Goal: Task Accomplishment & Management: Manage account settings

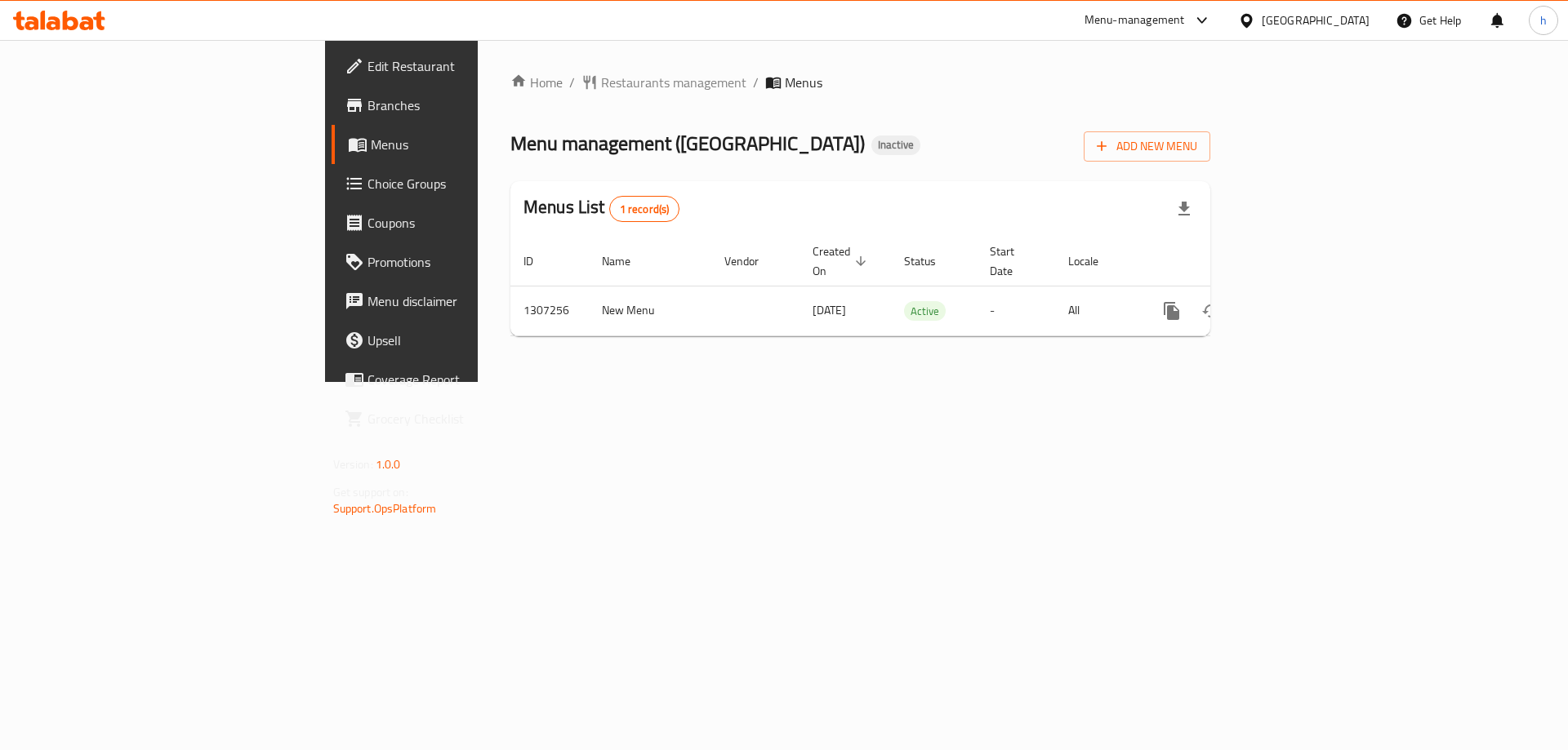
click at [368, 115] on span "Branches" at bounding box center [471, 105] width 207 height 20
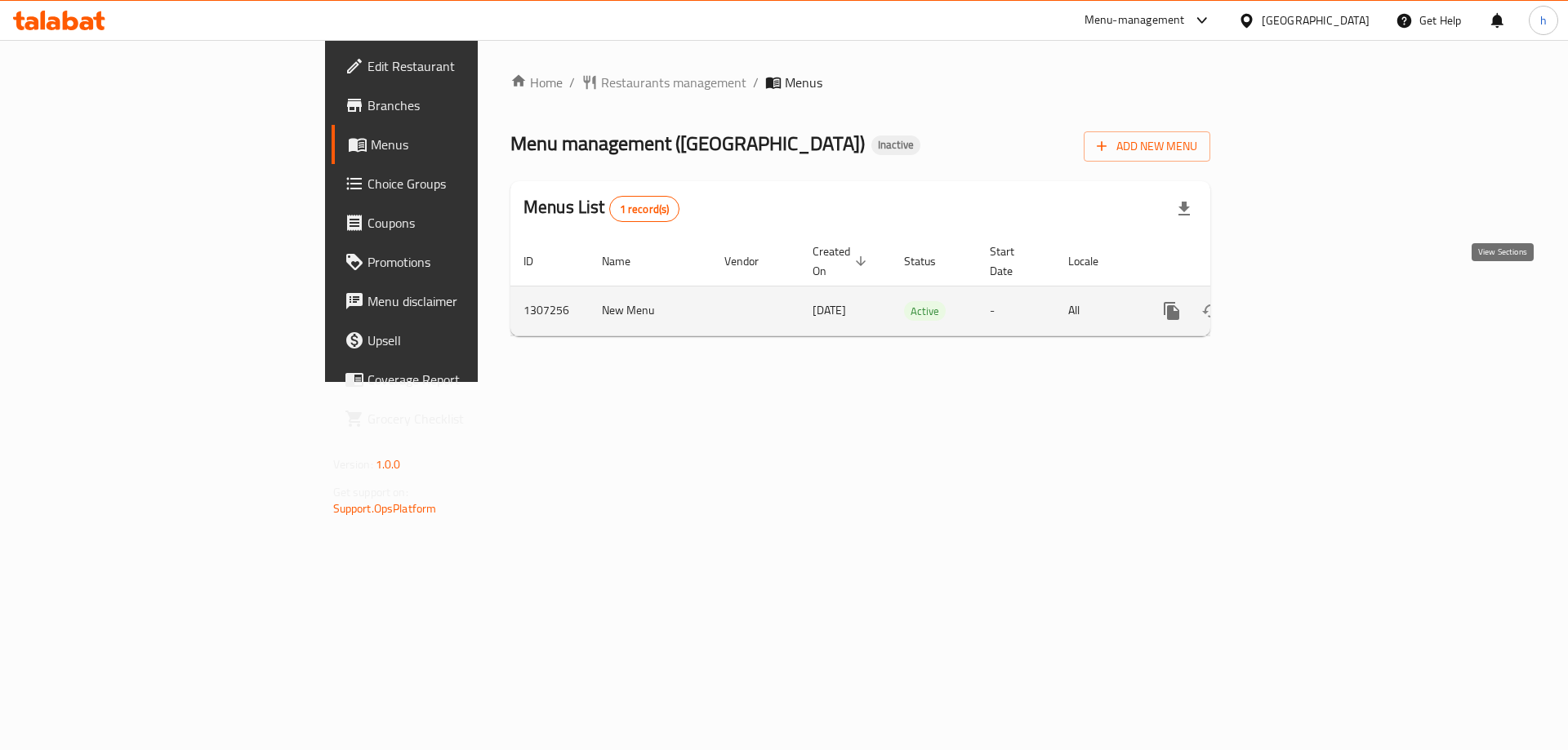
click at [1299, 302] on icon "enhanced table" at bounding box center [1288, 310] width 20 height 20
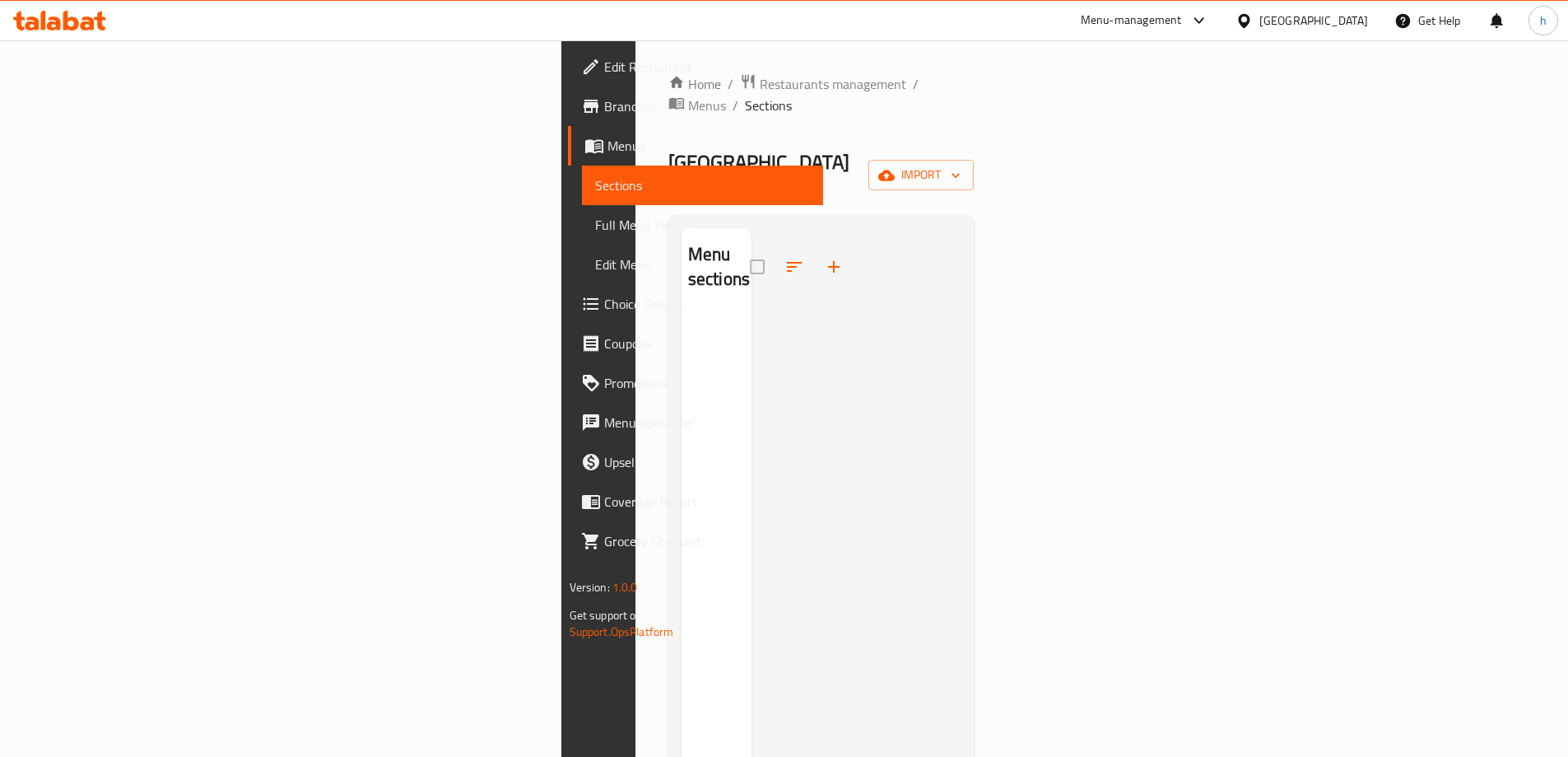
click at [608, 142] on span "Menus" at bounding box center [709, 145] width 203 height 20
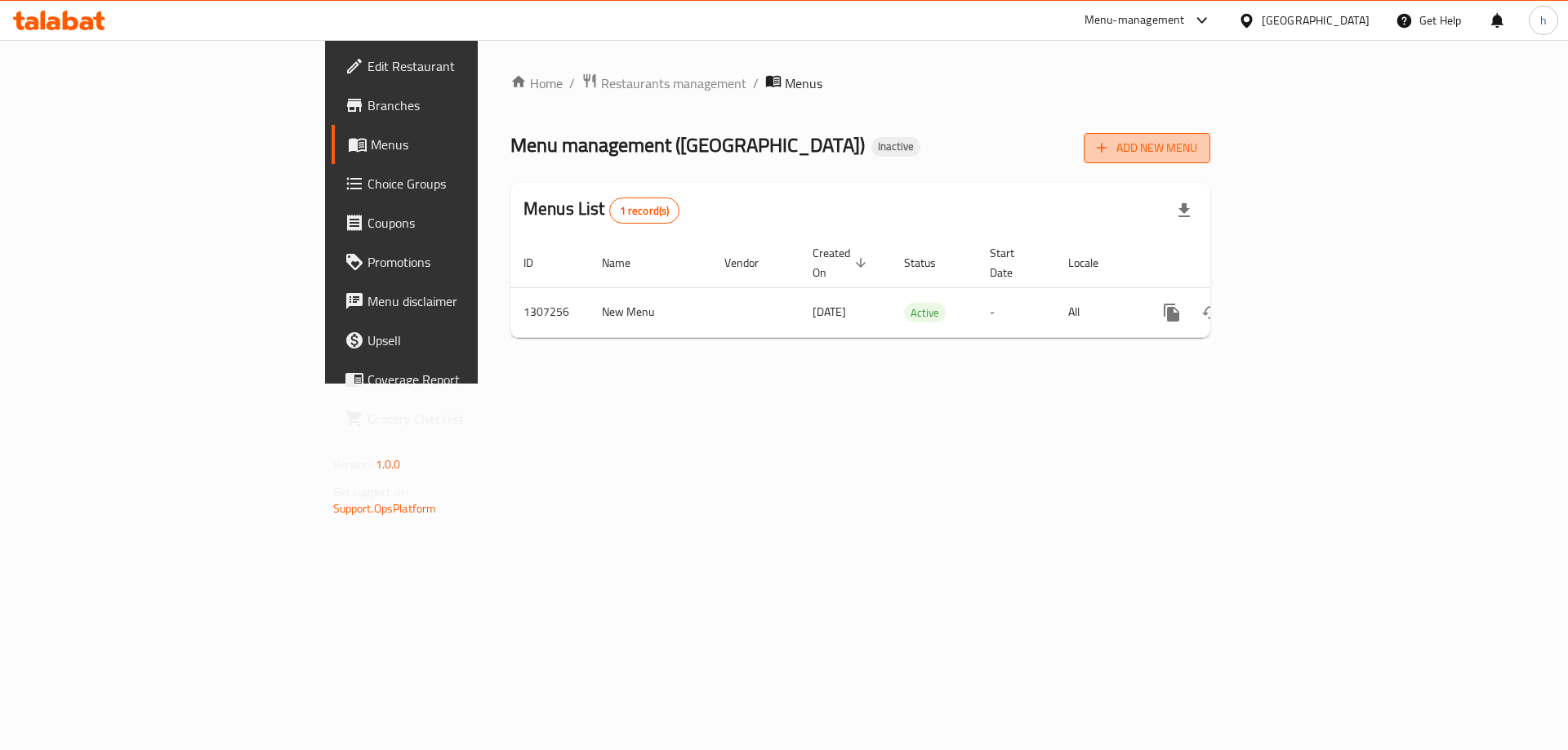
click at [1197, 151] on span "Add New Menu" at bounding box center [1146, 148] width 100 height 21
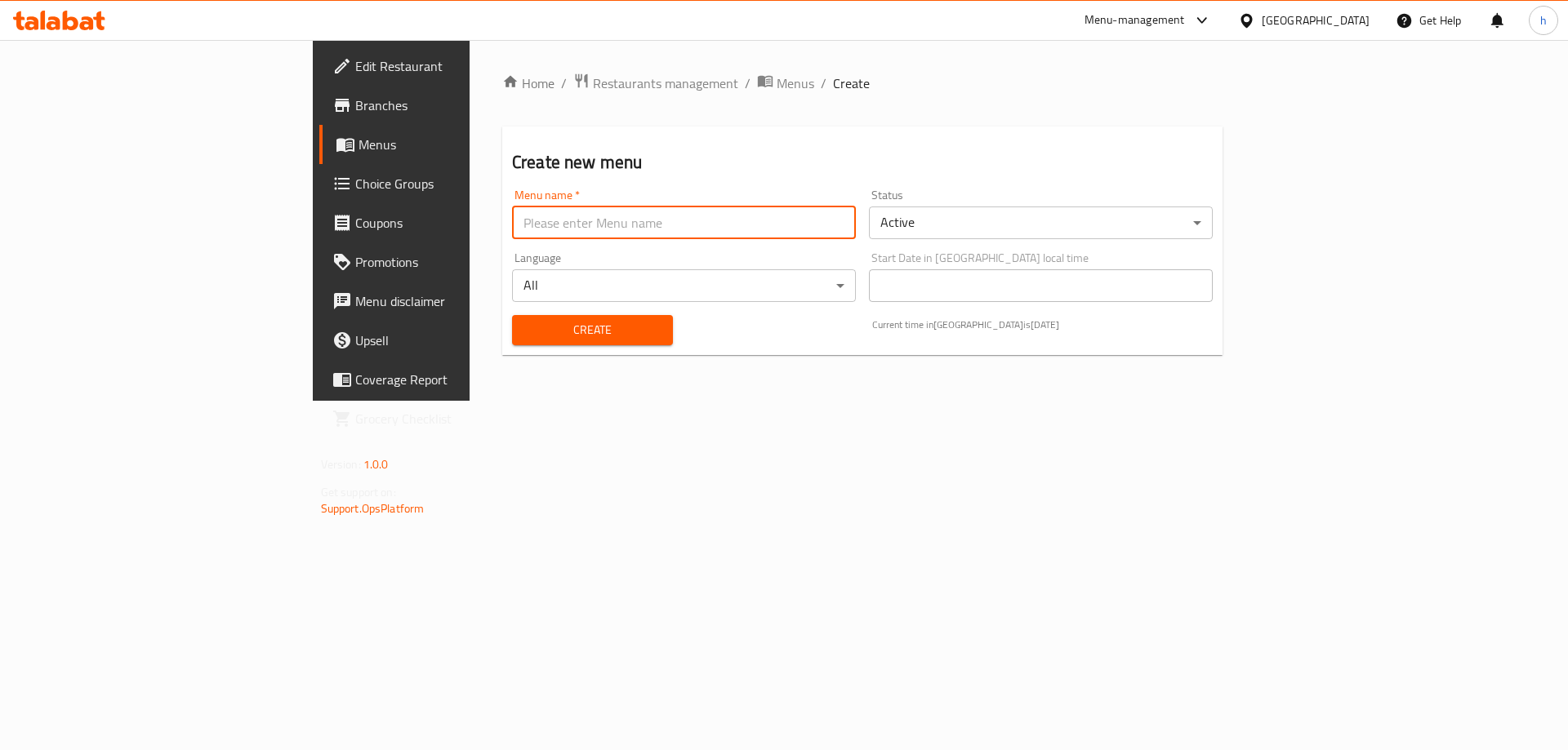
click at [518, 228] on input "text" at bounding box center [683, 223] width 343 height 33
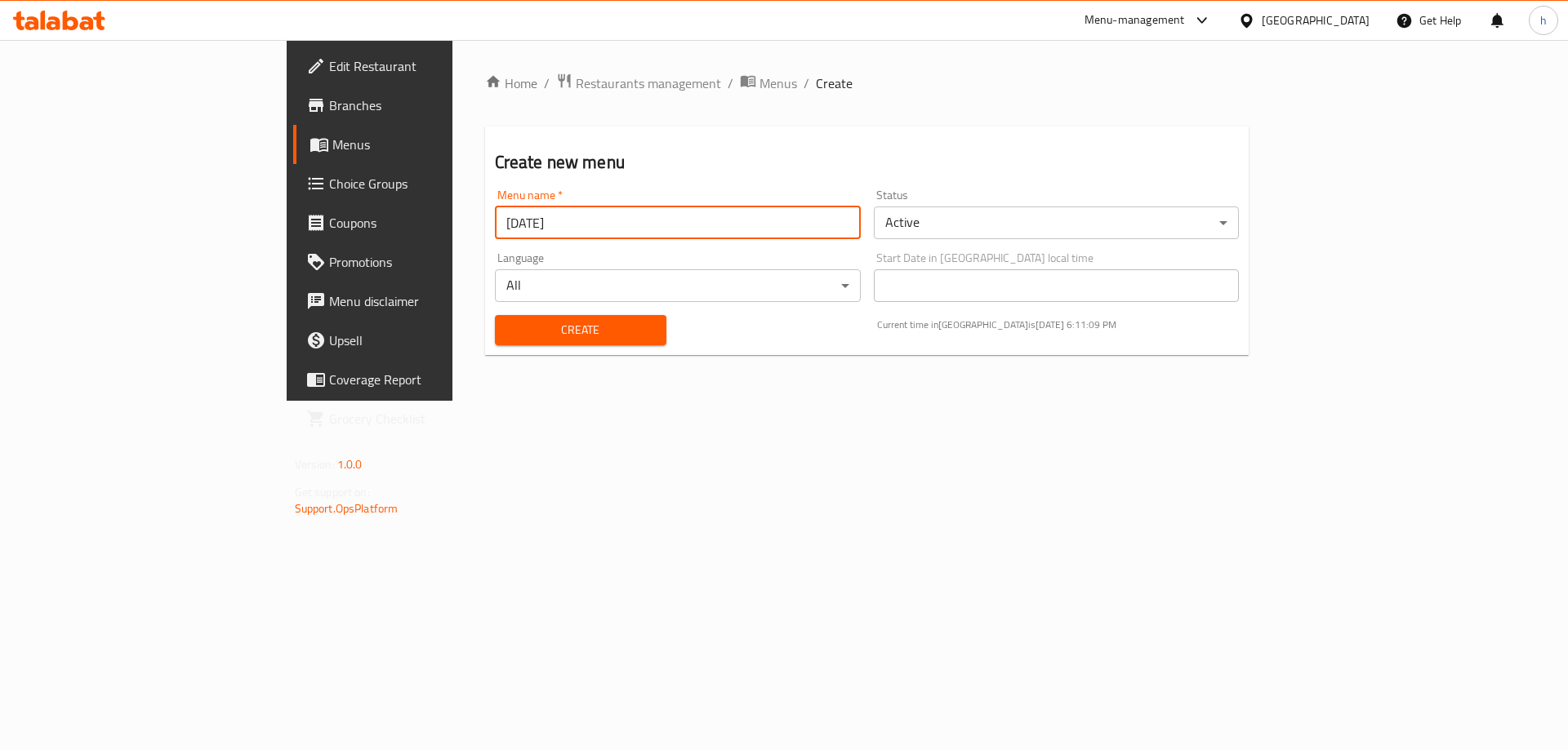
type input "[DATE]"
click at [497, 397] on div "Home / Restaurants management / Menus / Create Create new menu Menu name   * 9-…" at bounding box center [866, 221] width 830 height 361
click at [508, 339] on span "Create" at bounding box center [580, 330] width 145 height 21
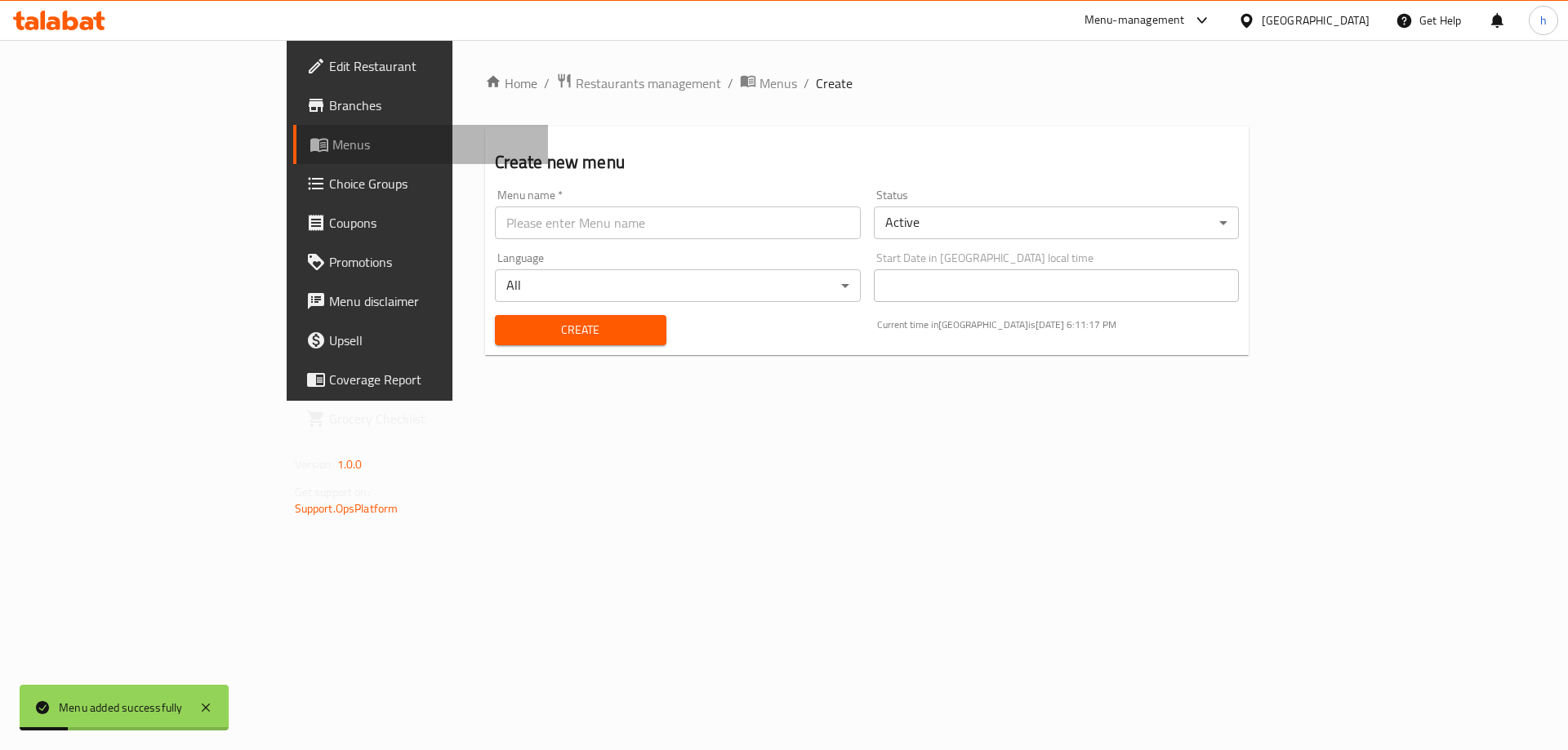
click at [332, 150] on span "Menus" at bounding box center [433, 144] width 203 height 20
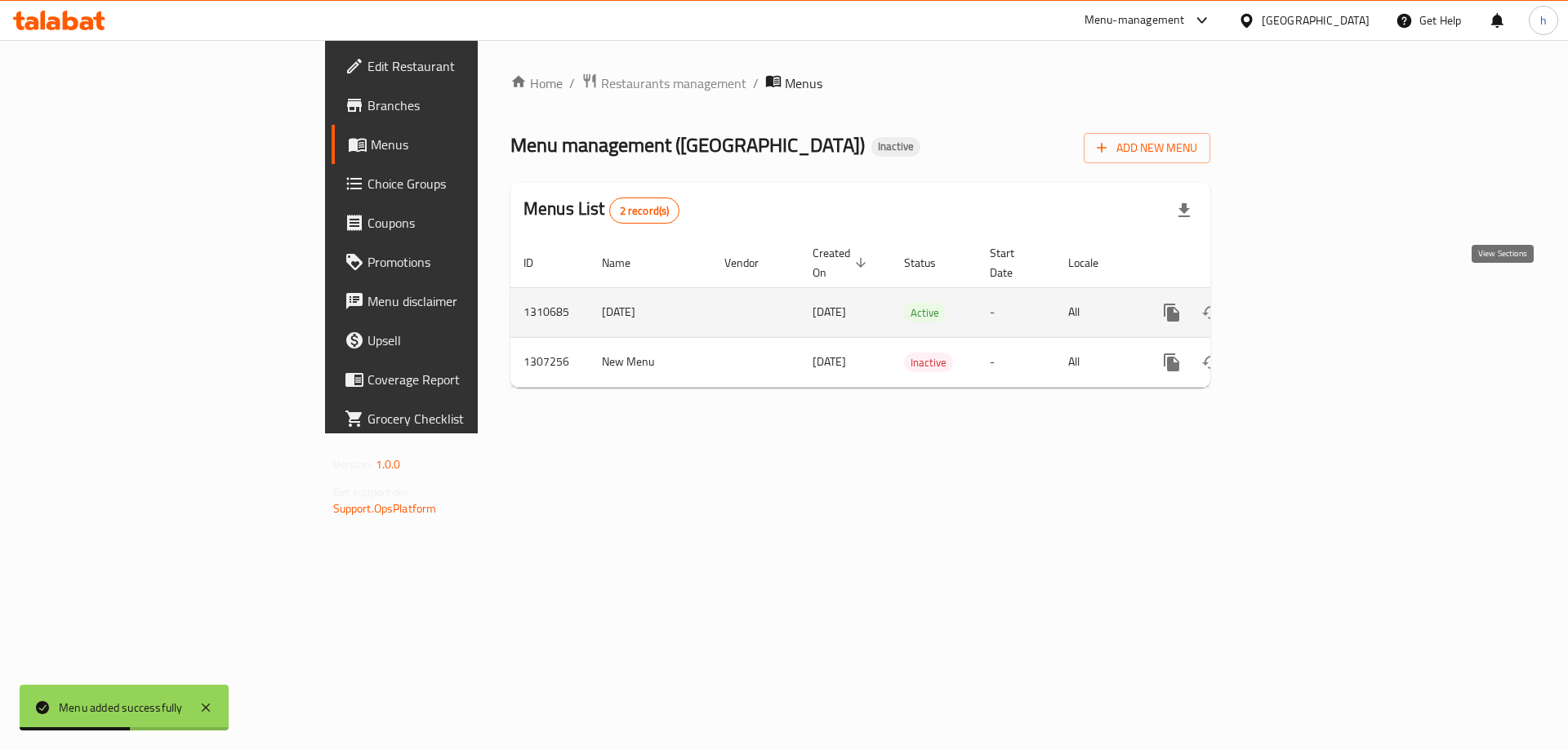
click at [1299, 303] on icon "enhanced table" at bounding box center [1288, 312] width 20 height 20
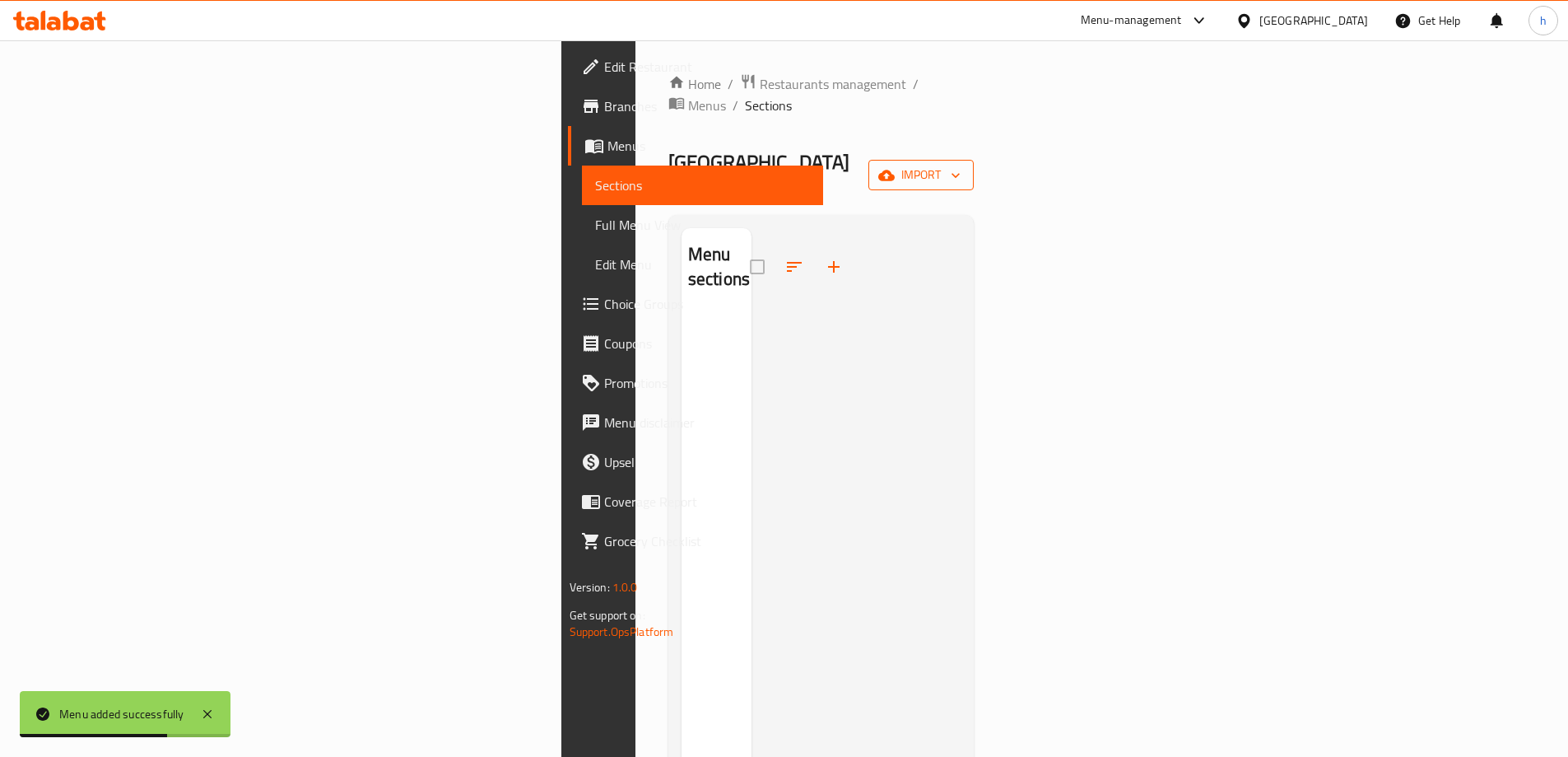
click at [960, 165] on span "import" at bounding box center [922, 176] width 79 height 21
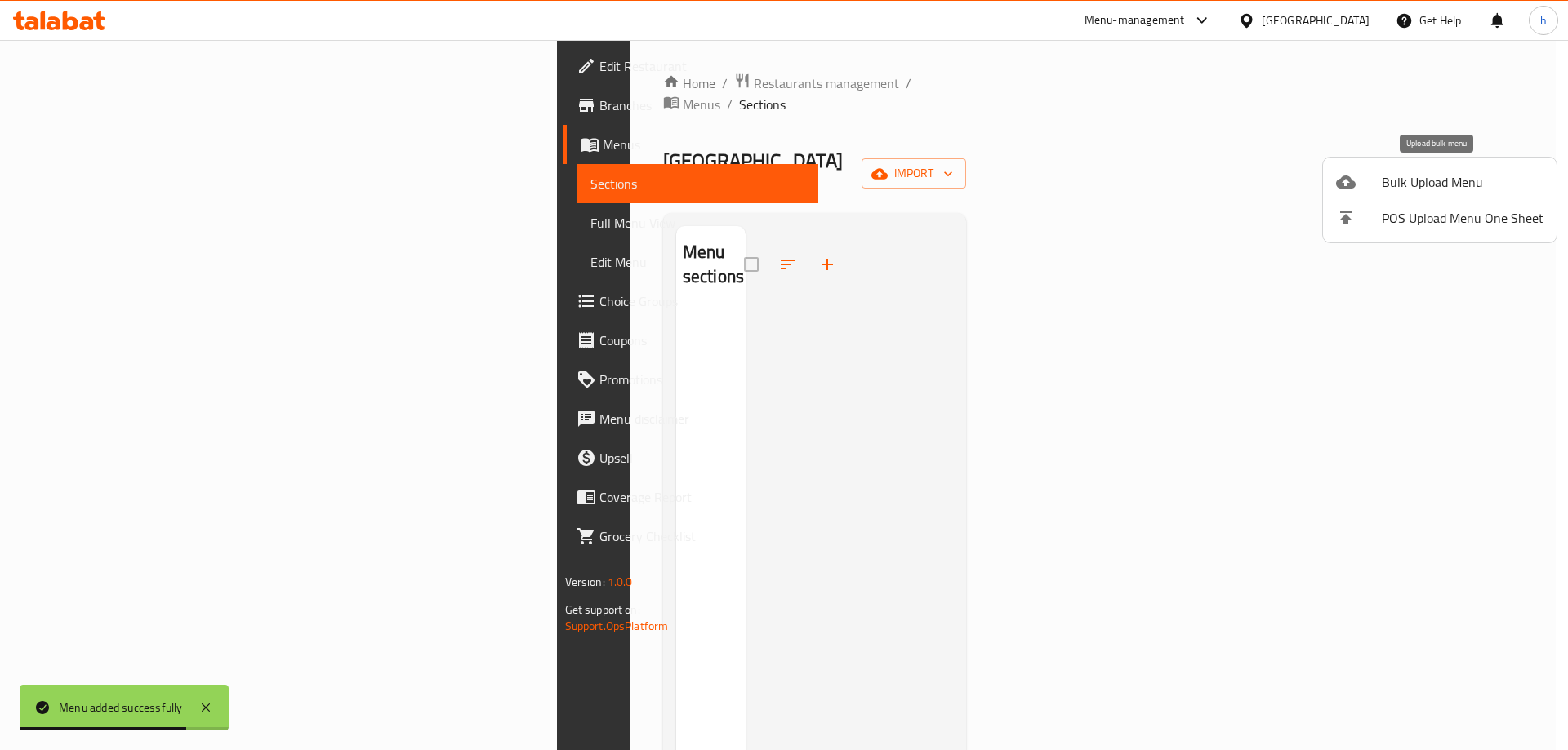
click at [1422, 175] on span "Bulk Upload Menu" at bounding box center [1462, 181] width 162 height 20
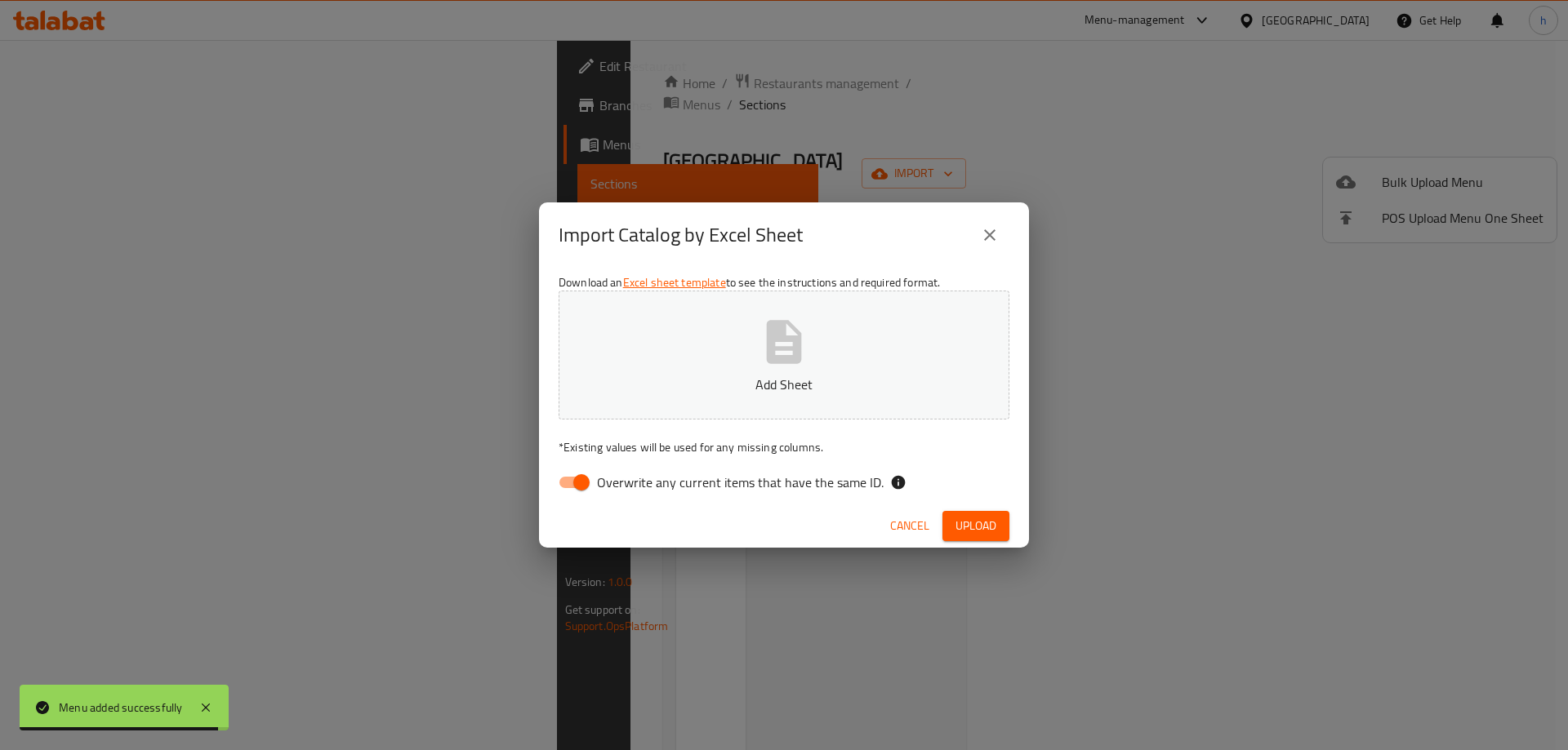
click at [768, 489] on span "Overwrite any current items that have the same ID." at bounding box center [740, 482] width 286 height 20
click at [628, 489] on input "Overwrite any current items that have the same ID." at bounding box center [581, 482] width 93 height 31
checkbox input "false"
click at [777, 382] on p "Add Sheet" at bounding box center [784, 384] width 400 height 20
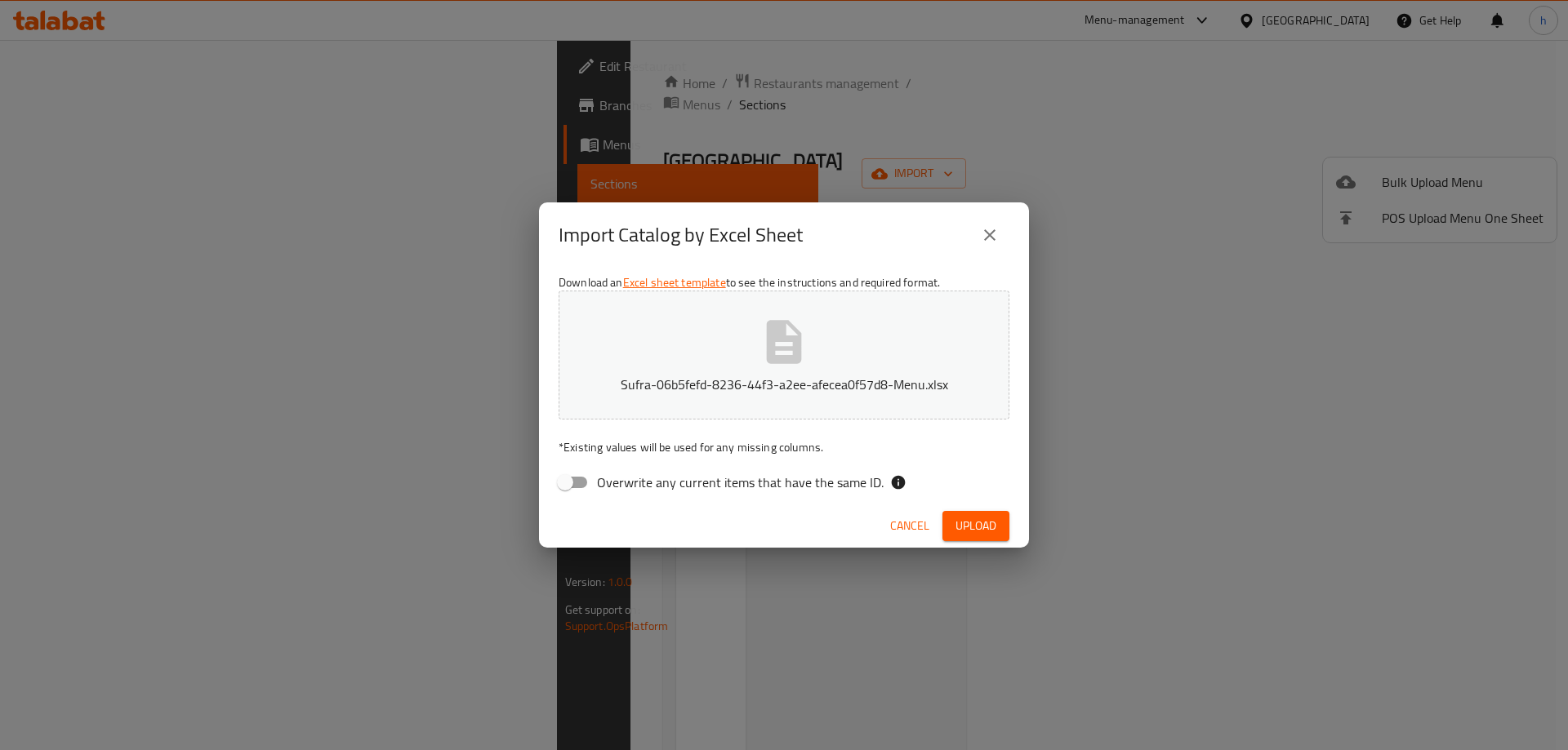
click at [962, 519] on span "Upload" at bounding box center [976, 526] width 41 height 21
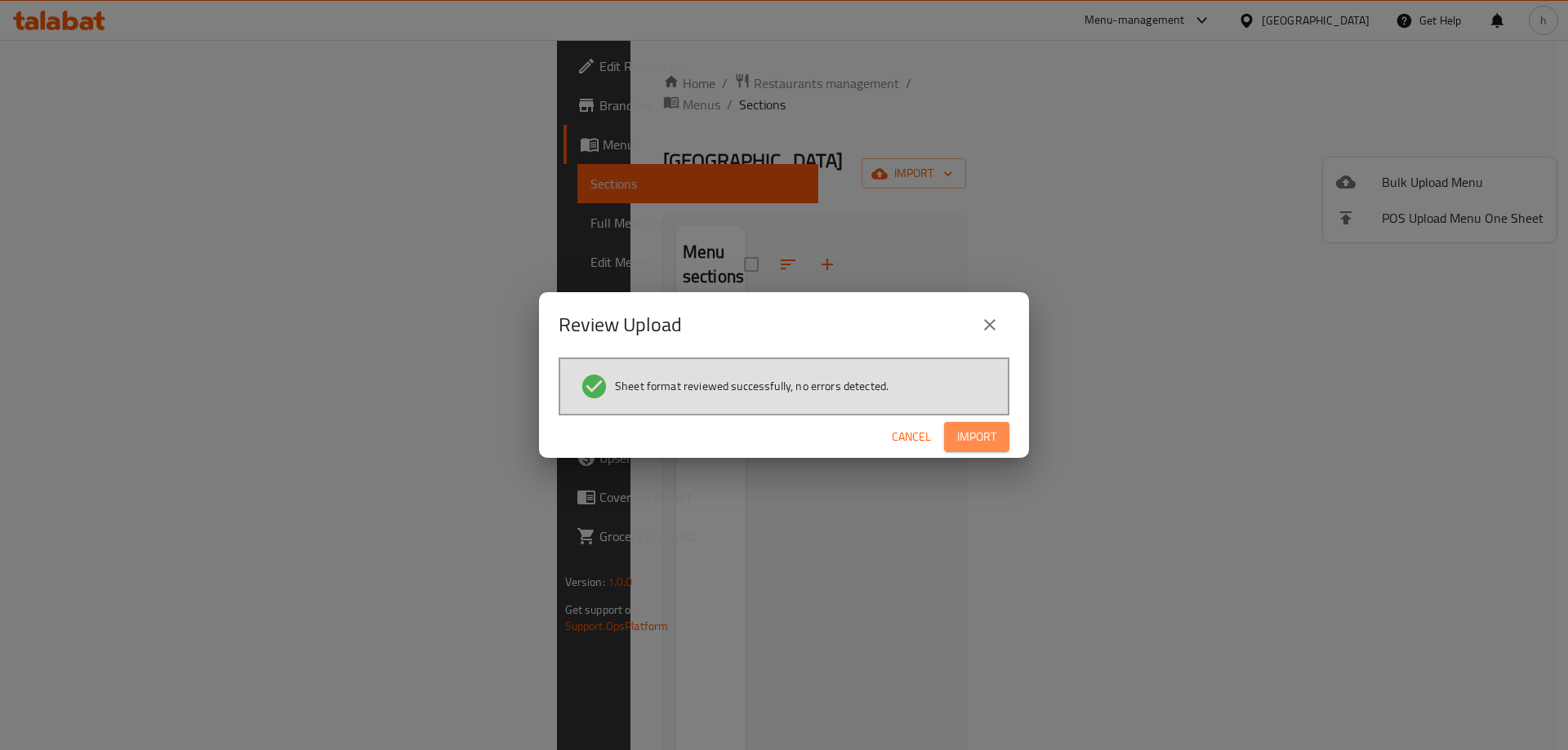
click at [994, 450] on button "Import" at bounding box center [977, 437] width 65 height 30
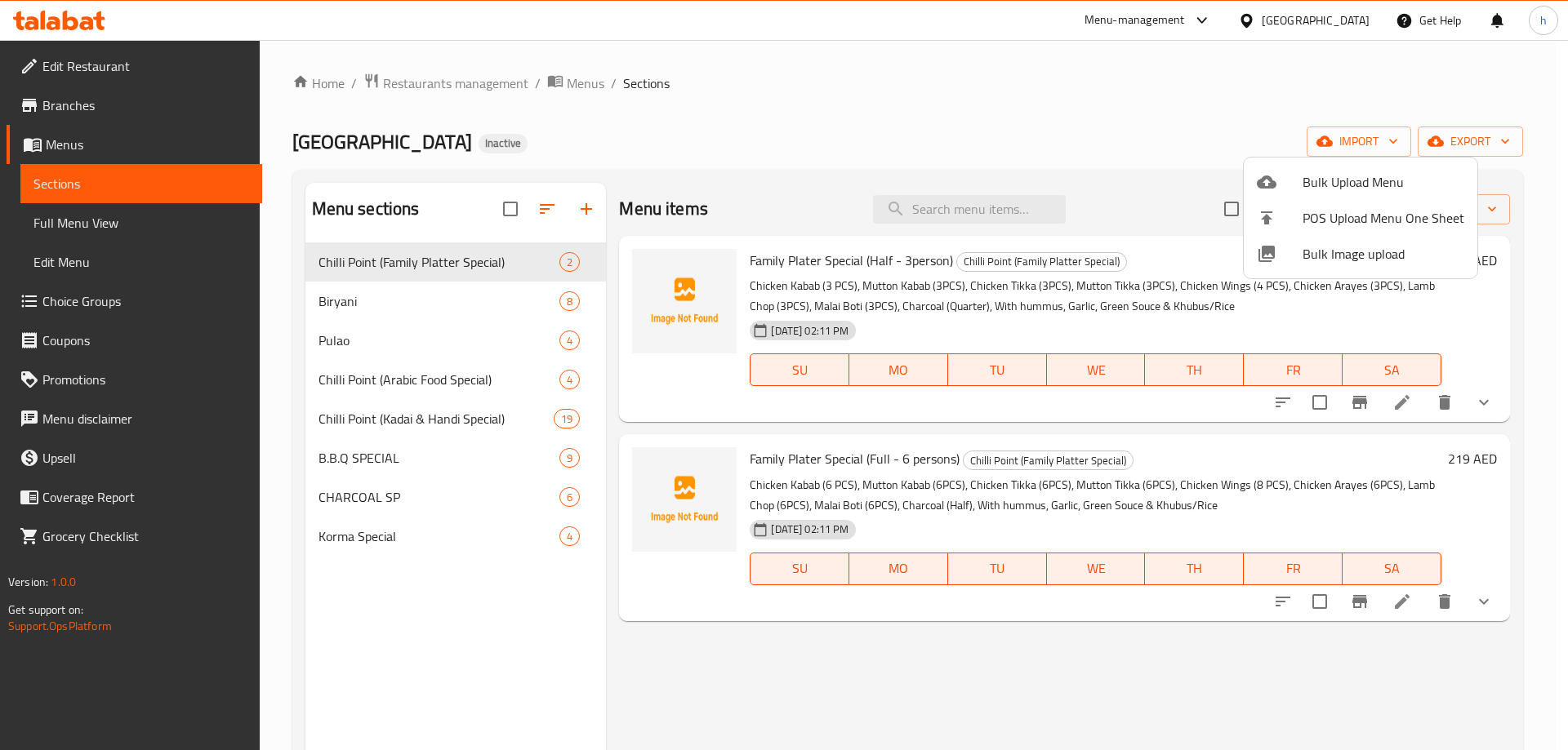
click at [1408, 407] on div at bounding box center [784, 375] width 1568 height 750
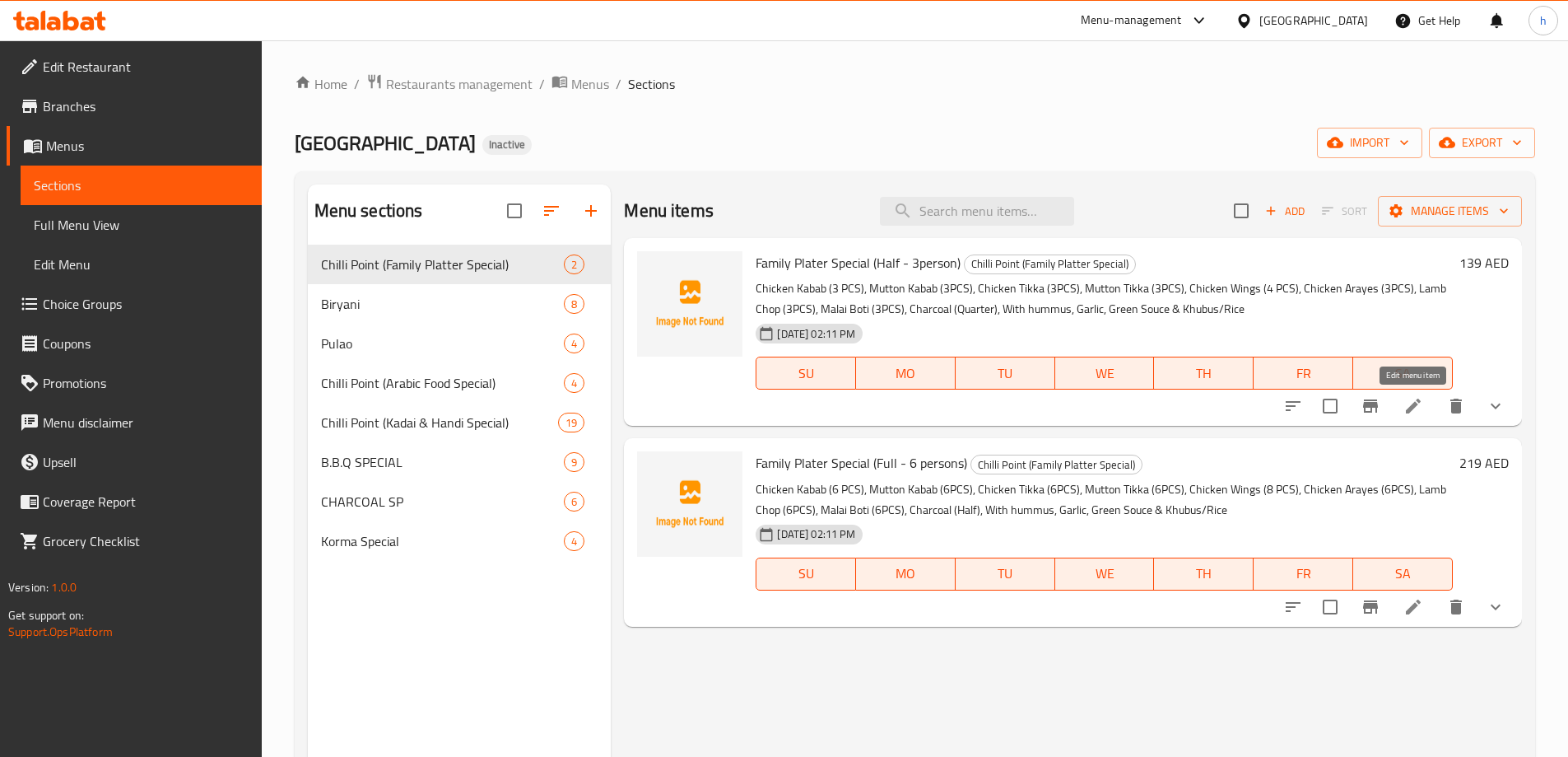
click at [1419, 410] on icon at bounding box center [1413, 406] width 20 height 20
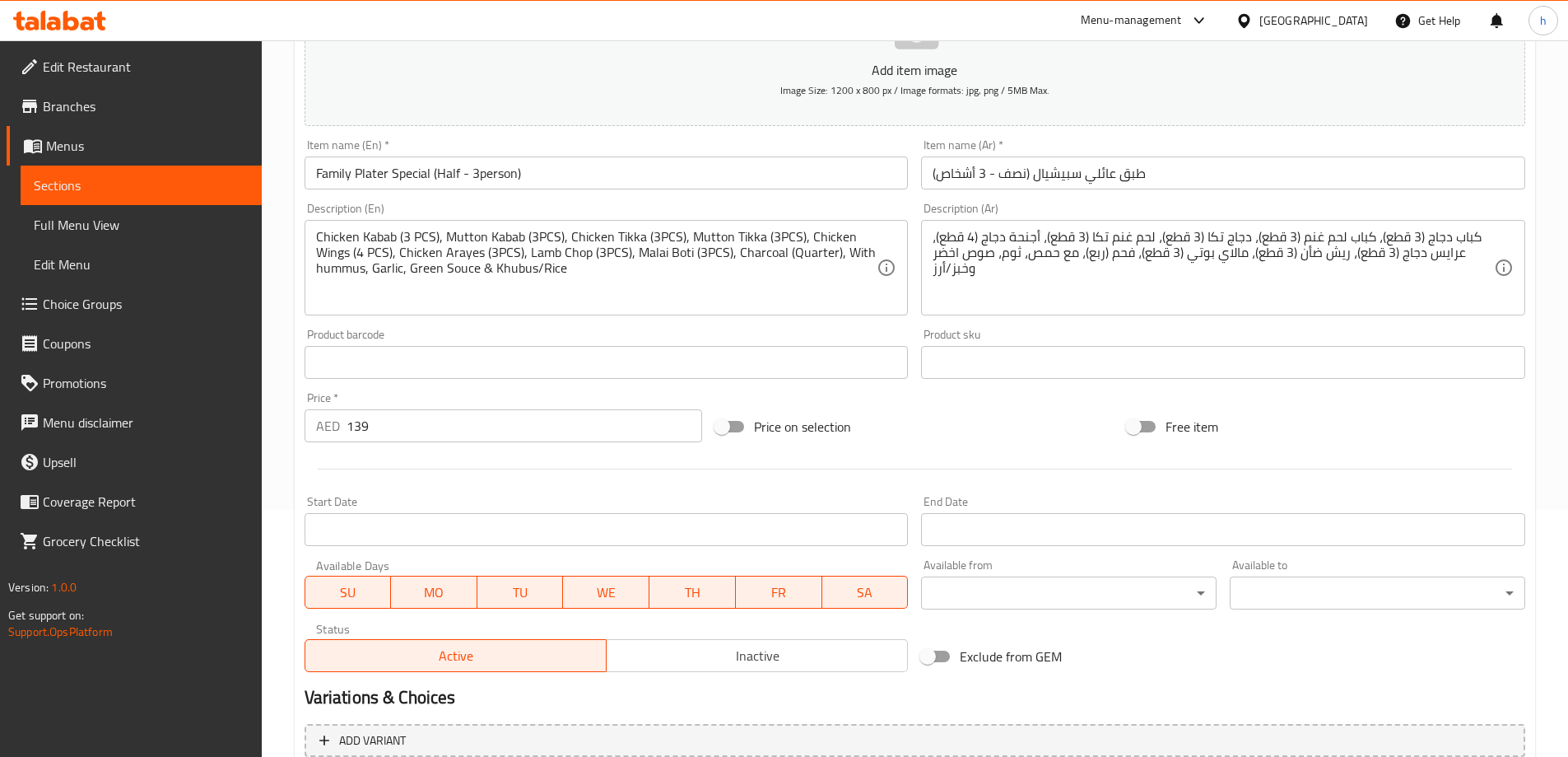
scroll to position [434, 0]
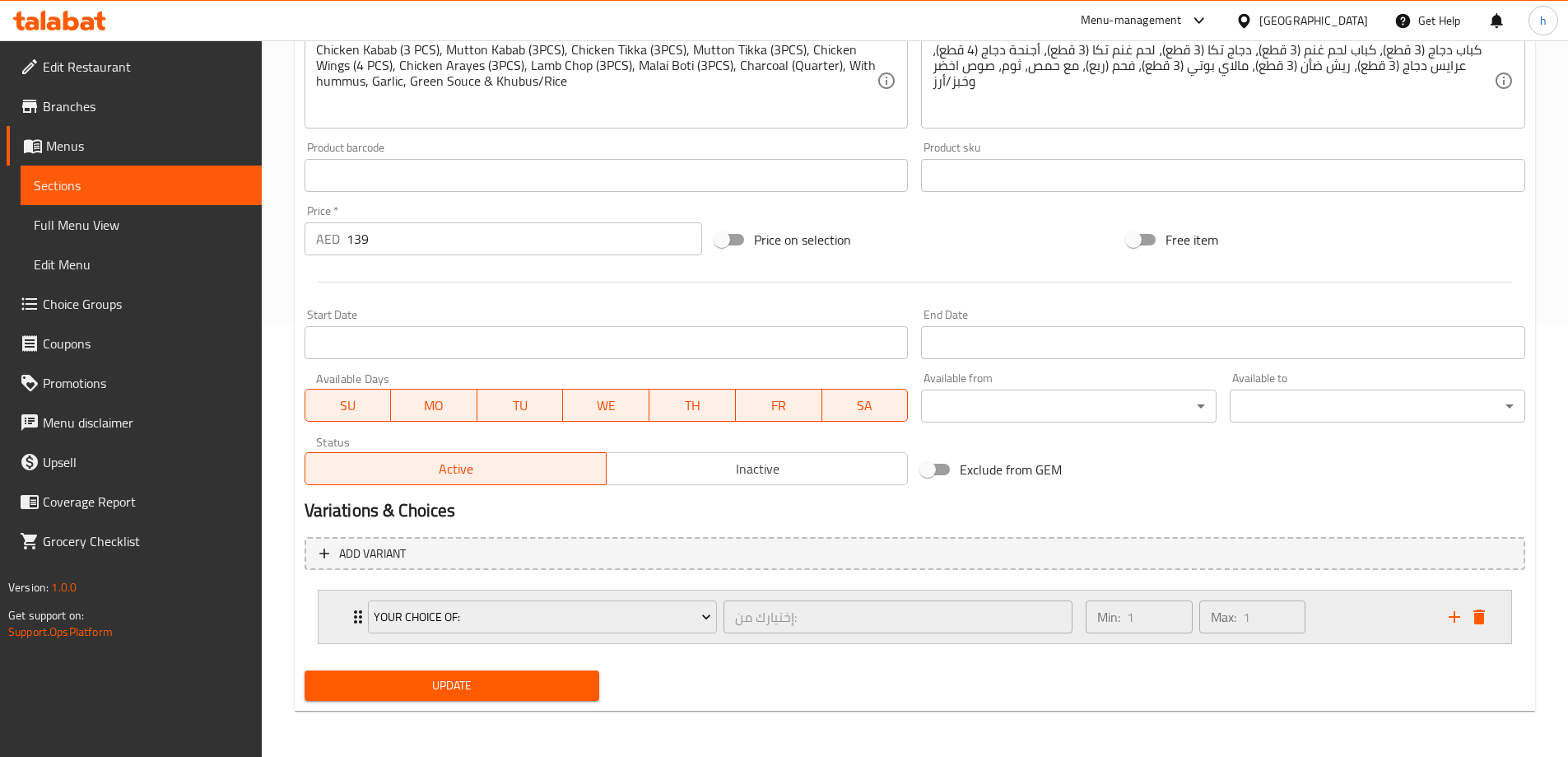
click at [801, 594] on div "Your Choice Of: إختيارك من: ​" at bounding box center [721, 617] width 726 height 53
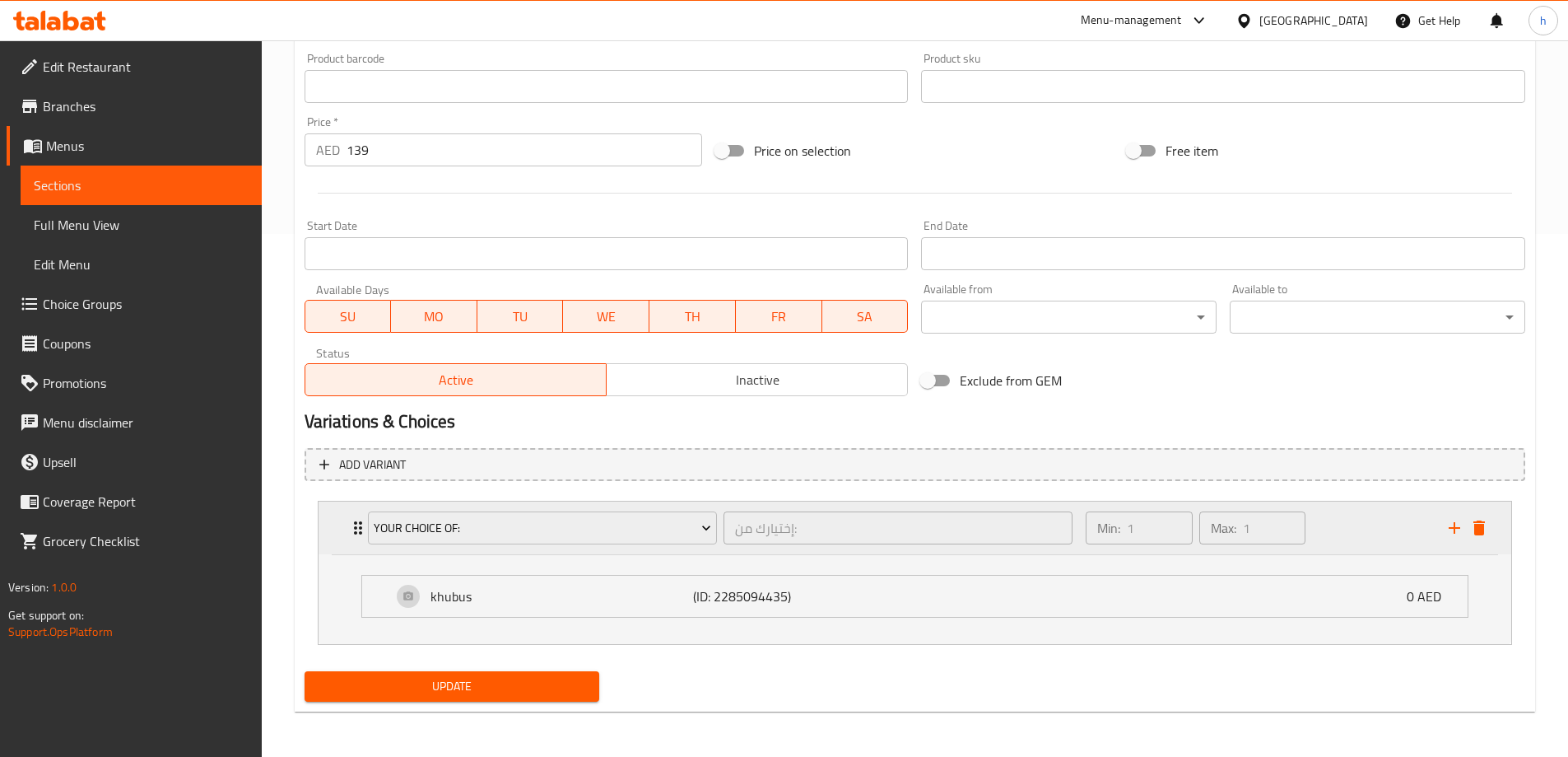
scroll to position [524, 0]
click at [1487, 533] on icon "delete" at bounding box center [1479, 527] width 20 height 20
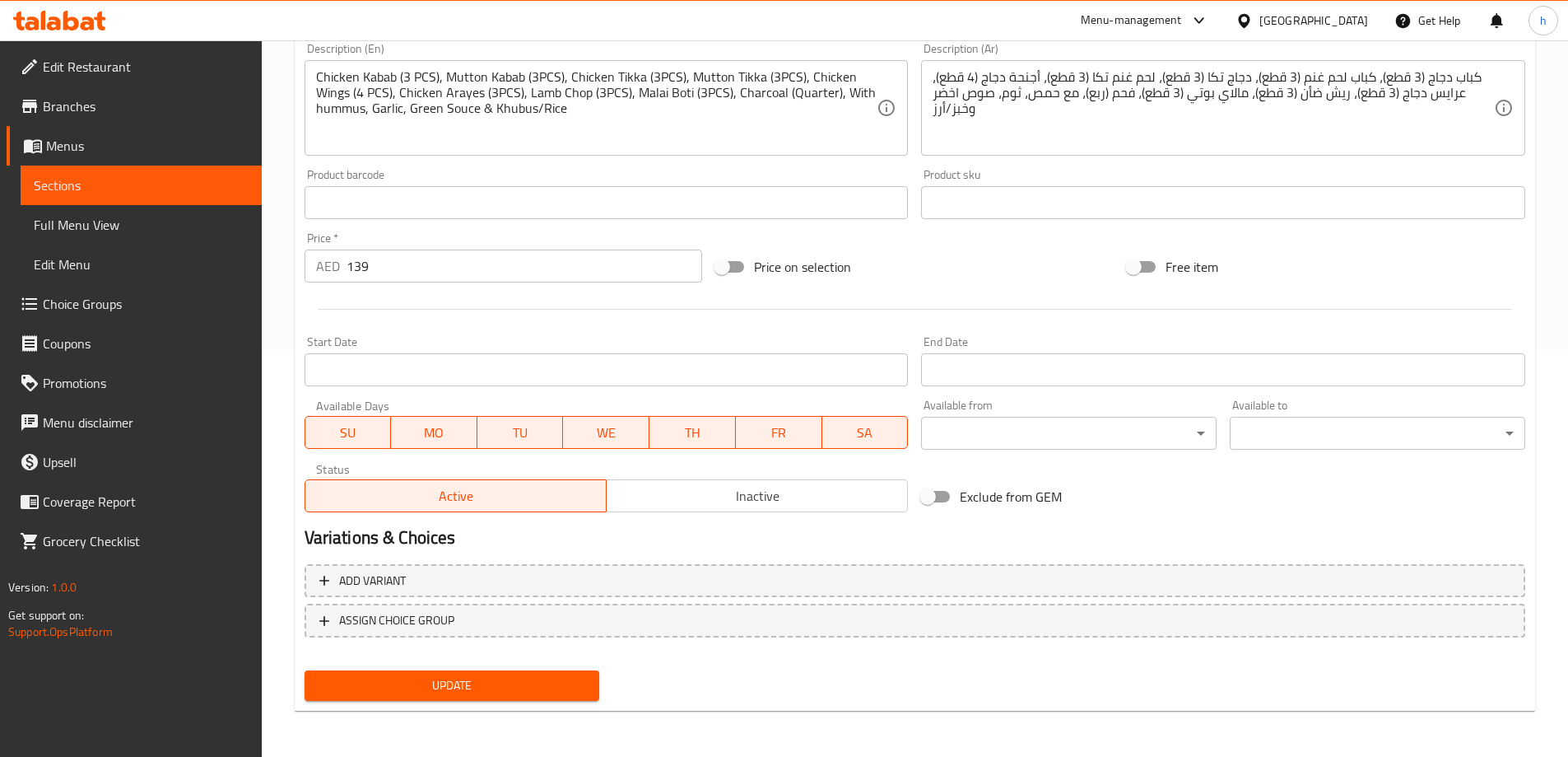
scroll to position [407, 0]
click at [505, 689] on span "Update" at bounding box center [452, 686] width 269 height 21
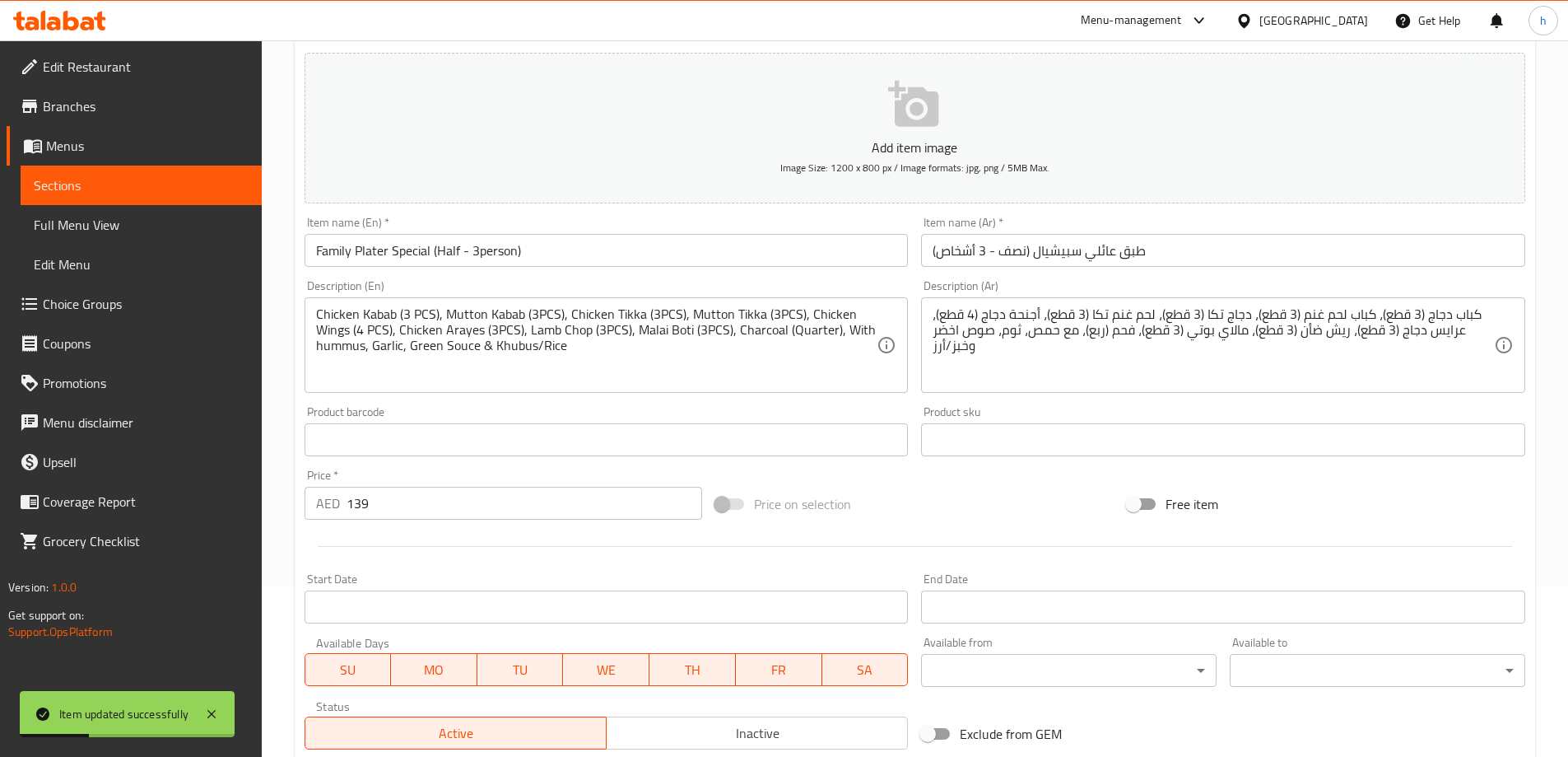
scroll to position [160, 0]
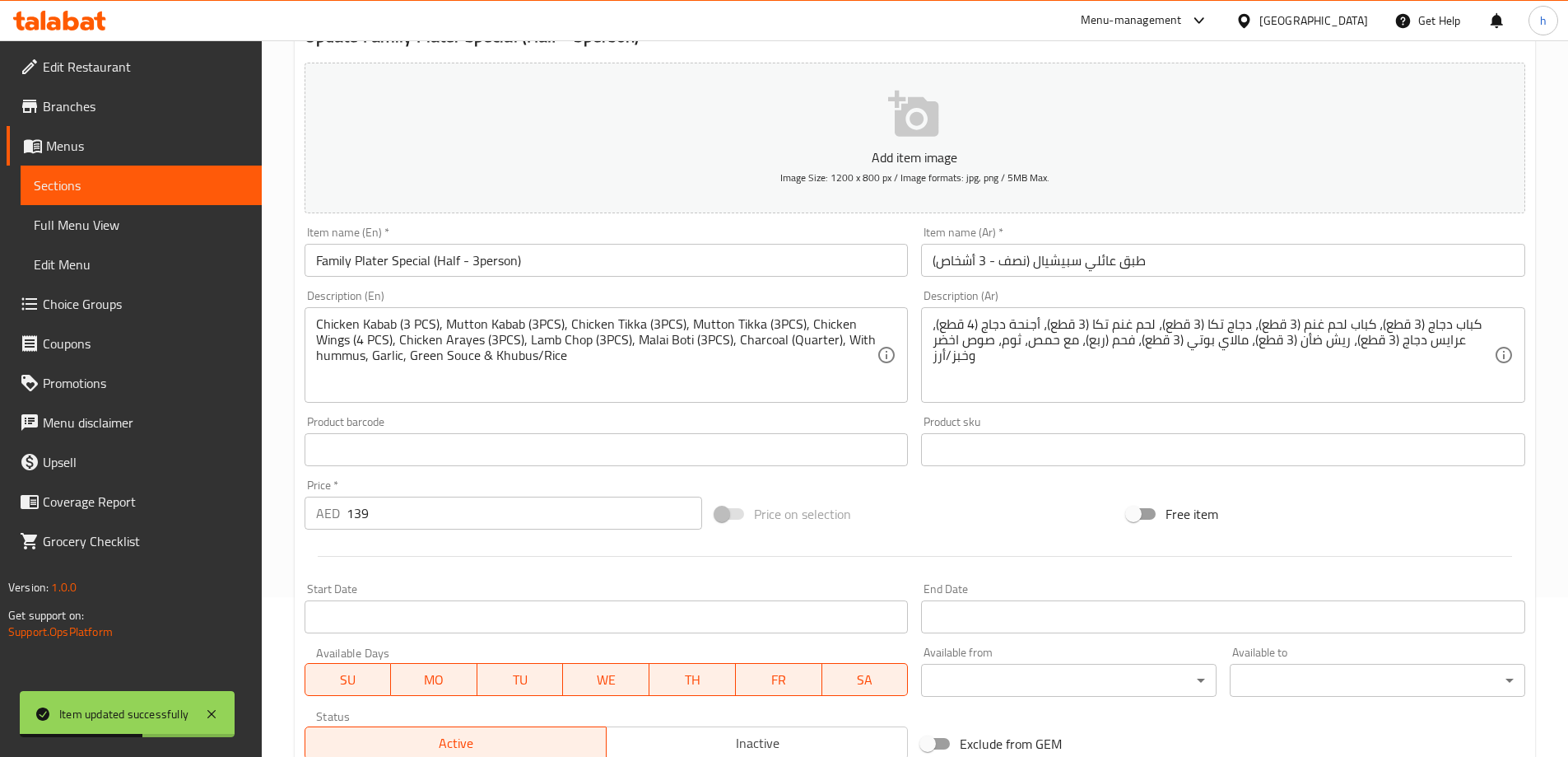
click at [84, 188] on span "Sections" at bounding box center [142, 185] width 215 height 20
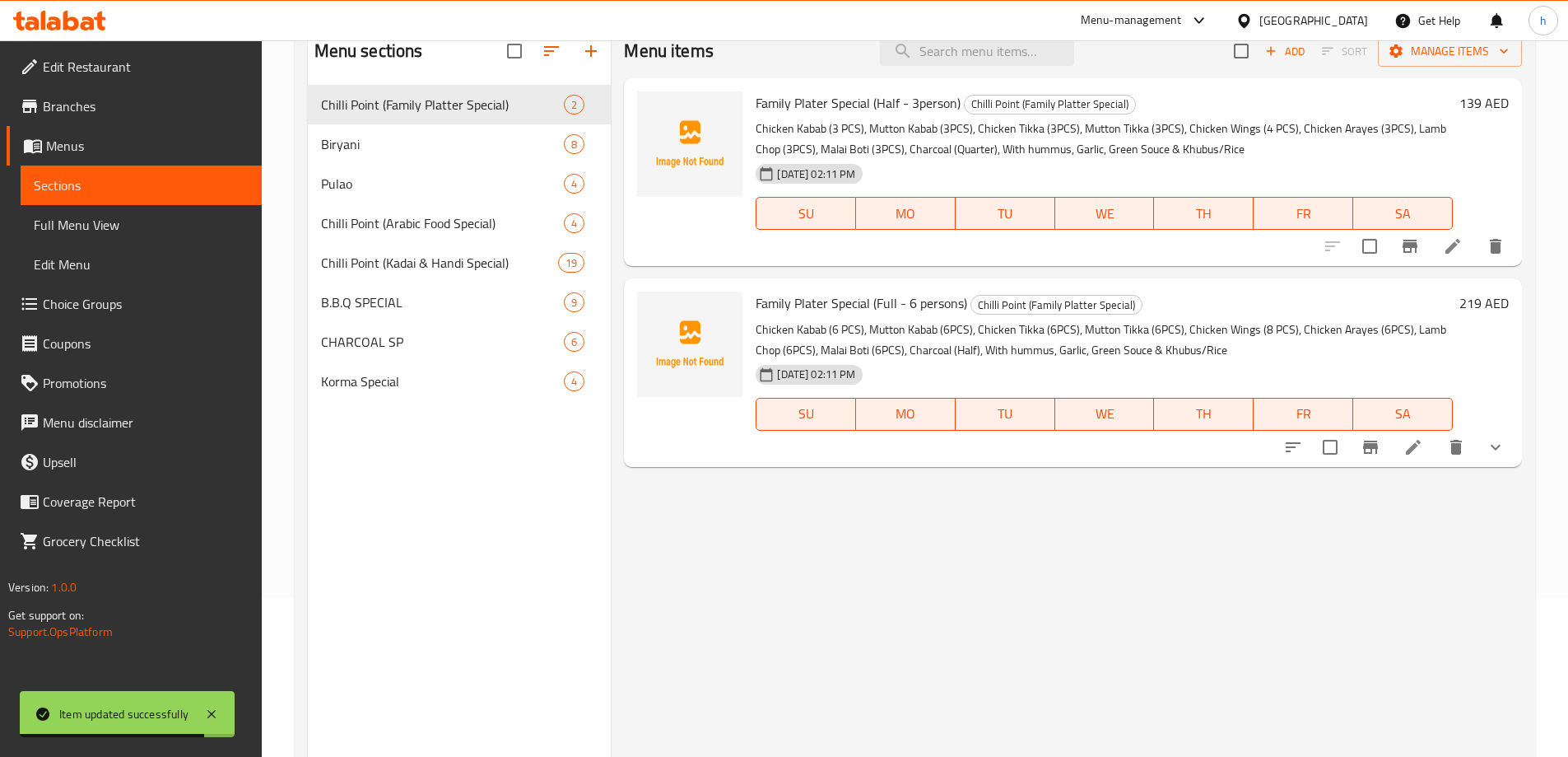
click at [1420, 452] on icon at bounding box center [1413, 446] width 20 height 20
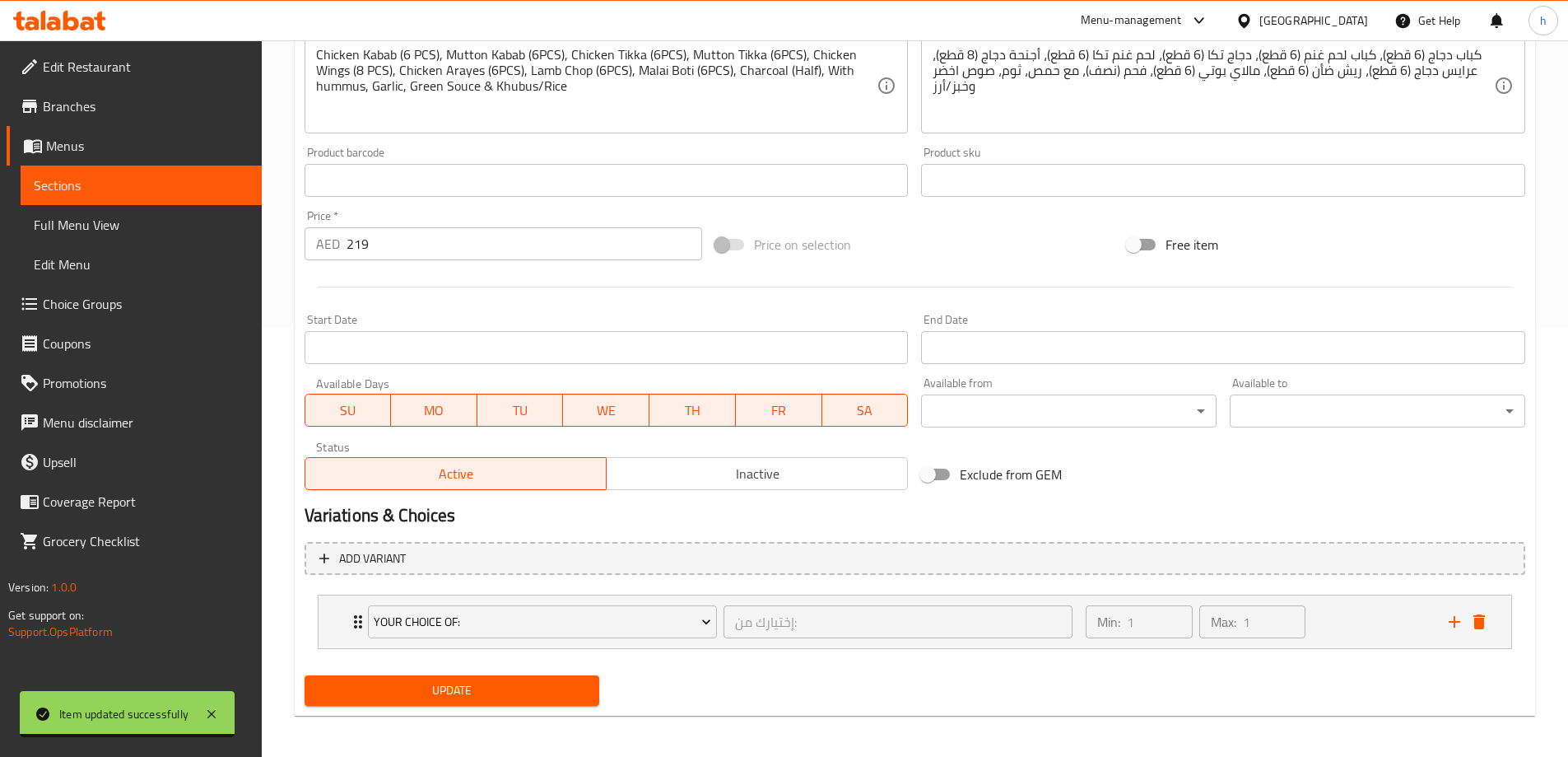
scroll to position [434, 0]
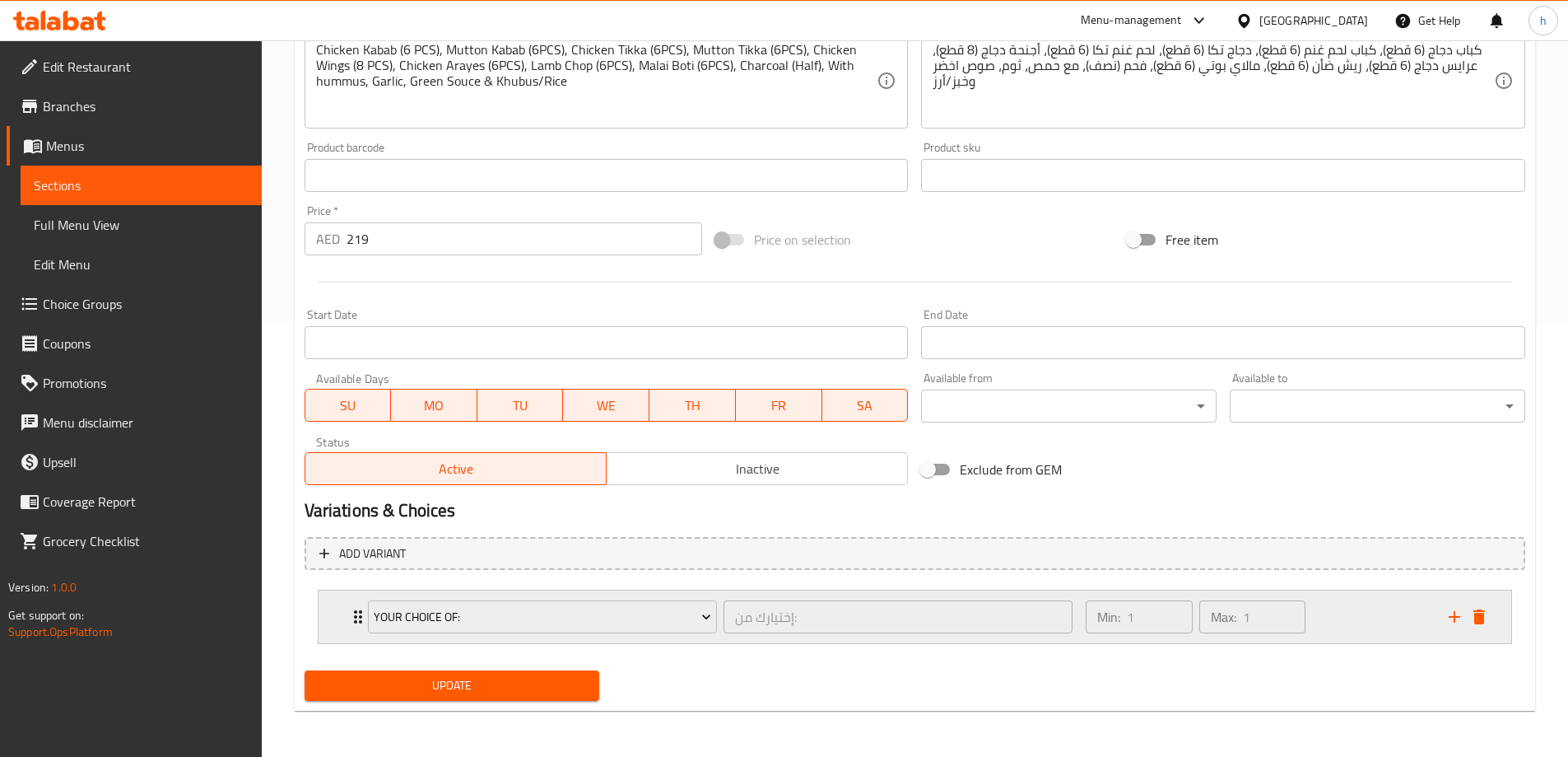
click at [838, 592] on div "Your Choice Of: إختيارك من: ​" at bounding box center [721, 617] width 726 height 53
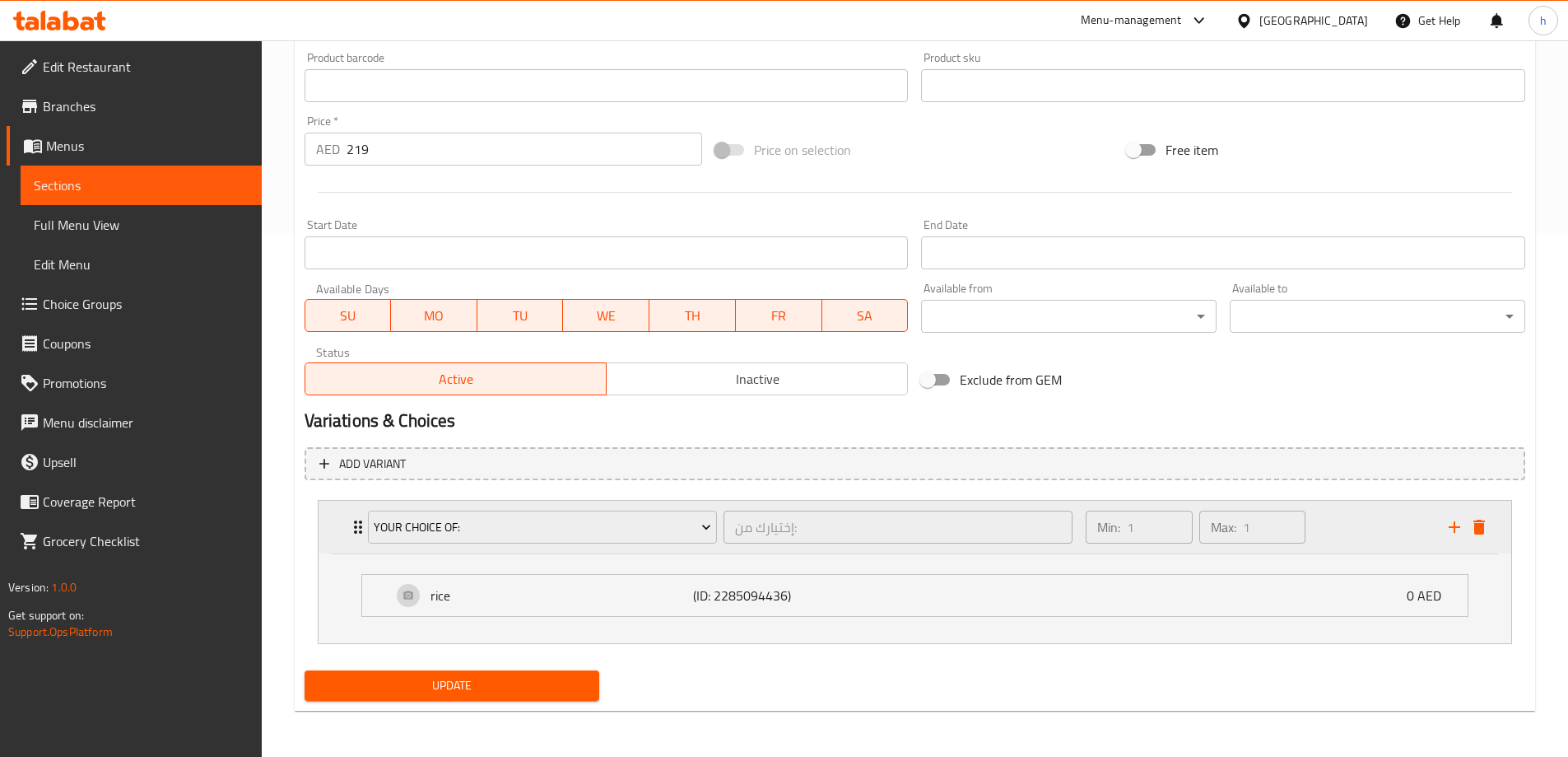
click at [1490, 544] on div "Your Choice Of: إختيارك من: ​ Min: 1 ​ Max: 1 ​" at bounding box center [920, 528] width 1143 height 53
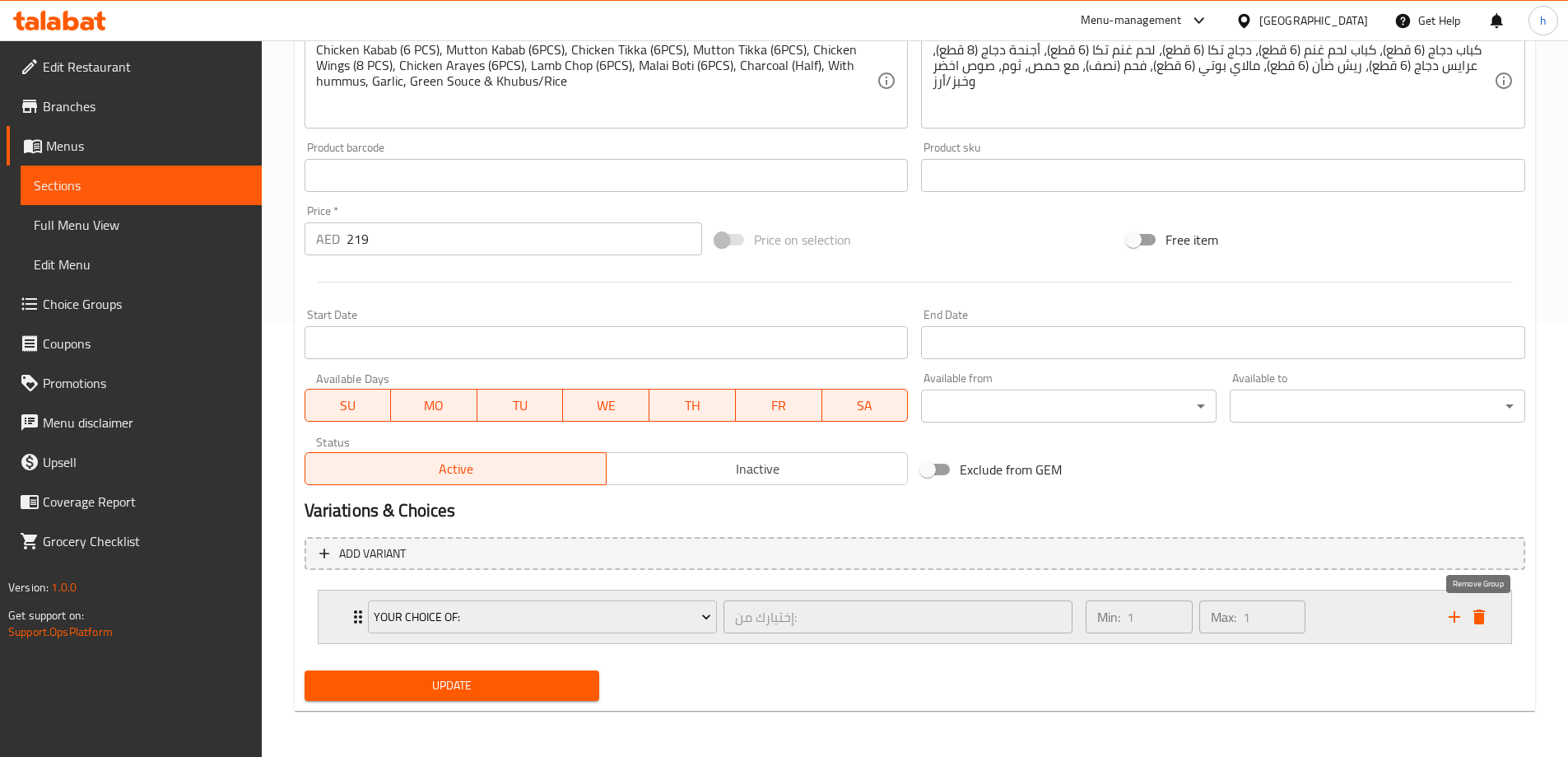
click at [1487, 610] on icon "delete" at bounding box center [1479, 616] width 20 height 20
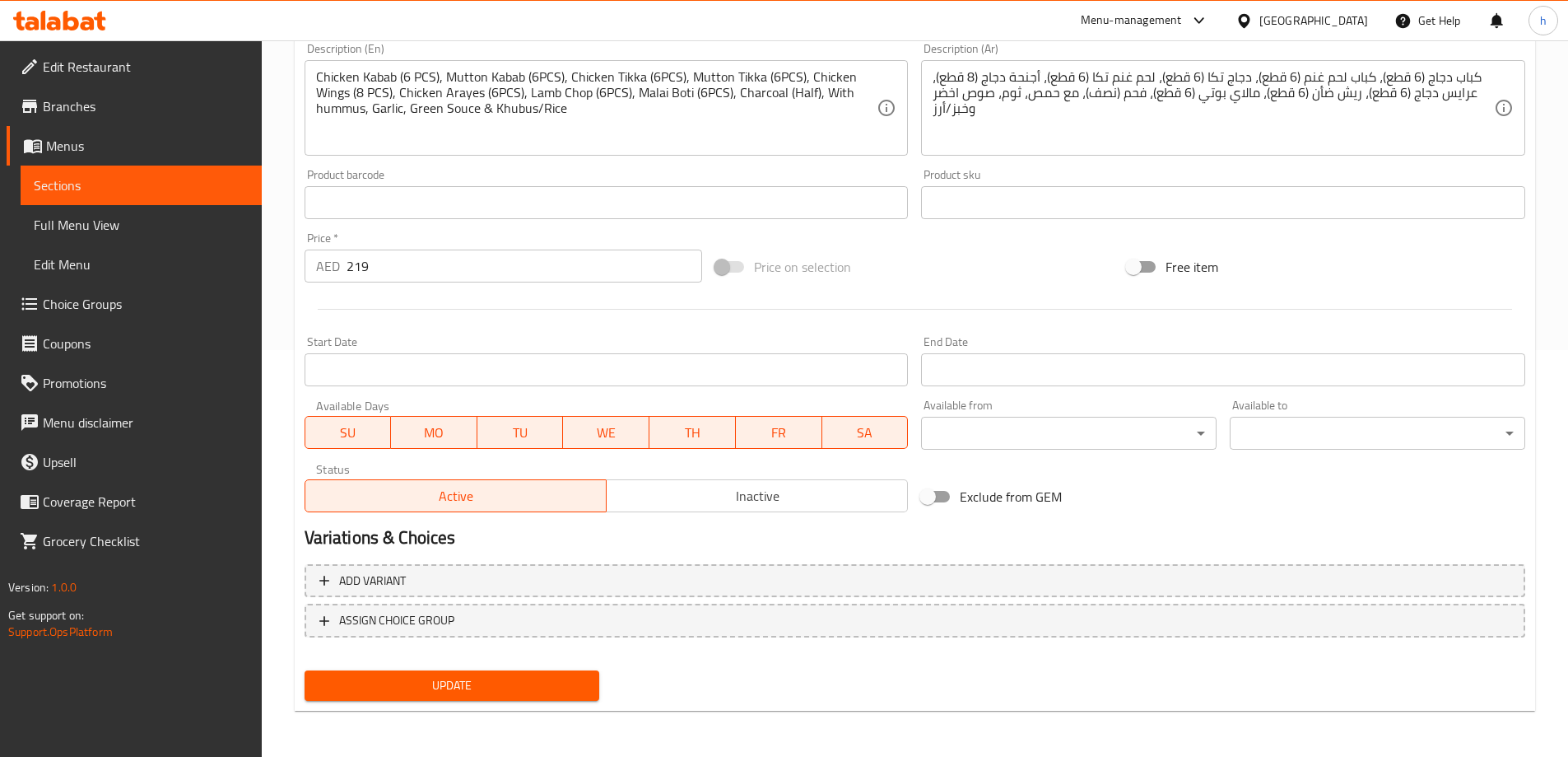
scroll to position [407, 0]
click at [509, 695] on span "Update" at bounding box center [452, 686] width 269 height 21
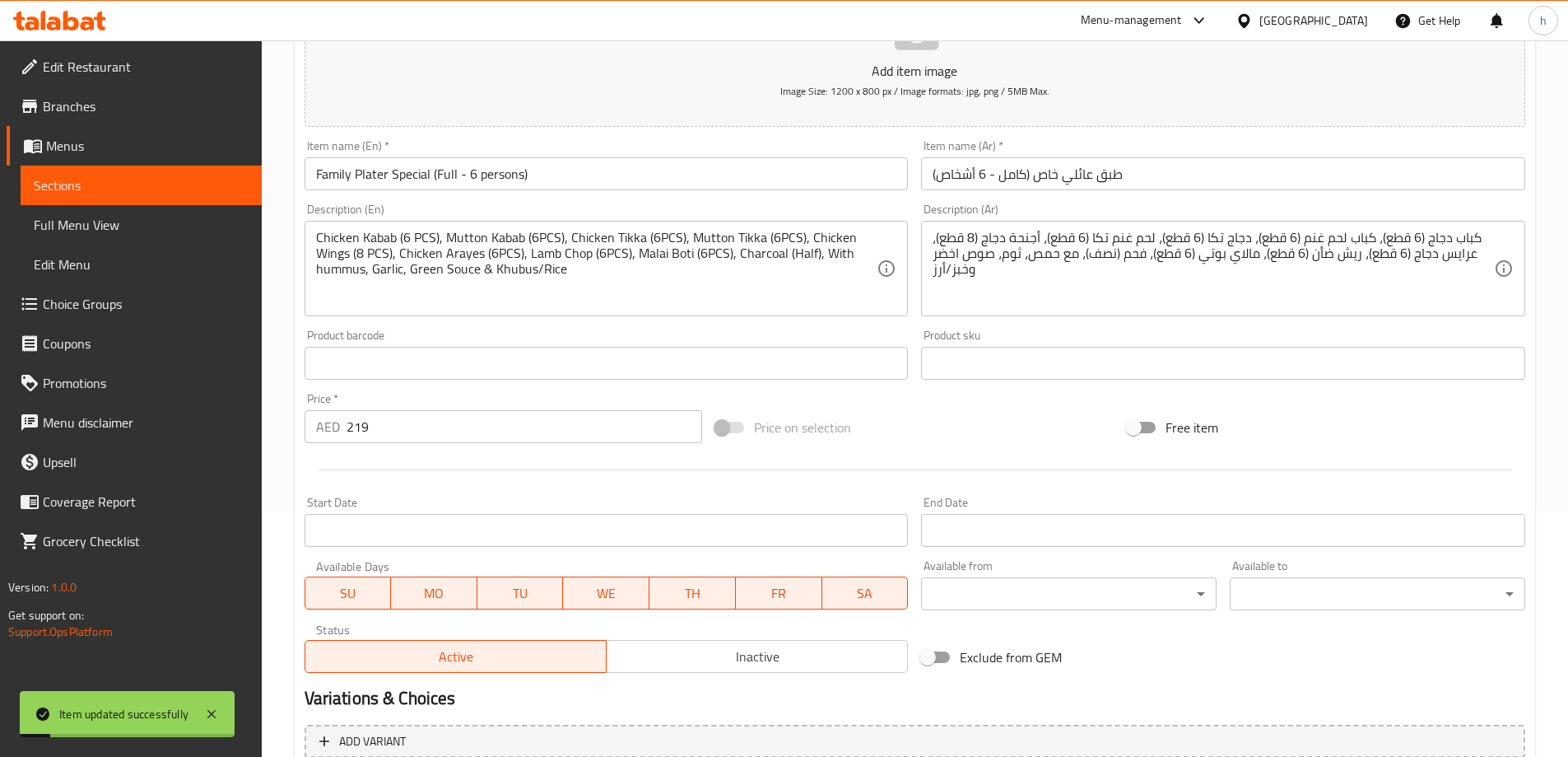
scroll to position [243, 0]
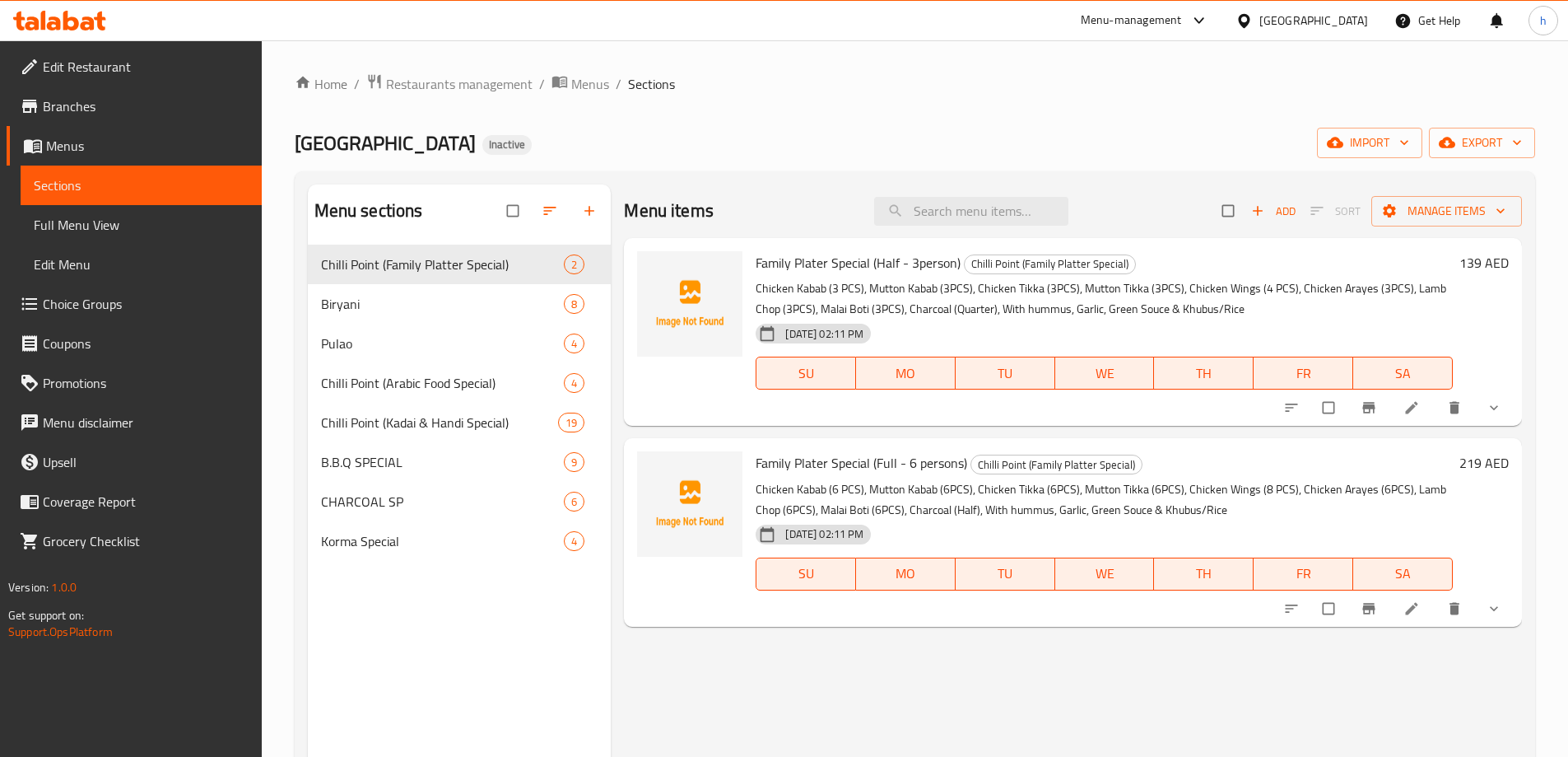
click at [142, 227] on span "Full Menu View" at bounding box center [142, 225] width 215 height 20
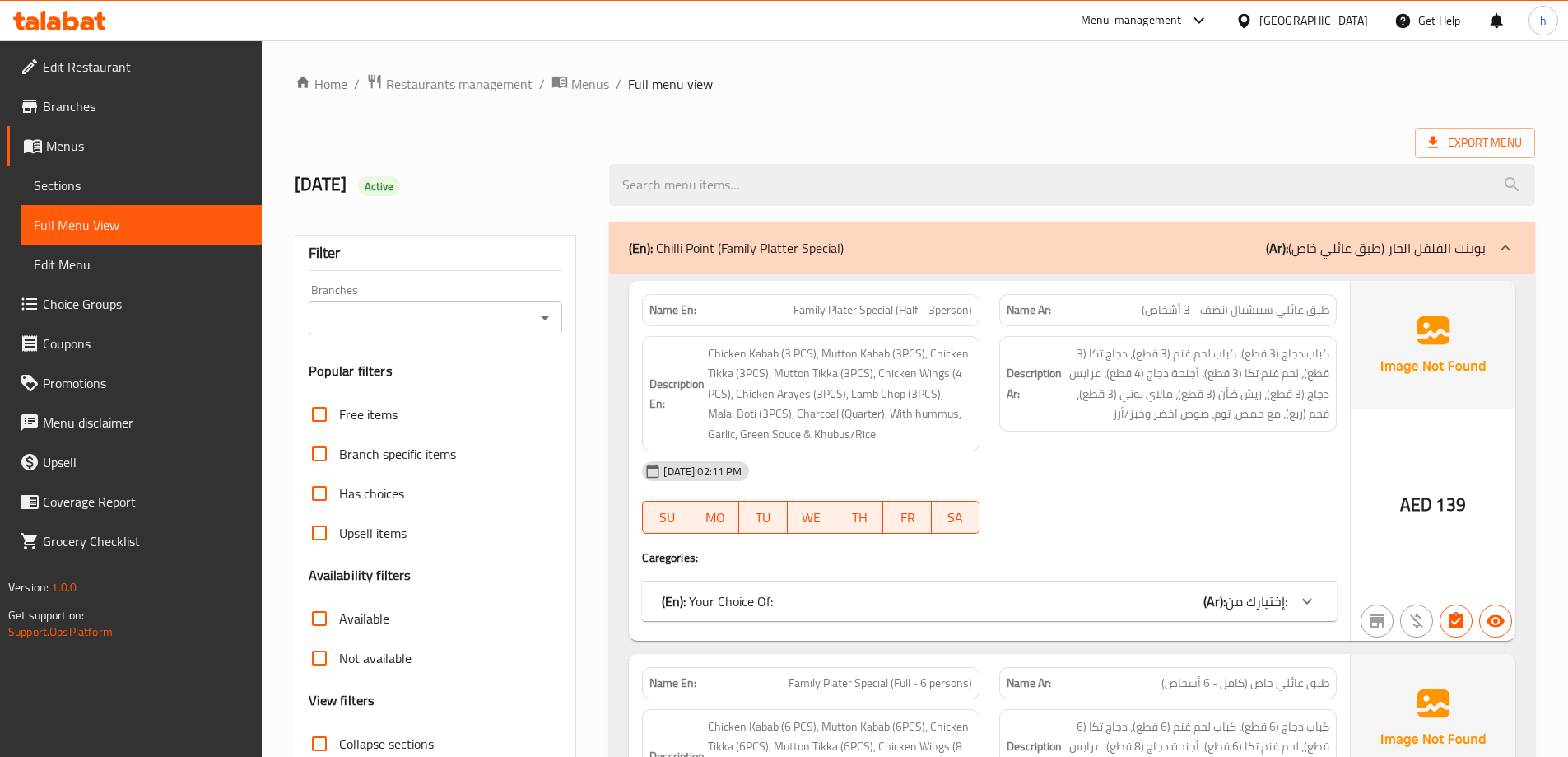
click at [1176, 257] on div "(En): Chilli Point (Family Platter Special) (Ar): بوينت الفلفل الحار (طبق عائلي…" at bounding box center [1058, 247] width 857 height 20
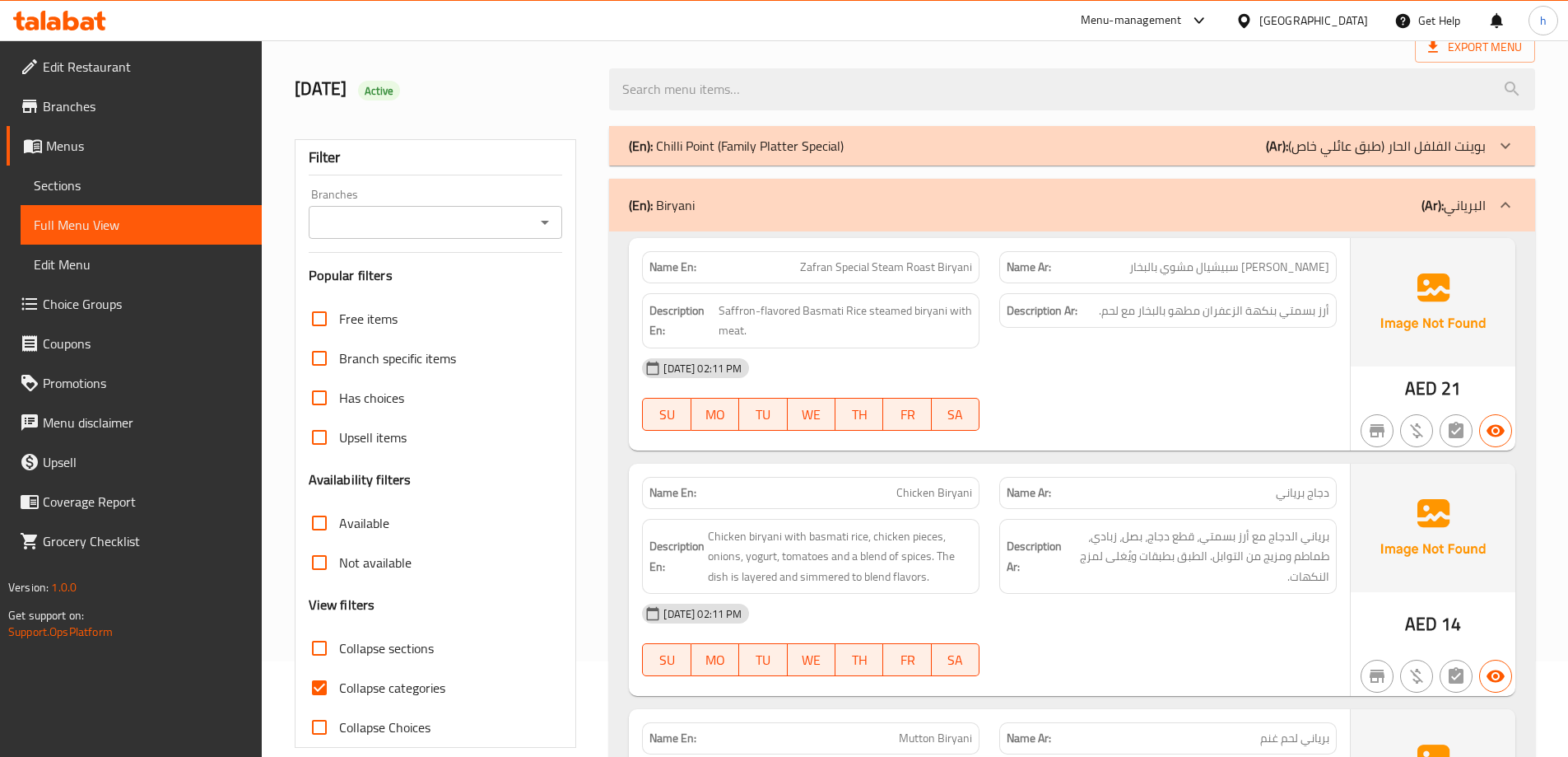
scroll to position [82, 0]
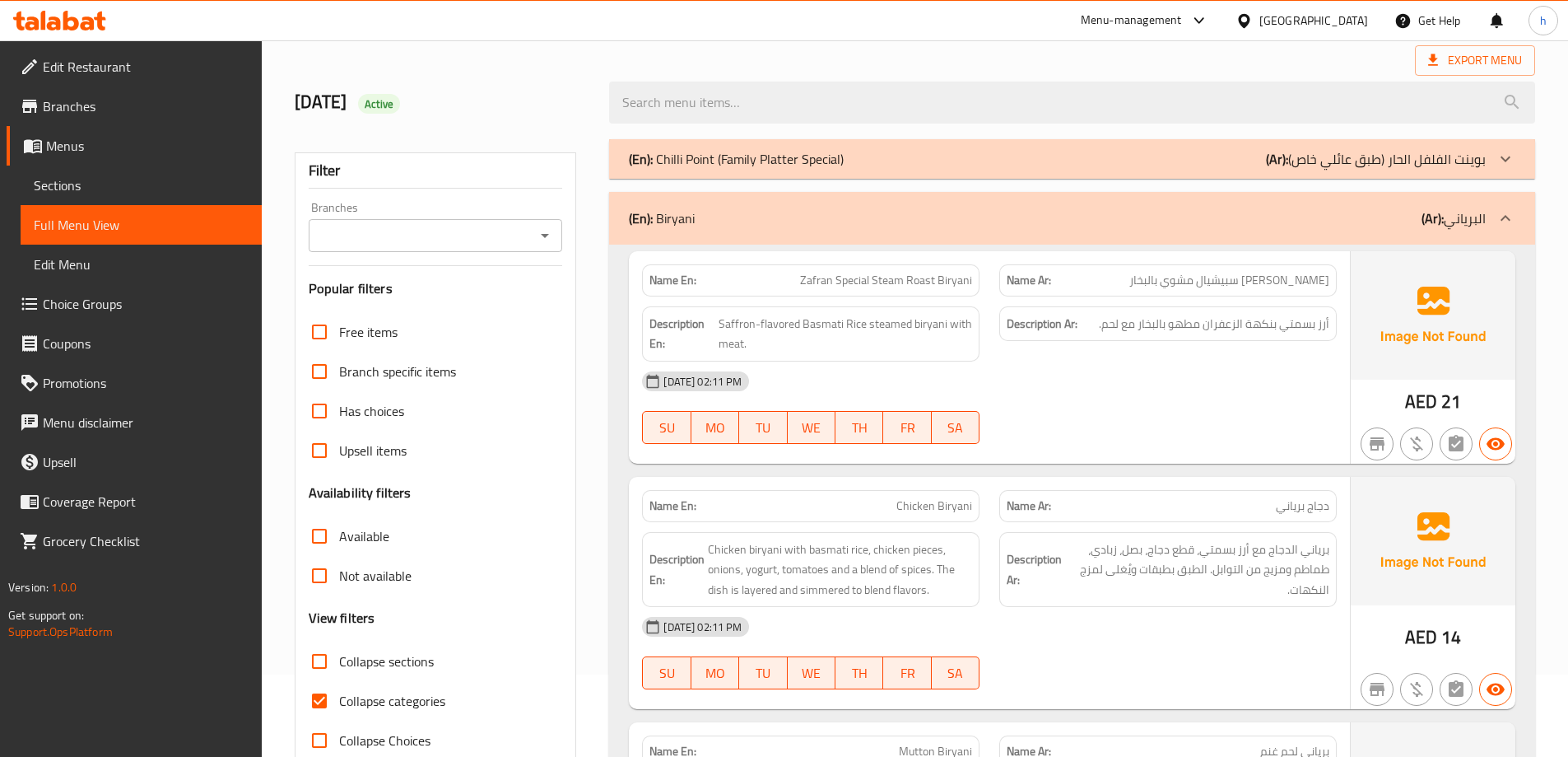
click at [836, 174] on div "(En): Chilli Point (Family Platter Special) (Ar): بوينت الفلفل الحار (طبق عائلي…" at bounding box center [1073, 159] width 926 height 40
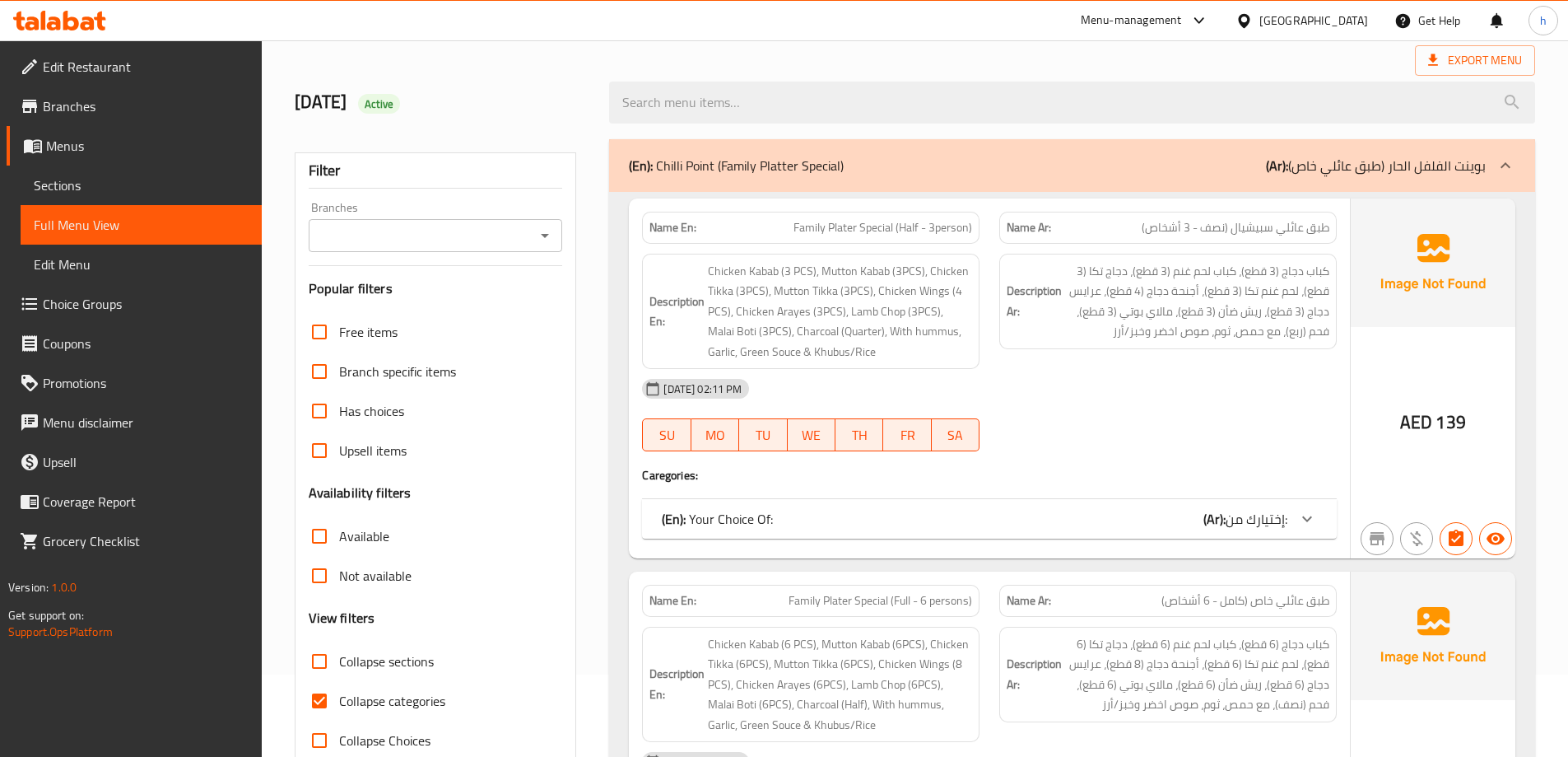
click at [385, 697] on span "Collapse categories" at bounding box center [392, 700] width 107 height 20
click at [340, 697] on input "Collapse categories" at bounding box center [320, 701] width 40 height 40
checkbox input "false"
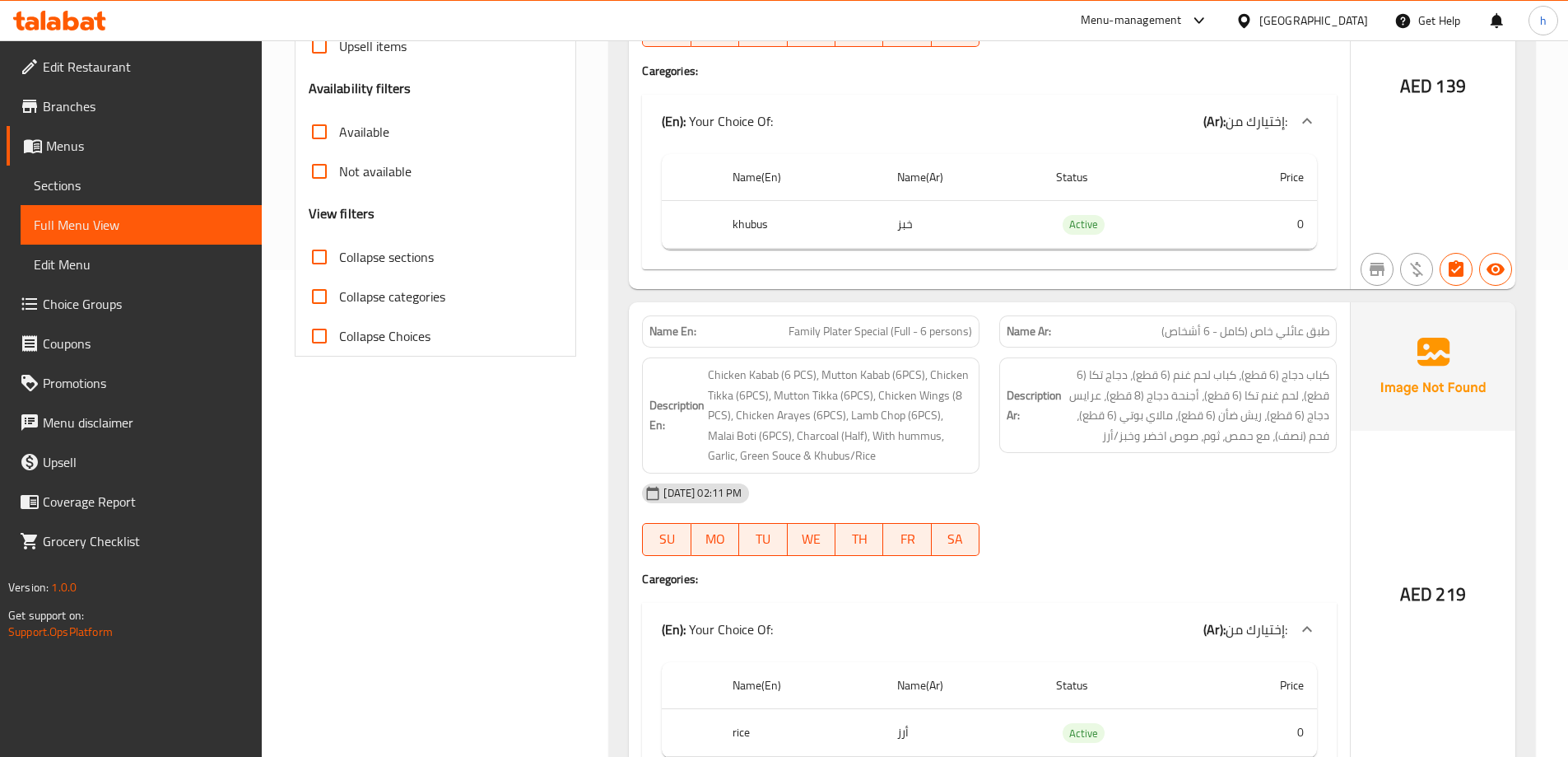
scroll to position [495, 0]
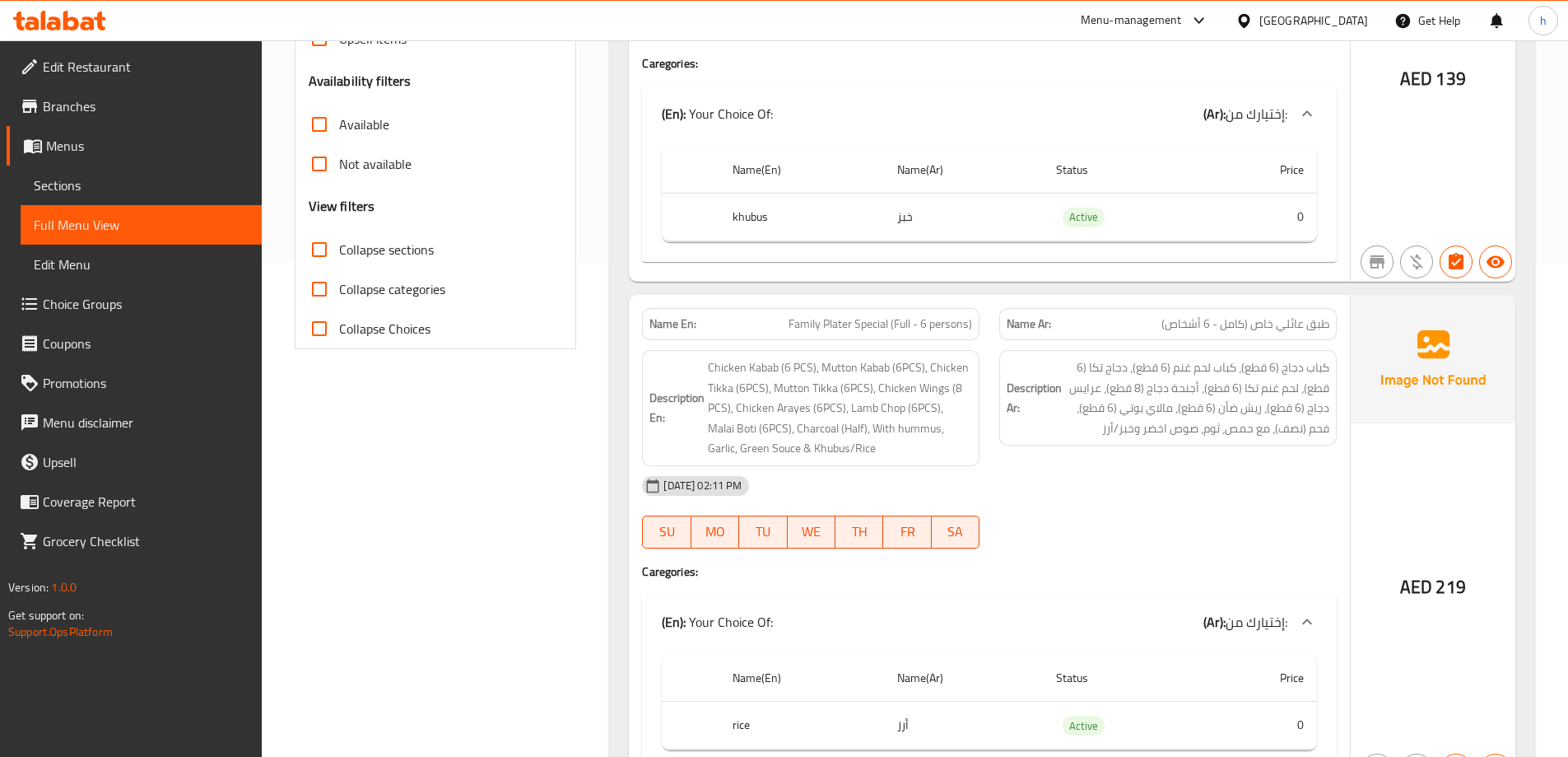
click at [801, 344] on div "Description En: Chicken Kabab (6 PCS), Mutton Kabab (6PCS), Chicken Tikka (6PCS…" at bounding box center [810, 408] width 358 height 136
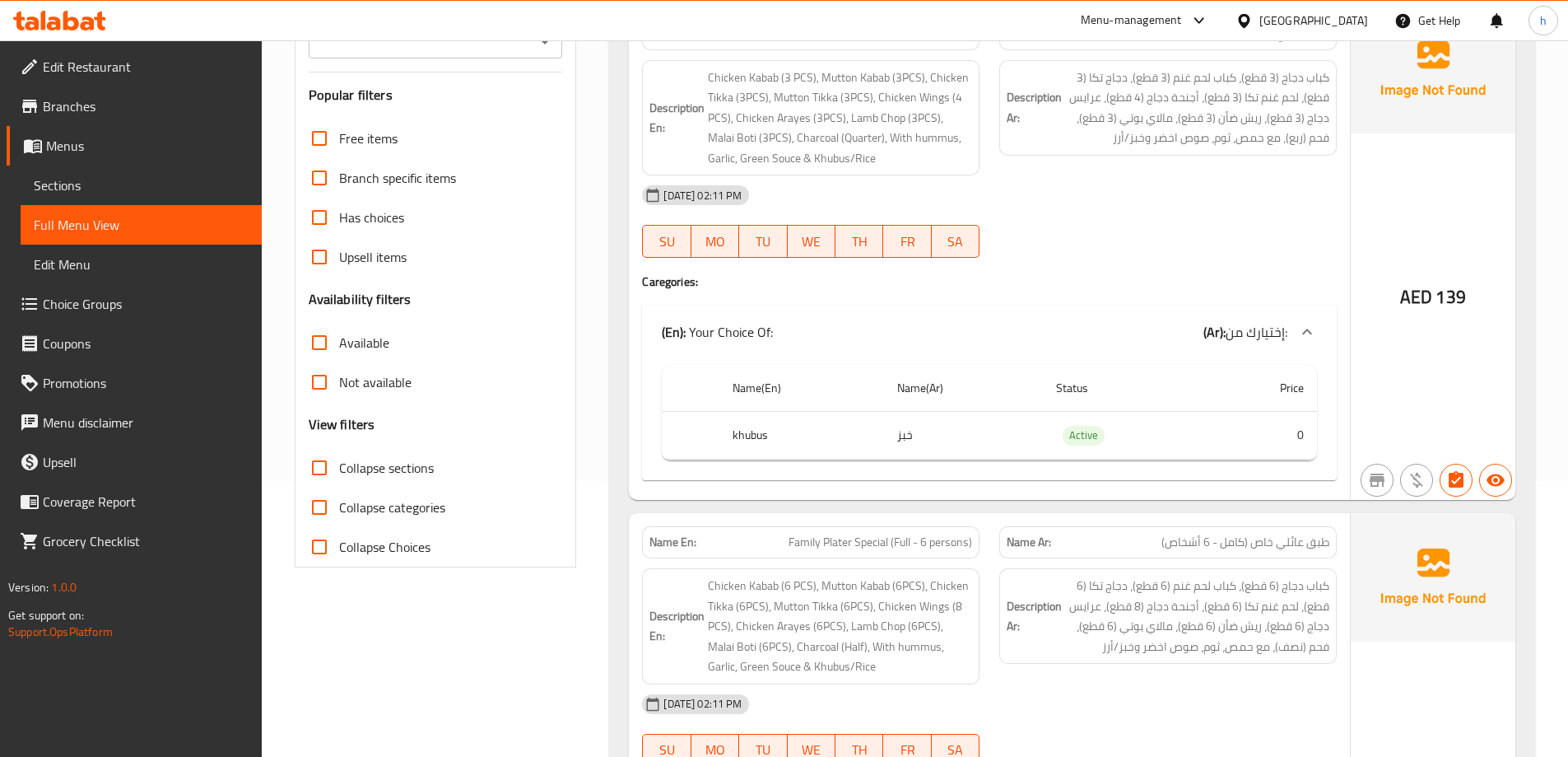
scroll to position [247, 0]
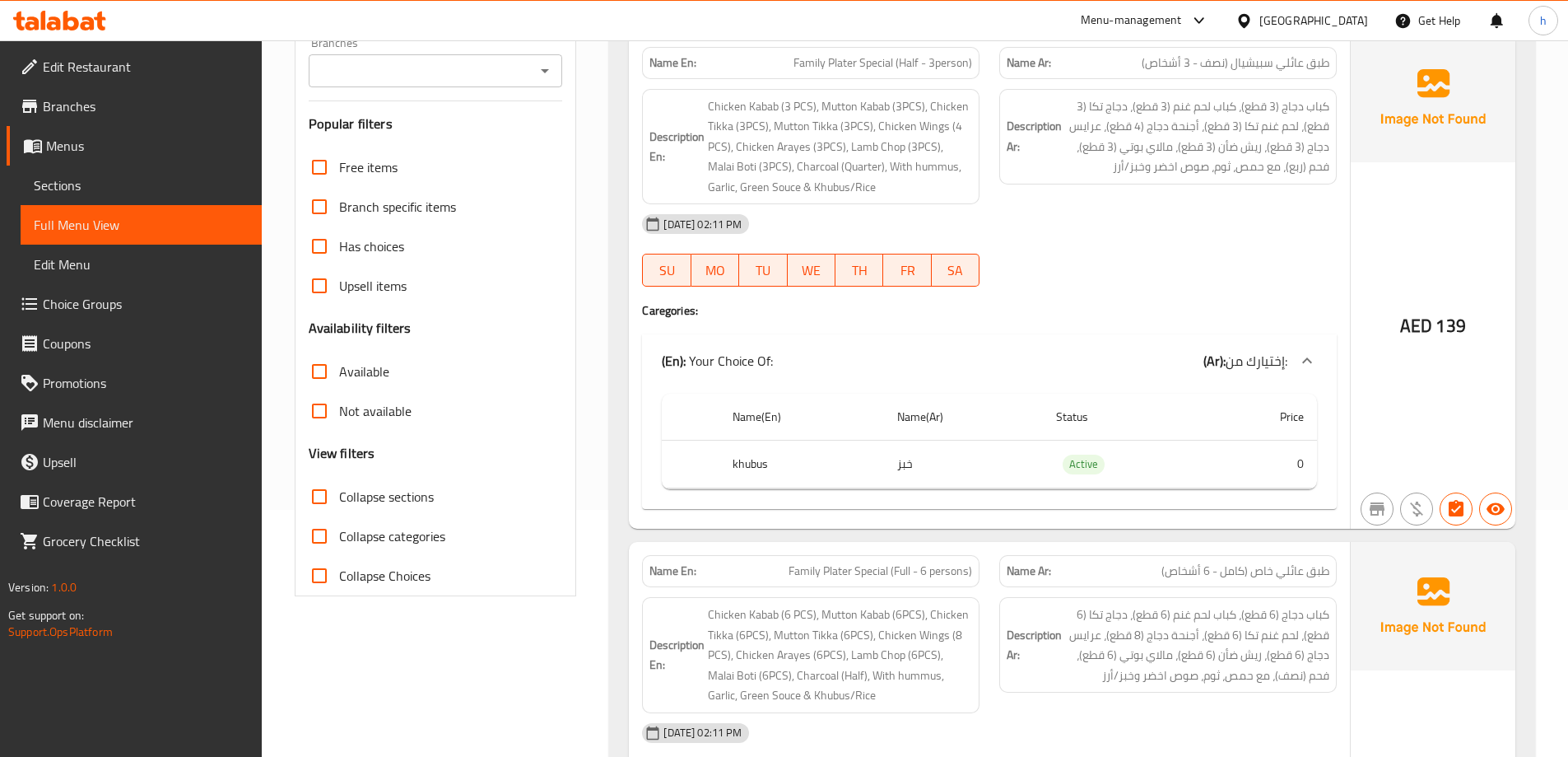
click at [1199, 369] on div "(En): Your Choice Of: (Ar): إختيارك من:" at bounding box center [975, 361] width 626 height 20
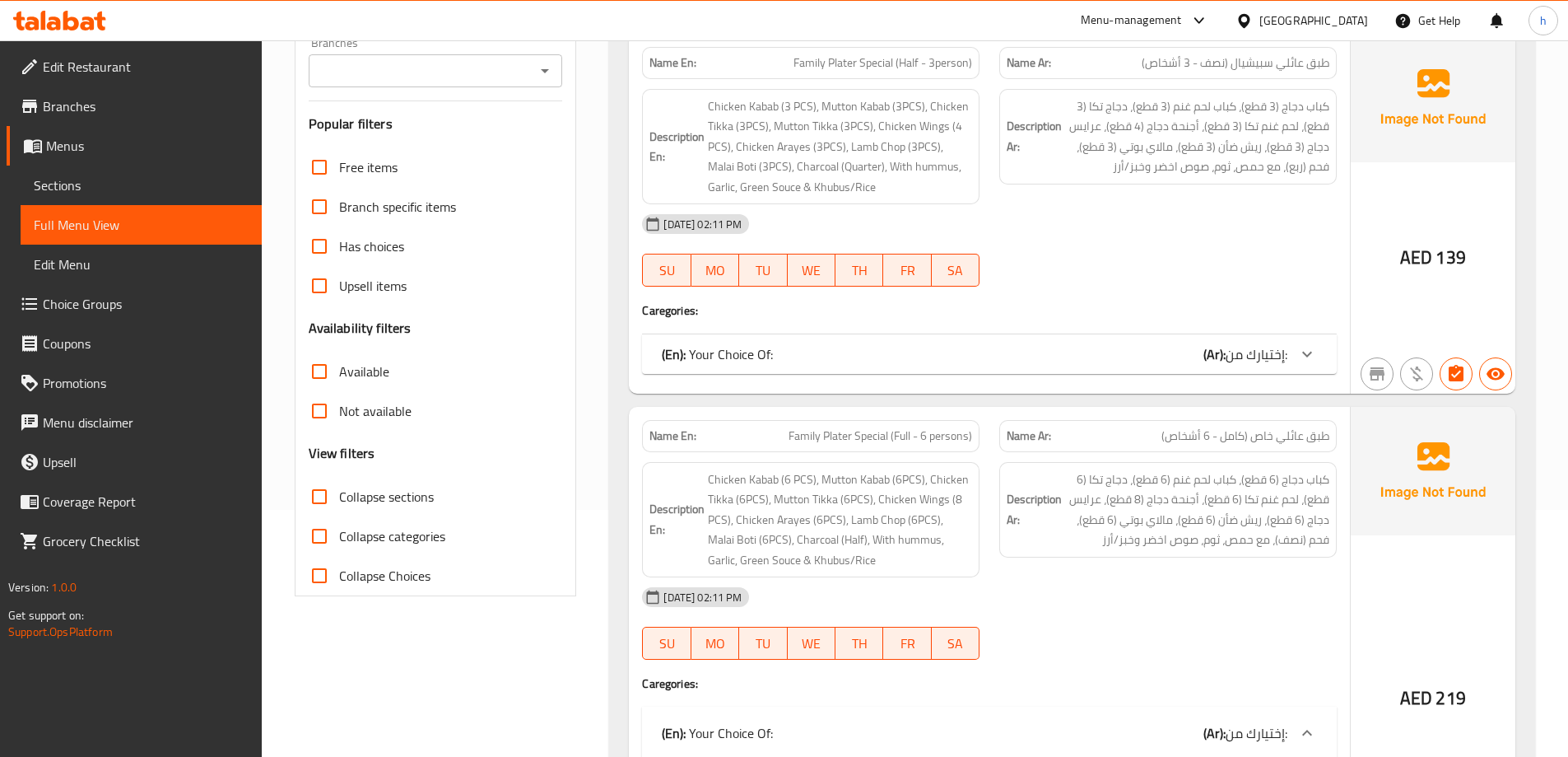
click at [1213, 357] on b "(Ar):" at bounding box center [1215, 354] width 23 height 25
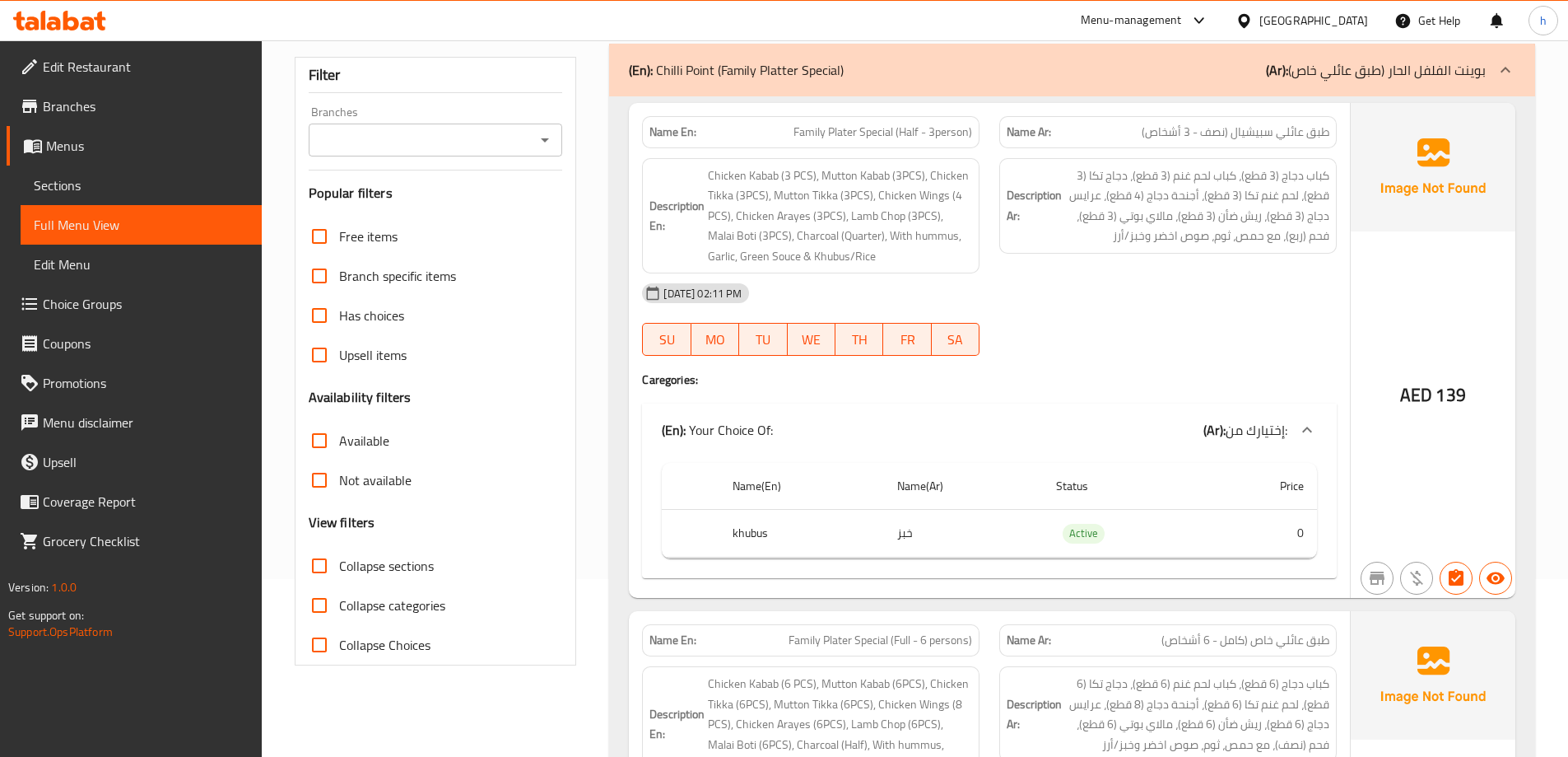
scroll to position [82, 0]
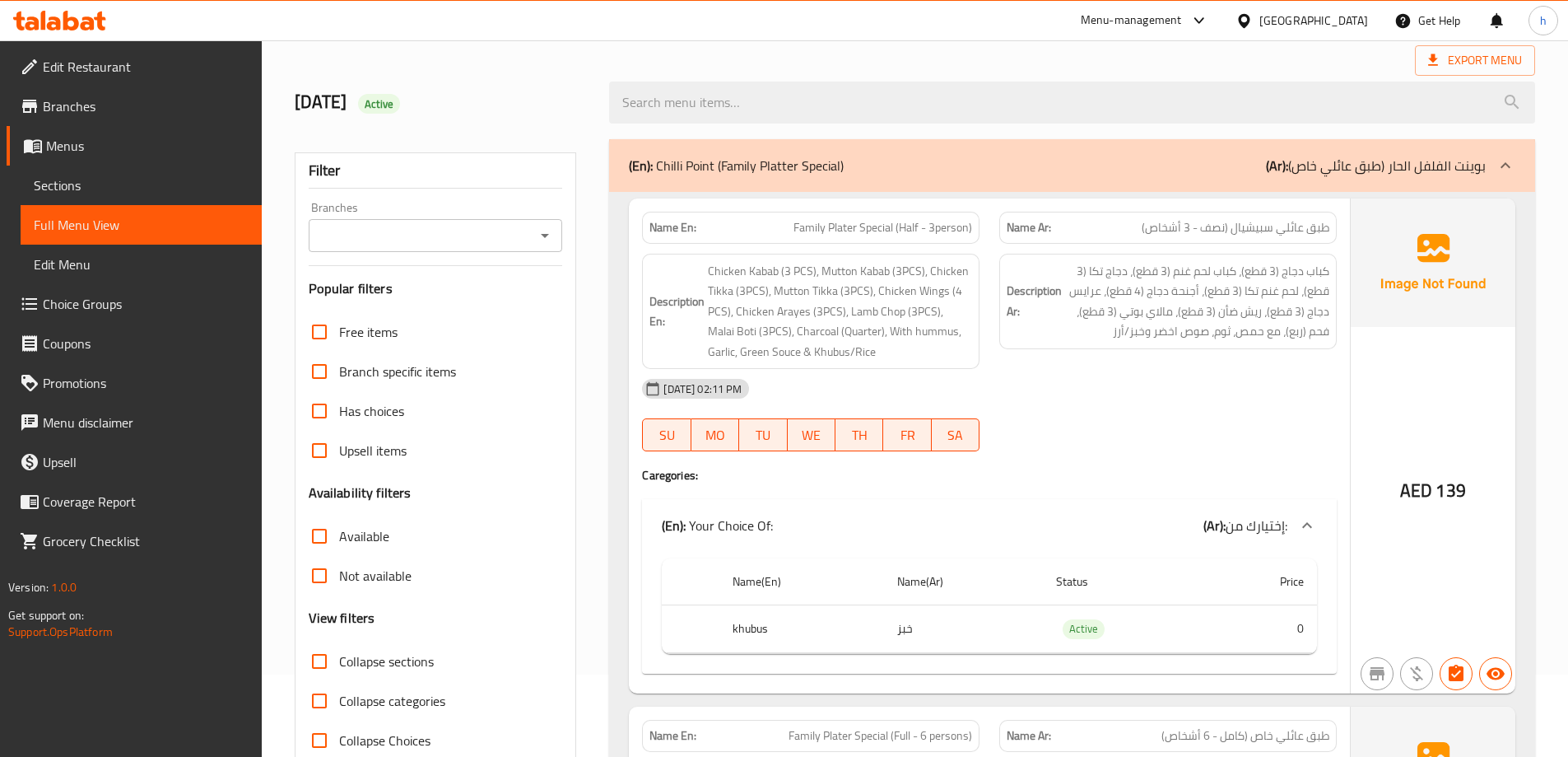
click at [124, 308] on span "Choice Groups" at bounding box center [145, 304] width 206 height 20
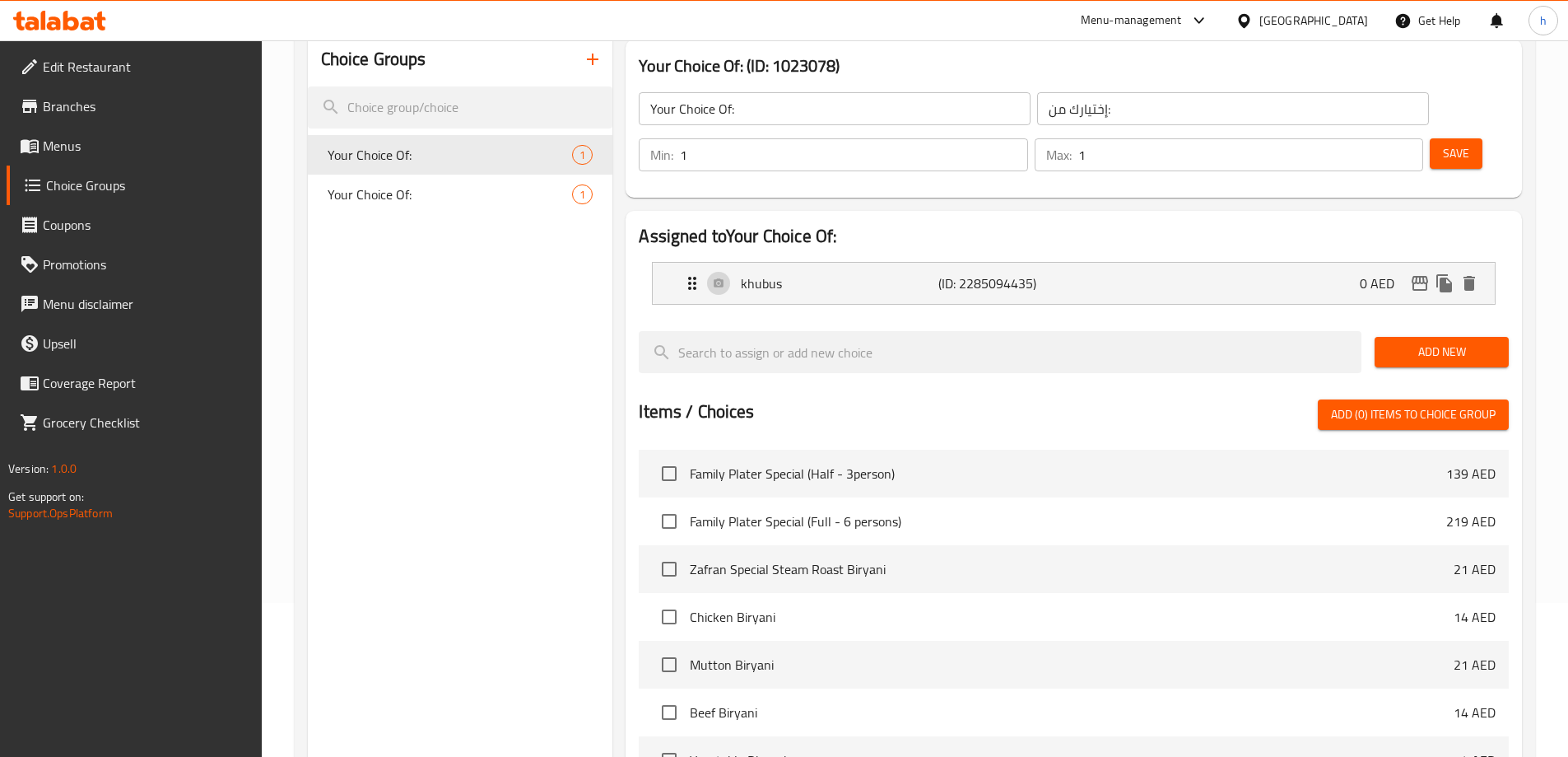
scroll to position [82, 0]
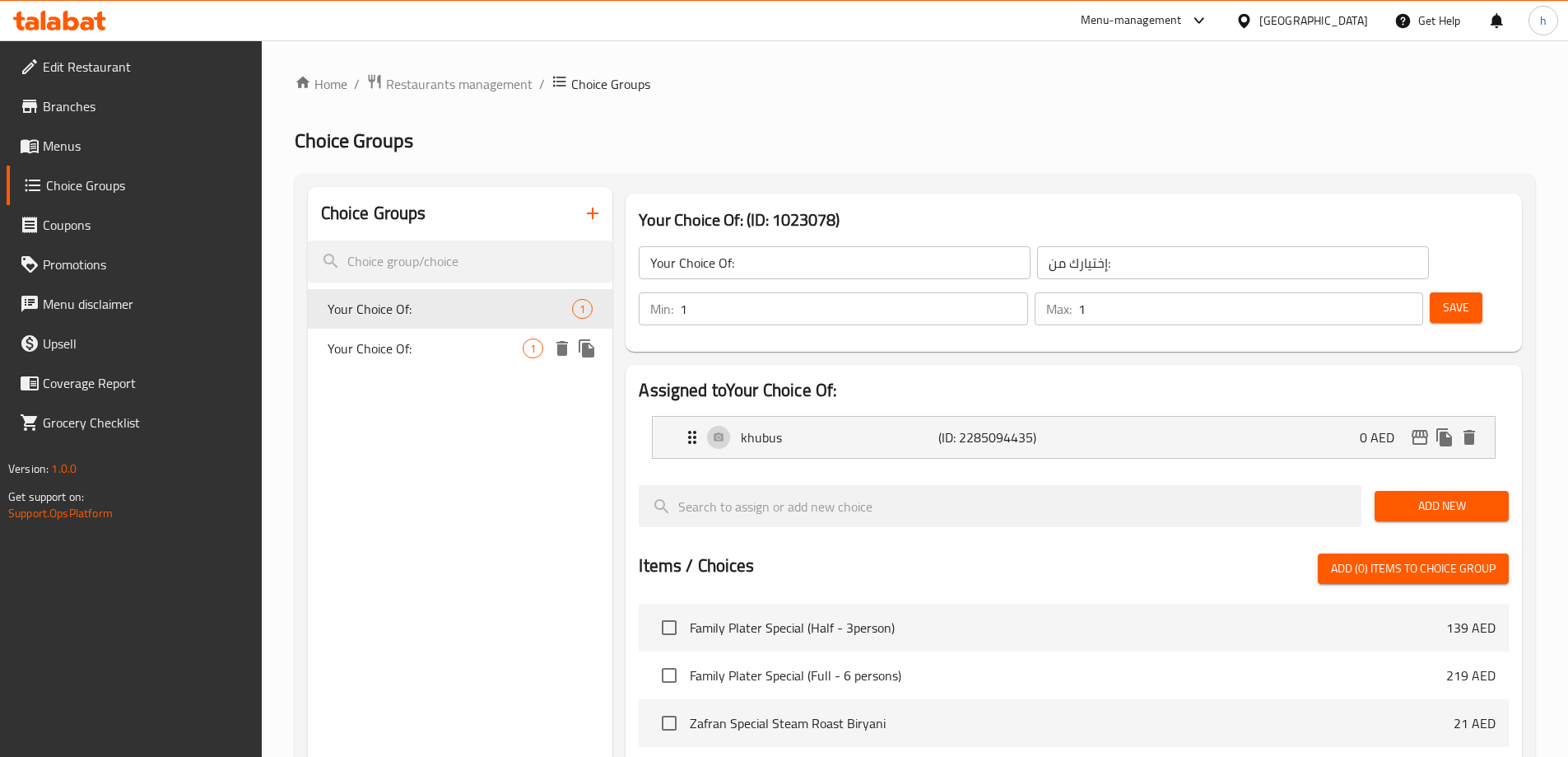
click at [461, 357] on span "Your Choice Of:" at bounding box center [425, 348] width 196 height 20
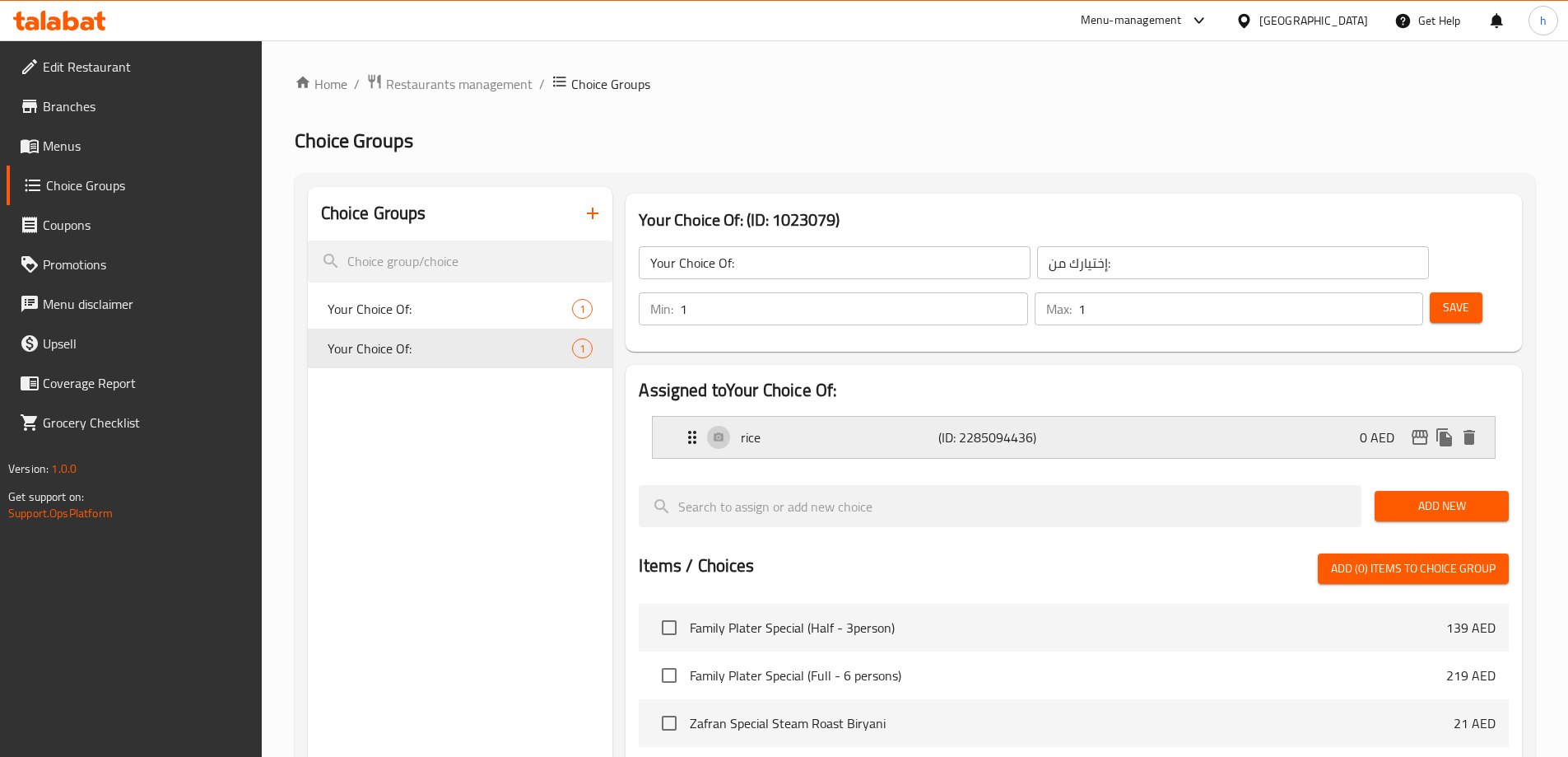
click at [968, 428] on p "(ID: 2285094436)" at bounding box center [1005, 437] width 132 height 20
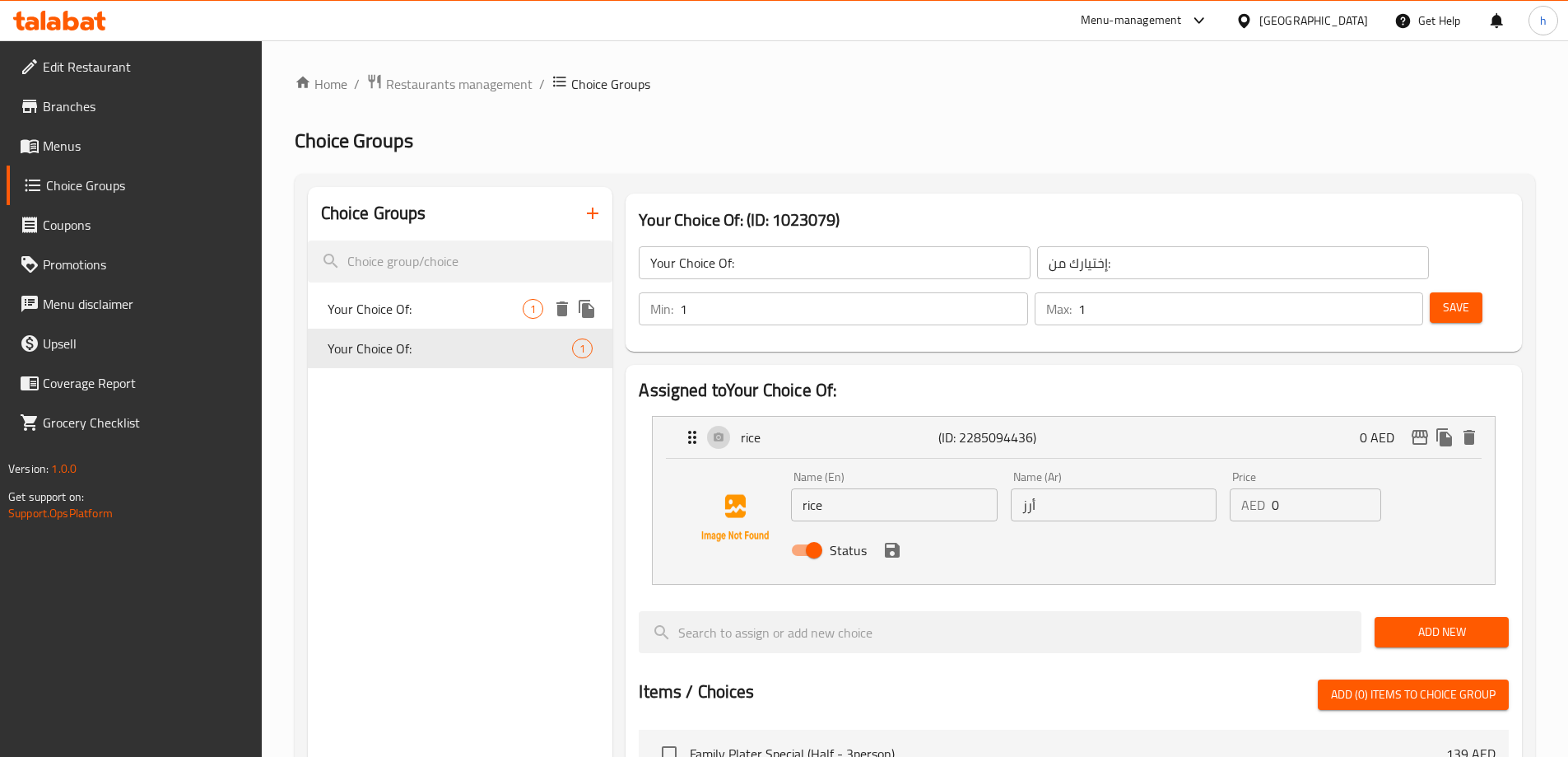
click at [470, 311] on span "Your Choice Of:" at bounding box center [425, 309] width 196 height 20
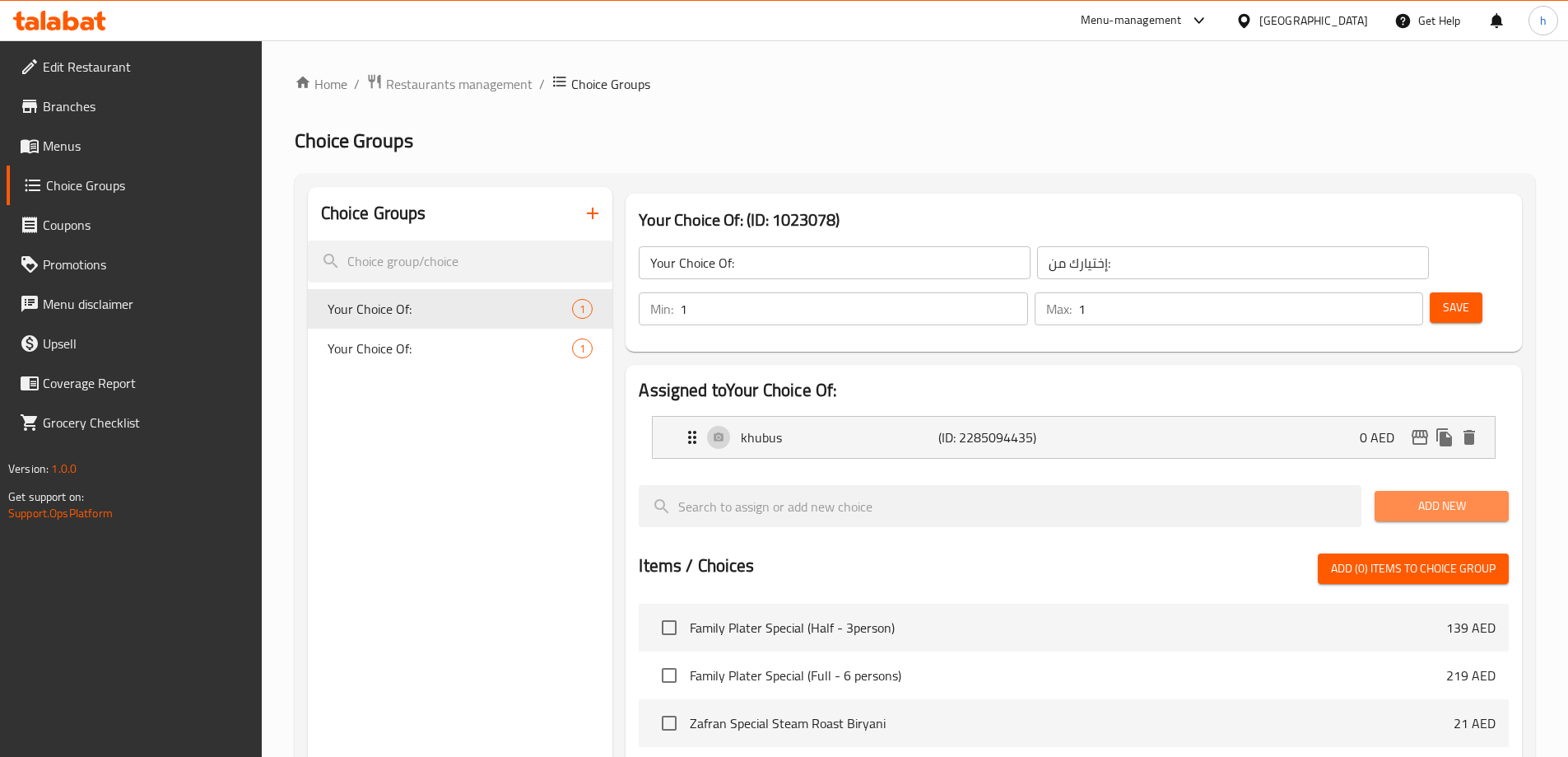
click at [1437, 496] on span "Add New" at bounding box center [1442, 506] width 108 height 21
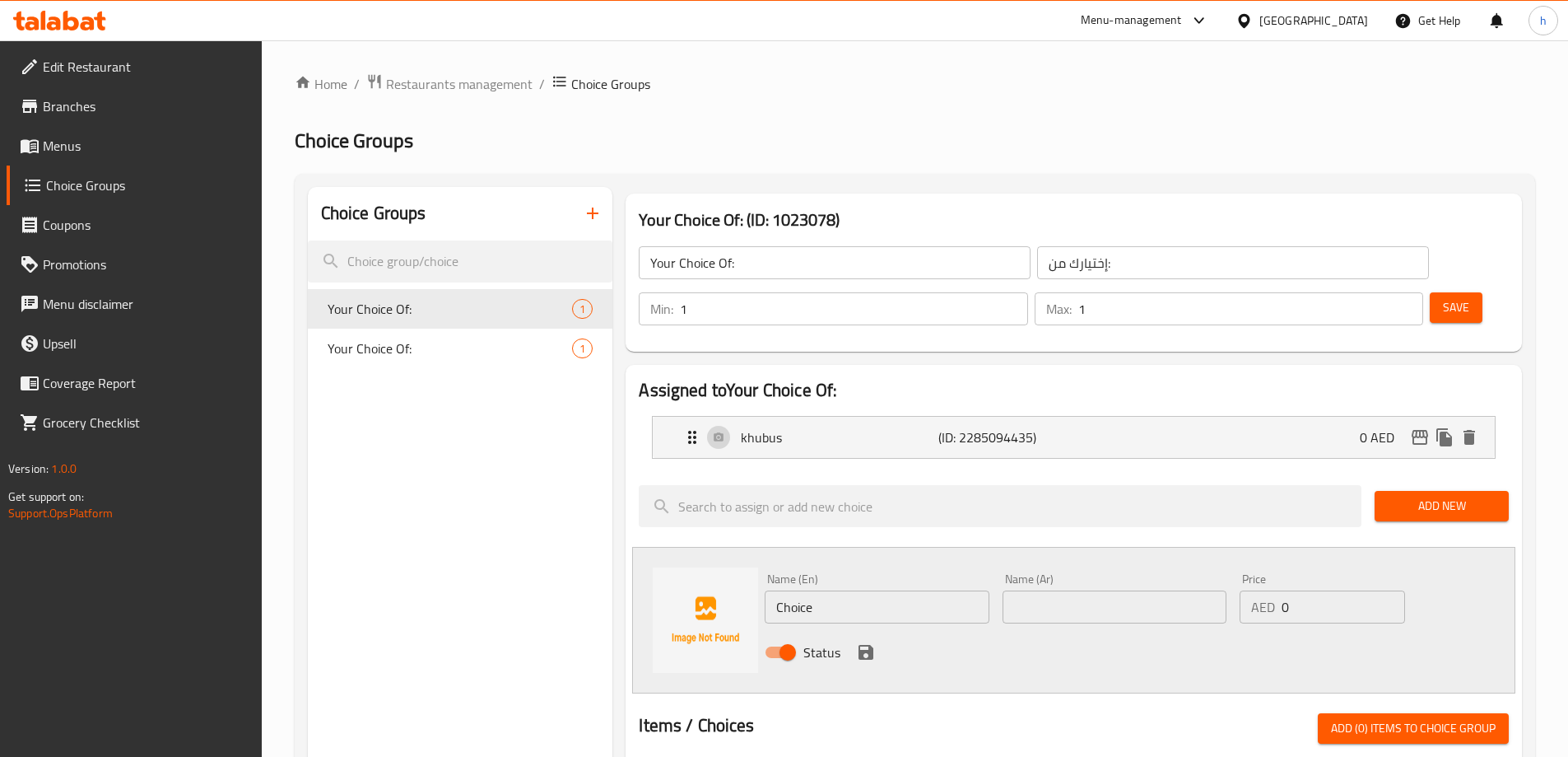
click at [903, 591] on input "Choice" at bounding box center [876, 607] width 224 height 33
type input "rice"
click at [1050, 591] on input "text" at bounding box center [1114, 607] width 224 height 33
type input "H"
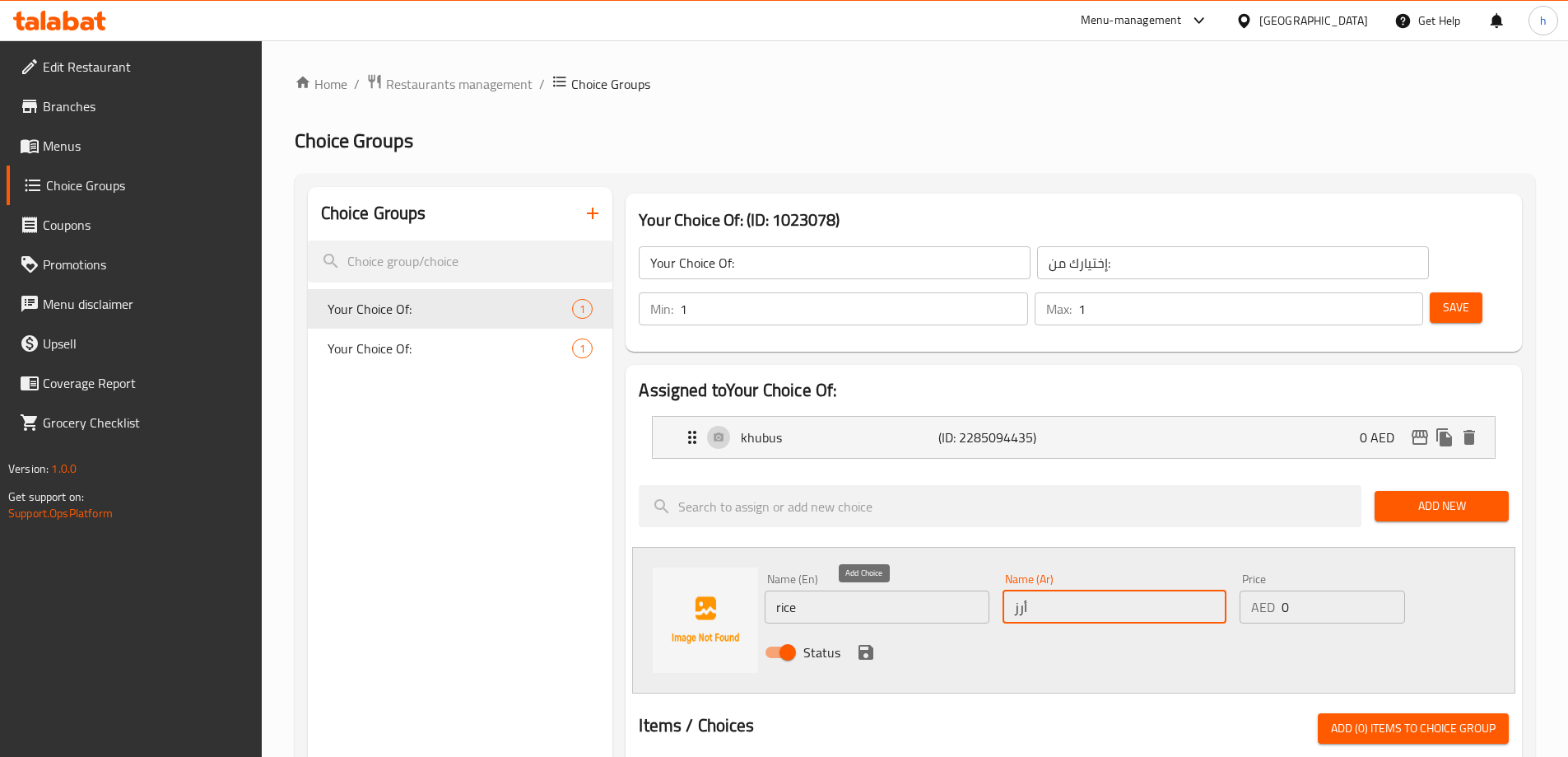
type input "أرز"
click at [861, 645] on icon "save" at bounding box center [866, 652] width 15 height 15
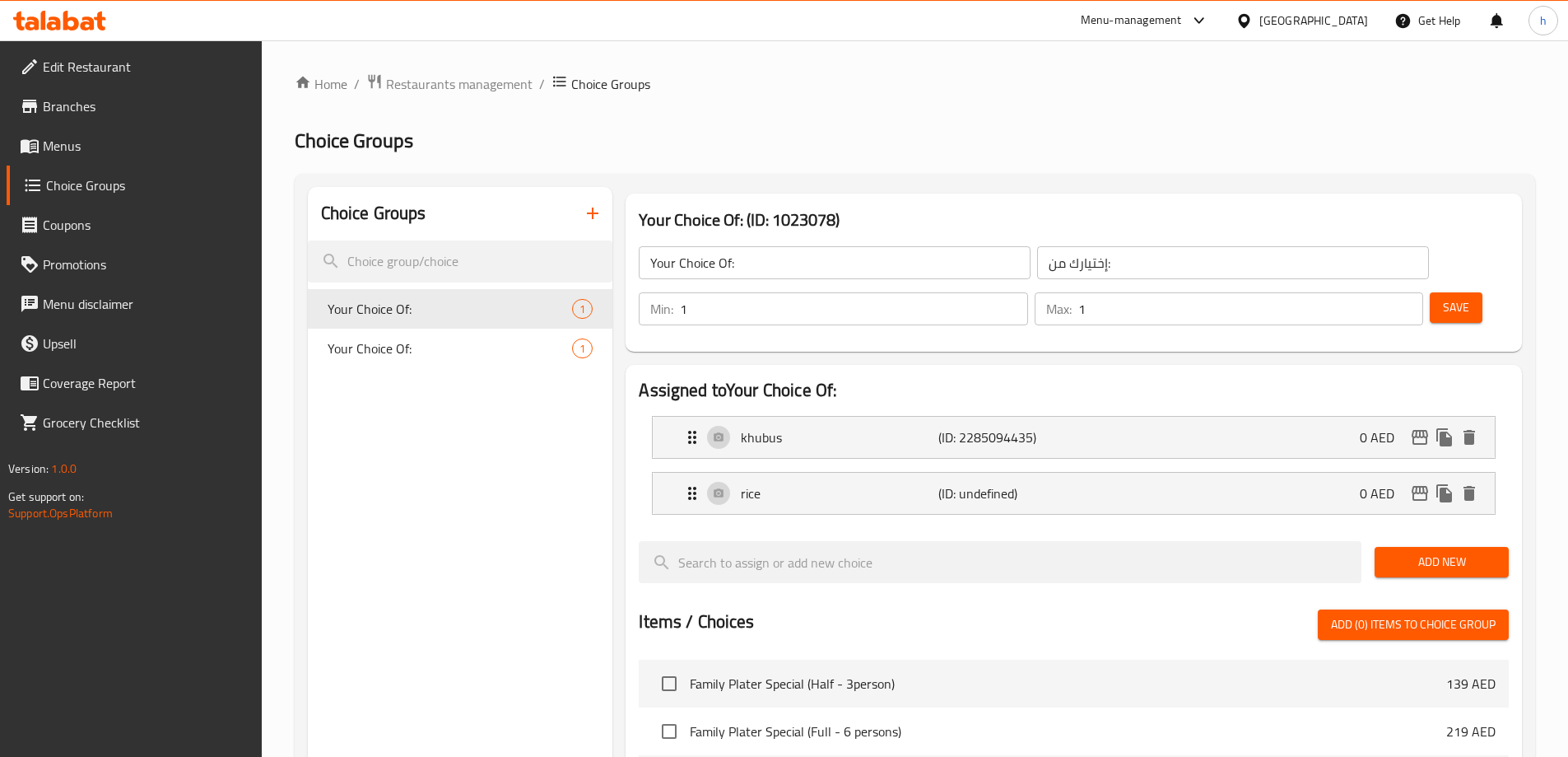
click at [1443, 297] on span "Save" at bounding box center [1457, 308] width 26 height 21
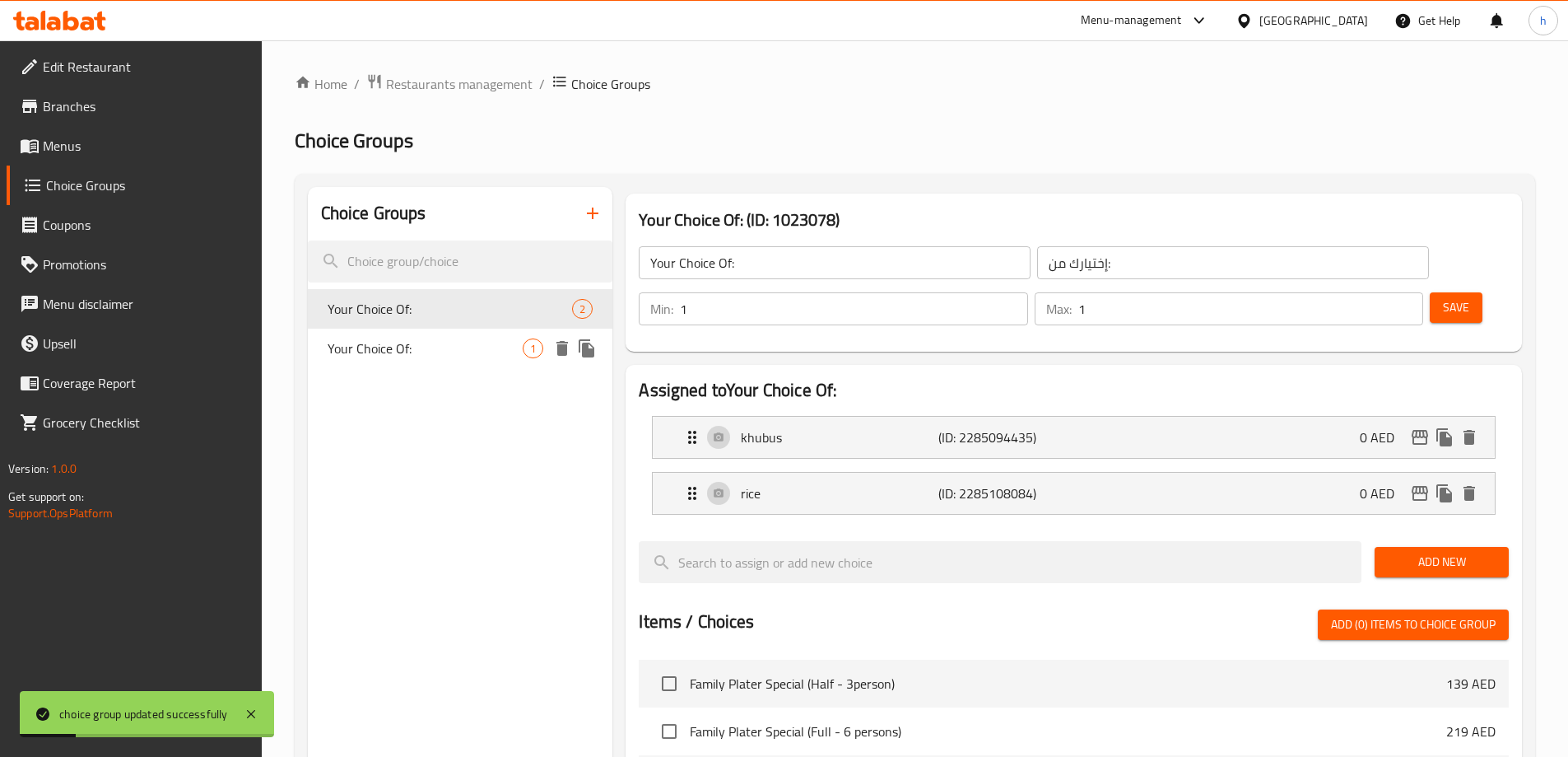
click at [559, 349] on icon "delete" at bounding box center [562, 348] width 11 height 15
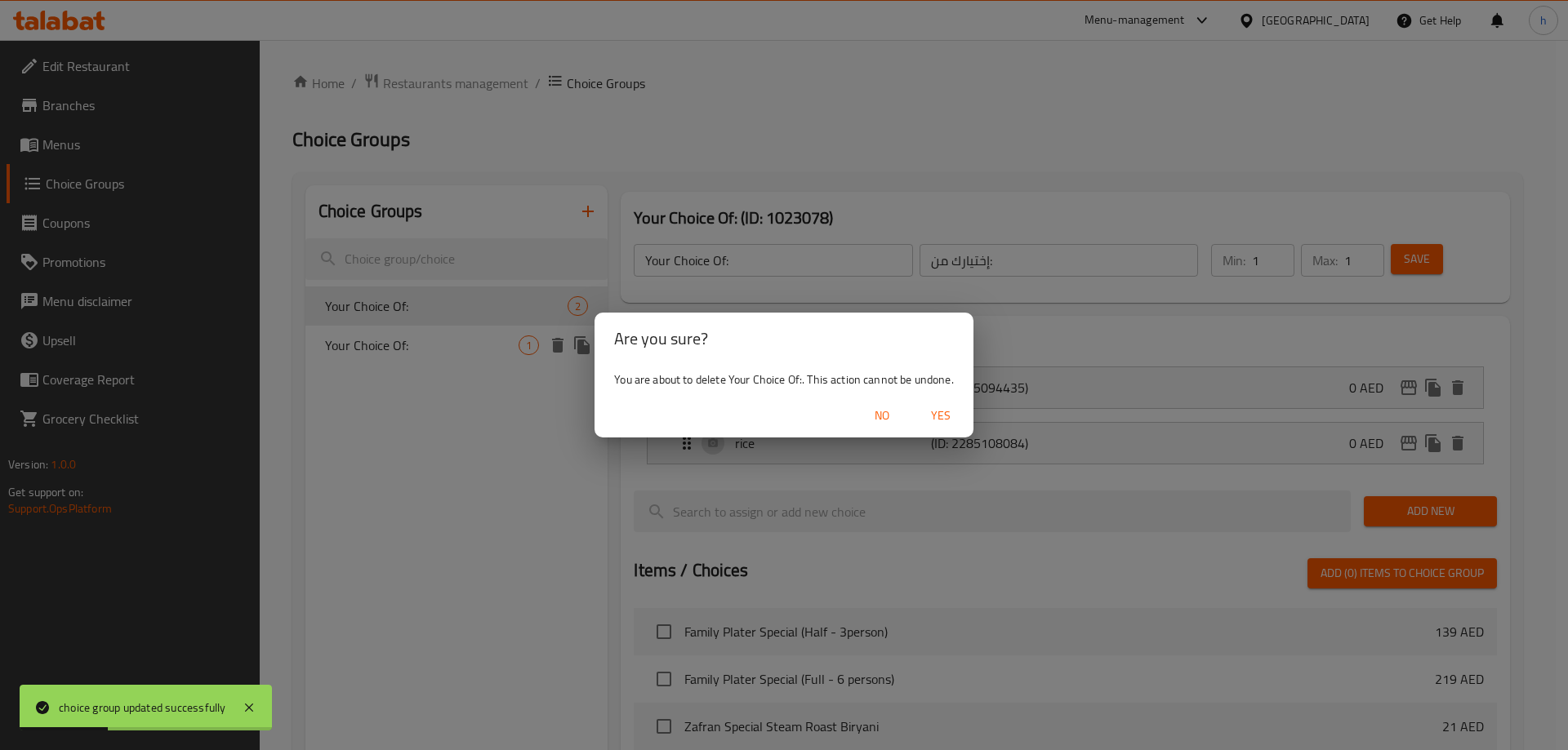
click at [942, 415] on span "Yes" at bounding box center [940, 416] width 39 height 21
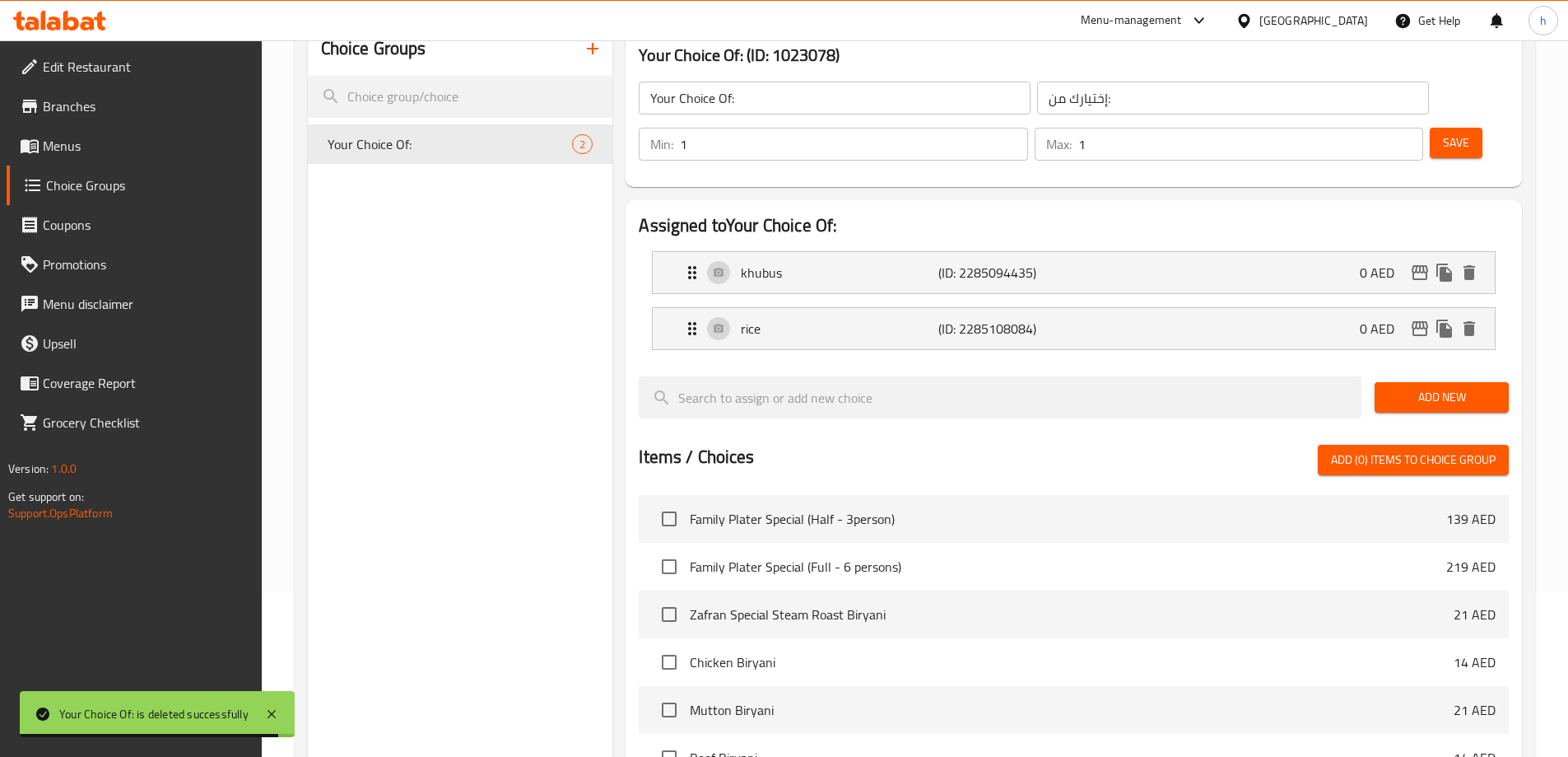
scroll to position [247, 0]
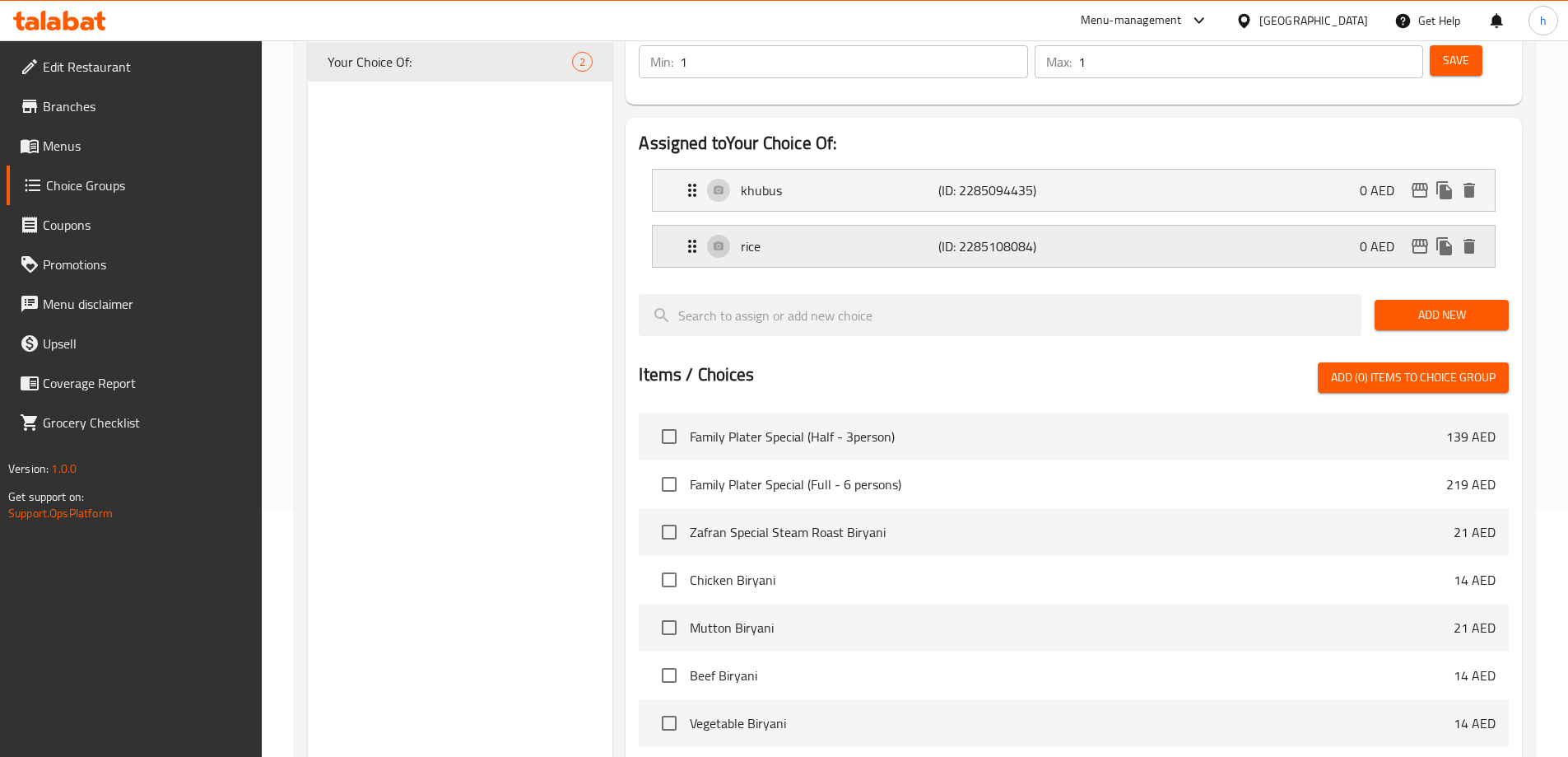
click at [965, 236] on p "(ID: 2285108084)" at bounding box center [1005, 245] width 132 height 20
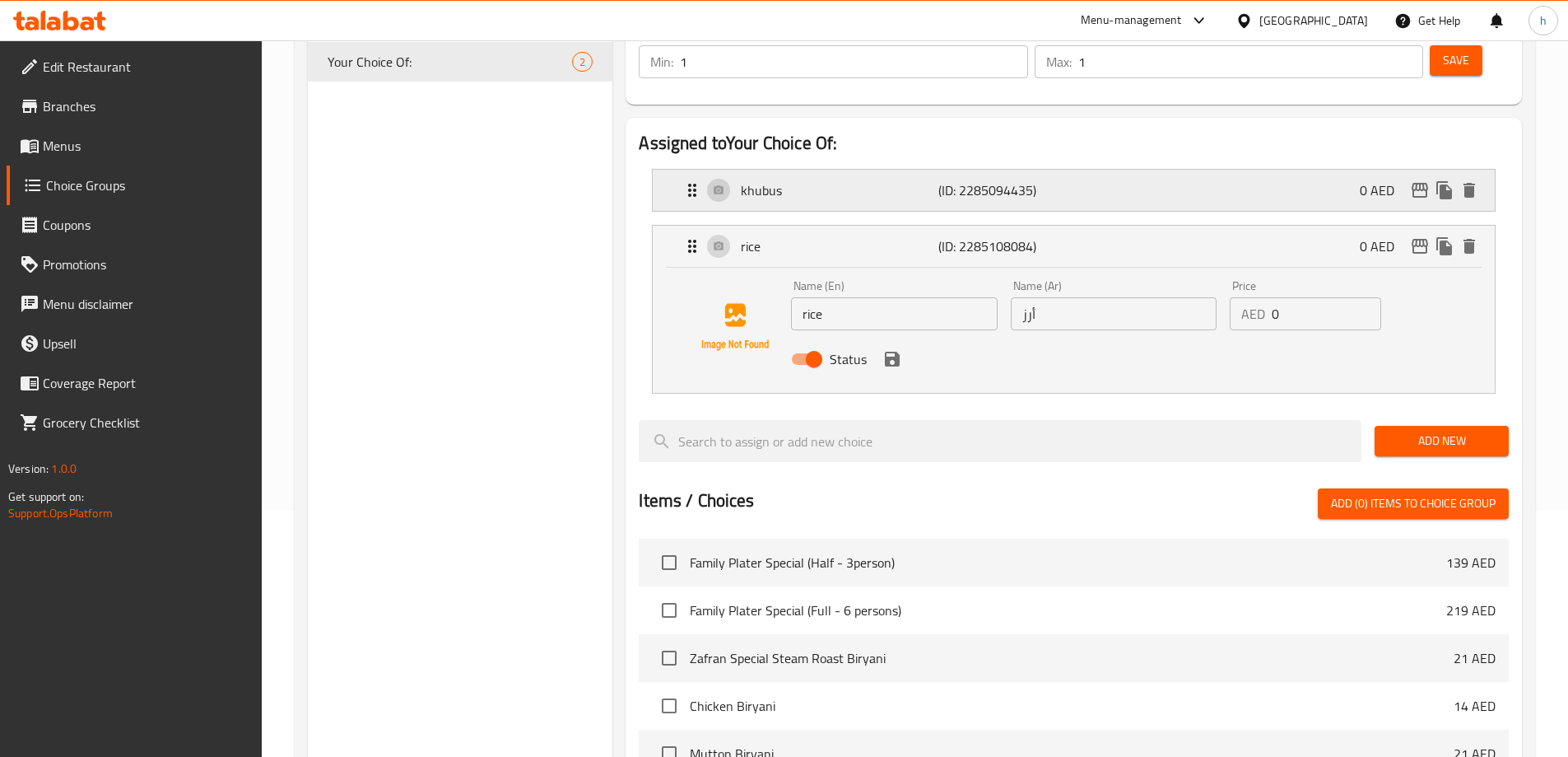
click at [951, 170] on div "khubus (ID: 2285094435) 0 AED" at bounding box center [1078, 191] width 792 height 42
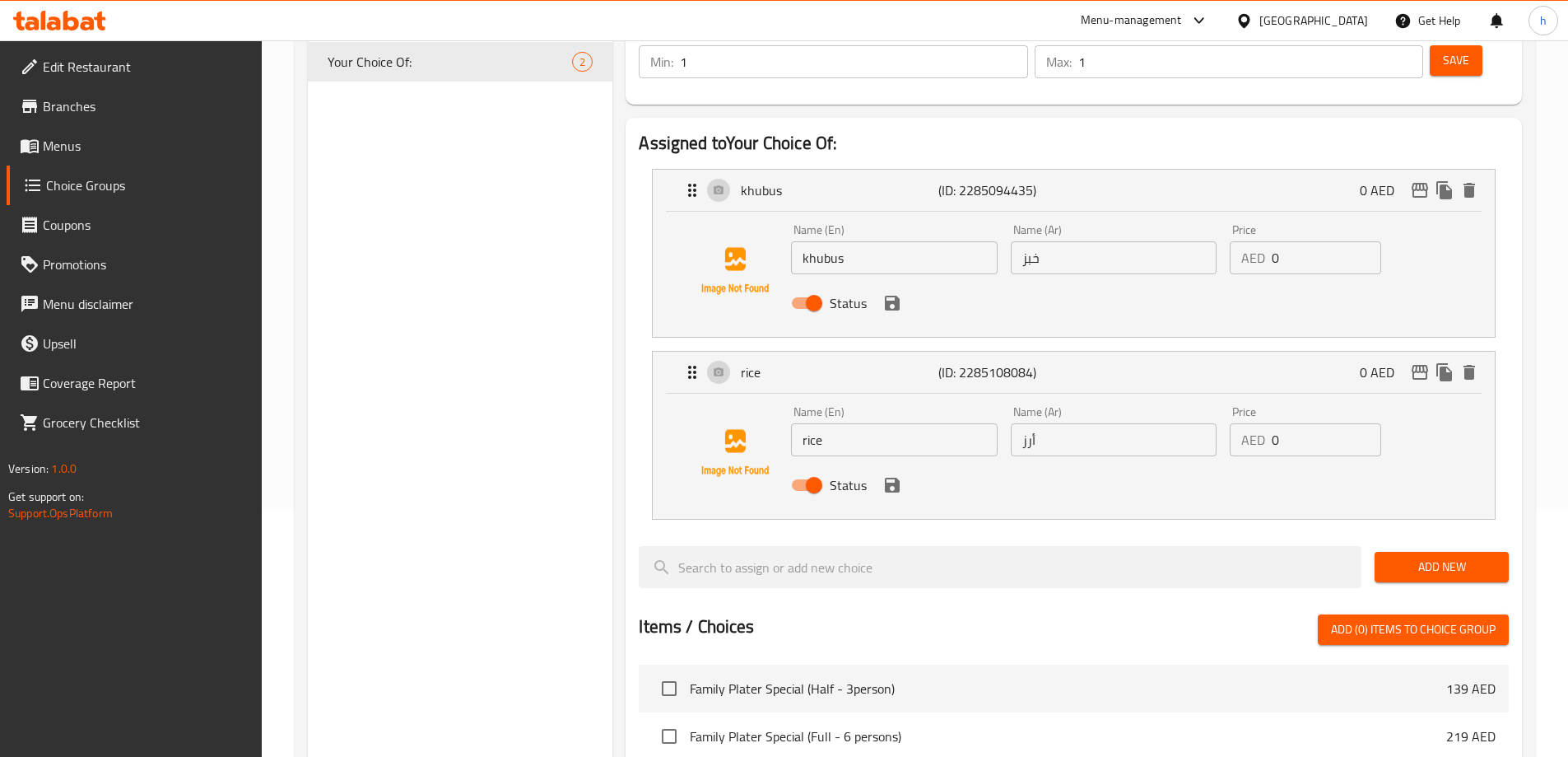
click at [475, 449] on div "Choice Groups Your Choice Of: 2" at bounding box center [460, 593] width 306 height 1307
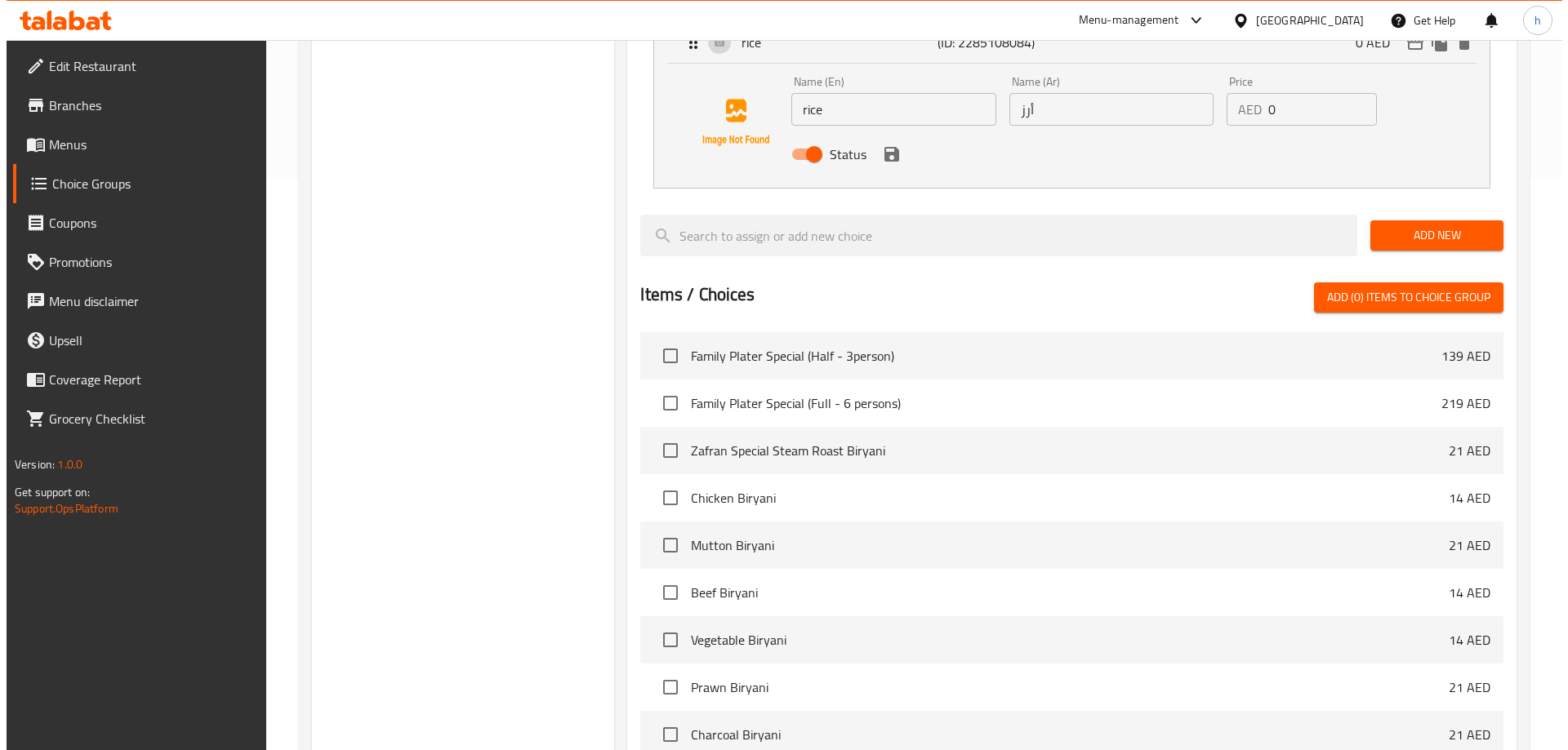
scroll to position [730, 0]
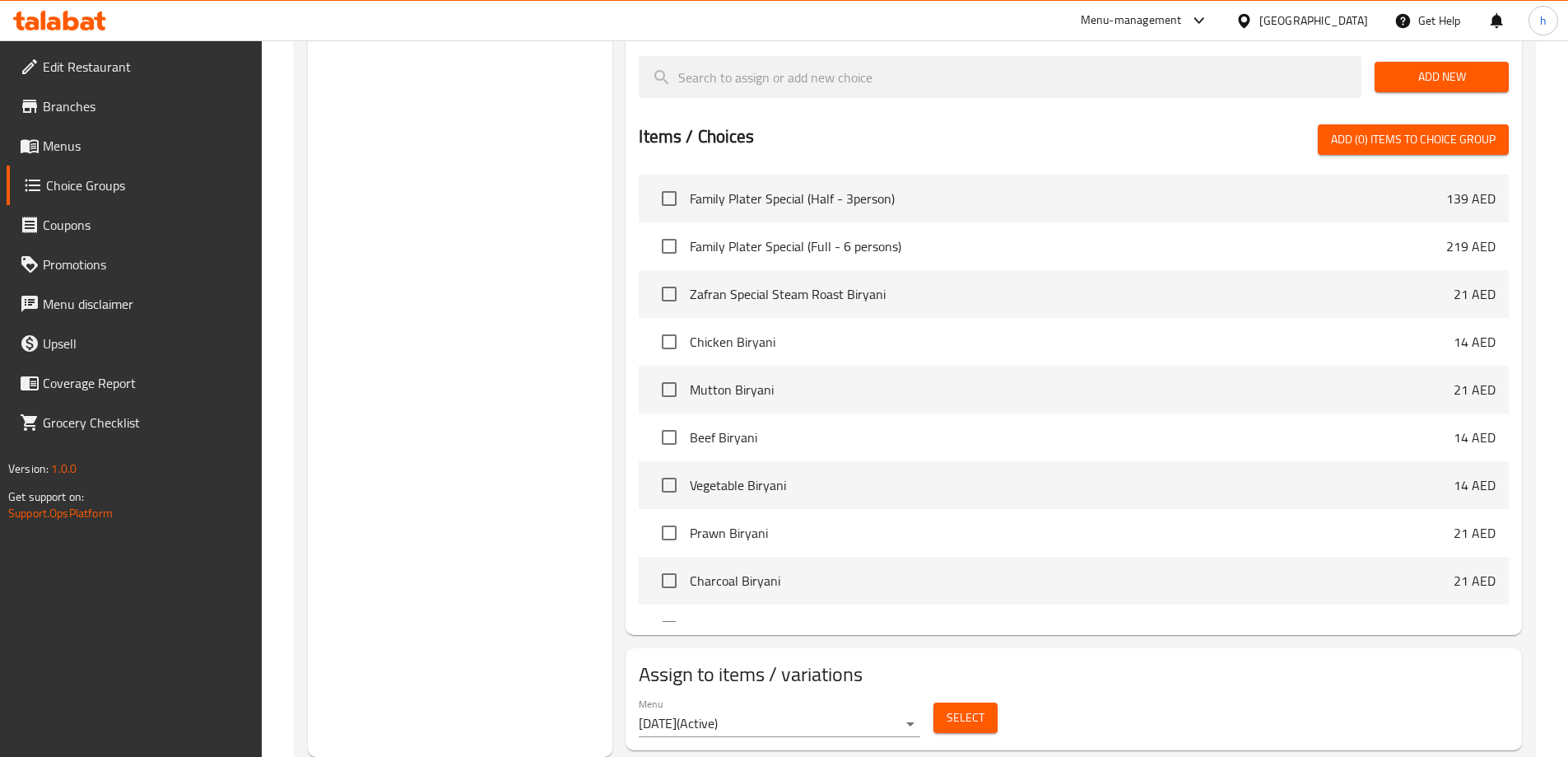
click at [948, 708] on span "Select" at bounding box center [966, 718] width 38 height 21
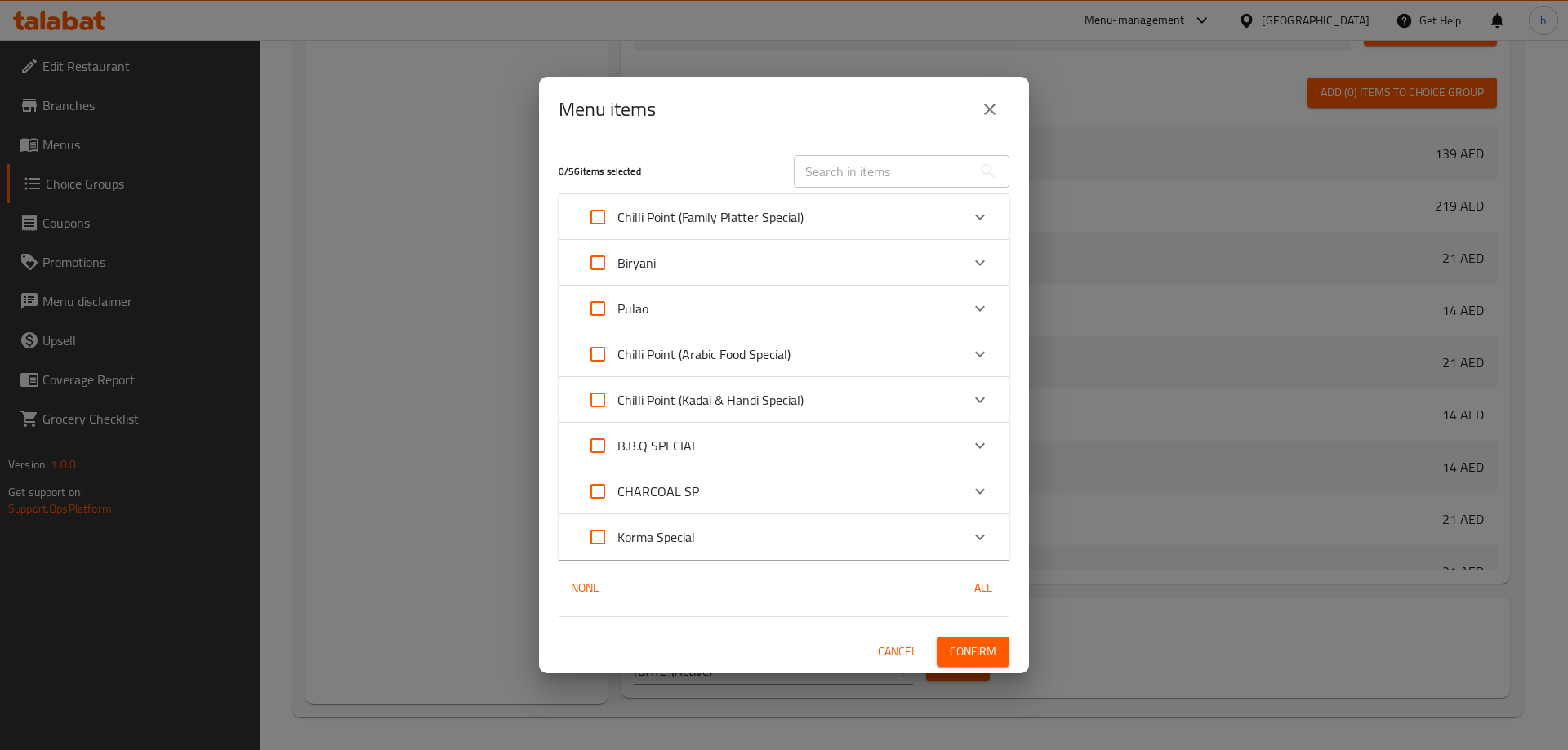
click at [952, 218] on div "Chilli Point (Family Platter Special)" at bounding box center [769, 217] width 382 height 39
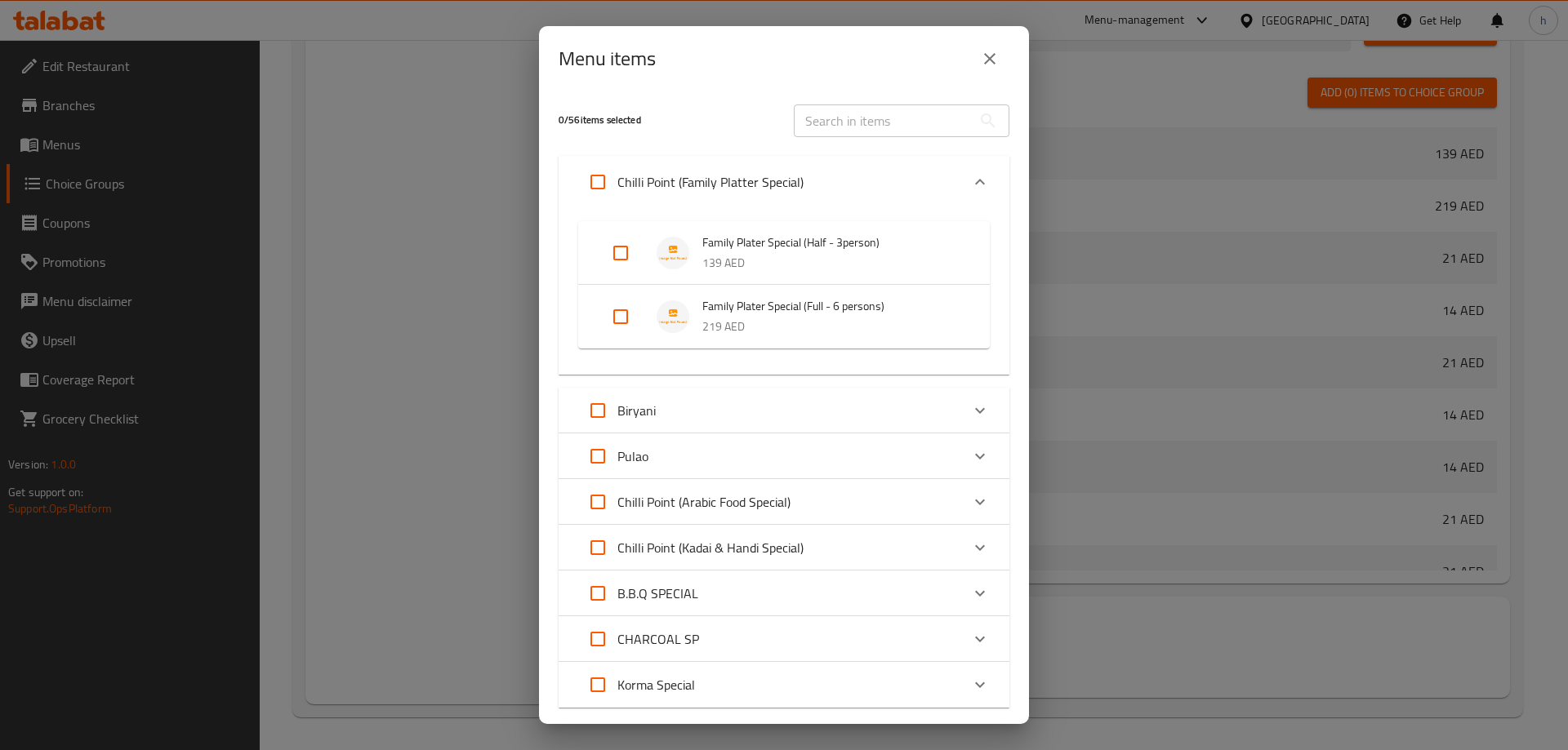
click at [613, 252] on input "Expand" at bounding box center [620, 253] width 39 height 39
checkbox input "true"
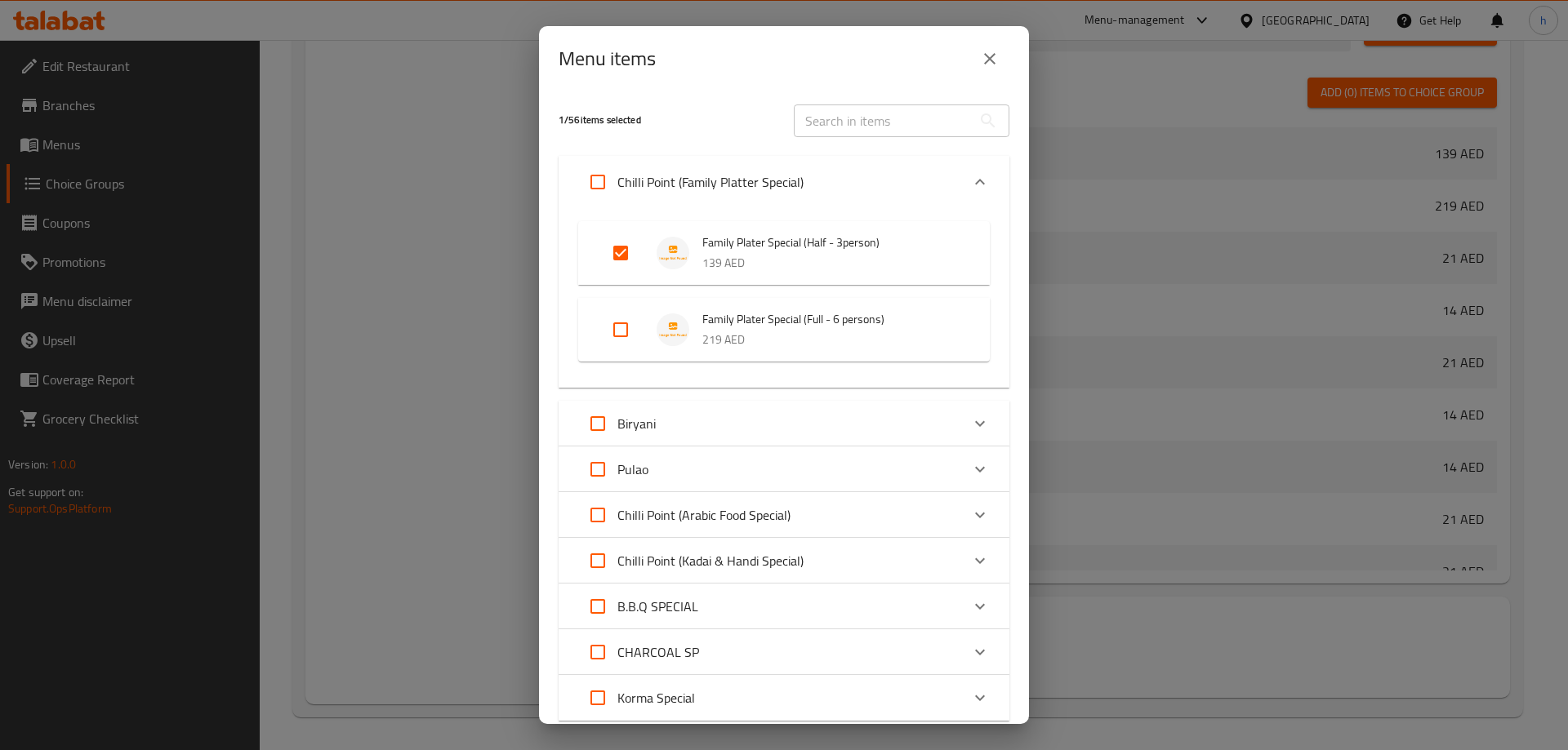
click at [626, 327] on input "Expand" at bounding box center [620, 330] width 39 height 39
checkbox input "true"
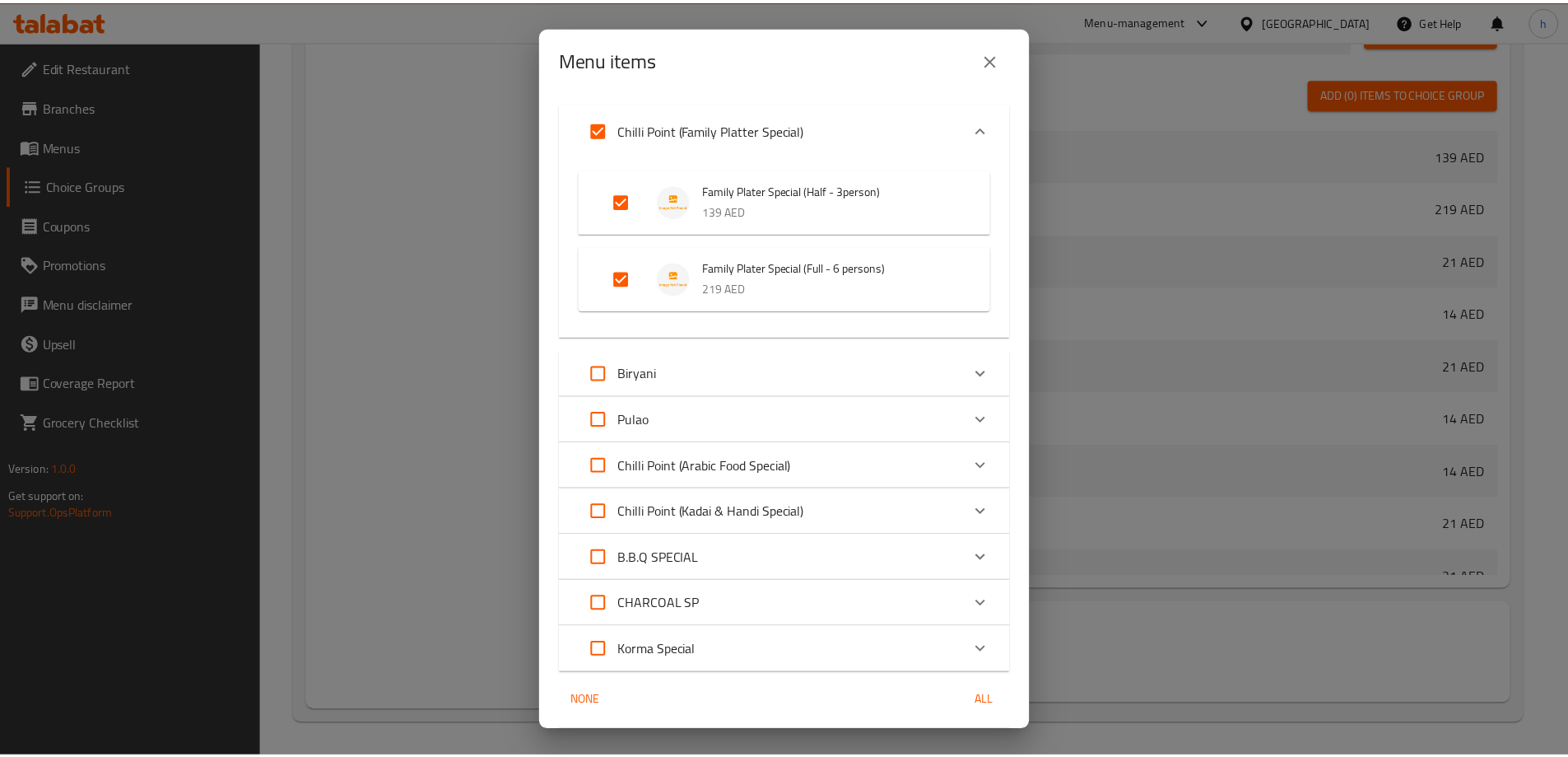
scroll to position [111, 0]
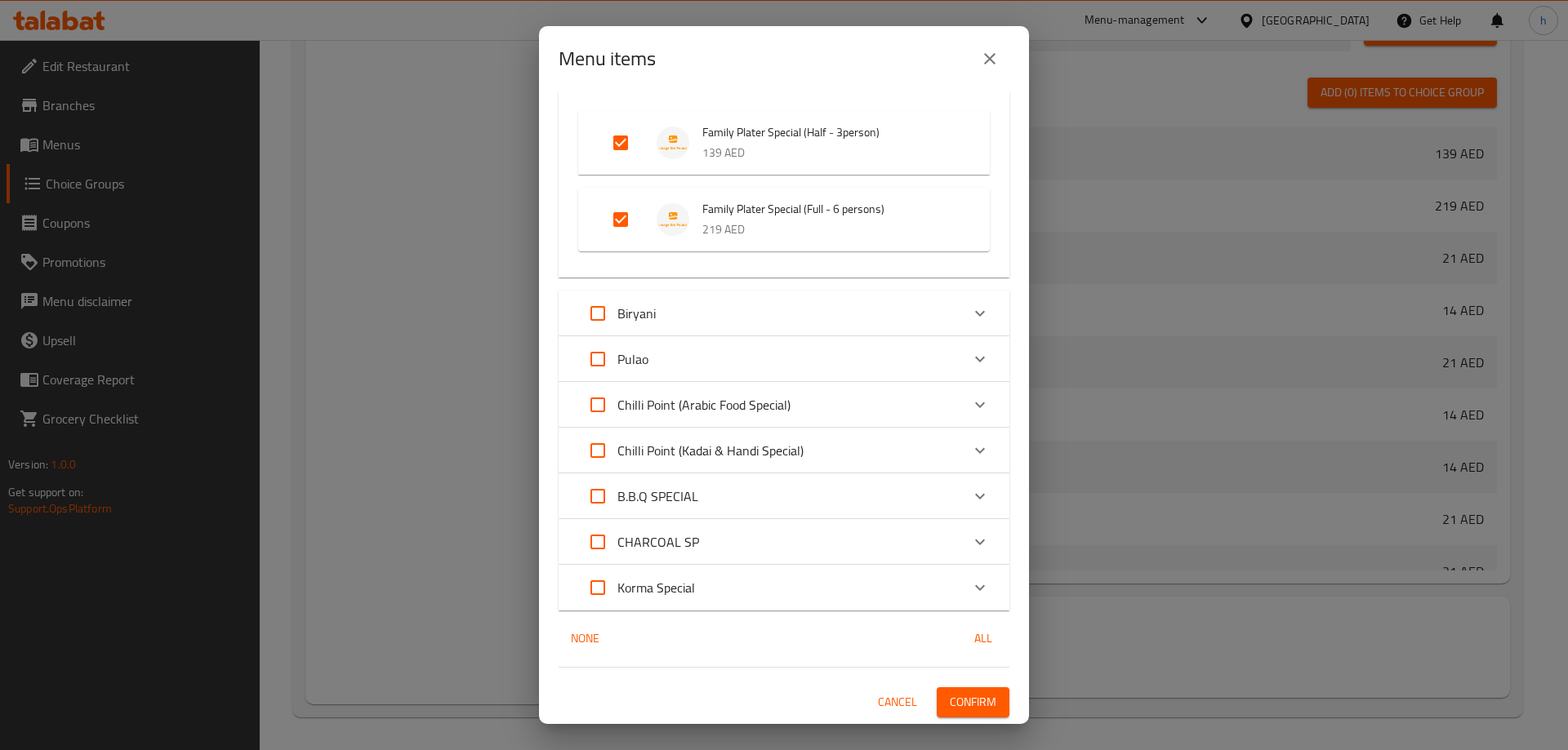
click at [962, 694] on span "Confirm" at bounding box center [973, 702] width 47 height 21
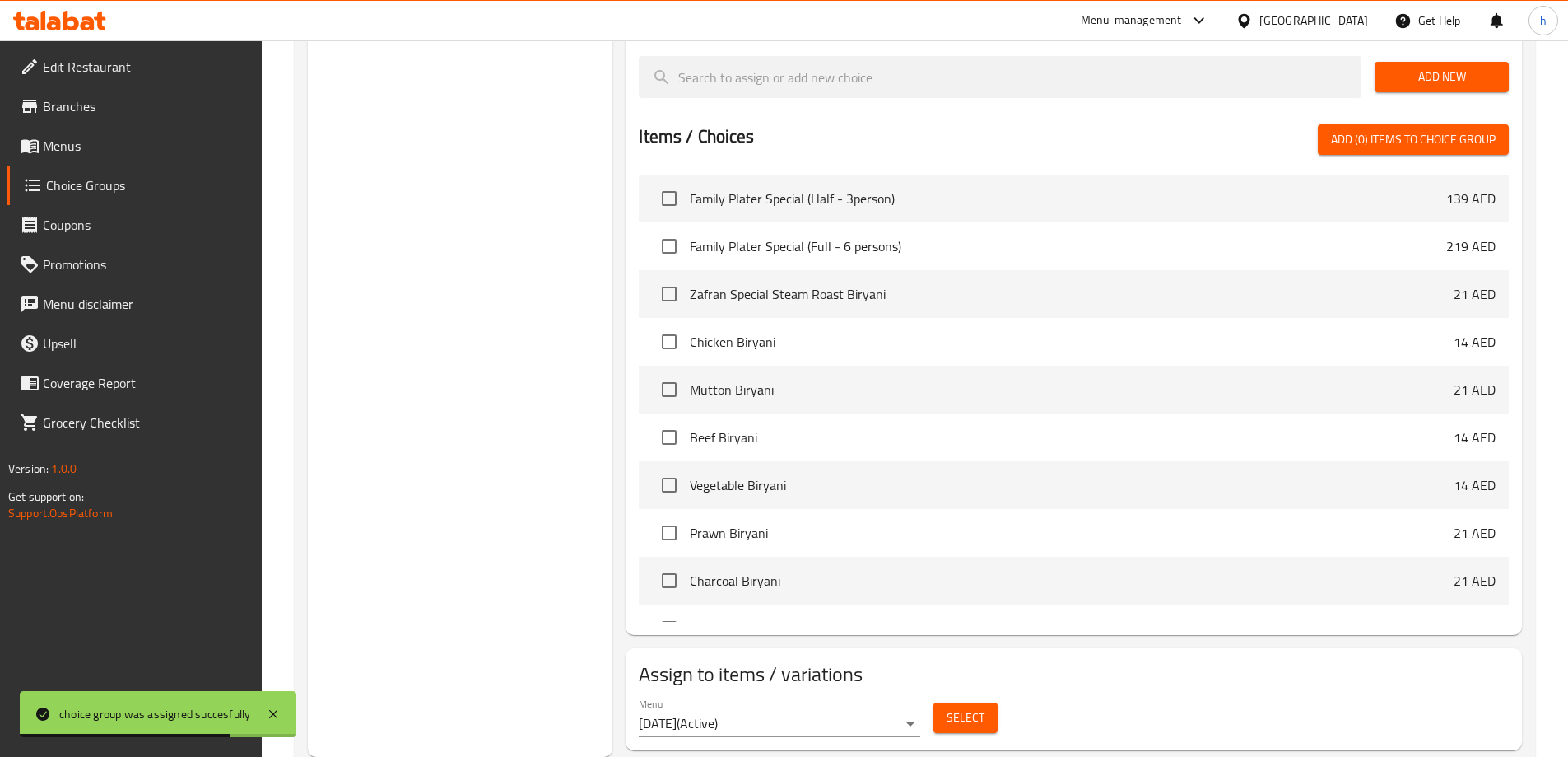
click at [157, 191] on span "Choice Groups" at bounding box center [147, 185] width 203 height 20
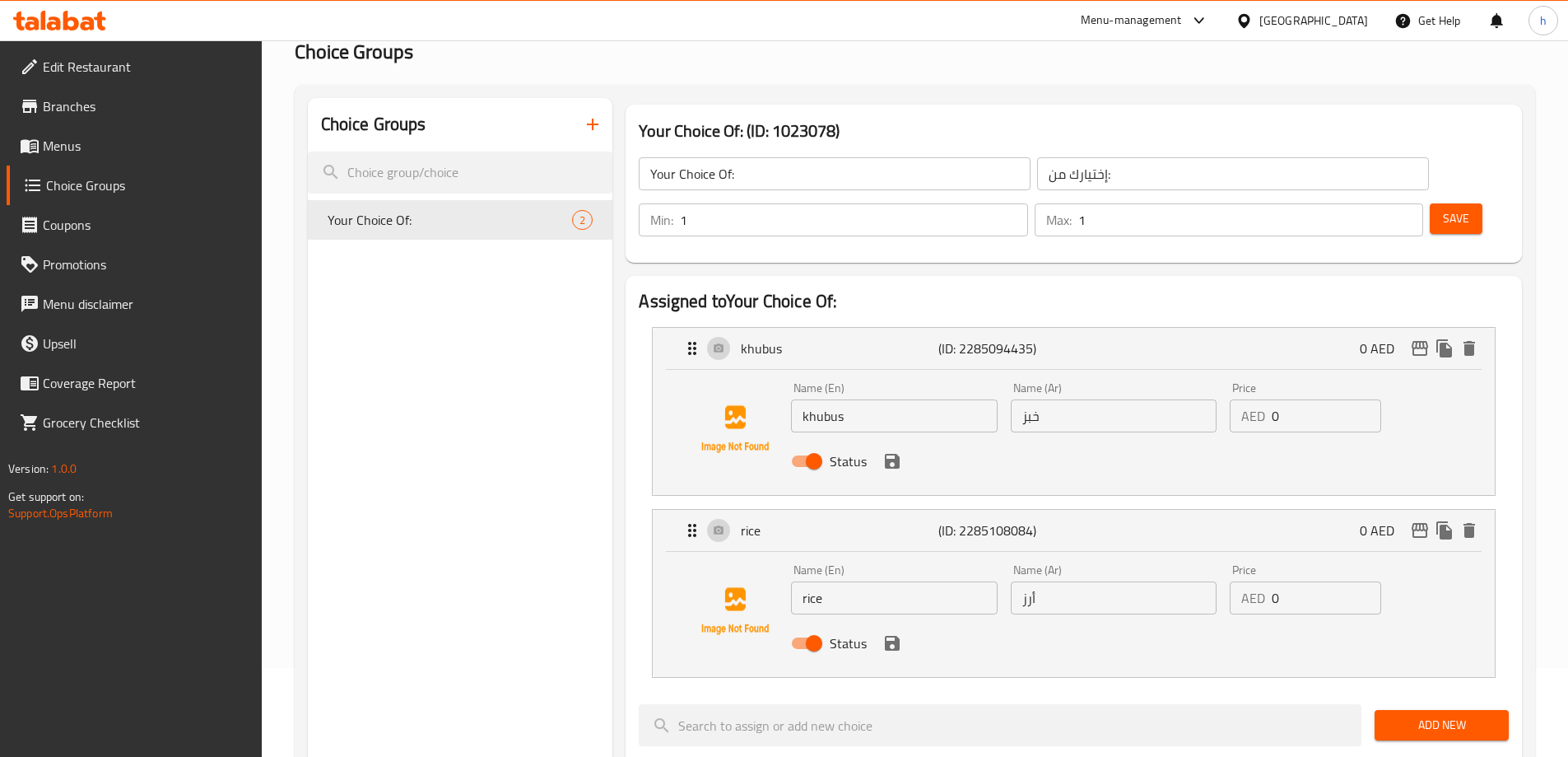
scroll to position [0, 0]
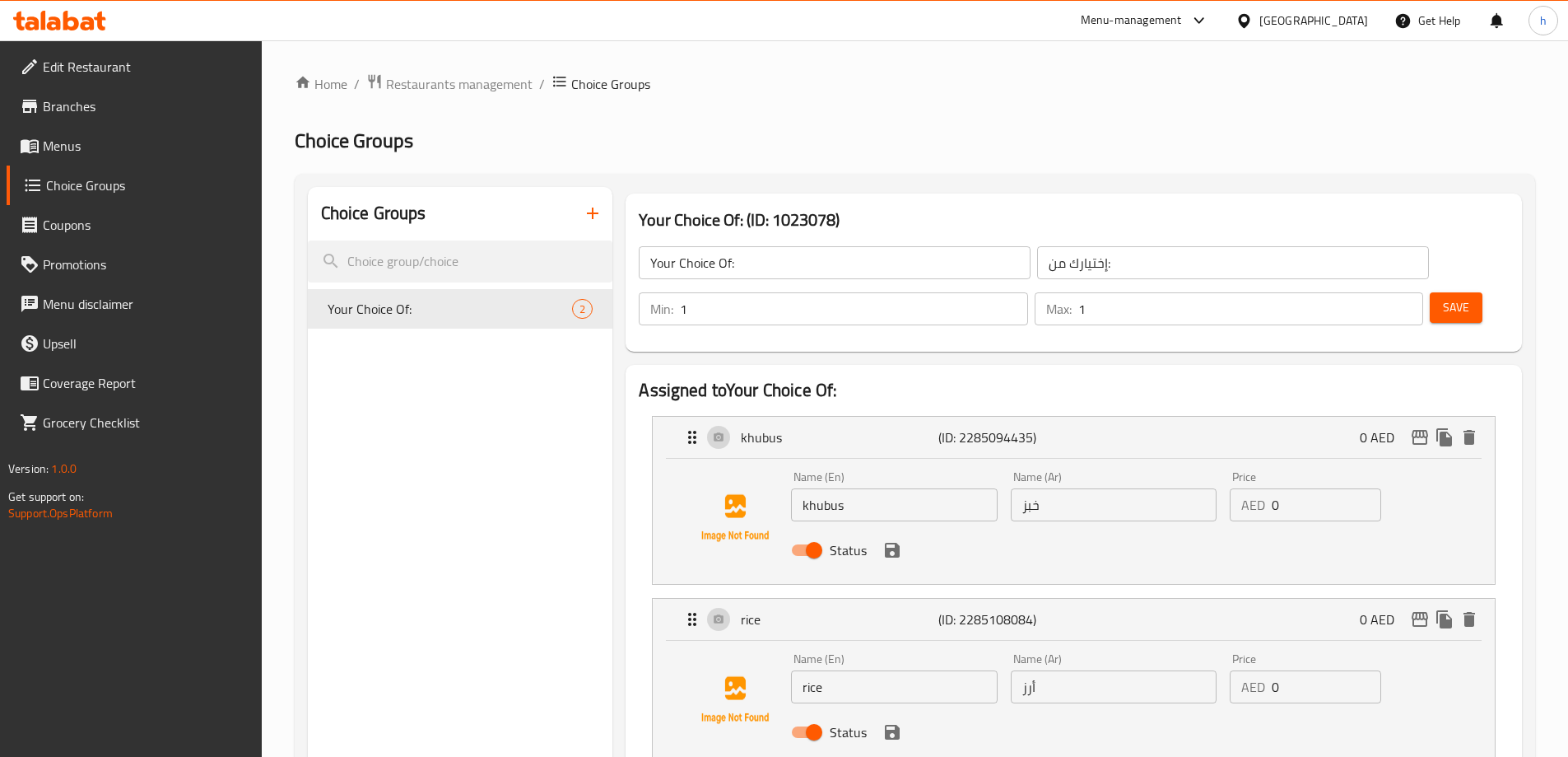
click at [588, 217] on icon "button" at bounding box center [592, 213] width 20 height 20
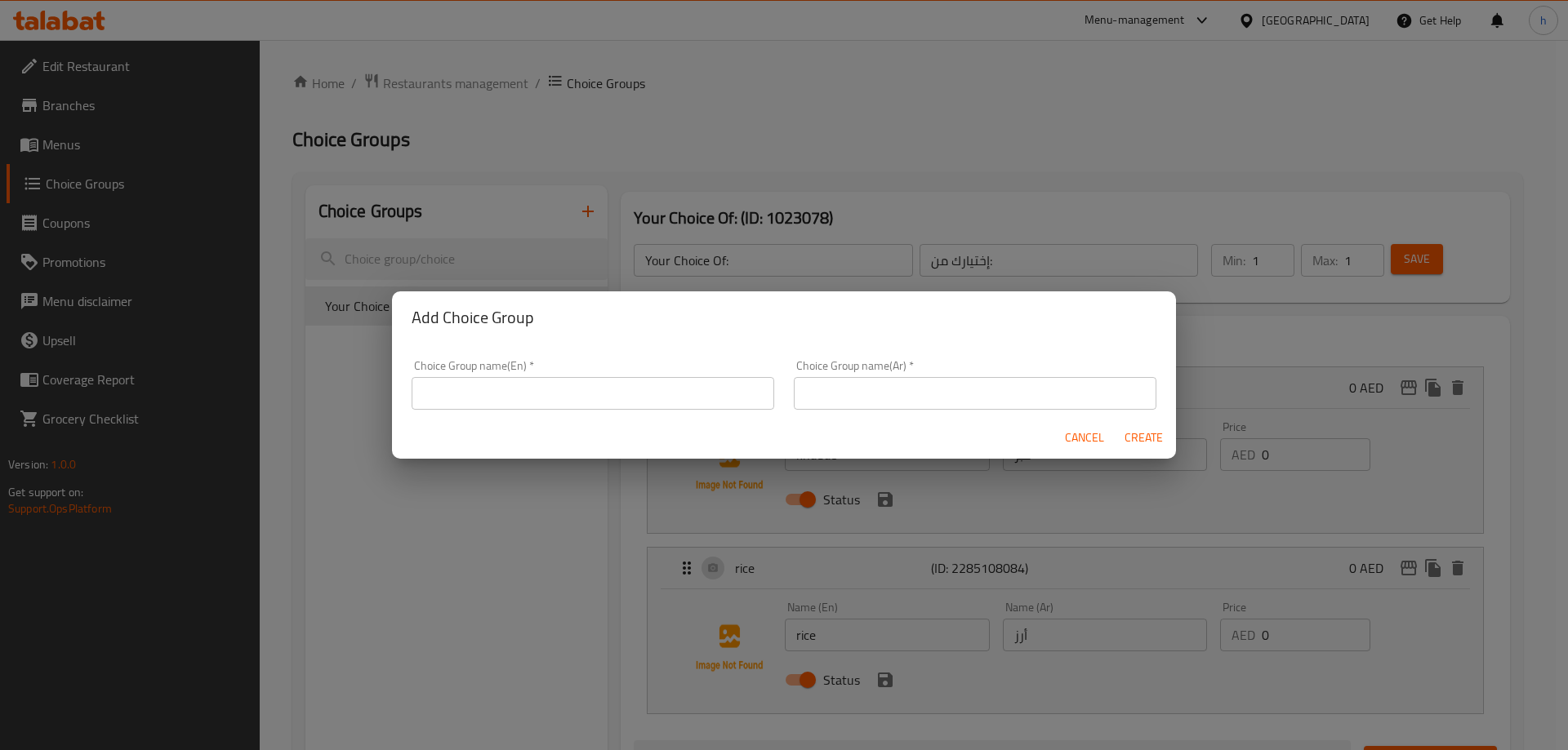
click at [481, 388] on input "text" at bounding box center [592, 393] width 362 height 33
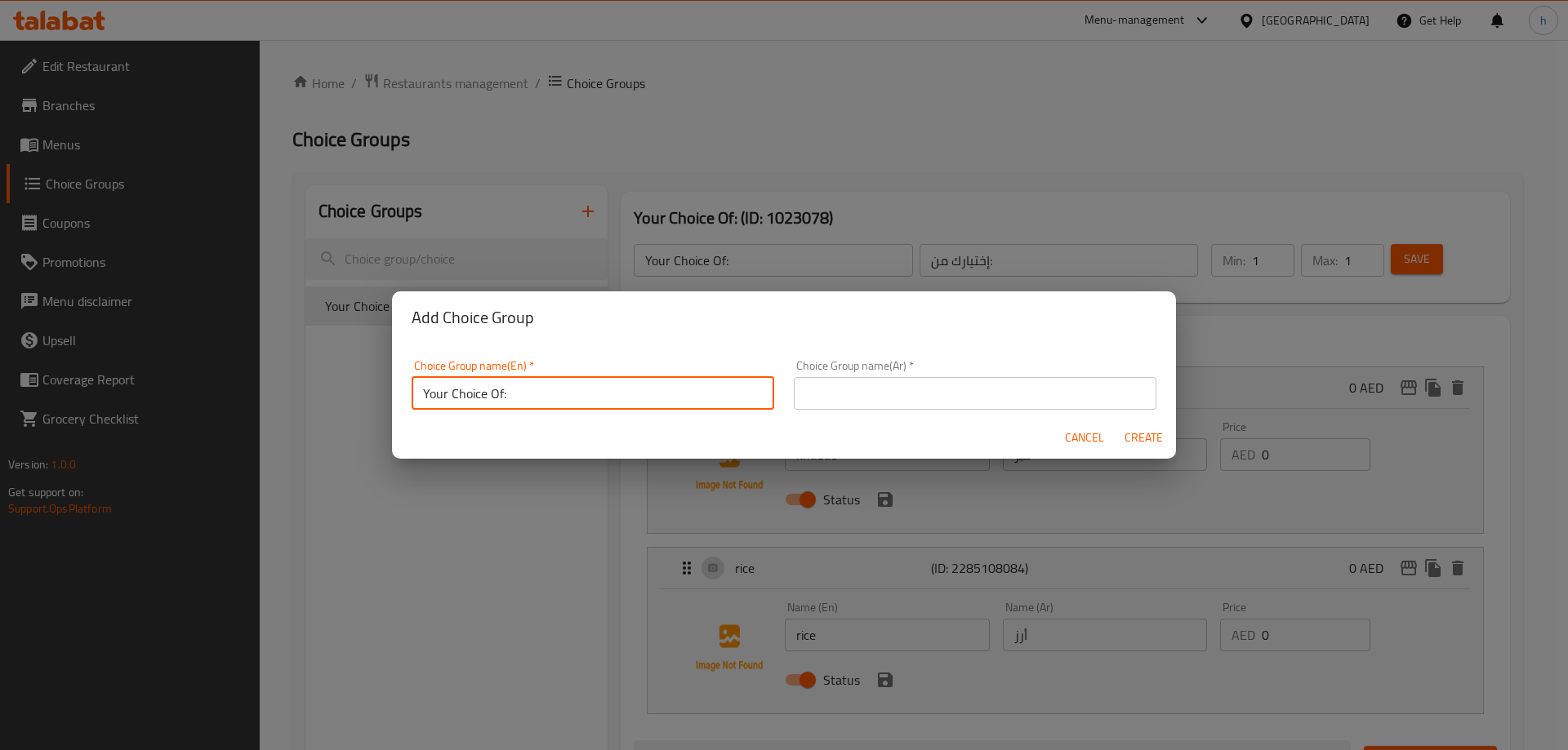
click at [532, 392] on input "Your Choice Of:" at bounding box center [592, 393] width 362 height 33
type input "Your Choice Of"
click at [898, 399] on input "text" at bounding box center [974, 393] width 362 height 33
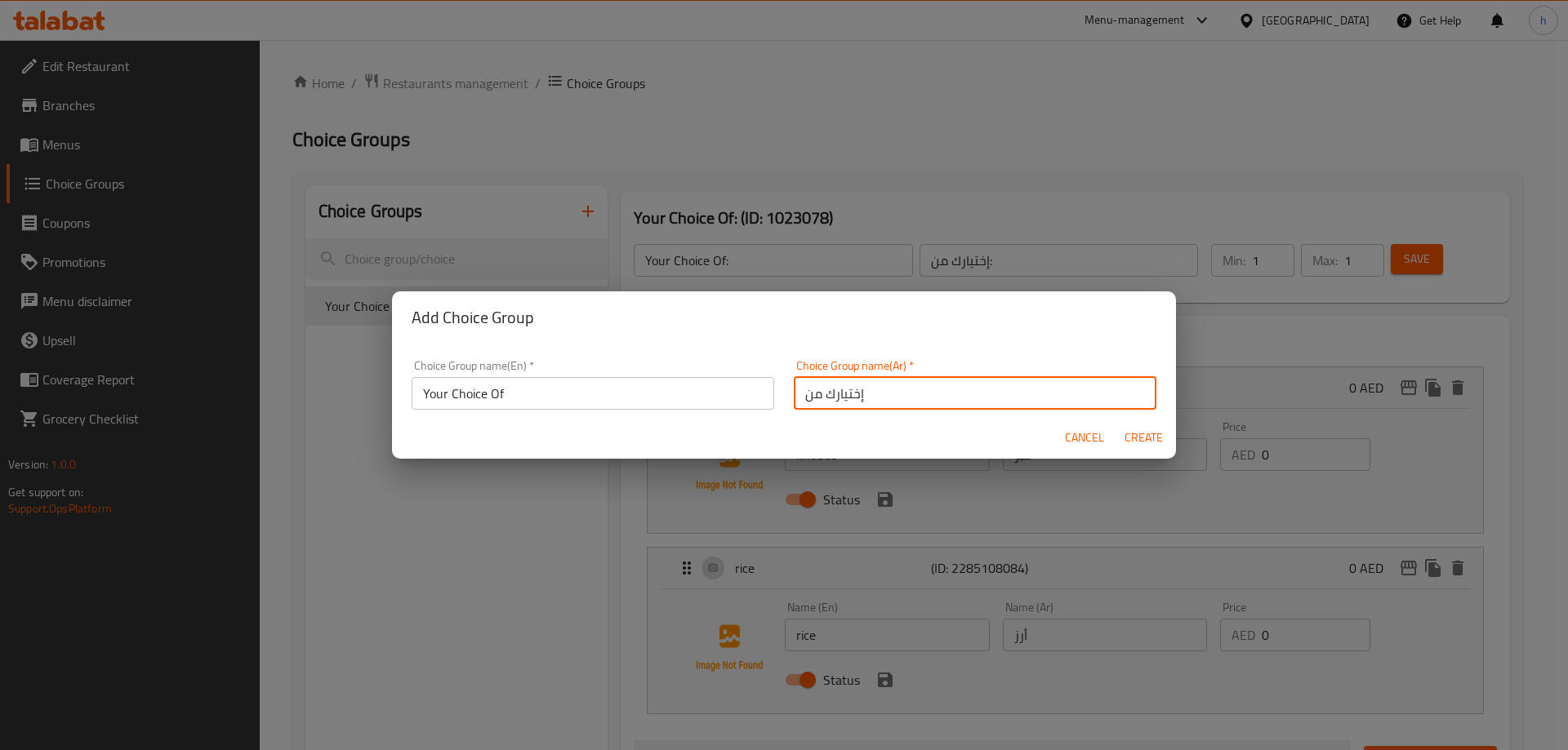
type input "إختيارك من"
drag, startPoint x: 1141, startPoint y: 442, endPoint x: 1132, endPoint y: 444, distance: 9.2
click at [1141, 442] on span "Create" at bounding box center [1143, 438] width 39 height 21
type input "Your Choice Of"
type input "إختيارك من"
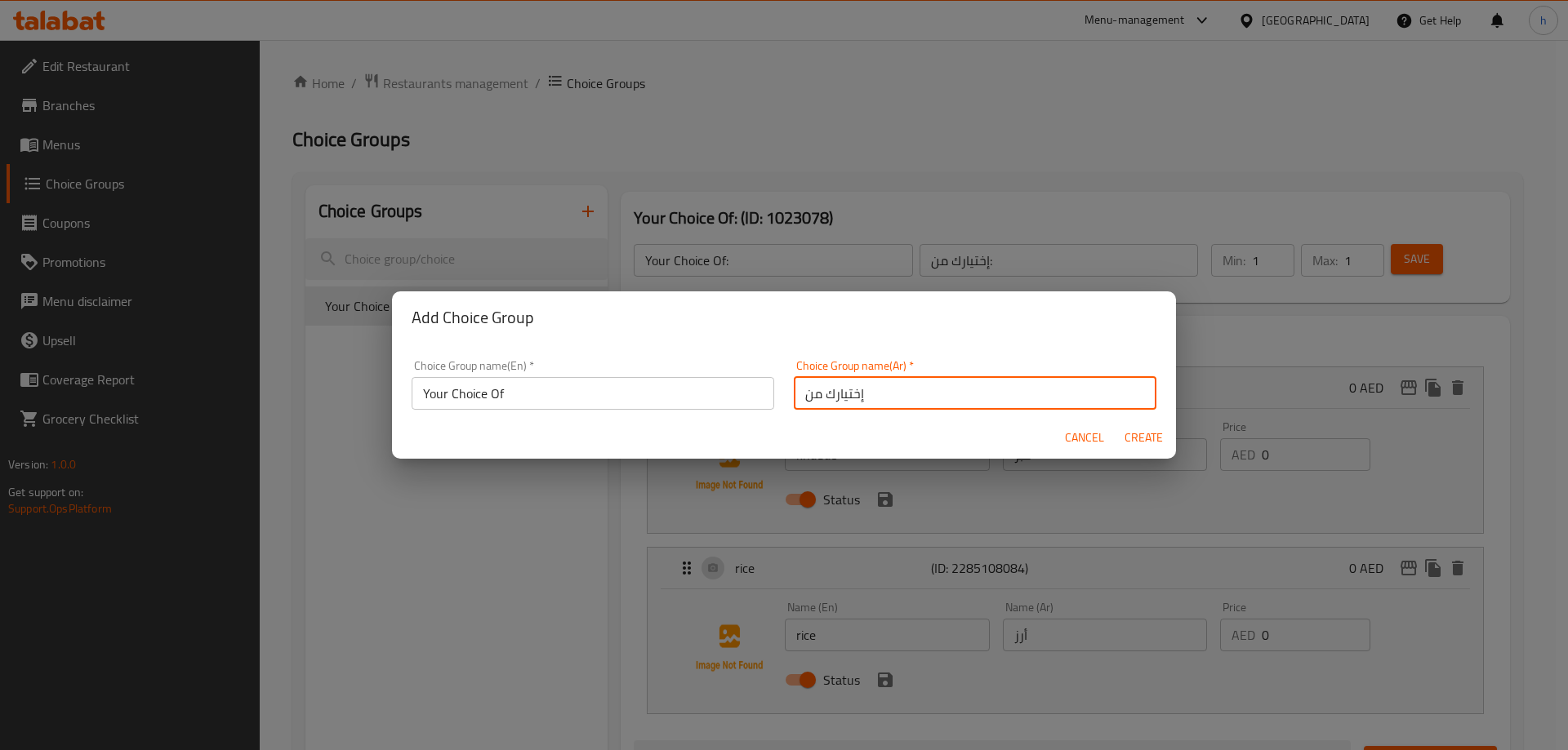
type input "0"
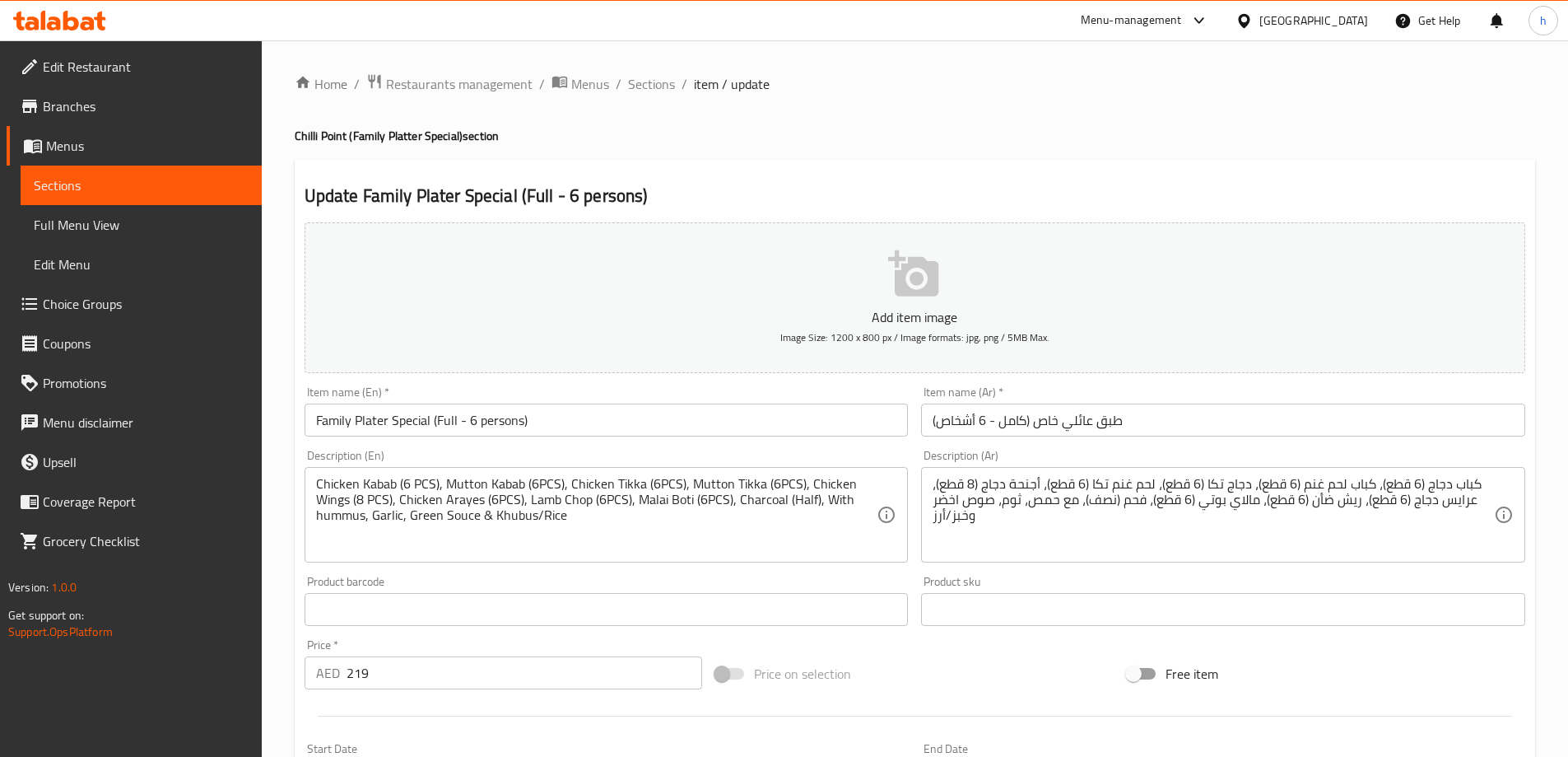
click at [115, 224] on span "Full Menu View" at bounding box center [142, 225] width 215 height 20
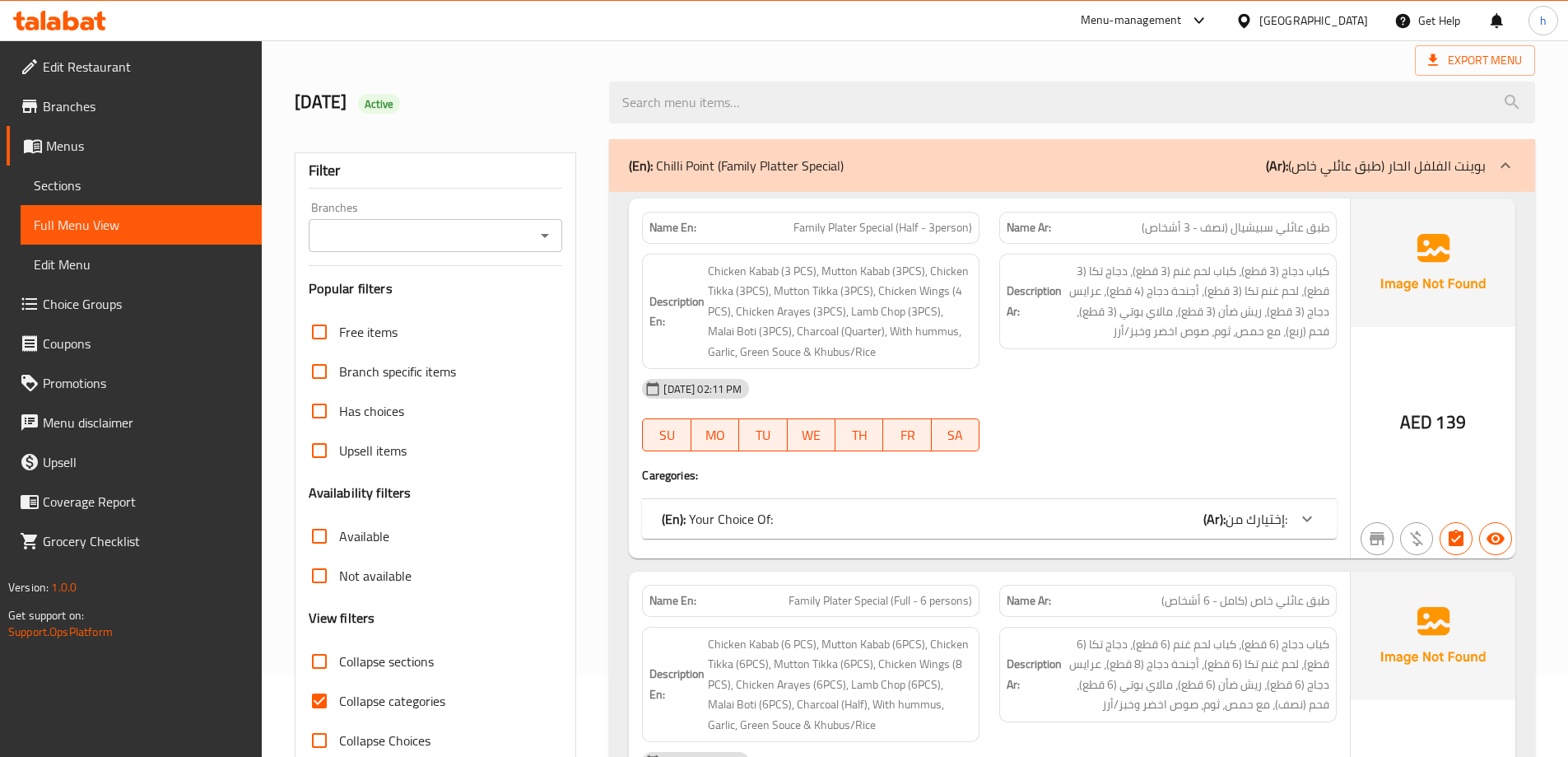
scroll to position [165, 0]
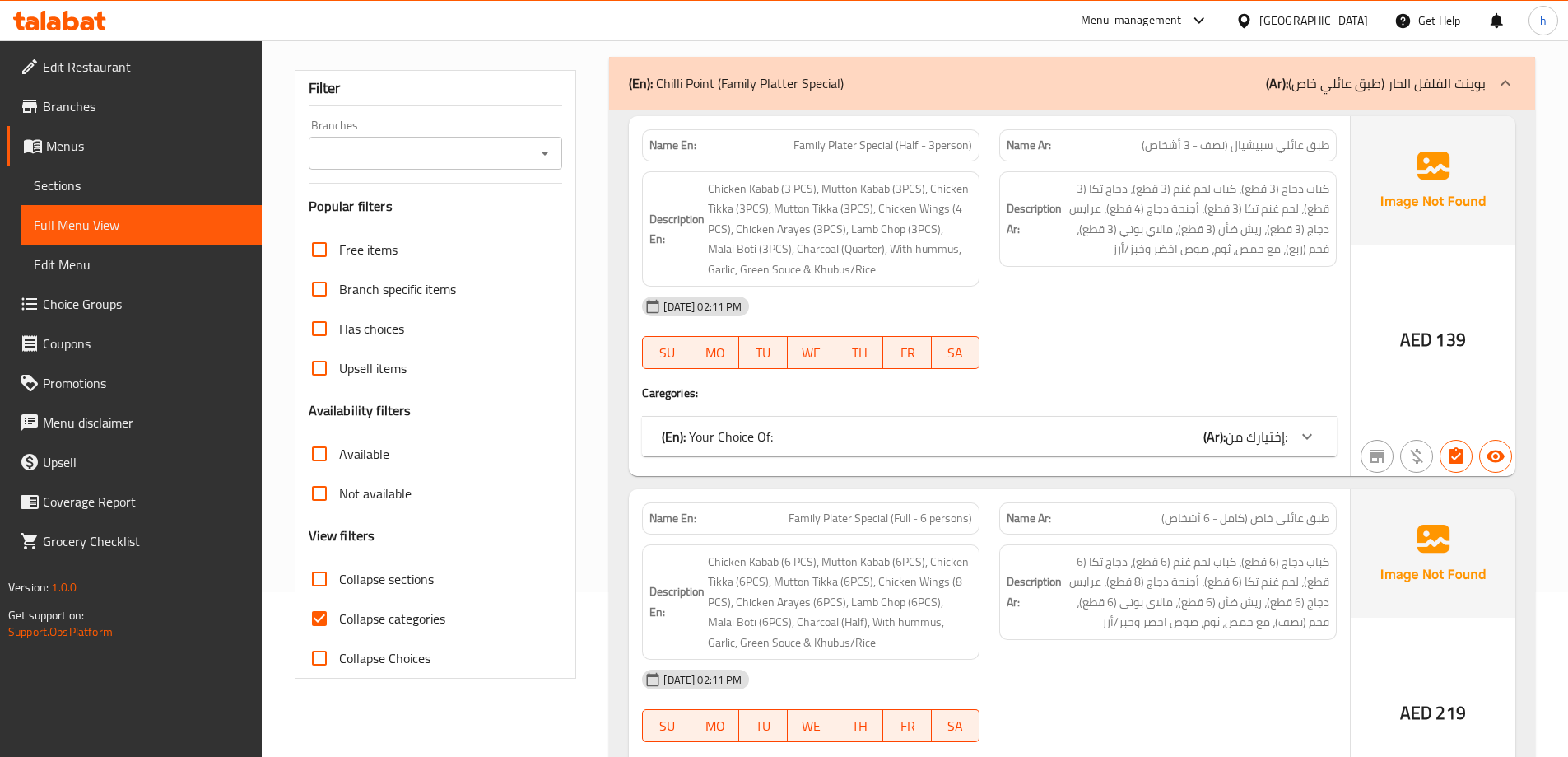
click at [1265, 440] on span "إختيارك من:" at bounding box center [1256, 436] width 61 height 25
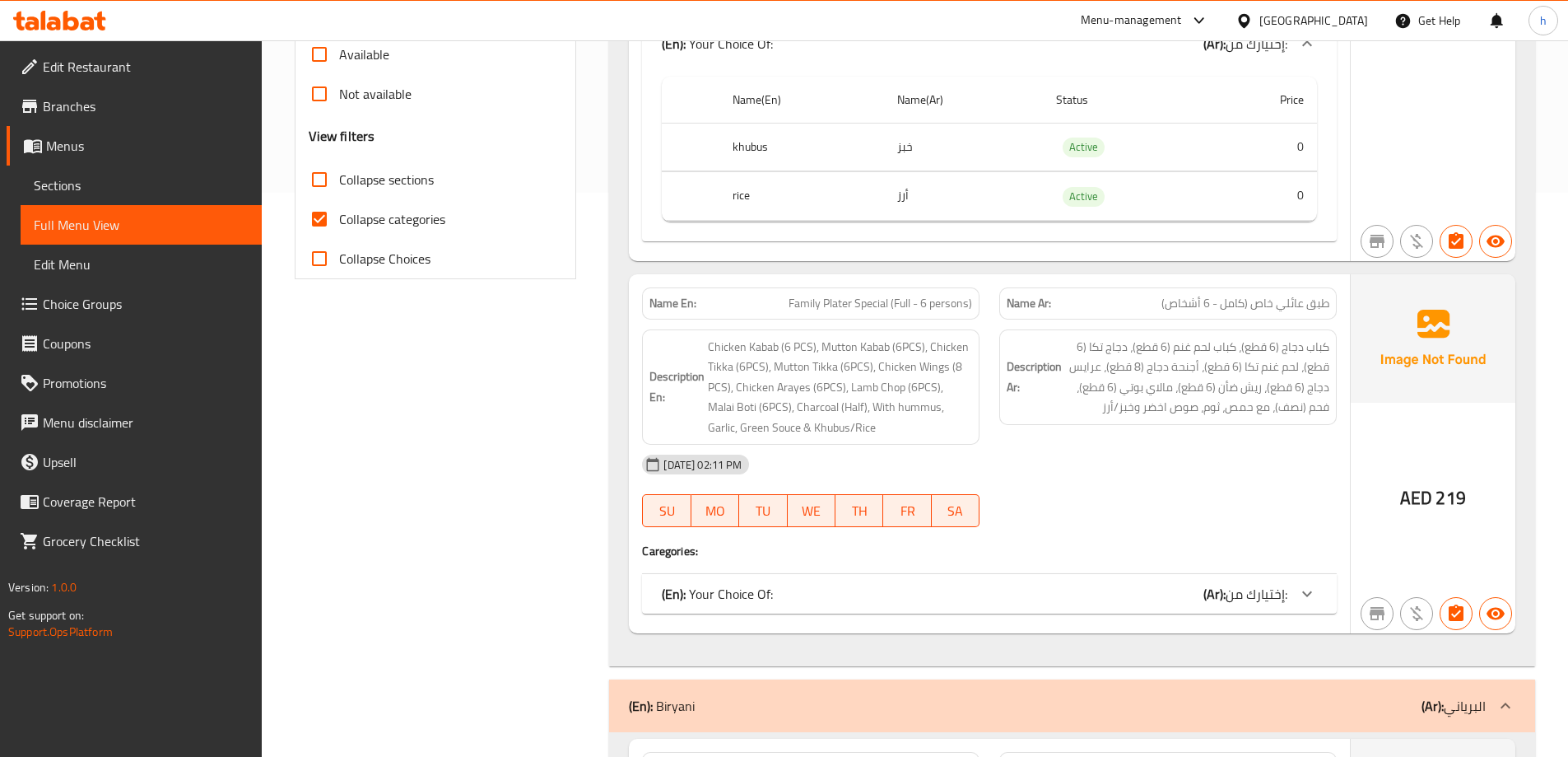
scroll to position [659, 0]
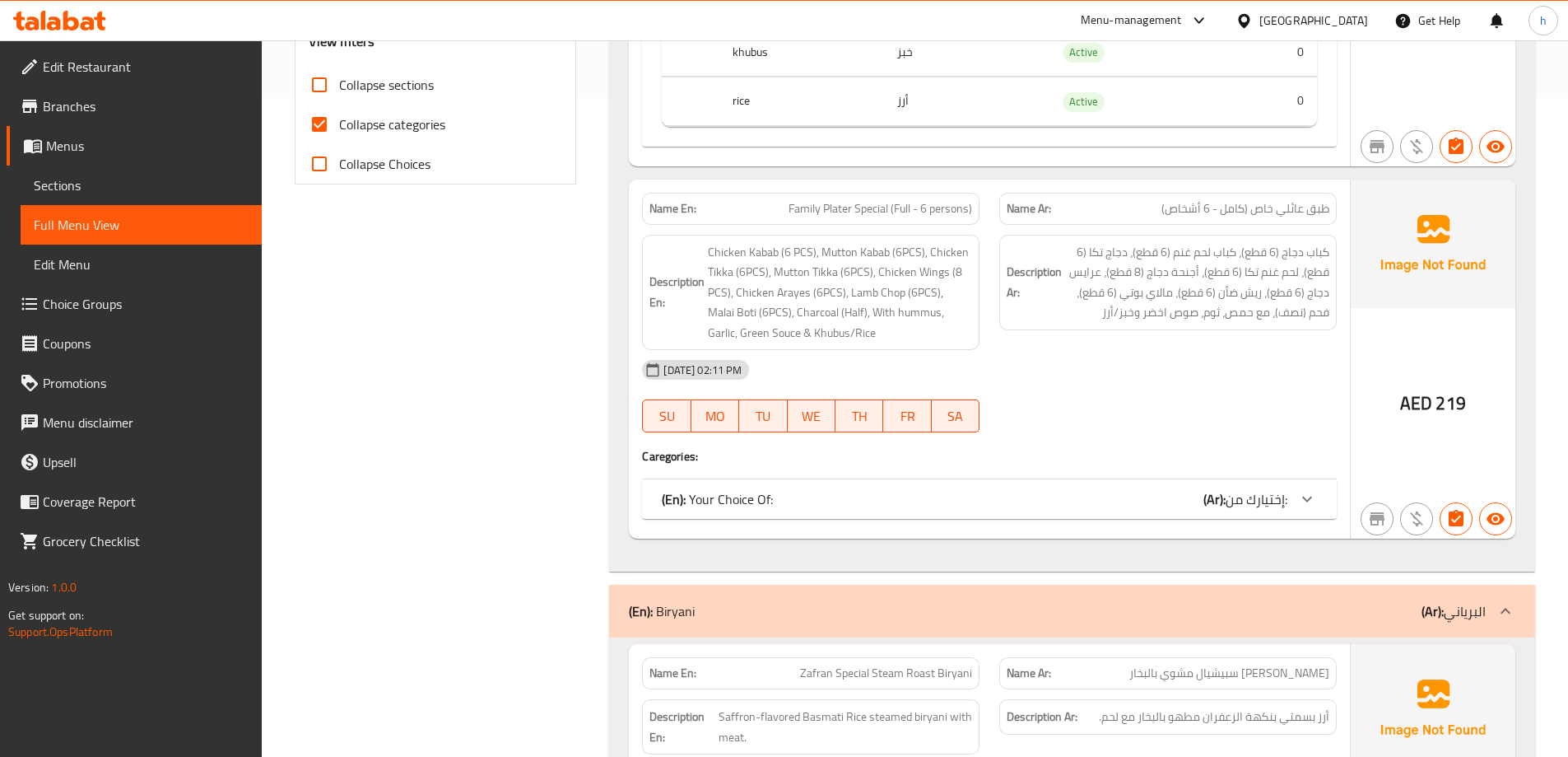
click at [1199, 501] on div "(En): Your Choice Of: (Ar): إختيارك من:" at bounding box center [975, 498] width 626 height 20
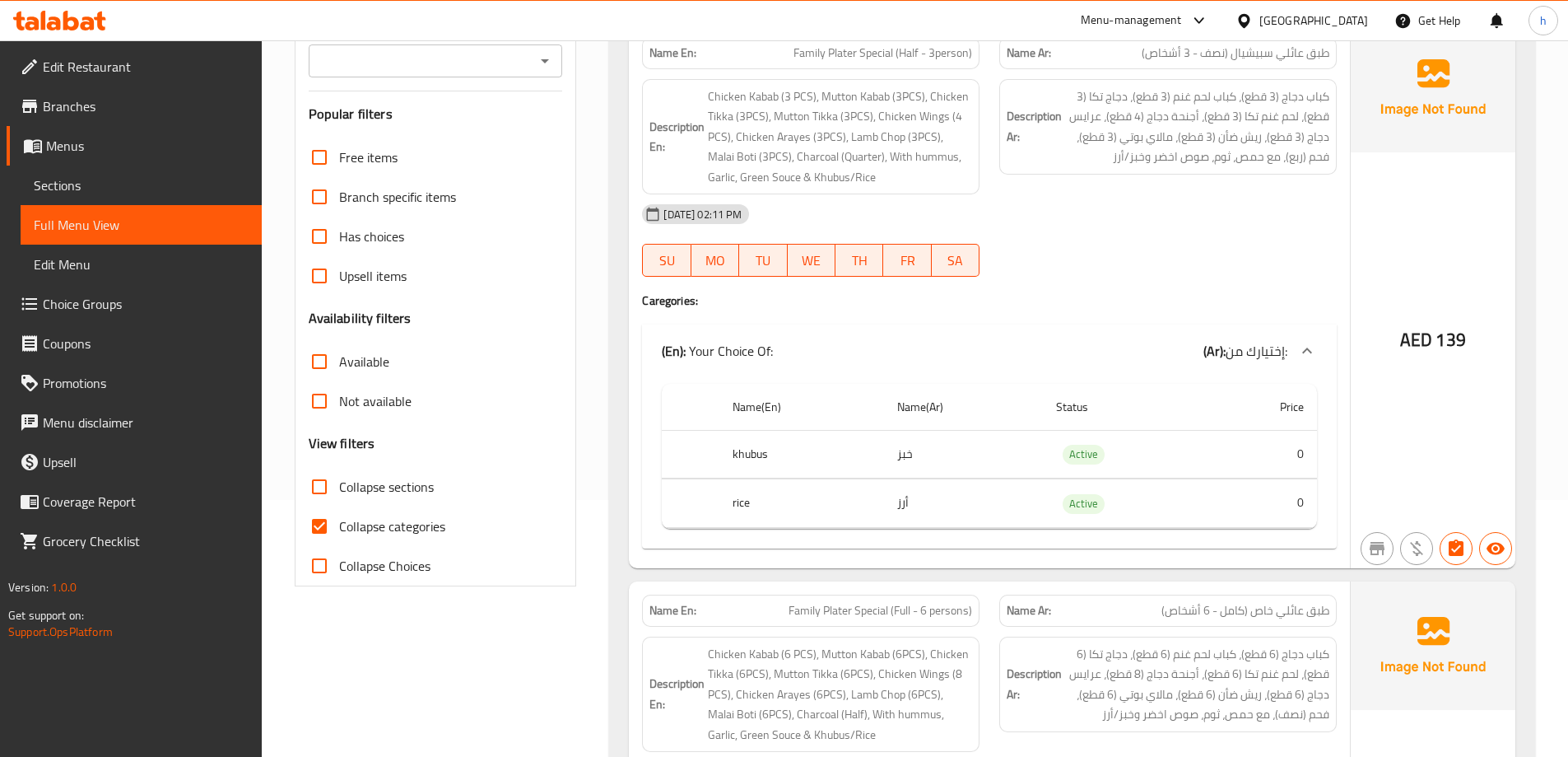
scroll to position [165, 0]
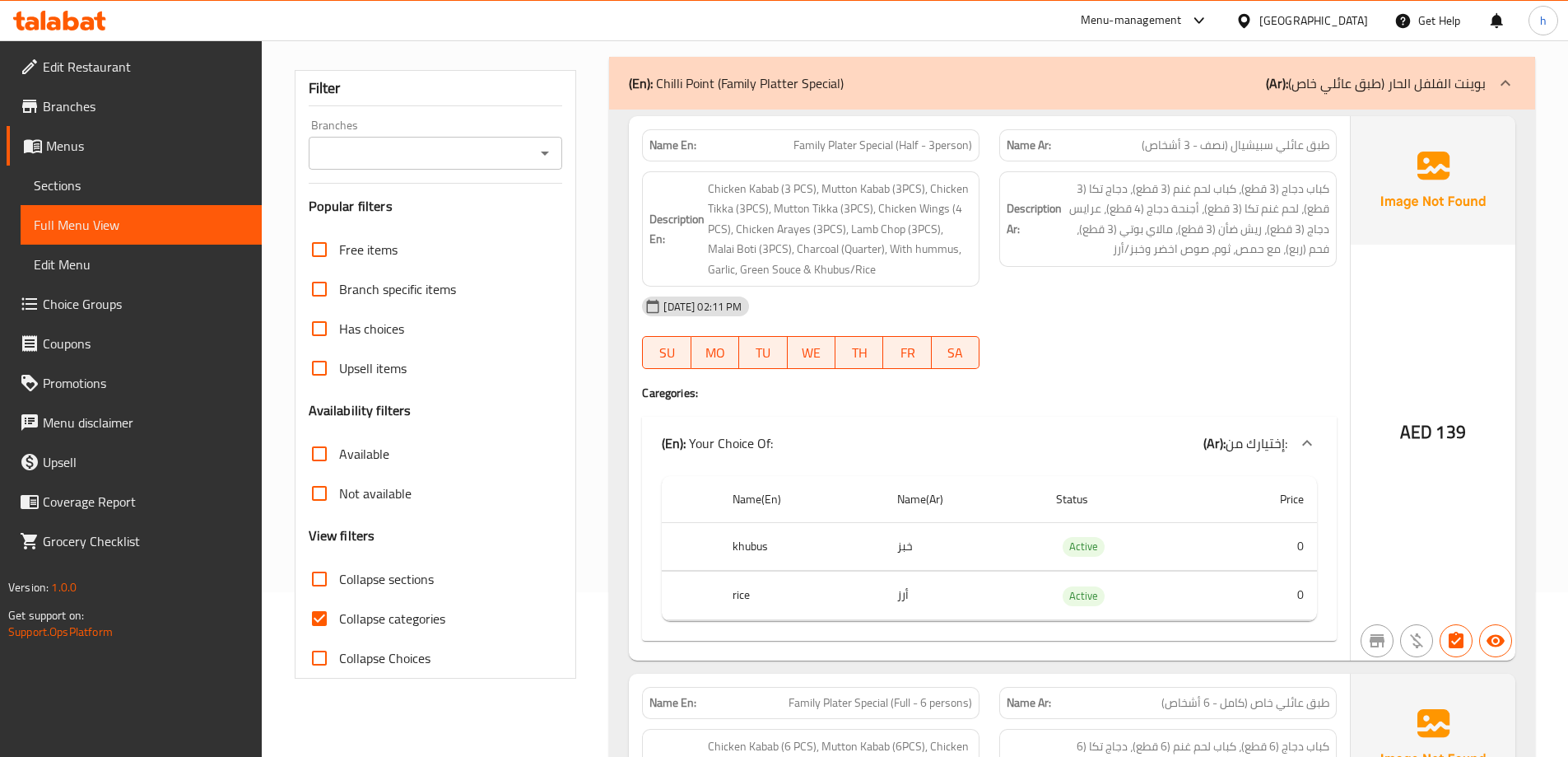
click at [391, 622] on span "Collapse categories" at bounding box center [392, 618] width 107 height 20
click at [340, 622] on input "Collapse categories" at bounding box center [320, 618] width 40 height 40
checkbox input "false"
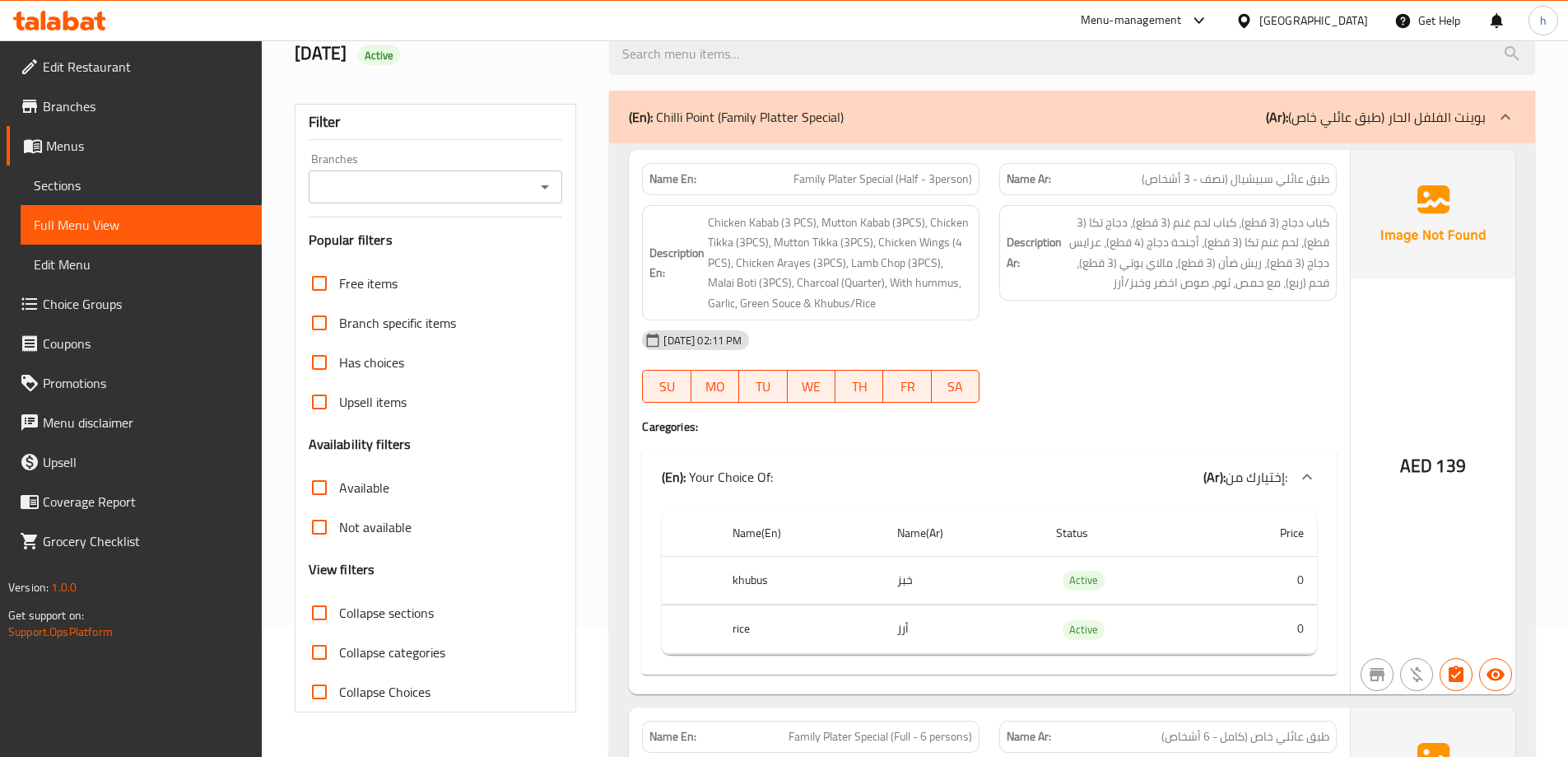
scroll to position [76, 0]
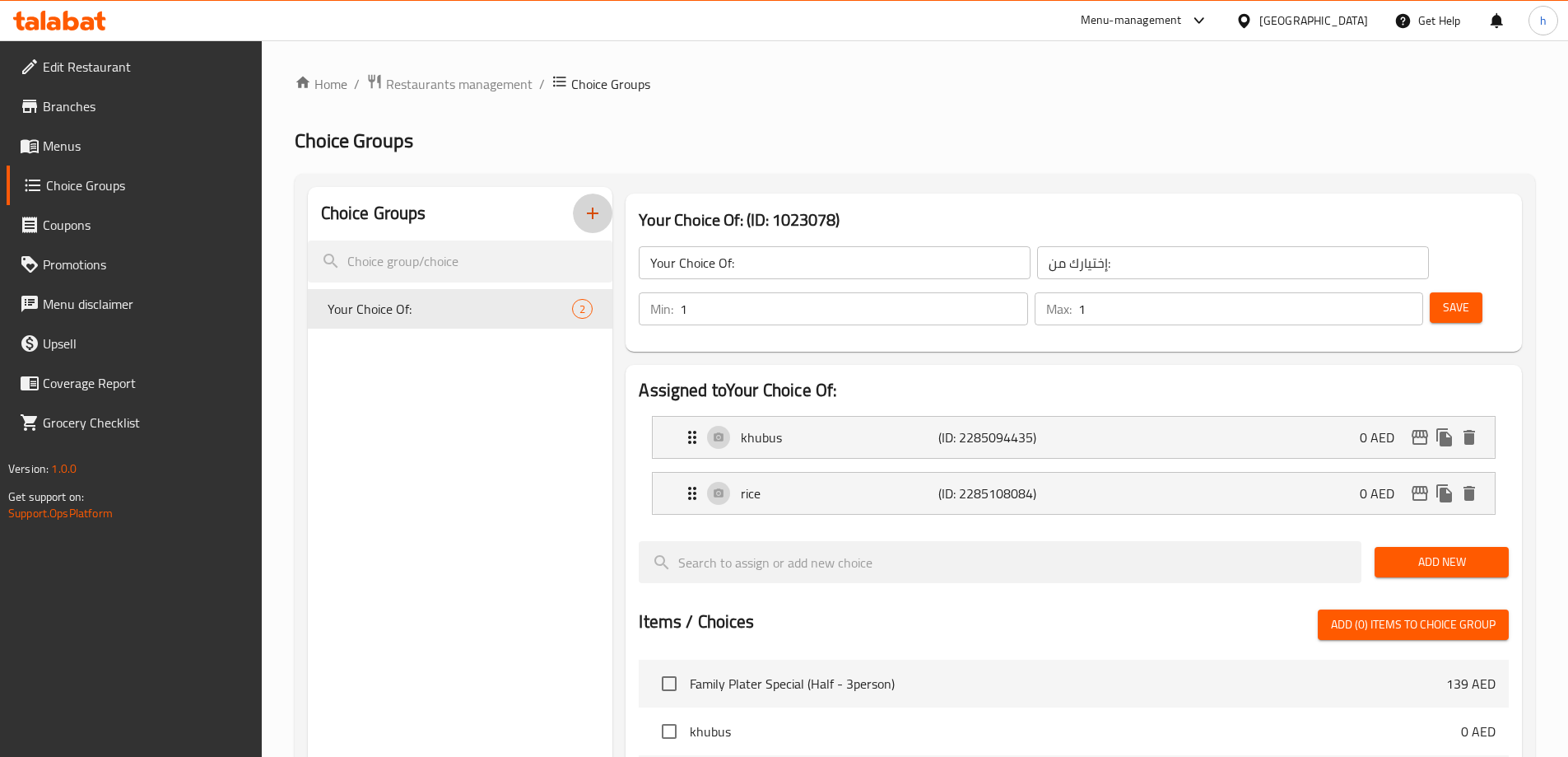
click at [597, 220] on icon "button" at bounding box center [592, 213] width 20 height 20
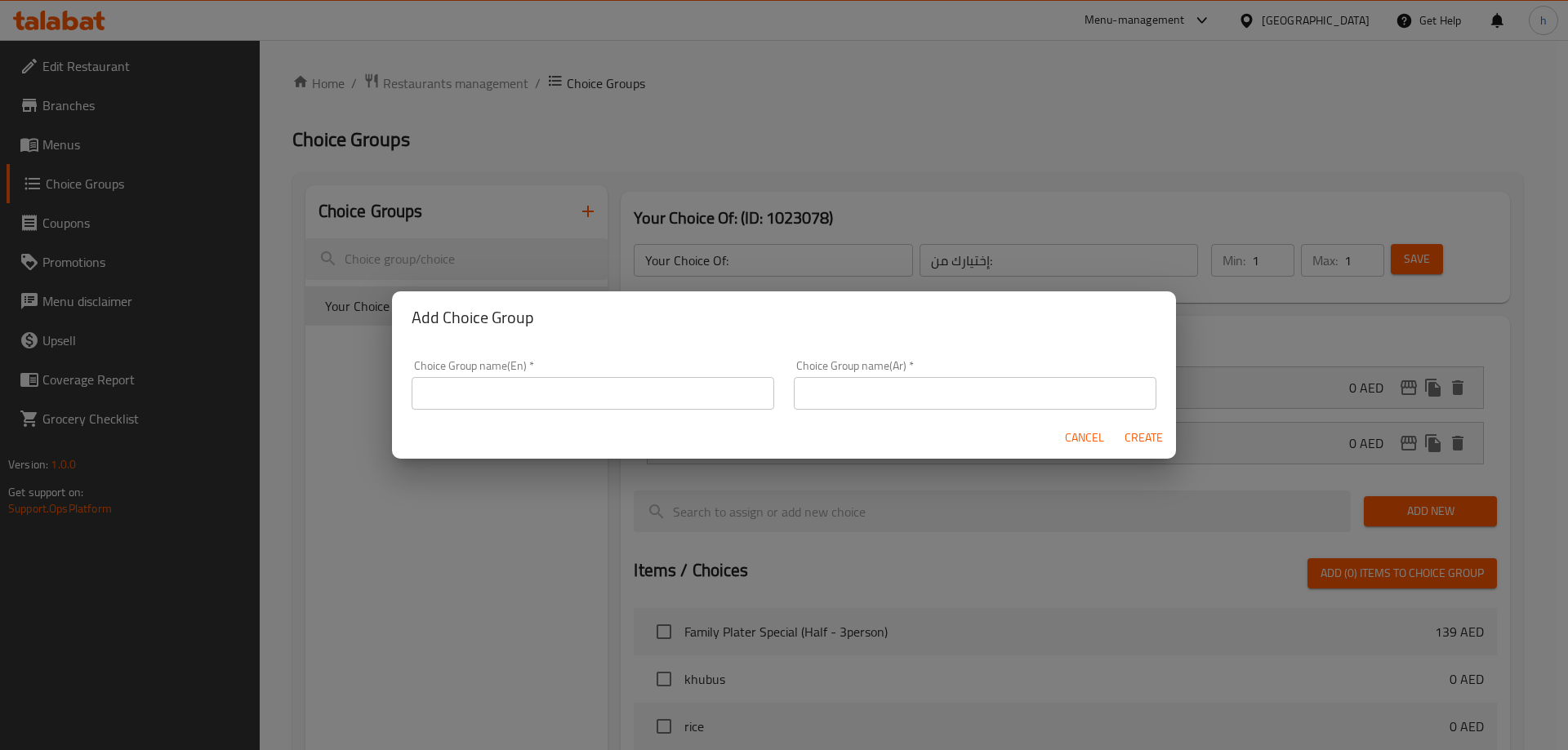
click at [626, 388] on input "text" at bounding box center [592, 393] width 362 height 33
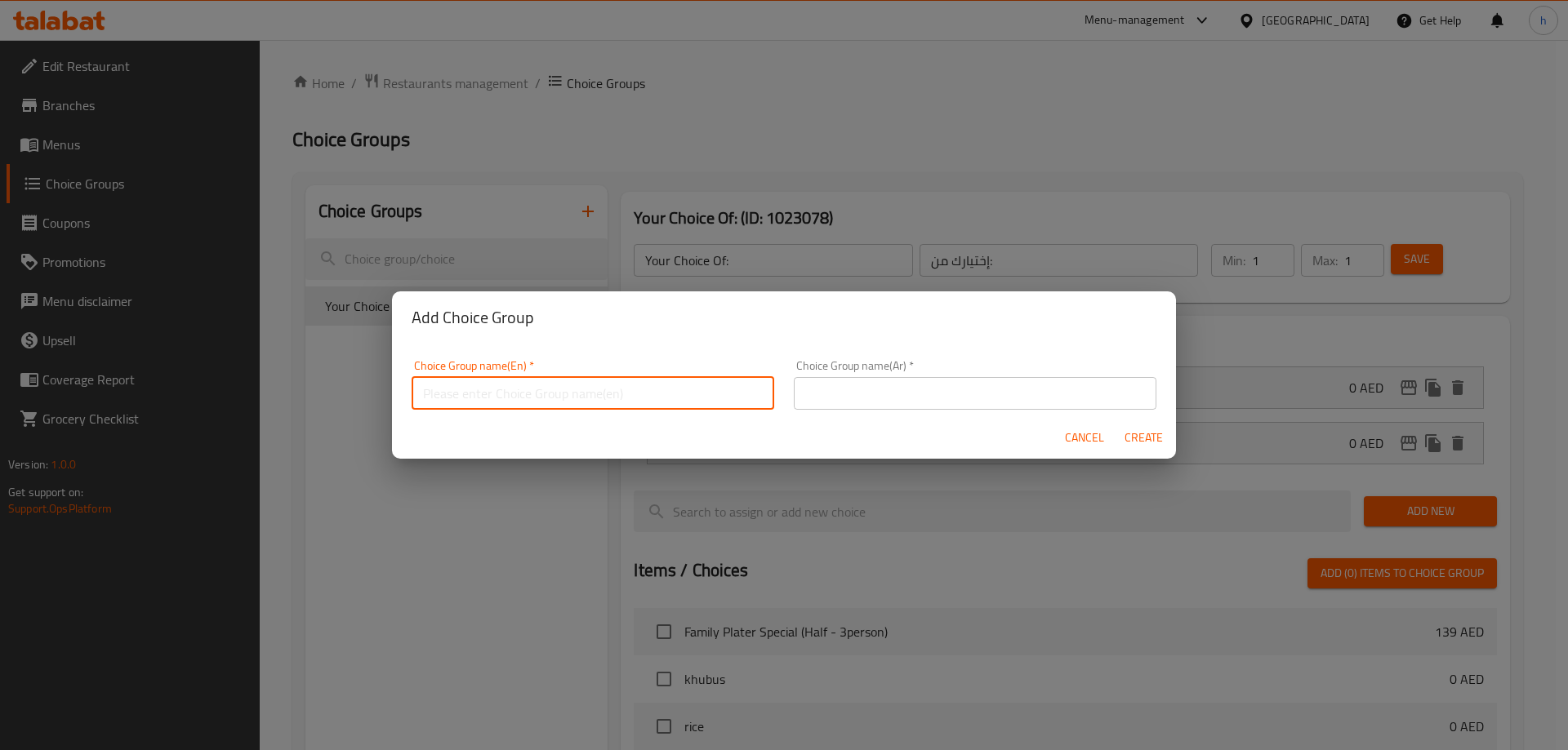
type input "Your Choice Of"
click at [907, 383] on input "text" at bounding box center [974, 393] width 362 height 33
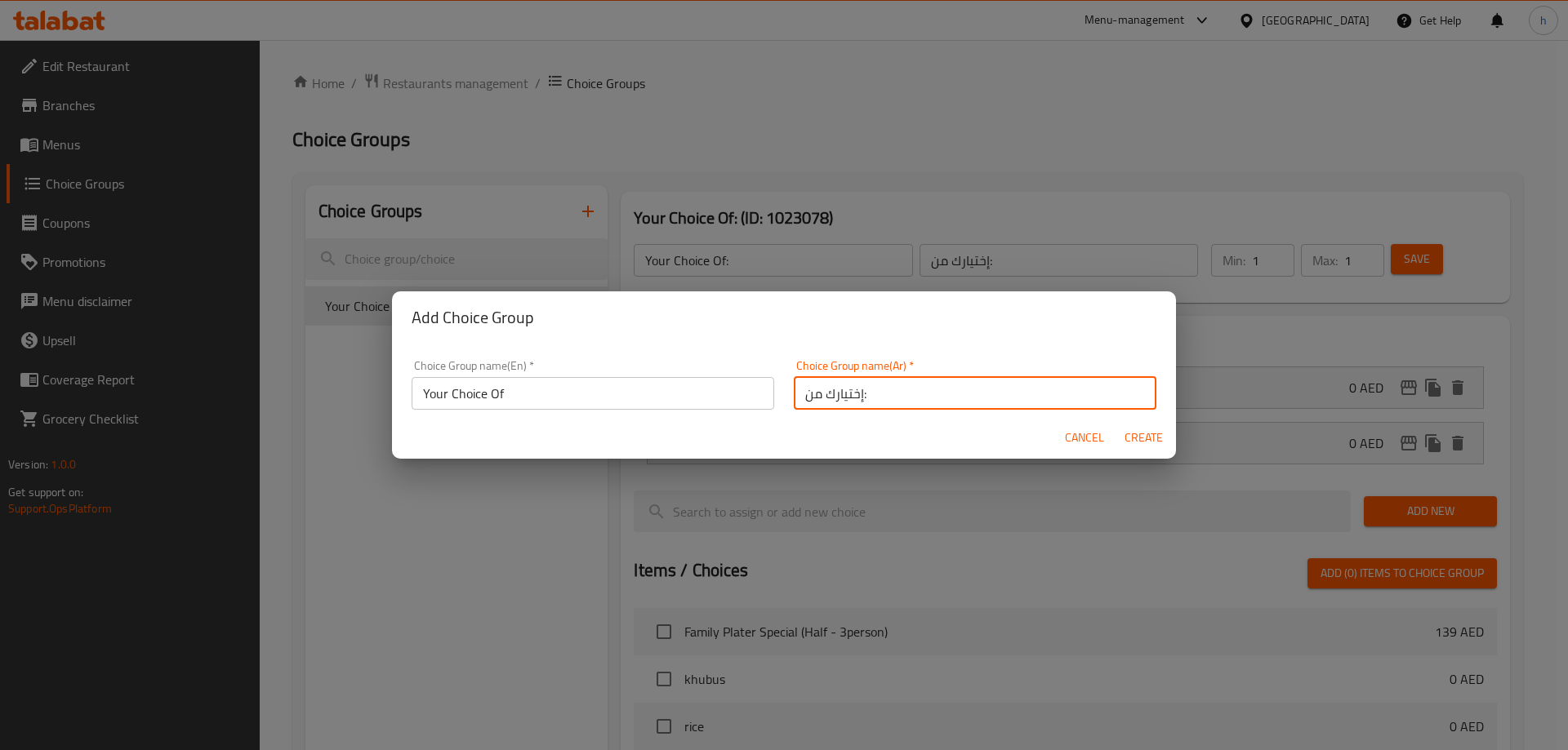
click at [907, 398] on input "إختيارك من:" at bounding box center [974, 393] width 362 height 33
type input "إختيارك من"
click at [1154, 443] on span "Create" at bounding box center [1143, 438] width 39 height 21
type input "Your Choice Of"
type input "إختيارك من"
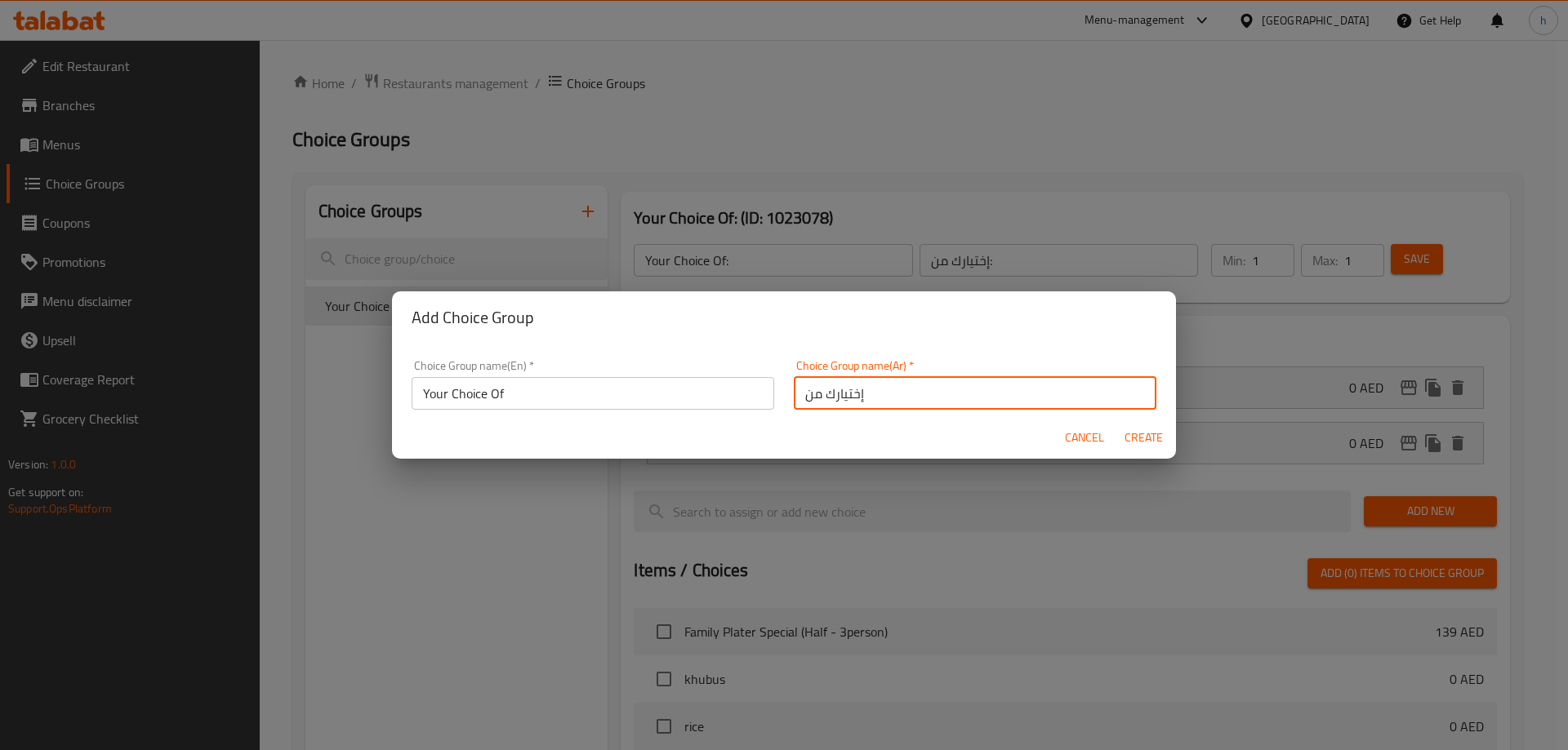
type input "0"
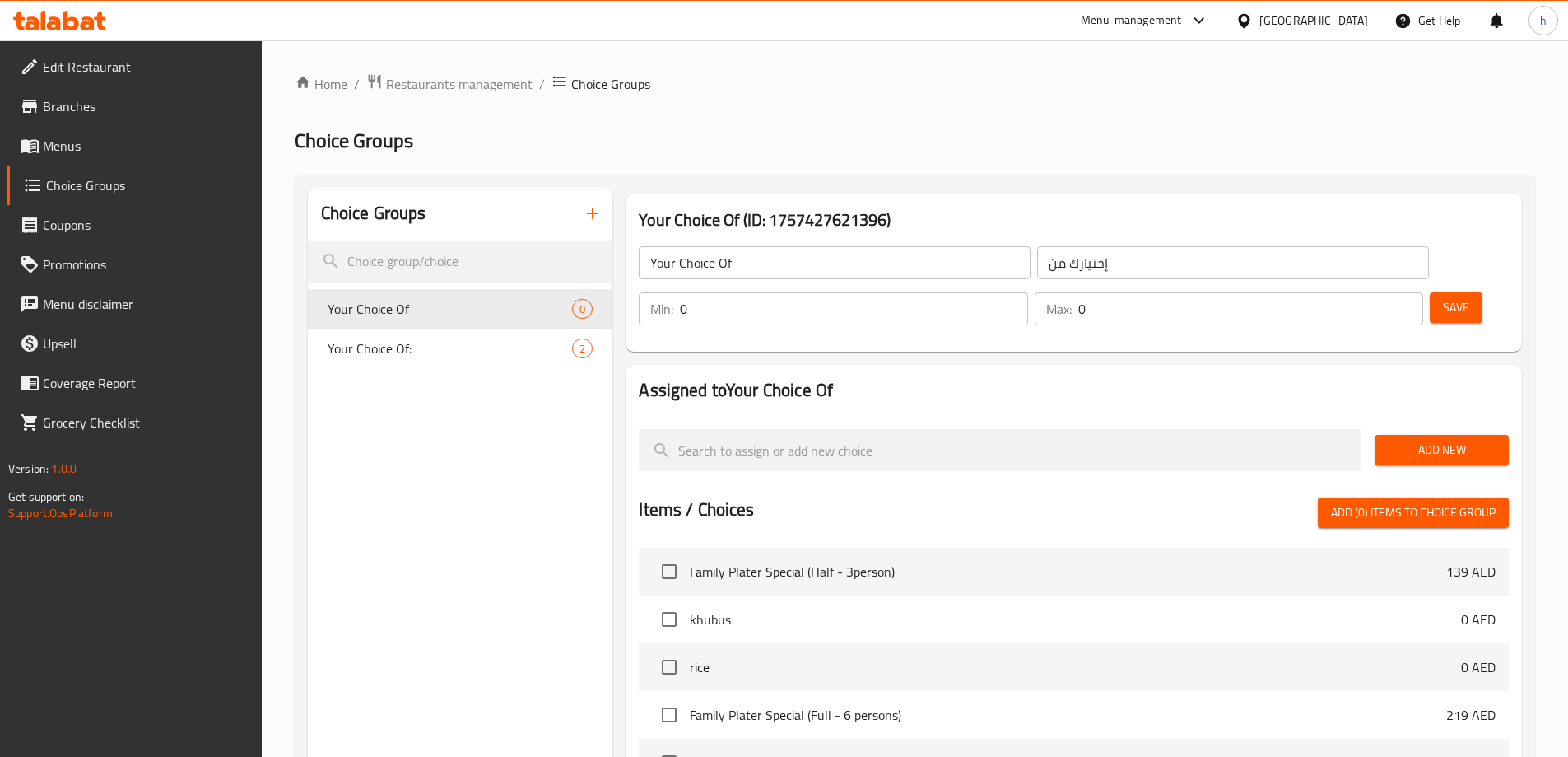
click at [1413, 440] on span "Add New" at bounding box center [1442, 450] width 108 height 21
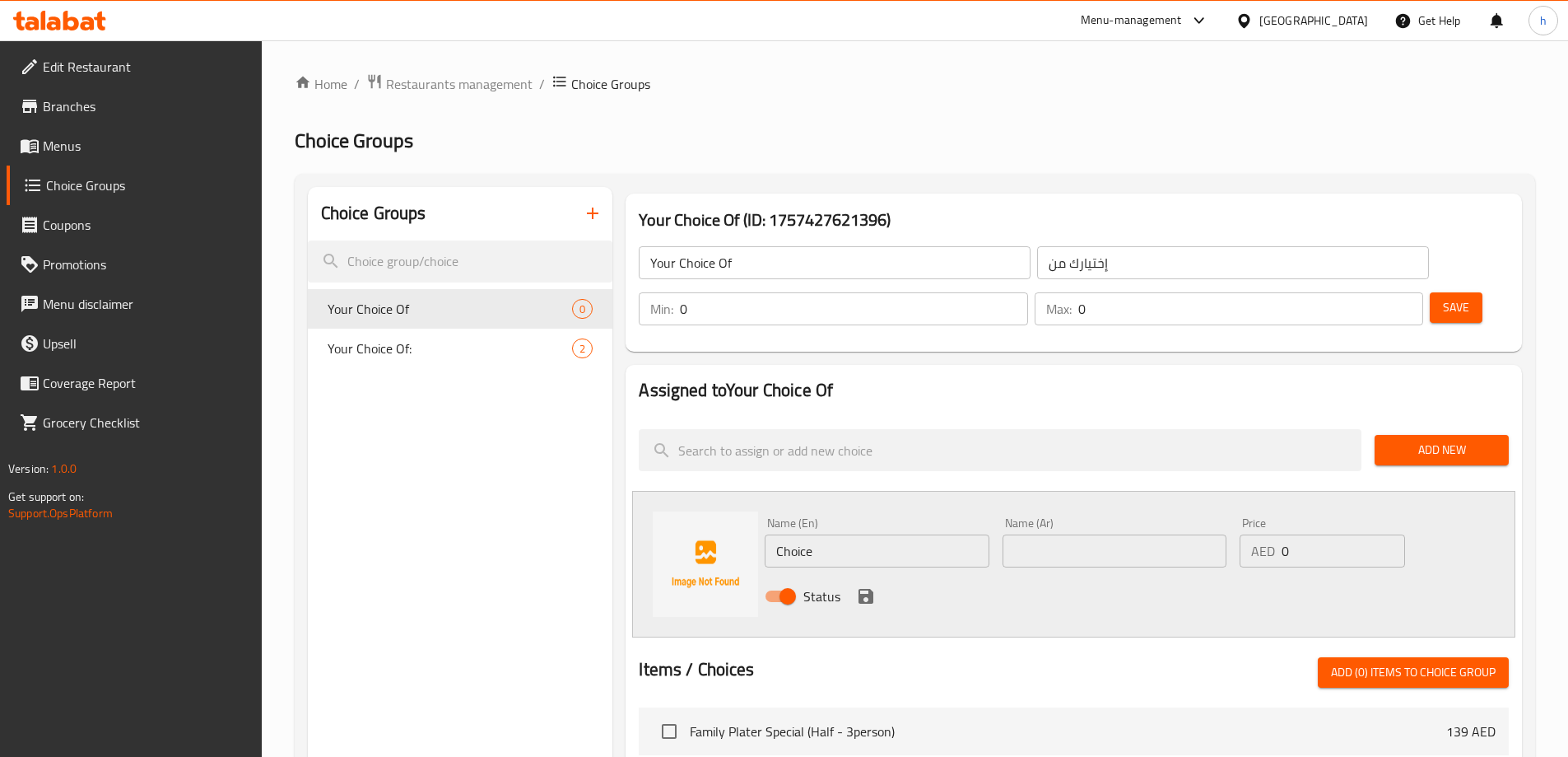
click at [799, 534] on input "Choice" at bounding box center [876, 550] width 224 height 33
click at [798, 534] on input "Choice" at bounding box center [876, 550] width 224 height 33
paste input "Desi Ghe"
type input "[PERSON_NAME]"
click at [1072, 534] on input "text" at bounding box center [1114, 550] width 224 height 33
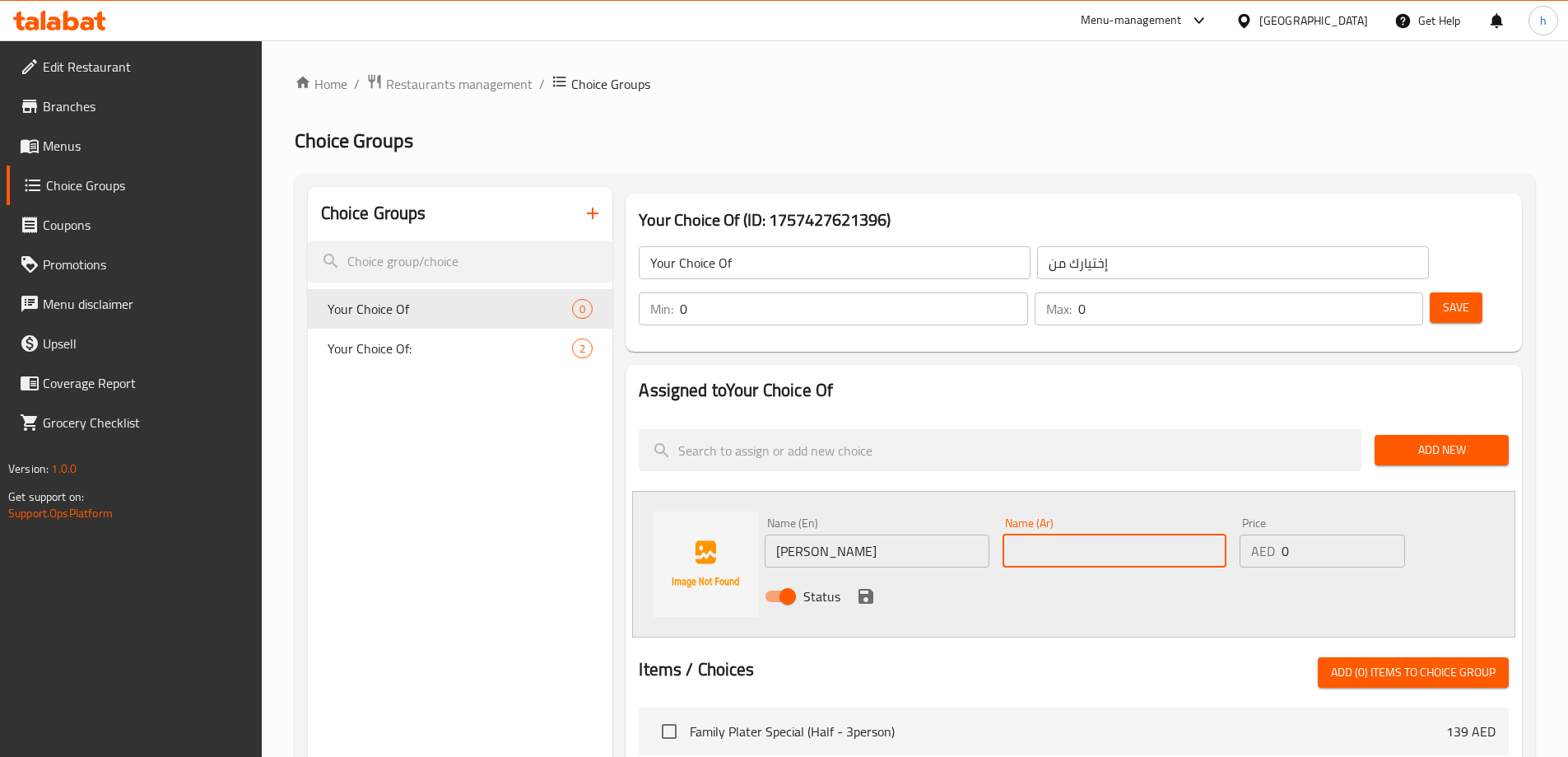
paste input "سمنة ديسي"
type input "سمنة ديسي"
click at [869, 589] on icon "save" at bounding box center [866, 597] width 15 height 15
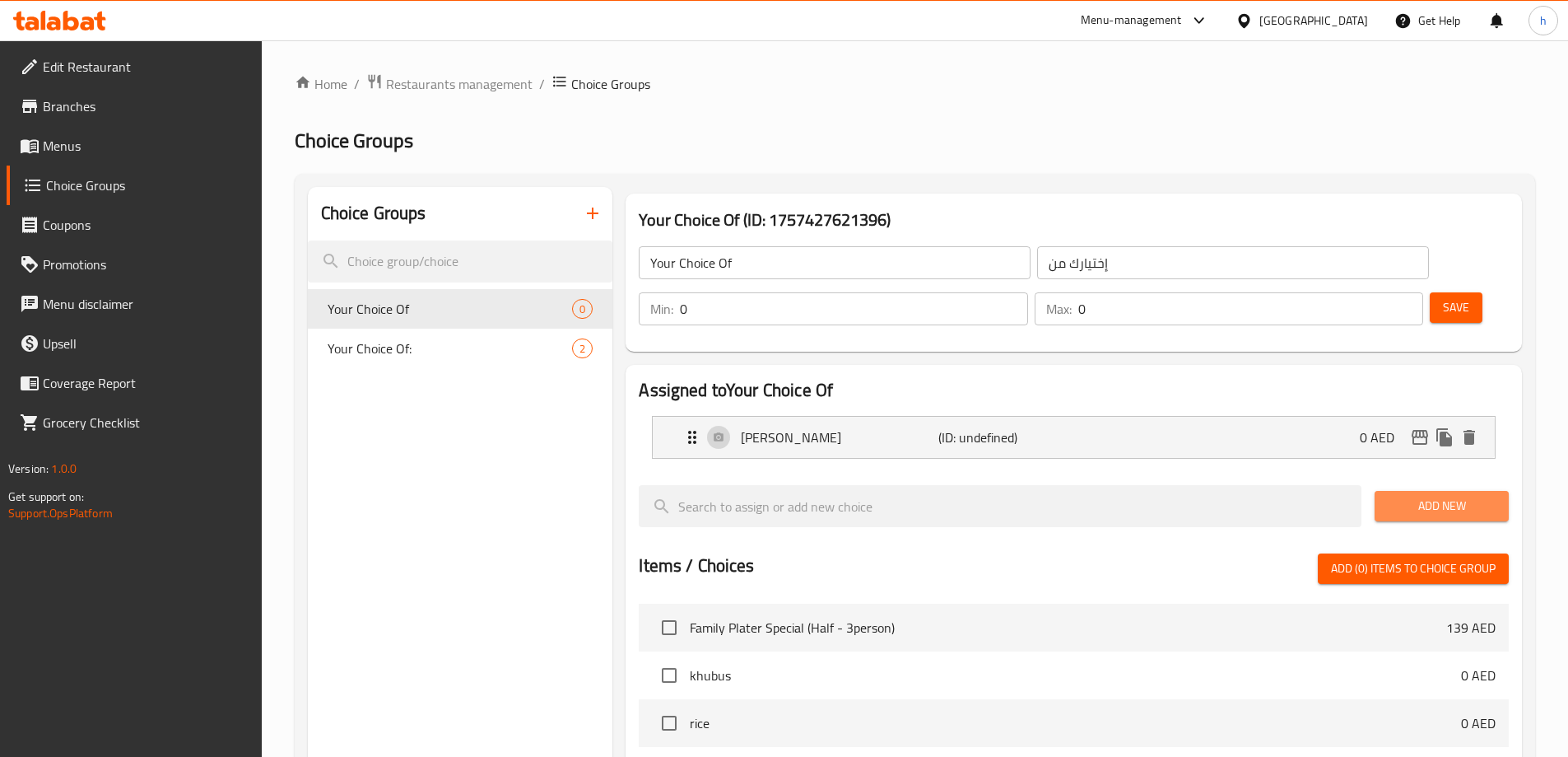
click at [1390, 496] on span "Add New" at bounding box center [1442, 506] width 108 height 21
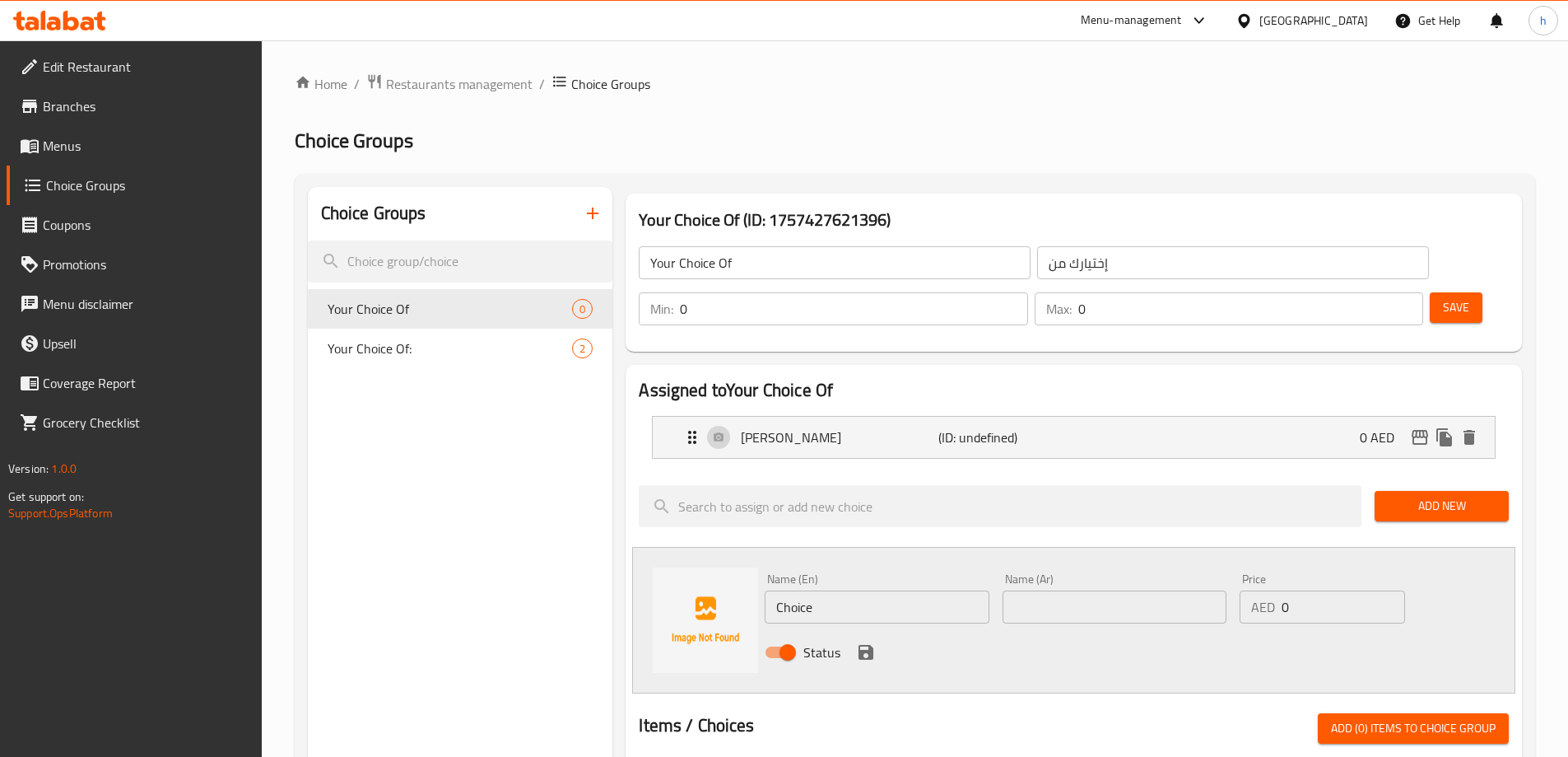
click at [854, 591] on input "Choice" at bounding box center [876, 607] width 224 height 33
paste input "Olive Oil"
type input "Olive Oil"
click at [1109, 591] on input "text" at bounding box center [1114, 607] width 224 height 33
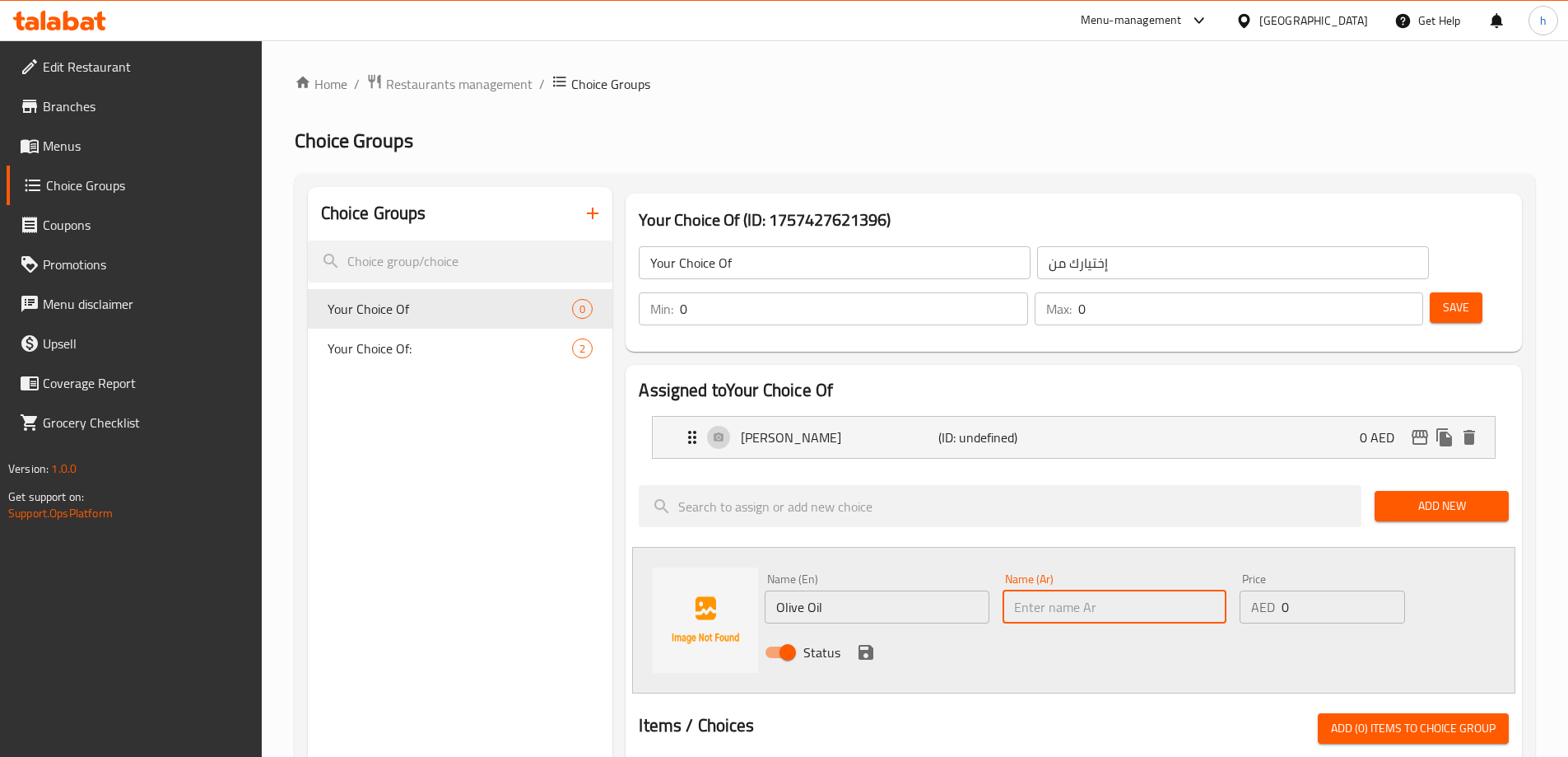
click at [1073, 591] on input "text" at bounding box center [1114, 607] width 224 height 33
paste input "[PERSON_NAME]"
type input "[PERSON_NAME]"
click at [866, 645] on icon "save" at bounding box center [866, 652] width 15 height 15
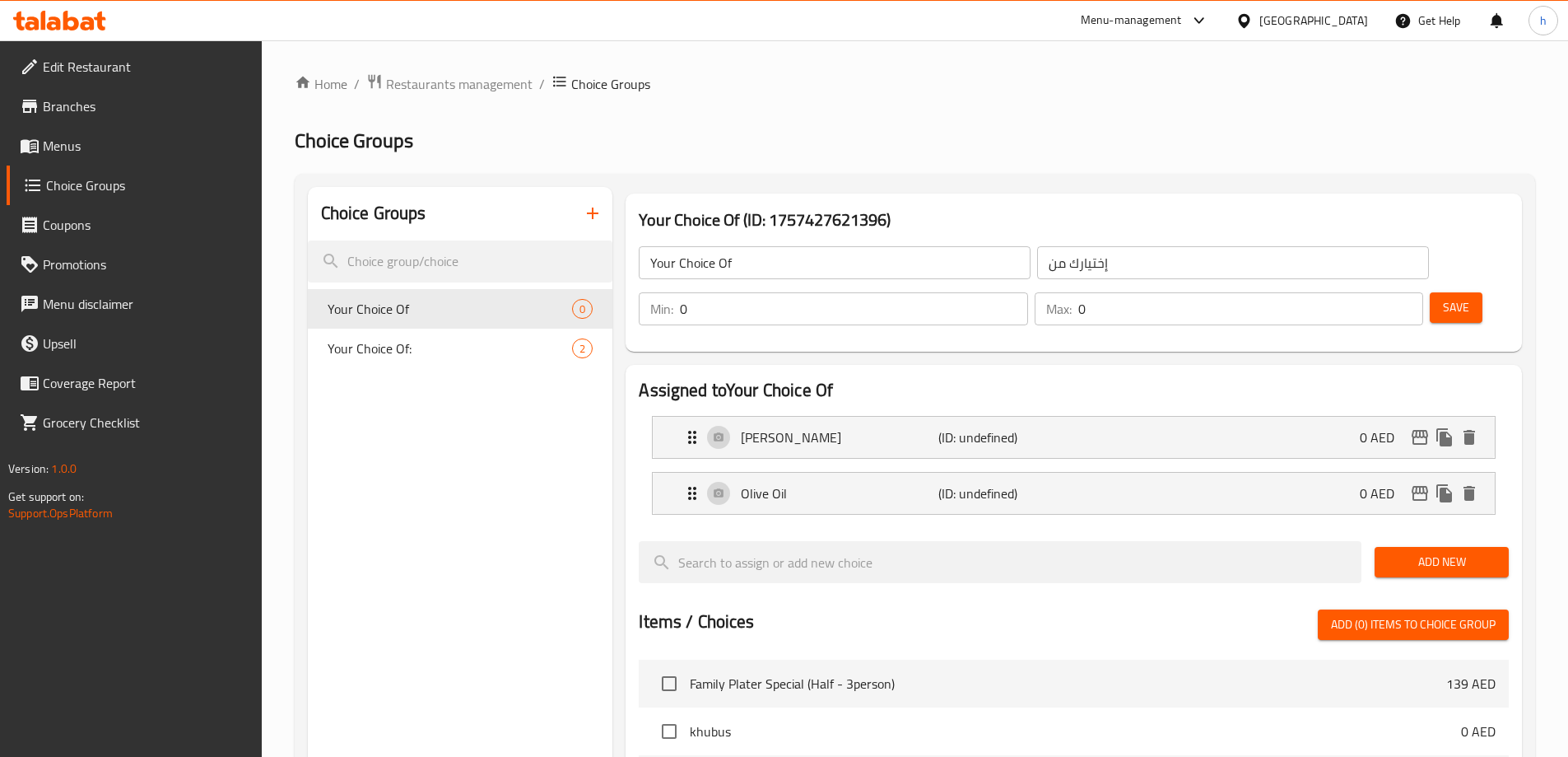
click at [1439, 552] on span "Add New" at bounding box center [1442, 563] width 108 height 21
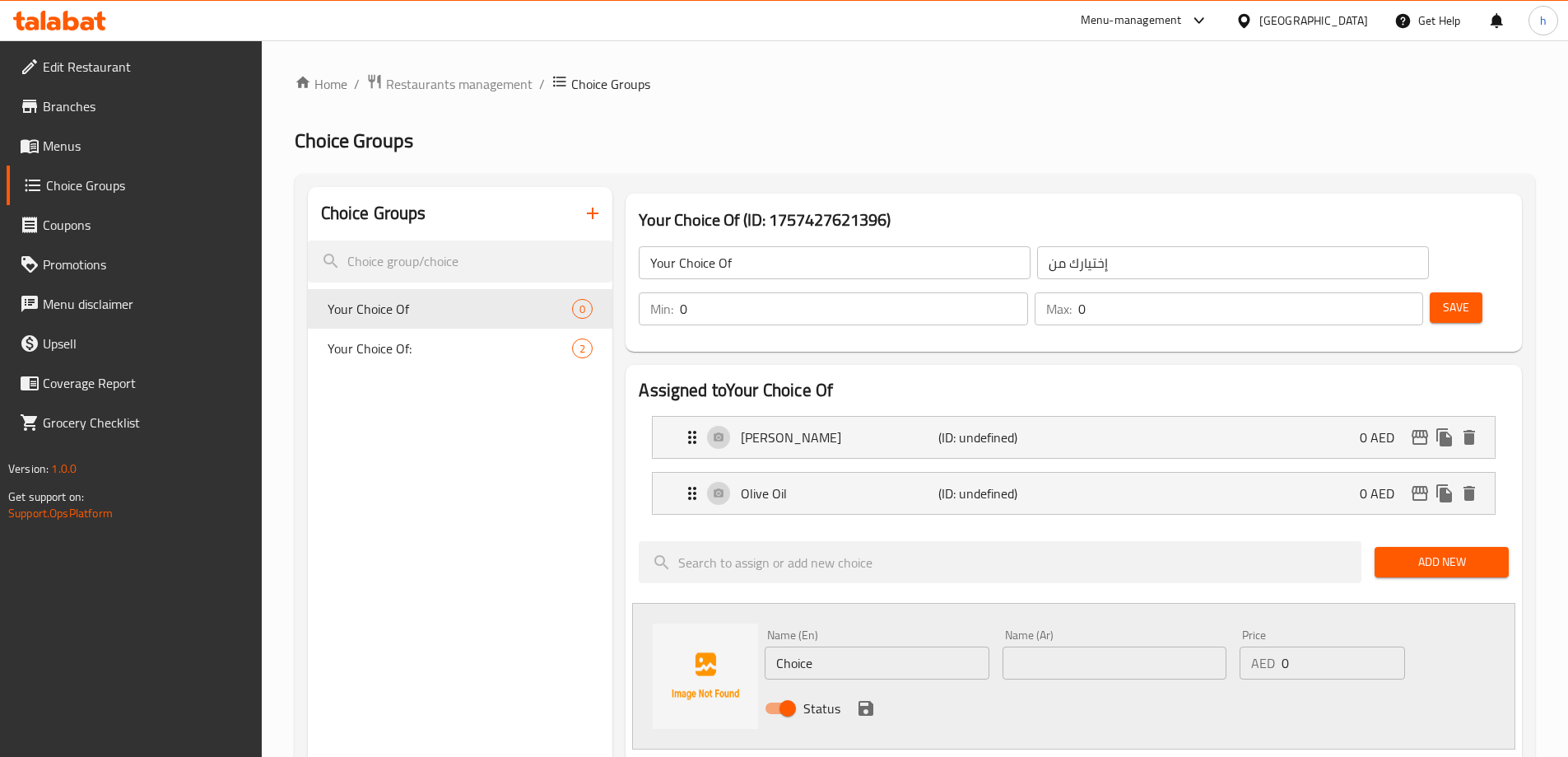
click at [839, 647] on input "Choice" at bounding box center [876, 663] width 224 height 33
paste input "Zafron"
type input "Zafron"
click at [1027, 647] on input "text" at bounding box center [1114, 663] width 224 height 33
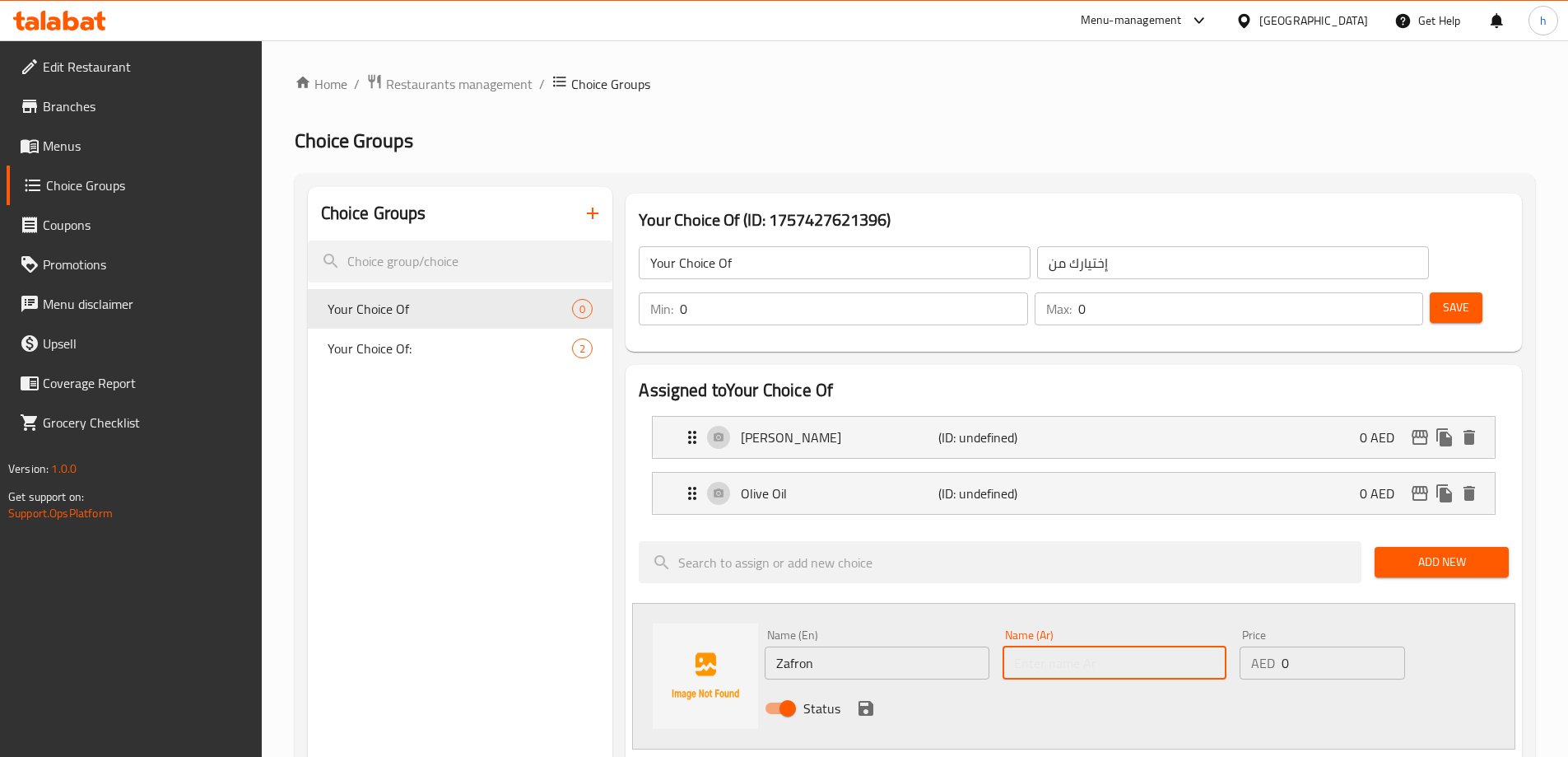
paste input "زعفران"
type input "زعفران"
click at [874, 698] on icon "save" at bounding box center [866, 708] width 20 height 20
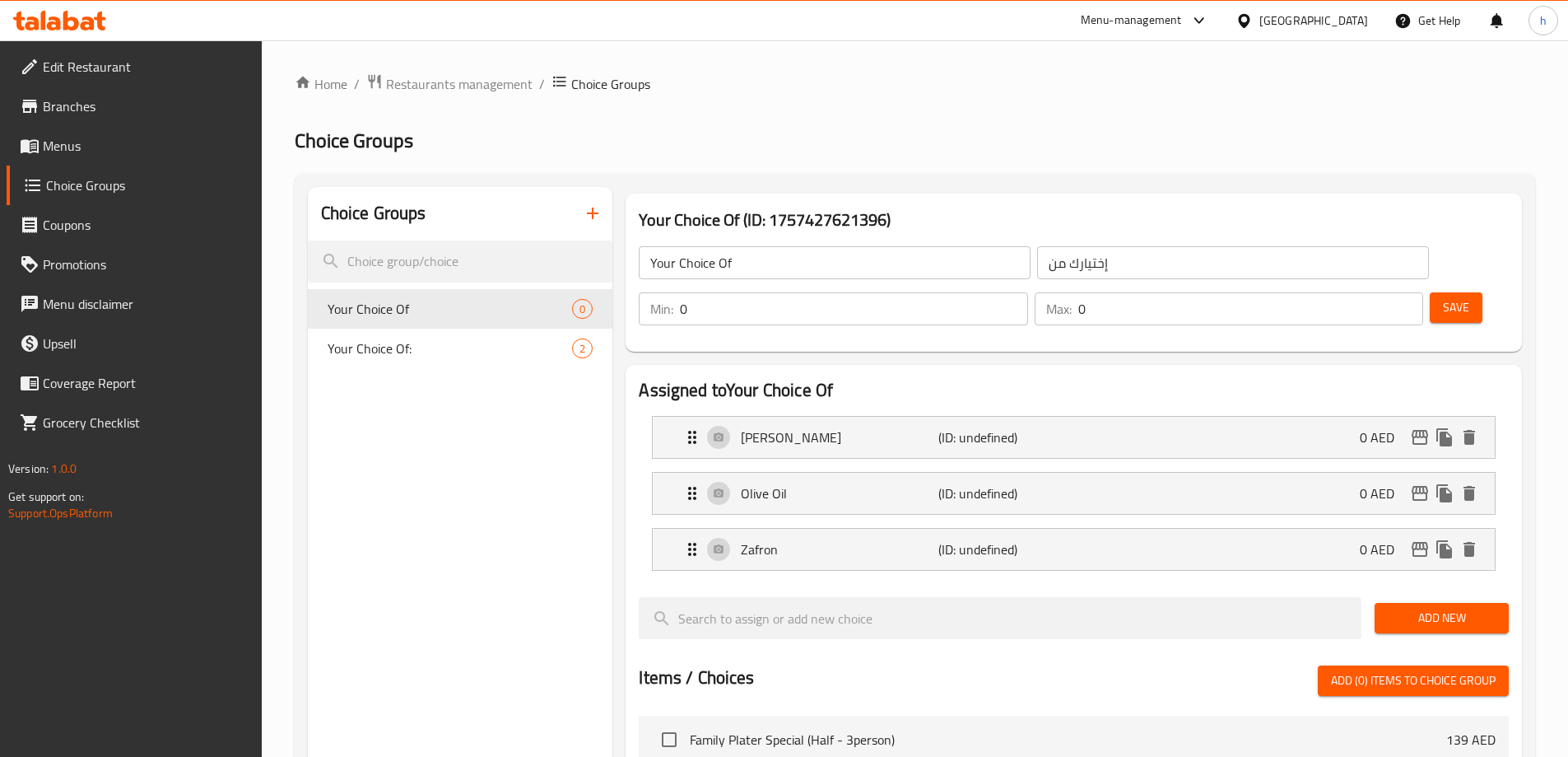
click at [1027, 293] on input "0" at bounding box center [854, 309] width 347 height 33
type input "1"
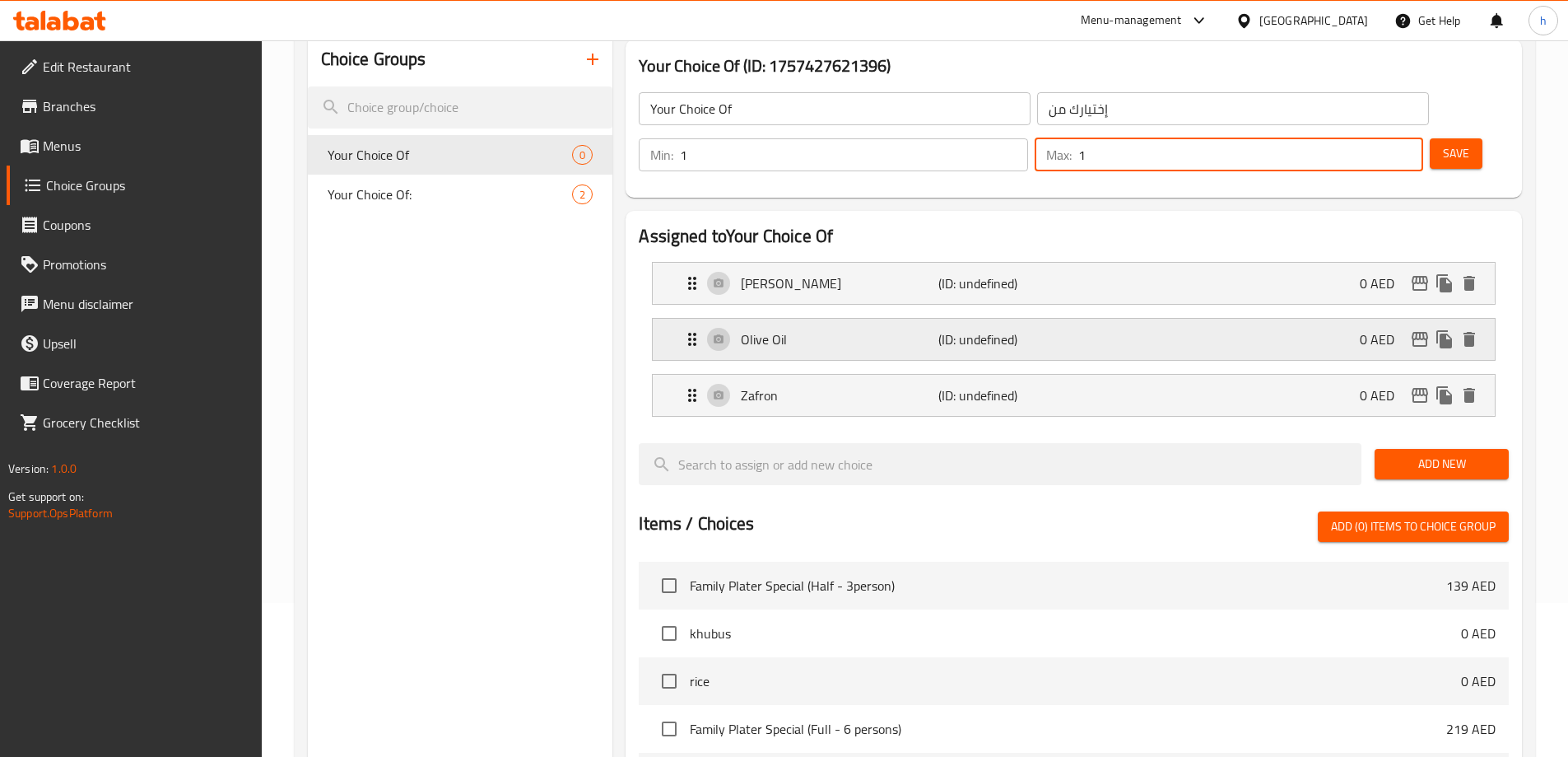
scroll to position [165, 0]
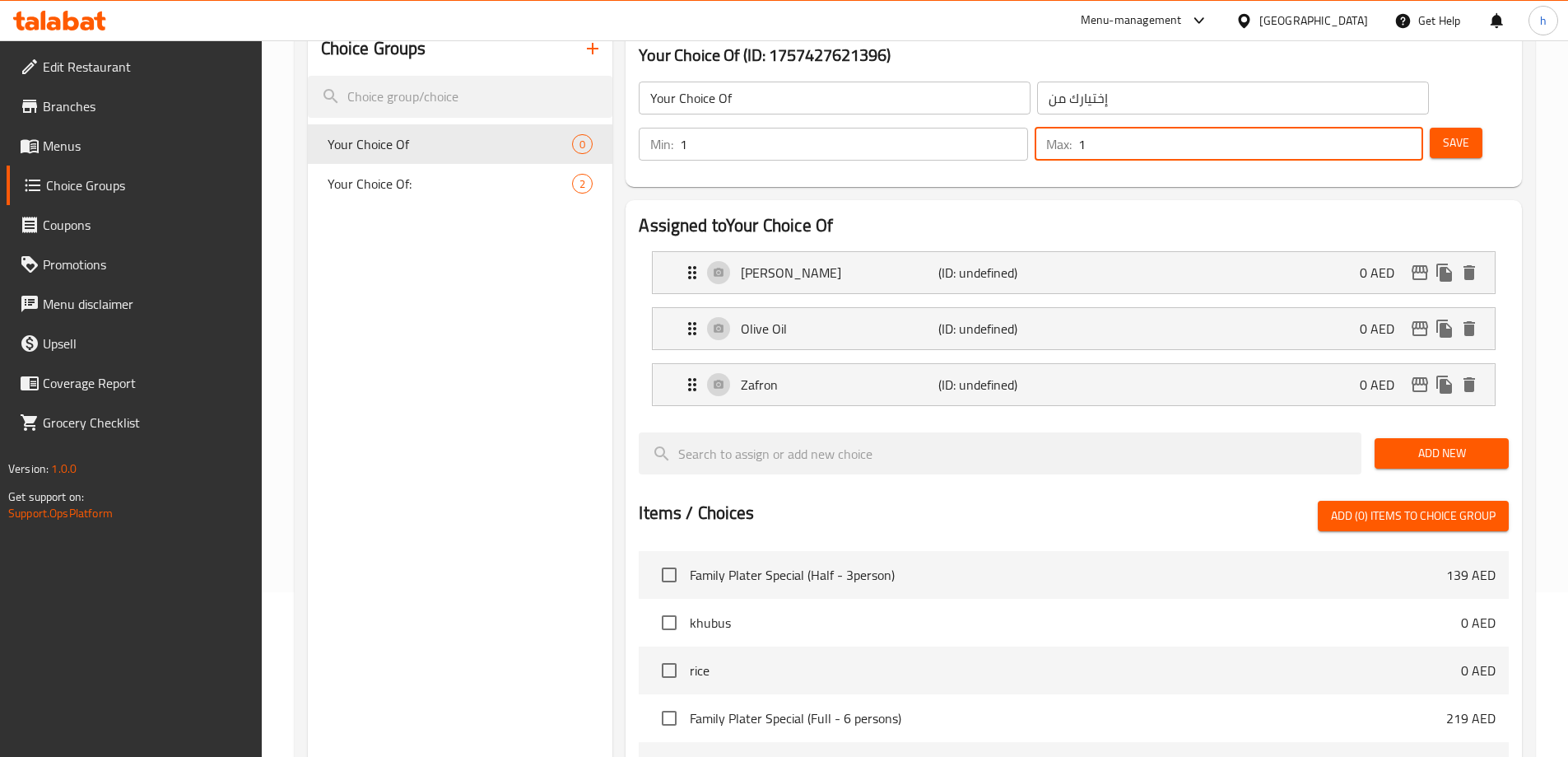
click at [1443, 133] on span "Save" at bounding box center [1457, 143] width 26 height 21
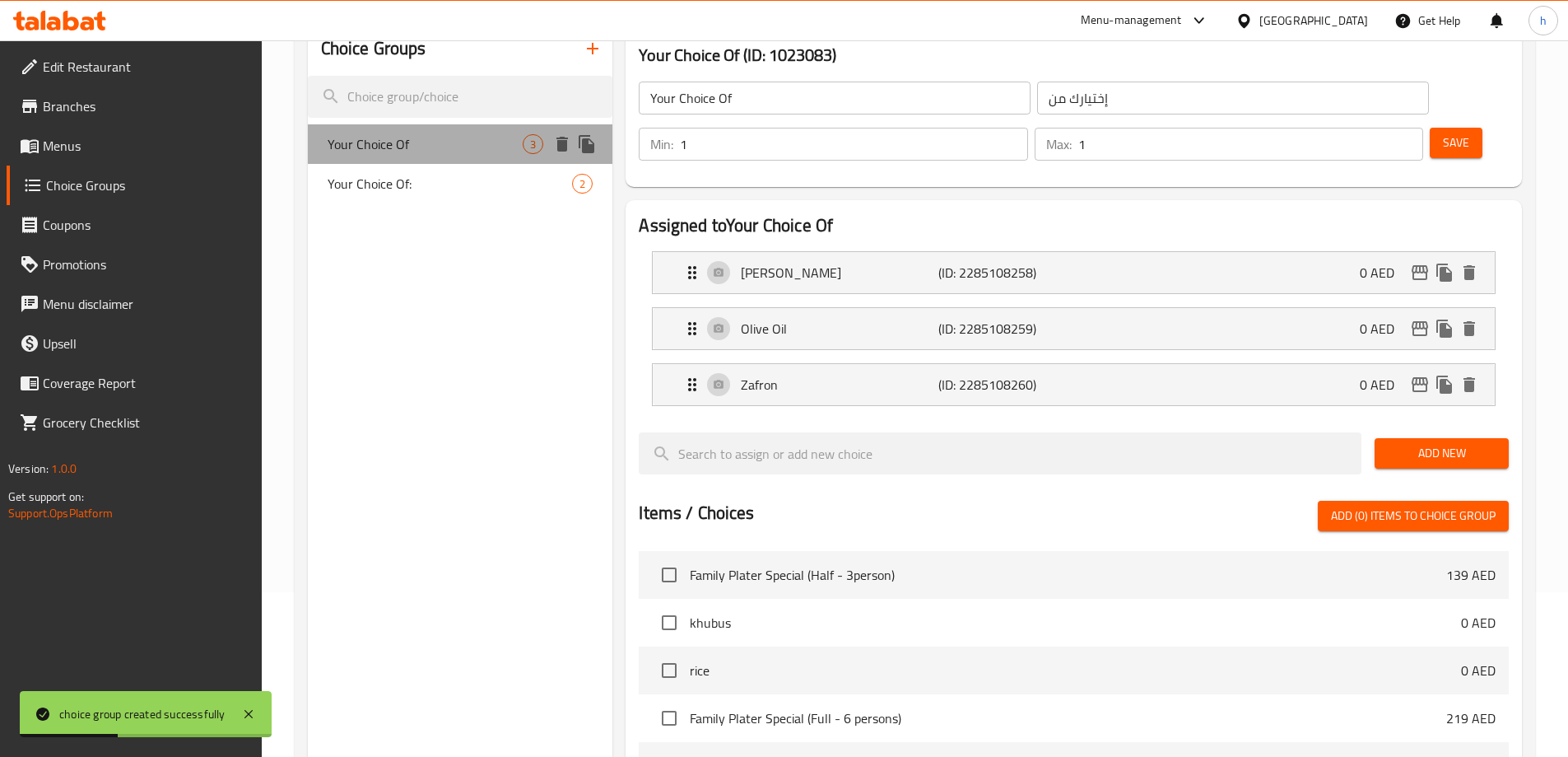
click at [473, 146] on span "Your Choice Of" at bounding box center [425, 143] width 196 height 20
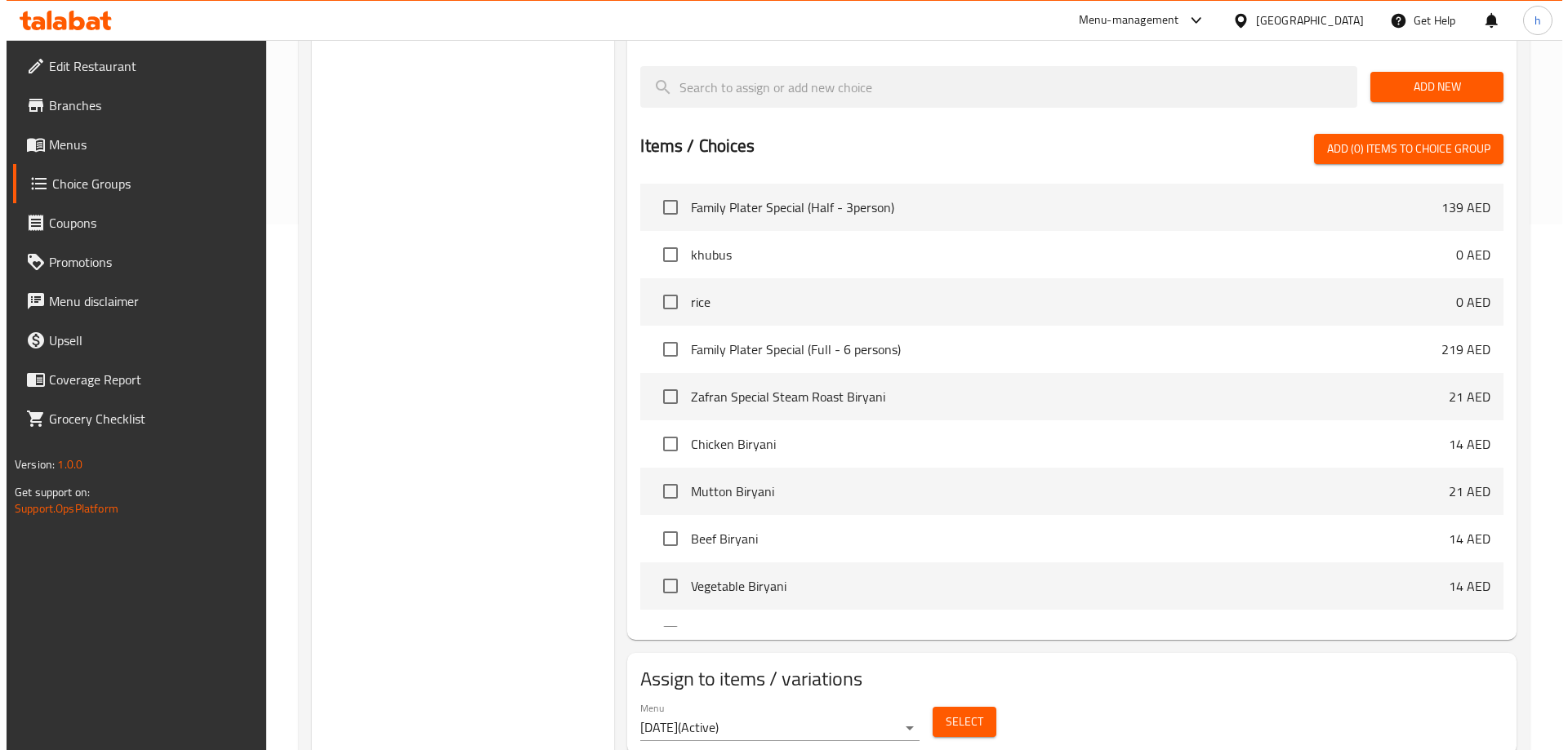
scroll to position [536, 0]
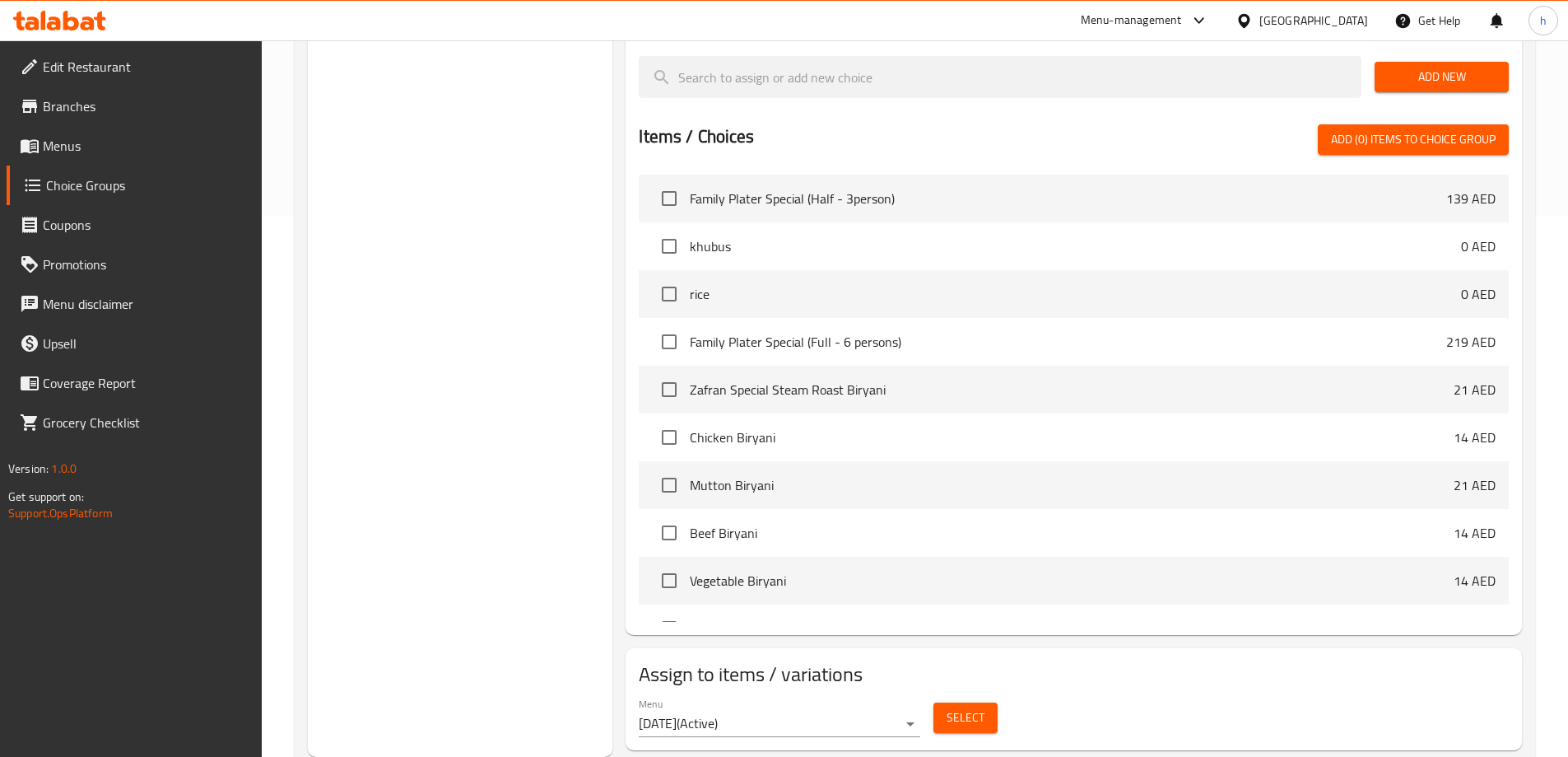
click at [980, 708] on span "Select" at bounding box center [966, 718] width 38 height 21
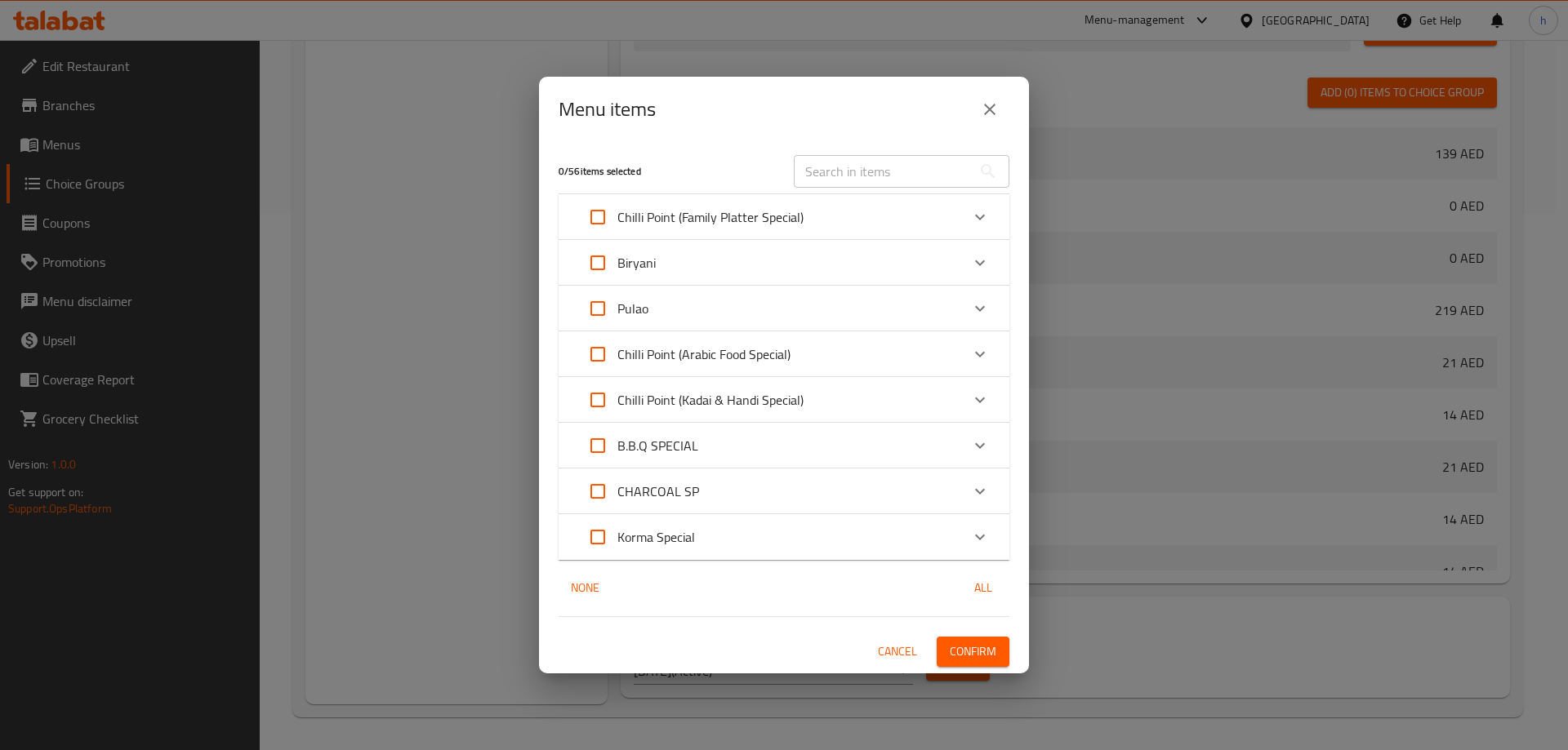
click at [686, 391] on p "Chilli Point (Kadai & Handi Special)" at bounding box center [710, 399] width 186 height 20
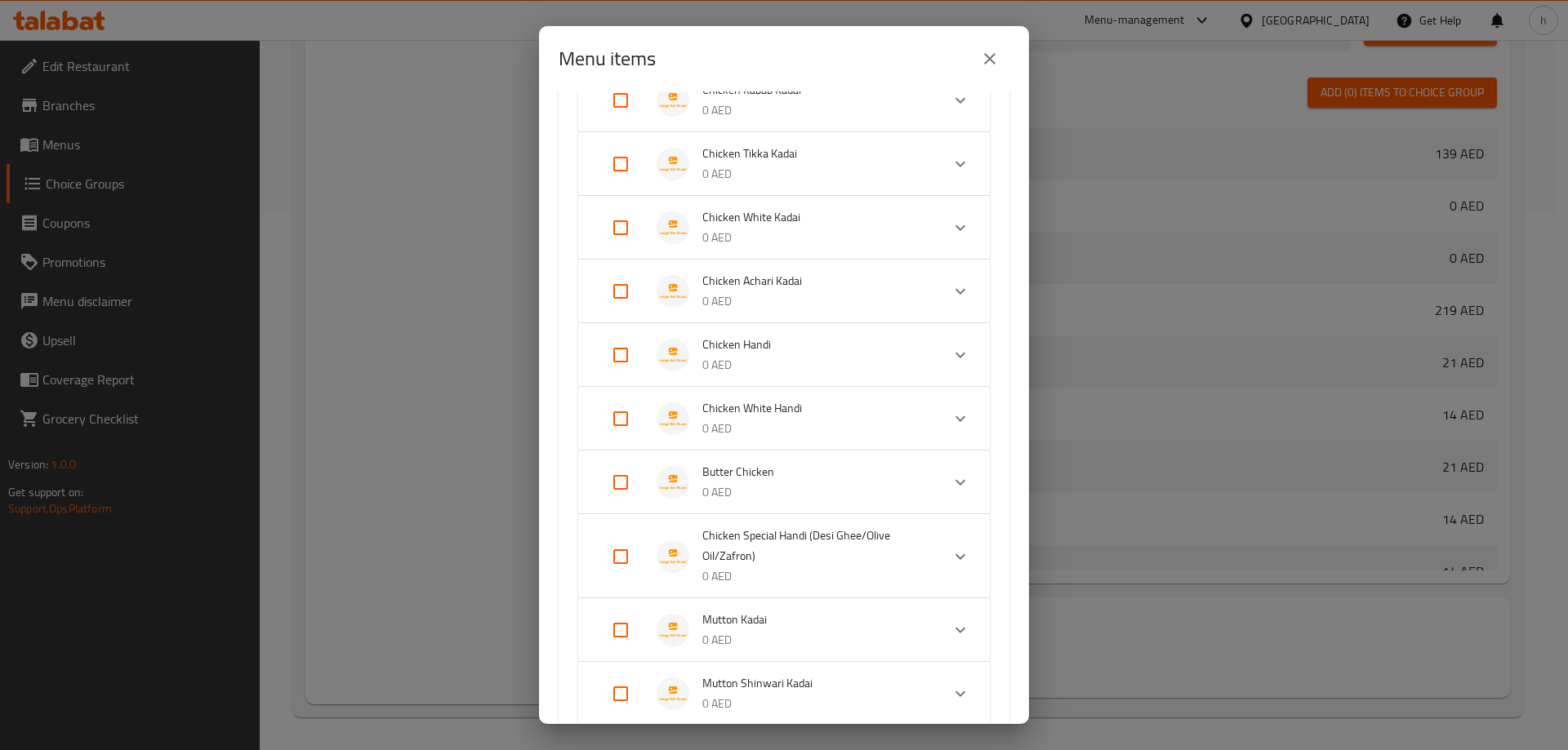
scroll to position [490, 0]
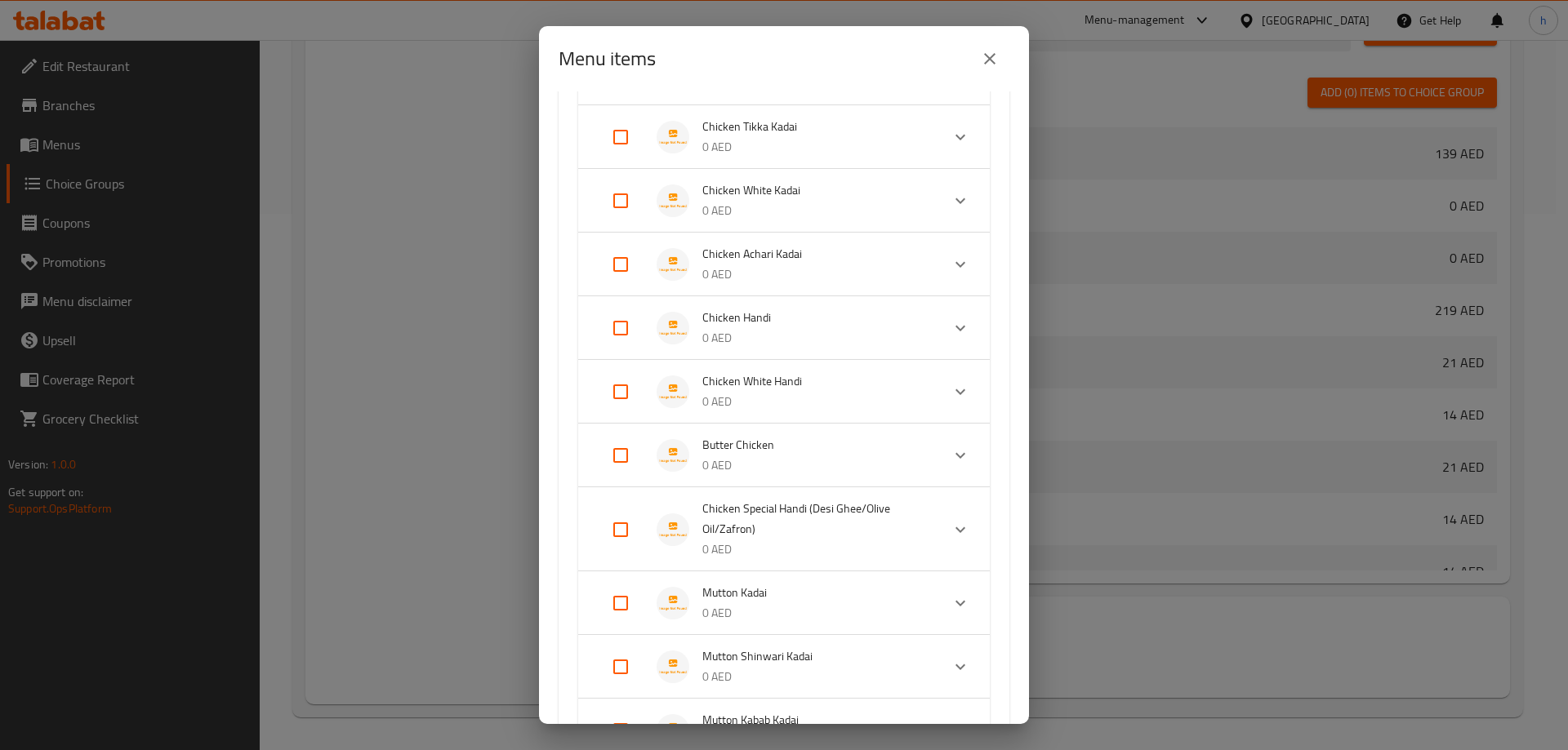
click at [631, 531] on input "Expand" at bounding box center [620, 529] width 39 height 39
checkbox input "true"
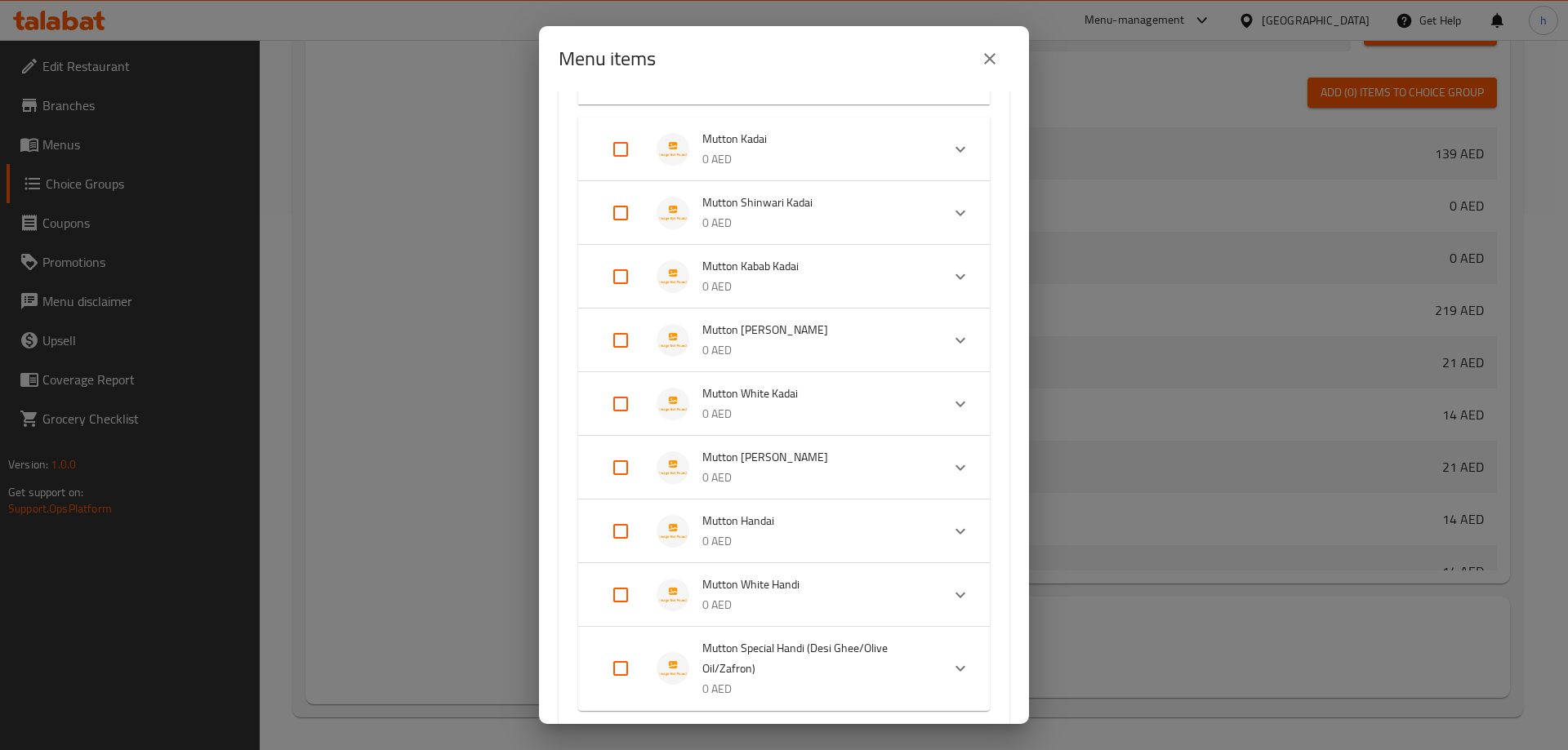
scroll to position [1143, 0]
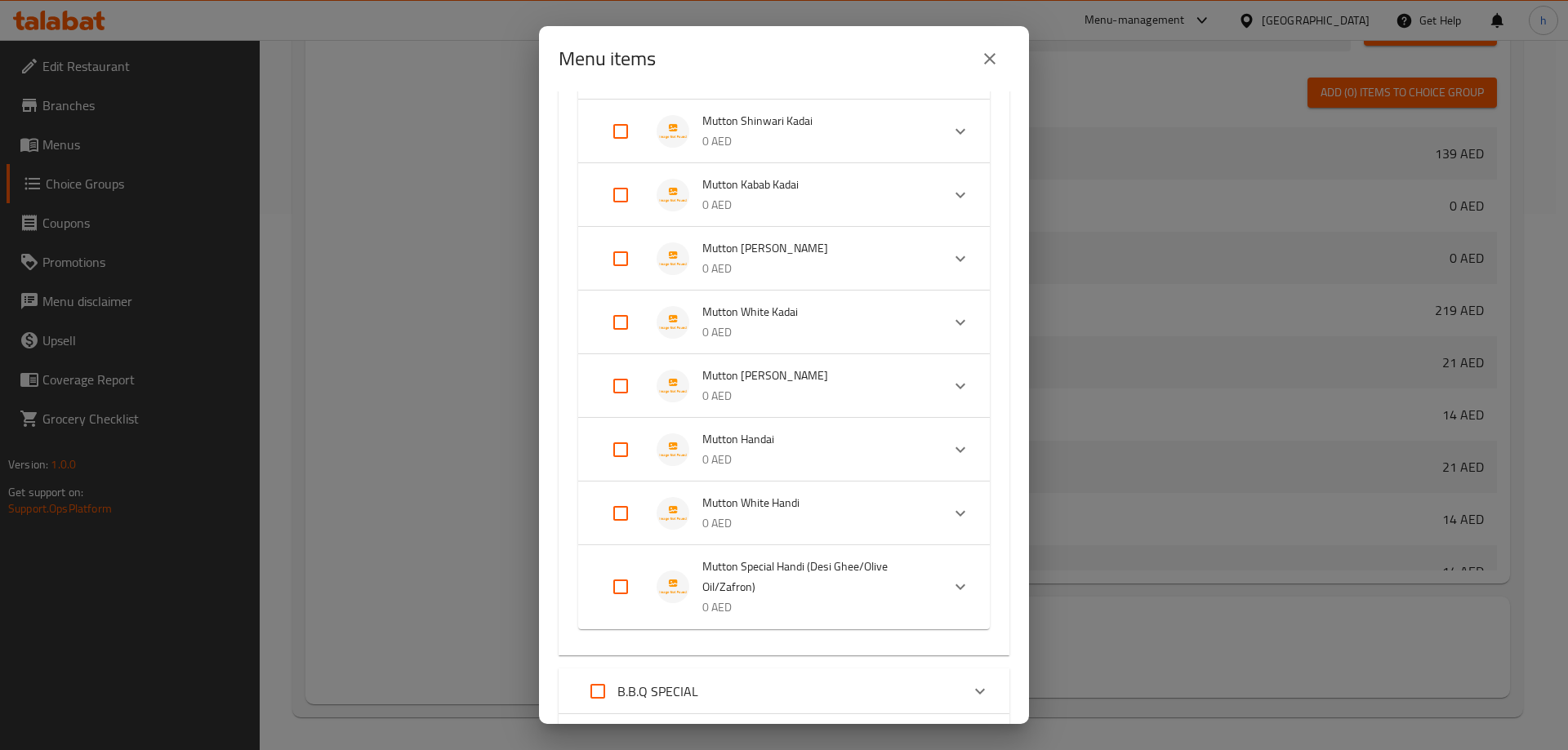
click at [626, 590] on input "Expand" at bounding box center [620, 587] width 39 height 39
checkbox input "true"
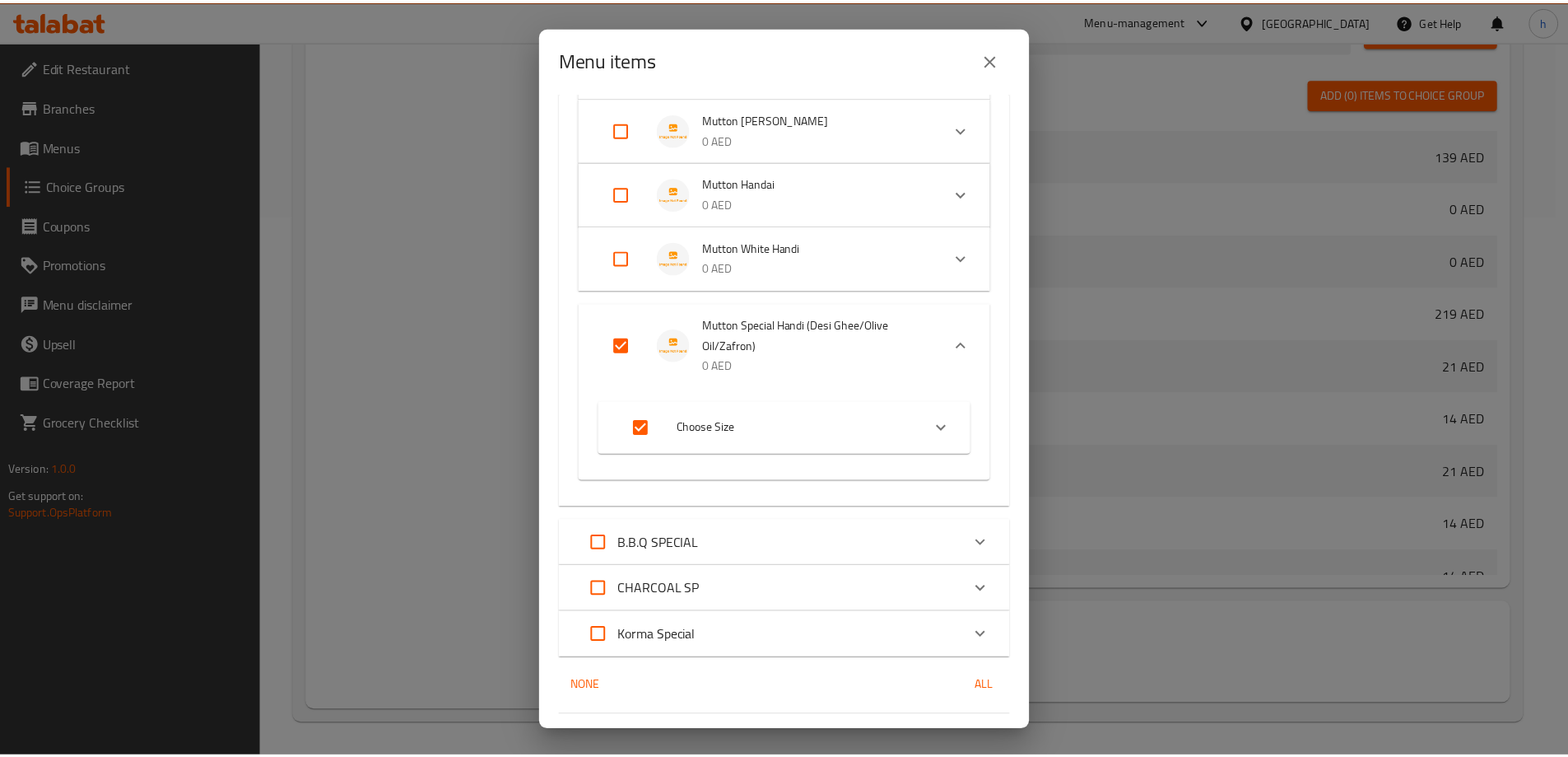
scroll to position [1455, 0]
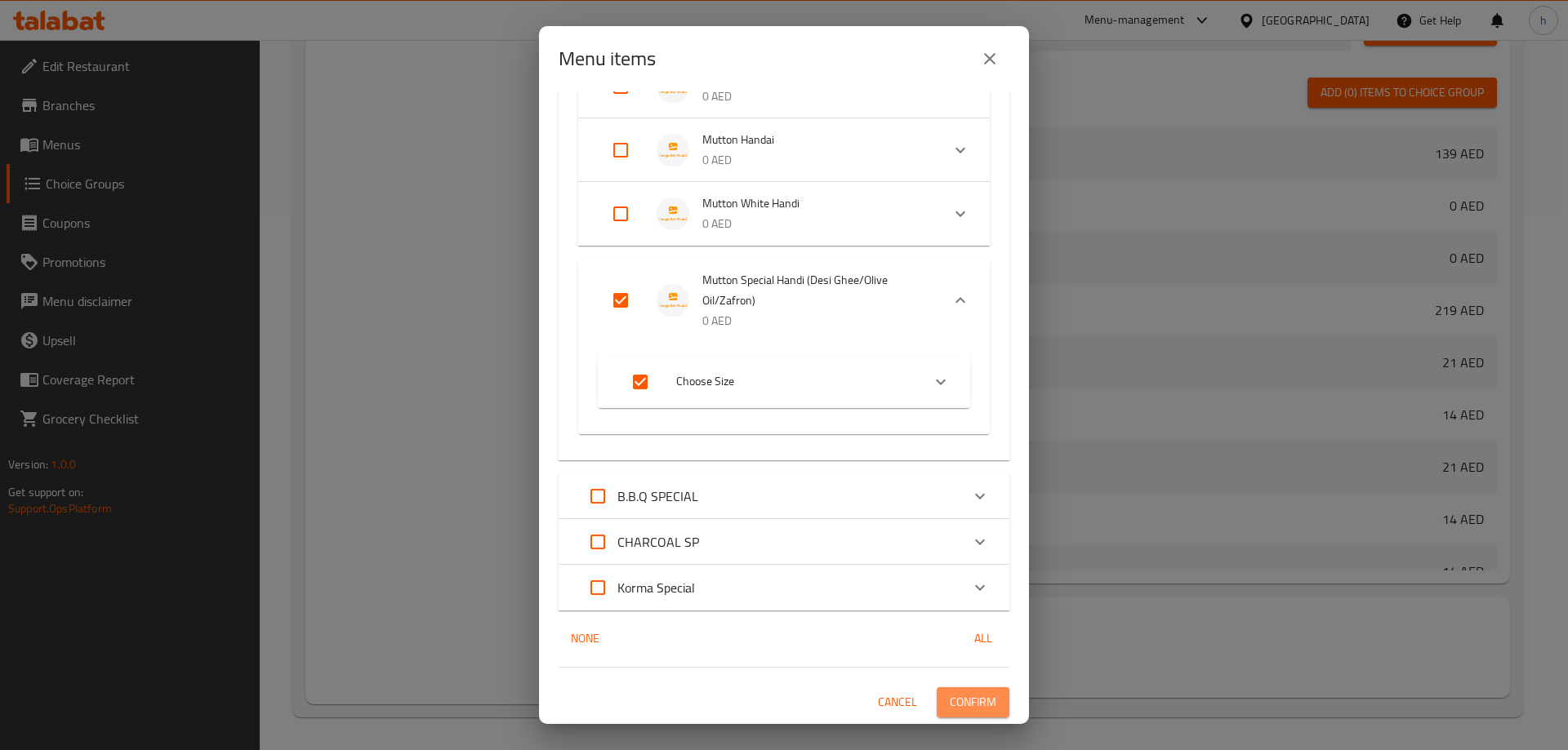
click at [974, 699] on span "Confirm" at bounding box center [973, 702] width 47 height 21
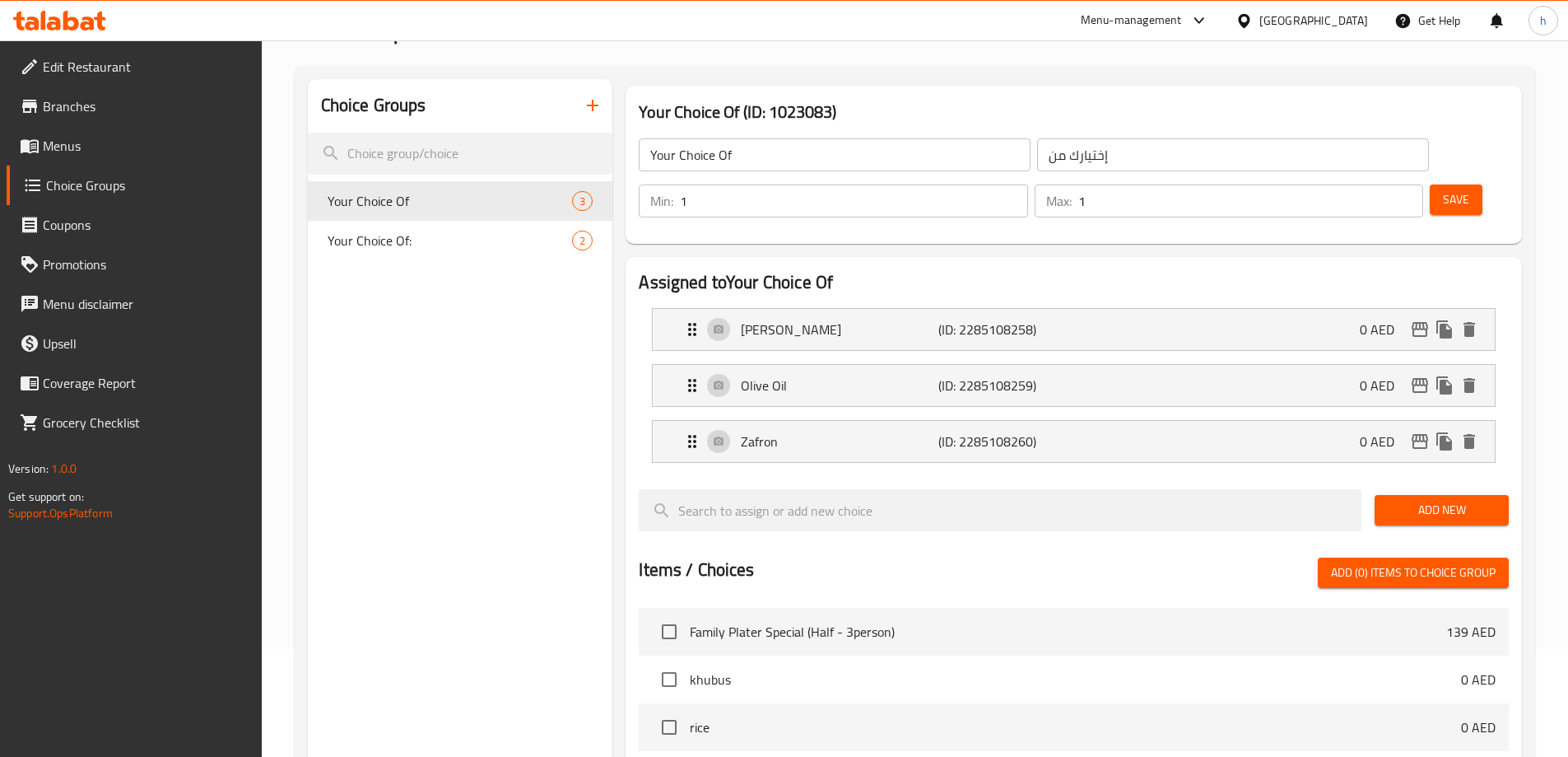
scroll to position [0, 0]
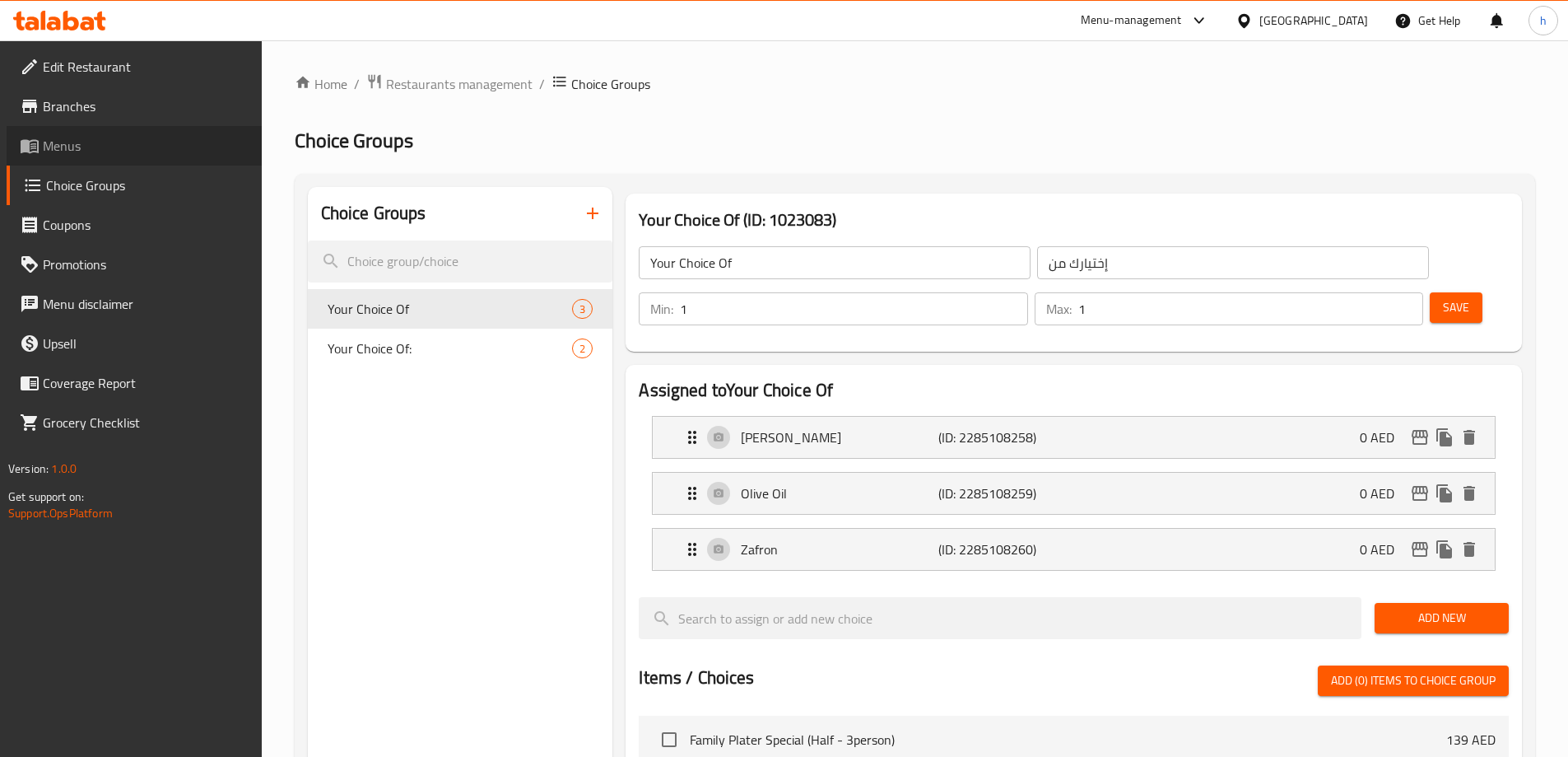
click at [86, 140] on span "Menus" at bounding box center [145, 145] width 206 height 20
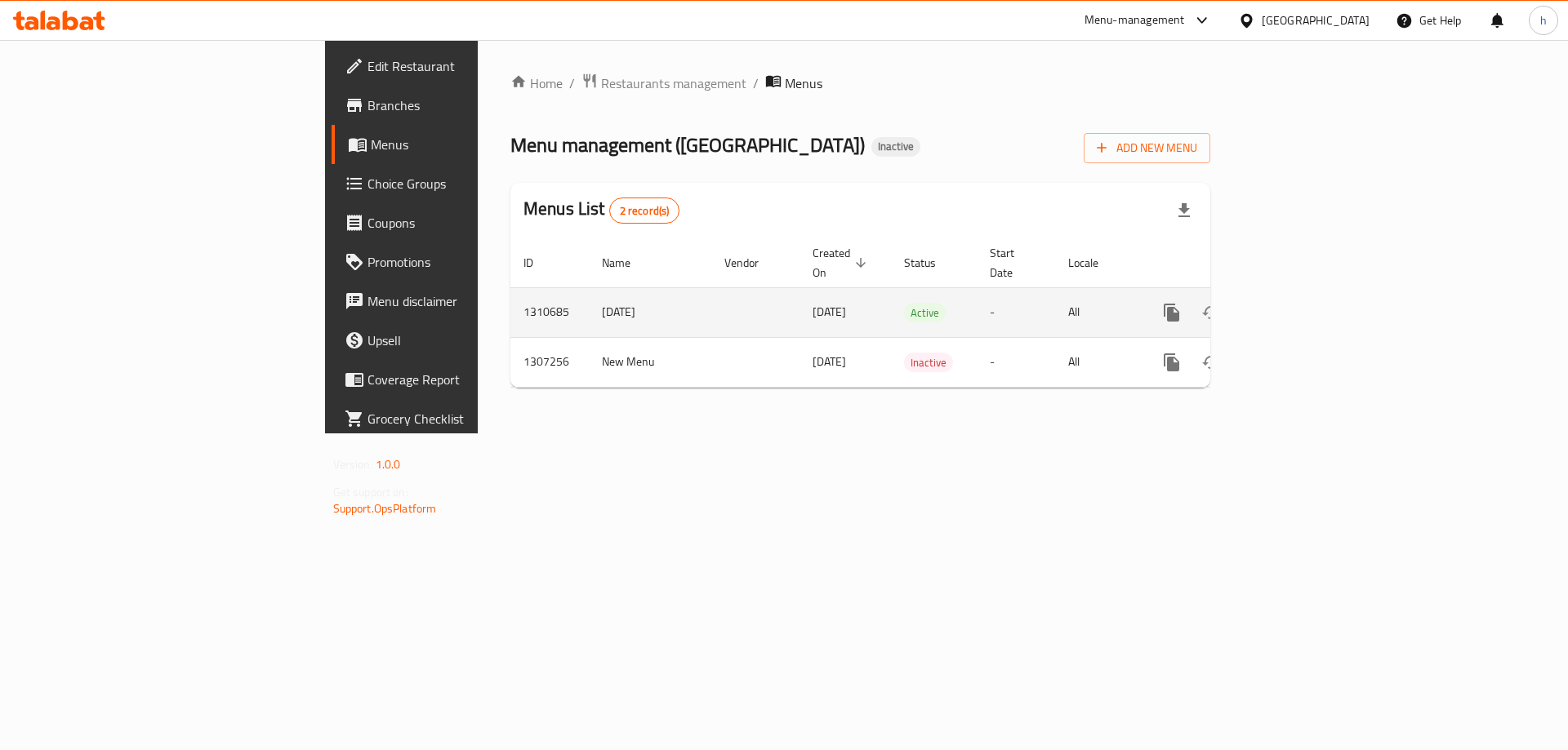
click at [1297, 305] on icon "enhanced table" at bounding box center [1289, 312] width 15 height 15
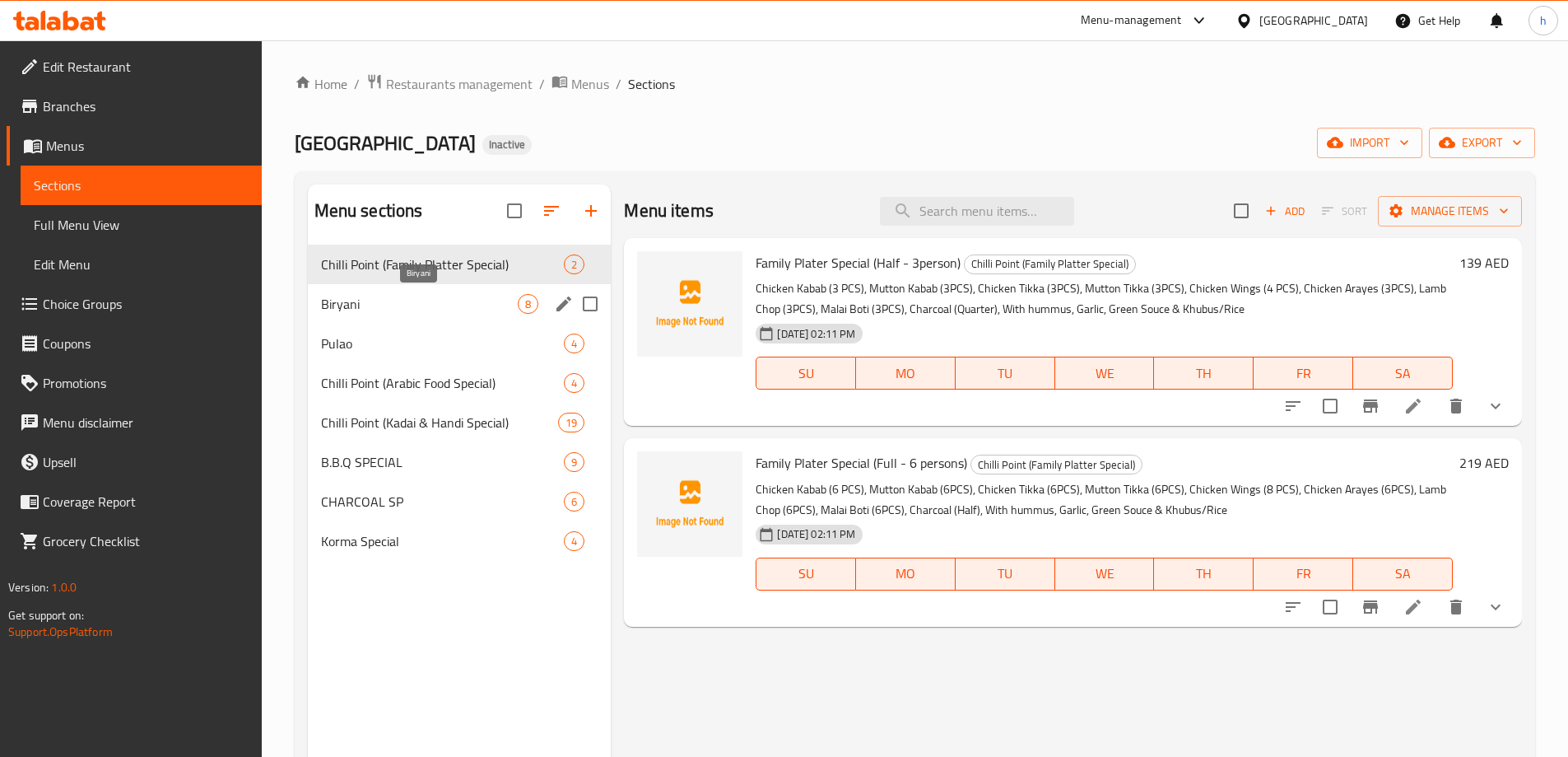
click at [372, 307] on span "Biryani" at bounding box center [419, 304] width 197 height 20
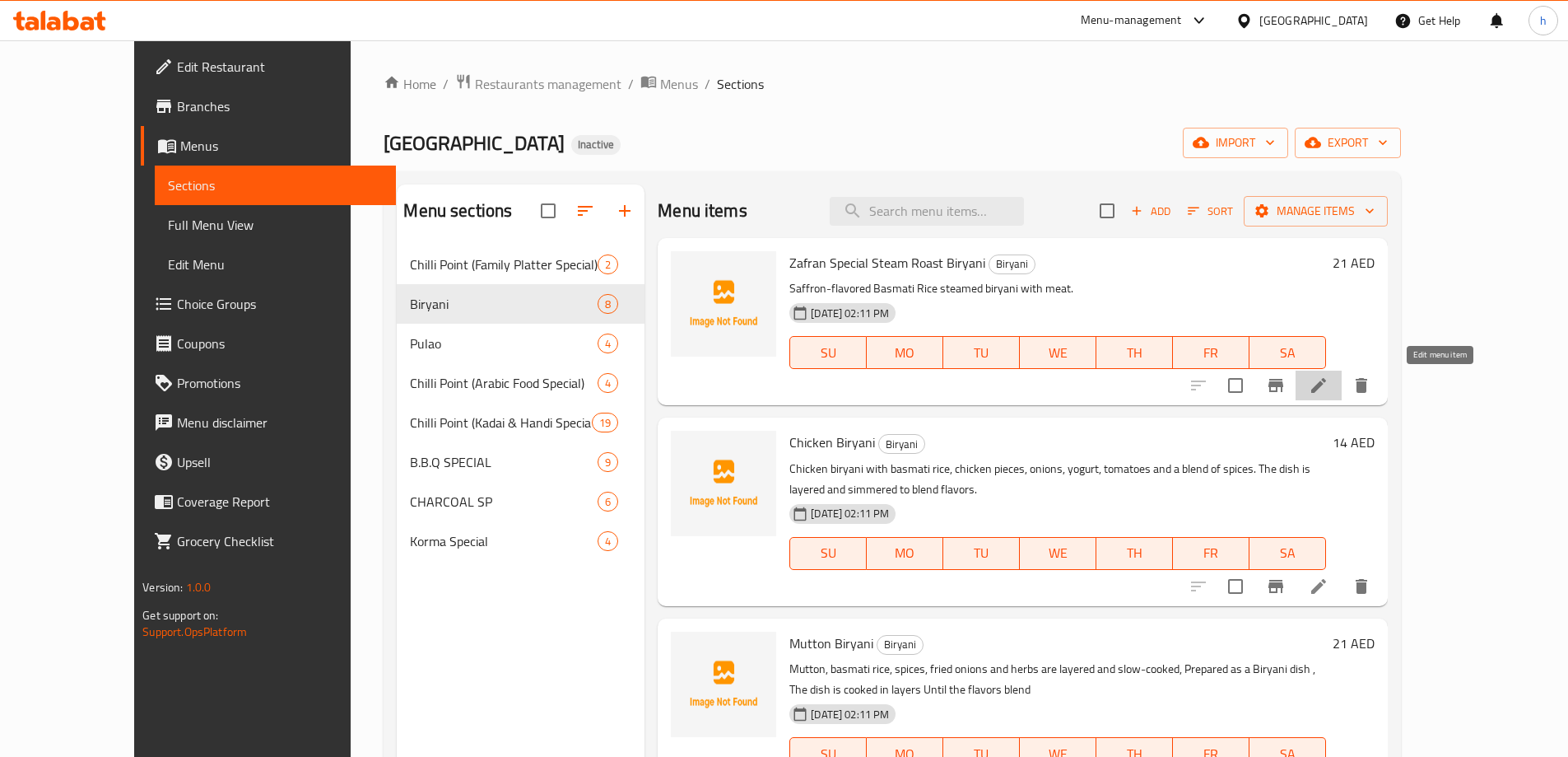
click at [1326, 386] on icon at bounding box center [1319, 386] width 15 height 15
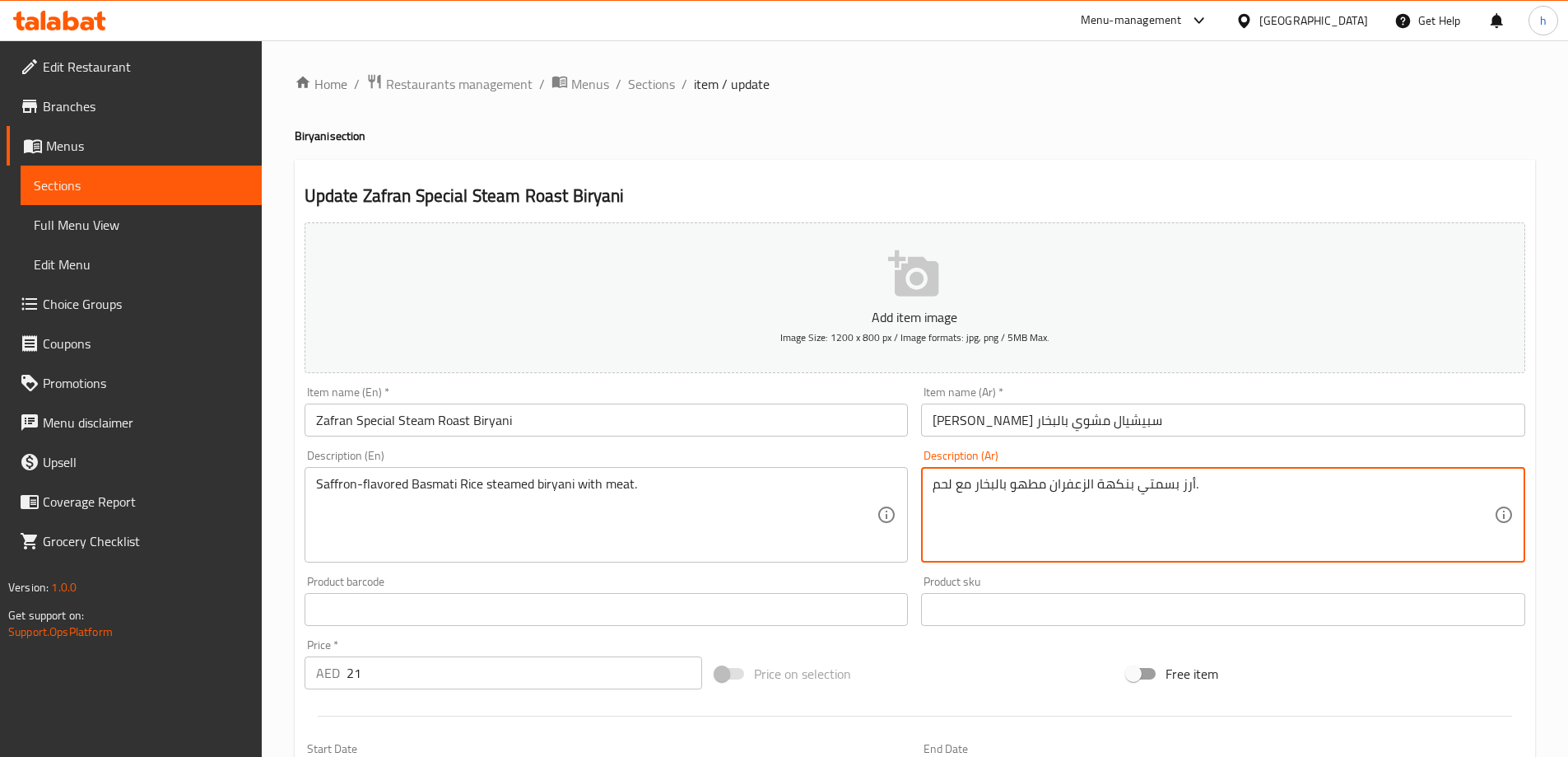
click at [1207, 487] on textarea "أرز بسمتي بنكهة الزعفران مطهو بالبخار مع لحم." at bounding box center [1213, 514] width 561 height 78
click at [1045, 507] on textarea "أرز بسمتي بنكهة الزعفران مطهو بالبخار مع لحم." at bounding box center [1213, 514] width 561 height 78
drag, startPoint x: 972, startPoint y: 488, endPoint x: 930, endPoint y: 490, distance: 42.0
click at [930, 490] on div "أرز بسمتي بنكهة الزعفران مطهو بالبخار مع لحم. Description (Ar)" at bounding box center [1224, 514] width 605 height 95
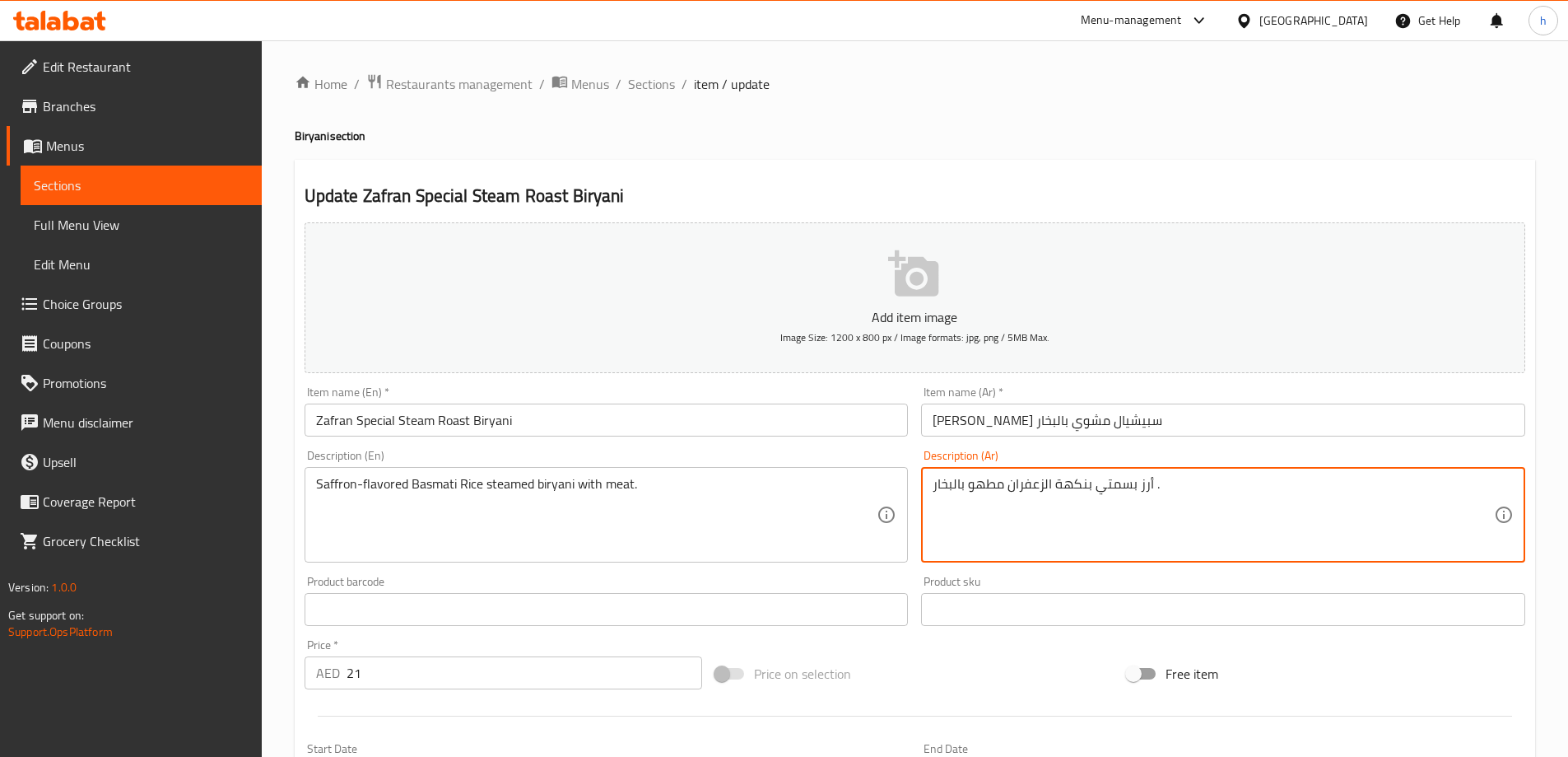
click at [1006, 483] on textarea "أرز بسمتي بنكهة الزعفران مطهو بالبخار ." at bounding box center [1213, 514] width 561 height 78
paste textarea "لحمم"
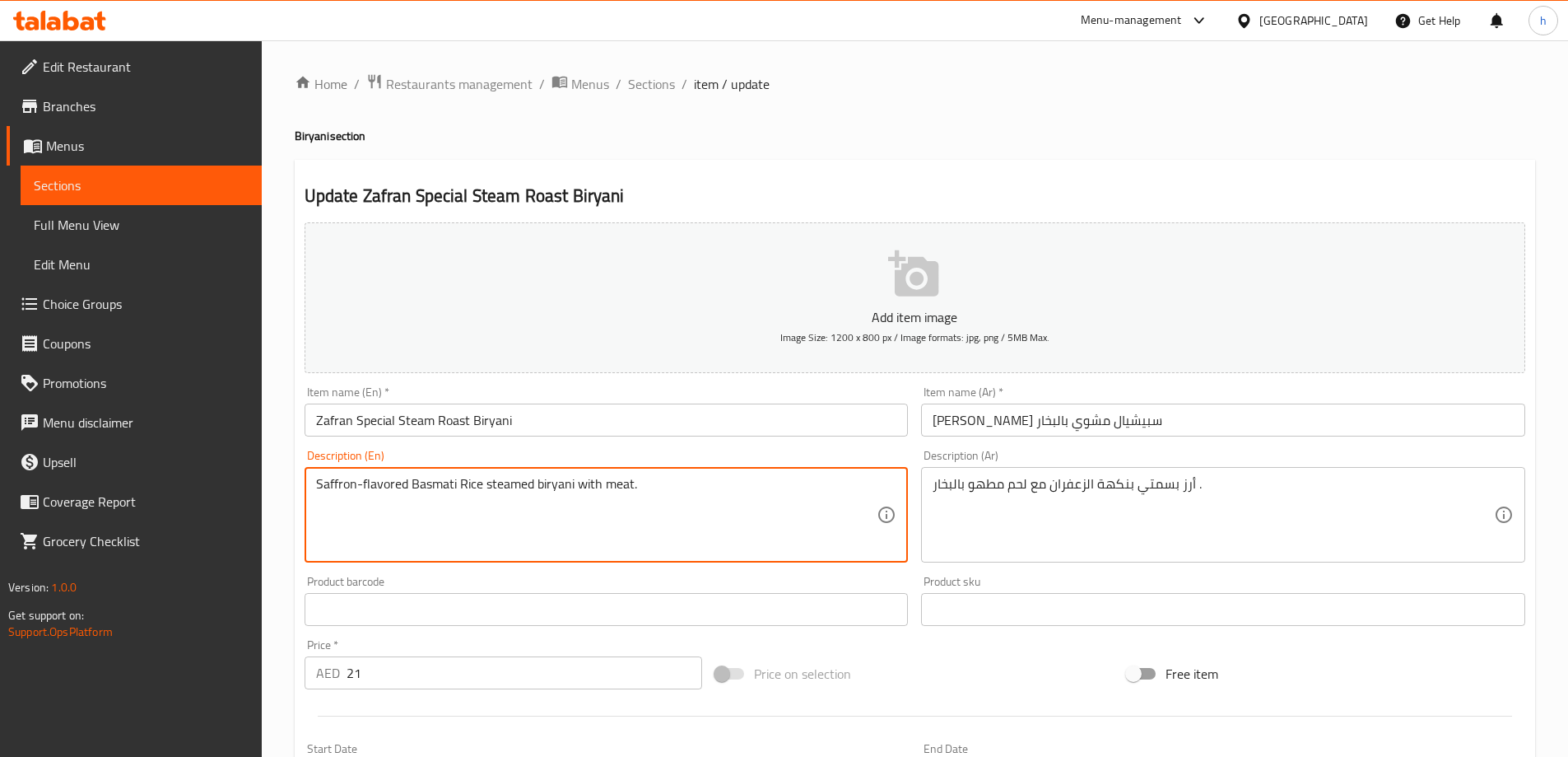
drag, startPoint x: 659, startPoint y: 485, endPoint x: 578, endPoint y: 486, distance: 81.0
click at [578, 486] on textarea "Saffron-flavored Basmati Rice steamed biryani with meat." at bounding box center [596, 514] width 561 height 78
click at [621, 525] on textarea "Saffron-flavored Basmati Rice steamed biryani with meat." at bounding box center [596, 514] width 561 height 78
click at [409, 490] on textarea "Saffron-flavored Basmati Rice steamed biryani with meat." at bounding box center [596, 514] width 561 height 78
drag, startPoint x: 477, startPoint y: 483, endPoint x: 334, endPoint y: 491, distance: 143.2
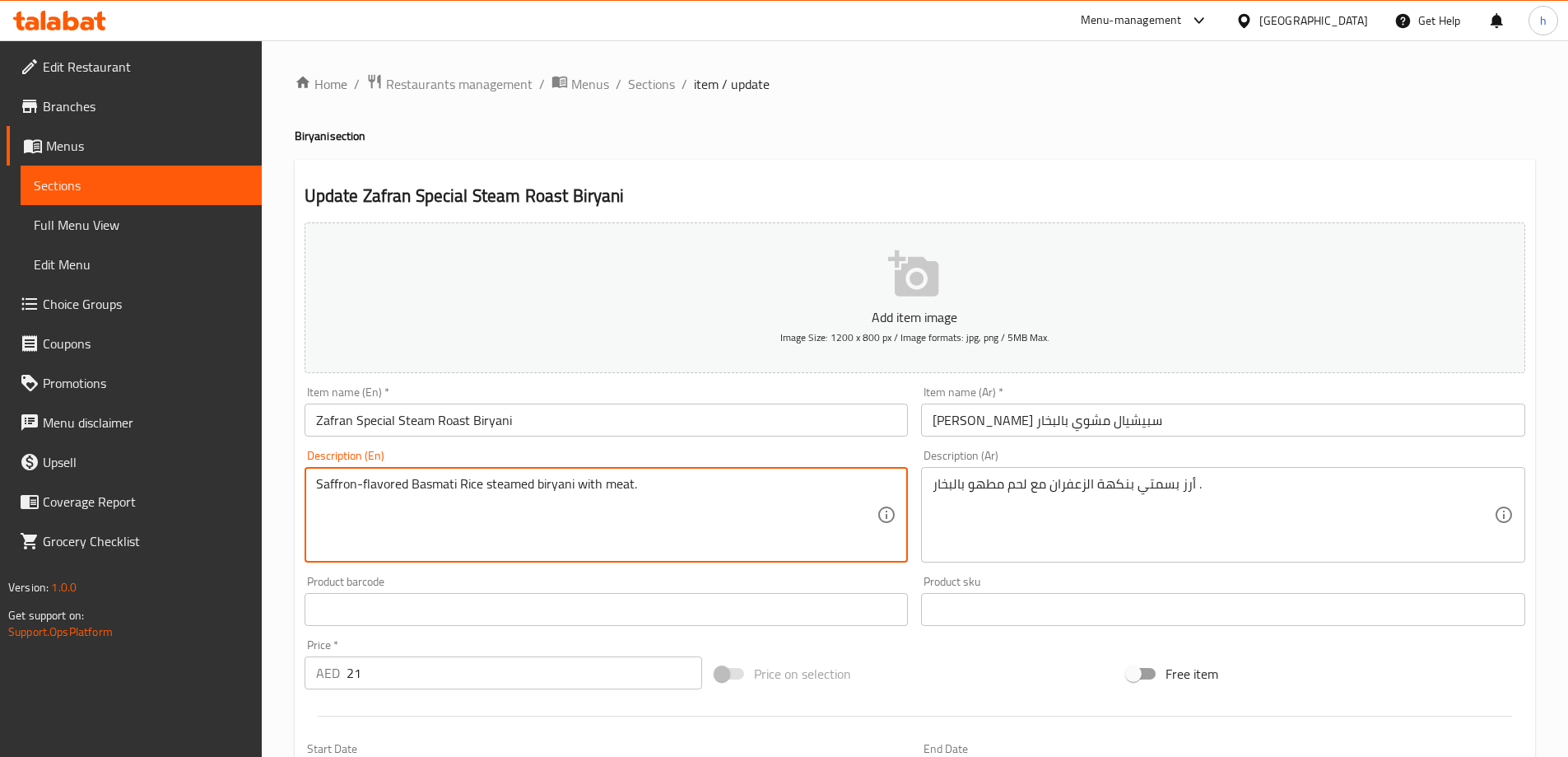
click at [334, 491] on textarea "Saffron-flavored Basmati Rice steamed biryani with meat." at bounding box center [596, 514] width 561 height 78
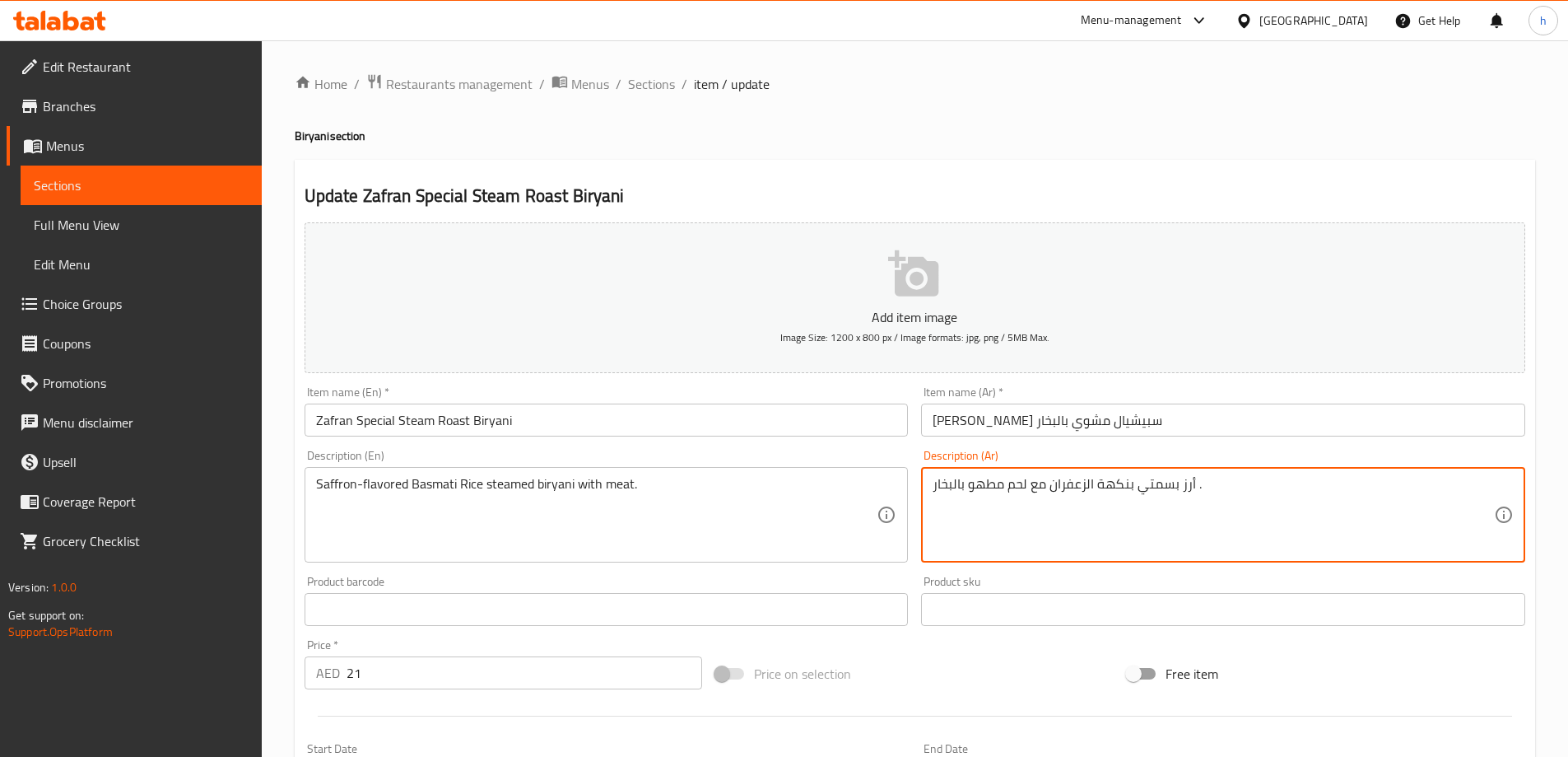
click at [1029, 488] on textarea "أرز بسمتي بنكهة الزعفران مع لحم مطهو بالبخار ." at bounding box center [1213, 514] width 561 height 78
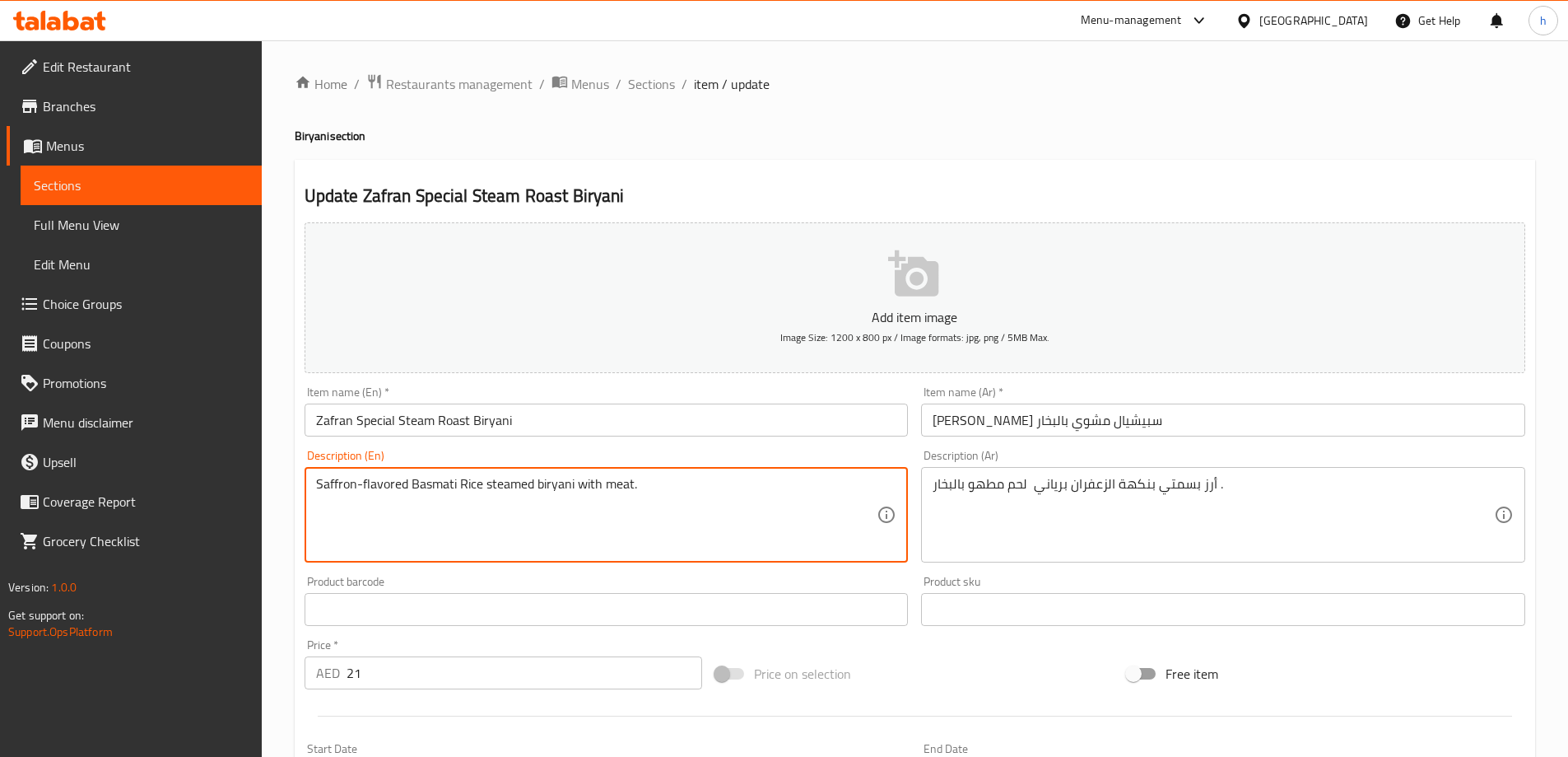
click at [525, 483] on textarea "Saffron-flavored Basmati Rice steamed biryani with meat." at bounding box center [596, 514] width 561 height 78
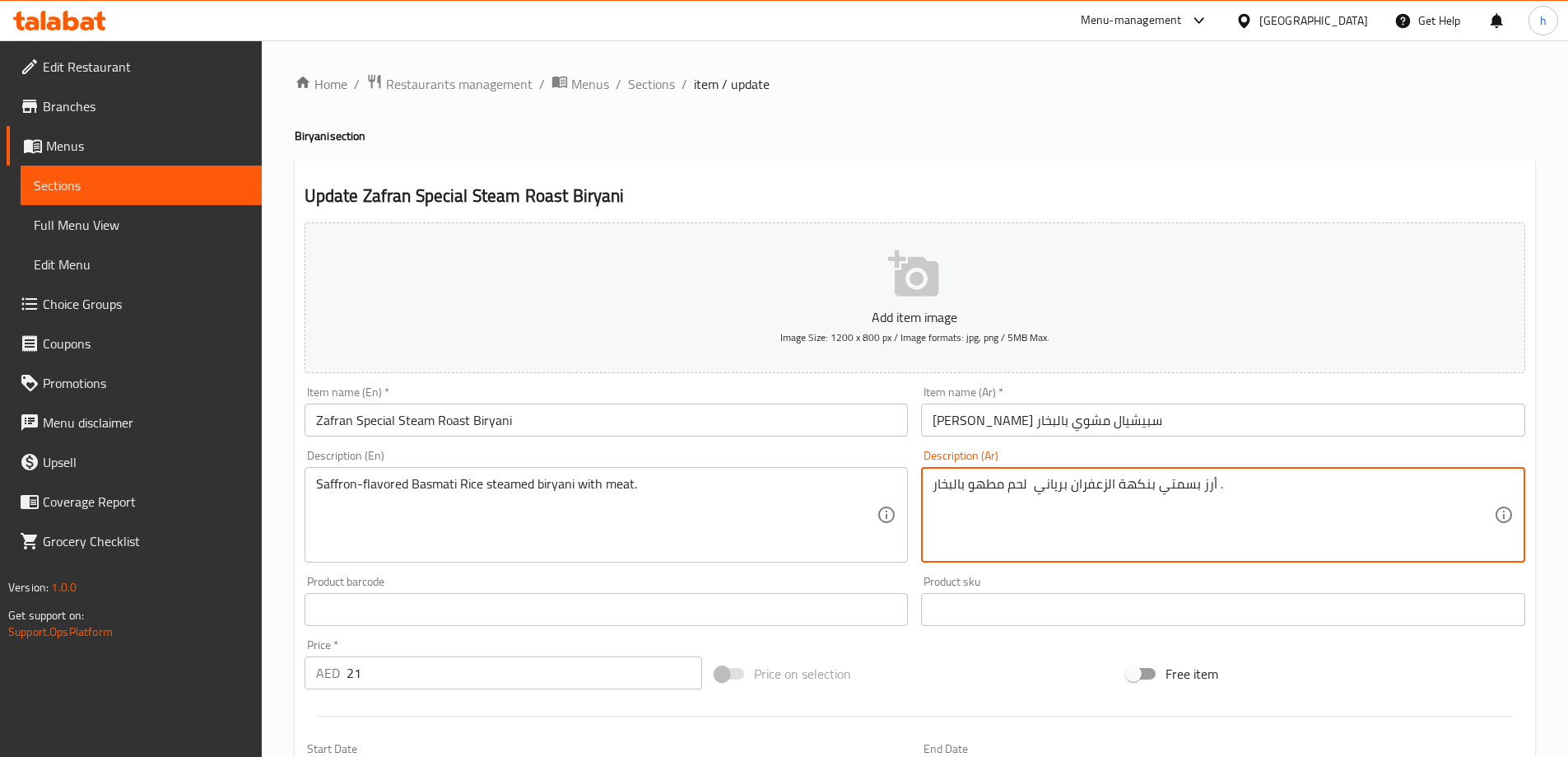
click at [1053, 488] on textarea "أرز بسمتي بنكهة الزعفران برياني لحم مطهو بالبخار ." at bounding box center [1213, 514] width 561 height 78
drag, startPoint x: 1027, startPoint y: 485, endPoint x: 972, endPoint y: 487, distance: 55.0
click at [972, 487] on textarea "أرز بسمتي بنكهة الزعفران برياني علي البخار لحم مطهو بالبخار ." at bounding box center [1213, 514] width 561 height 78
click at [983, 484] on textarea "أرز بسمتي بنكهة الزعفران برياني علي البخار لحم مطهو بالبخار ." at bounding box center [1213, 514] width 561 height 78
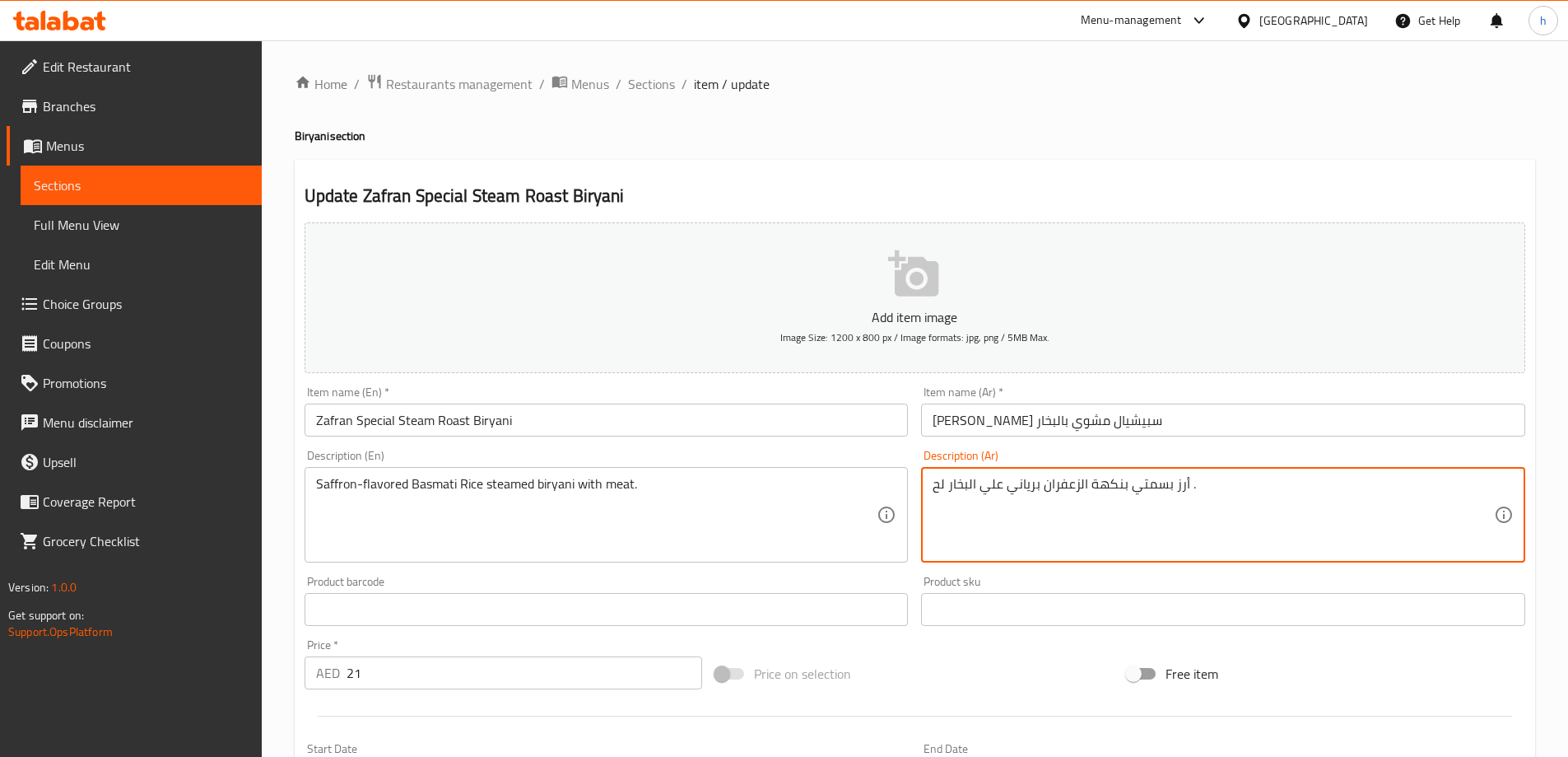
drag, startPoint x: 943, startPoint y: 489, endPoint x: 930, endPoint y: 488, distance: 13.0
click at [930, 488] on div "أرز بسمتي بنكهة الزعفران برياني علي البخار لح . Description (Ar)" at bounding box center [1224, 514] width 605 height 95
click at [994, 488] on textarea "أرز بسمتي بنكهة الزعفران برياني علي البخار ." at bounding box center [1213, 514] width 561 height 78
click at [1179, 480] on textarea "أرز بسمتي بنكهة الزعفران برياني علي البخار ." at bounding box center [1213, 514] width 561 height 78
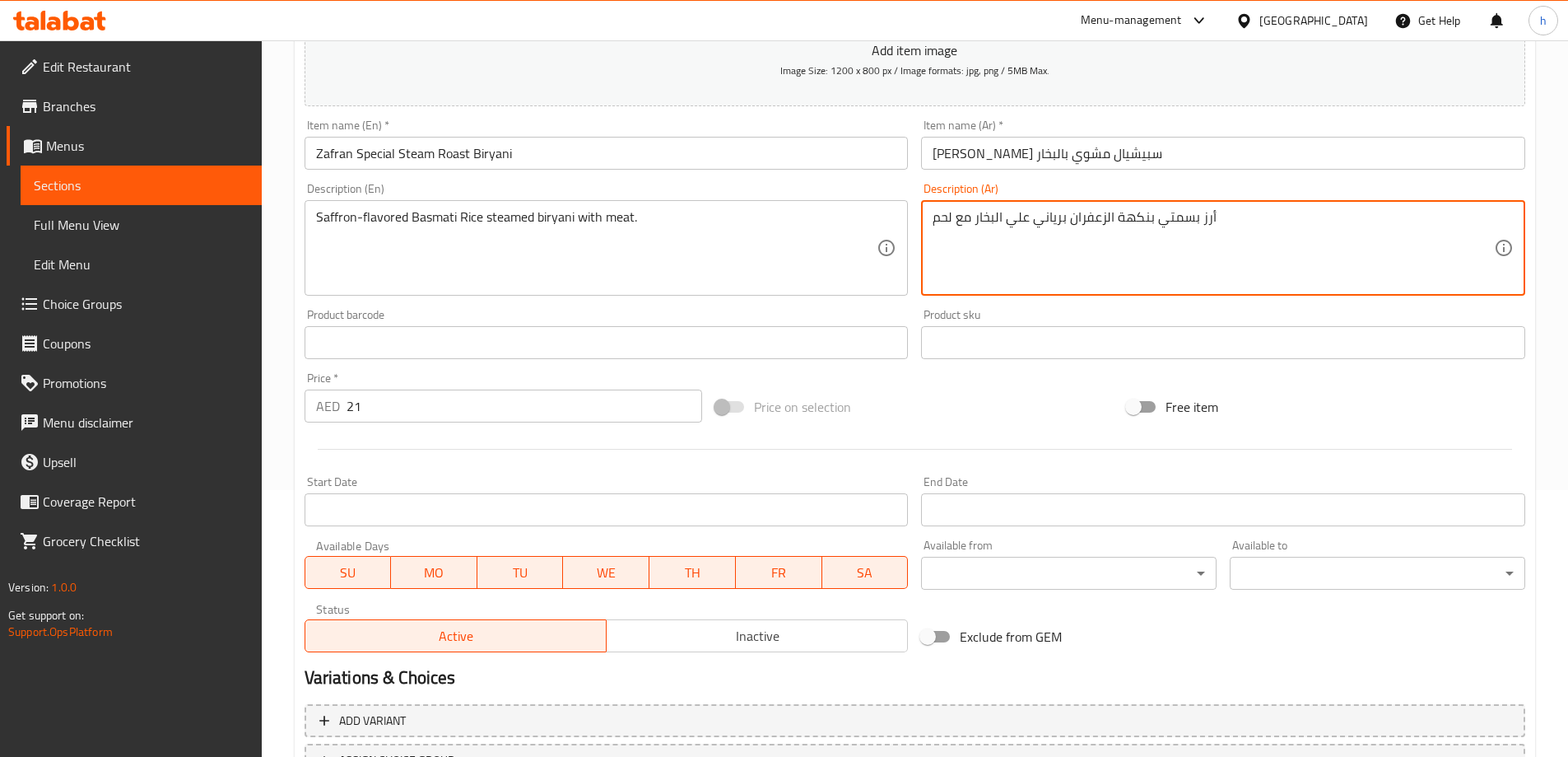
scroll to position [407, 0]
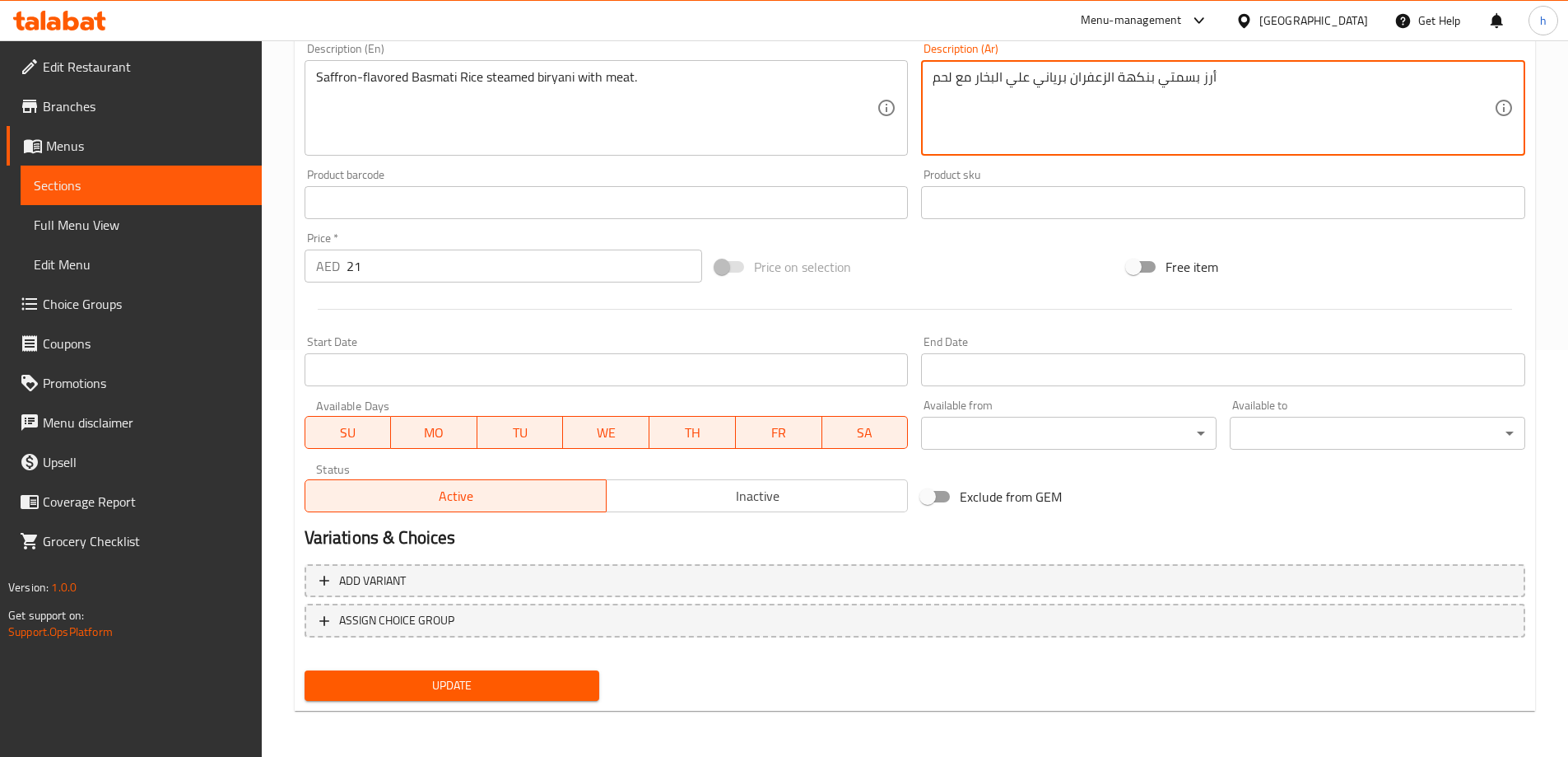
type textarea "أرز بسمتي بنكهة الزعفران برياني علي البخار مع لحم"
click at [523, 682] on span "Update" at bounding box center [452, 686] width 269 height 21
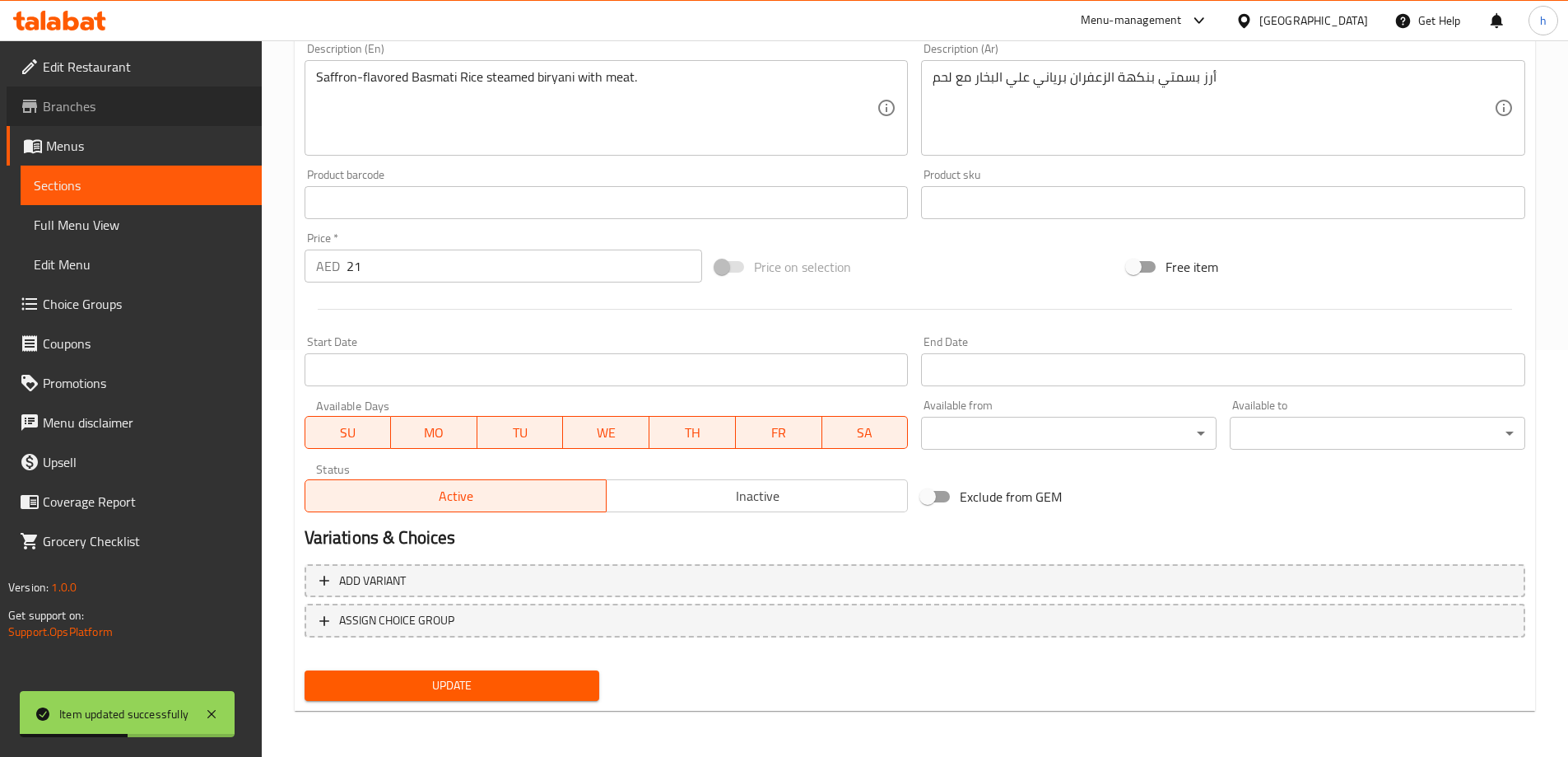
click at [97, 109] on span "Branches" at bounding box center [145, 106] width 206 height 20
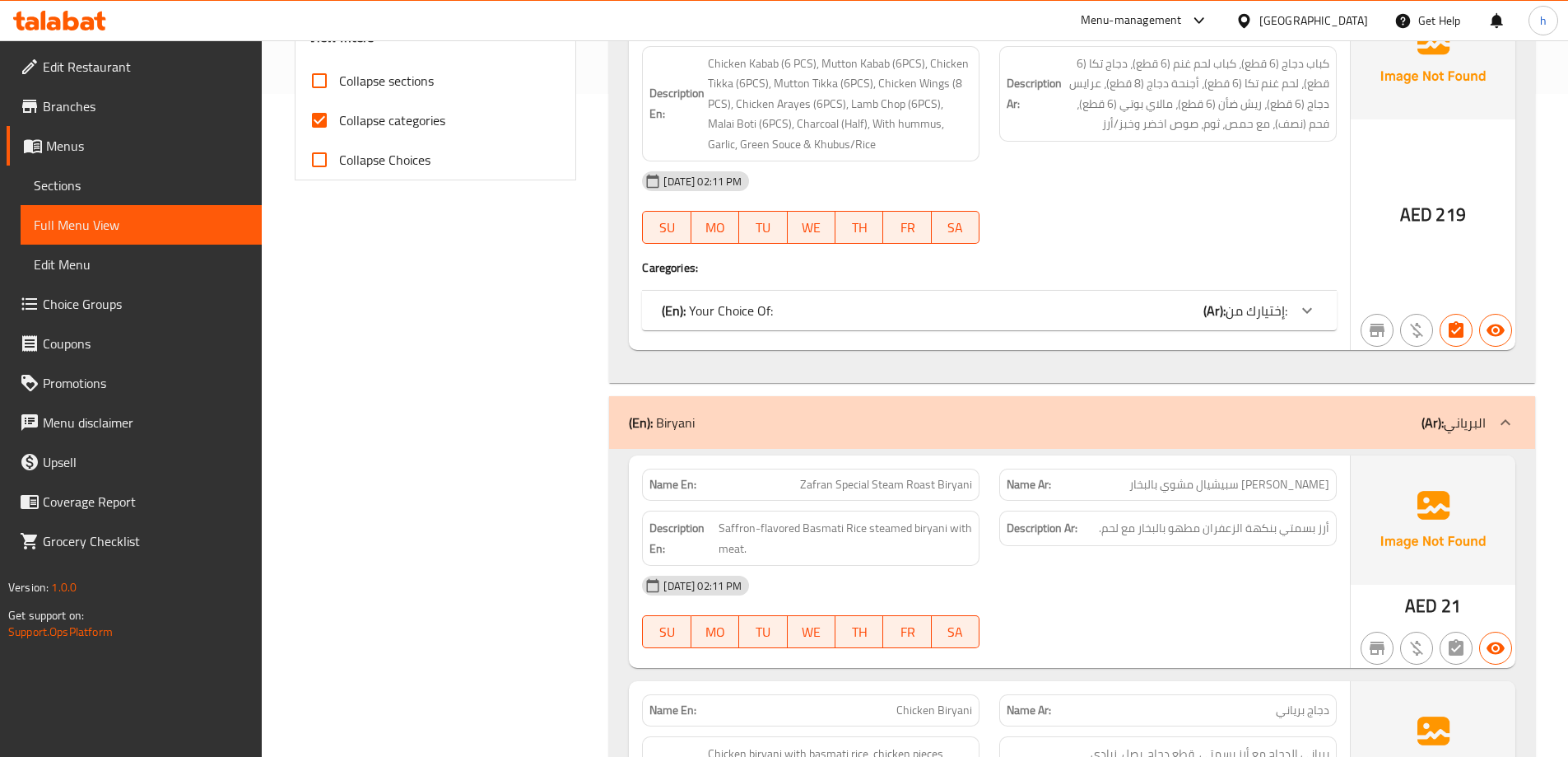
scroll to position [659, 0]
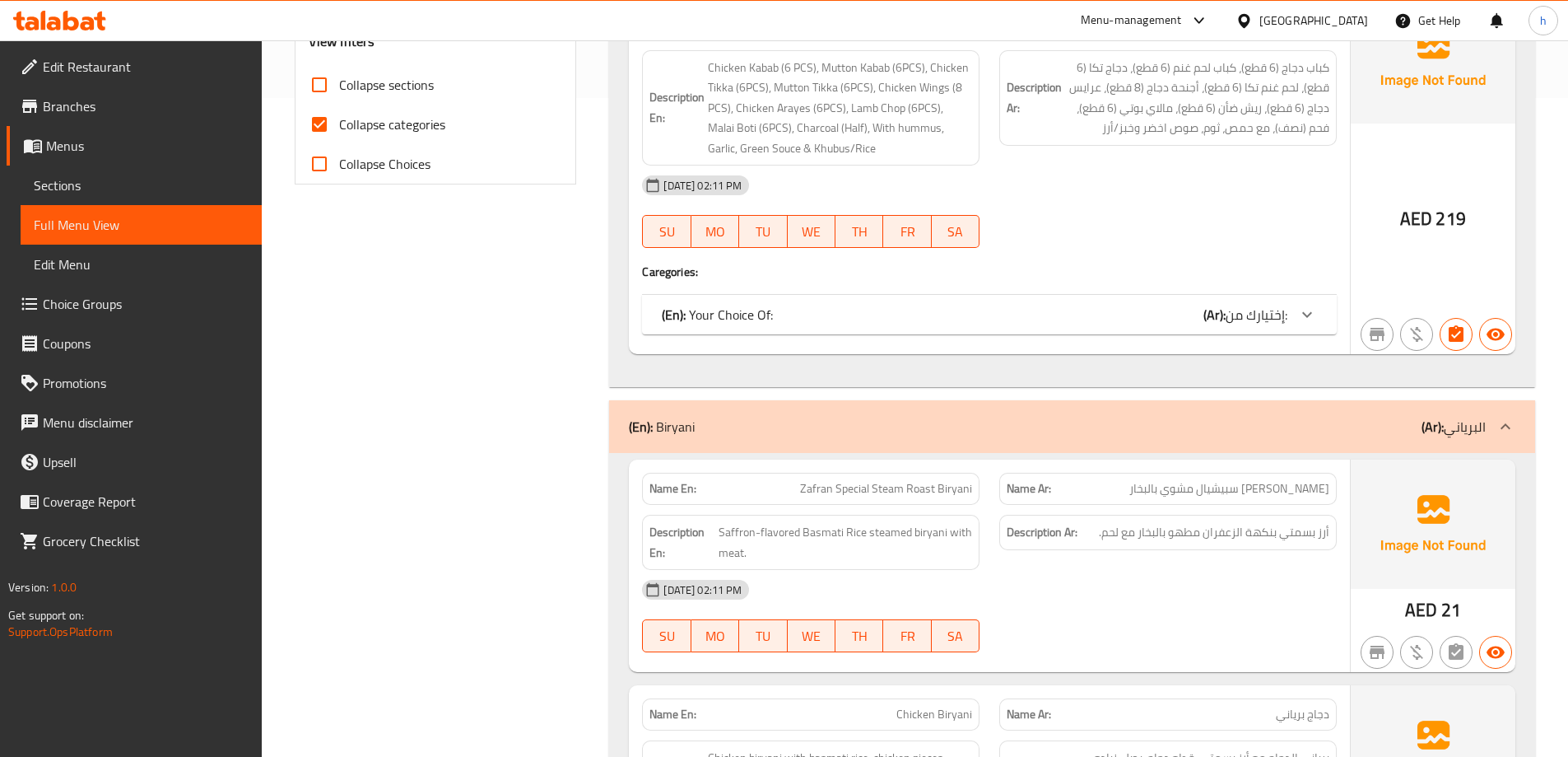
click at [365, 80] on span "Collapse sections" at bounding box center [387, 84] width 94 height 20
click at [340, 80] on input "Collapse sections" at bounding box center [320, 85] width 40 height 40
checkbox input "true"
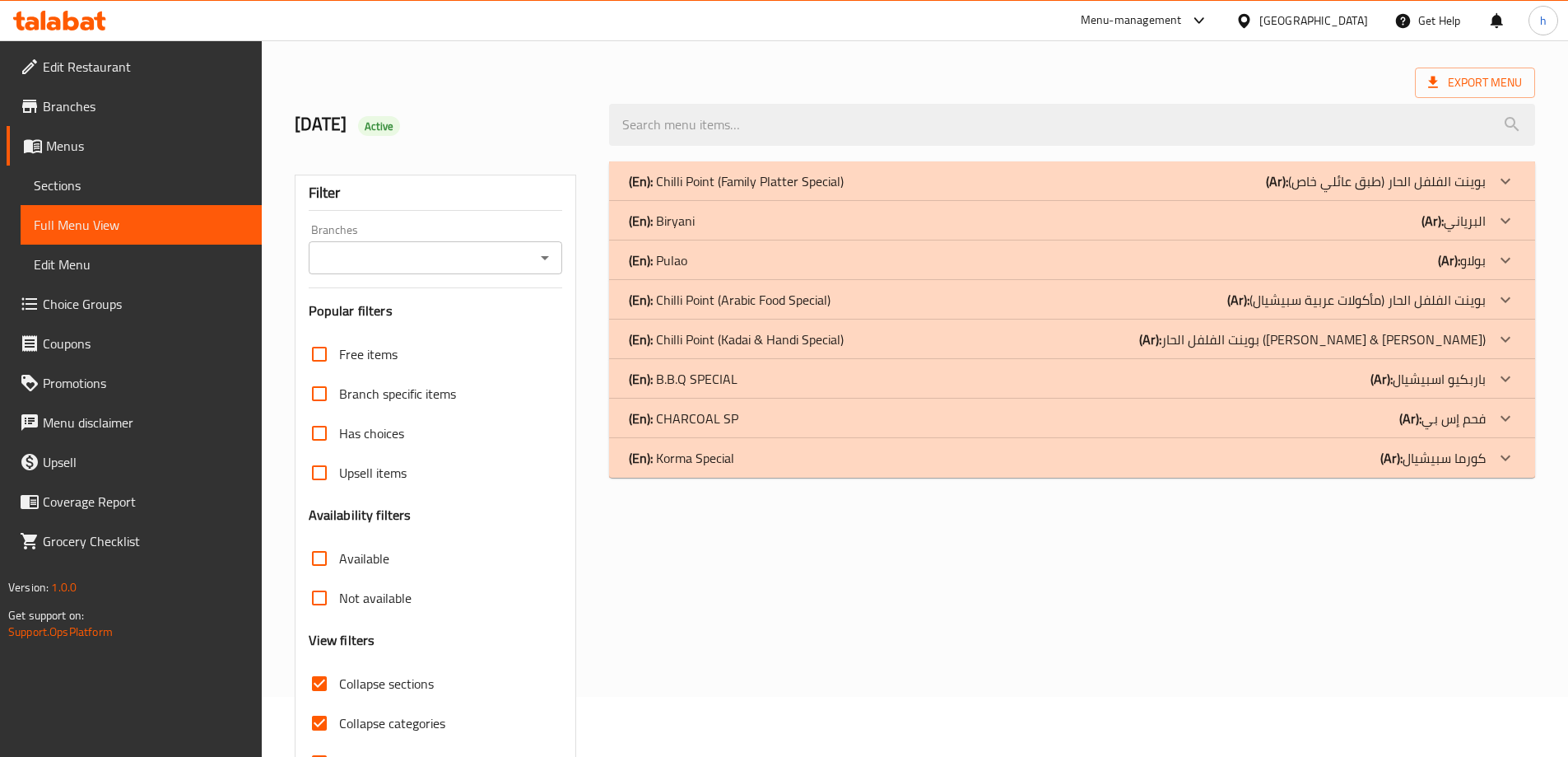
scroll to position [0, 0]
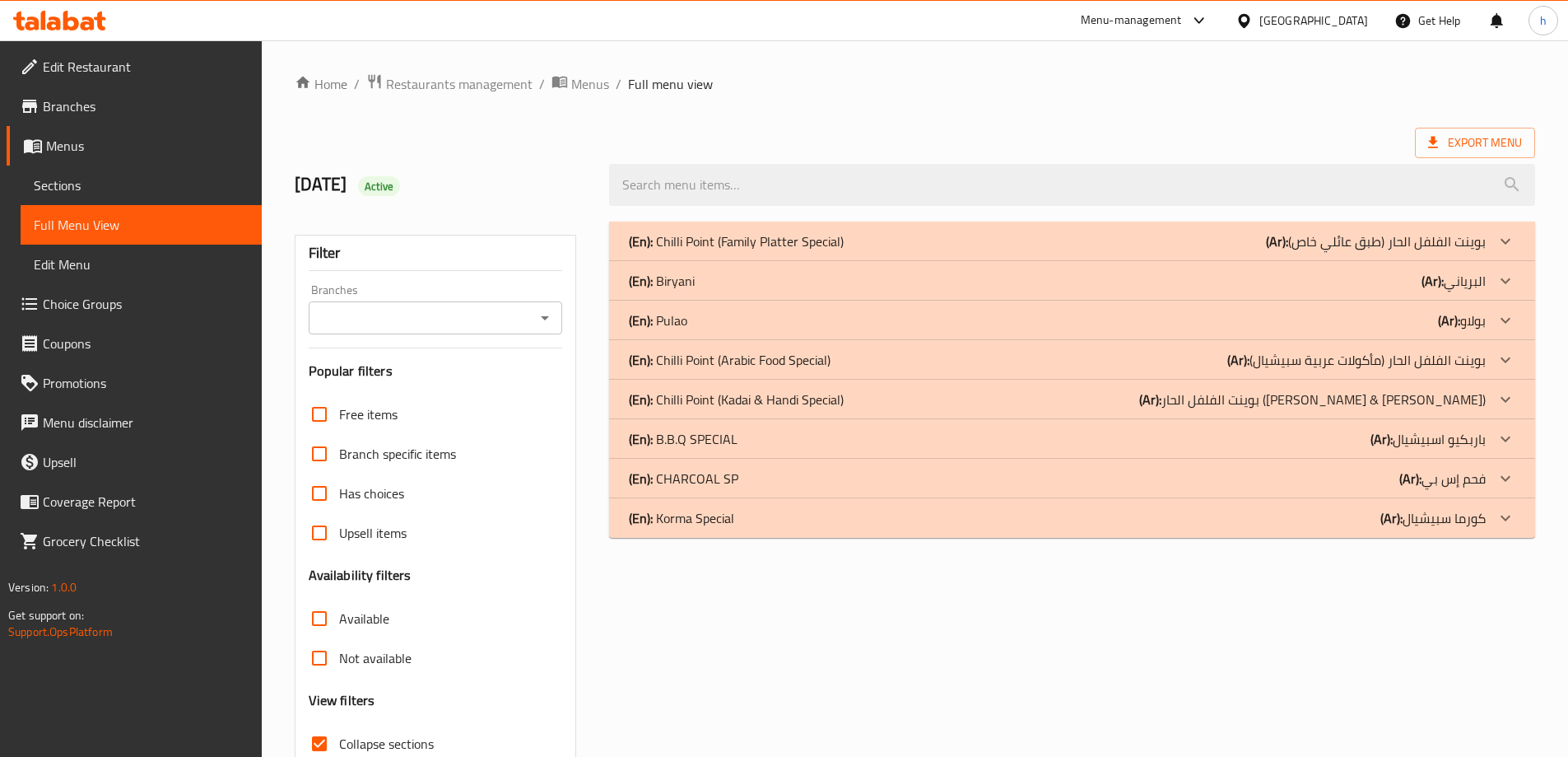
click at [1167, 398] on div "(En): Chilli Point ([PERSON_NAME] & Handi Special) (Ar): بوينت الفلفل الحار ([P…" at bounding box center [1058, 399] width 857 height 20
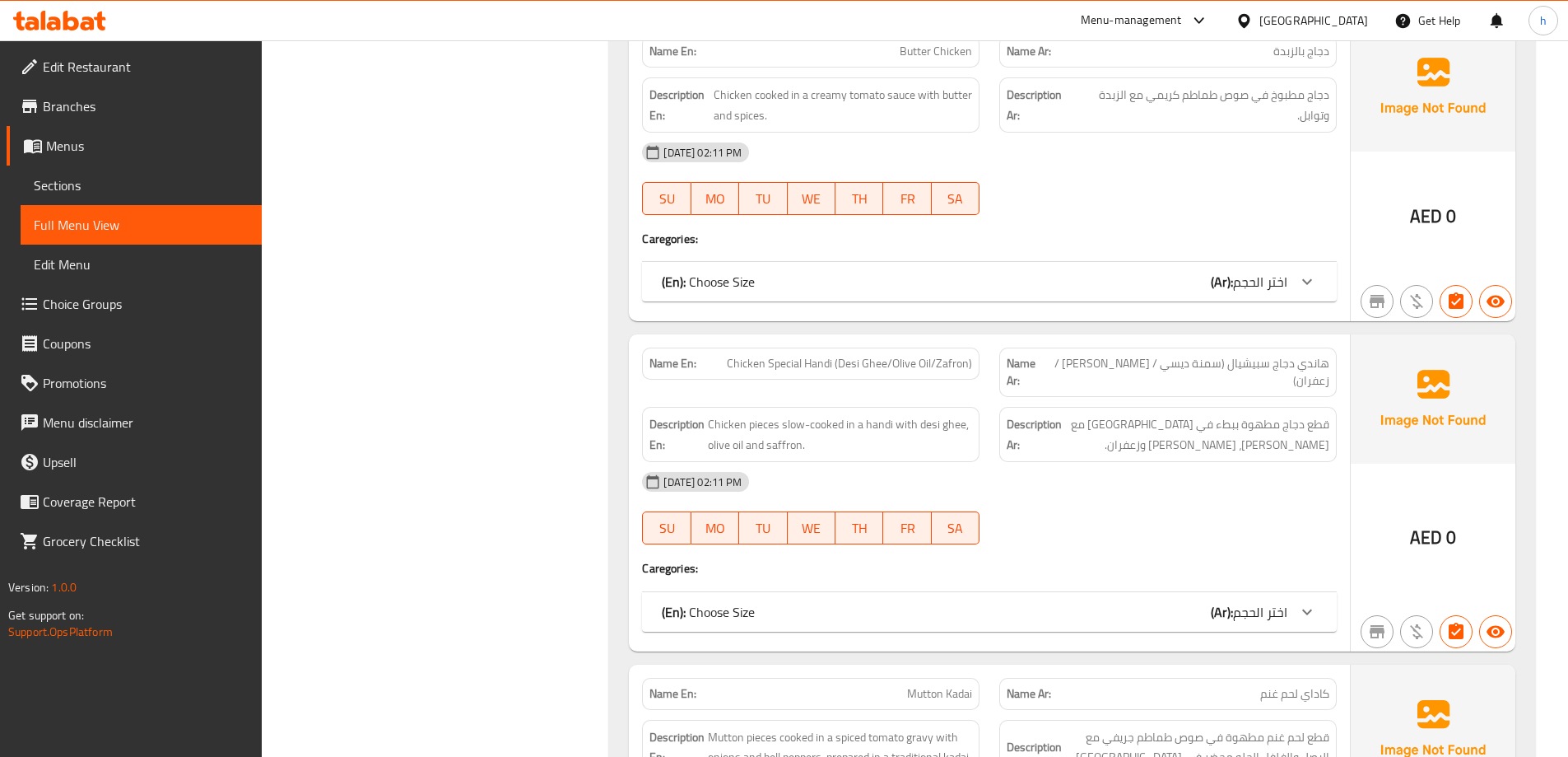
scroll to position [3130, 0]
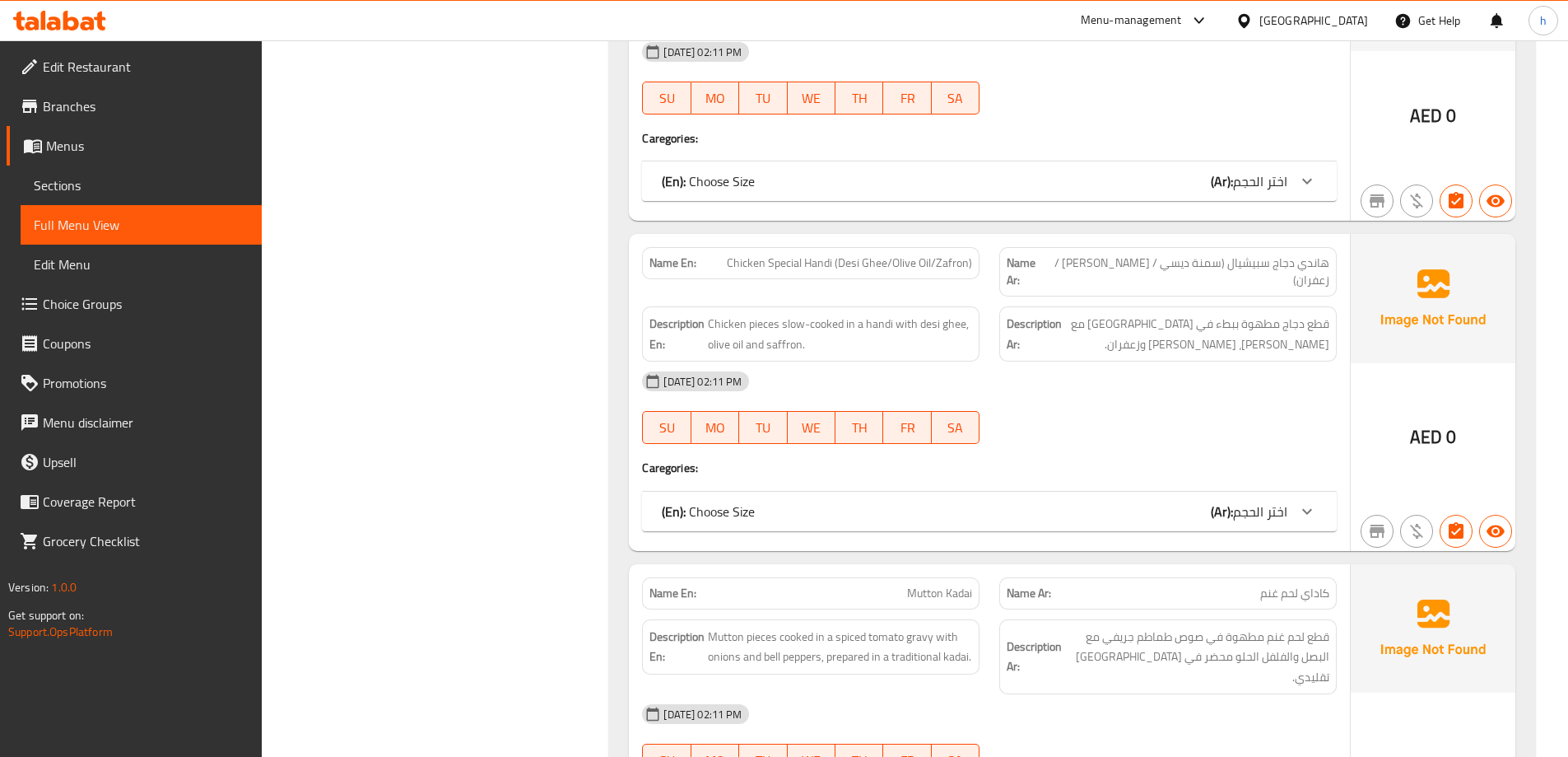
click at [1211, 499] on b "(Ar):" at bounding box center [1223, 512] width 23 height 25
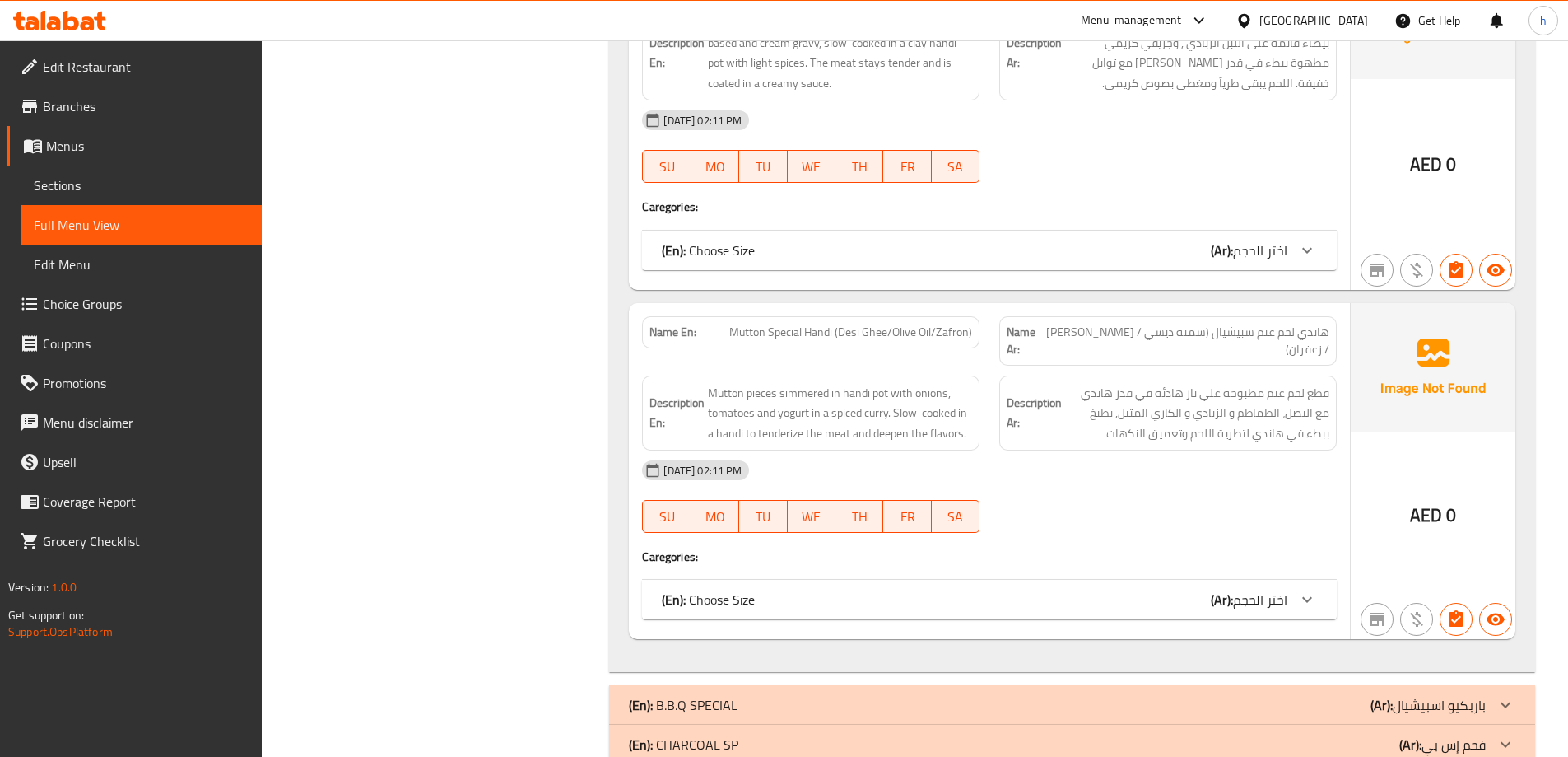
scroll to position [6589, 0]
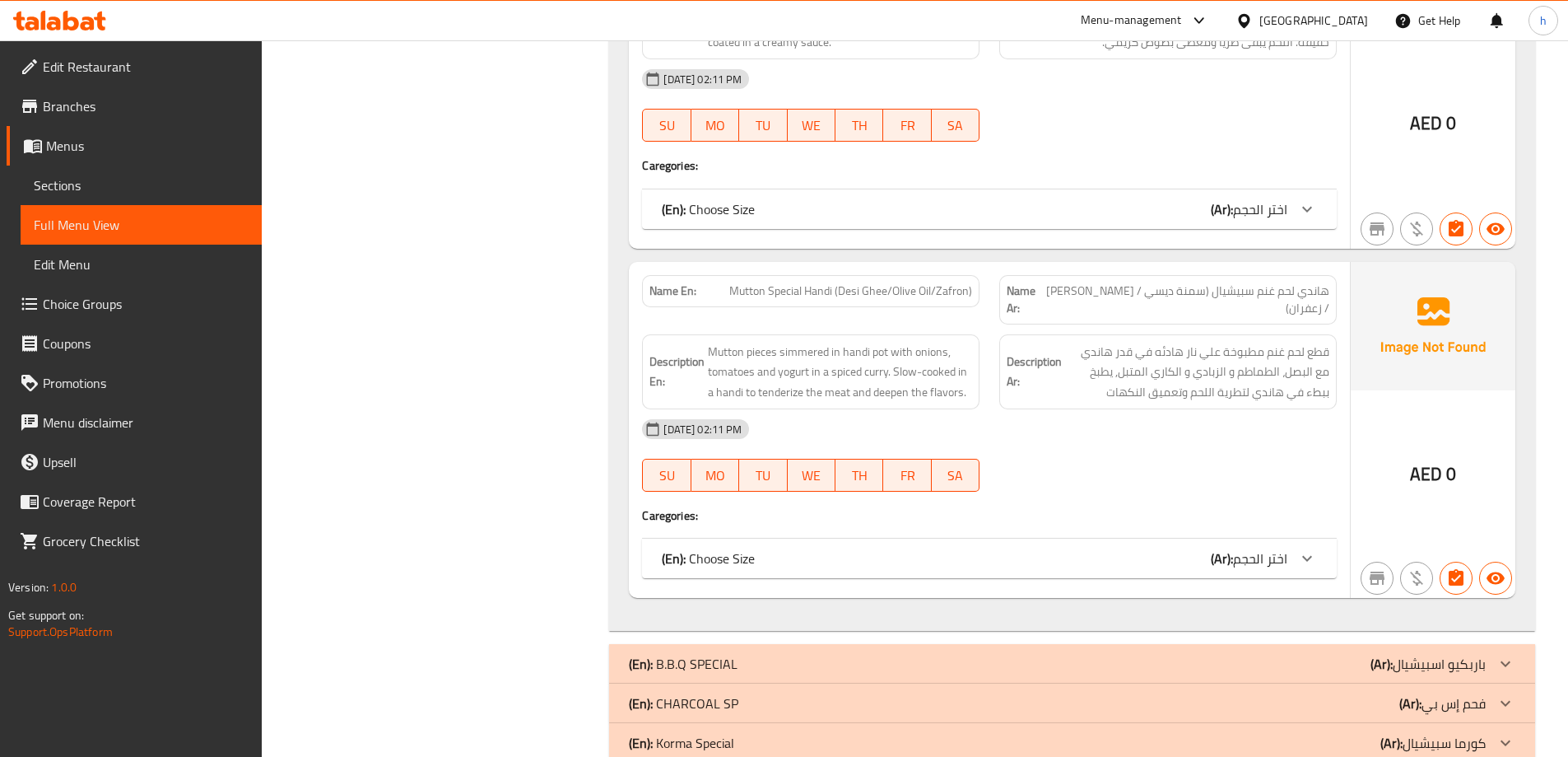
click at [1250, 547] on span "اختر الحجم" at bounding box center [1260, 559] width 55 height 25
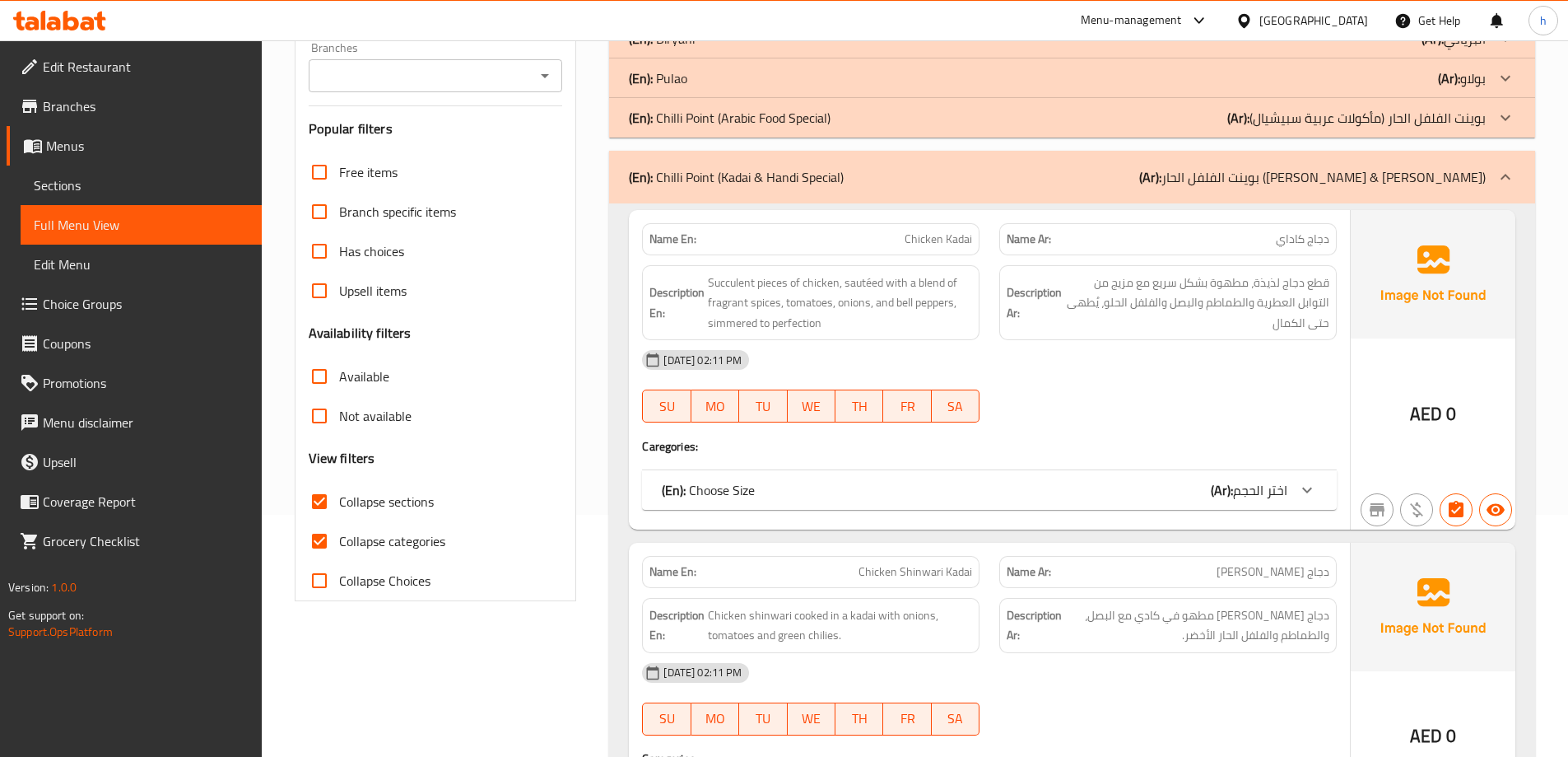
scroll to position [0, 0]
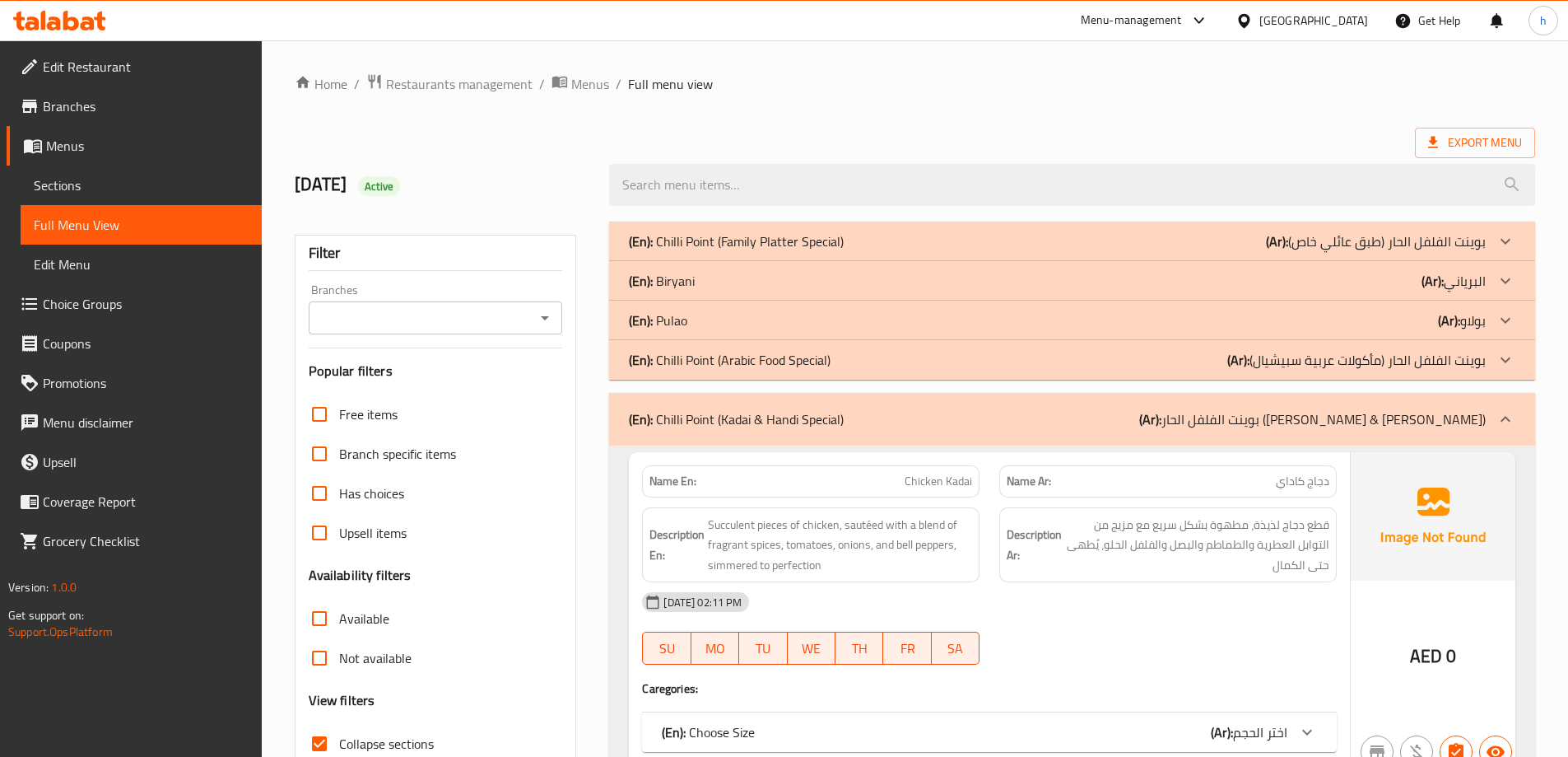
click at [1067, 421] on div "(En): Chilli Point ([PERSON_NAME] & Handi Special) (Ar): بوينت الفلفل الحار ([P…" at bounding box center [1058, 419] width 857 height 20
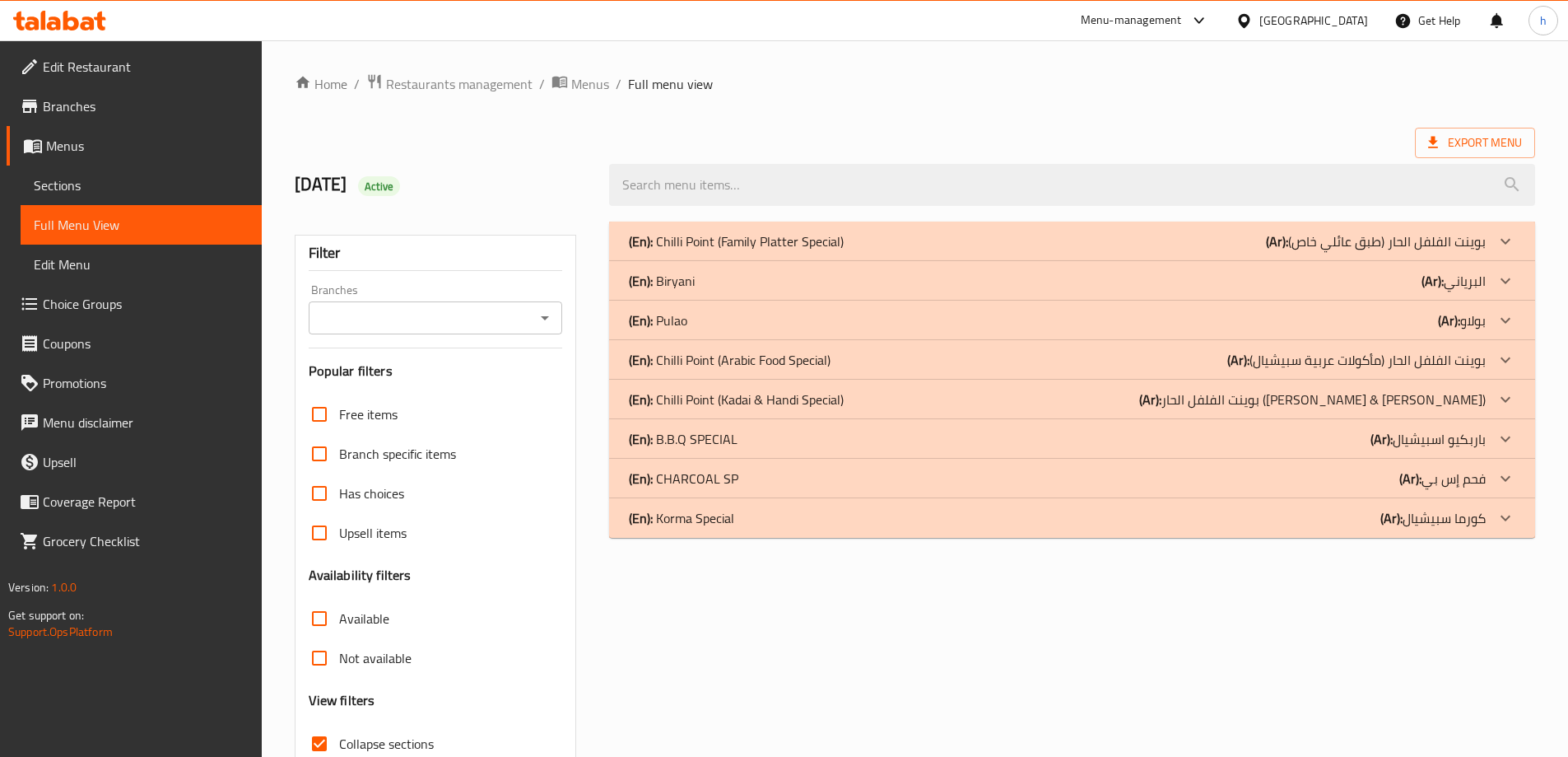
click at [926, 243] on div "(En): Chilli Point (Family Platter Special) (Ar): بوينت الفلفل الحار (طبق عائلي…" at bounding box center [1058, 241] width 857 height 20
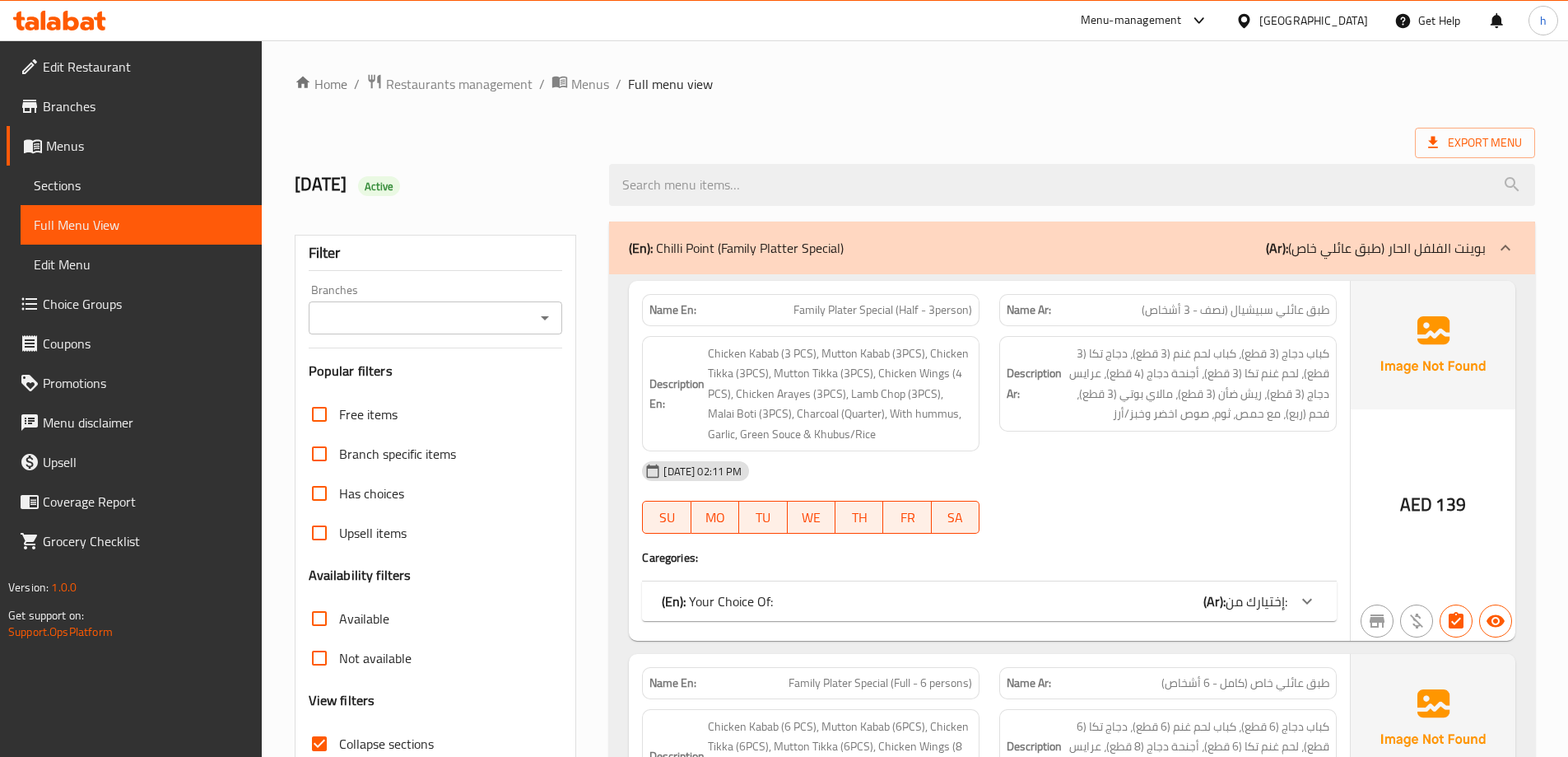
click at [926, 243] on div "(En): Chilli Point (Family Platter Special) (Ar): بوينت الفلفل الحار (طبق عائلي…" at bounding box center [1058, 247] width 857 height 20
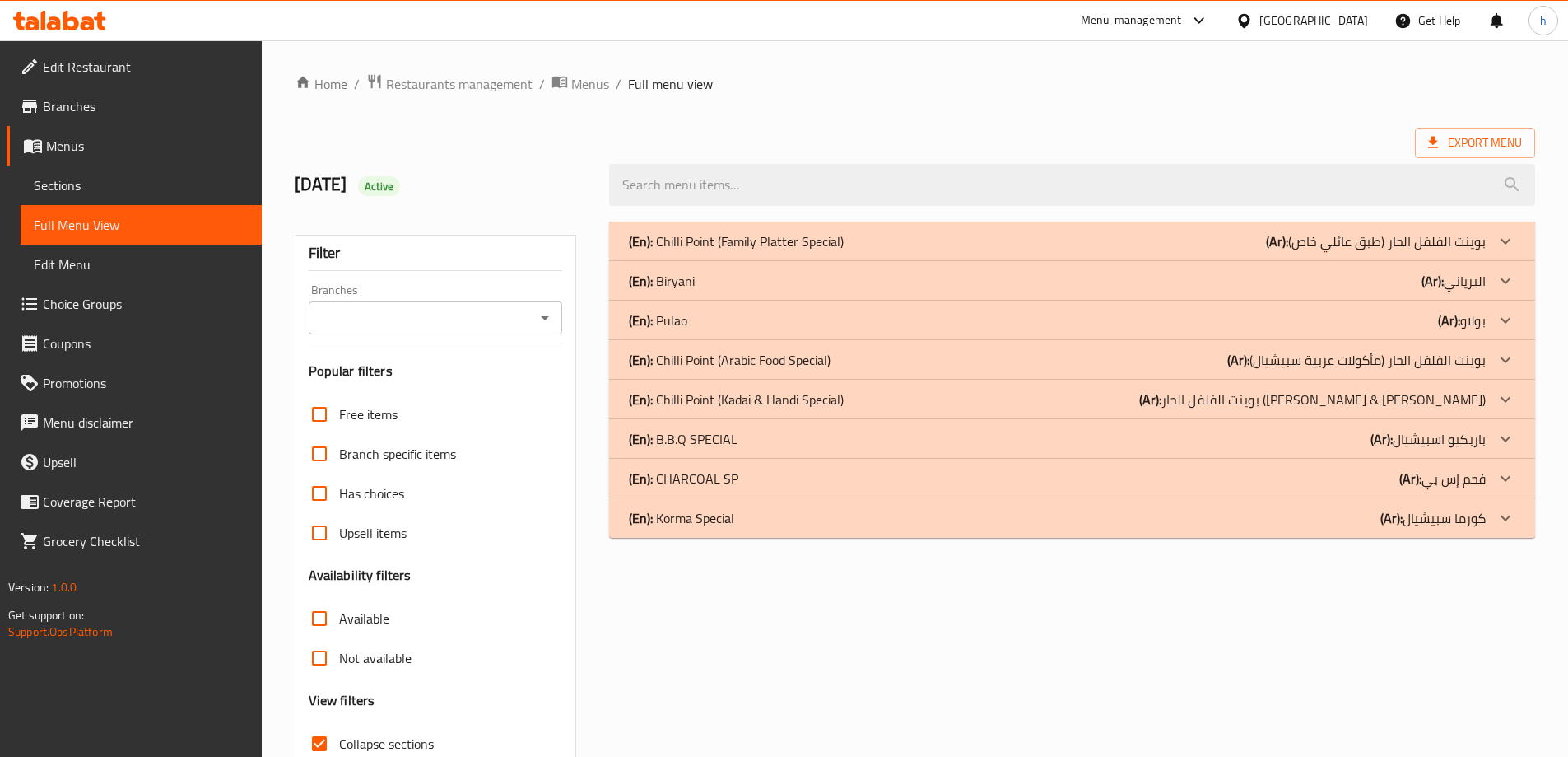
click at [947, 281] on div "(En): [PERSON_NAME] (Ar): البرياني" at bounding box center [1058, 280] width 857 height 20
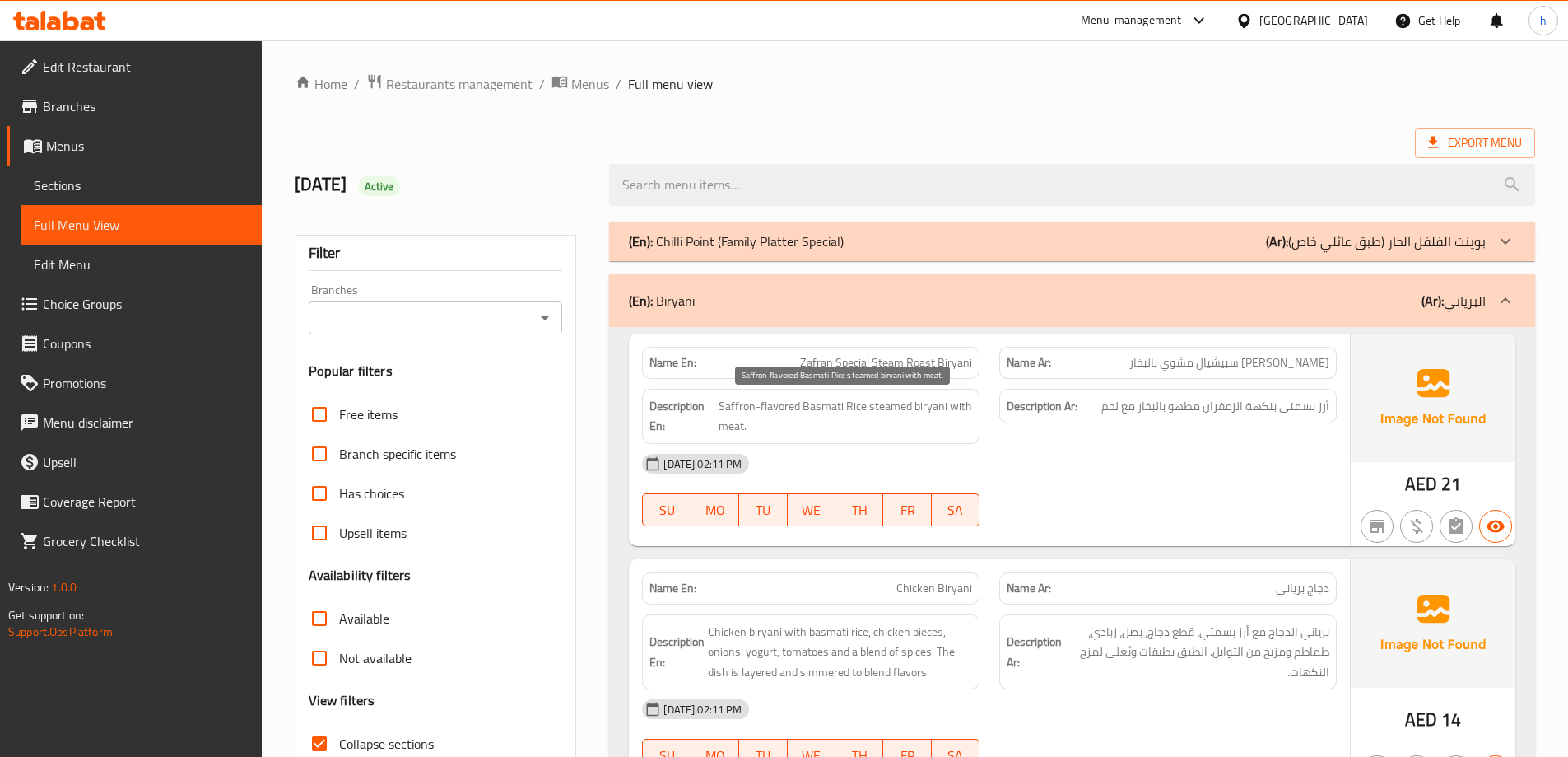
click at [773, 405] on span "Saffron-flavored Basmati Rice steamed biryani with meat." at bounding box center [845, 416] width 254 height 41
click at [1139, 411] on span "أرز بسمتي بنكهة الزعفران مطهو بالبخار مع لحم." at bounding box center [1214, 407] width 230 height 21
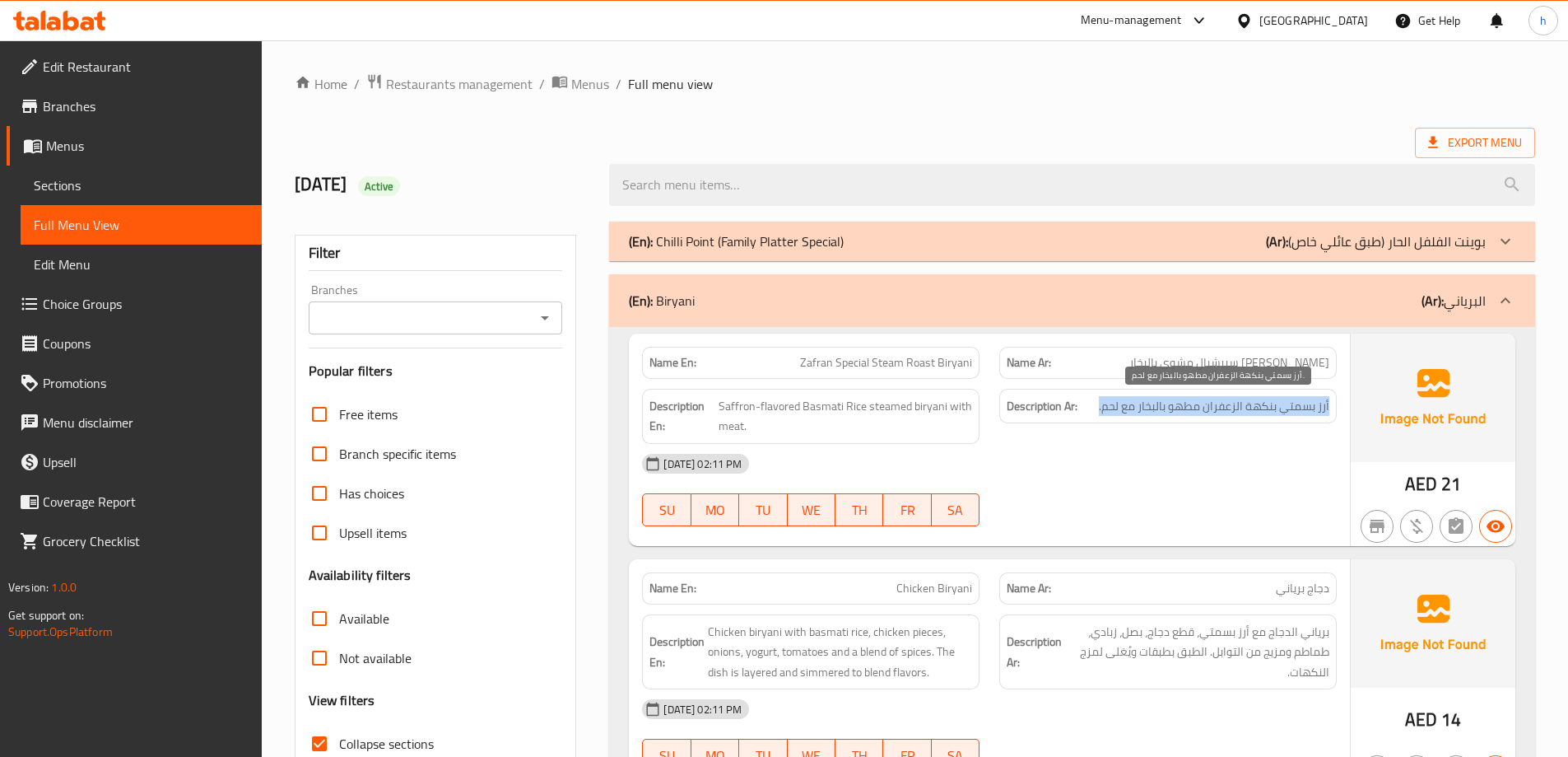
click at [1139, 411] on span "أرز بسمتي بنكهة الزعفران مطهو بالبخار مع لحم." at bounding box center [1214, 407] width 230 height 21
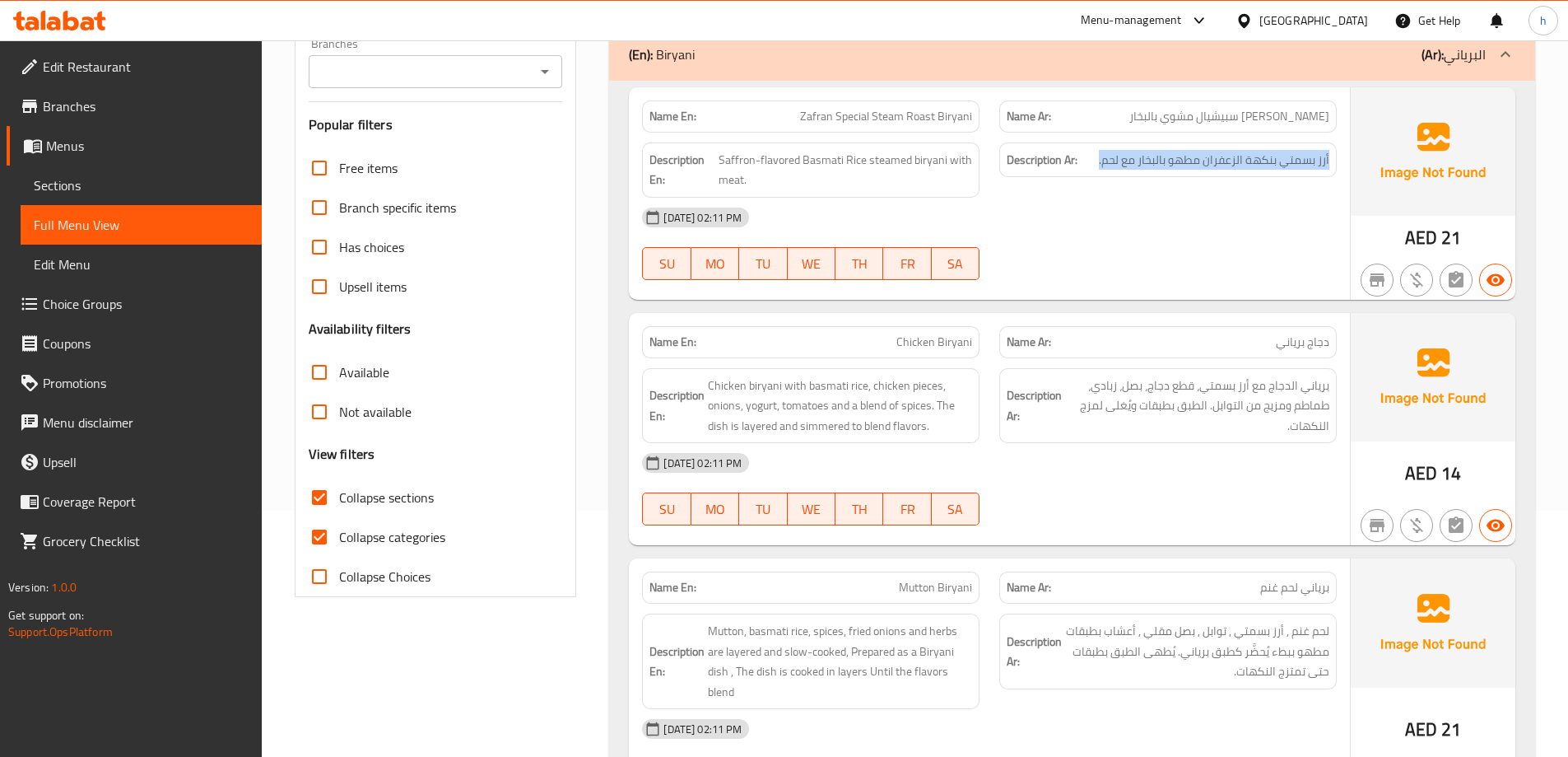
scroll to position [247, 0]
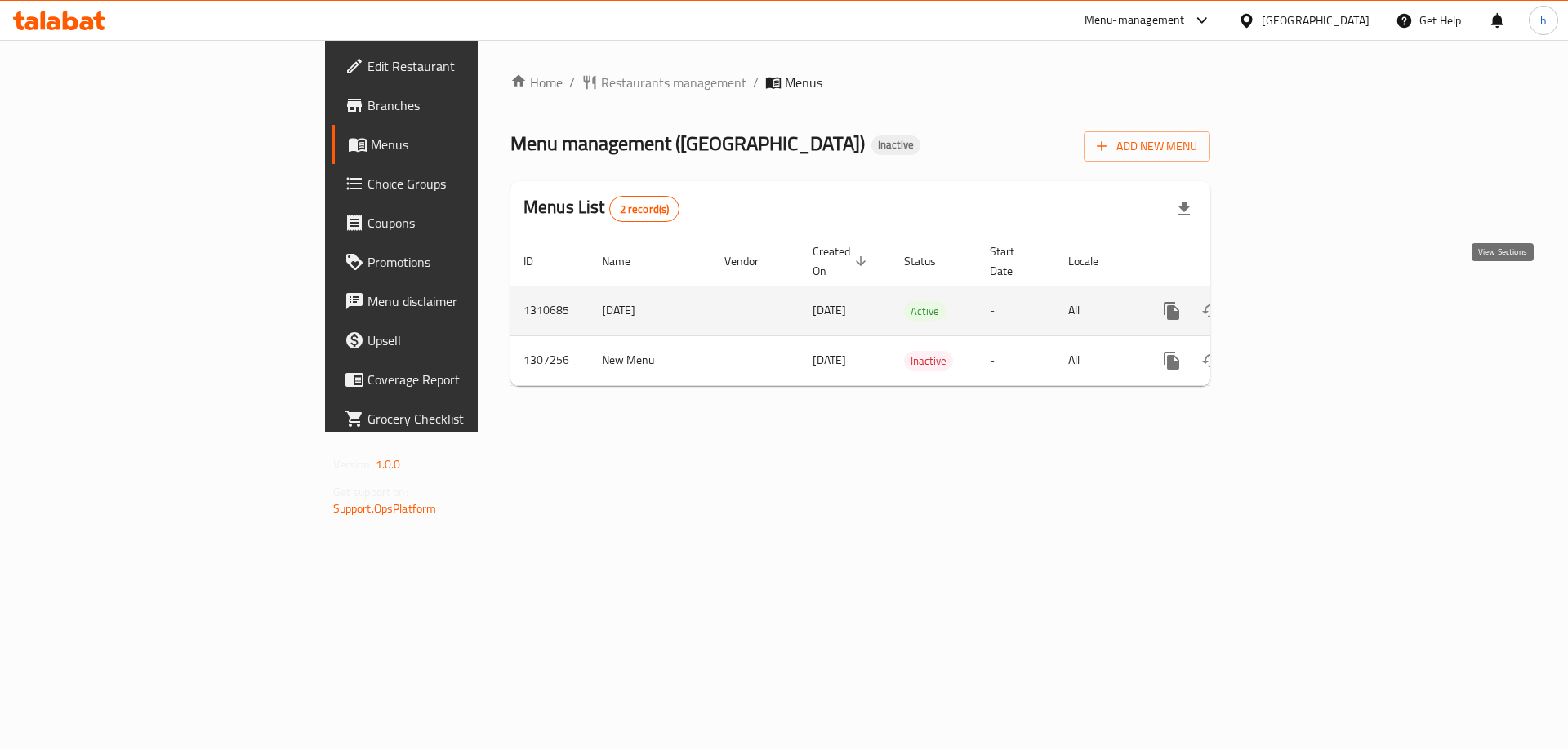
click at [1299, 301] on icon "enhanced table" at bounding box center [1288, 310] width 20 height 20
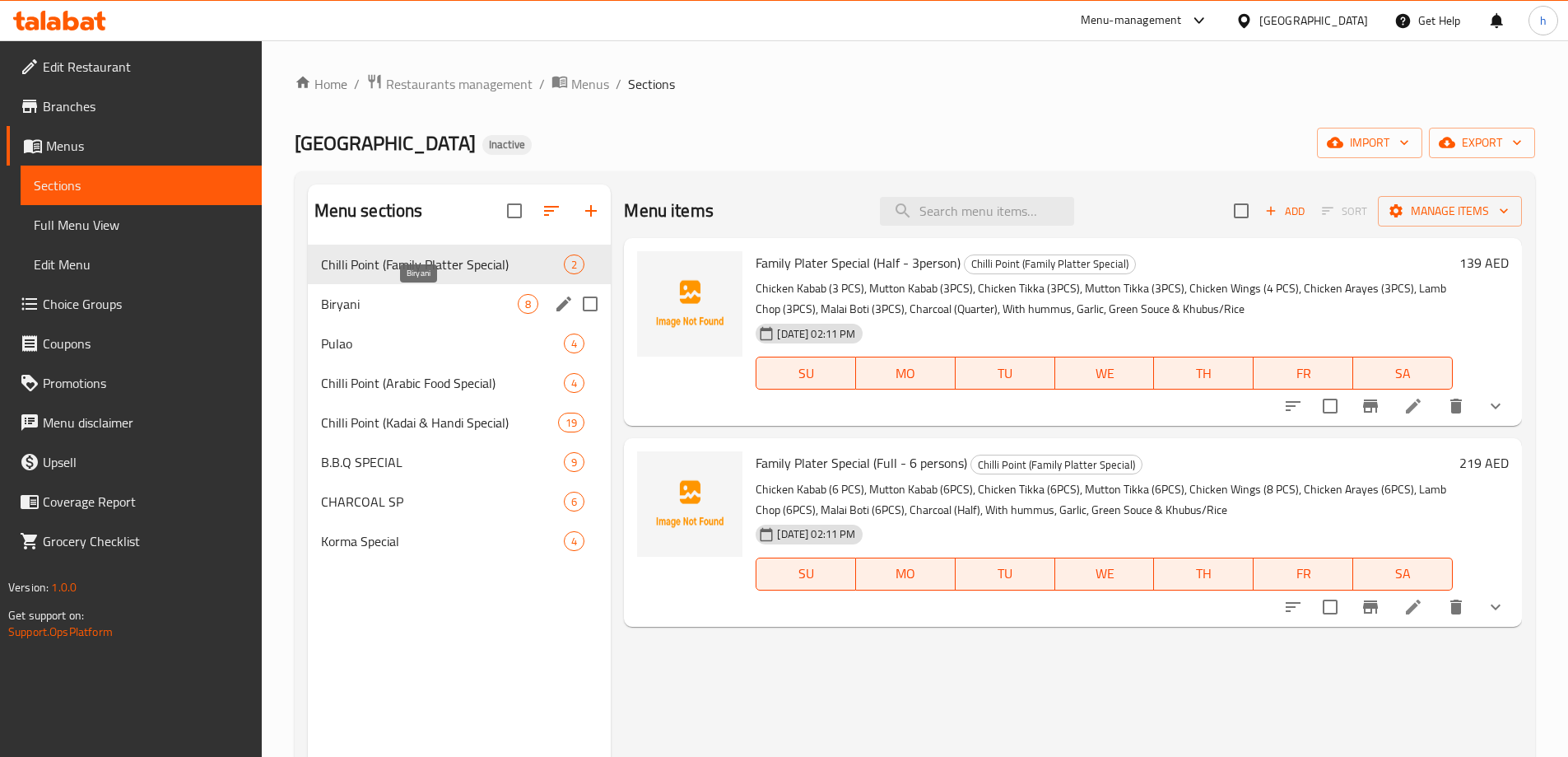
click at [392, 312] on span "Biryani" at bounding box center [419, 304] width 197 height 20
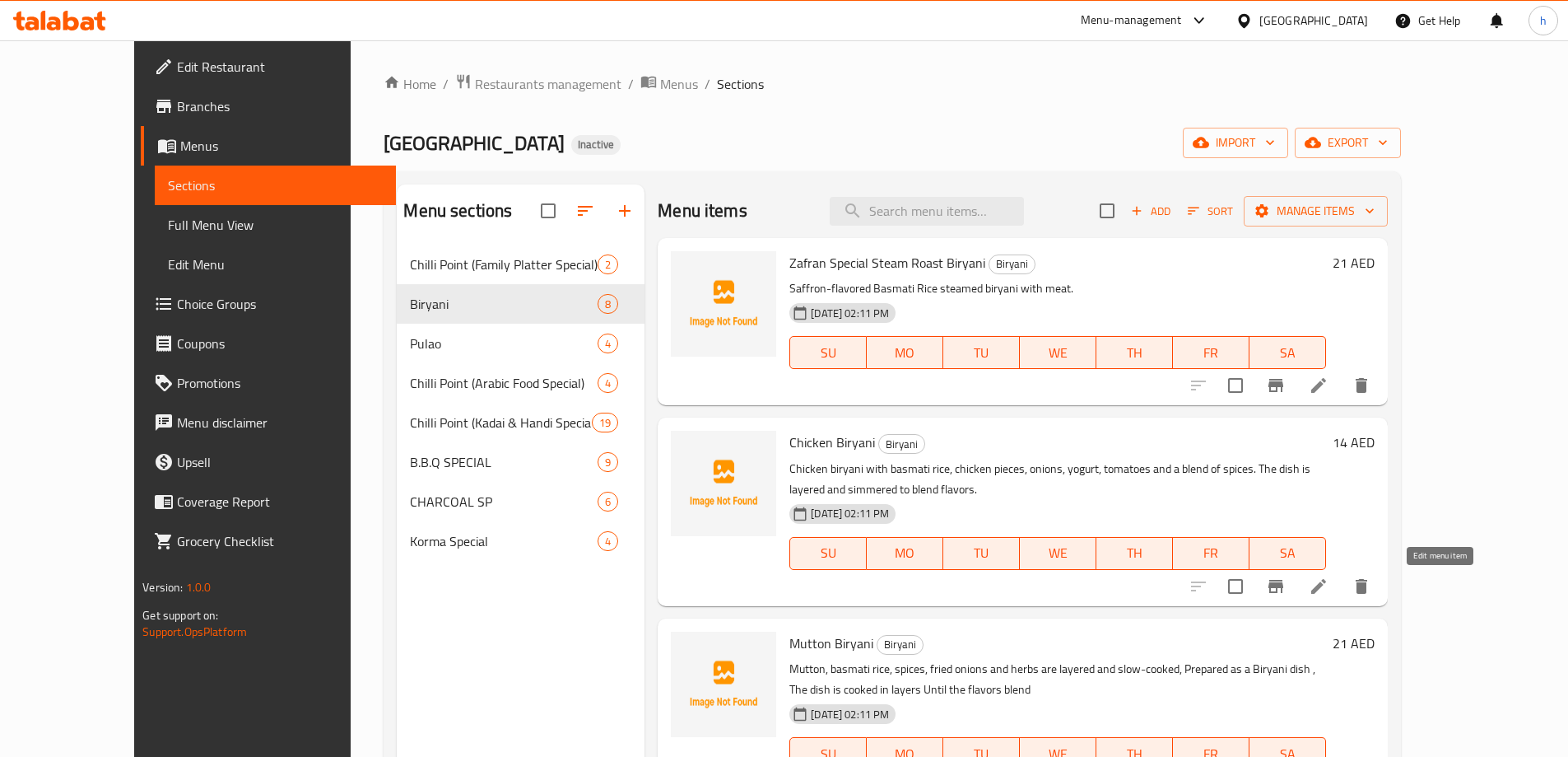
click at [1326, 580] on icon at bounding box center [1319, 586] width 15 height 15
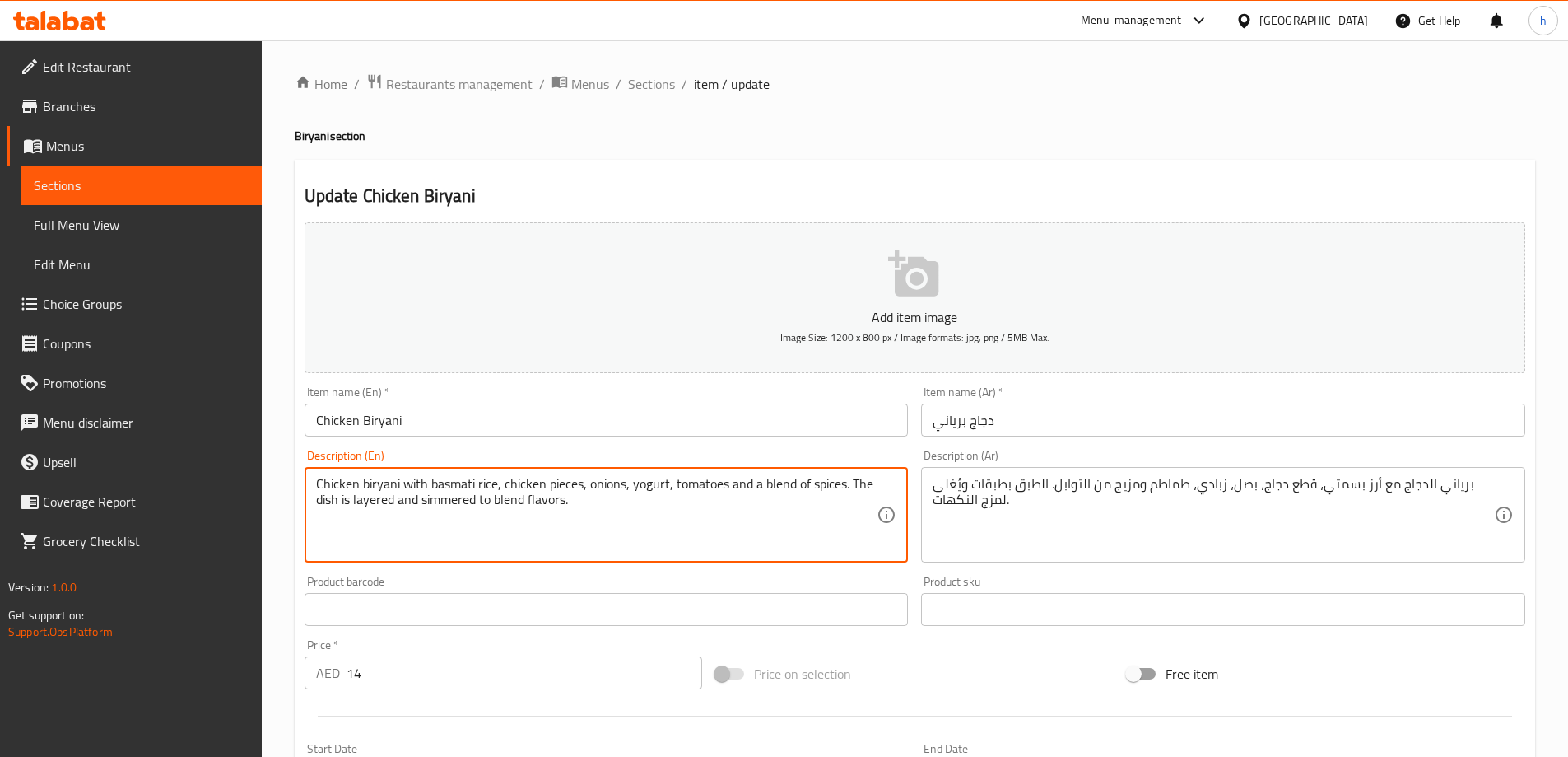
click at [604, 483] on textarea "Chicken biryani with basmati rice, chicken pieces, onions, yogurt, tomatoes and…" at bounding box center [596, 514] width 561 height 78
click at [653, 486] on textarea "Chicken biryani with basmati rice, chicken pieces, onions, yogurt, tomatoes and…" at bounding box center [596, 514] width 561 height 78
click at [711, 488] on textarea "Chicken biryani with basmati rice, chicken pieces, onions, yogurt, tomatoes and…" at bounding box center [596, 514] width 561 height 78
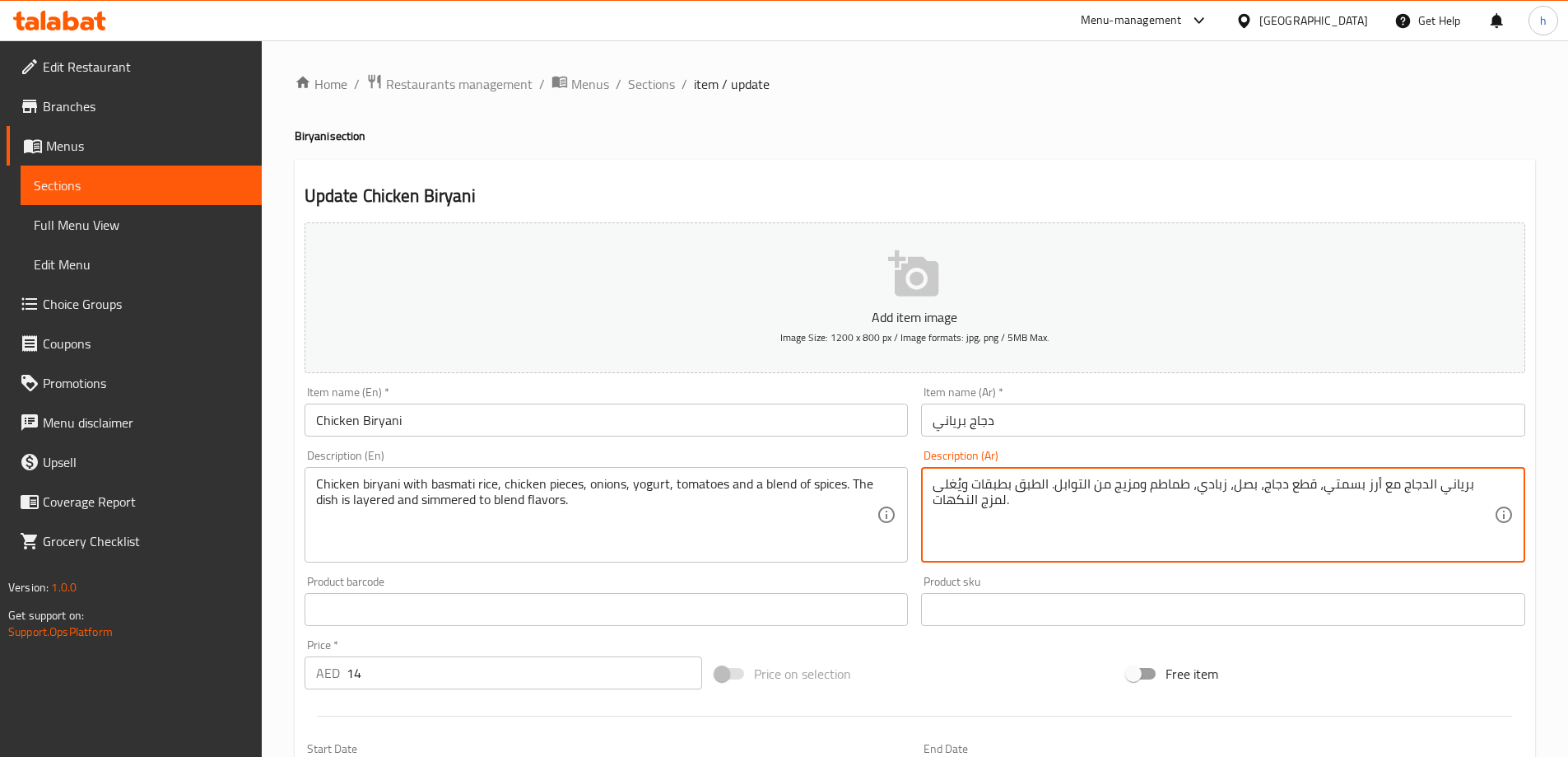
click at [1167, 487] on textarea "برياني الدجاج مع أرز بسمتي، قطع دجاج، بصل، زبادي، طماطم ومزيج من التوابل. الطبق…" at bounding box center [1213, 514] width 561 height 78
click at [954, 486] on textarea "برياني الدجاج مع أرز بسمتي، قطع دجاج، بصل، زبادي، طماطم ومزيج من التوابل. الطبق…" at bounding box center [1213, 514] width 561 height 78
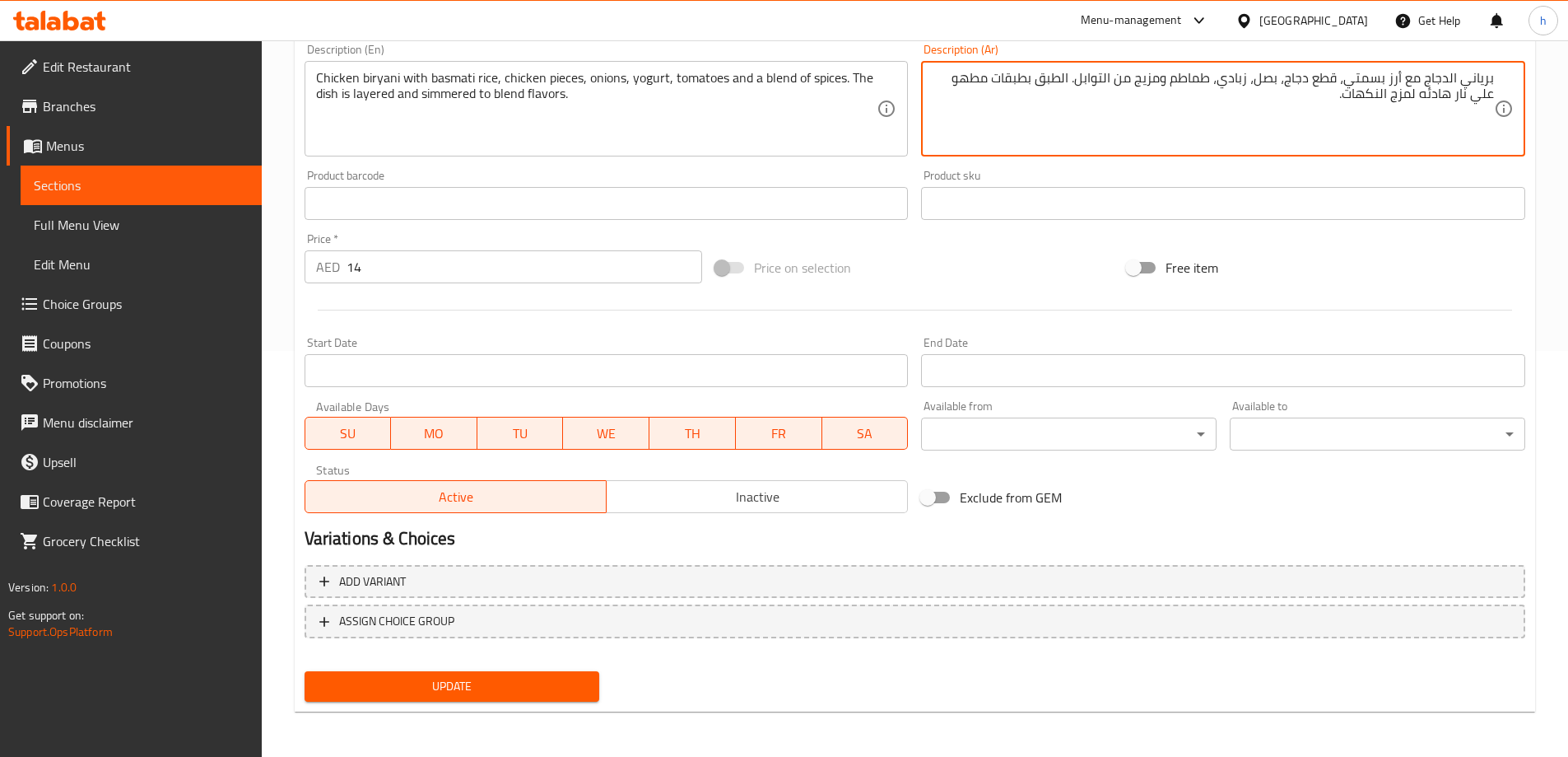
scroll to position [407, 0]
type textarea "برياني الدجاج مع أرز بسمتي، قطع دجاج، بصل، زبادي، طماطم ومزيج من التوابل. الطبق…"
click at [575, 694] on span "Update" at bounding box center [452, 686] width 269 height 21
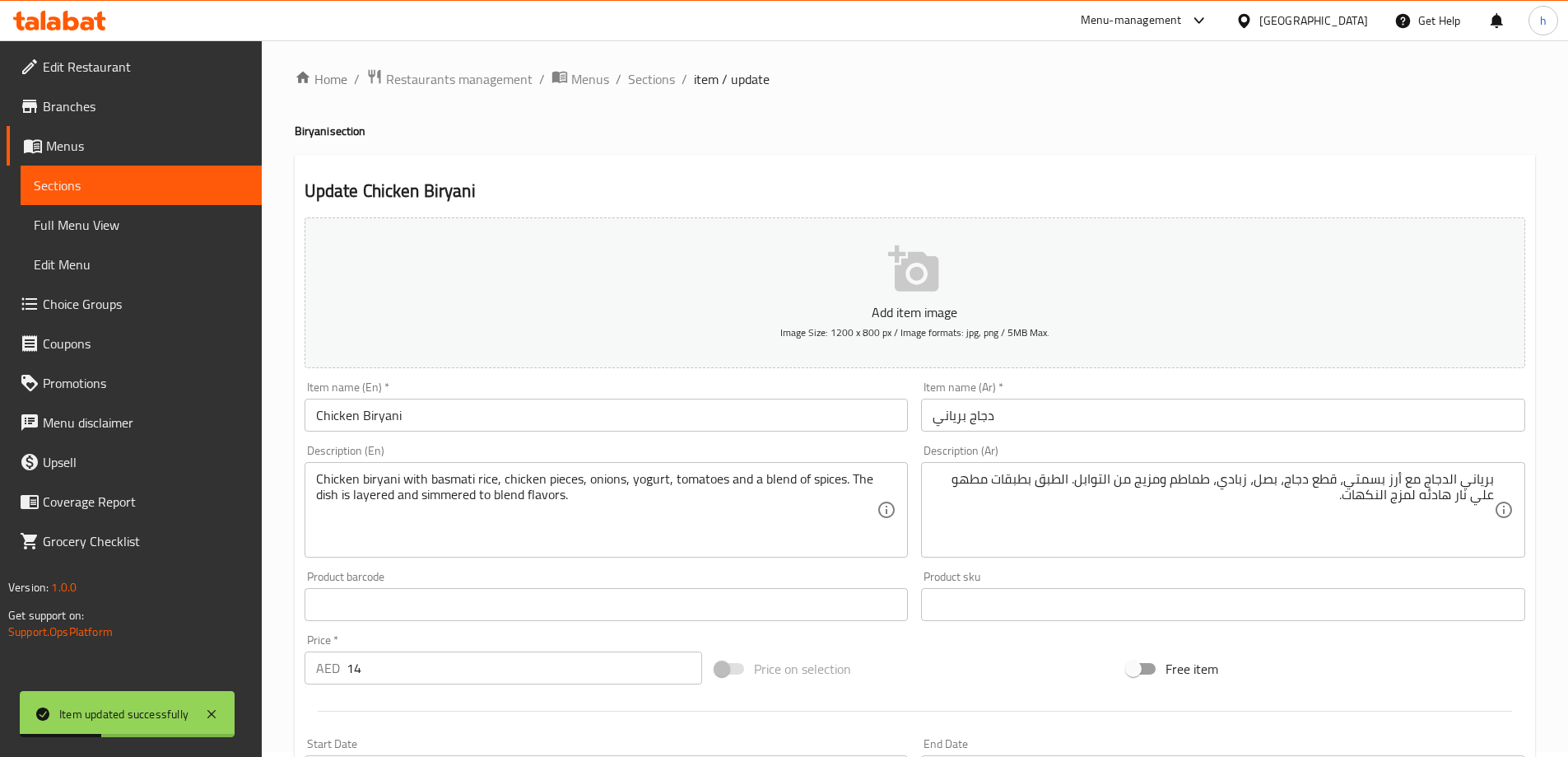
scroll to position [0, 0]
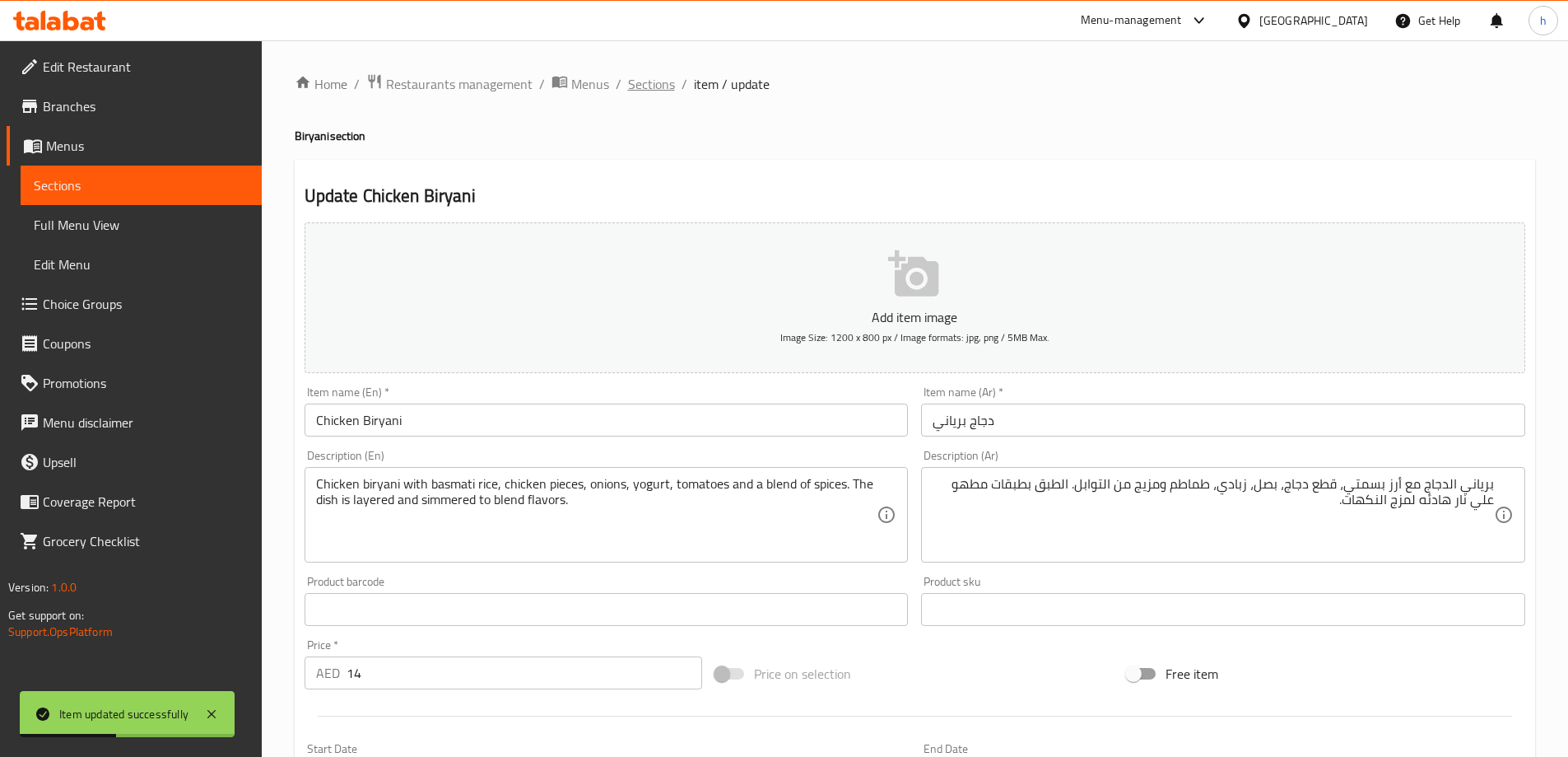
click at [659, 93] on span "Sections" at bounding box center [652, 84] width 47 height 20
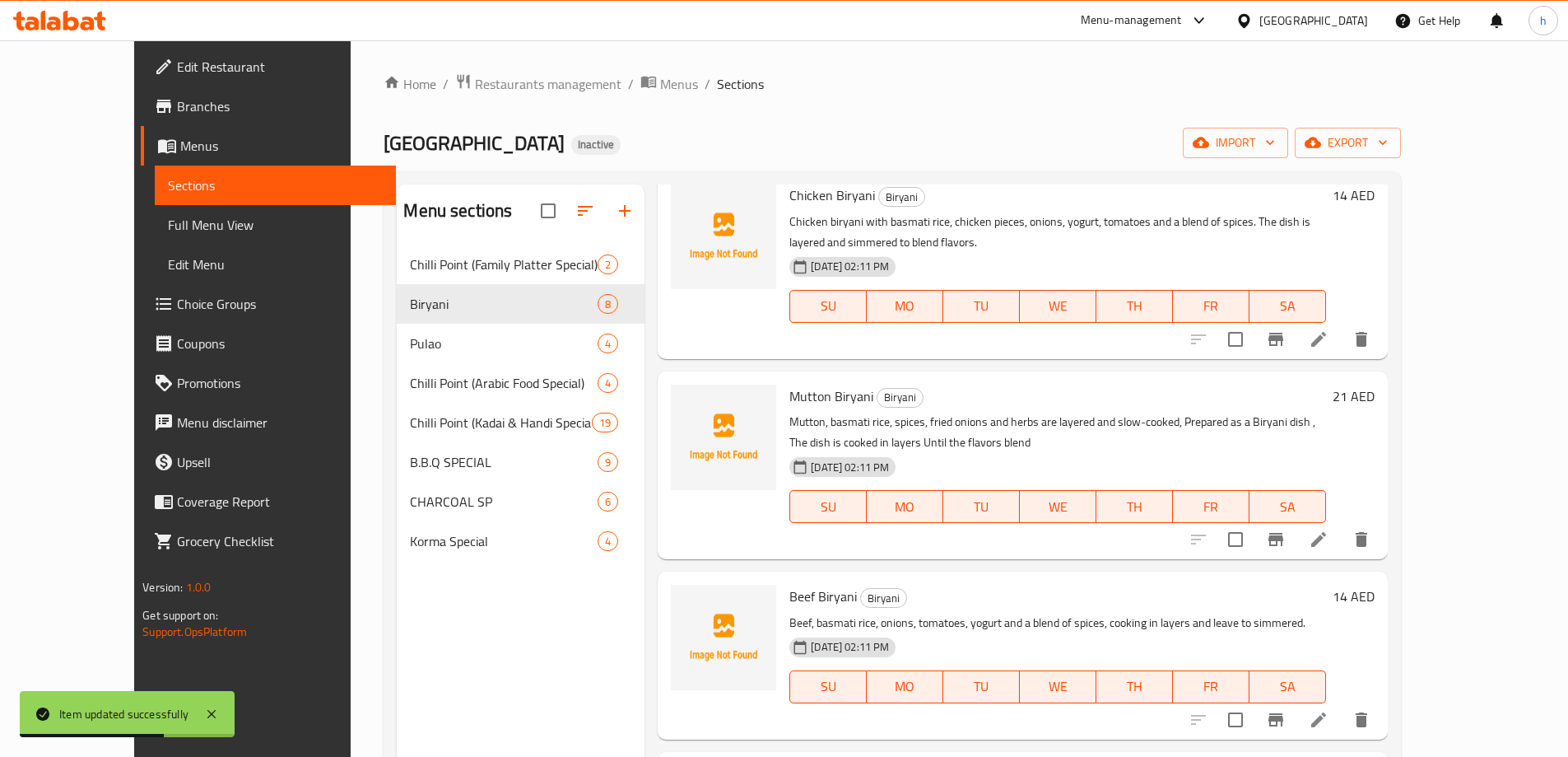
scroll to position [329, 0]
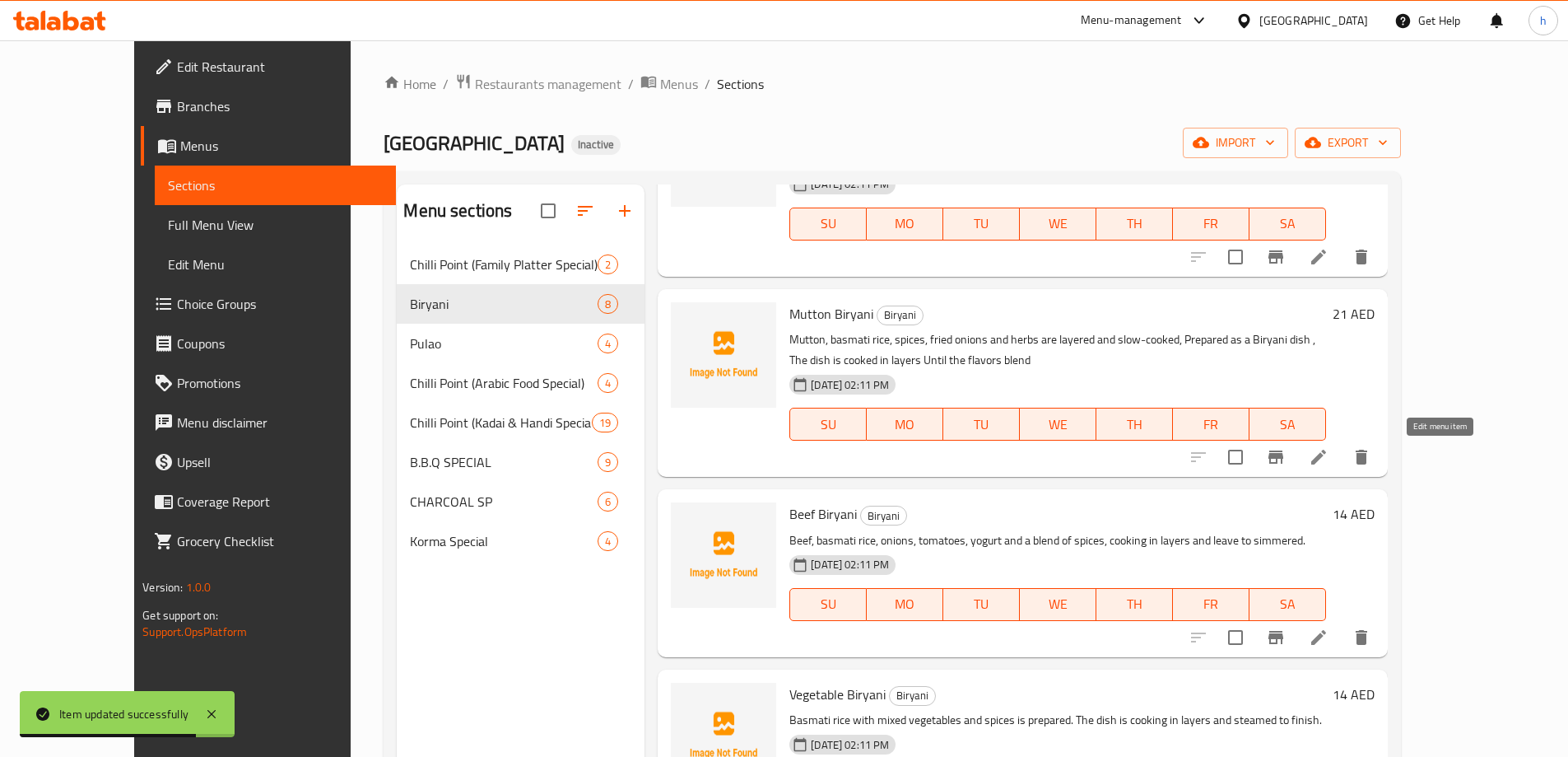
click at [1326, 463] on icon at bounding box center [1319, 457] width 15 height 15
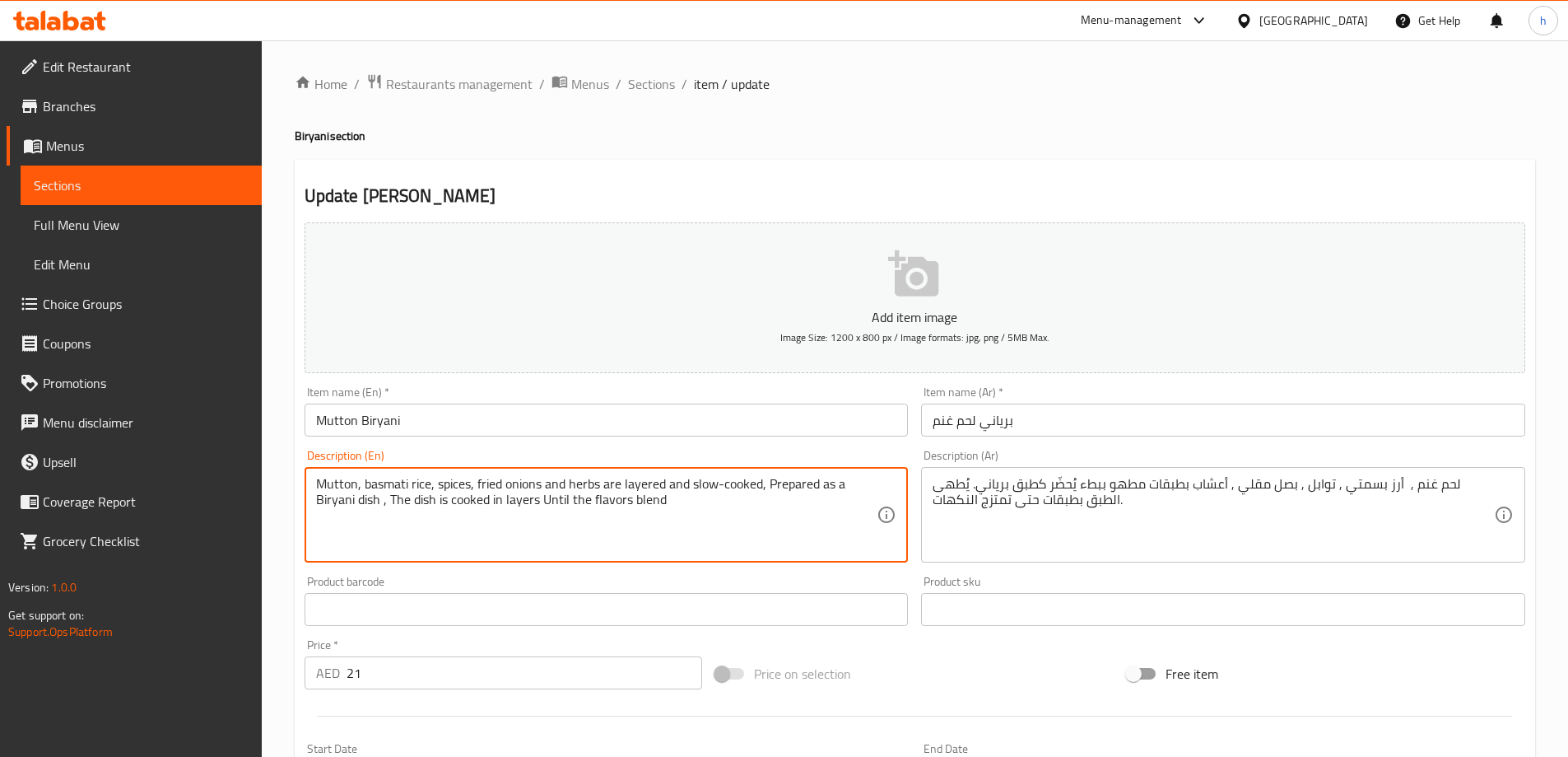
click at [427, 488] on textarea "Mutton, basmati rice, spices, fried onions and herbs are layered and slow-cooke…" at bounding box center [596, 514] width 561 height 78
click at [460, 486] on textarea "Mutton, basmati rice, spices, fried onions and herbs are layered and slow-cooke…" at bounding box center [596, 514] width 561 height 78
click at [491, 484] on textarea "Mutton, basmati rice, spices, fried onions and herbs are layered and slow-cooke…" at bounding box center [596, 514] width 561 height 78
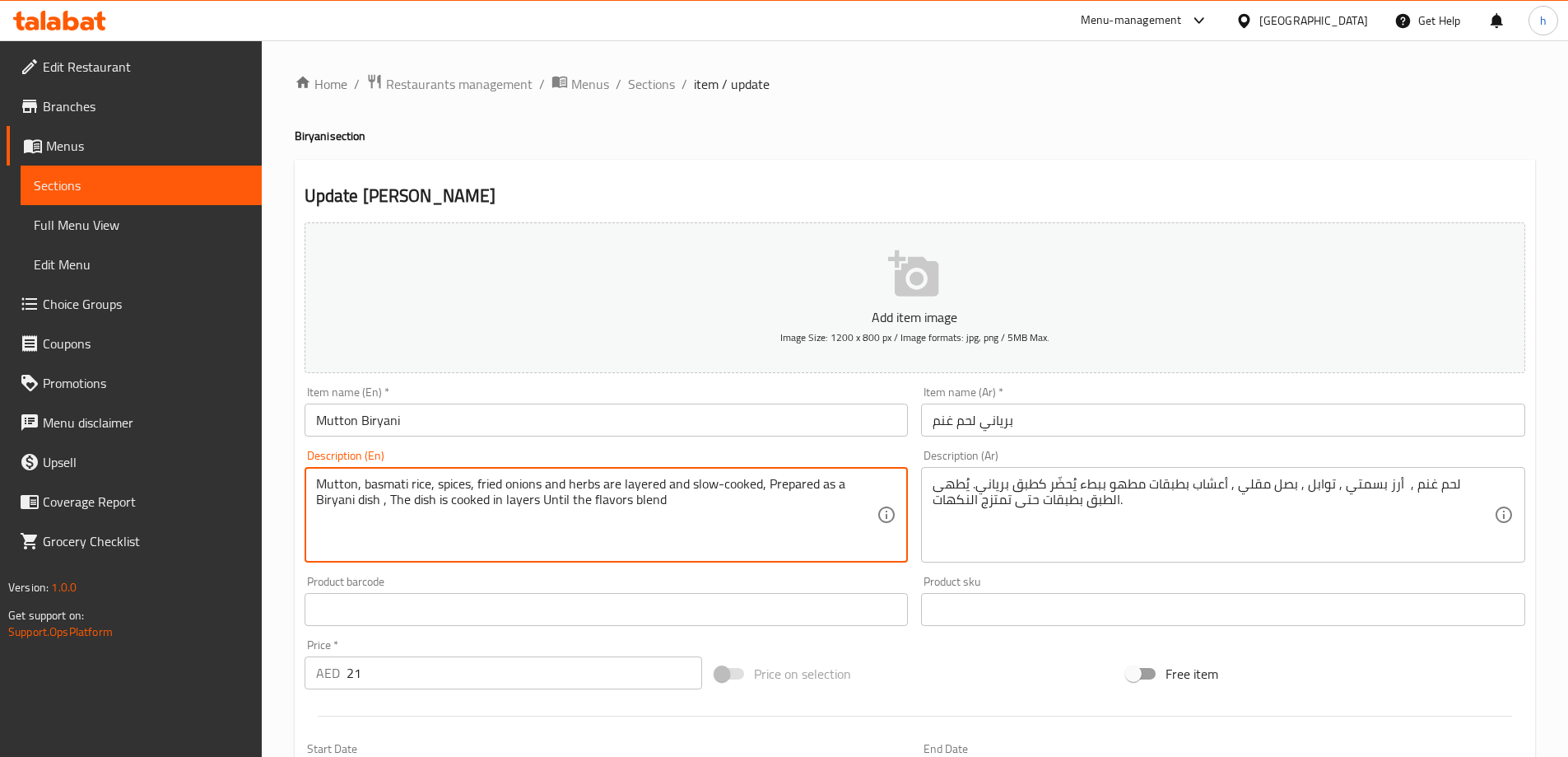
click at [517, 484] on textarea "Mutton, basmati rice, spices, fried onions and herbs are layered and slow-cooke…" at bounding box center [596, 514] width 561 height 78
click at [589, 490] on textarea "Mutton, basmati rice, spices, fried onions and herbs are layered and slow-cooke…" at bounding box center [596, 514] width 561 height 78
click at [641, 483] on textarea "Mutton, basmati rice, spices, fried onions and herbs are layered and slow-cooke…" at bounding box center [596, 514] width 561 height 78
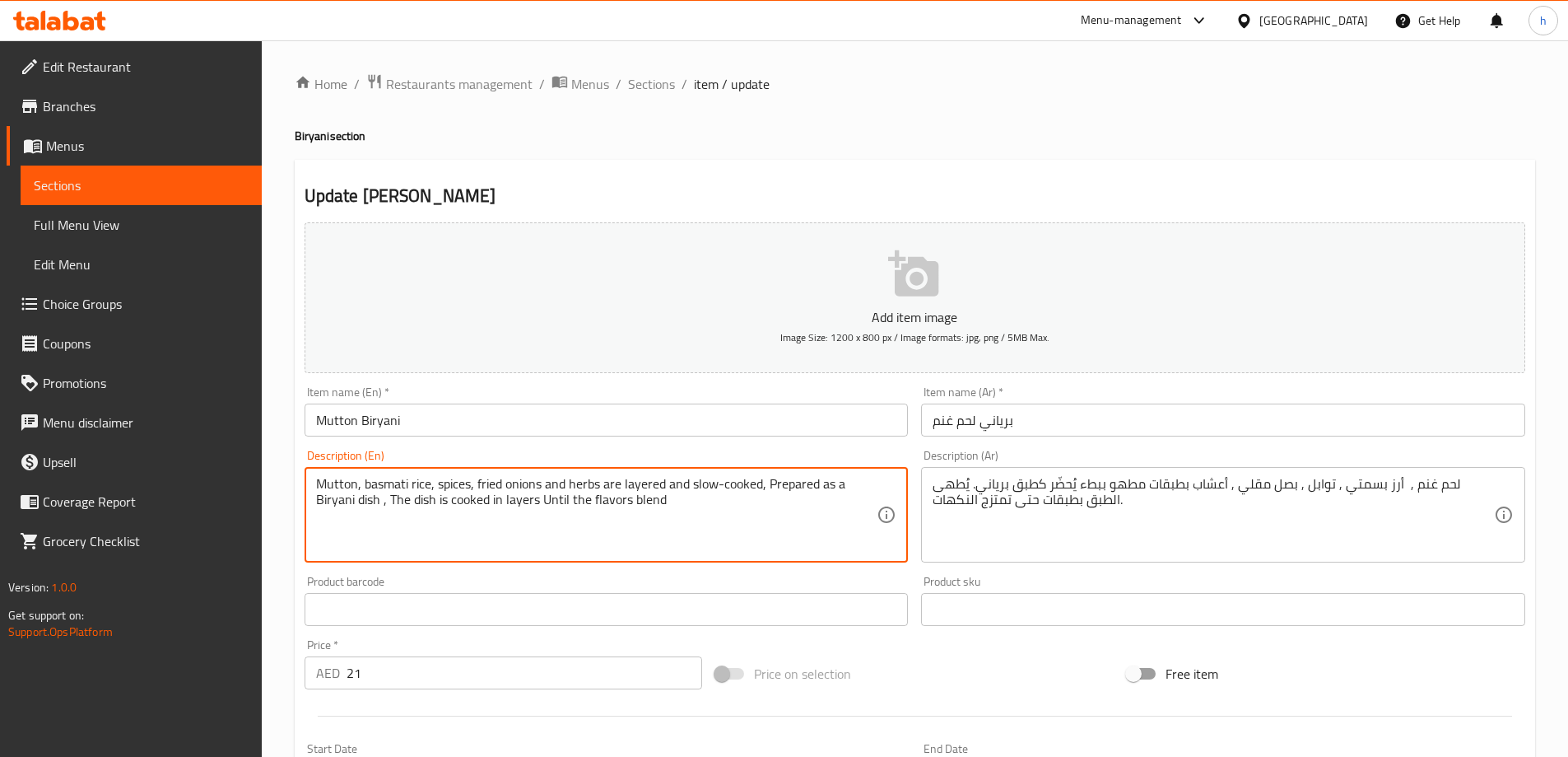
click at [641, 483] on textarea "Mutton, basmati rice, spices, fried onions and herbs are layered and slow-cooke…" at bounding box center [596, 514] width 561 height 78
drag, startPoint x: 766, startPoint y: 484, endPoint x: 318, endPoint y: 473, distance: 448.1
click at [318, 473] on div "Mutton, basmati rice, spices, fried onions and herbs are layered and slow-cooke…" at bounding box center [607, 514] width 605 height 95
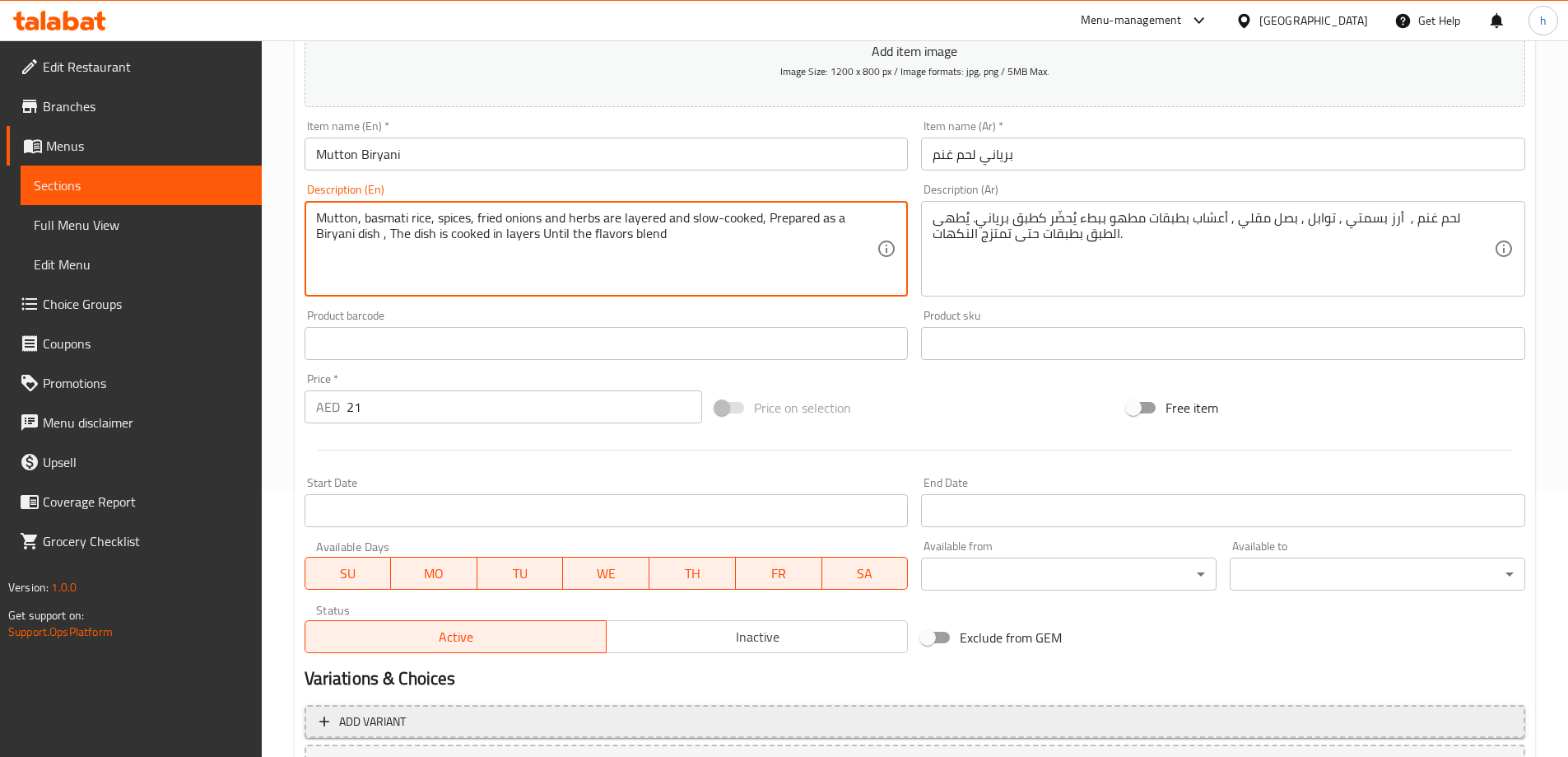
scroll to position [407, 0]
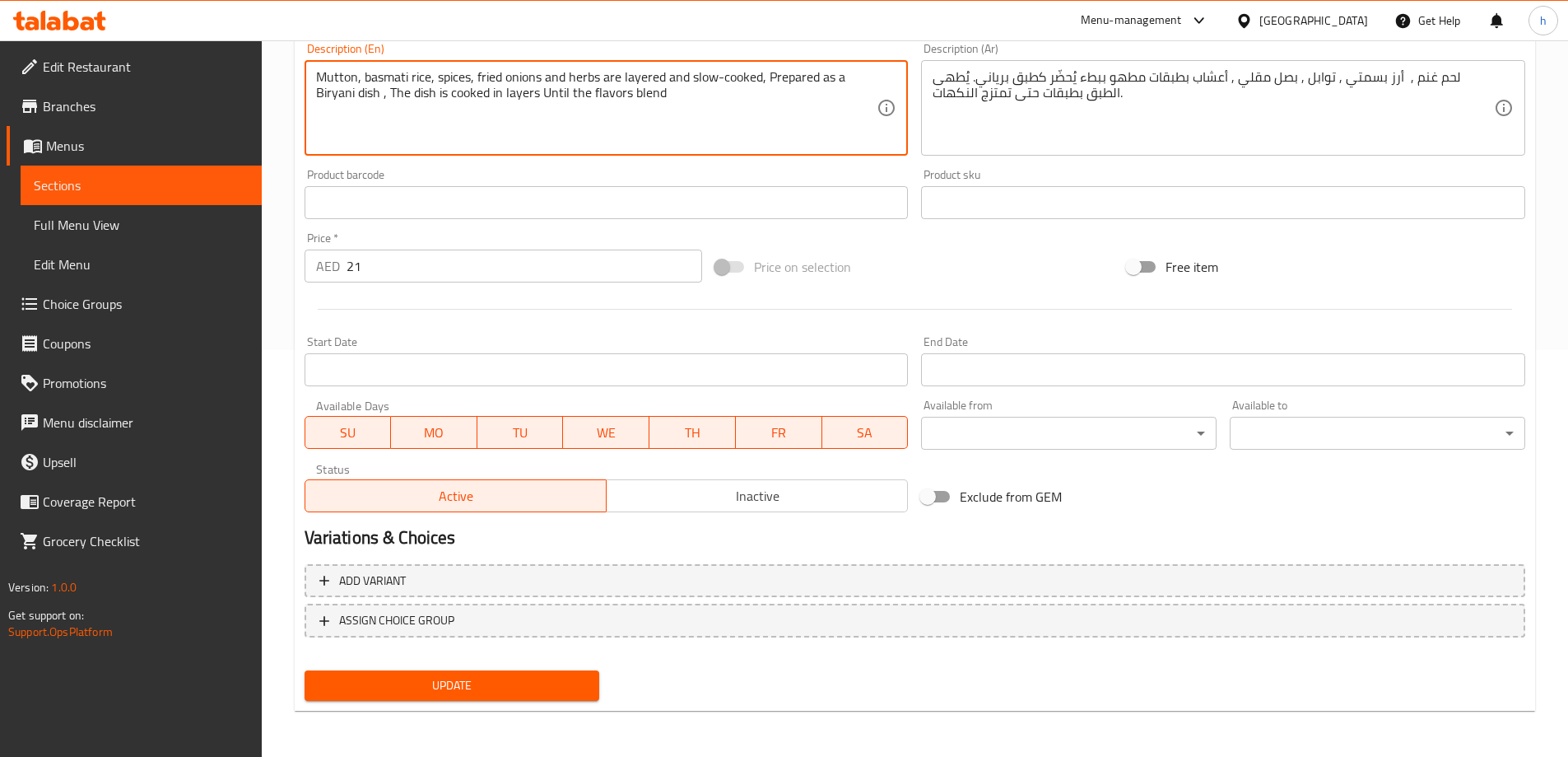
click at [576, 692] on span "Update" at bounding box center [452, 686] width 269 height 21
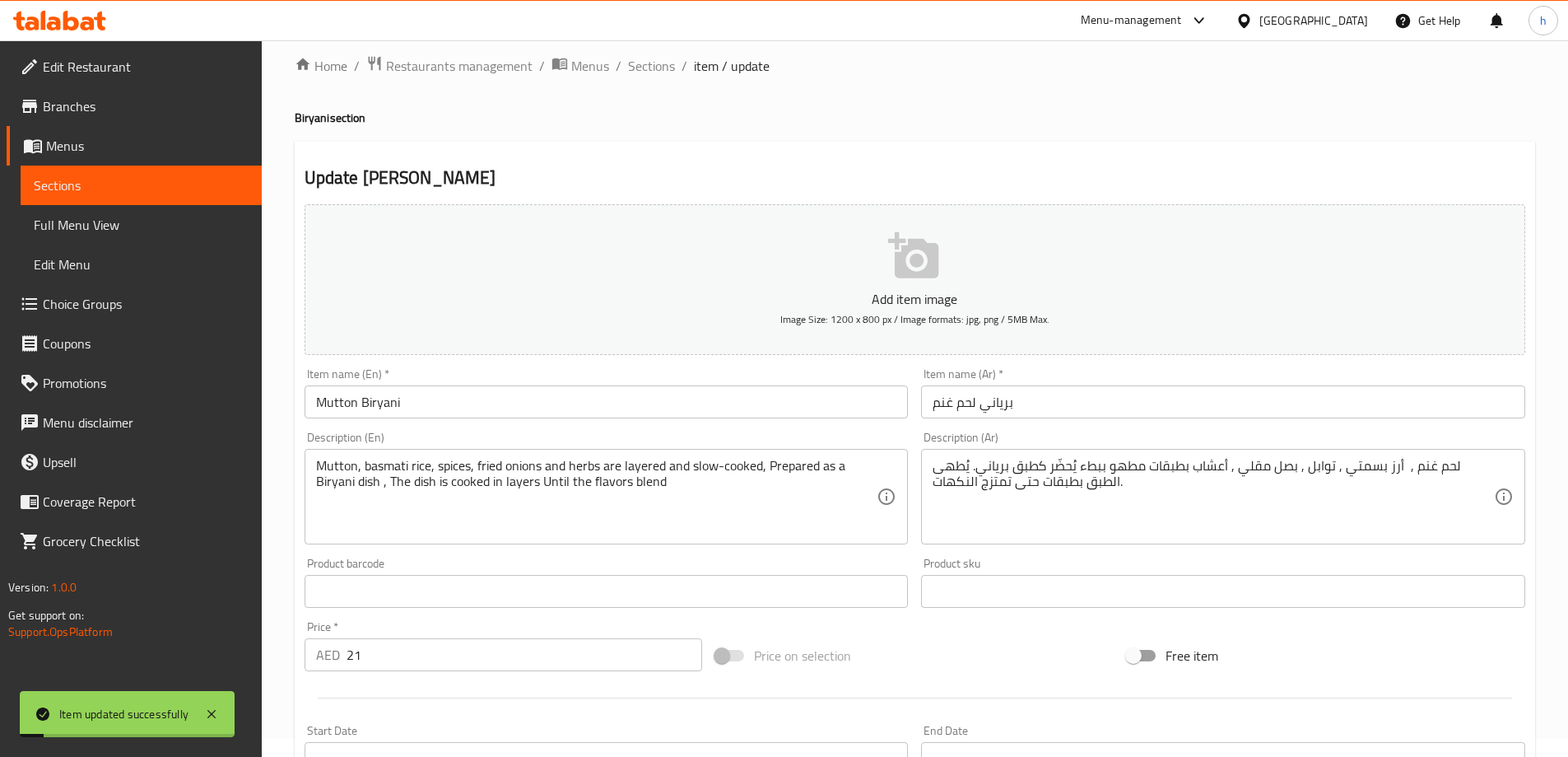
scroll to position [0, 0]
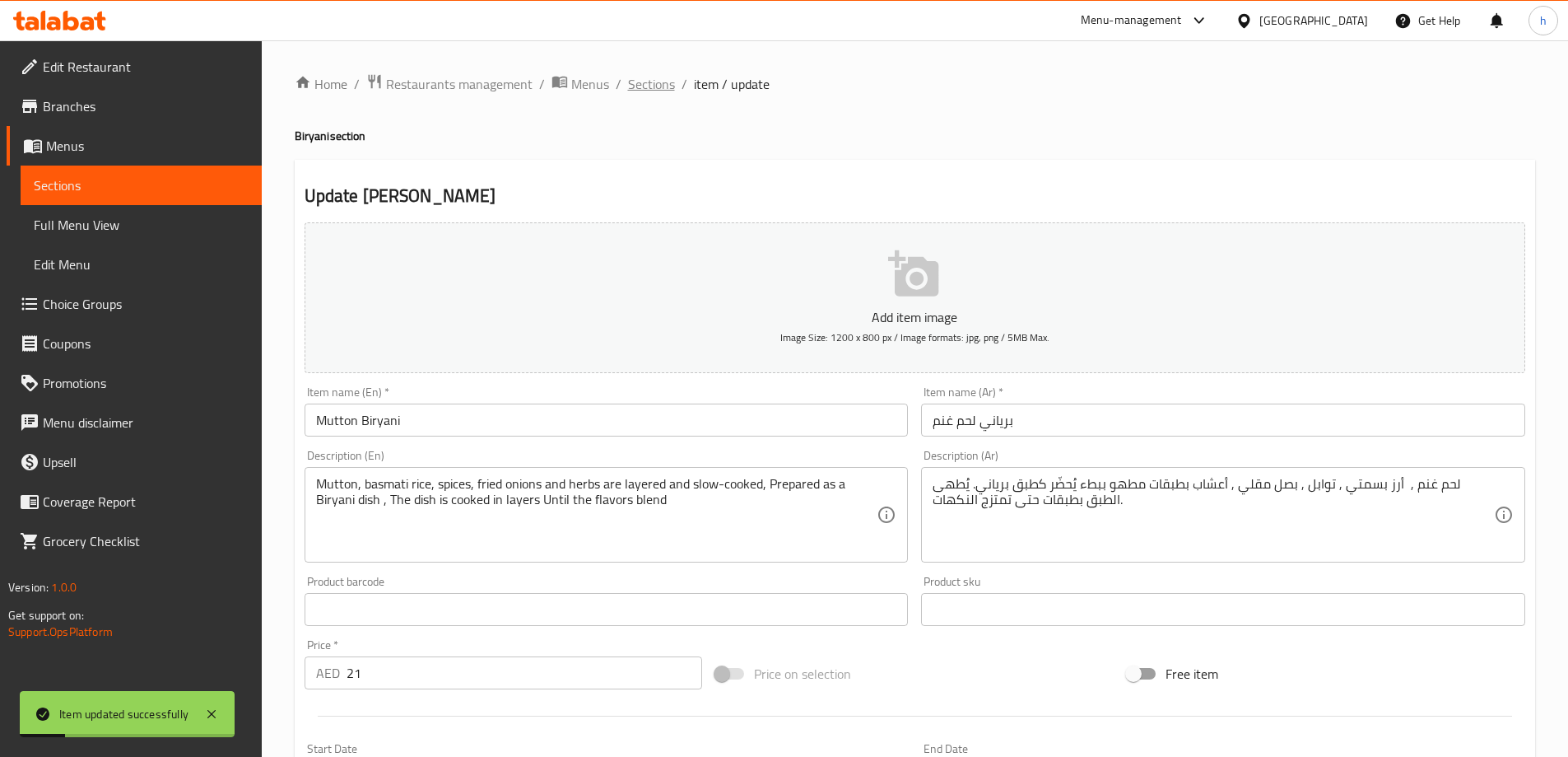
click at [670, 81] on span "Sections" at bounding box center [652, 84] width 47 height 20
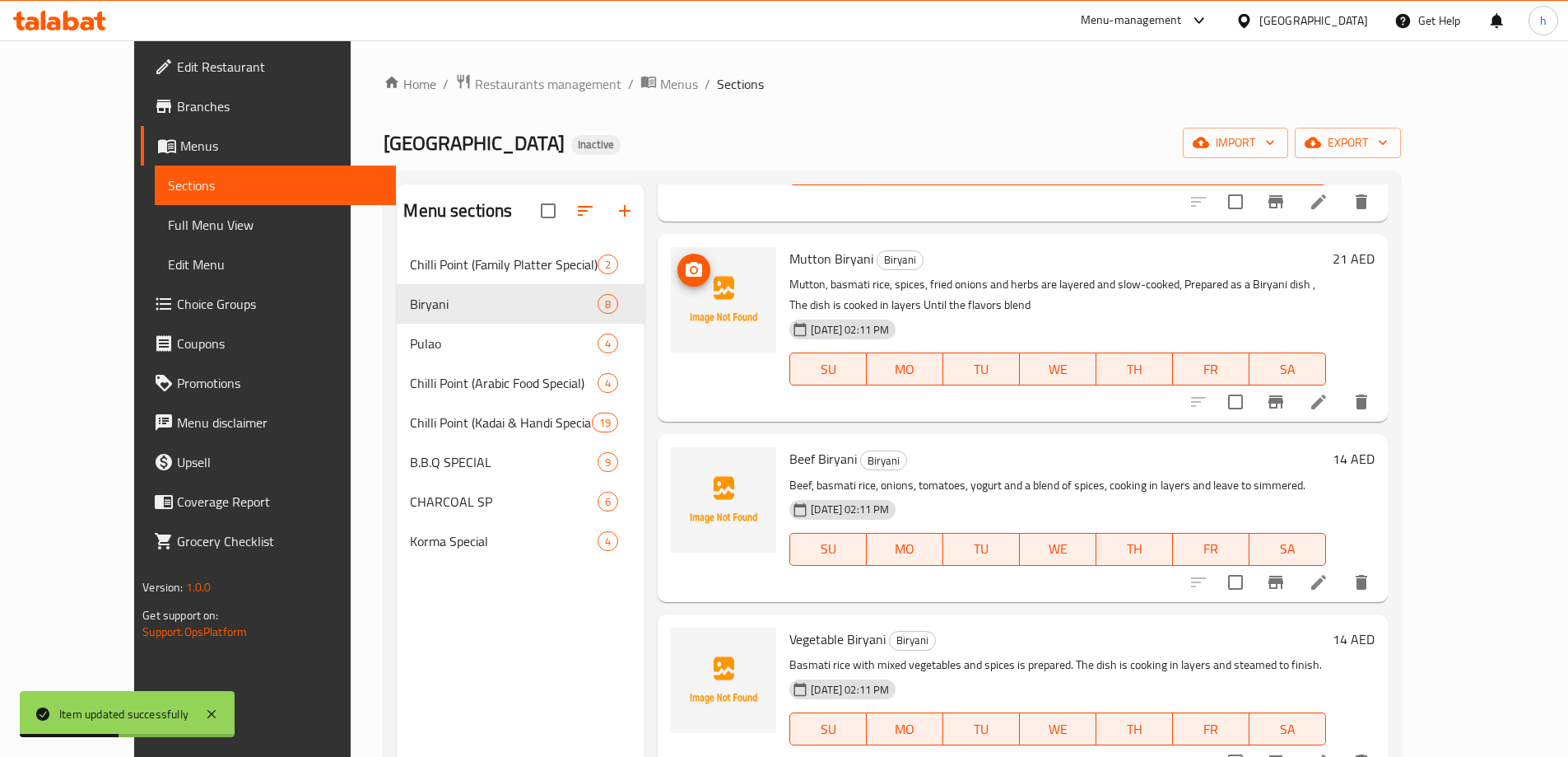
scroll to position [412, 0]
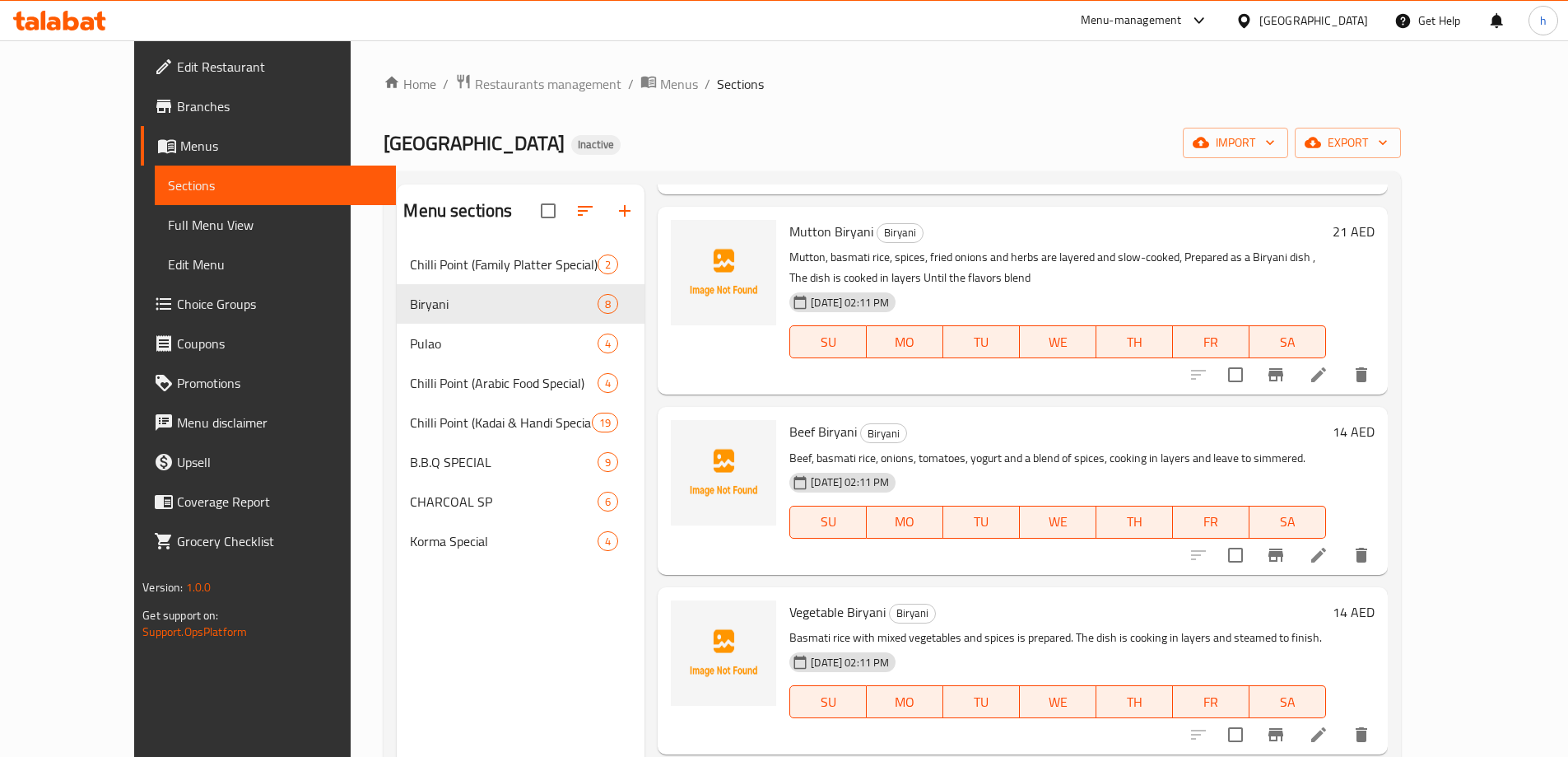
click at [1329, 558] on icon at bounding box center [1319, 555] width 20 height 20
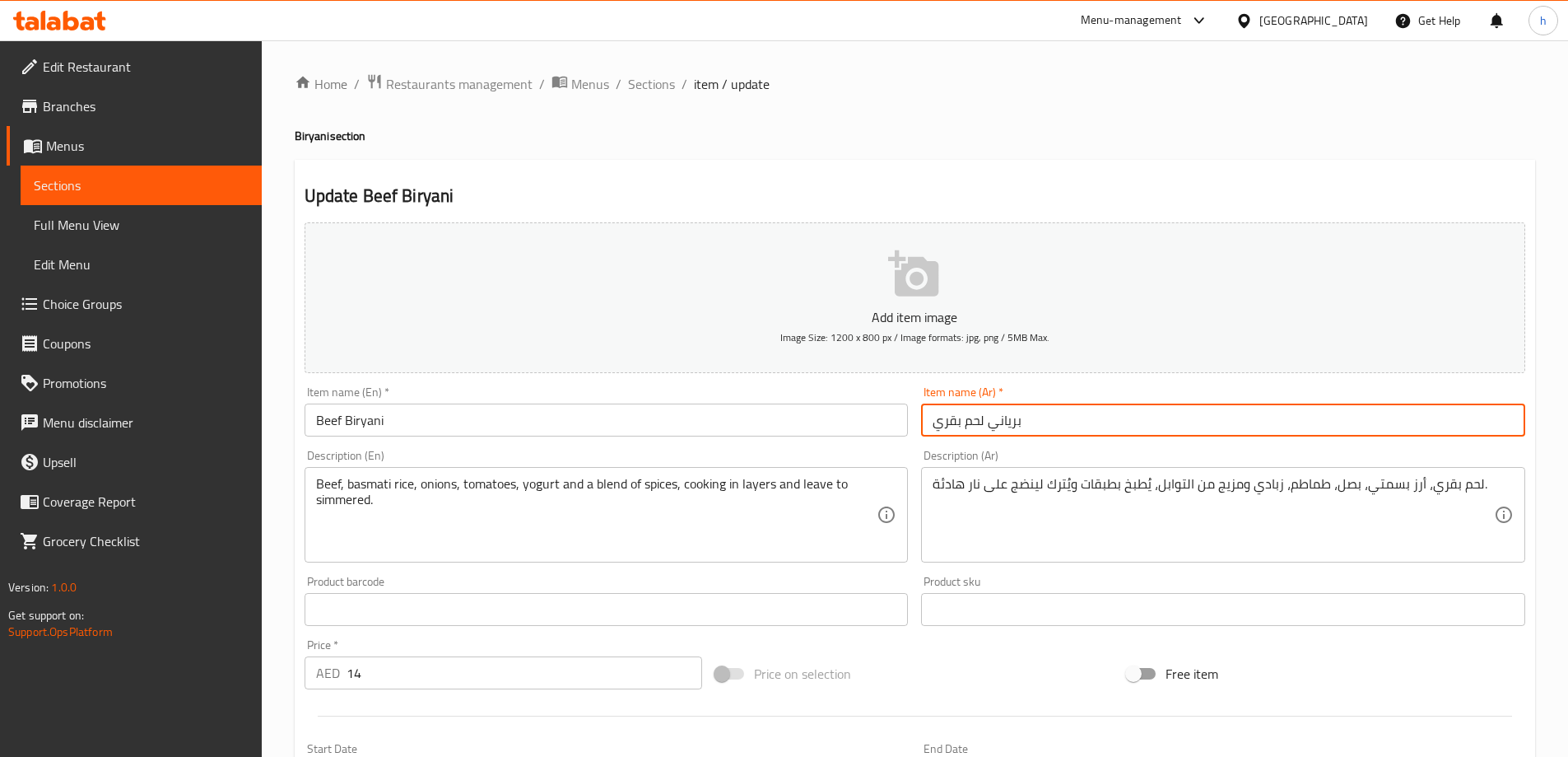
click at [984, 429] on input "برياني لحم بقري" at bounding box center [1224, 420] width 605 height 33
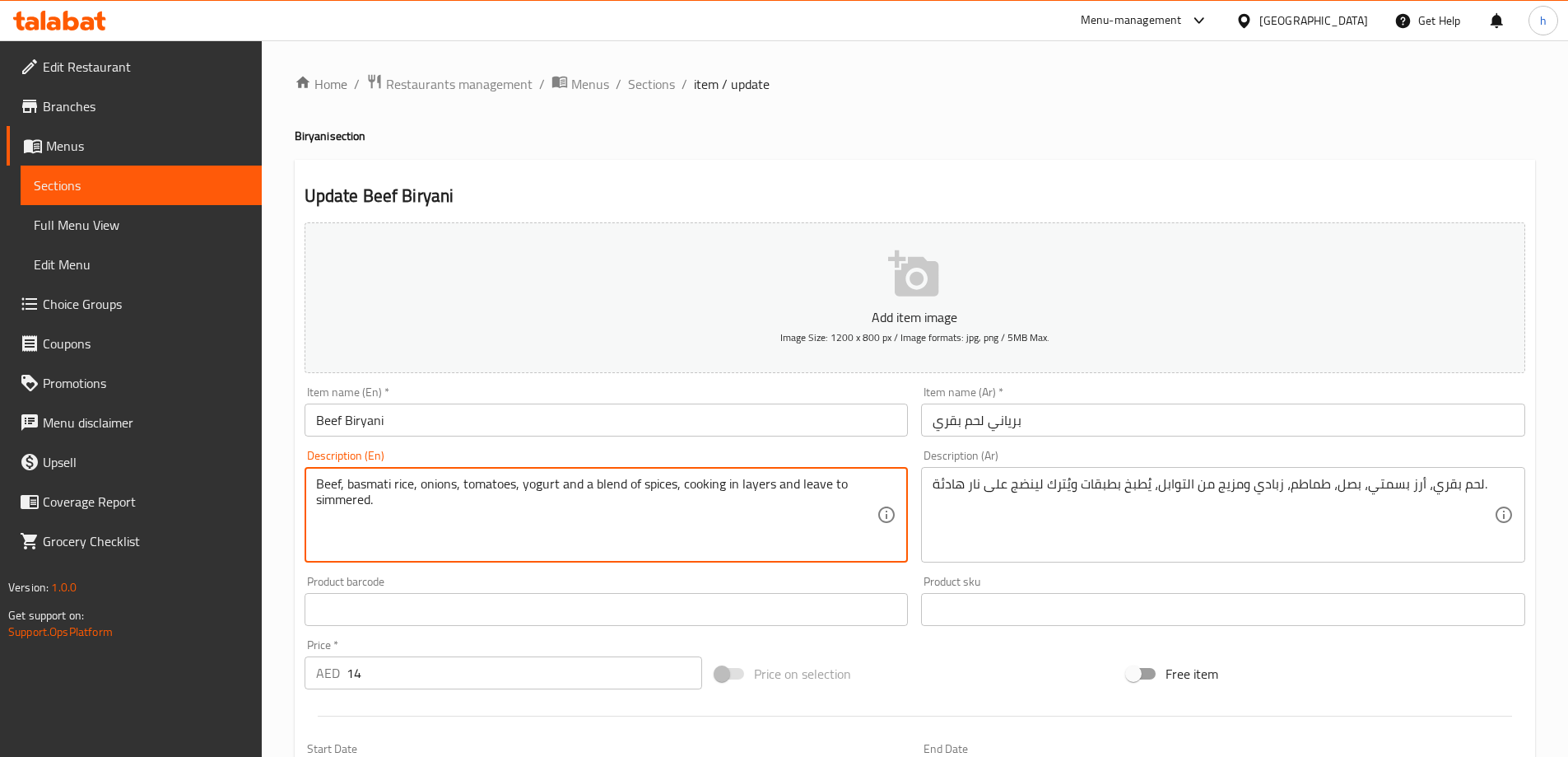
click at [449, 486] on textarea "Beef, basmati rice, onions, tomatoes, yogurt and a blend of spices, cooking in …" at bounding box center [596, 514] width 561 height 78
click at [482, 487] on textarea "Beef, basmati rice, onions, tomatoes, yogurt and a blend of spices, cooking in …" at bounding box center [596, 514] width 561 height 78
click at [543, 484] on textarea "Beef, basmati rice, onions, tomatoes, yogurt and a blend of spices, cooking in …" at bounding box center [596, 514] width 561 height 78
drag, startPoint x: 643, startPoint y: 487, endPoint x: 687, endPoint y: 487, distance: 44.0
click at [687, 487] on textarea "Beef, basmati rice, onions, tomatoes, yogurt and a blend of spices, cooking in …" at bounding box center [596, 514] width 561 height 78
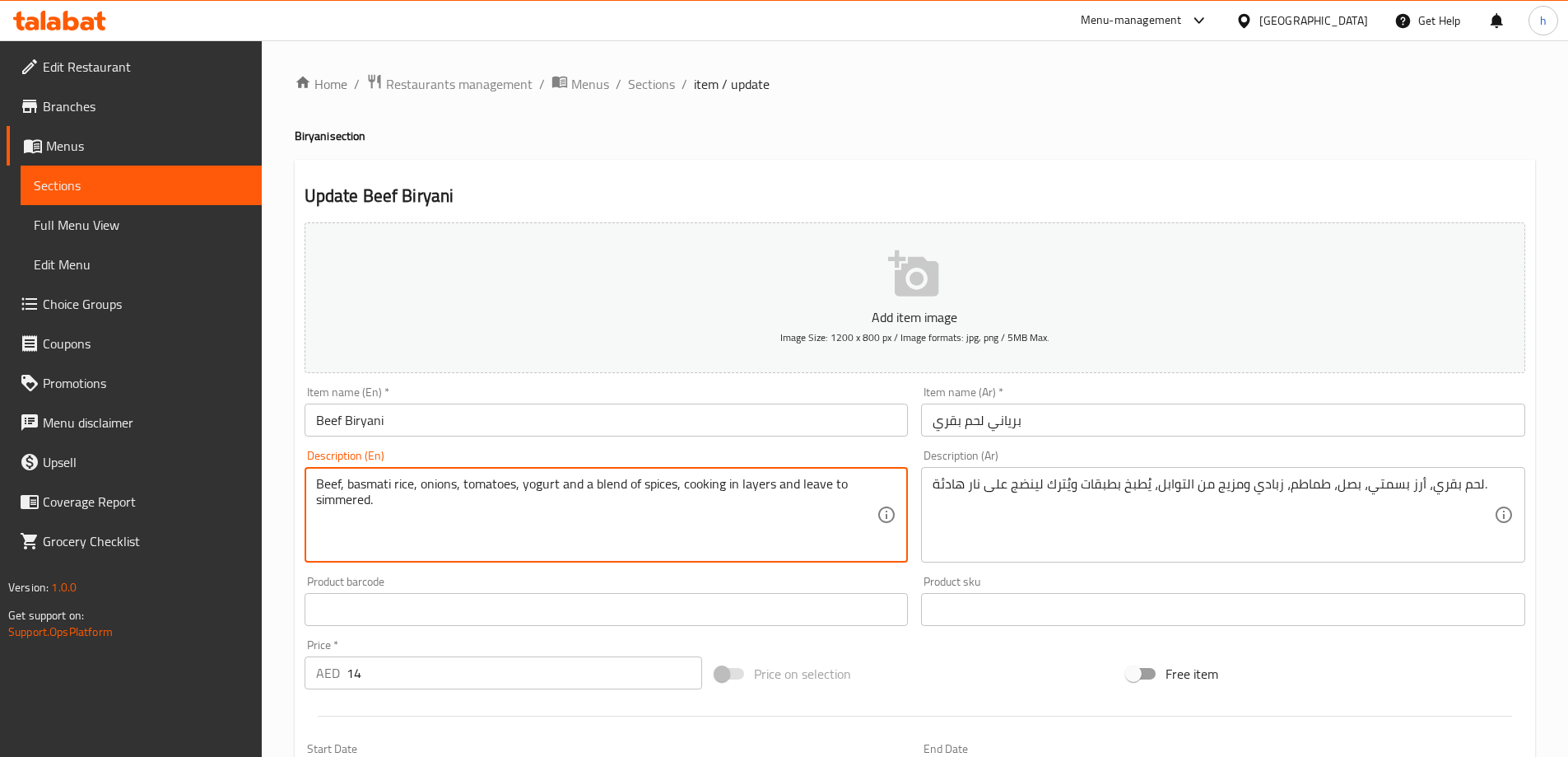
click at [692, 495] on textarea "Beef, basmati rice, onions, tomatoes, yogurt and a blend of spices, cooking in …" at bounding box center [596, 514] width 561 height 78
drag, startPoint x: 677, startPoint y: 481, endPoint x: 313, endPoint y: 487, distance: 364.0
click at [313, 487] on div "Beef, basmati rice, onions, tomatoes, yogurt and a blend of spices, cooking in …" at bounding box center [607, 514] width 605 height 95
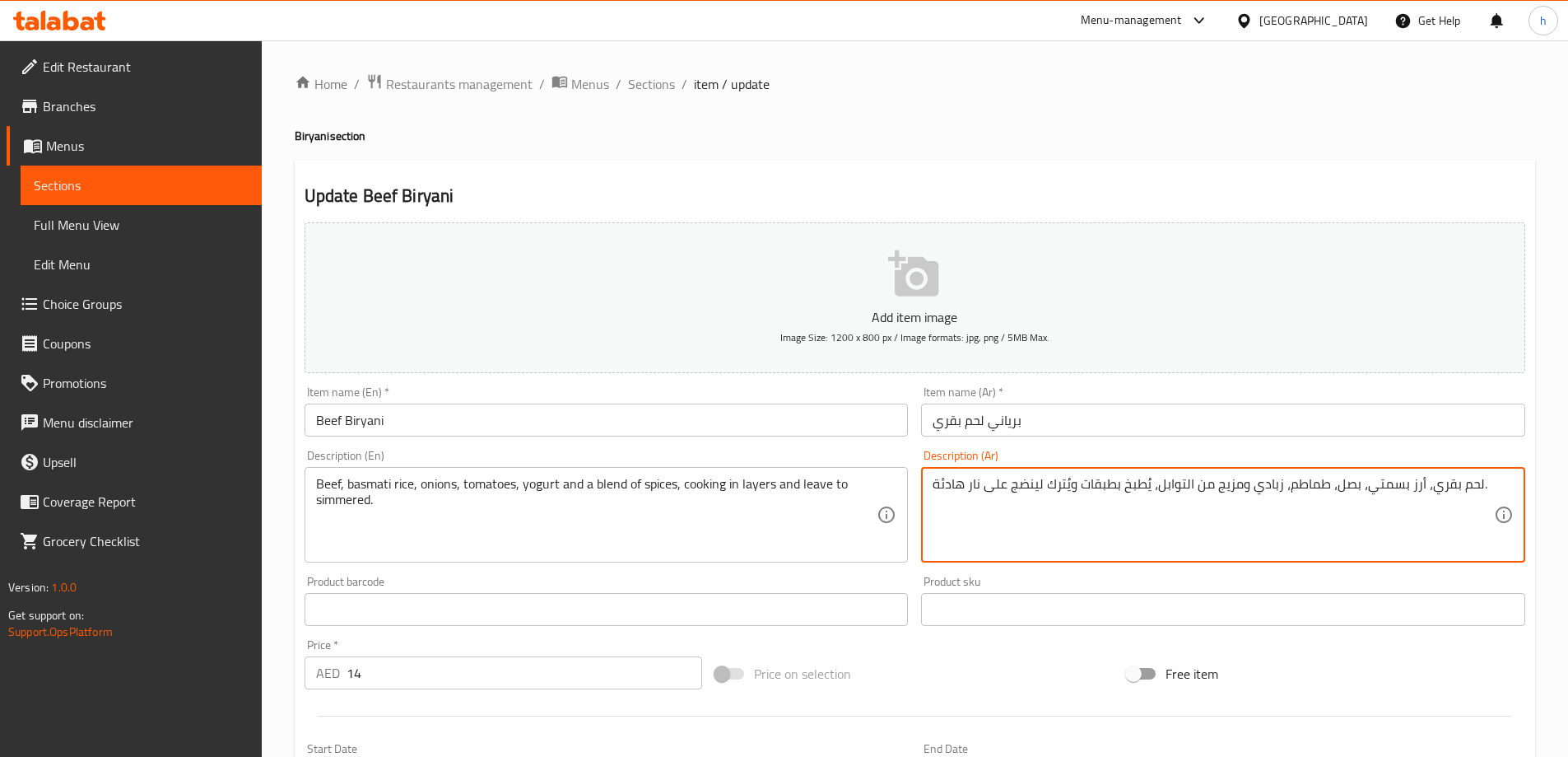
drag, startPoint x: 1153, startPoint y: 486, endPoint x: 934, endPoint y: 484, distance: 219.0
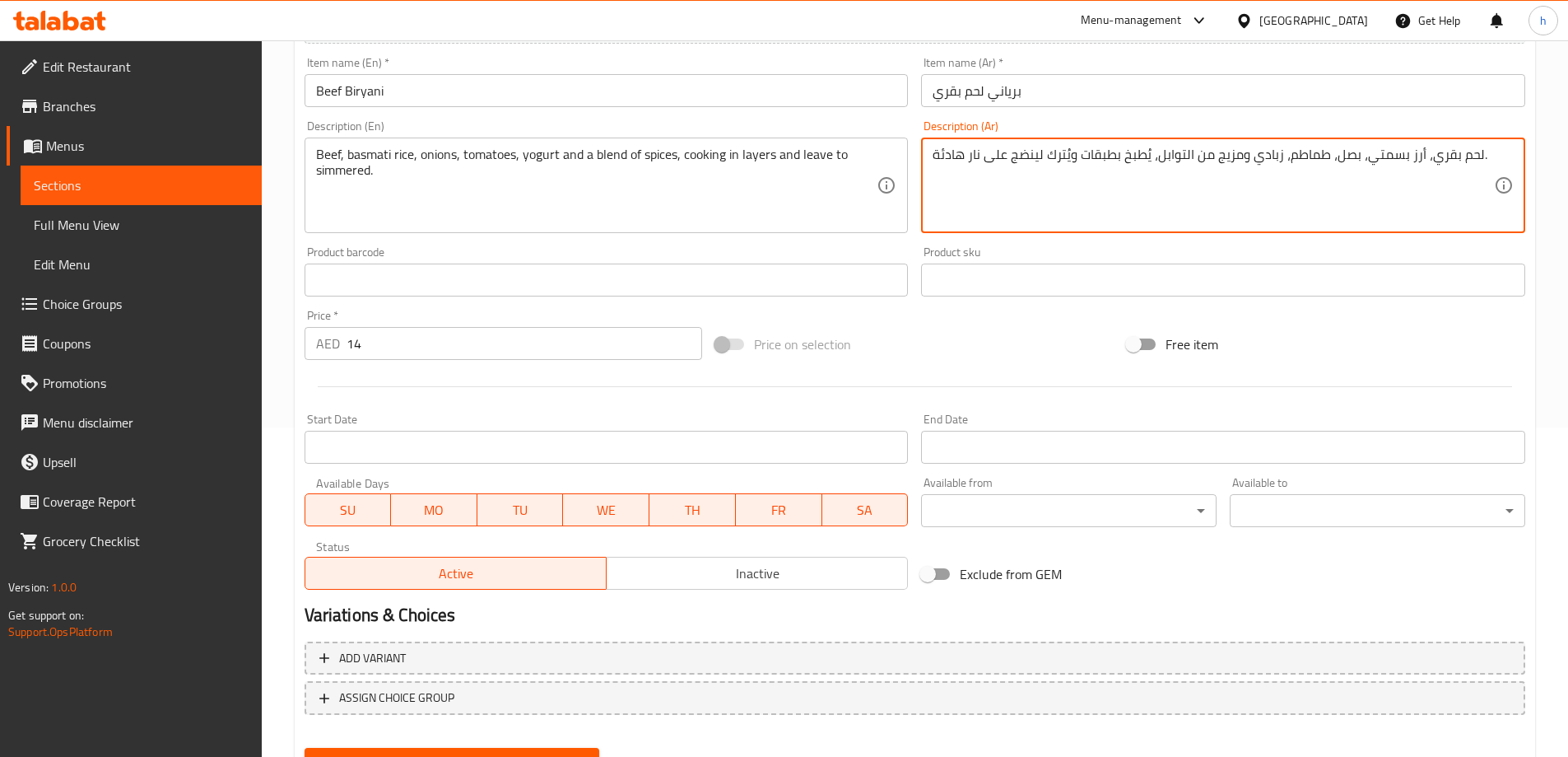
scroll to position [407, 0]
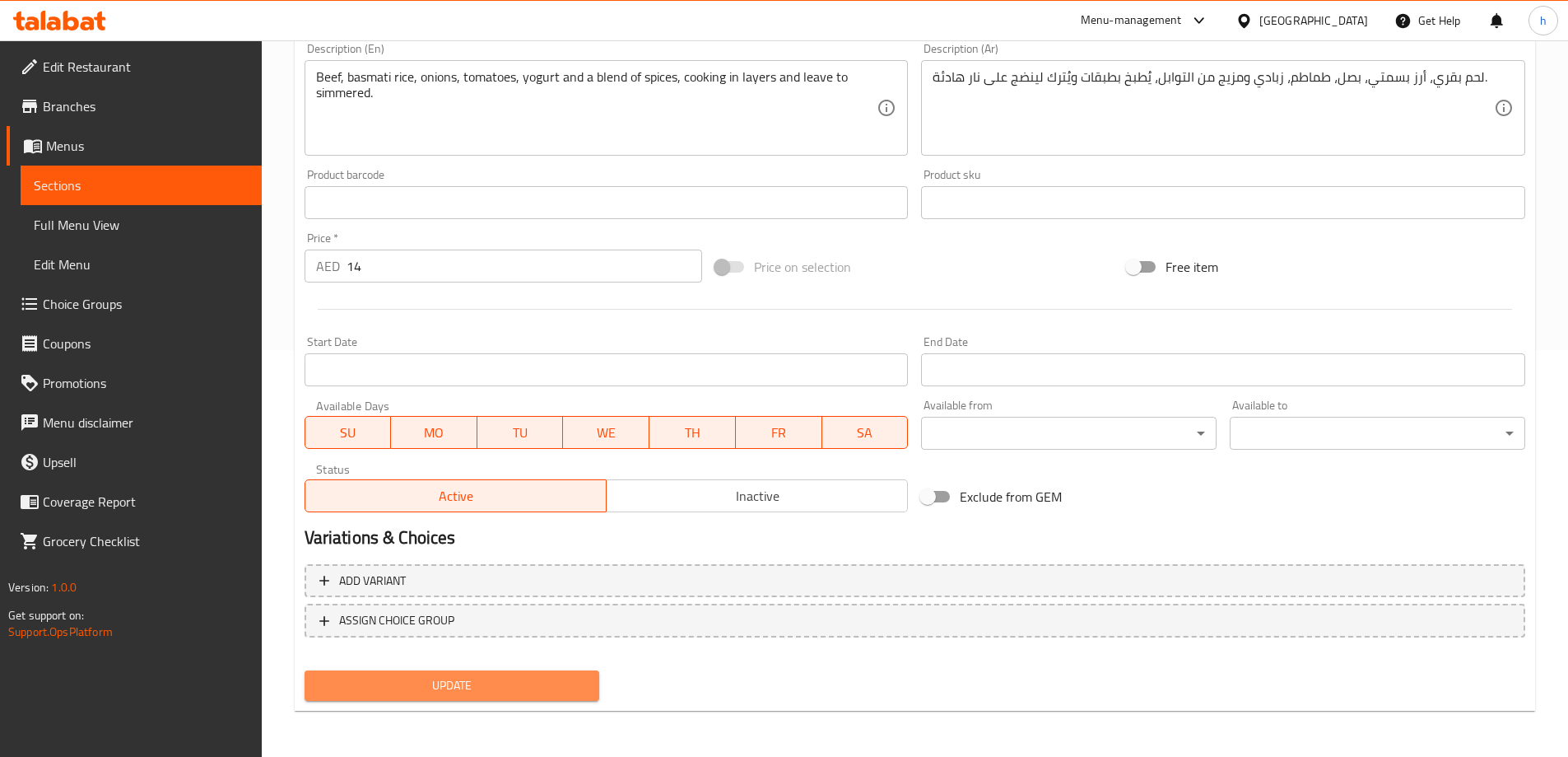
click at [579, 682] on span "Update" at bounding box center [452, 686] width 269 height 21
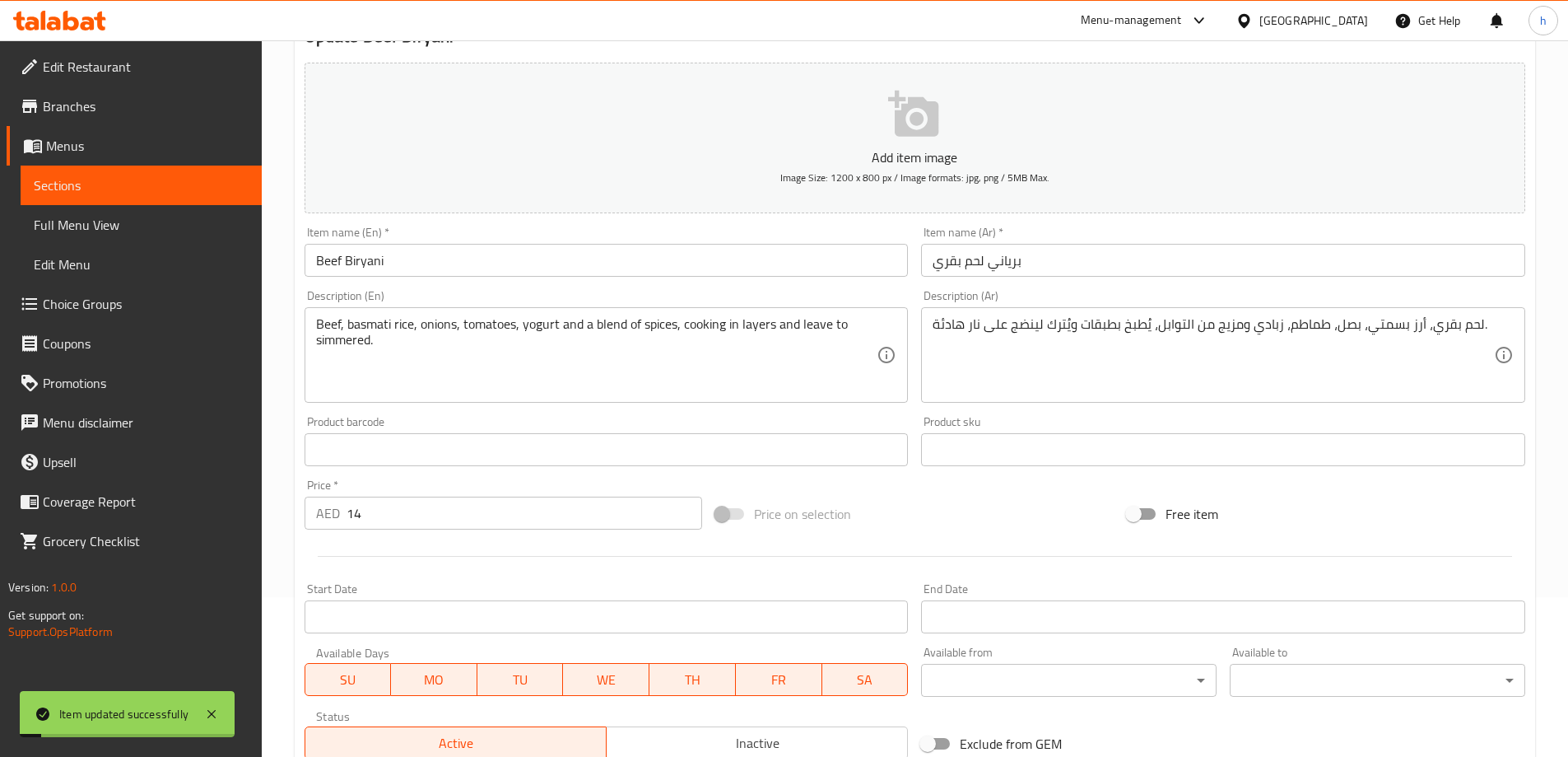
scroll to position [0, 0]
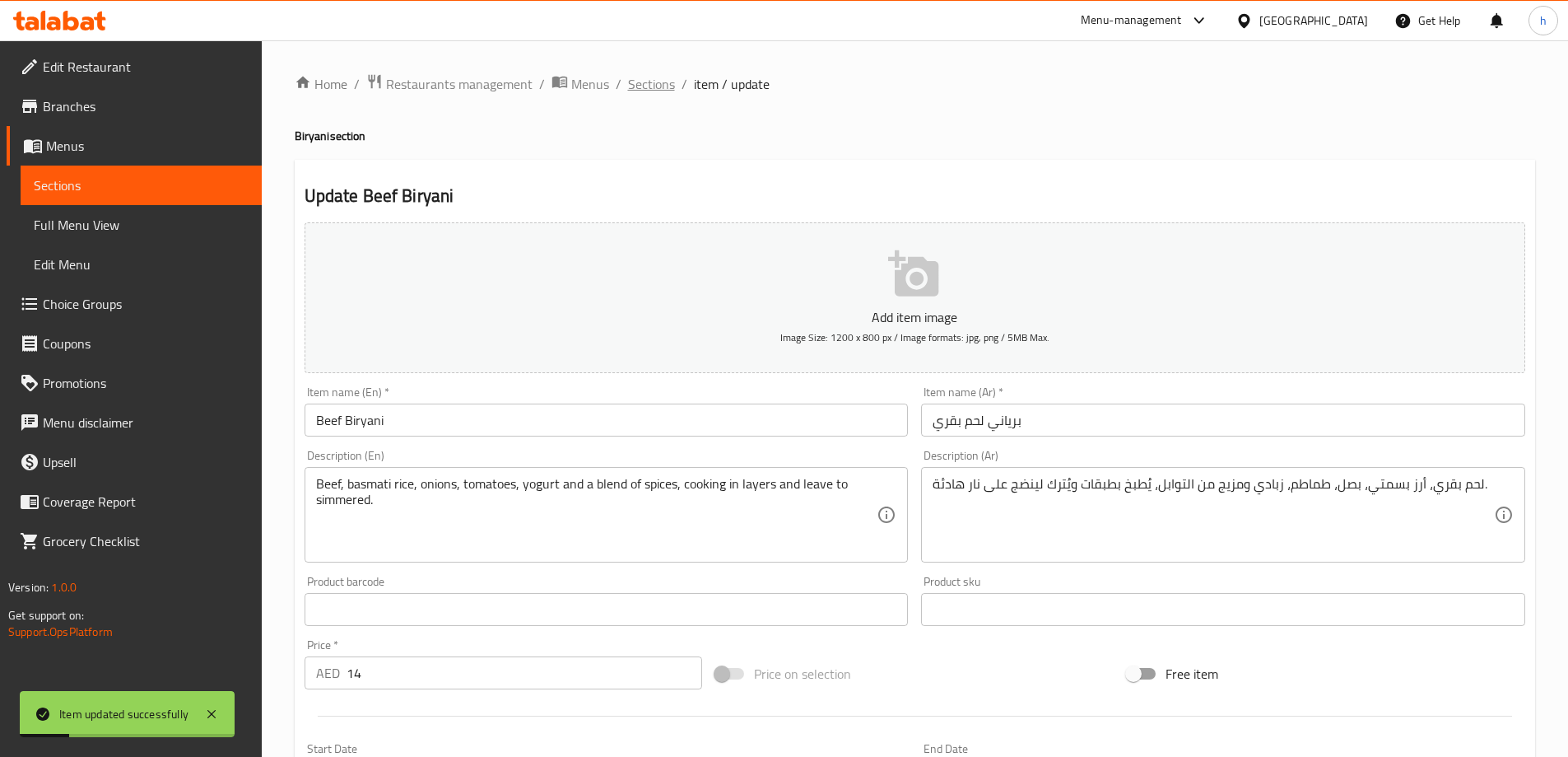
click at [650, 90] on span "Sections" at bounding box center [652, 84] width 47 height 20
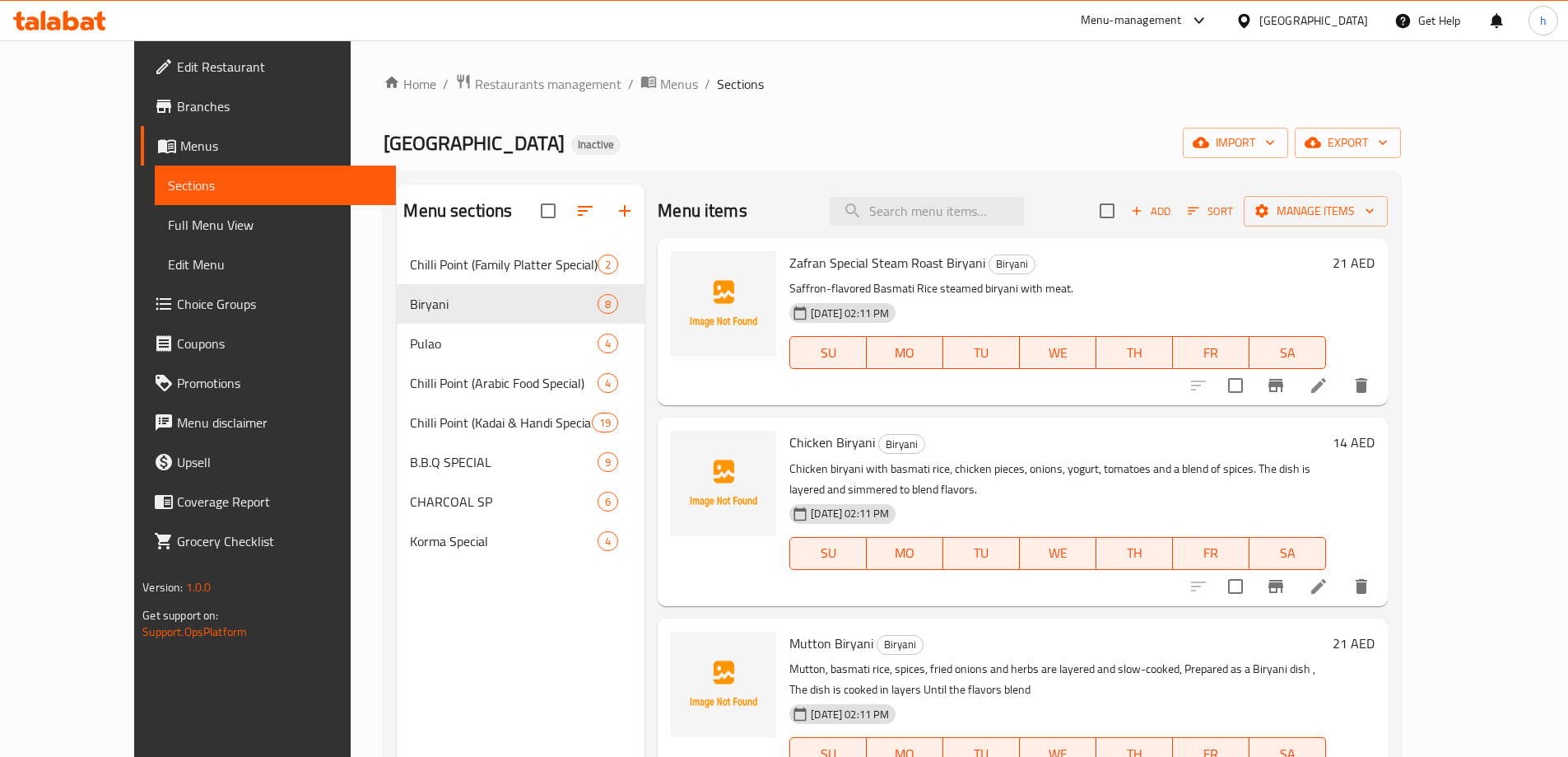
click at [1066, 479] on p "Chicken biryani with basmati rice, chicken pieces, onions, yogurt, tomatoes and…" at bounding box center [1058, 479] width 536 height 42
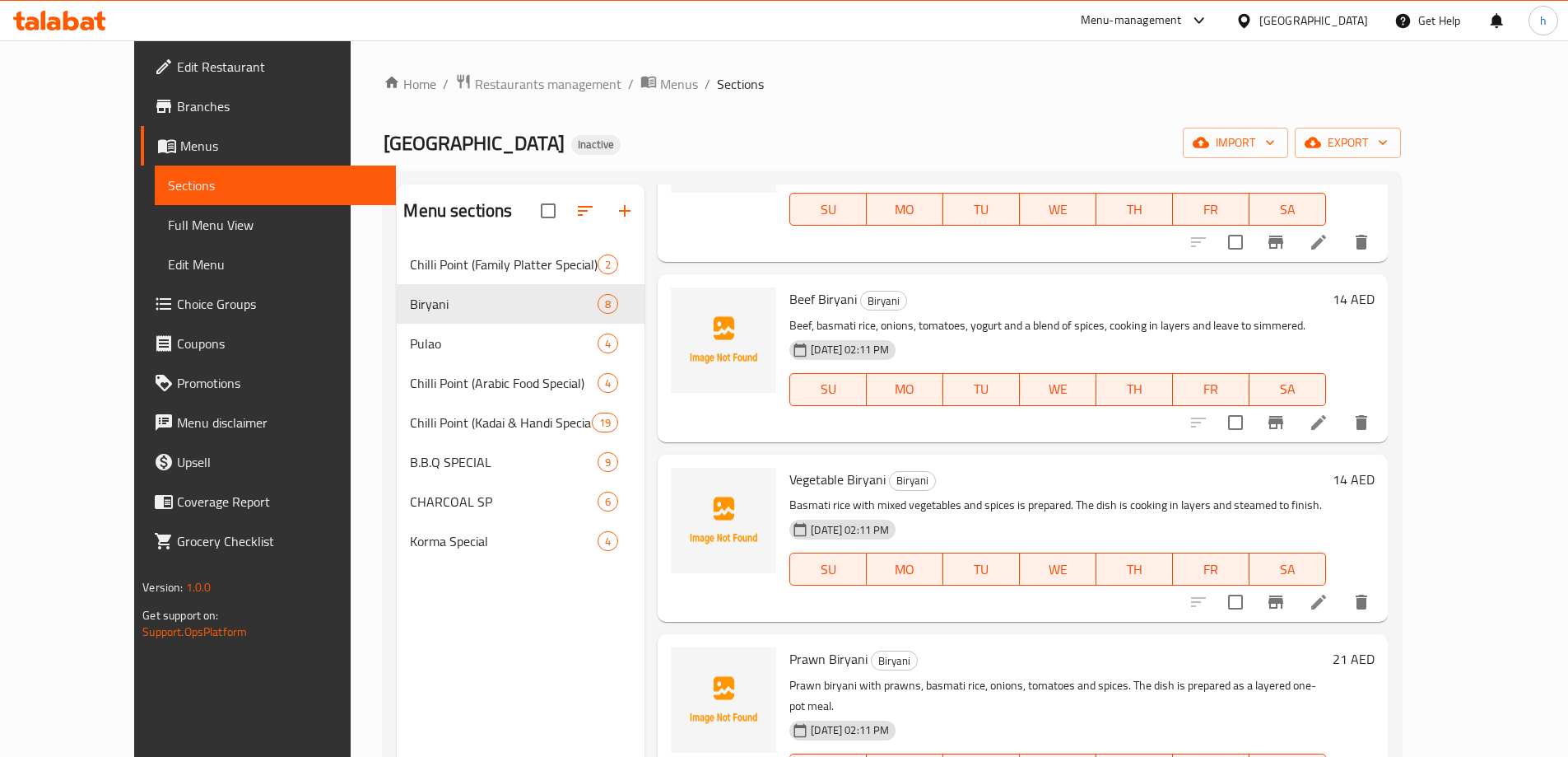
scroll to position [659, 0]
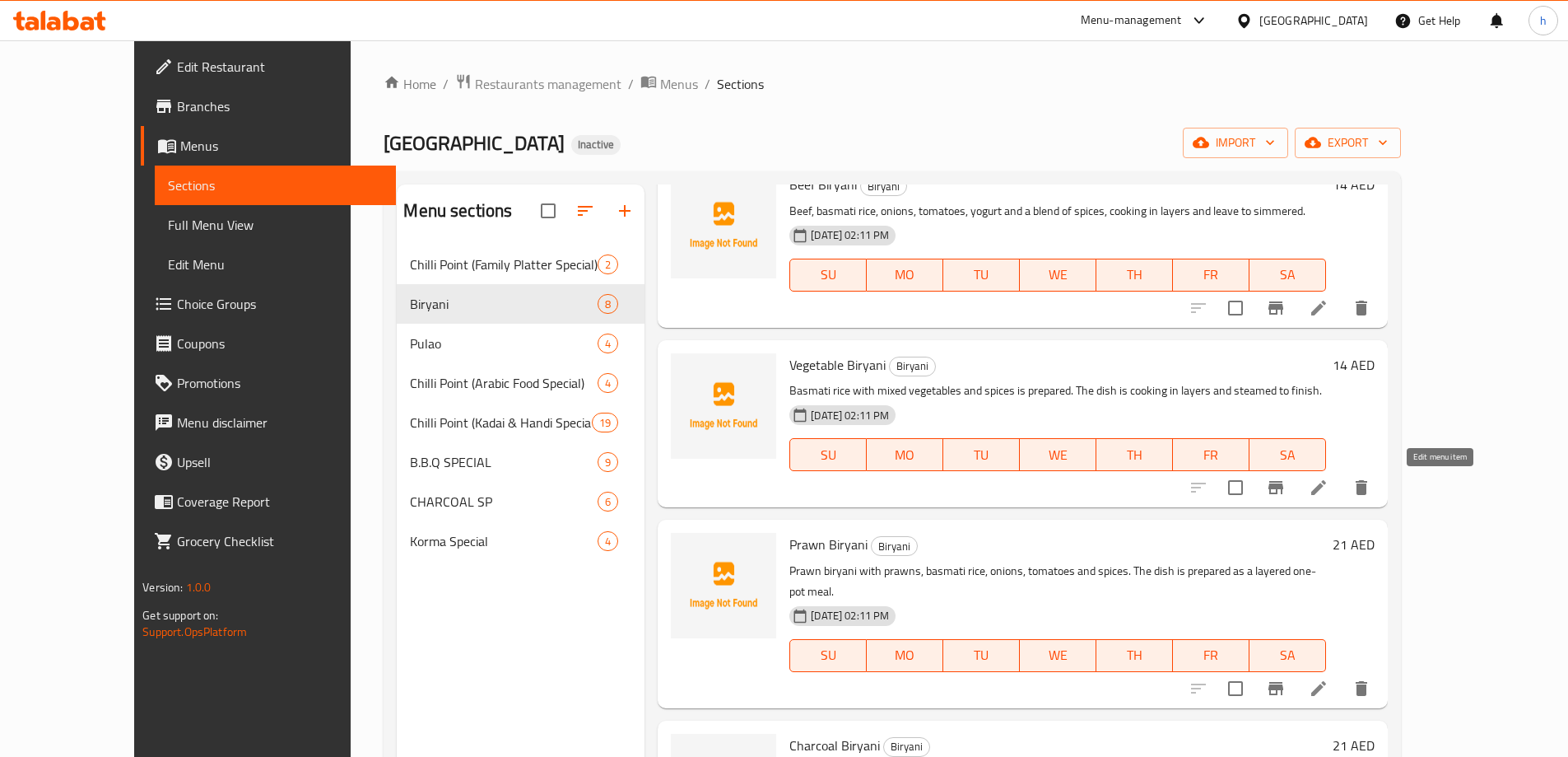
click at [1326, 494] on icon at bounding box center [1319, 488] width 15 height 15
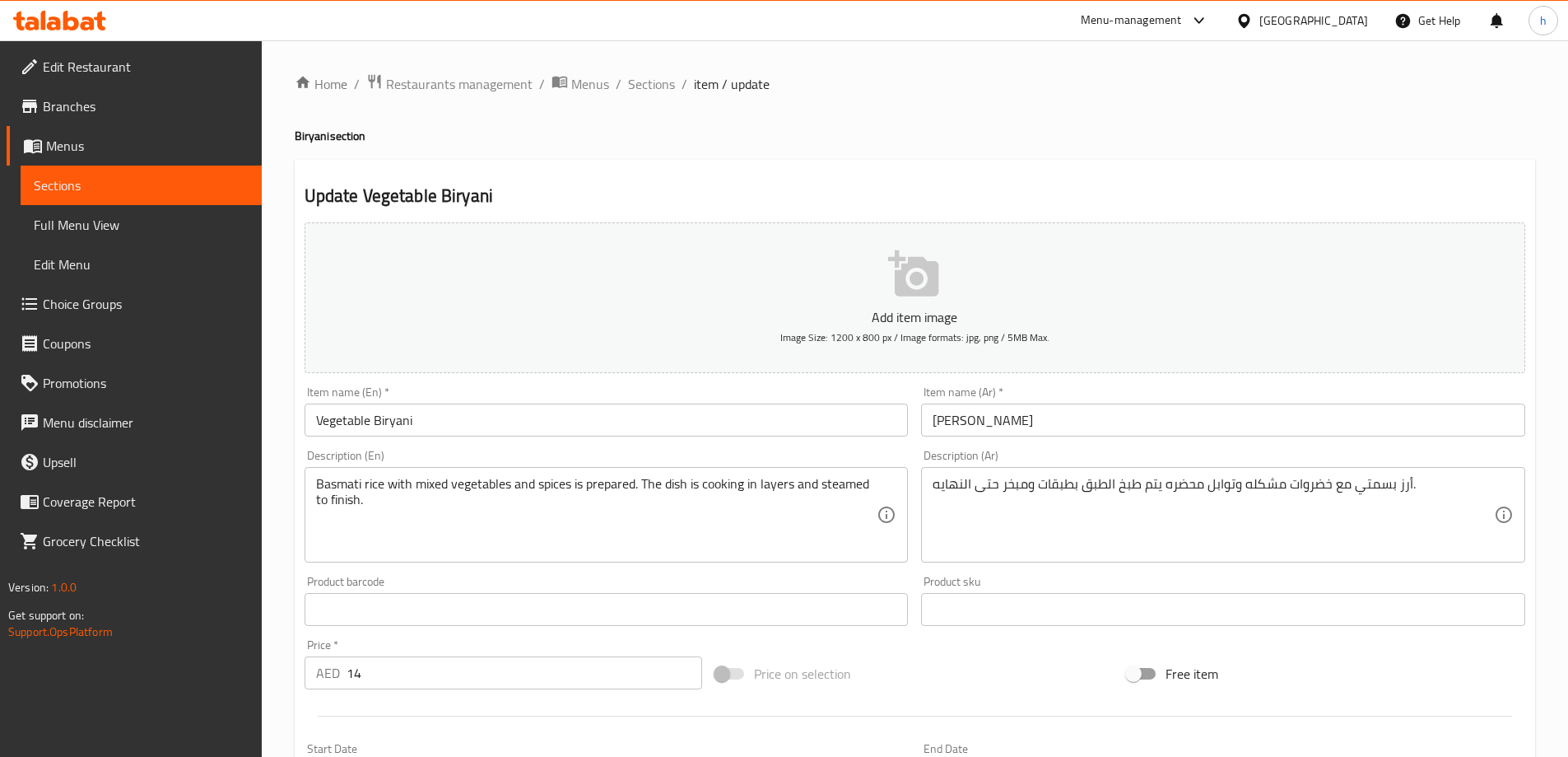
click at [581, 391] on div "Item name (En)   * Vegetable Biryani Item name (En) *" at bounding box center [607, 411] width 605 height 50
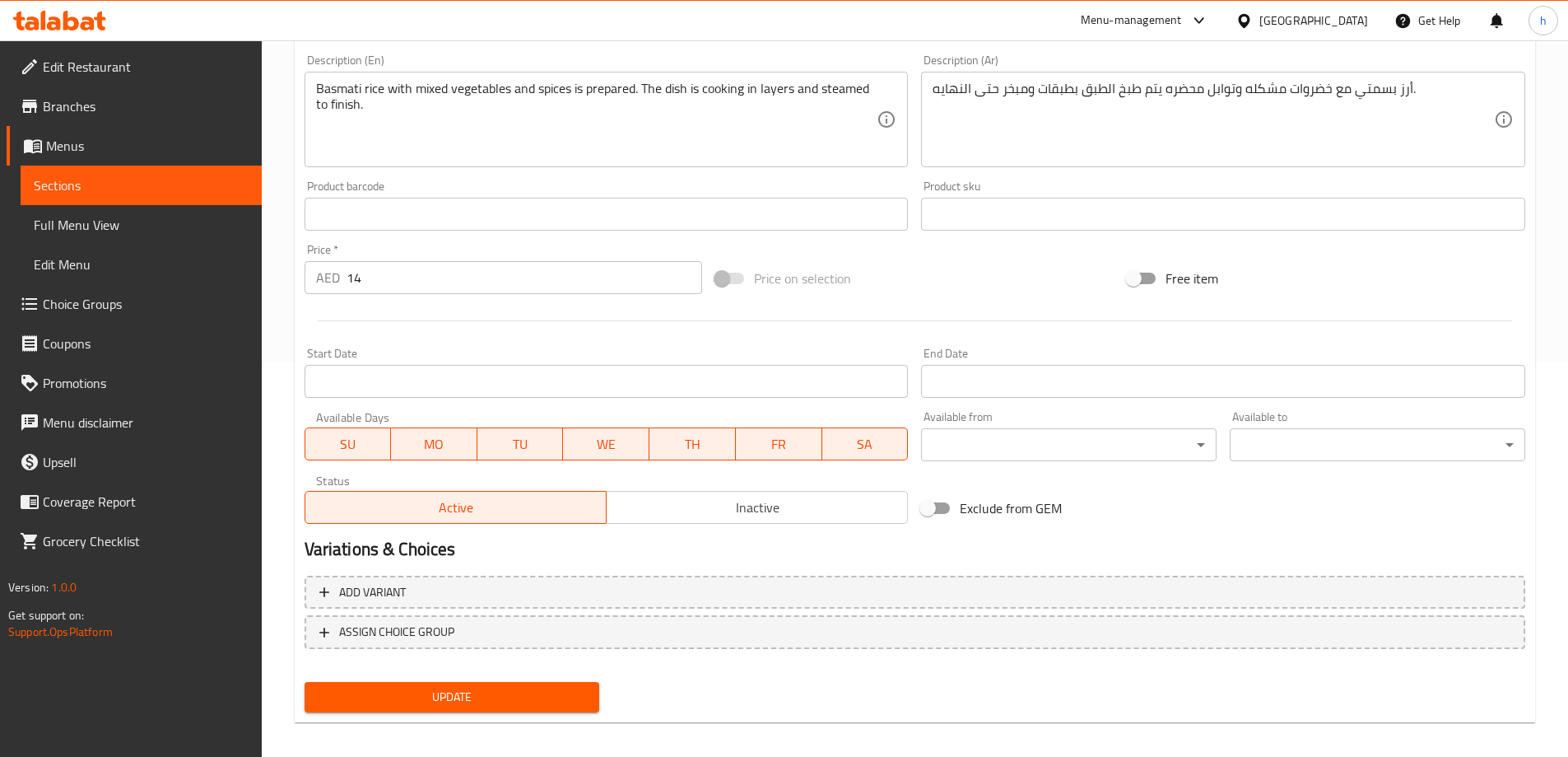
scroll to position [407, 0]
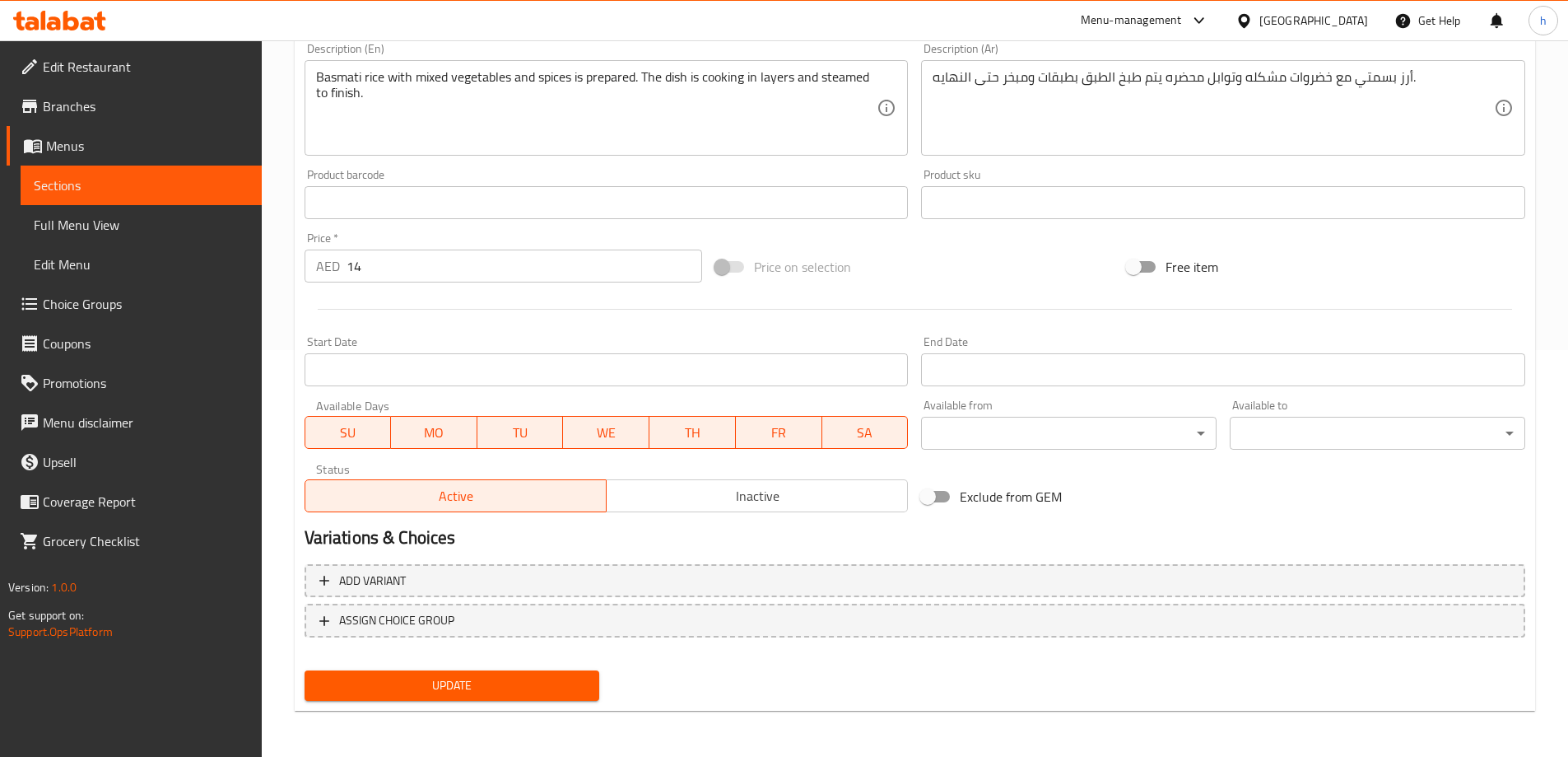
click at [547, 682] on span "Update" at bounding box center [452, 686] width 269 height 21
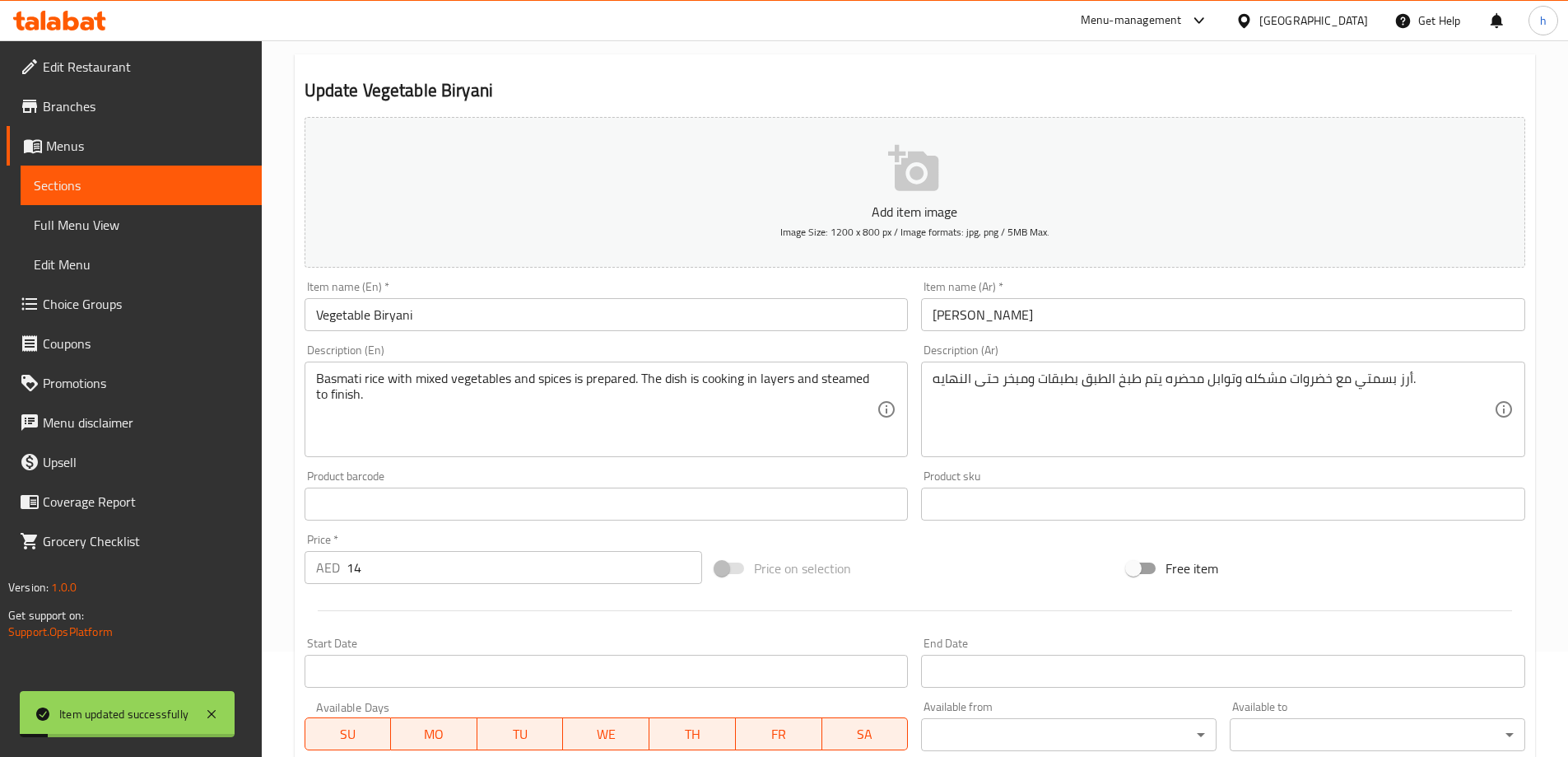
scroll to position [0, 0]
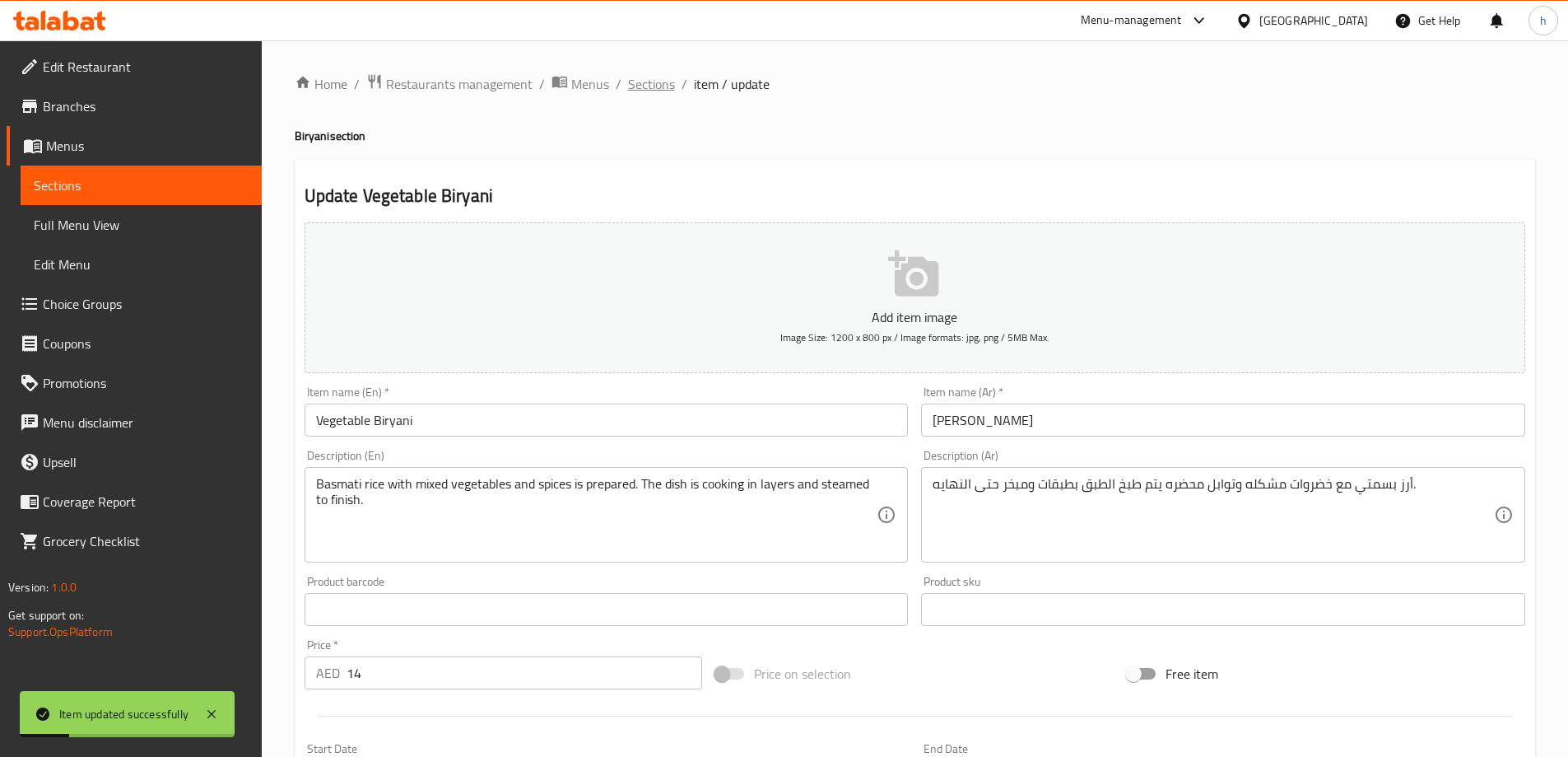
click at [659, 89] on span "Sections" at bounding box center [652, 84] width 47 height 20
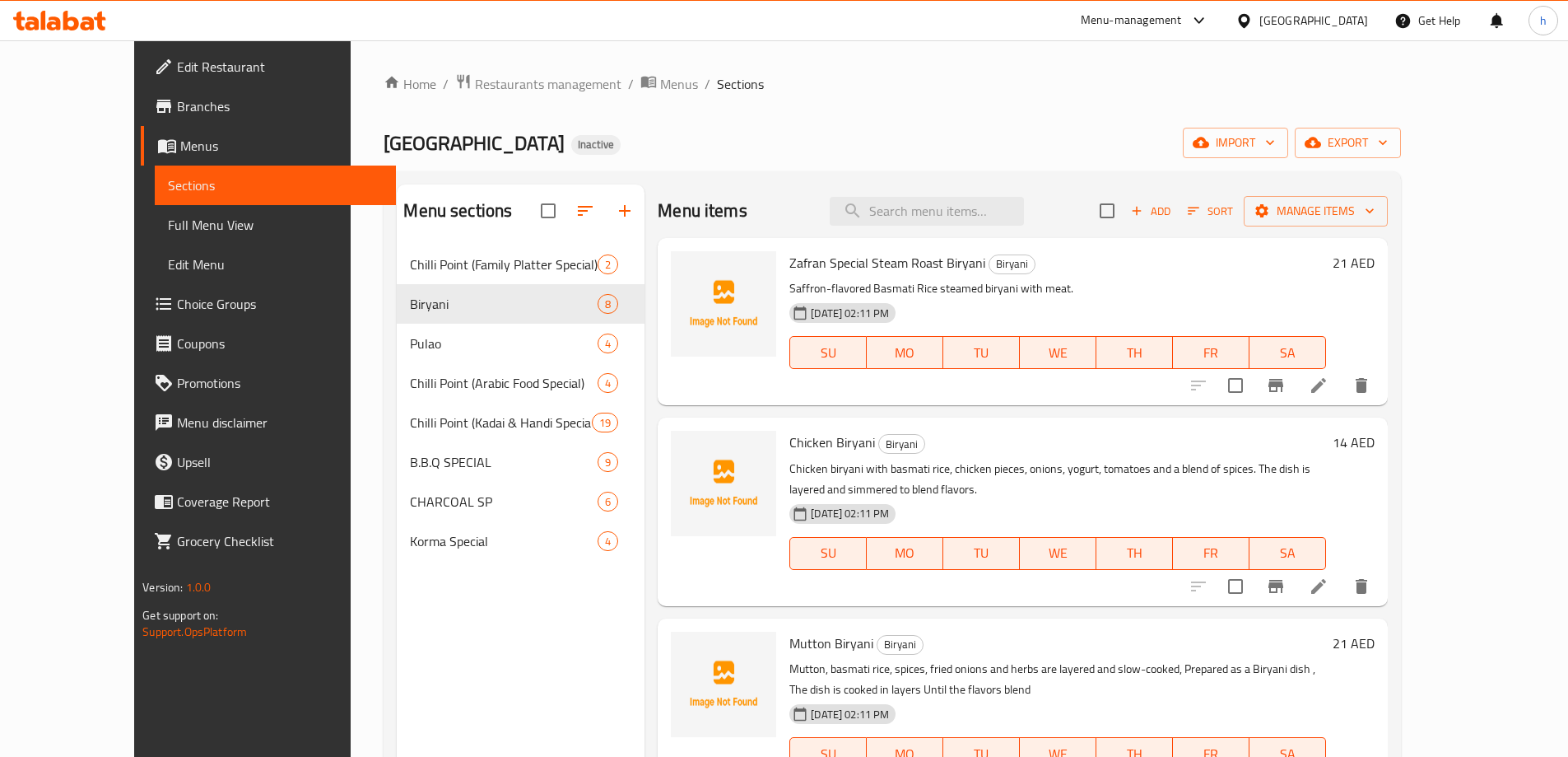
click at [585, 632] on div "Menu sections Chilli Point (Family Platter Special) 2 Biryani 8 Pulao 4 Chilli …" at bounding box center [521, 563] width 248 height 757
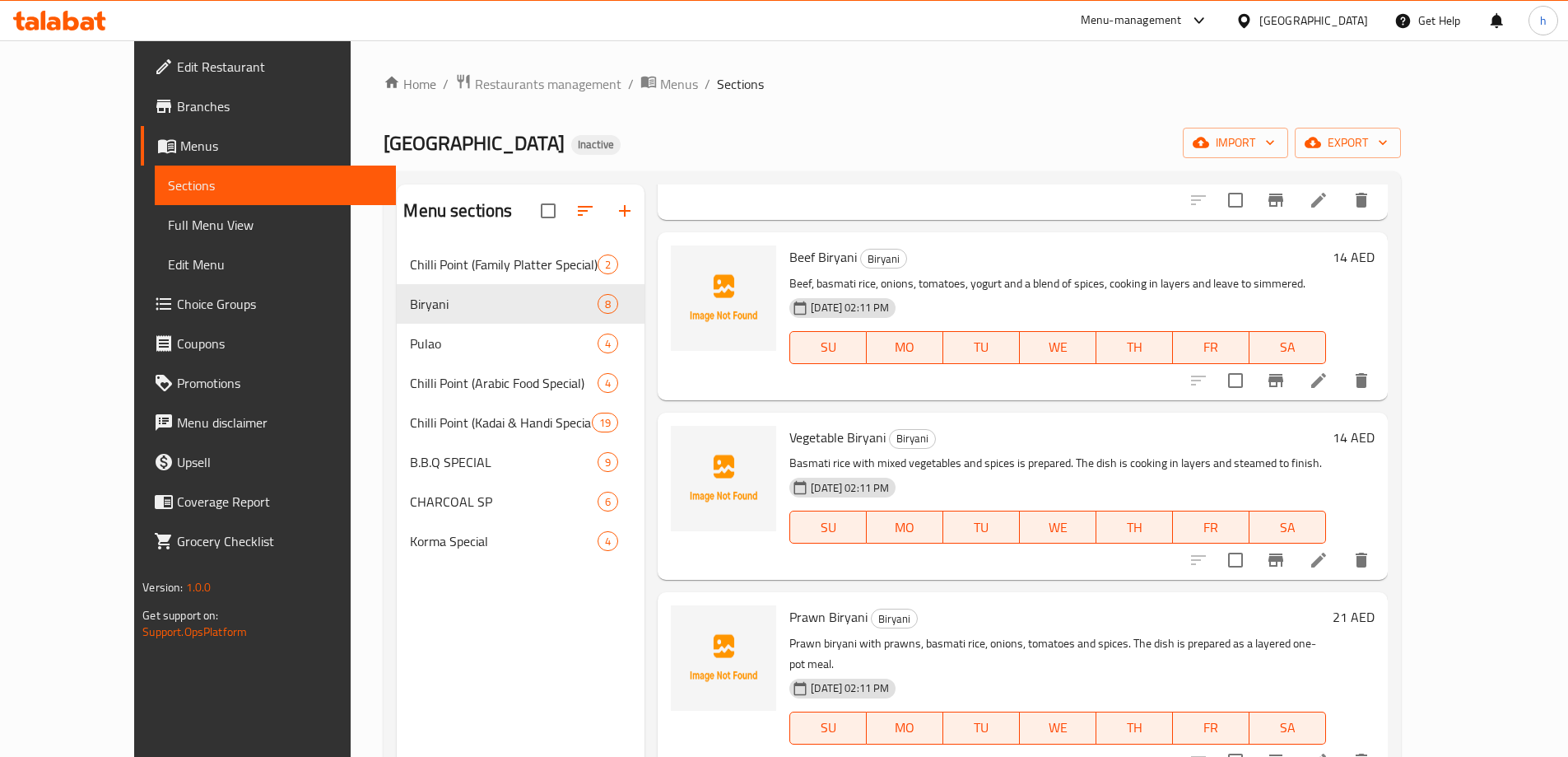
scroll to position [741, 0]
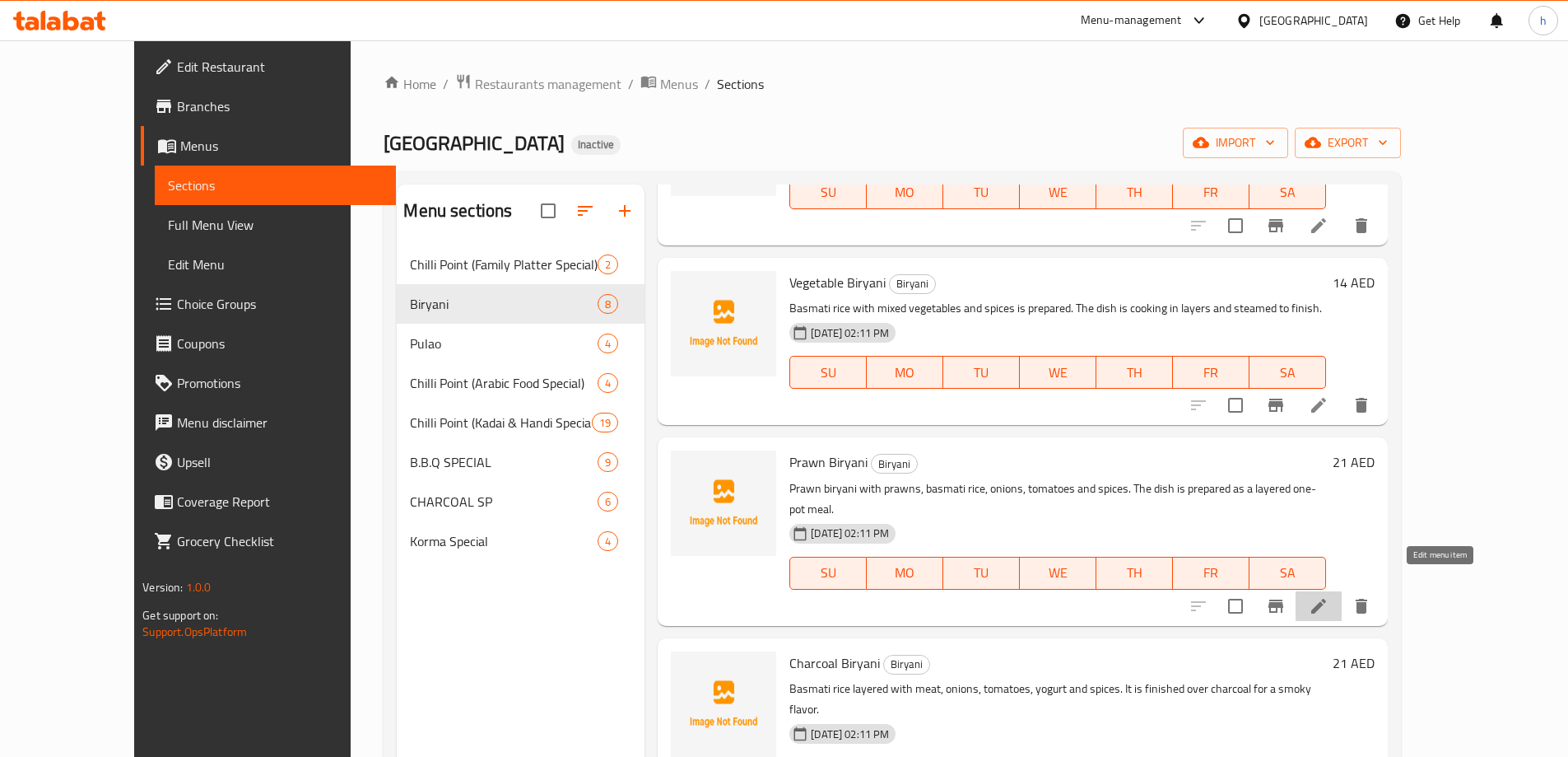
click at [1329, 597] on icon at bounding box center [1319, 606] width 20 height 20
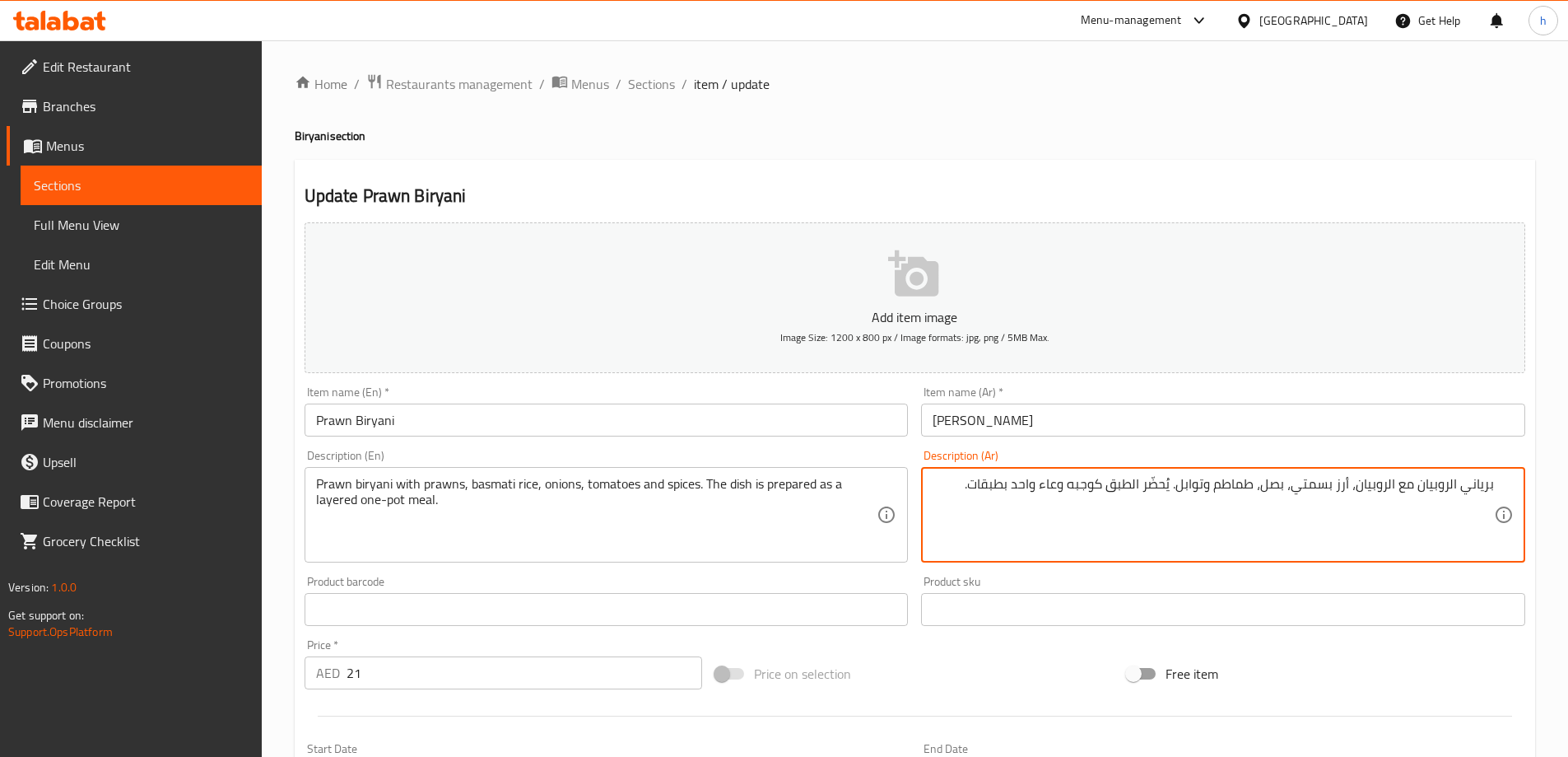
click at [1407, 489] on textarea "برياني الروبيان مع الروبيان، أرز بسمتي، بصل، طماطم وتوابل. يُحضَّر الطبق كوجبه …" at bounding box center [1213, 514] width 561 height 78
drag, startPoint x: 1356, startPoint y: 483, endPoint x: 1301, endPoint y: 482, distance: 55.0
click at [1301, 482] on textarea "برياني الروبيان مع الروبيان، أرز بسمتي، بصل، طماطم وتوابل. يُحضَّر الطبق كوجبه …" at bounding box center [1213, 514] width 561 height 78
click at [1276, 482] on textarea "برياني الروبيان مع الروبيان، أرز بسمتي، بصل، طماطم وتوابل. يُحضَّر الطبق كوجبه …" at bounding box center [1213, 514] width 561 height 78
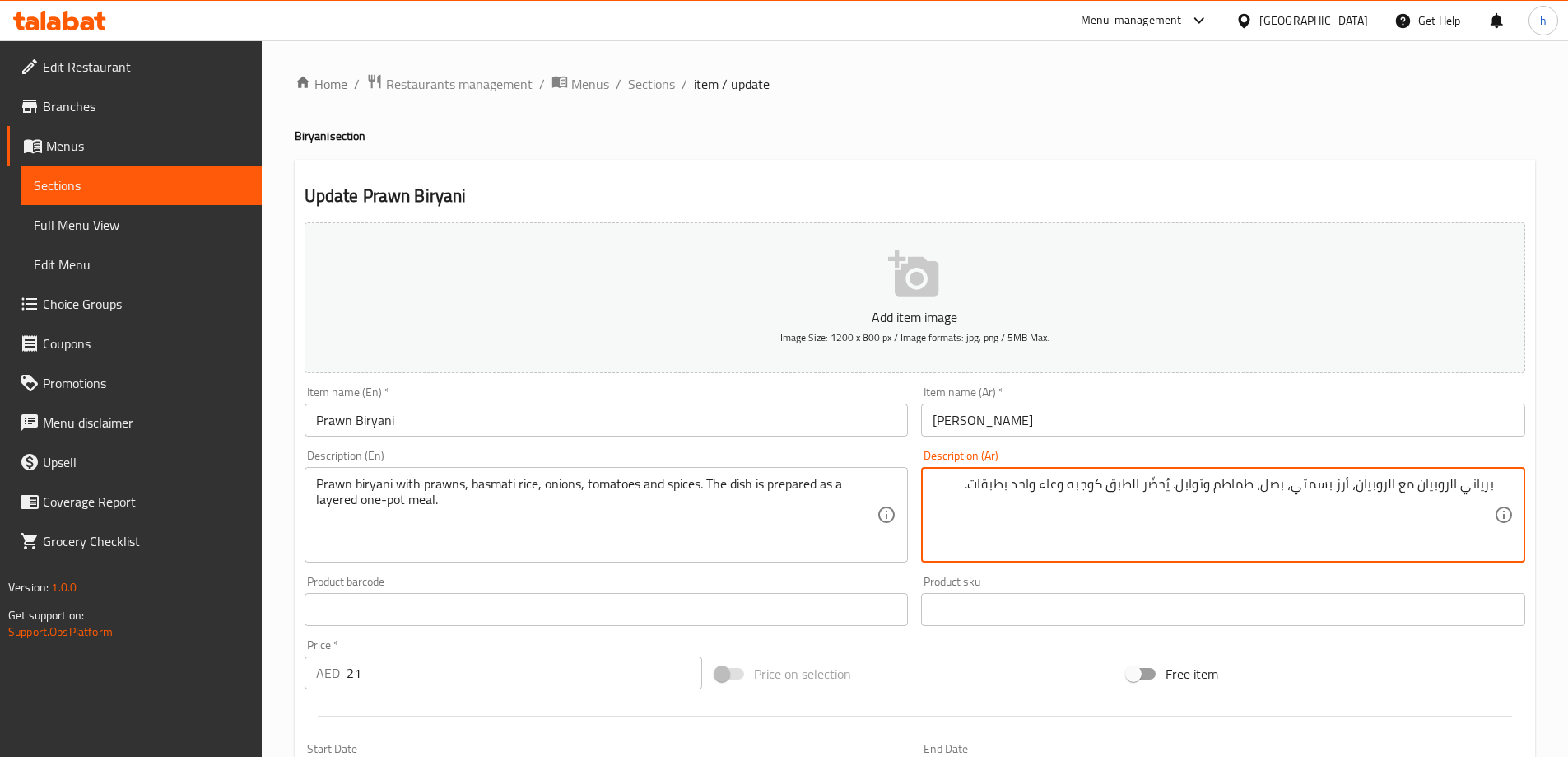
click at [1238, 484] on textarea "برياني الروبيان مع الروبيان، أرز بسمتي، بصل، طماطم وتوابل. يُحضَّر الطبق كوجبه …" at bounding box center [1213, 514] width 561 height 78
click at [1205, 488] on textarea "برياني الروبيان مع الروبيان، أرز بسمتي، بصل، طماطم وتوابل. يُحضَّر الطبق كوجبه …" at bounding box center [1213, 514] width 561 height 78
click at [1166, 486] on textarea "برياني الروبيان مع الروبيان، أرز بسمتي، بصل، طماطم وتوابل. يُحضَّر الطبق كوجبه …" at bounding box center [1213, 514] width 561 height 78
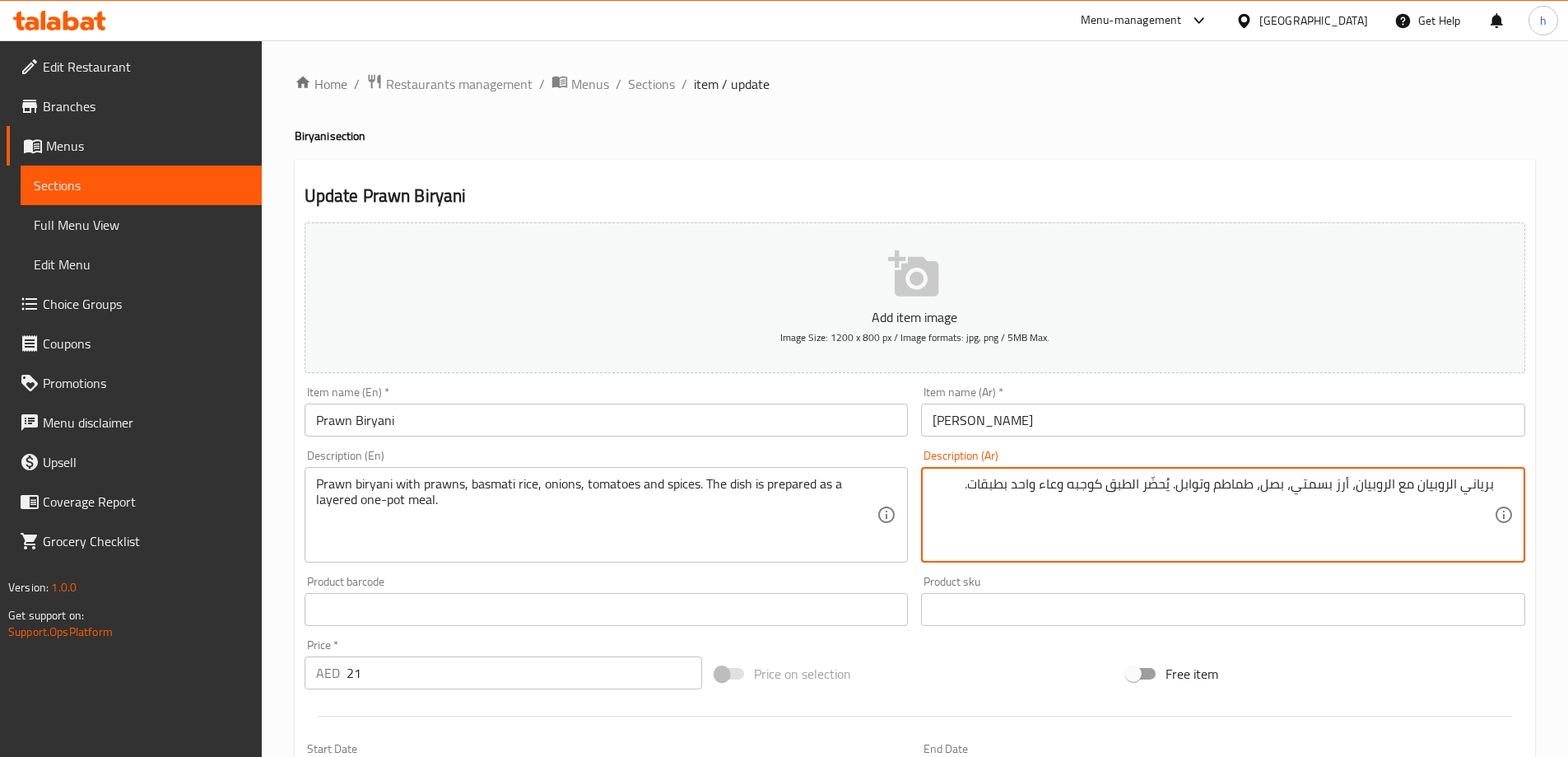
click at [1166, 486] on textarea "برياني الروبيان مع الروبيان، أرز بسمتي، بصل، طماطم وتوابل. يُحضَّر الطبق كوجبه …" at bounding box center [1213, 514] width 561 height 78
click at [1122, 479] on textarea "برياني الروبيان مع الروبيان، أرز بسمتي، بصل، طماطم وتوابل. يُحضَّر الطبق كوجبه …" at bounding box center [1213, 514] width 561 height 78
click at [1083, 484] on textarea "برياني الروبيان مع الروبيان، أرز بسمتي، بصل، طماطم وتوابل. يُحضَّر الطبق كوجبه …" at bounding box center [1213, 514] width 561 height 78
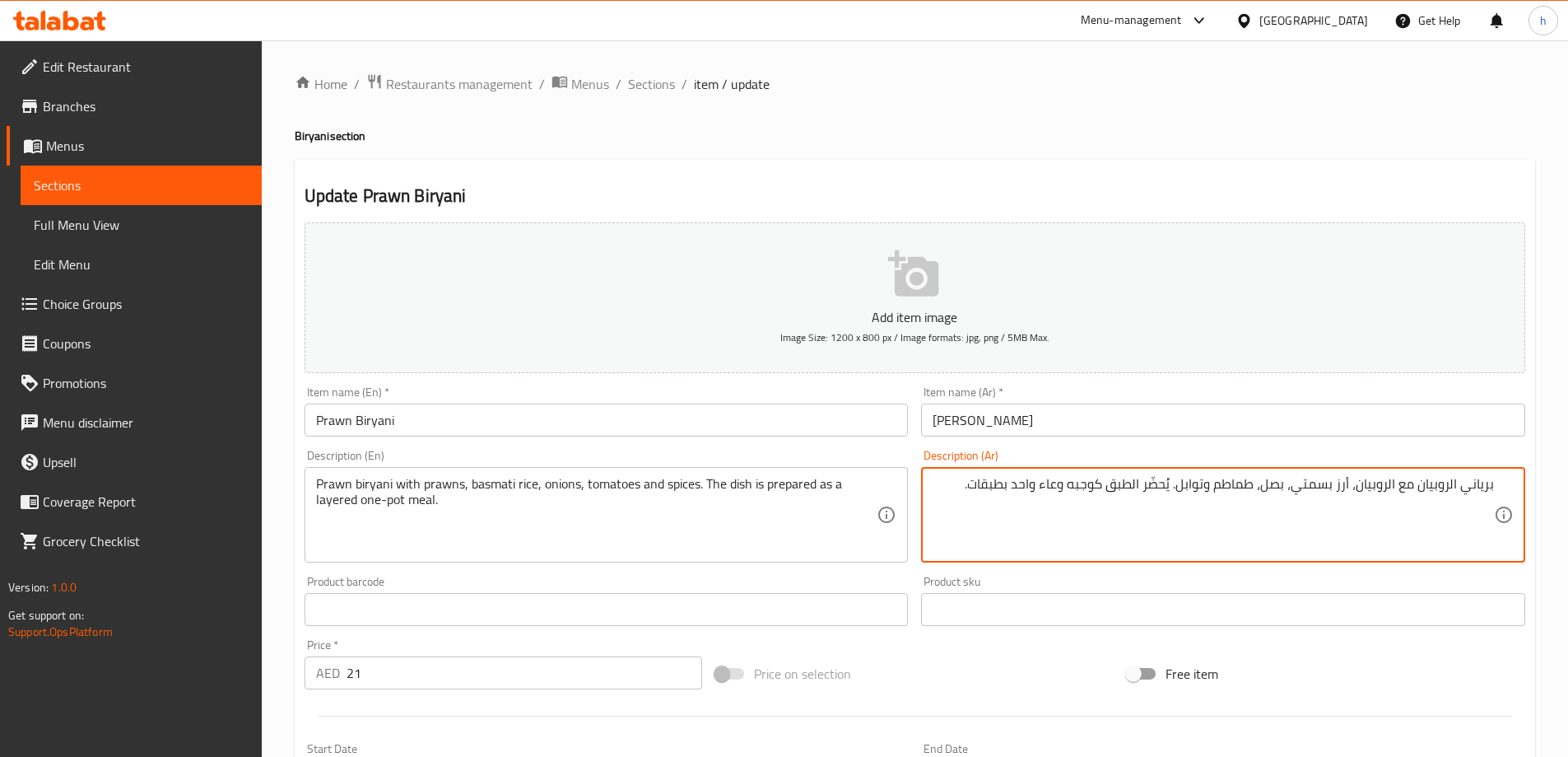
click at [996, 484] on textarea "برياني الروبيان مع الروبيان، أرز بسمتي، بصل، طماطم وتوابل. يُحضَّر الطبق كوجبه …" at bounding box center [1213, 514] width 561 height 78
click at [1109, 483] on textarea "برياني الروبيان مع الروبيان، أرز بسمتي، بصل، طماطم وتوابل. يُحضَّر الطبق كوجبه …" at bounding box center [1213, 514] width 561 height 78
paste textarea "بطبقات"
type textarea "برياني الروبيان مع الروبيان، أرز بسمتي، بصل، طماطم وتوابل. يُحضَّر الطبق بطبقات…"
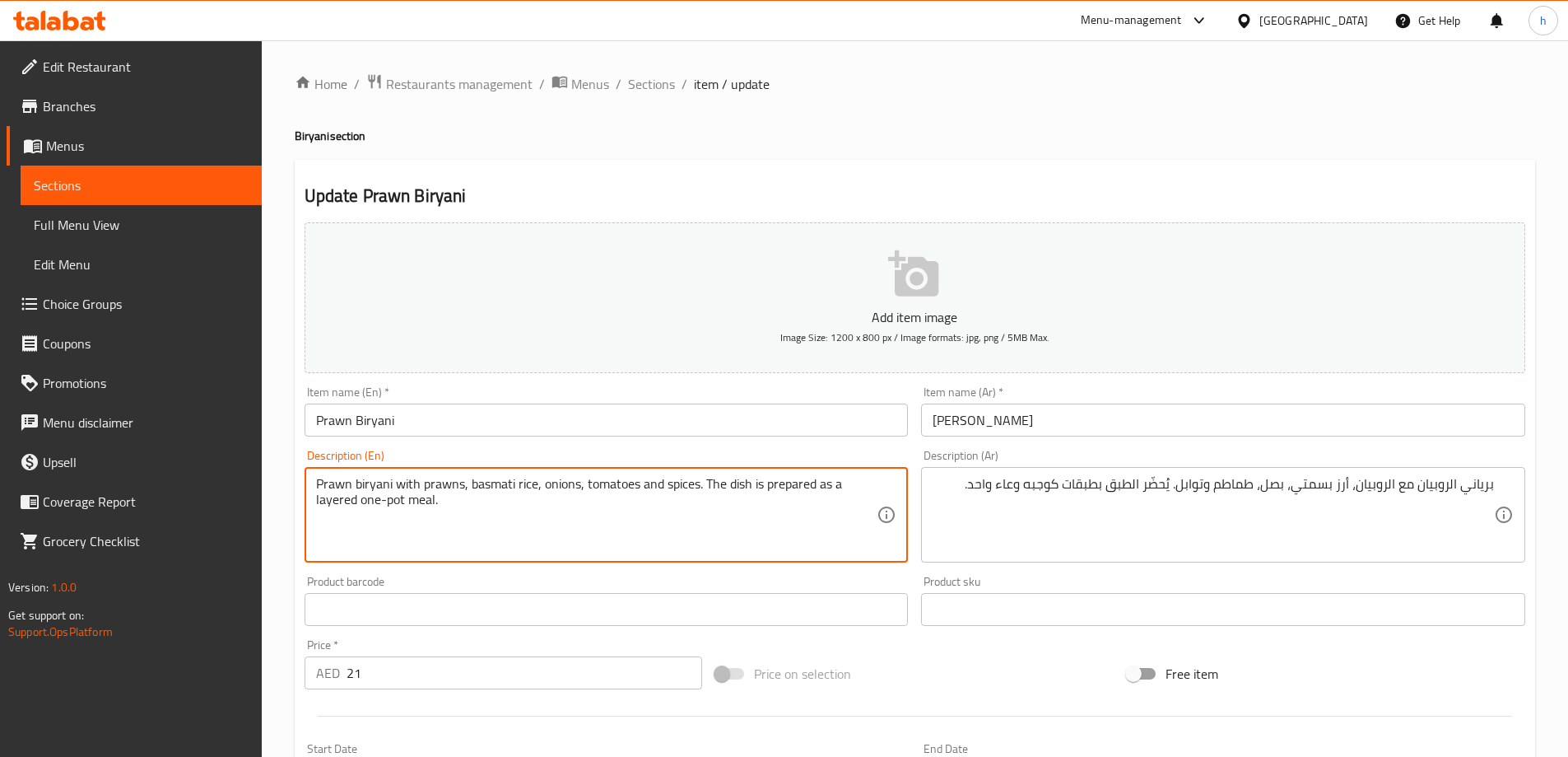
drag, startPoint x: 406, startPoint y: 501, endPoint x: 391, endPoint y: 501, distance: 15.0
click at [394, 505] on textarea "Prawn biryani with prawns, basmati rice, onions, tomatoes and spices. The dish …" at bounding box center [596, 514] width 561 height 78
drag, startPoint x: 402, startPoint y: 501, endPoint x: 361, endPoint y: 502, distance: 41.0
click at [361, 502] on textarea "Prawn biryani with prawns, basmati rice, onions, tomatoes and spices. The dish …" at bounding box center [596, 514] width 561 height 78
click at [398, 501] on textarea "Prawn biryani with prawns, basmati rice, onions, tomatoes and spices. The dish …" at bounding box center [596, 514] width 561 height 78
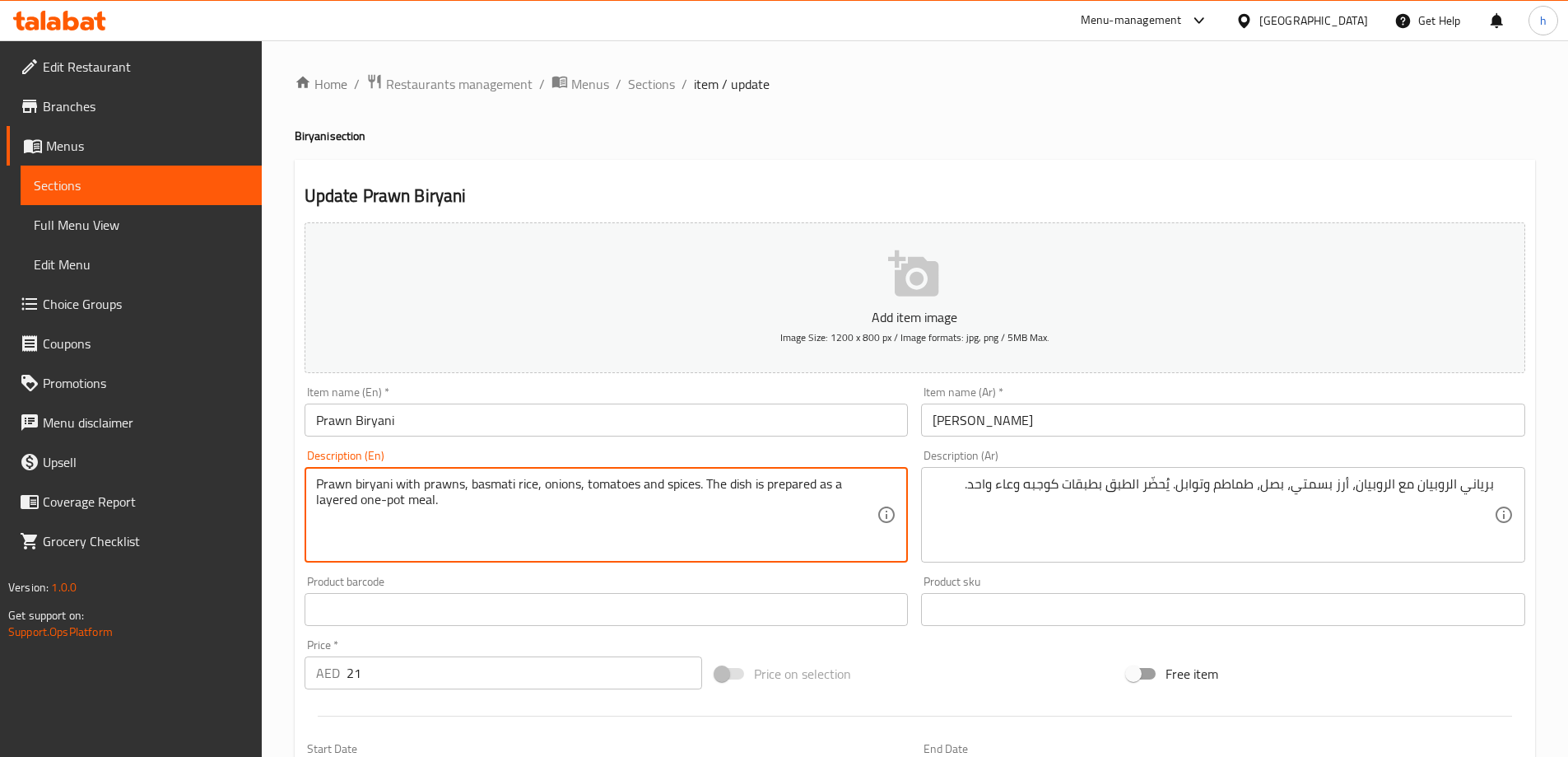
click at [398, 501] on textarea "Prawn biryani with prawns, basmati rice, onions, tomatoes and spices. The dish …" at bounding box center [596, 514] width 561 height 78
click at [468, 507] on textarea "Prawn biryani with prawns, basmati rice, onions, tomatoes and spices. The dish …" at bounding box center [596, 514] width 561 height 78
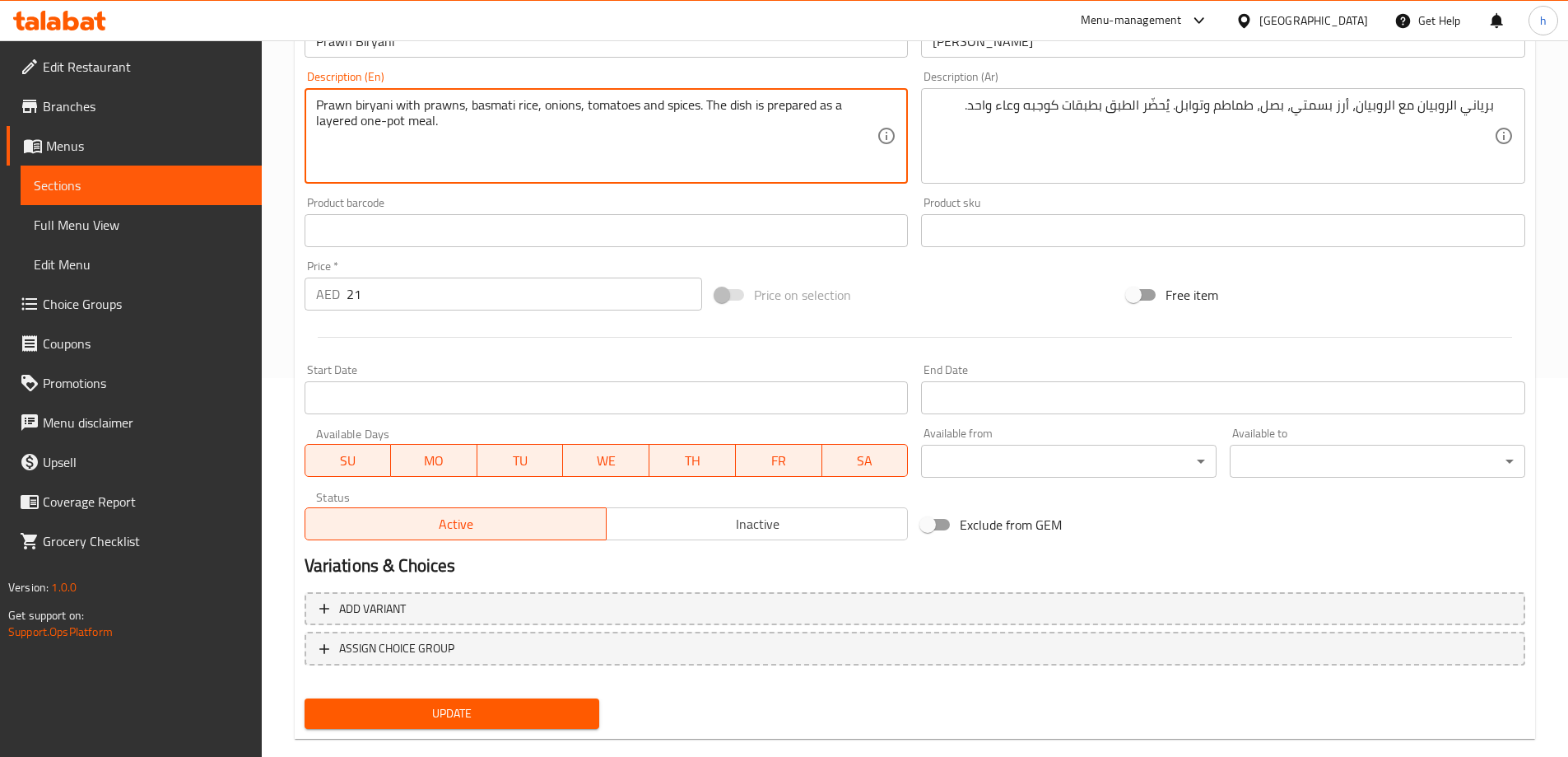
scroll to position [407, 0]
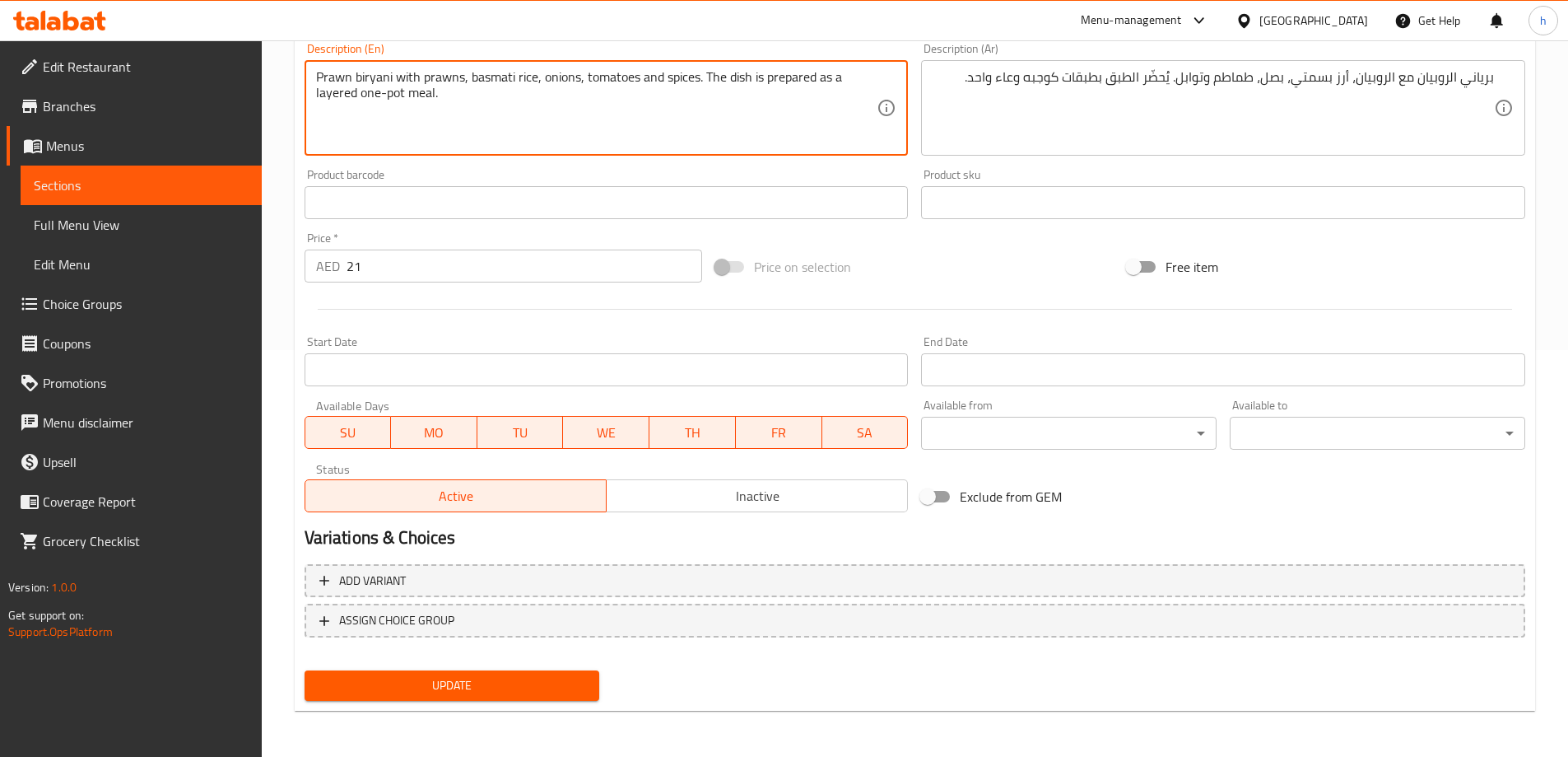
click at [500, 692] on span "Update" at bounding box center [452, 686] width 269 height 21
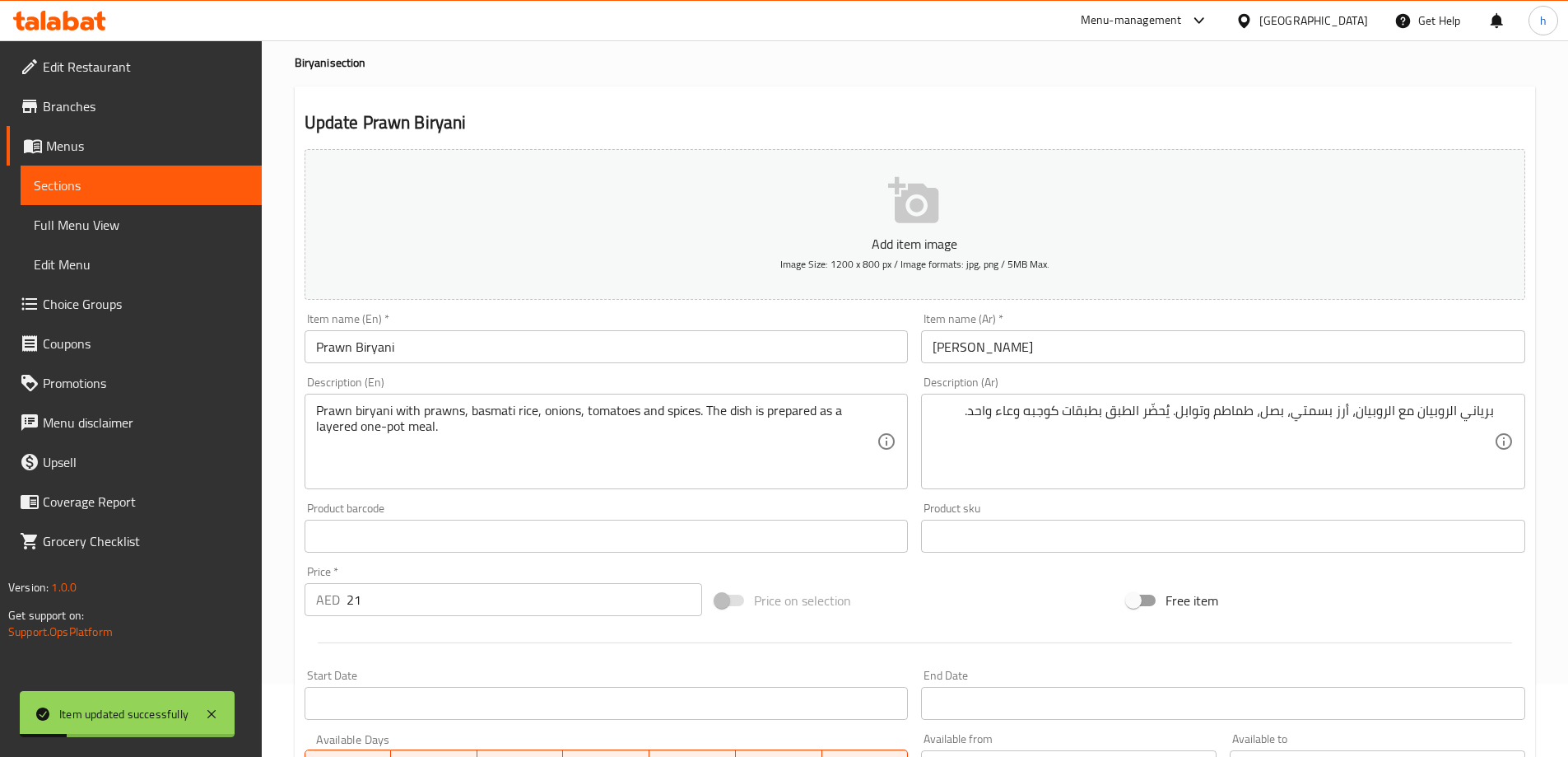
scroll to position [0, 0]
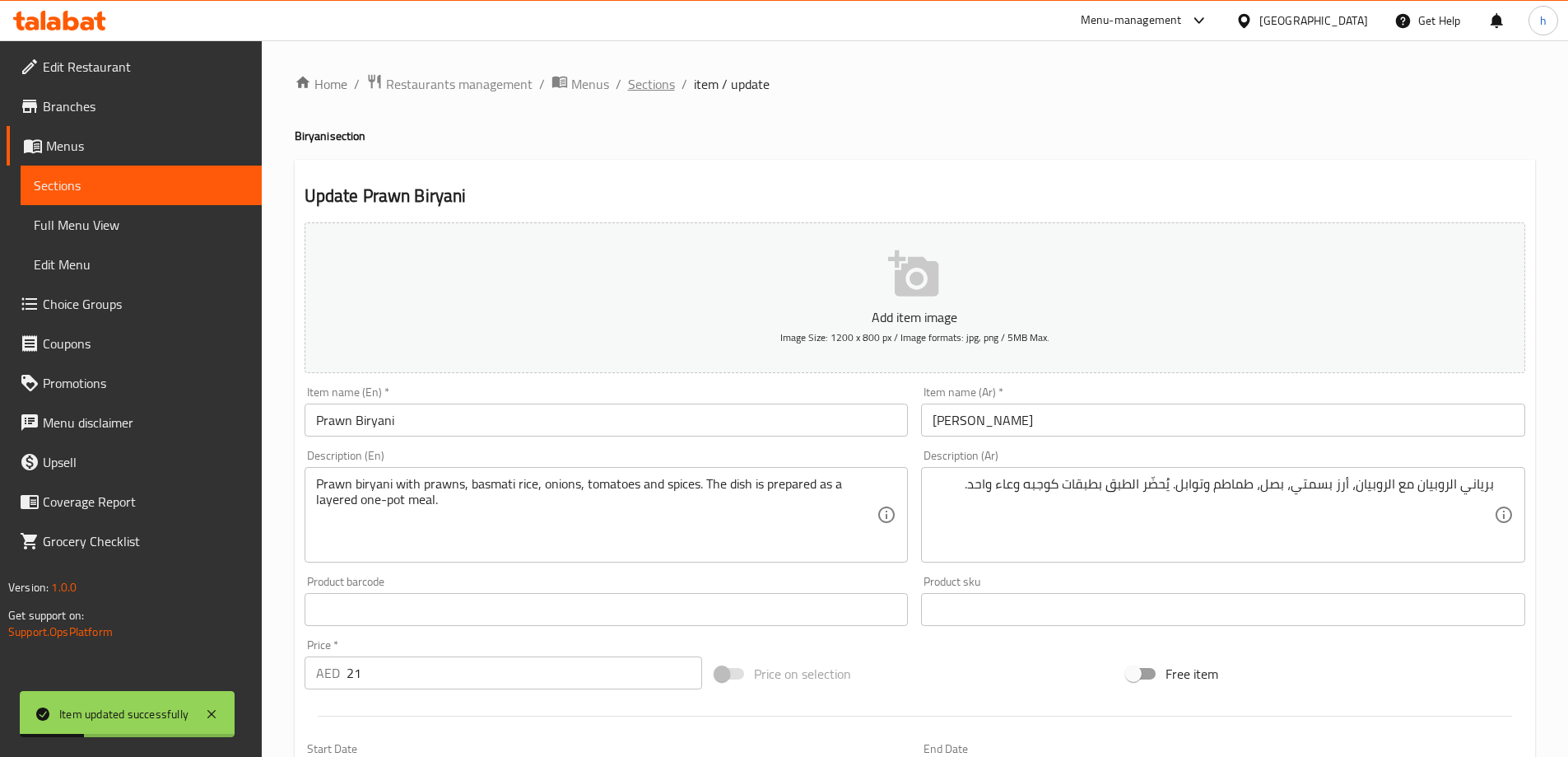
click at [653, 92] on span "Sections" at bounding box center [652, 84] width 47 height 20
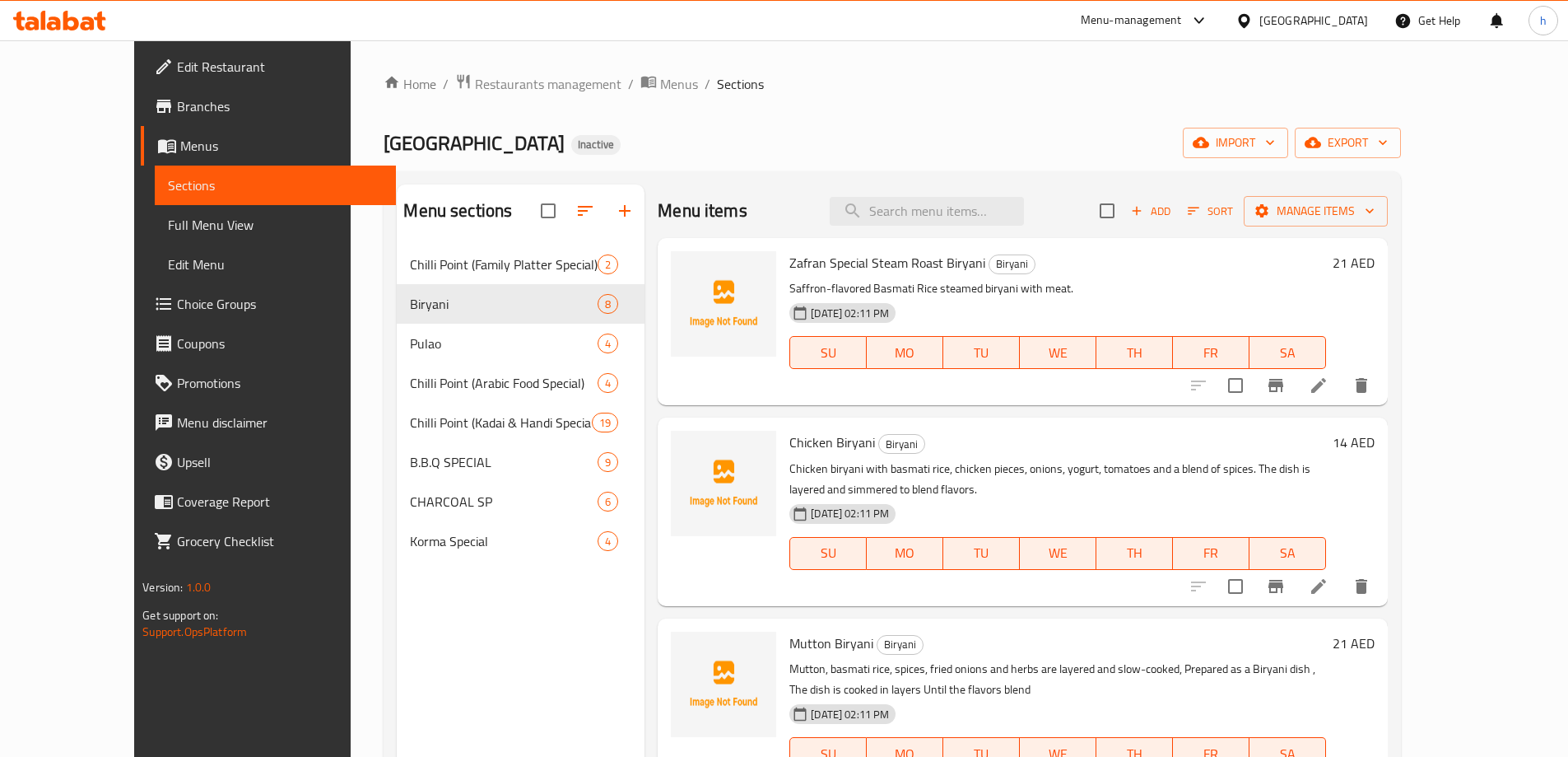
click at [951, 453] on h6 "Chicken Biryani Biryani" at bounding box center [1058, 442] width 536 height 23
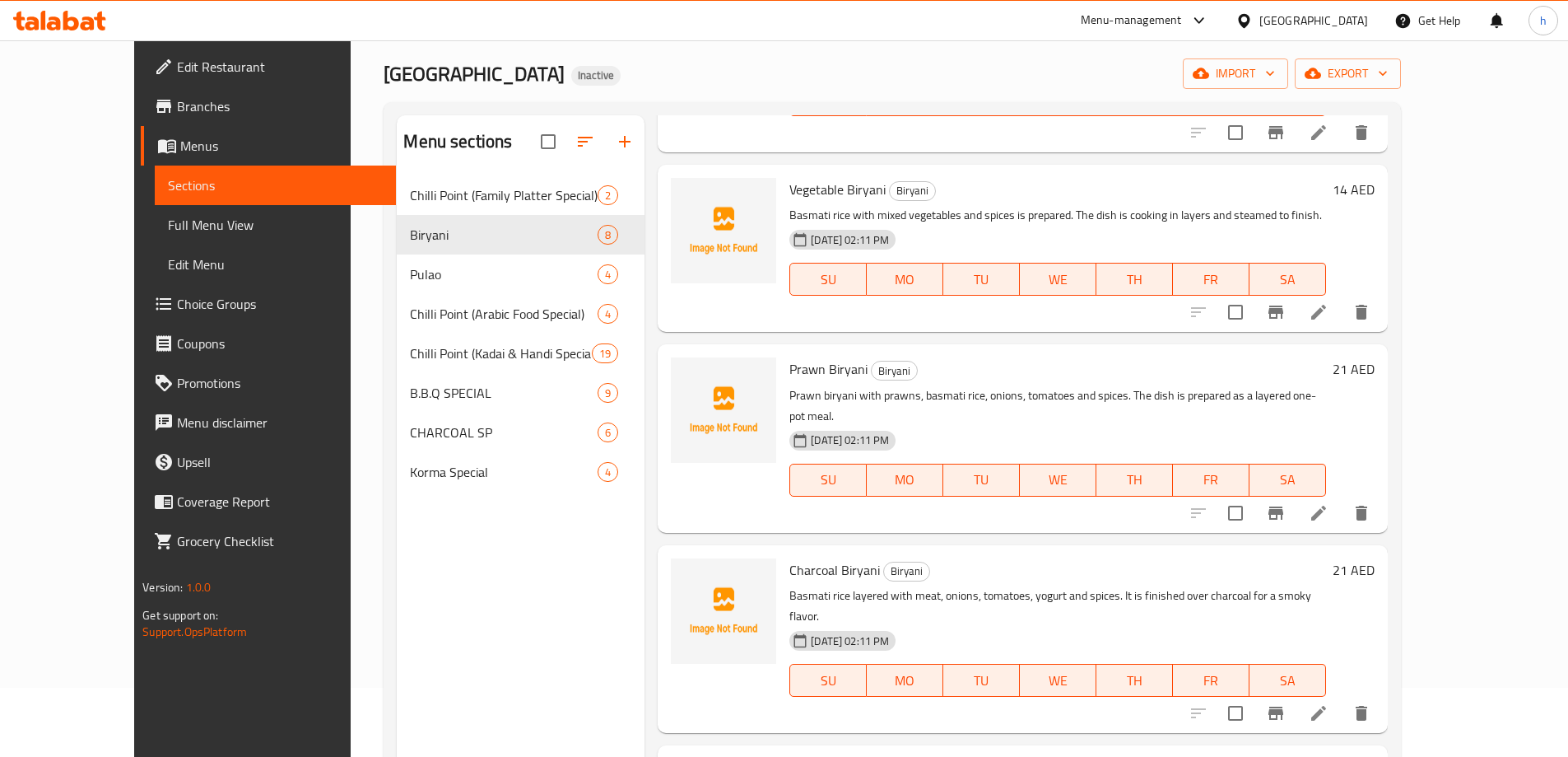
scroll to position [165, 0]
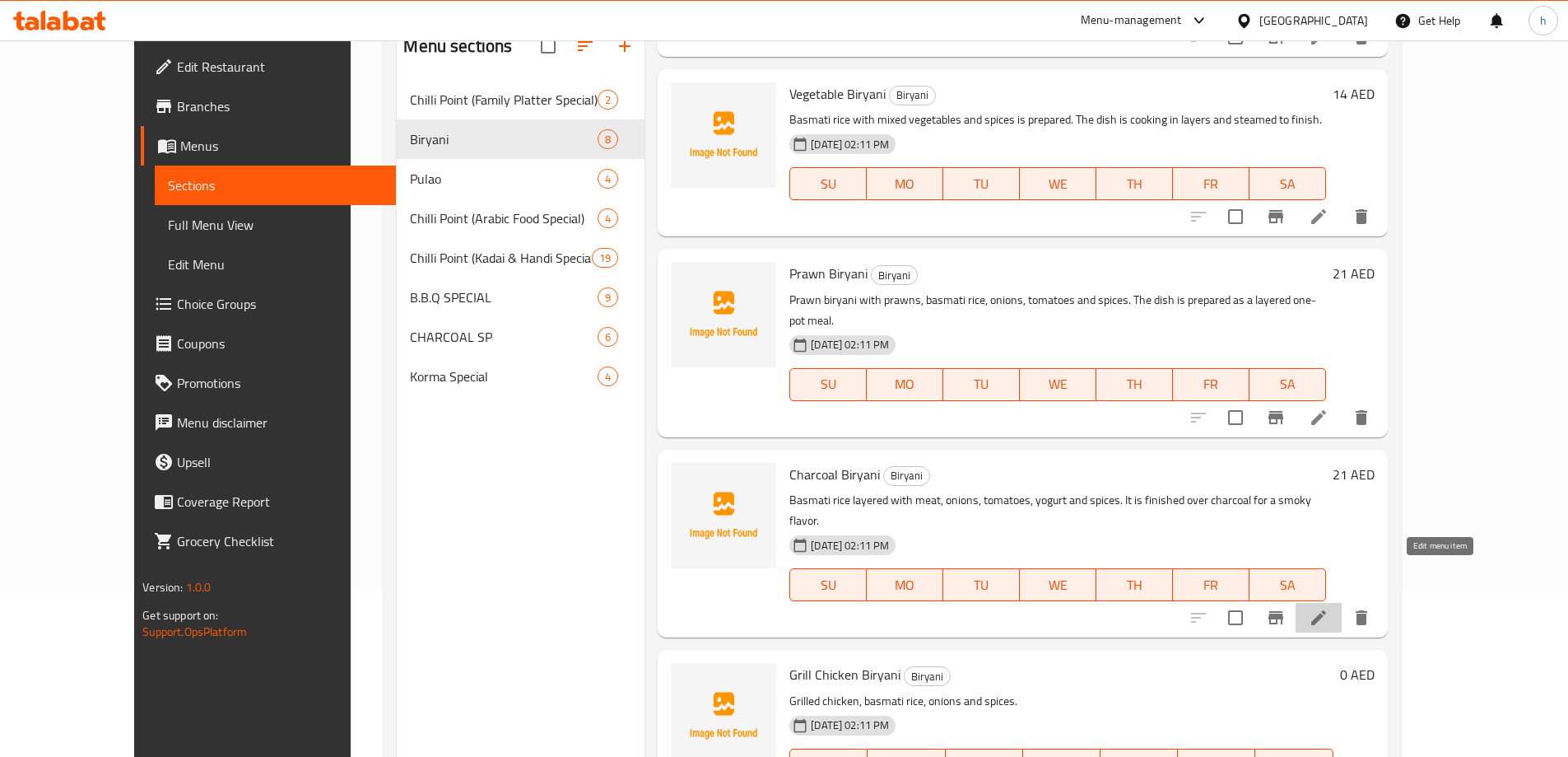
click at [1329, 608] on icon at bounding box center [1319, 617] width 20 height 20
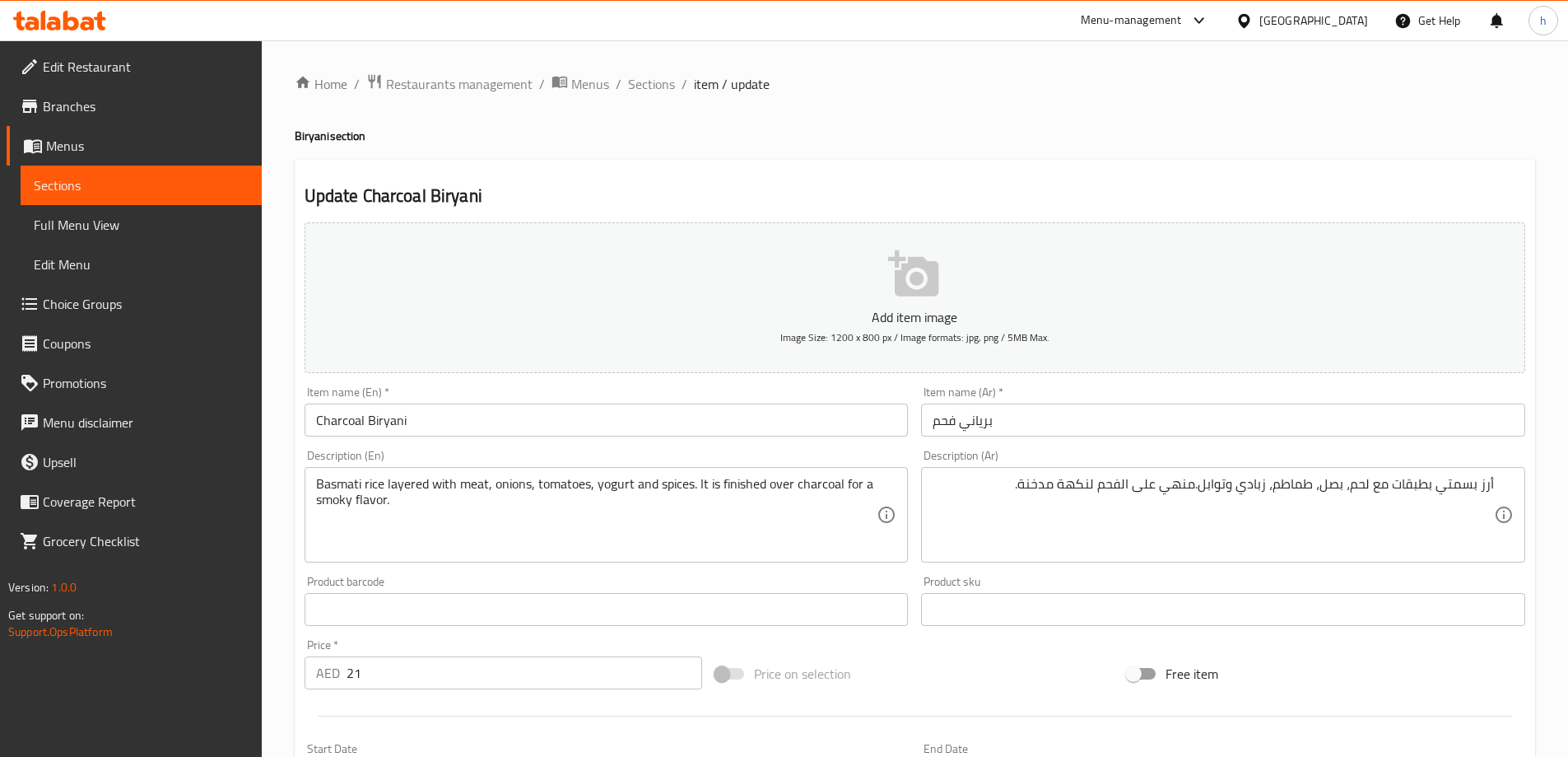
drag, startPoint x: 1373, startPoint y: 488, endPoint x: 1373, endPoint y: 497, distance: 9.0
click at [1373, 488] on textarea "أرز بسمتي بطبقات مع لحم، بصل، طماطم، زبادي وتوابل.منهي على الفحم لنكهة مدخنة." at bounding box center [1213, 514] width 561 height 78
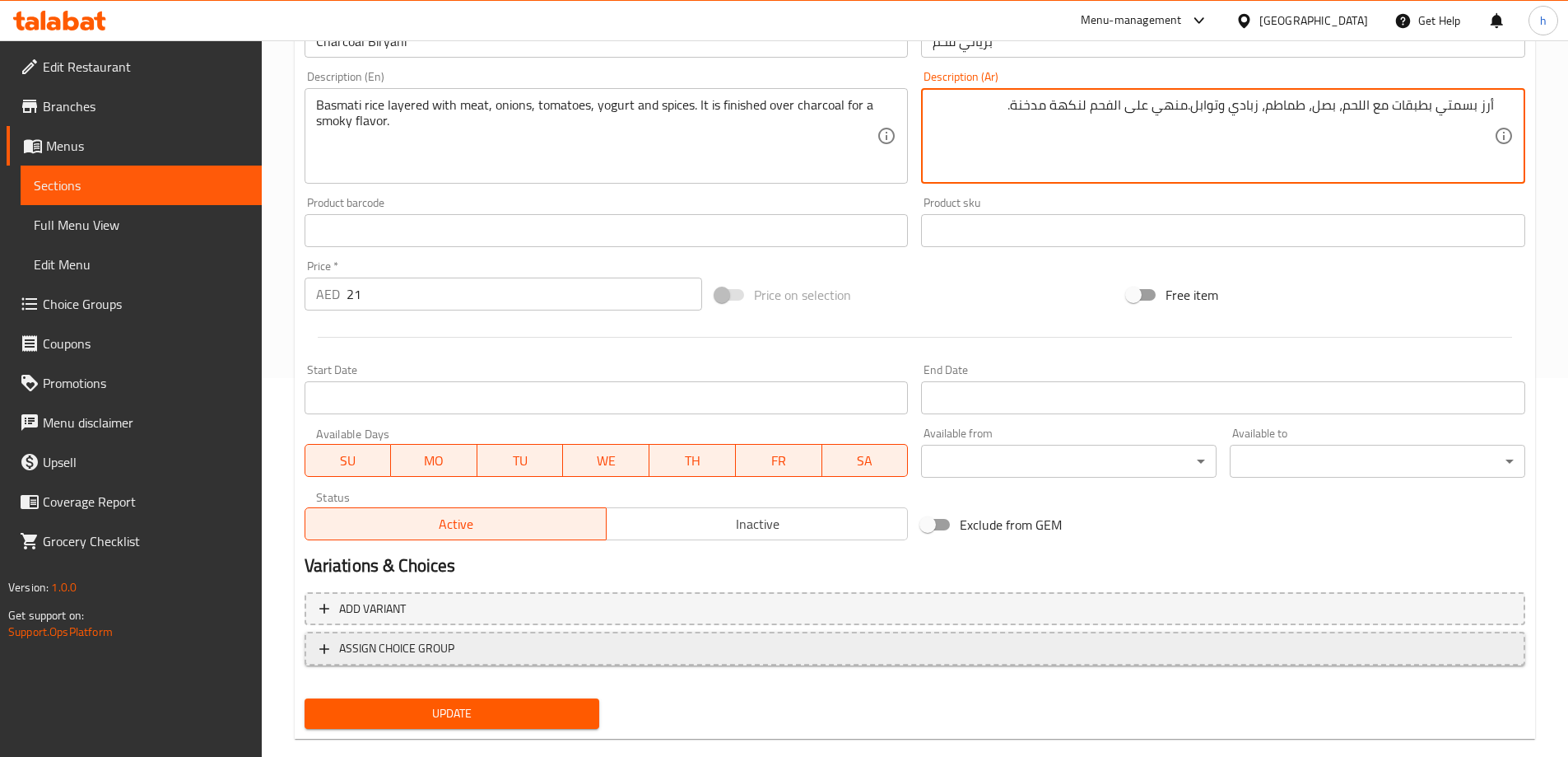
scroll to position [407, 0]
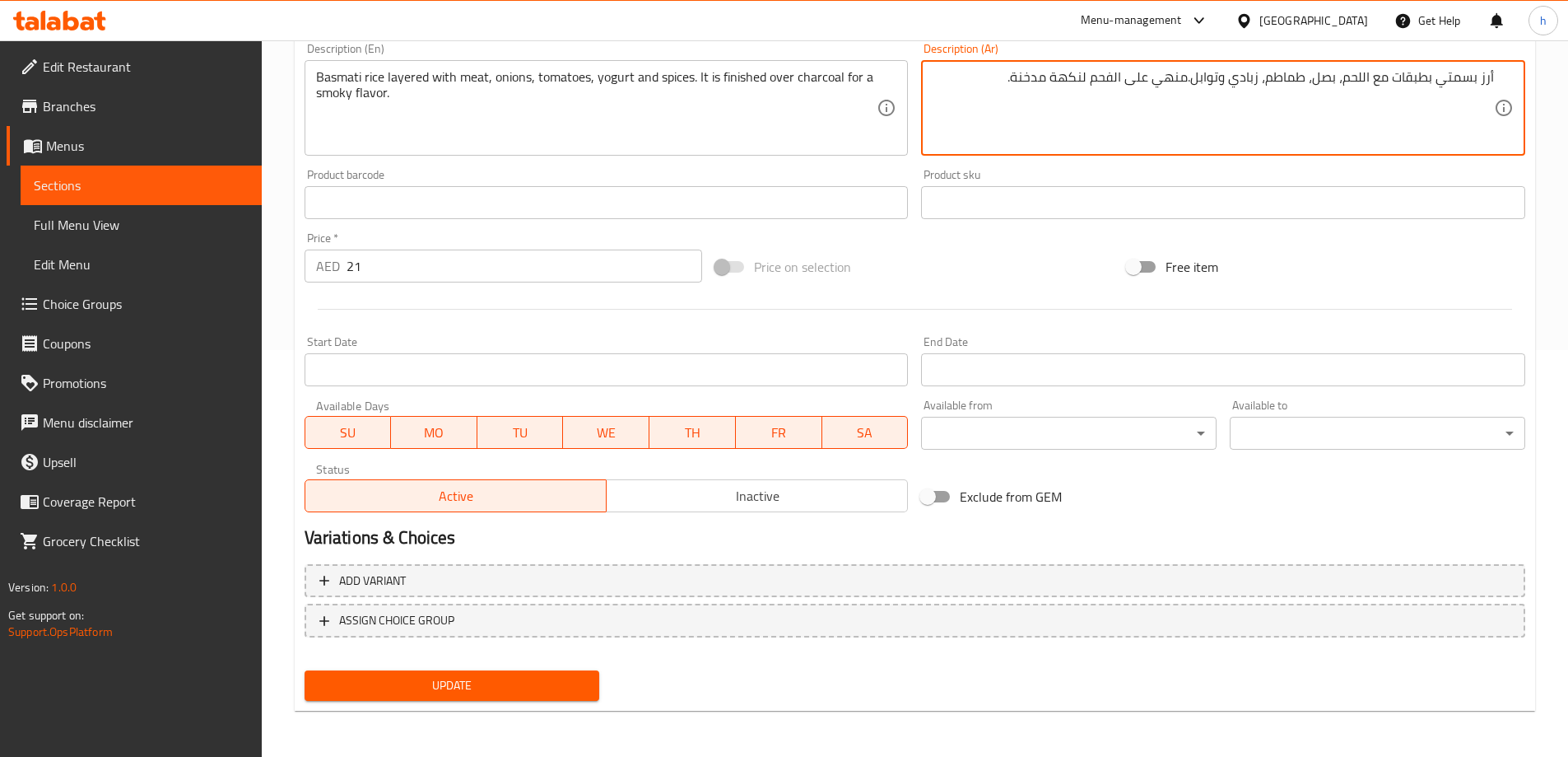
type textarea "أرز بسمتي بطبقات مع اللحم، بصل، طماطم، زبادي وتوابل.منهي على الفحم لنكهة مدخنة."
click at [445, 695] on span "Update" at bounding box center [452, 686] width 269 height 21
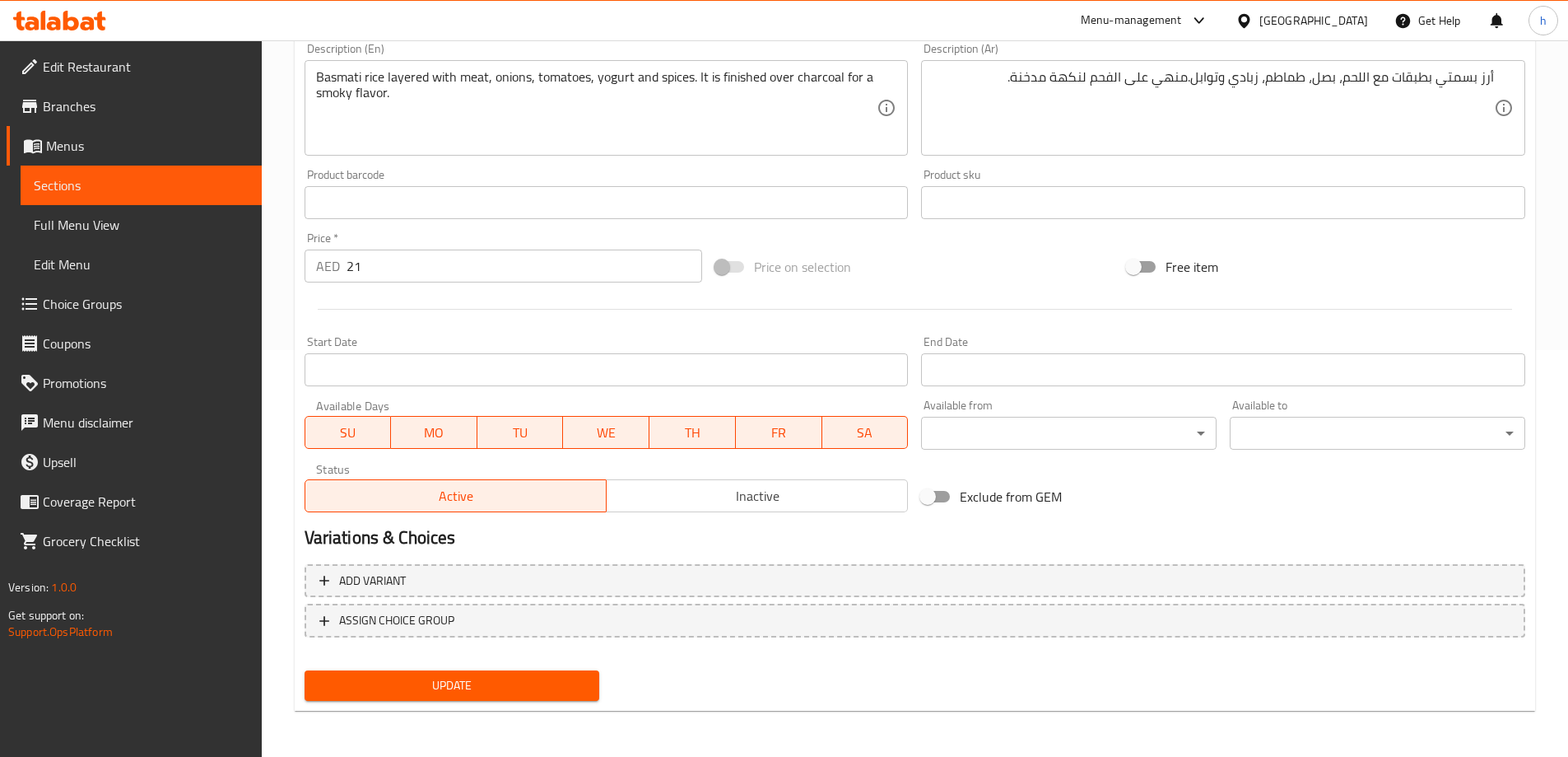
click at [726, 322] on div at bounding box center [915, 309] width 1234 height 41
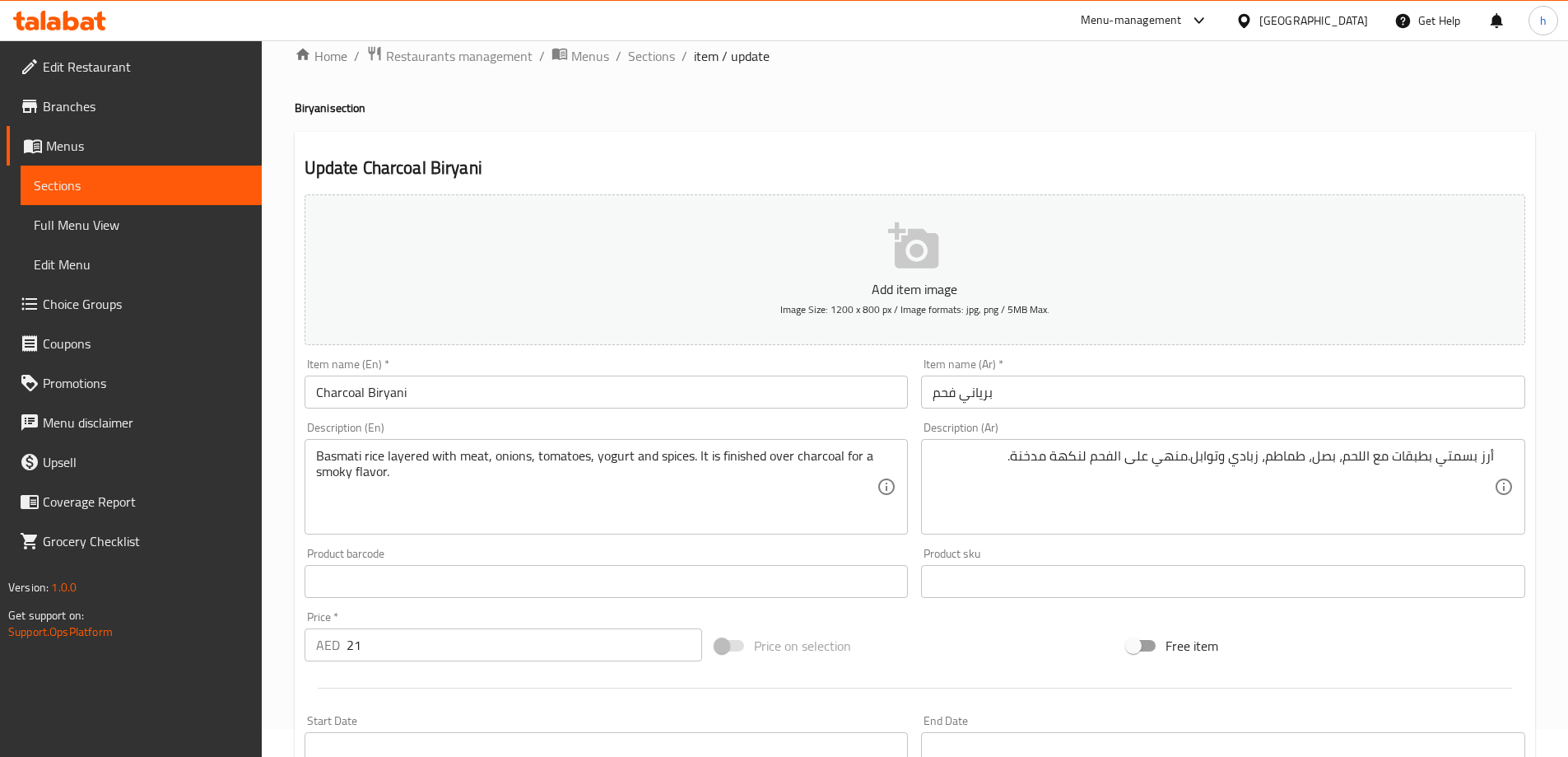
scroll to position [0, 0]
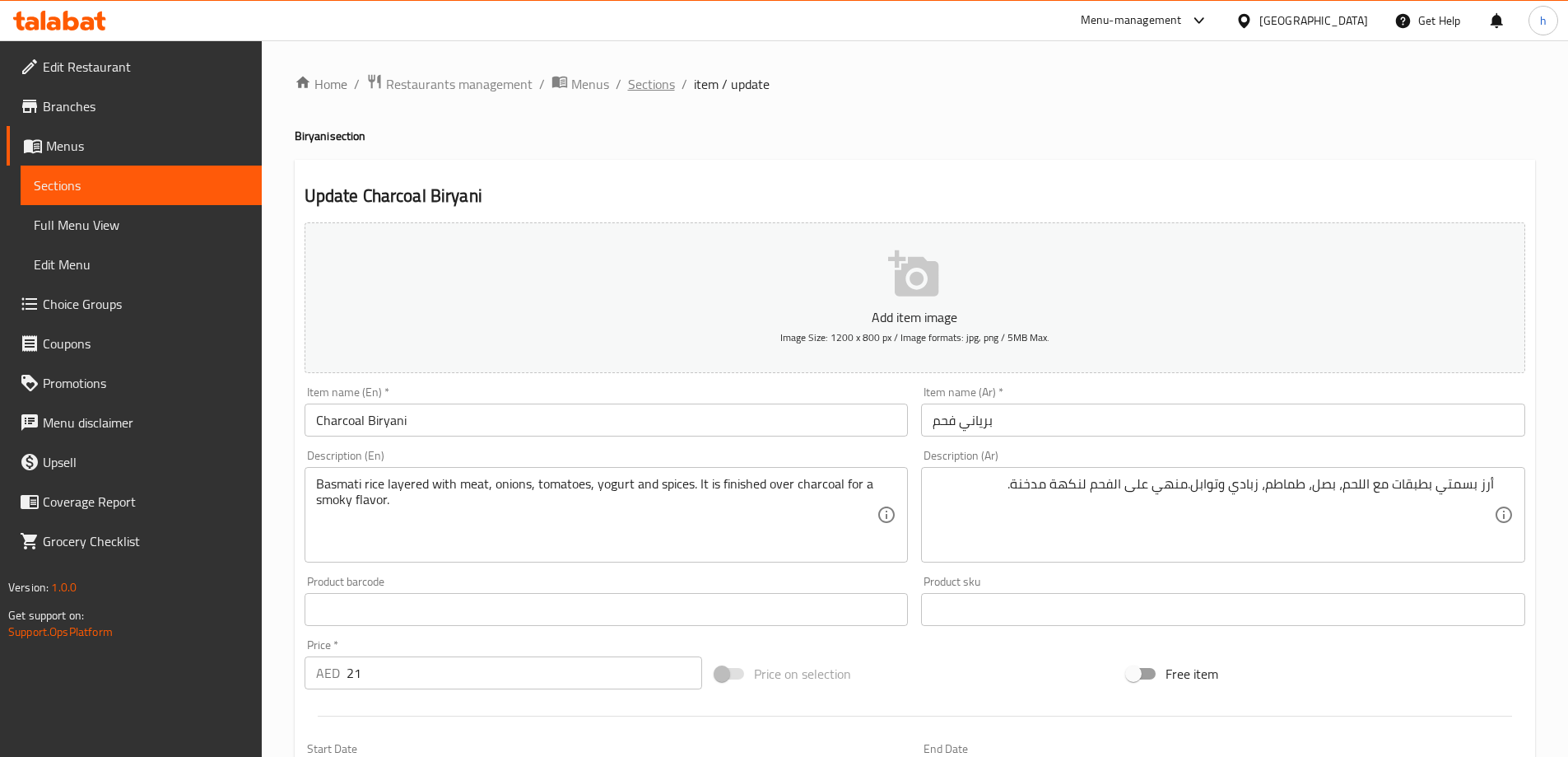
click at [658, 89] on span "Sections" at bounding box center [652, 84] width 47 height 20
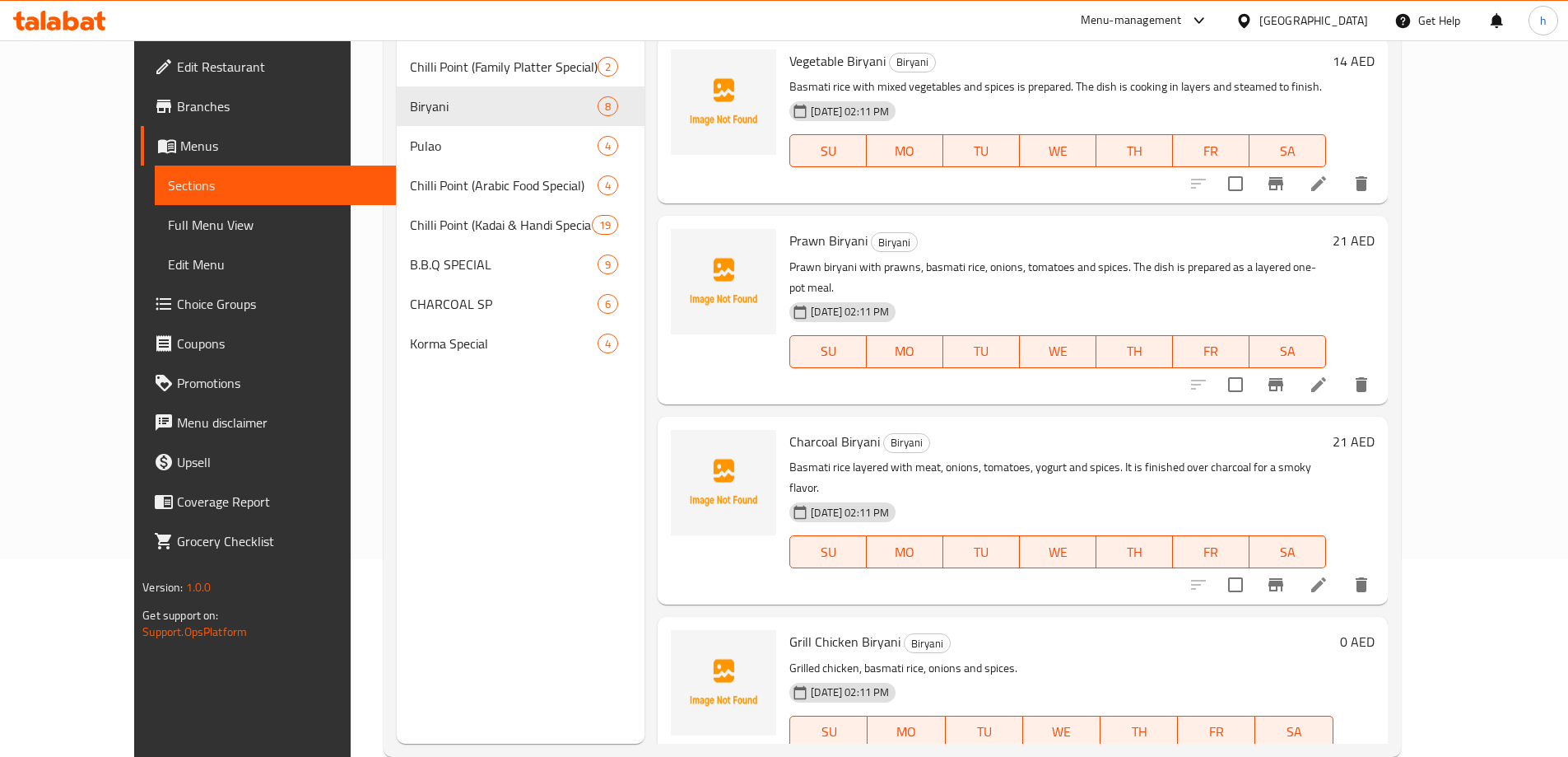
scroll to position [230, 0]
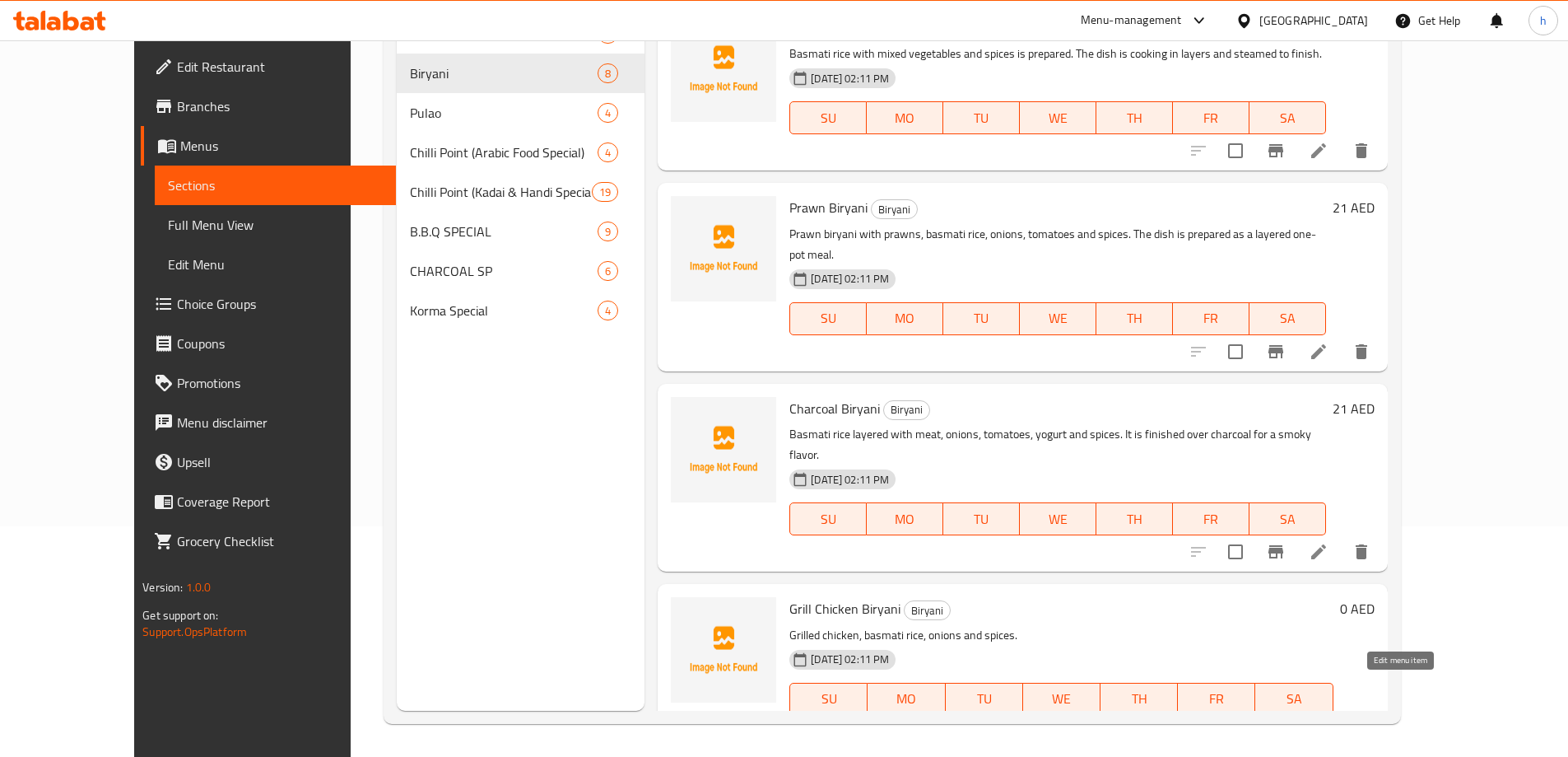
click at [1290, 722] on icon at bounding box center [1279, 732] width 20 height 20
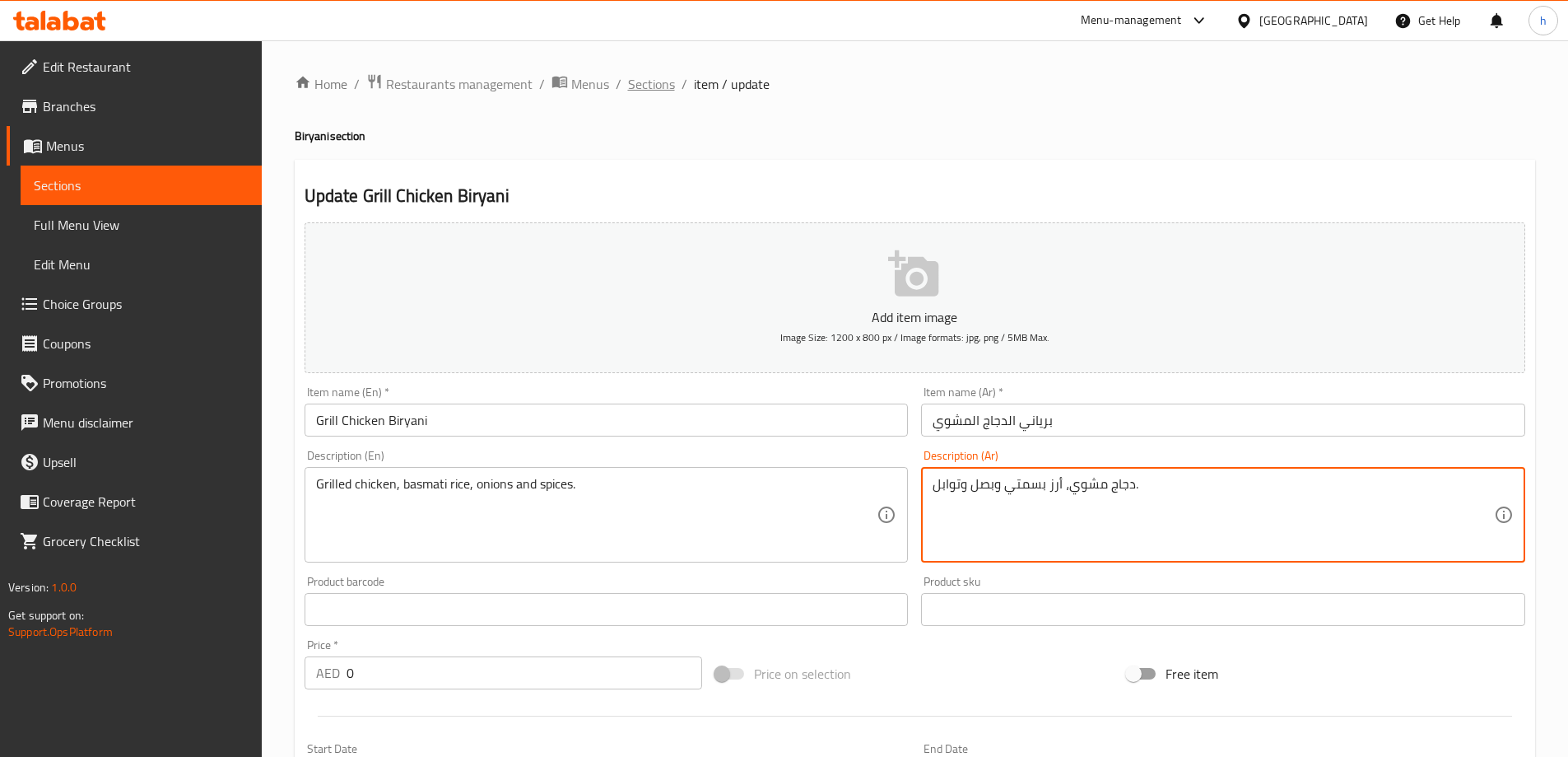
click at [655, 90] on span "Sections" at bounding box center [652, 84] width 47 height 20
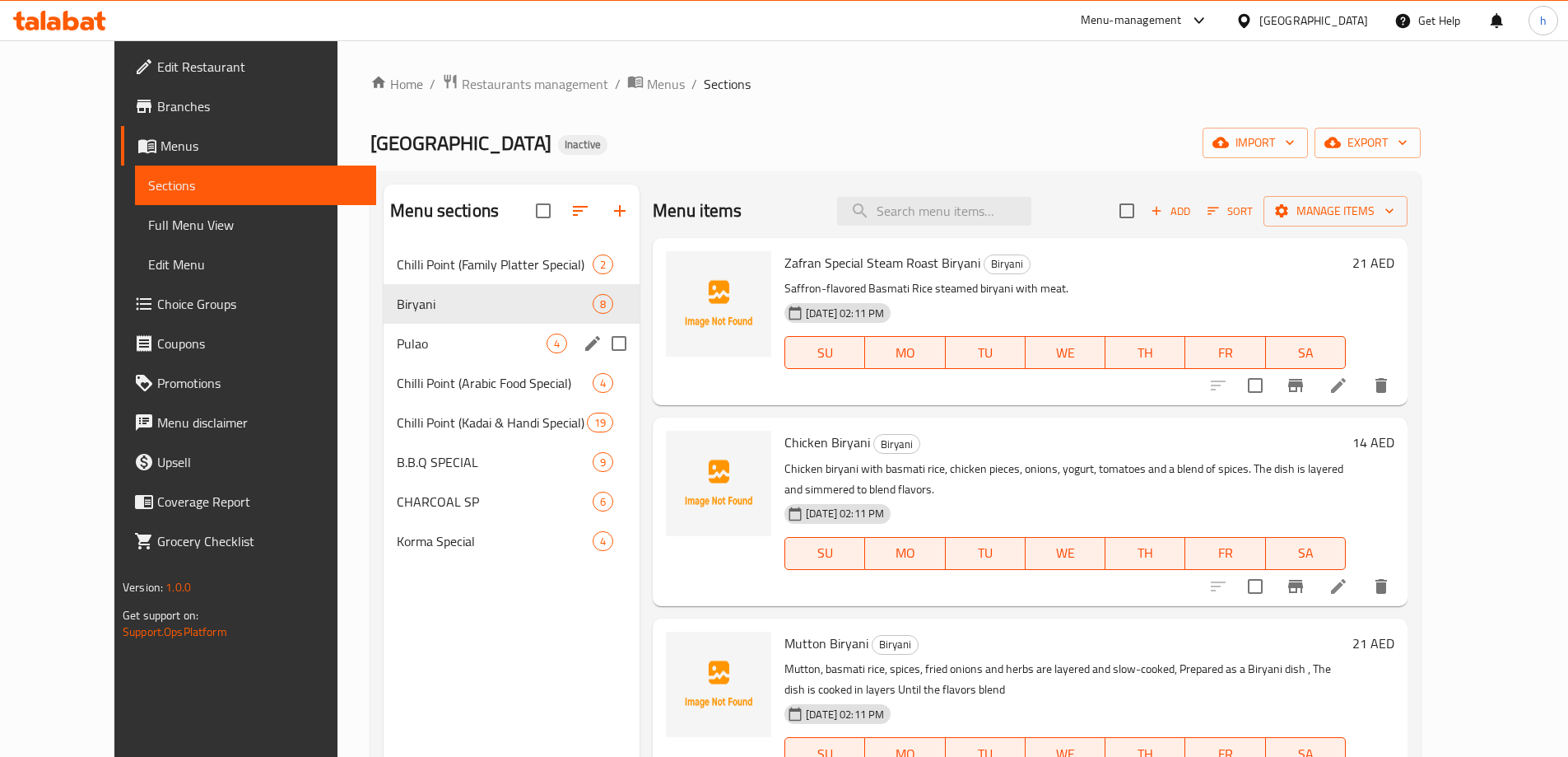
click at [397, 347] on span "Pulao" at bounding box center [472, 343] width 150 height 20
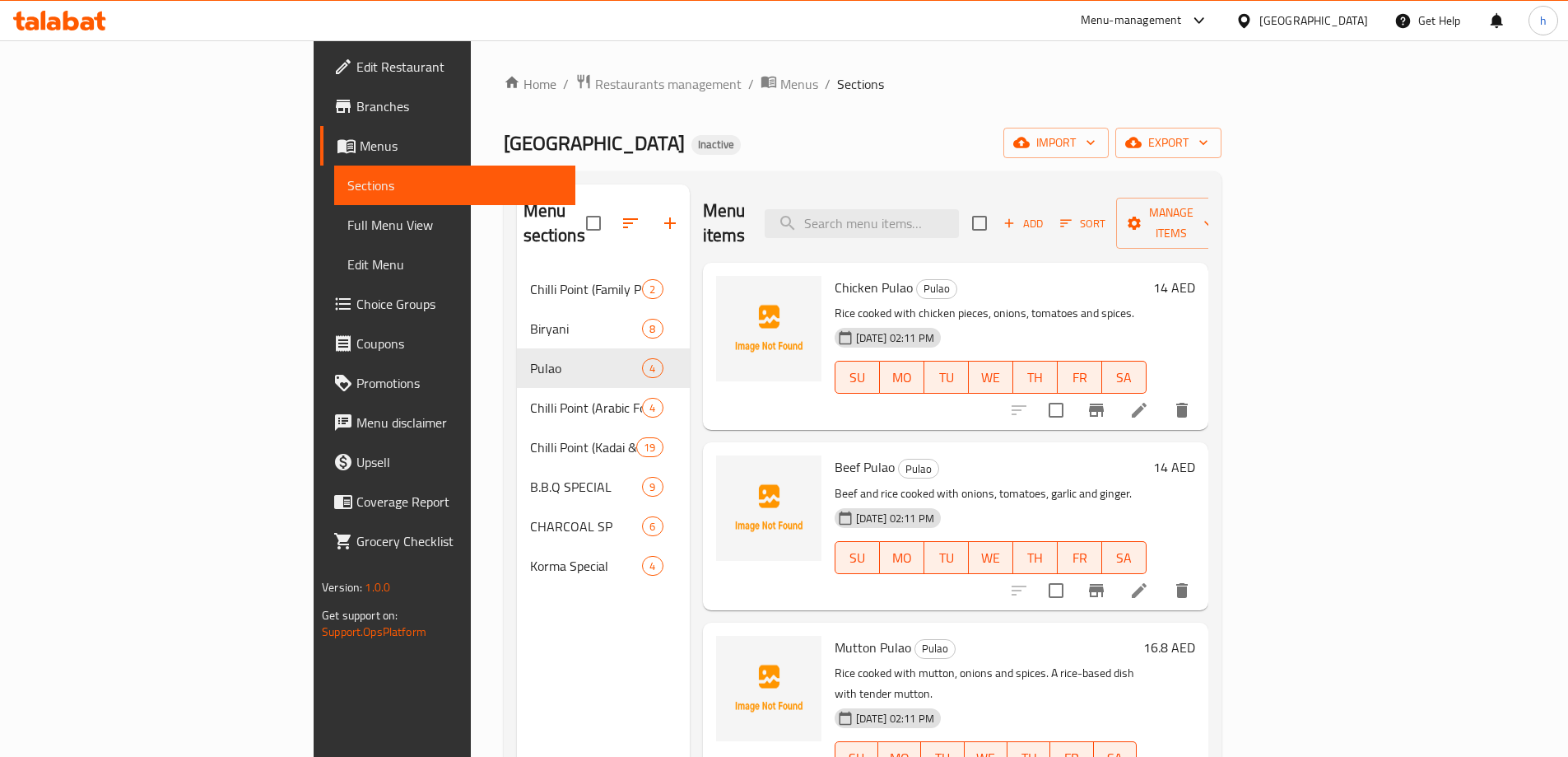
click at [1149, 400] on icon at bounding box center [1139, 410] width 20 height 20
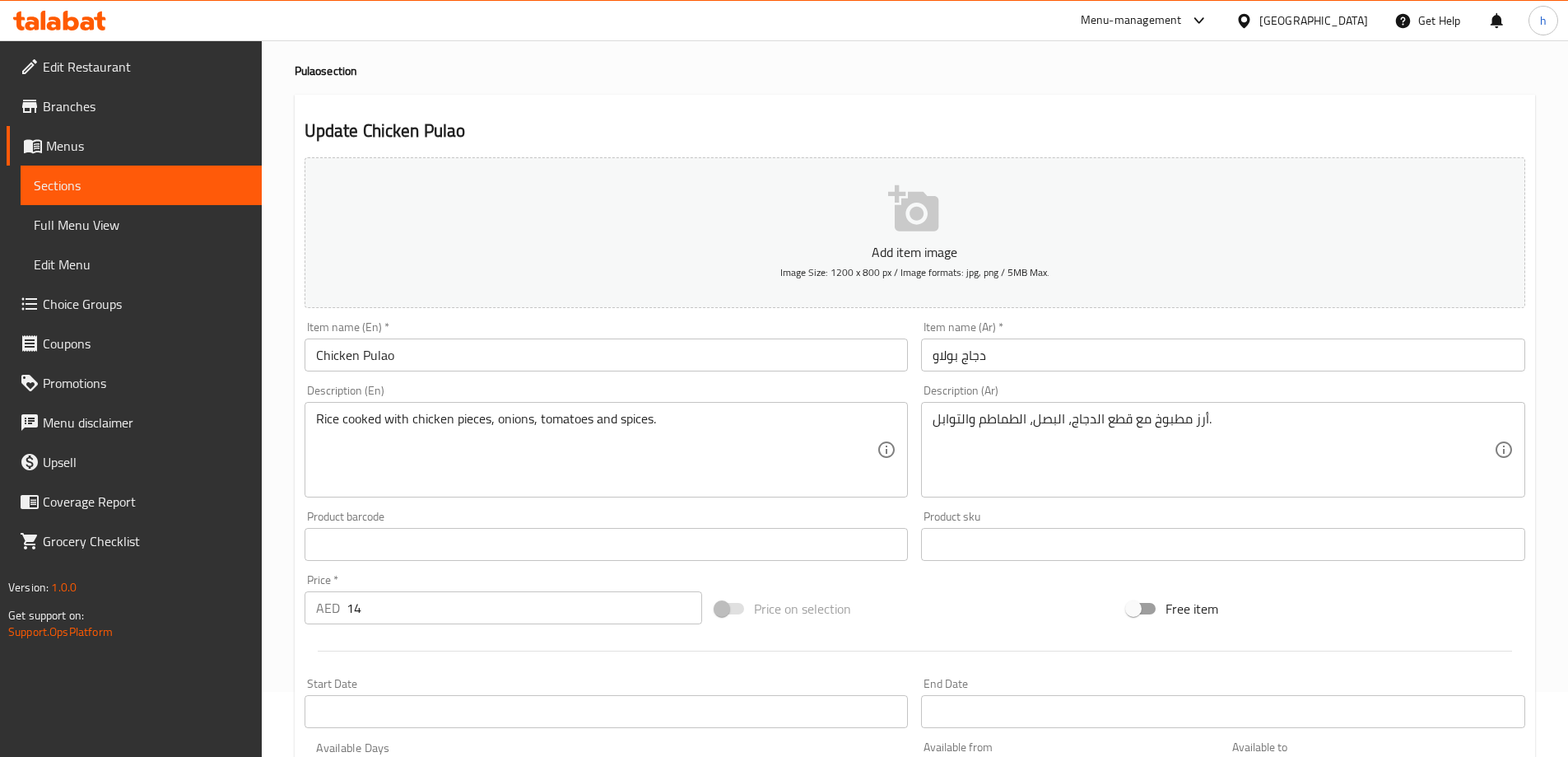
scroll to position [165, 0]
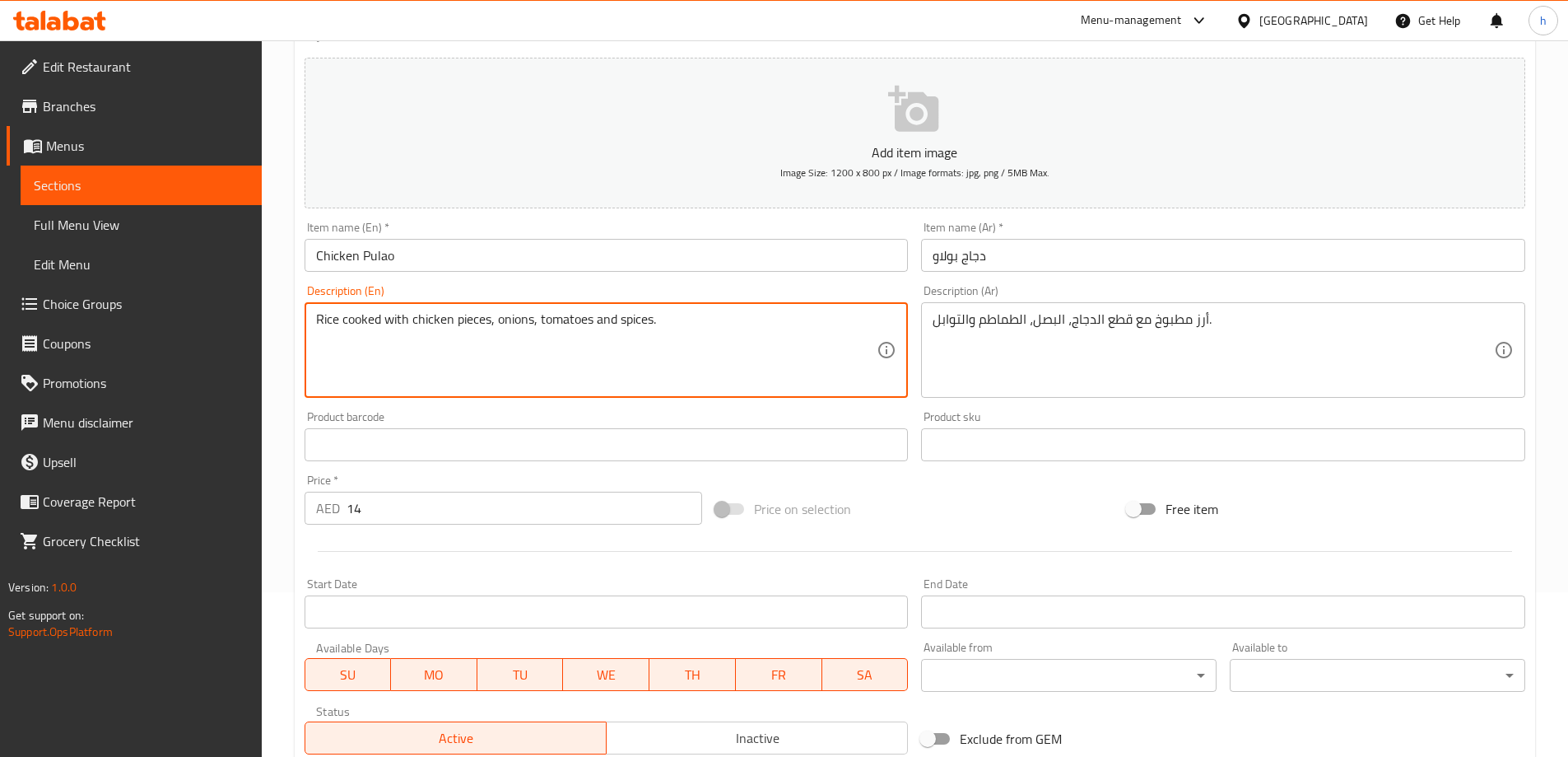
drag, startPoint x: 415, startPoint y: 320, endPoint x: 464, endPoint y: 323, distance: 49.1
click at [522, 320] on textarea "Rice cooked with chicken pieces, onions, tomatoes and spices." at bounding box center [596, 350] width 561 height 78
click at [572, 323] on textarea "Rice cooked with chicken pieces, onions, tomatoes and spices." at bounding box center [596, 350] width 561 height 78
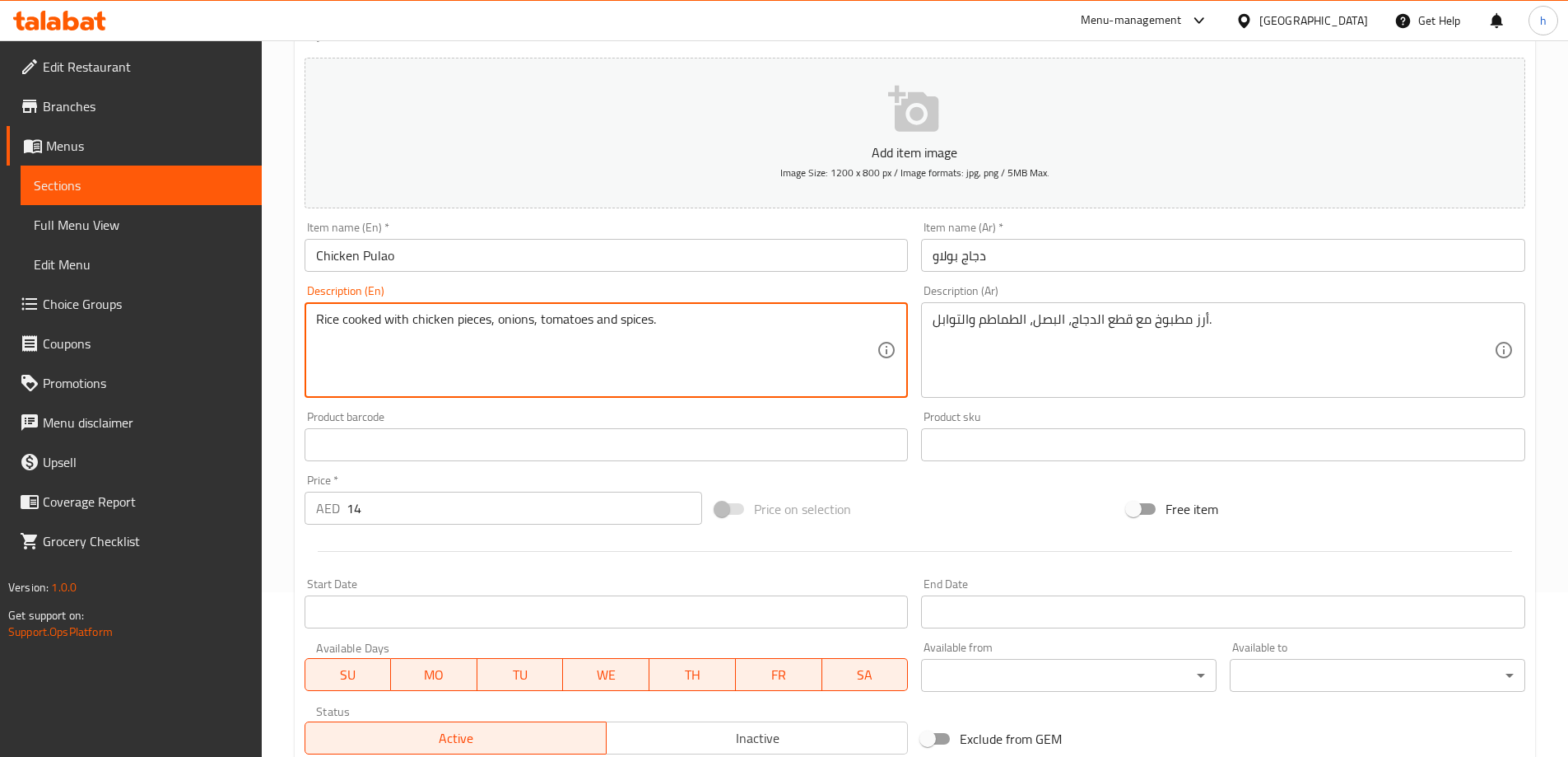
click at [636, 319] on textarea "Rice cooked with chicken pieces, onions, tomatoes and spices." at bounding box center [596, 350] width 561 height 78
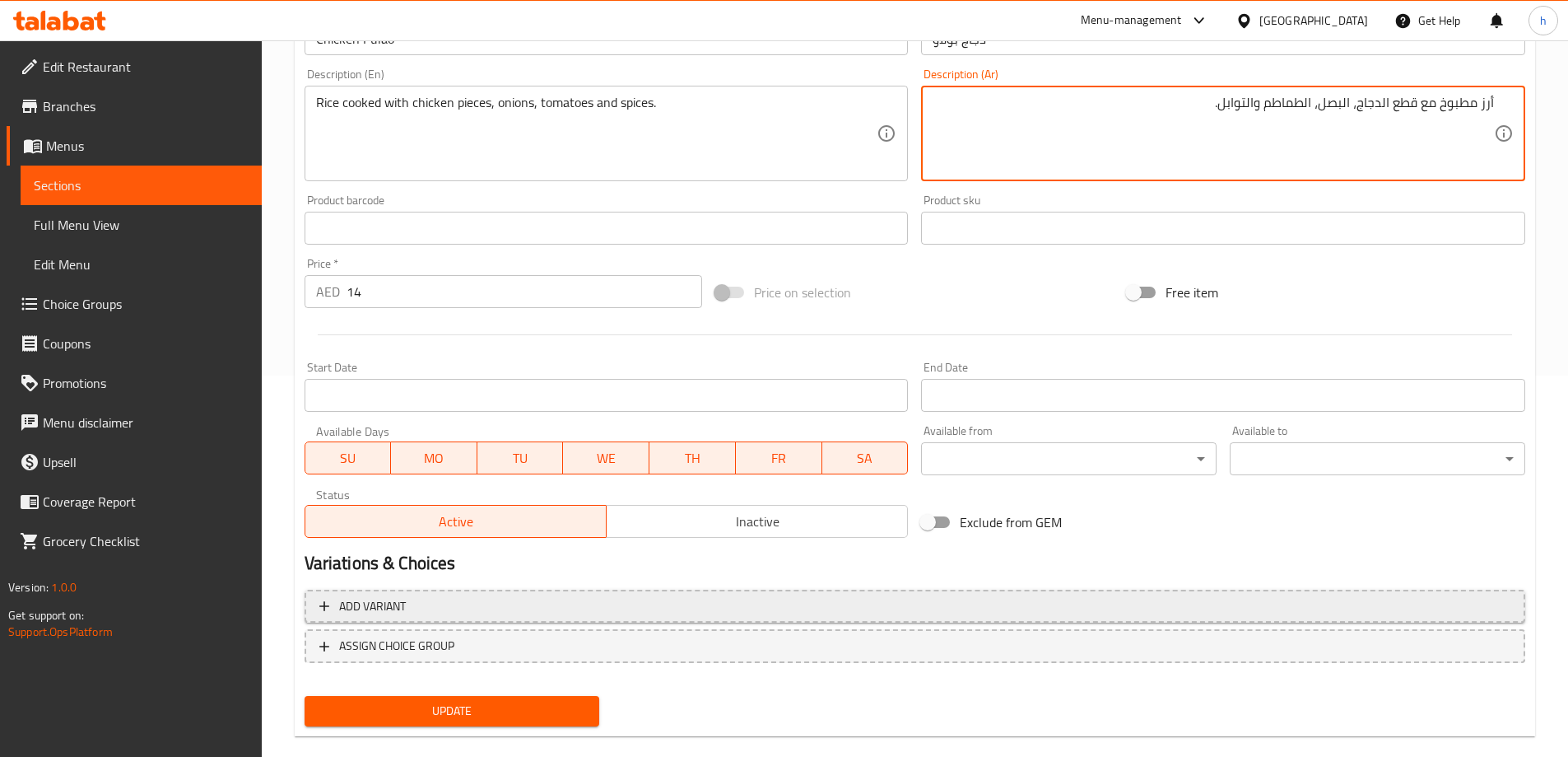
scroll to position [407, 0]
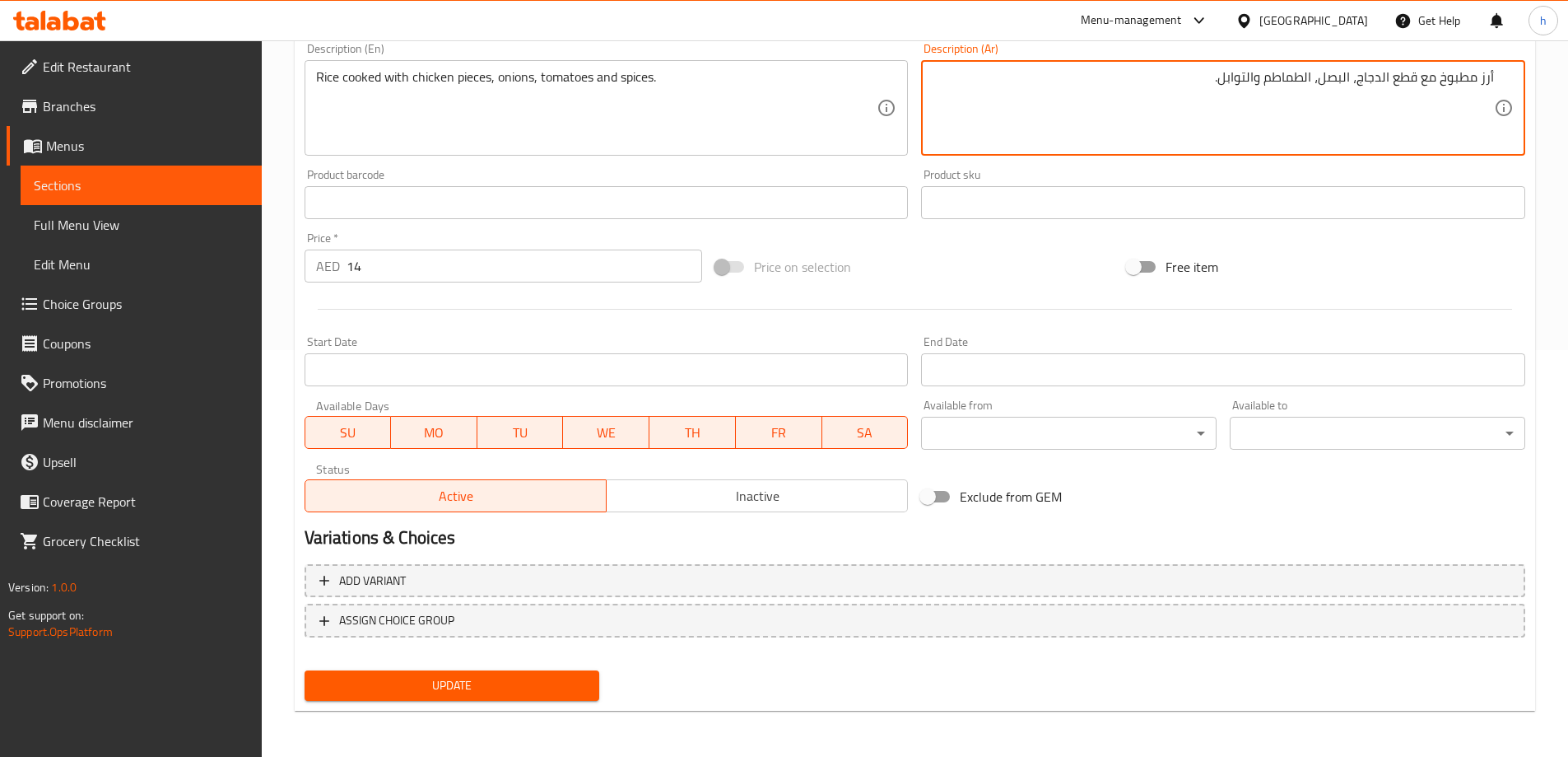
click at [491, 683] on span "Update" at bounding box center [452, 686] width 269 height 21
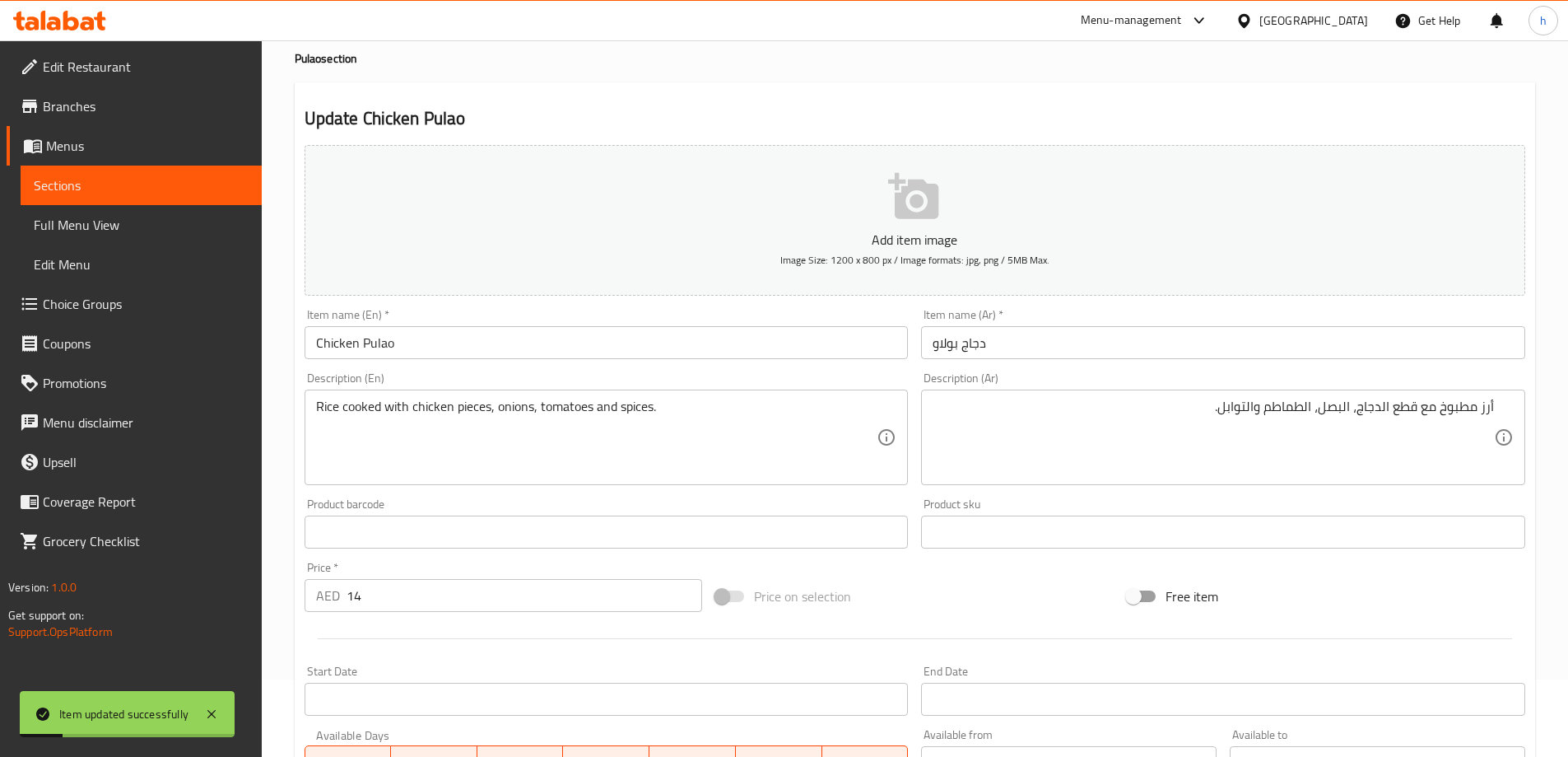
scroll to position [0, 0]
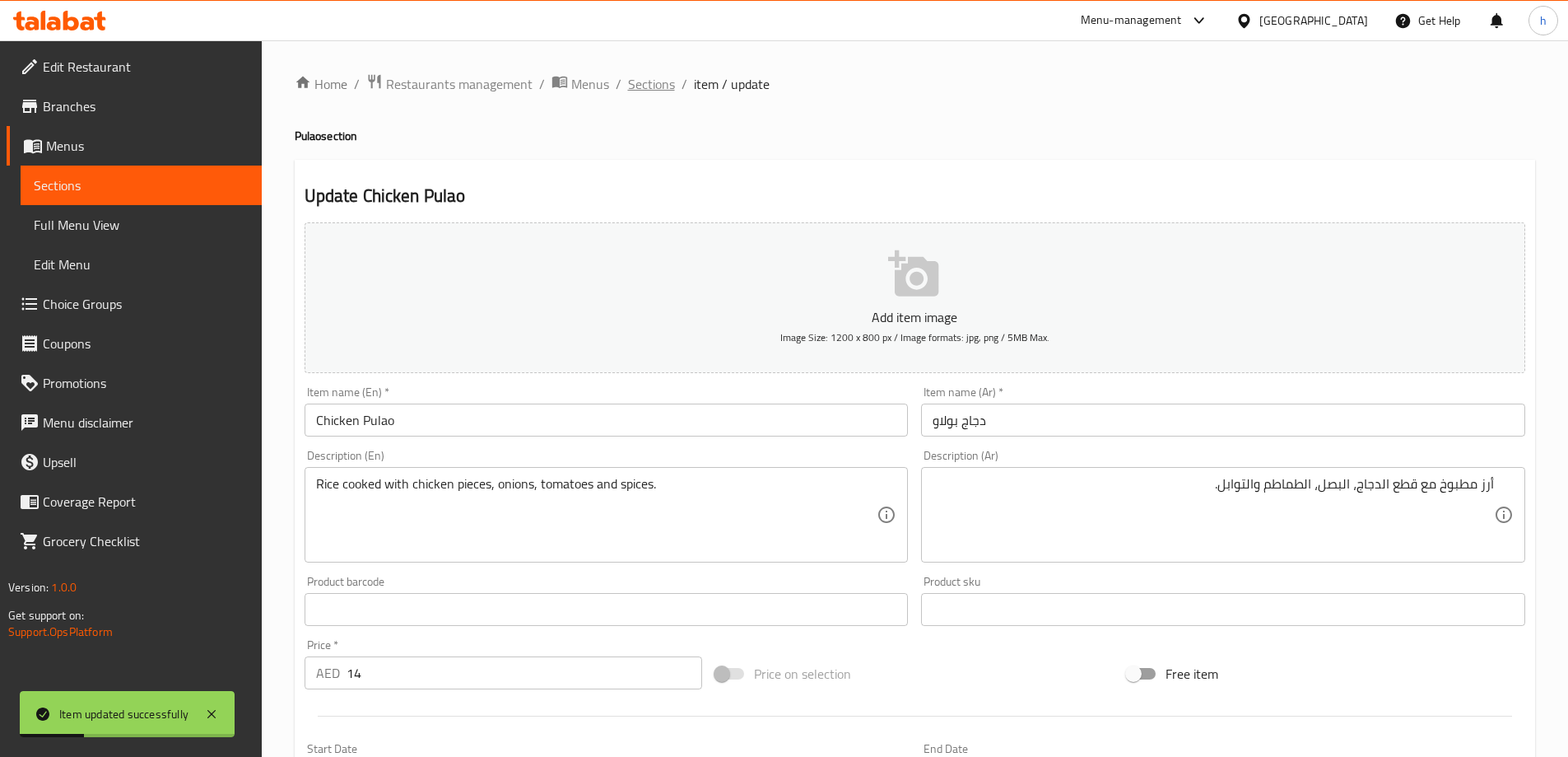
click at [644, 77] on span "Sections" at bounding box center [652, 84] width 47 height 20
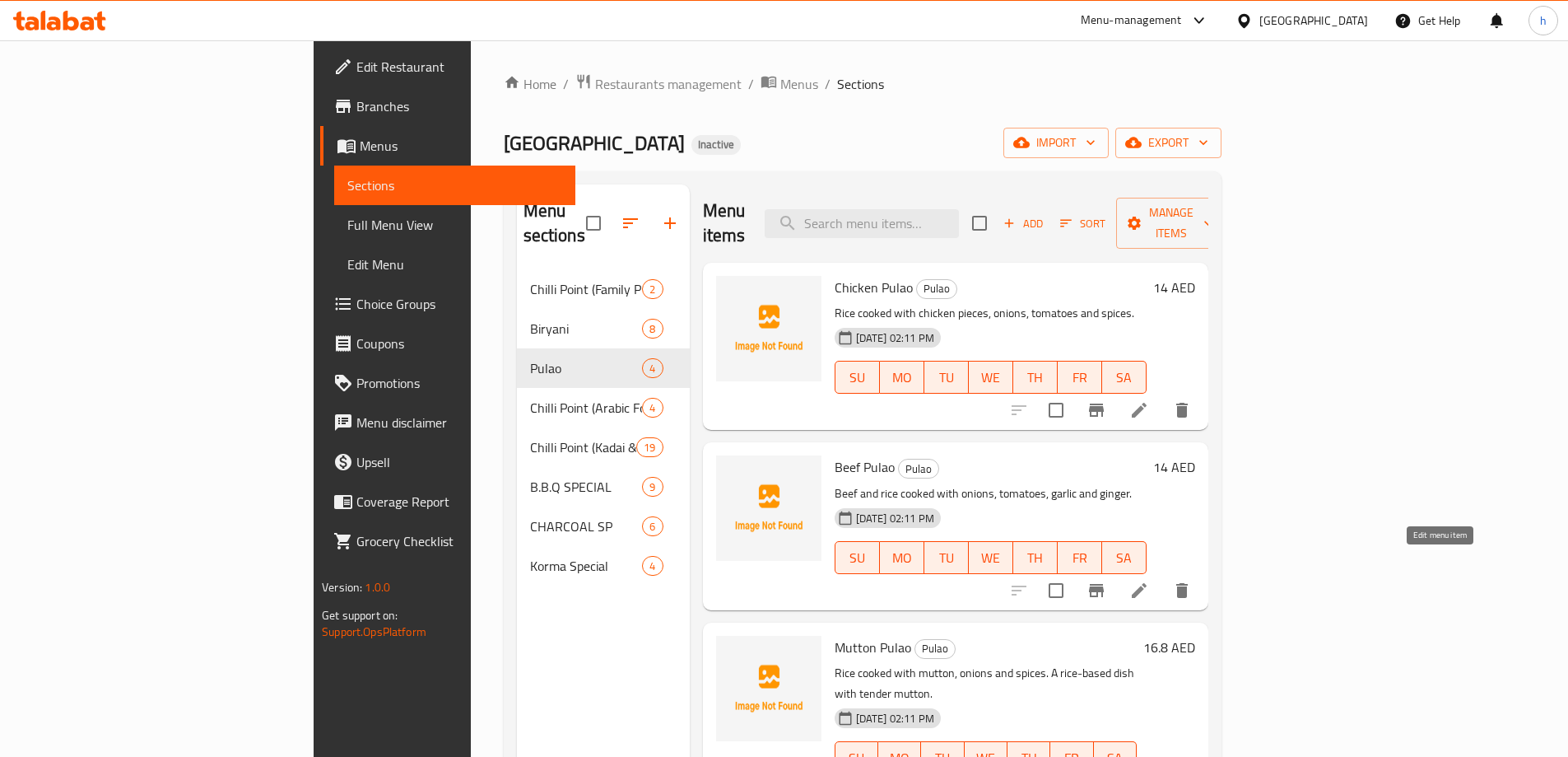
click at [1149, 580] on icon at bounding box center [1139, 590] width 20 height 20
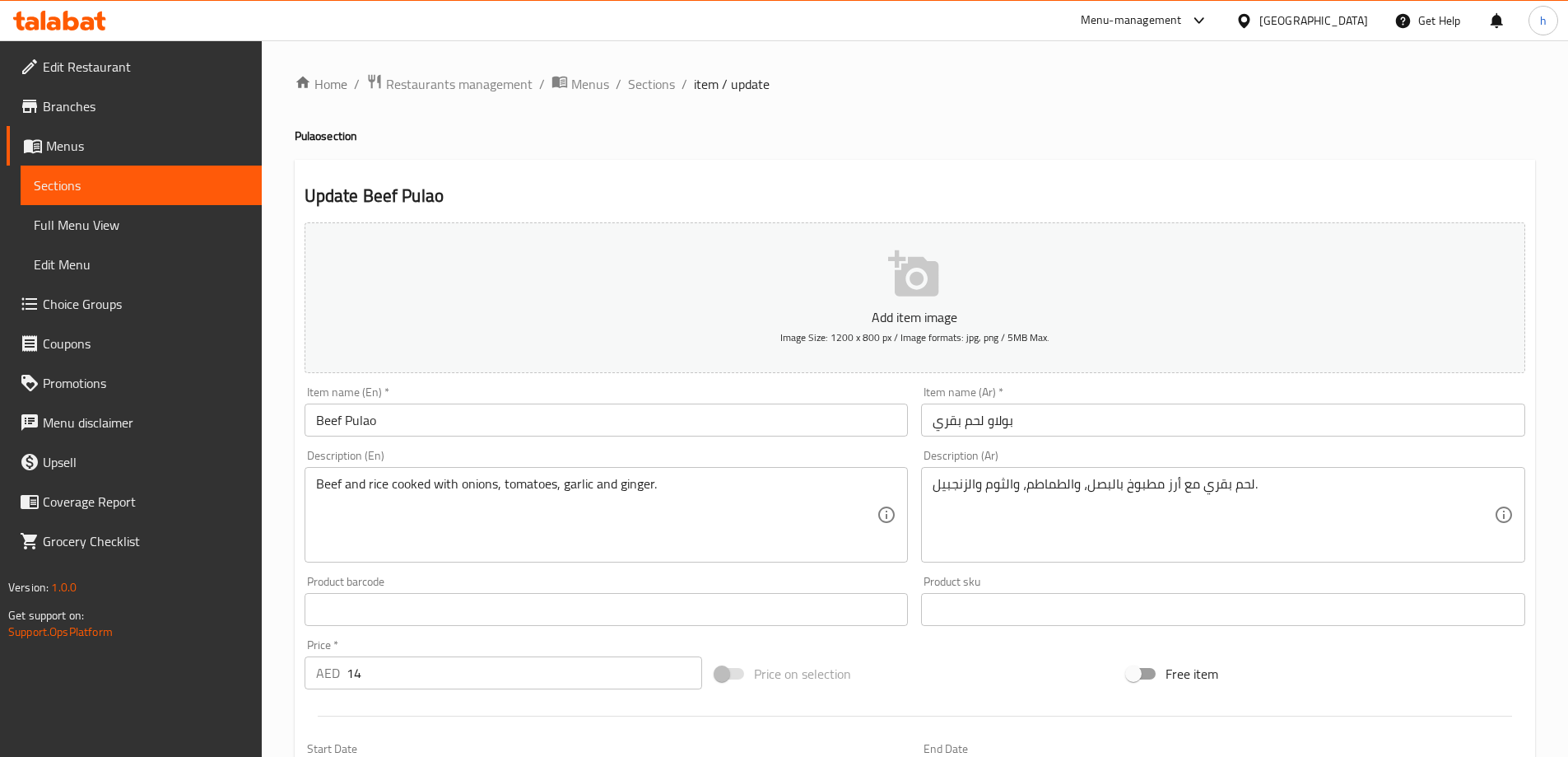
click at [408, 391] on div "Item name (En)   * Beef Pulao Item name (En) *" at bounding box center [607, 411] width 605 height 50
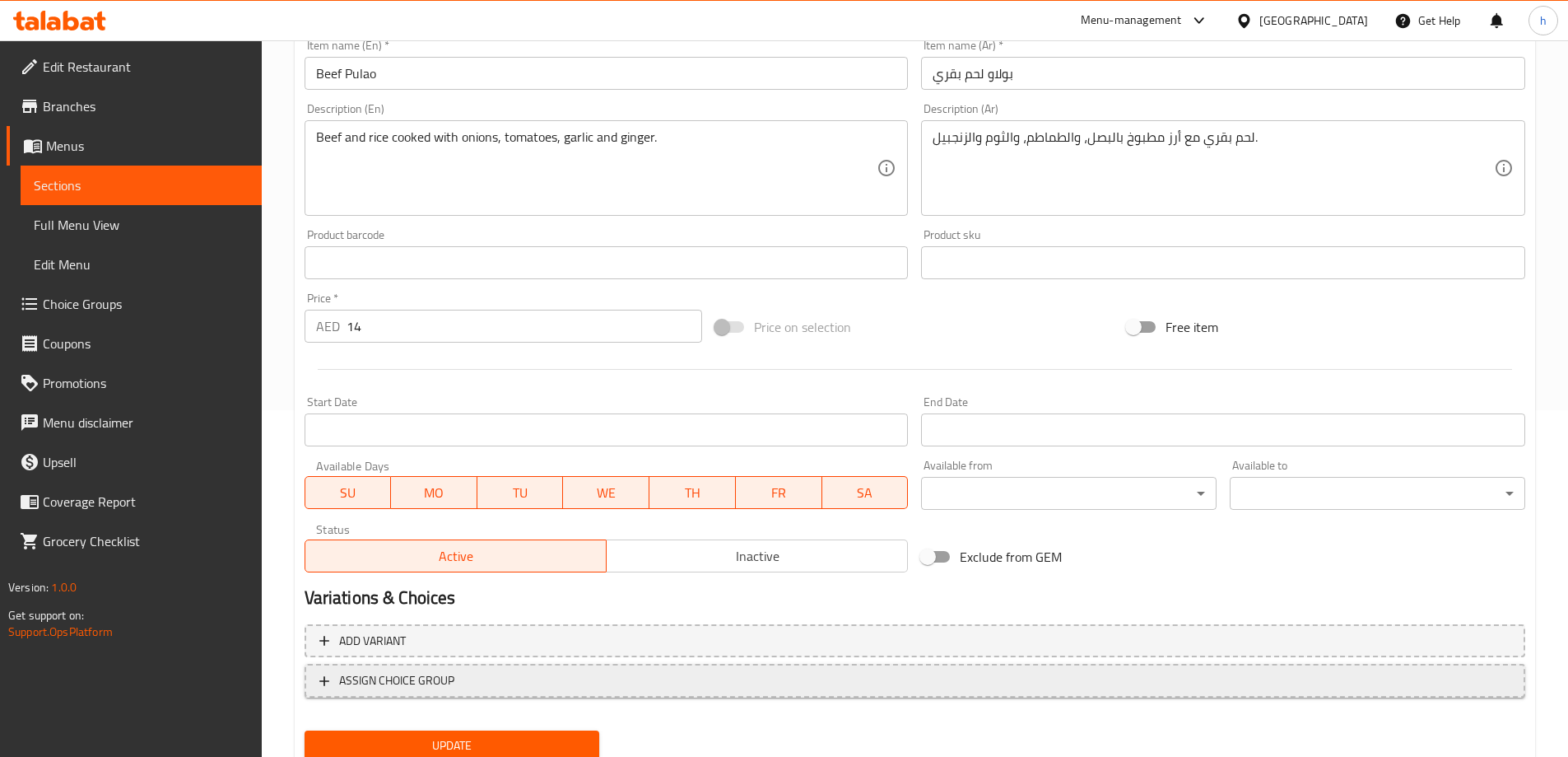
scroll to position [407, 0]
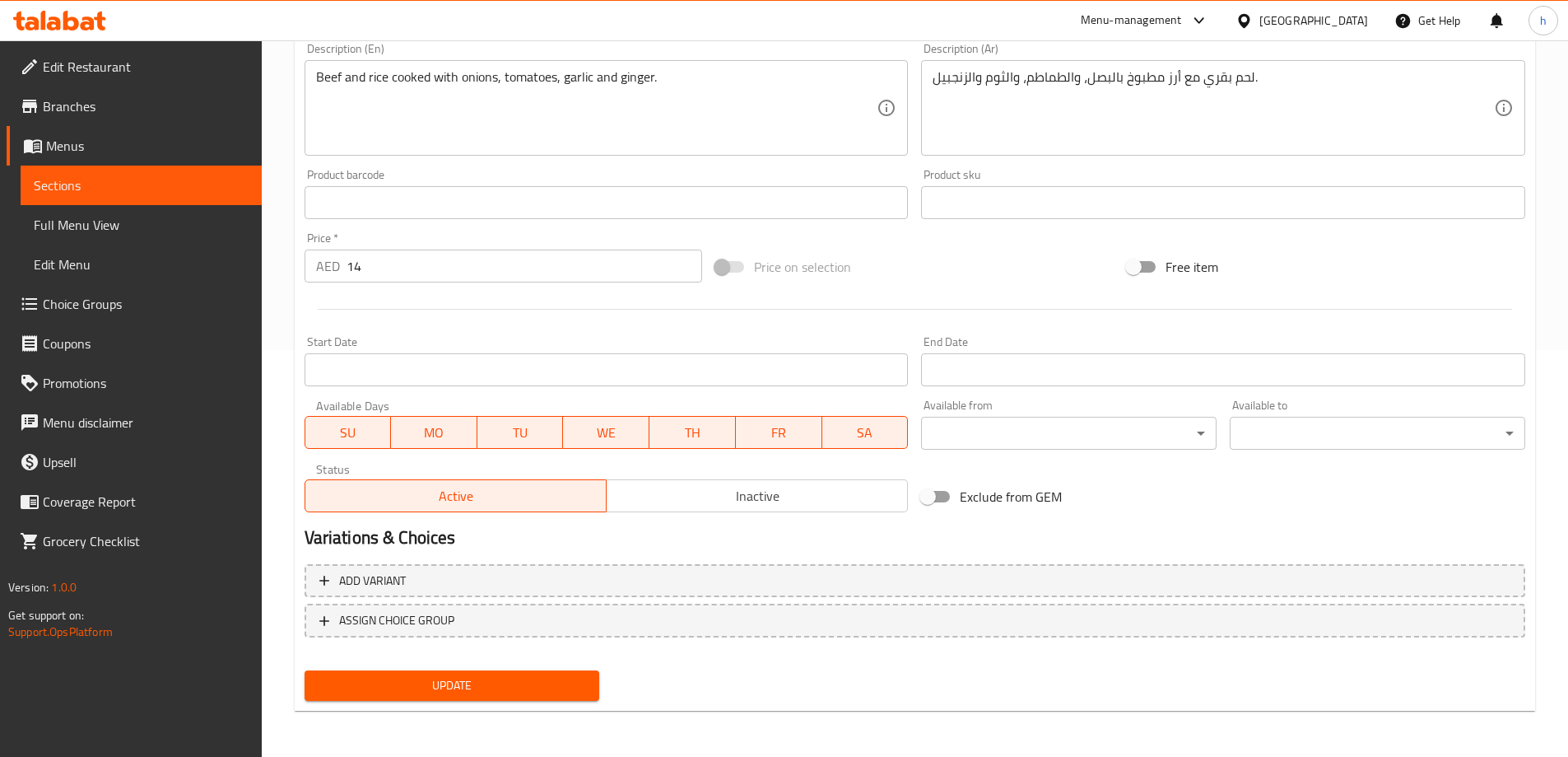
click at [519, 684] on span "Update" at bounding box center [452, 686] width 269 height 21
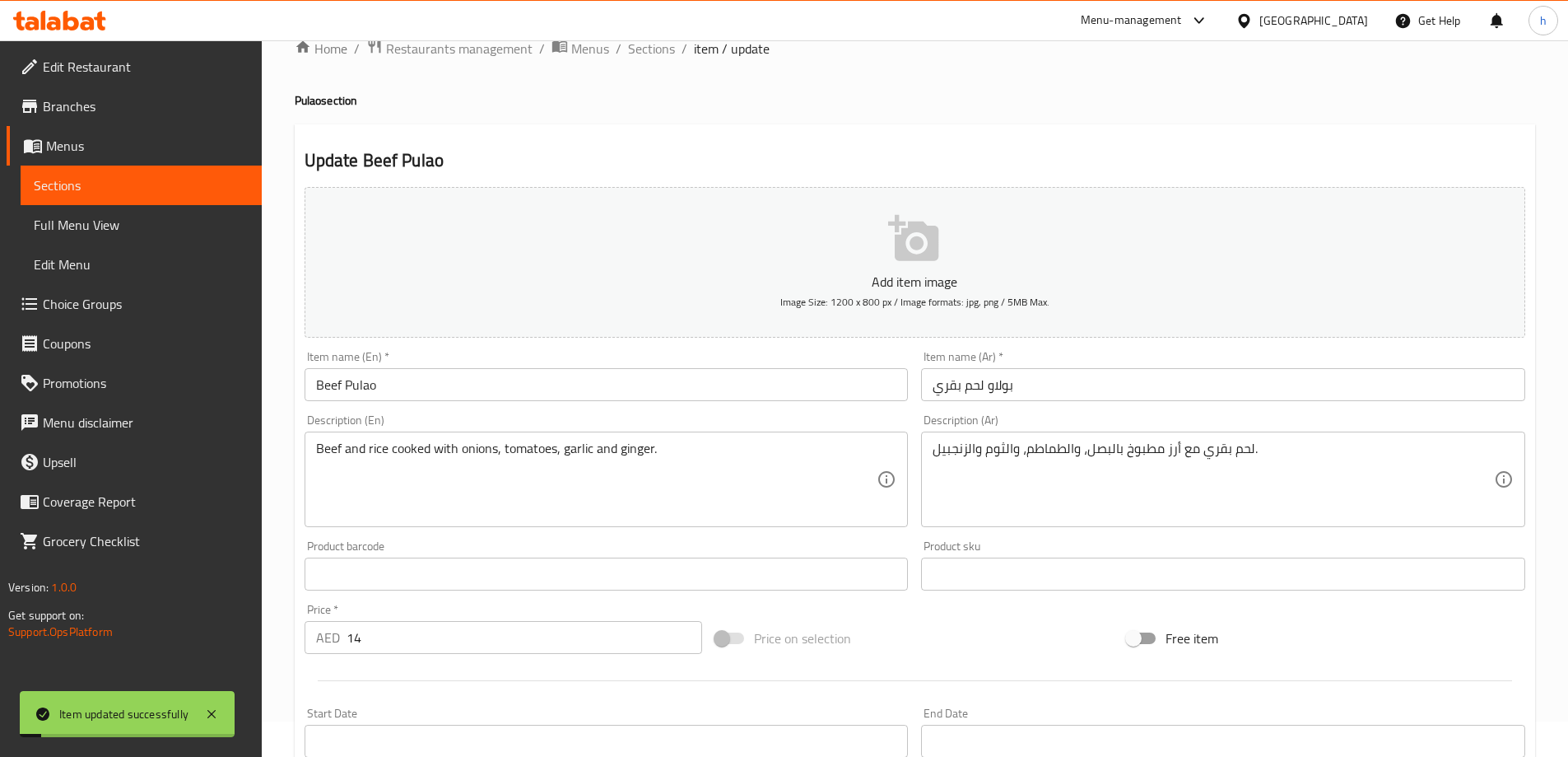
scroll to position [0, 0]
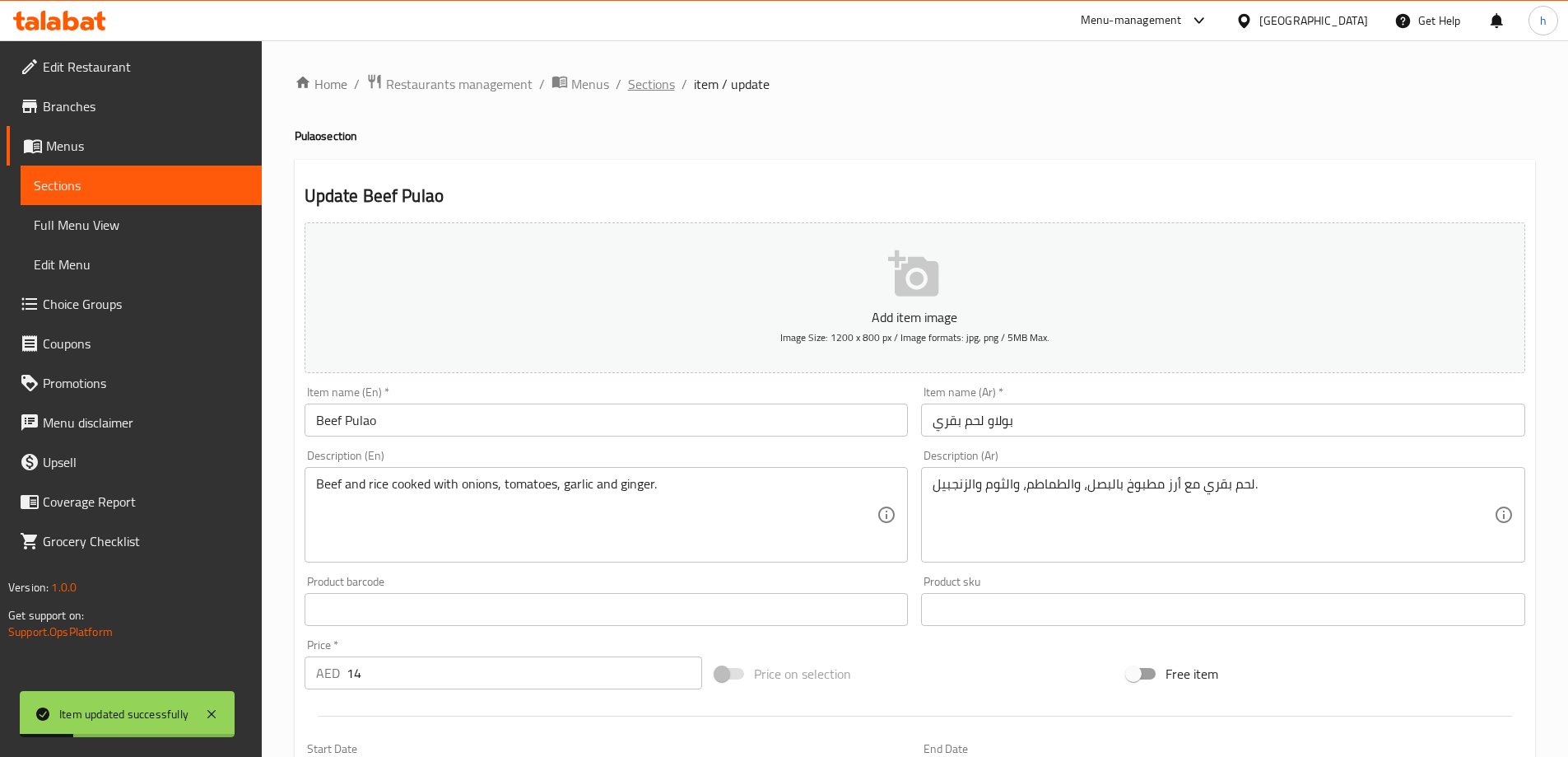
click at [650, 92] on span "Sections" at bounding box center [652, 84] width 47 height 20
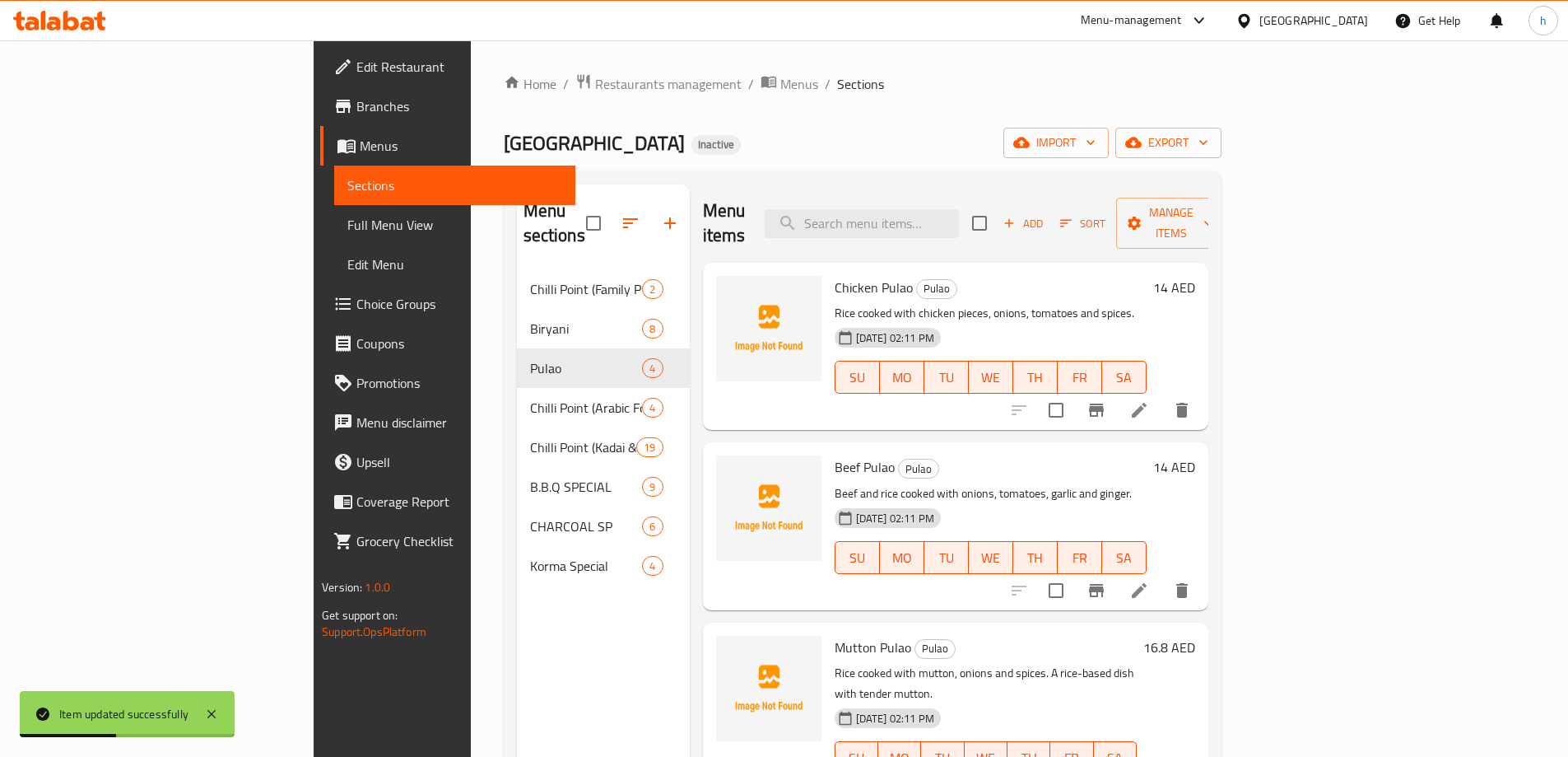
scroll to position [4, 0]
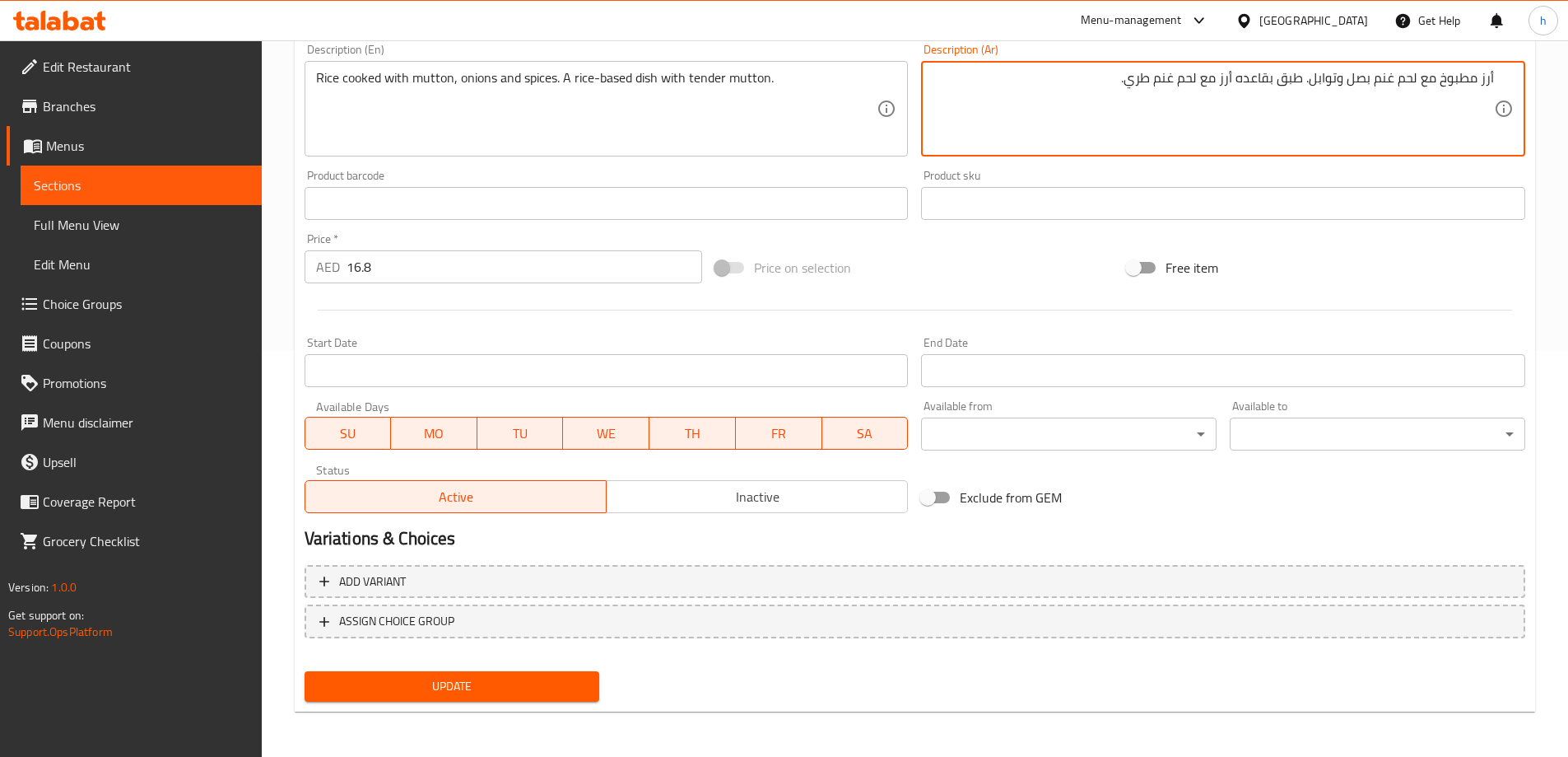
scroll to position [407, 0]
click at [486, 704] on div "Update" at bounding box center [452, 685] width 309 height 43
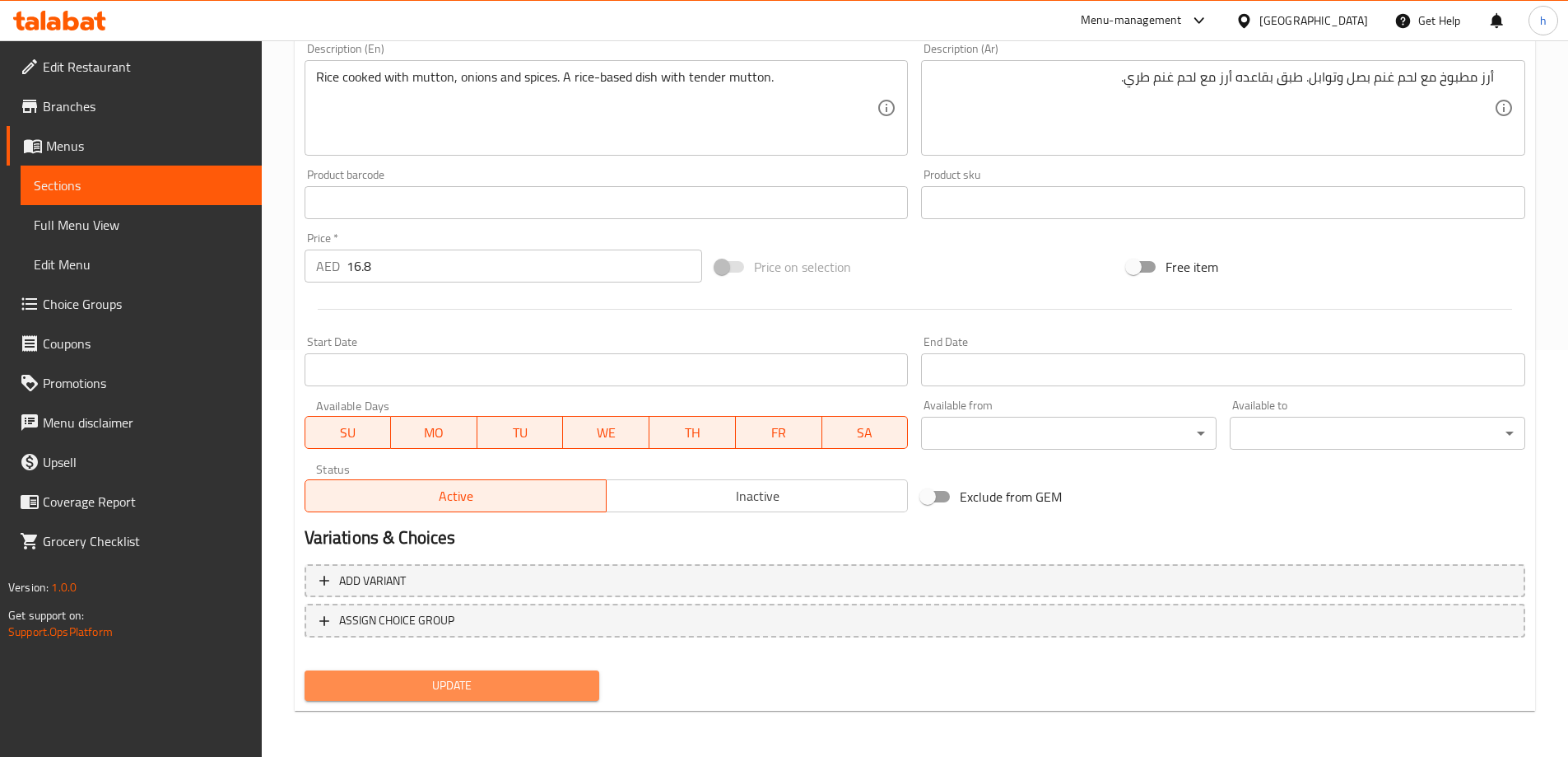
click at [492, 689] on span "Update" at bounding box center [452, 686] width 269 height 21
click at [520, 322] on div at bounding box center [915, 309] width 1234 height 41
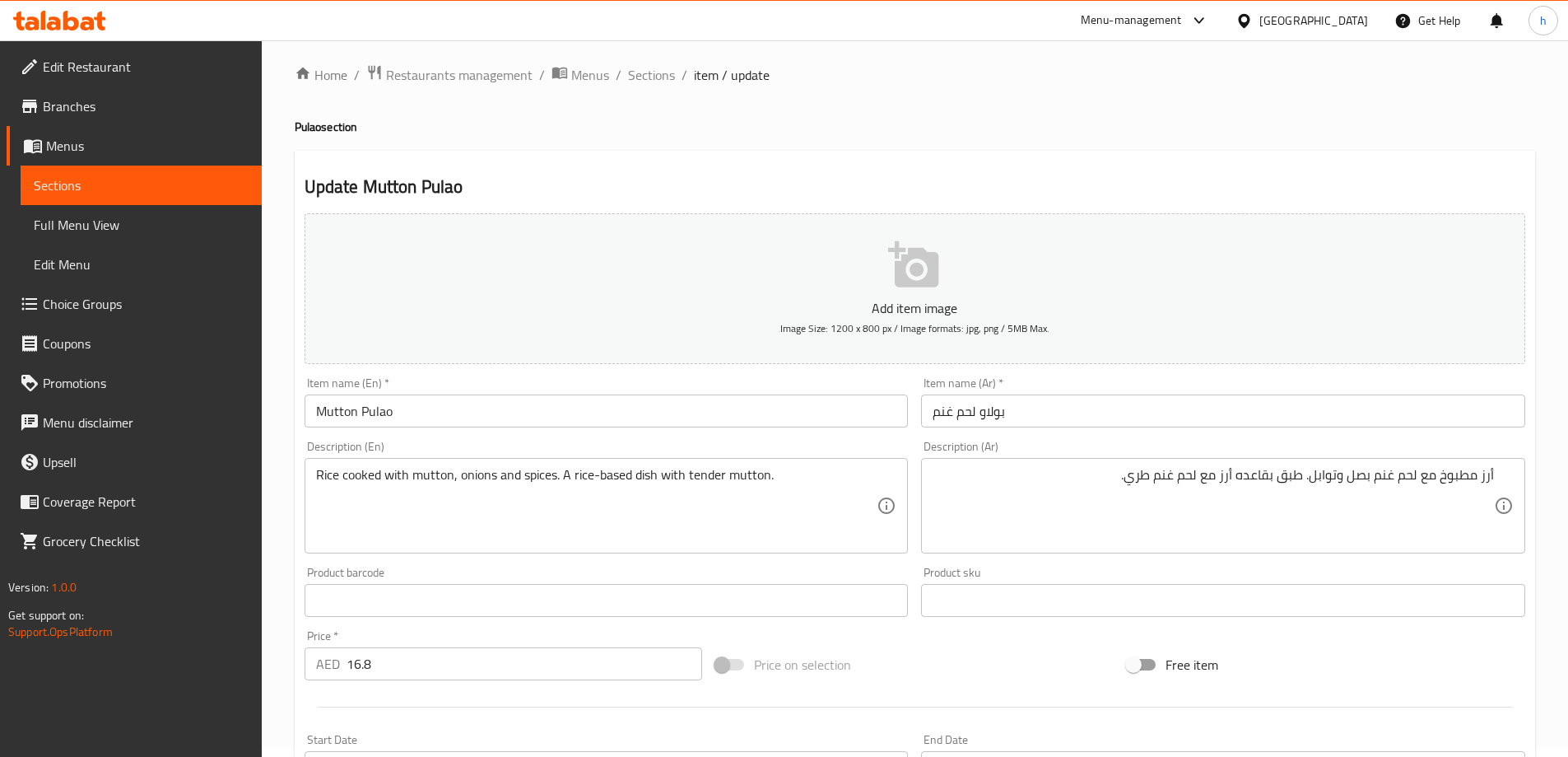
scroll to position [0, 0]
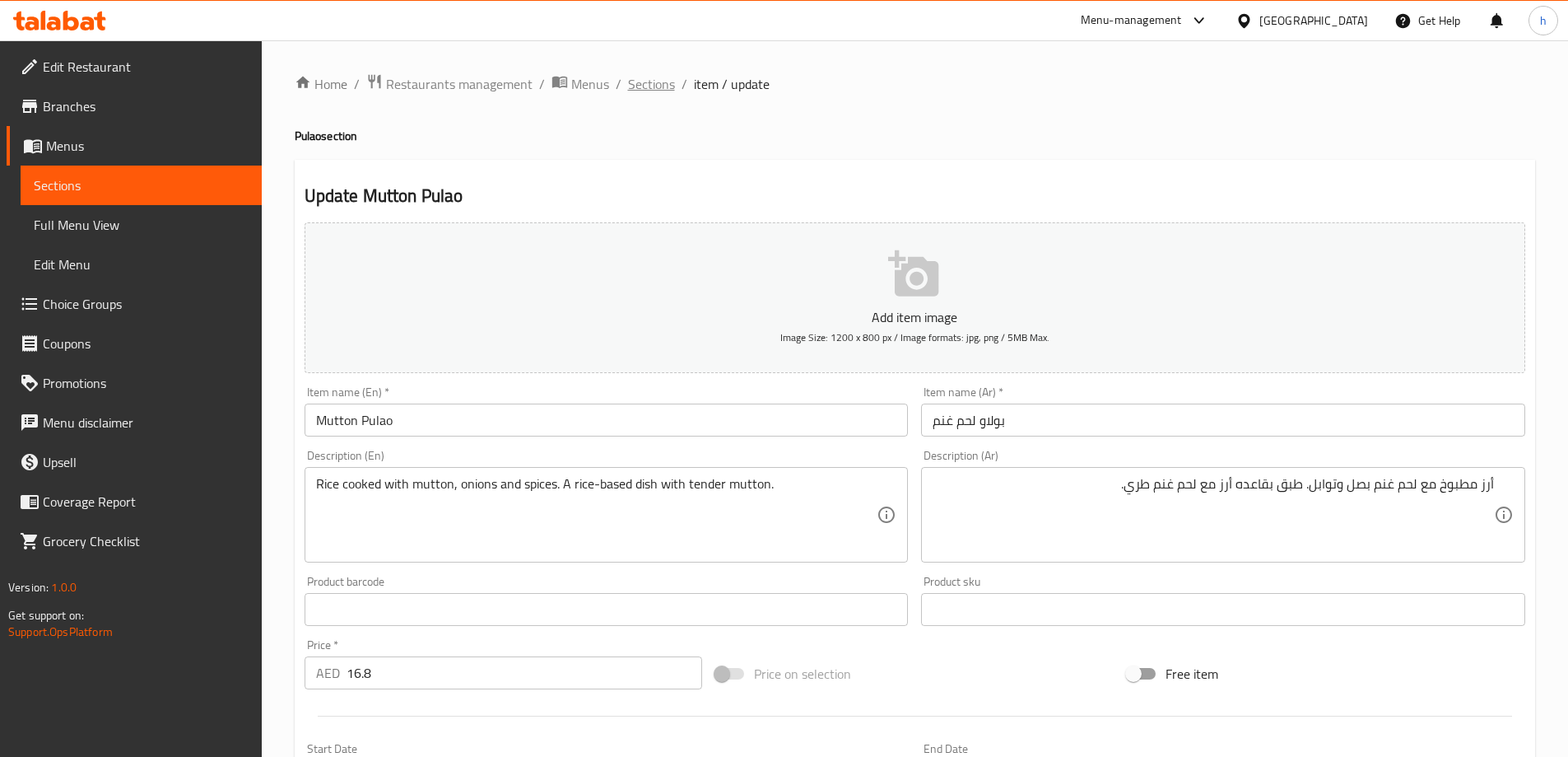
click at [651, 92] on span "Sections" at bounding box center [652, 84] width 47 height 20
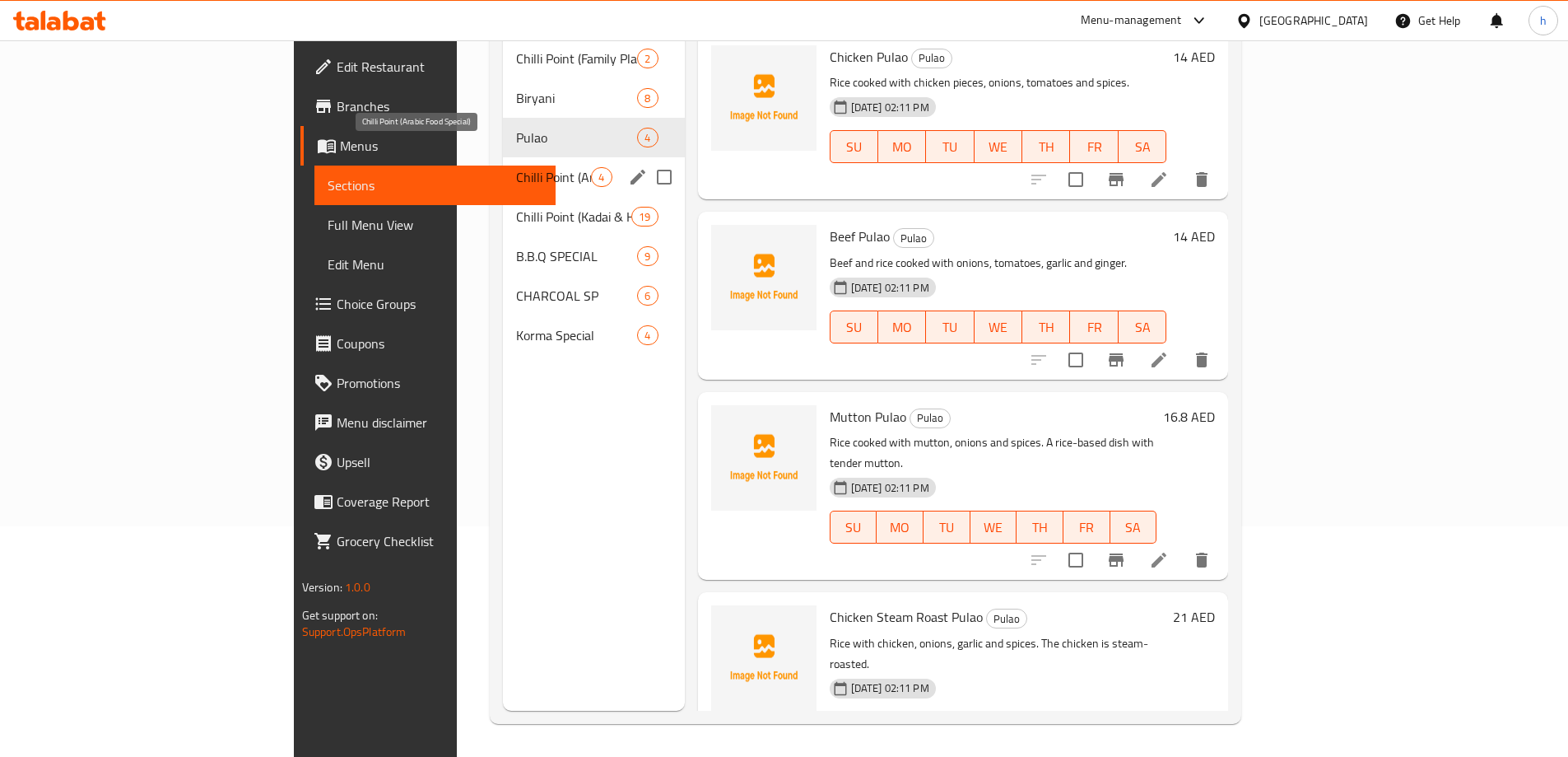
click at [516, 167] on span "Chilli Point (Arabic Food Special)" at bounding box center [553, 177] width 75 height 20
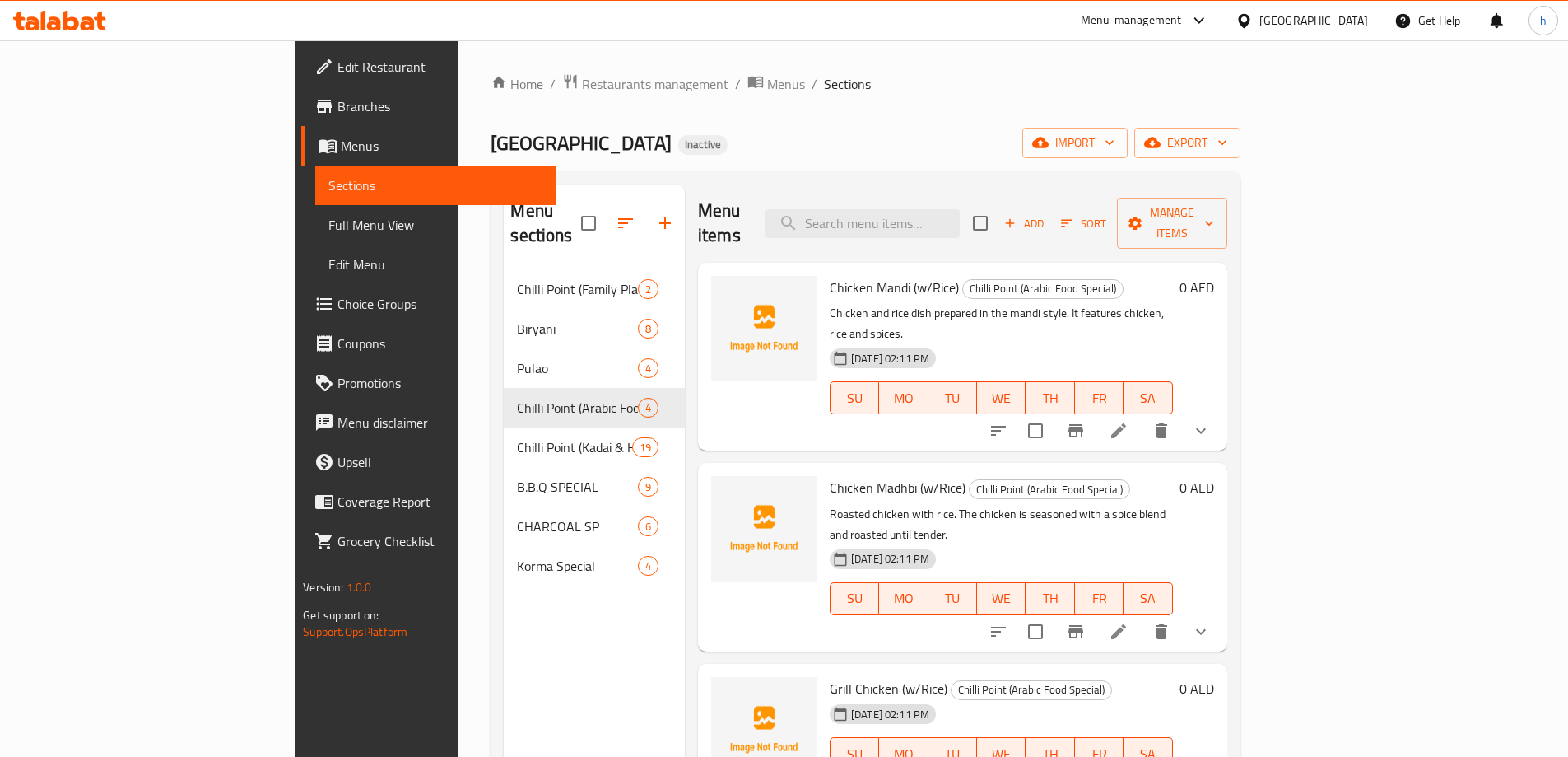
click at [1128, 421] on icon at bounding box center [1119, 430] width 20 height 20
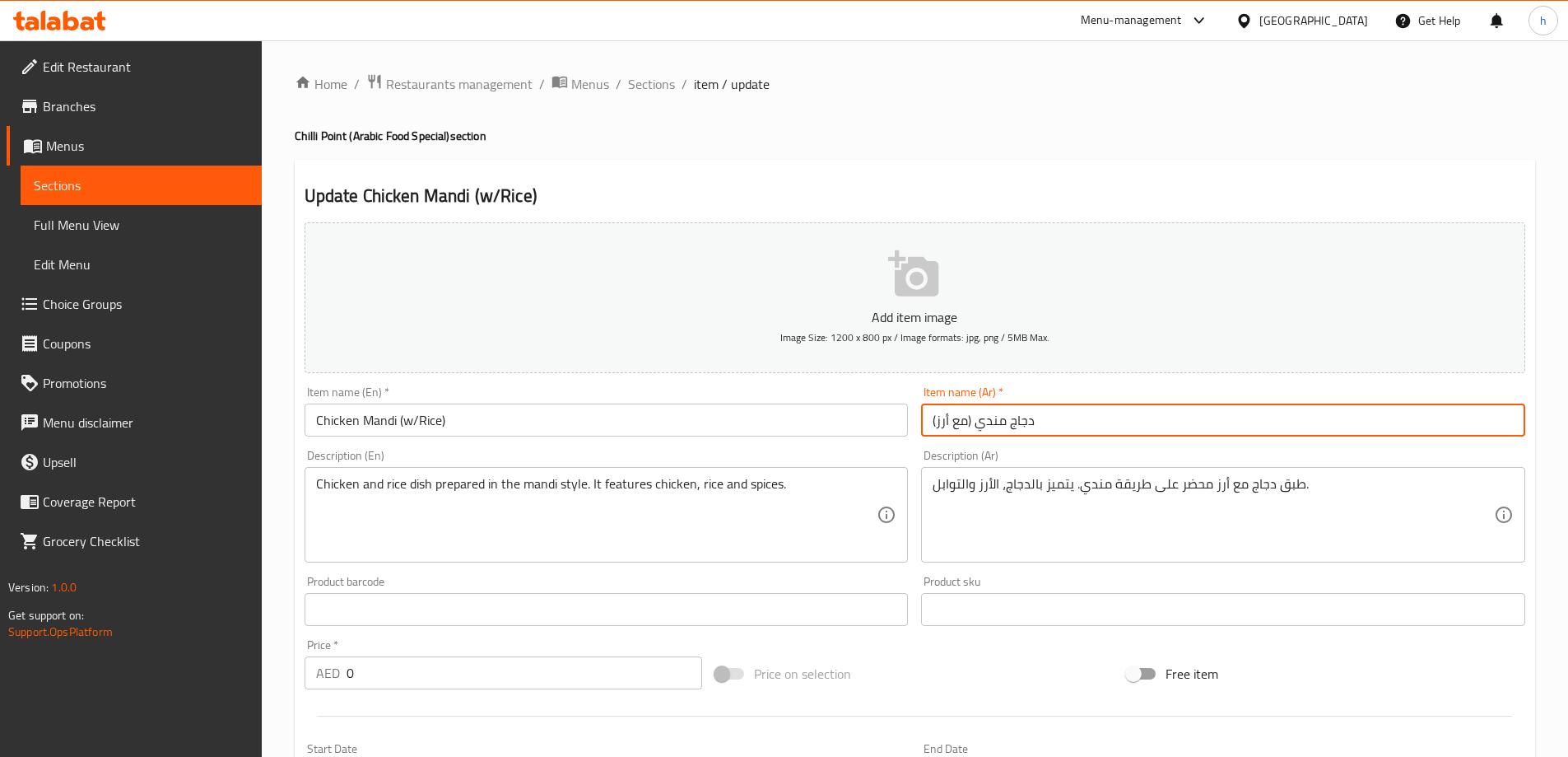
click at [1057, 422] on input "دجاج مندي (مع أرز)" at bounding box center [1224, 420] width 605 height 33
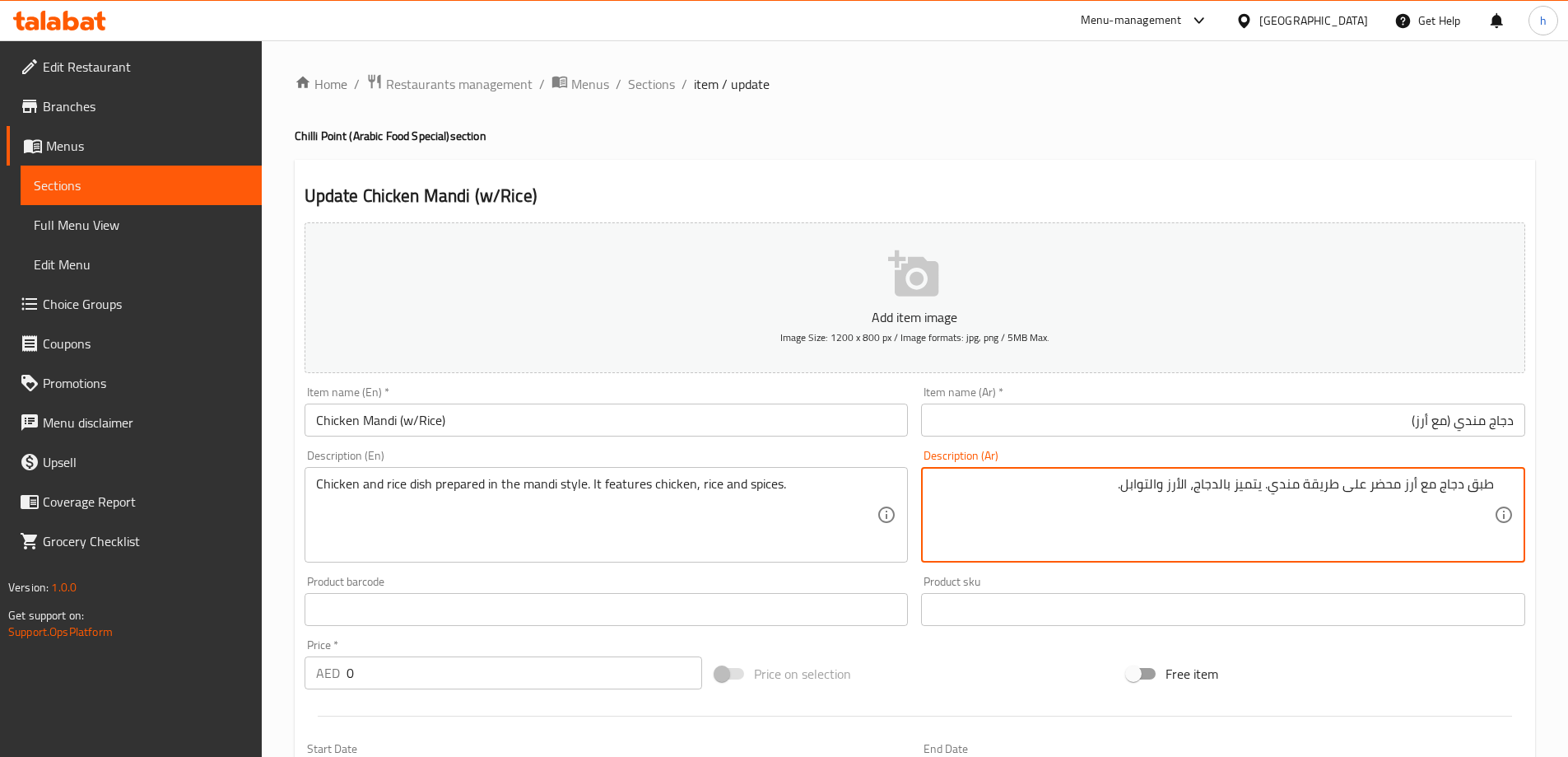
click at [1088, 490] on textarea "طبق دجاج مع أرز محضر على طريقة مندي. يتميز بالدجاج، الأرز والتوابل." at bounding box center [1213, 514] width 561 height 78
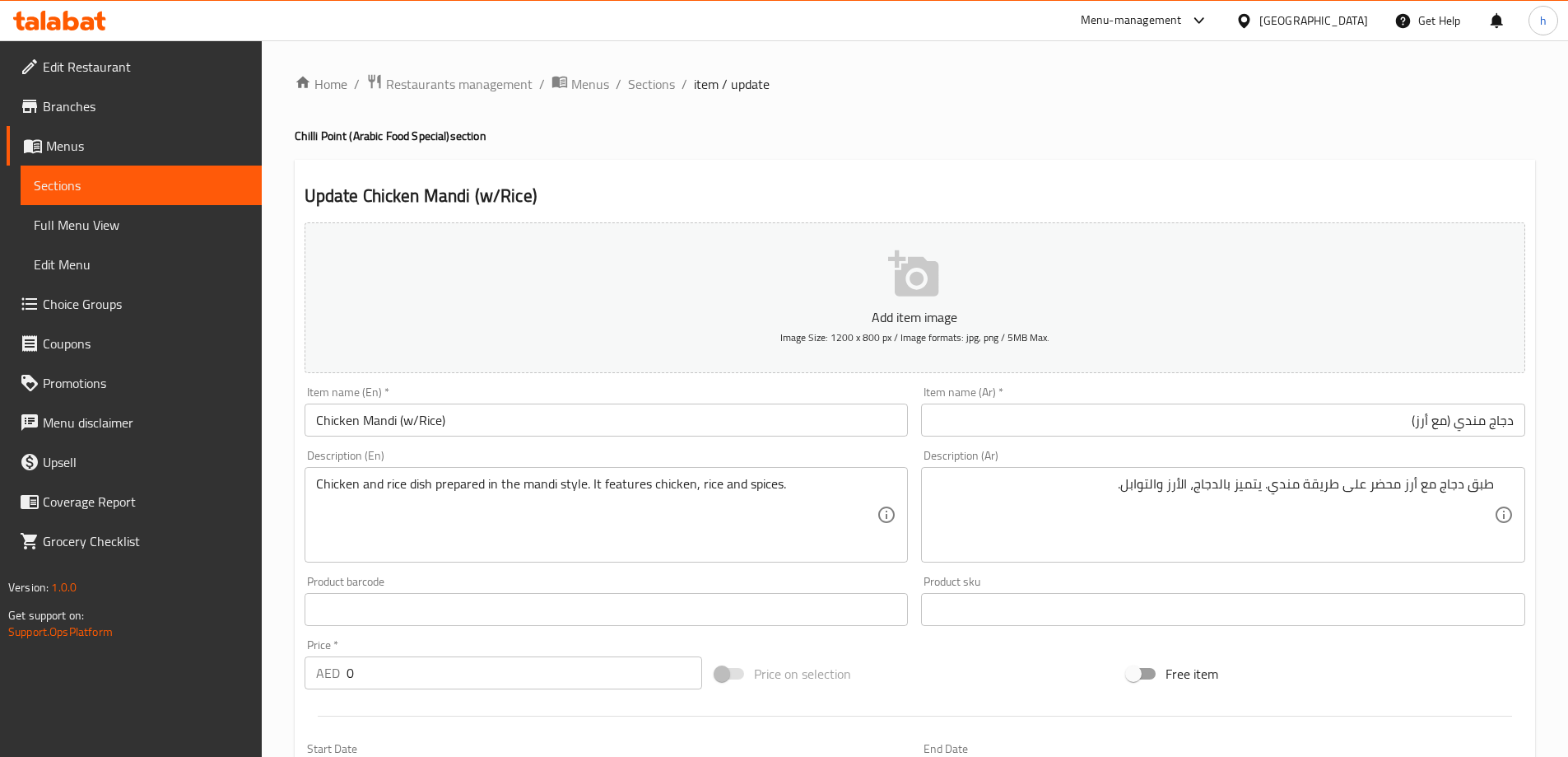
click at [293, 619] on div "Home / Restaurants management / Menus / Sections / item / update Chilli Point (…" at bounding box center [915, 621] width 1307 height 1161
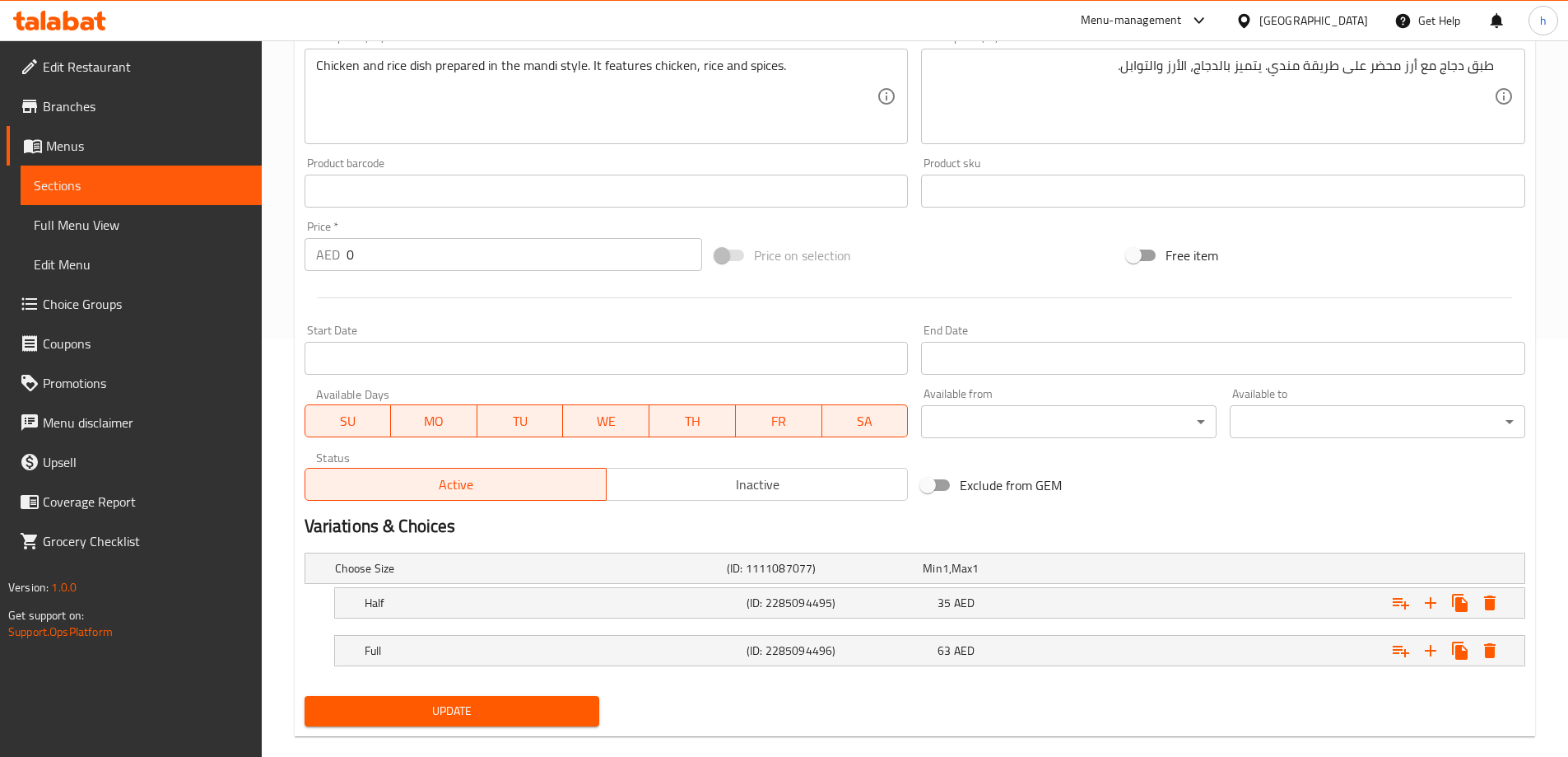
scroll to position [444, 0]
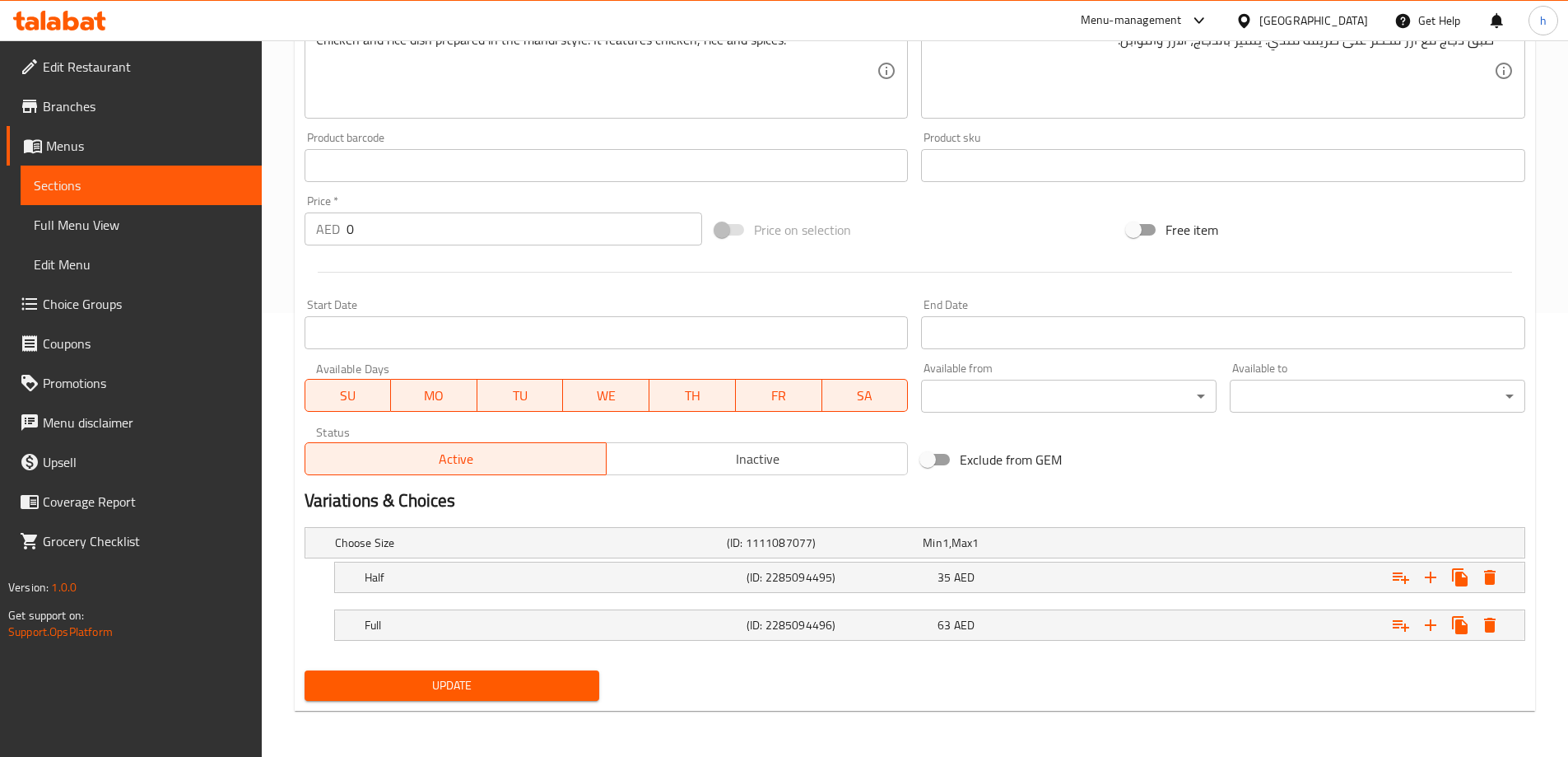
click at [507, 684] on span "Update" at bounding box center [452, 686] width 269 height 21
click at [281, 385] on div "Home / Restaurants management / Menus / Sections / item / update Chilli Point (…" at bounding box center [915, 177] width 1307 height 1161
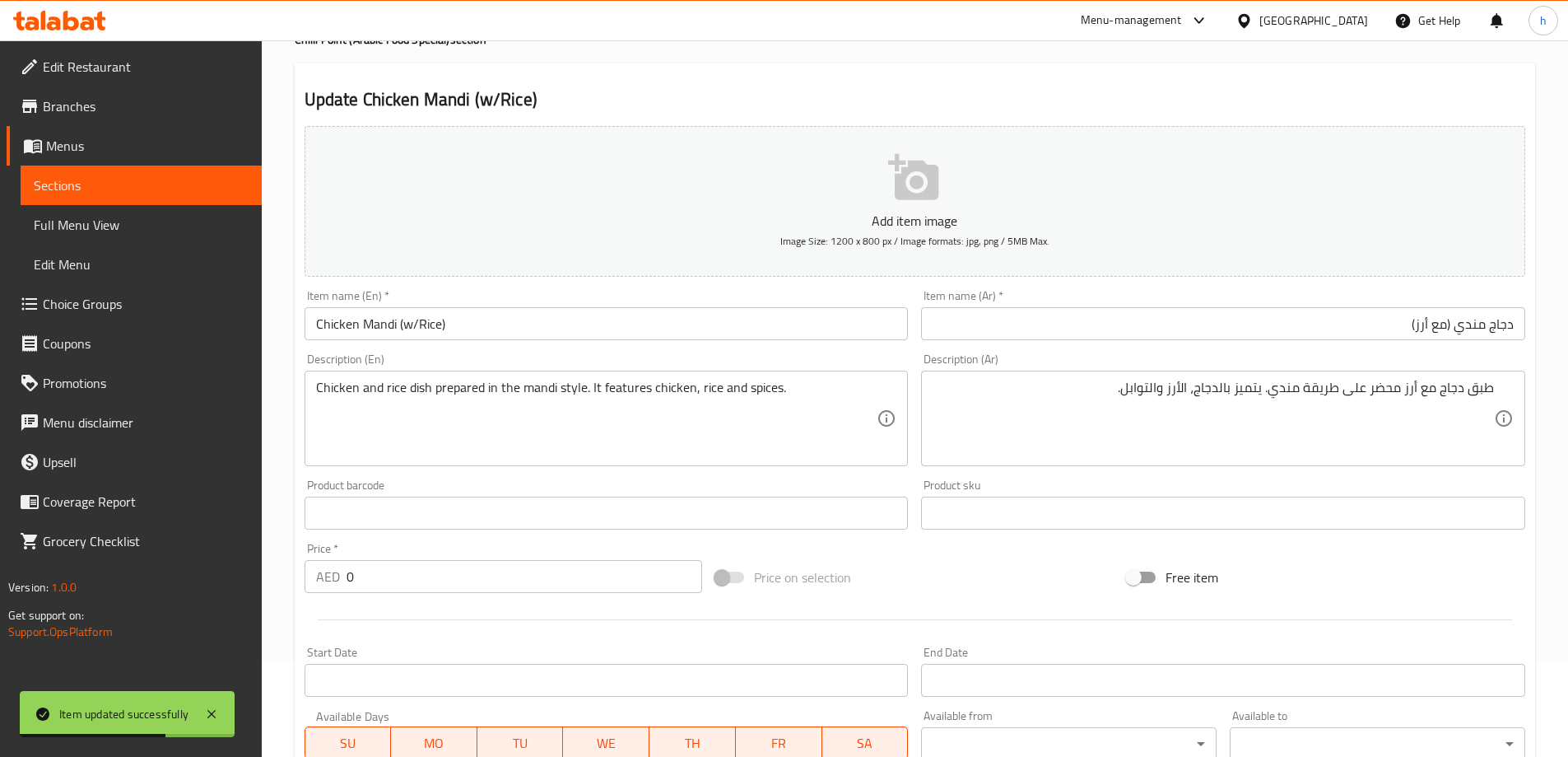
scroll to position [0, 0]
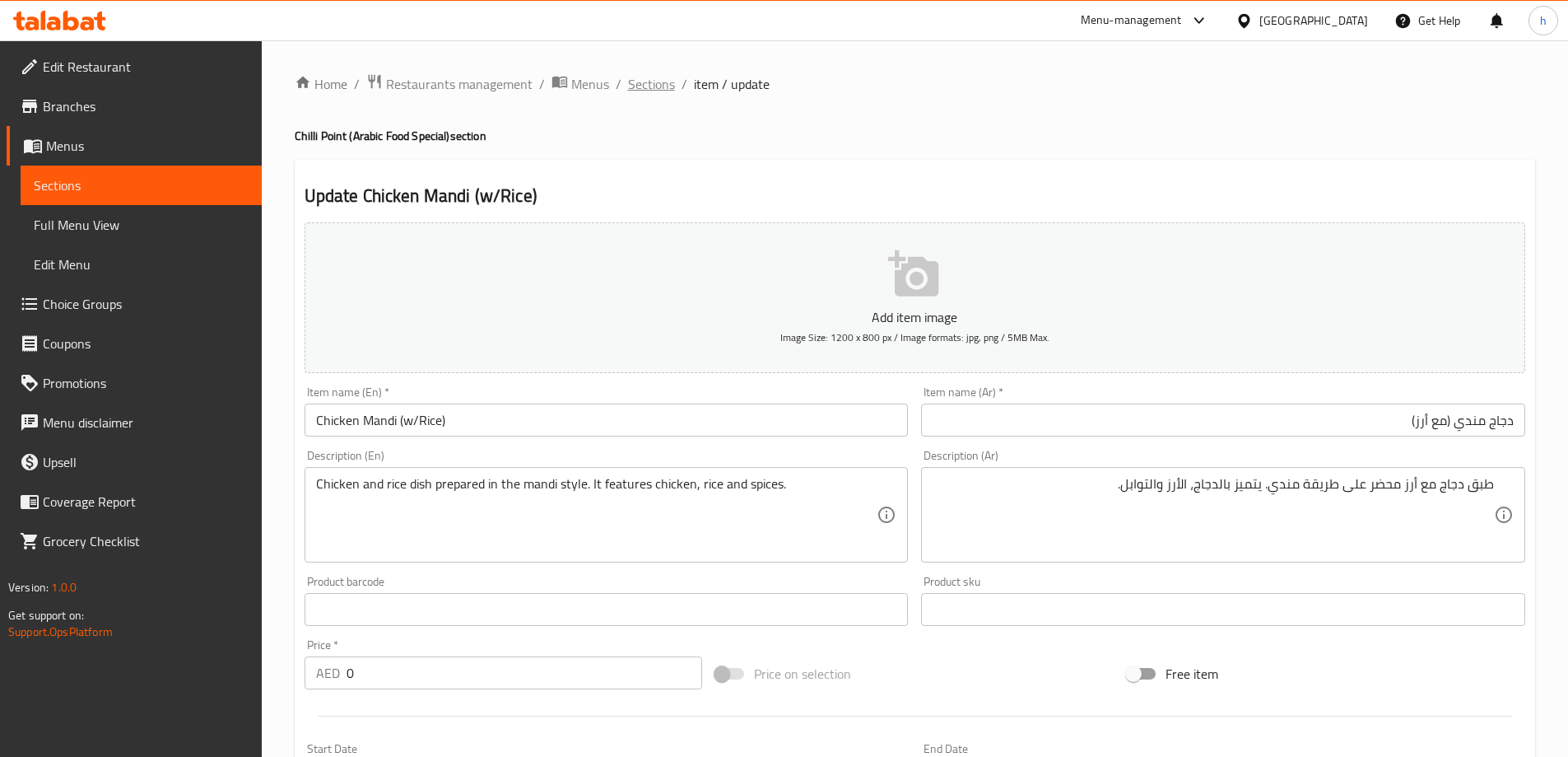
click at [660, 81] on span "Sections" at bounding box center [652, 84] width 47 height 20
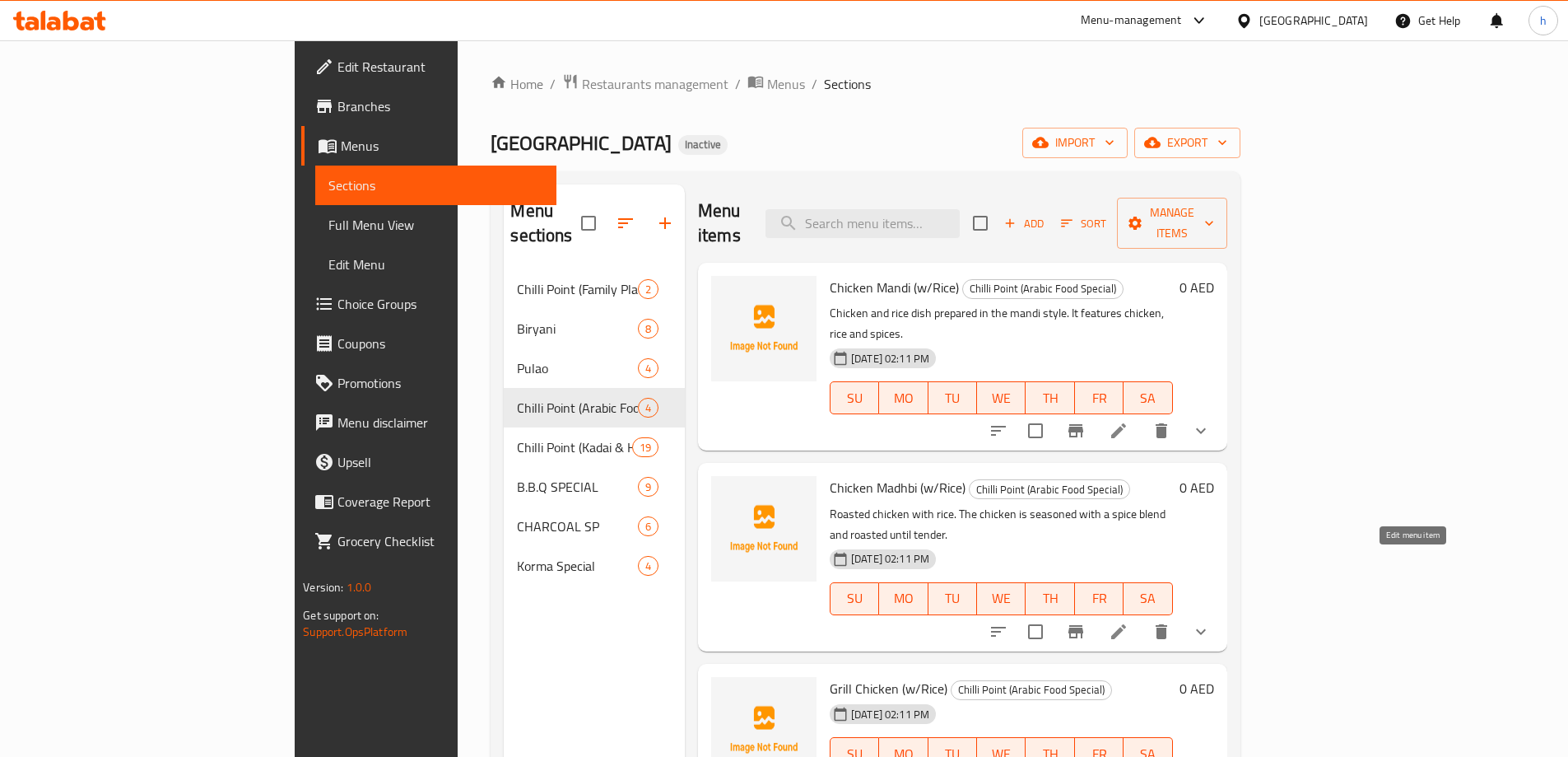
click at [1128, 622] on icon at bounding box center [1119, 631] width 20 height 20
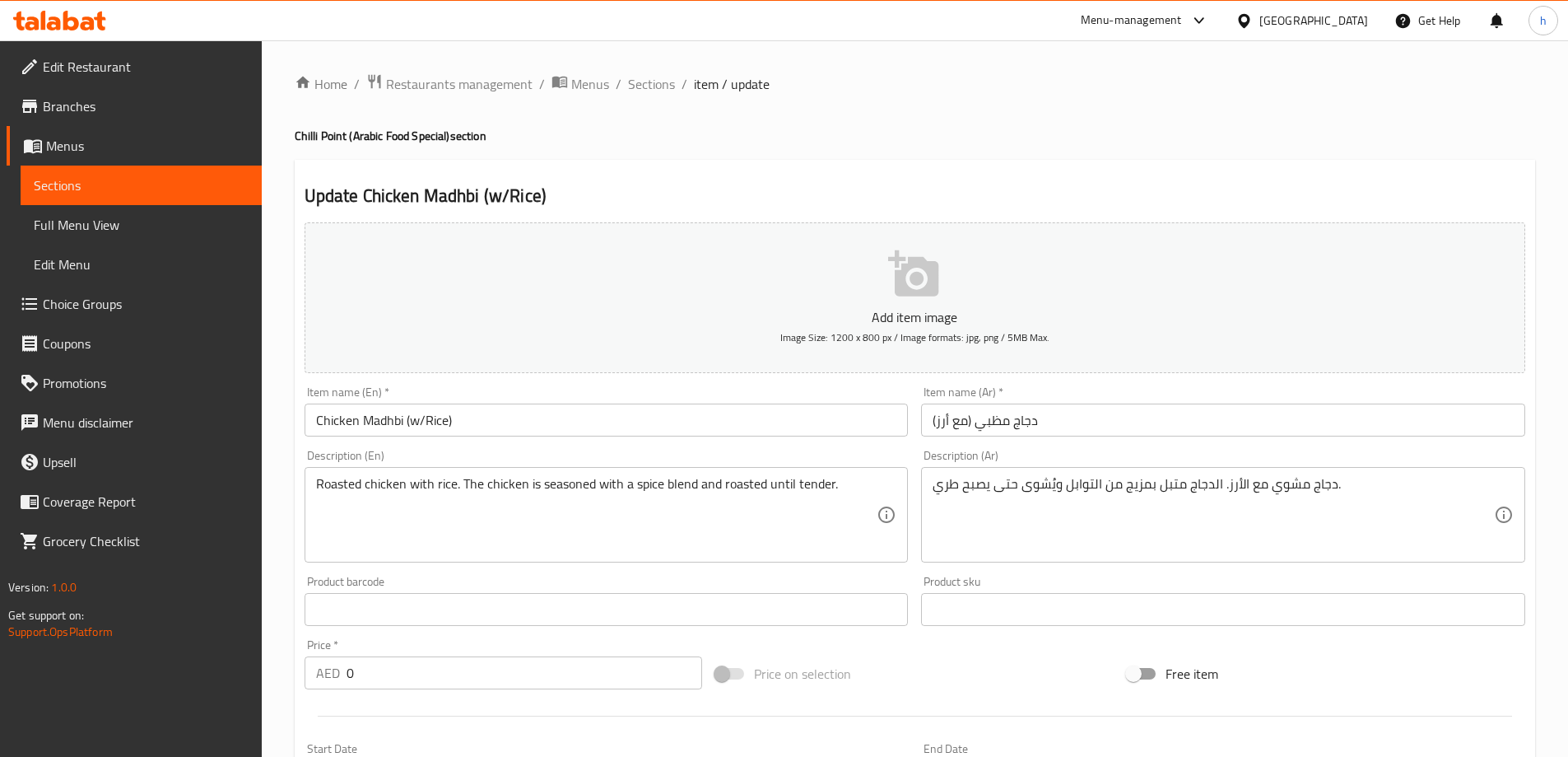
click at [281, 409] on div "Home / Restaurants management / Menus / Sections / item / update Chilli Point (…" at bounding box center [915, 621] width 1307 height 1161
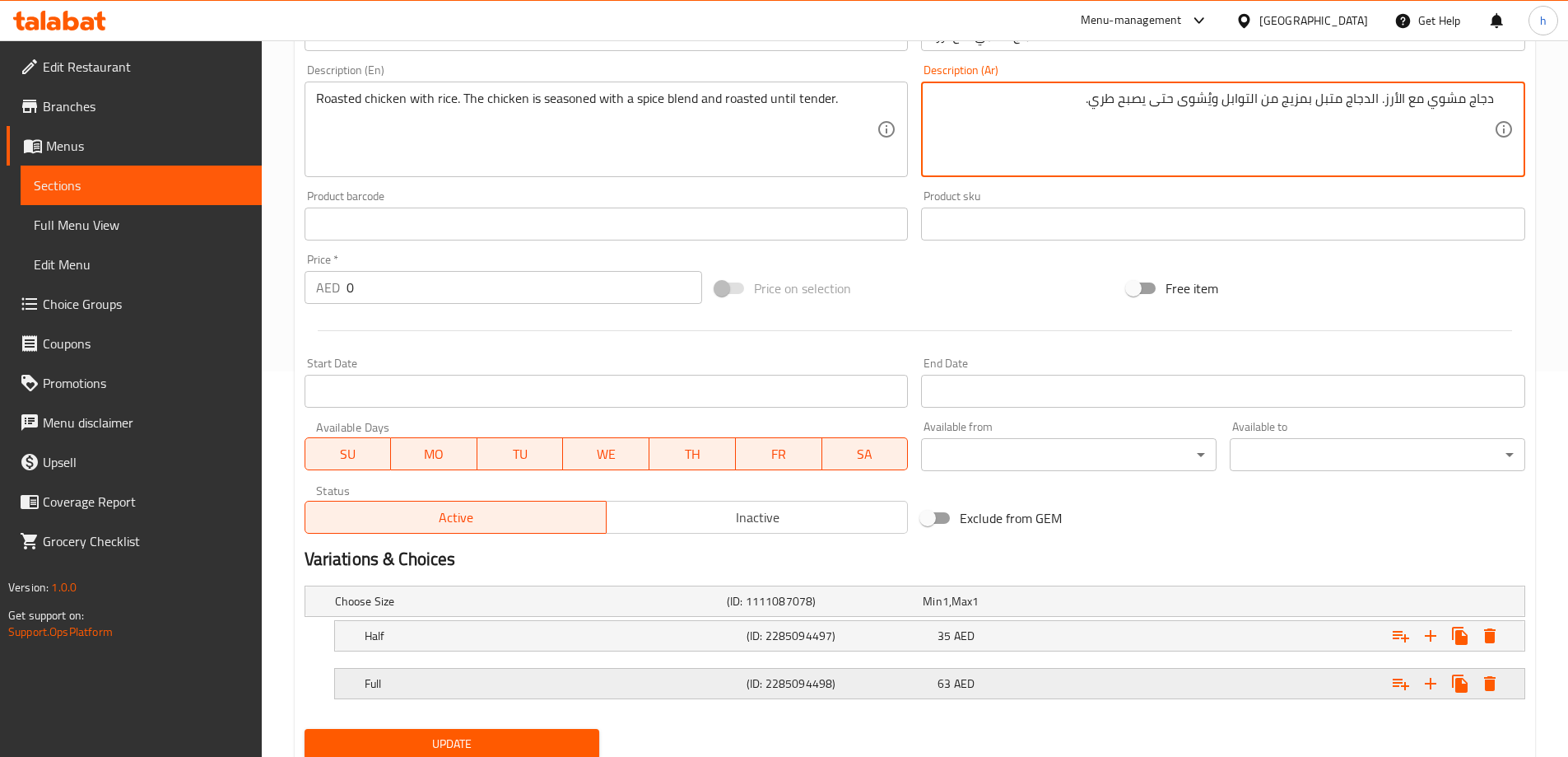
scroll to position [444, 0]
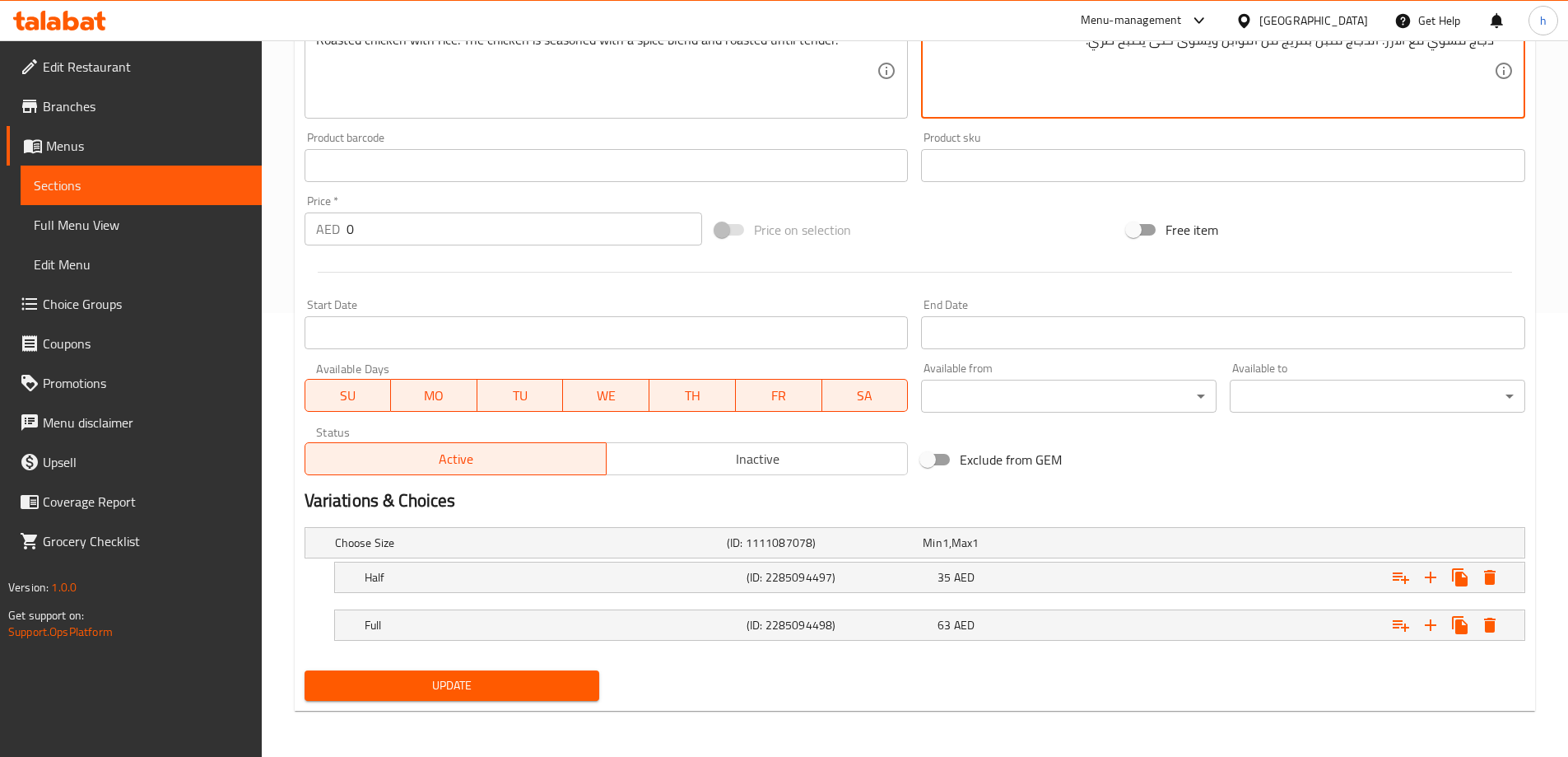
click at [525, 681] on span "Update" at bounding box center [452, 686] width 269 height 21
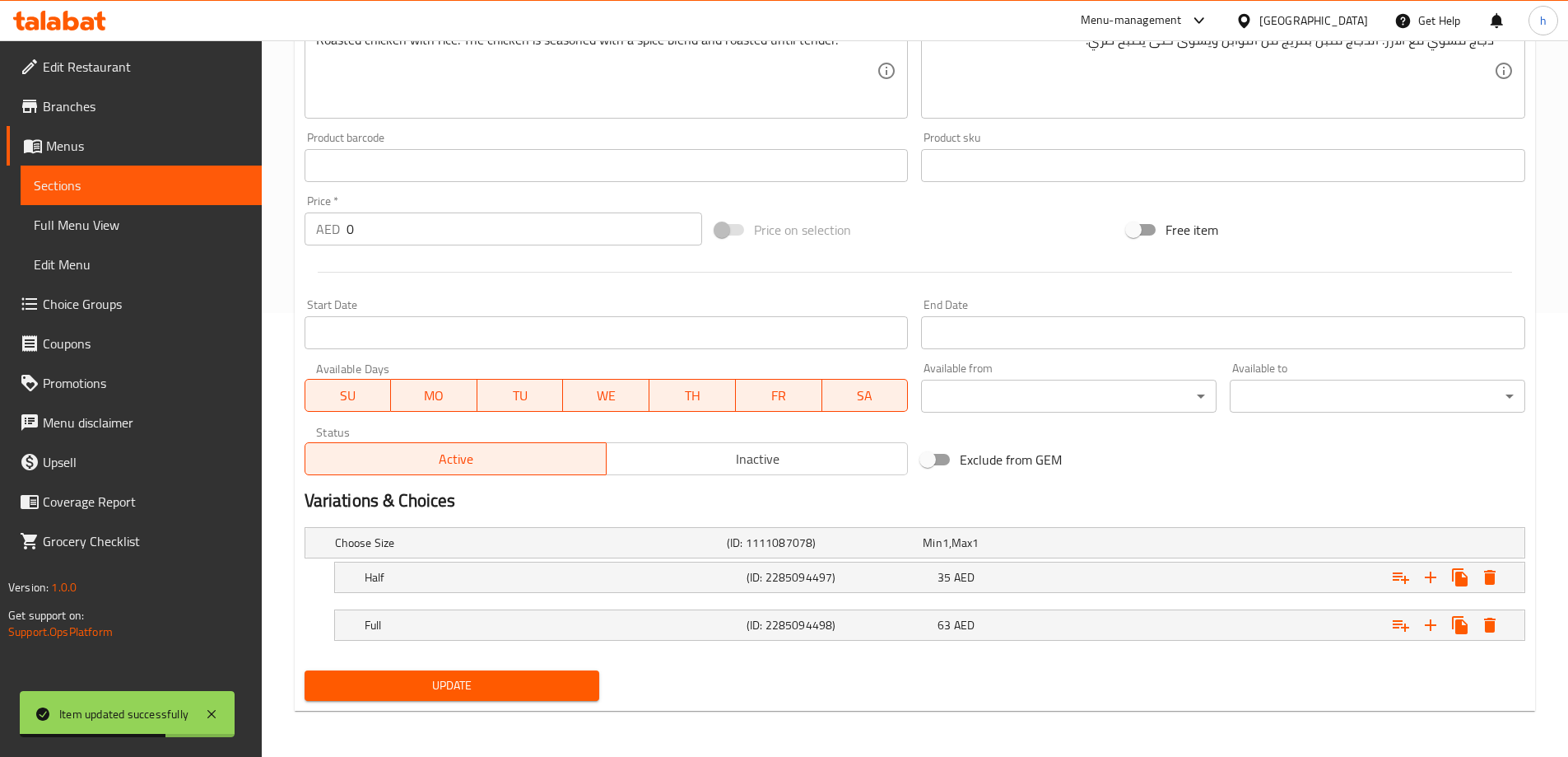
click at [287, 276] on div "Home / Restaurants management / Menus / Sections / item / update Chilli Point (…" at bounding box center [915, 177] width 1307 height 1161
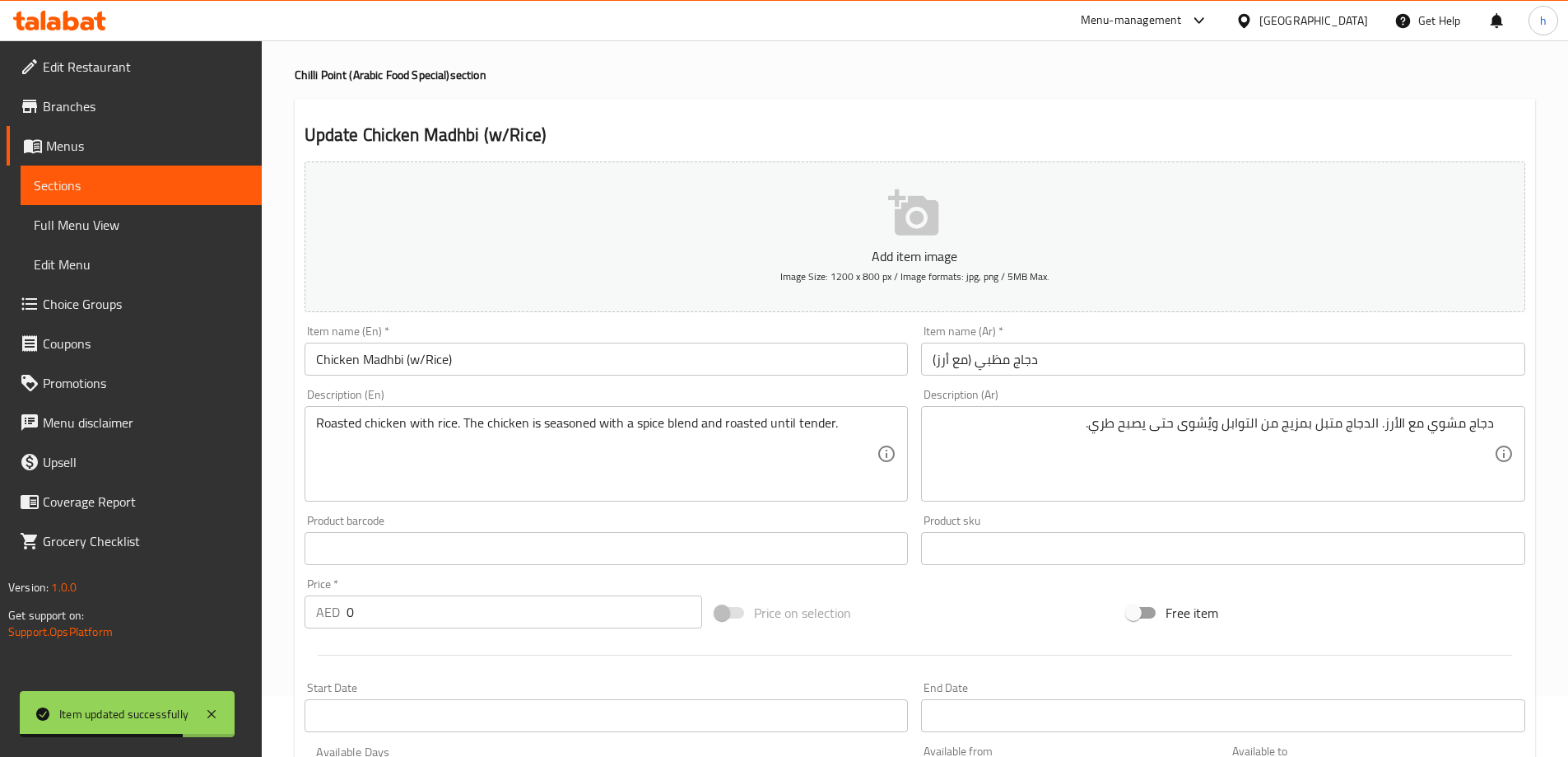
scroll to position [0, 0]
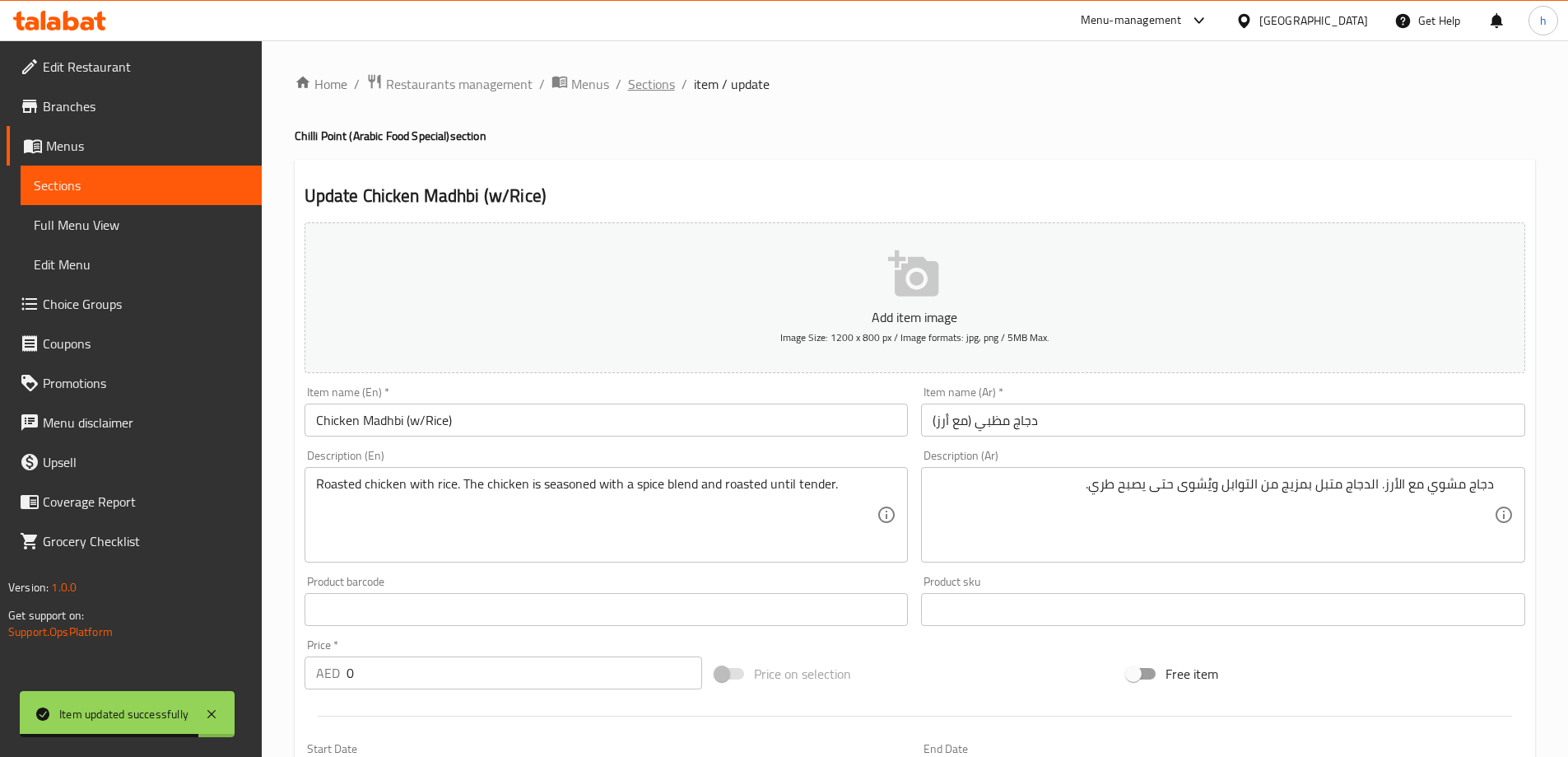
click at [654, 88] on span "Sections" at bounding box center [652, 84] width 47 height 20
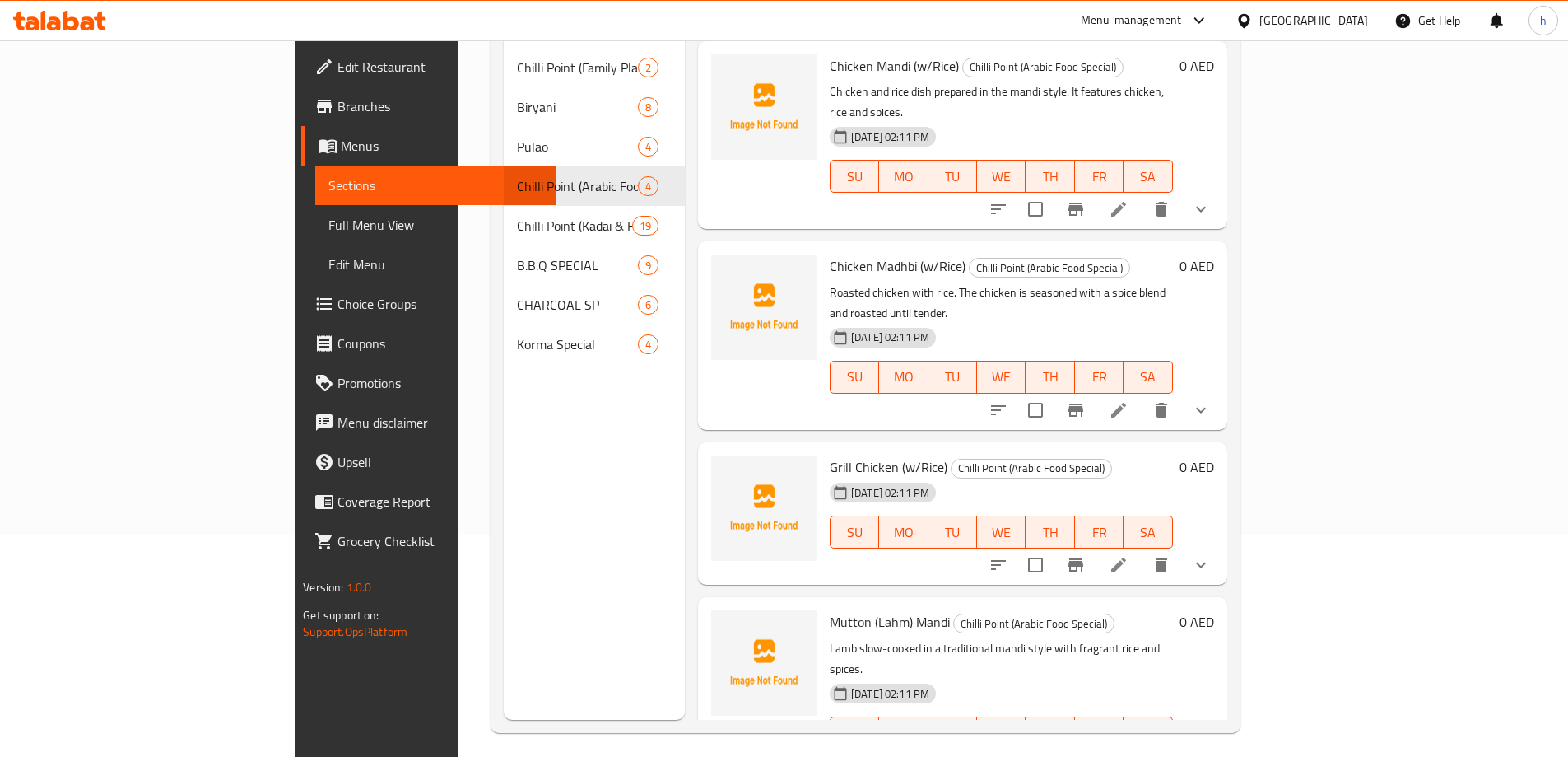
scroll to position [230, 0]
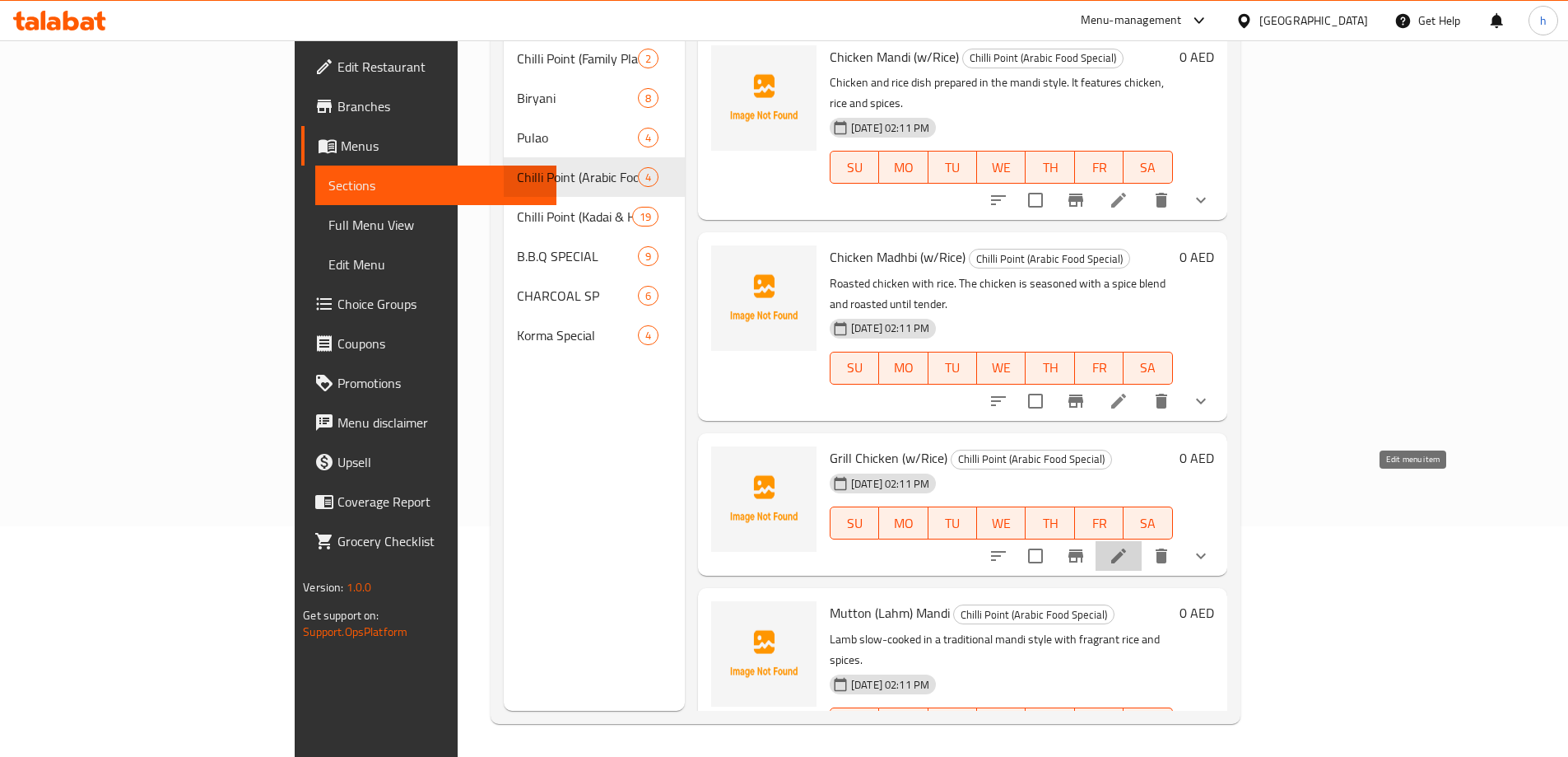
click at [1126, 548] on icon at bounding box center [1119, 556] width 15 height 15
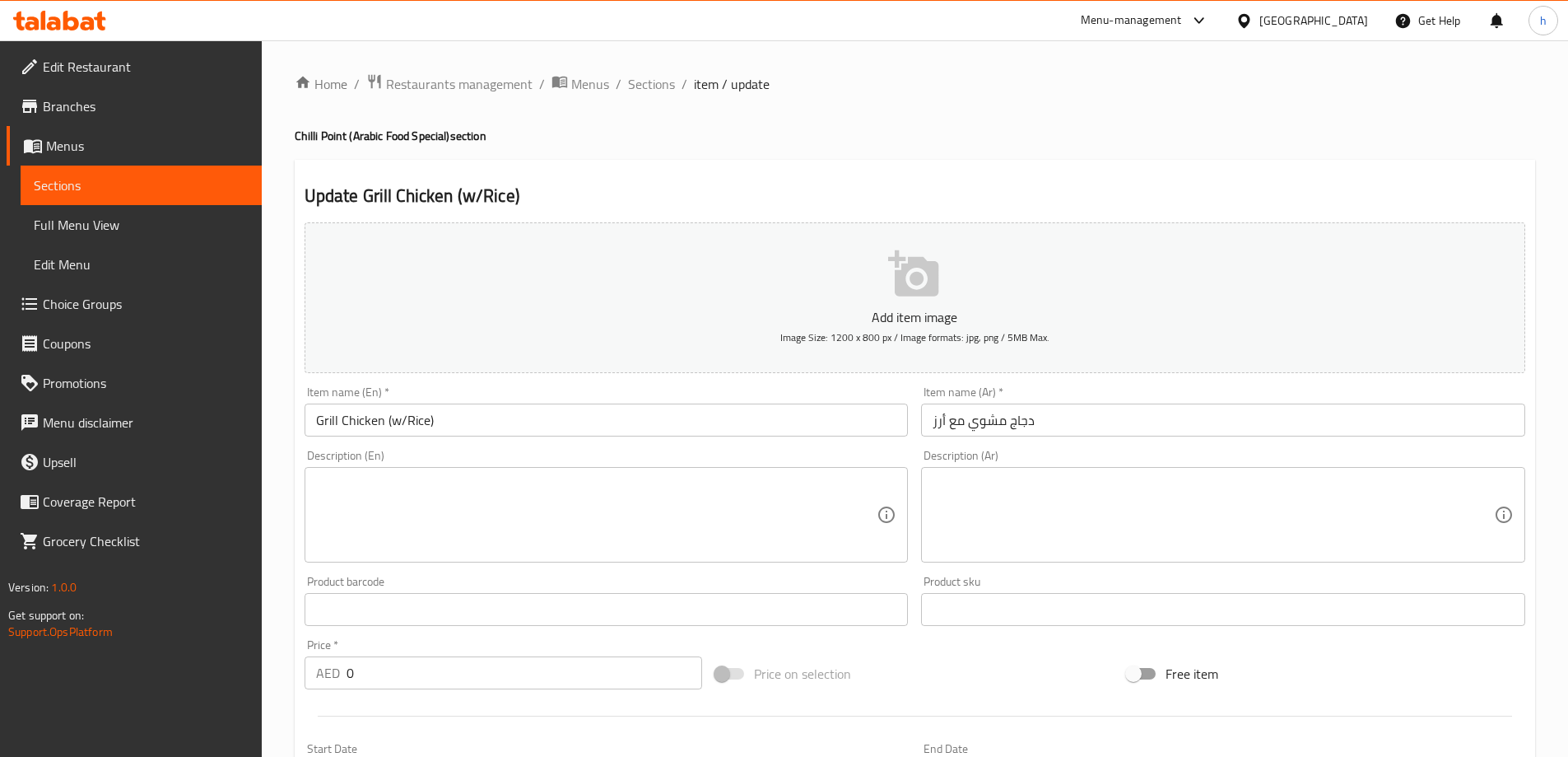
click at [523, 425] on input "Grill Chicken (w/Rice)" at bounding box center [607, 420] width 605 height 33
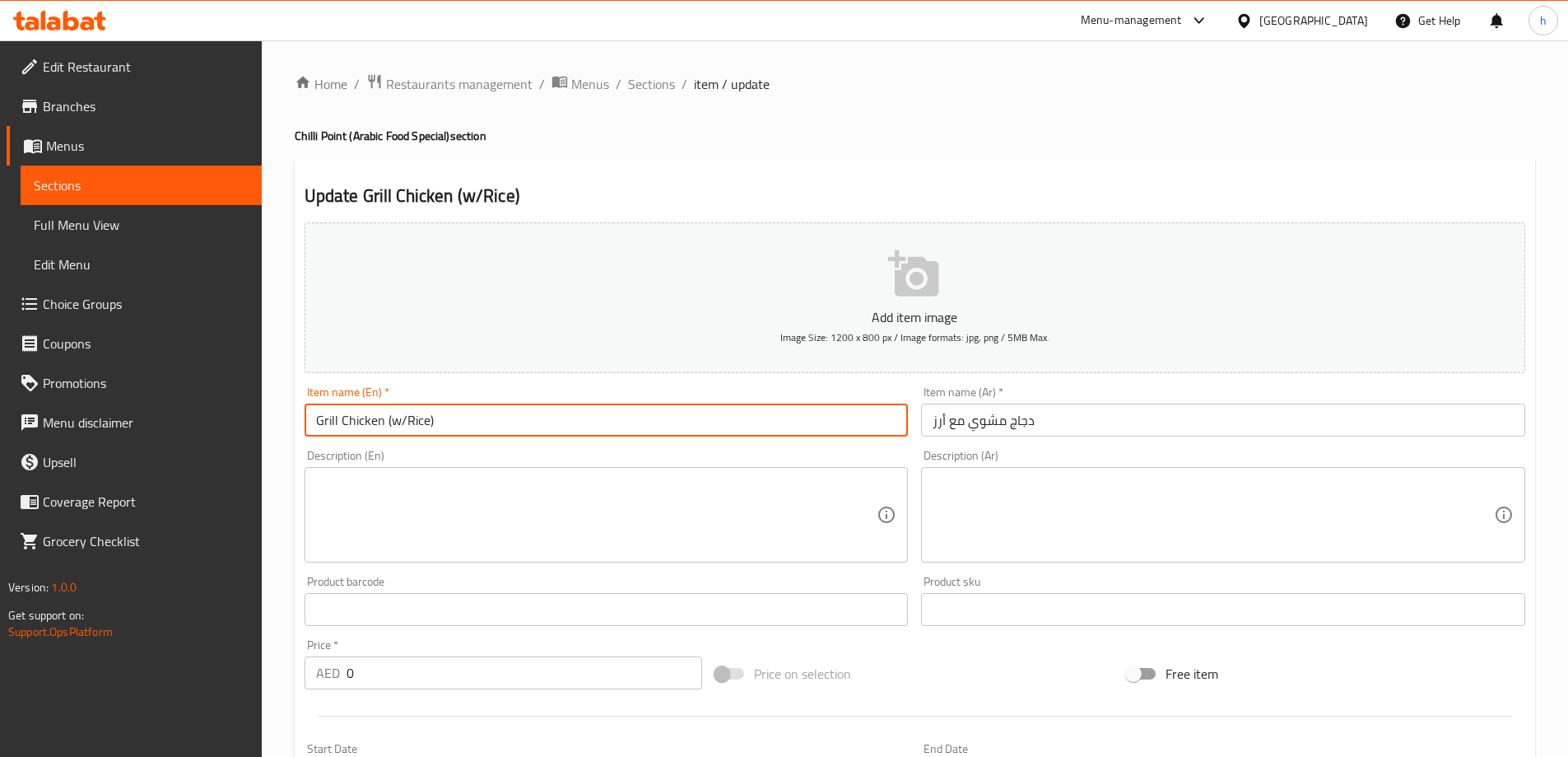
click at [1251, 422] on input "دجاج مشوي مع أرز" at bounding box center [1224, 420] width 605 height 33
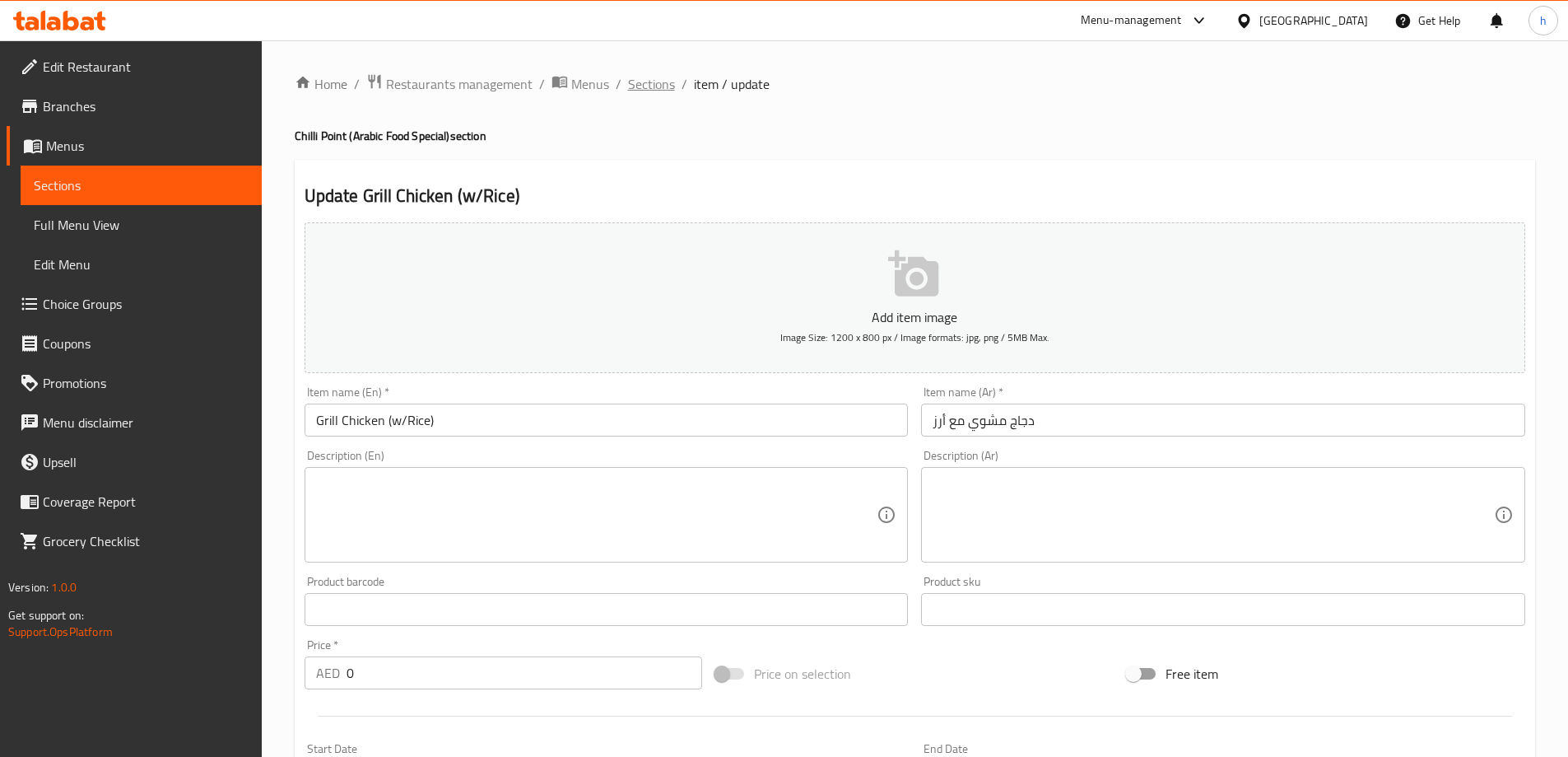
click at [640, 84] on span "Sections" at bounding box center [652, 84] width 47 height 20
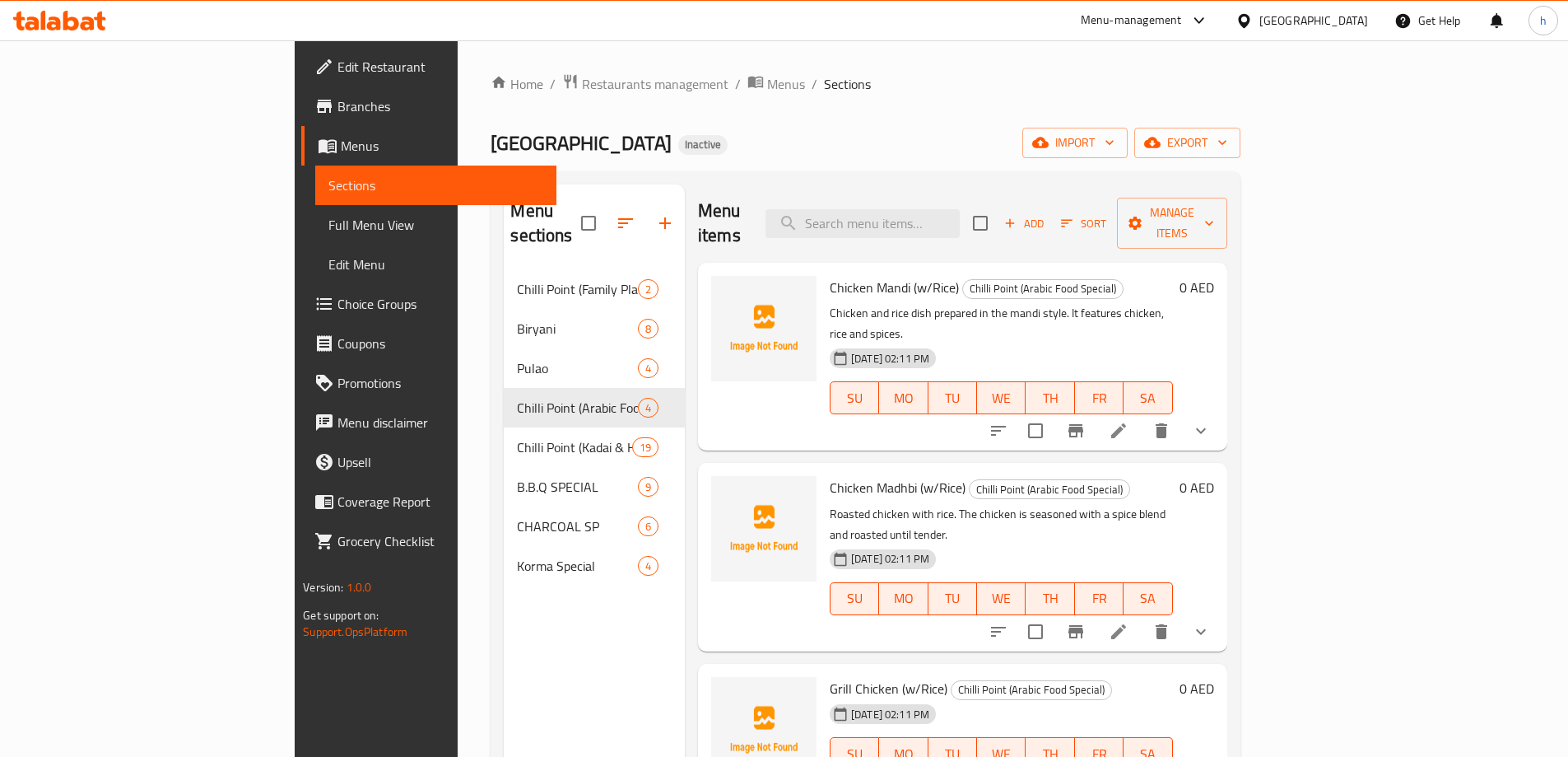
scroll to position [82, 0]
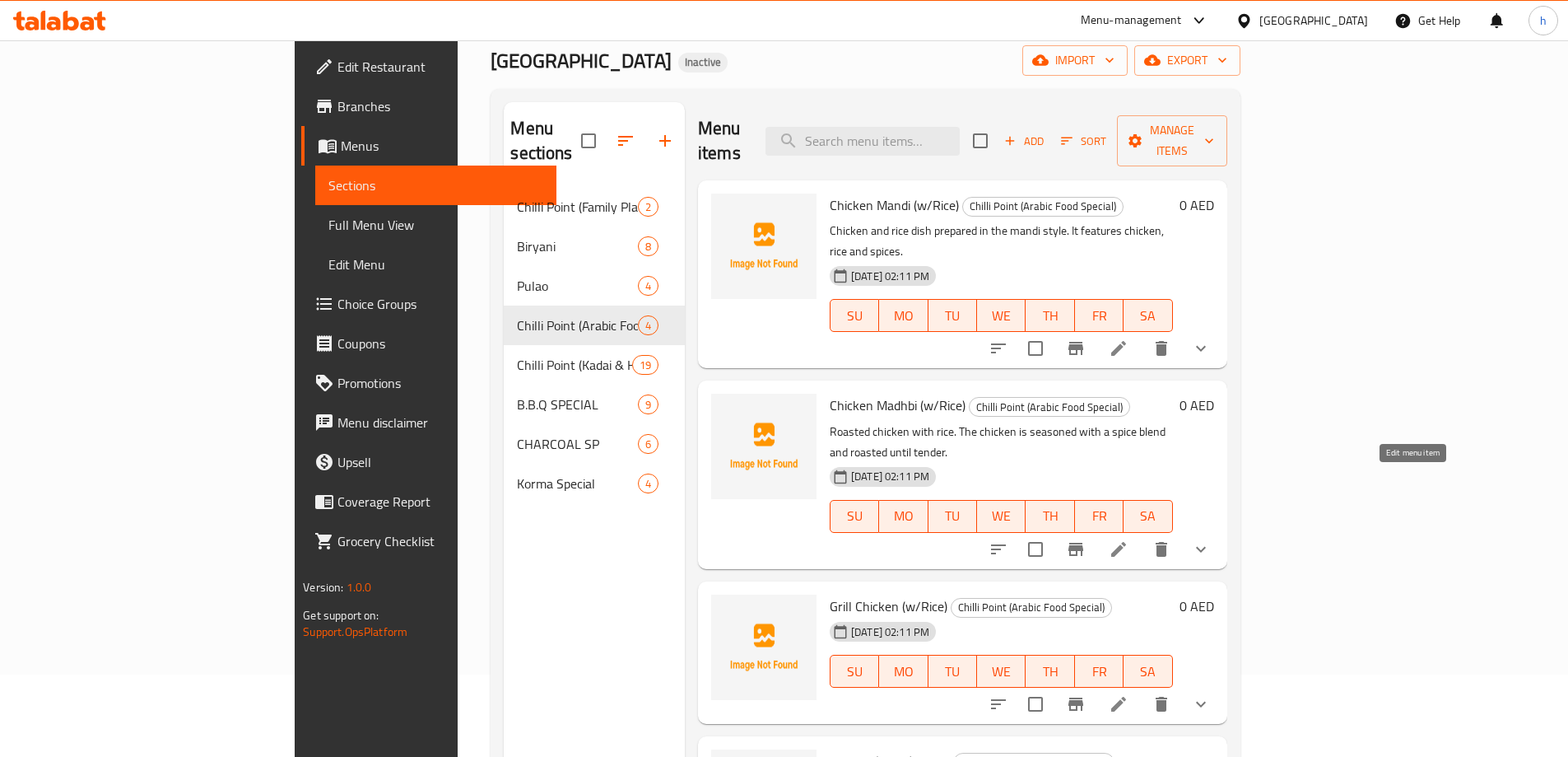
click at [1128, 540] on icon at bounding box center [1119, 549] width 20 height 20
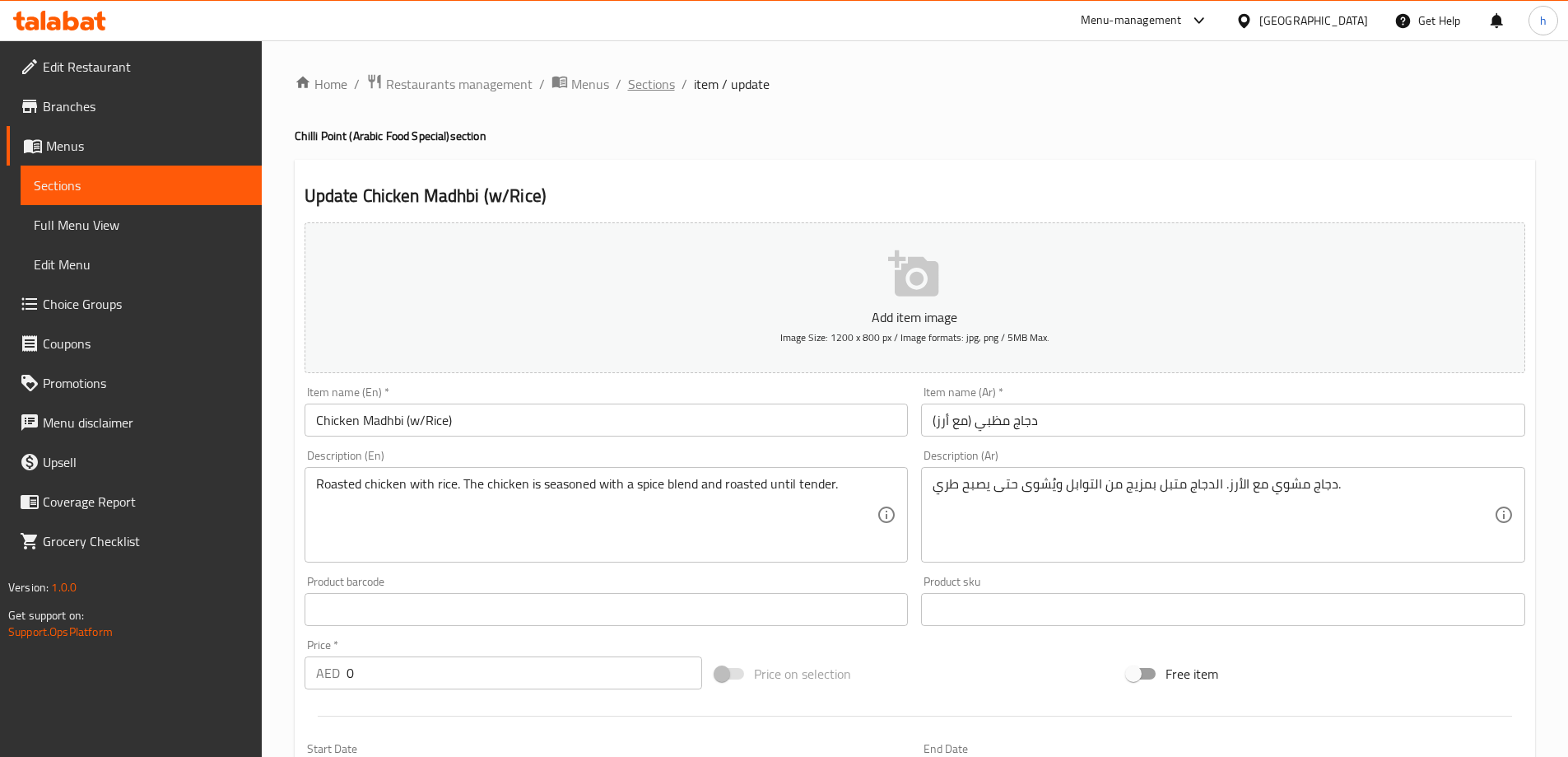
click at [658, 92] on span "Sections" at bounding box center [652, 84] width 47 height 20
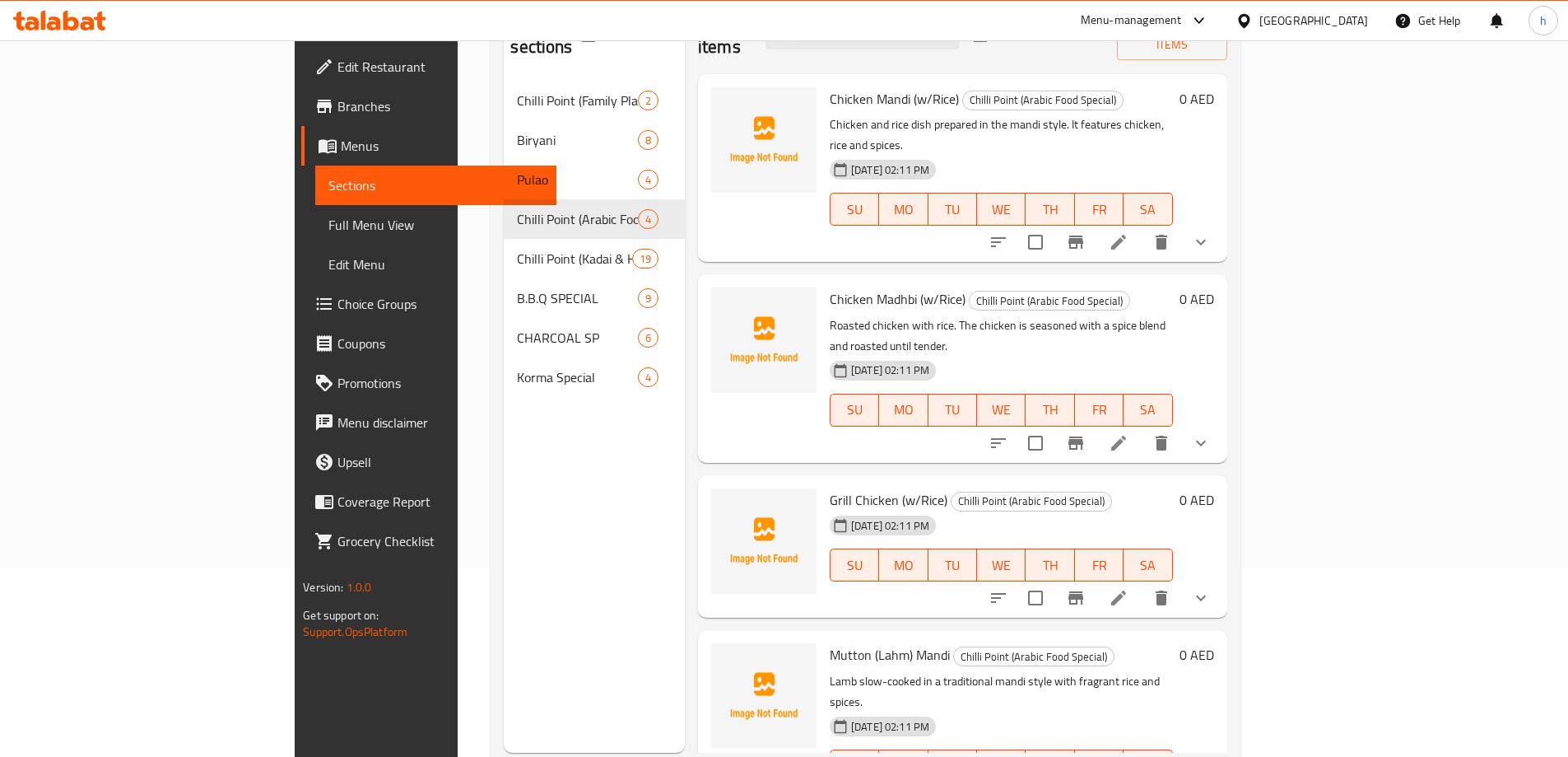
scroll to position [230, 0]
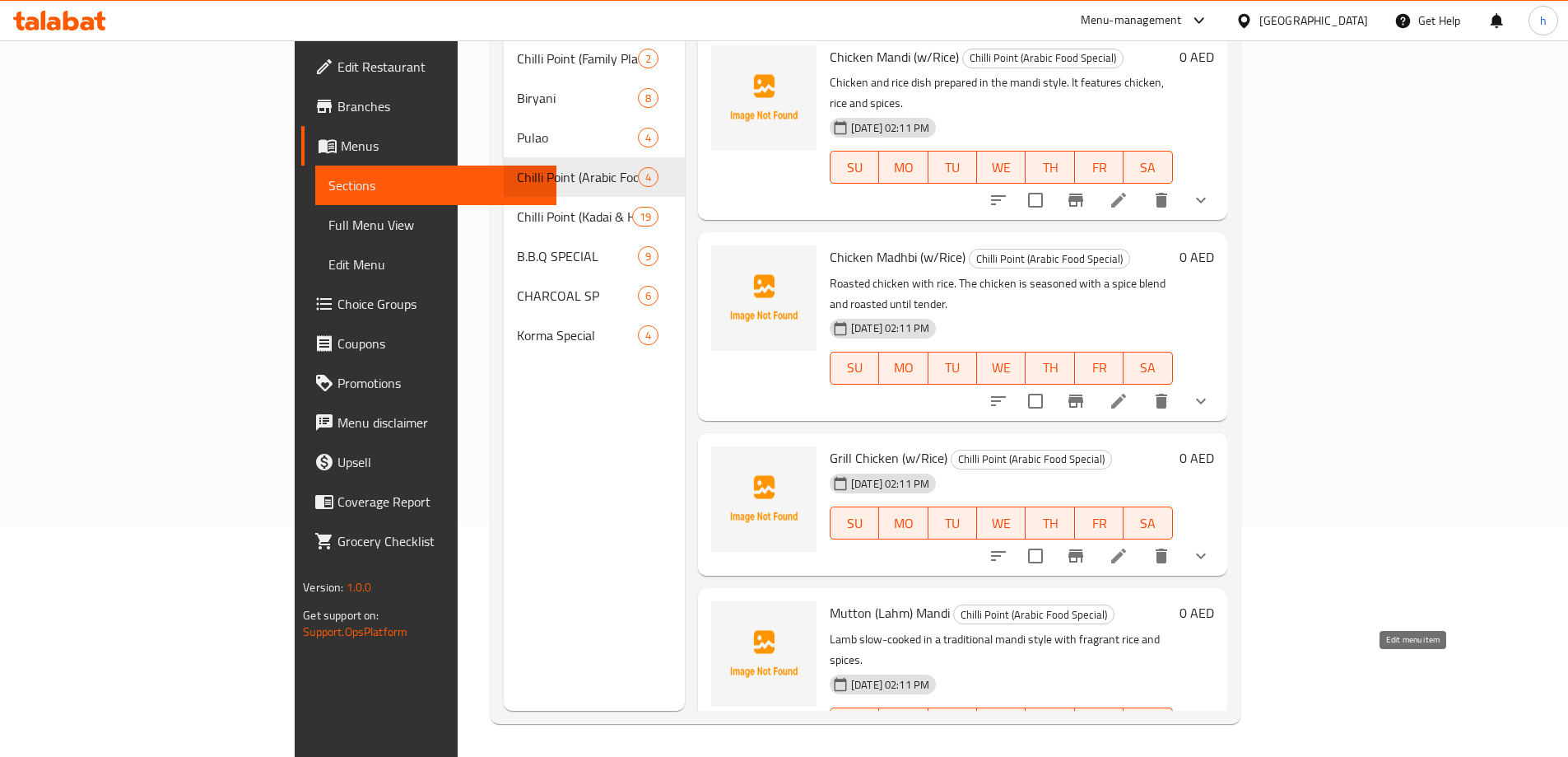
click at [1128, 748] on icon at bounding box center [1119, 757] width 20 height 20
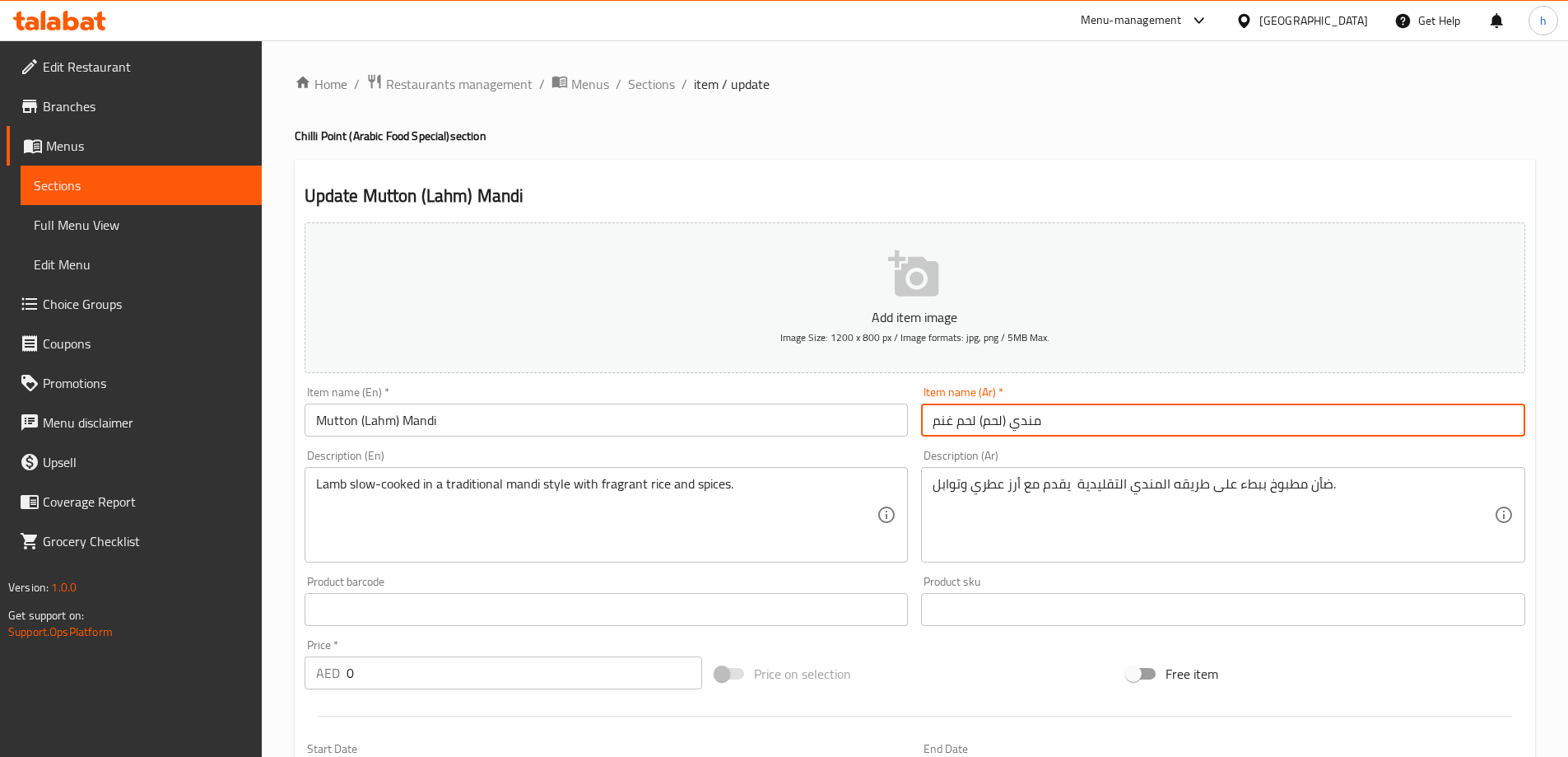
click at [1064, 418] on input "مندي (لحم) لحم غنم" at bounding box center [1224, 420] width 605 height 33
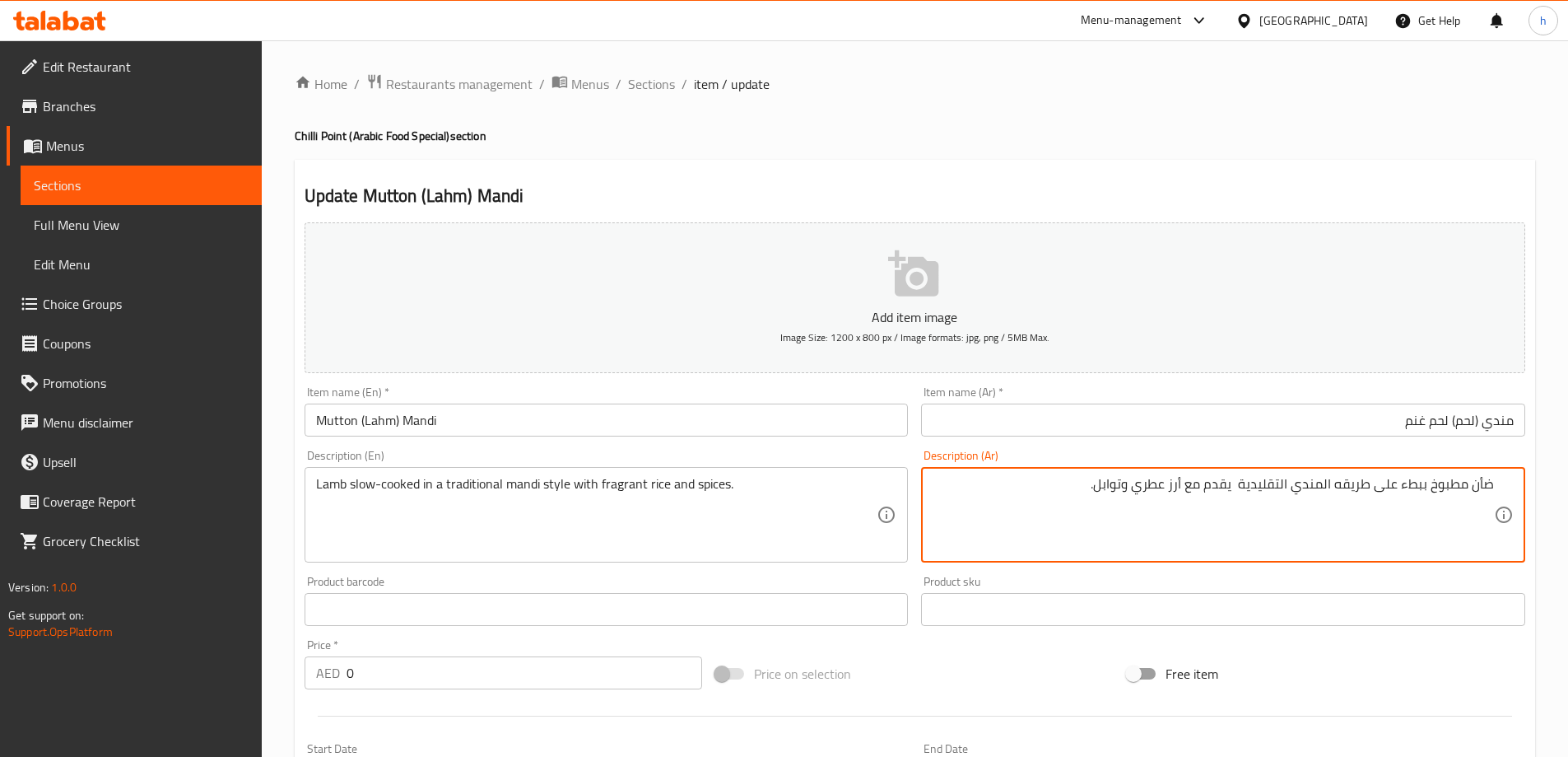
click at [1229, 488] on textarea "ضأن مطبوخ ببطء على طريقه المندي التقليدية يقدم مع أرز عطري وتوابل." at bounding box center [1213, 514] width 561 height 78
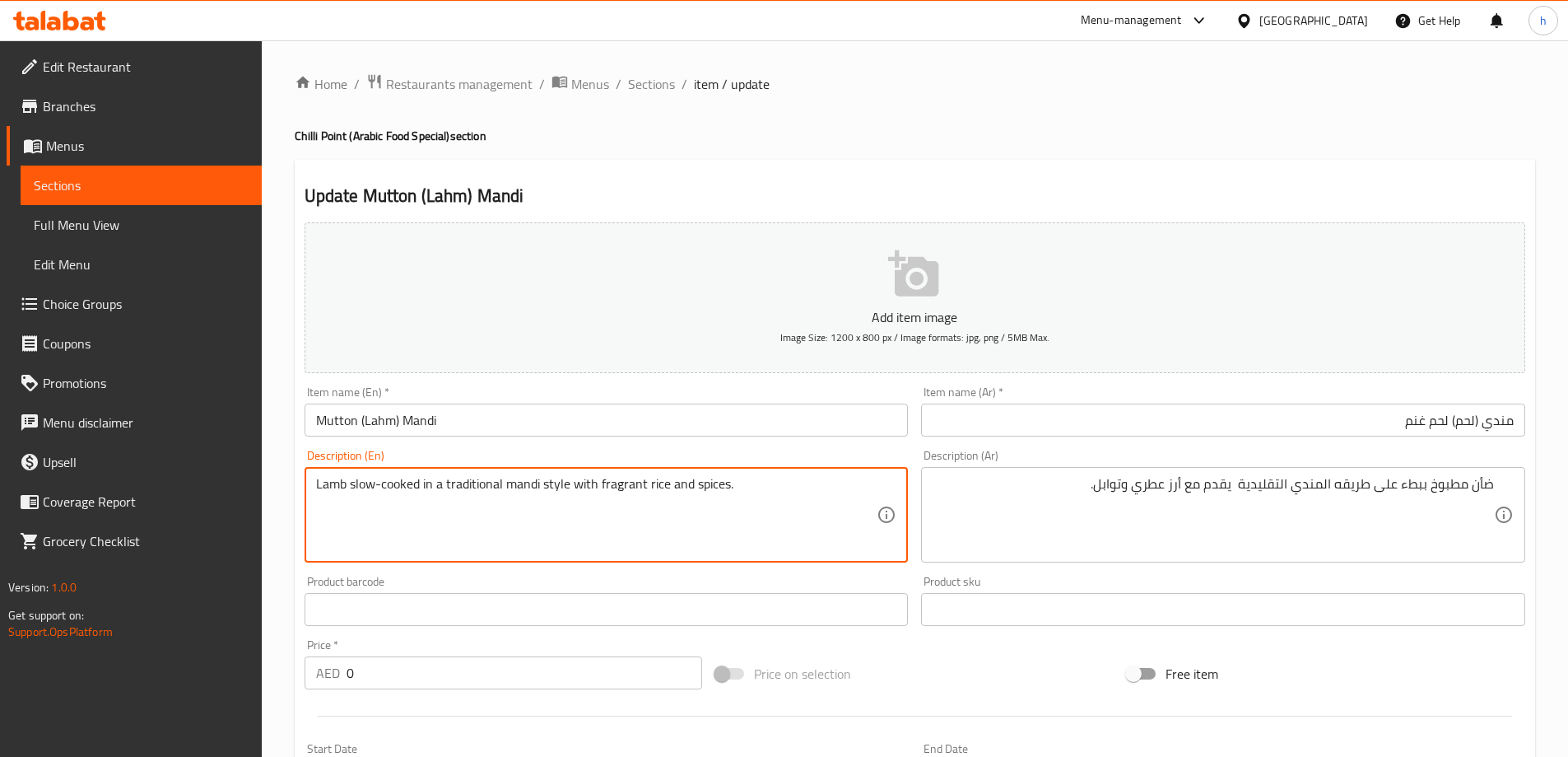
click at [570, 486] on textarea "Lamb slow-cooked in a traditional mandi style with fragrant rice and spices." at bounding box center [596, 514] width 561 height 78
paste textarea "served"
type textarea "Lamb slow-cooked in a traditional mandi style served with fragrant rice and spi…"
click at [620, 189] on h2 "Update Mutton (Lahm) Mandi" at bounding box center [915, 196] width 1221 height 25
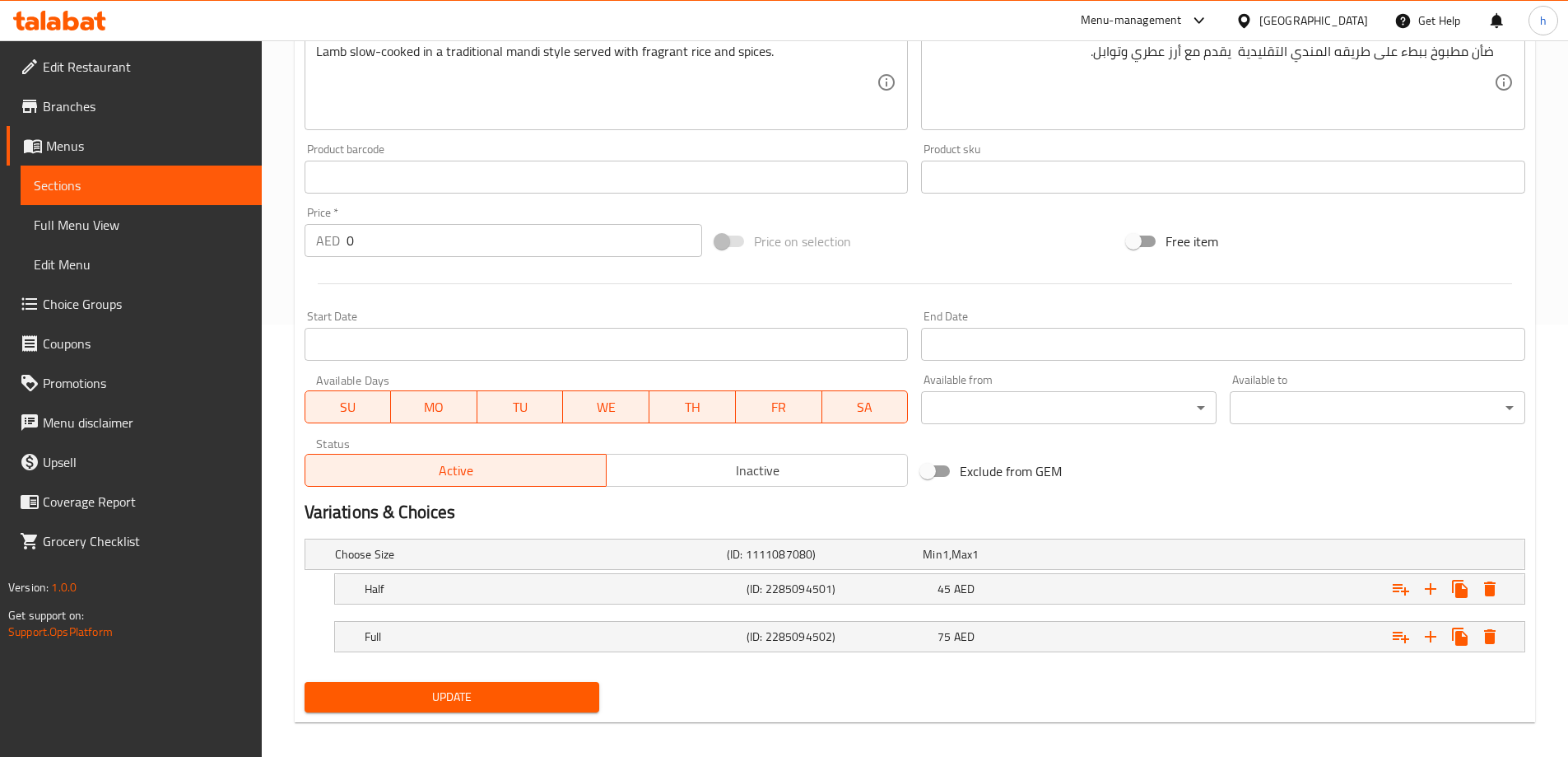
scroll to position [444, 0]
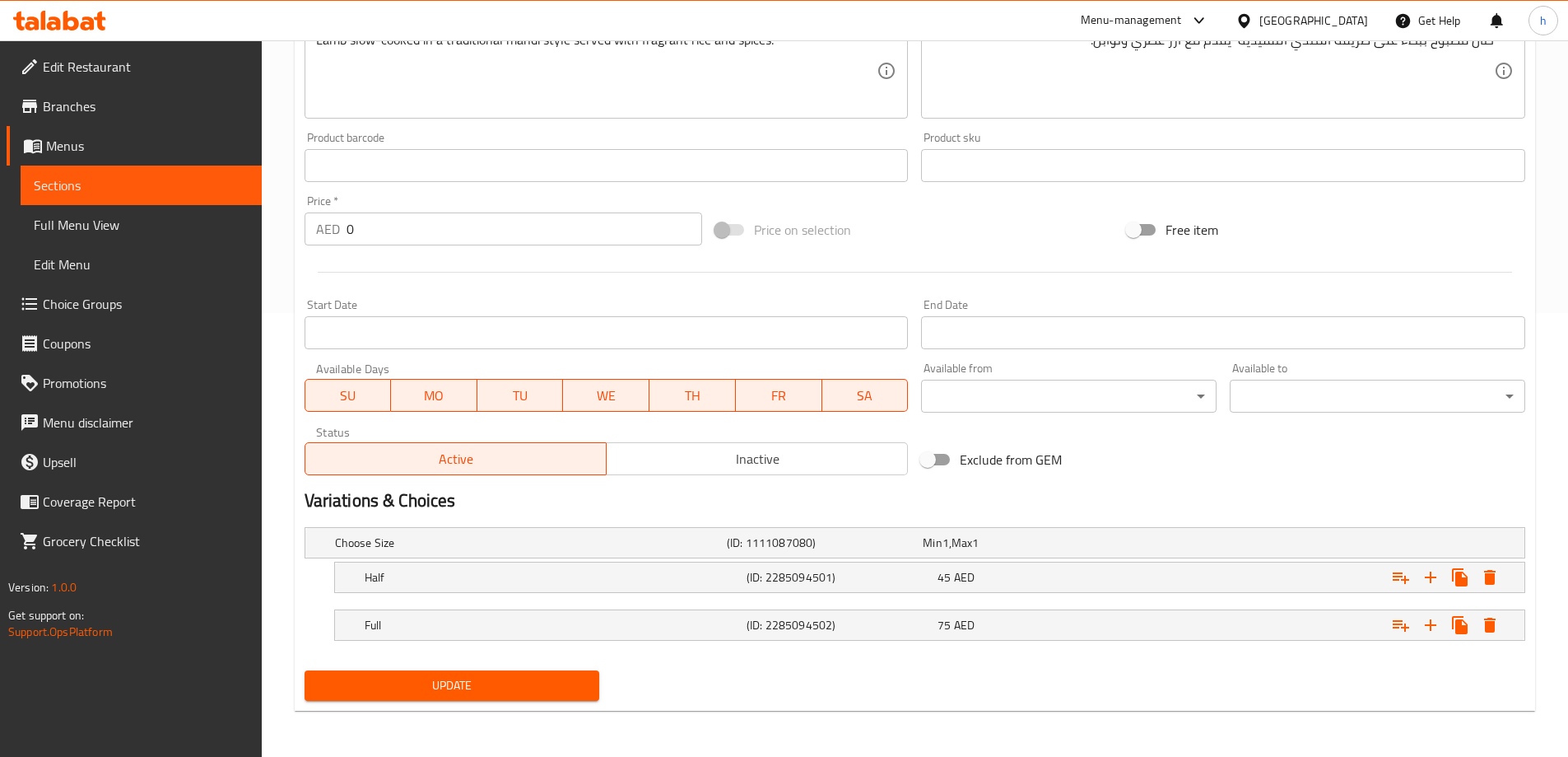
click at [542, 685] on span "Update" at bounding box center [452, 686] width 269 height 21
click at [272, 143] on div "Home / Restaurants management / Menus / Sections / item / update Chilli Point (…" at bounding box center [915, 177] width 1307 height 1161
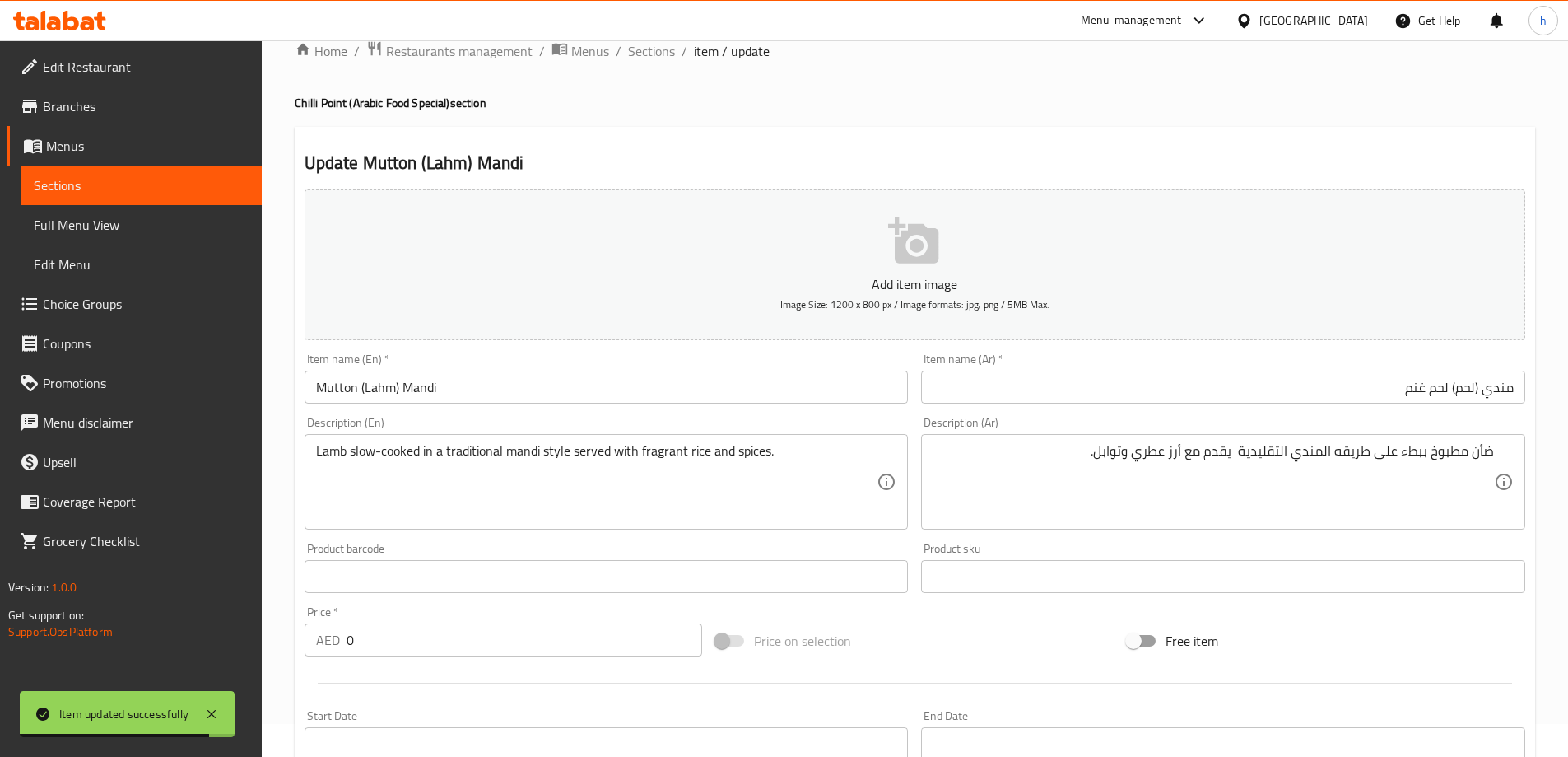
scroll to position [0, 0]
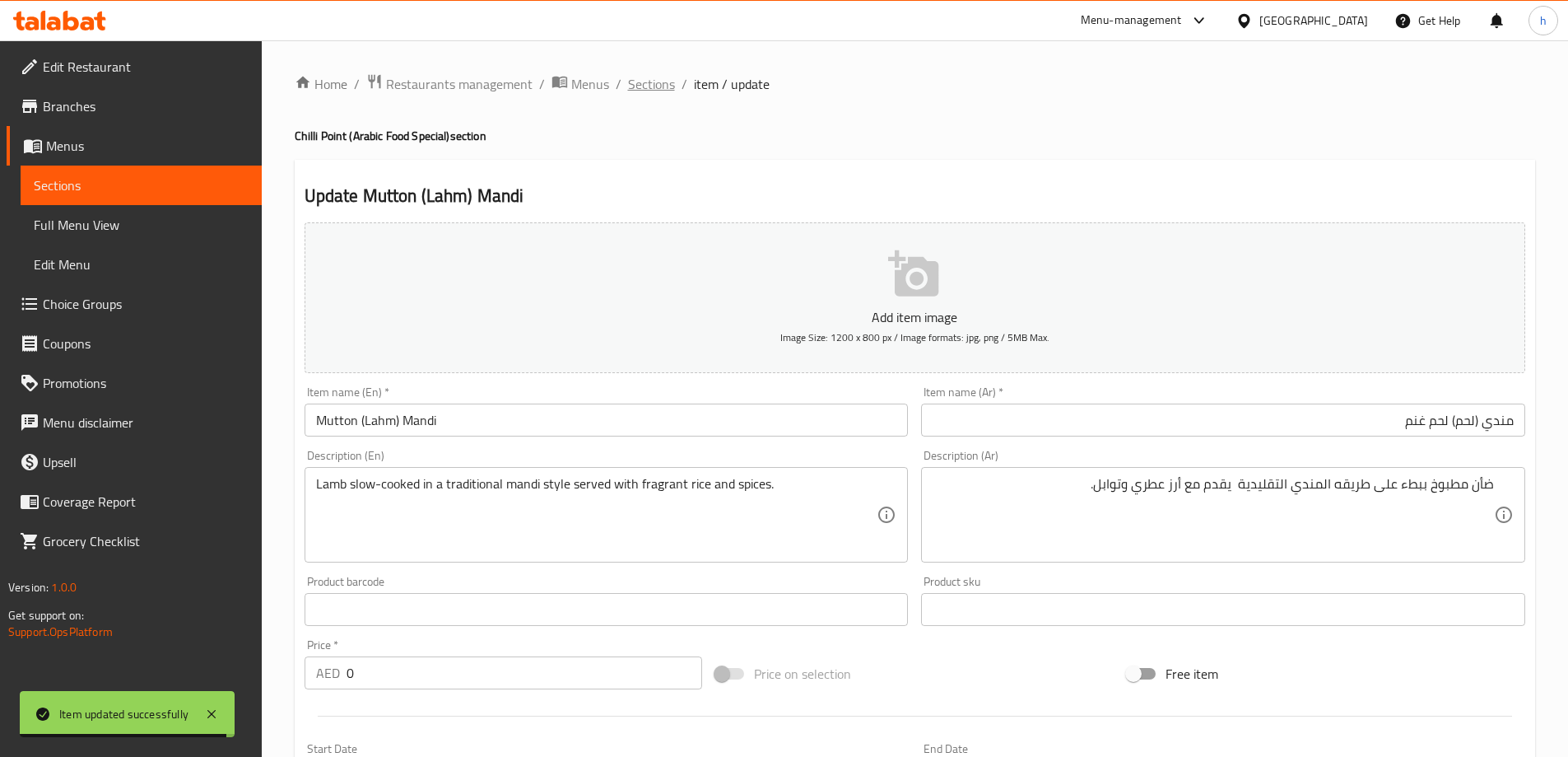
click at [652, 79] on span "Sections" at bounding box center [652, 84] width 47 height 20
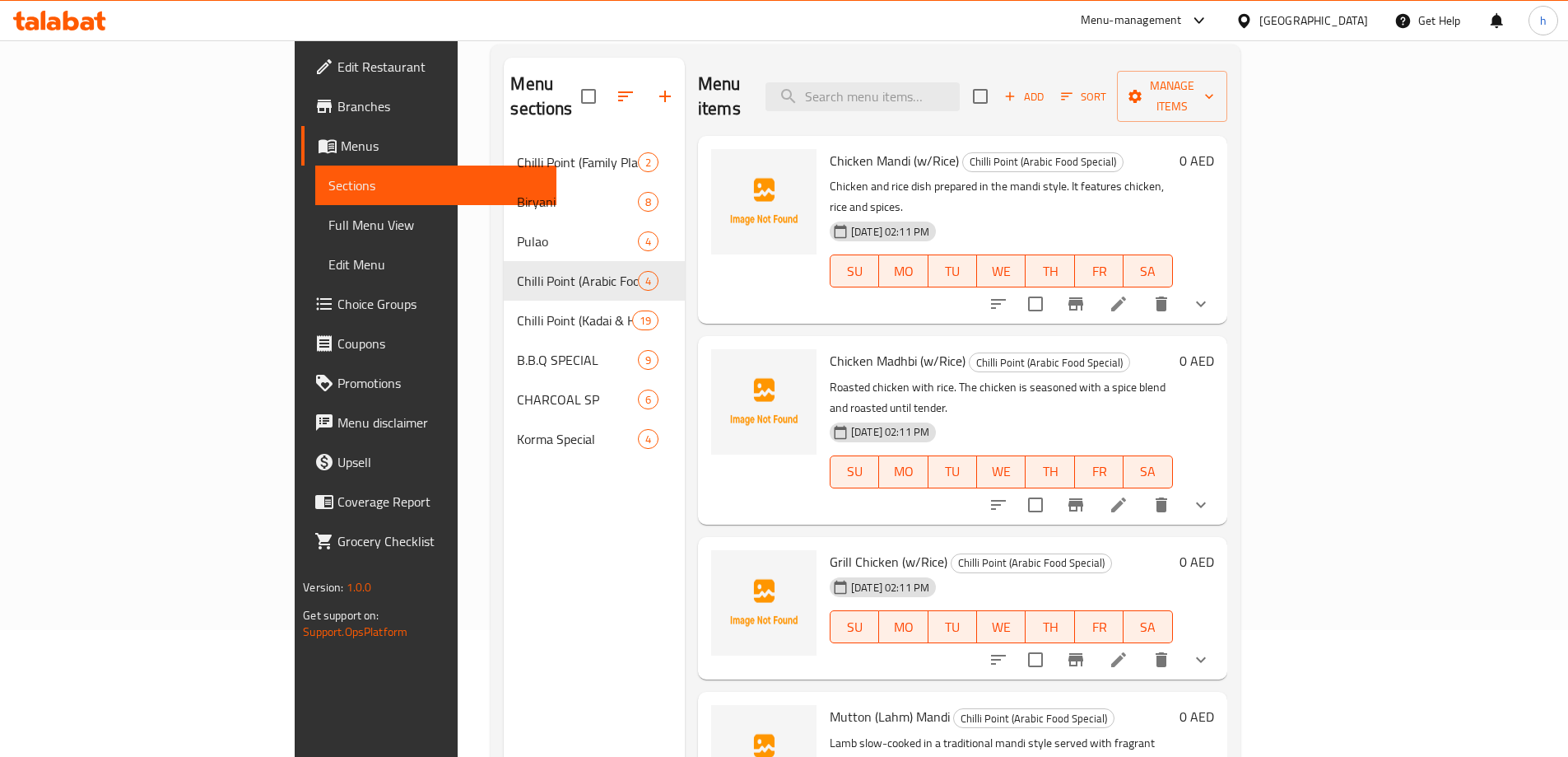
scroll to position [230, 0]
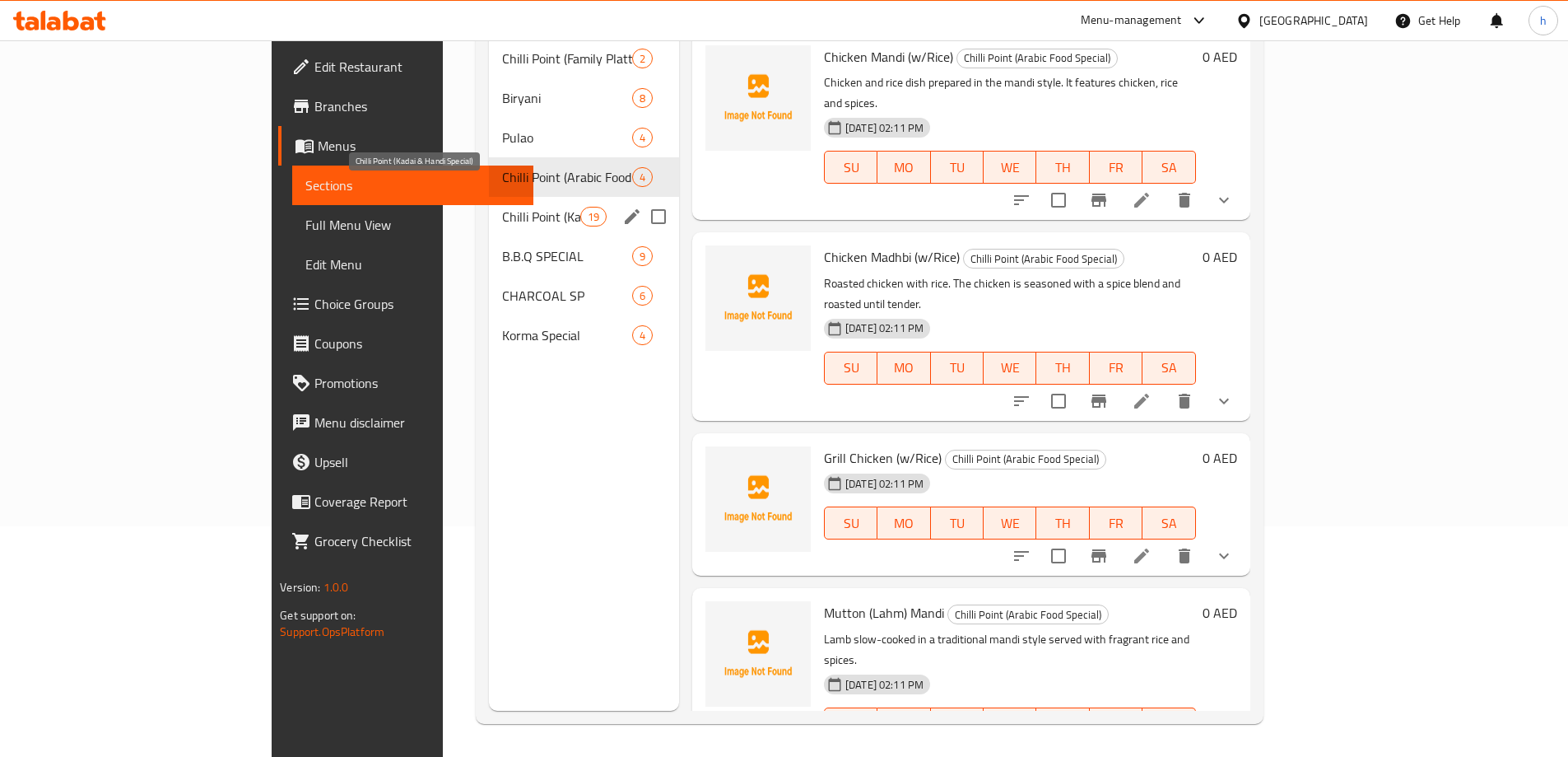
click at [502, 207] on span "Chilli Point (Kadai & Handi Special)" at bounding box center [541, 216] width 78 height 20
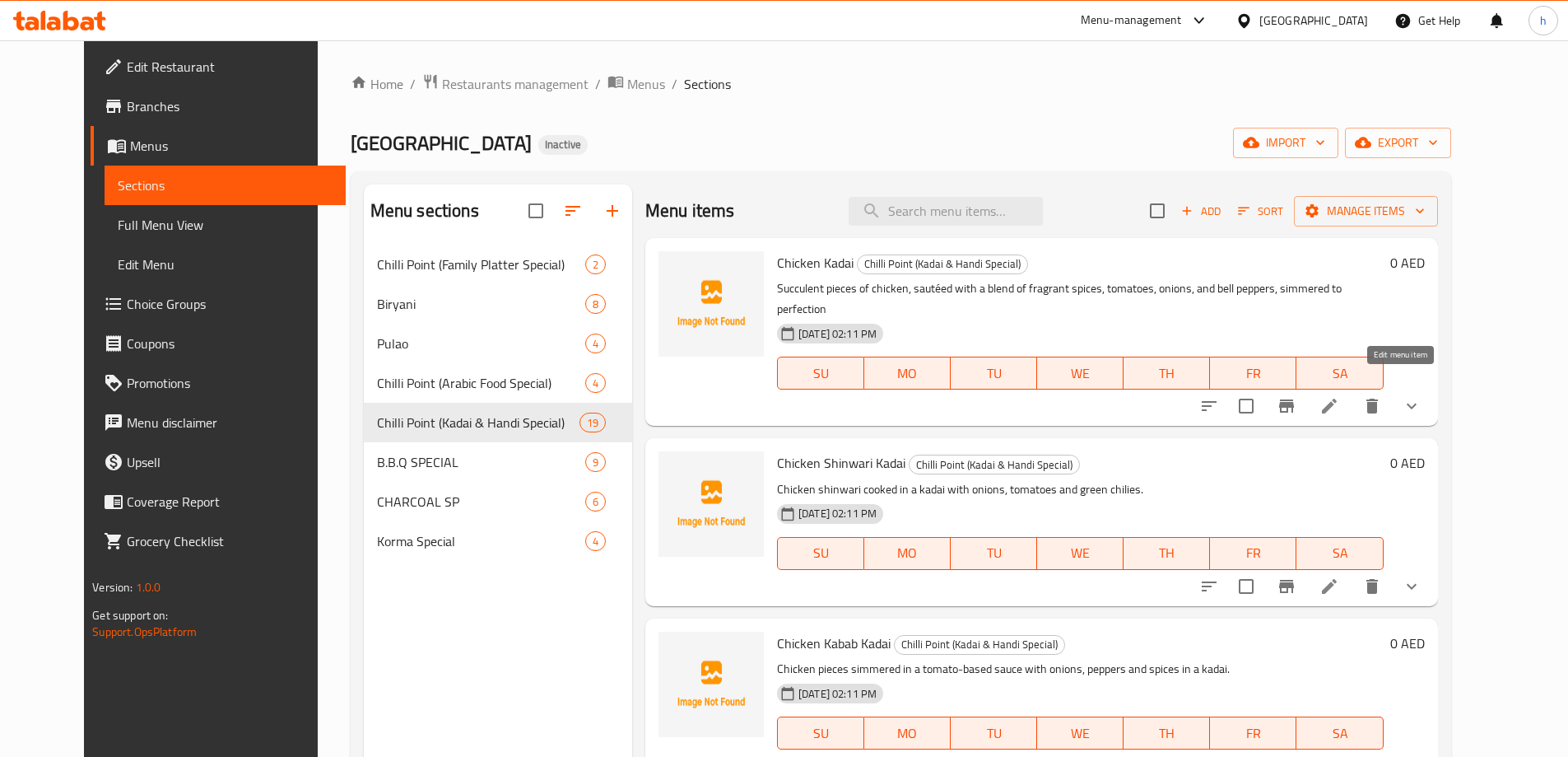
click at [1337, 398] on icon at bounding box center [1330, 406] width 15 height 15
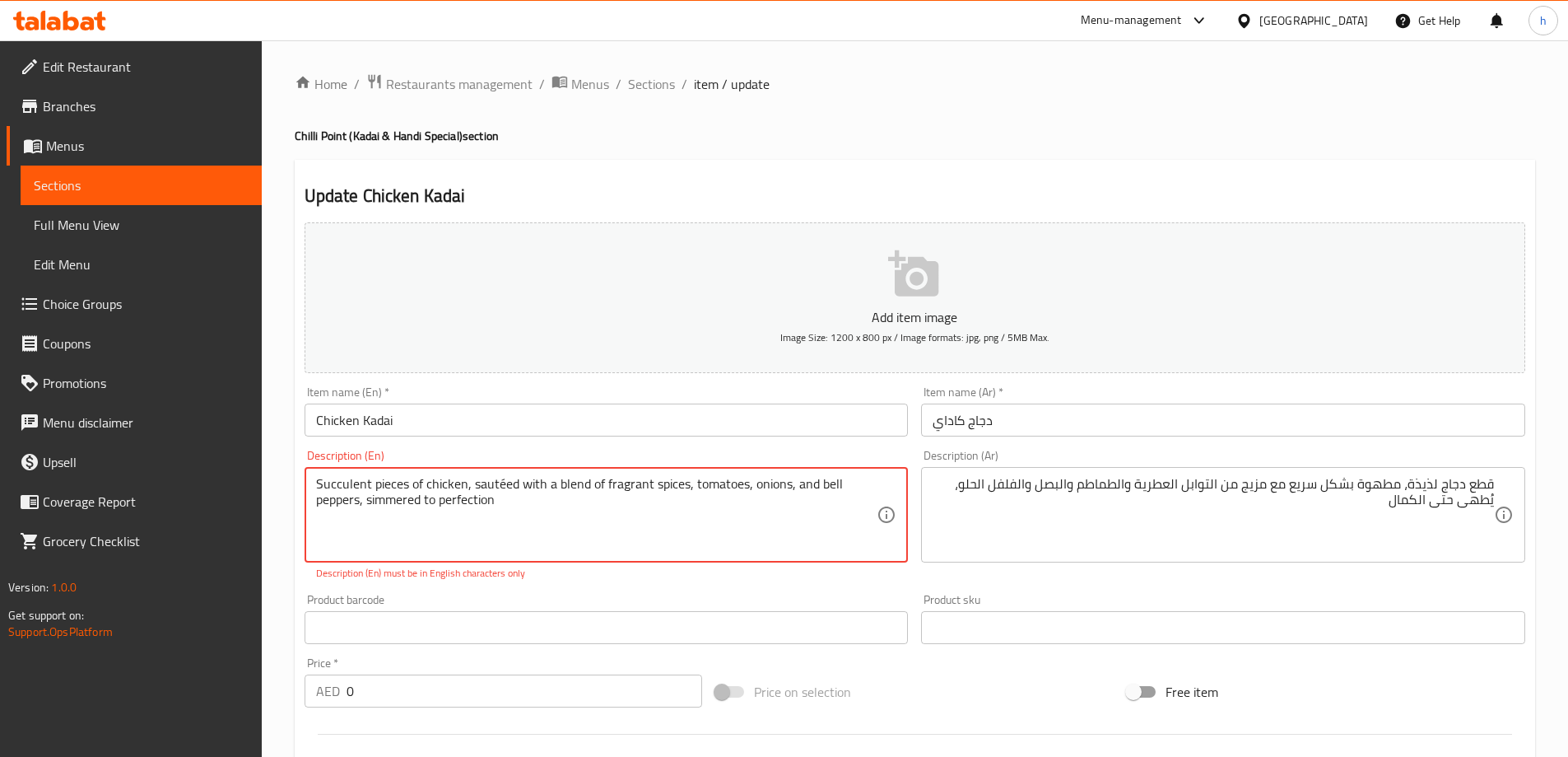
click at [512, 511] on textarea "Succulent pieces of chicken, sautéed with a blend of fragrant spices, tomatoes,…" at bounding box center [596, 514] width 561 height 78
click at [492, 484] on textarea "Succulent pieces of chicken, sautéed with a blend of fragrant spices, tomatoes,…" at bounding box center [596, 514] width 561 height 78
click at [664, 85] on span "Sections" at bounding box center [652, 84] width 47 height 20
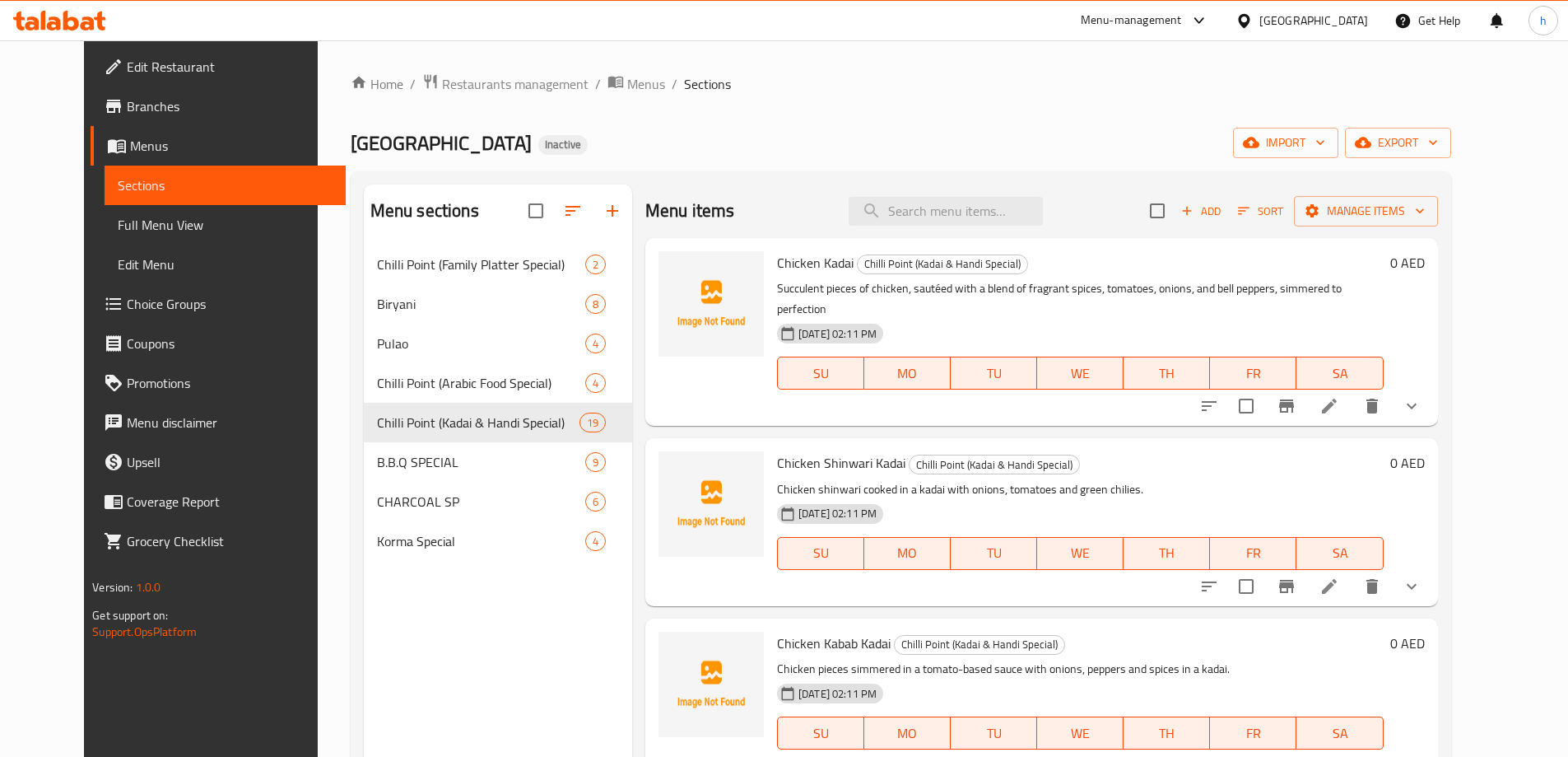
click at [1432, 392] on button "show more" at bounding box center [1412, 406] width 40 height 40
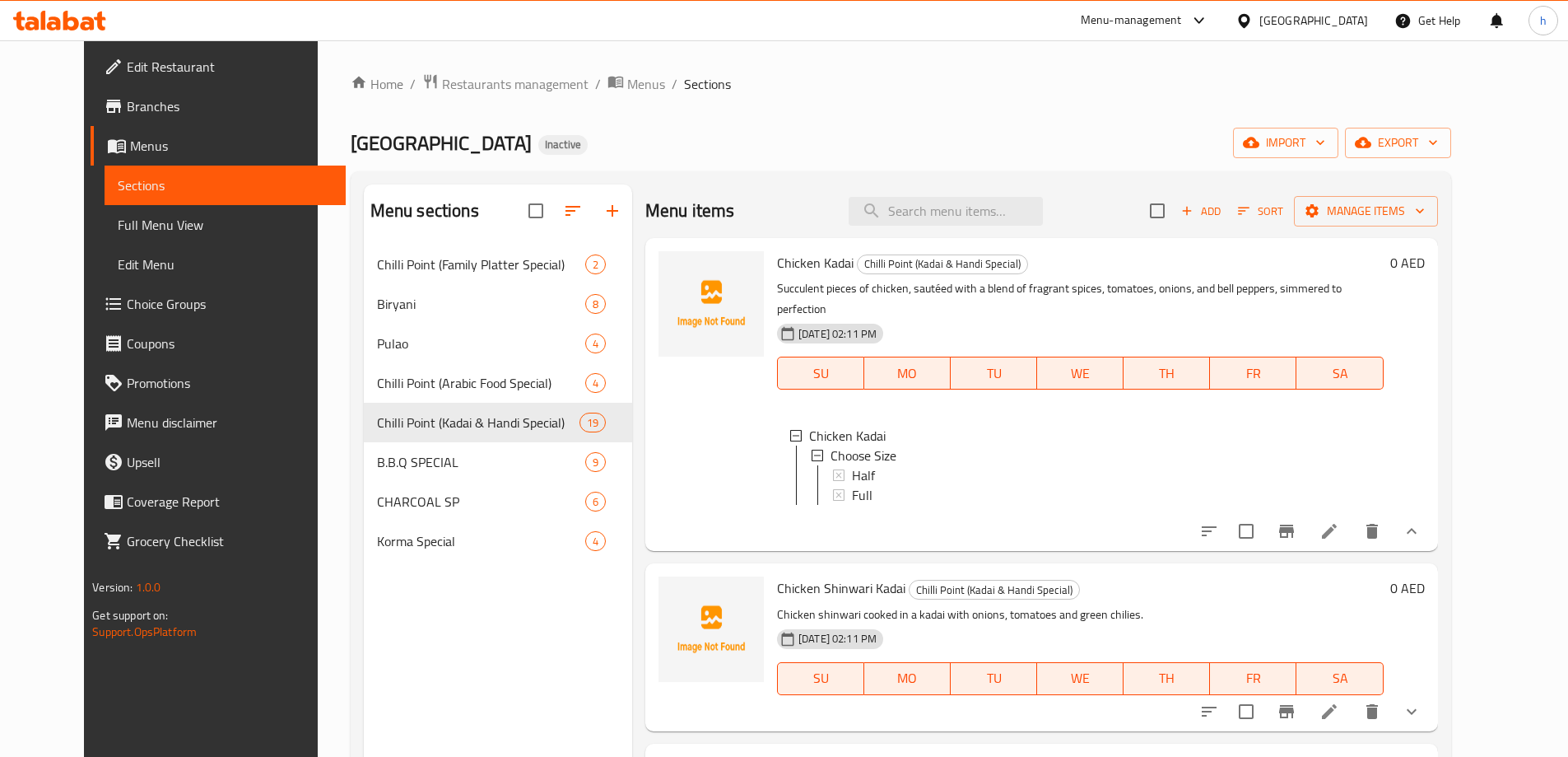
click at [1426, 392] on div "0 AED" at bounding box center [1405, 395] width 42 height 287
click at [1340, 525] on icon at bounding box center [1329, 530] width 20 height 20
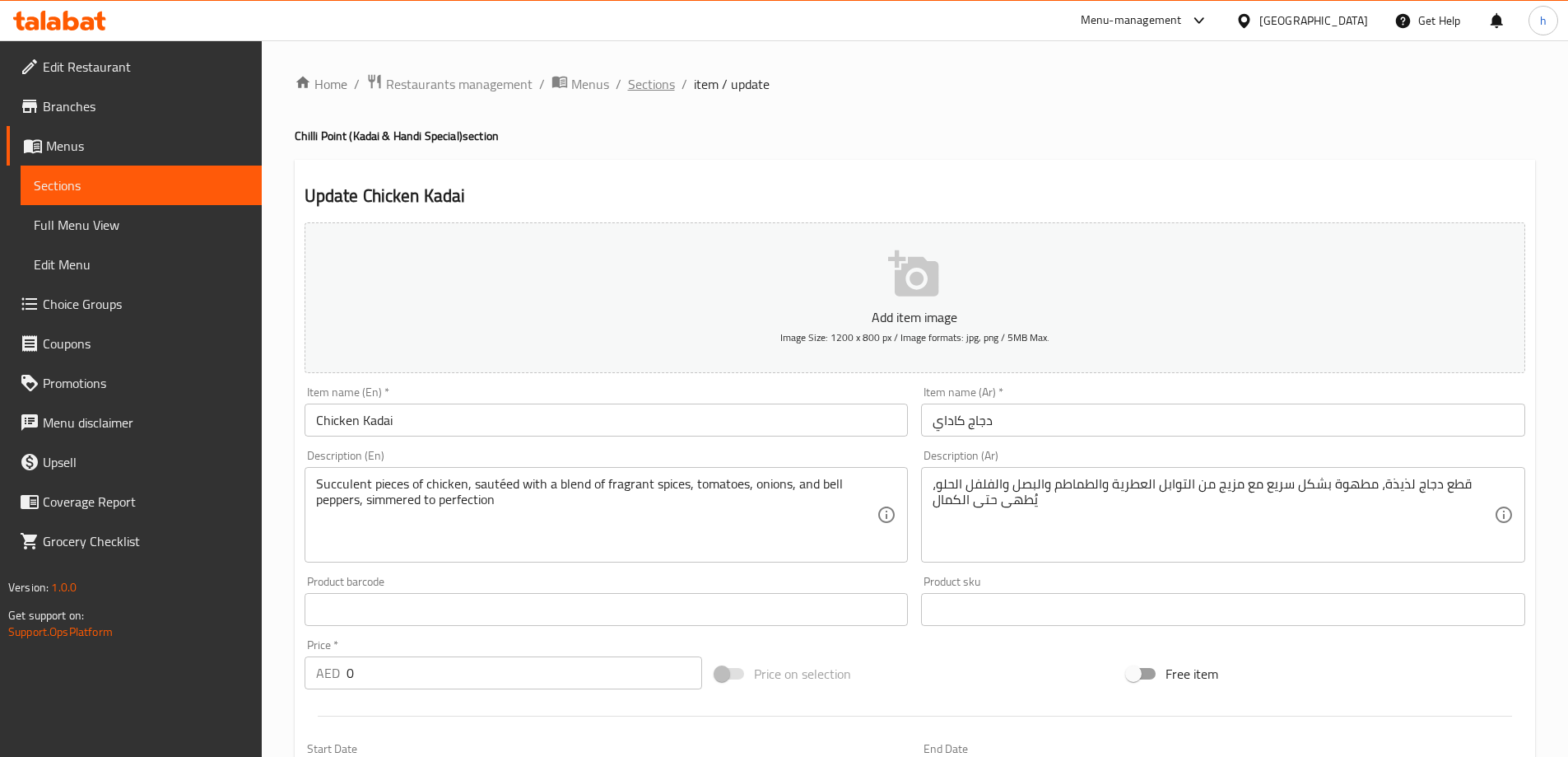
click at [665, 85] on span "Sections" at bounding box center [652, 84] width 47 height 20
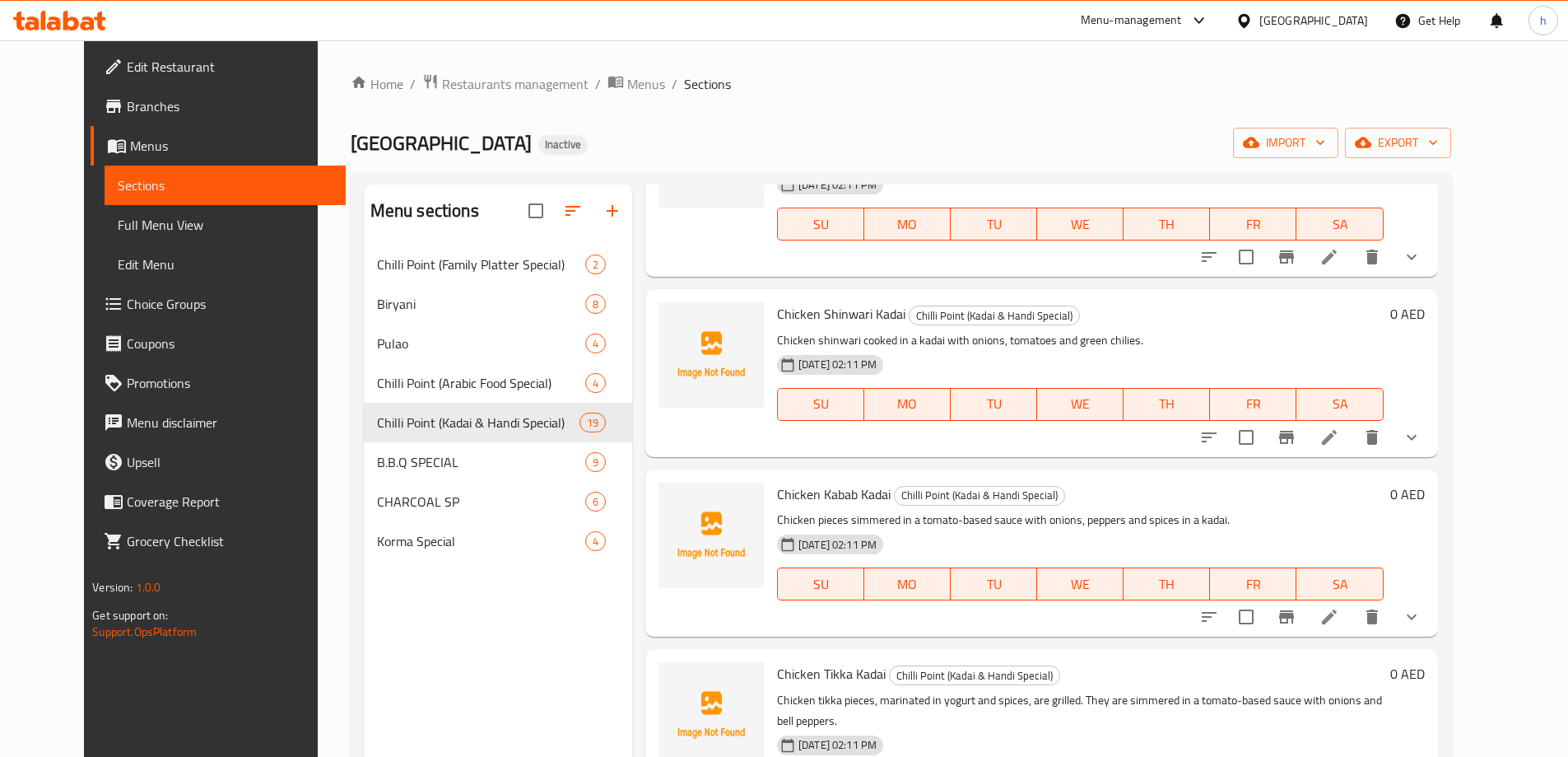
scroll to position [165, 0]
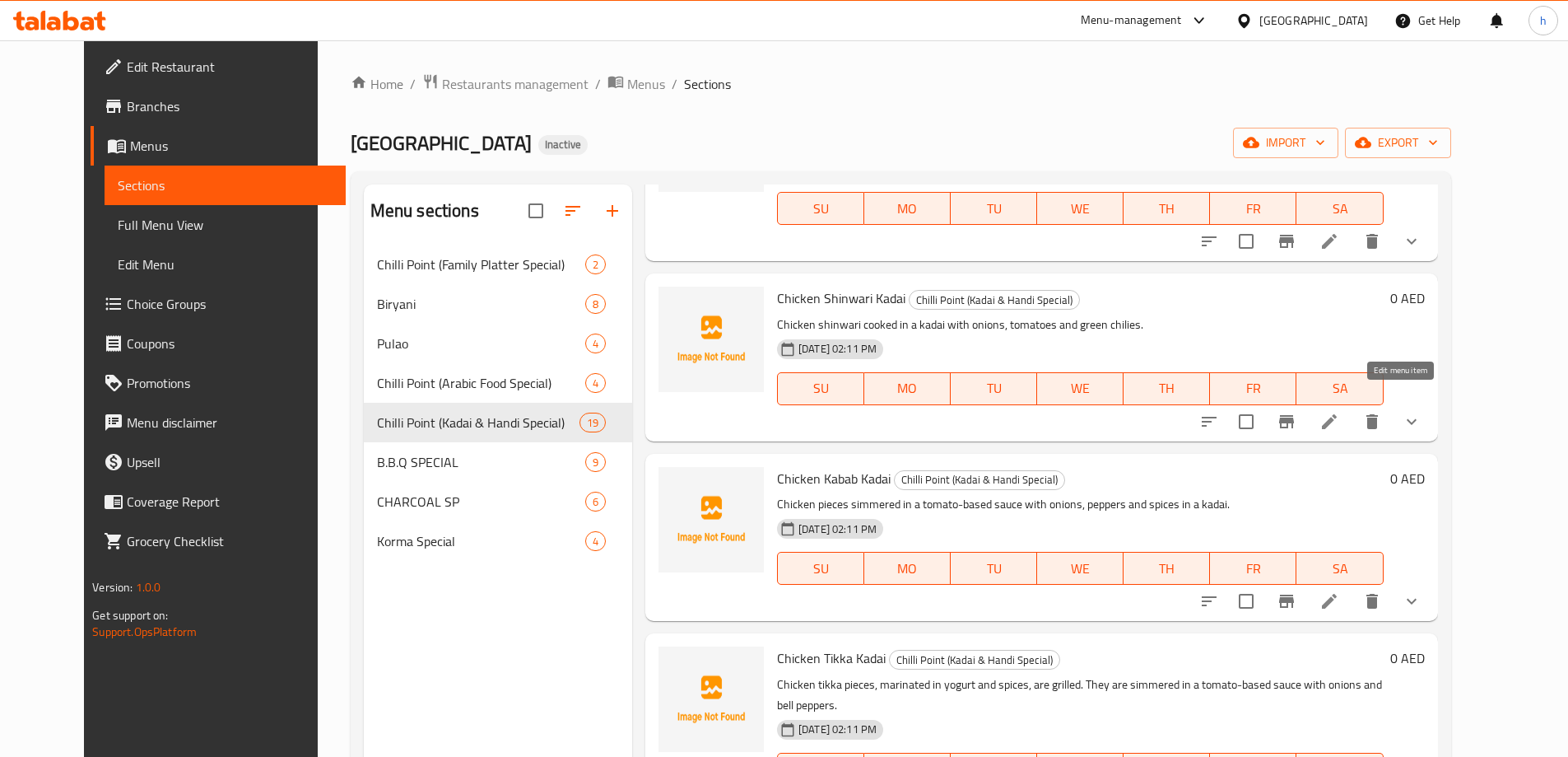
click at [1340, 412] on icon at bounding box center [1329, 421] width 20 height 20
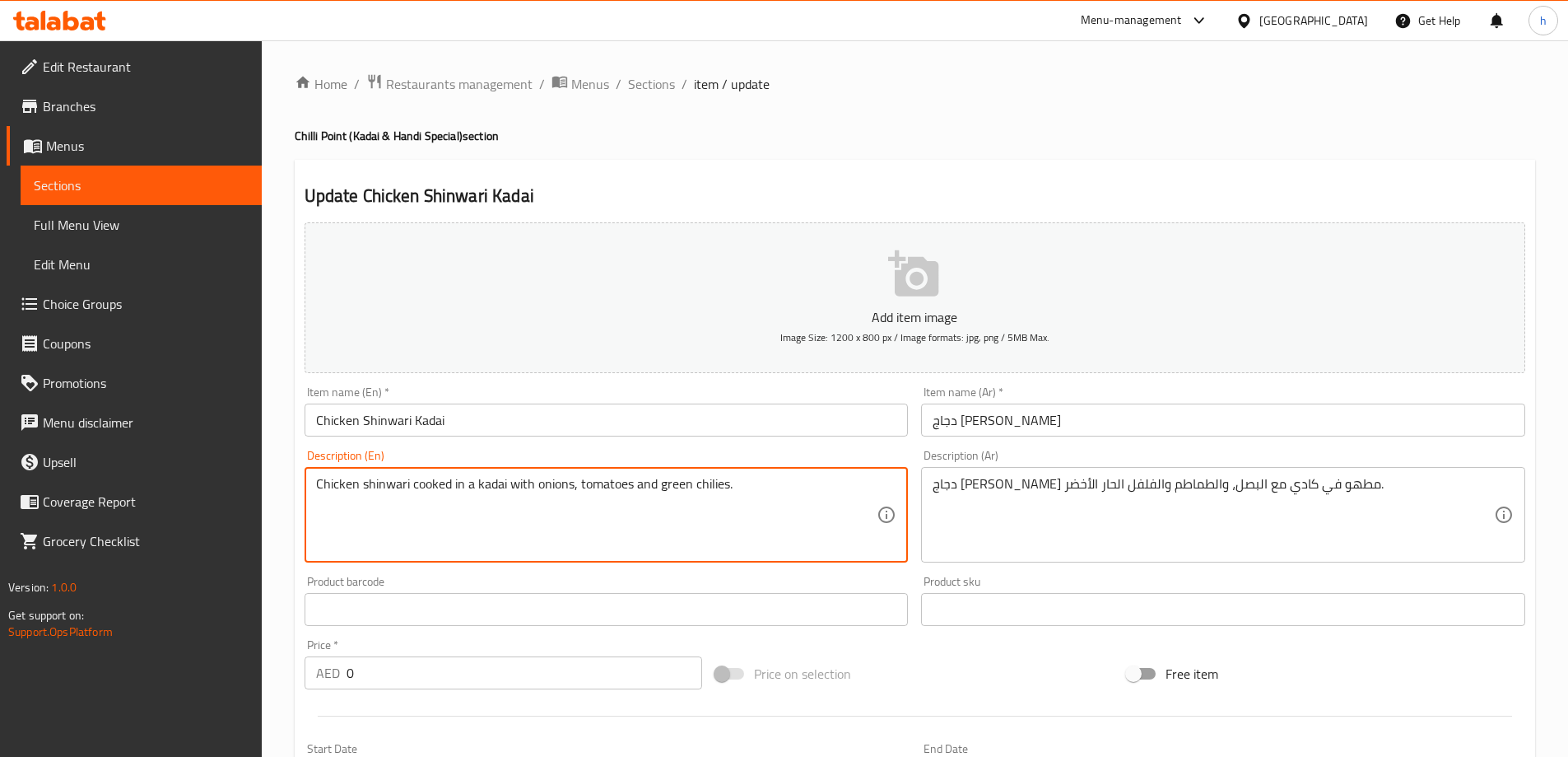
click at [611, 486] on textarea "Chicken shinwari cooked in a kadai with onions, tomatoes and green chilies." at bounding box center [596, 514] width 561 height 78
click at [667, 490] on textarea "Chicken shinwari cooked in a kadai with onions, tomatoes and green chilies." at bounding box center [596, 514] width 561 height 78
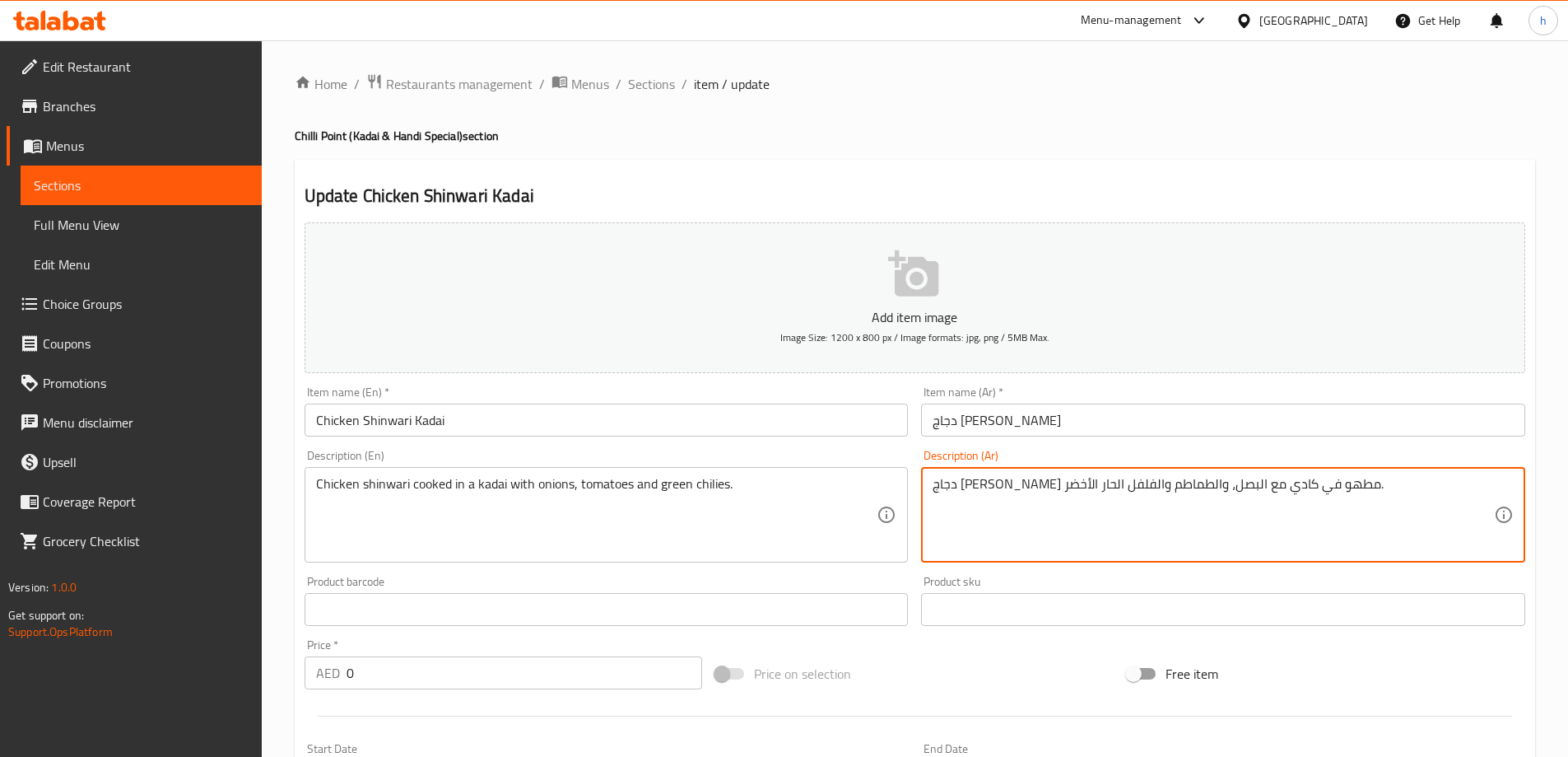
click at [1022, 489] on textarea "دجاج شينوارى مطهو في كادي مع البصل، والطماطم والفلفل الحار الأخضر." at bounding box center [1213, 514] width 561 height 78
click at [657, 85] on span "Sections" at bounding box center [652, 84] width 47 height 20
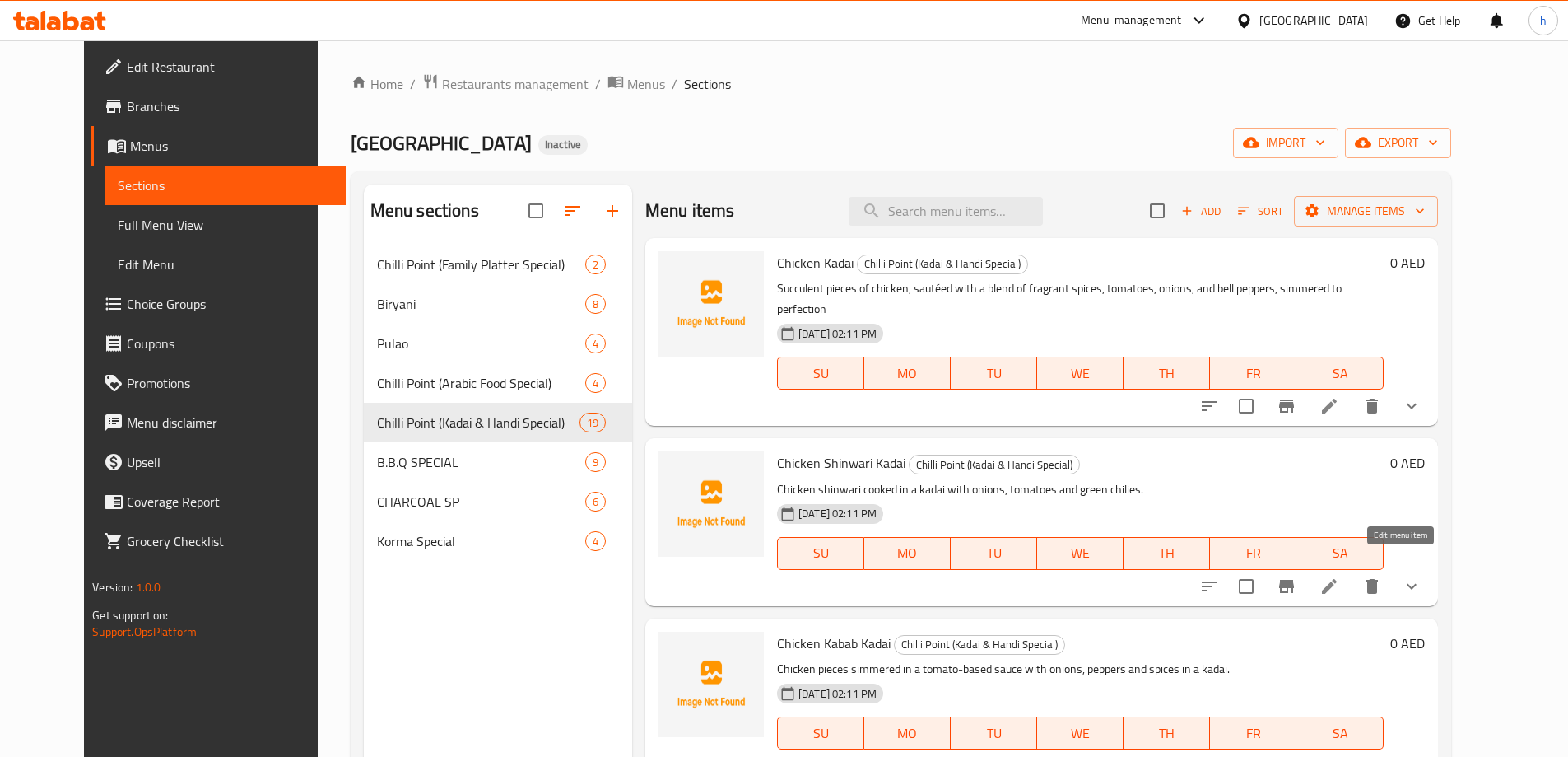
click at [1340, 577] on icon at bounding box center [1329, 586] width 20 height 20
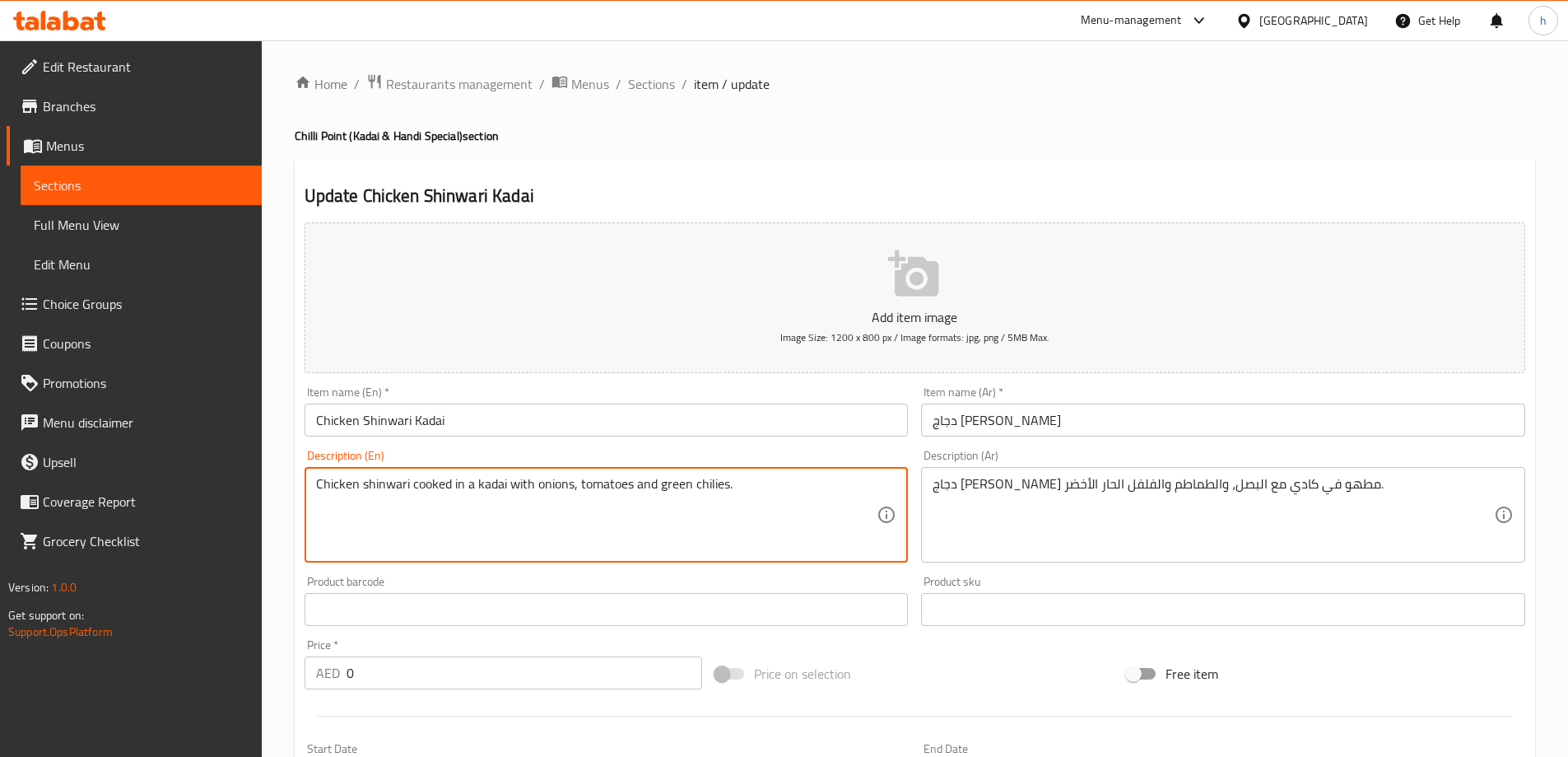
click at [388, 488] on textarea "Chicken shinwari cooked in a kadai with onions, tomatoes and green chilies." at bounding box center [596, 514] width 561 height 78
click at [434, 486] on textarea "Chicken shinwari cooked in a kadai with onions, tomatoes and green chilies." at bounding box center [596, 514] width 561 height 78
click at [482, 488] on textarea "Chicken shinwari cooked in a kadai with onions, tomatoes and green chilies." at bounding box center [596, 514] width 561 height 78
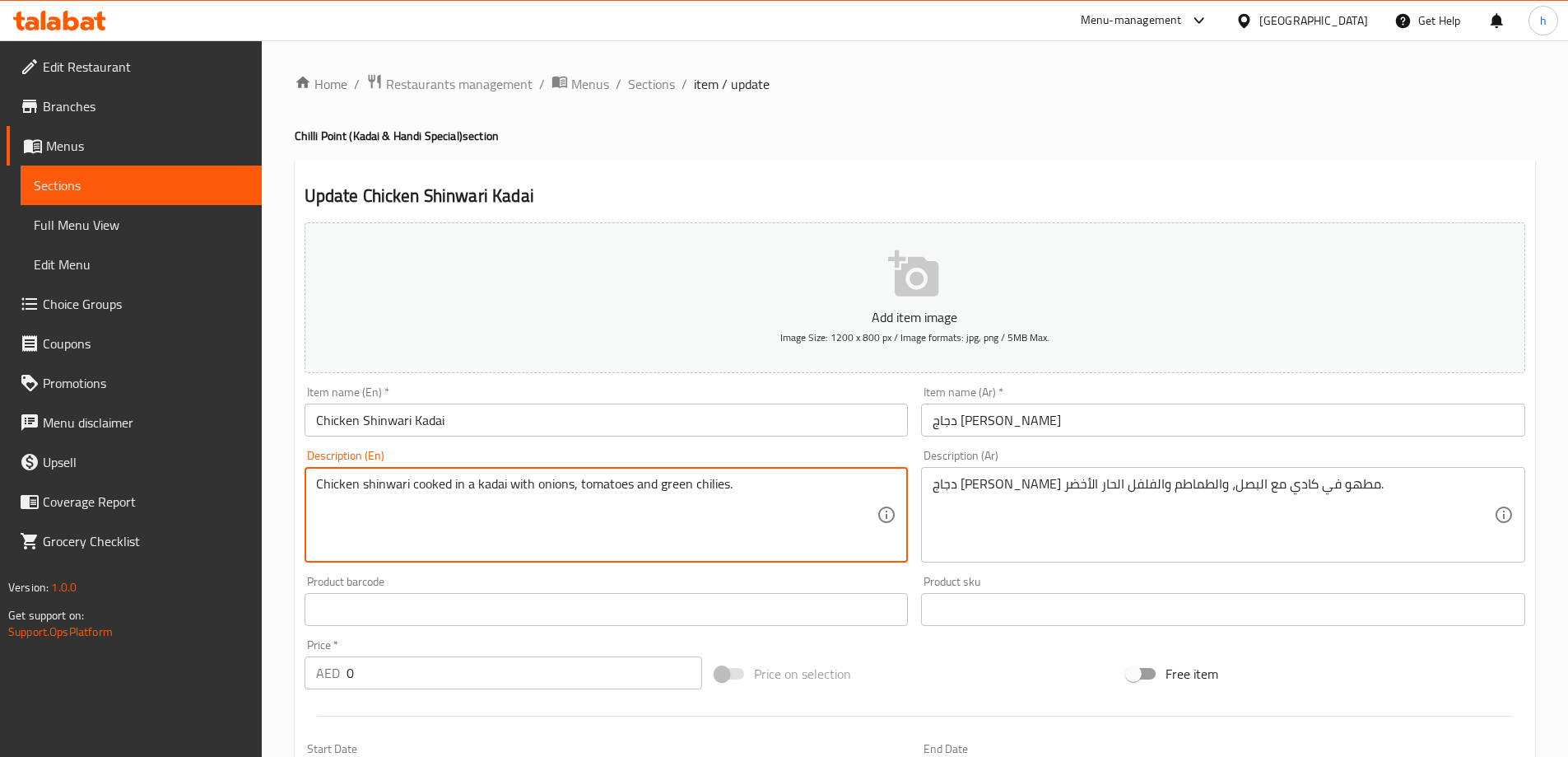
click at [553, 491] on textarea "Chicken shinwari cooked in a kadai with onions, tomatoes and green chilies." at bounding box center [596, 514] width 561 height 78
click at [608, 479] on textarea "Chicken shinwari cooked in a kadai with onions, tomatoes and green chilies." at bounding box center [596, 514] width 561 height 78
click at [659, 484] on textarea "Chicken shinwari cooked in a kadai with onions, tomatoes and green chilies." at bounding box center [596, 514] width 561 height 78
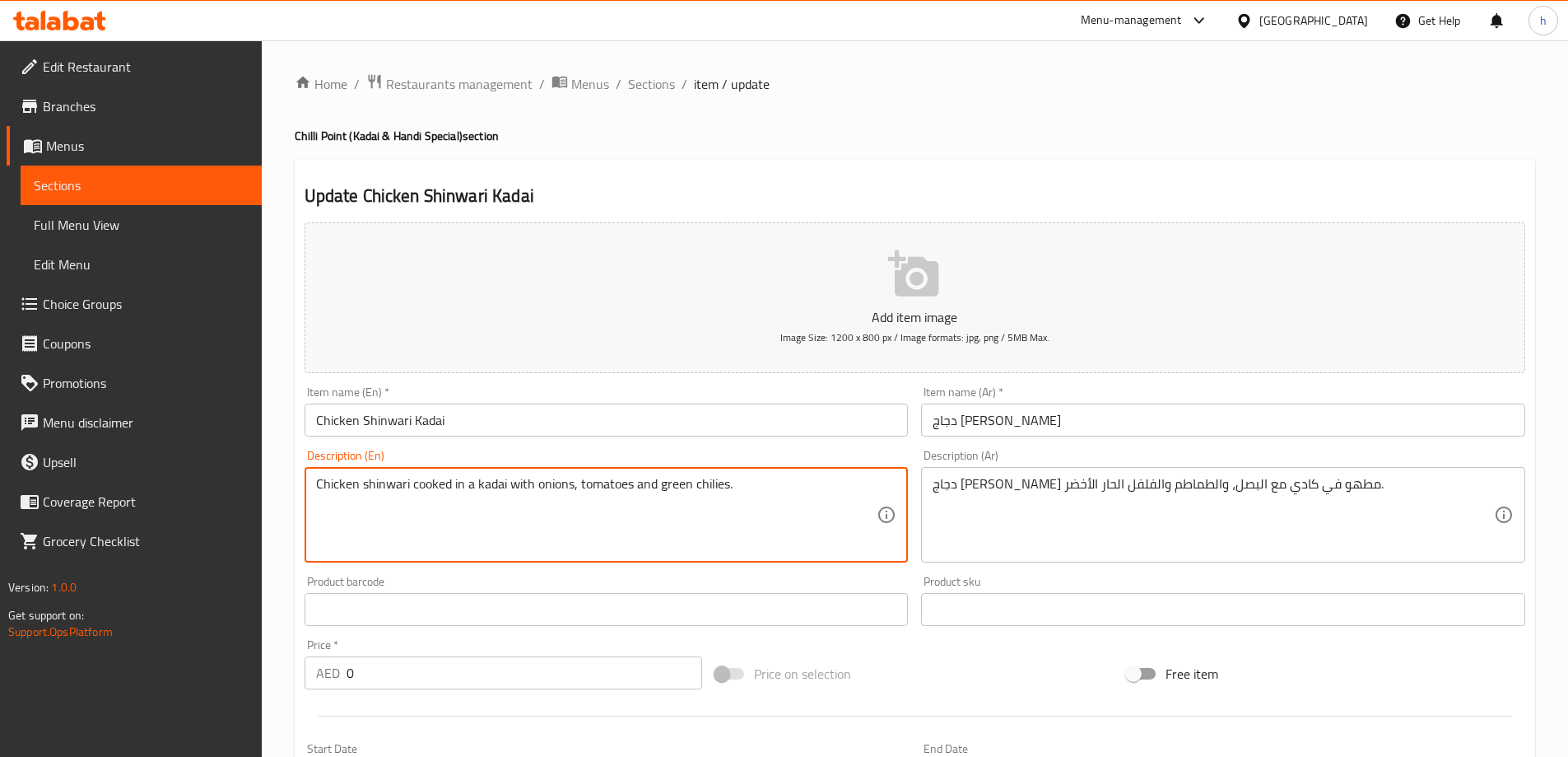
click at [659, 484] on textarea "Chicken shinwari cooked in a kadai with onions, tomatoes and green chilies." at bounding box center [596, 514] width 561 height 78
click at [647, 83] on span "Sections" at bounding box center [652, 84] width 47 height 20
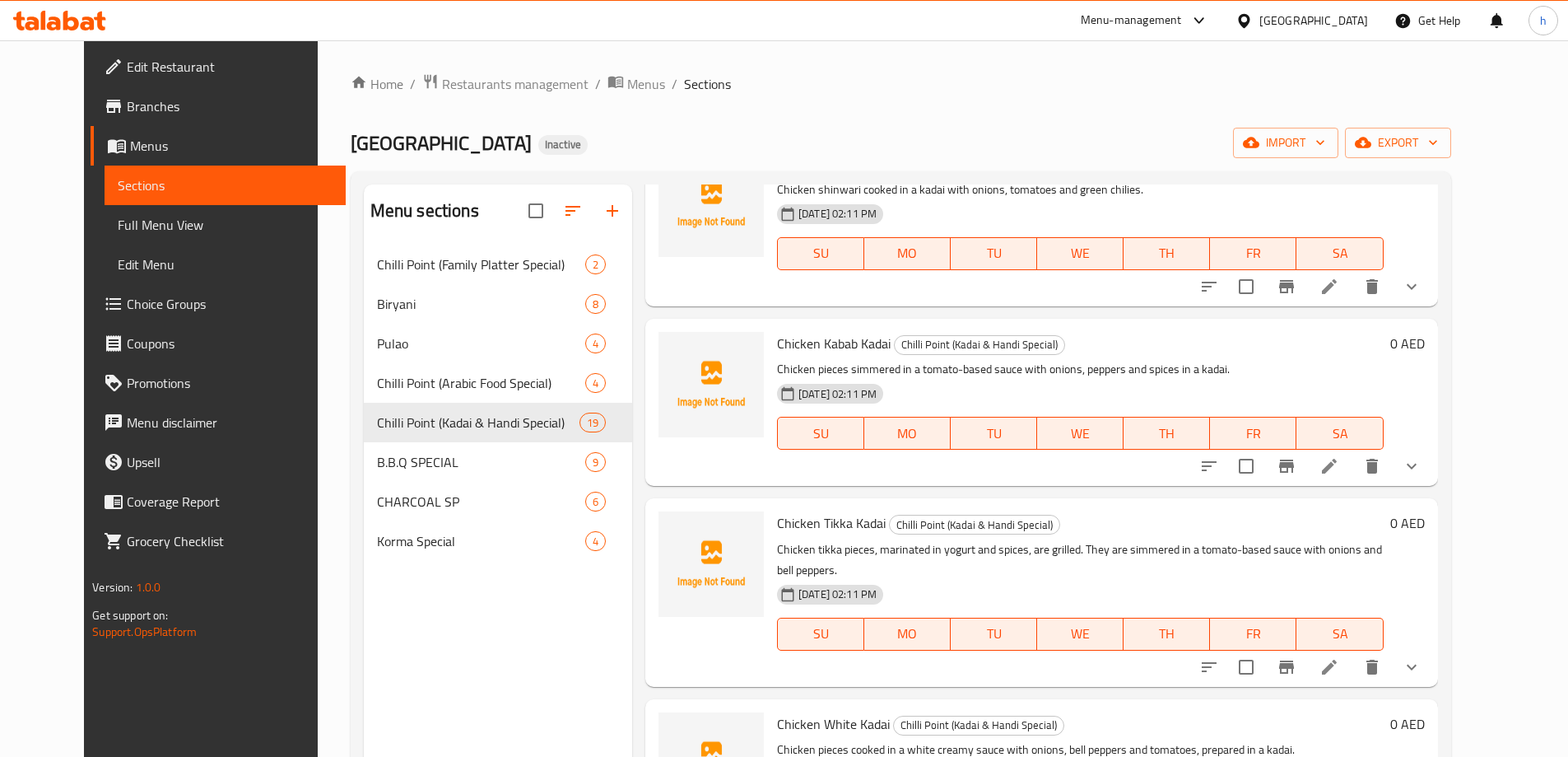
scroll to position [329, 0]
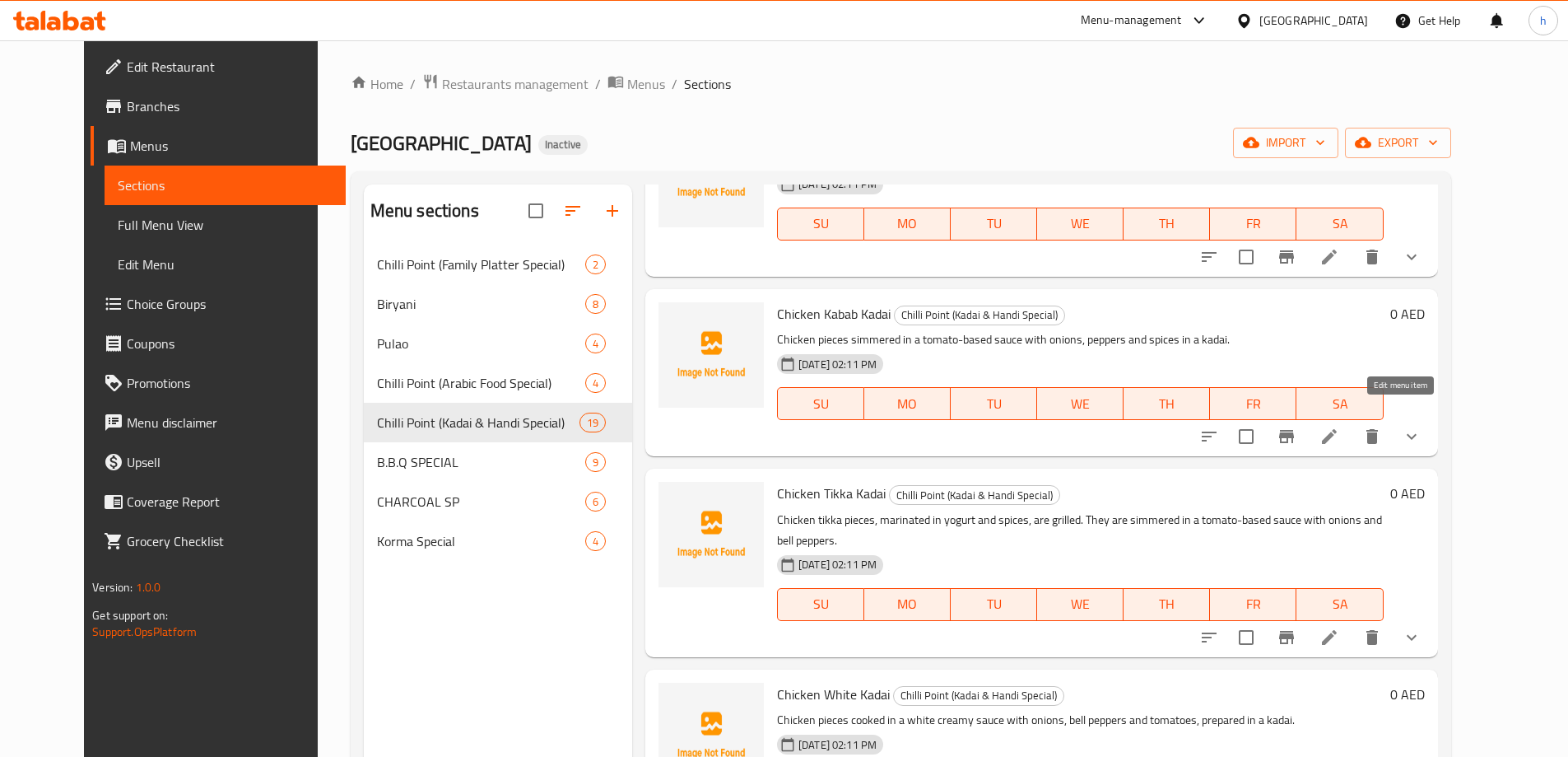
click at [1340, 427] on icon at bounding box center [1329, 436] width 20 height 20
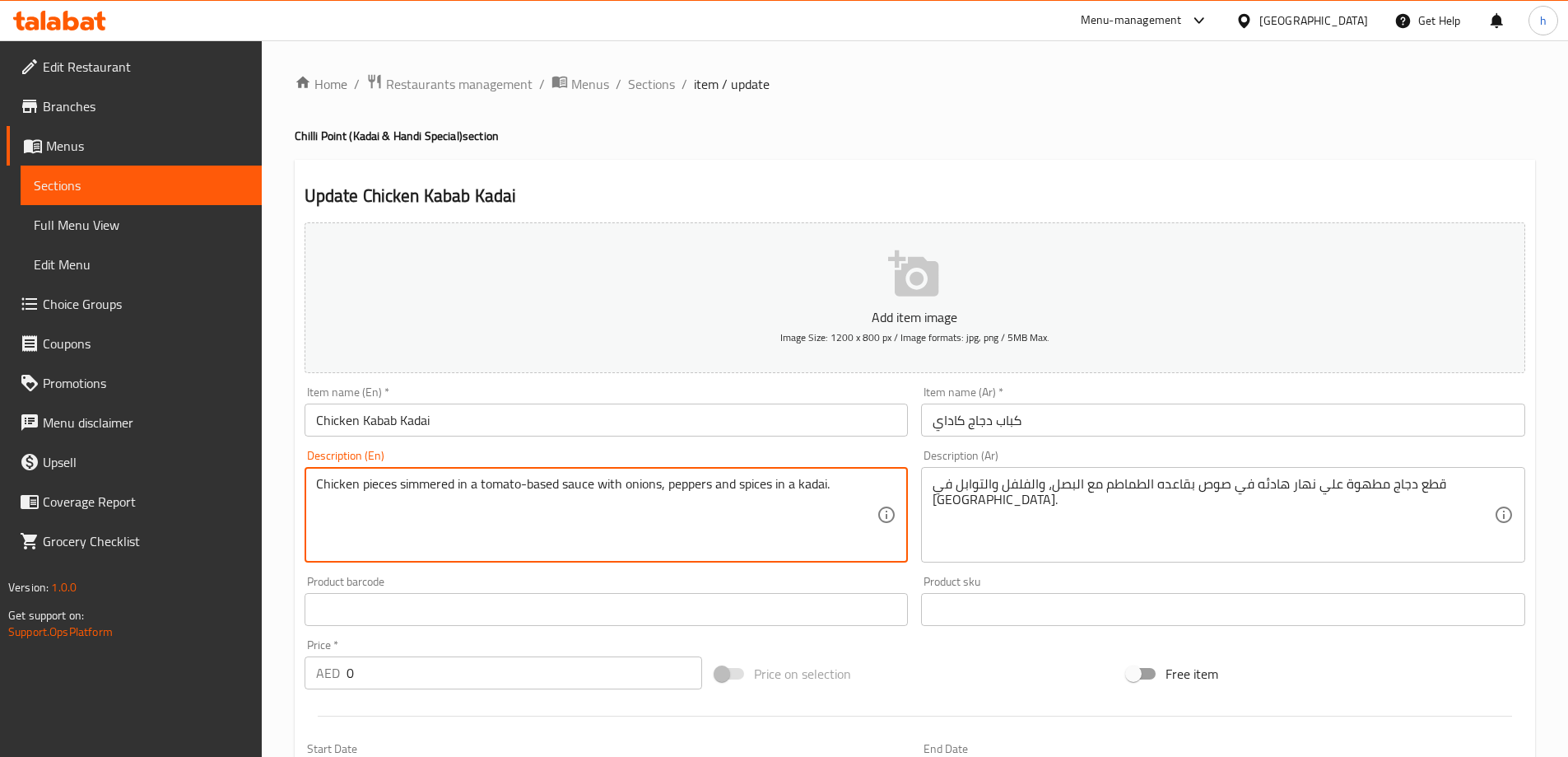
click at [351, 485] on textarea "Chicken pieces simmered in a tomato-based sauce with onions, peppers and spices…" at bounding box center [596, 514] width 561 height 78
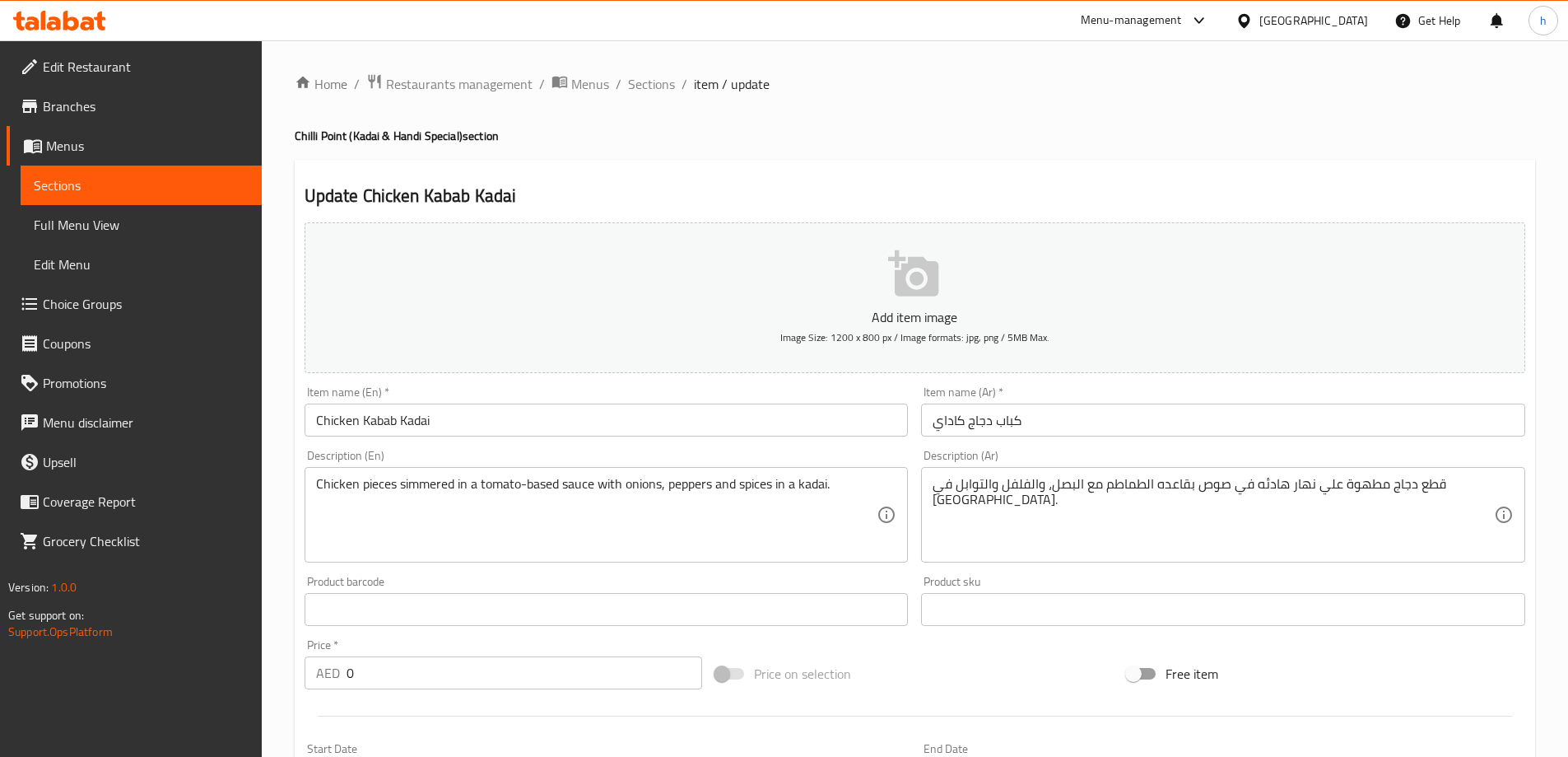
click at [390, 506] on textarea "Chicken pieces simmered in a tomato-based sauce with onions, peppers and spices…" at bounding box center [596, 514] width 561 height 78
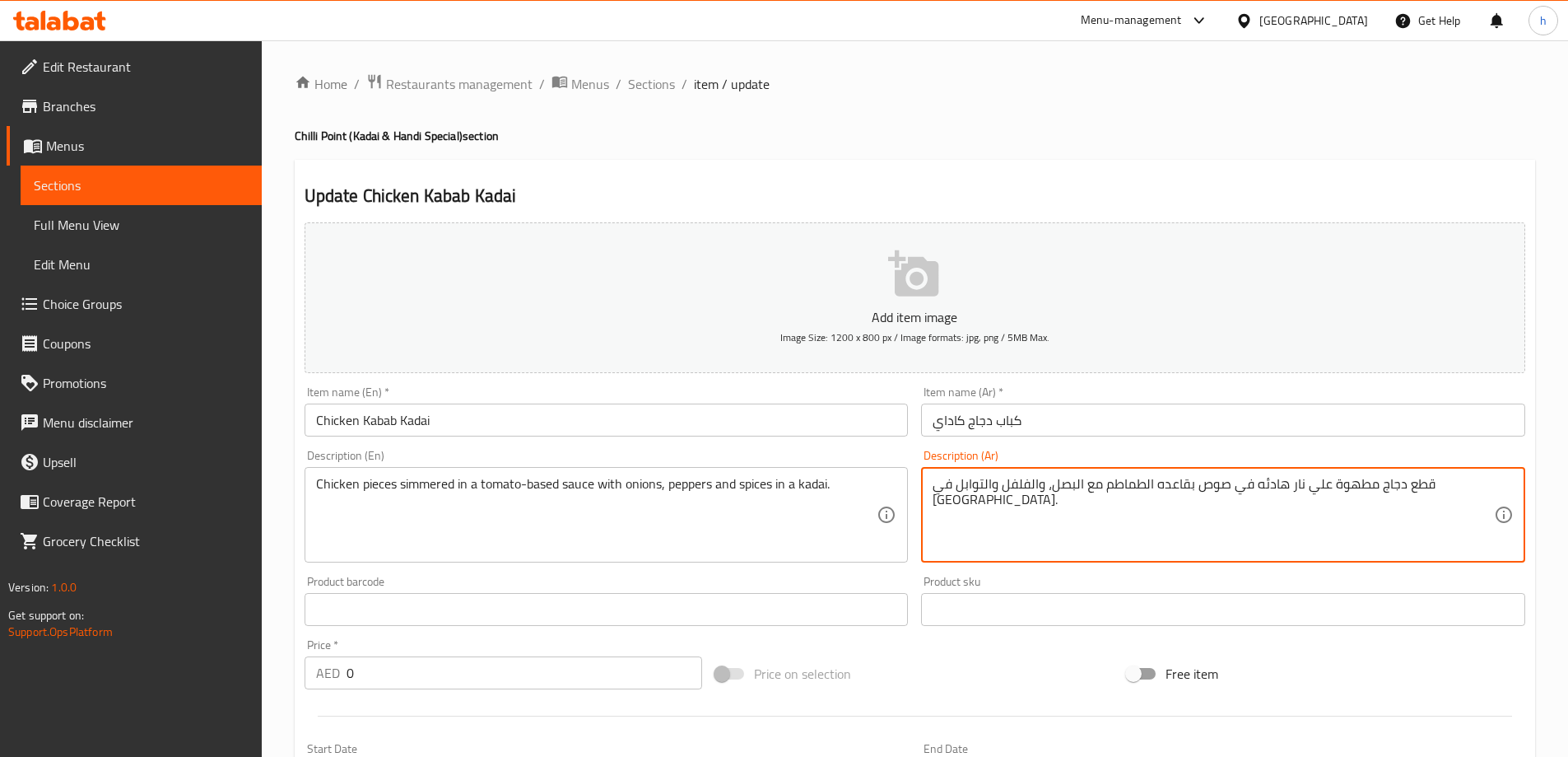
type textarea "قطع دجاج مطهوة علي نار هادئه في صوص بقاعده الطماطم مع البصل، والفلفل والتوابل ف…"
drag, startPoint x: 1263, startPoint y: 487, endPoint x: 1241, endPoint y: 487, distance: 22.0
click at [1241, 487] on textarea "قطع دجاج مطهوة علي نار هادئه في صوص بقاعده الطماطم مع البصل، والفلفل والتوابل ف…" at bounding box center [1213, 514] width 561 height 78
click at [1247, 485] on textarea "قطع دجاج مطهوة علي نار هادئه في صوص بقاعده الطماطم مع البصل، والفلفل والتوابل ف…" at bounding box center [1213, 514] width 561 height 78
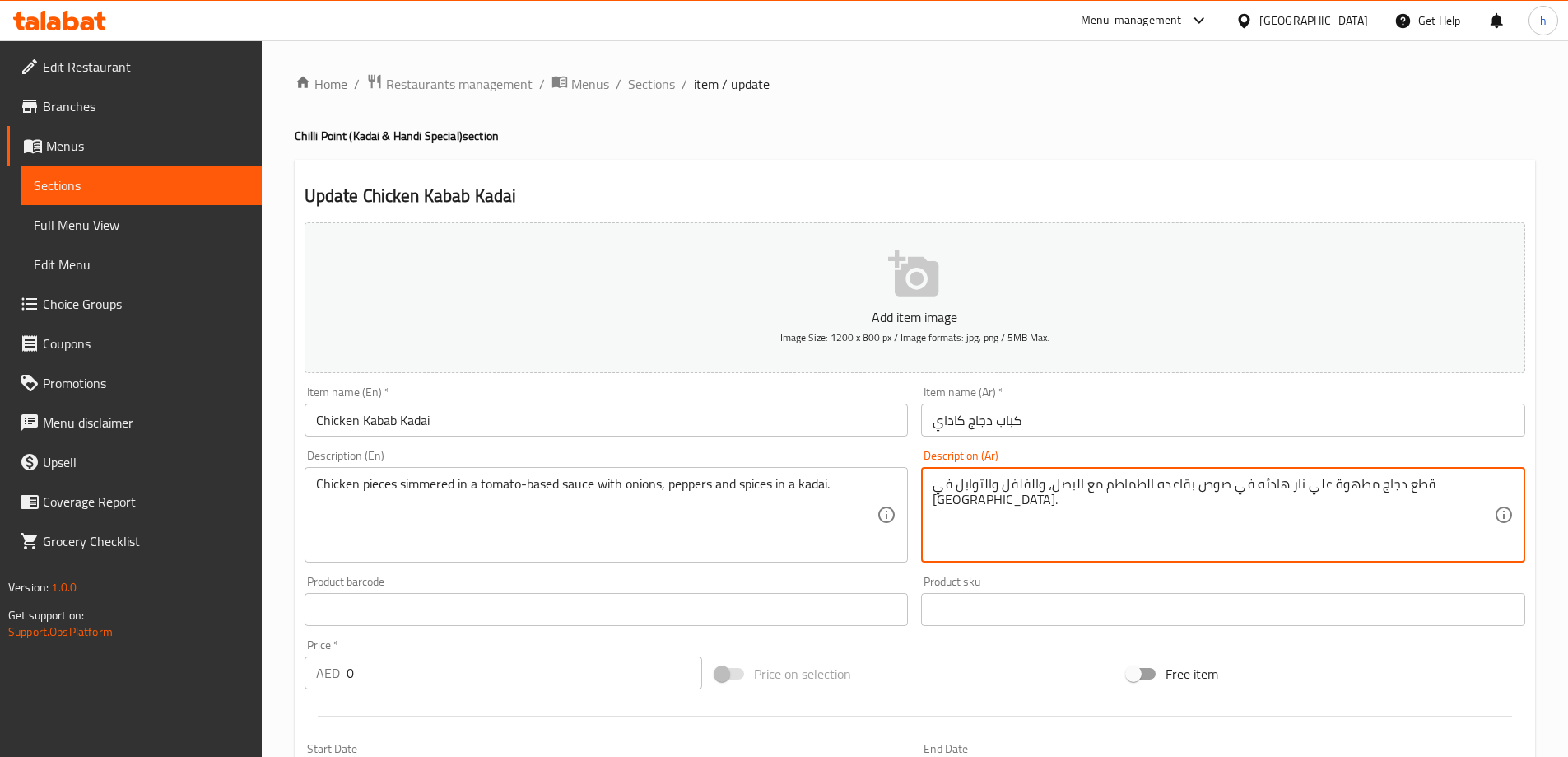
click at [1213, 488] on textarea "قطع دجاج مطهوة علي نار هادئه في صوص بقاعده الطماطم مع البصل، والفلفل والتوابل ف…" at bounding box center [1213, 514] width 561 height 78
click at [1162, 487] on textarea "قطع دجاج مطهوة علي نار هادئه في صوص بقاعده الطماطم مع البصل، والفلفل والتوابل ف…" at bounding box center [1213, 514] width 561 height 78
click at [1115, 489] on textarea "قطع دجاج مطهوة علي نار هادئه في صوص بقاعده الطماطم مع البصل، والفلفل والتوابل ف…" at bounding box center [1213, 514] width 561 height 78
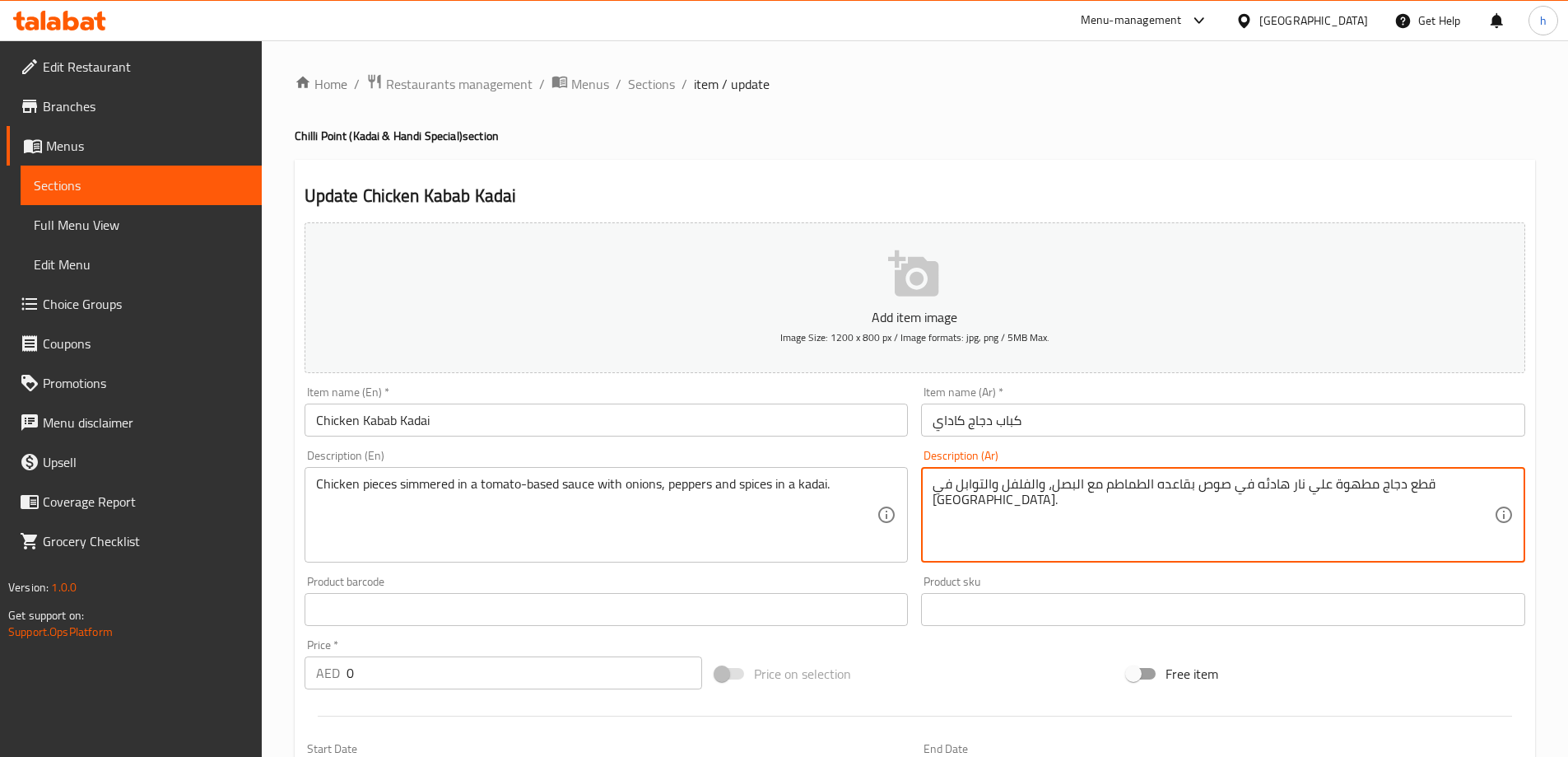
click at [1115, 489] on textarea "قطع دجاج مطهوة علي نار هادئه في صوص بقاعده الطماطم مع البصل، والفلفل والتوابل ف…" at bounding box center [1213, 514] width 561 height 78
click at [1070, 488] on textarea "قطع دجاج مطهوة علي نار هادئه في صوص بقاعده الطماطم مع البصل، والفلفل والتوابل ف…" at bounding box center [1213, 514] width 561 height 78
click at [1003, 491] on textarea "قطع دجاج مطهوة علي نار هادئه في صوص بقاعده الطماطم مع البصل، والفلفل والتوابل ف…" at bounding box center [1213, 514] width 561 height 78
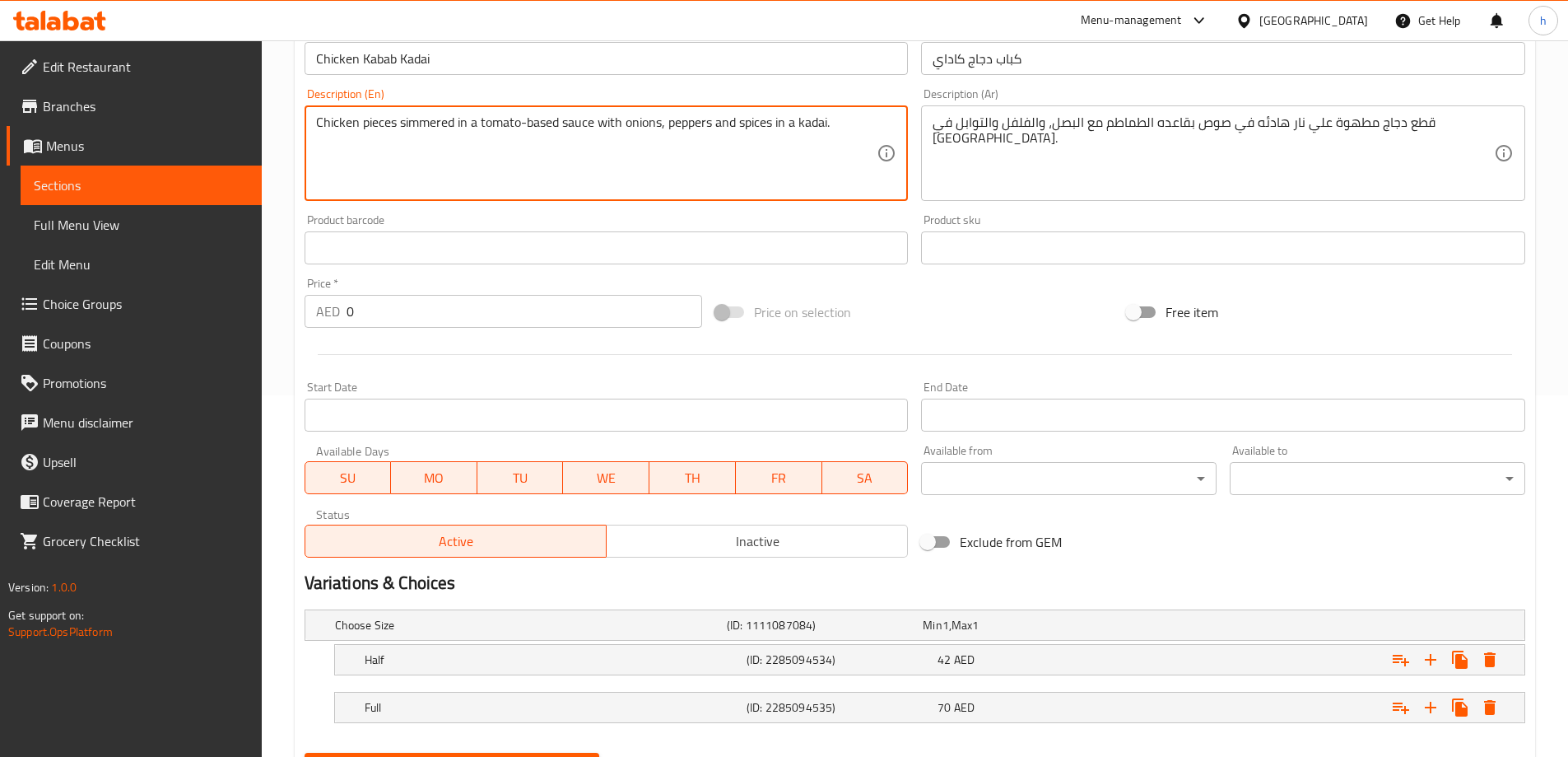
scroll to position [444, 0]
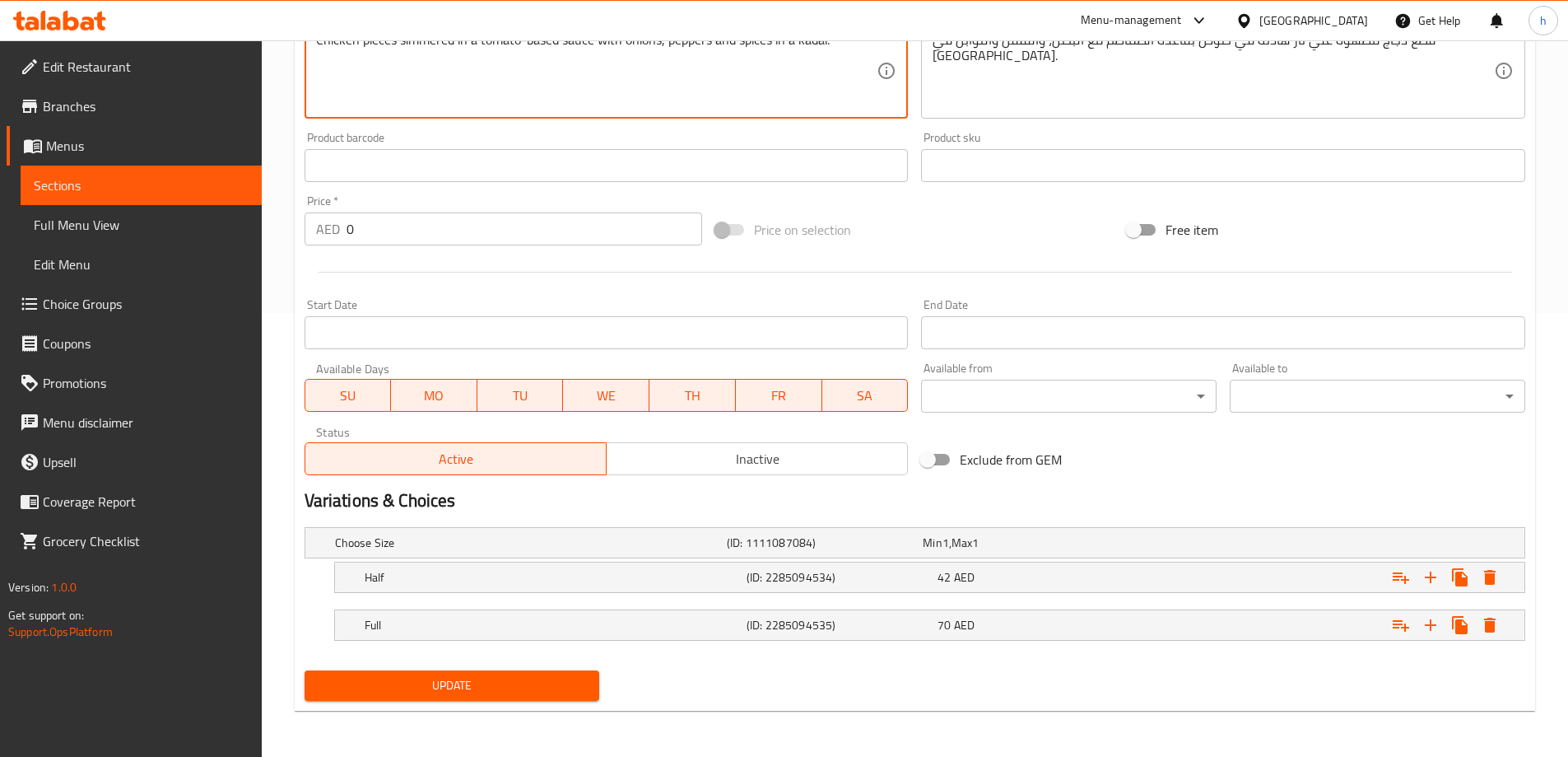
click at [573, 687] on span "Update" at bounding box center [452, 686] width 269 height 21
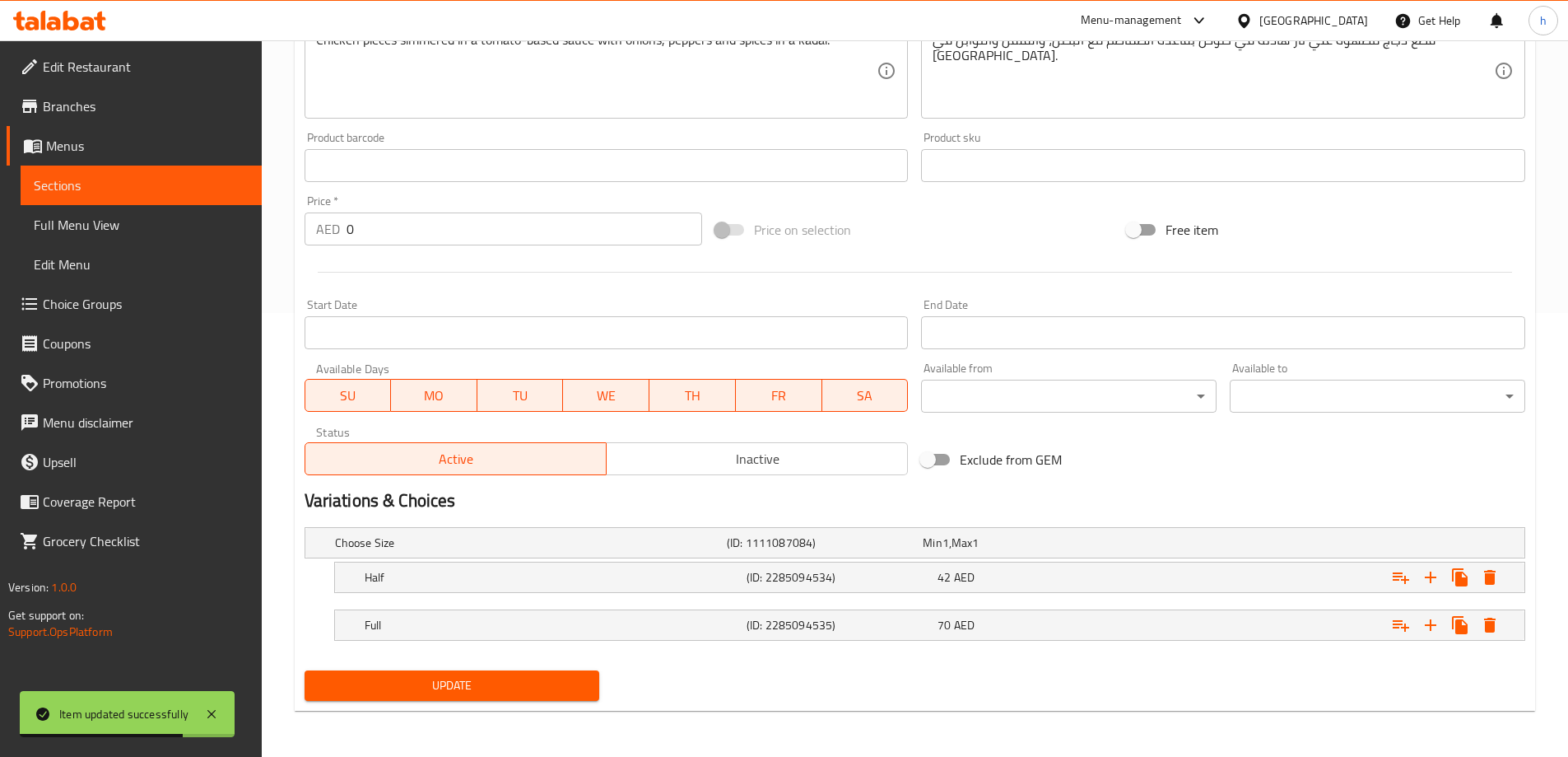
click at [574, 195] on div "Price   * AED 0 Price *" at bounding box center [504, 220] width 398 height 50
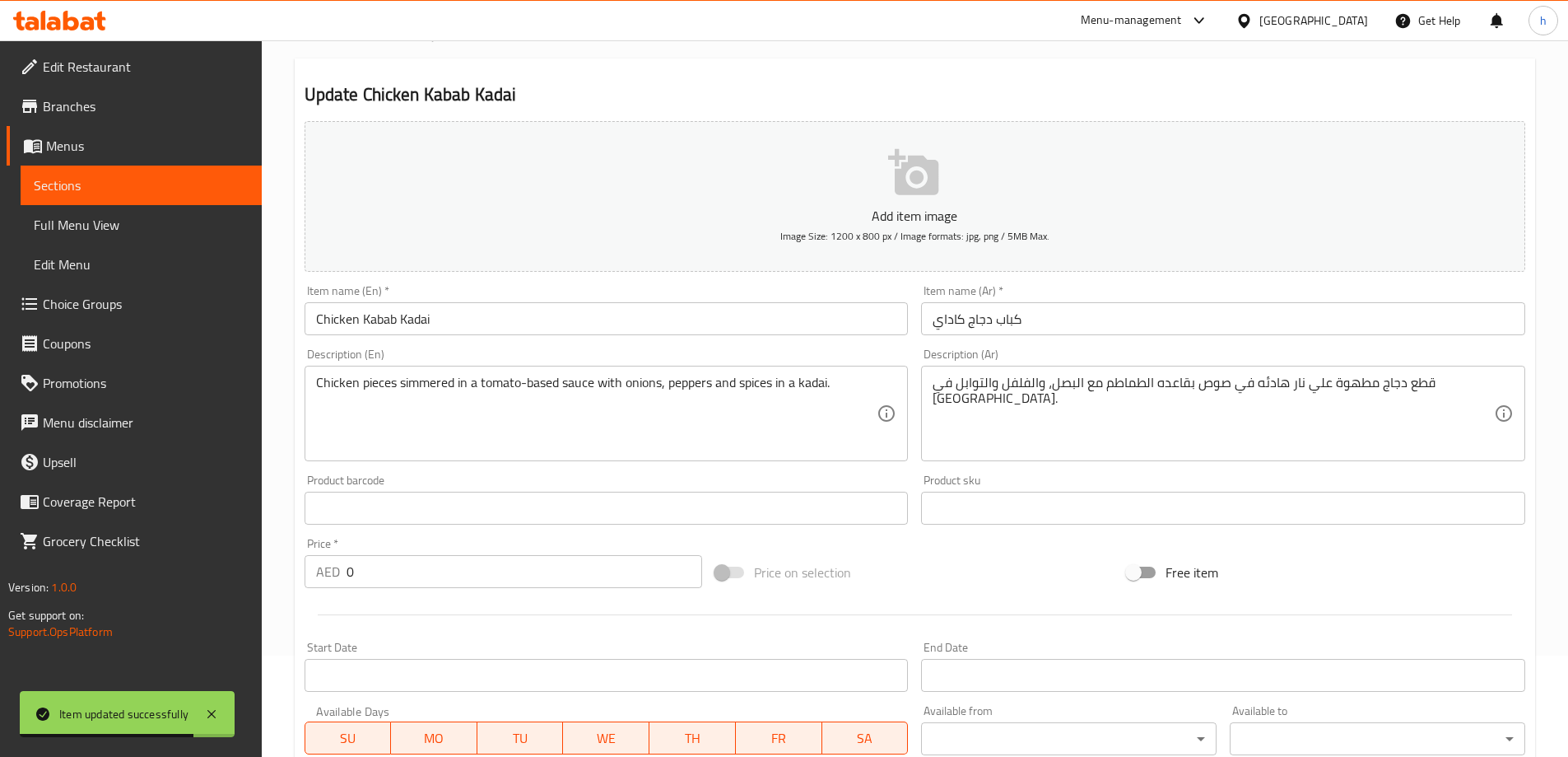
scroll to position [0, 0]
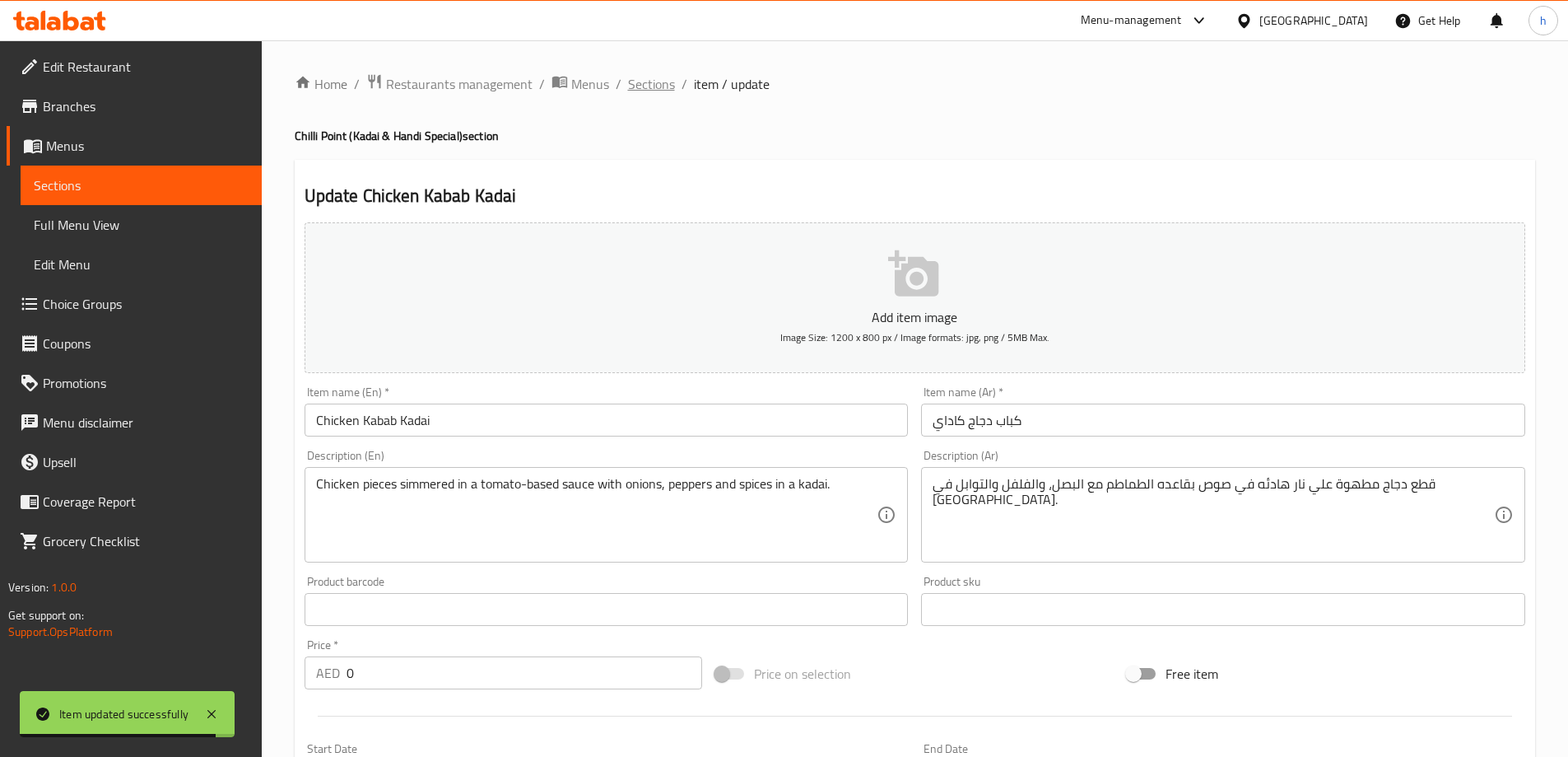
click at [634, 86] on span "Sections" at bounding box center [652, 84] width 47 height 20
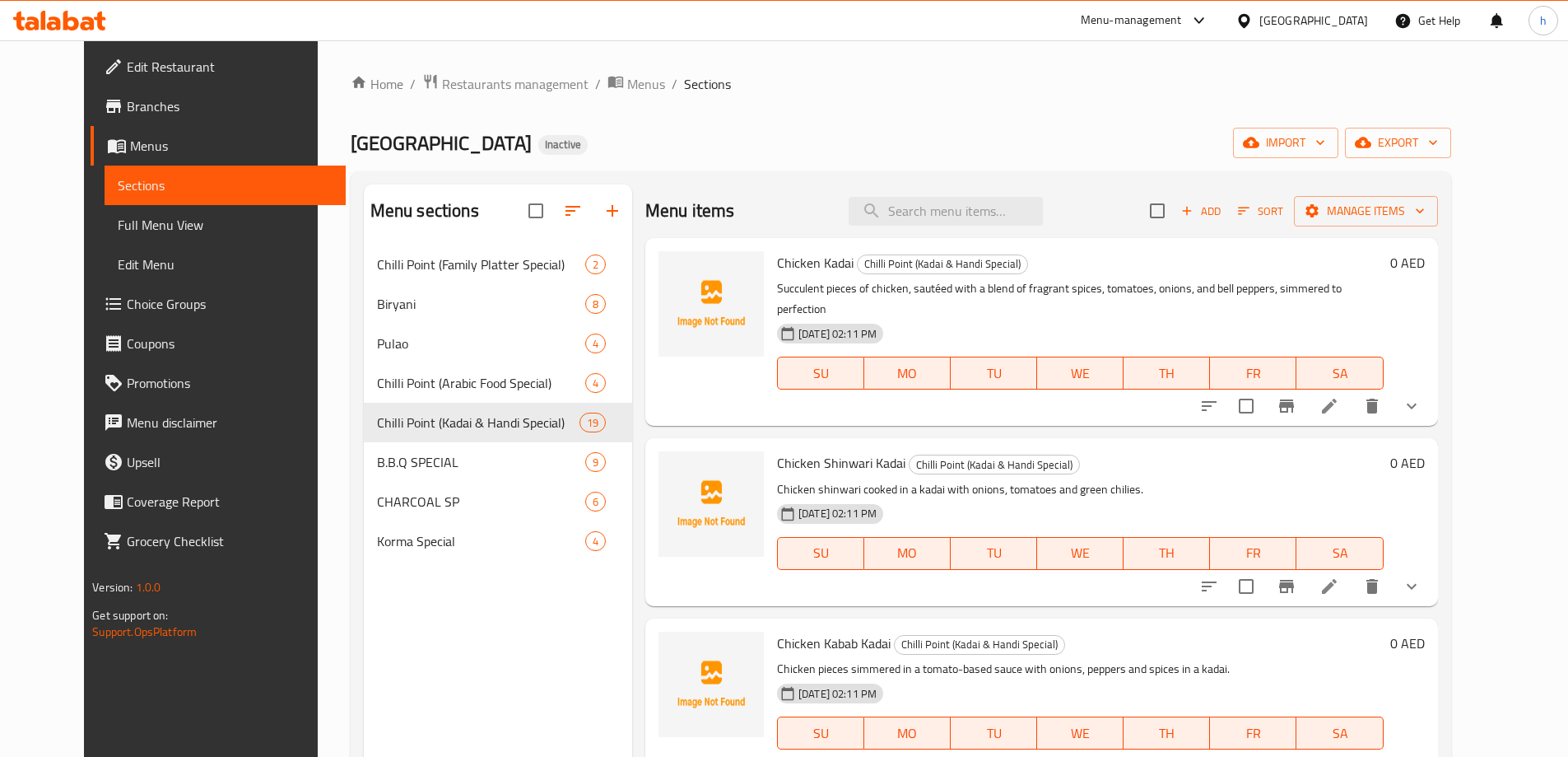
click at [777, 450] on span "Chicken Shinwari Kadai" at bounding box center [842, 463] width 128 height 25
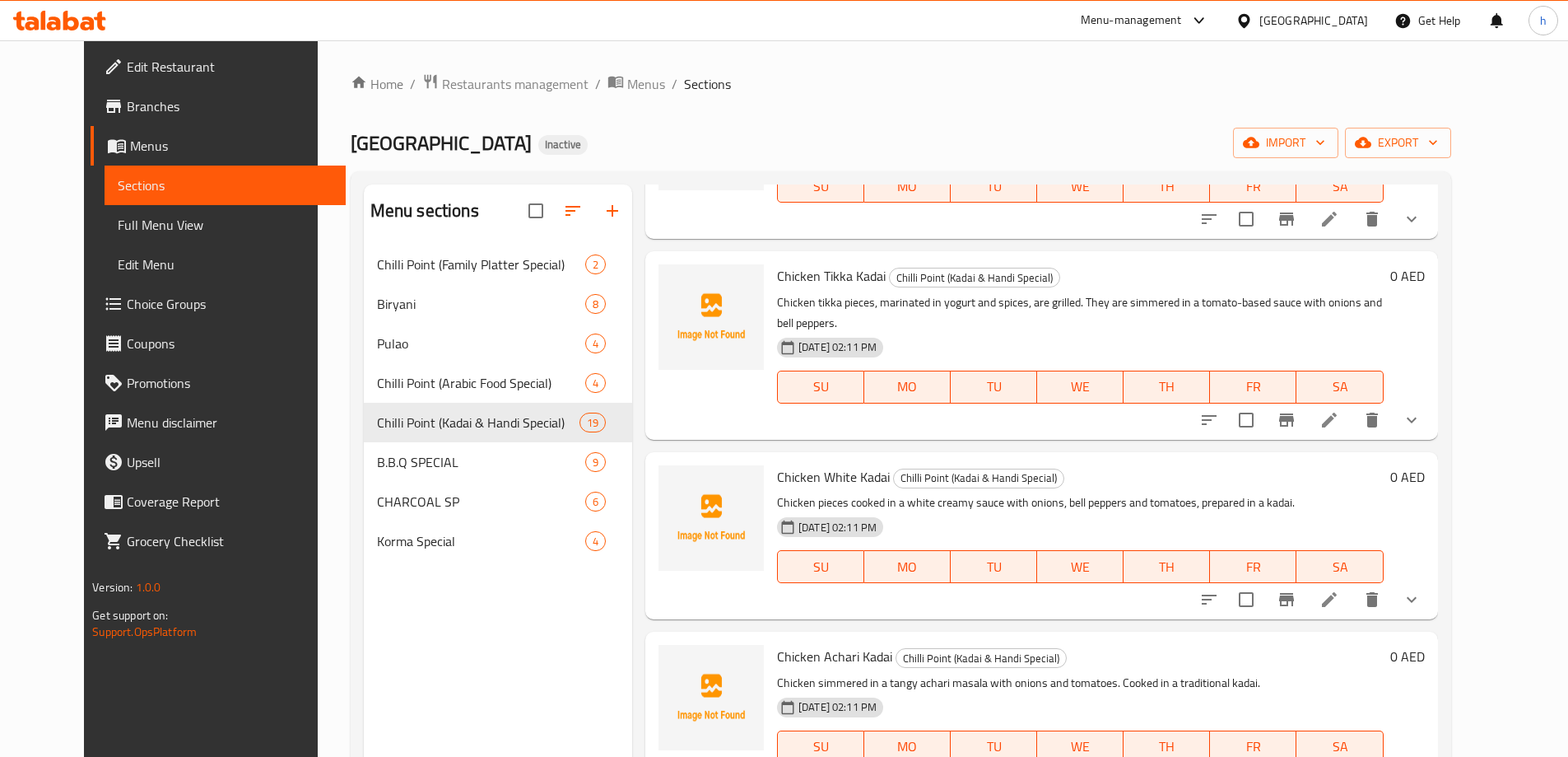
scroll to position [577, 0]
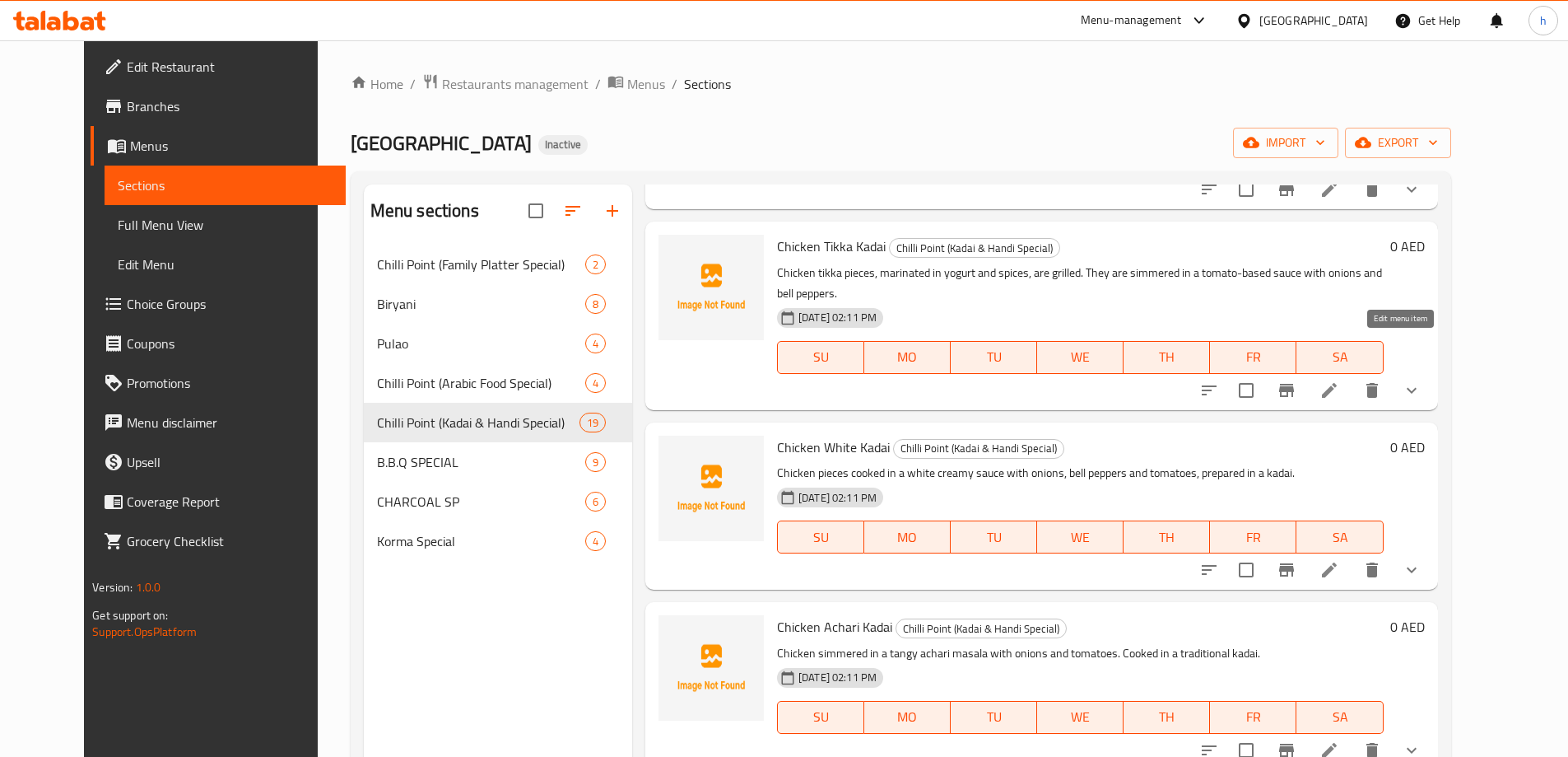
click at [1337, 383] on icon at bounding box center [1330, 391] width 15 height 15
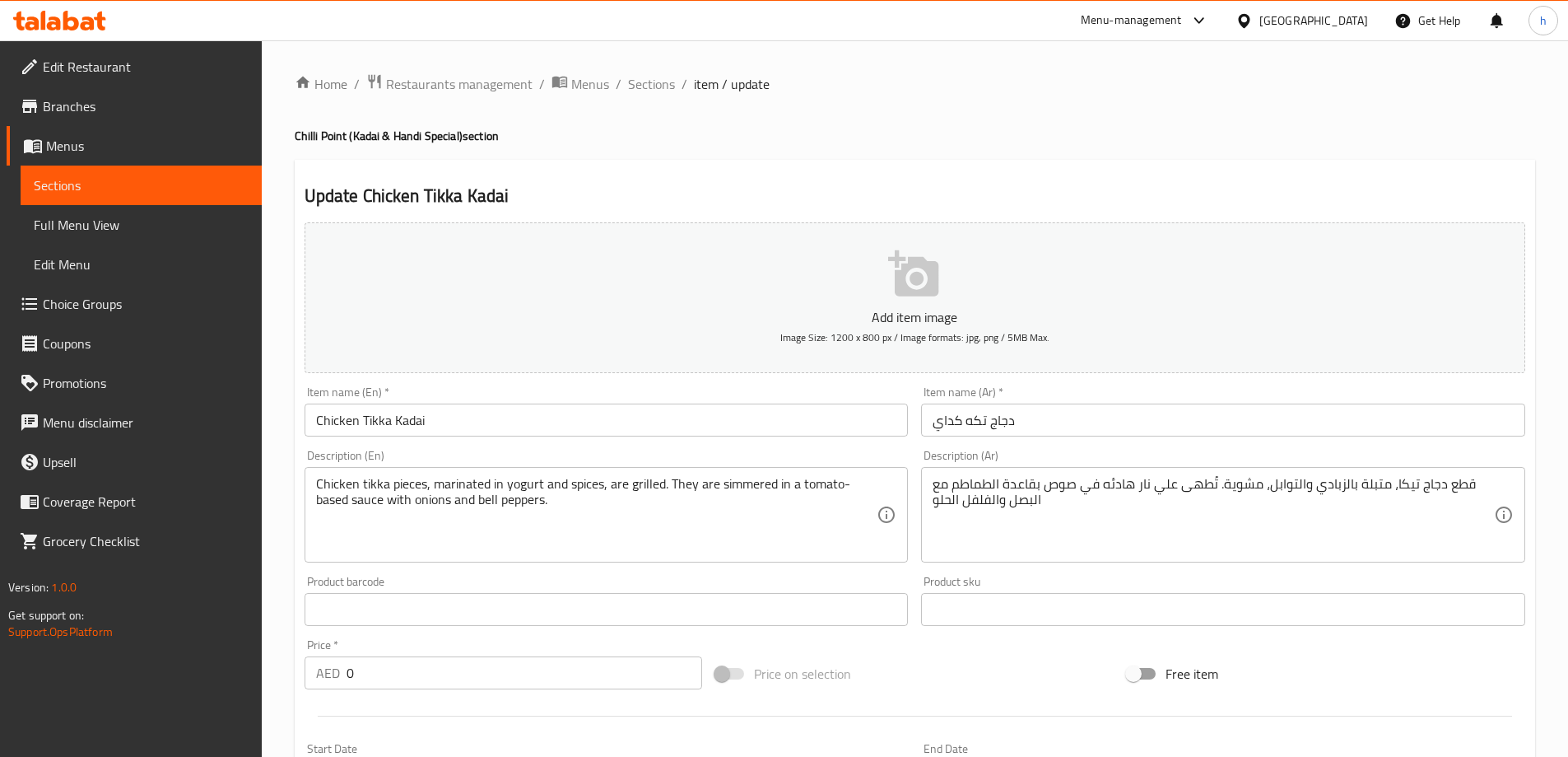
click at [930, 505] on div "قطع دجاج تيكا، متبلة بالزبادي والتوابل، مشوية. تُطهى علي نار هادئه في صوص بقاعد…" at bounding box center [1224, 514] width 605 height 95
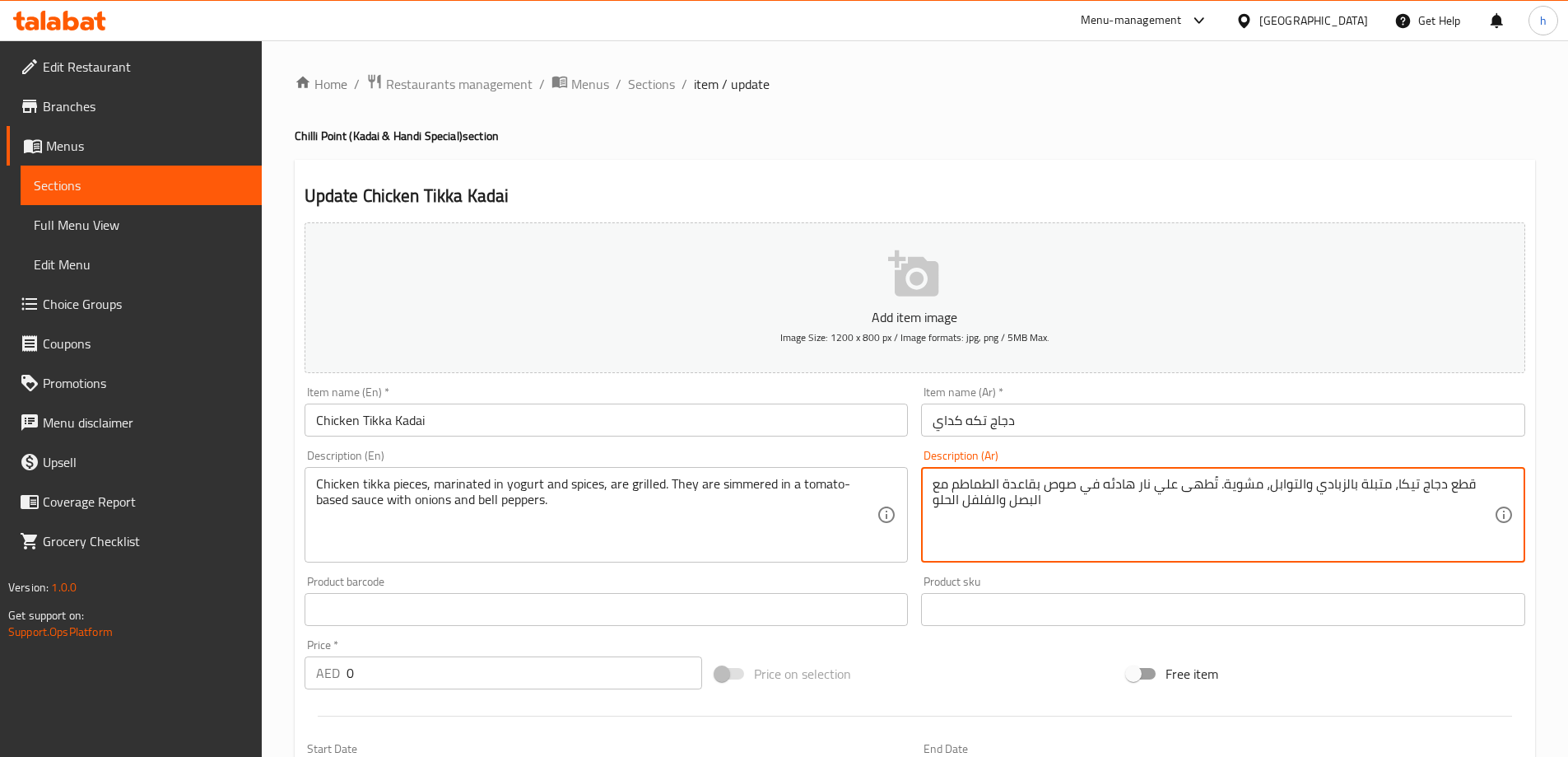
click at [941, 501] on textarea "قطع دجاج تيكا، متبلة بالزبادي والتوابل، مشوية. تُطهى علي نار هادئه في صوص بقاعد…" at bounding box center [1213, 514] width 561 height 78
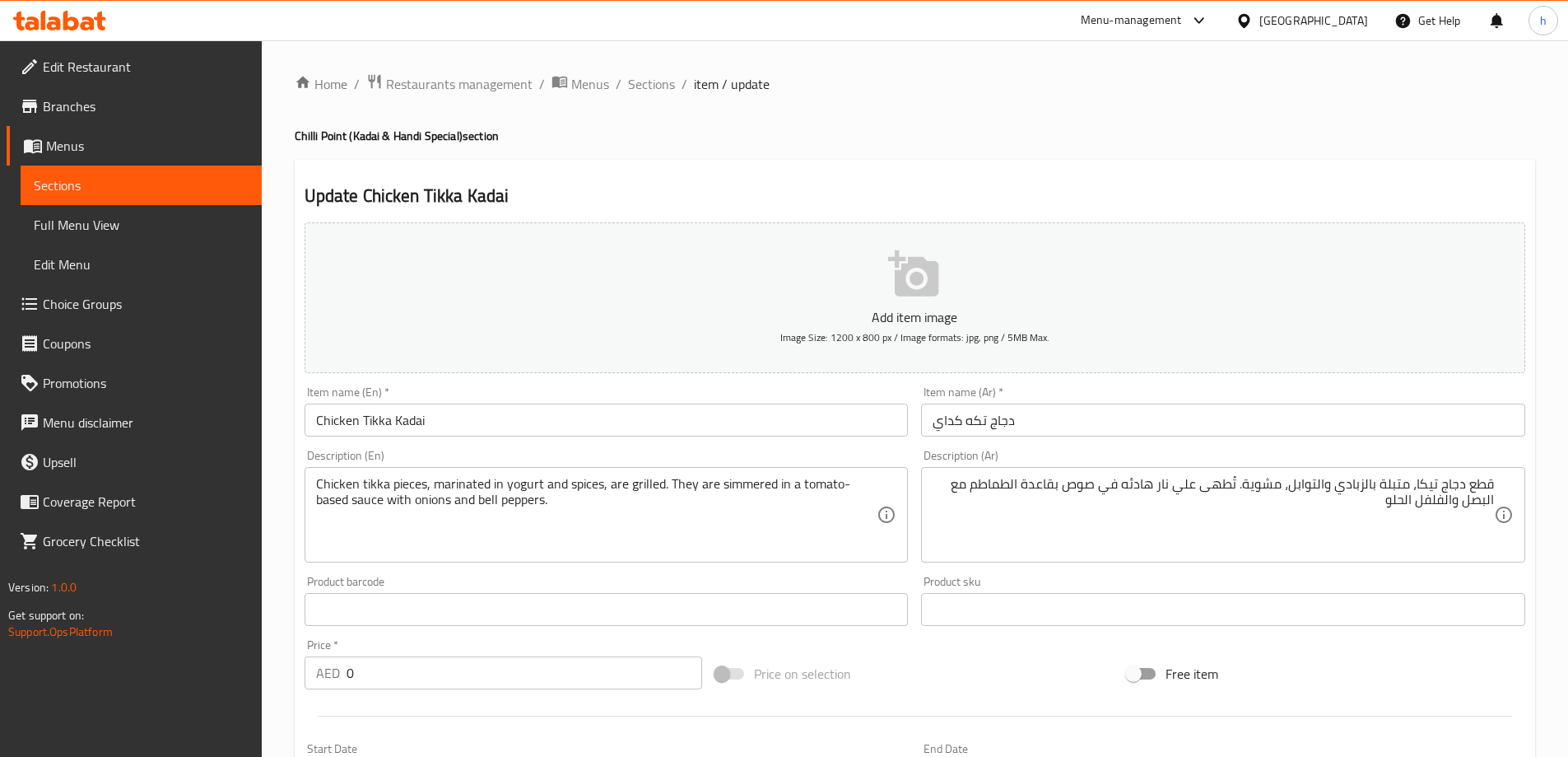
click at [616, 395] on div "Item name (En)   * Chicken Tikka Kadai Item name (En) *" at bounding box center [607, 411] width 605 height 50
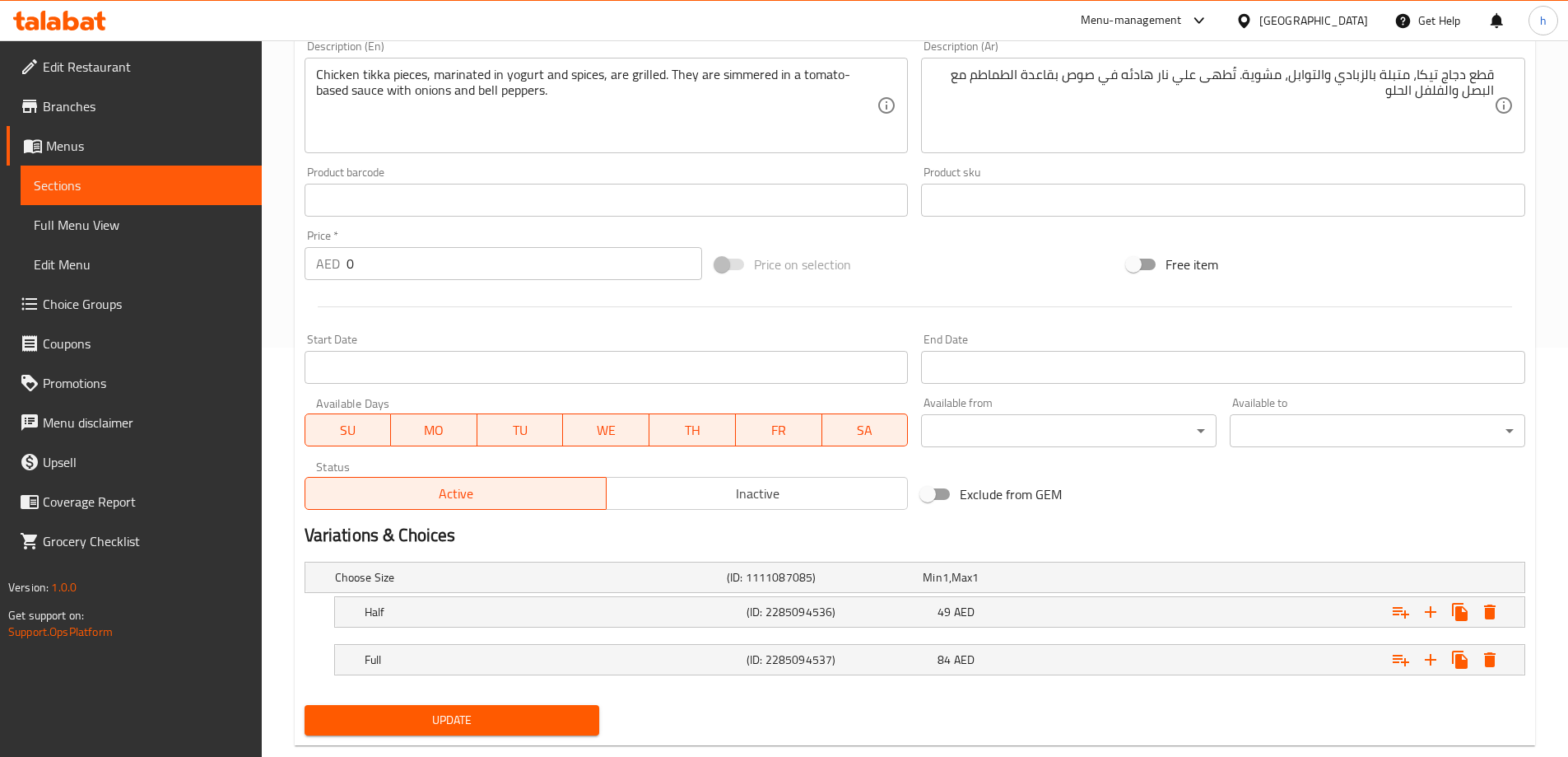
scroll to position [444, 0]
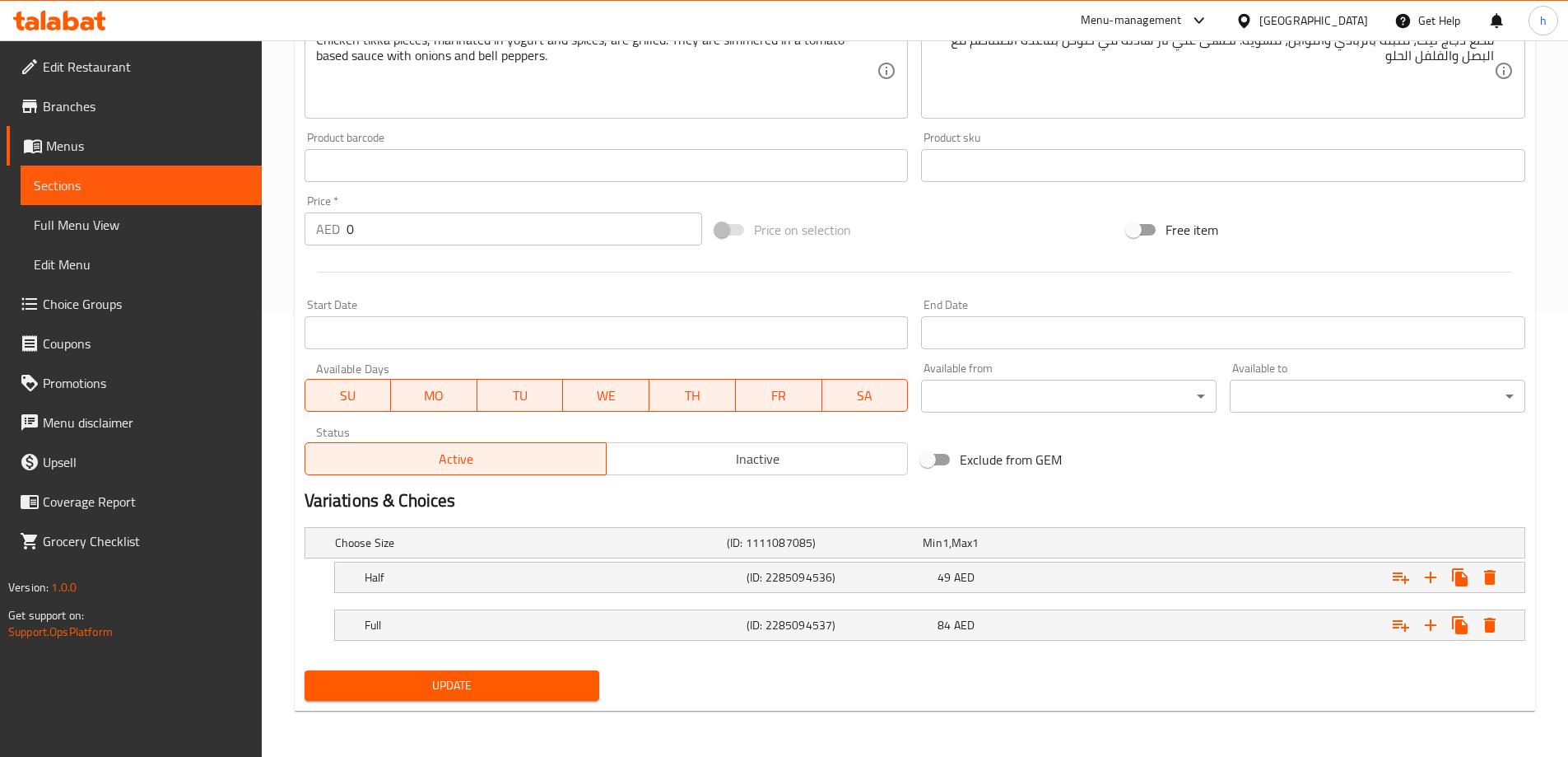
click at [517, 678] on span "Update" at bounding box center [452, 686] width 269 height 21
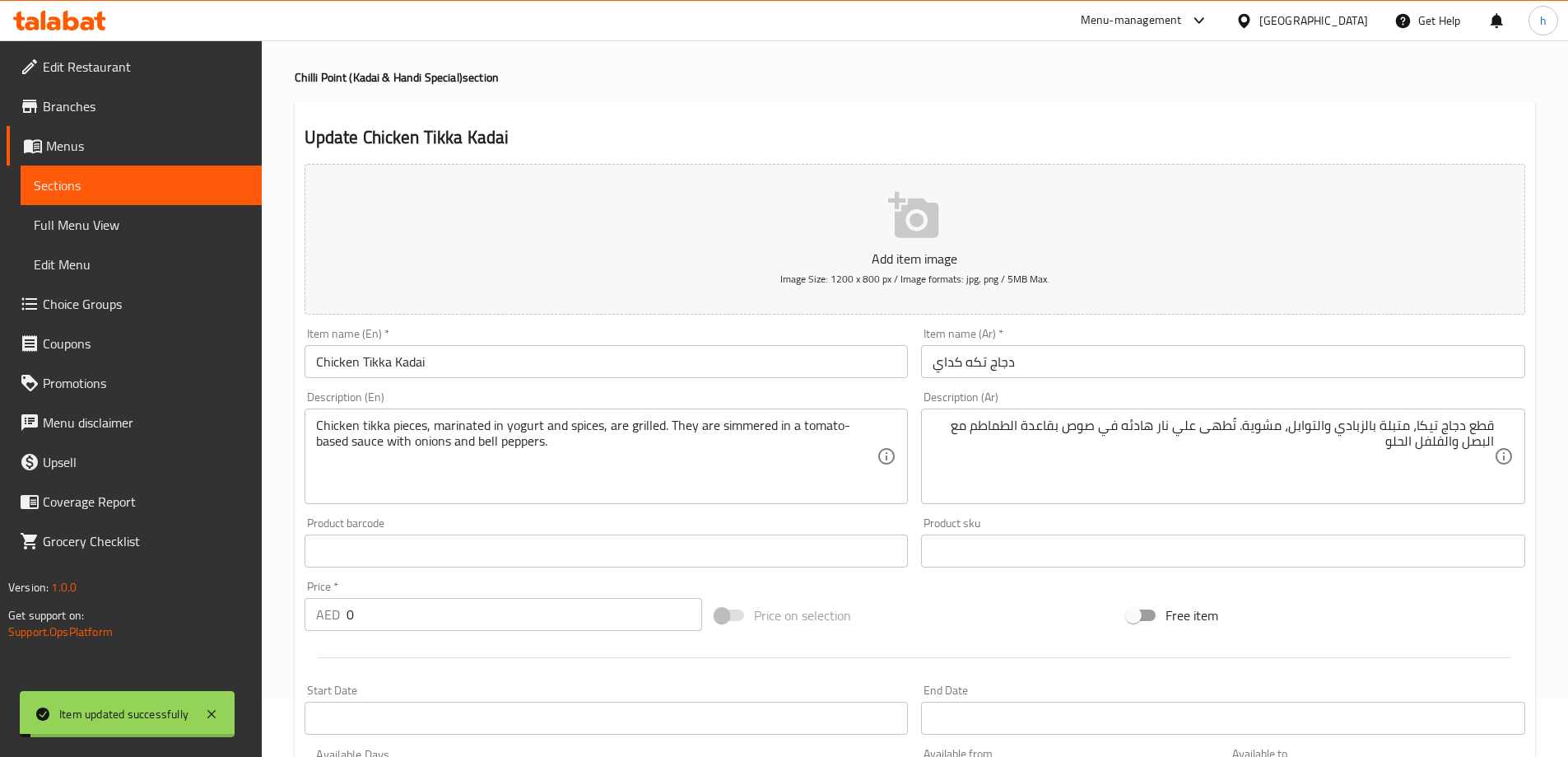
scroll to position [0, 0]
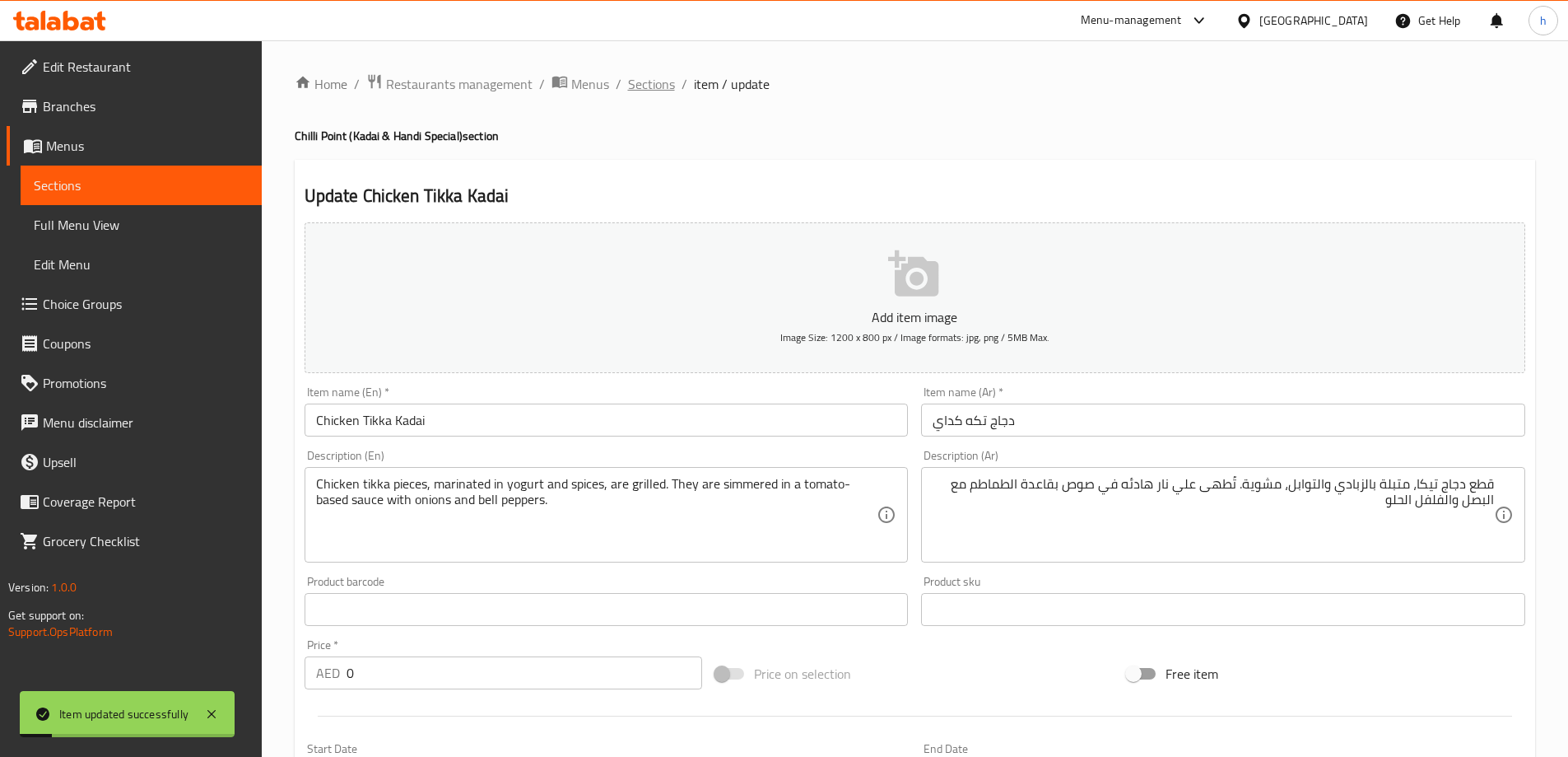
click at [651, 88] on span "Sections" at bounding box center [652, 84] width 47 height 20
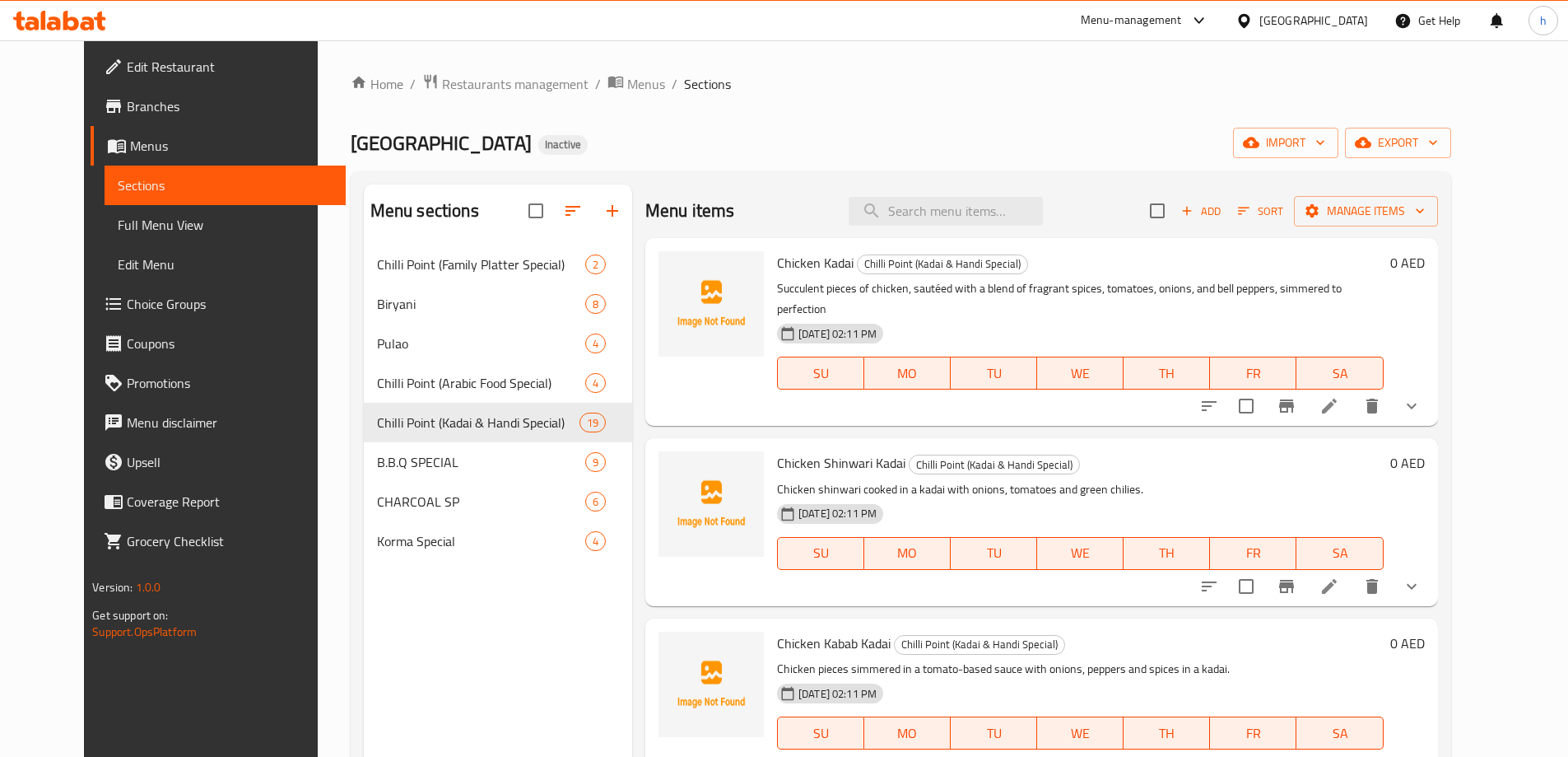
drag, startPoint x: 394, startPoint y: 647, endPoint x: 419, endPoint y: 645, distance: 25.1
click at [394, 647] on div "Menu sections Chilli Point (Family Platter Special) 2 Biryani 8 Pulao 4 Chilli …" at bounding box center [498, 563] width 268 height 757
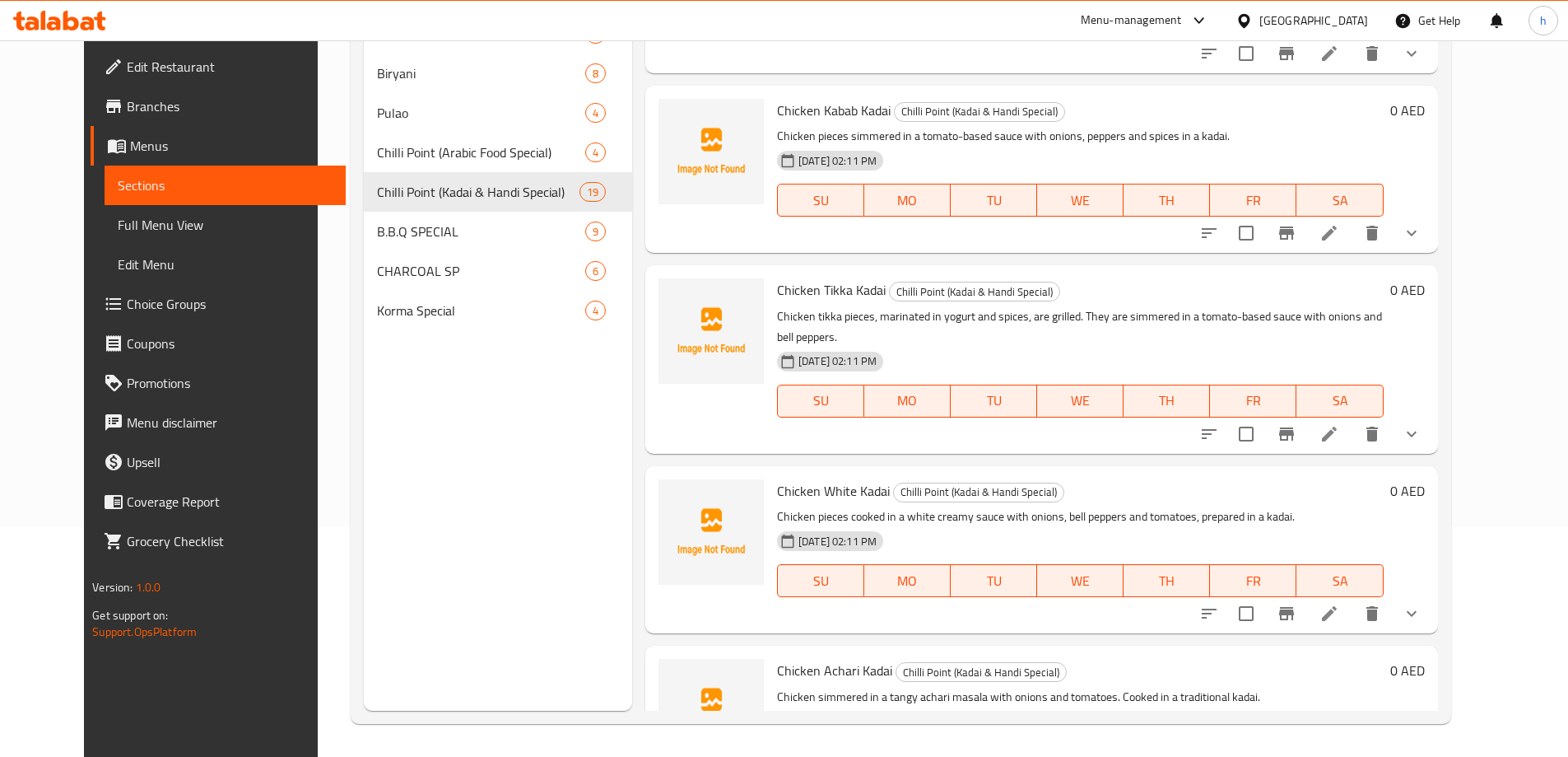
scroll to position [329, 0]
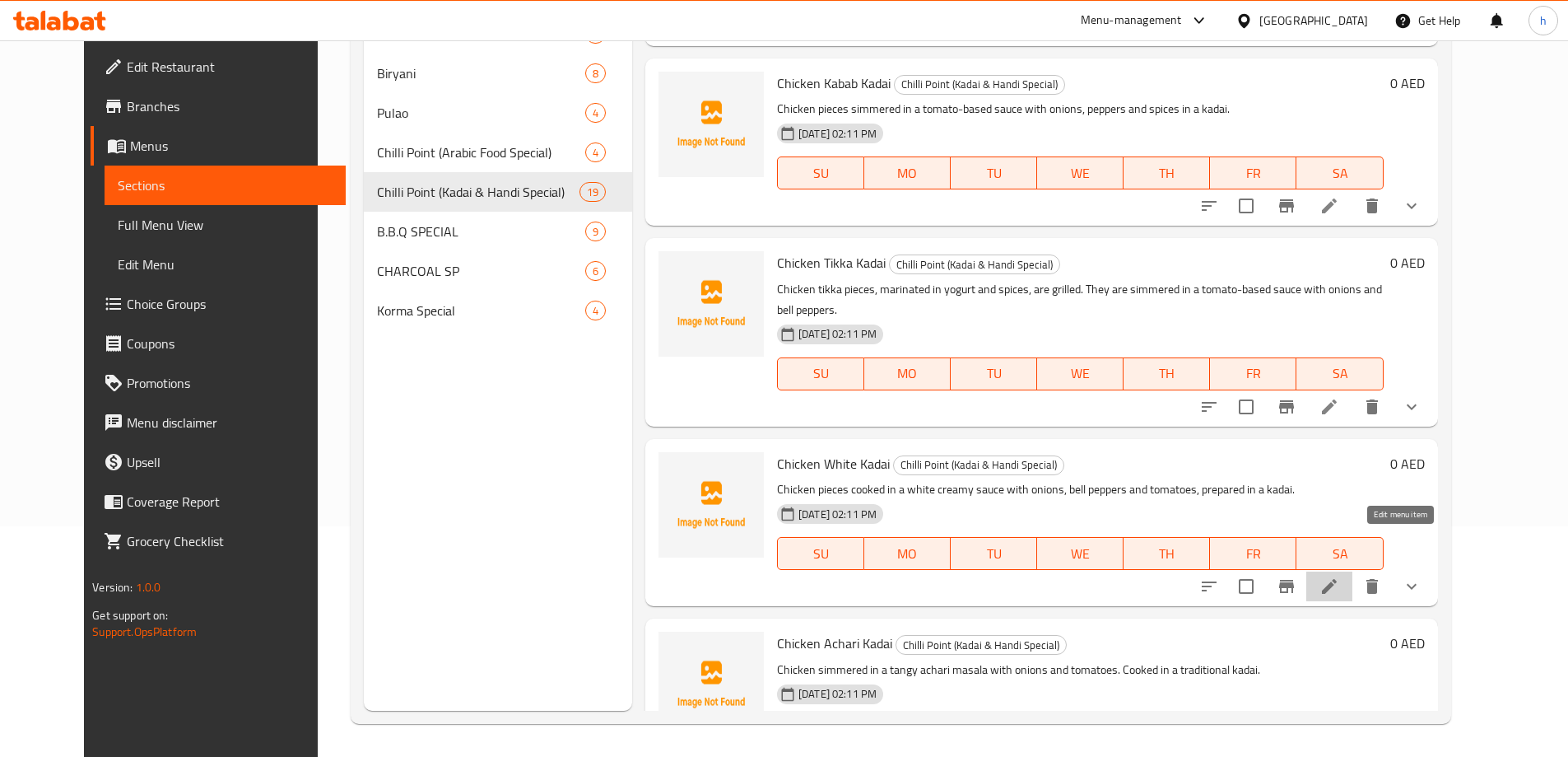
click at [1340, 577] on icon at bounding box center [1329, 586] width 20 height 20
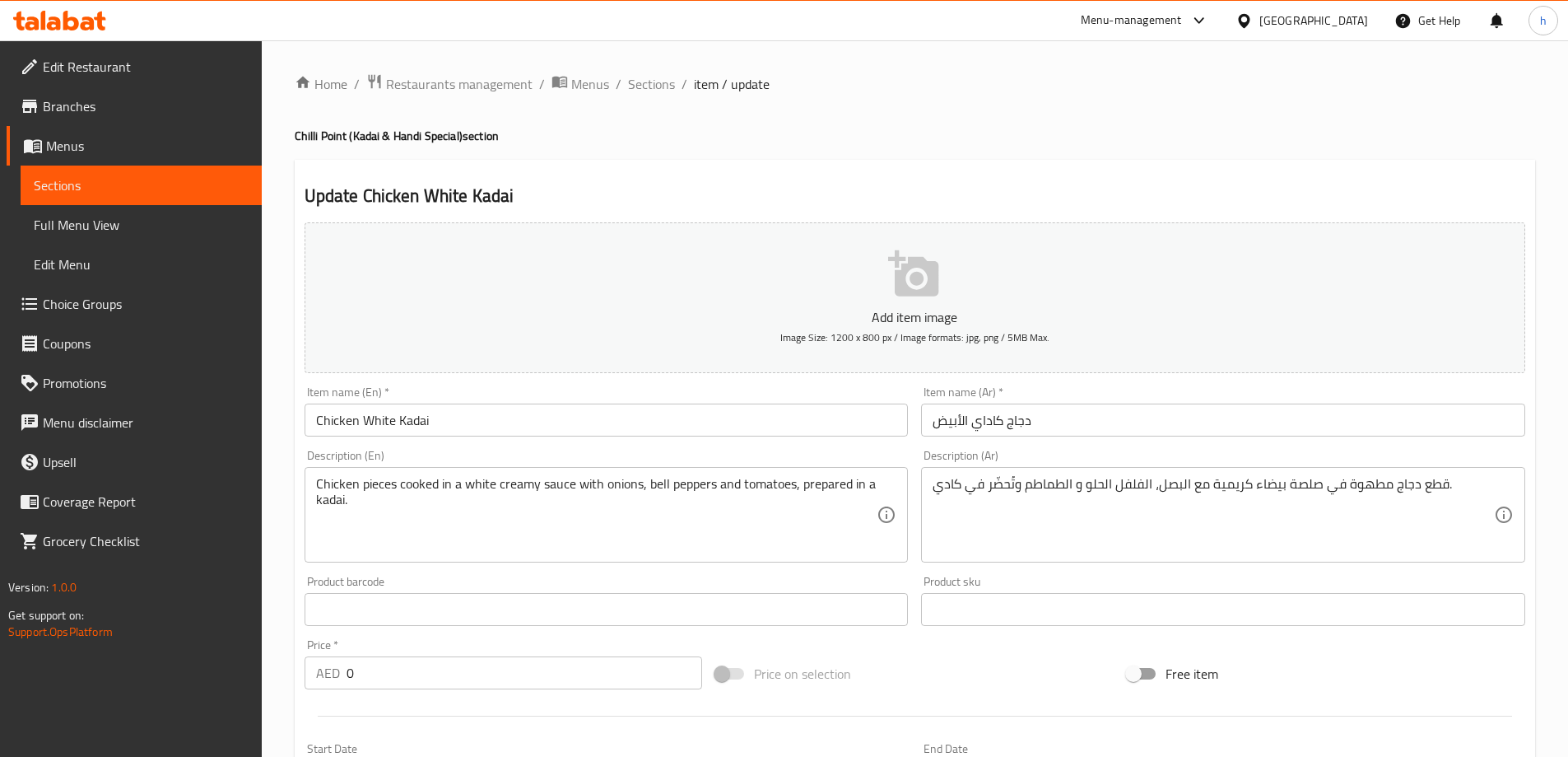
click at [514, 392] on div "Item name (En)   * Chicken White Kadai Item name (En) *" at bounding box center [607, 411] width 605 height 50
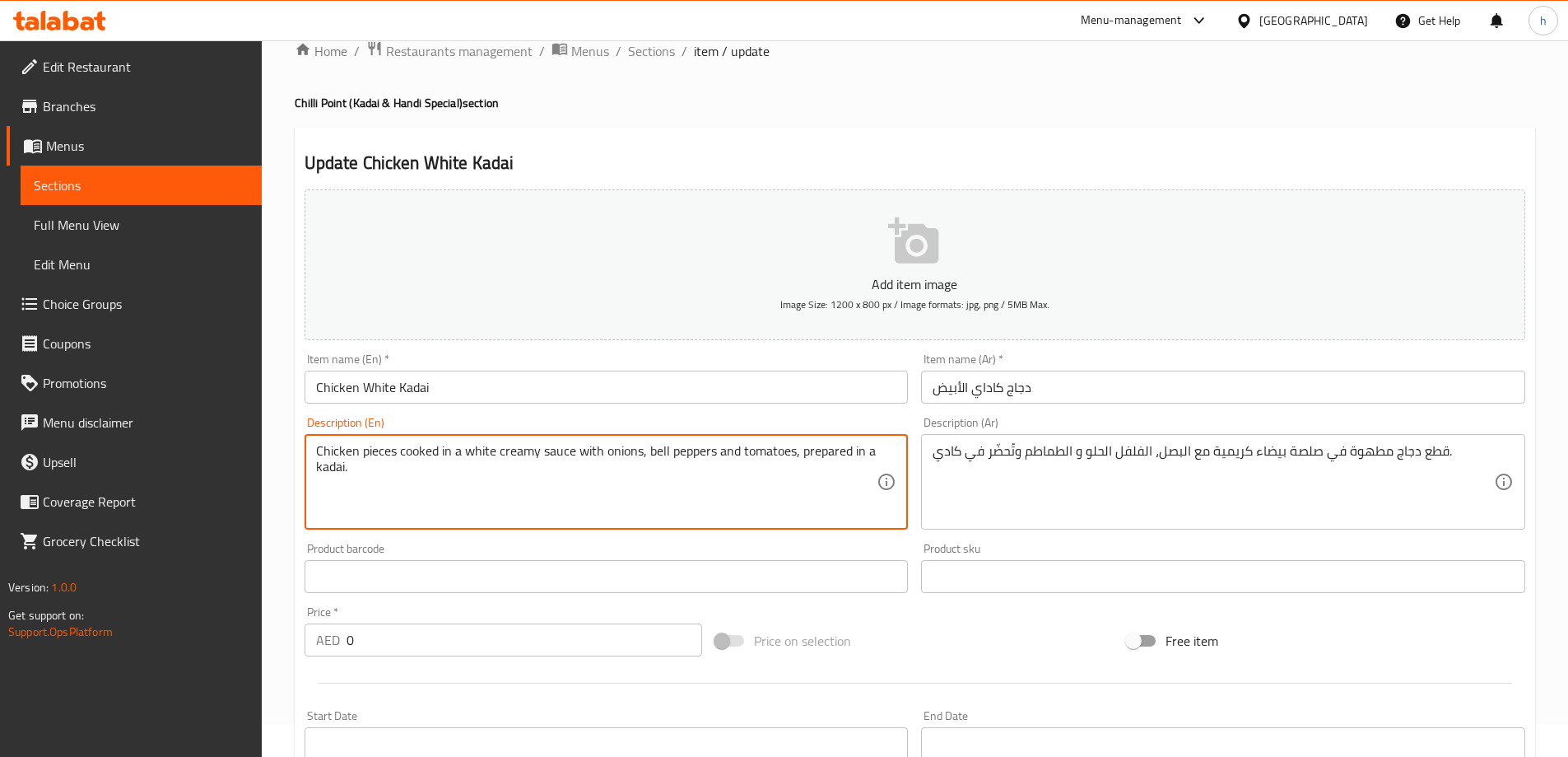
drag, startPoint x: 442, startPoint y: 455, endPoint x: 568, endPoint y: 452, distance: 126.0
click at [592, 454] on textarea "Chicken pieces cooked in a white creamy sauce with onions, bell peppers and tom…" at bounding box center [596, 482] width 561 height 78
click at [664, 454] on textarea "Chicken pieces cooked in a white creamy sauce with onions, bell peppers and tom…" at bounding box center [596, 482] width 561 height 78
click at [700, 453] on textarea "Chicken pieces cooked in a white creamy sauce with onions, bell peppers and tom…" at bounding box center [596, 482] width 561 height 78
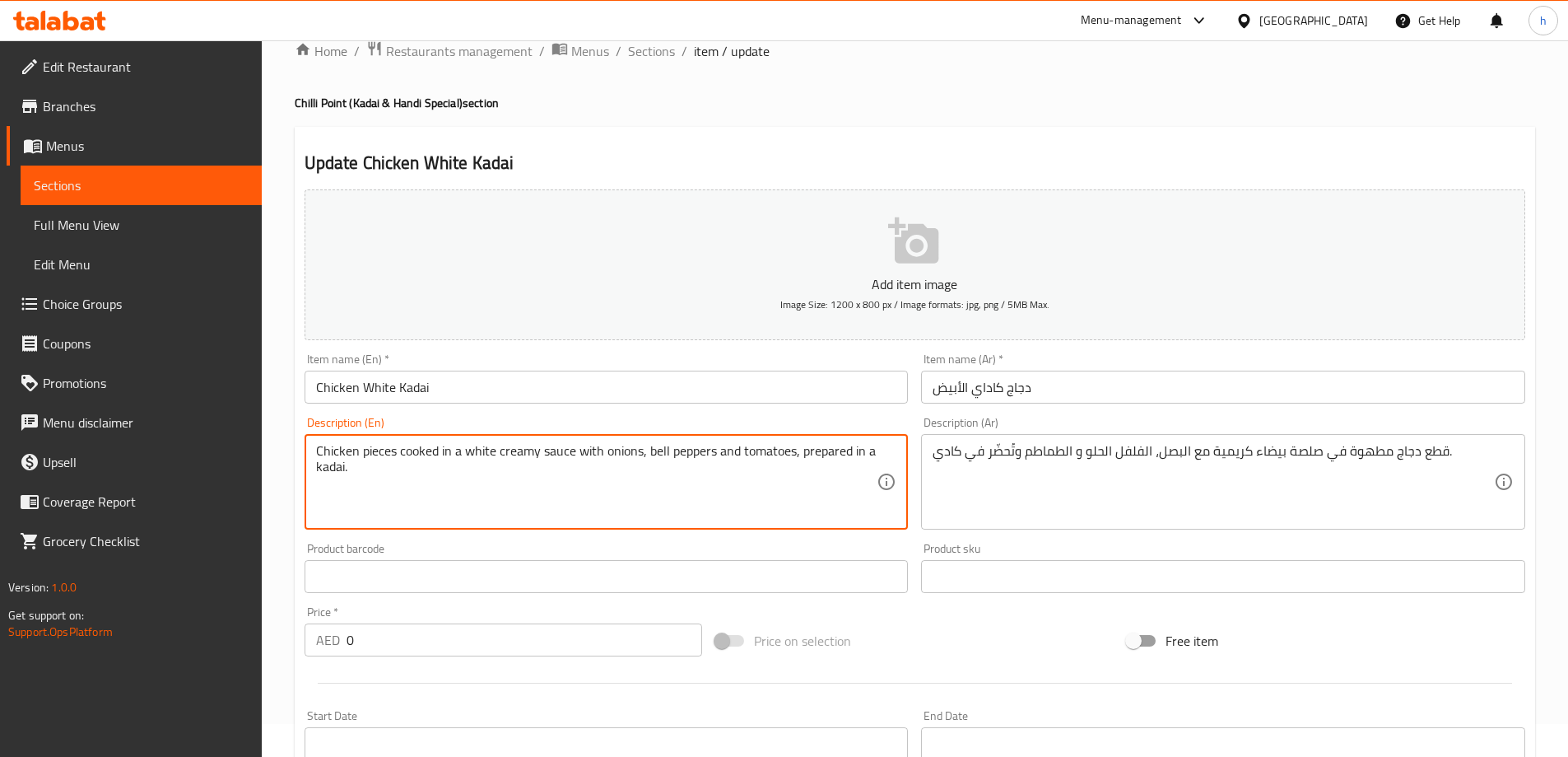
click at [700, 453] on textarea "Chicken pieces cooked in a white creamy sauce with onions, bell peppers and tom…" at bounding box center [596, 482] width 561 height 78
click at [749, 451] on textarea "Chicken pieces cooked in a white creamy sauce with onions, bell peppers and tom…" at bounding box center [596, 482] width 561 height 78
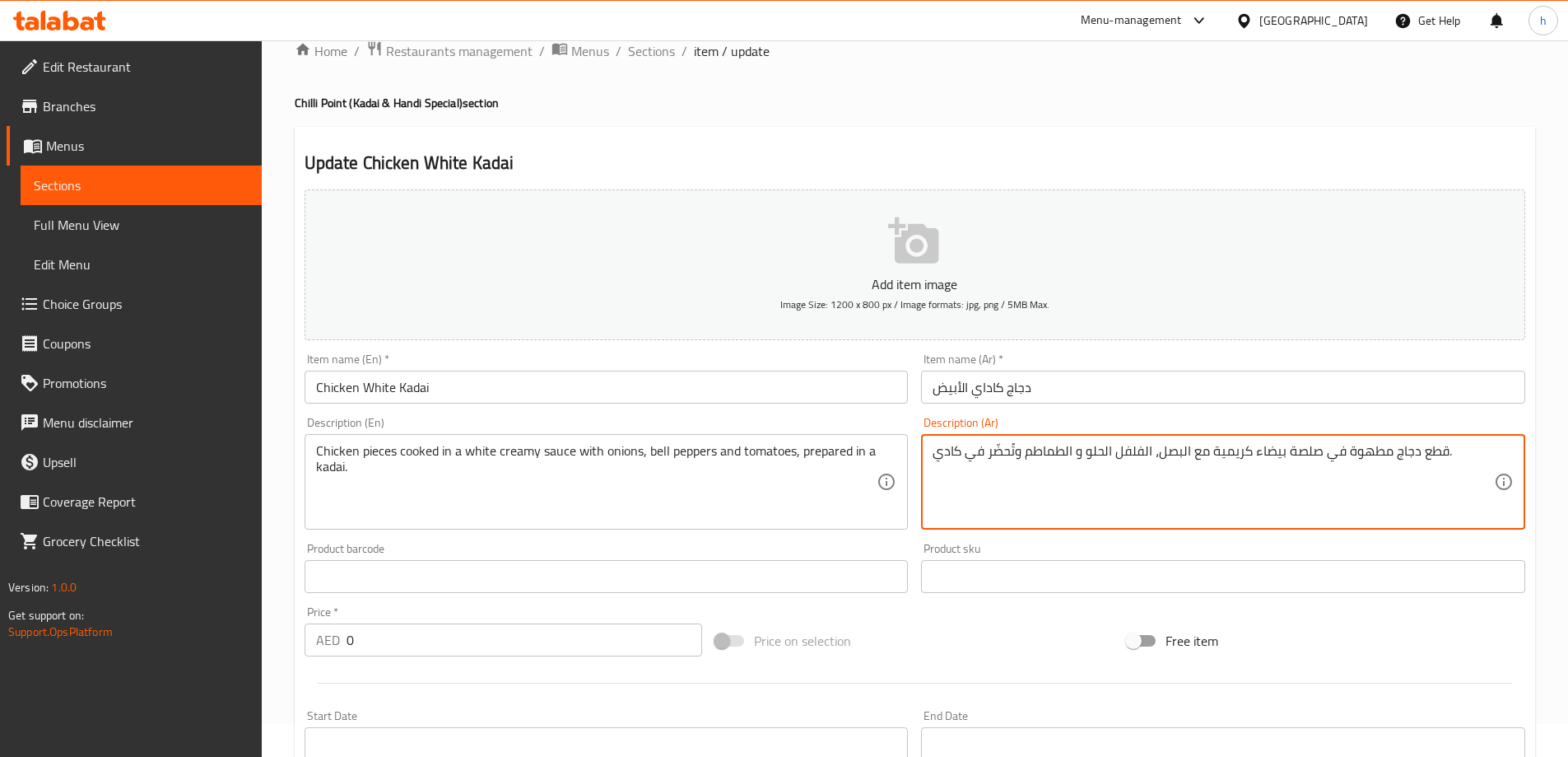
drag, startPoint x: 1256, startPoint y: 452, endPoint x: 1155, endPoint y: 461, distance: 101.4
drag, startPoint x: 1426, startPoint y: 454, endPoint x: 1319, endPoint y: 452, distance: 107.0
click at [1319, 452] on textarea "قطع دجاج مطهوة في صلصة بيضاء كريمية مع البصل، الفلفل الحلو و الطماطم وتُحضَّر ف…" at bounding box center [1213, 482] width 561 height 78
click at [1301, 456] on textarea "قطع دجاج مطهوة في صلصة بيضاء كريمية مع البصل، الفلفل الحلو و الطماطم وتُحضَّر ف…" at bounding box center [1213, 482] width 561 height 78
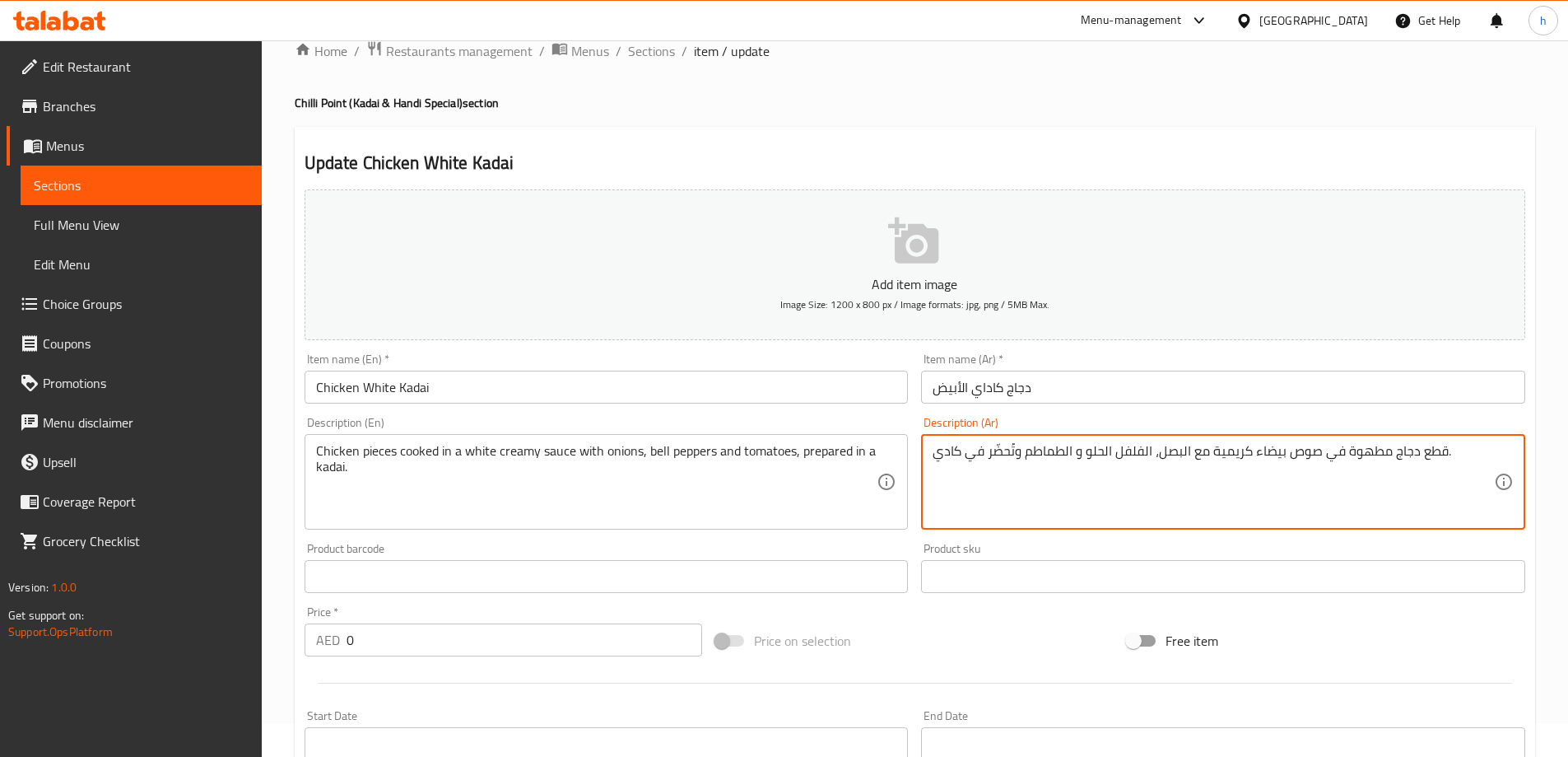
click at [1276, 452] on textarea "قطع دجاج مطهوة في صوص بيضاء كريمية مع البصل، الفلفل الحلو و الطماطم وتُحضَّر في…" at bounding box center [1213, 482] width 561 height 78
click at [1214, 453] on textarea "قطع دجاج مطهوة في صوص ابيض كريمية مع البصل، الفلفل الحلو و الطماطم وتُحضَّر في …" at bounding box center [1213, 482] width 561 height 78
click at [1443, 454] on textarea "قطع دجاج مطهوة في صوص ابيض كريمي مع البصل، الفلفل الحلو و الطماطم وتُحضَّر في ك…" at bounding box center [1213, 482] width 561 height 78
click at [981, 456] on textarea "قطع دجاج مطهوة في صوص ابيض كريمي مع البصل، الفلفل الحلو و الطماطم وتُحضَّر في ك…" at bounding box center [1213, 482] width 561 height 78
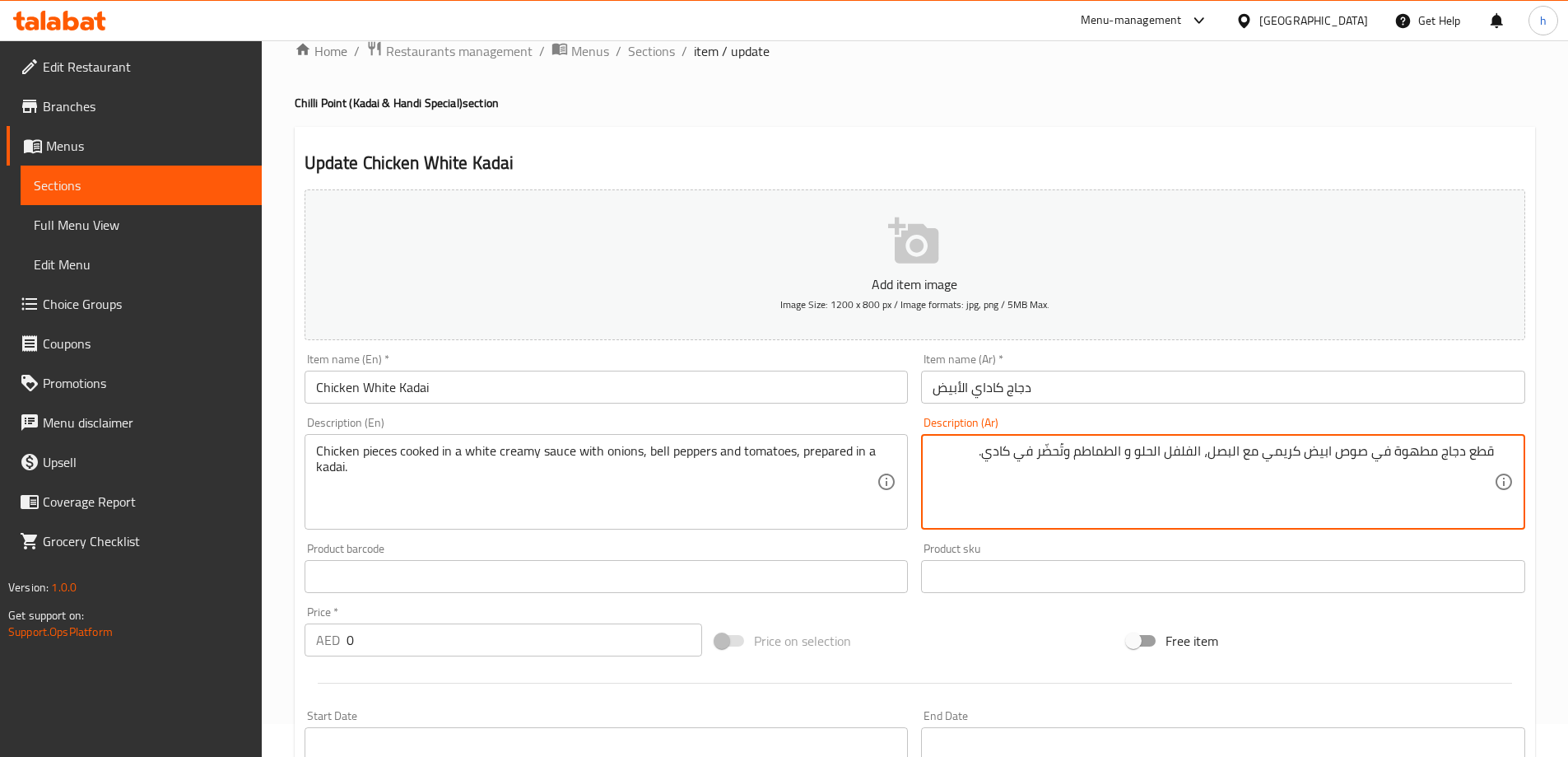
click at [996, 458] on textarea "قطع دجاج مطهوة في صوص ابيض كريمي مع البصل، الفلفل الحلو و الطماطم وتُحضَّر في ك…" at bounding box center [1213, 482] width 561 height 78
type textarea "قطع دجاج مطهوة في صوص ابيض كريمي مع البصل، الفلفل الحلو و الطماطم وتُحضَّر في ك…"
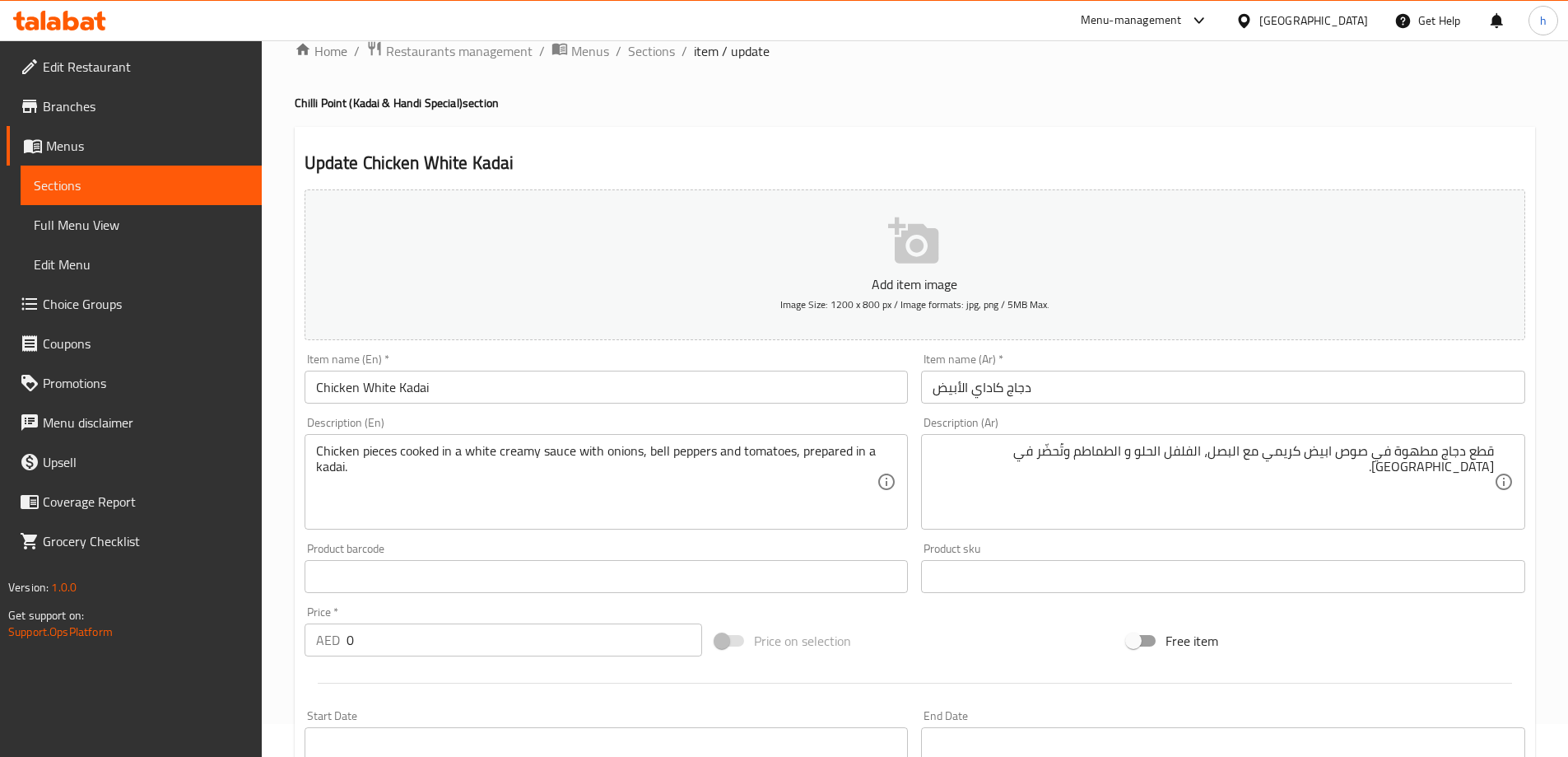
click at [730, 541] on div "Product barcode Product barcode" at bounding box center [607, 567] width 618 height 63
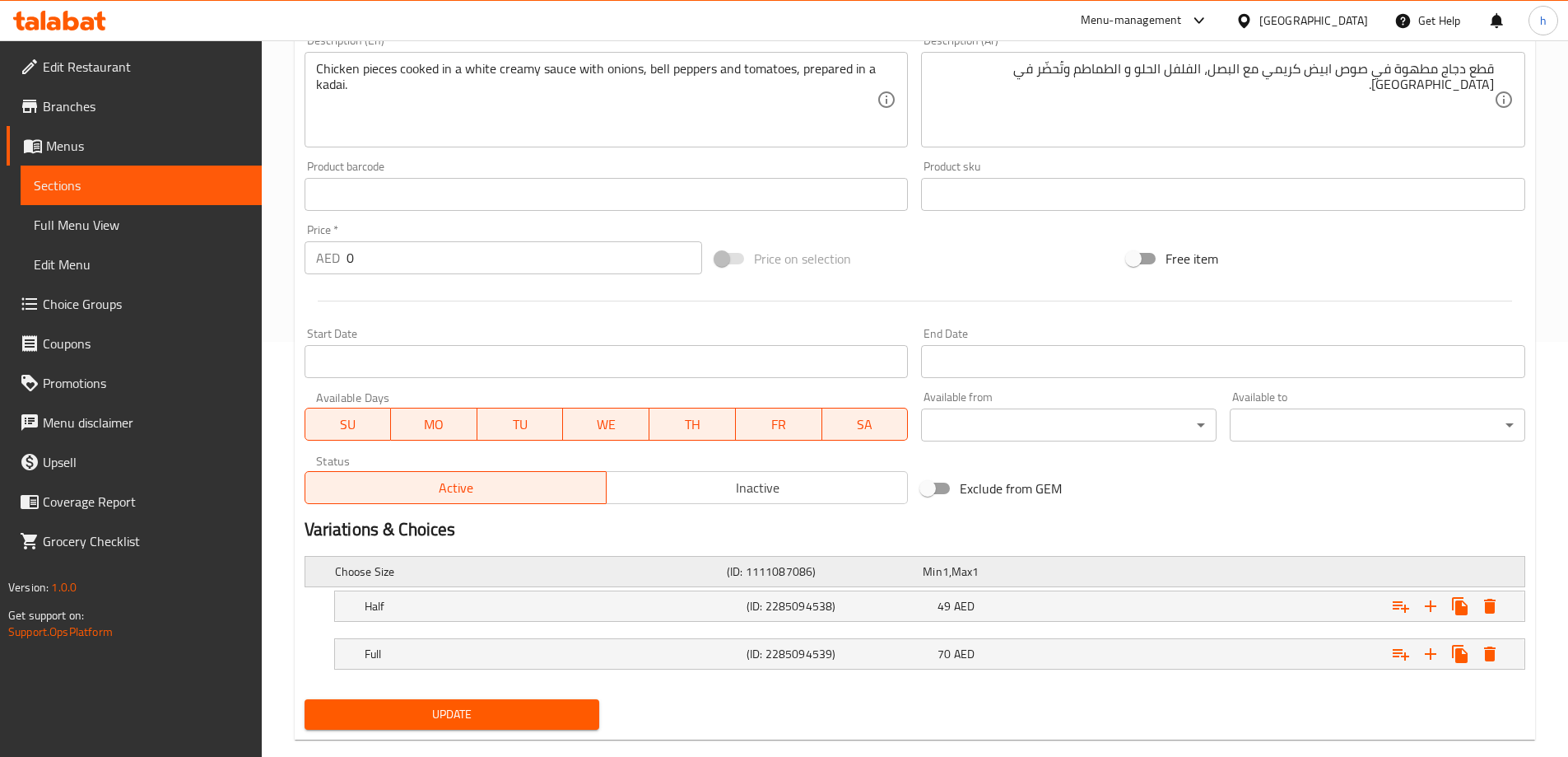
scroll to position [444, 0]
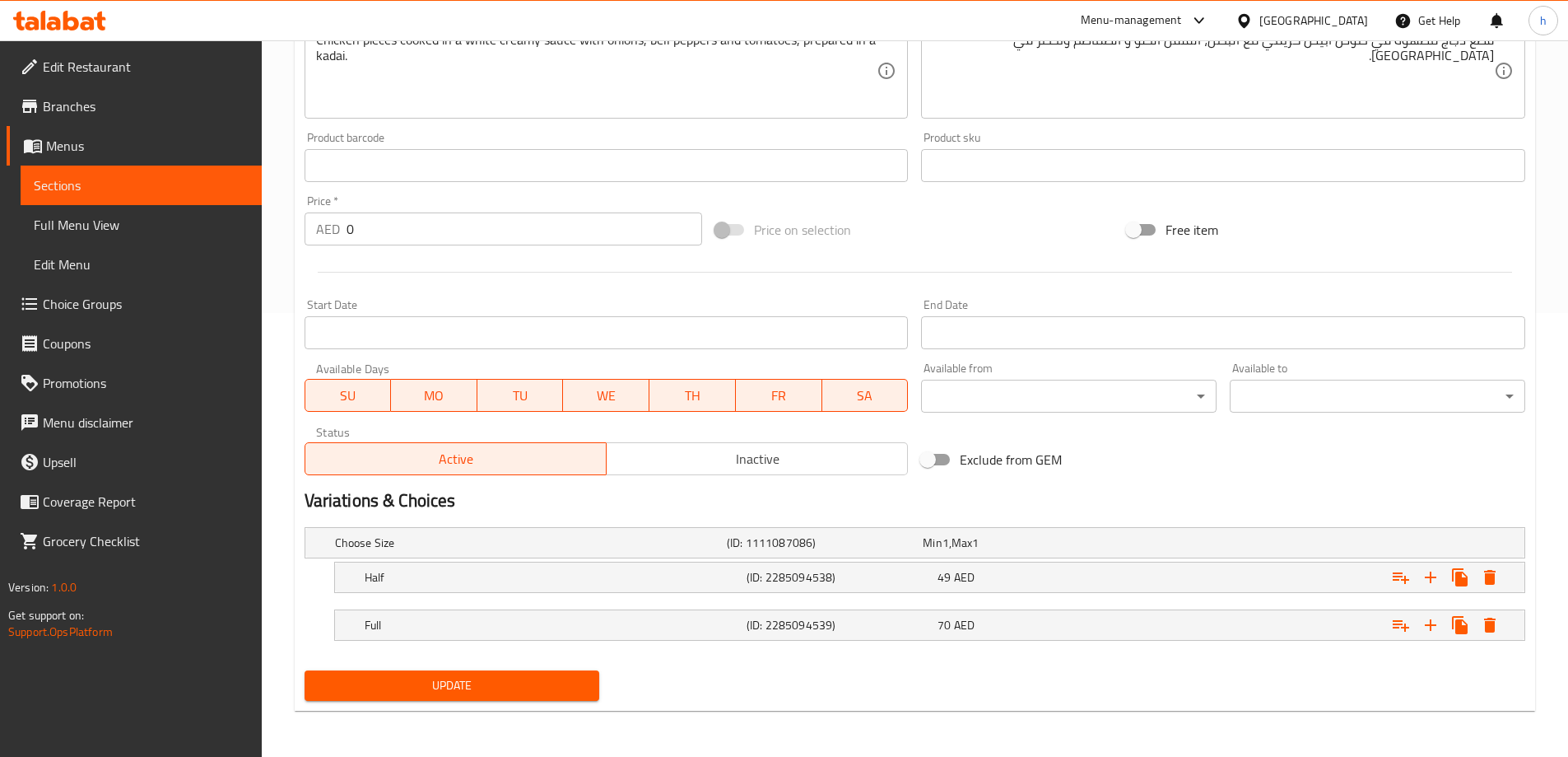
click at [533, 695] on span "Update" at bounding box center [452, 686] width 269 height 21
click at [279, 330] on div "Home / Restaurants management / Menus / Sections / item / update Chilli Point (…" at bounding box center [915, 177] width 1307 height 1161
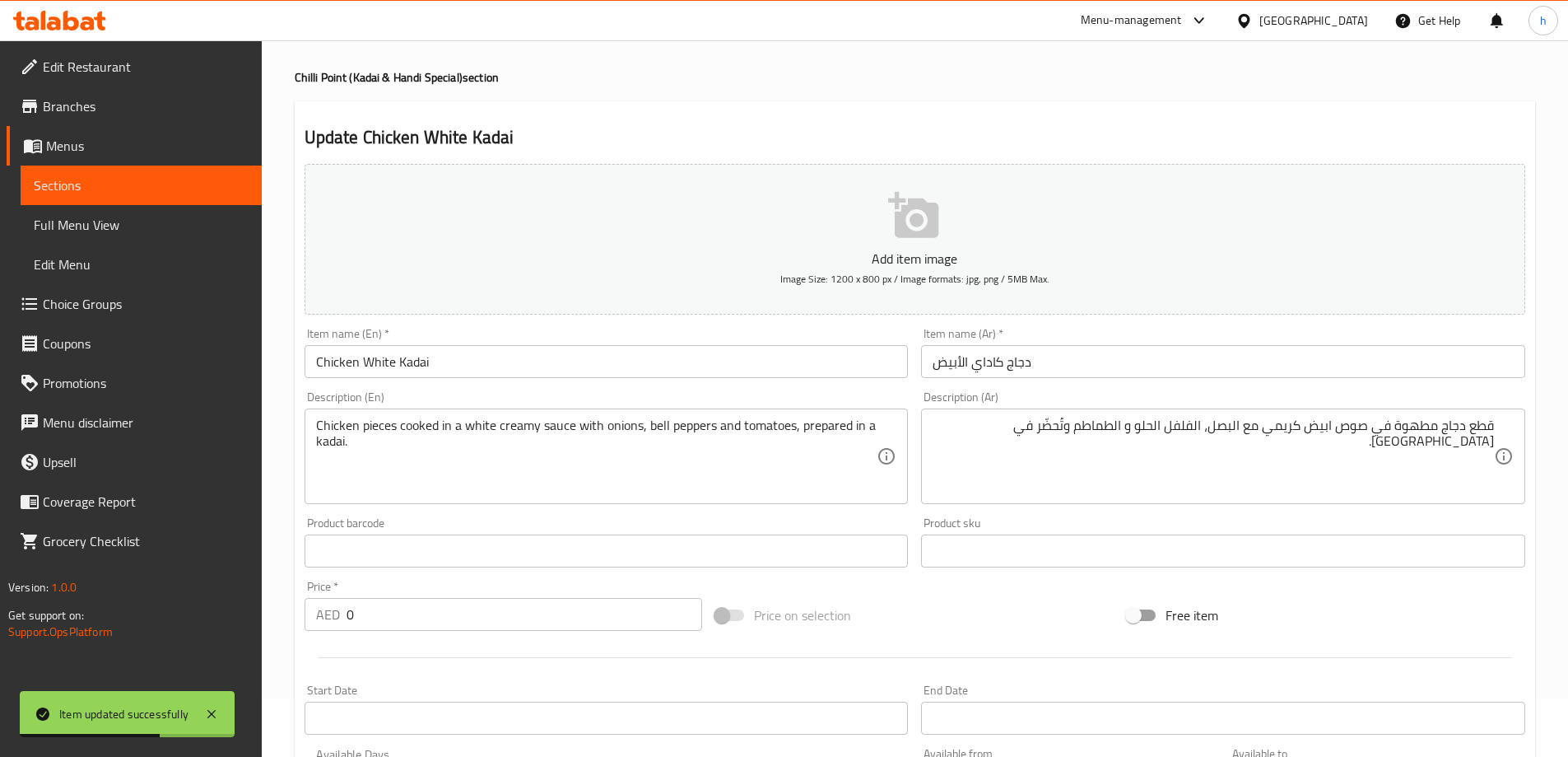
scroll to position [0, 0]
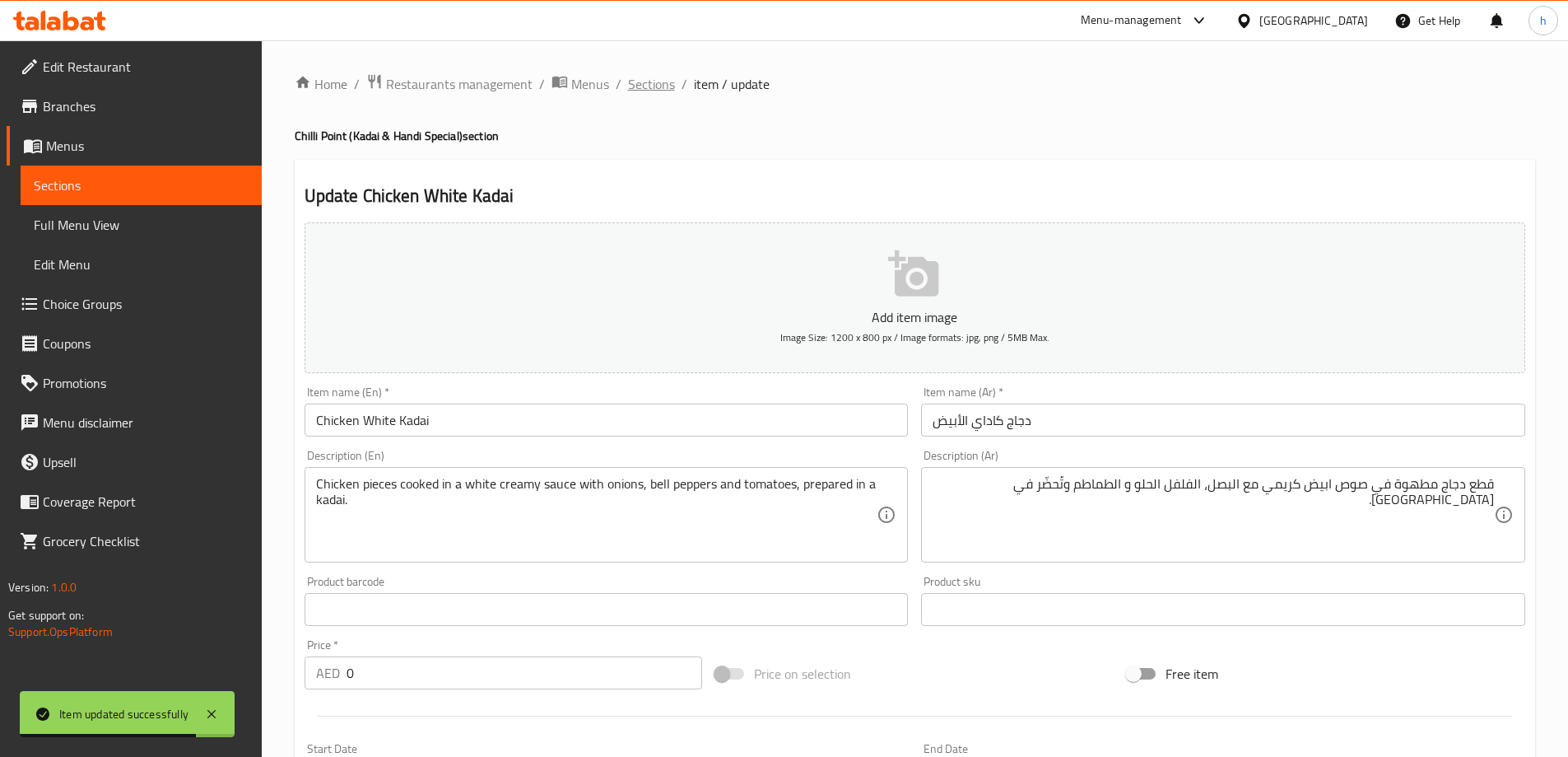
click at [650, 90] on span "Sections" at bounding box center [652, 84] width 47 height 20
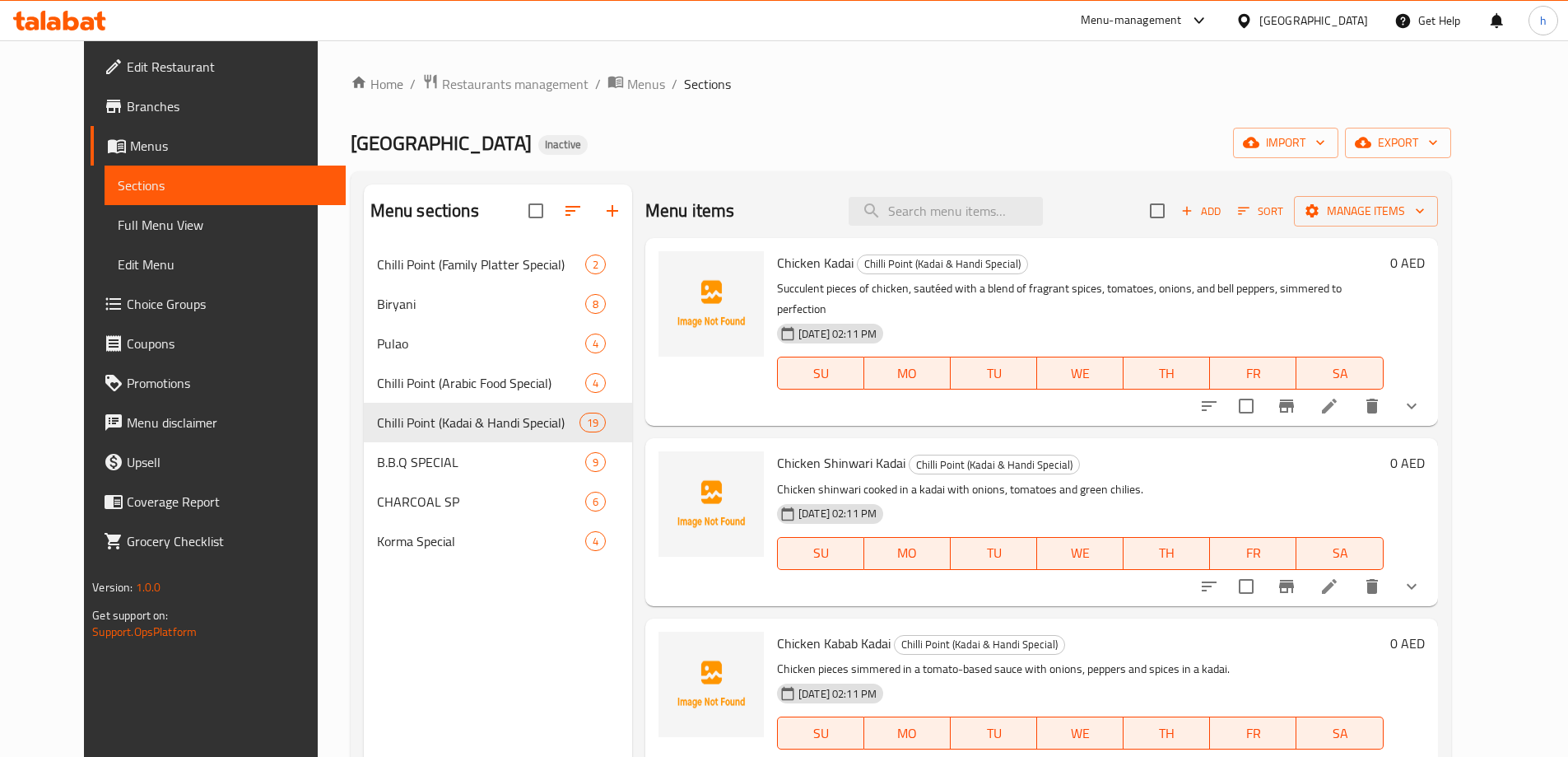
click at [445, 682] on div "Menu sections Chilli Point (Family Platter Special) 2 Biryani 8 Pulao 4 Chilli …" at bounding box center [498, 563] width 268 height 757
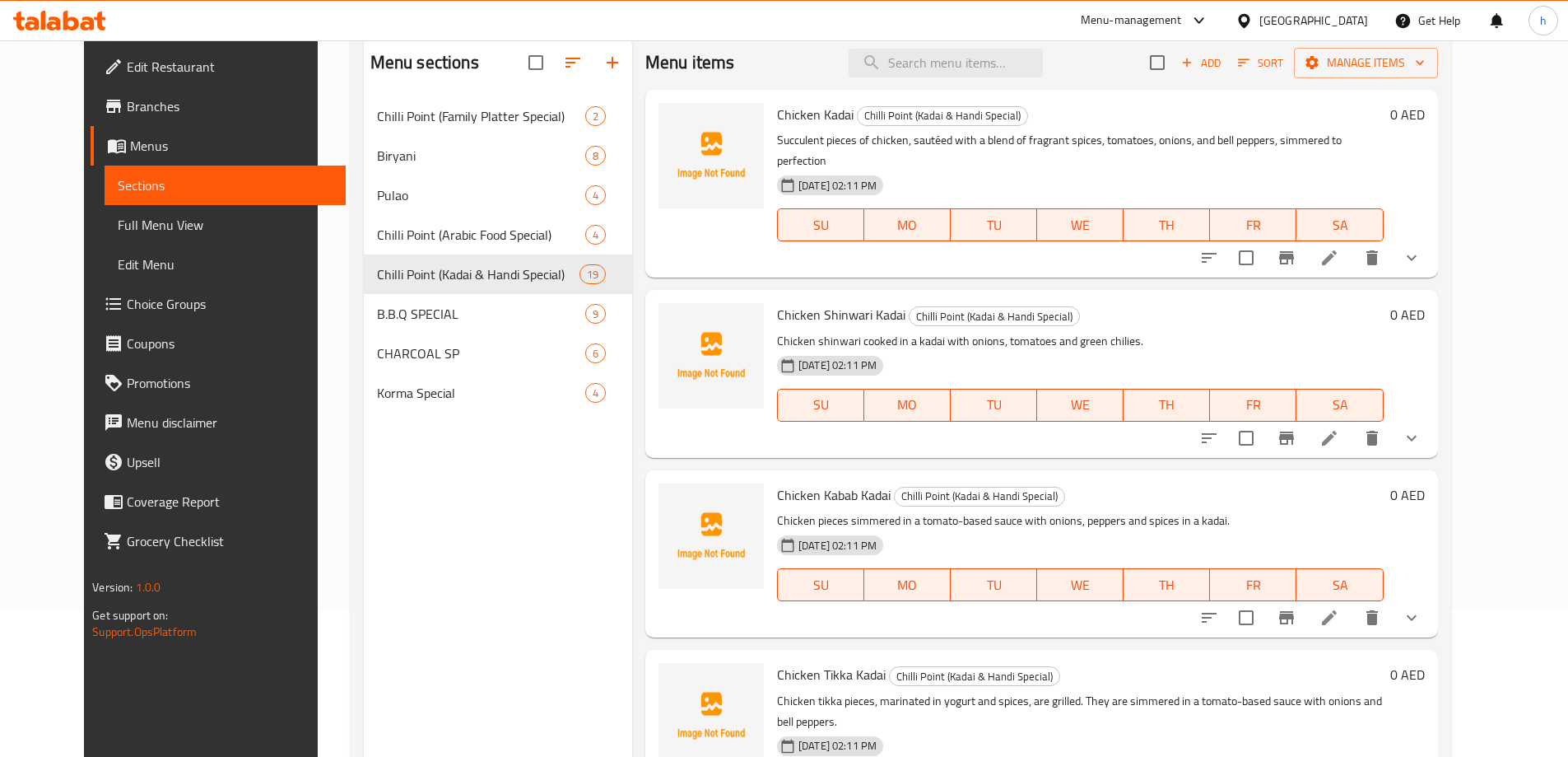
scroll to position [230, 0]
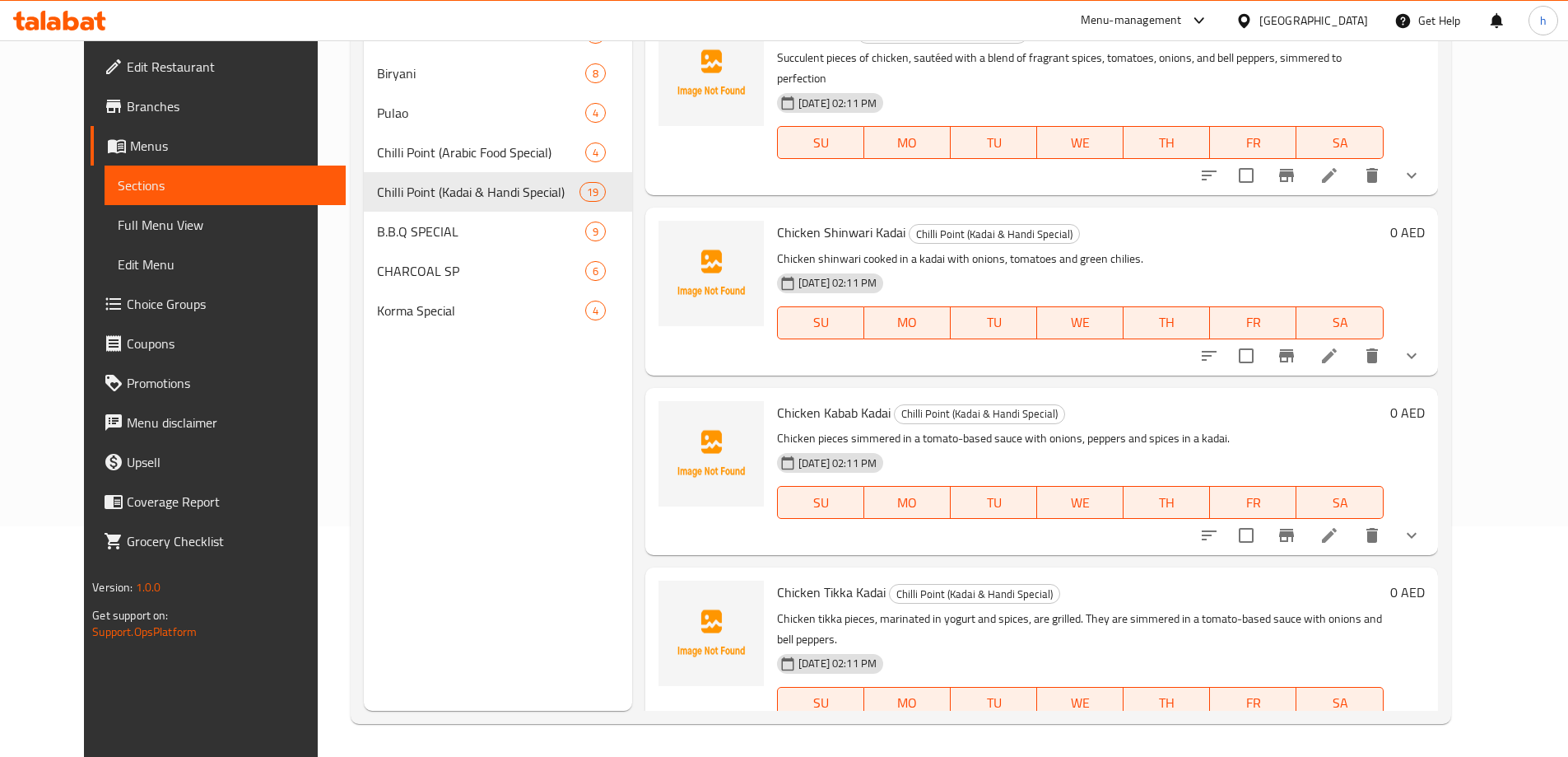
click at [578, 597] on div "Menu sections Chilli Point (Family Platter Special) 2 Biryani 8 Pulao 4 Chilli …" at bounding box center [498, 332] width 268 height 757
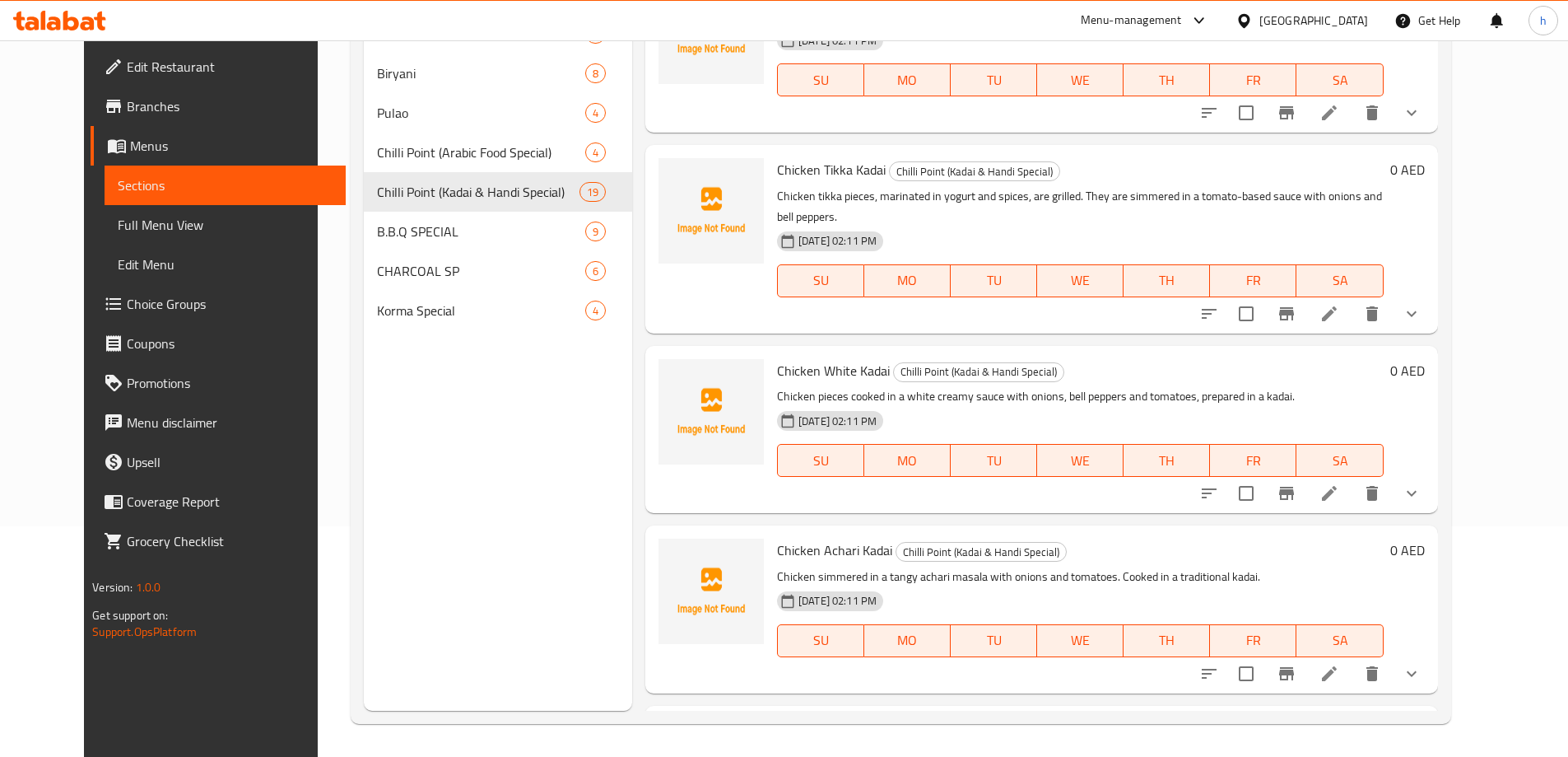
scroll to position [507, 0]
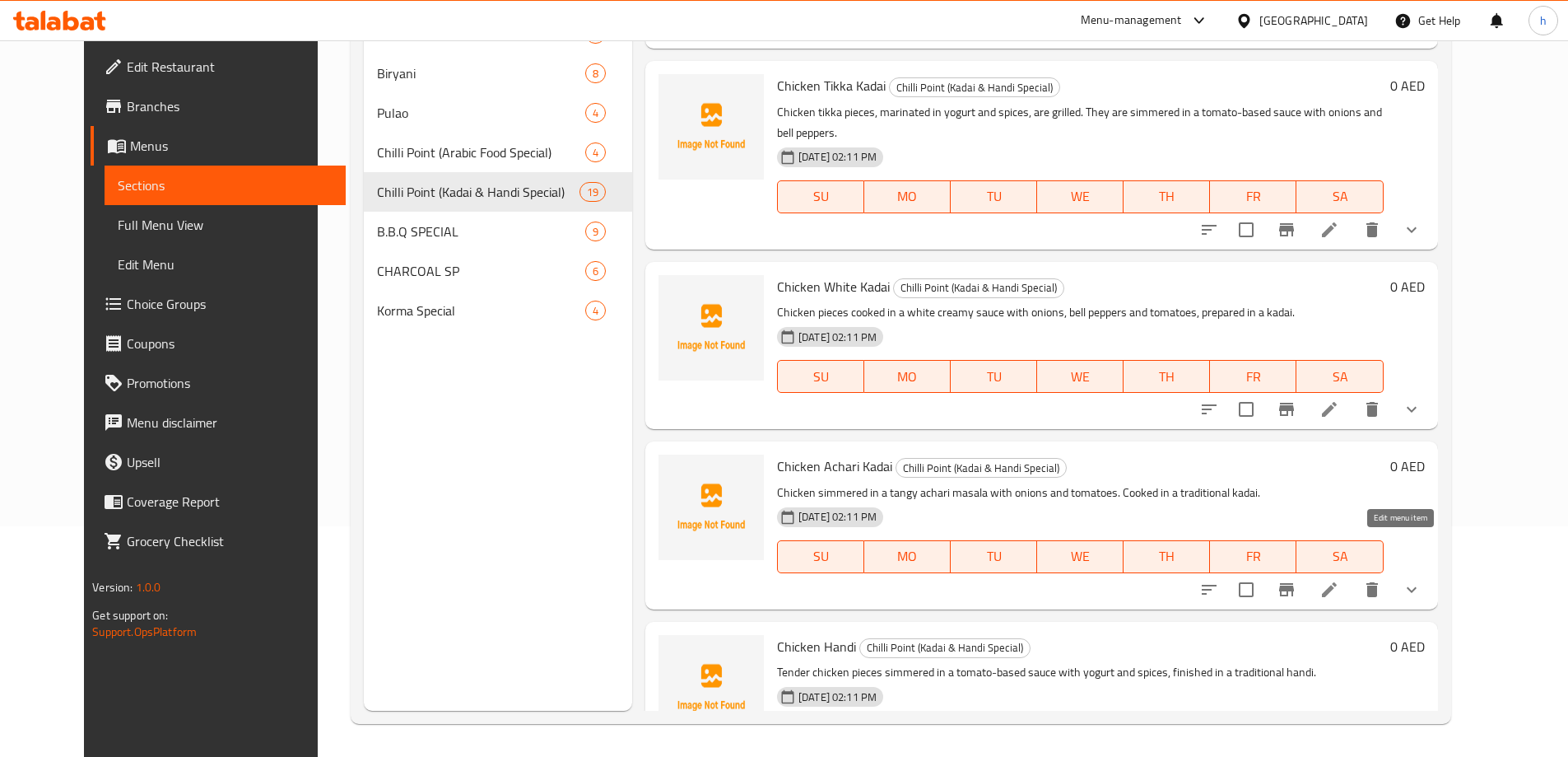
click at [1337, 582] on icon at bounding box center [1330, 590] width 15 height 15
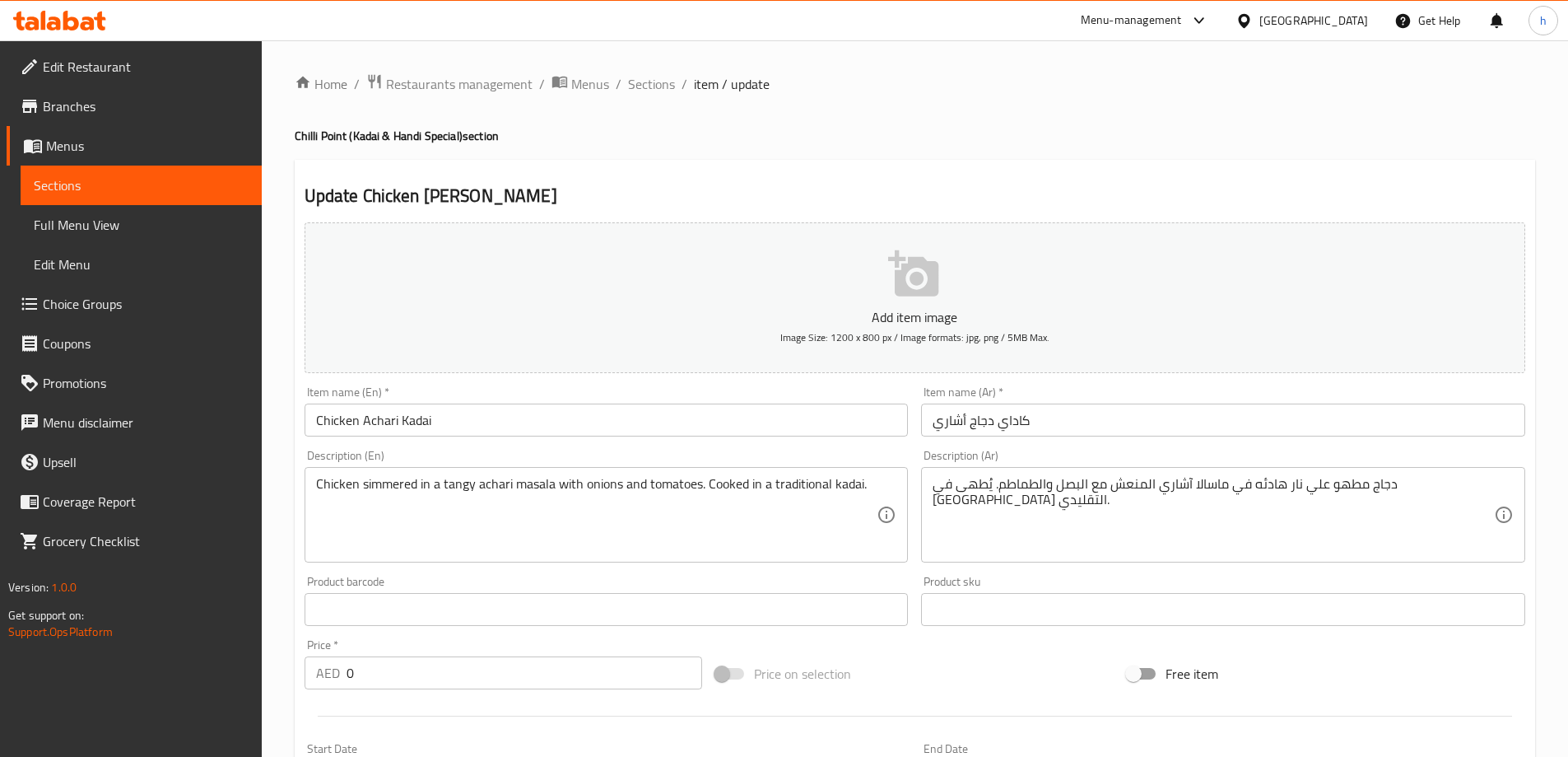
click at [616, 388] on div "Item name (En)   * Chicken Achari Kadai Item name (En) *" at bounding box center [607, 411] width 605 height 50
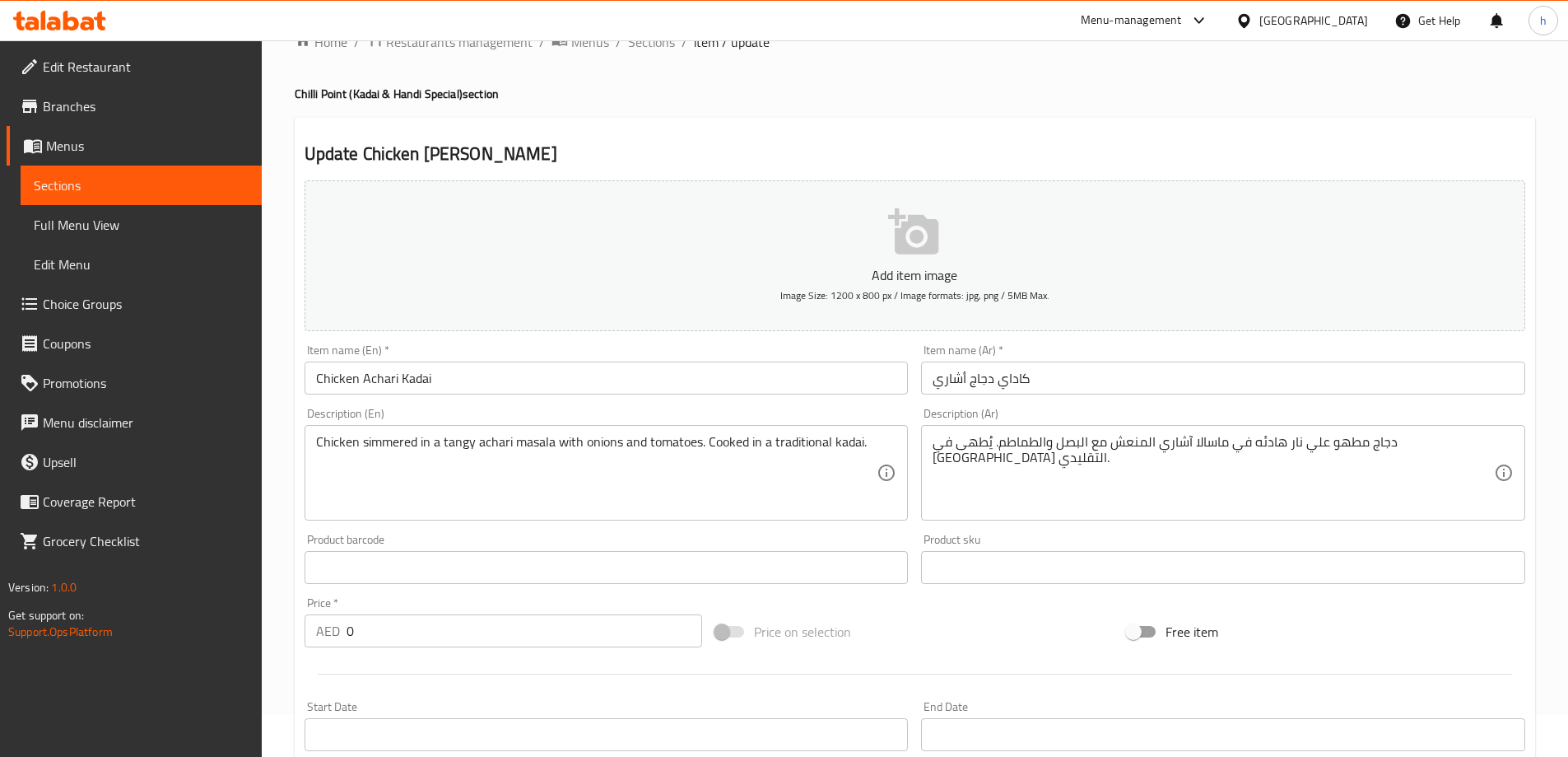
scroll to position [82, 0]
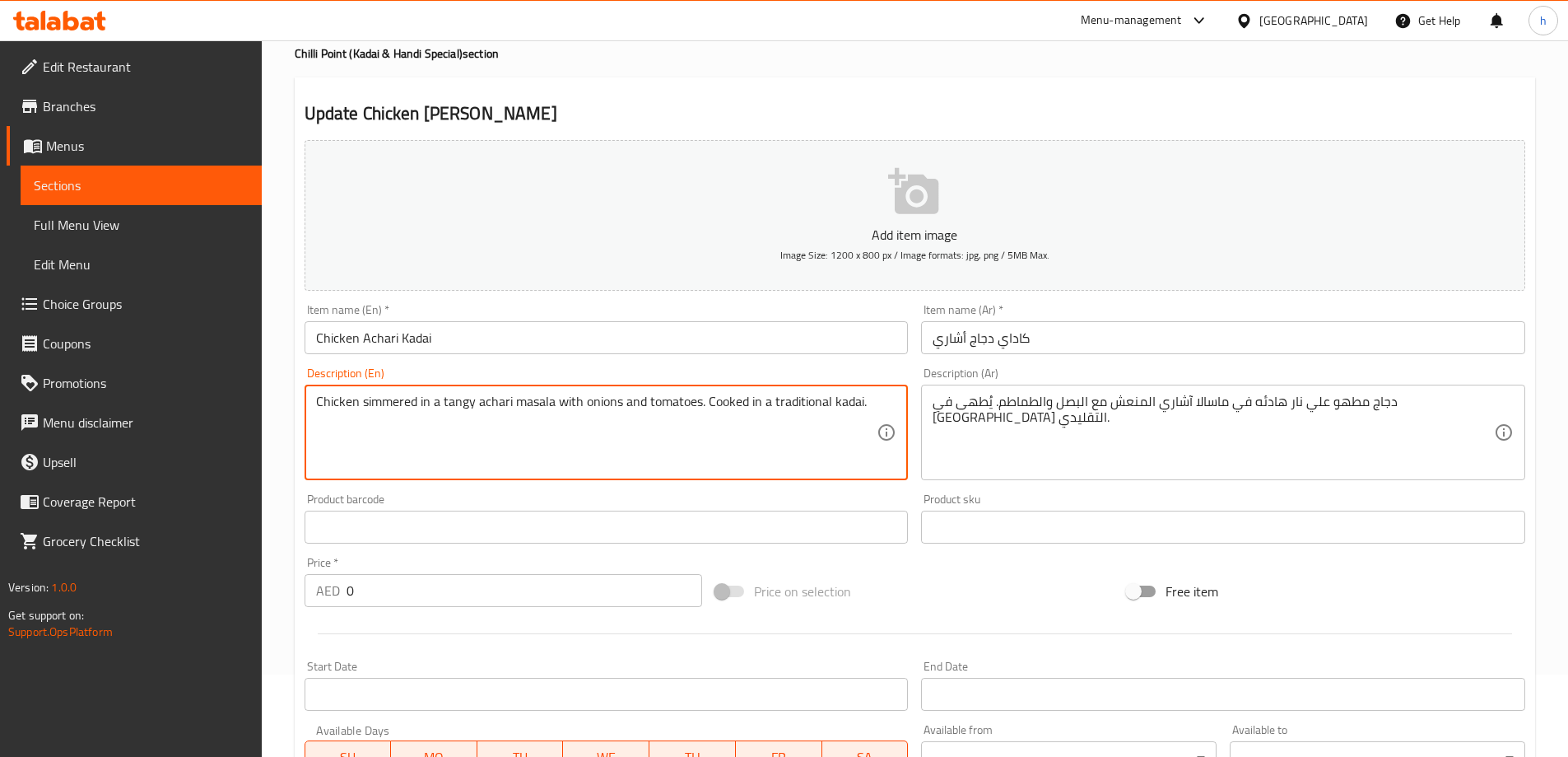
drag, startPoint x: 573, startPoint y: 402, endPoint x: 787, endPoint y: 426, distance: 215.3
click at [709, 437] on textarea "Chicken simmered in a tangy achari masala with onions and tomatoes. Cooked in a…" at bounding box center [596, 432] width 561 height 78
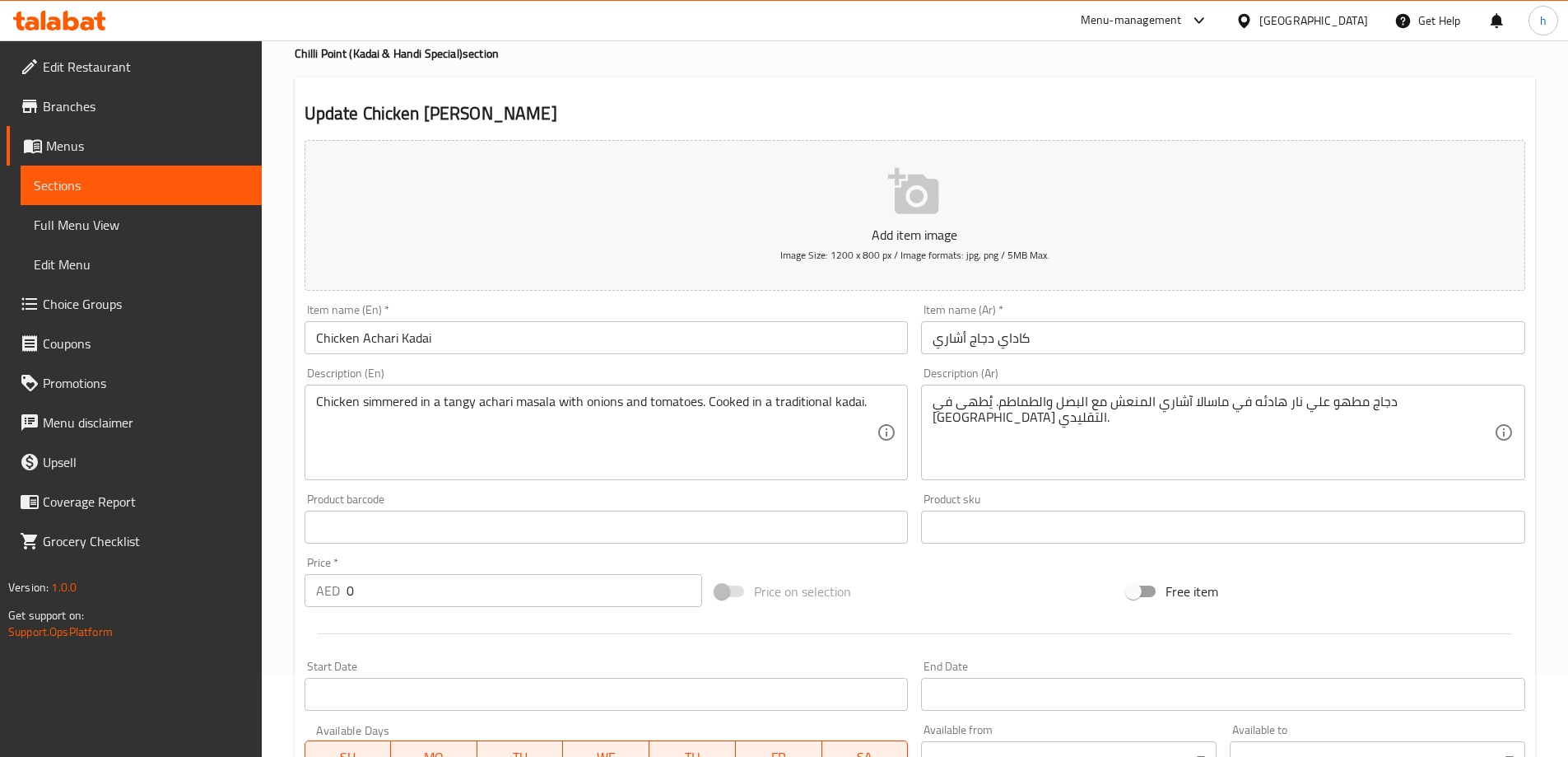
drag, startPoint x: 696, startPoint y: 114, endPoint x: 700, endPoint y: 126, distance: 12.6
click at [696, 114] on h2 "Update Chicken Achari Kadai" at bounding box center [915, 113] width 1221 height 25
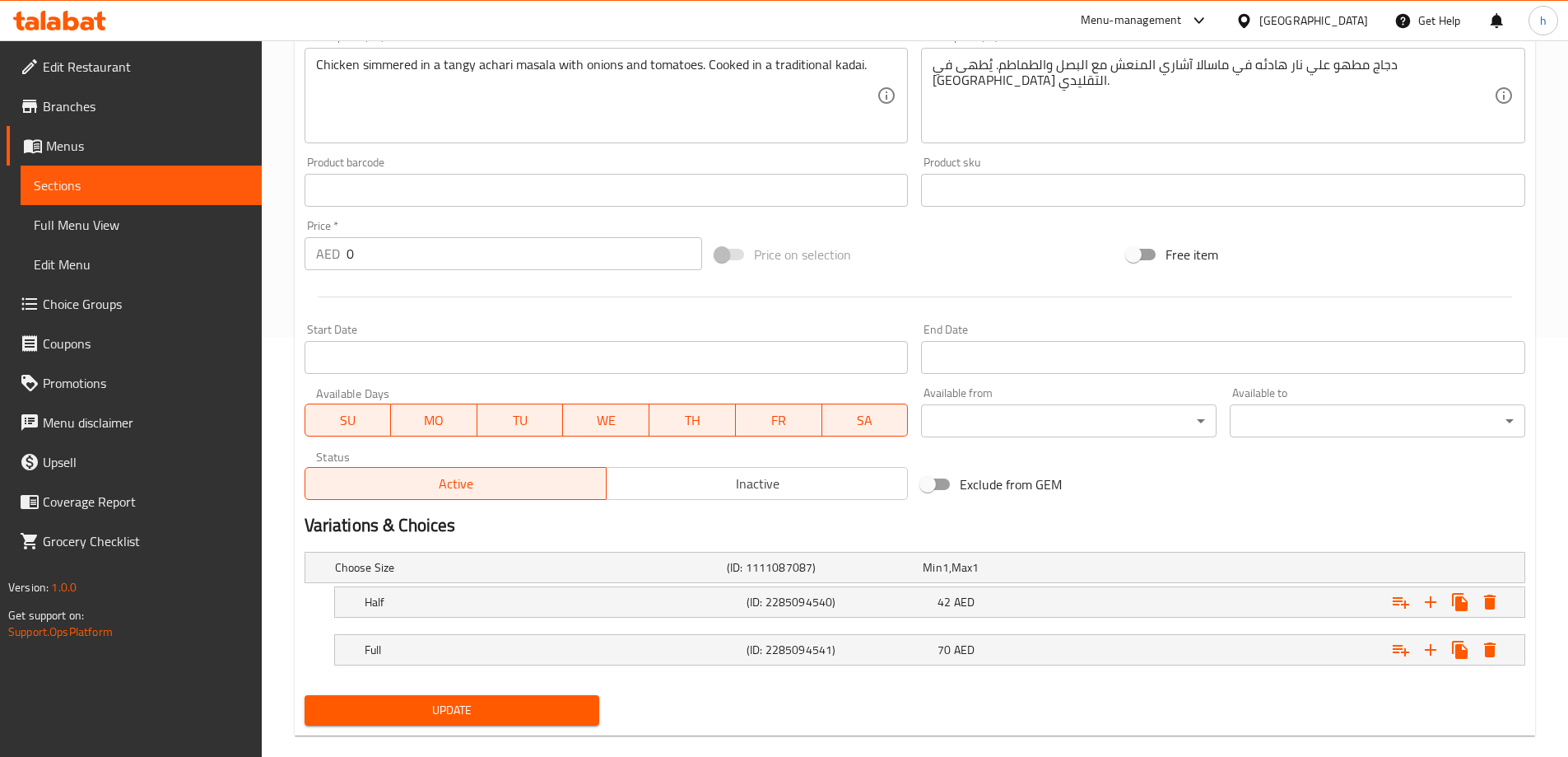
scroll to position [444, 0]
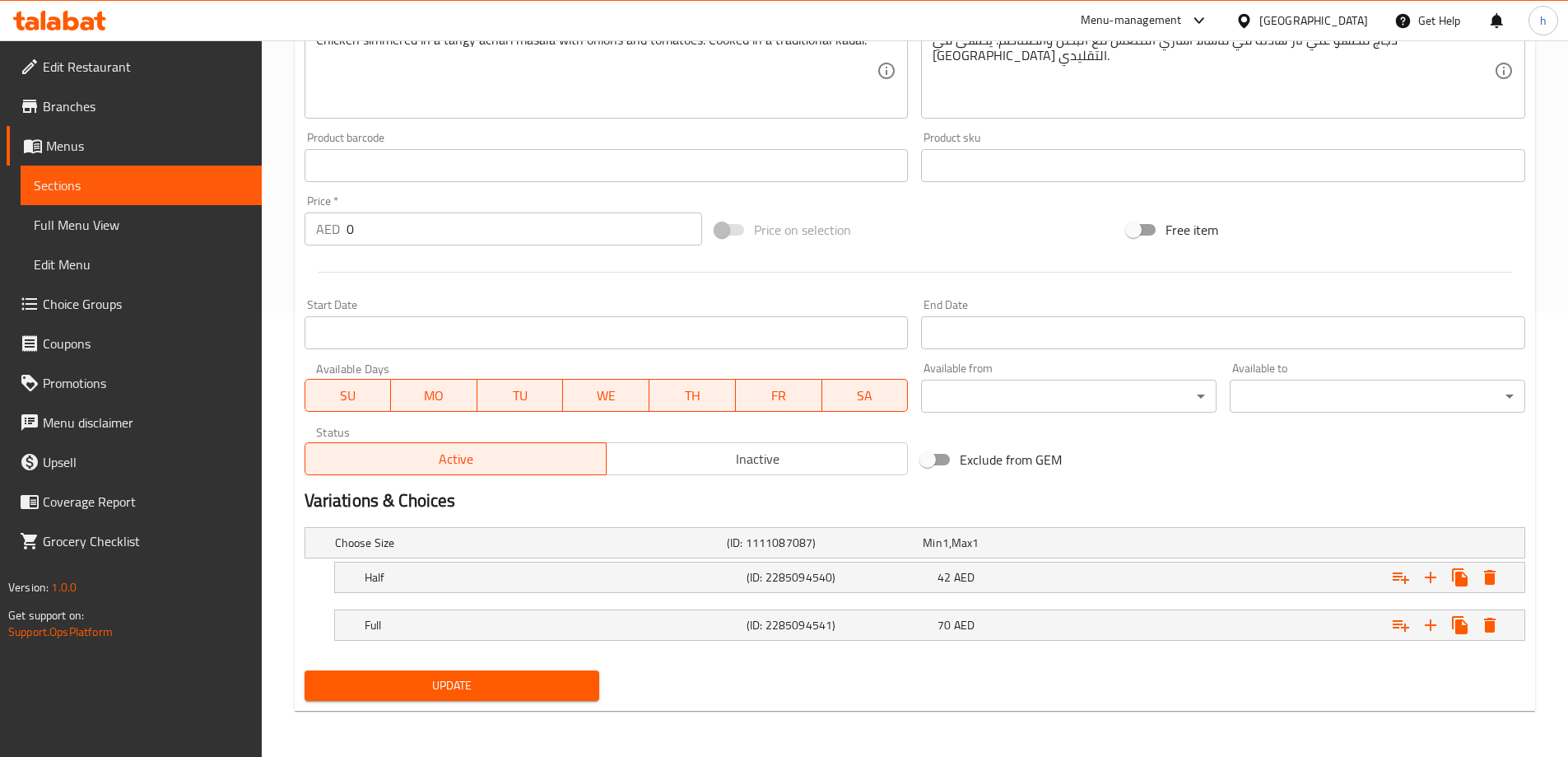
click at [496, 686] on span "Update" at bounding box center [452, 686] width 269 height 21
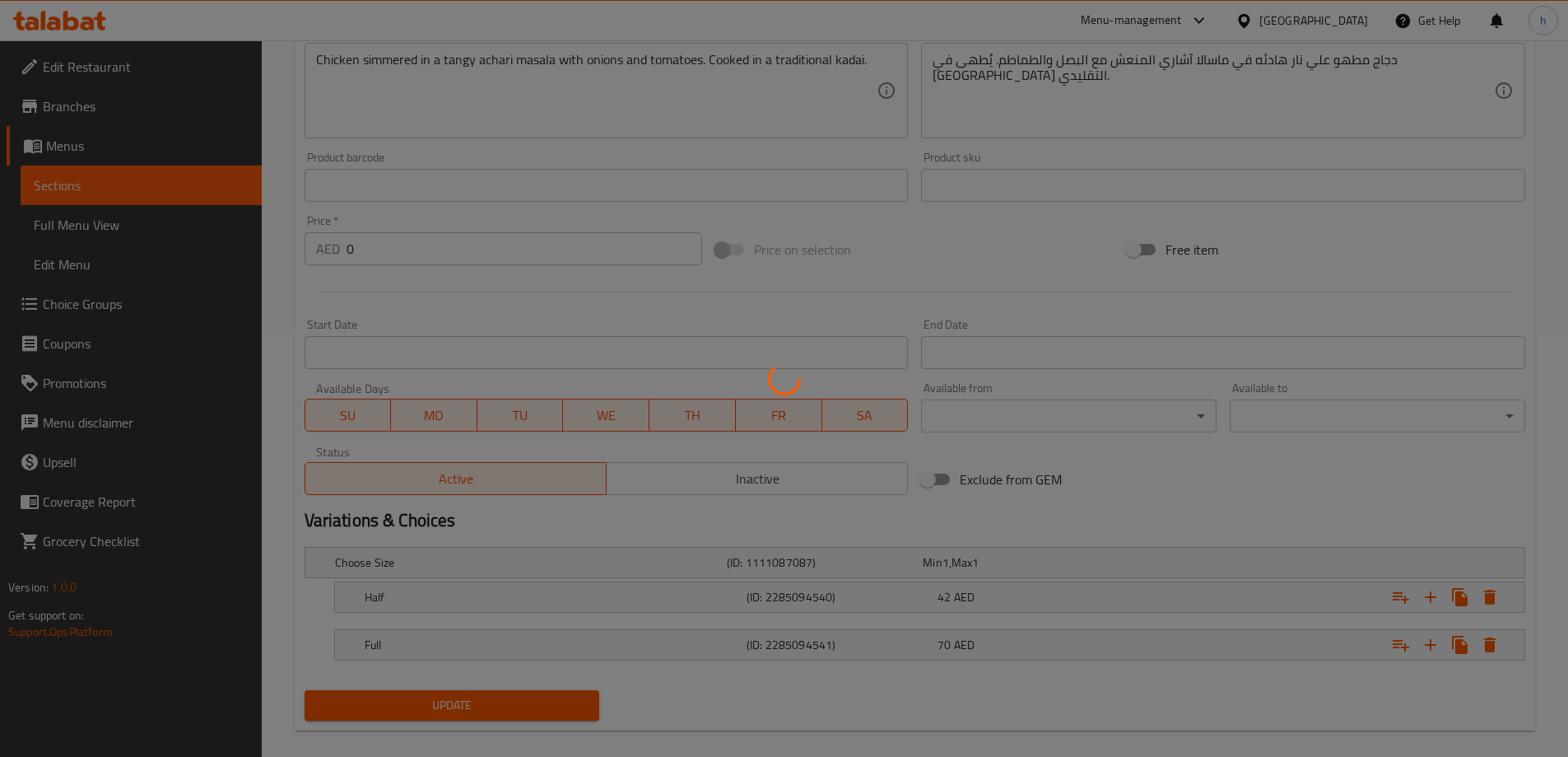
scroll to position [114, 0]
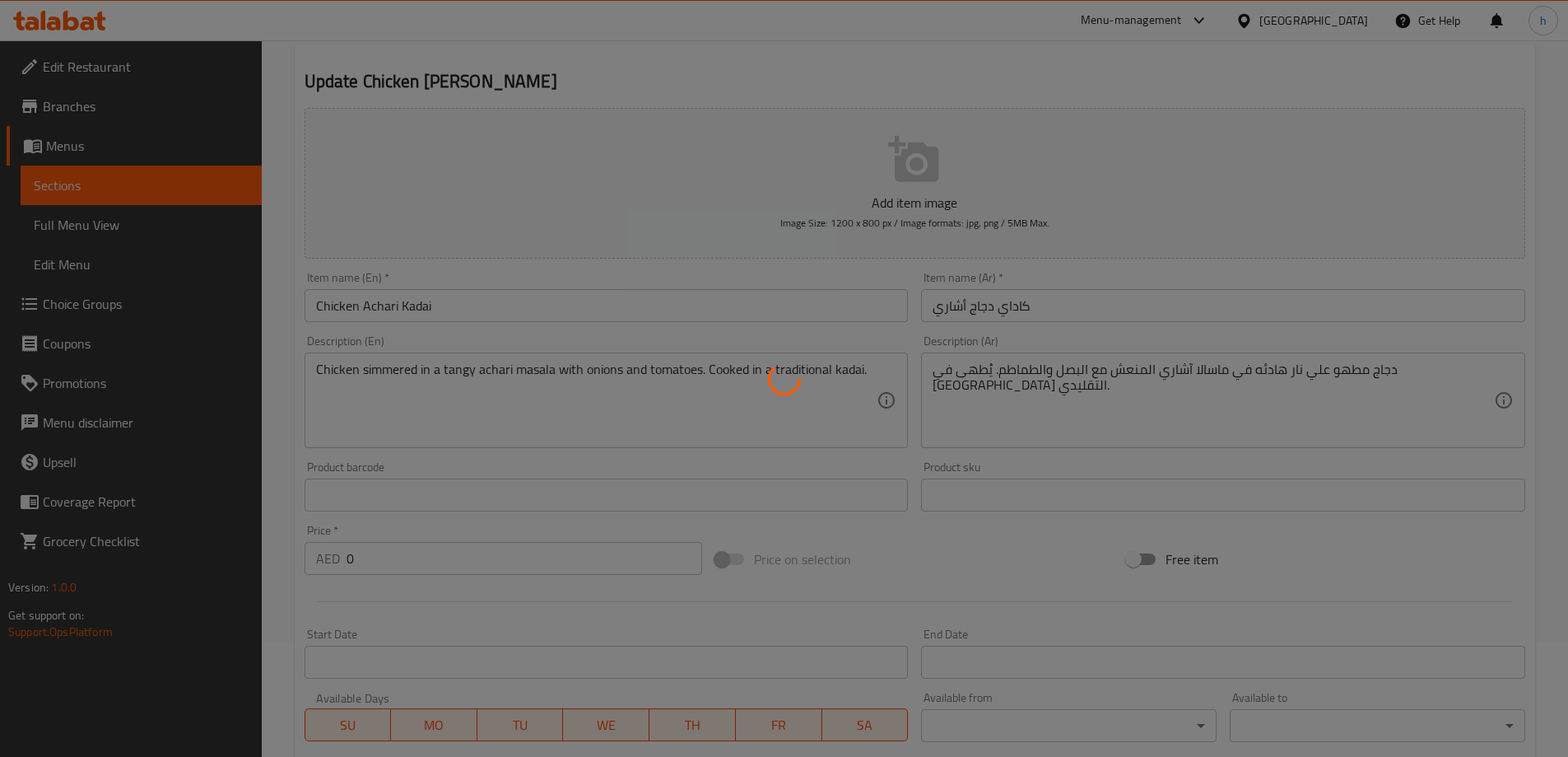
click at [506, 220] on div at bounding box center [784, 378] width 1568 height 757
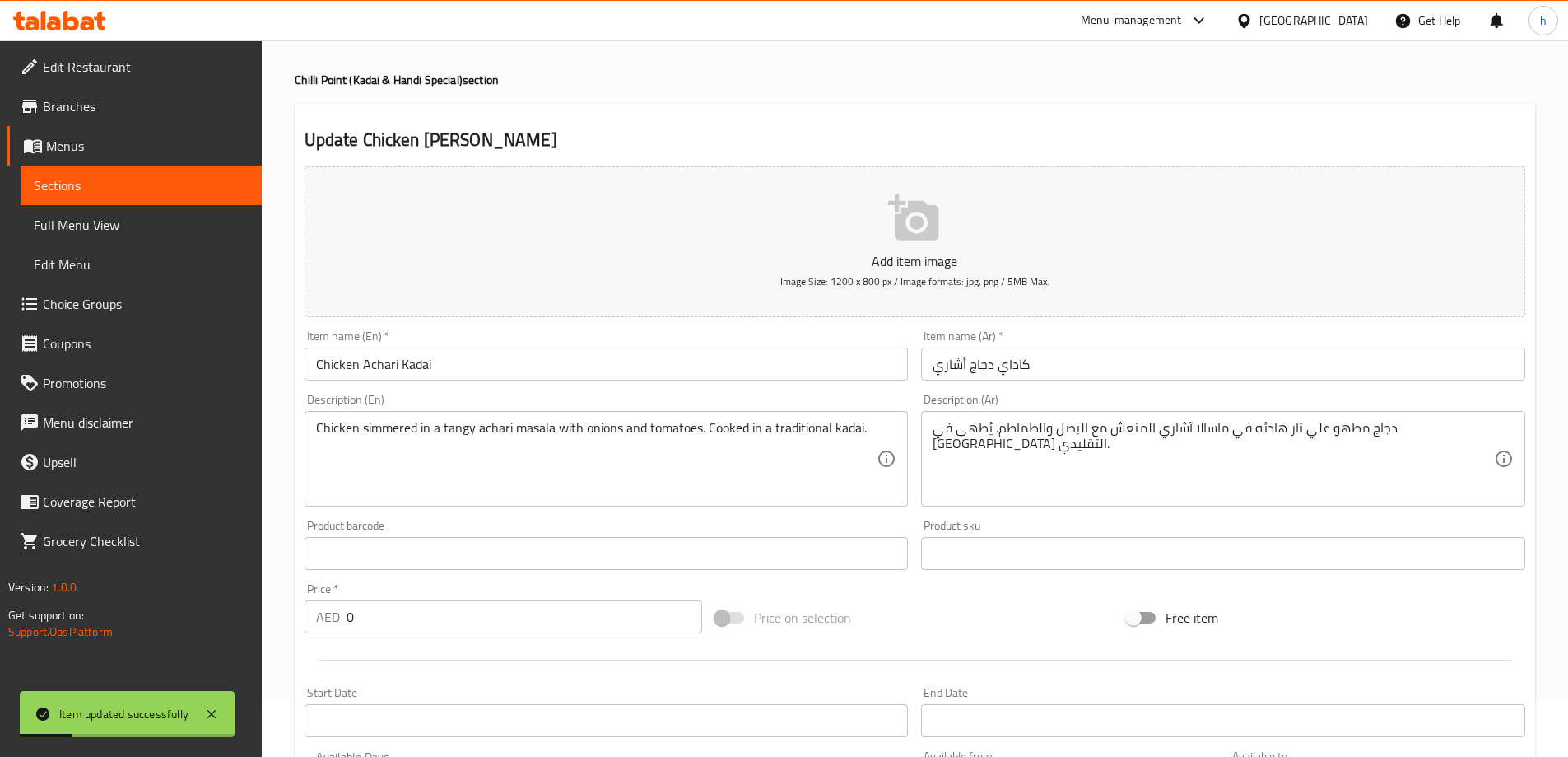
scroll to position [0, 0]
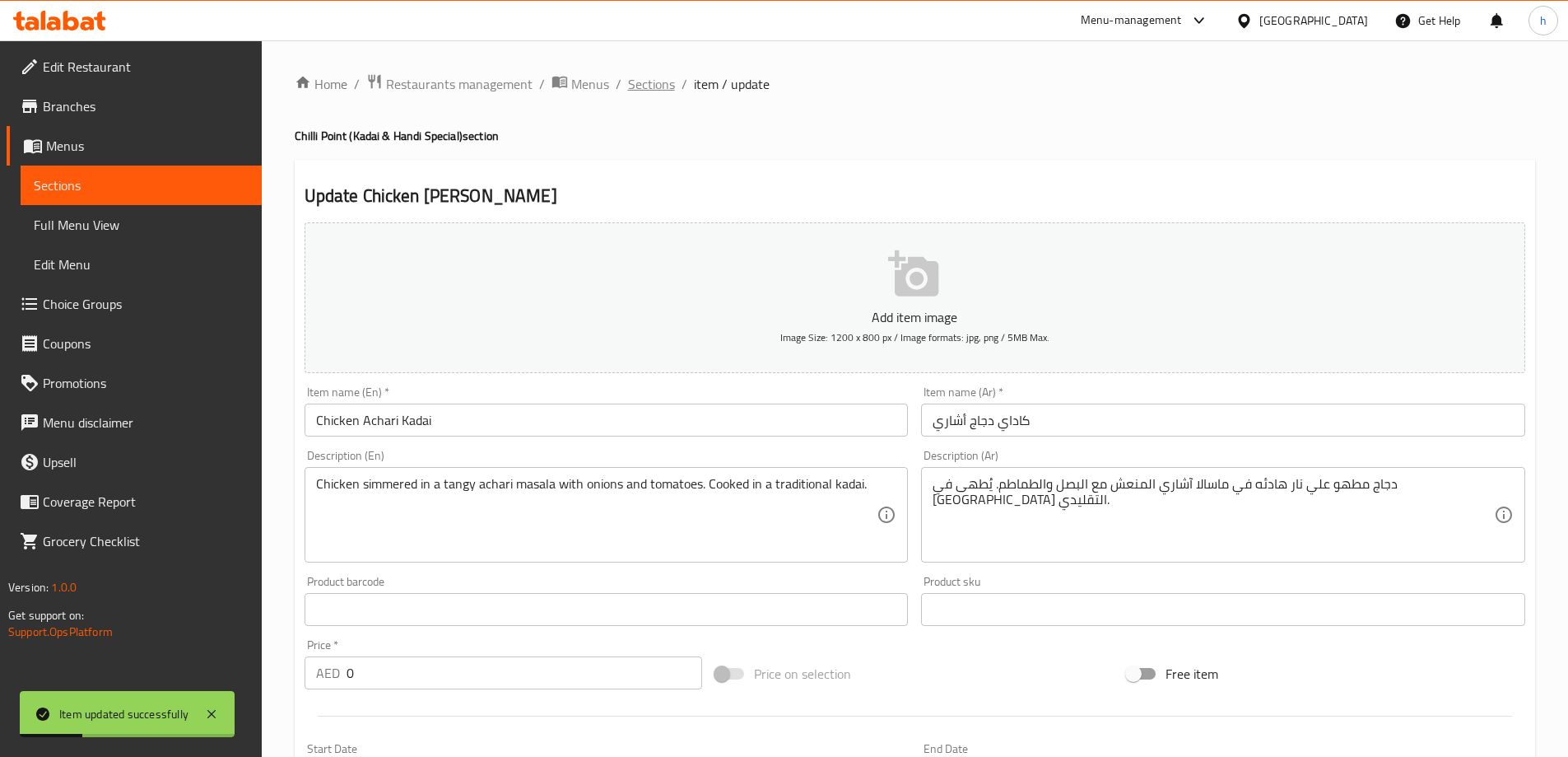
click at [651, 88] on span "Sections" at bounding box center [652, 84] width 47 height 20
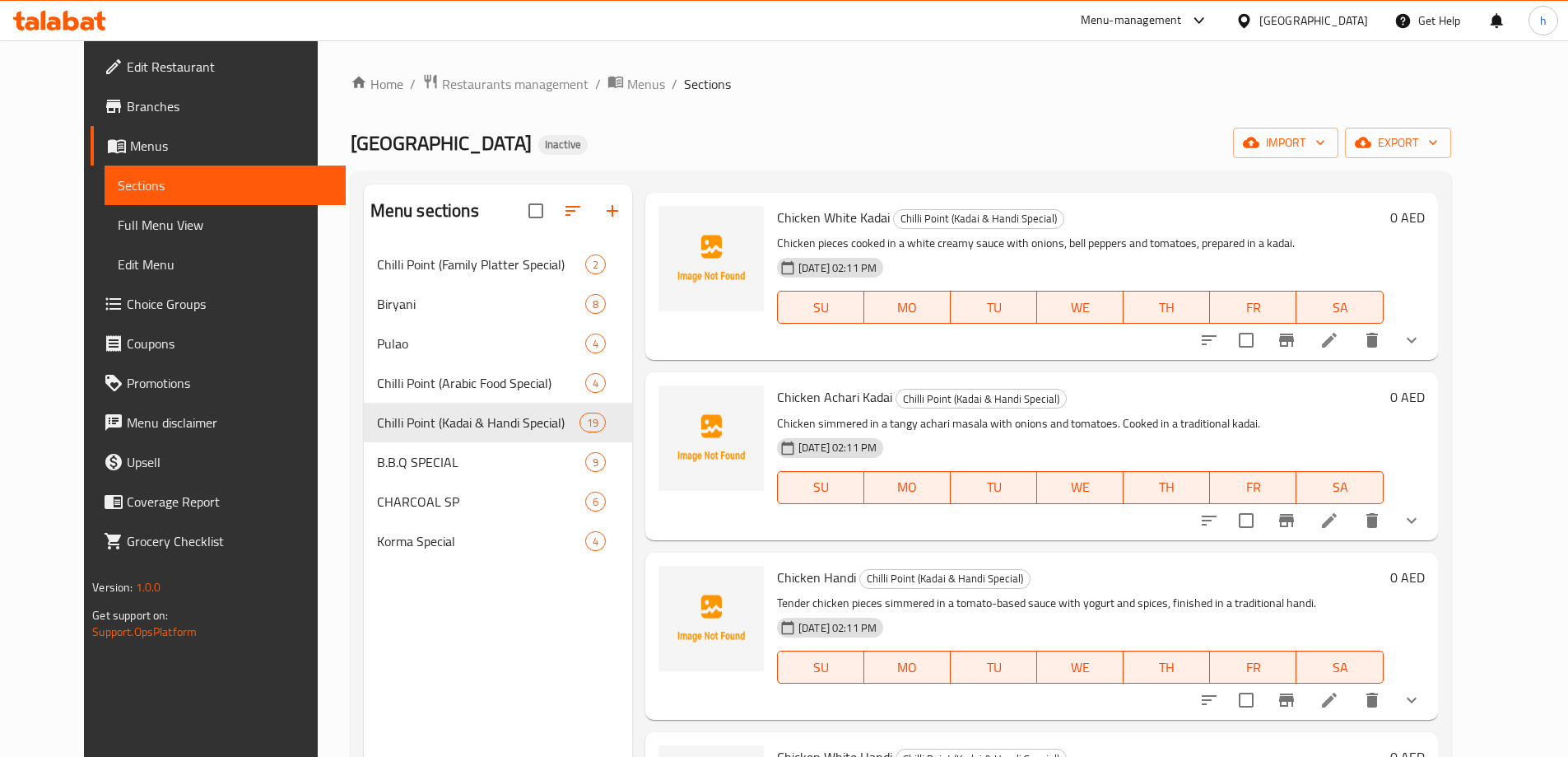
scroll to position [914, 0]
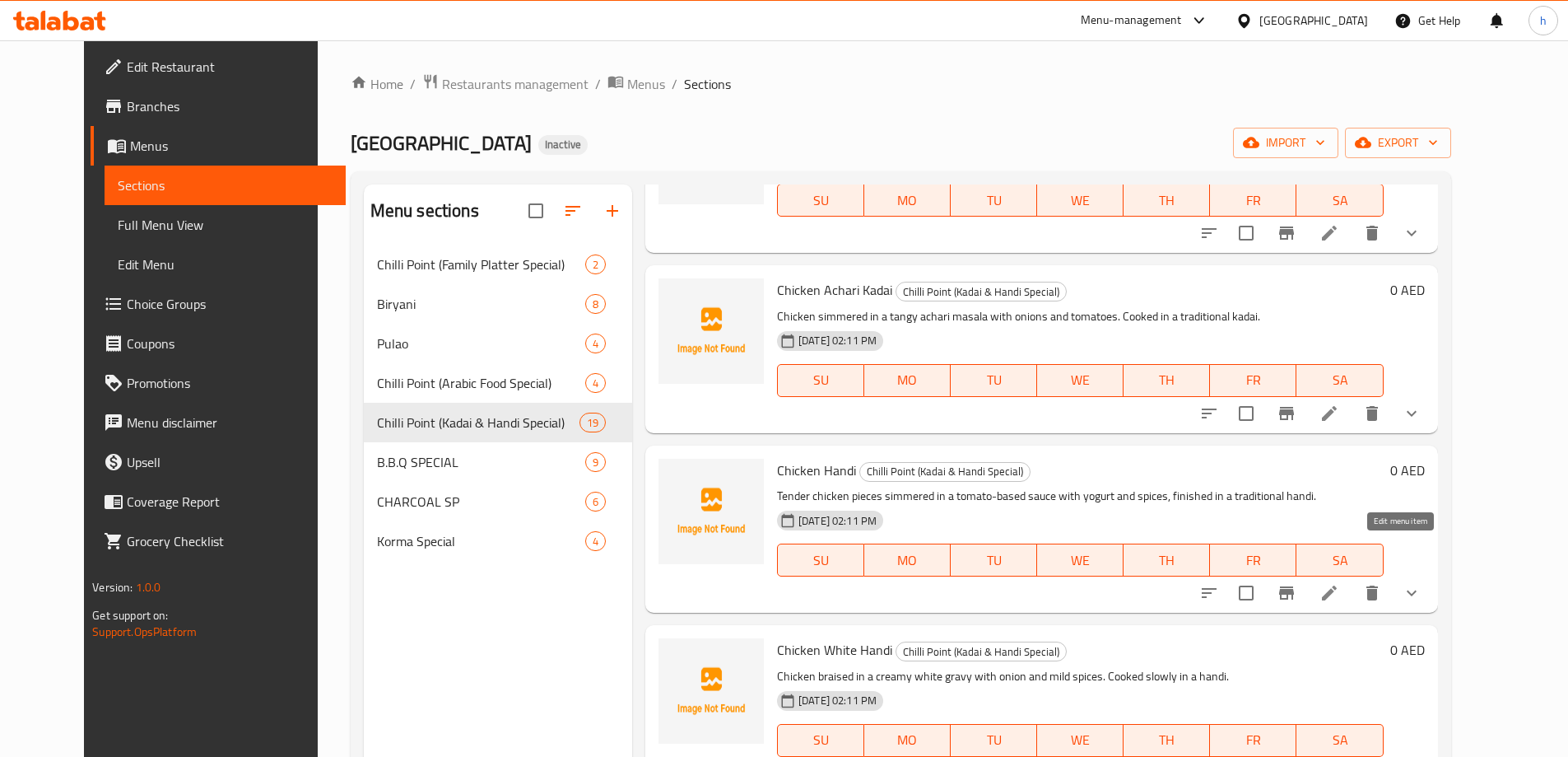
click at [1340, 583] on icon at bounding box center [1329, 593] width 20 height 20
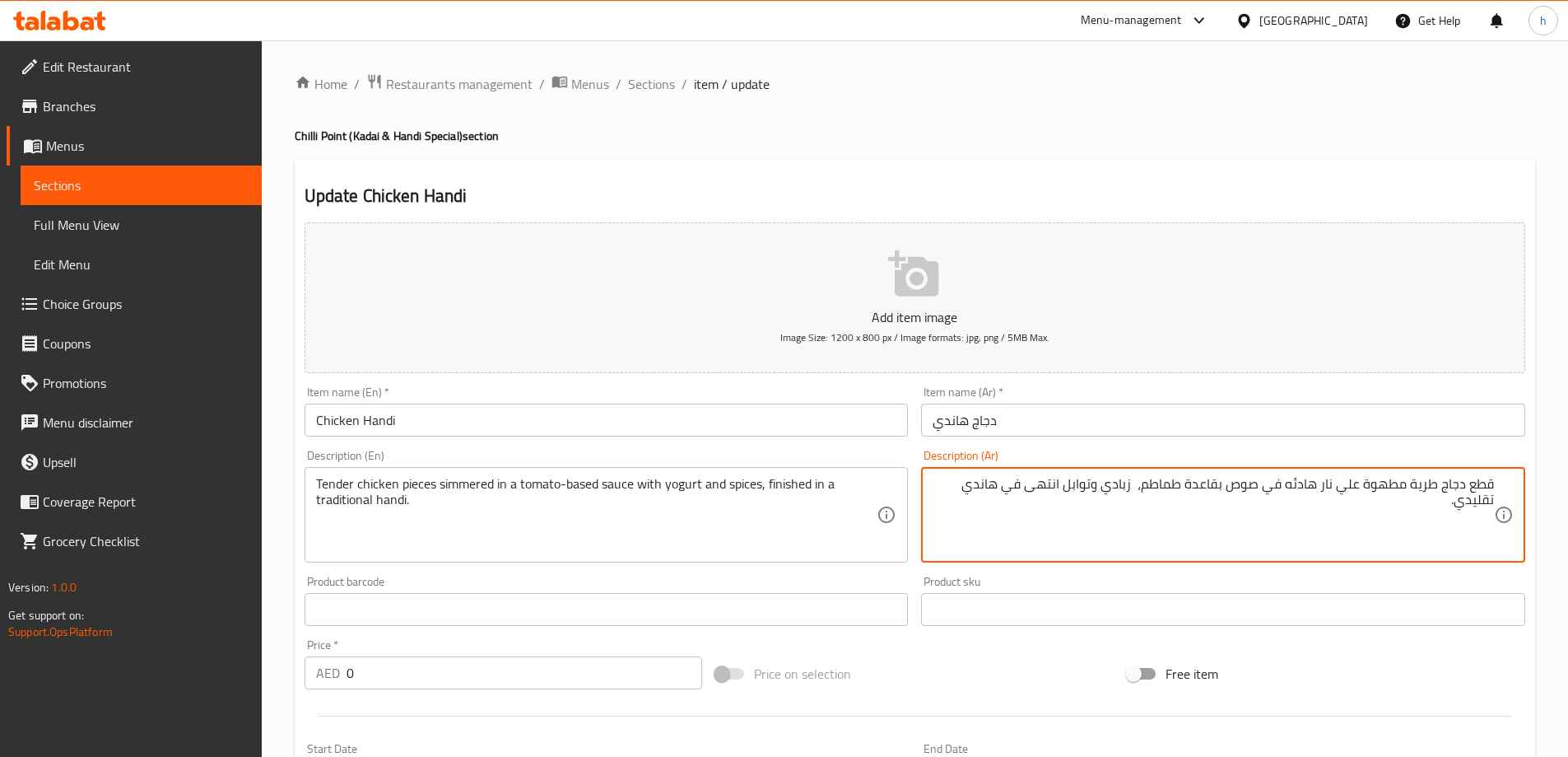
drag, startPoint x: 1279, startPoint y: 485, endPoint x: 1172, endPoint y: 489, distance: 107.1
click at [1172, 489] on textarea "قطع دجاج طرية مطهوة علي نار هادئه في صوص بقاعدة طماطم، زبادي وتوابل انتهى في ها…" at bounding box center [1213, 514] width 561 height 78
click at [1142, 487] on textarea "قطع دجاج طرية مطهوة علي نار هادئه في صوص بقاعدة طماطم، زبادي وتوابل انتهى في ها…" at bounding box center [1213, 514] width 561 height 78
click at [647, 89] on span "Sections" at bounding box center [652, 84] width 47 height 20
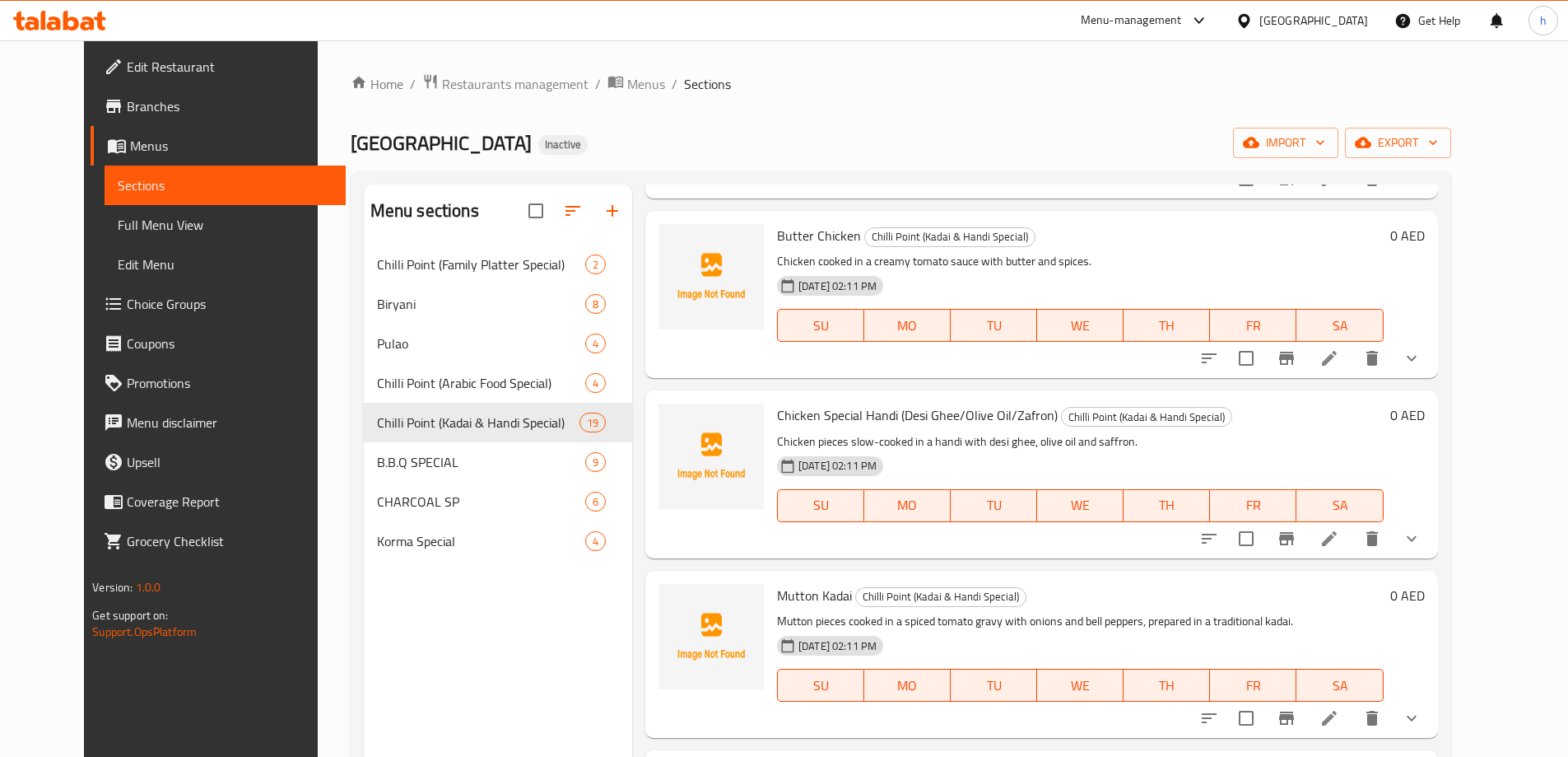
scroll to position [1612, 0]
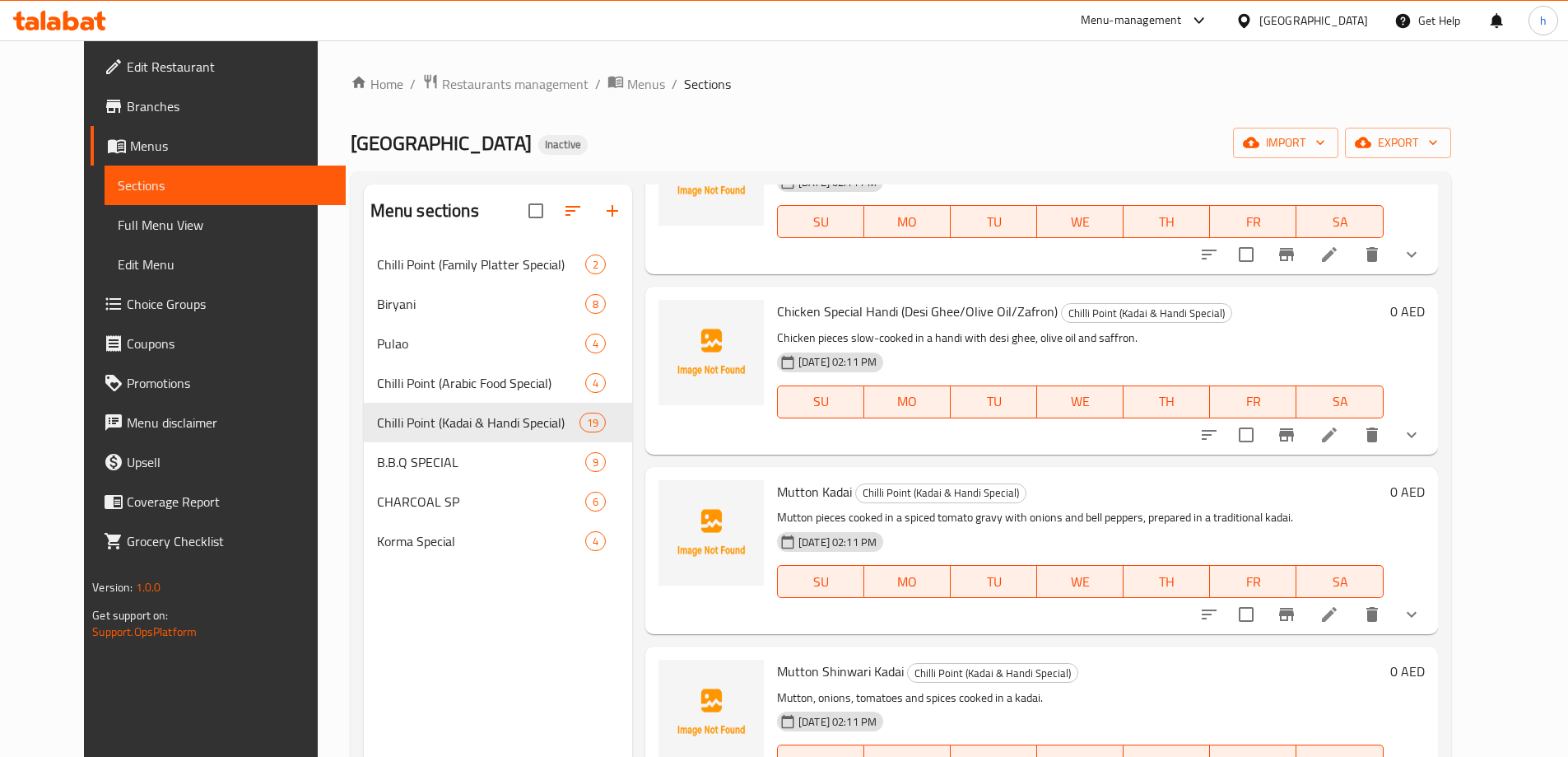
click at [486, 672] on div "Menu sections Chilli Point (Family Platter Special) 2 Biryani 8 Pulao 4 Chilli …" at bounding box center [498, 563] width 268 height 757
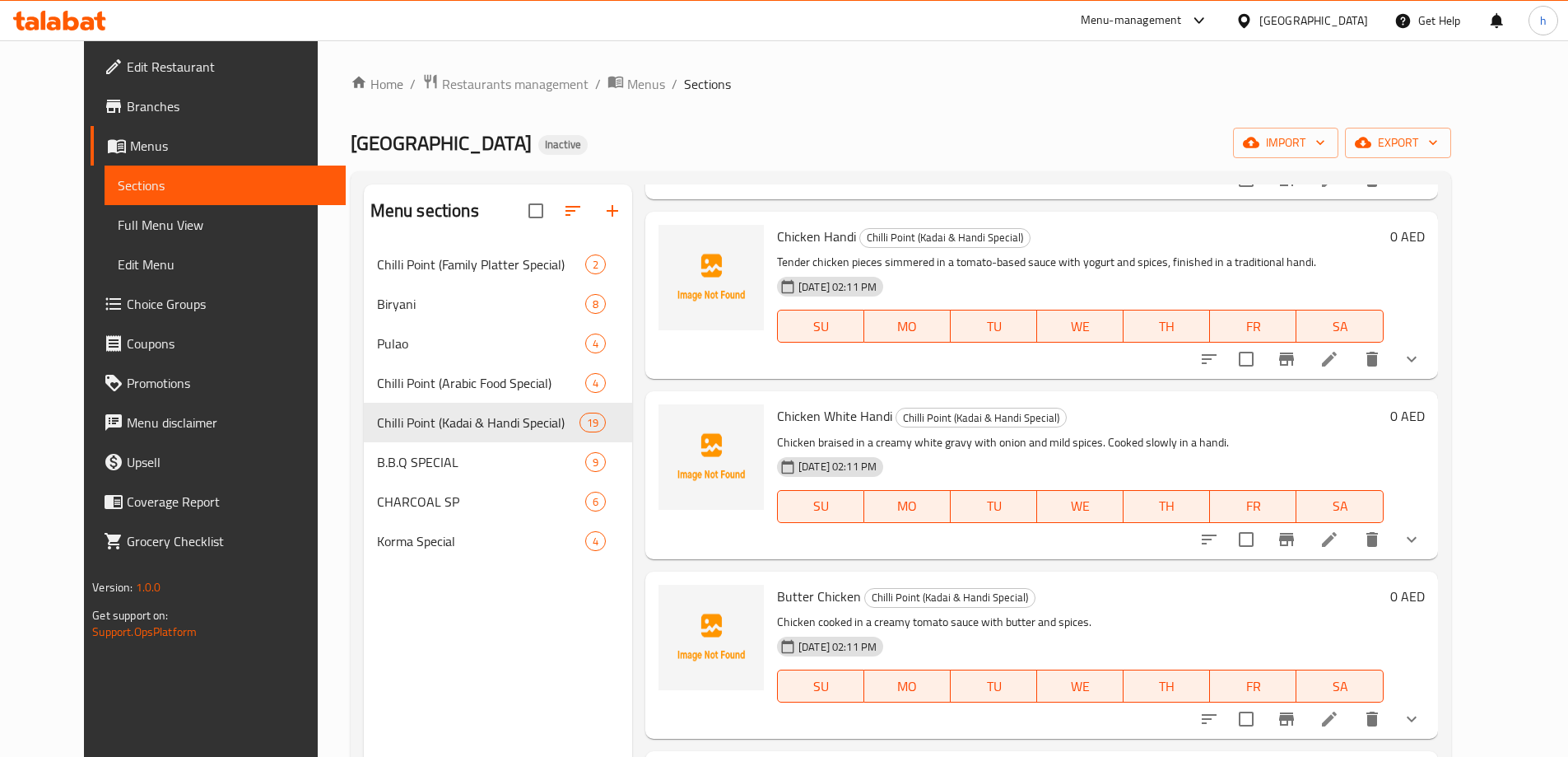
scroll to position [1118, 0]
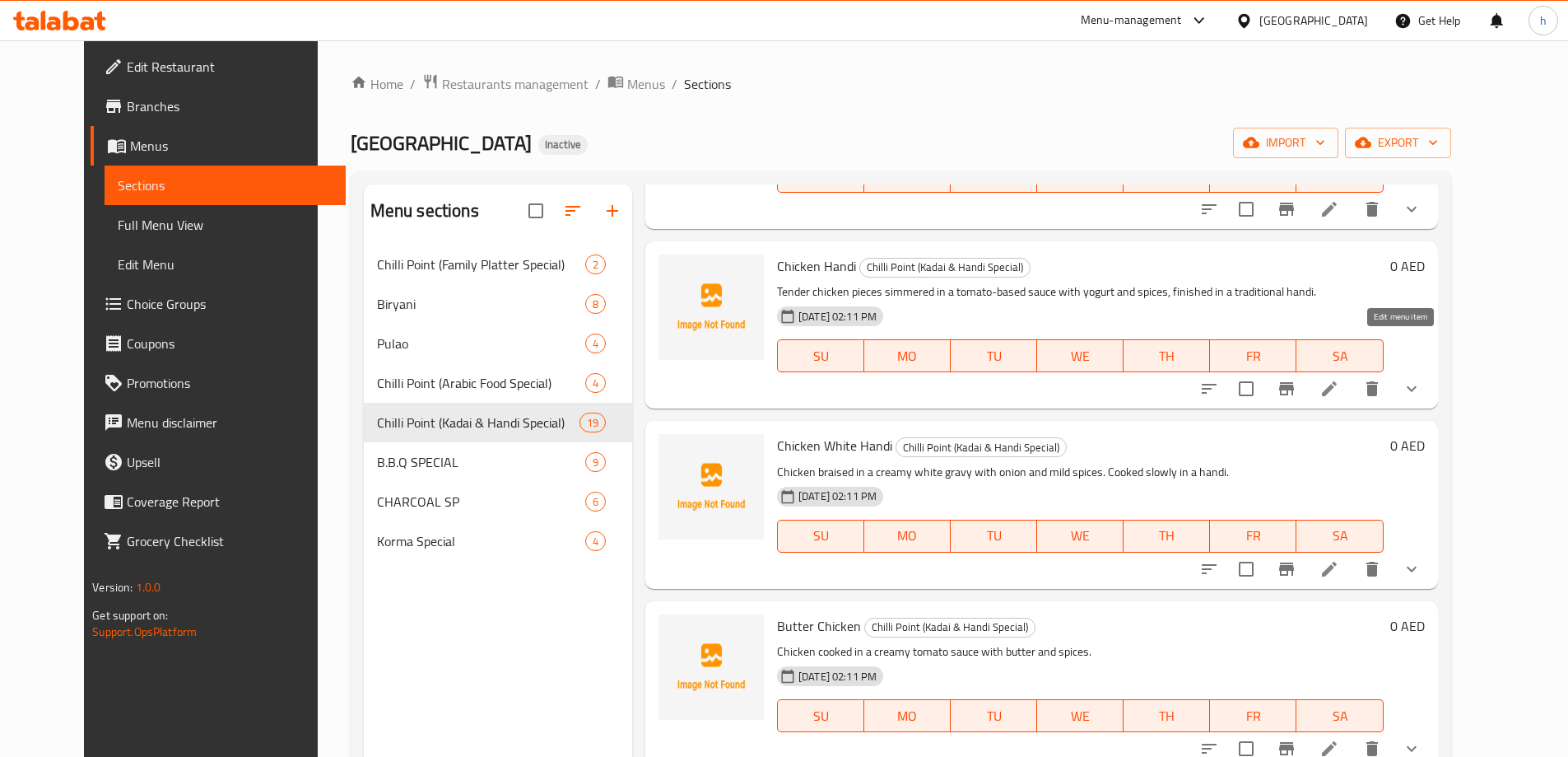
click at [1340, 378] on icon at bounding box center [1329, 388] width 20 height 20
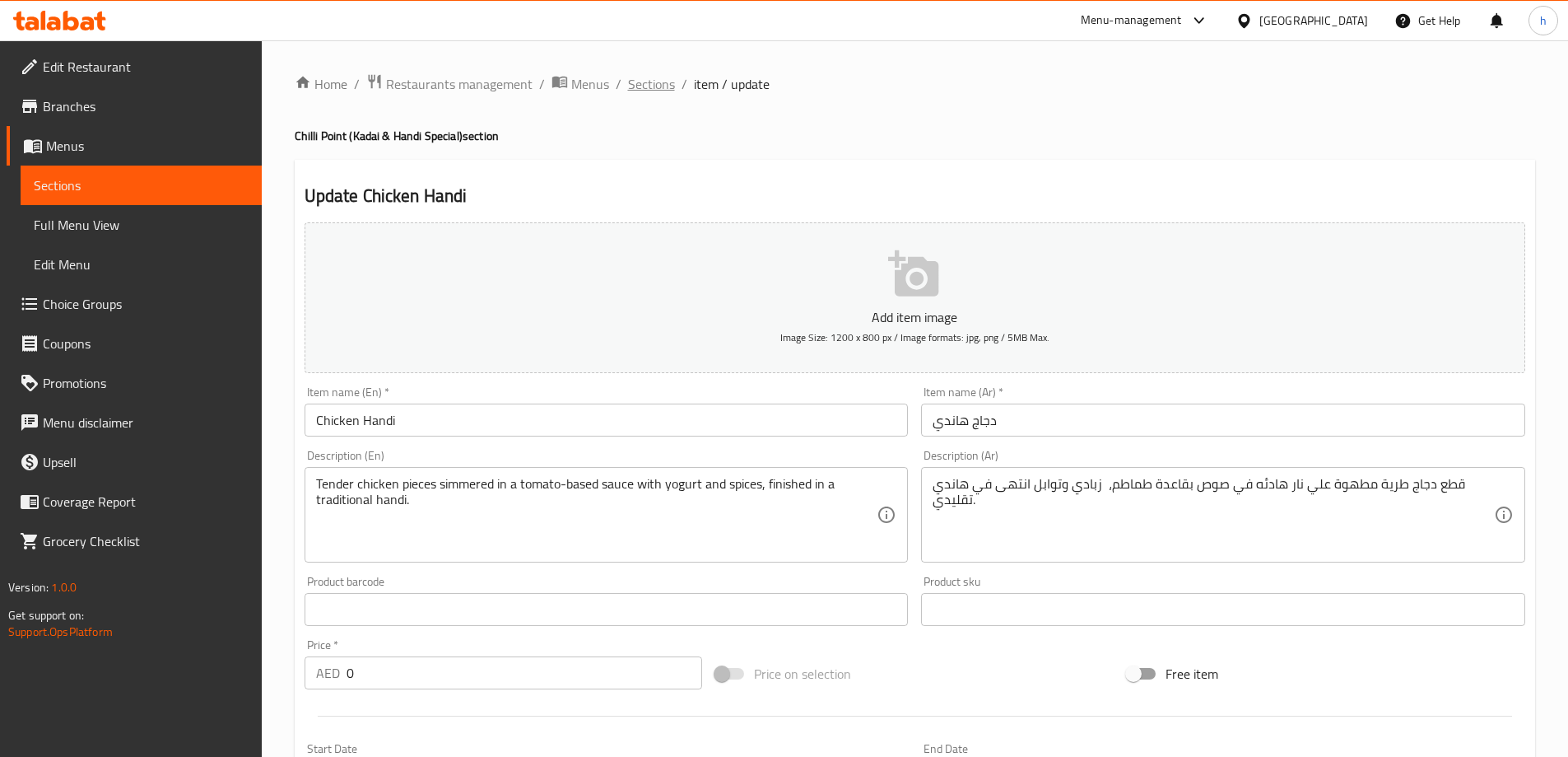
click at [662, 92] on span "Sections" at bounding box center [652, 84] width 47 height 20
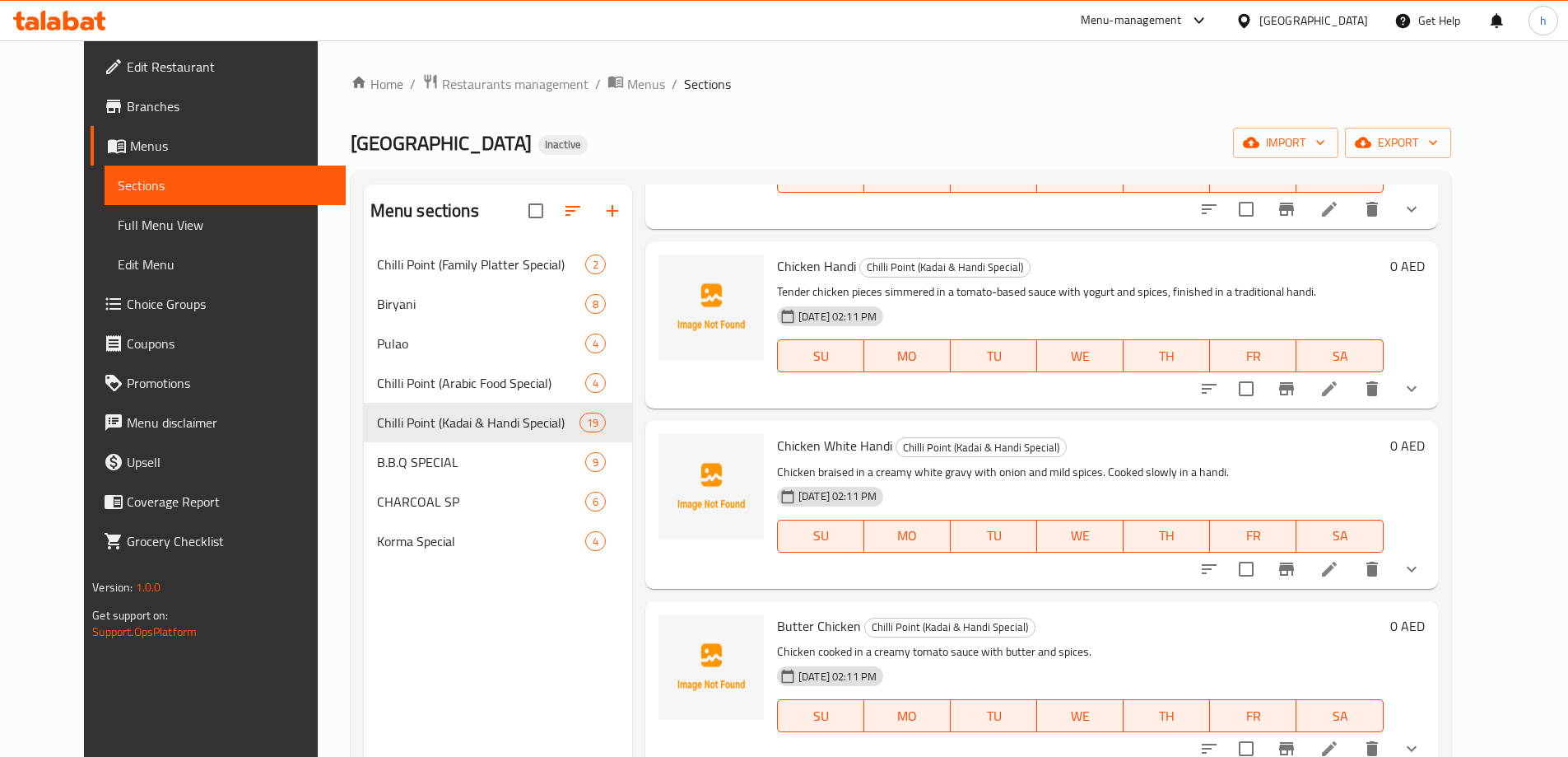
scroll to position [1153, 0]
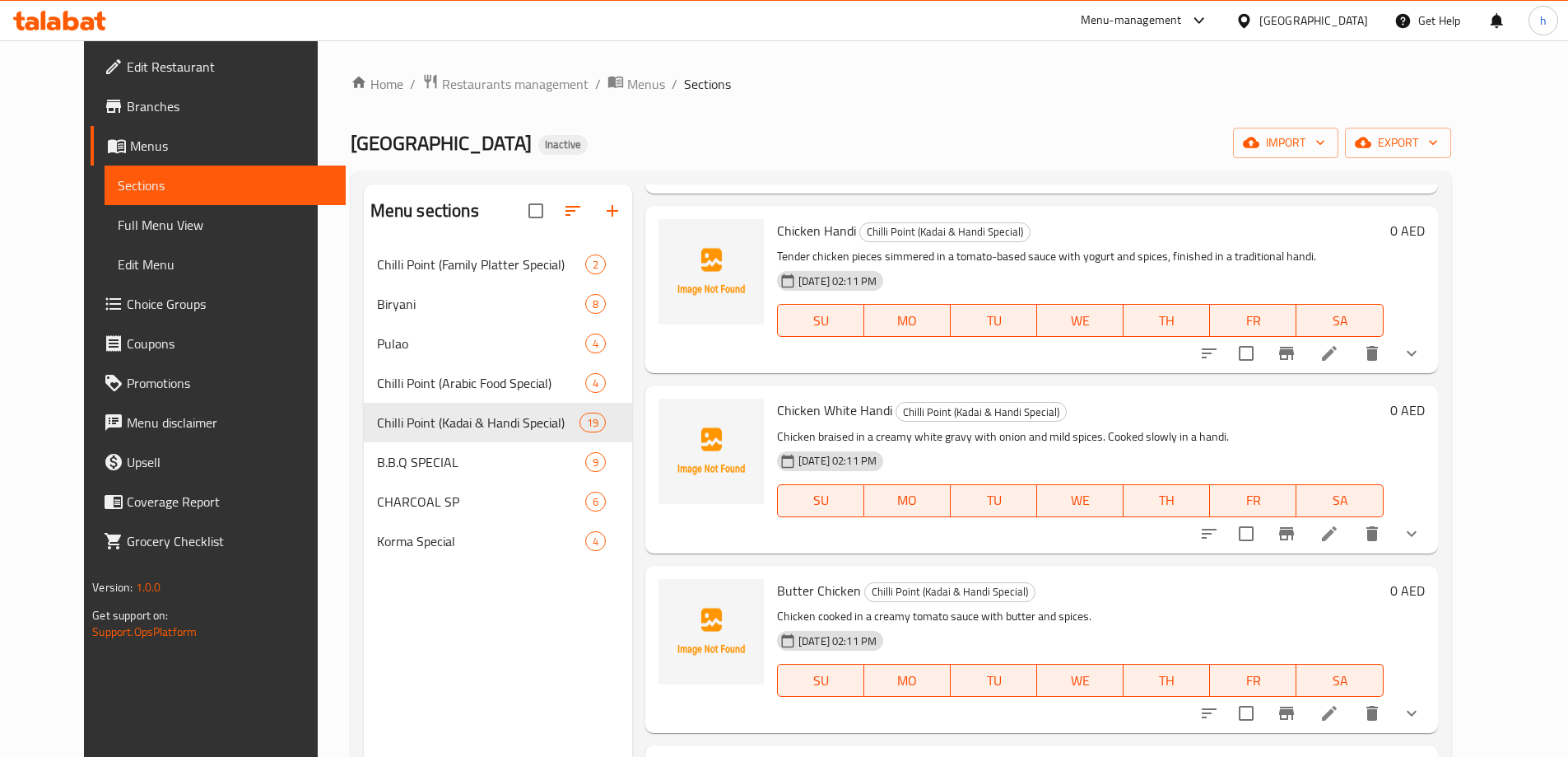
click at [1337, 527] on icon at bounding box center [1330, 534] width 15 height 15
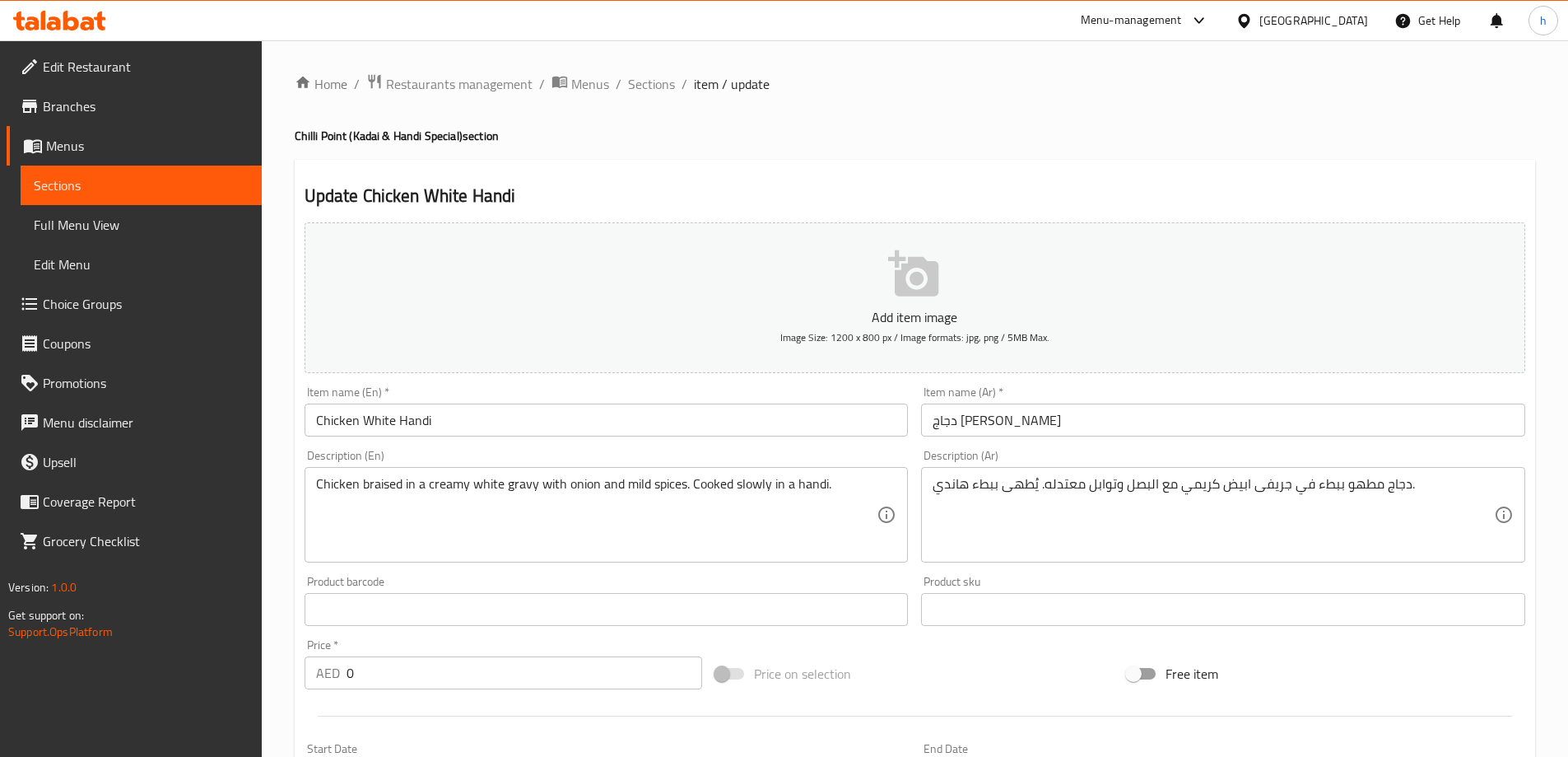
click at [475, 385] on div "Item name (En)   * Chicken White Handi Item name (En) *" at bounding box center [607, 411] width 618 height 63
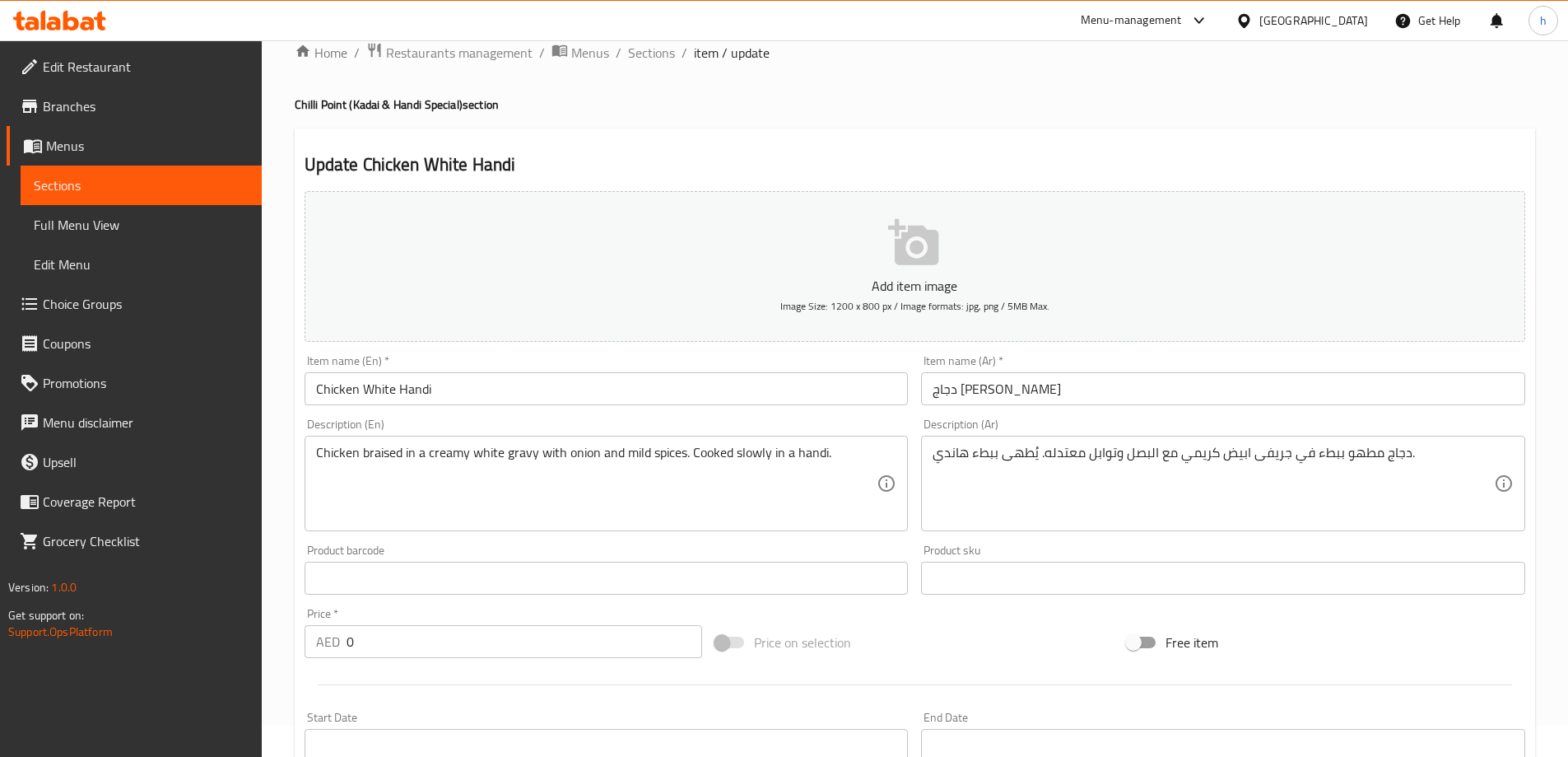
scroll to position [33, 0]
click at [648, 60] on span "Sections" at bounding box center [652, 51] width 47 height 20
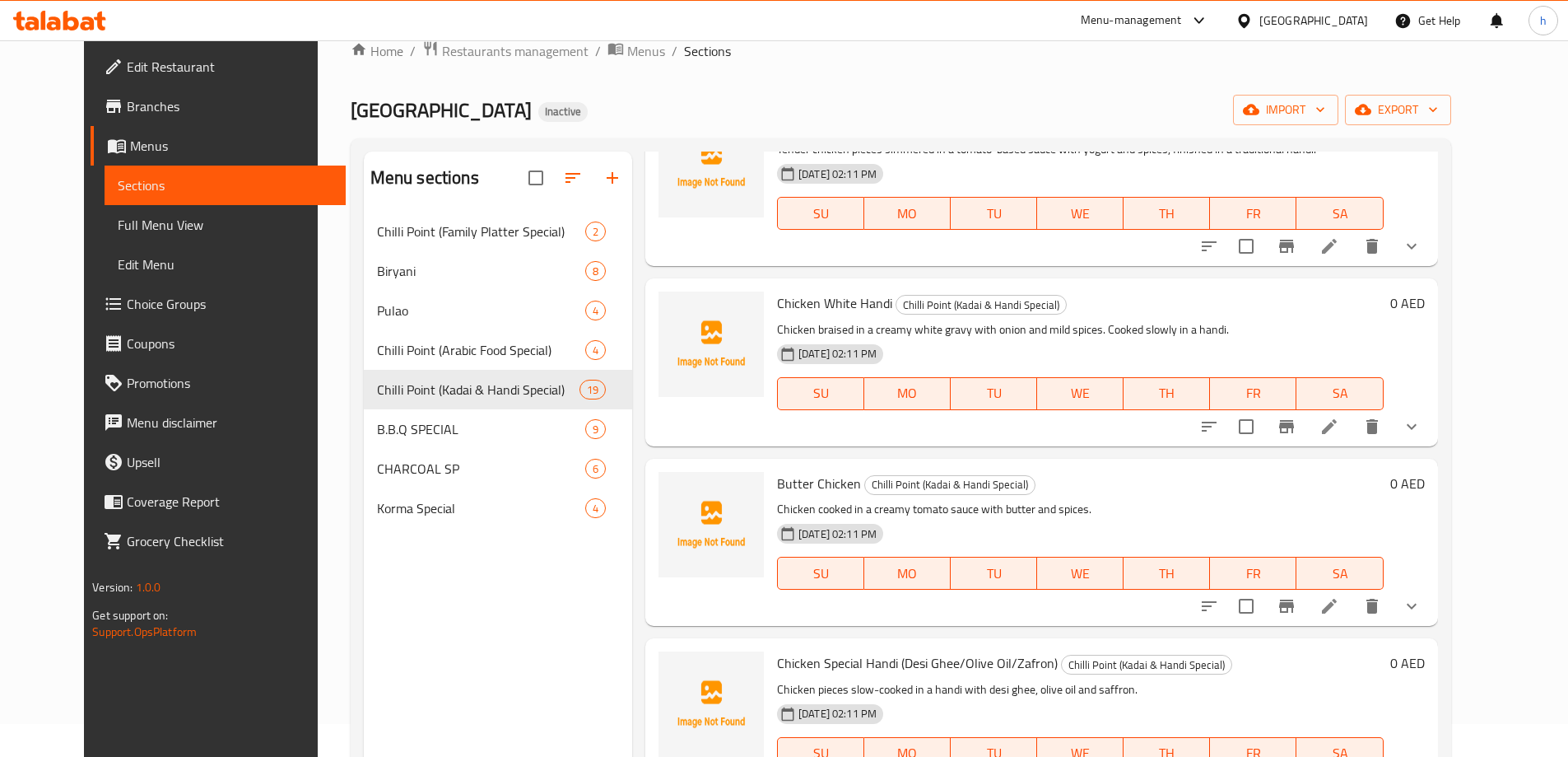
scroll to position [1205, 0]
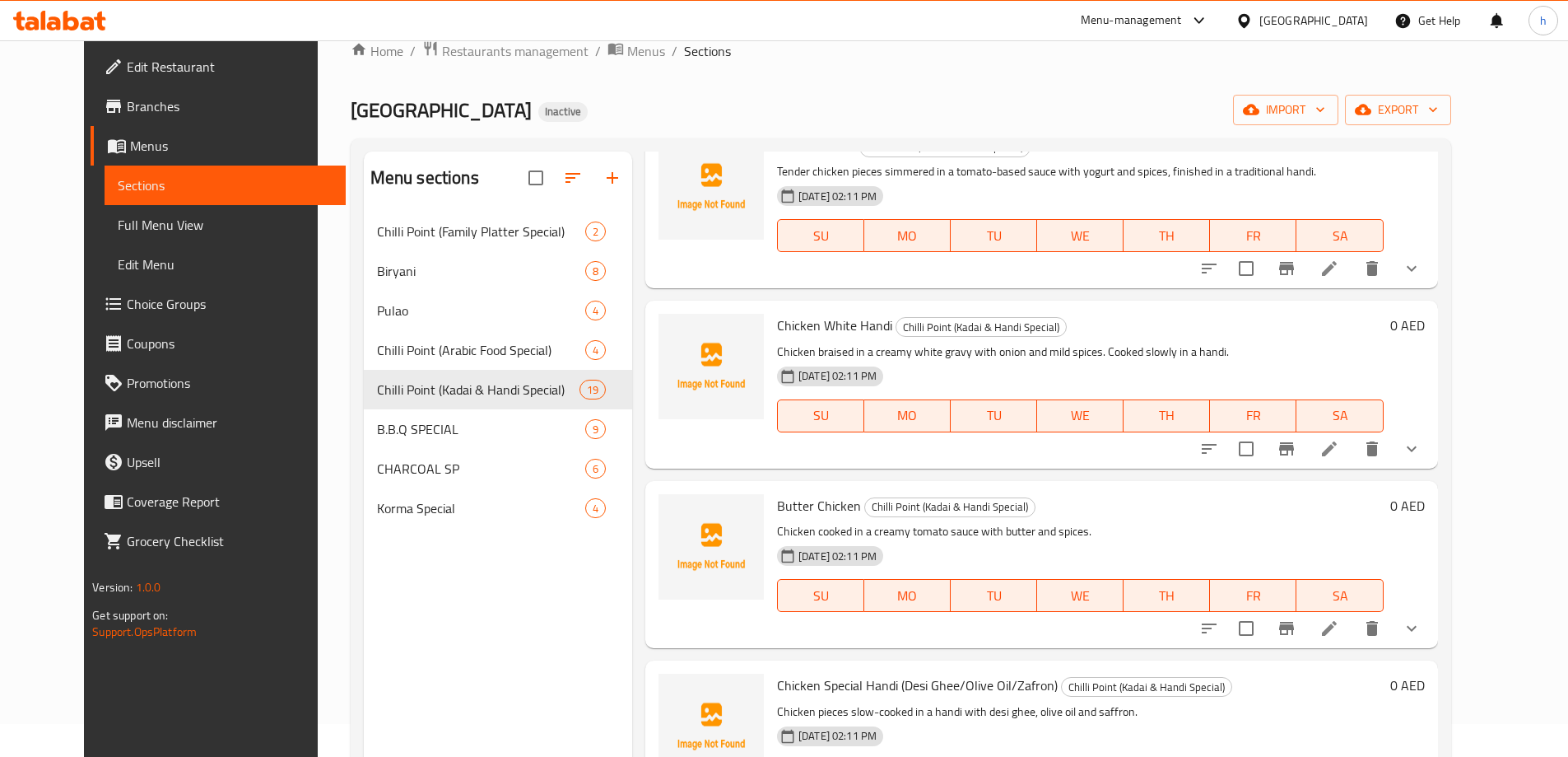
click at [1340, 618] on icon at bounding box center [1329, 628] width 20 height 20
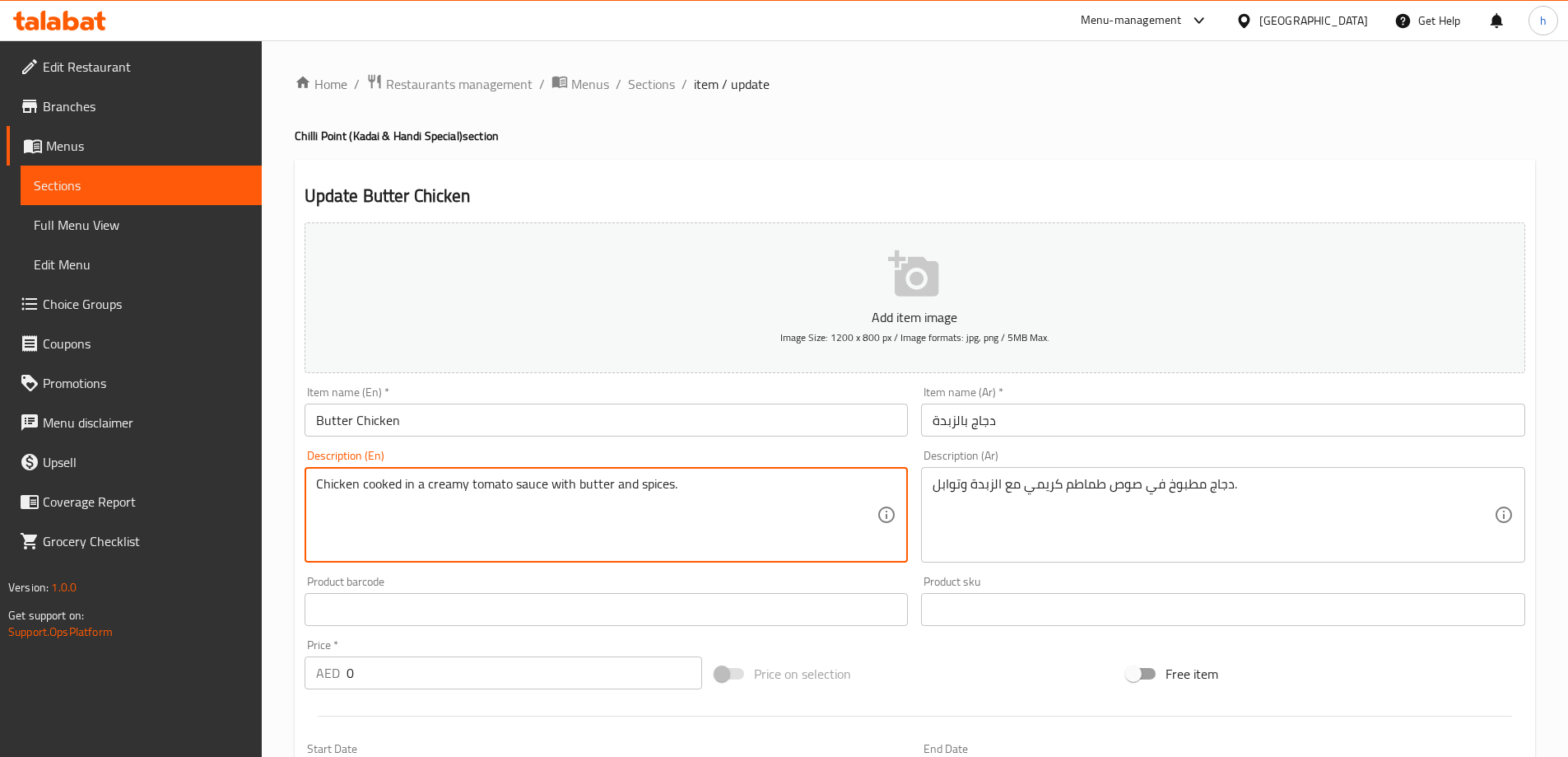
click at [676, 89] on ol "Home / Restaurants management / Menus / Sections / item / update" at bounding box center [914, 84] width 1241 height 22
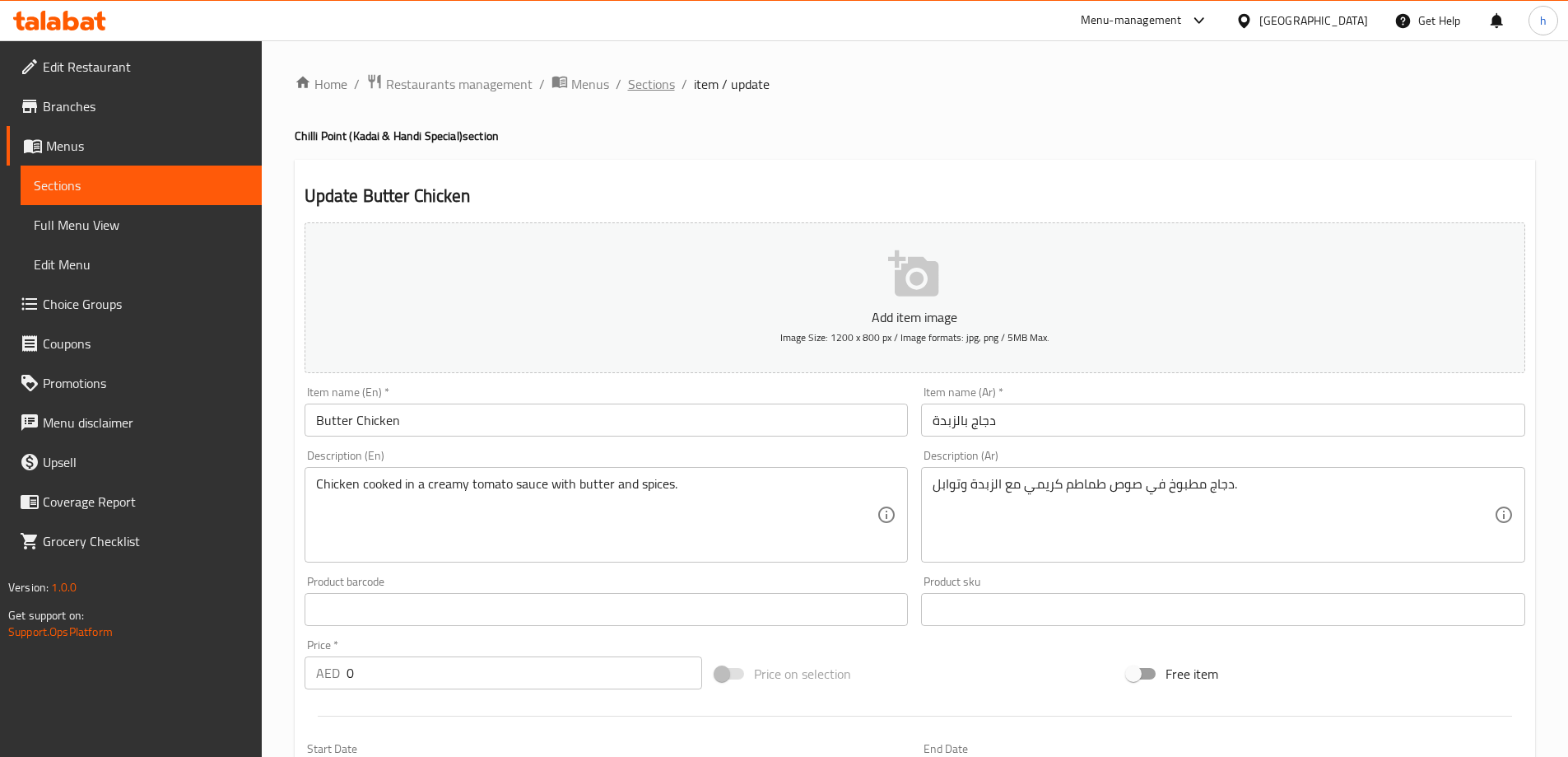
click at [658, 88] on span "Sections" at bounding box center [652, 84] width 47 height 20
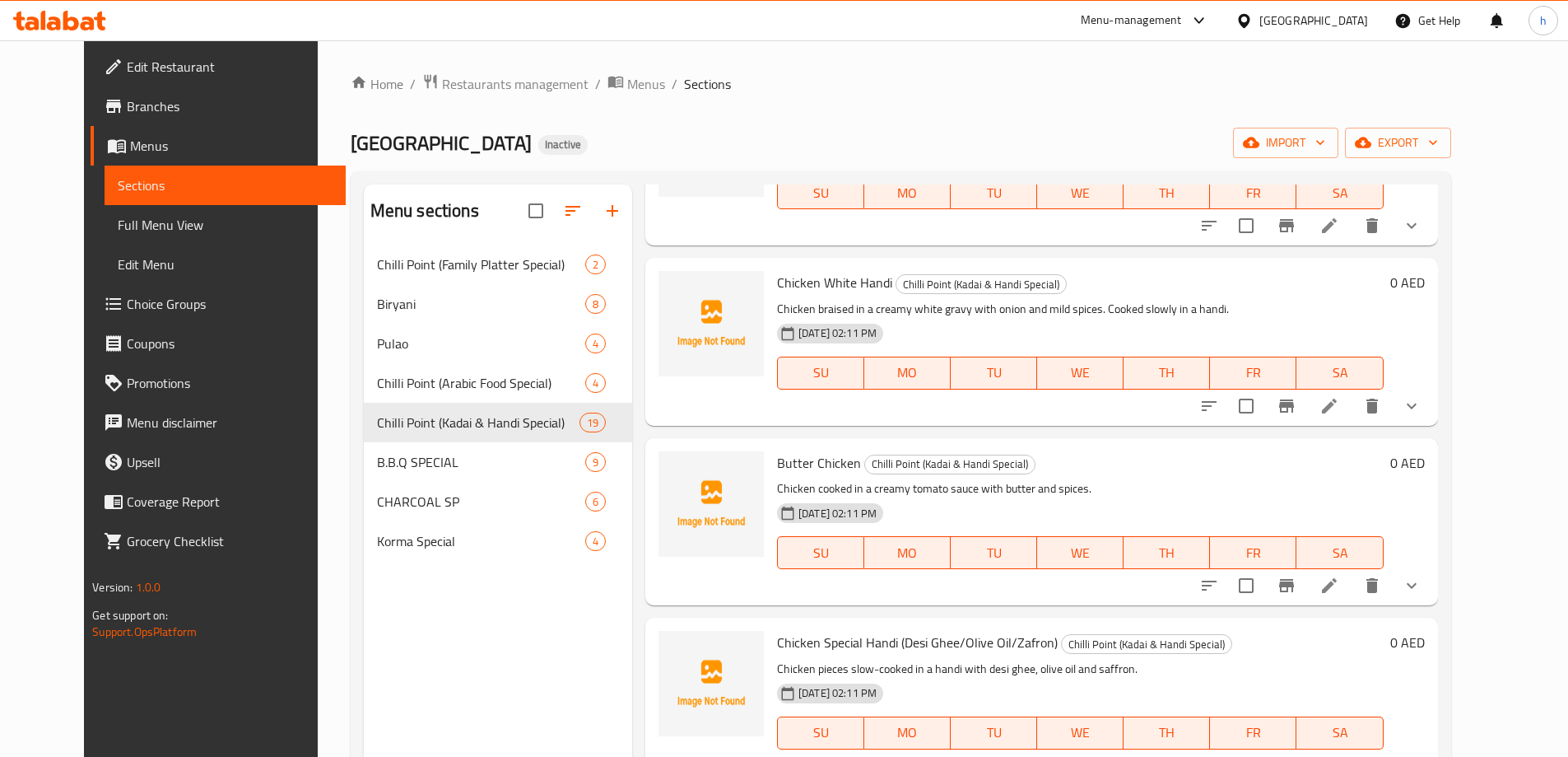
scroll to position [1469, 0]
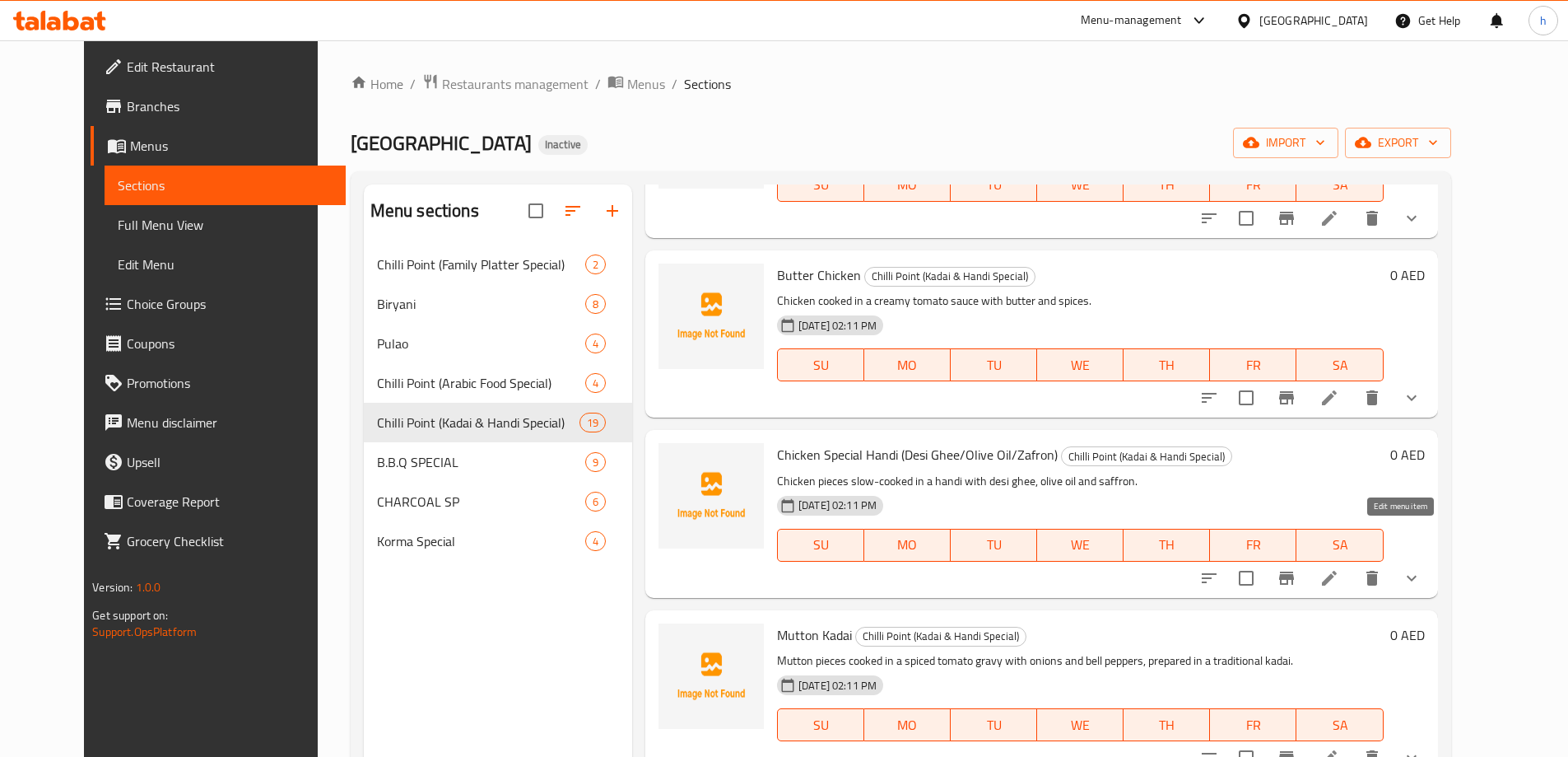
click at [1340, 568] on icon at bounding box center [1329, 578] width 20 height 20
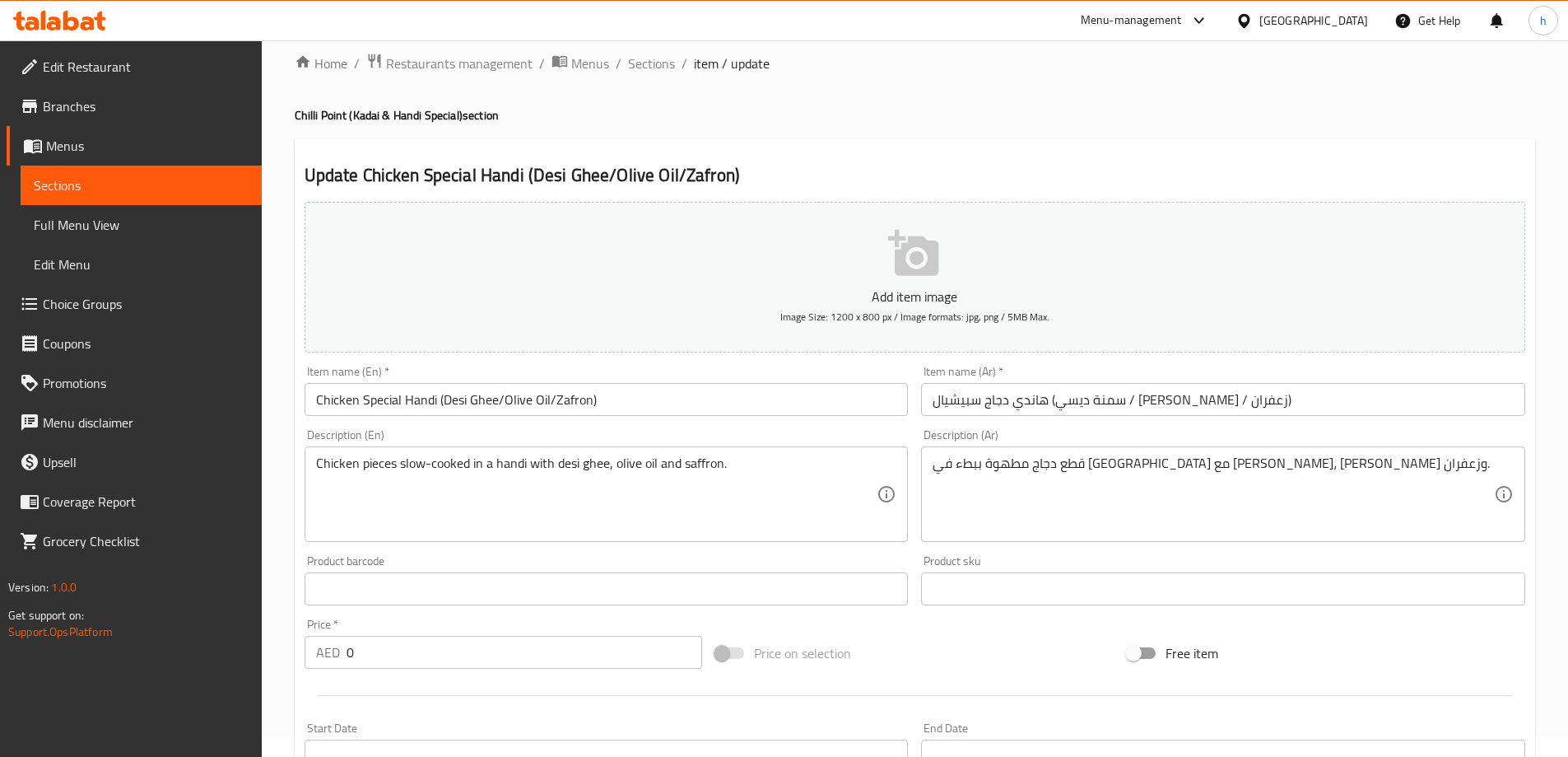
scroll to position [3, 0]
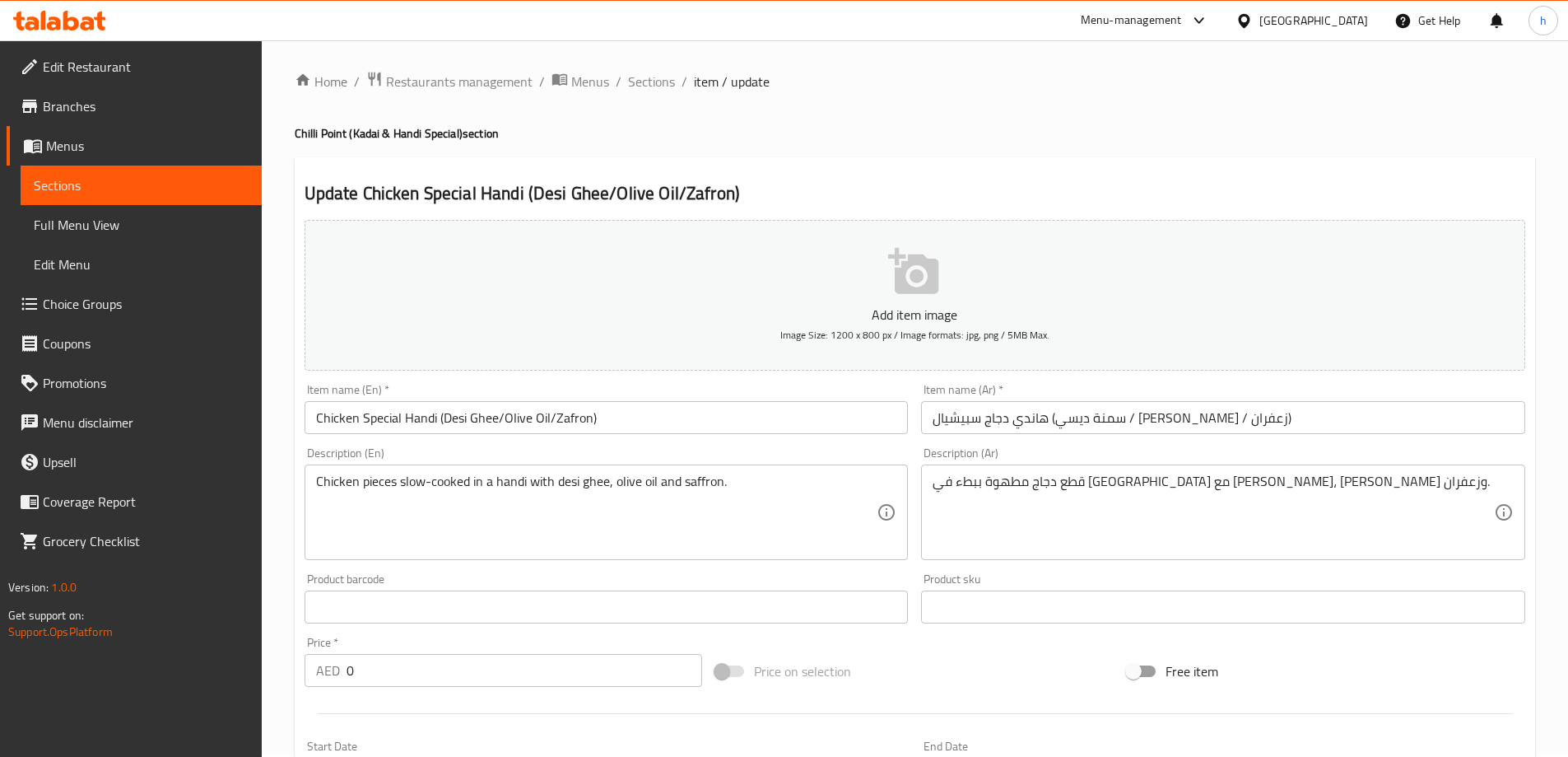
click at [574, 421] on input "Chicken Special Handi (Desi Ghee/Olive Oil/Zafron)" at bounding box center [607, 417] width 605 height 33
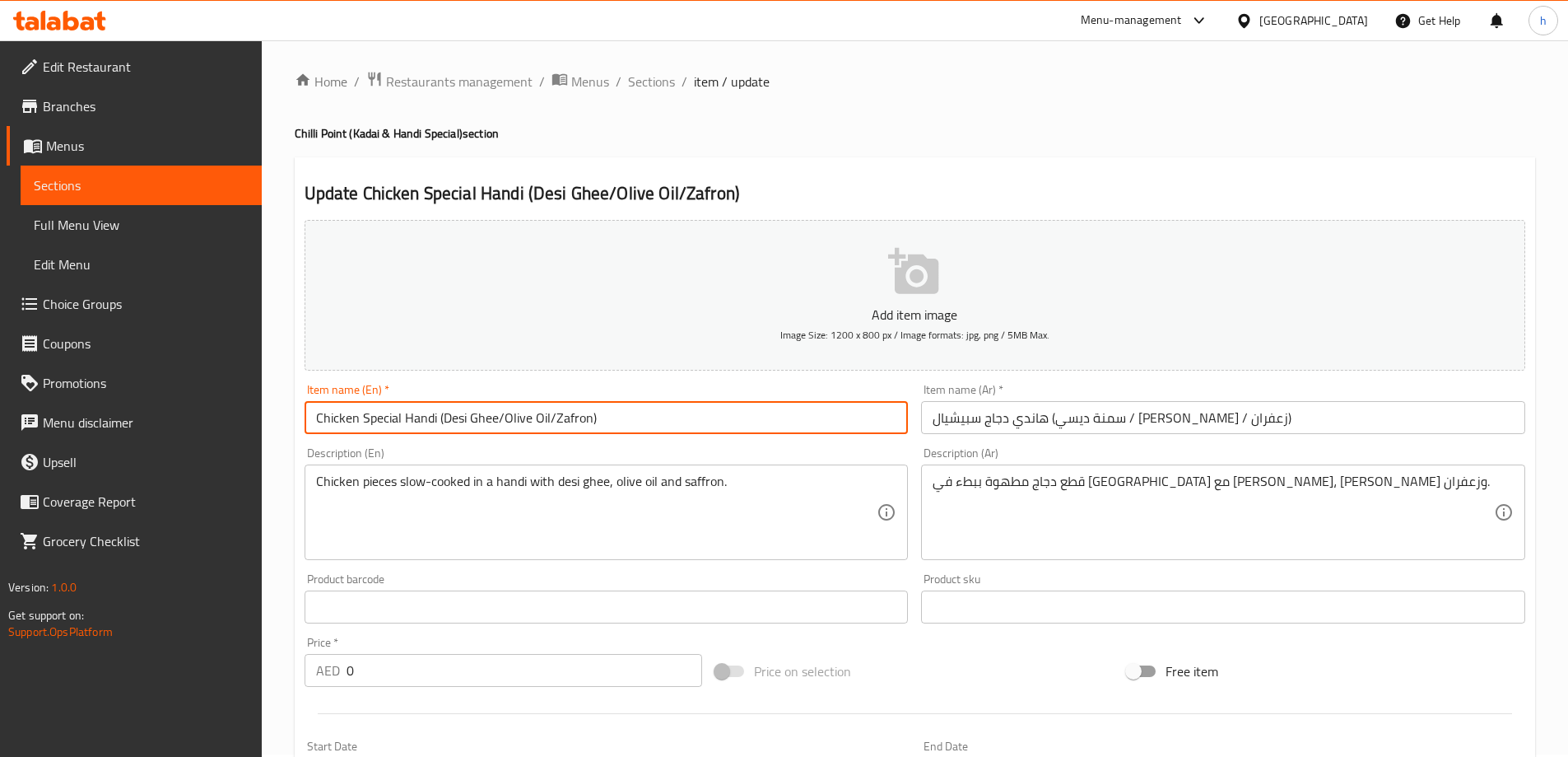
click at [574, 421] on input "Chicken Special Handi (Desi Ghee/Olive Oil/Zafron)" at bounding box center [607, 417] width 605 height 33
click at [655, 84] on span "Sections" at bounding box center [652, 84] width 47 height 20
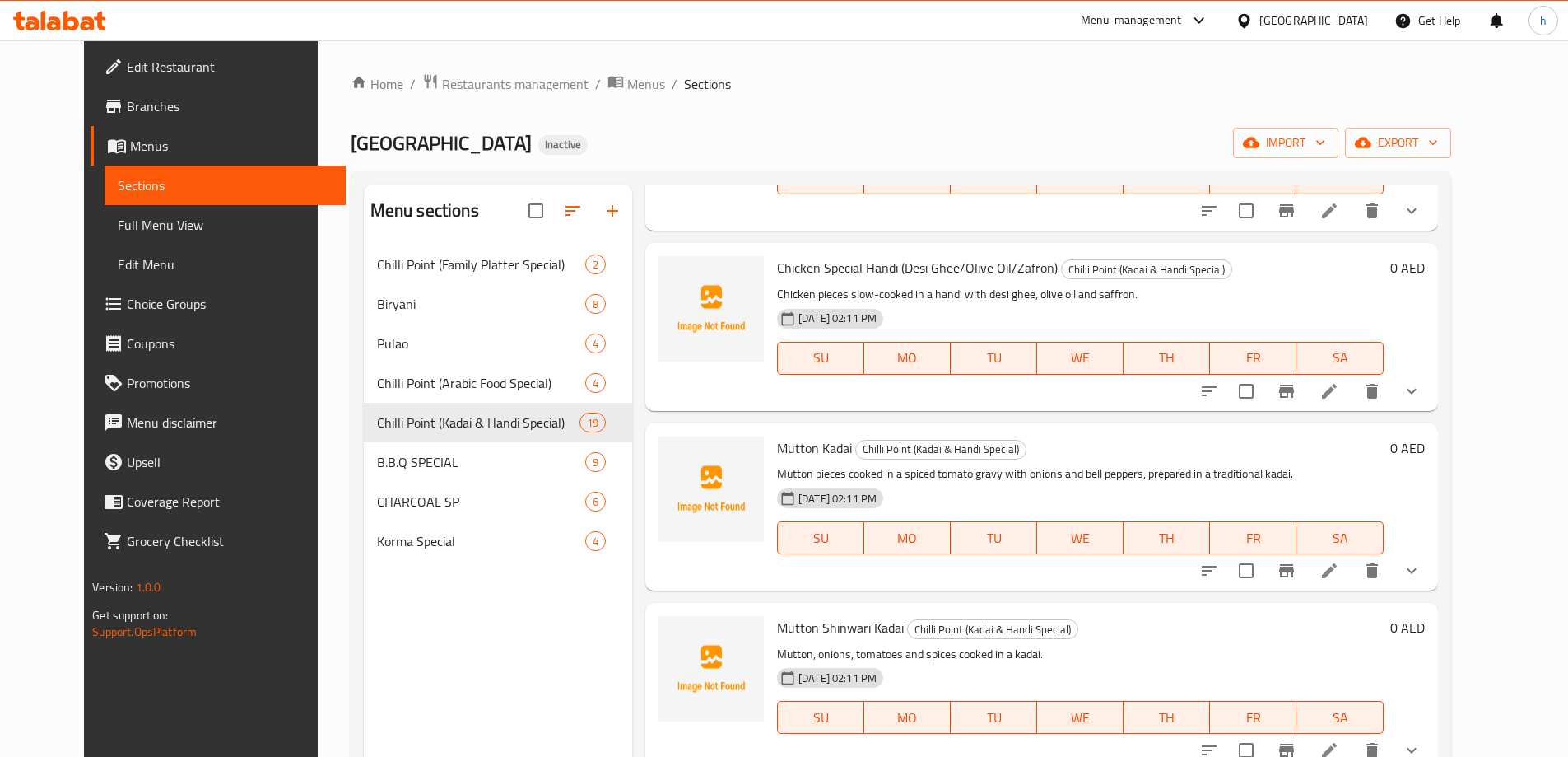
scroll to position [1656, 0]
click at [1340, 561] on icon at bounding box center [1329, 570] width 20 height 20
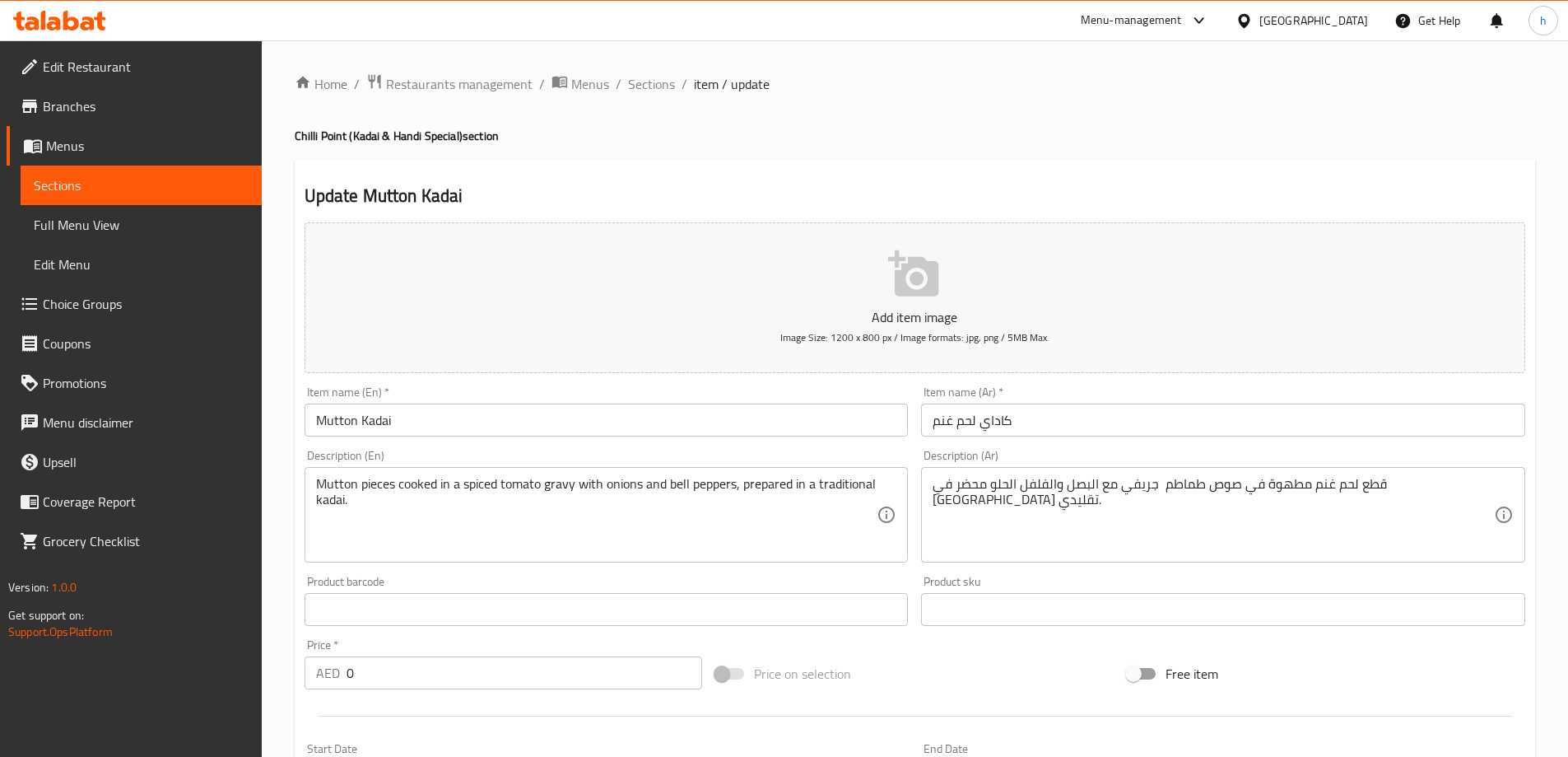
click at [512, 393] on div "Item name (En)   * Mutton Kadai Item name (En) *" at bounding box center [607, 411] width 605 height 50
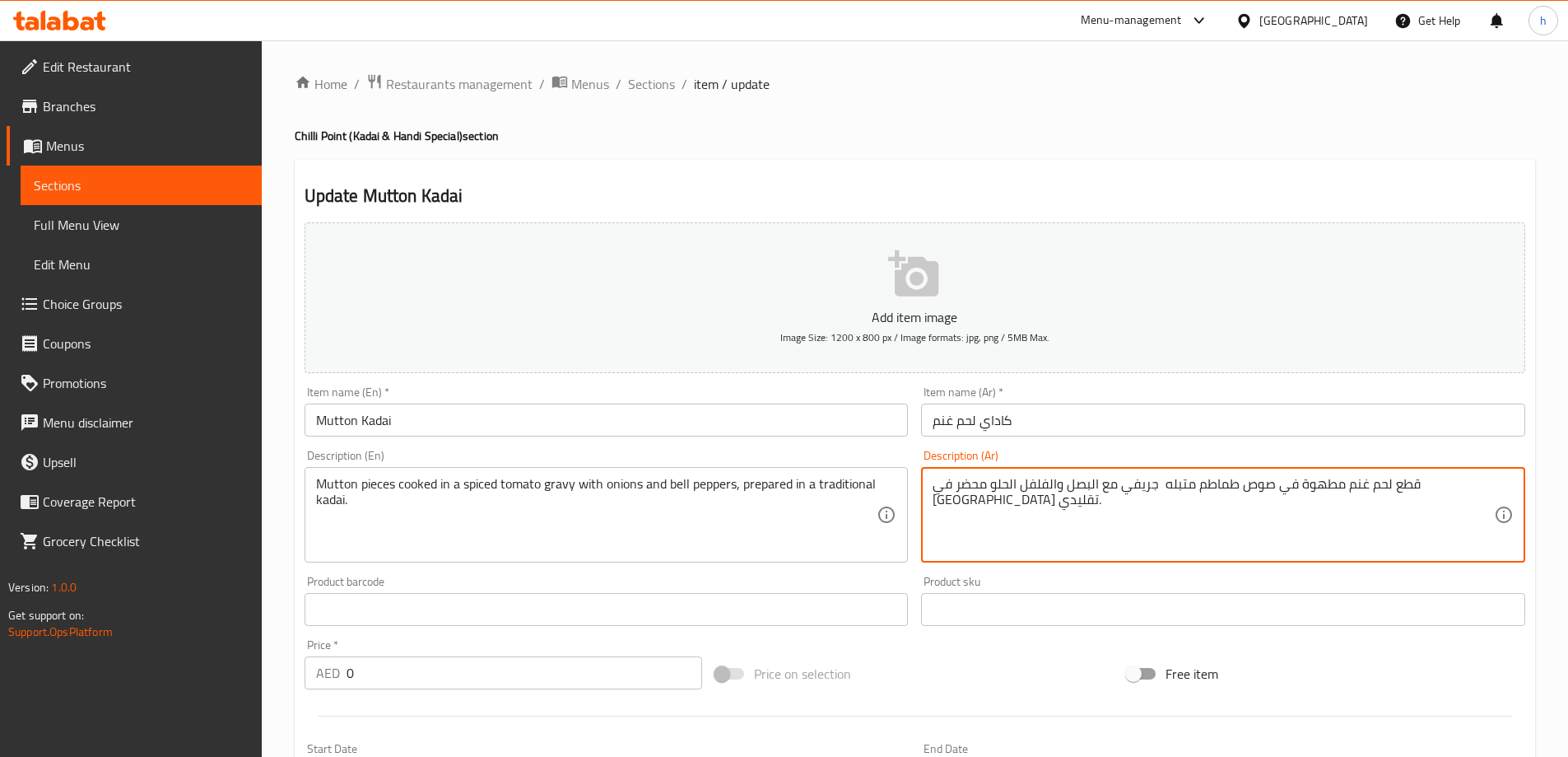
click at [1291, 479] on textarea "قطع لحم غنم مطهوة في صوص طماطم متبله جريفي مع البصل والفلفل الحلو محضر في كاداي…" at bounding box center [1213, 514] width 561 height 78
type textarea "قطع لحم غنم مطهوة في صلصه طماطم متبله جريفي مع البصل والفلفل الحلو محضر في كادا…"
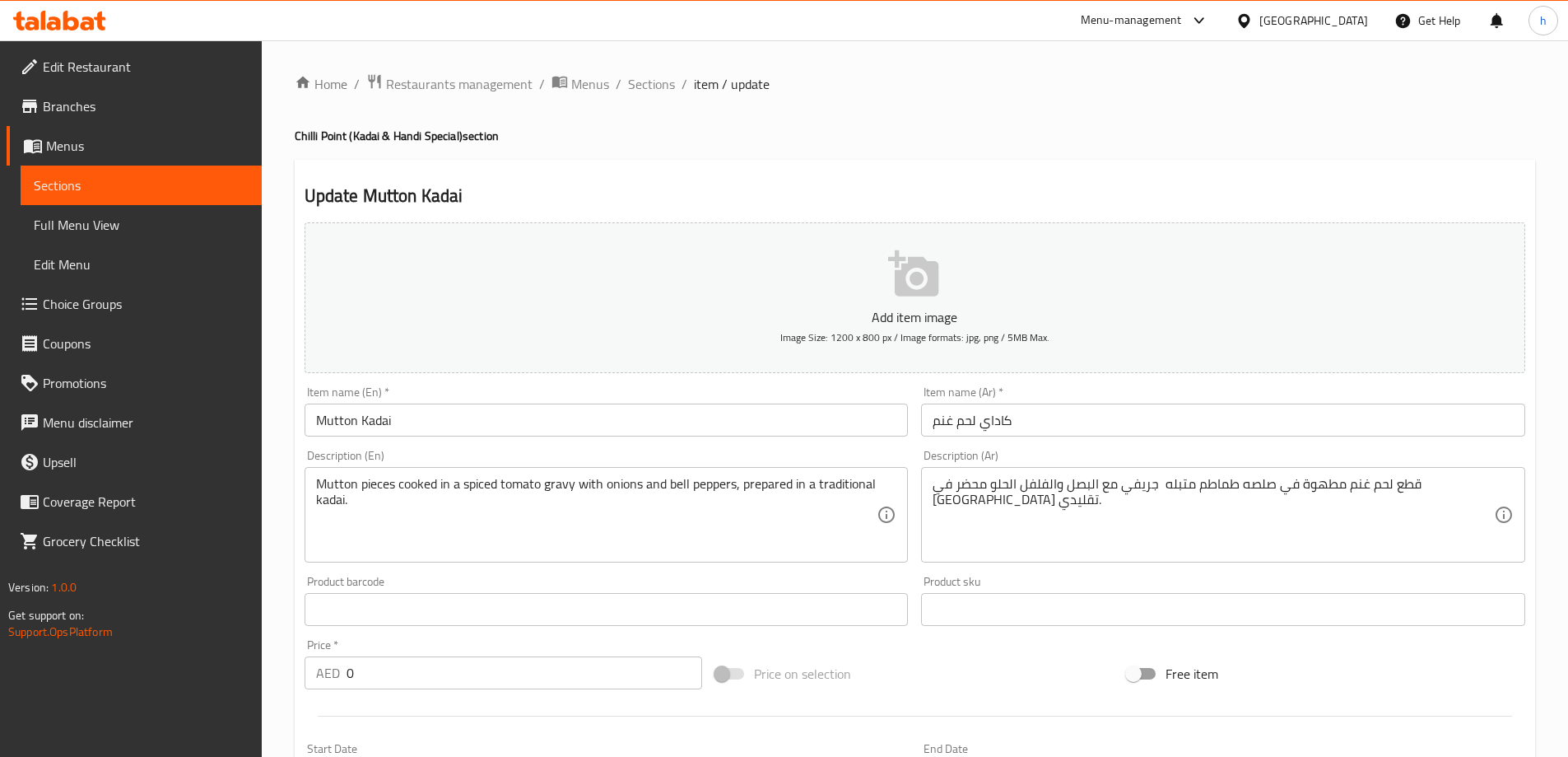
click at [503, 494] on textarea "Mutton pieces cooked in a spiced tomato gravy with onions and bell peppers, pre…" at bounding box center [596, 514] width 561 height 78
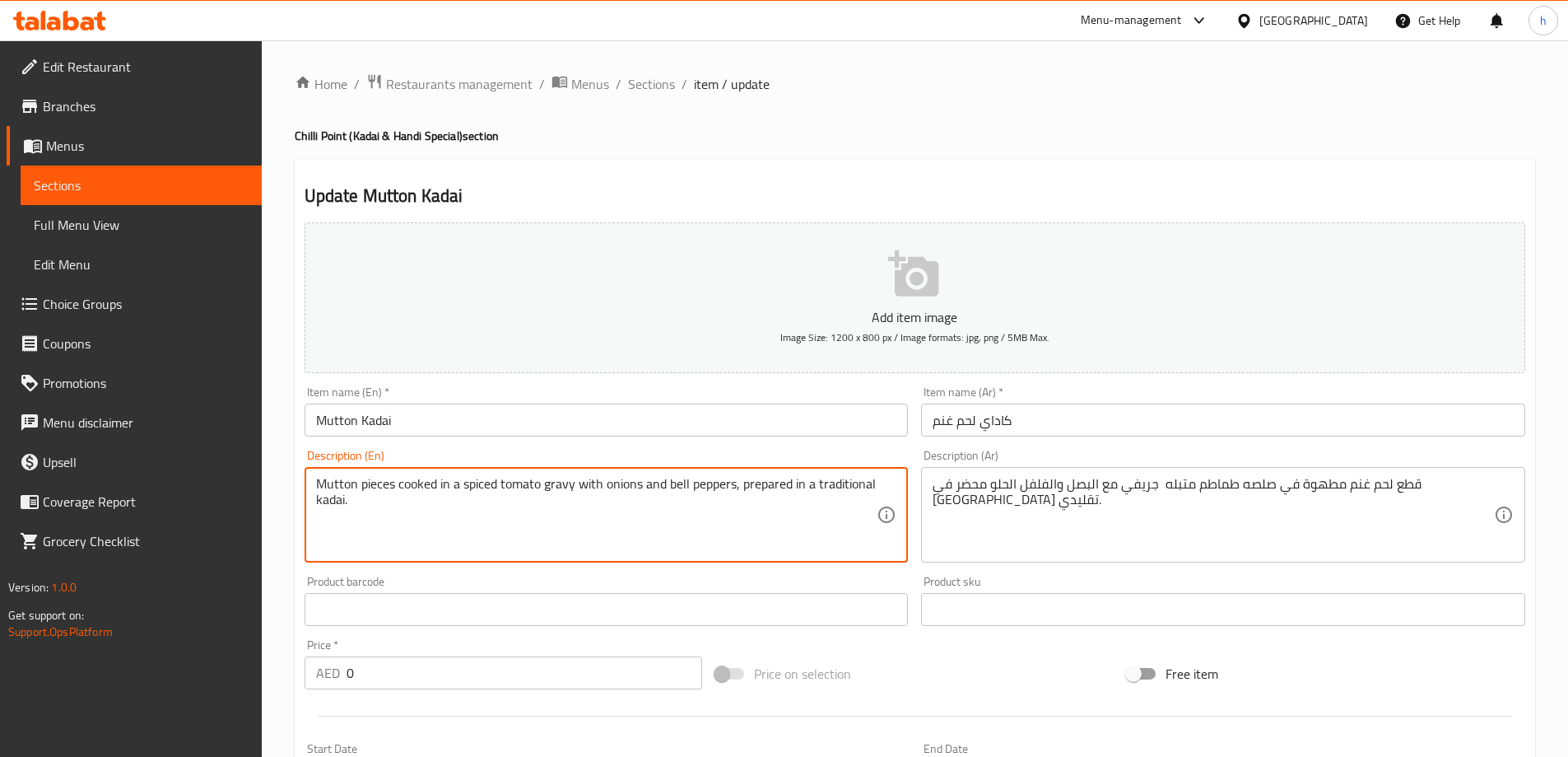
click at [540, 484] on textarea "Mutton pieces cooked in a spiced tomato gravy with onions and bell peppers, pre…" at bounding box center [596, 514] width 561 height 78
paste textarea "sauce"
type textarea "Mutton pieces cooked in a spiced tomato sauce gravy with onions and bell pepper…"
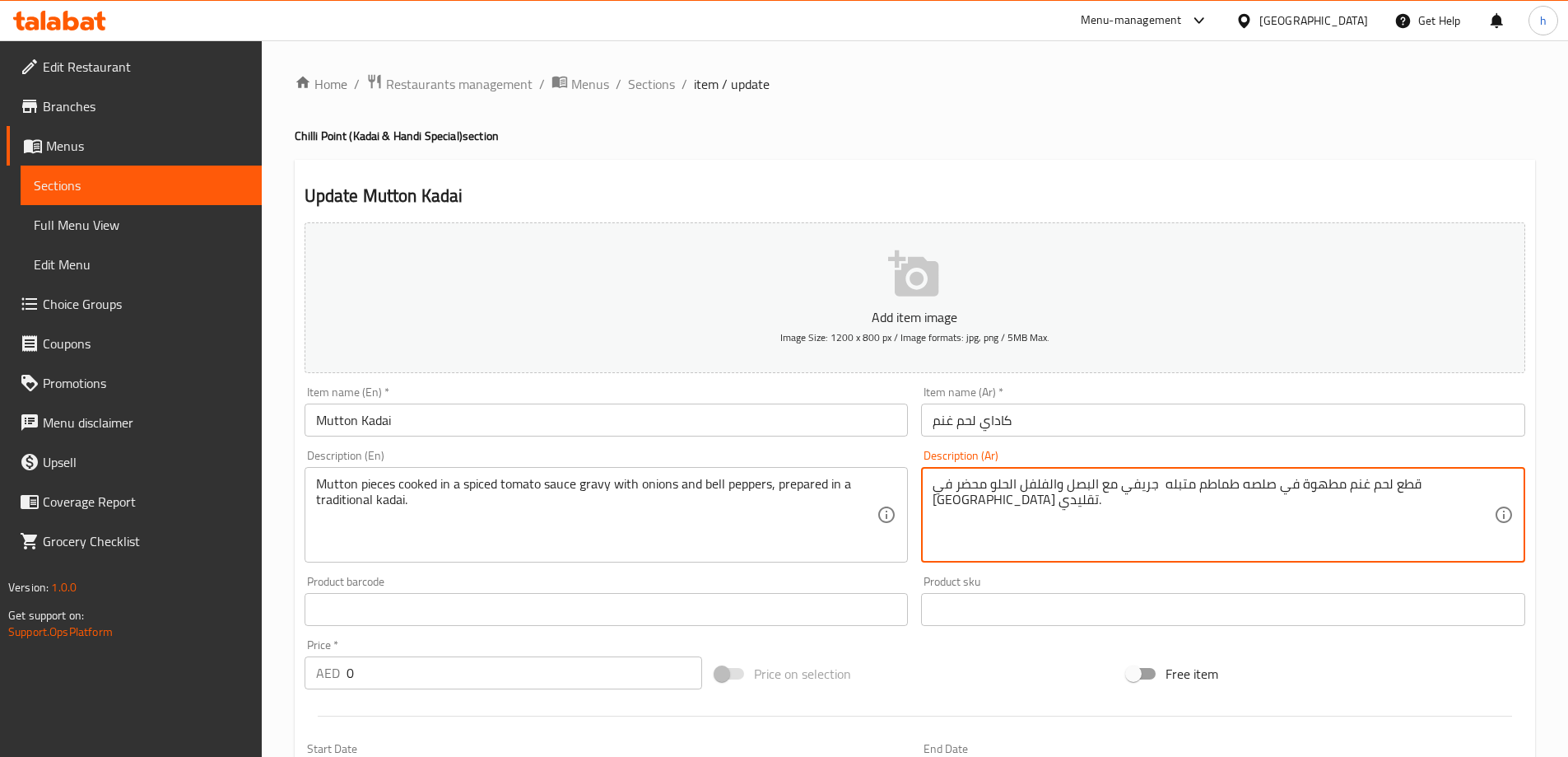
click at [1183, 483] on textarea "قطع لحم غنم مطهوة في صلصه طماطم متبله جريفي مع البصل والفلفل الحلو محضر في كادا…" at bounding box center [1213, 514] width 561 height 78
click at [1182, 495] on textarea "قطع لحم غنم مطهوة في صلصه طماطم متبله جريفي مع البصل والفلفل الحلو محضر في كادا…" at bounding box center [1213, 514] width 561 height 78
click at [1196, 486] on textarea "قطع لحم غنم مطهوة في صلصه طماطم متبله جريفي مع البصل والفلفل الحلو محضر في كادا…" at bounding box center [1213, 514] width 561 height 78
click at [1009, 514] on textarea "قطع لحم غنم مطهوة في صلصه طماطم متبله جريفي مع البصل والفلفل الحلو محضر في كادا…" at bounding box center [1213, 514] width 561 height 78
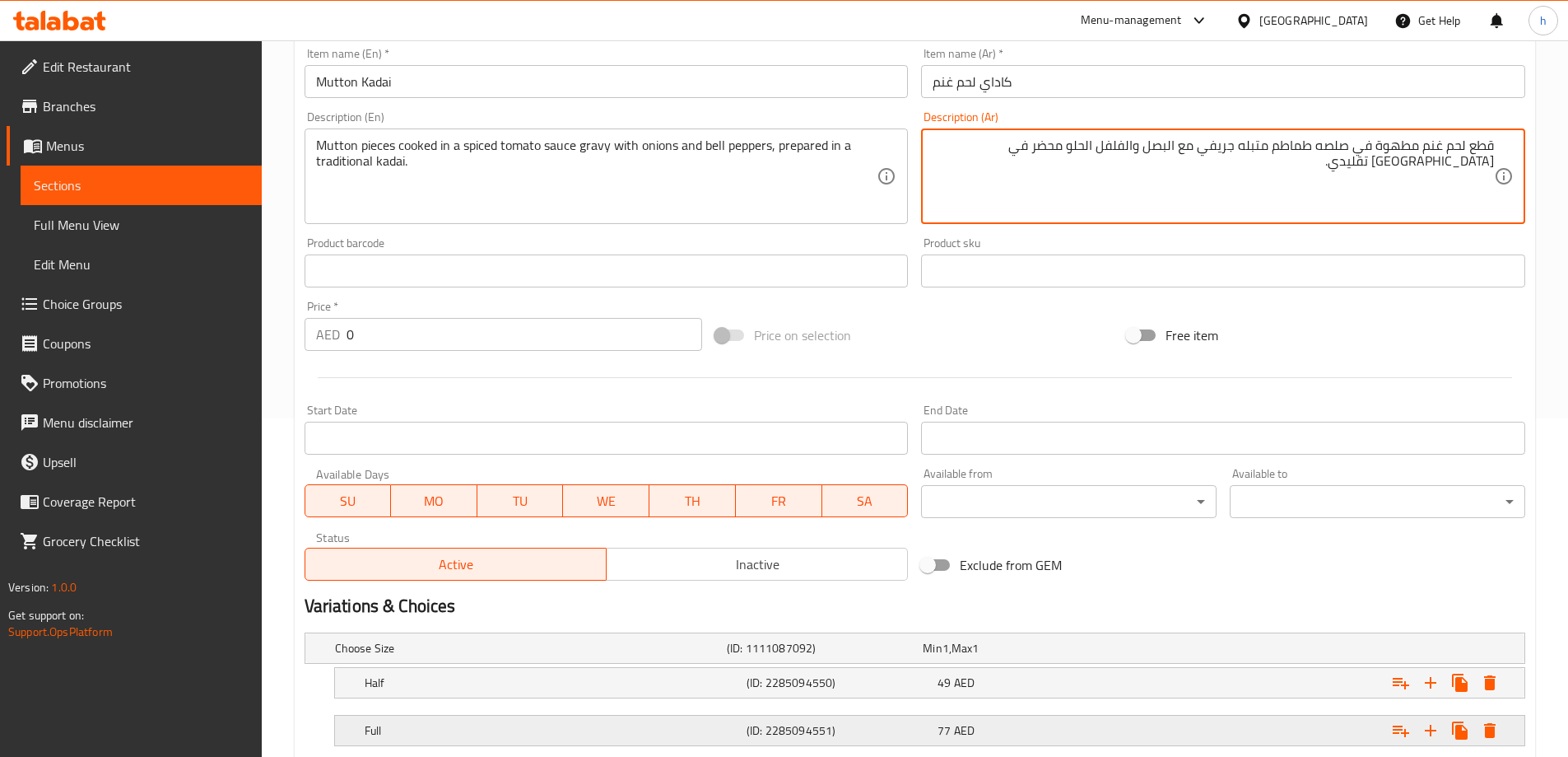
scroll to position [444, 0]
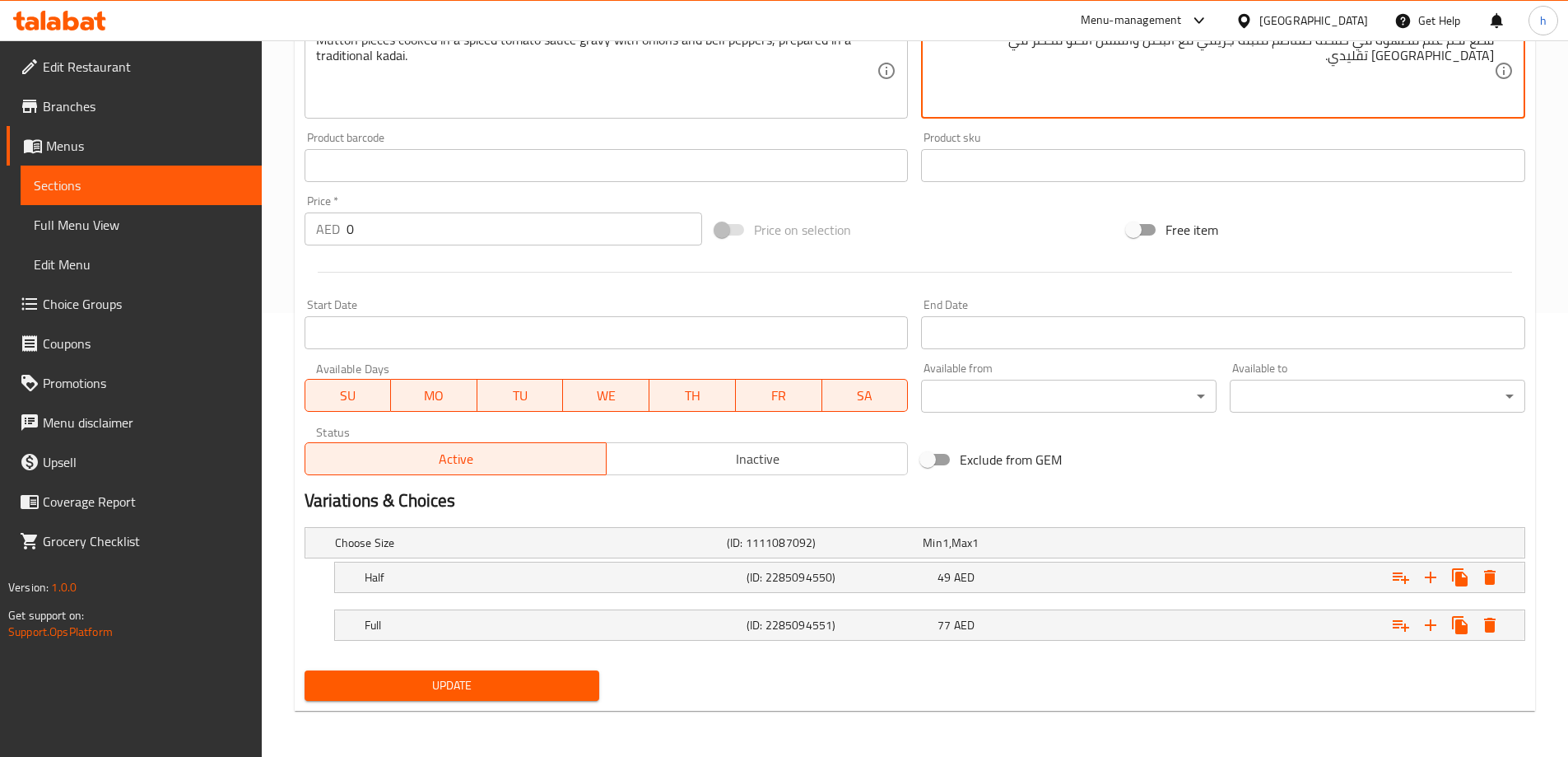
type textarea "قطع لحم غنم مطهوة في صلصه طماطم متبله جريفي مع البصل والفلفل الحلو محضر في كادا…"
click at [514, 681] on span "Update" at bounding box center [452, 686] width 269 height 21
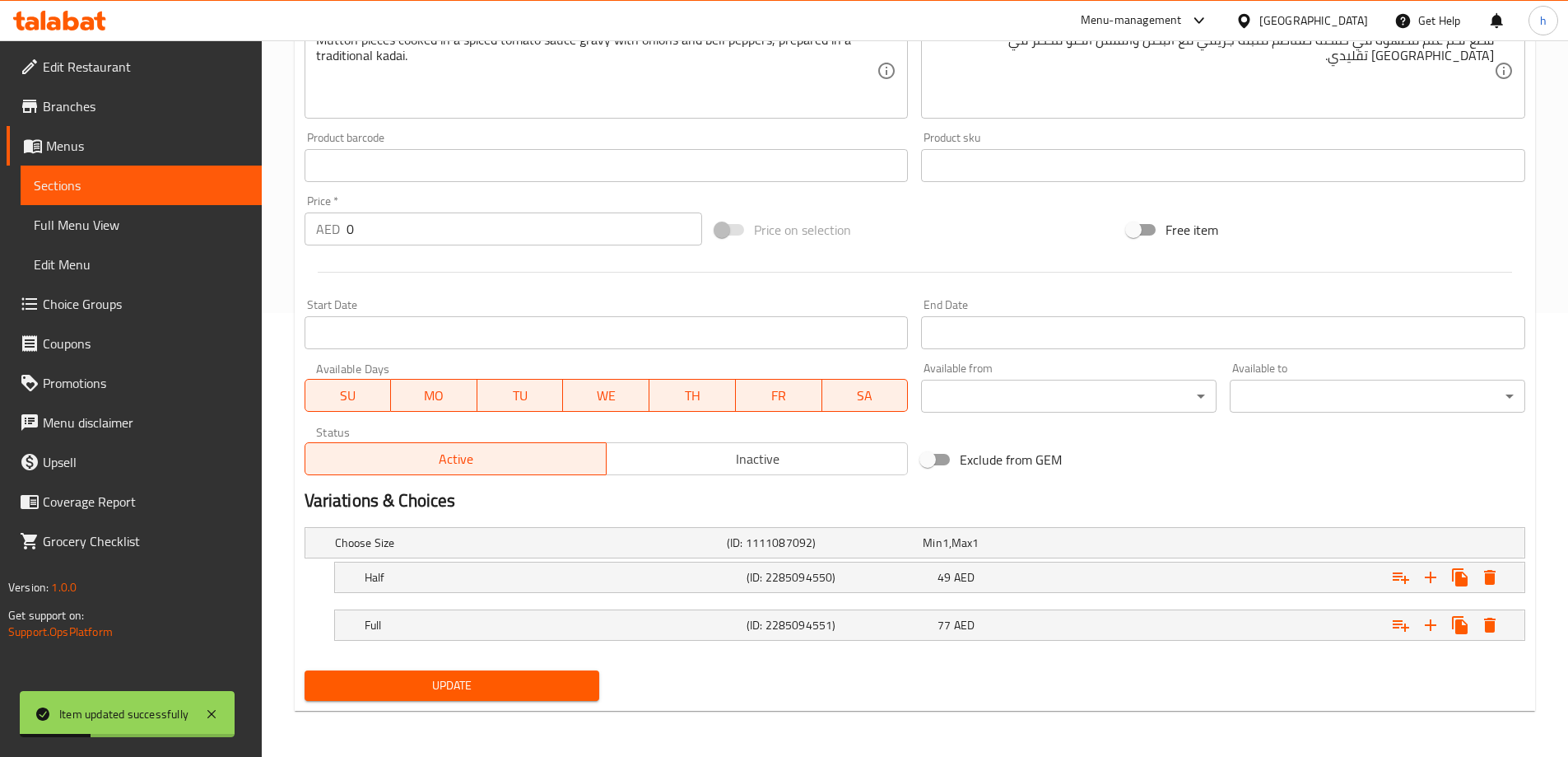
click at [626, 294] on div "Start Date Start Date" at bounding box center [607, 324] width 618 height 63
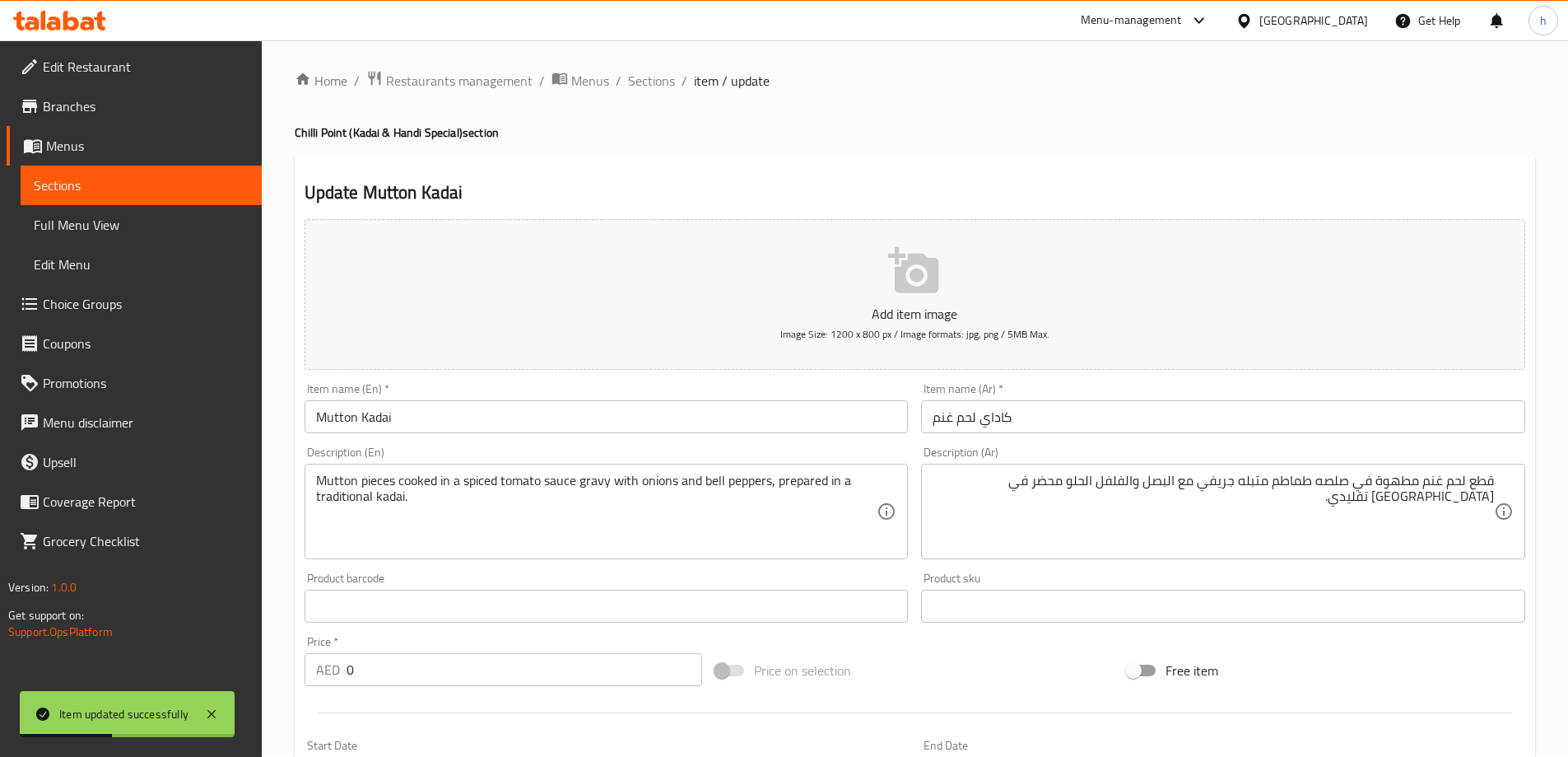
scroll to position [0, 0]
click at [652, 93] on span "Sections" at bounding box center [652, 84] width 47 height 20
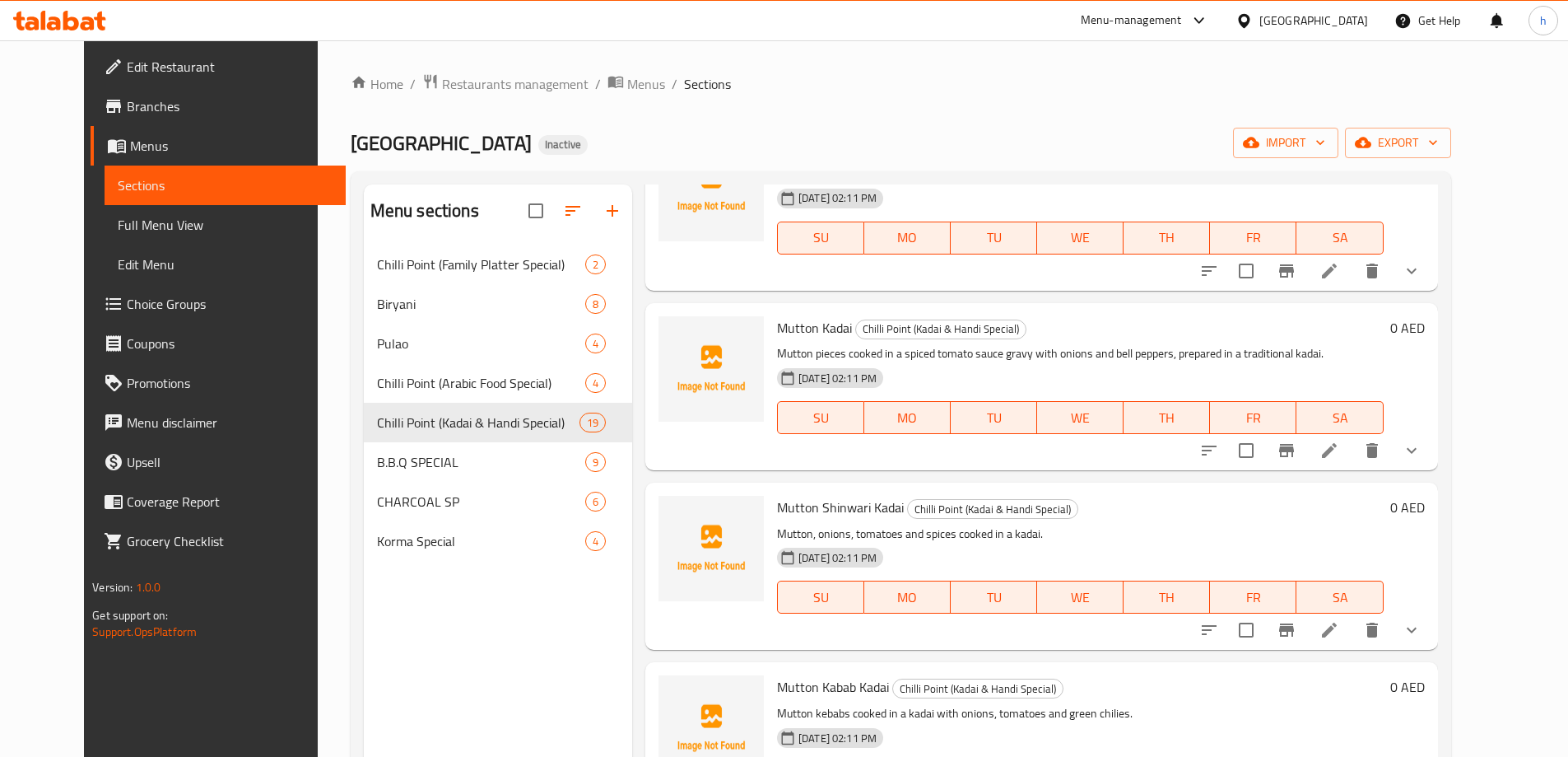
scroll to position [1806, 0]
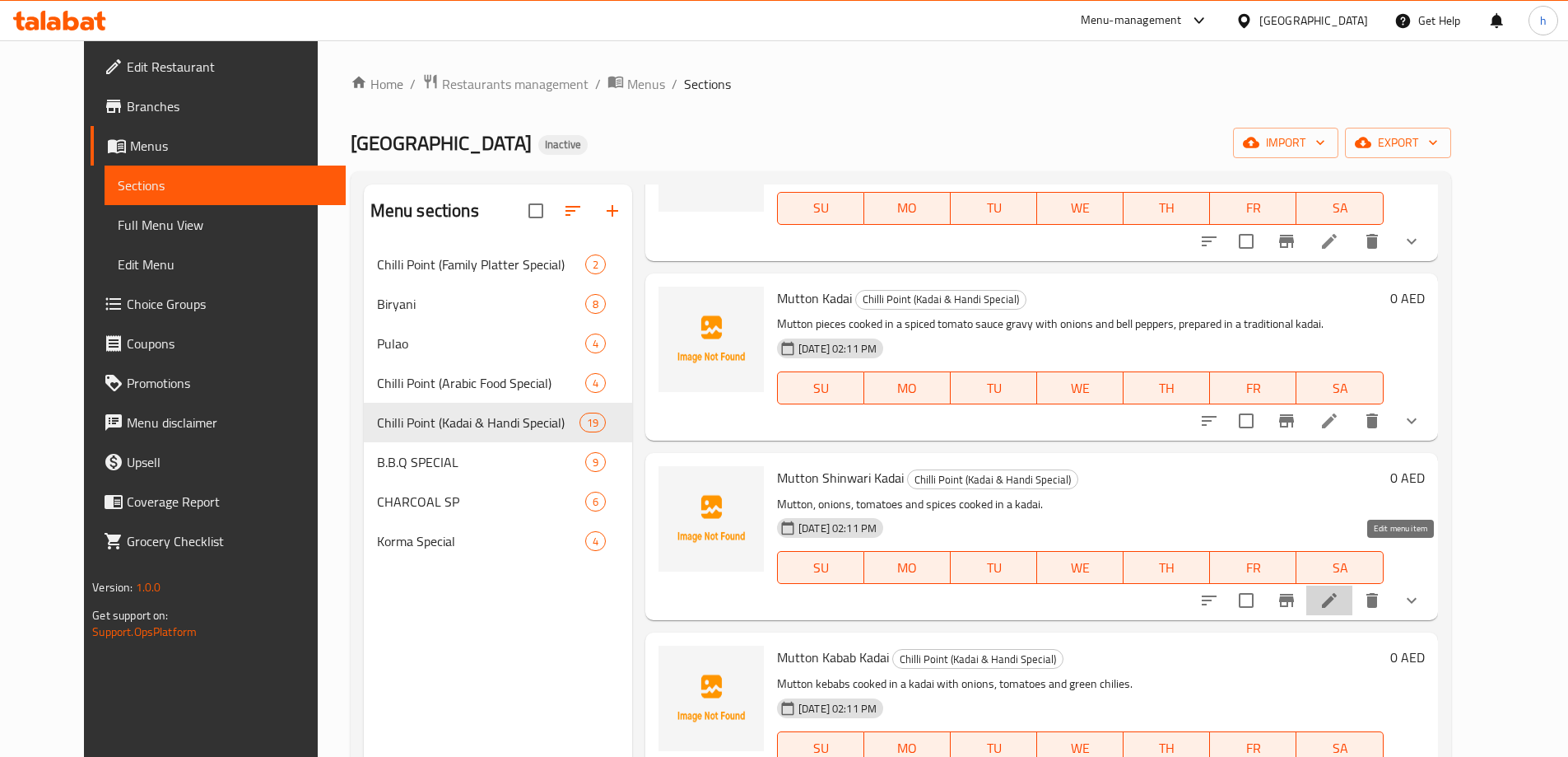
click at [1337, 593] on icon at bounding box center [1330, 600] width 15 height 15
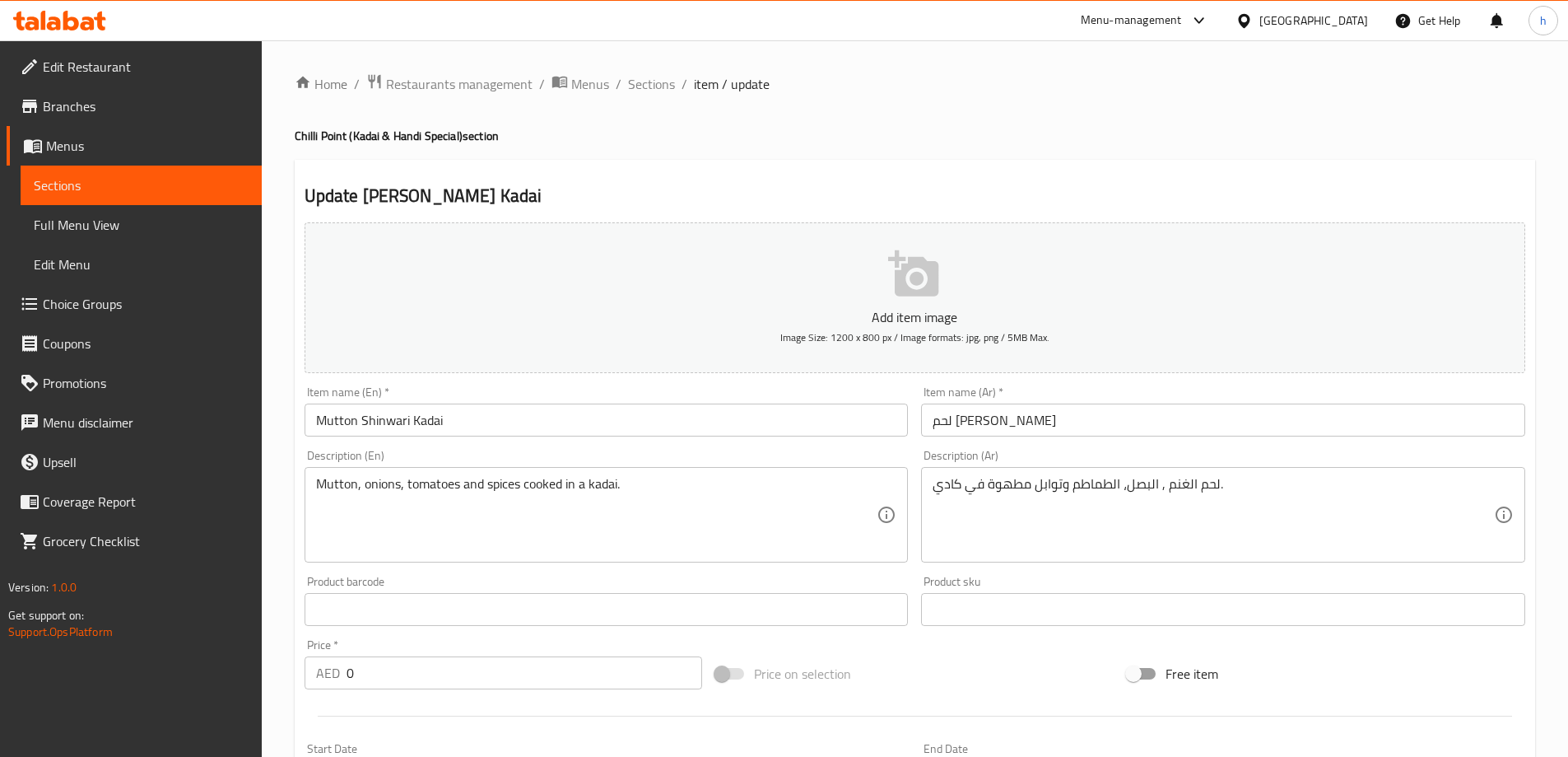
click at [509, 384] on div "Item name (En)   * Mutton Shinwari Kadai Item name (En) *" at bounding box center [607, 411] width 618 height 63
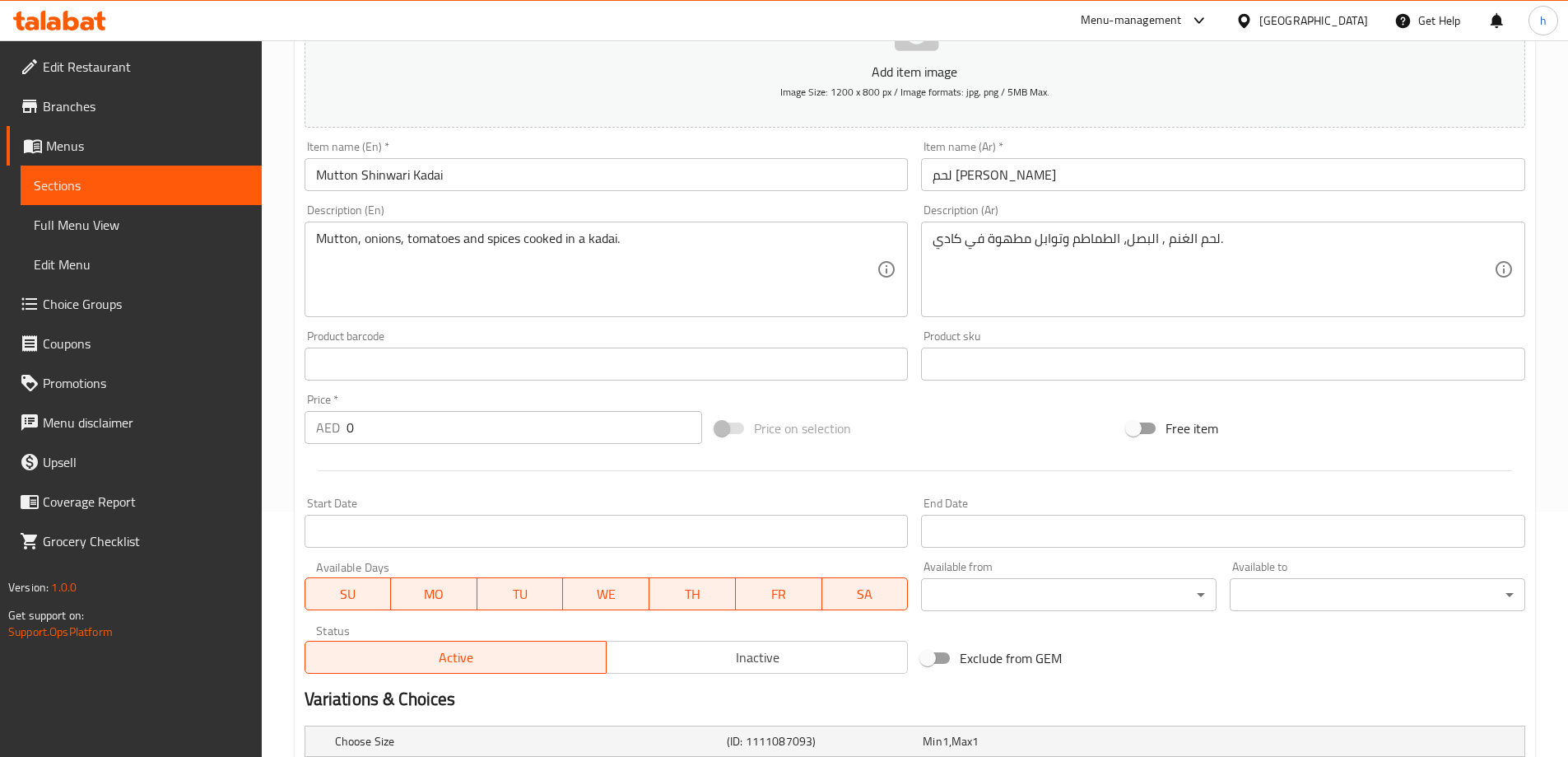
scroll to position [247, 0]
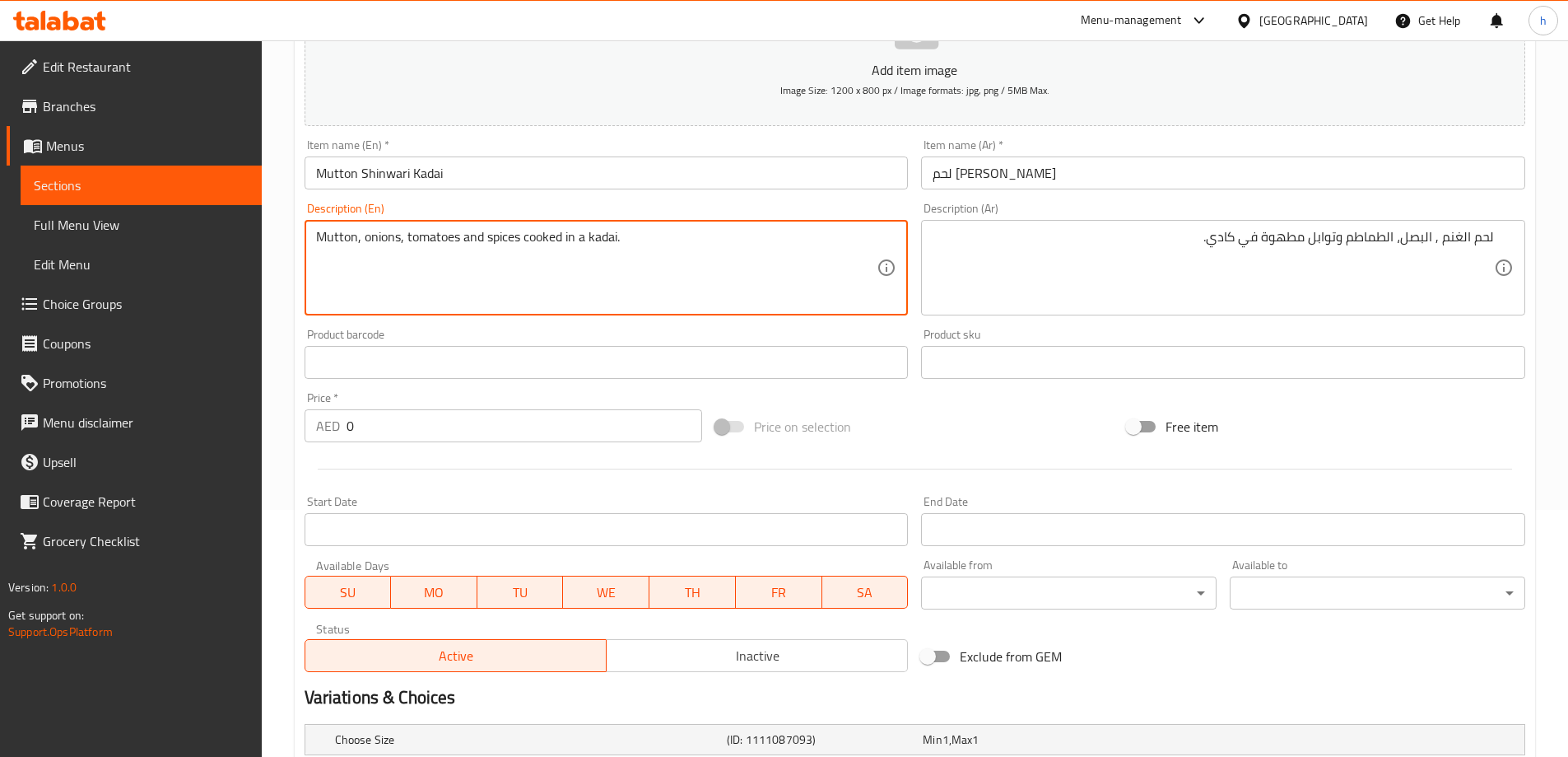
drag, startPoint x: 466, startPoint y: 241, endPoint x: 527, endPoint y: 241, distance: 61.0
click at [527, 241] on textarea "Mutton, onions, tomatoes and spices cooked in a kadai." at bounding box center [596, 268] width 561 height 78
click at [472, 245] on textarea "Mutton, onions, tomatoes and spices cooked in a kadai." at bounding box center [596, 268] width 561 height 78
drag, startPoint x: 461, startPoint y: 241, endPoint x: 515, endPoint y: 244, distance: 54.1
click at [515, 244] on textarea "Mutton, onions, tomatoes and spices cooked in a kadai." at bounding box center [596, 268] width 561 height 78
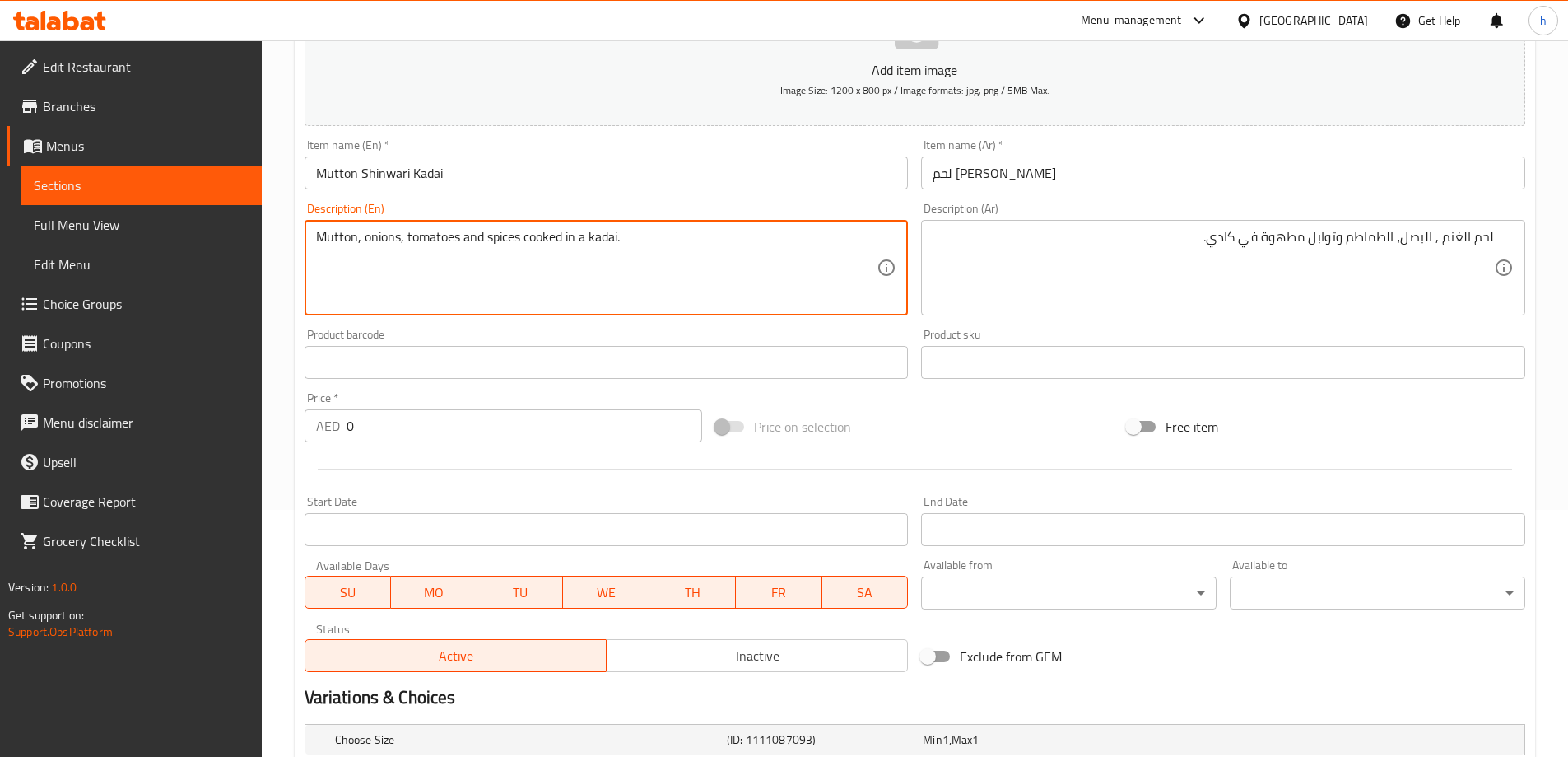
drag, startPoint x: 525, startPoint y: 236, endPoint x: 622, endPoint y: 251, distance: 98.2
click at [622, 251] on textarea "Mutton, onions, tomatoes and spices cooked in a kadai." at bounding box center [596, 268] width 561 height 78
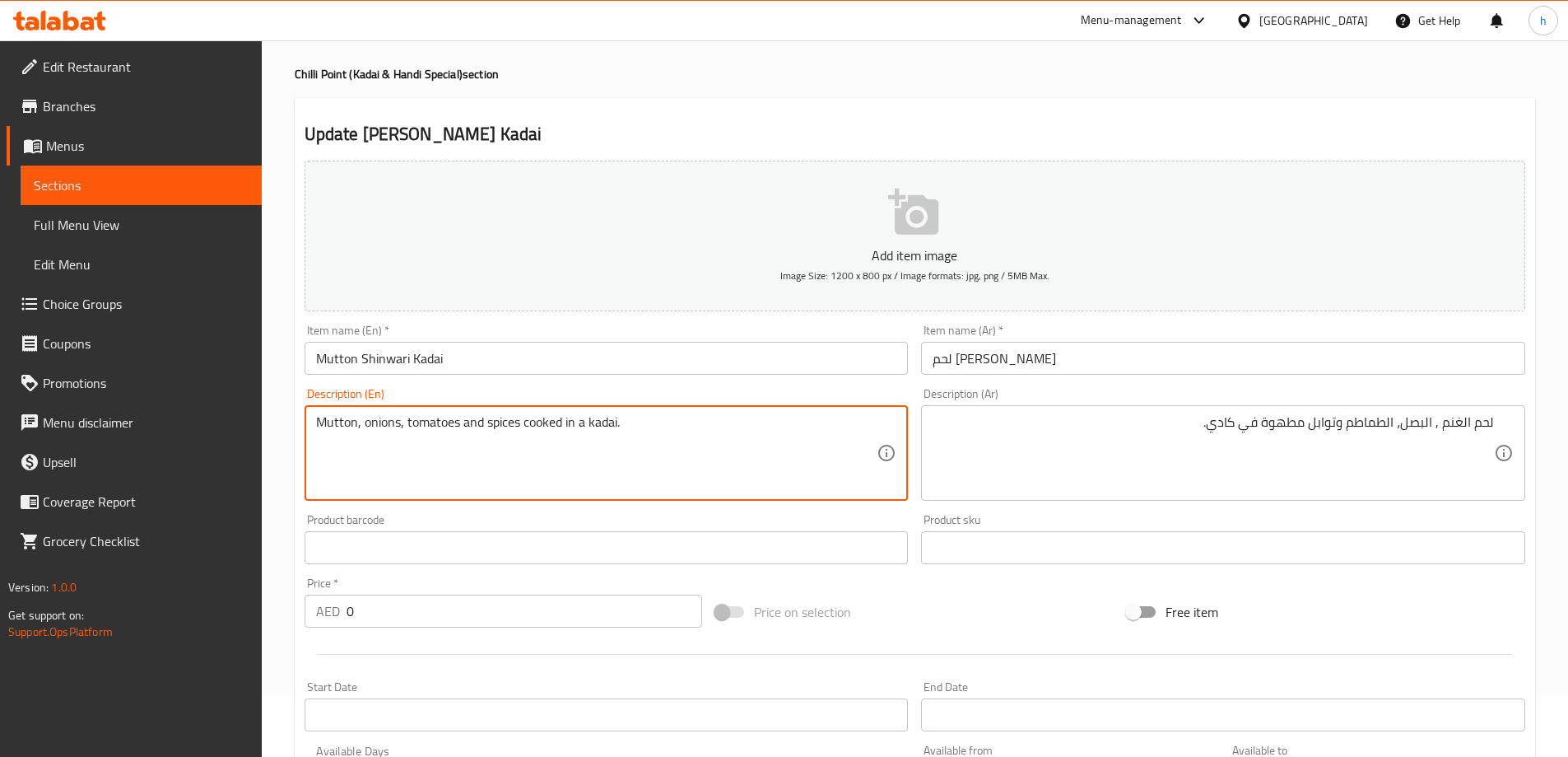
scroll to position [0, 0]
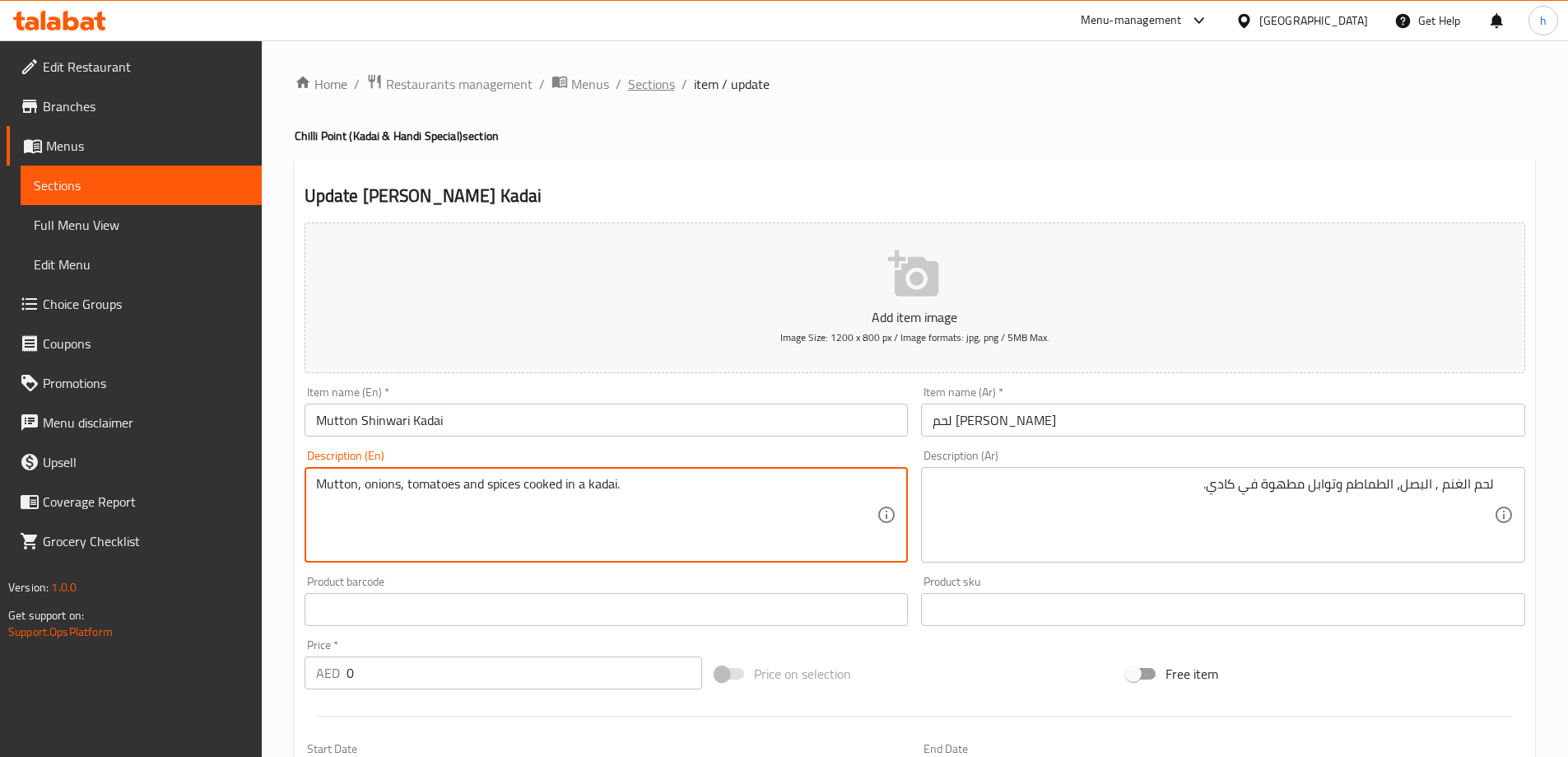
click at [649, 88] on span "Sections" at bounding box center [652, 84] width 47 height 20
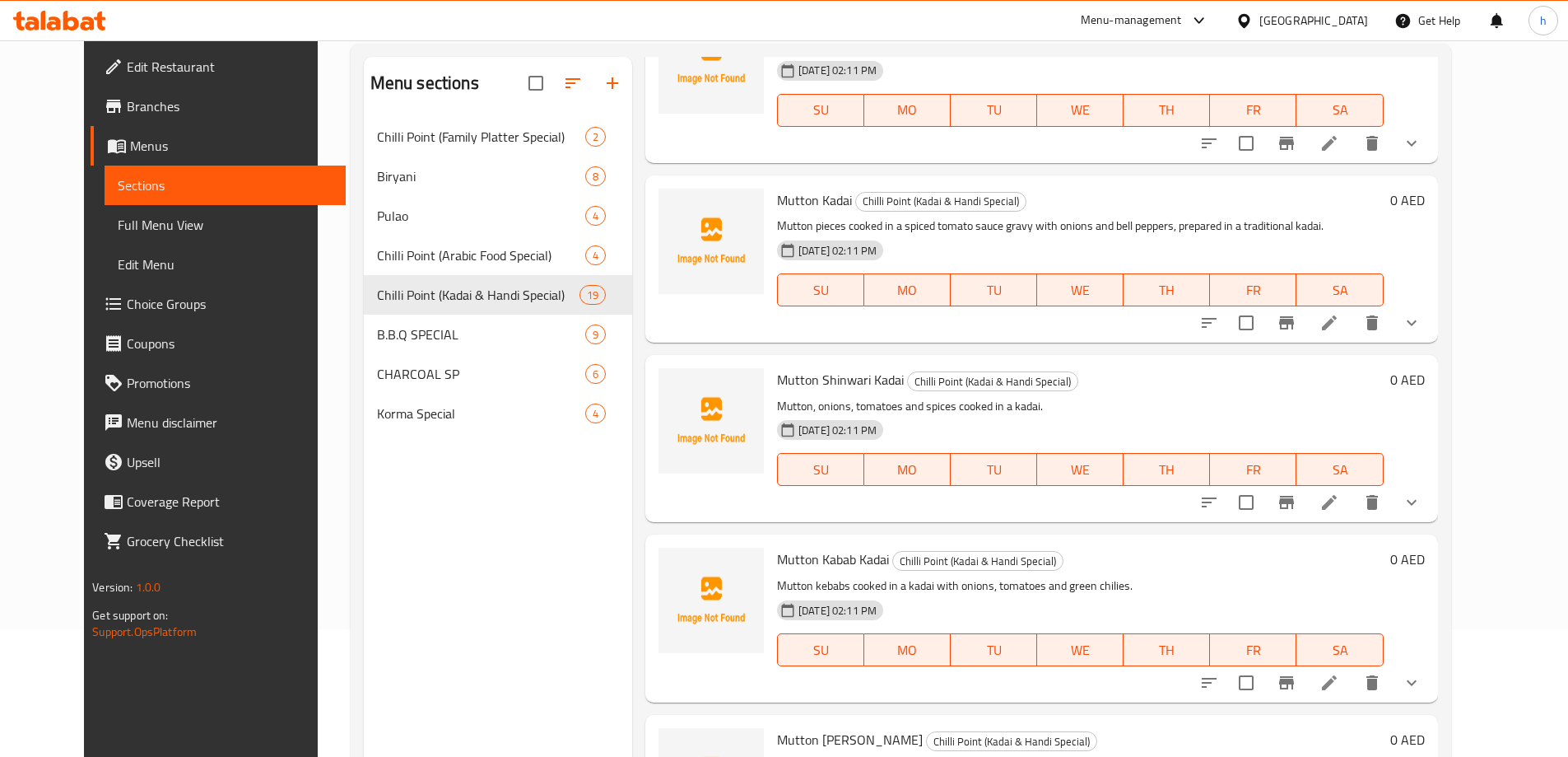
scroll to position [165, 0]
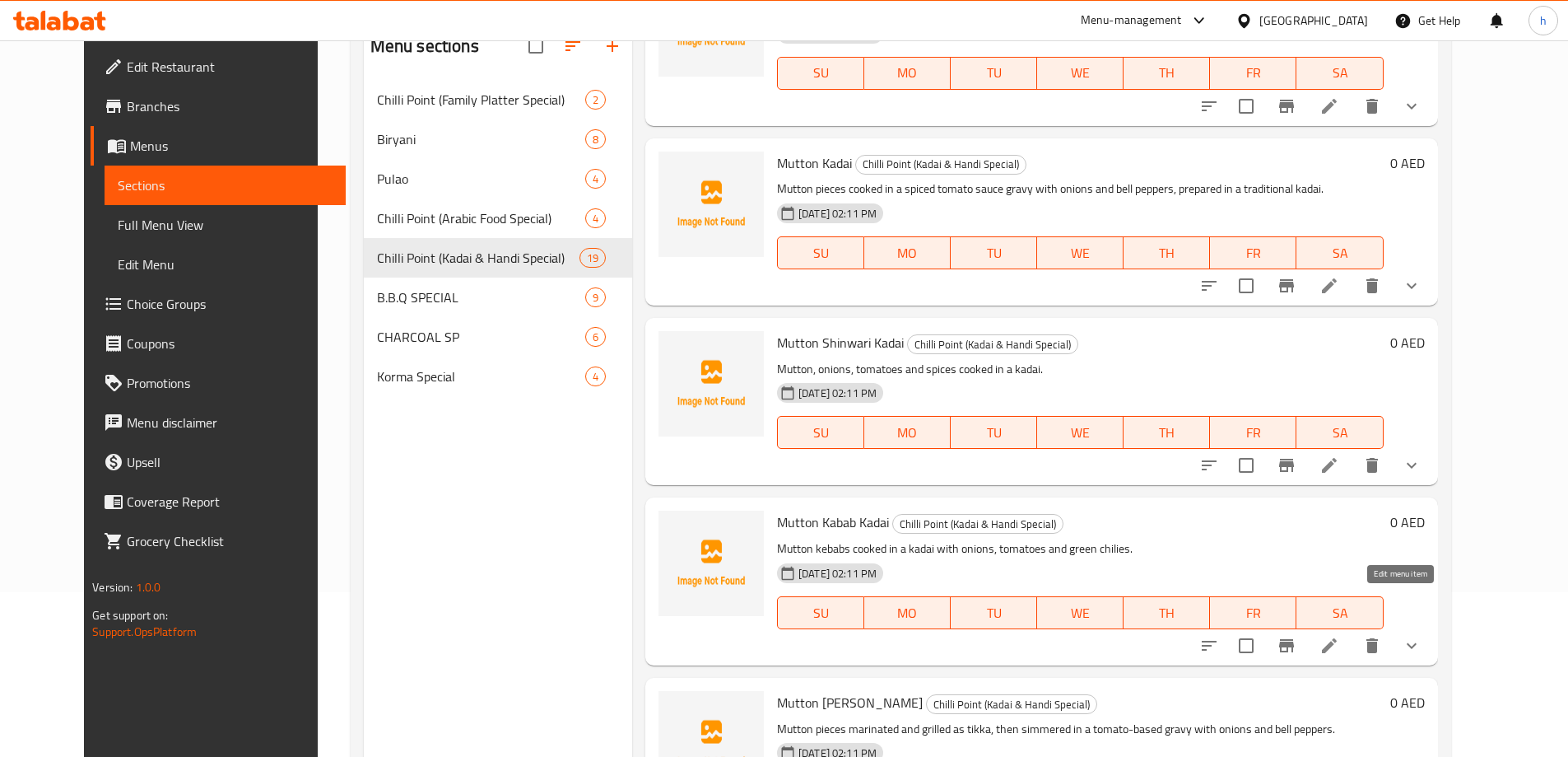
click at [1340, 636] on icon at bounding box center [1329, 646] width 20 height 20
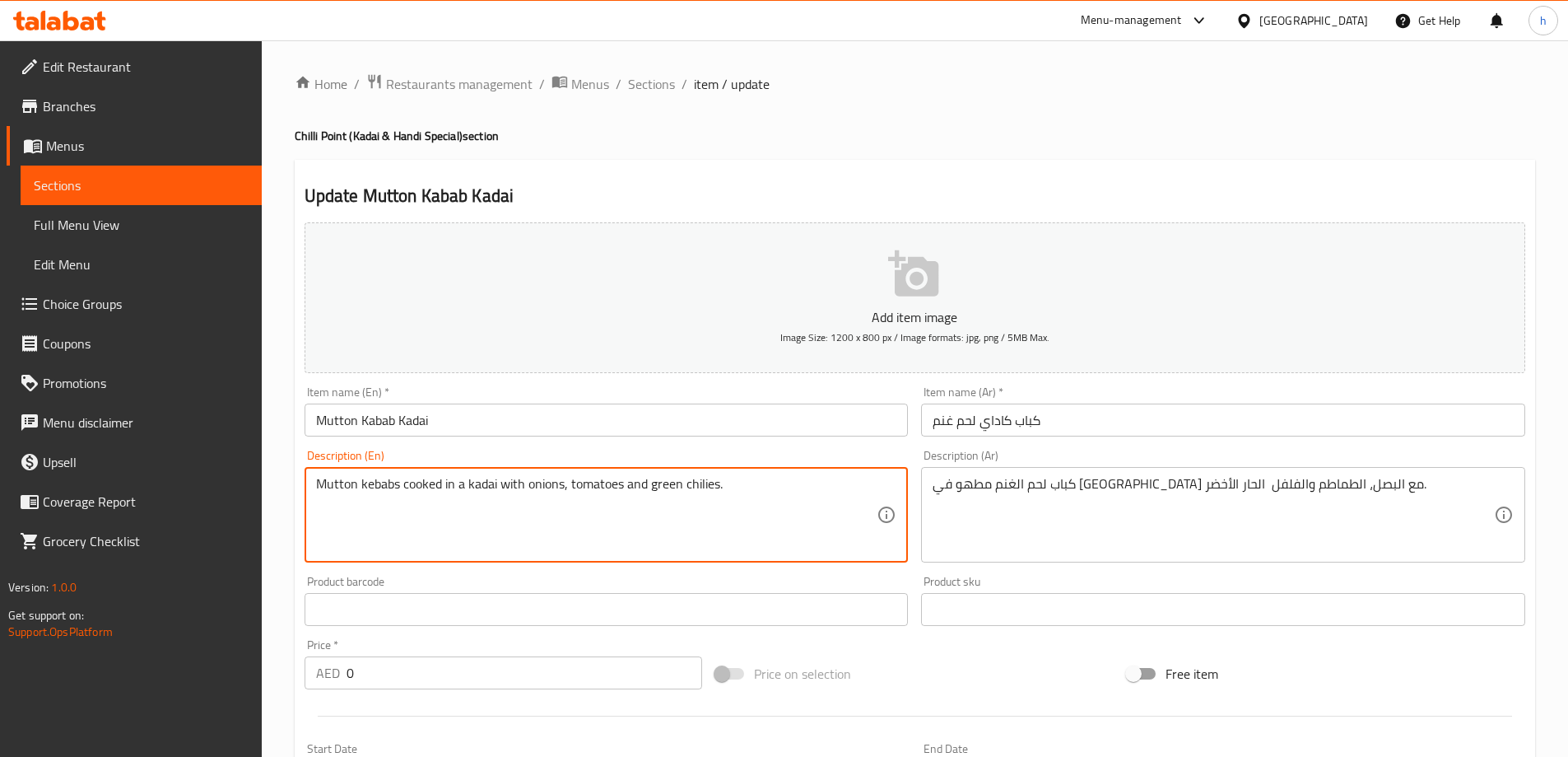
drag, startPoint x: 463, startPoint y: 488, endPoint x: 488, endPoint y: 488, distance: 25.0
click at [488, 488] on textarea "Mutton kebabs cooked in a kadai with onions, tomatoes and green chilies." at bounding box center [596, 514] width 561 height 78
click at [535, 482] on textarea "Mutton kebabs cooked in a kadai with onions, tomatoes and green chilies." at bounding box center [596, 514] width 561 height 78
click at [604, 488] on textarea "Mutton kebabs cooked in a kadai with onions, tomatoes and green chilies." at bounding box center [596, 514] width 561 height 78
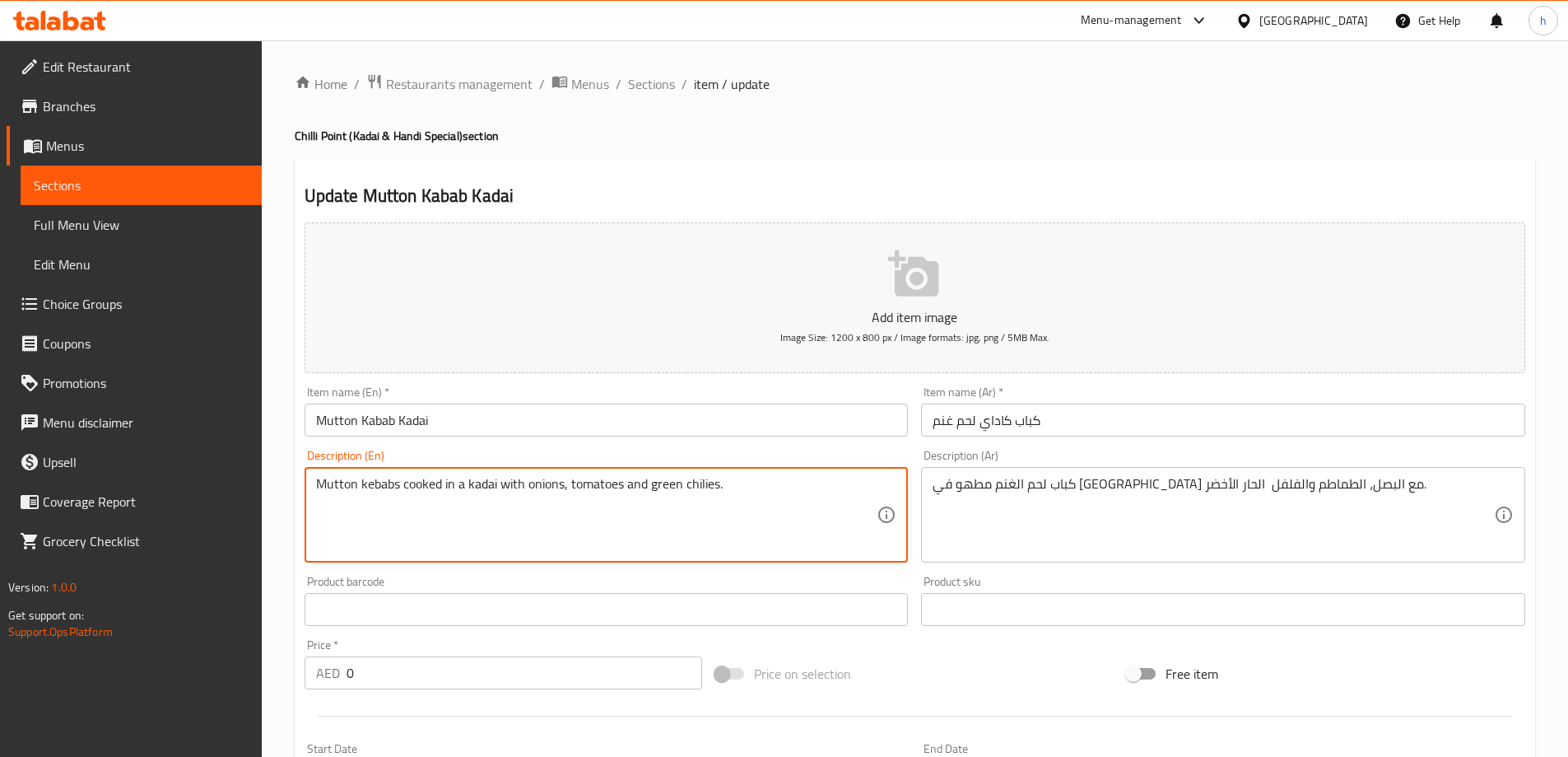
click at [604, 488] on textarea "Mutton kebabs cooked in a kadai with onions, tomatoes and green chilies." at bounding box center [596, 514] width 561 height 78
click at [633, 488] on textarea "Mutton kebabs cooked in a kadai with onions, tomatoes and green chilies." at bounding box center [596, 514] width 561 height 78
click at [686, 492] on textarea "Mutton kebabs cooked in a kadai with onions, tomatoes and green chilies." at bounding box center [596, 514] width 561 height 78
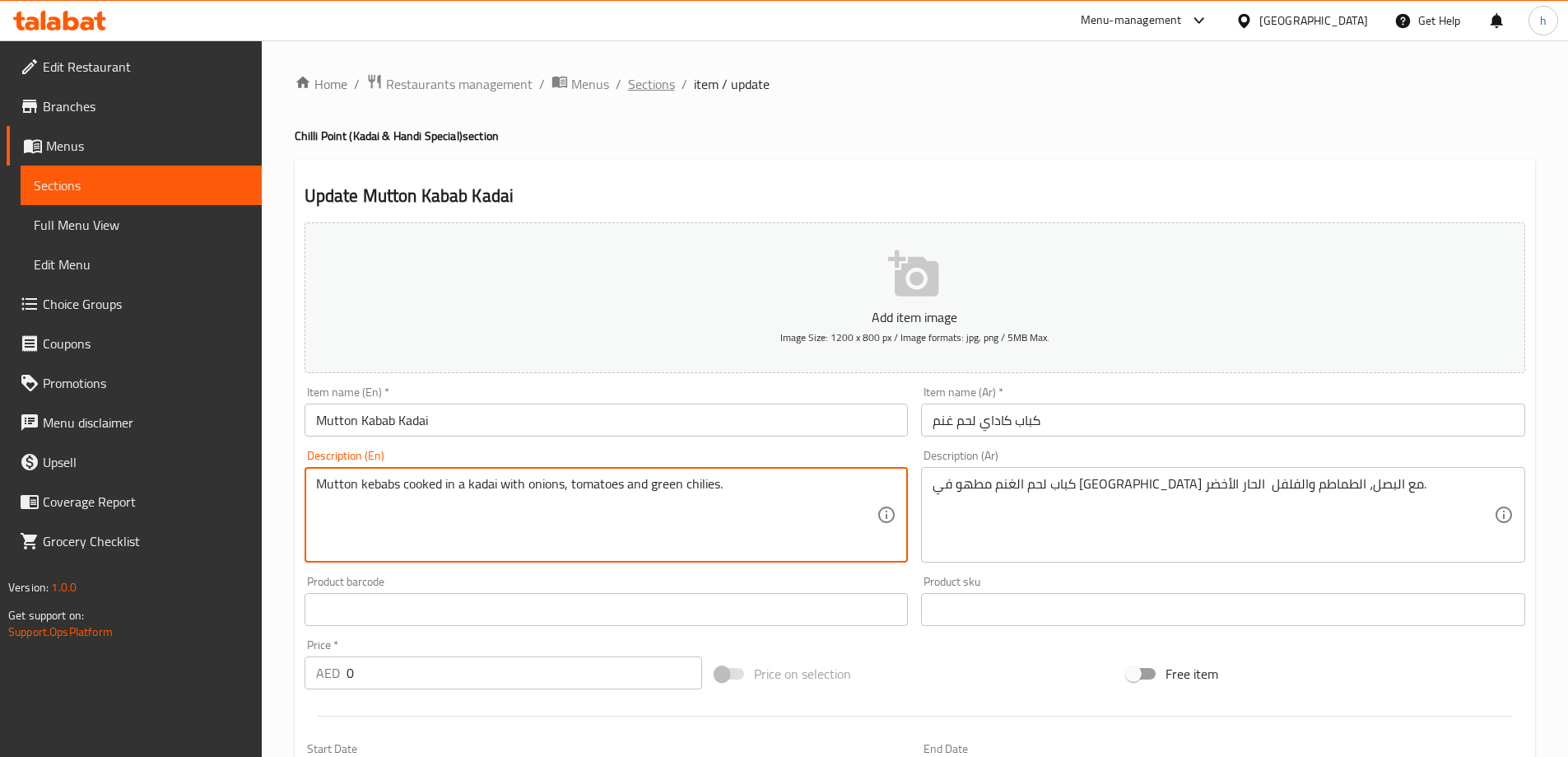
click at [652, 90] on span "Sections" at bounding box center [652, 84] width 47 height 20
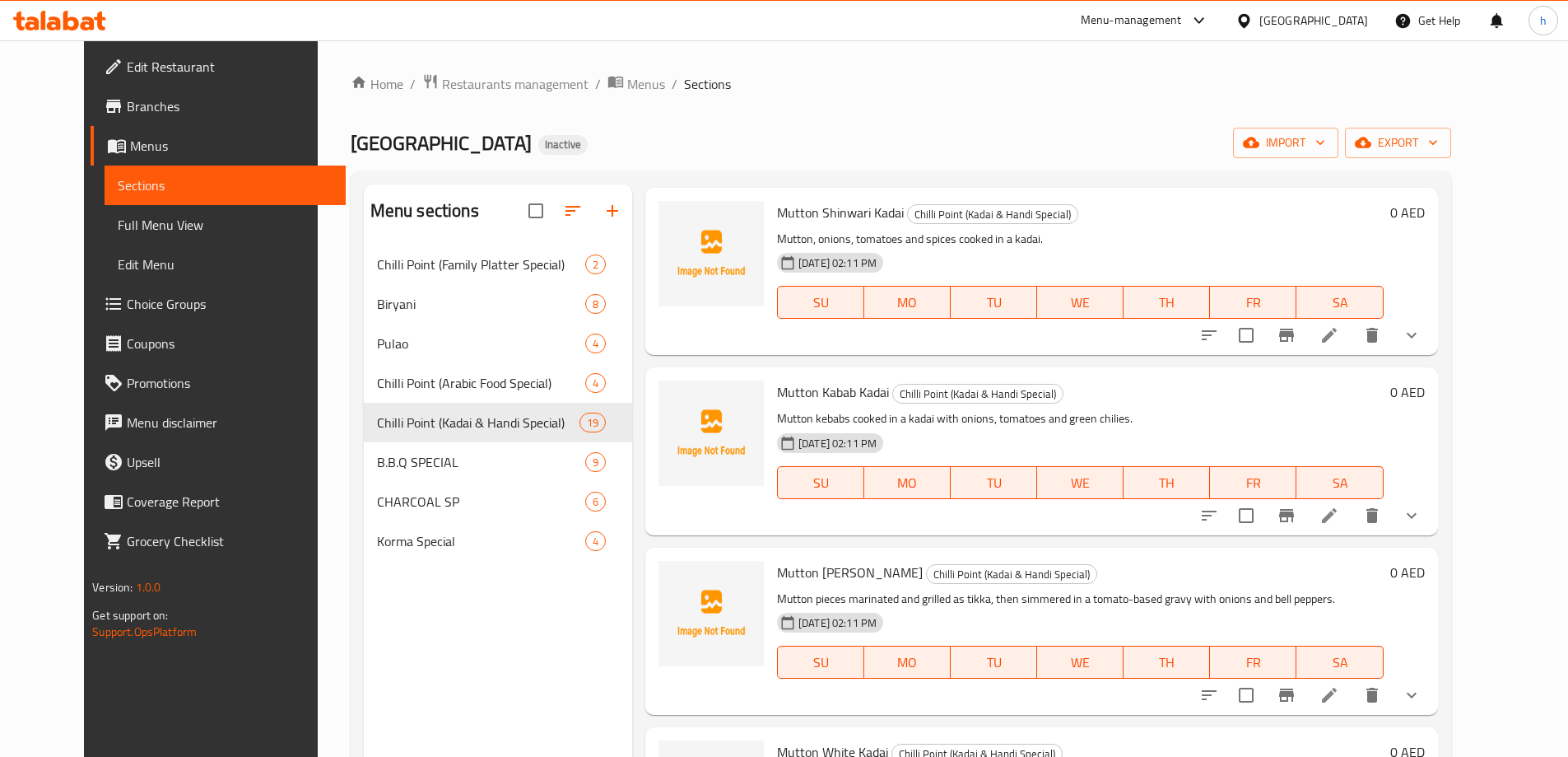
scroll to position [2107, 0]
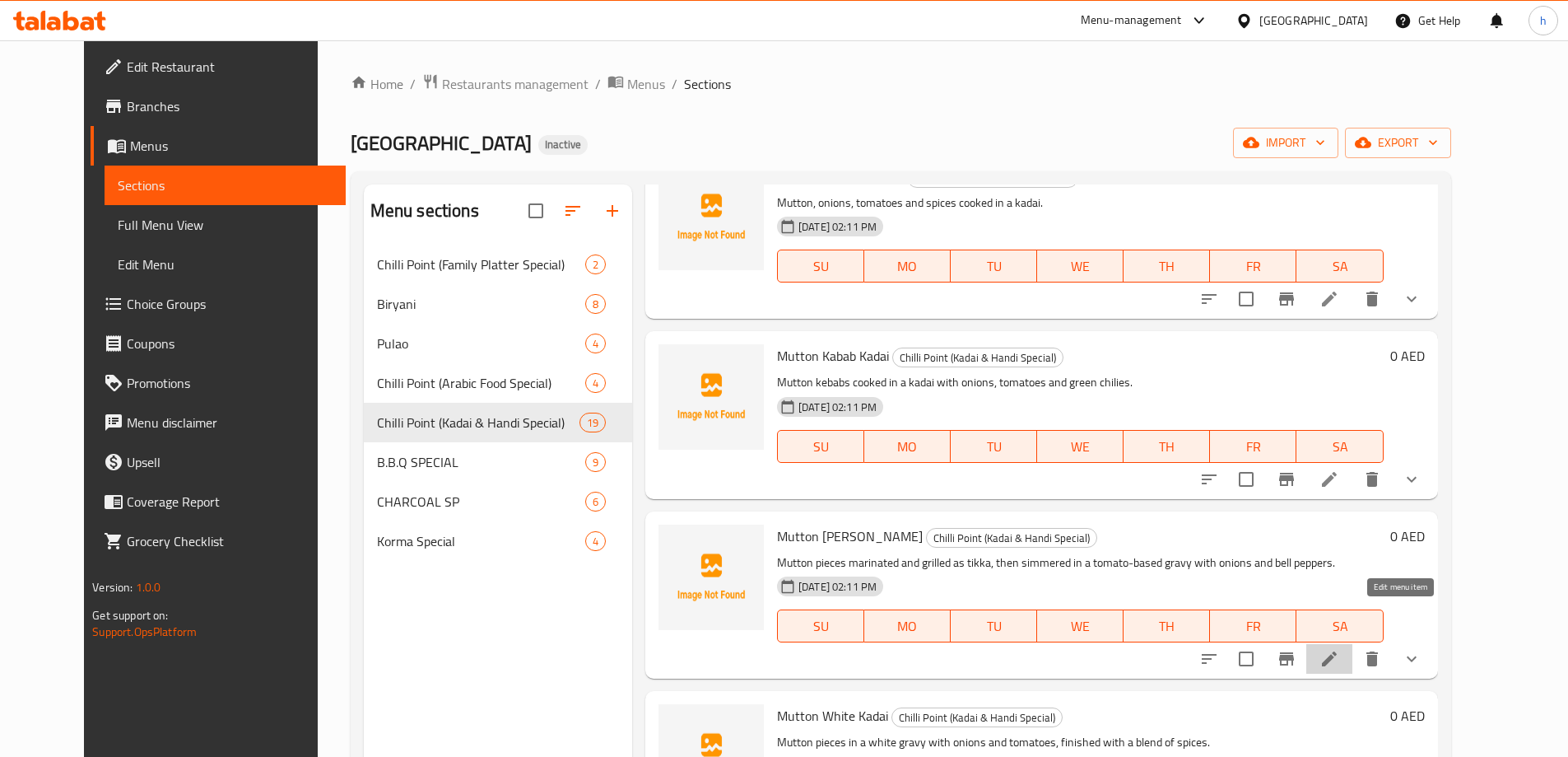
click at [1337, 651] on icon at bounding box center [1330, 659] width 15 height 15
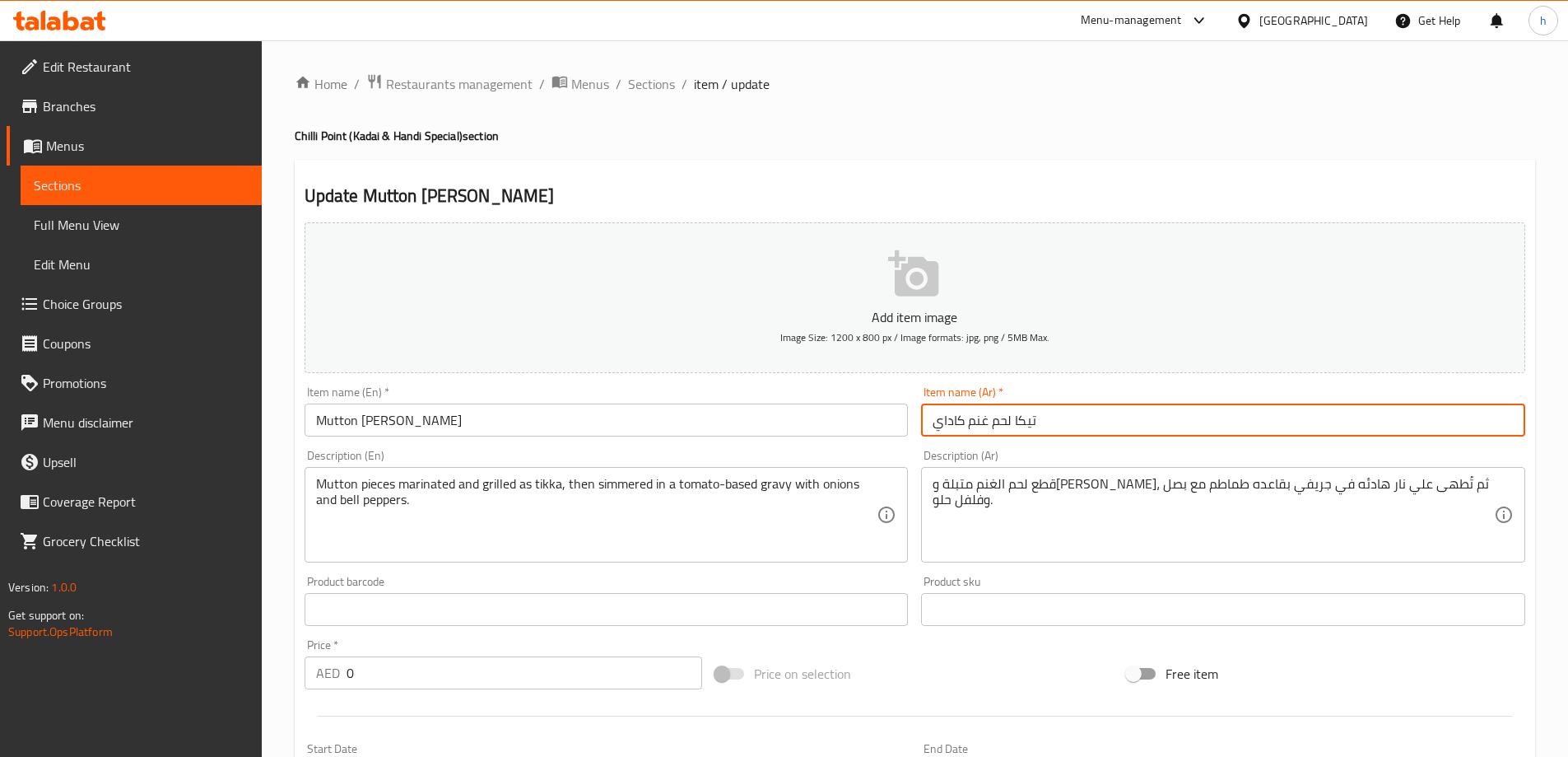
click at [1052, 424] on input "تيكا لحم غنم كاداي" at bounding box center [1224, 420] width 605 height 33
click at [1051, 425] on input "تيكا لحم غنم كاداي" at bounding box center [1224, 420] width 605 height 33
click at [1504, 425] on input "تيكا لحم غنم كاداي" at bounding box center [1224, 420] width 605 height 33
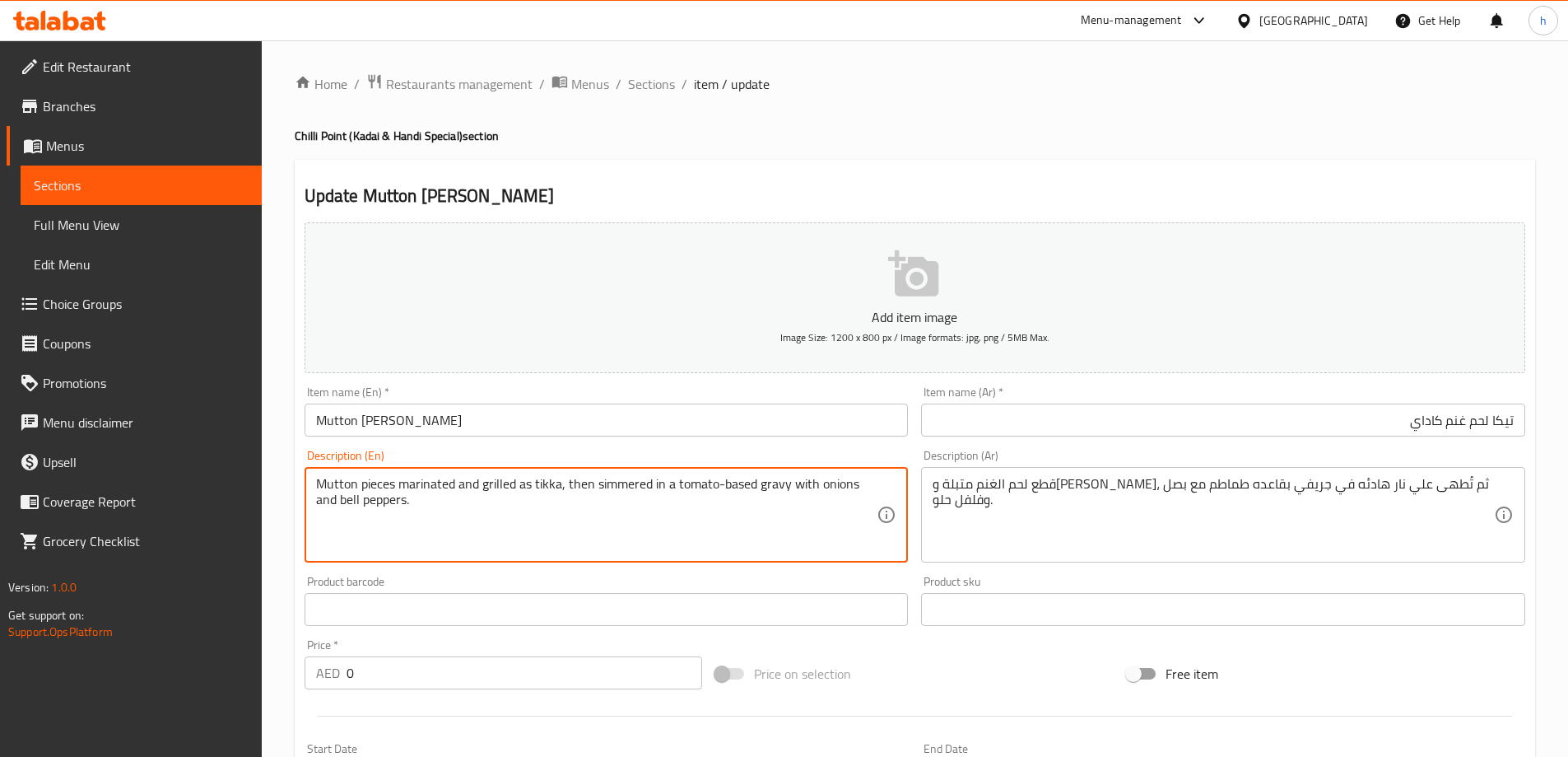
drag, startPoint x: 464, startPoint y: 487, endPoint x: 521, endPoint y: 494, distance: 57.4
click at [521, 494] on textarea "Mutton pieces marinated and grilled as tikka, then simmered in a tomato-based g…" at bounding box center [596, 514] width 561 height 78
click at [540, 490] on textarea "Mutton pieces marinated and grilled as tikka, then simmered in a tomato-based g…" at bounding box center [596, 514] width 561 height 78
drag, startPoint x: 568, startPoint y: 482, endPoint x: 663, endPoint y: 482, distance: 95.0
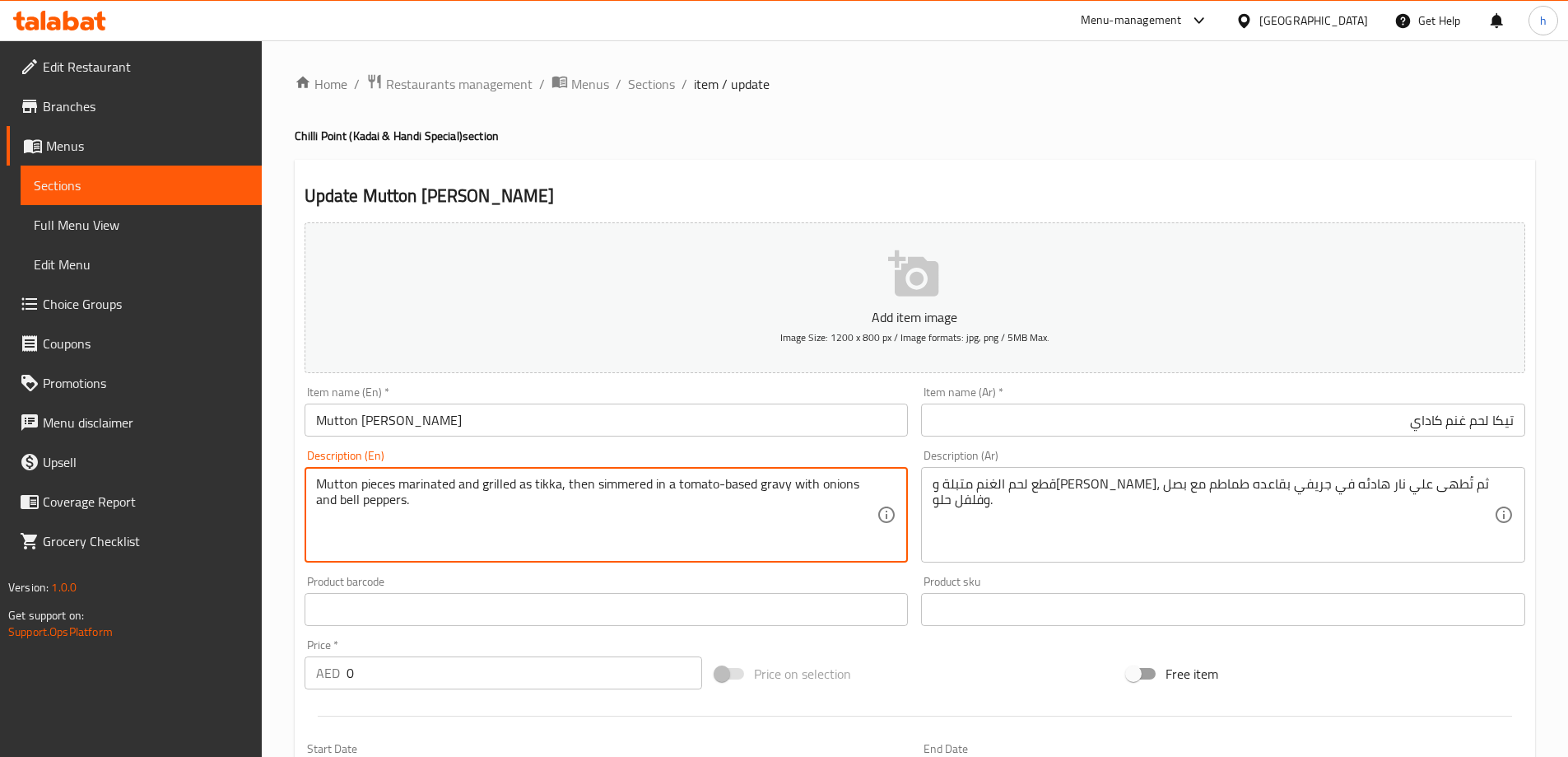
click at [663, 482] on textarea "Mutton pieces marinated and grilled as tikka, then simmered in a tomato-based g…" at bounding box center [596, 514] width 561 height 78
click at [680, 483] on textarea "Mutton pieces marinated and grilled as tikka, then simmered in a tomato-based g…" at bounding box center [596, 514] width 561 height 78
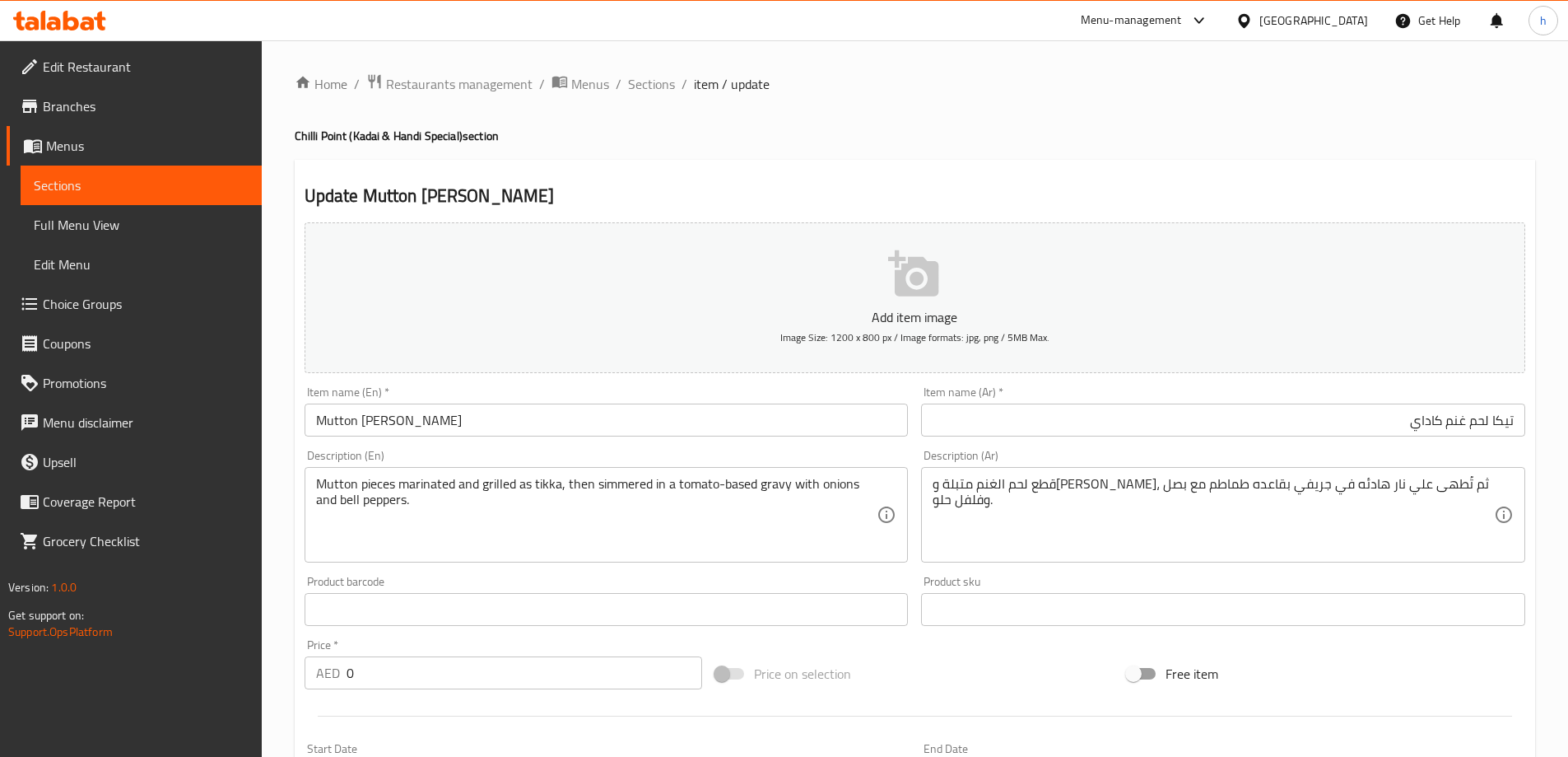
drag, startPoint x: 652, startPoint y: 85, endPoint x: 38, endPoint y: 297, distance: 649.6
click at [652, 85] on span "Sections" at bounding box center [652, 84] width 47 height 20
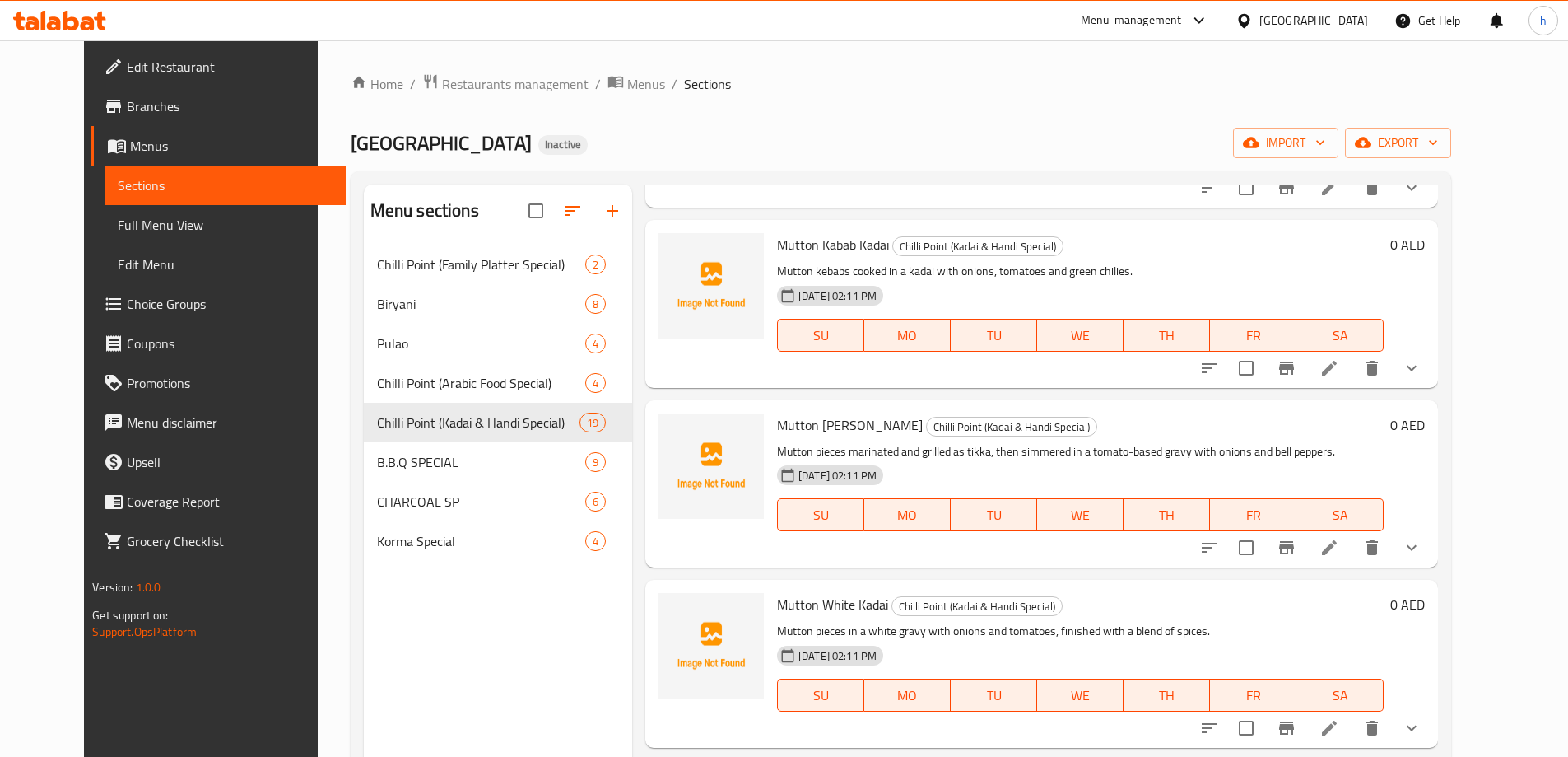
scroll to position [2222, 0]
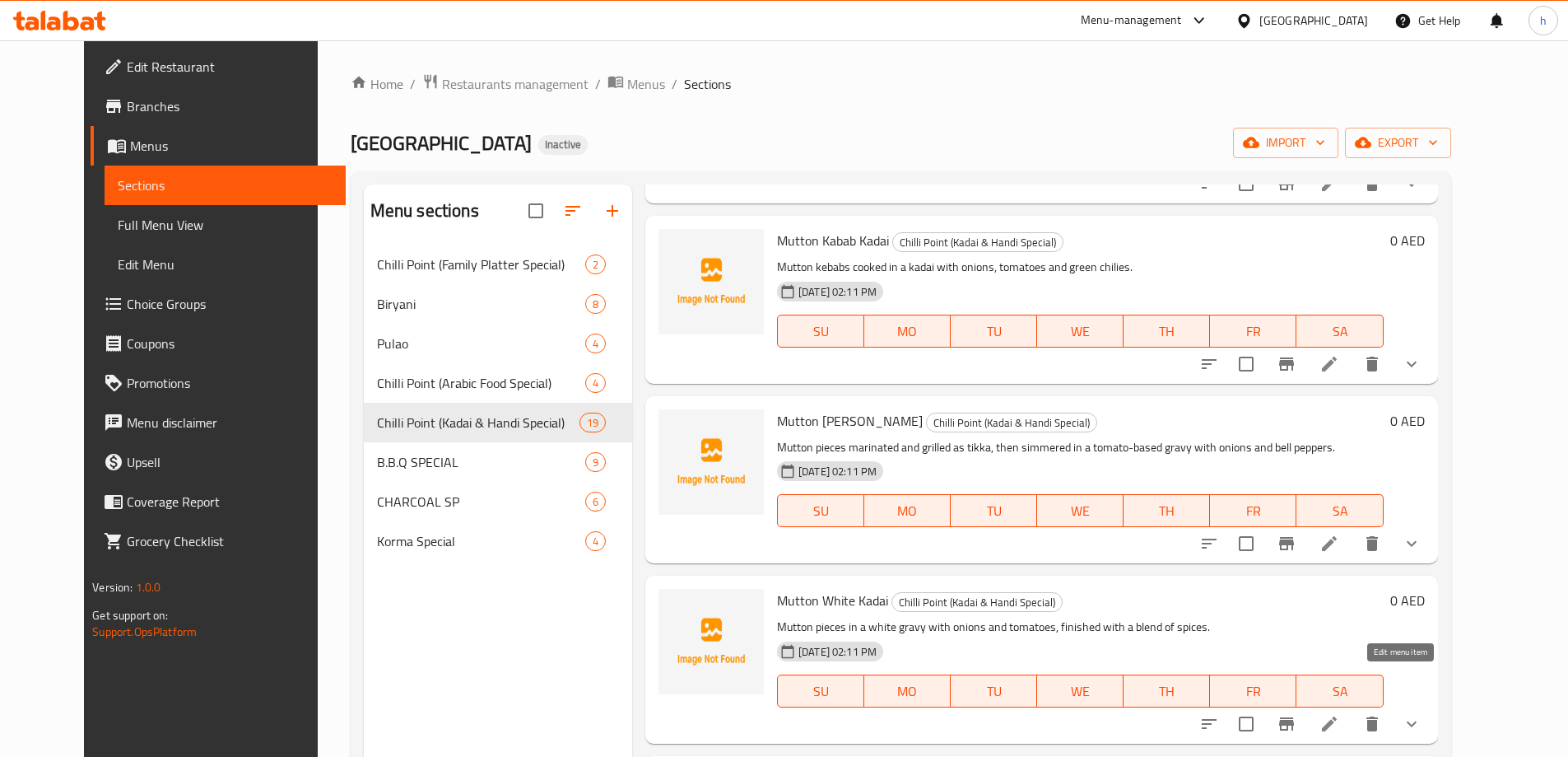
click at [1340, 715] on icon at bounding box center [1329, 724] width 20 height 20
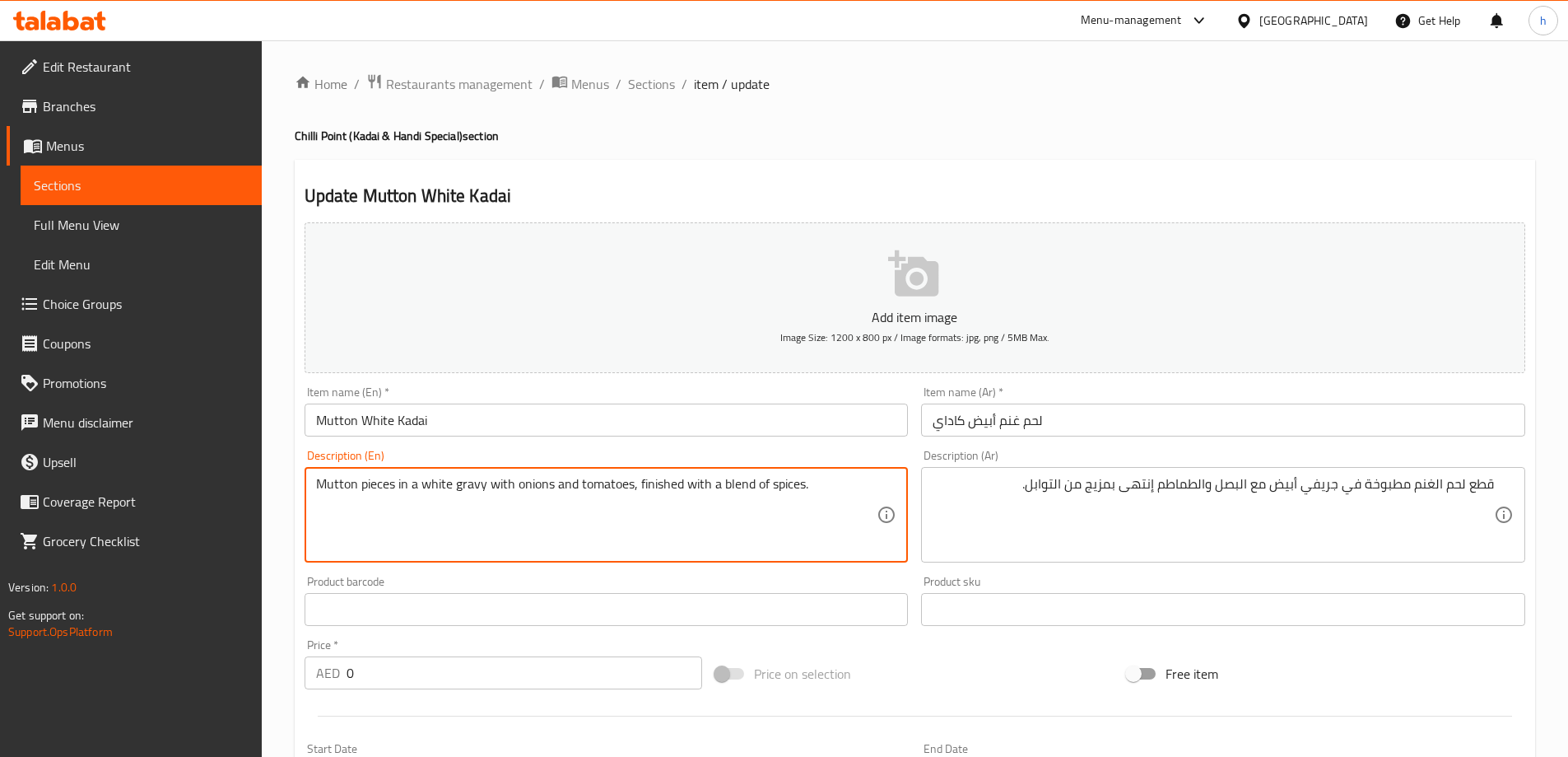
drag, startPoint x: 402, startPoint y: 488, endPoint x: 466, endPoint y: 490, distance: 64.0
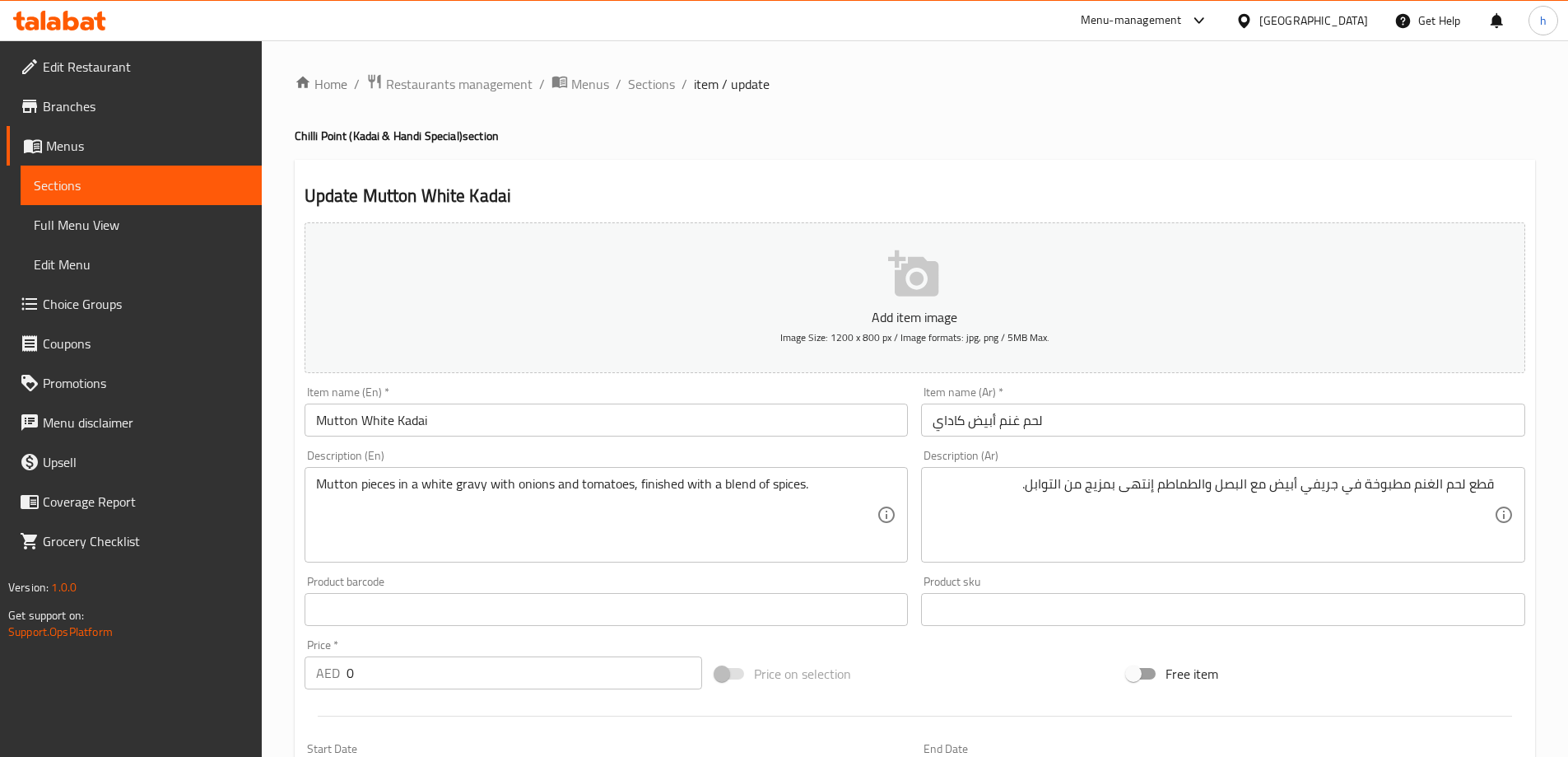
click at [392, 479] on textarea "Mutton pieces in a white gravy with onions and tomatoes, finished with a blend …" at bounding box center [596, 514] width 561 height 78
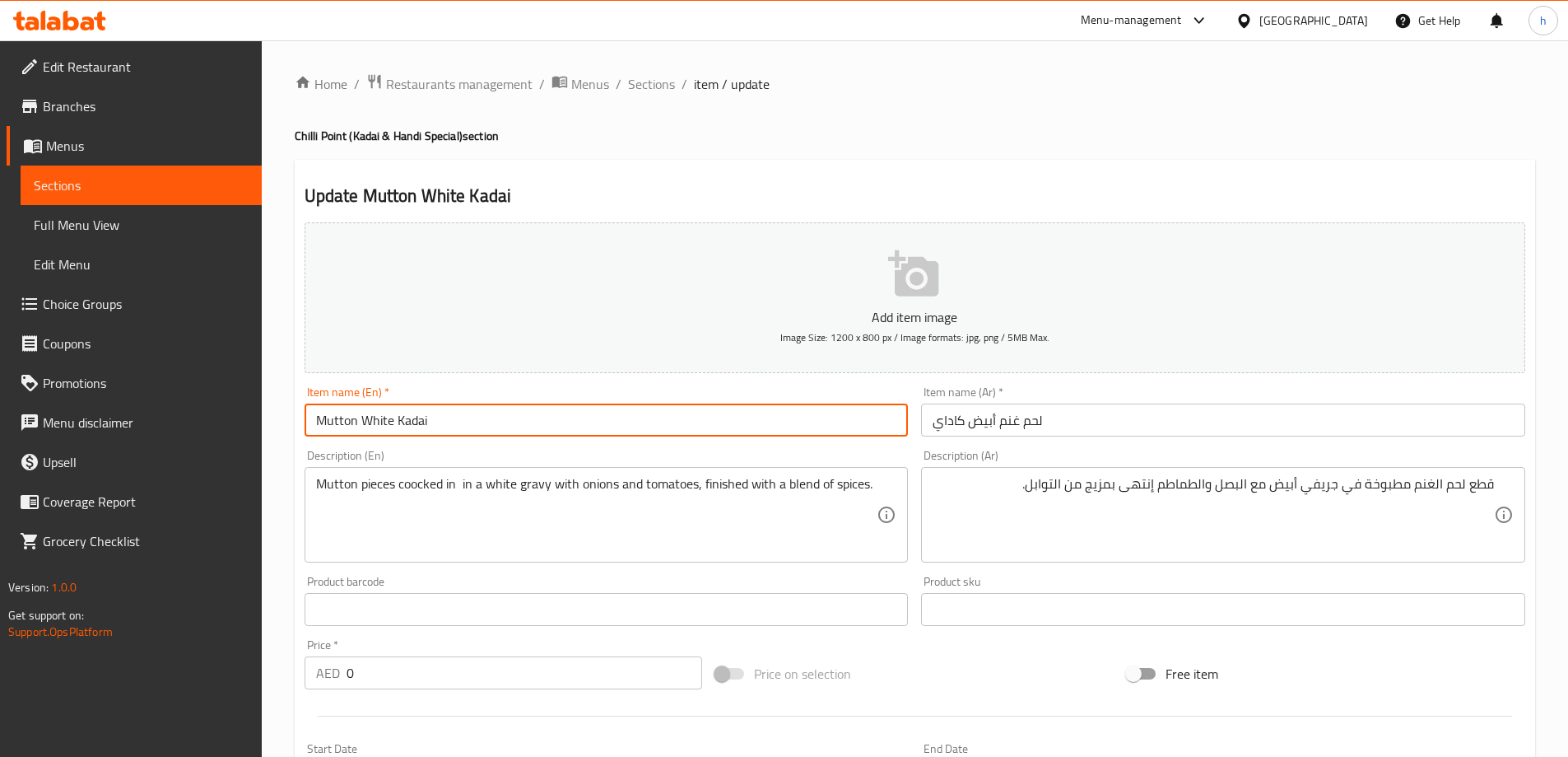
drag, startPoint x: 436, startPoint y: 423, endPoint x: 362, endPoint y: 421, distance: 74.0
click at [362, 421] on input "Mutton White Kadai" at bounding box center [607, 420] width 605 height 33
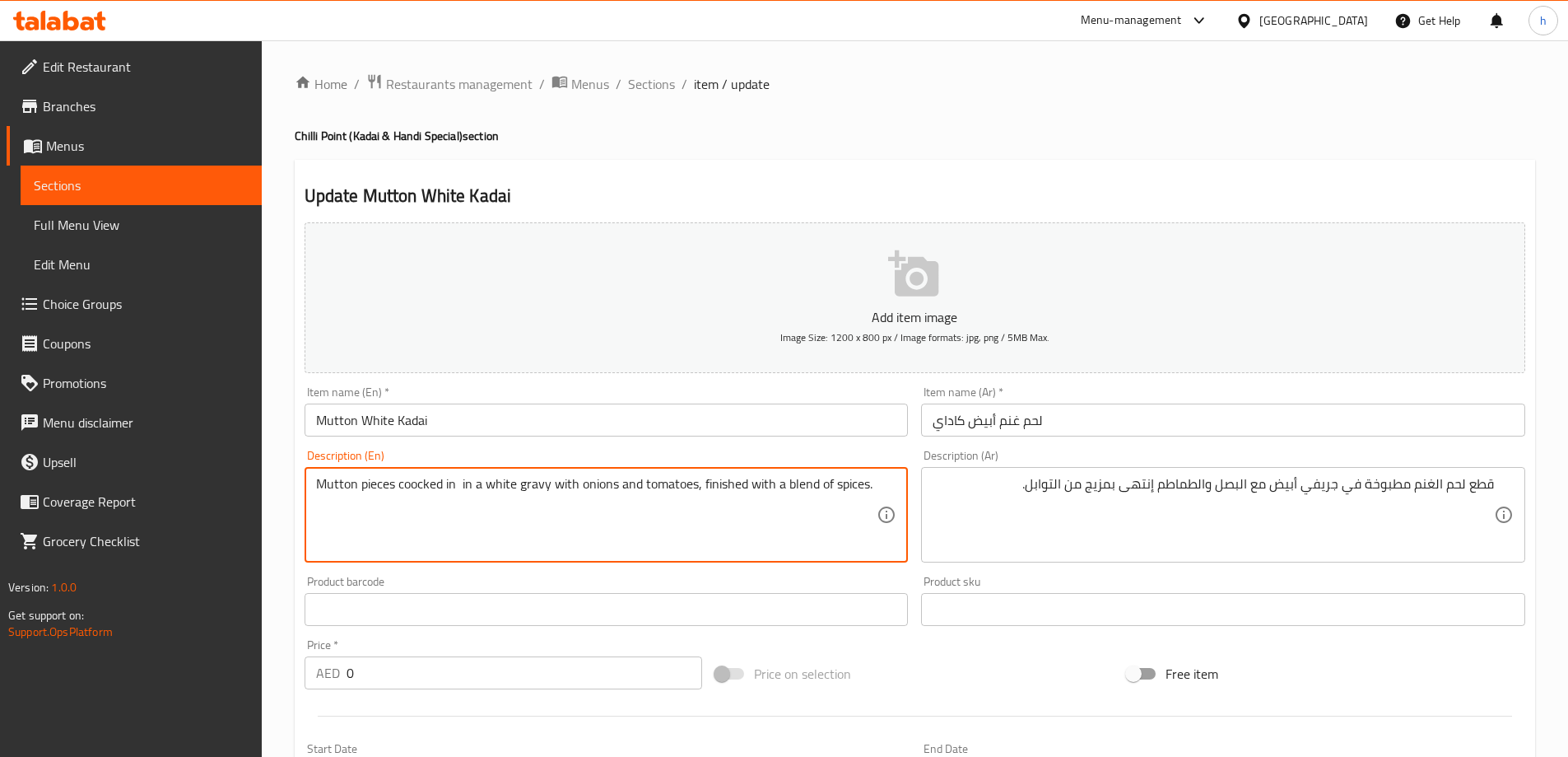
paste textarea "White Kadai"
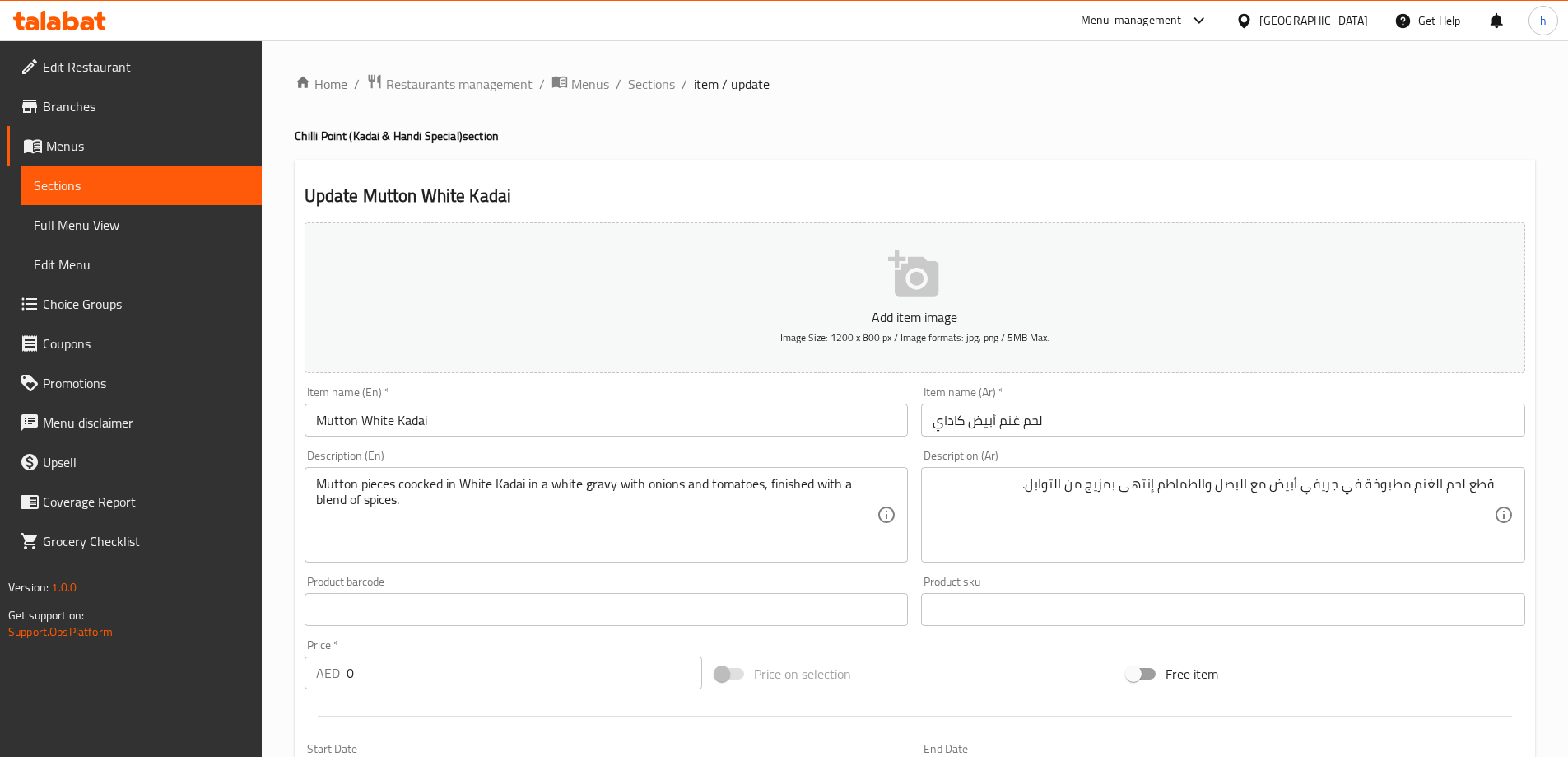
drag, startPoint x: 526, startPoint y: 482, endPoint x: 527, endPoint y: 496, distance: 14.0
click at [526, 482] on textarea "Mutton pieces coocked in White Kadai in a white gravy with onions and tomatoes,…" at bounding box center [596, 514] width 561 height 78
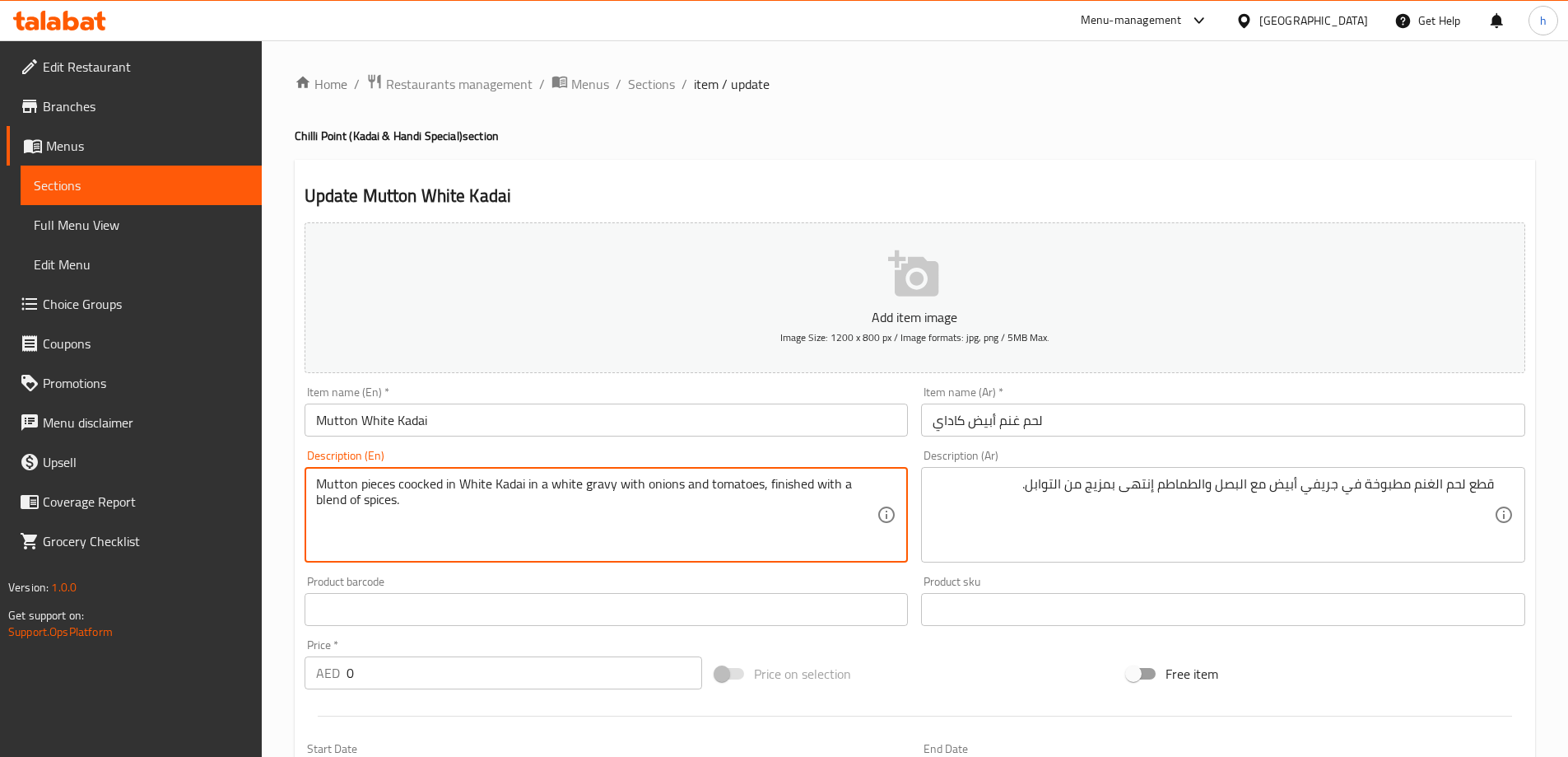
paste textarea "sauce"
drag, startPoint x: 577, startPoint y: 486, endPoint x: 587, endPoint y: 503, distance: 19.7
click at [577, 487] on textarea "Mutton pieces coocked in White Kadai sauce , in a white gravy with onions and t…" at bounding box center [596, 514] width 561 height 78
type textarea "Mutton pieces coocked in White Kadai sauce , white gravy with onions and tomato…"
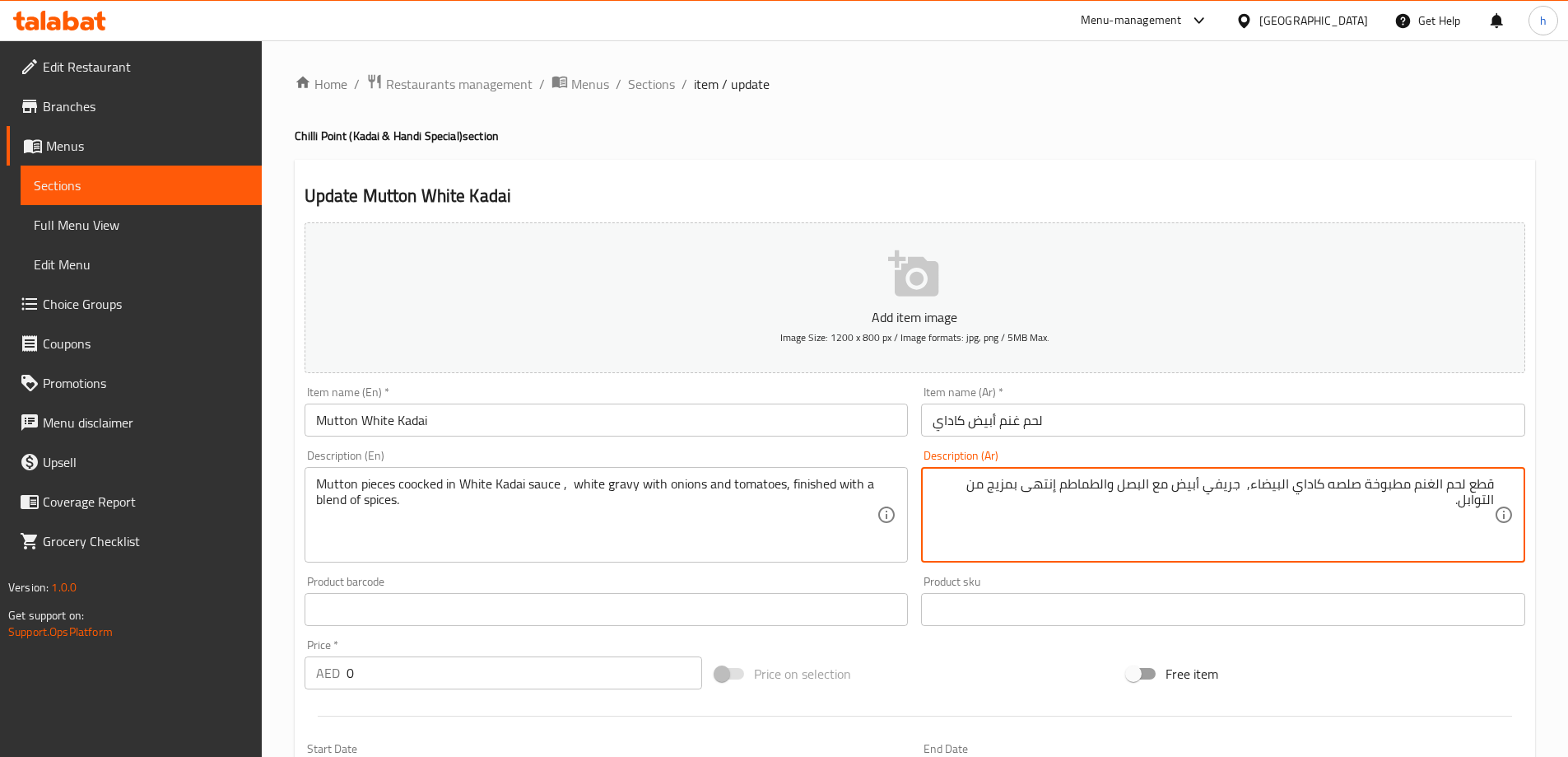
type textarea "قطع لحم الغنم مطبوخة صلصه كاداي البيضاء, جريفي أبيض مع البصل والطماطم إنتهى بمز…"
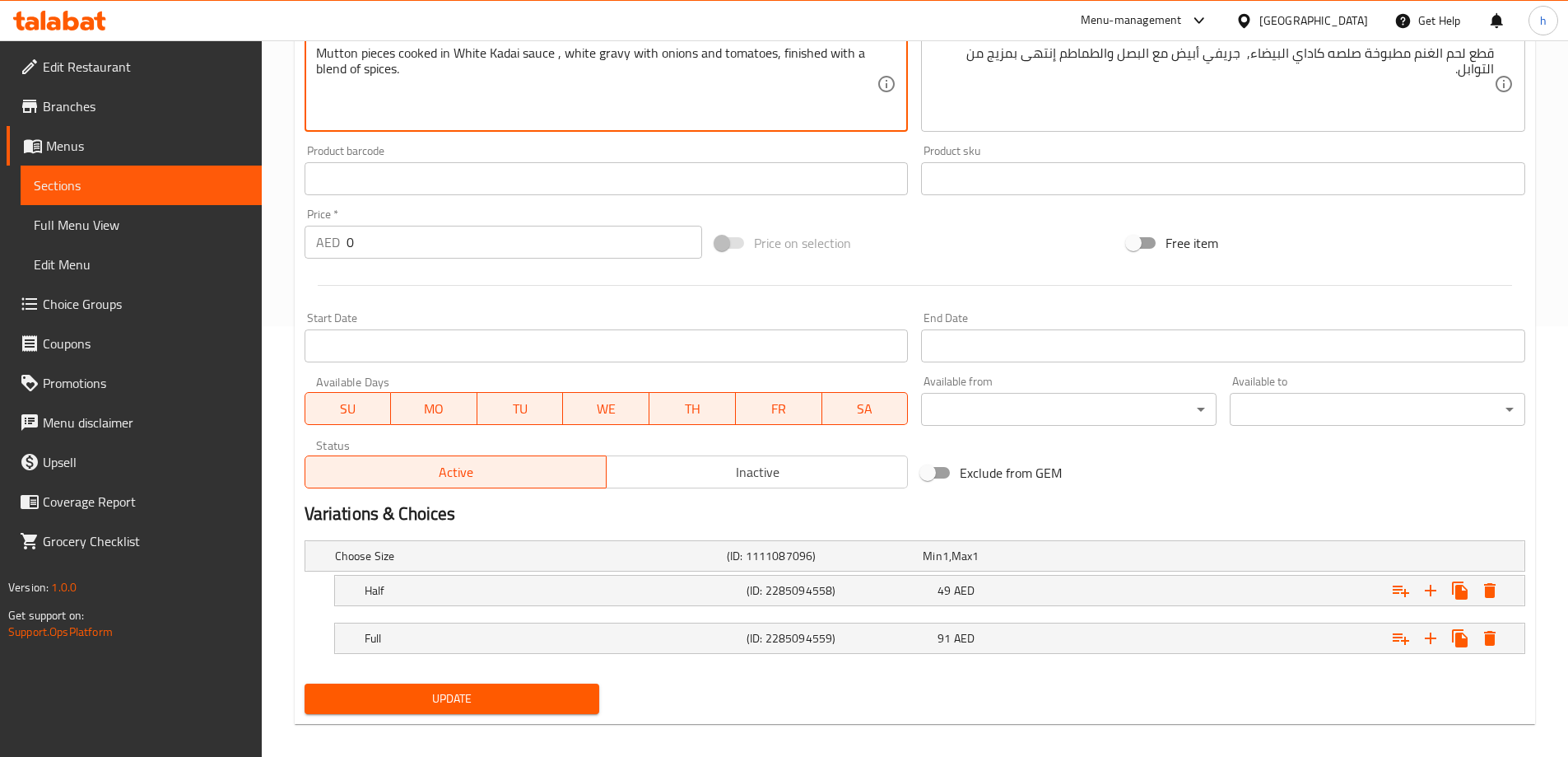
scroll to position [444, 0]
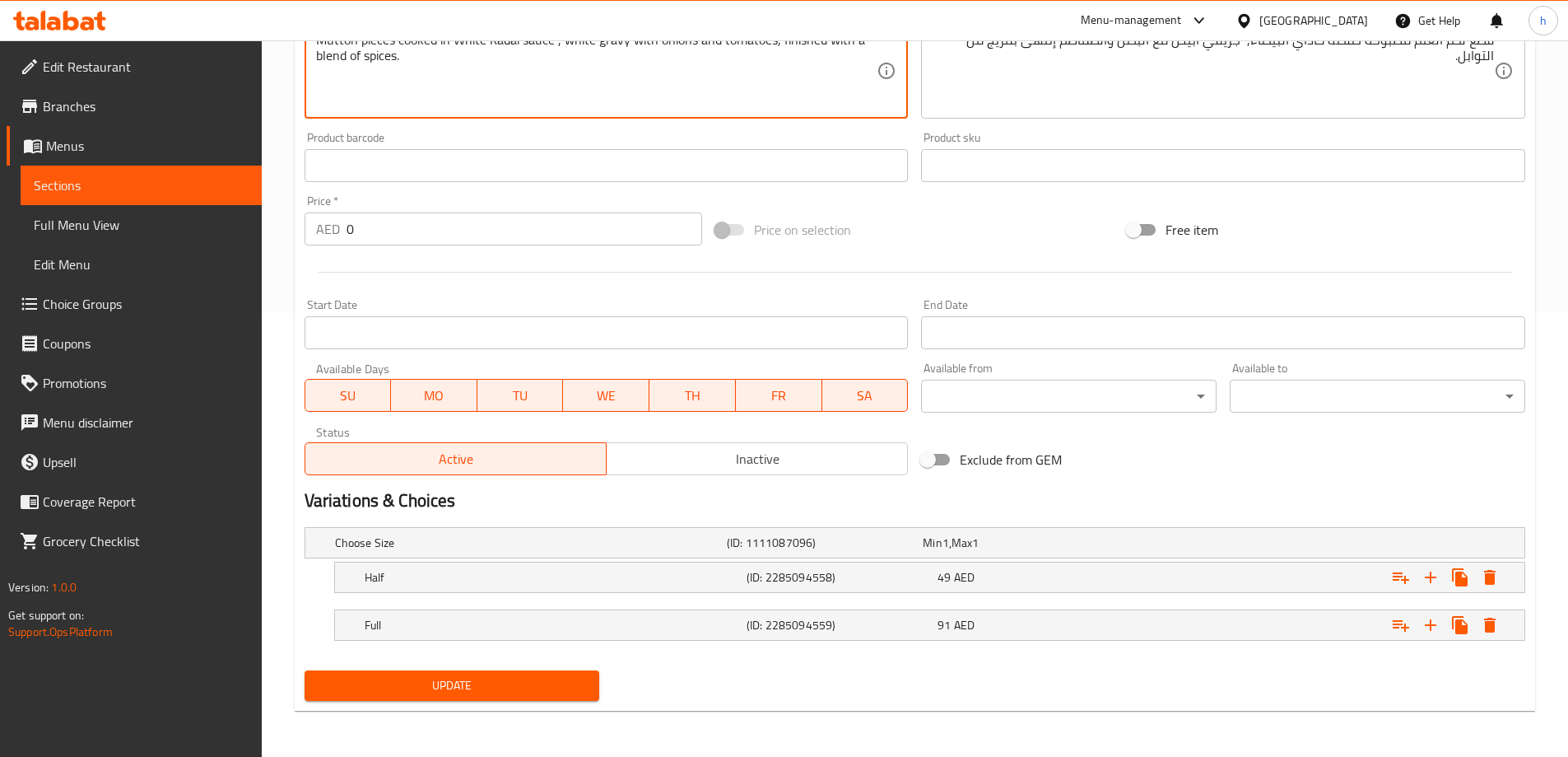
type textarea "Mutton pieces cooked in White Kadai sauce , white gravy with onions and tomatoe…"
click at [508, 681] on span "Update" at bounding box center [452, 686] width 269 height 21
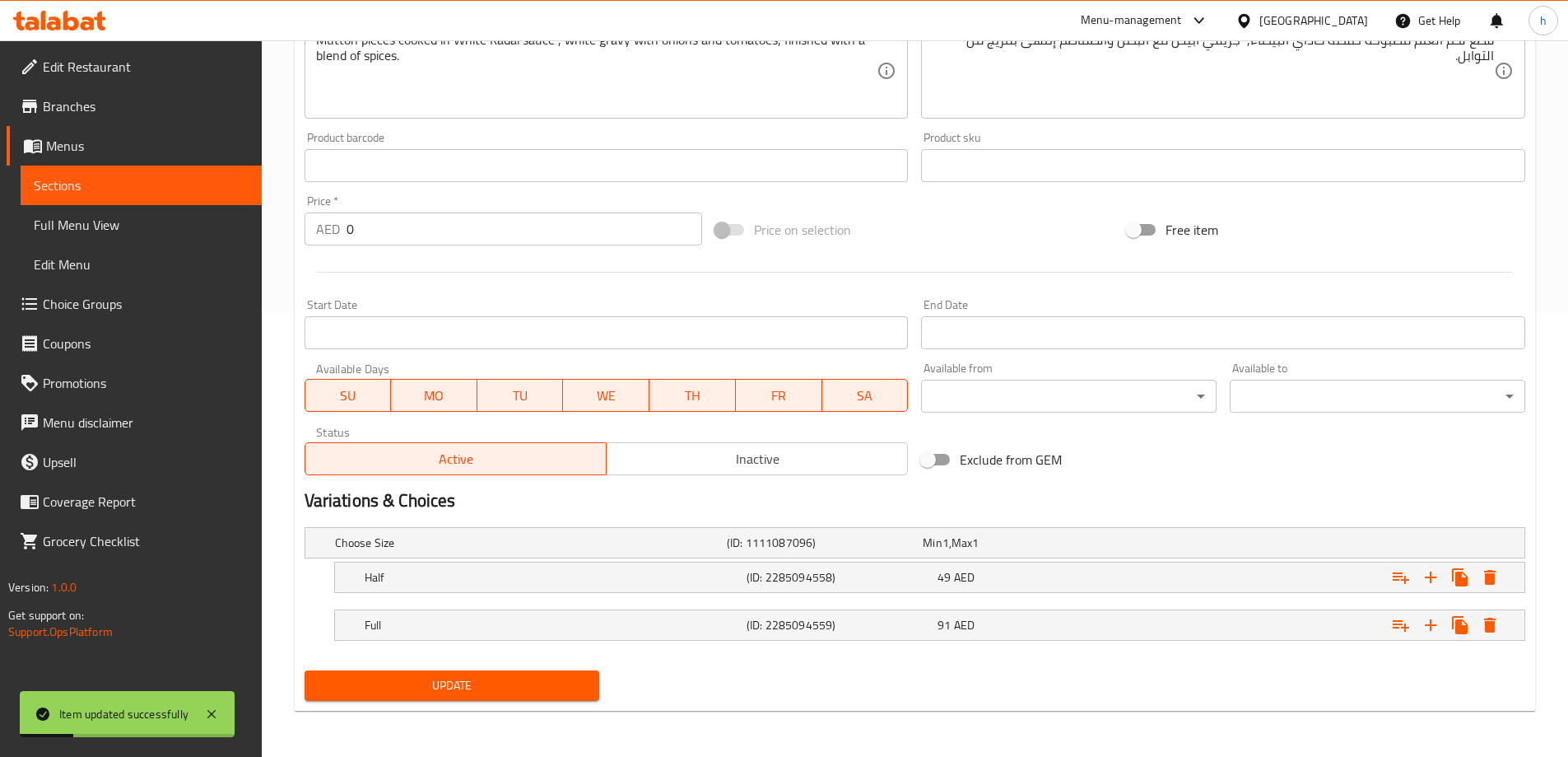
drag, startPoint x: 592, startPoint y: 288, endPoint x: 608, endPoint y: 308, distance: 25.6
click at [592, 288] on div at bounding box center [915, 272] width 1234 height 41
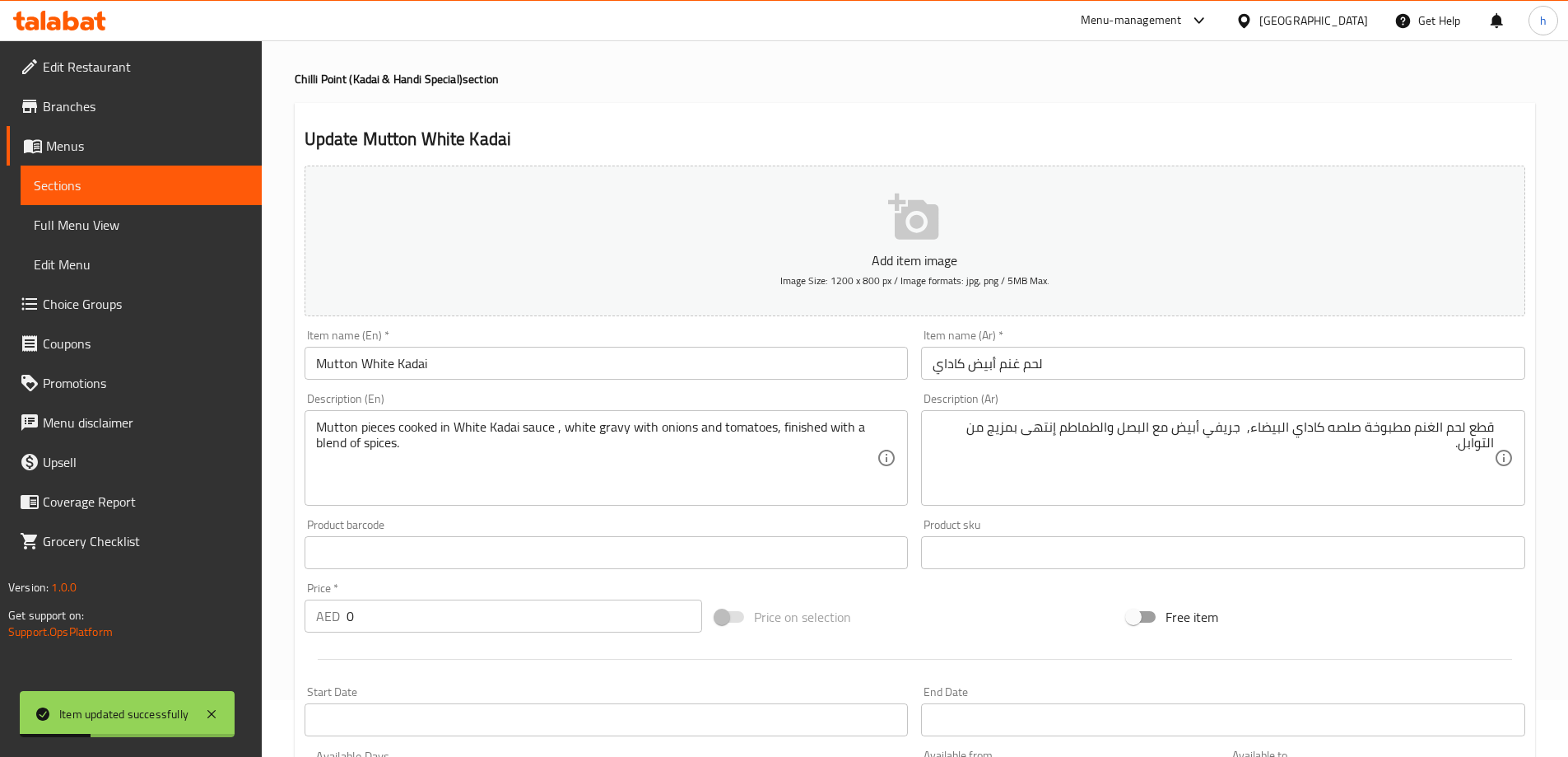
scroll to position [0, 0]
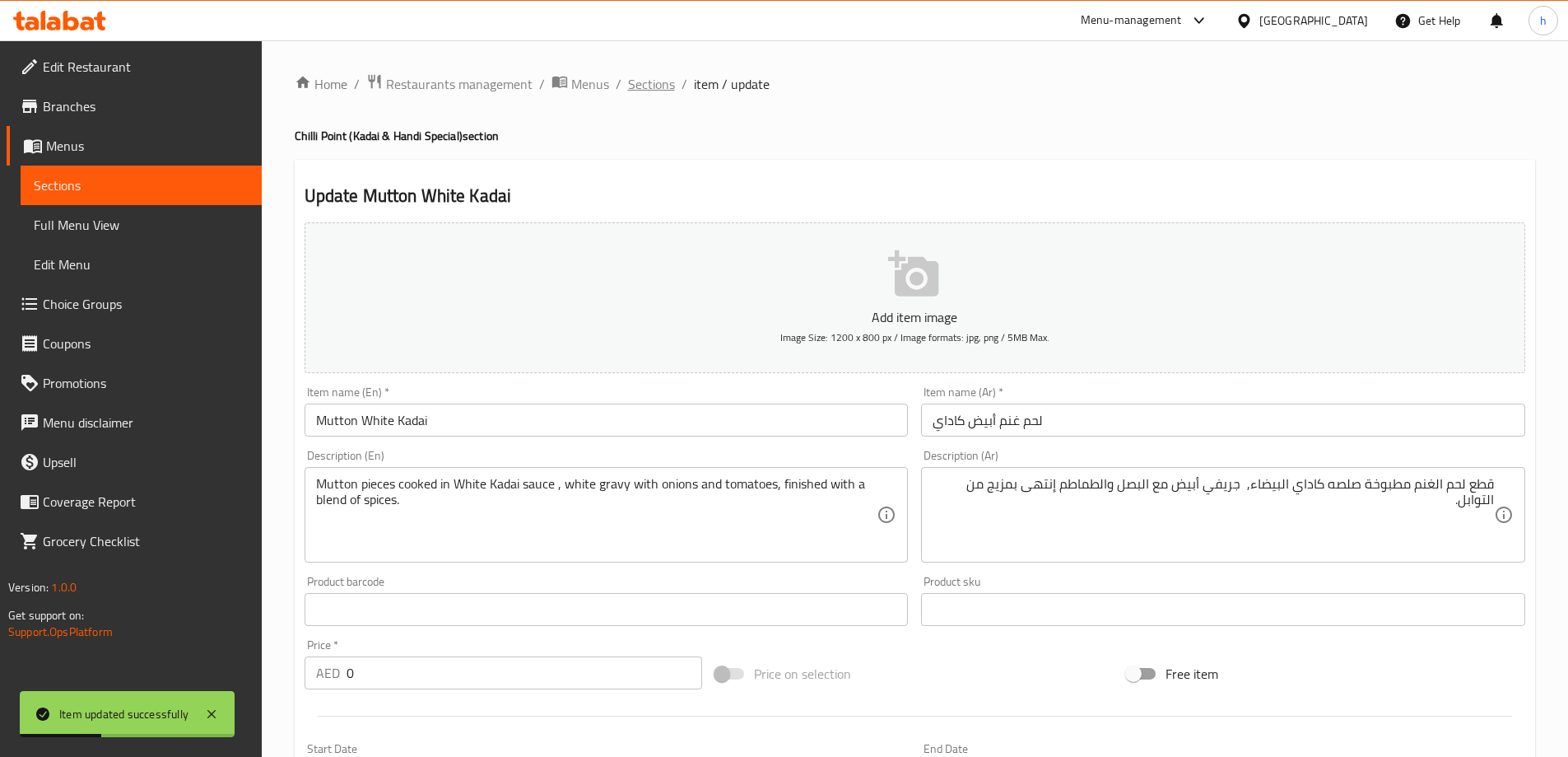
click at [644, 84] on span "Sections" at bounding box center [652, 84] width 47 height 20
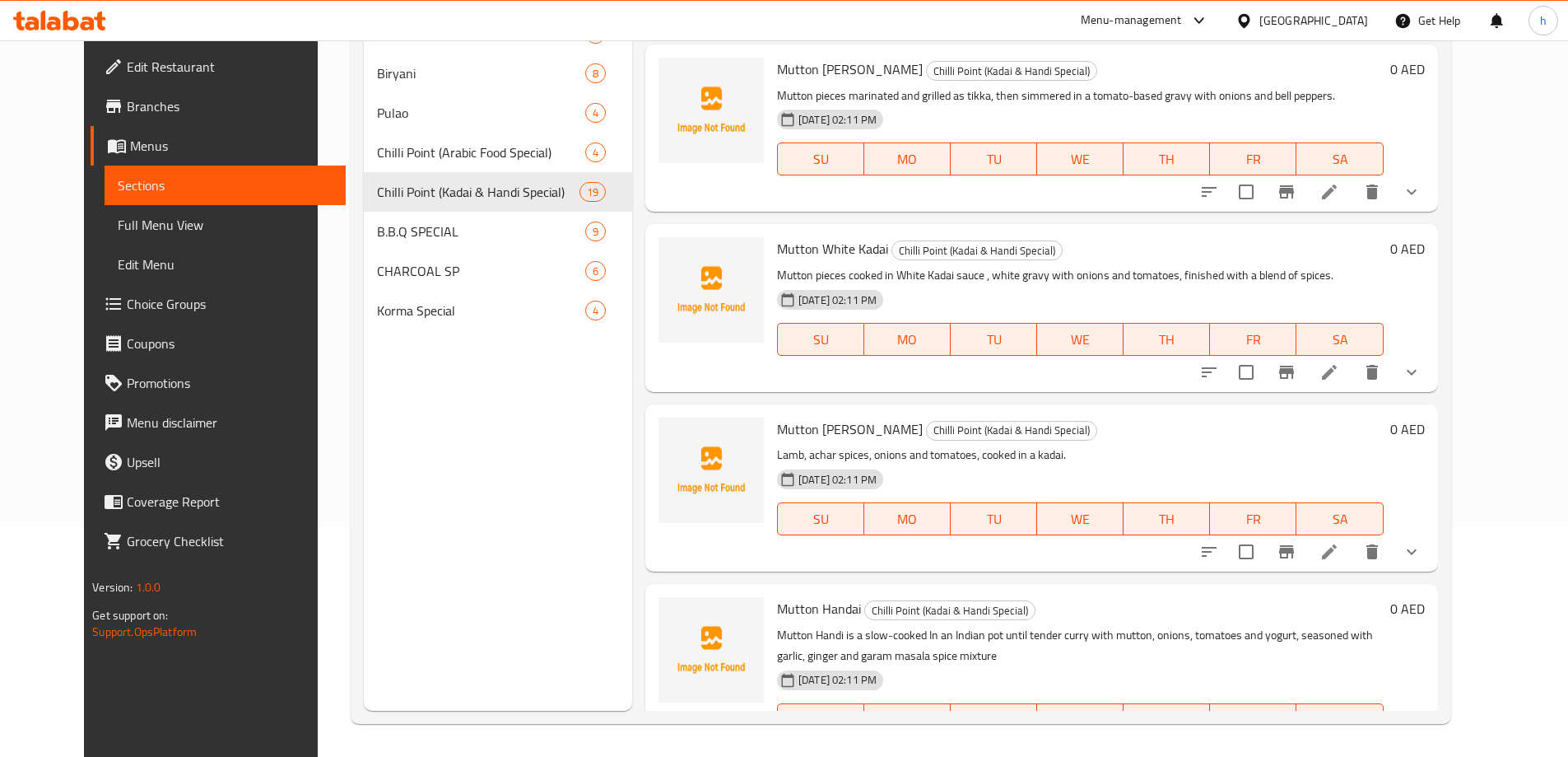
scroll to position [2426, 0]
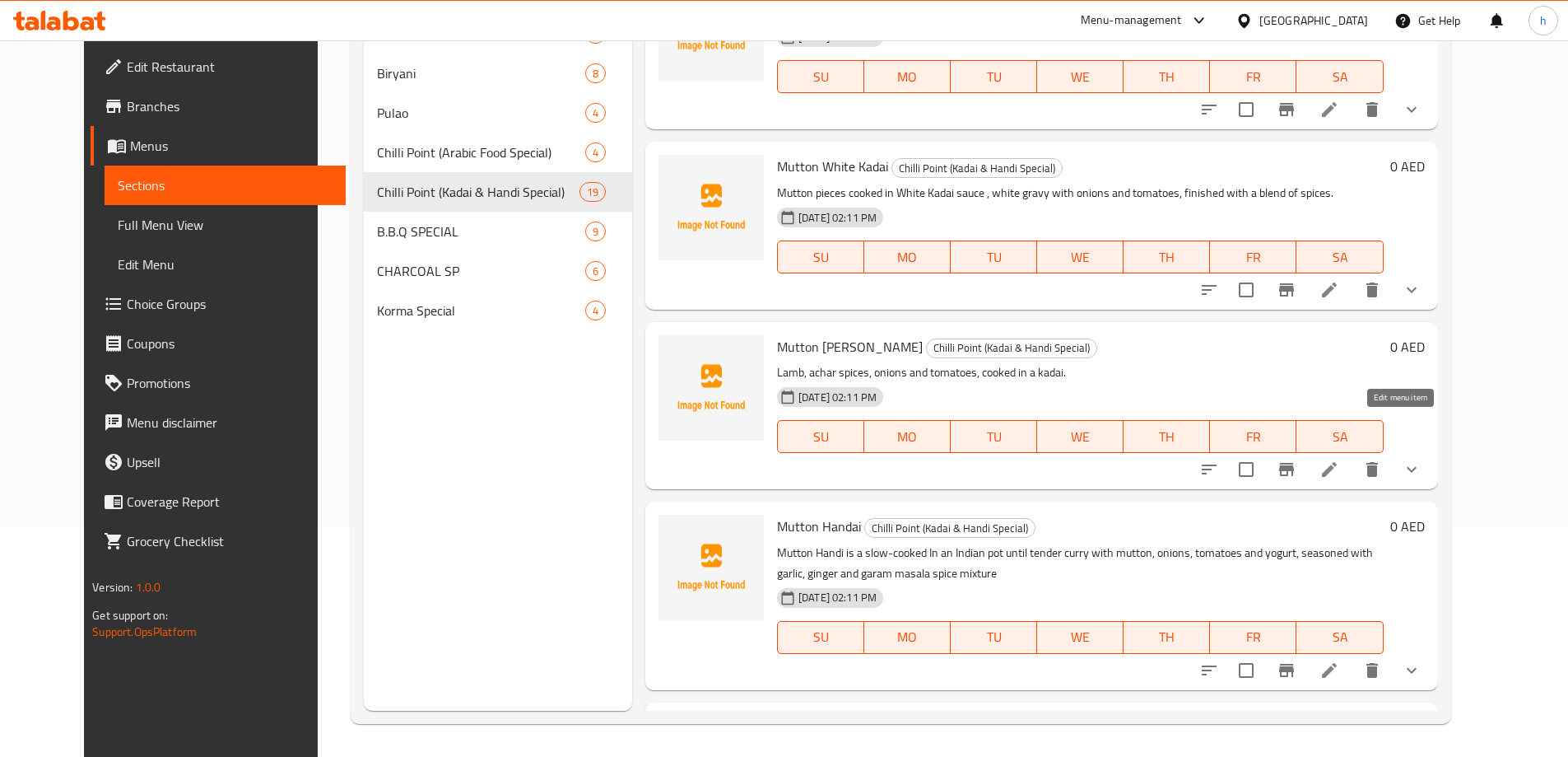
click at [1337, 463] on icon at bounding box center [1330, 470] width 15 height 15
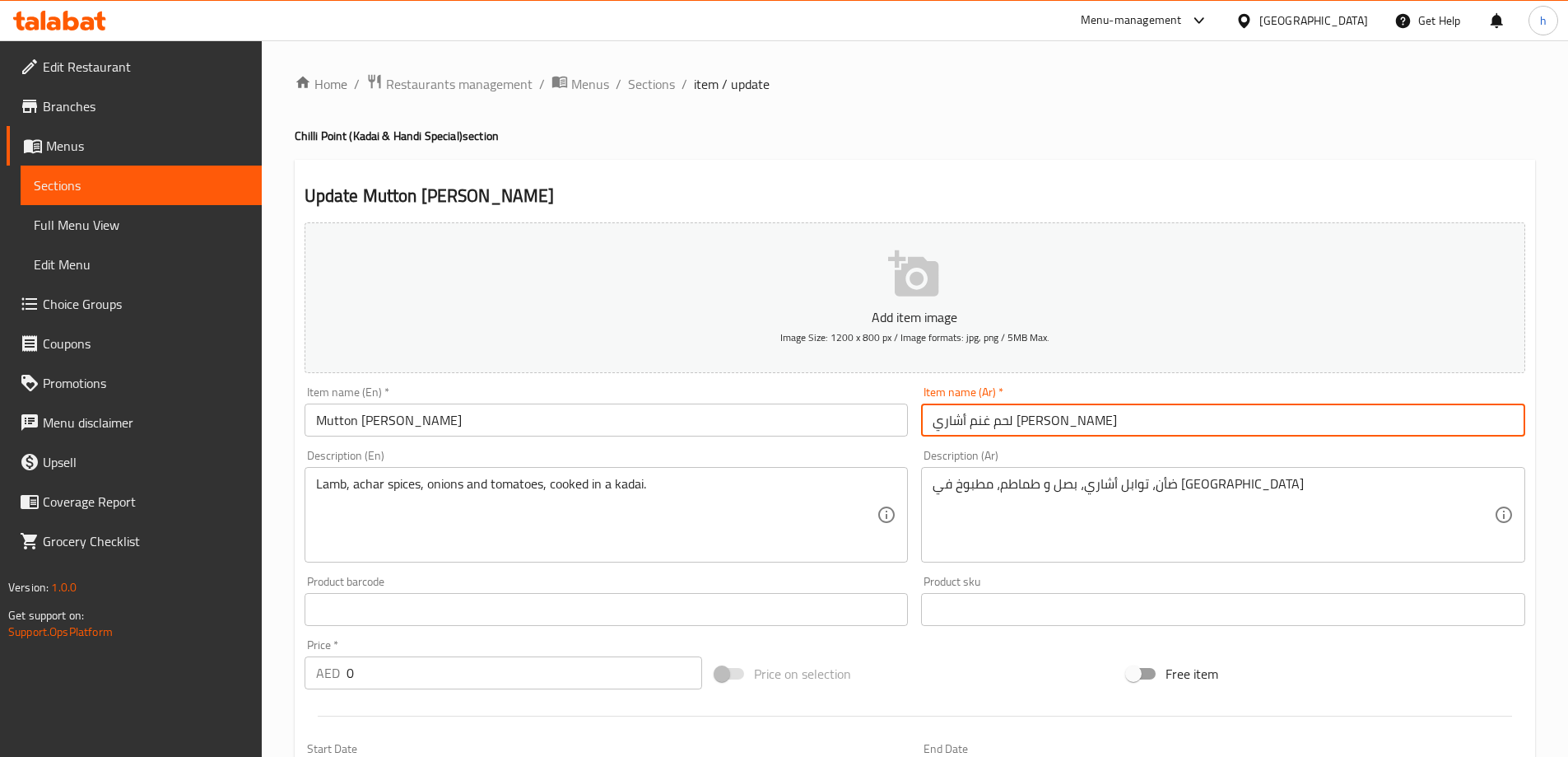
click at [1057, 421] on input "لحم غنم أشاري كاداي" at bounding box center [1224, 420] width 605 height 33
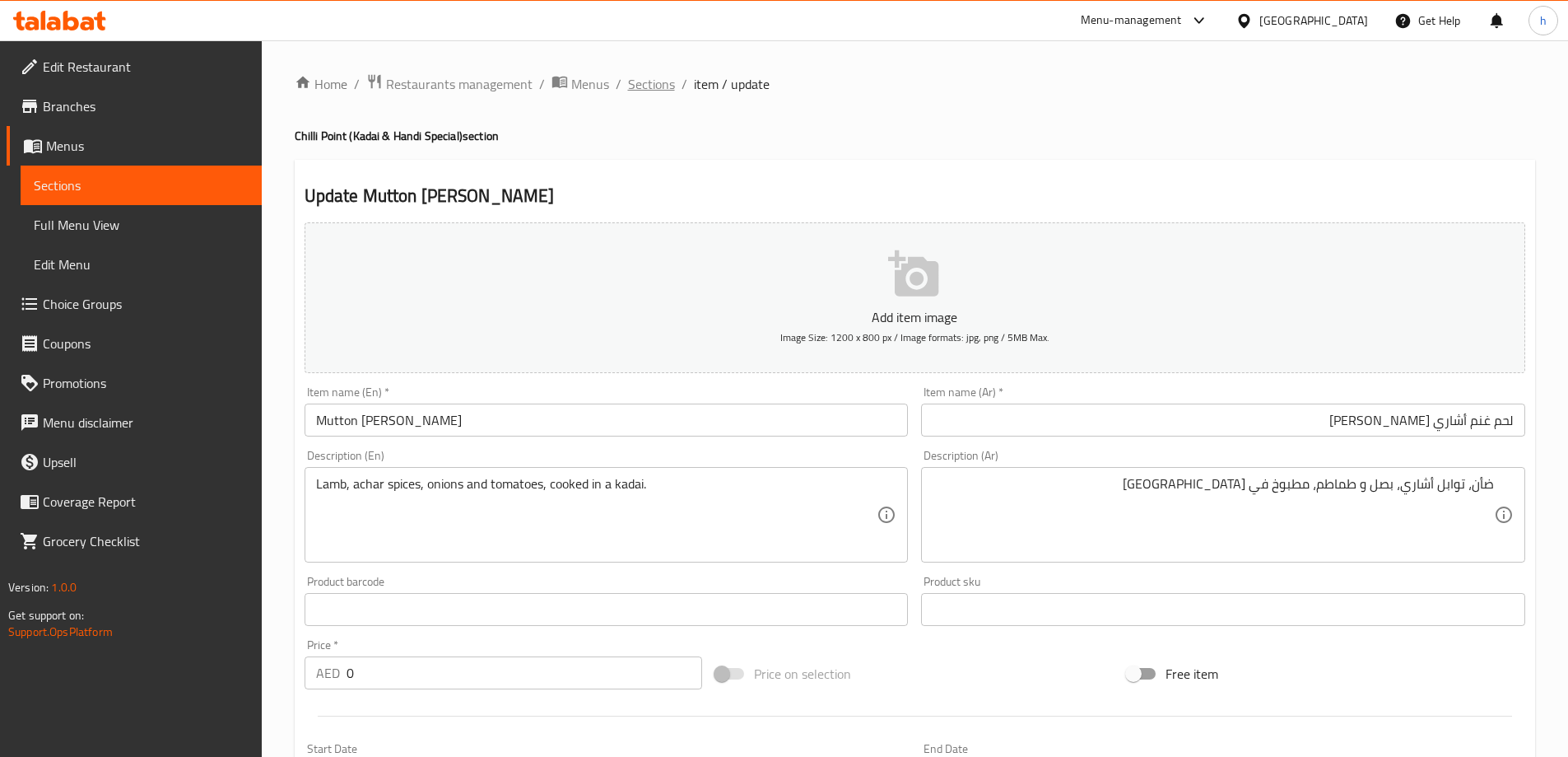
click at [657, 90] on span "Sections" at bounding box center [652, 84] width 47 height 20
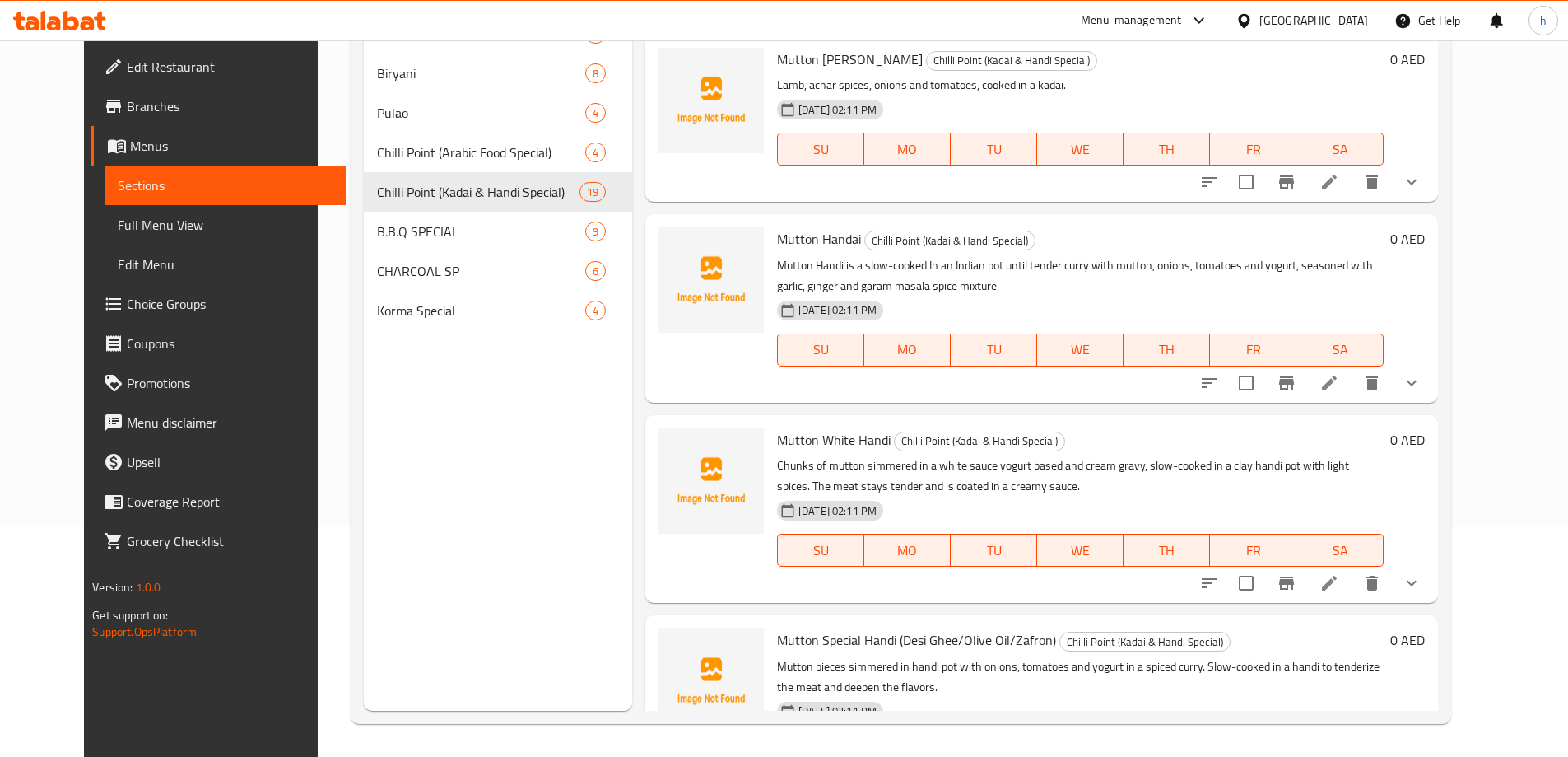
scroll to position [2766, 0]
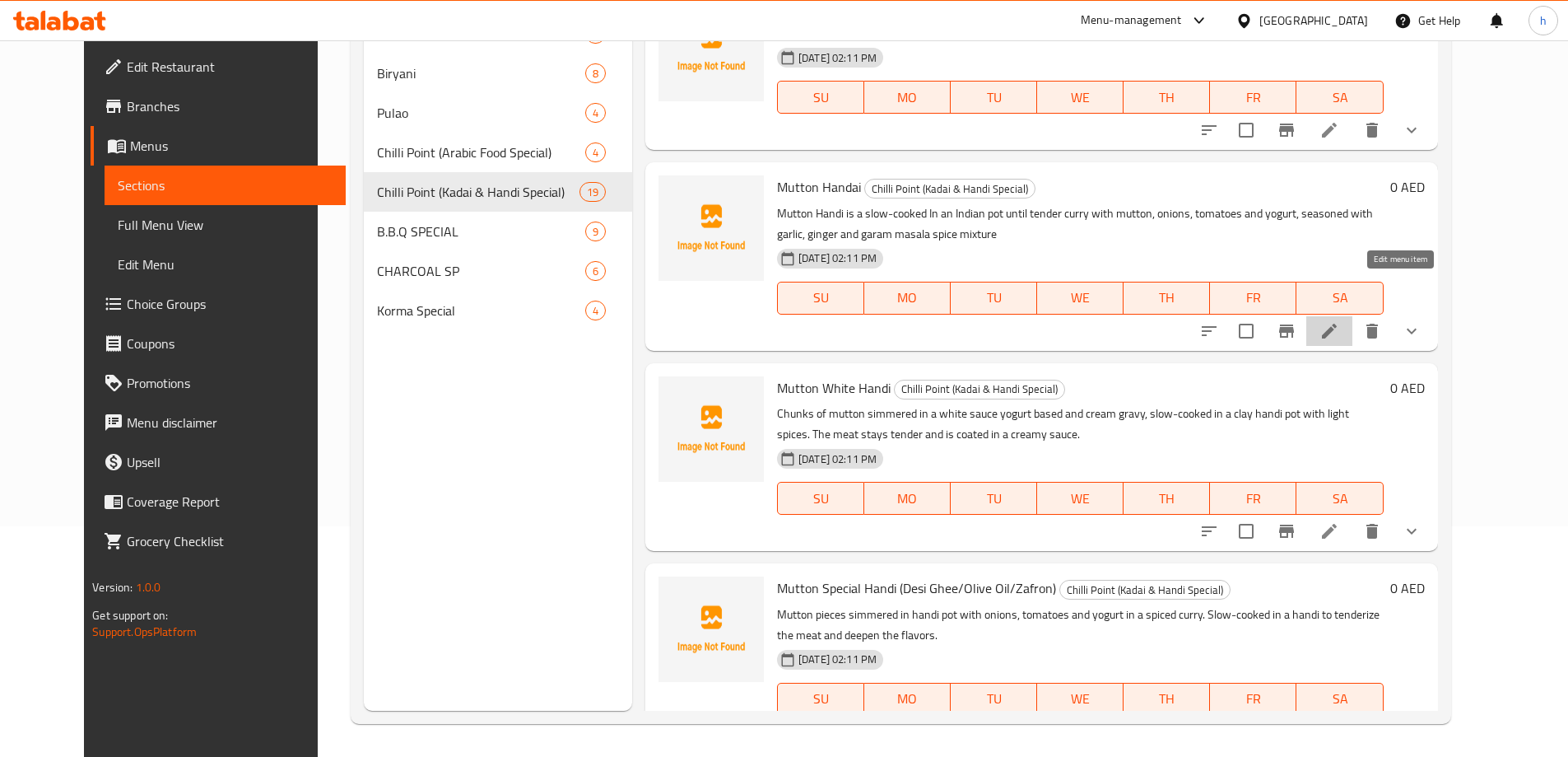
click at [1340, 321] on icon at bounding box center [1329, 330] width 20 height 20
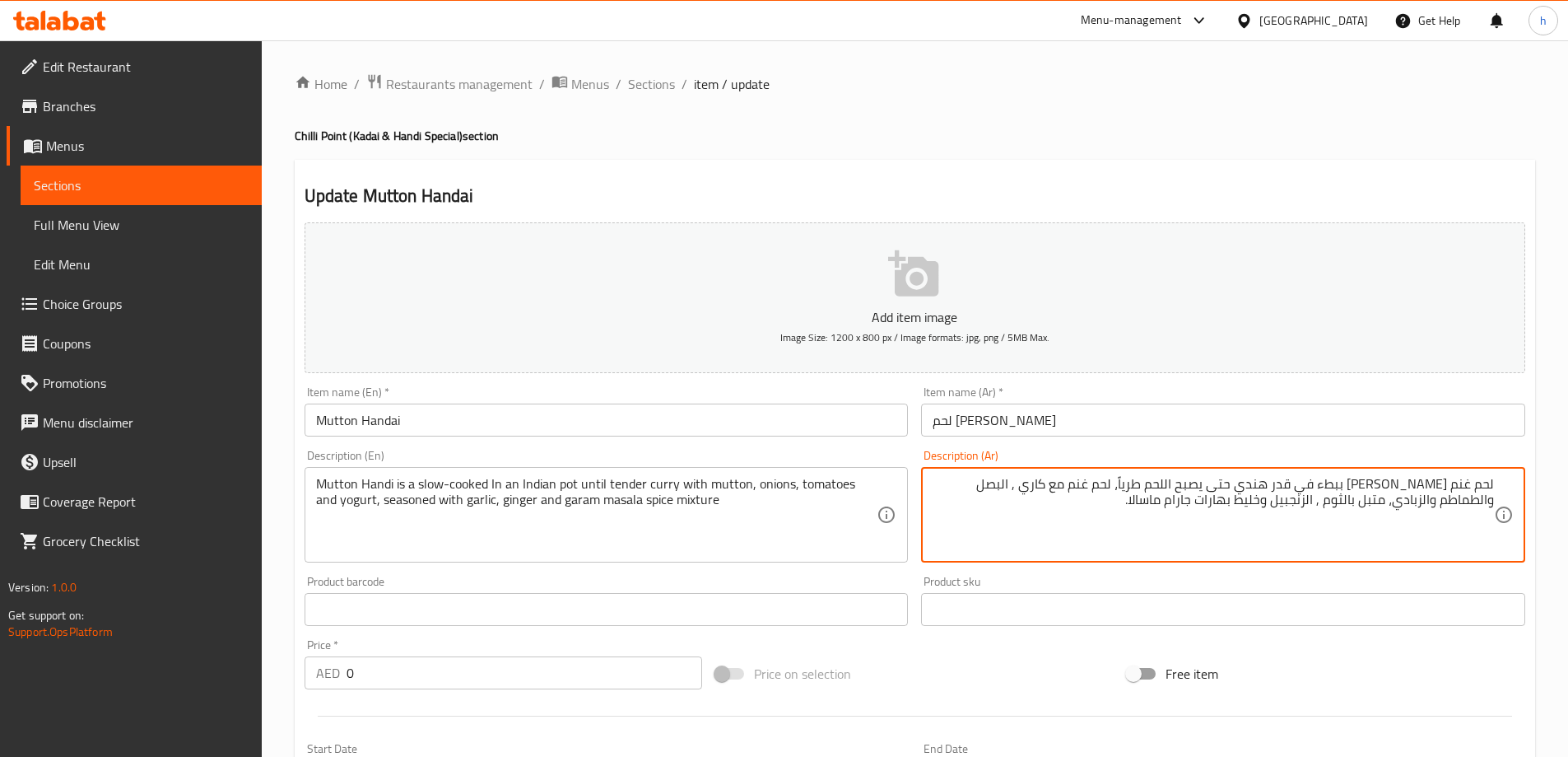
click at [1037, 485] on textarea "لحم غنم هاندي مطهو ببطء في قدر هندي حتى يصبح اللحم طرياً، لحم غنم مع كاري , الب…" at bounding box center [1213, 514] width 561 height 78
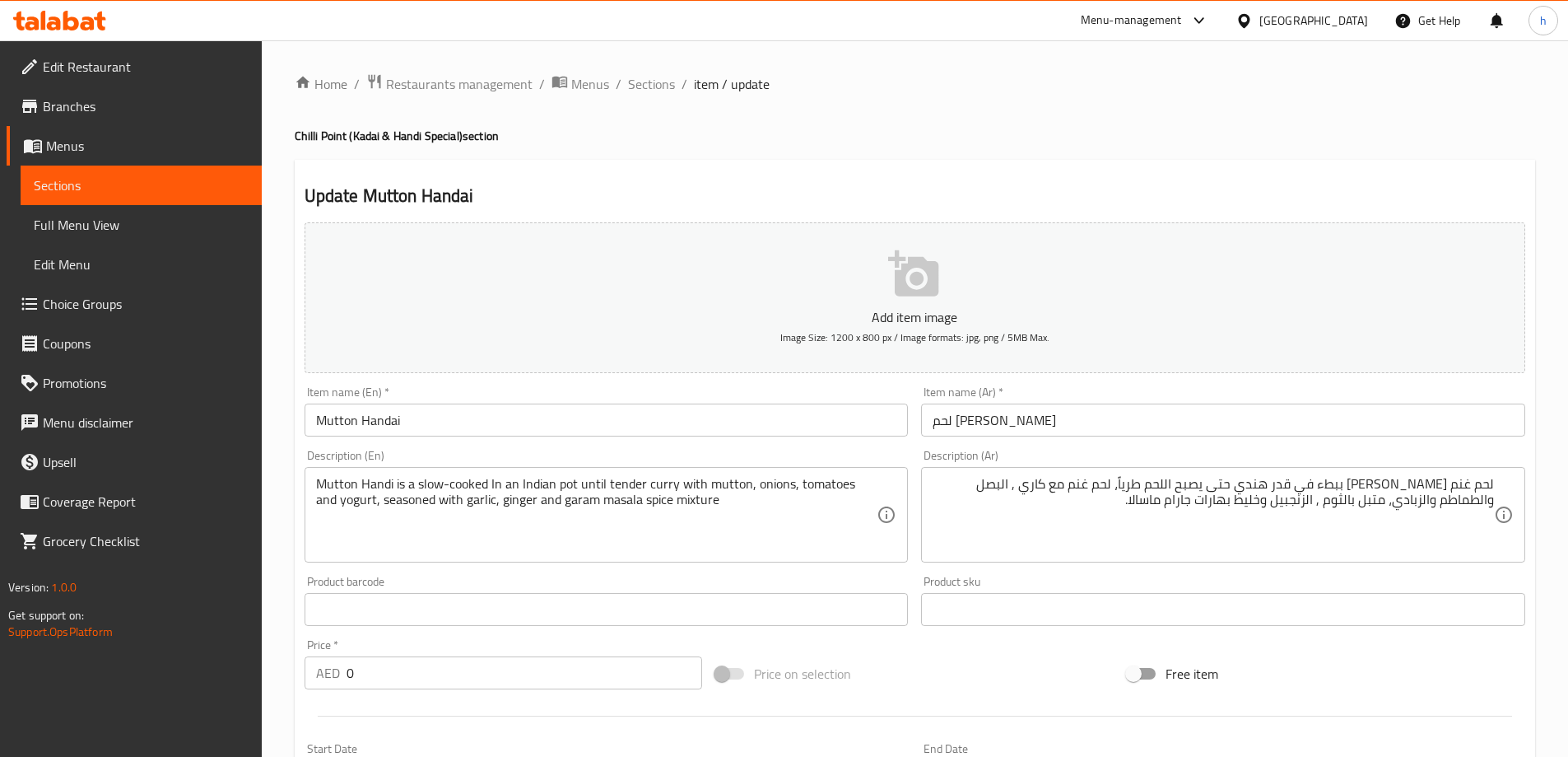
click at [293, 639] on div "Home / Restaurants management / Menus / Sections / item / update Chilli Point (…" at bounding box center [915, 621] width 1307 height 1161
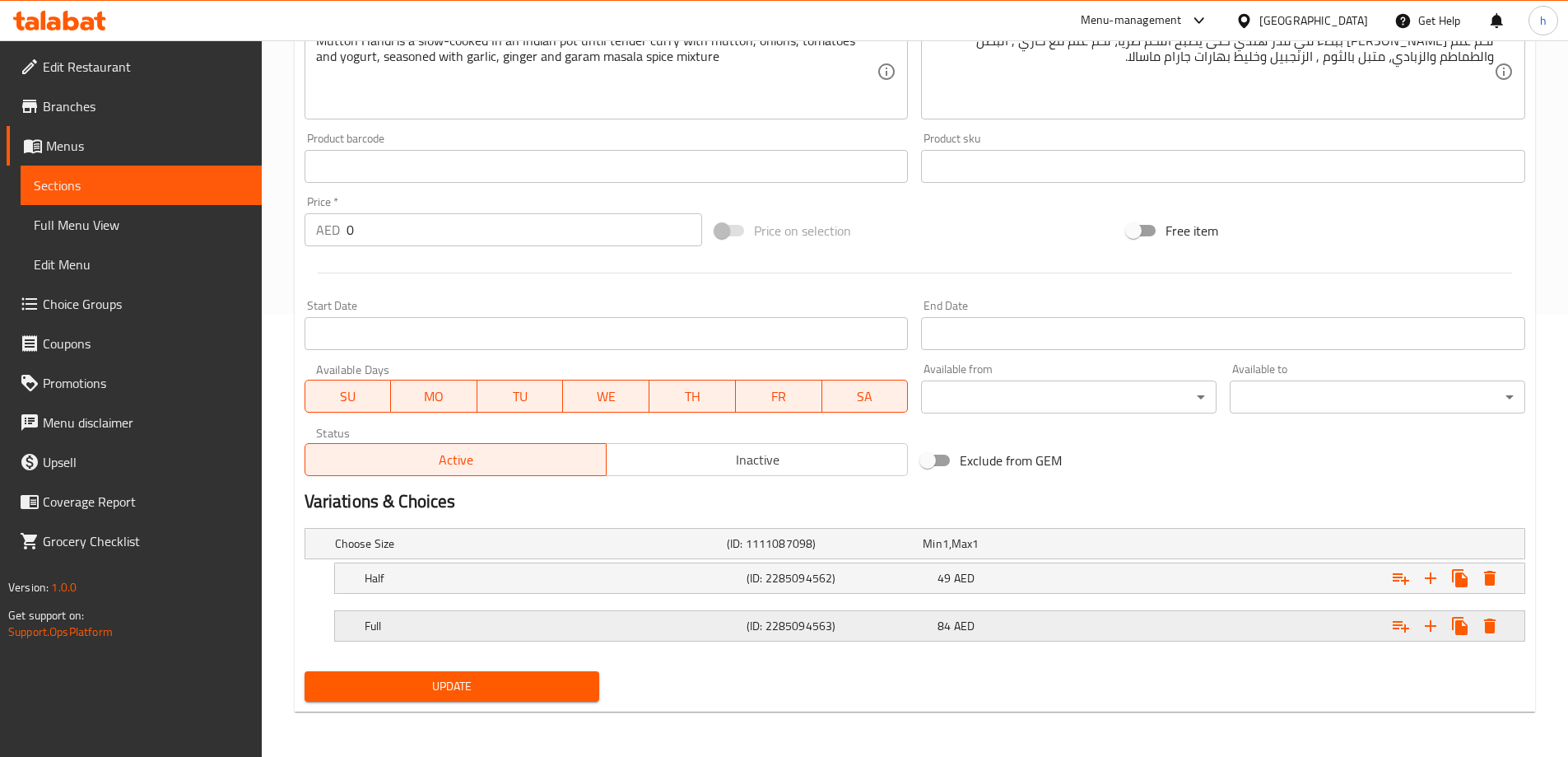
scroll to position [444, 0]
click at [501, 681] on span "Update" at bounding box center [452, 686] width 269 height 21
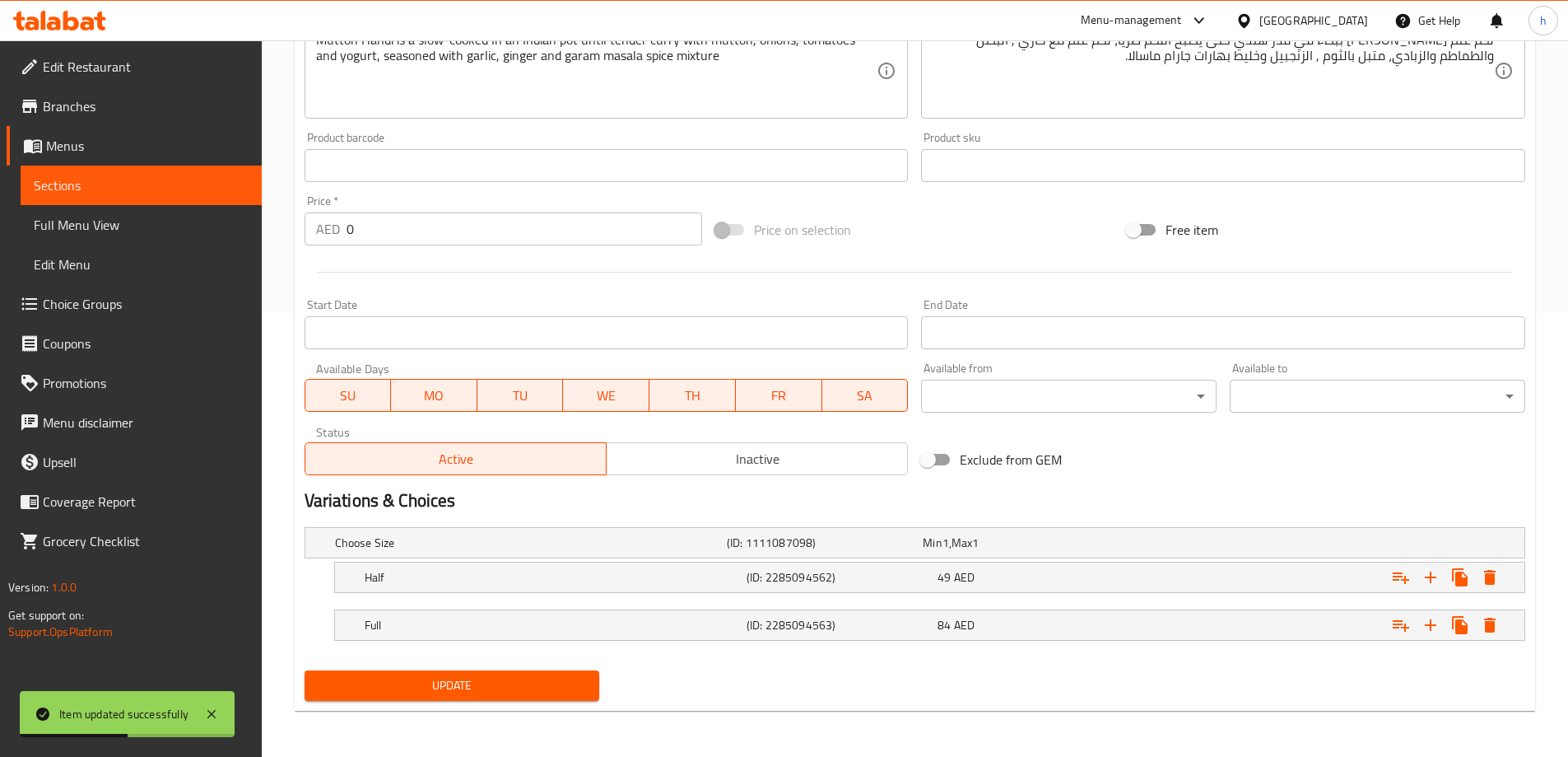
click at [285, 336] on div "Home / Restaurants management / Menus / Sections / item / update Chilli Point (…" at bounding box center [915, 177] width 1307 height 1161
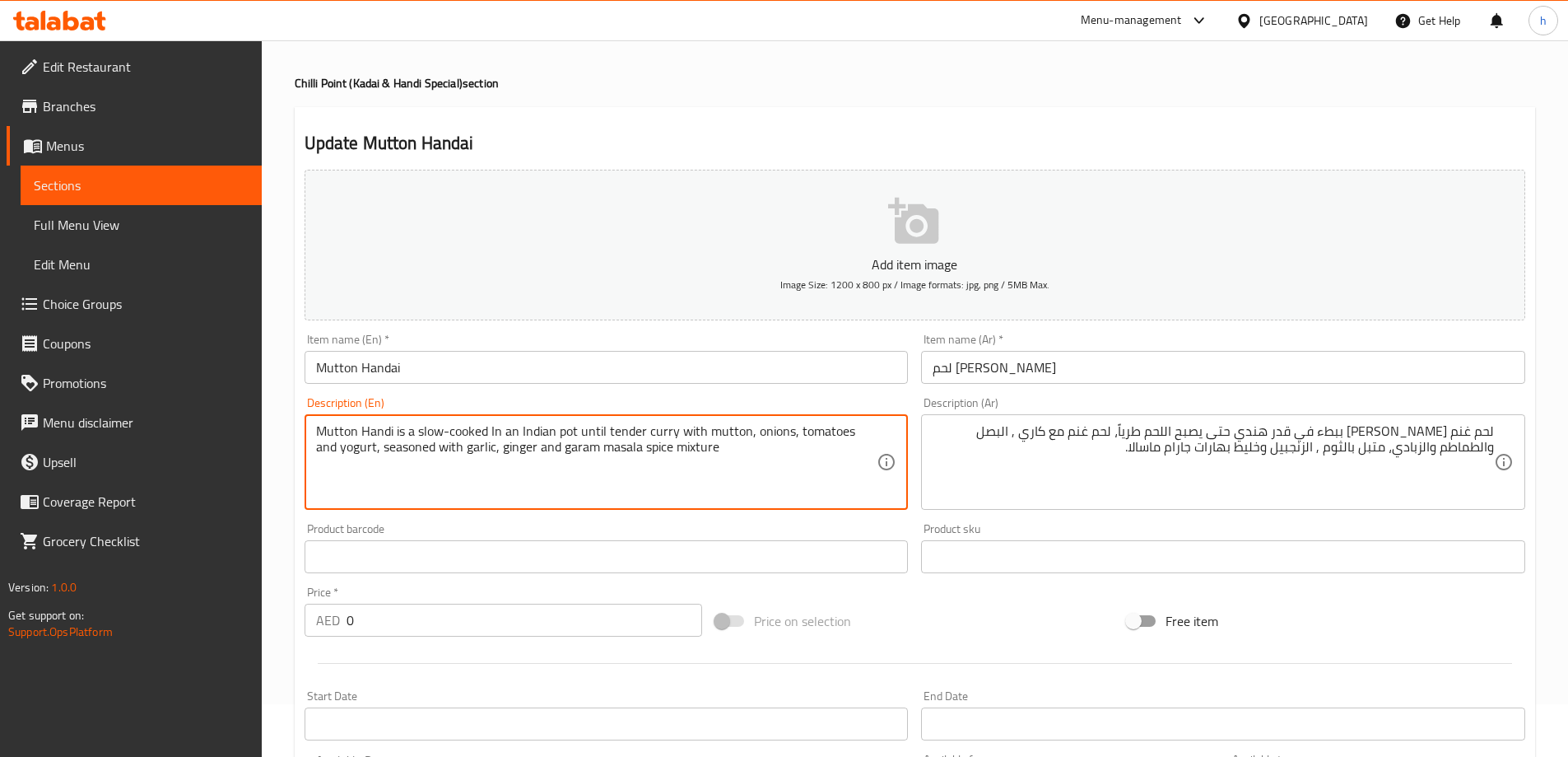
scroll to position [0, 0]
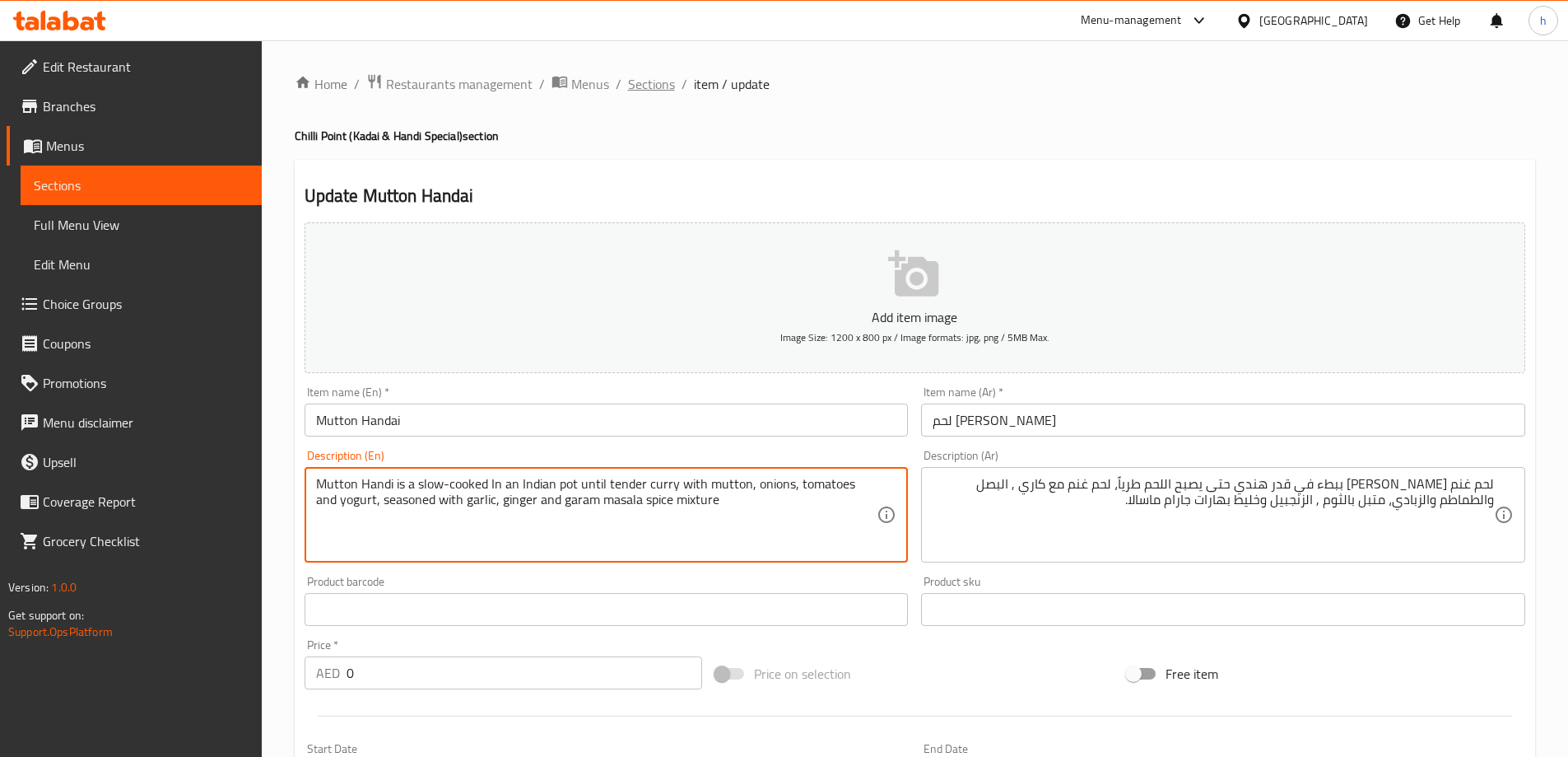
click at [654, 86] on span "Sections" at bounding box center [652, 84] width 47 height 20
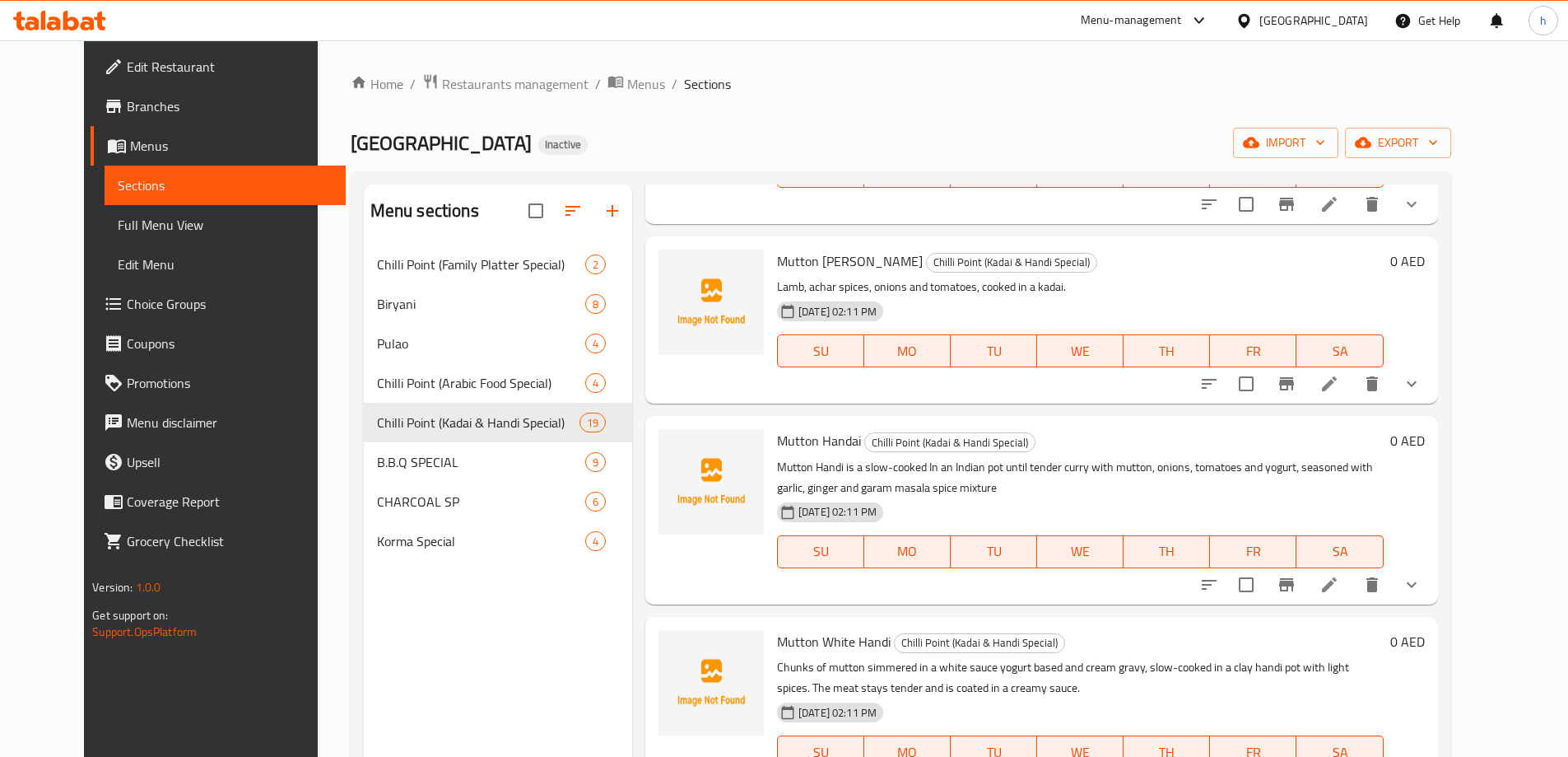
scroll to position [2766, 0]
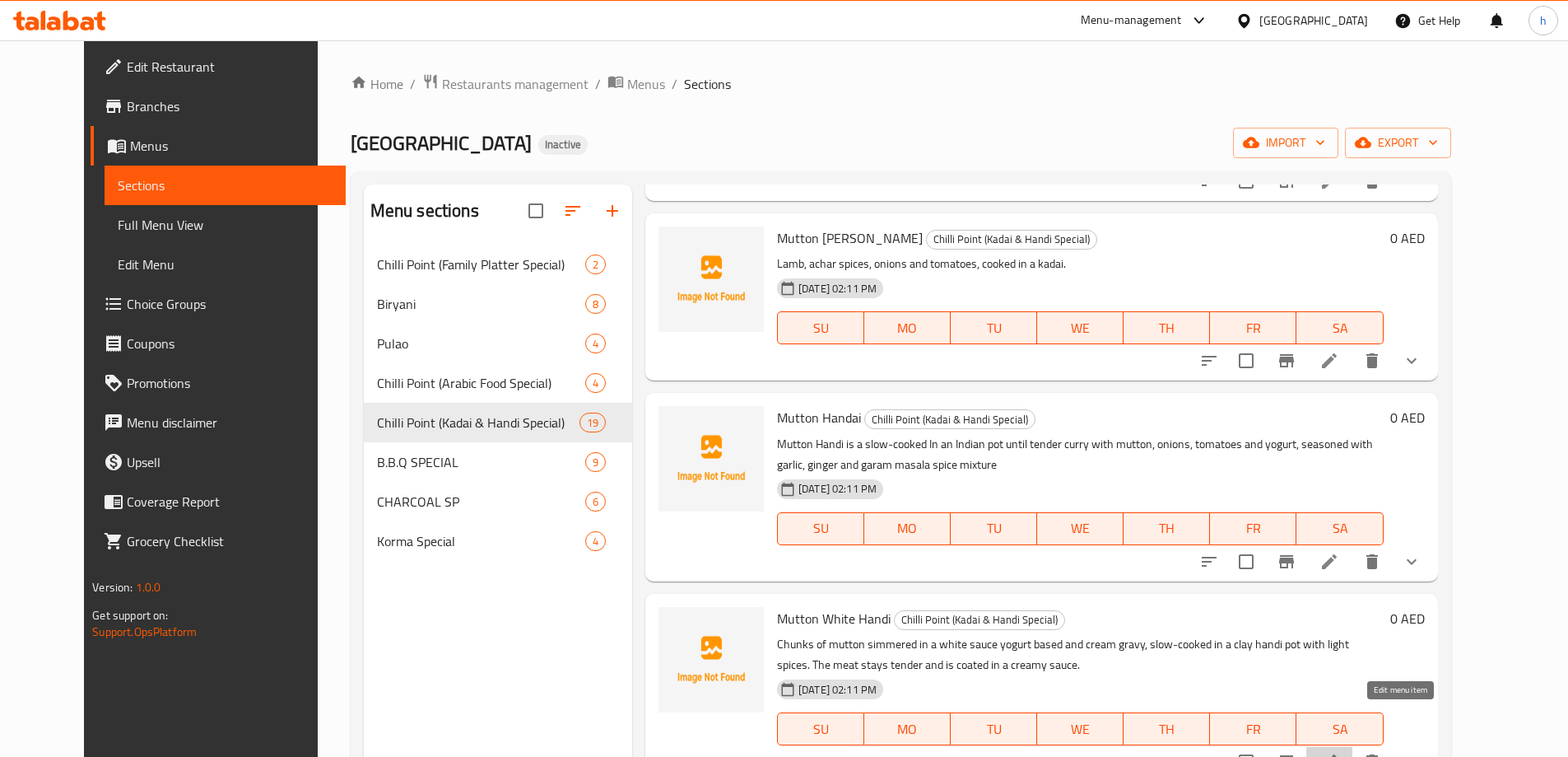
click at [1340, 752] on icon at bounding box center [1329, 762] width 20 height 20
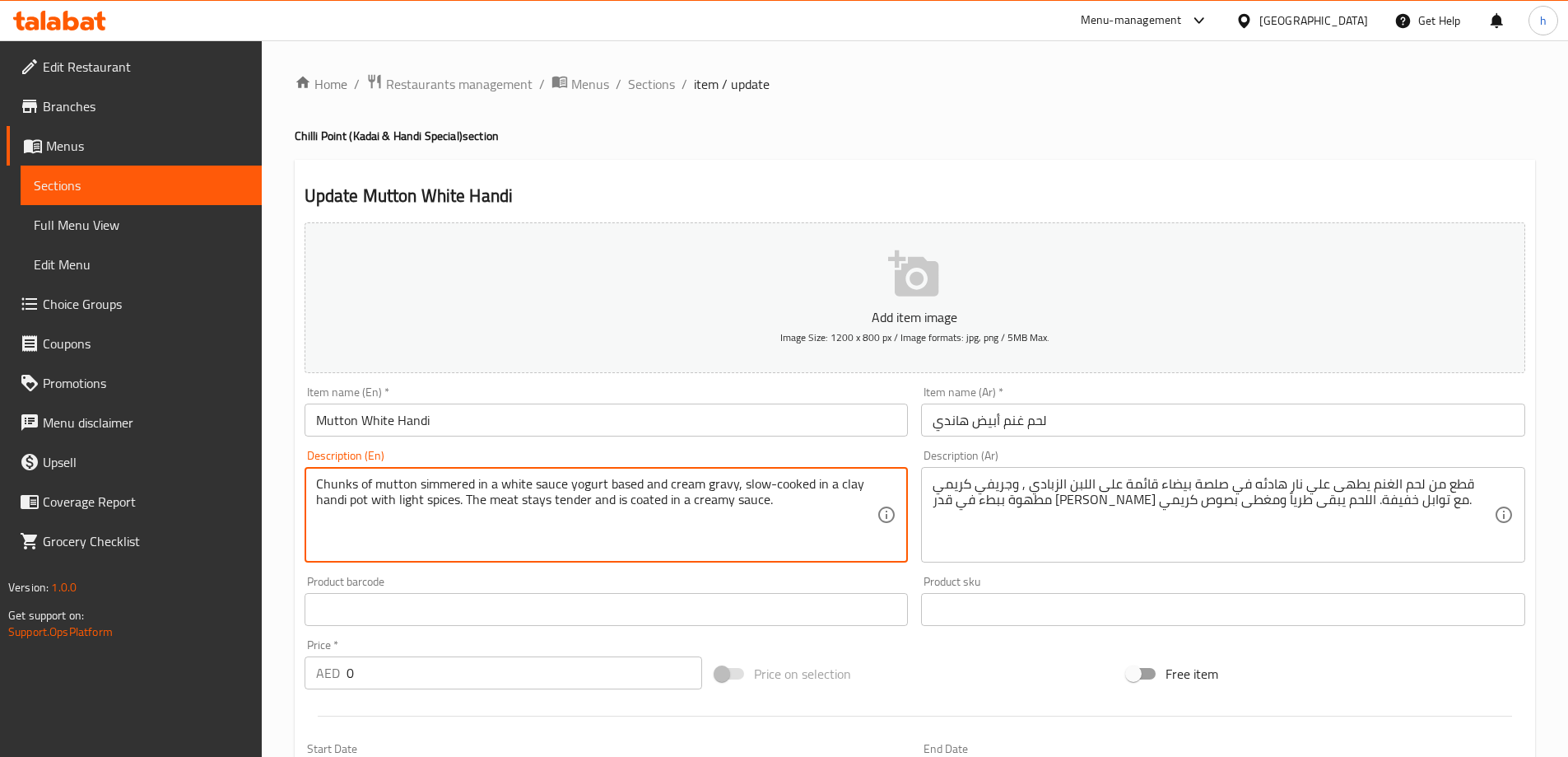
drag, startPoint x: 493, startPoint y: 488, endPoint x: 538, endPoint y: 488, distance: 45.0
click at [592, 484] on textarea "Chunks of mutton simmered in a white sauce yogurt based and cream gravy, slow-c…" at bounding box center [596, 514] width 561 height 78
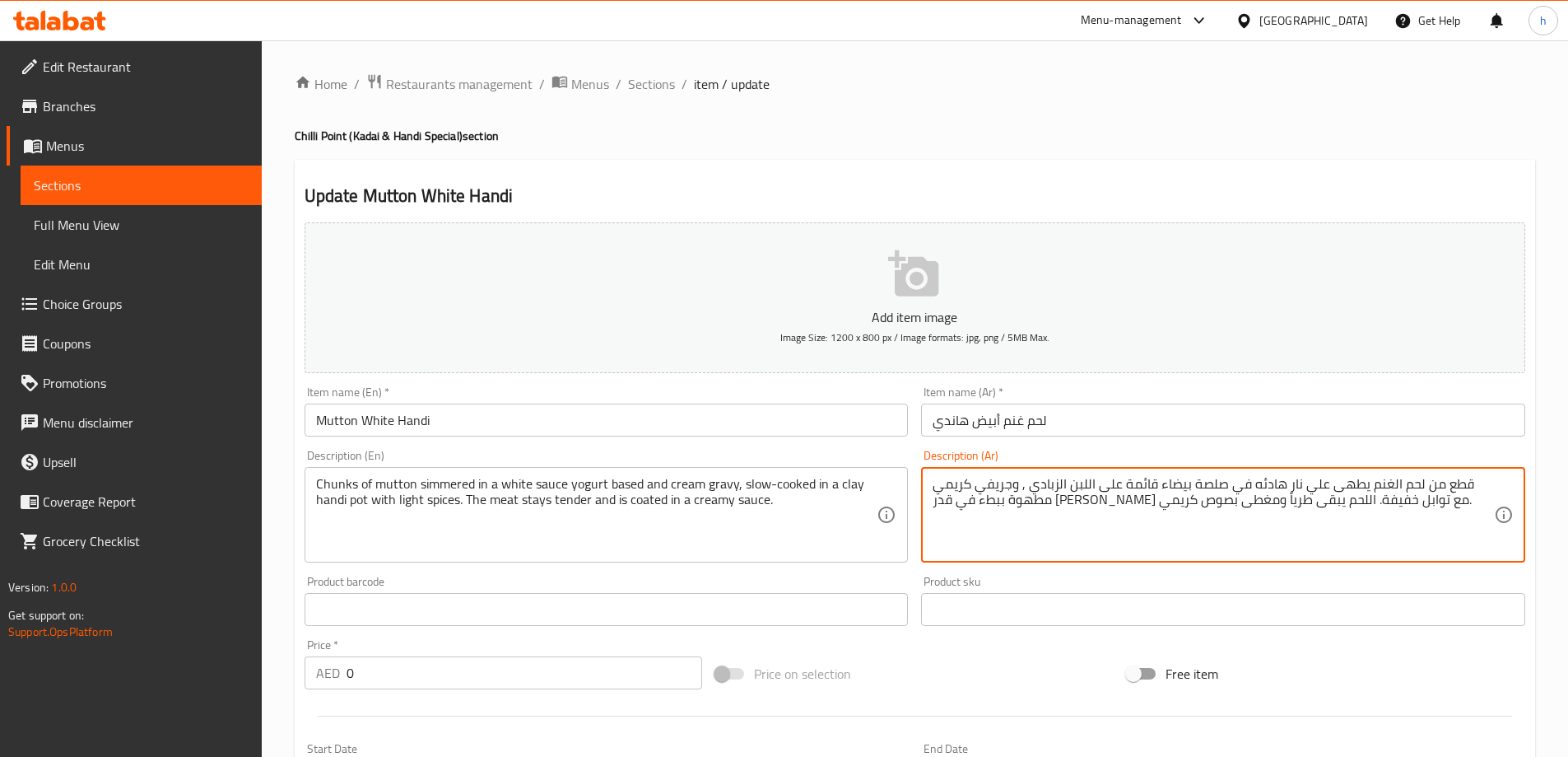
click at [1207, 482] on textarea "قطع من لحم الغنم يطهى علي نار هادئه في صلصة بيضاء قائمة على اللبن الزبادي , وجر…" at bounding box center [1213, 514] width 561 height 78
click at [1178, 486] on textarea "قطع من لحم الغنم يطهى علي نار هادئه في صوص بيضاء قائمة على اللبن الزبادي , وجري…" at bounding box center [1213, 514] width 561 height 78
click at [1177, 486] on textarea "قطع من لحم الغنم يطهى علي نار هادئه في صوص بيضاء قائمة على اللبن الزبادي , وجري…" at bounding box center [1213, 514] width 561 height 78
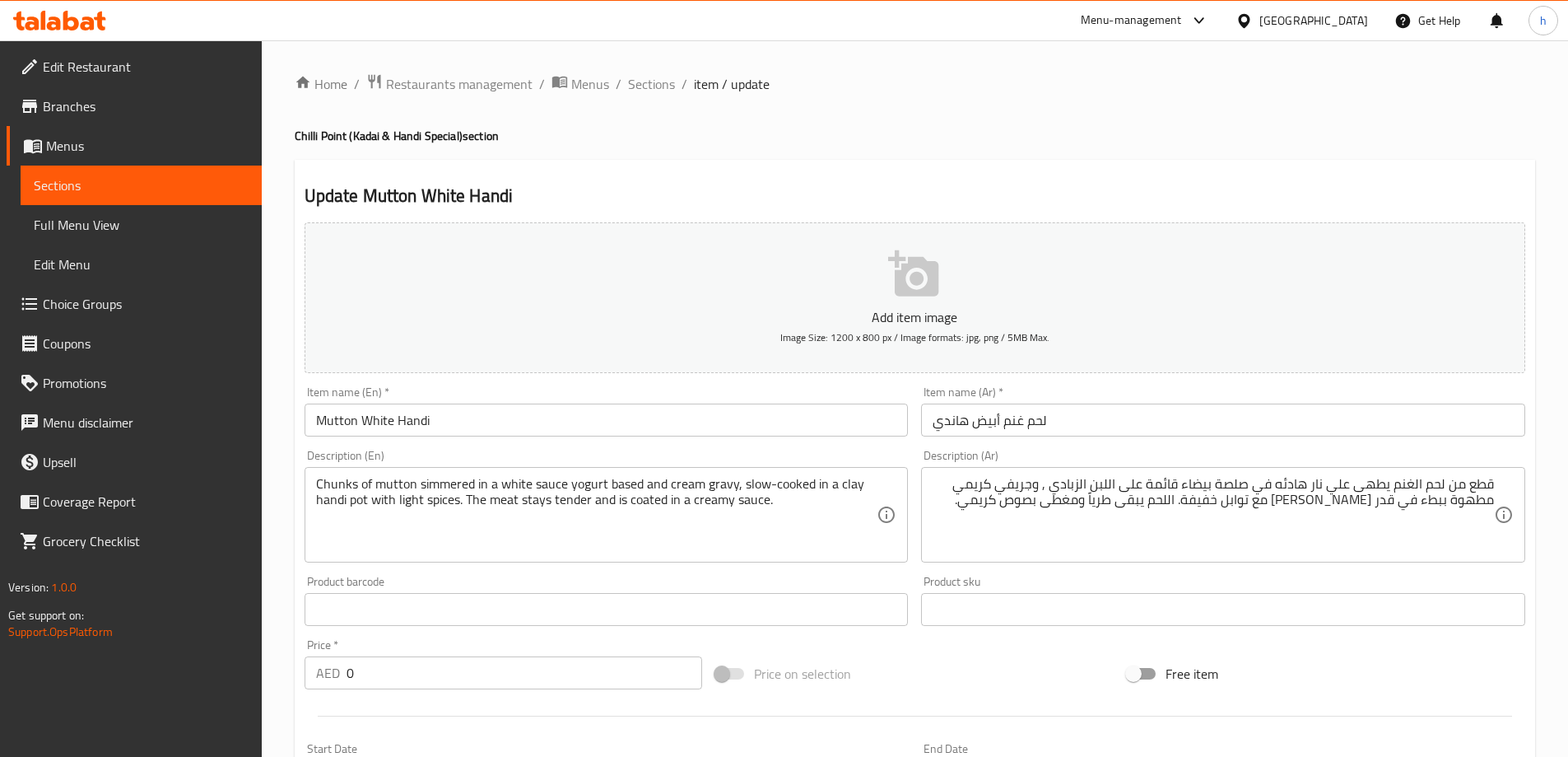
click at [1255, 486] on textarea "قطع من لحم الغنم يطهى علي نار هادئه في صلصة بيضاء قائمة على اللبن الزبادي , وجر…" at bounding box center [1213, 514] width 561 height 78
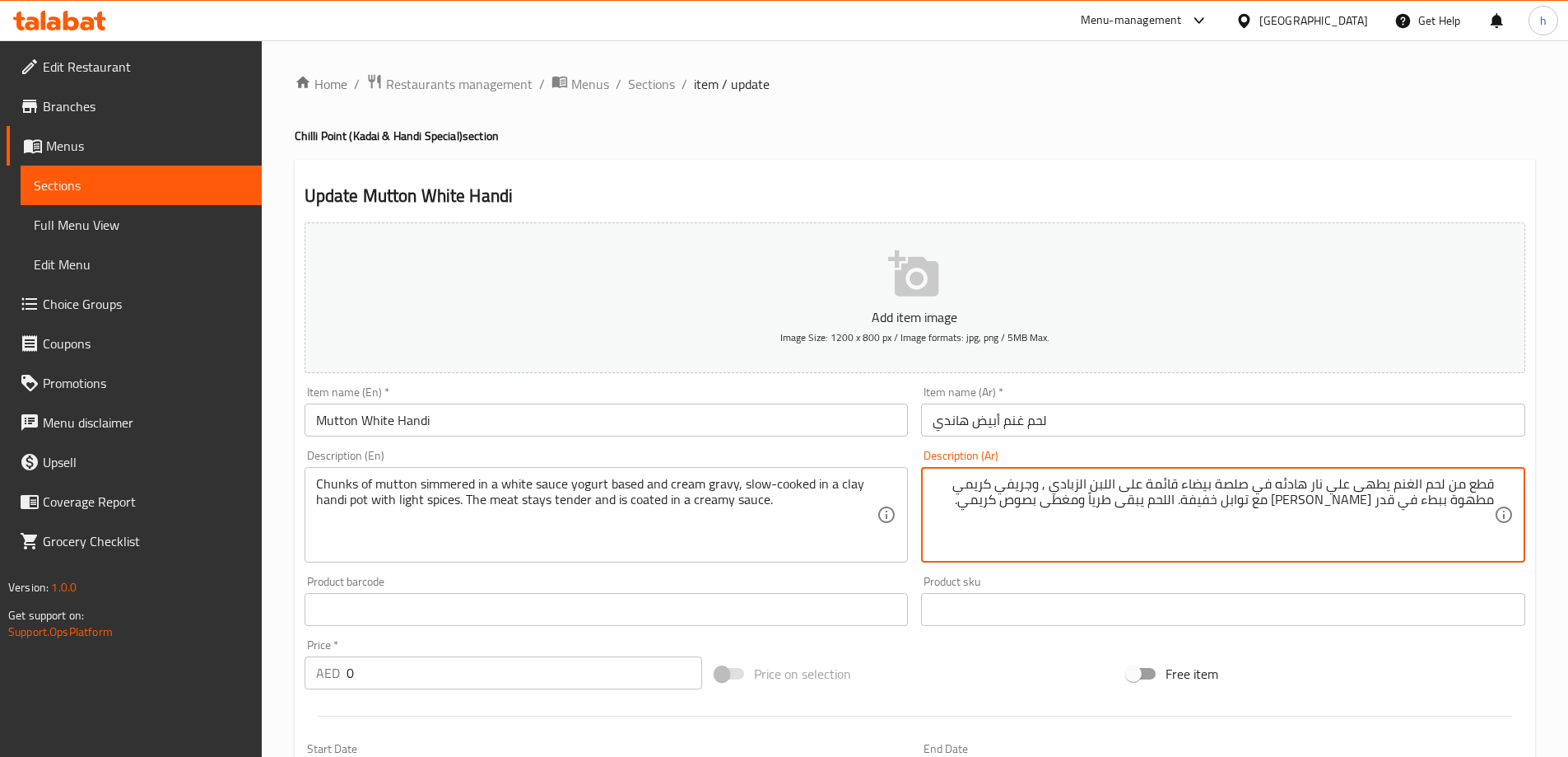
click at [1240, 483] on textarea "قطع من لحم الغنم يطهى علي نار هادئه في صلصة بيضاء قائمة على اللبن الزبادي , وجر…" at bounding box center [1213, 514] width 561 height 78
drag, startPoint x: 1093, startPoint y: 487, endPoint x: 1020, endPoint y: 484, distance: 73.1
click at [1020, 484] on textarea "قطع من لحم الغنم يطهى علي نار هادئه في زبادي وكريمه بيضاء جريفي , وجريفي كريمي …" at bounding box center [1213, 514] width 561 height 78
click at [1131, 486] on textarea "قطع من لحم الغنم يطهى علي نار هادئه في زبادي وكريمه بيضاء جريفي, مطهوة ببطء في …" at bounding box center [1213, 514] width 561 height 78
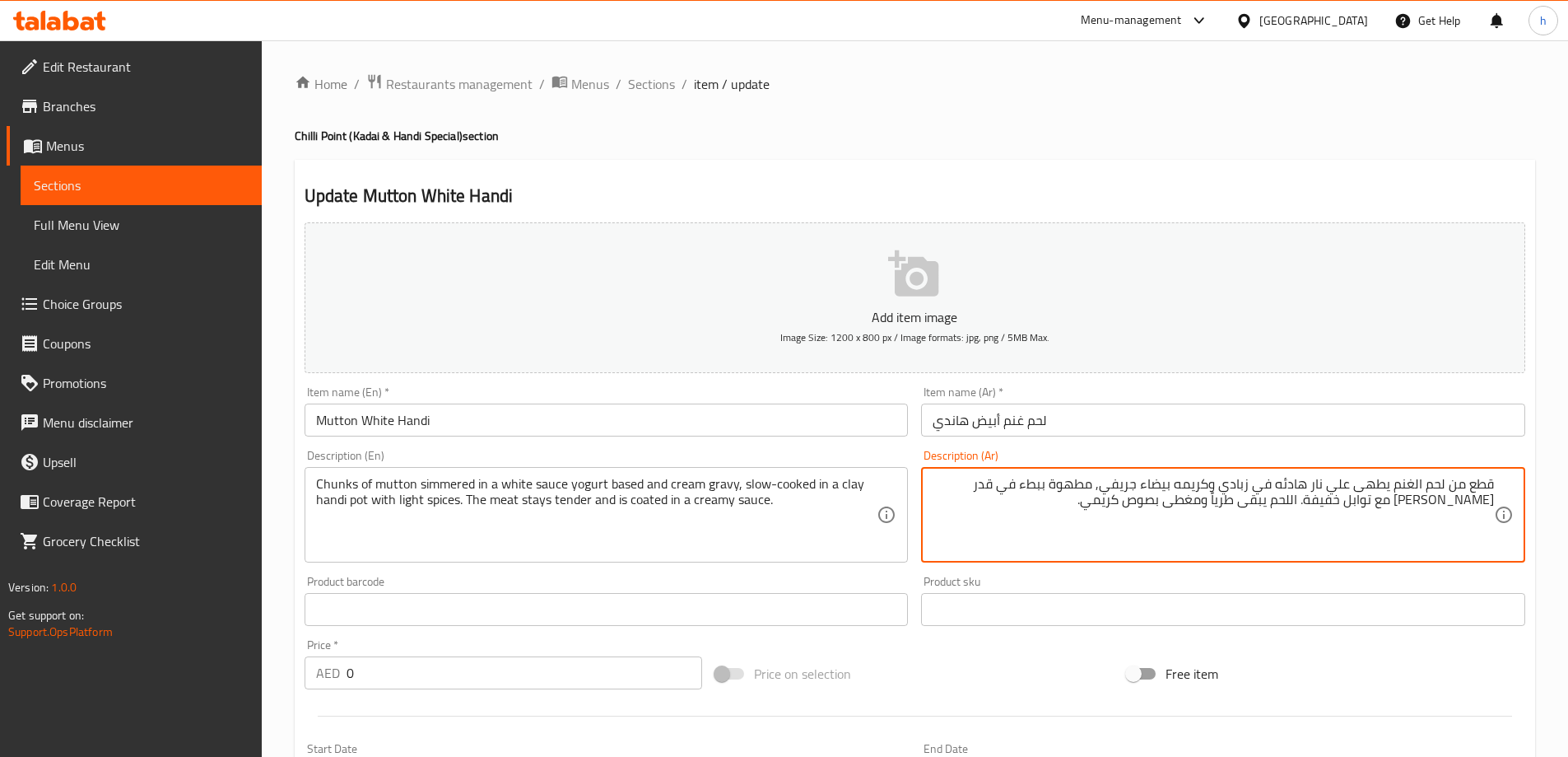
click at [1131, 486] on textarea "قطع من لحم الغنم يطهى علي نار هادئه في زبادي وكريمه بيضاء جريفي, مطهوة ببطء في …" at bounding box center [1213, 514] width 561 height 78
click at [1255, 479] on textarea "قطع من لحم الغنم يطهى علي نار هادئه في زبادي وكريمه بيضاء , مطهوة ببطء في قدر ه…" at bounding box center [1213, 514] width 561 height 78
paste textarea "جريفي"
click at [1261, 484] on textarea "قطع من لحم الغنم يطهى علي نار هادئه فيجريفي زبادي وكريمه بيضاء , مطهوة ببطء في …" at bounding box center [1213, 514] width 561 height 78
click at [1128, 481] on textarea "قطع من لحم الغنم يطهى علي نار هادئه في جريفي زبادي وكريمه بيضاء , مطهوة ببطء في…" at bounding box center [1213, 514] width 561 height 78
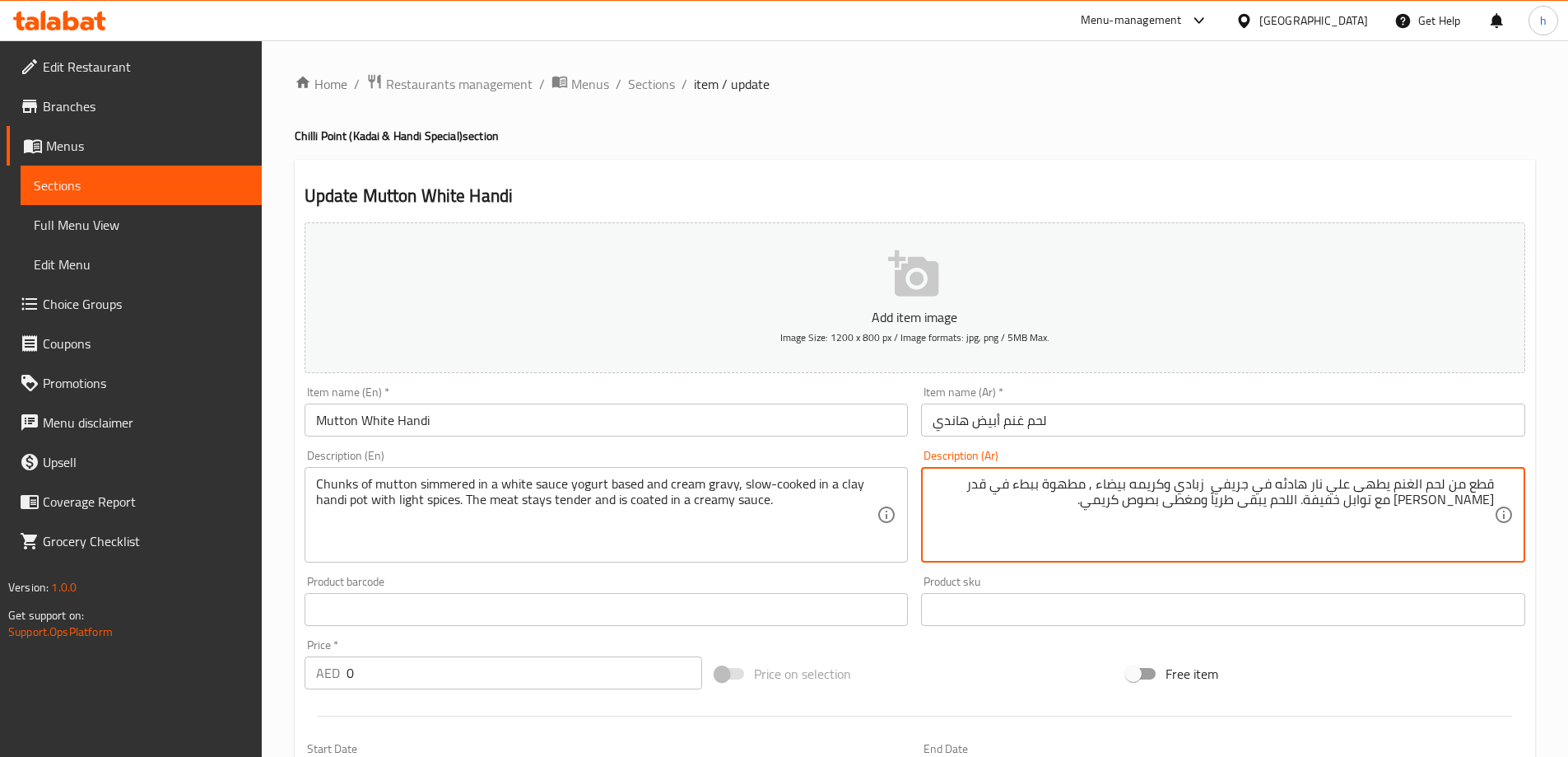
click at [1128, 481] on textarea "قطع من لحم الغنم يطهى علي نار هادئه في جريفي زبادي وكريمه بيضاء , مطهوة ببطء في…" at bounding box center [1213, 514] width 561 height 78
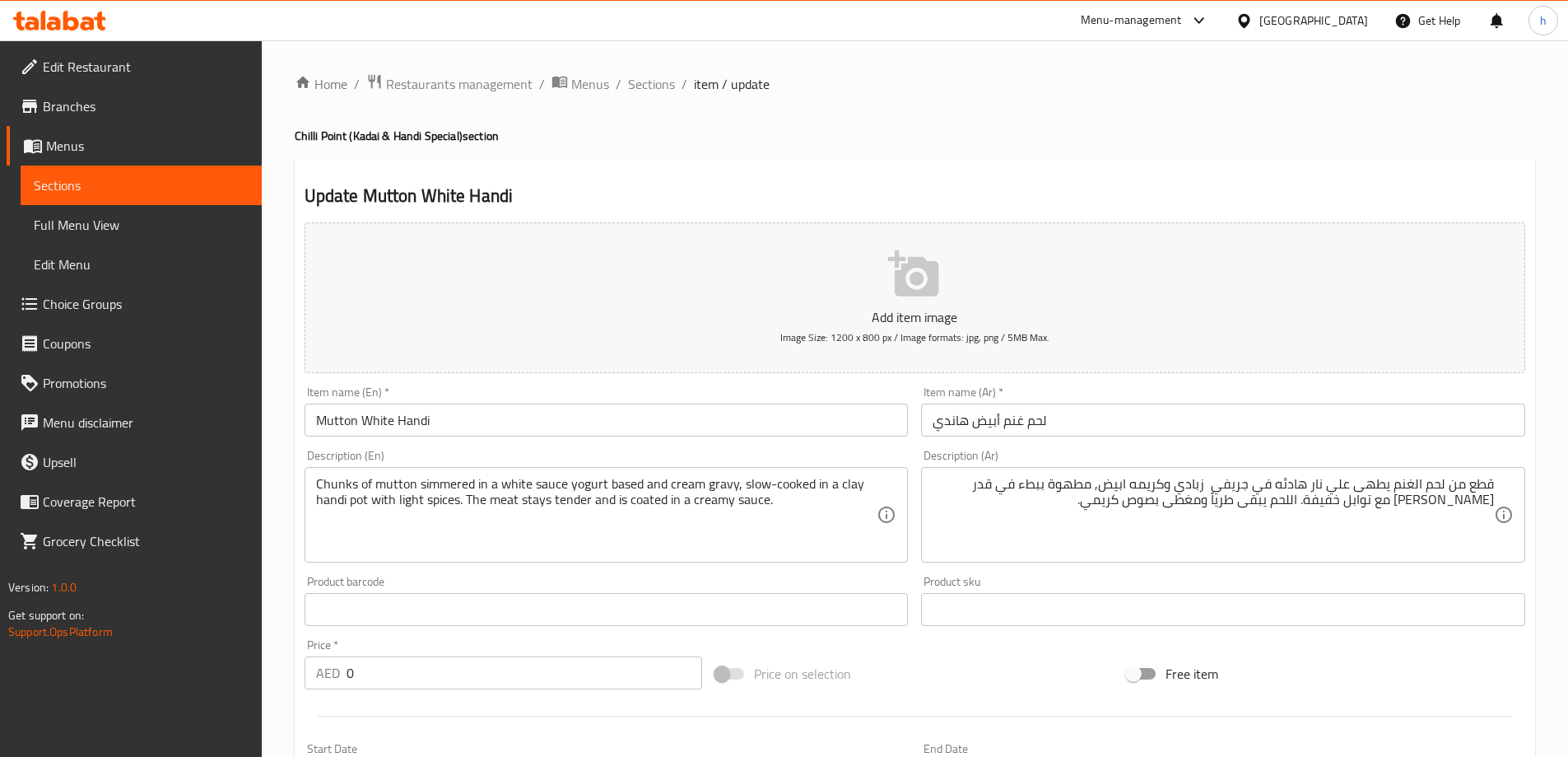
click at [994, 488] on textarea "قطع من لحم الغنم يطهى علي نار هادئه في جريفي زبادي وكريمه ابيض, مطهوة ببطء في ق…" at bounding box center [1213, 514] width 561 height 78
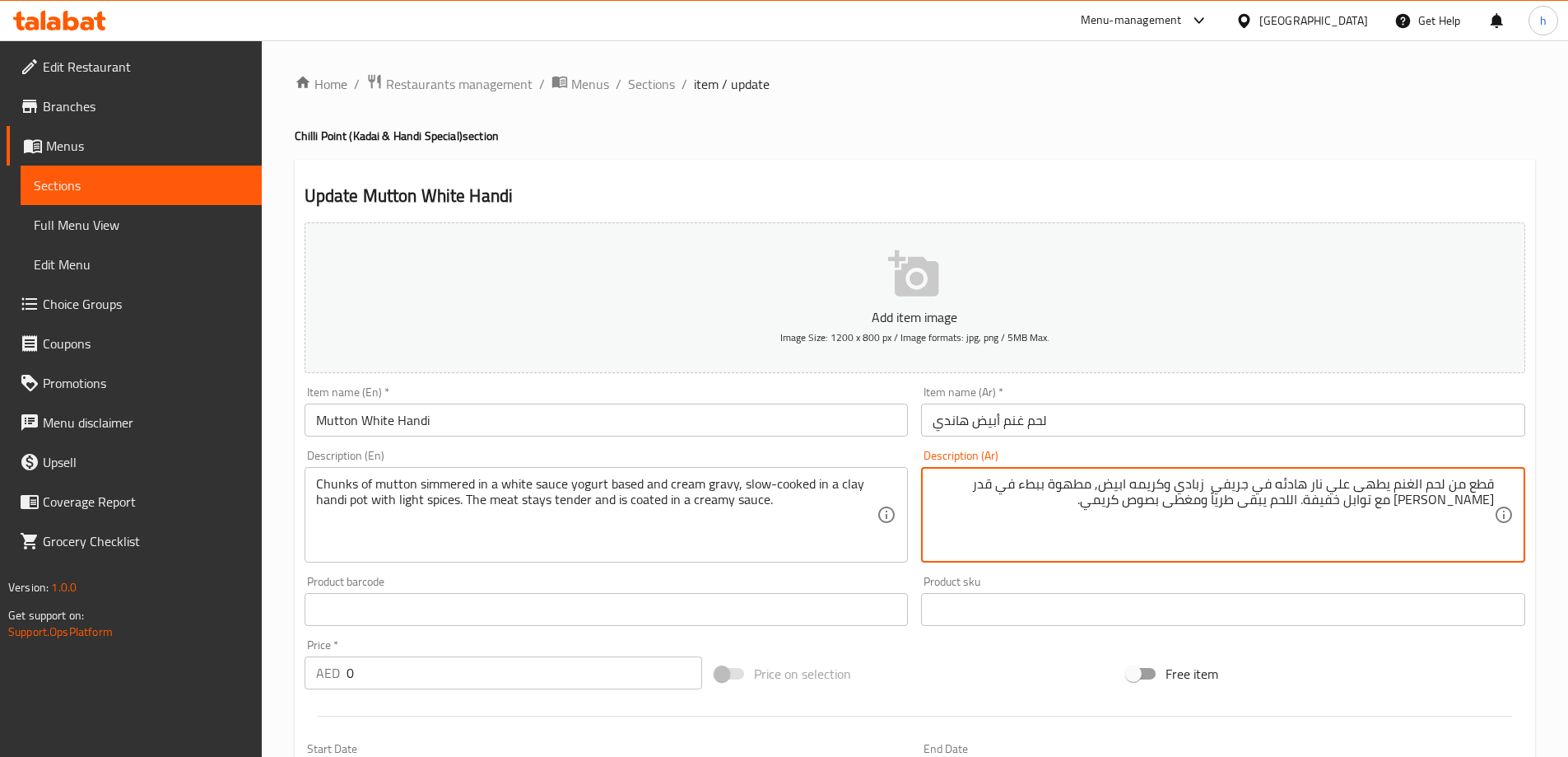
drag, startPoint x: 1002, startPoint y: 488, endPoint x: 938, endPoint y: 488, distance: 64.0
click at [938, 488] on textarea "قطع من لحم الغنم يطهى علي نار هادئه في جريفي زبادي وكريمه ابيض, مطهوة ببطء في ق…" at bounding box center [1213, 514] width 561 height 78
drag, startPoint x: 1009, startPoint y: 482, endPoint x: 932, endPoint y: 484, distance: 77.0
click at [932, 484] on div "قطع من لحم الغنم يطهى علي نار هادئه في جريفي زبادي وكريمه ابيض, مطهوة ببطء في ق…" at bounding box center [1224, 514] width 605 height 95
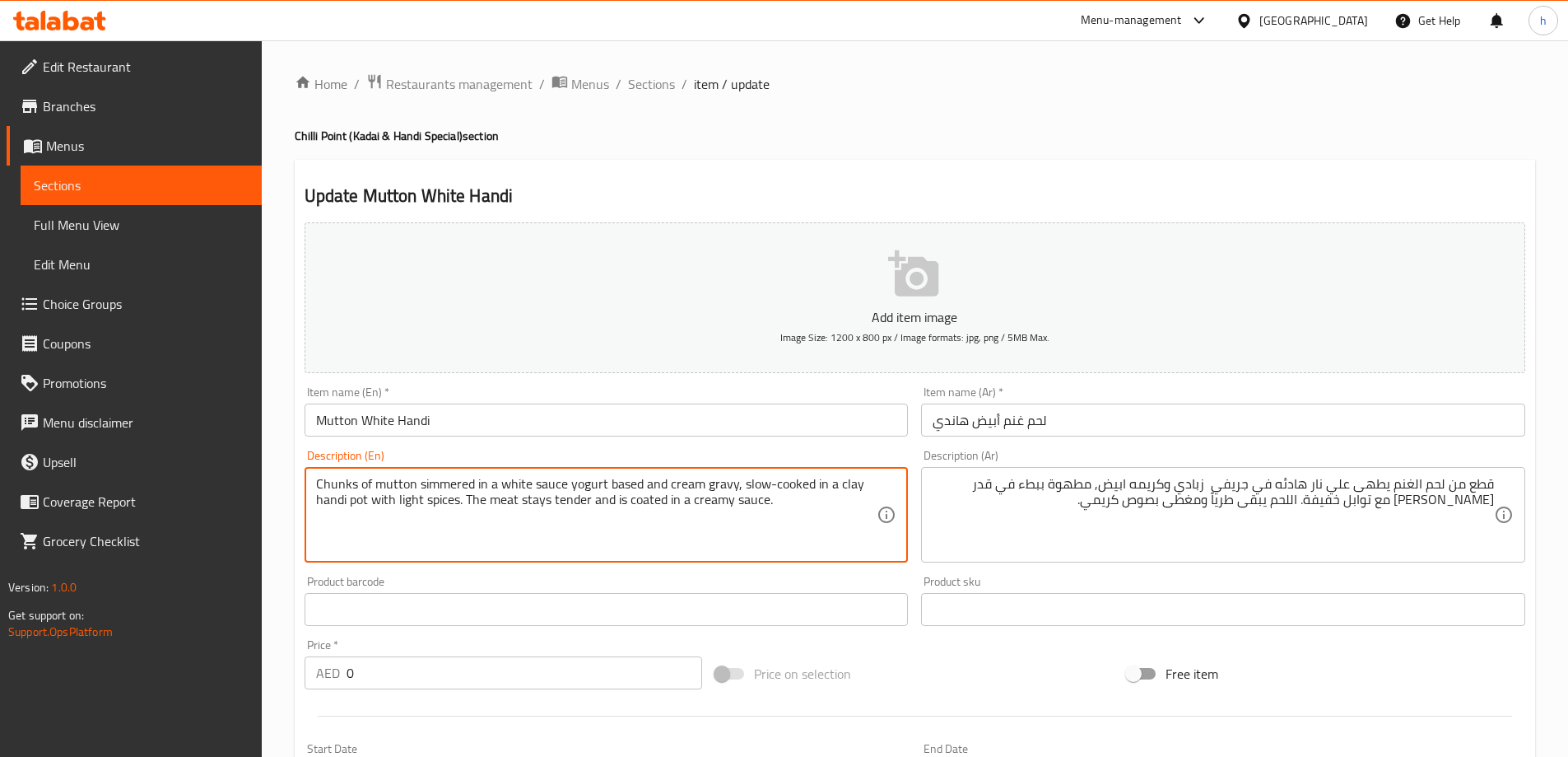
drag, startPoint x: 766, startPoint y: 485, endPoint x: 346, endPoint y: 514, distance: 421.0
click at [346, 514] on textarea "Chunks of mutton simmered in a white sauce yogurt based and cream gravy, slow-c…" at bounding box center [596, 514] width 561 height 78
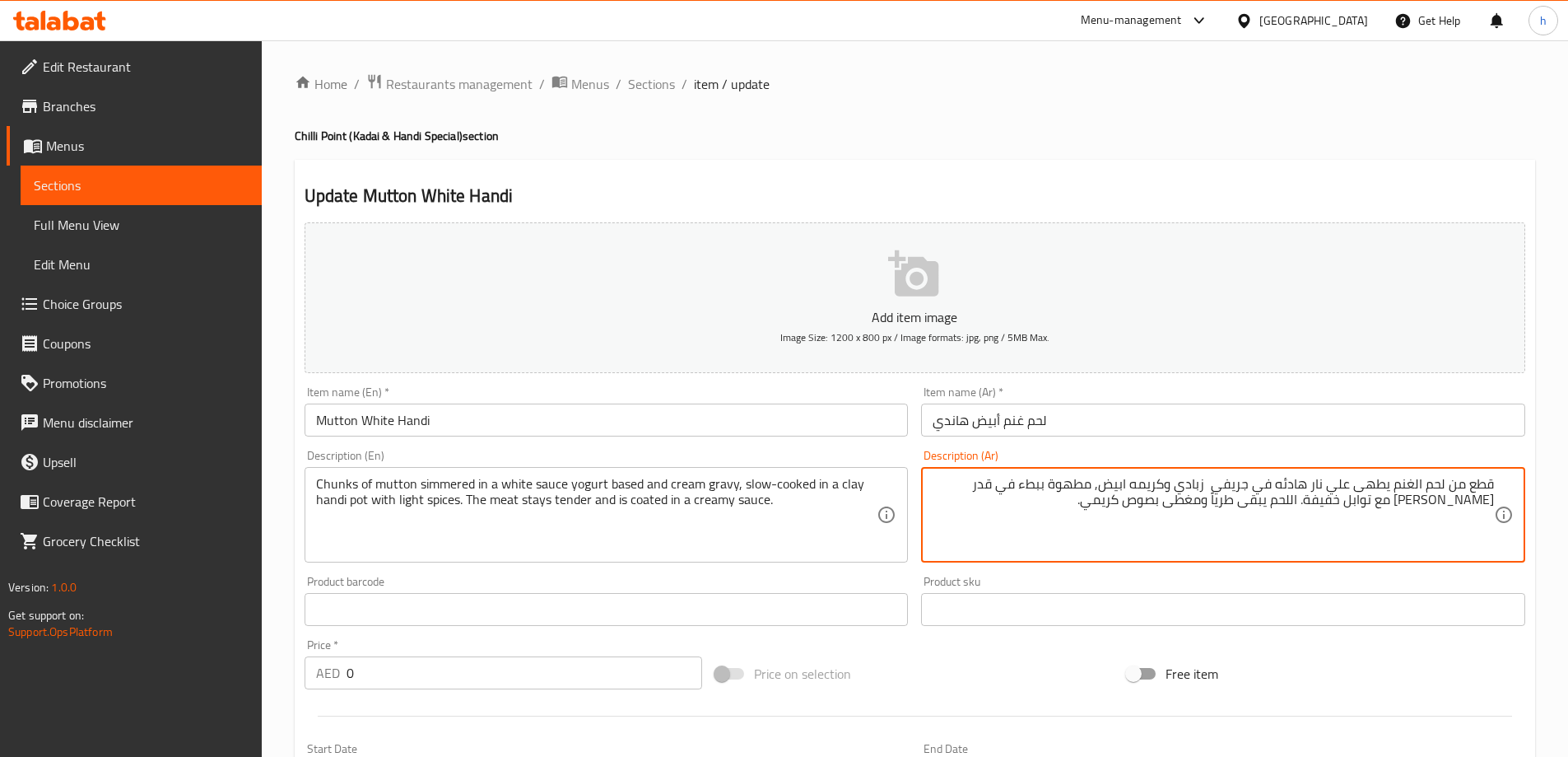
click at [992, 488] on textarea "قطع من لحم الغنم يطهى علي نار هادئه في جريفي زبادي وكريمه ابيض, مطهوة ببطء في ق…" at bounding box center [1213, 514] width 561 height 78
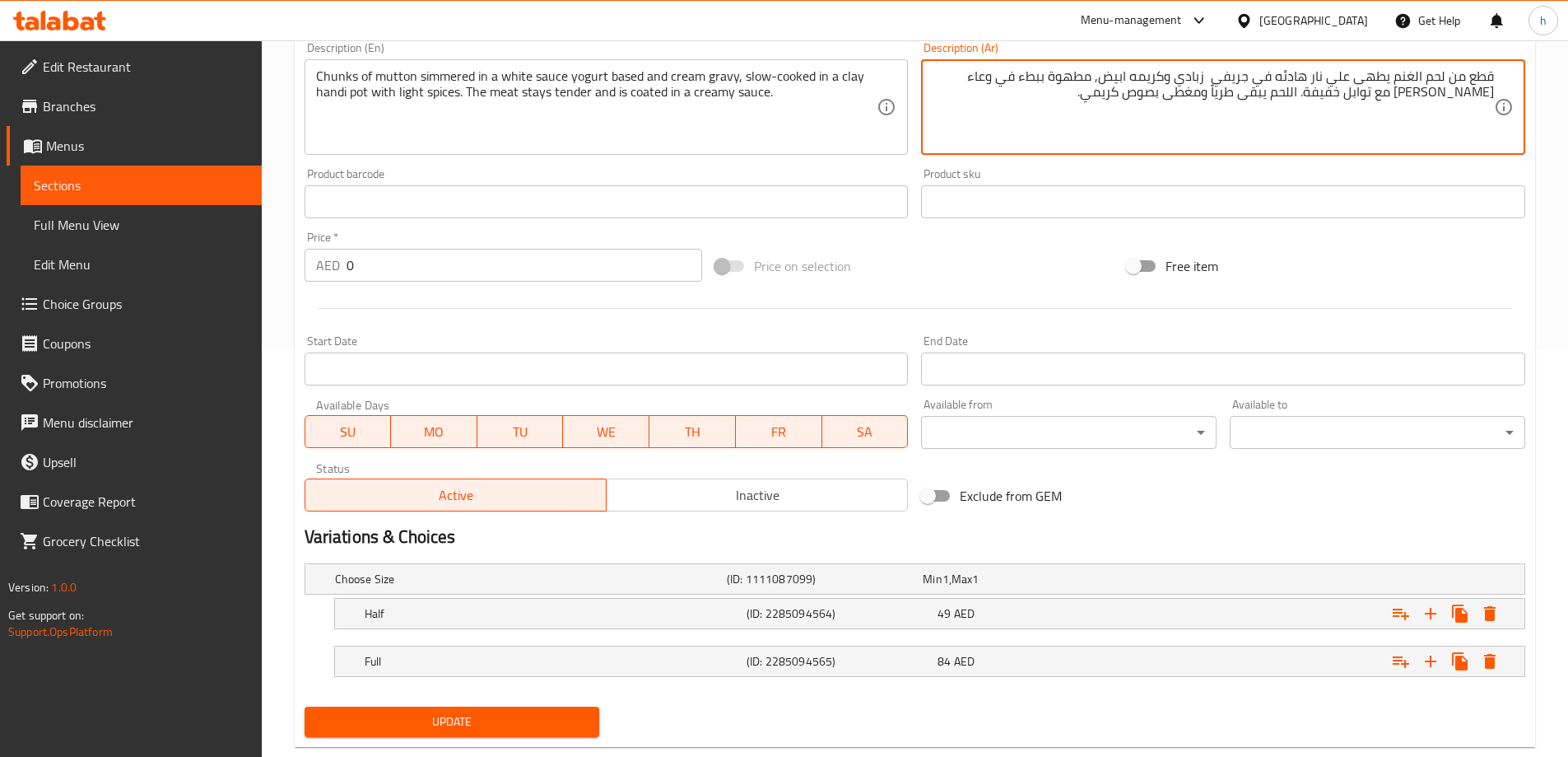
scroll to position [412, 0]
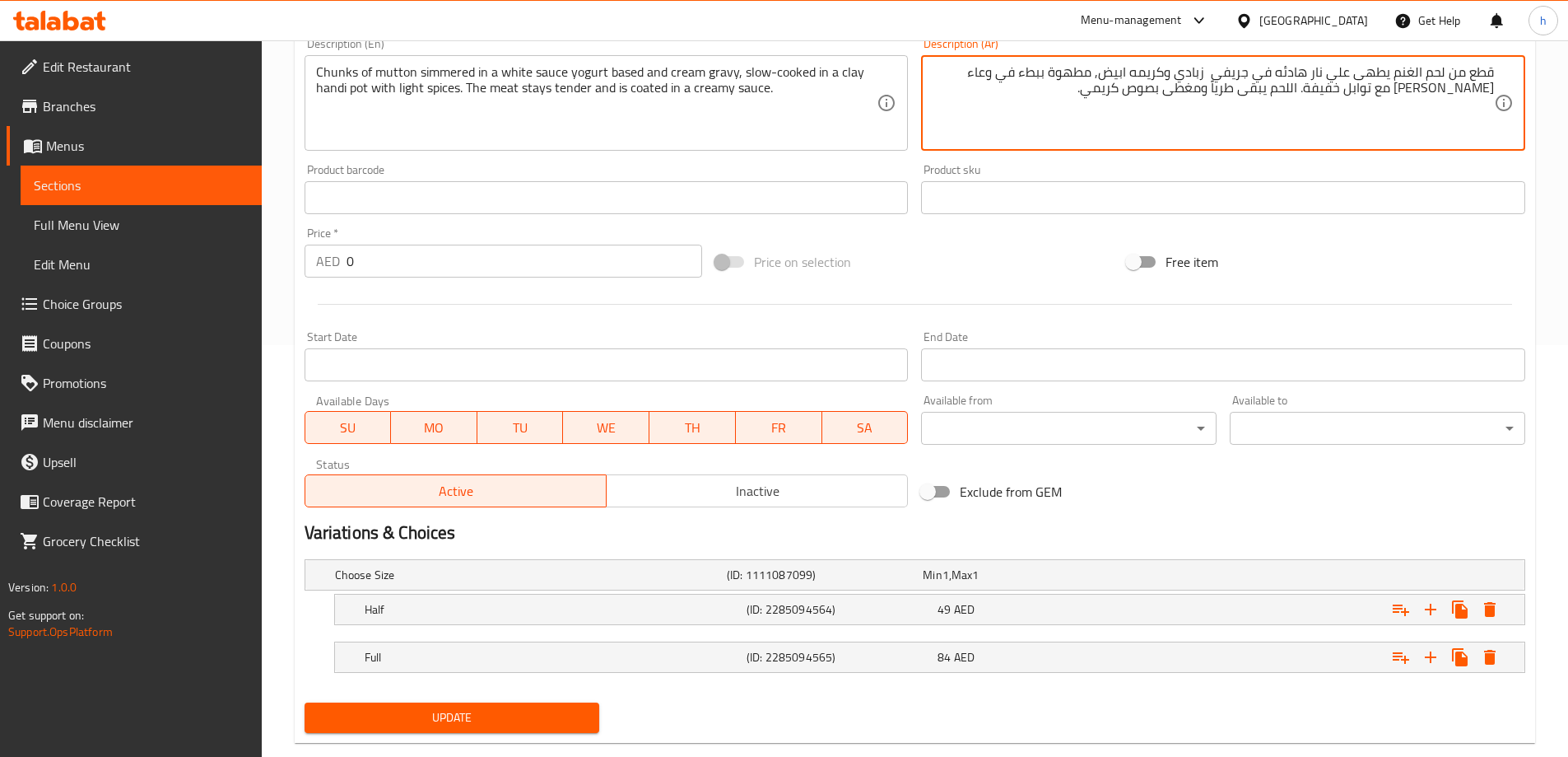
click at [1209, 77] on textarea "قطع من لحم الغنم يطهى علي نار هادئه في جريفي زبادي وكريمه ابيض, مطهوة ببطء في و…" at bounding box center [1213, 103] width 561 height 78
type textarea "قطع من لحم الغنم يطهى علي نار هادئه في جريفي زبادي وكريمه ابيض, مطهوة ببطء في و…"
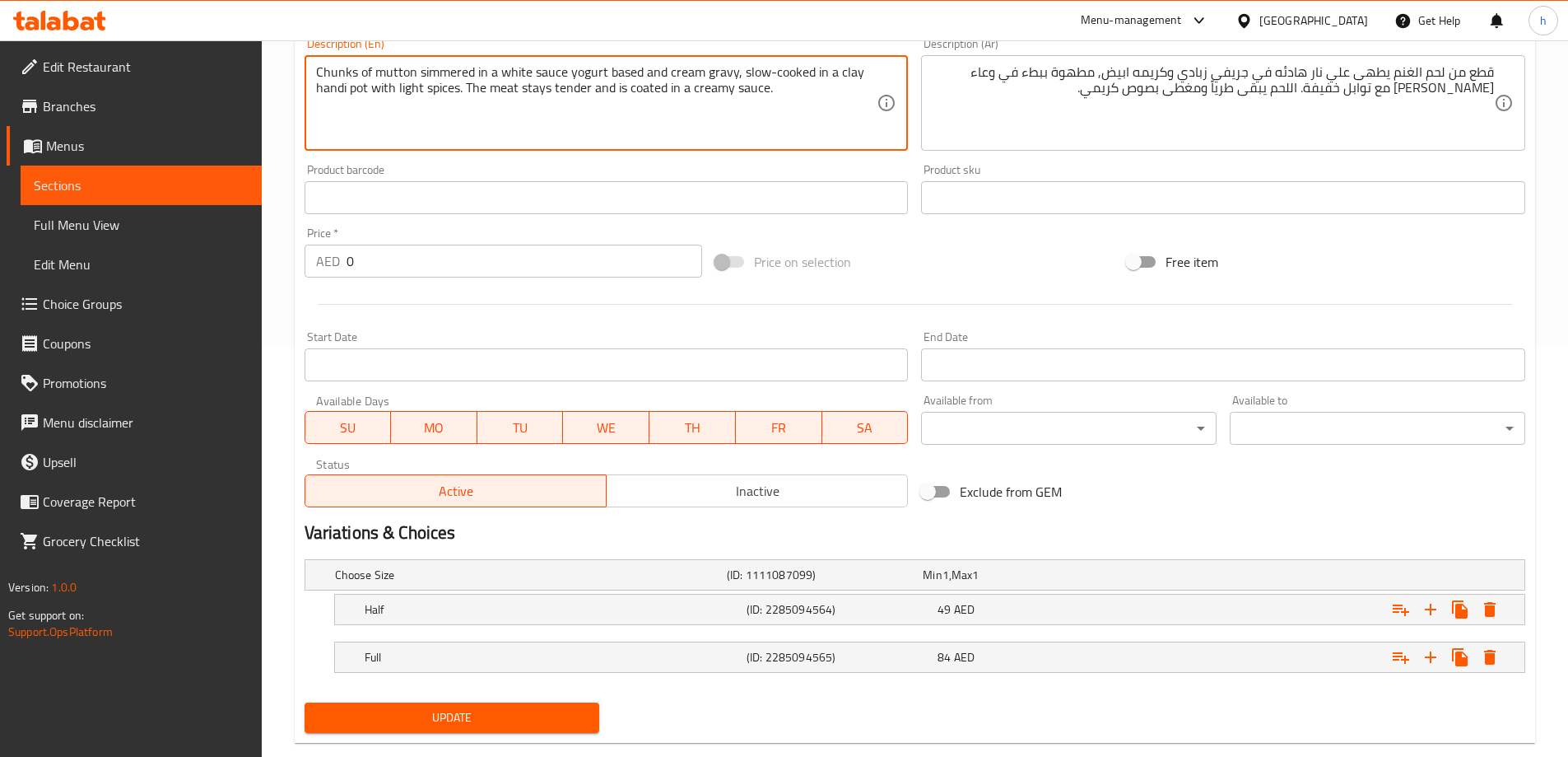
drag, startPoint x: 700, startPoint y: 73, endPoint x: 489, endPoint y: 70, distance: 211.0
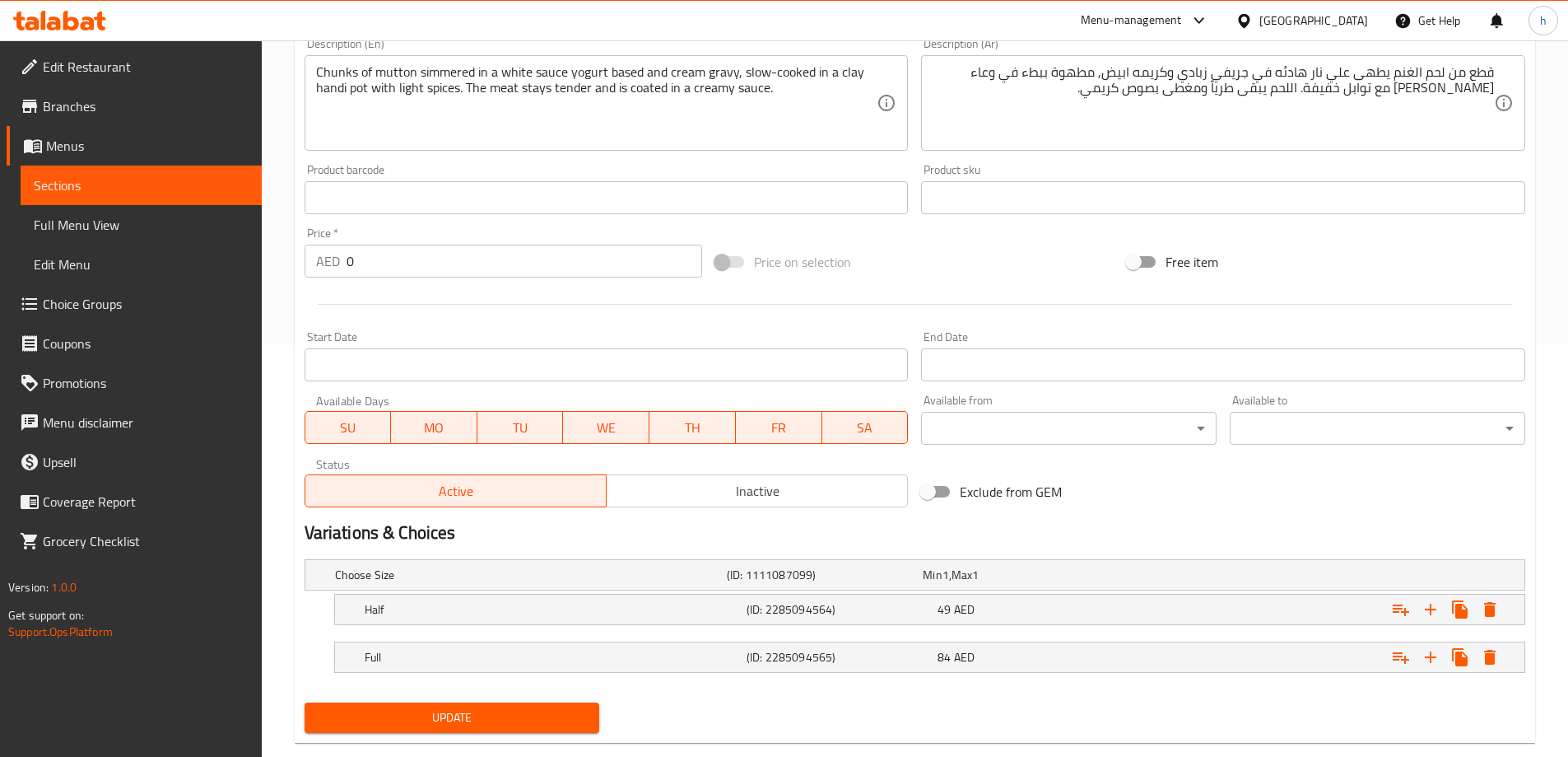
click at [634, 105] on textarea "Chunks of mutton simmered in a white sauce yogurt based and cream gravy, slow-c…" at bounding box center [596, 103] width 561 height 78
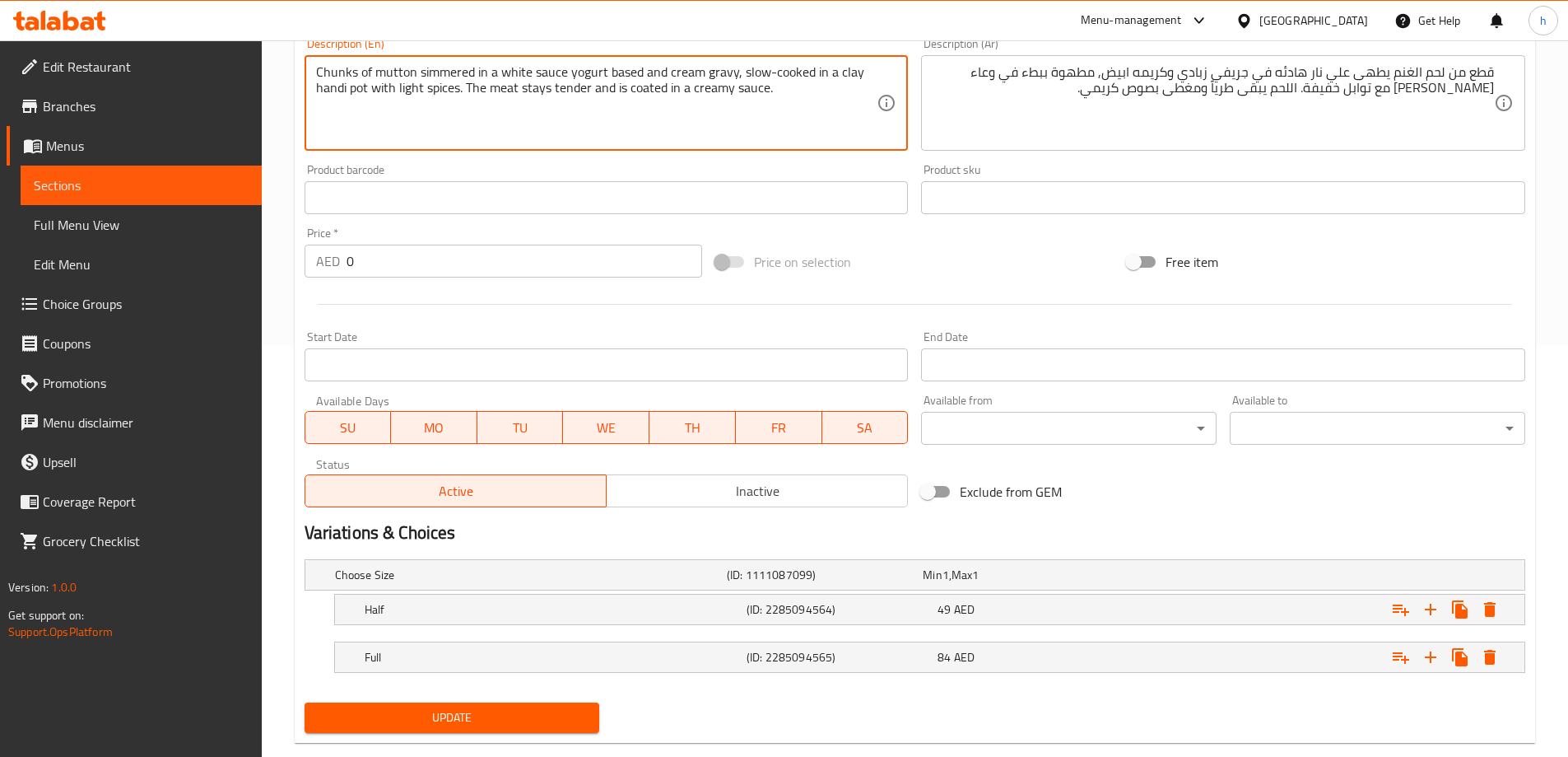
drag, startPoint x: 564, startPoint y: 74, endPoint x: 532, endPoint y: 76, distance: 32.1
click at [532, 76] on textarea "Chunks of mutton simmered in a white sauce yogurt based and cream gravy, slow-c…" at bounding box center [596, 103] width 561 height 78
type textarea "Chunks of mutton simmered in a white yogurt based and cream gravy, slow-cooked …"
drag, startPoint x: 475, startPoint y: 72, endPoint x: 609, endPoint y: 82, distance: 134.4
click at [609, 82] on textarea "Chunks of mutton simmered in a white yogurt based and cream gravy, slow-cooked …" at bounding box center [596, 103] width 561 height 78
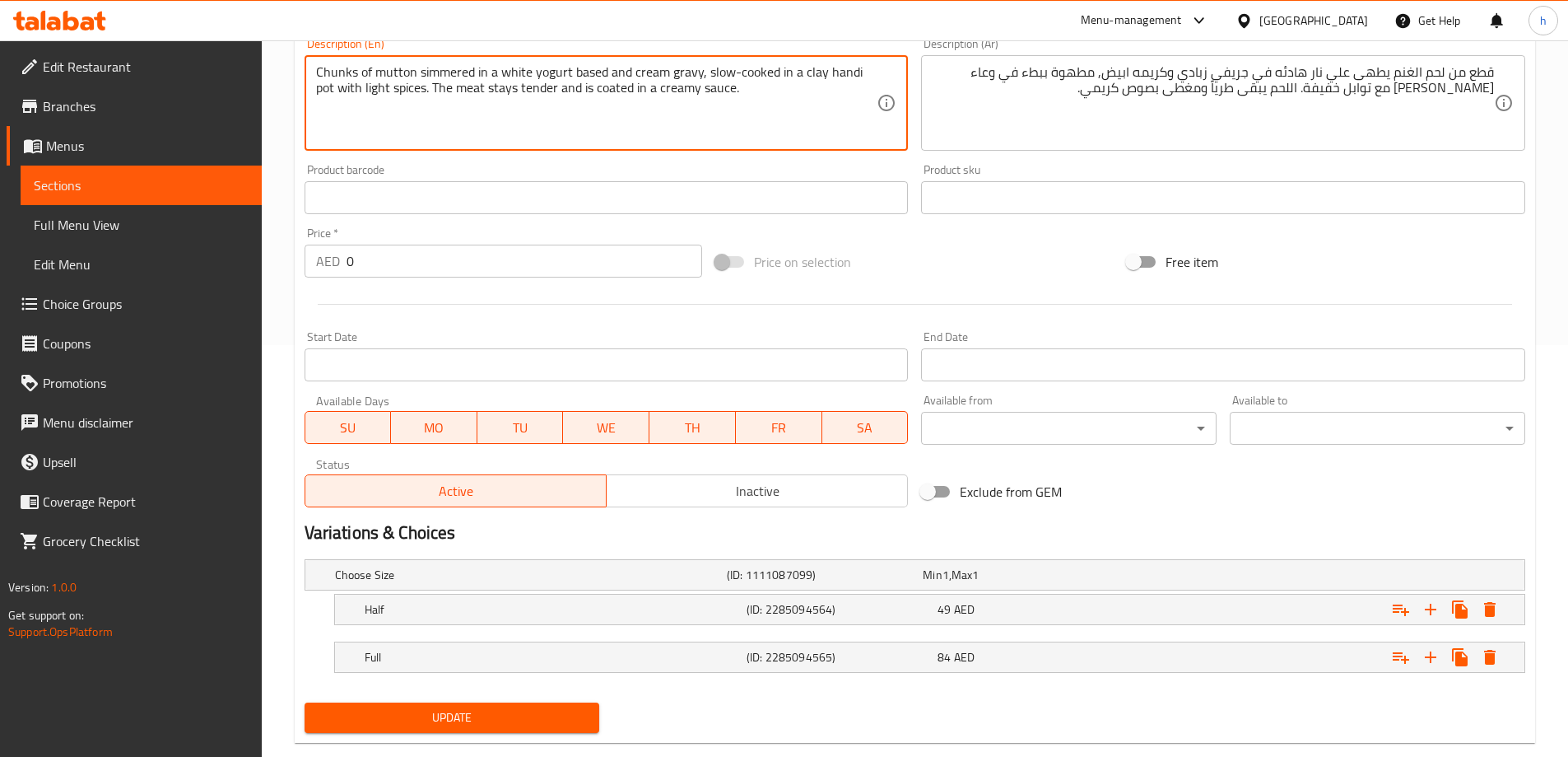
click at [702, 75] on textarea "Chunks of mutton simmered in a white yogurt based and cream gravy, slow-cooked …" at bounding box center [596, 103] width 561 height 78
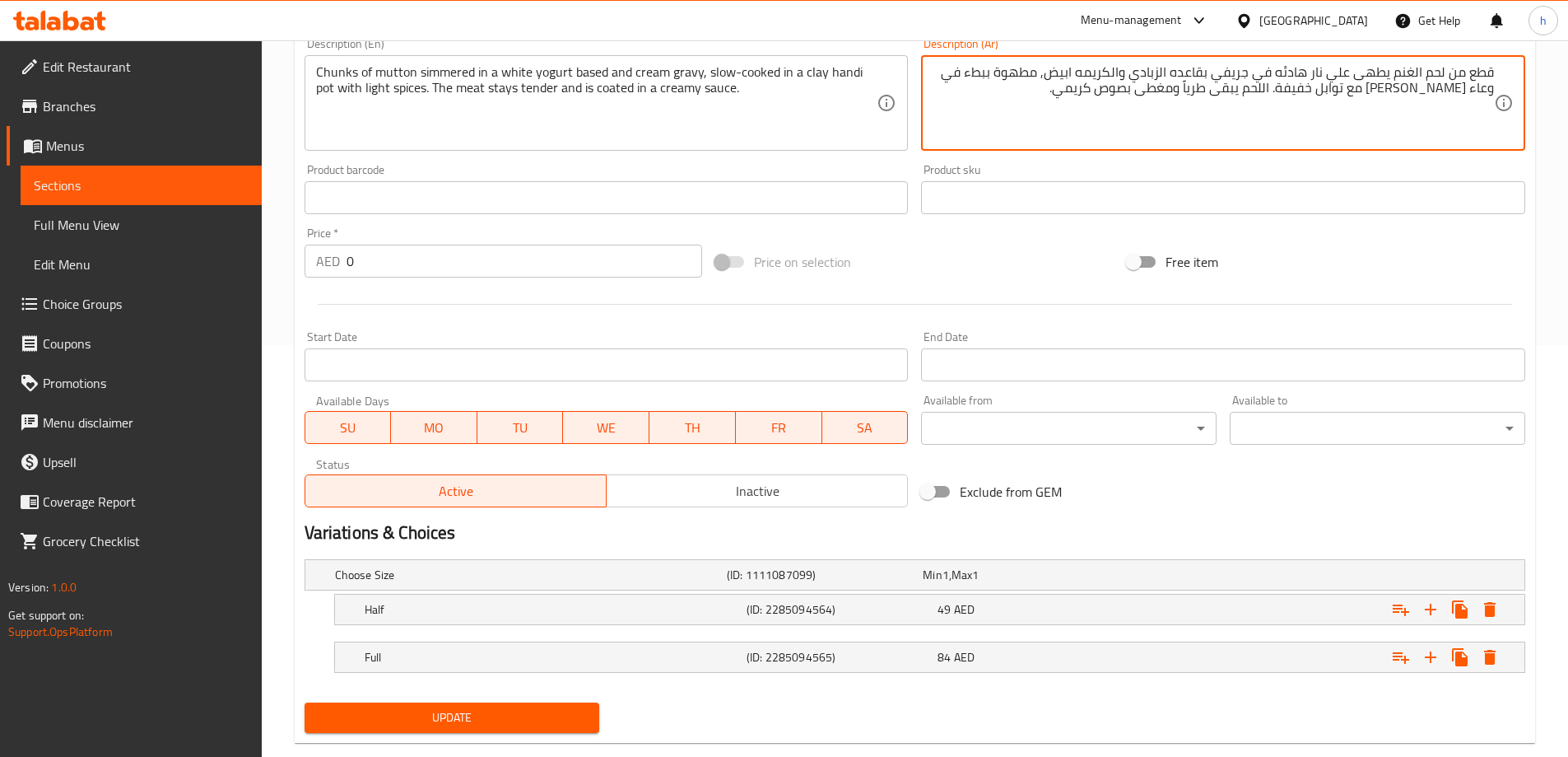
click at [1258, 98] on textarea "قطع من لحم الغنم يطهى علي نار هادئه في جريفي بقاعده الزبادي والكريمه ابيض, مطهو…" at bounding box center [1213, 103] width 561 height 78
click at [1255, 73] on textarea "قطع من لحم الغنم يطهى علي نار هادئه في جريفي بقاعده الزبادي والكريمه ابيض, مطهو…" at bounding box center [1213, 103] width 561 height 78
type textarea "قطع من لحم الغنم يطهى علي نار هادئه في صلصه جريفي بقاعده الزبادي والكريمه ابيض,…"
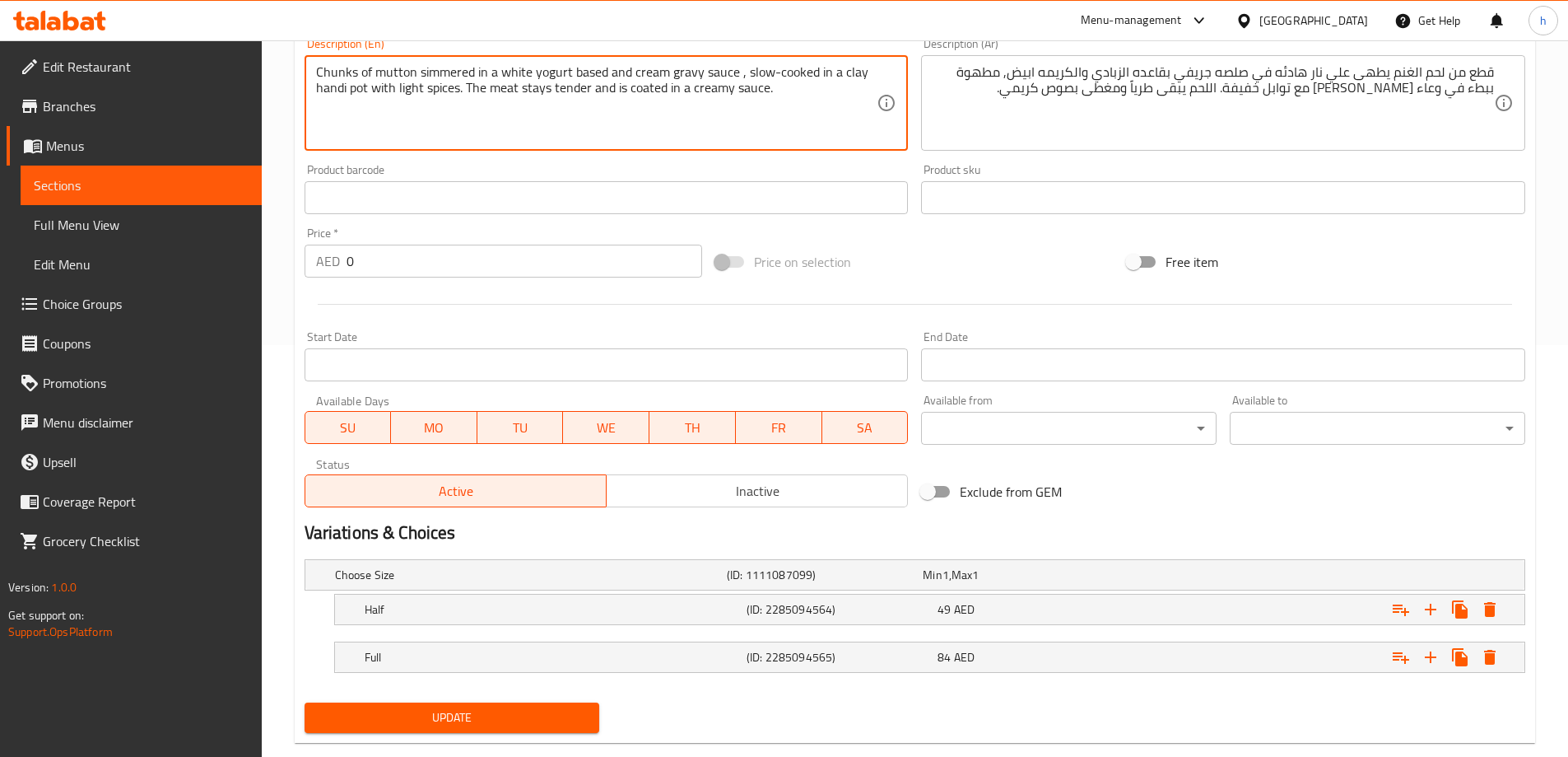
click at [786, 73] on textarea "Chunks of mutton simmered in a white yogurt based and cream gravy sauce , slow-…" at bounding box center [596, 103] width 561 height 78
click at [594, 75] on textarea "Chunks of mutton simmered in a white yogurt based and cream gravy sauce , slow-…" at bounding box center [596, 103] width 561 height 78
click at [553, 75] on textarea "Chunks of mutton simmered in a white yogurt based and cream gravy sauce , slow-…" at bounding box center [596, 103] width 561 height 78
click at [629, 73] on textarea "Chunks of mutton simmered in a white yogurt based and cream gravy sauce , slow-…" at bounding box center [596, 103] width 561 height 78
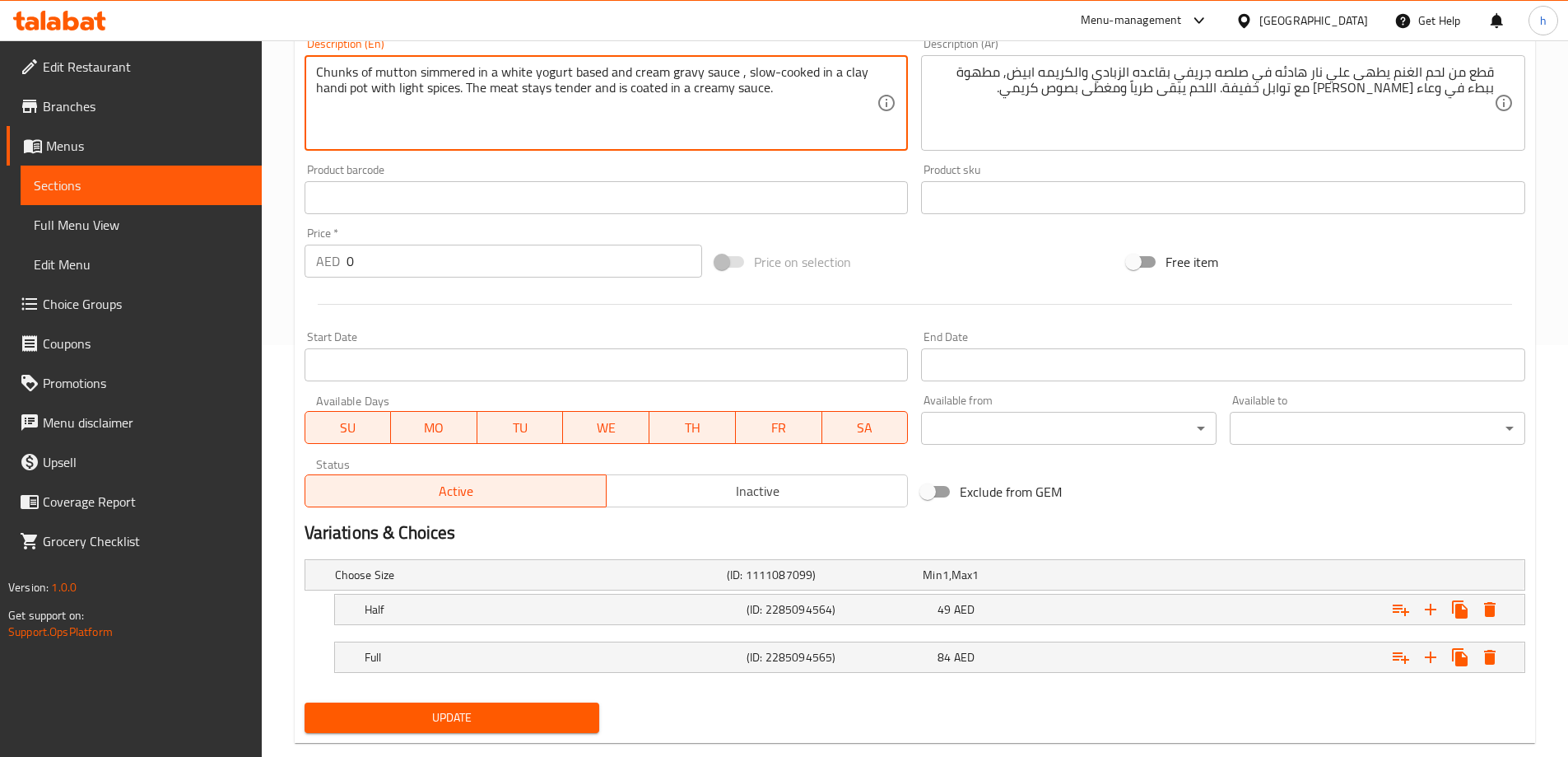
click at [644, 74] on textarea "Chunks of mutton simmered in a white yogurt based and cream gravy sauce , slow-…" at bounding box center [596, 103] width 561 height 78
type textarea "Chunks of mutton simmered in a white yogurt based and cream gravy sauce , slow-…"
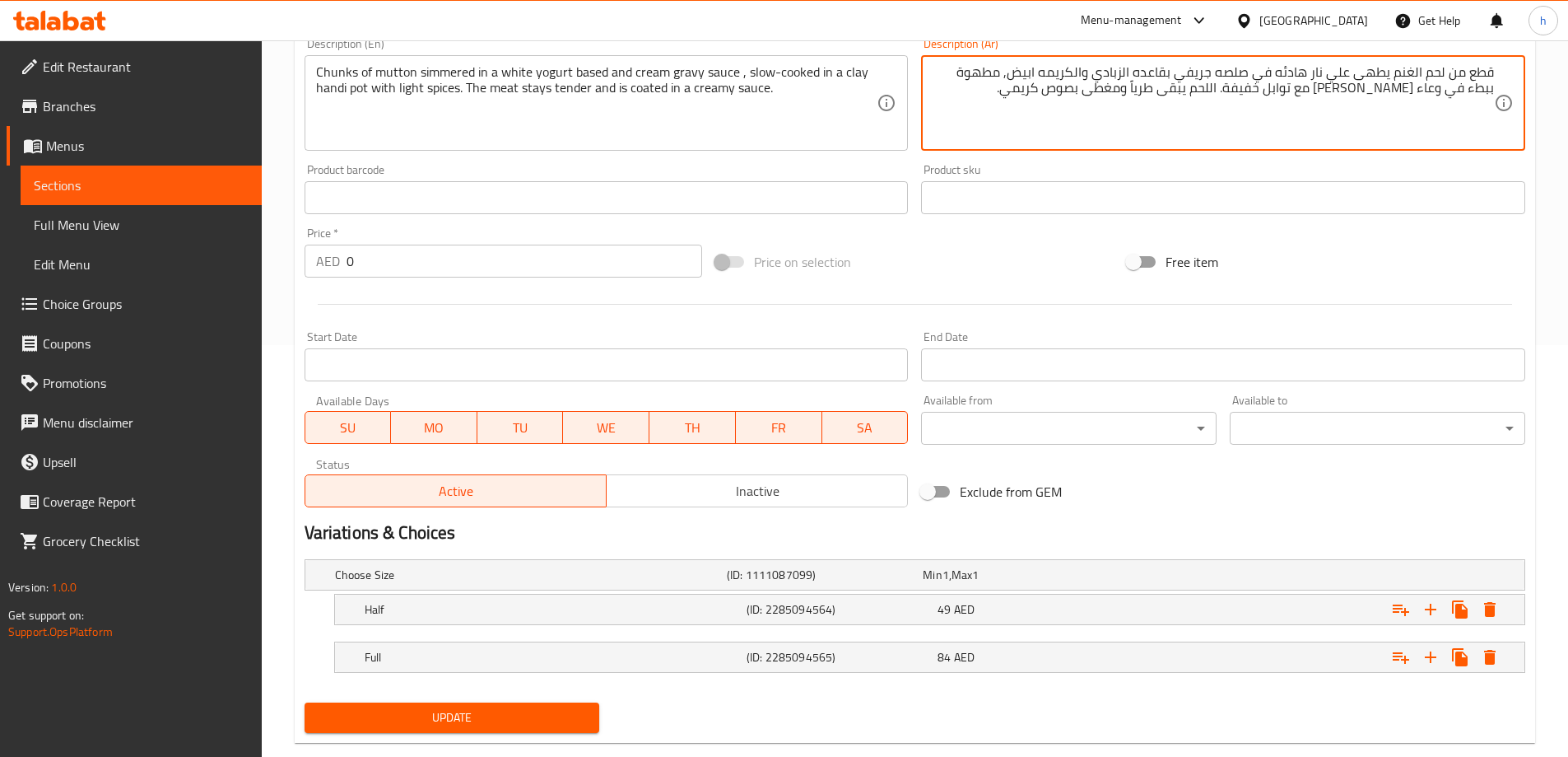
click at [1230, 73] on textarea "قطع من لحم الغنم يطهى علي نار هادئه في صلصه جريفي بقاعده الزبادي والكريمه ابيض,…" at bounding box center [1213, 103] width 561 height 78
click at [1036, 73] on textarea "قطع من لحم الغنم يطهى علي نار هادئه في صلصه جريفي بقاعده الزبادي والكريمه ابيض,…" at bounding box center [1213, 103] width 561 height 78
type textarea "قطع من لحم الغنم يطهى علي نار هادئه في صلصه جريفي بقاعده الزبادي والكريمه البيض…"
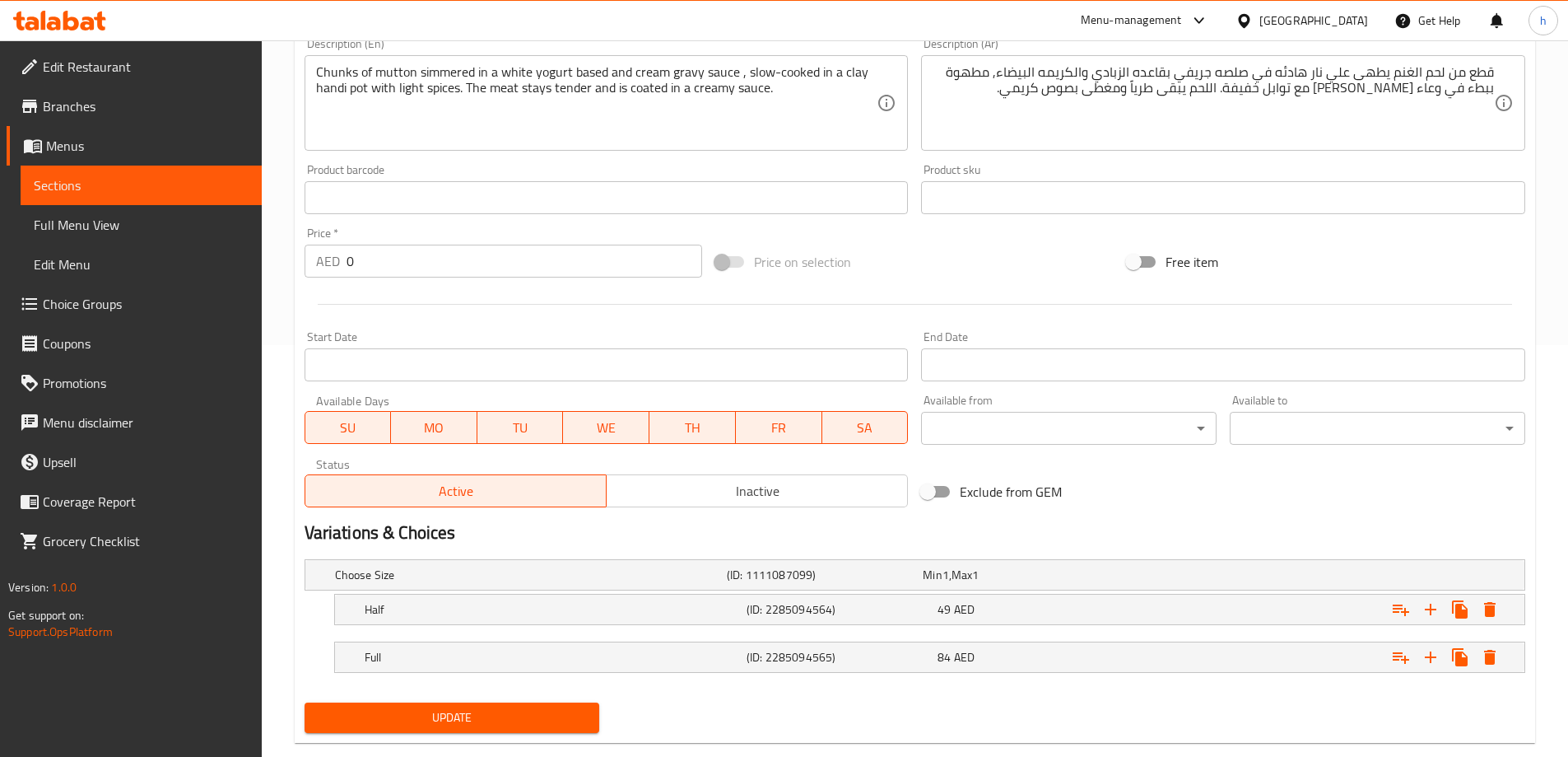
drag, startPoint x: 456, startPoint y: 712, endPoint x: 331, endPoint y: 573, distance: 186.9
click at [456, 712] on span "Update" at bounding box center [452, 718] width 269 height 21
click at [440, 332] on div "Start Date Start Date" at bounding box center [607, 356] width 605 height 50
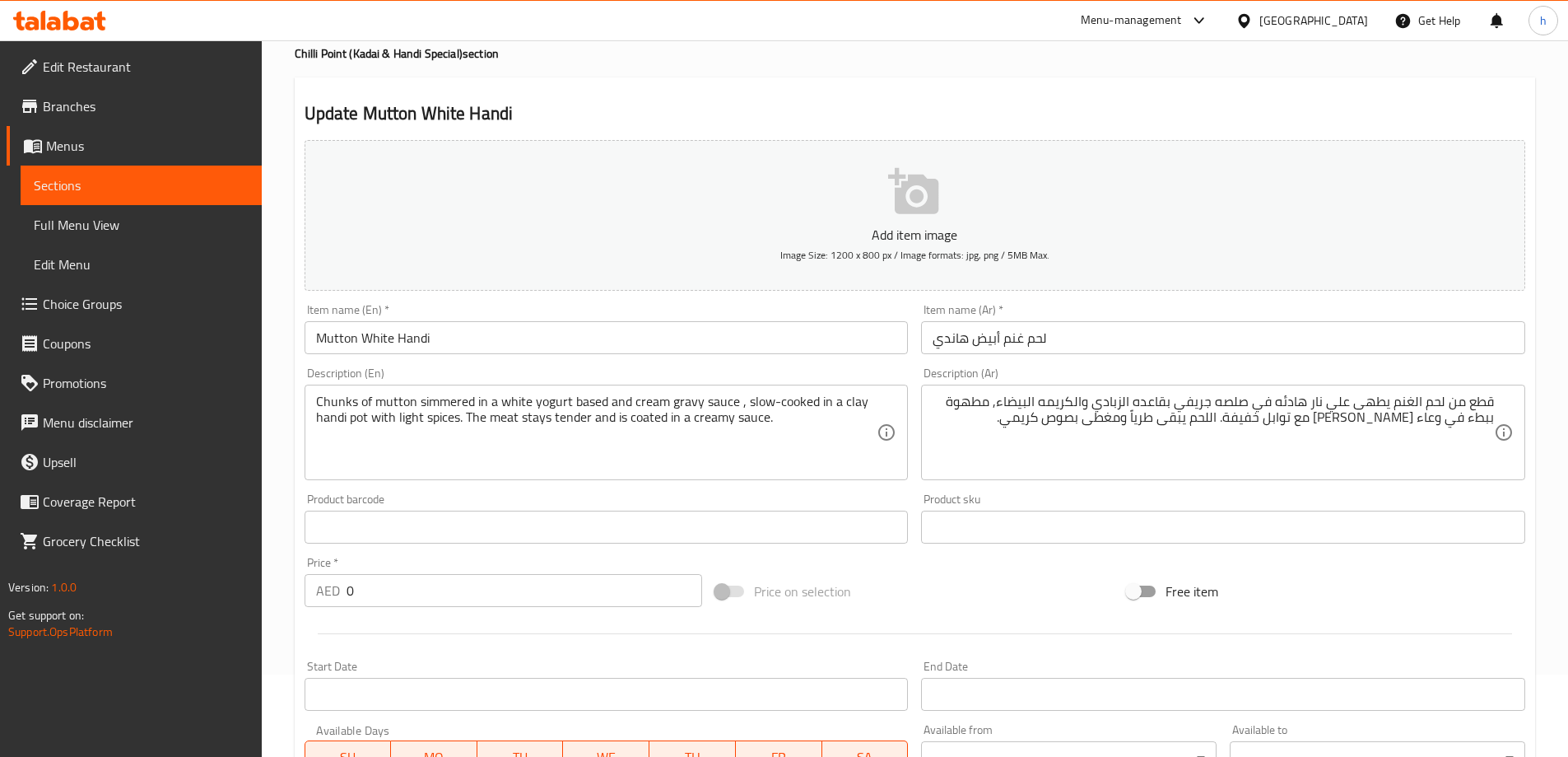
scroll to position [0, 0]
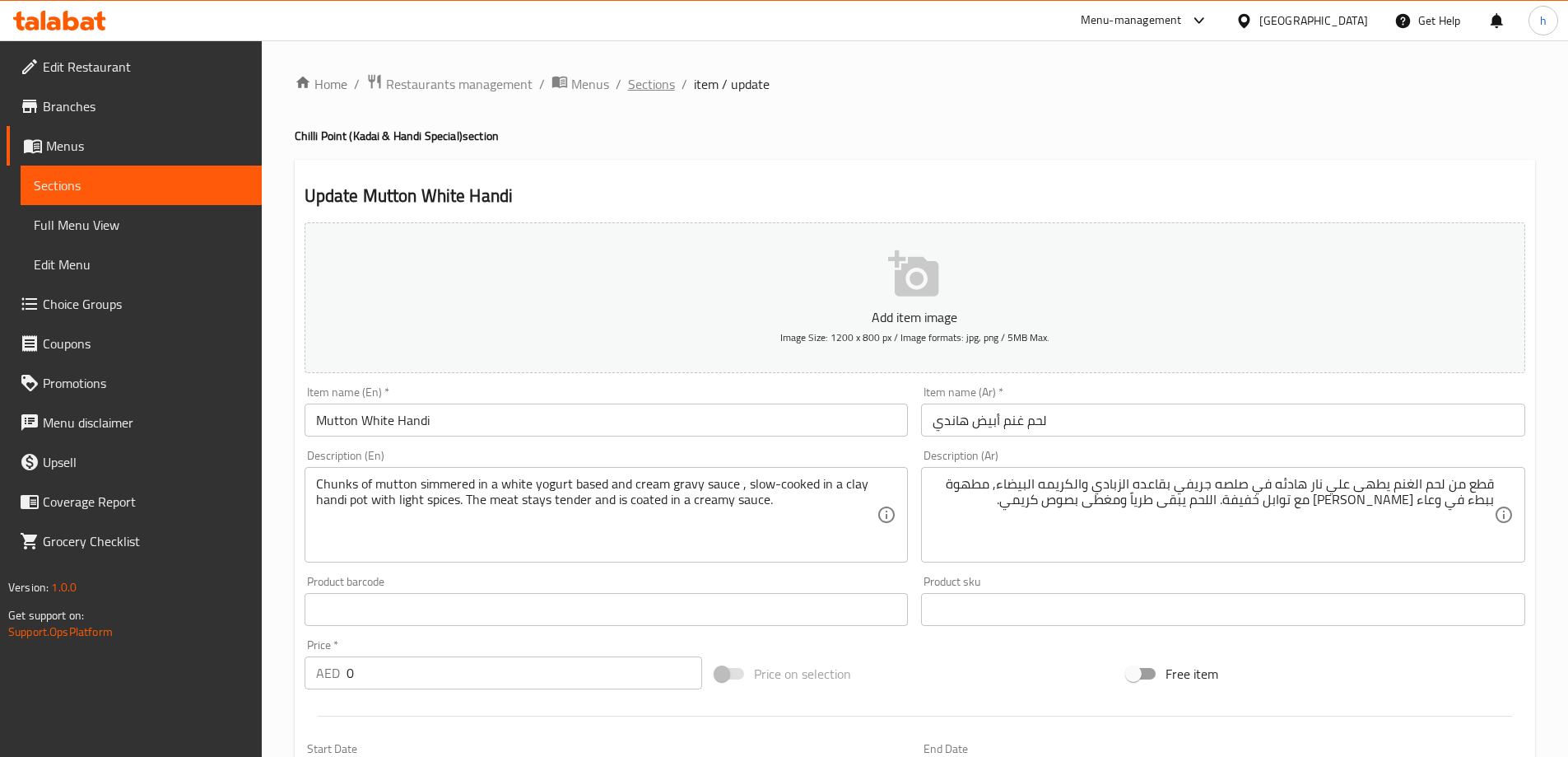
click at [650, 93] on span "Sections" at bounding box center [652, 84] width 47 height 20
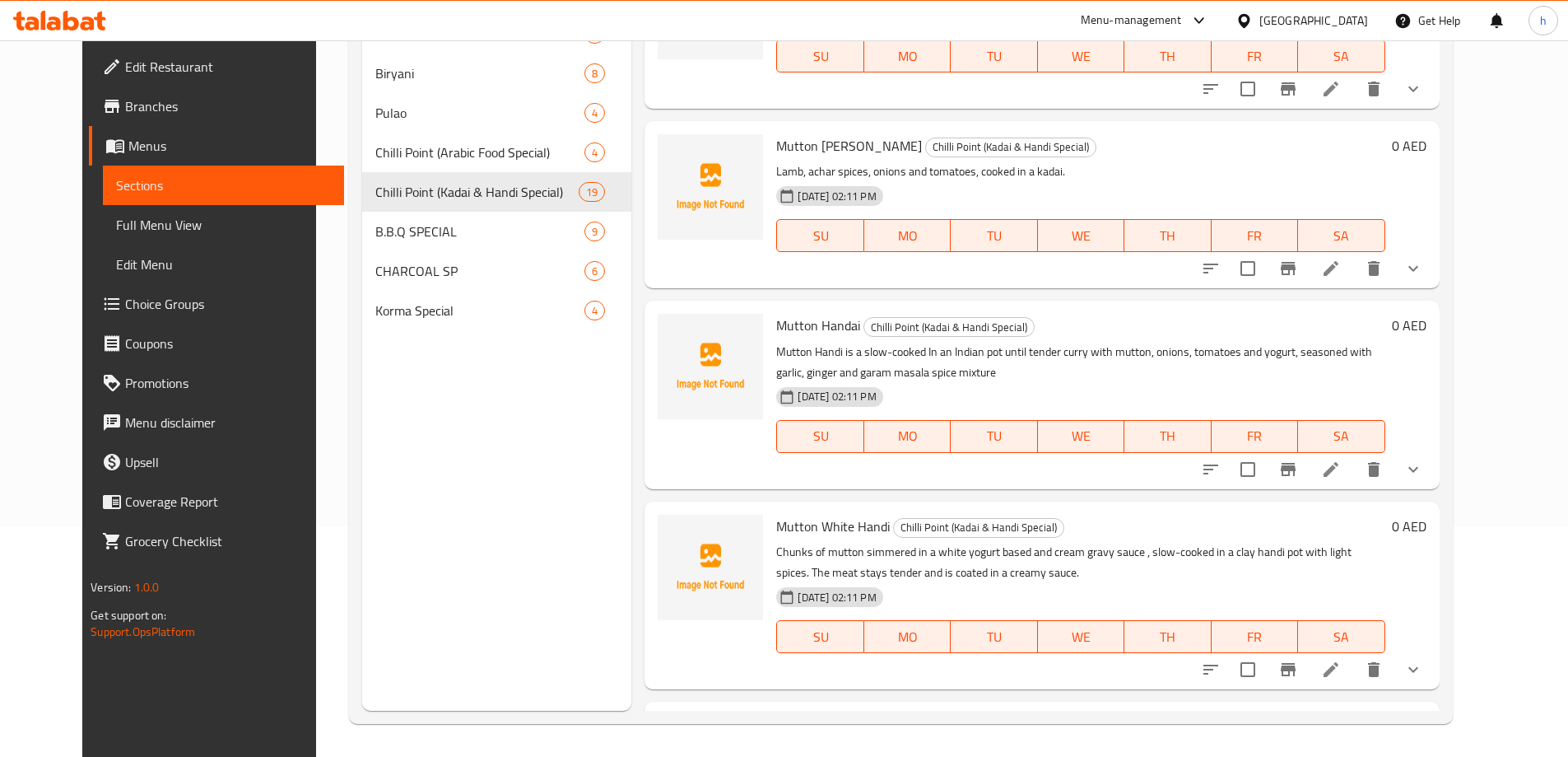
scroll to position [2766, 0]
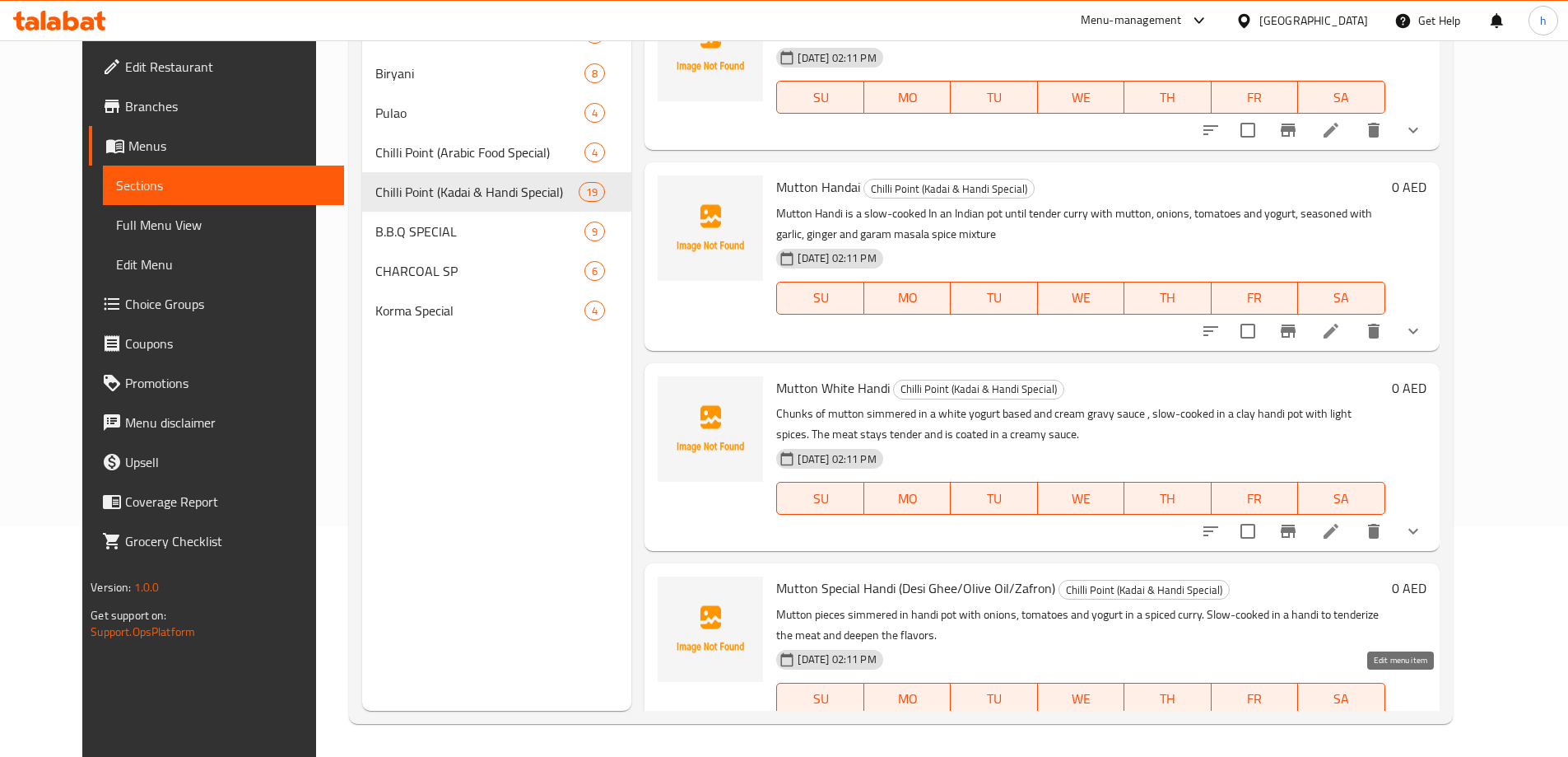
click at [1339, 725] on icon at bounding box center [1331, 732] width 15 height 15
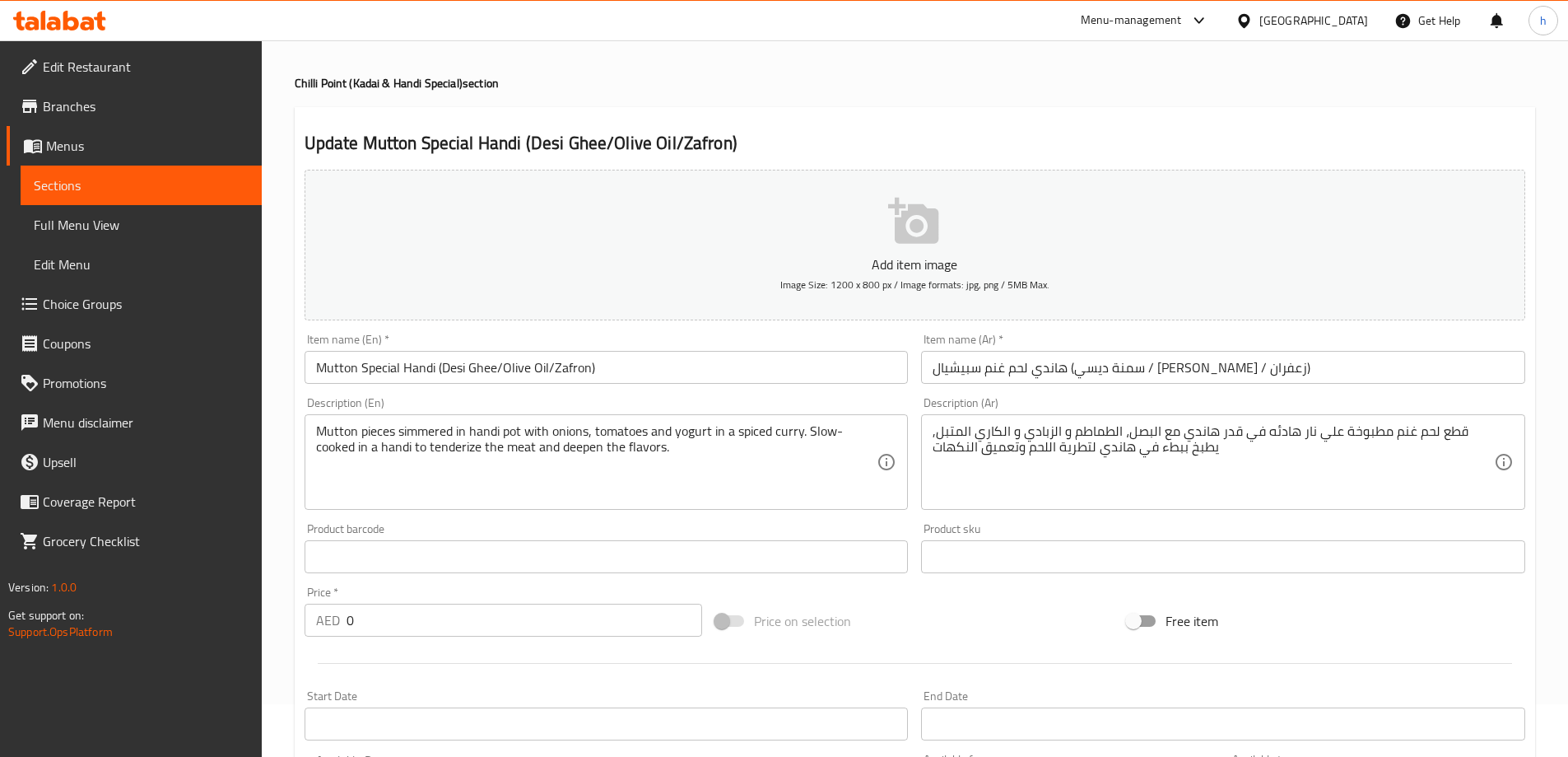
scroll to position [82, 0]
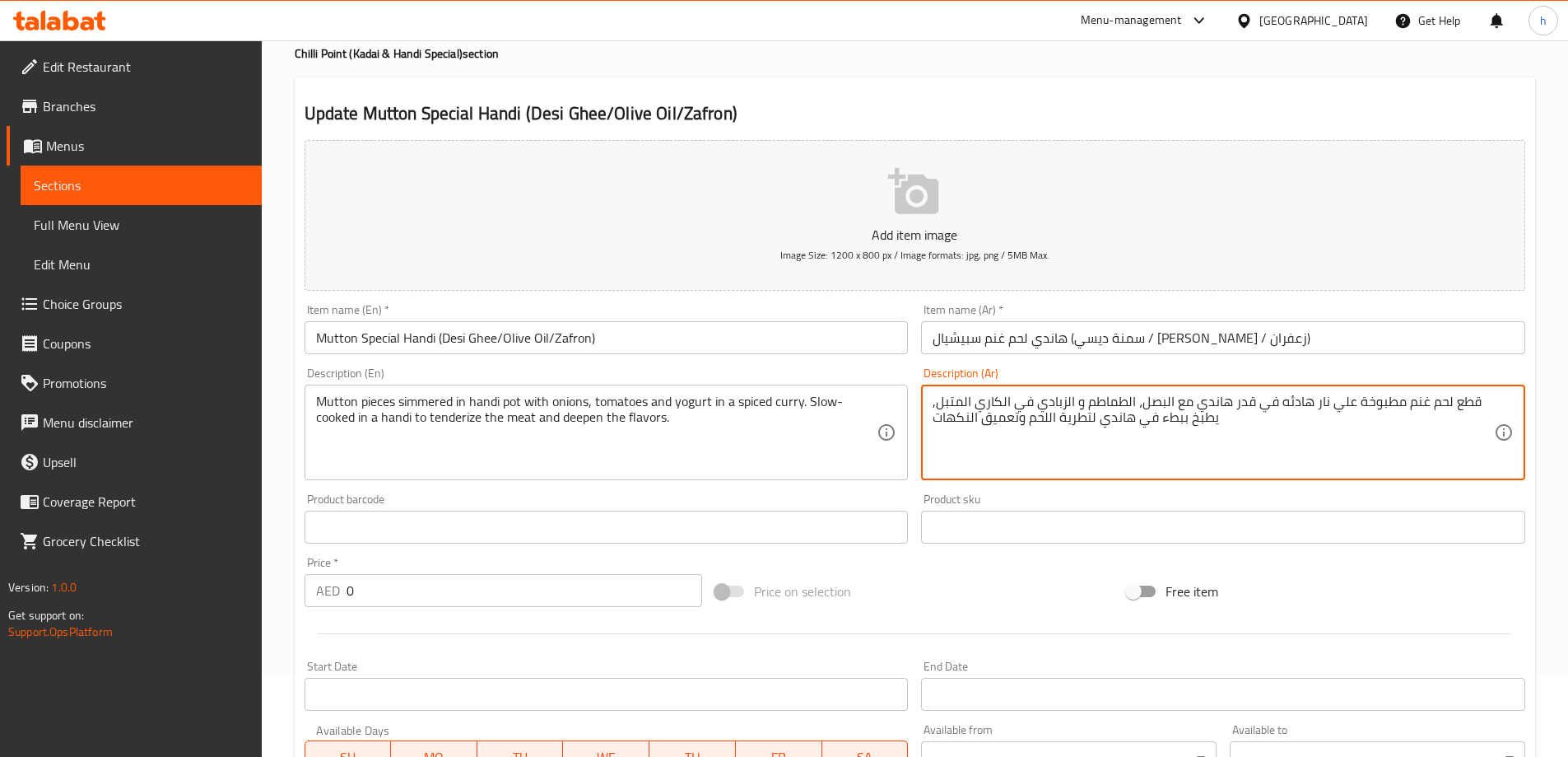
click at [997, 423] on textarea "قطع لحم غنم مطبوخة علي نار هادئه في قدر هاندي مع البصل، الطماطم و الزبادي في ال…" at bounding box center [1213, 432] width 561 height 78
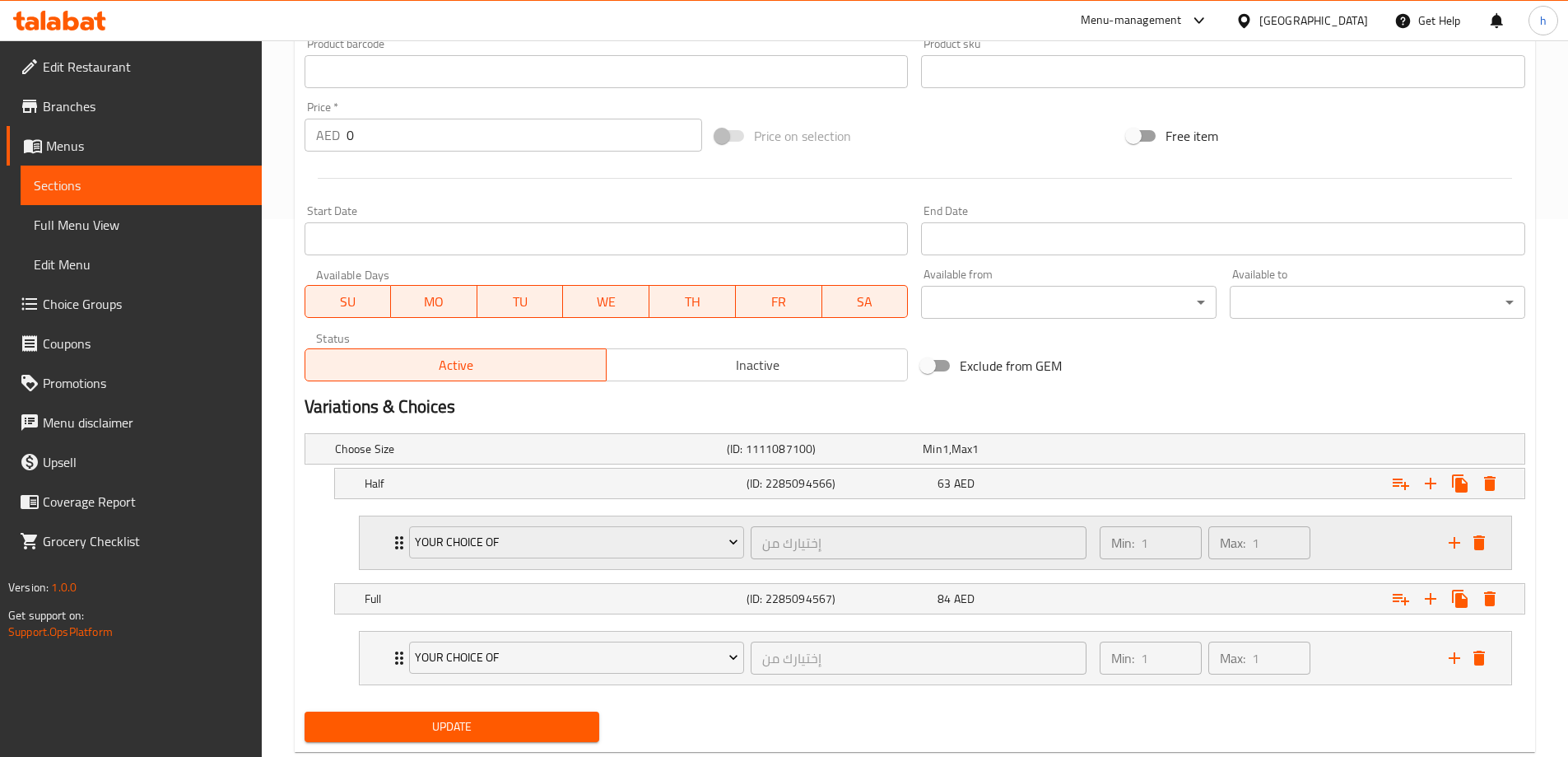
scroll to position [579, 0]
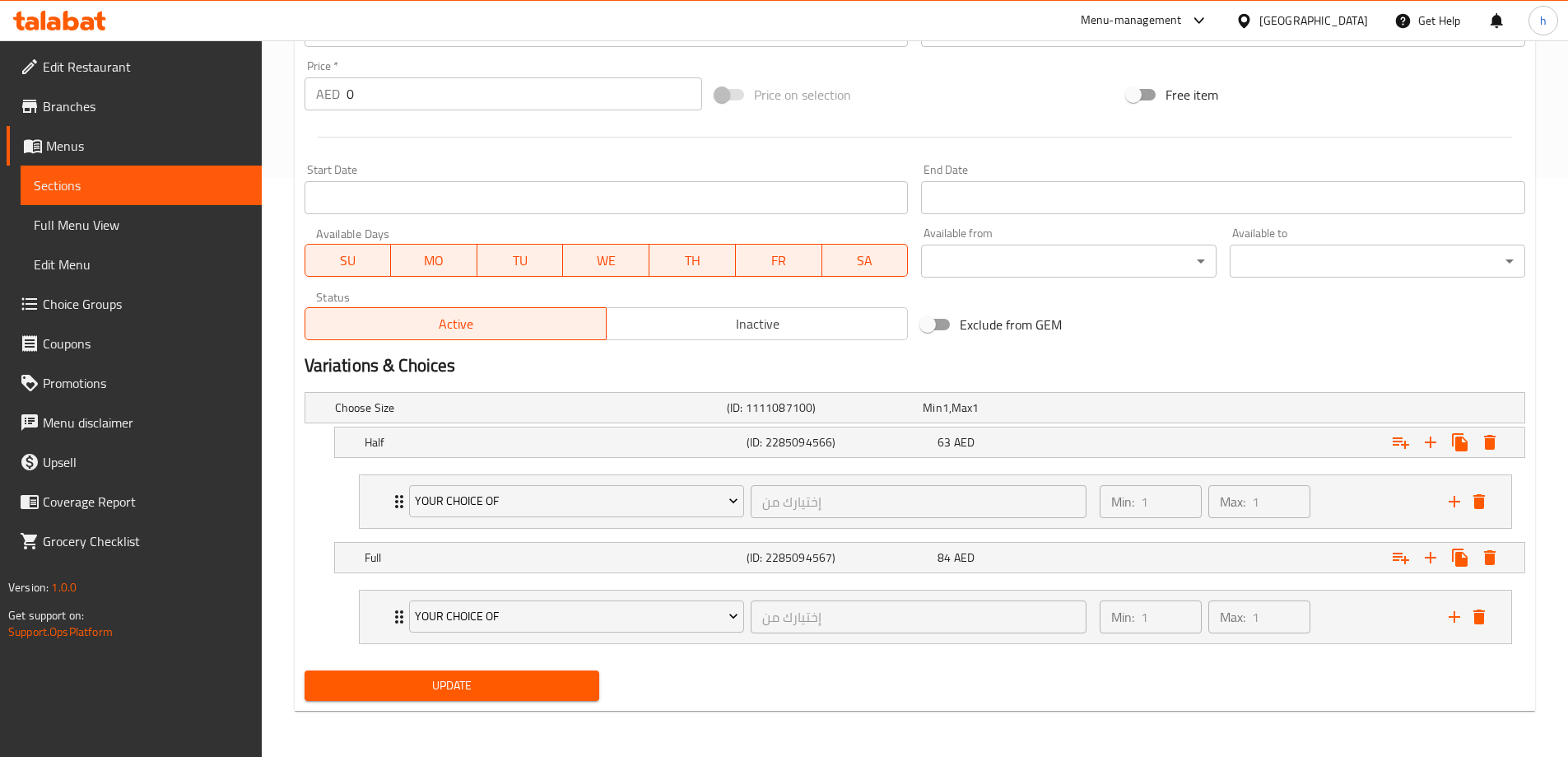
type textarea "قطع لحم غنم مطبوخة علي نار هادئه في قدر هاندي مع البصل، الطماطم و الزبادي في ال…"
click at [524, 700] on button "Update" at bounding box center [452, 685] width 295 height 30
click at [697, 145] on div at bounding box center [915, 137] width 1234 height 41
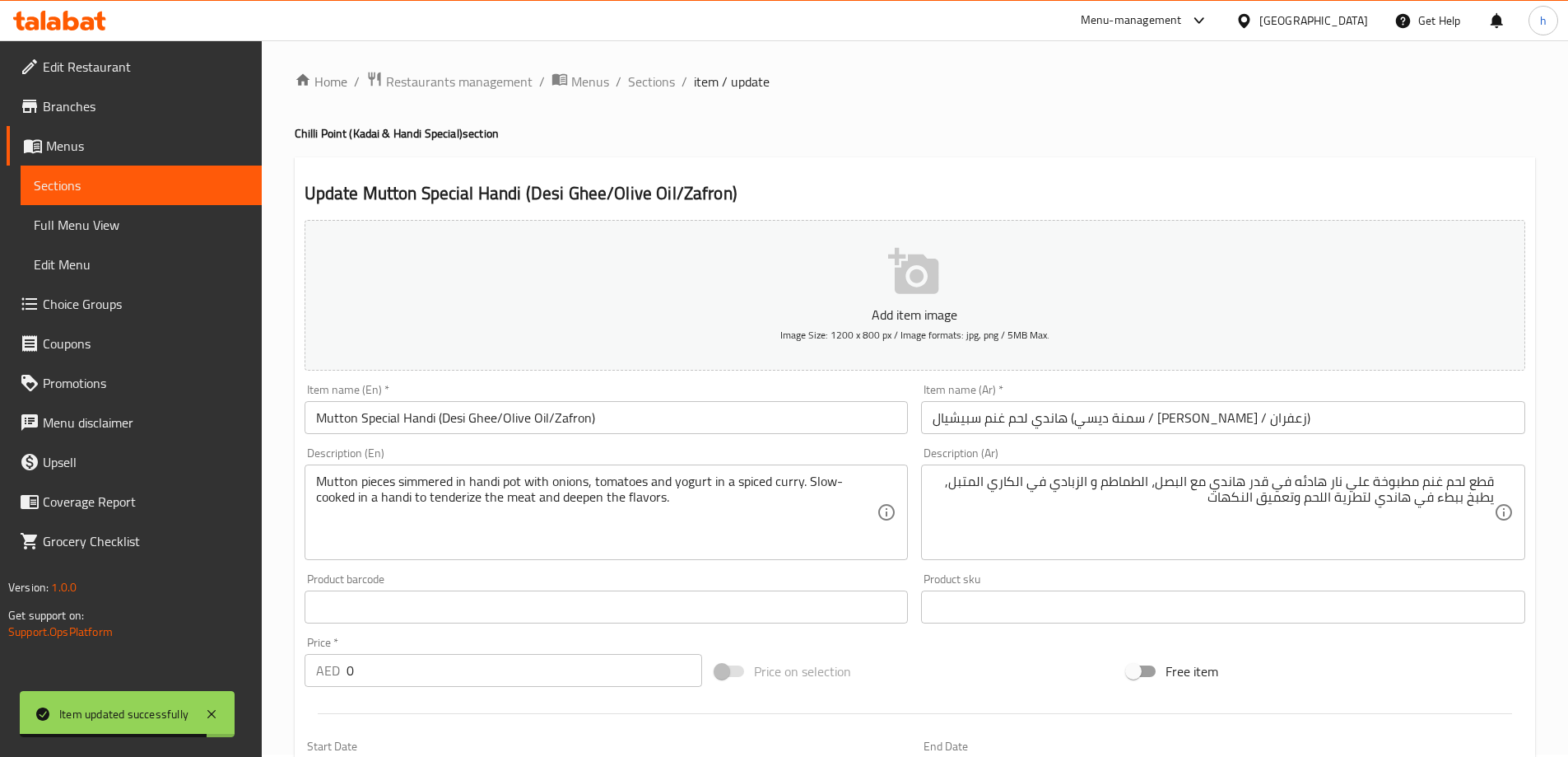
scroll to position [0, 0]
click at [660, 87] on span "Sections" at bounding box center [652, 84] width 47 height 20
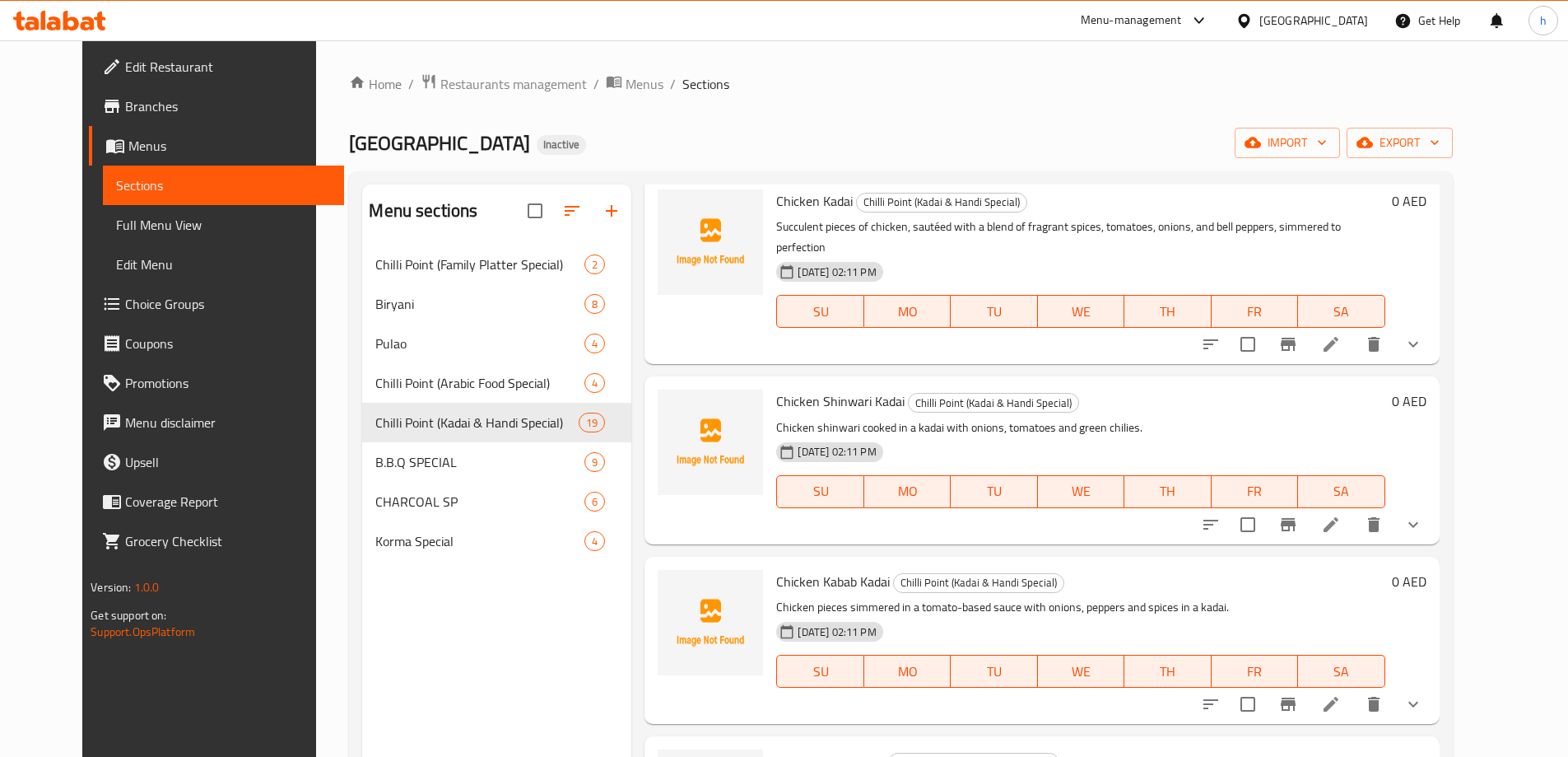
scroll to position [165, 0]
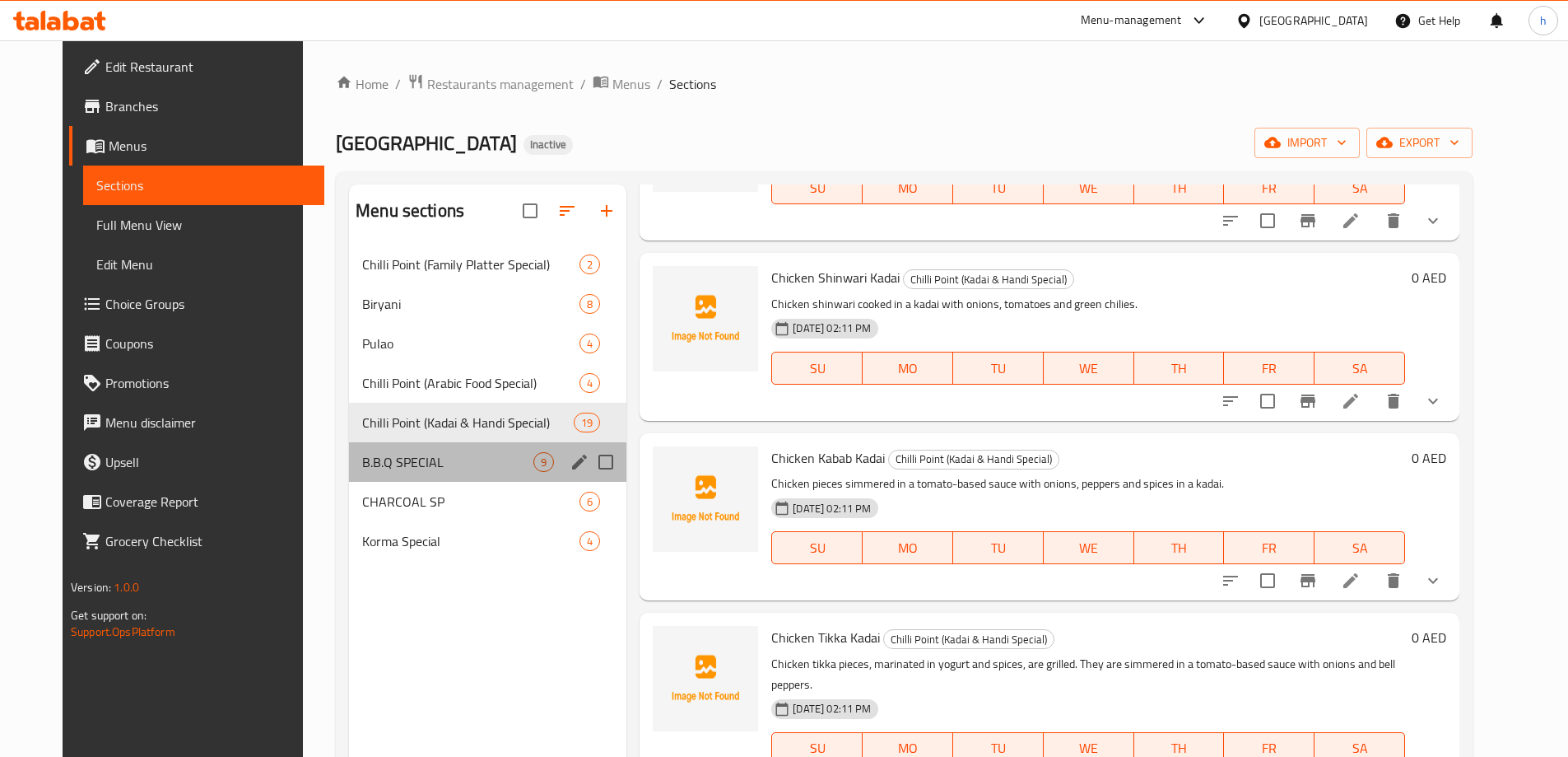
click at [383, 473] on div "B.B.Q SPECIAL 9" at bounding box center [488, 463] width 277 height 40
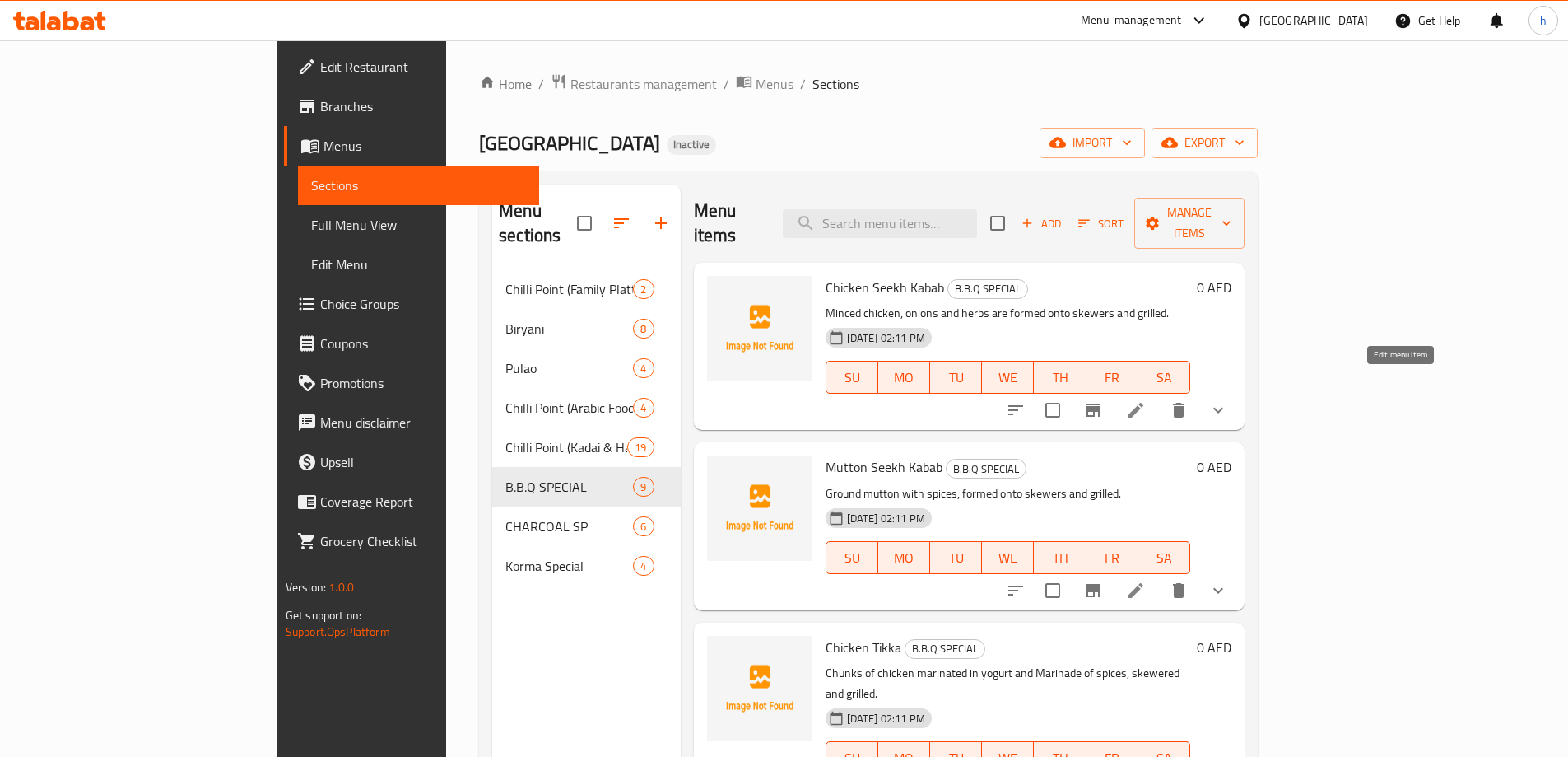
click at [1143, 403] on icon at bounding box center [1136, 411] width 15 height 15
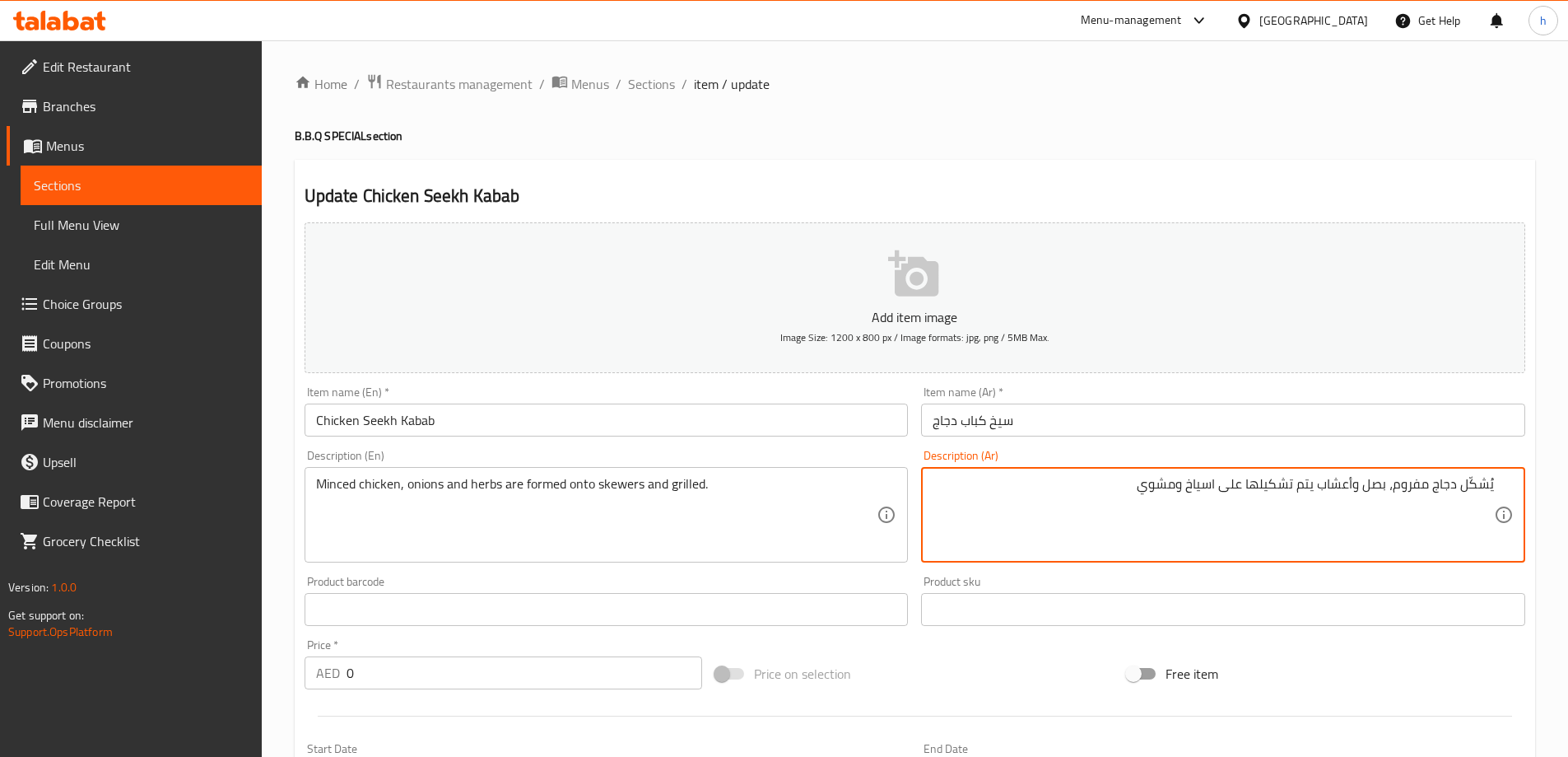
drag, startPoint x: 1397, startPoint y: 488, endPoint x: 1504, endPoint y: 479, distance: 107.4
click at [1502, 479] on div "يُشكّل دجاج مفروم، بصل وأعشاب يتم تشكيلها على اسياخ ومشوي Description (Ar)" at bounding box center [1224, 514] width 605 height 95
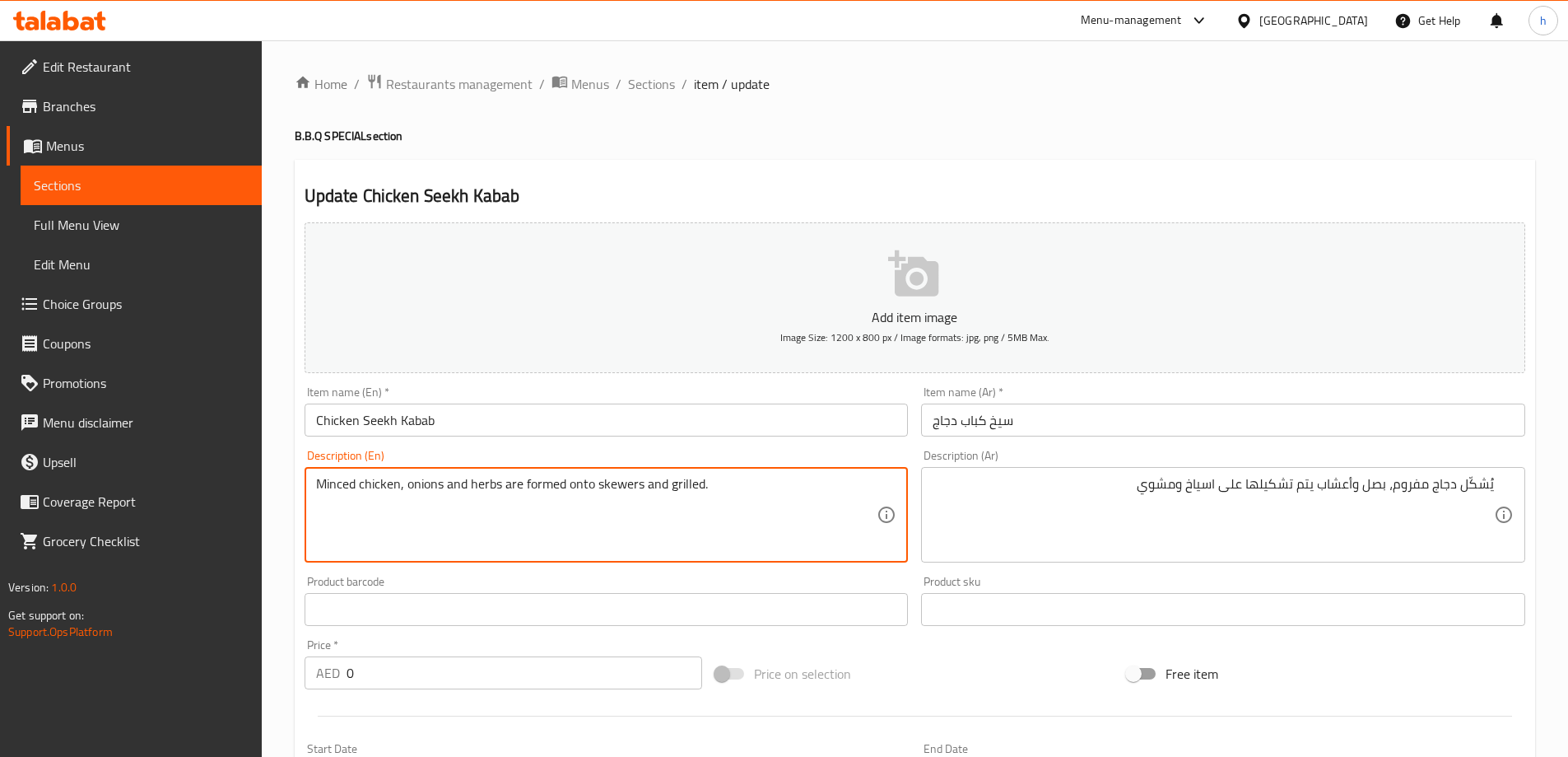
paste textarea "Form"
click at [642, 485] on textarea "Form Minced chicken, onions and herbs are formed onto skewers and grilled." at bounding box center [596, 514] width 561 height 78
type textarea "Form Minced chicken, onions and herbs are formed onto skewers and grilled."
click at [686, 518] on textarea "Form Minced chicken, onions and herbs are formed onto skewers and grilled." at bounding box center [596, 514] width 561 height 78
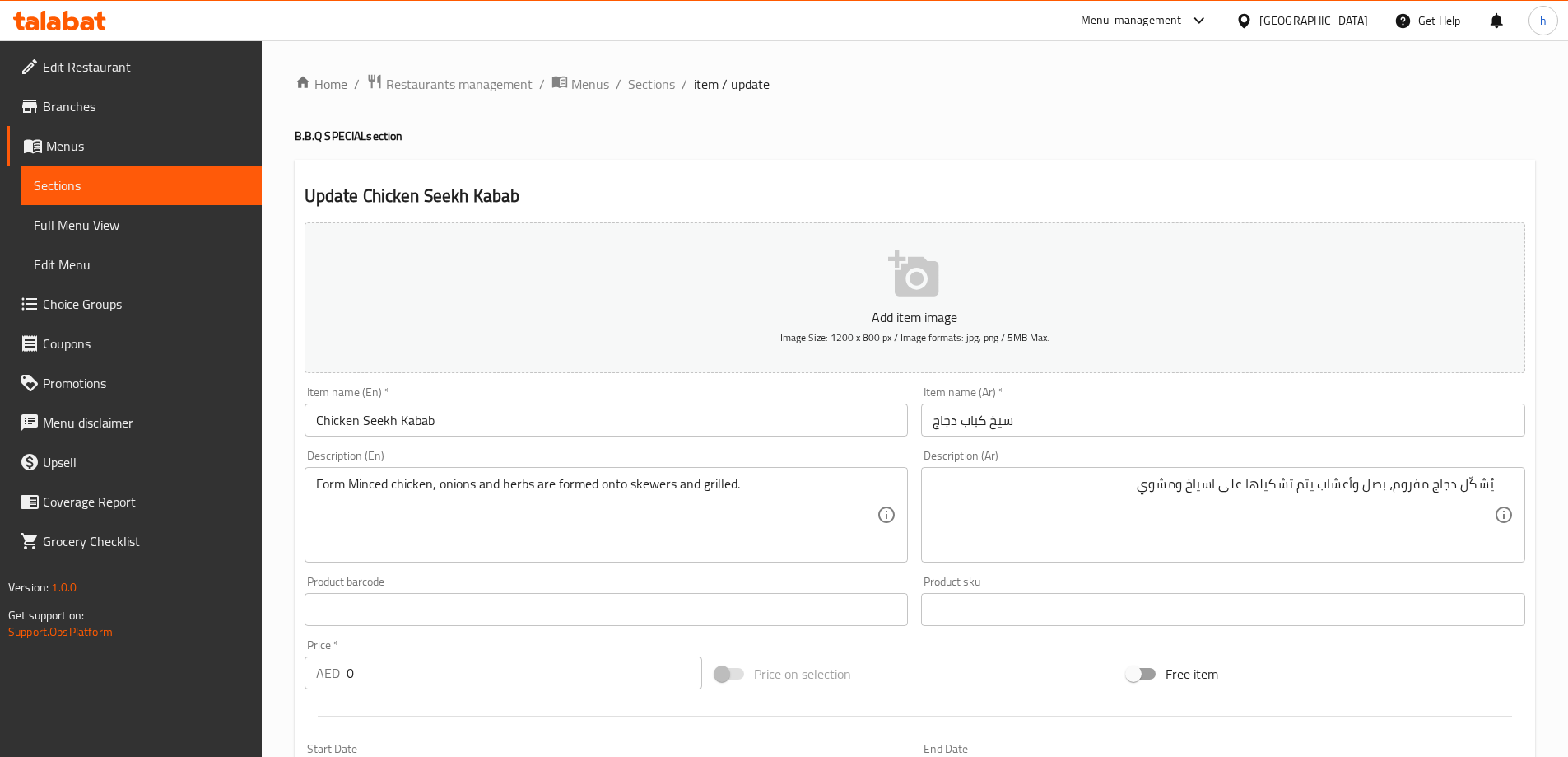
click at [668, 152] on div "Home / Restaurants management / Menus / Sections / item / update B.B.Q SPECIAL …" at bounding box center [914, 621] width 1241 height 1095
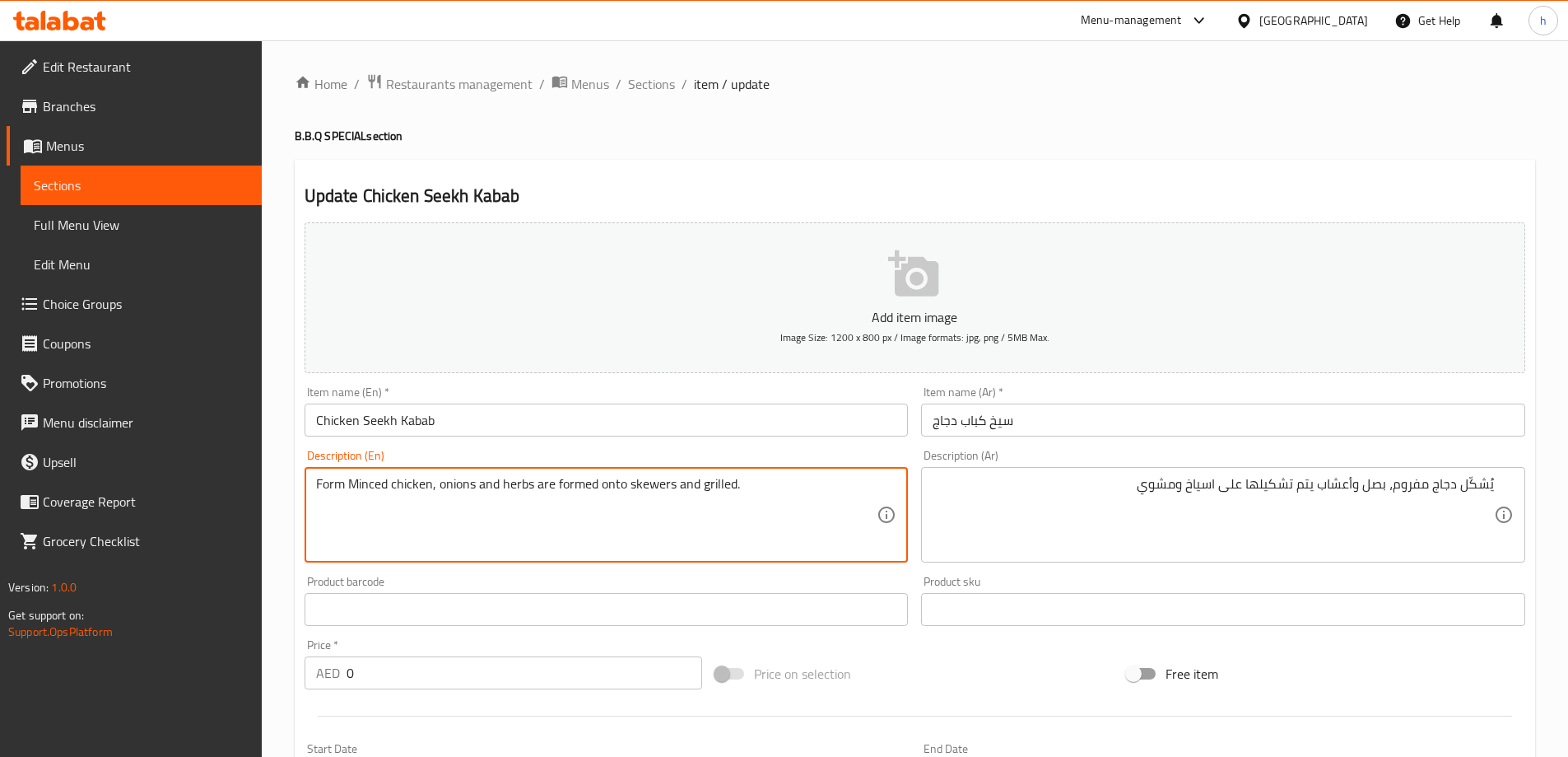
drag, startPoint x: 736, startPoint y: 488, endPoint x: 629, endPoint y: 490, distance: 107.0
click at [735, 178] on div "Update Chicken Seekh Kabab Add item image Image Size: 1200 x 800 px / Image for…" at bounding box center [914, 657] width 1241 height 995
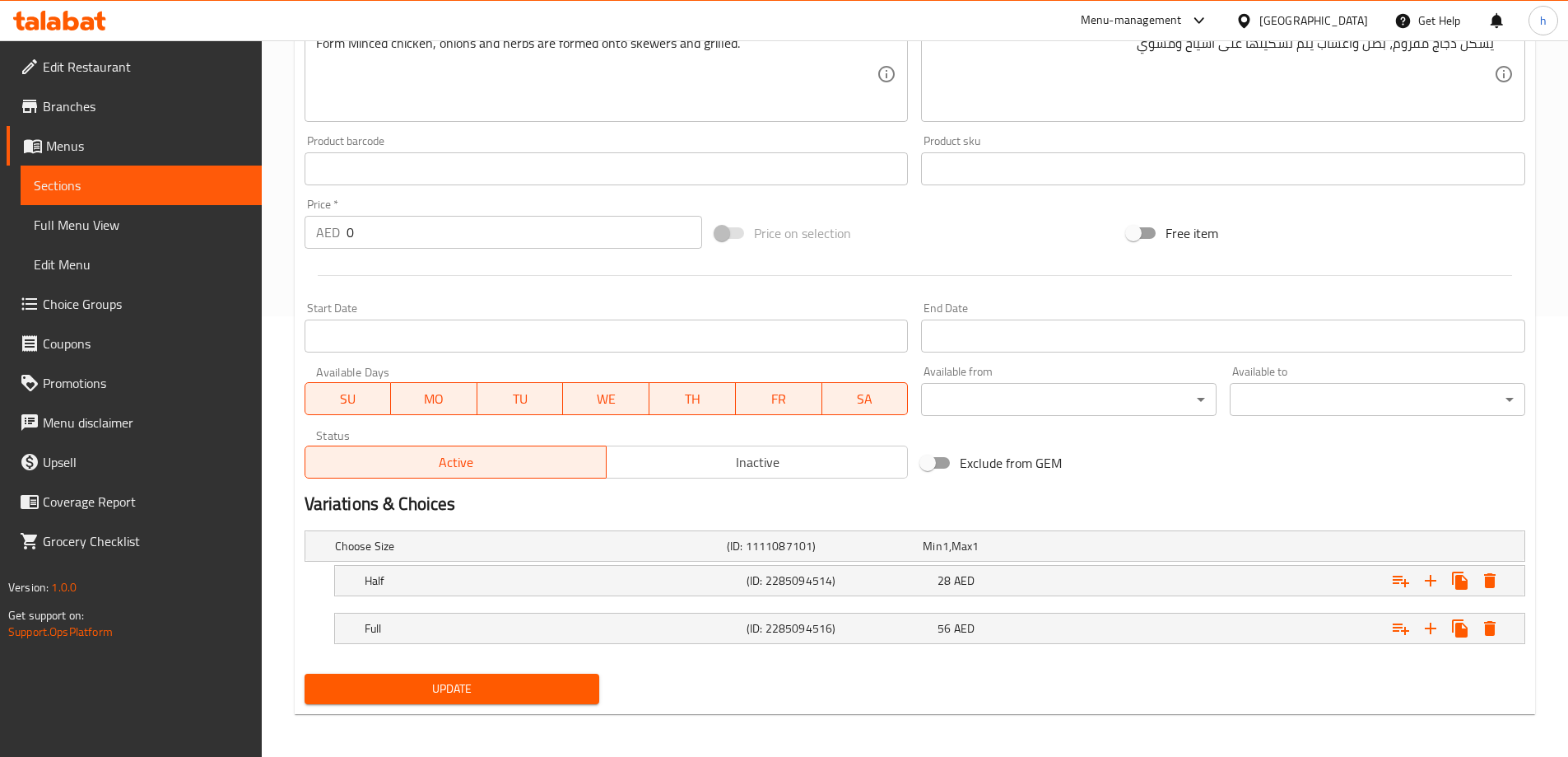
scroll to position [444, 0]
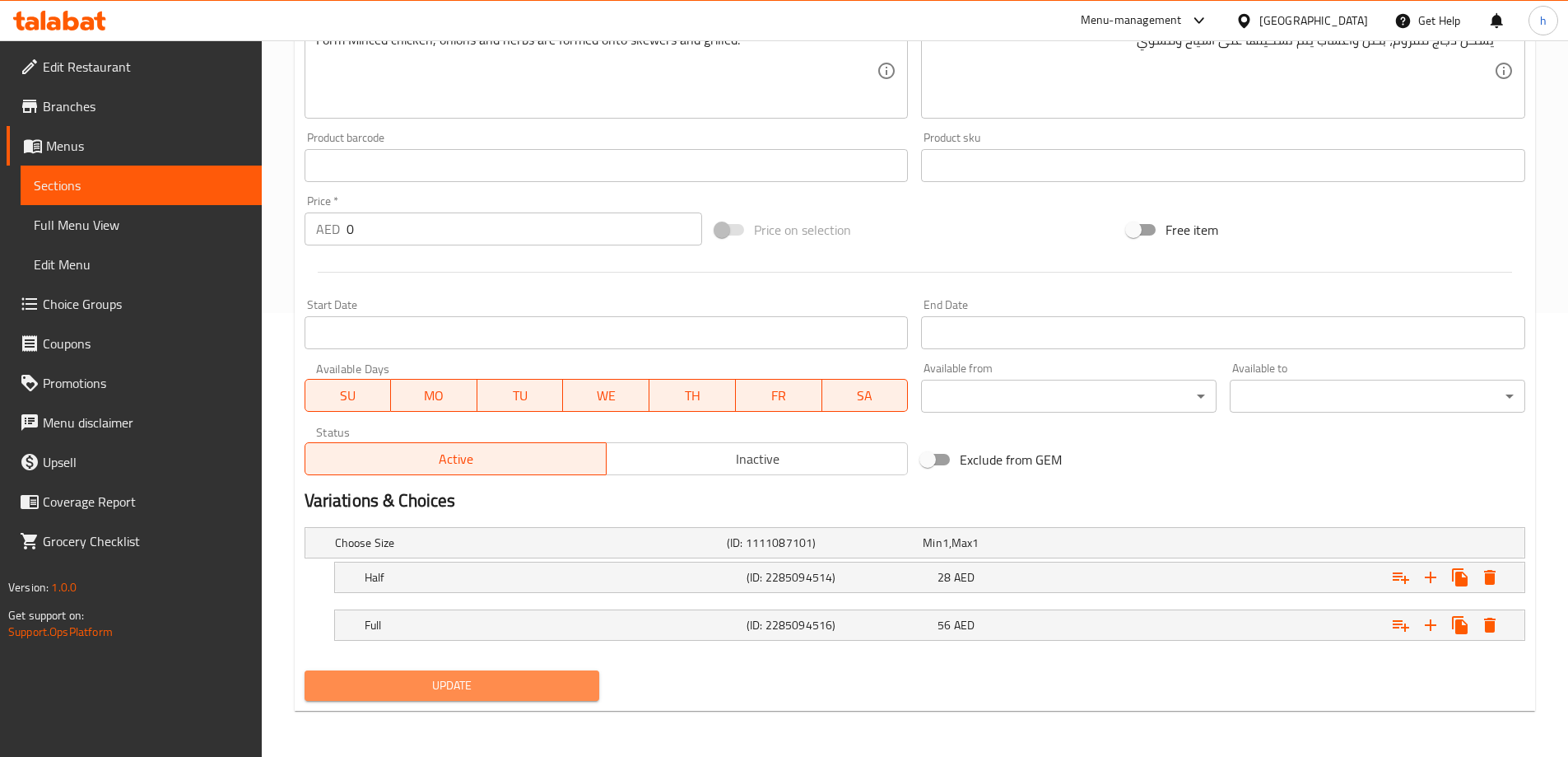
click at [495, 679] on span "Update" at bounding box center [452, 686] width 269 height 21
click at [475, 300] on div "Start Date Start Date" at bounding box center [607, 324] width 605 height 50
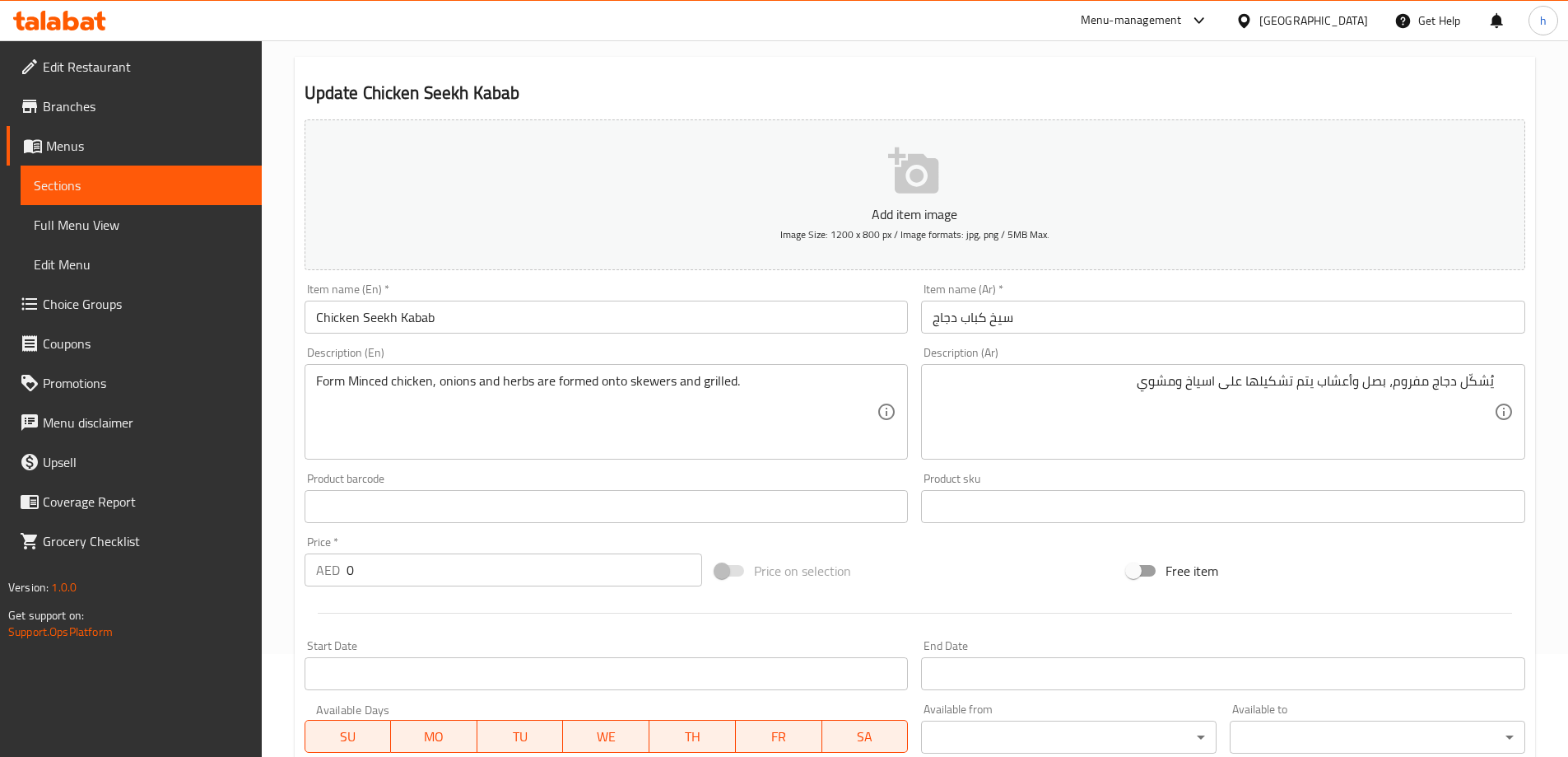
scroll to position [0, 0]
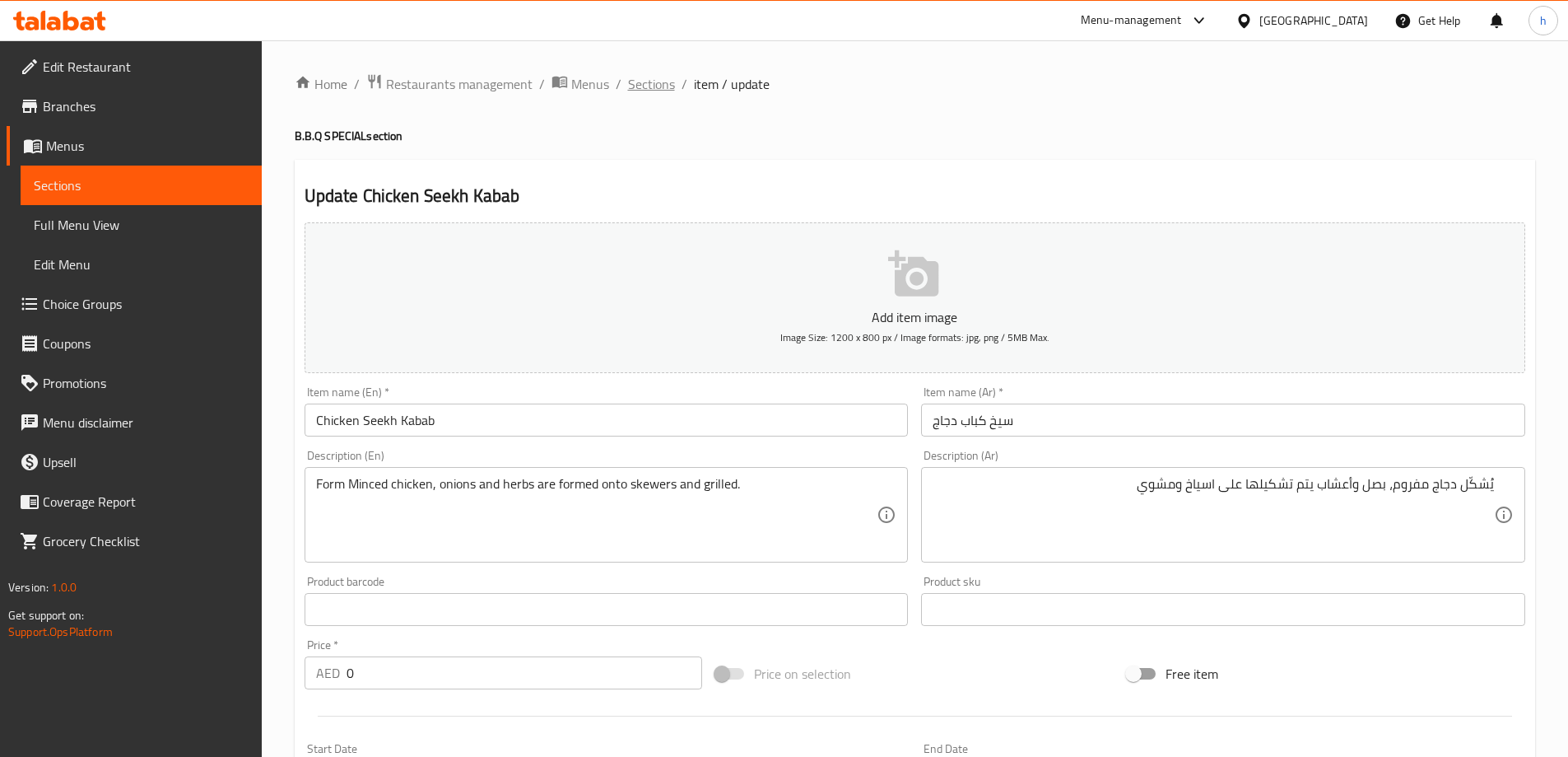
click at [644, 82] on span "Sections" at bounding box center [652, 84] width 47 height 20
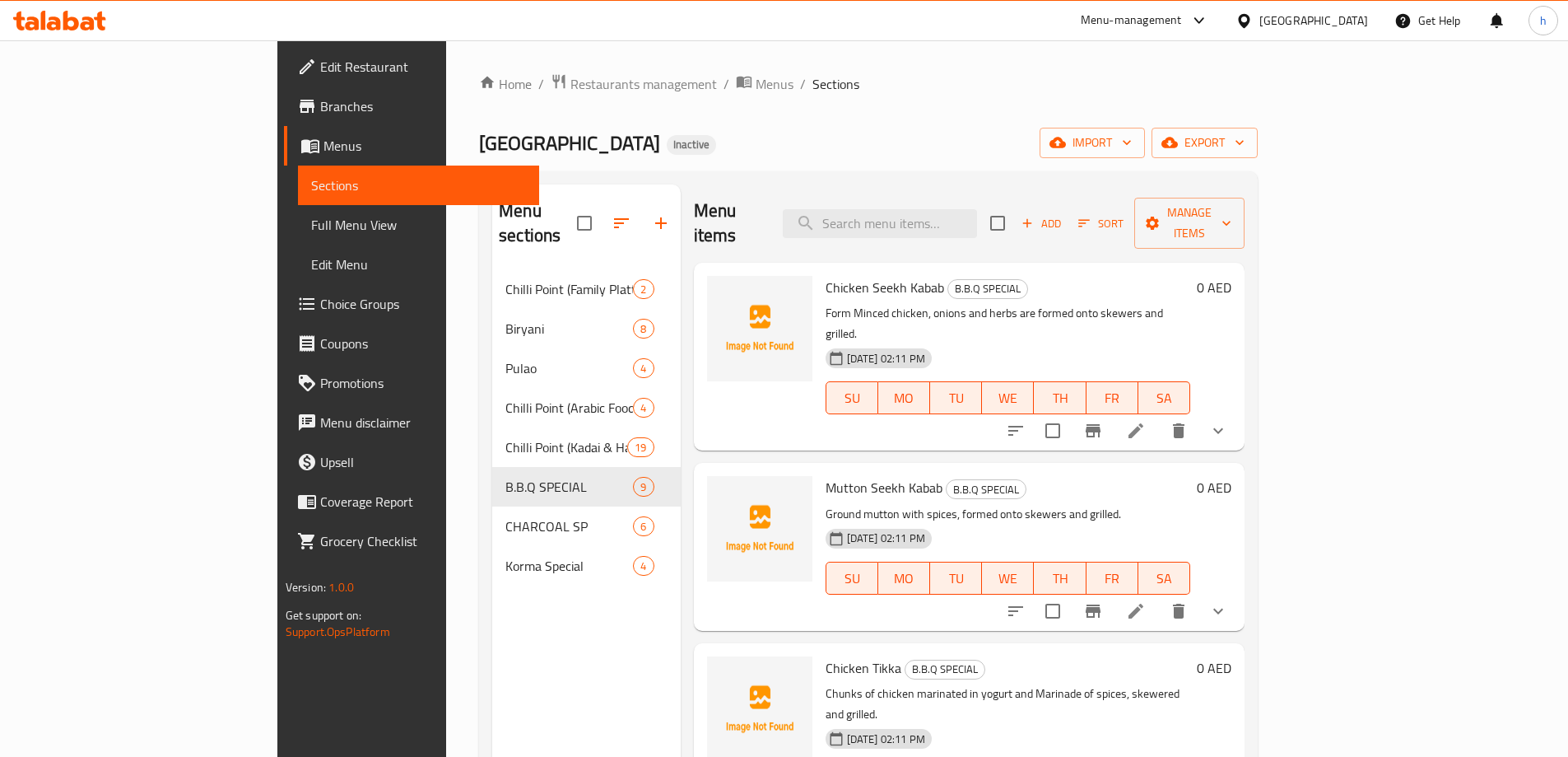
click at [1146, 601] on icon at bounding box center [1136, 611] width 20 height 20
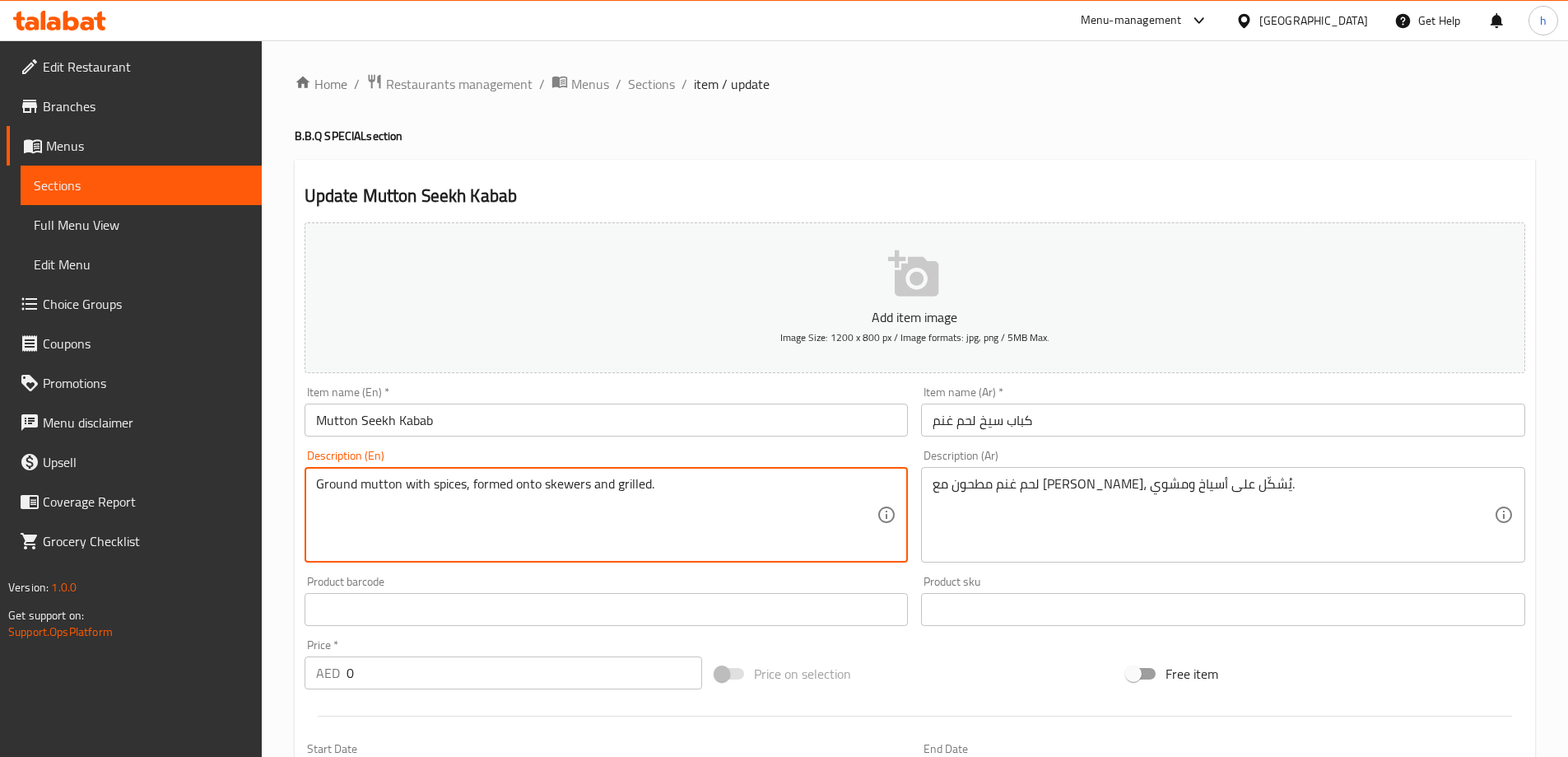
click at [443, 488] on textarea "Ground mutton with spices, formed onto skewers and grilled." at bounding box center [596, 514] width 561 height 78
click at [485, 489] on textarea "Ground mutton with spices, formed onto skewers and grilled." at bounding box center [596, 514] width 561 height 78
click at [525, 490] on textarea "Ground mutton with spices, formed onto skewers and grilled." at bounding box center [596, 514] width 561 height 78
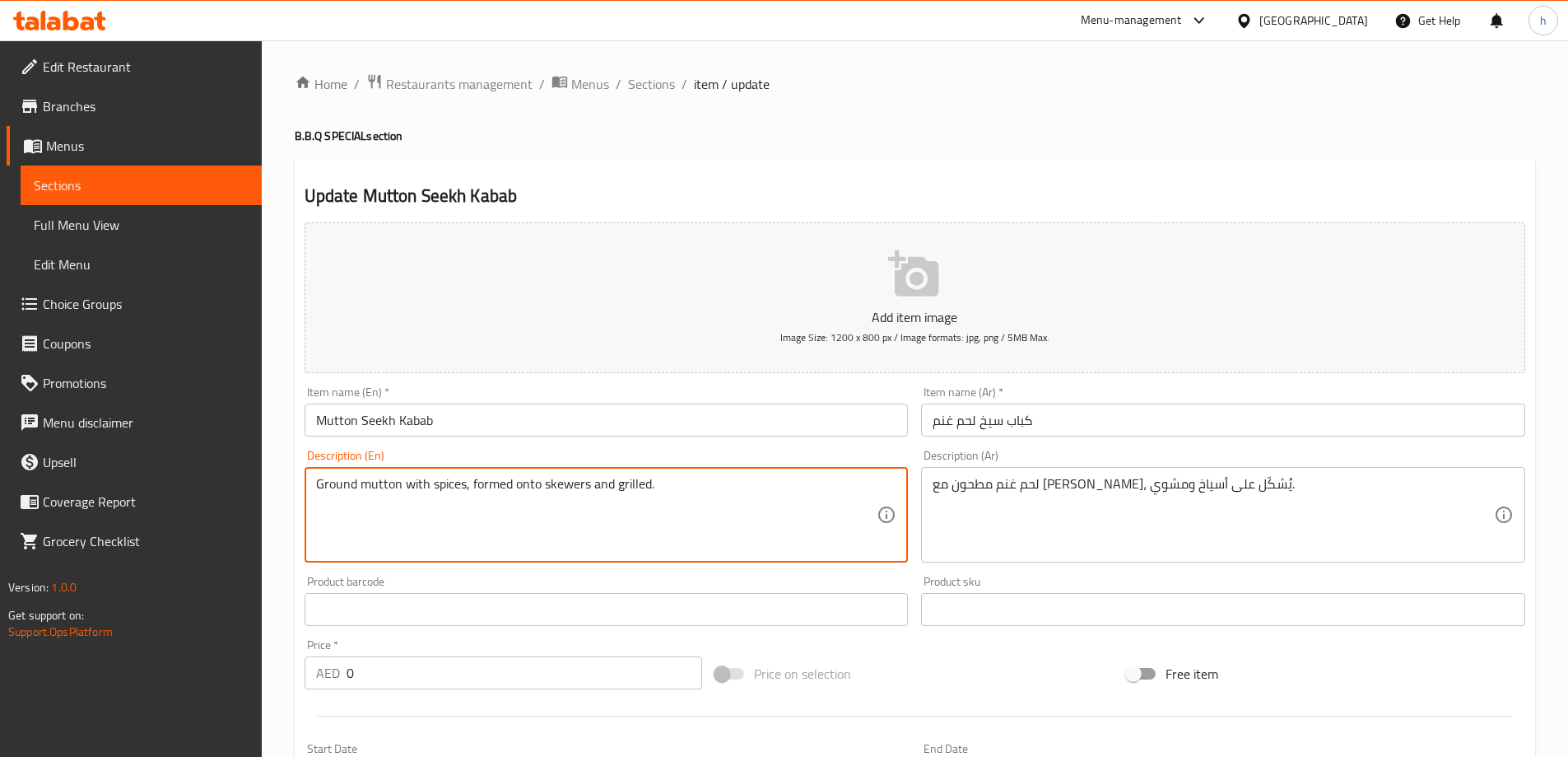
click at [559, 488] on textarea "Ground mutton with spices, formed onto skewers and grilled." at bounding box center [596, 514] width 561 height 78
click at [656, 86] on span "Sections" at bounding box center [652, 84] width 47 height 20
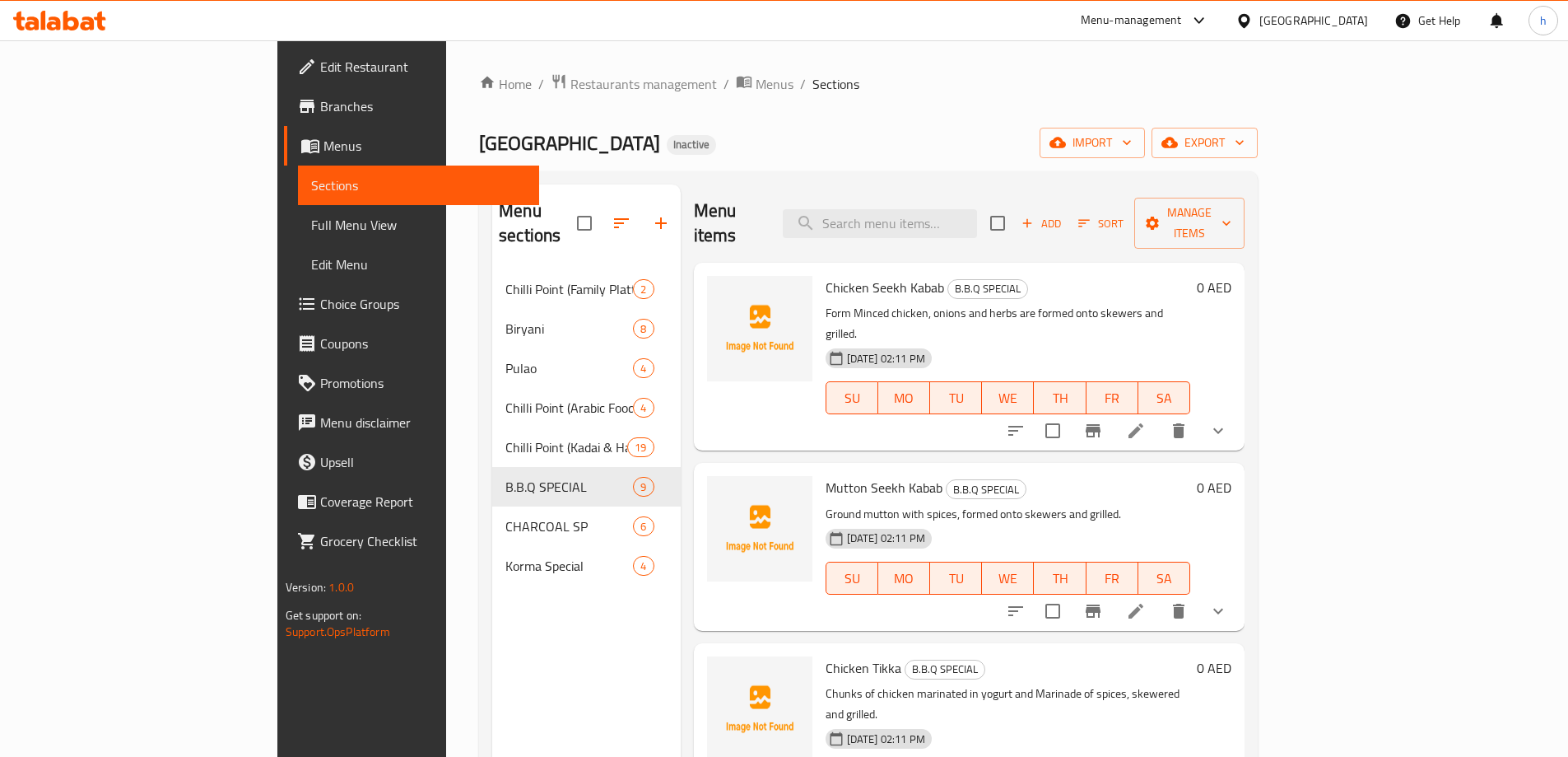
click at [826, 656] on span "Chicken Tikka" at bounding box center [863, 668] width 75 height 25
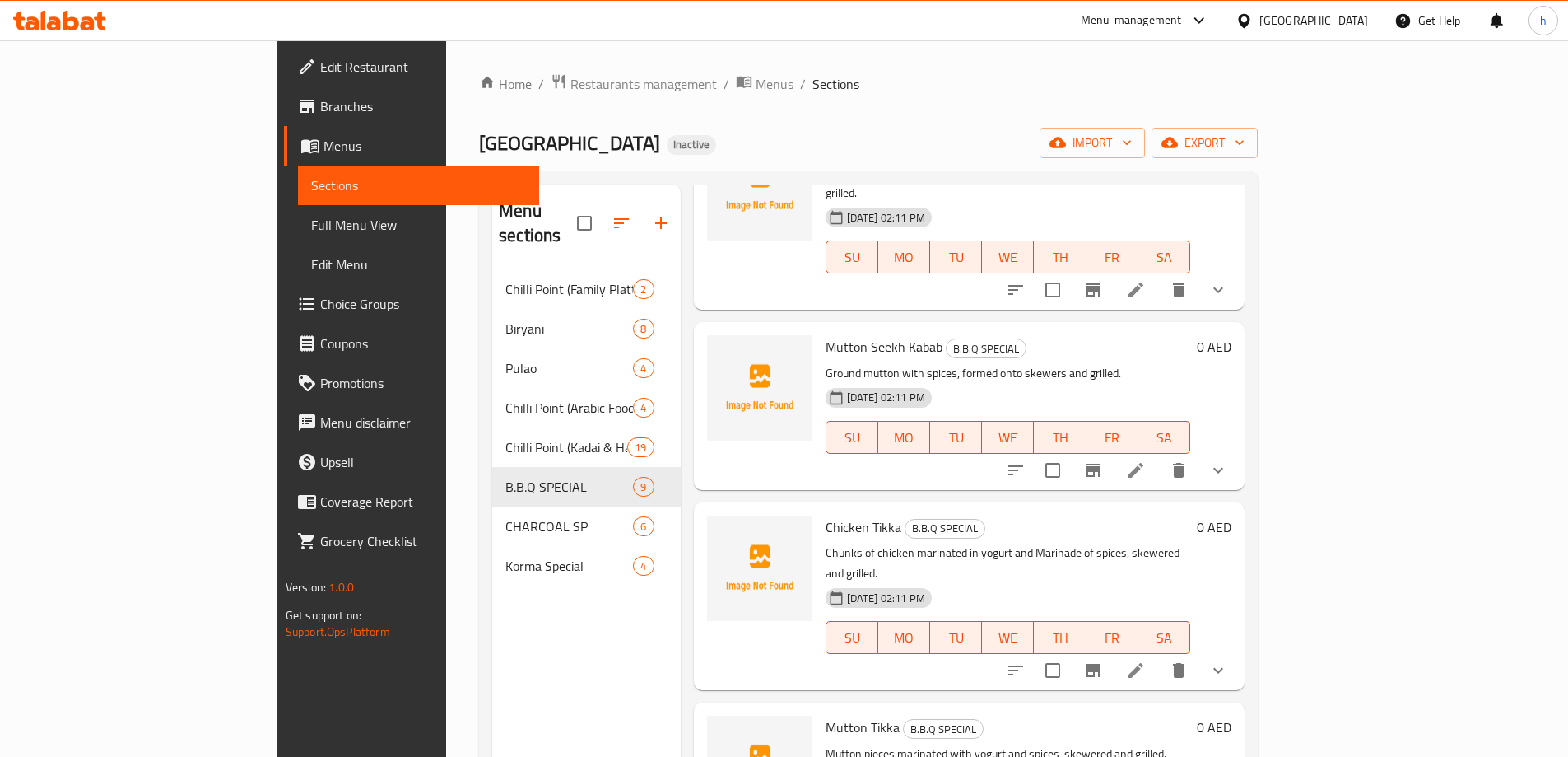
scroll to position [329, 0]
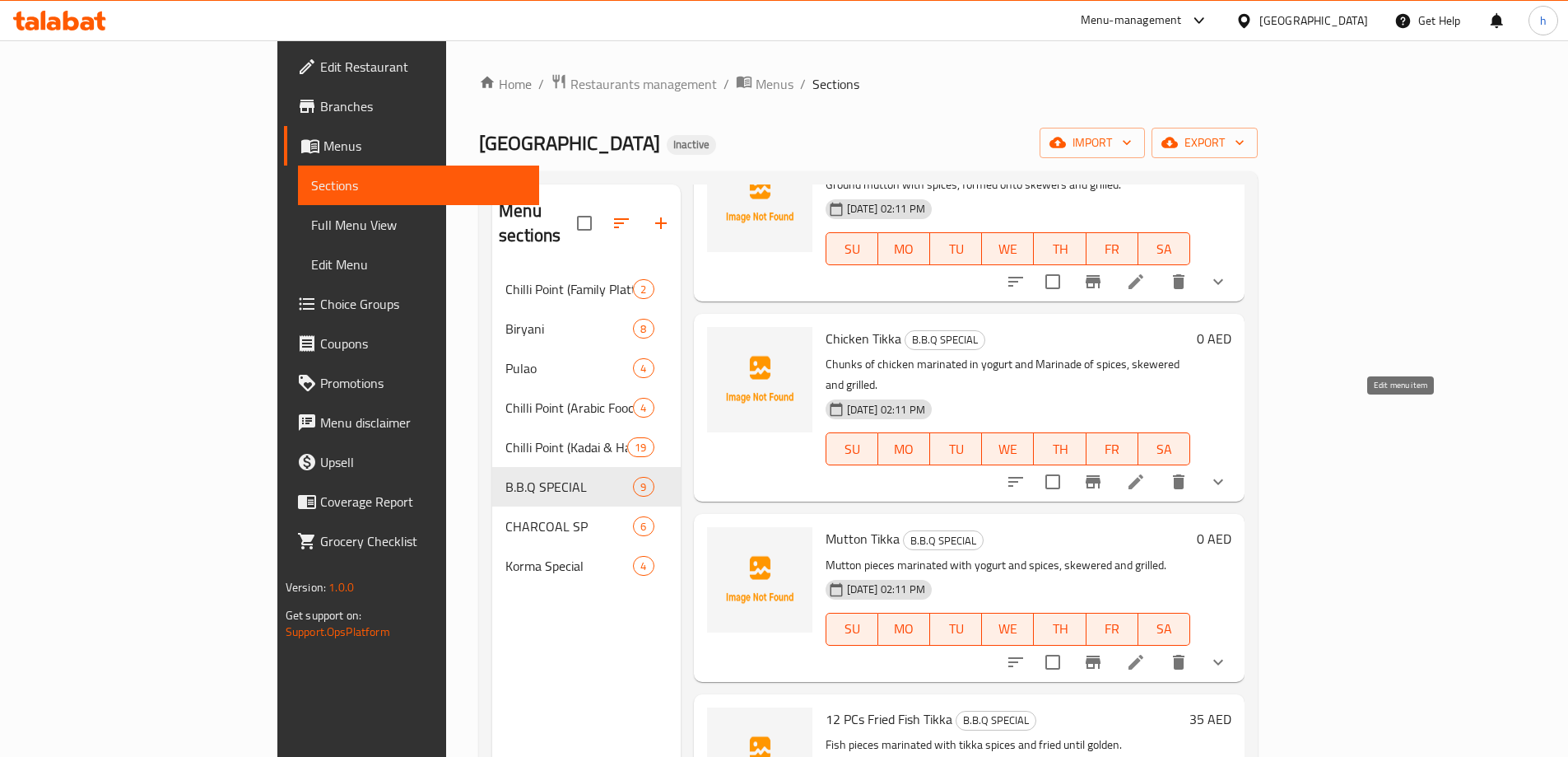
click at [1146, 472] on icon at bounding box center [1136, 481] width 20 height 20
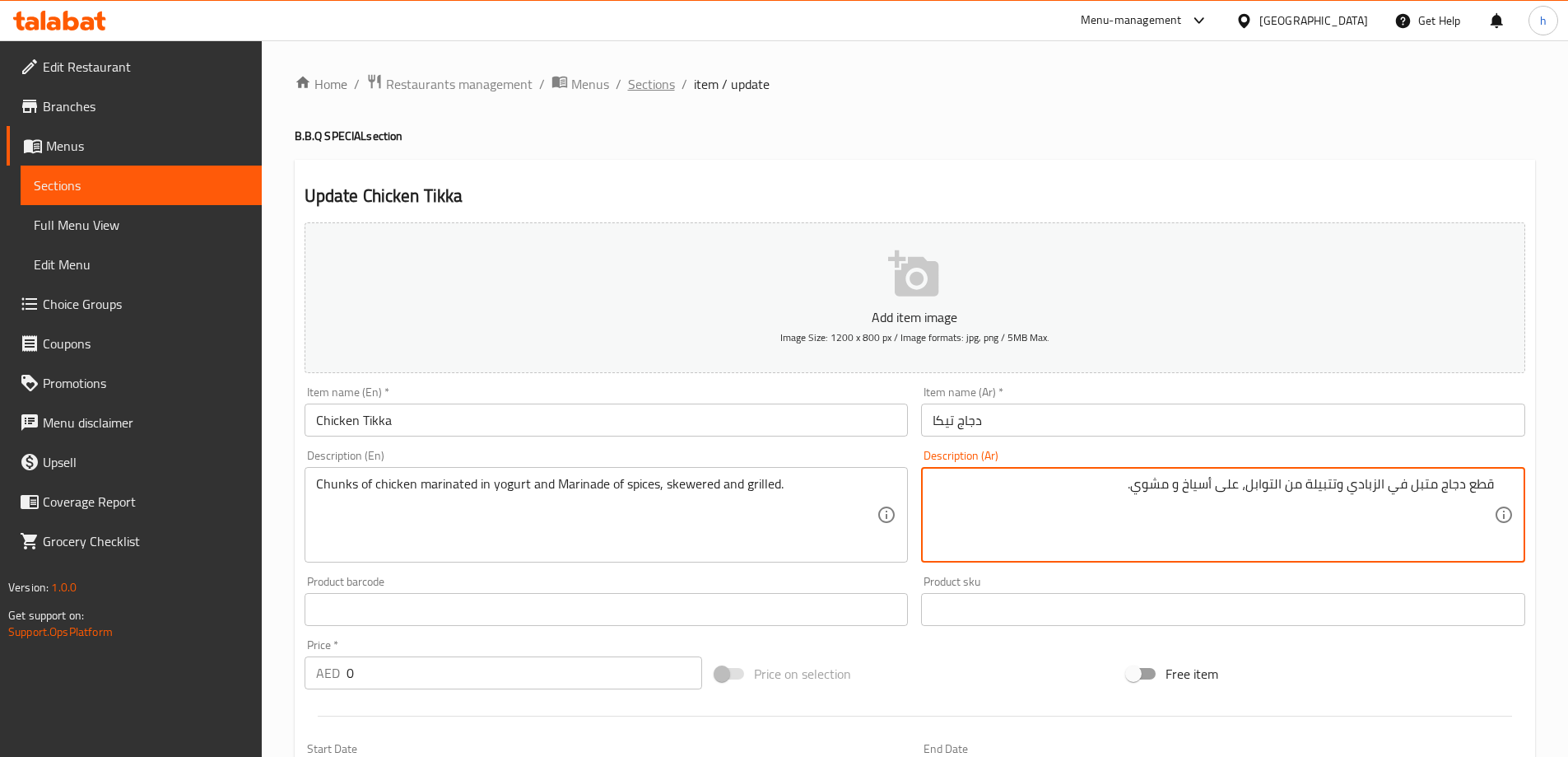
click at [664, 88] on span "Sections" at bounding box center [652, 84] width 47 height 20
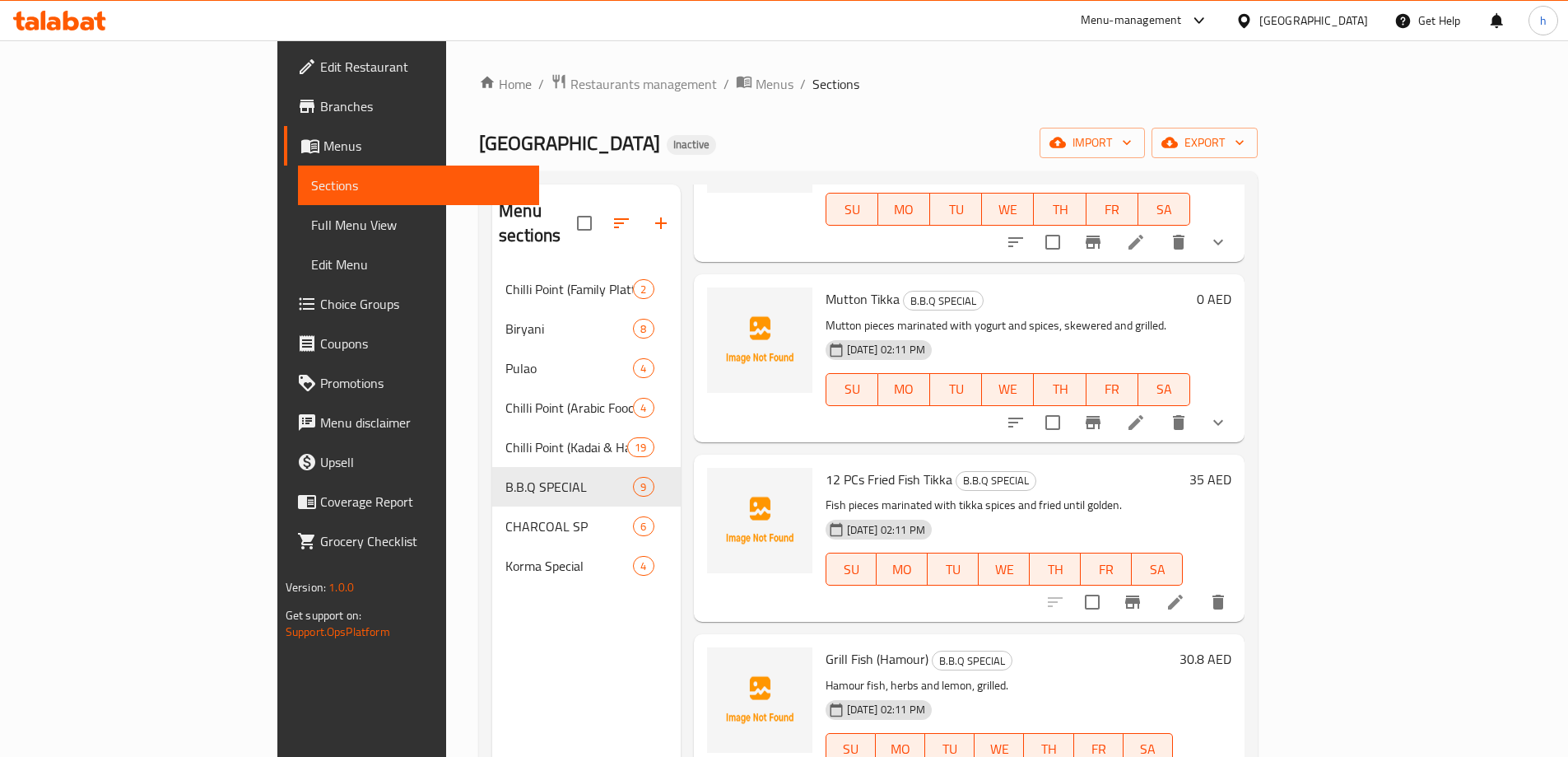
scroll to position [492, 0]
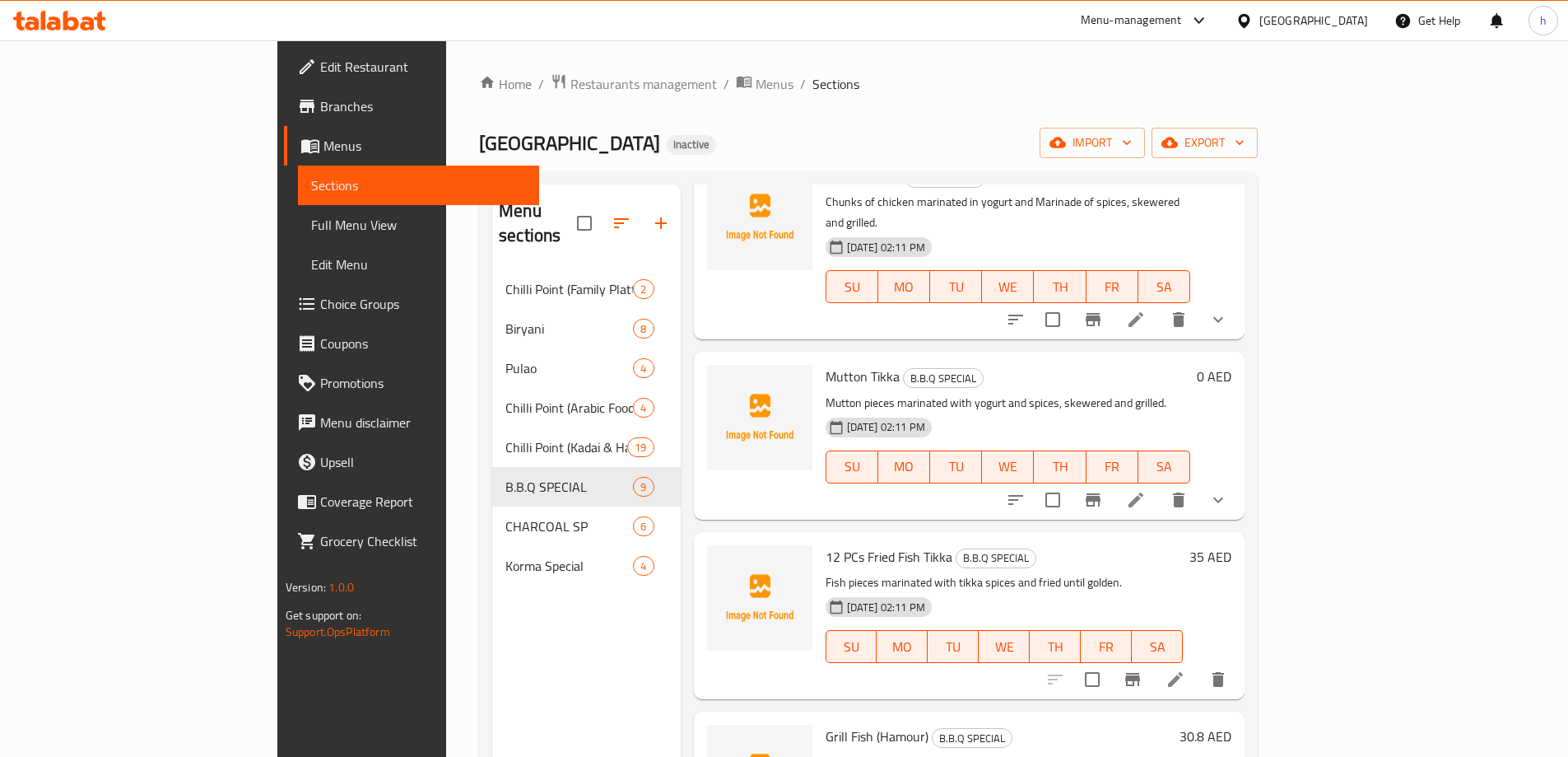
click at [1143, 493] on icon at bounding box center [1136, 500] width 15 height 15
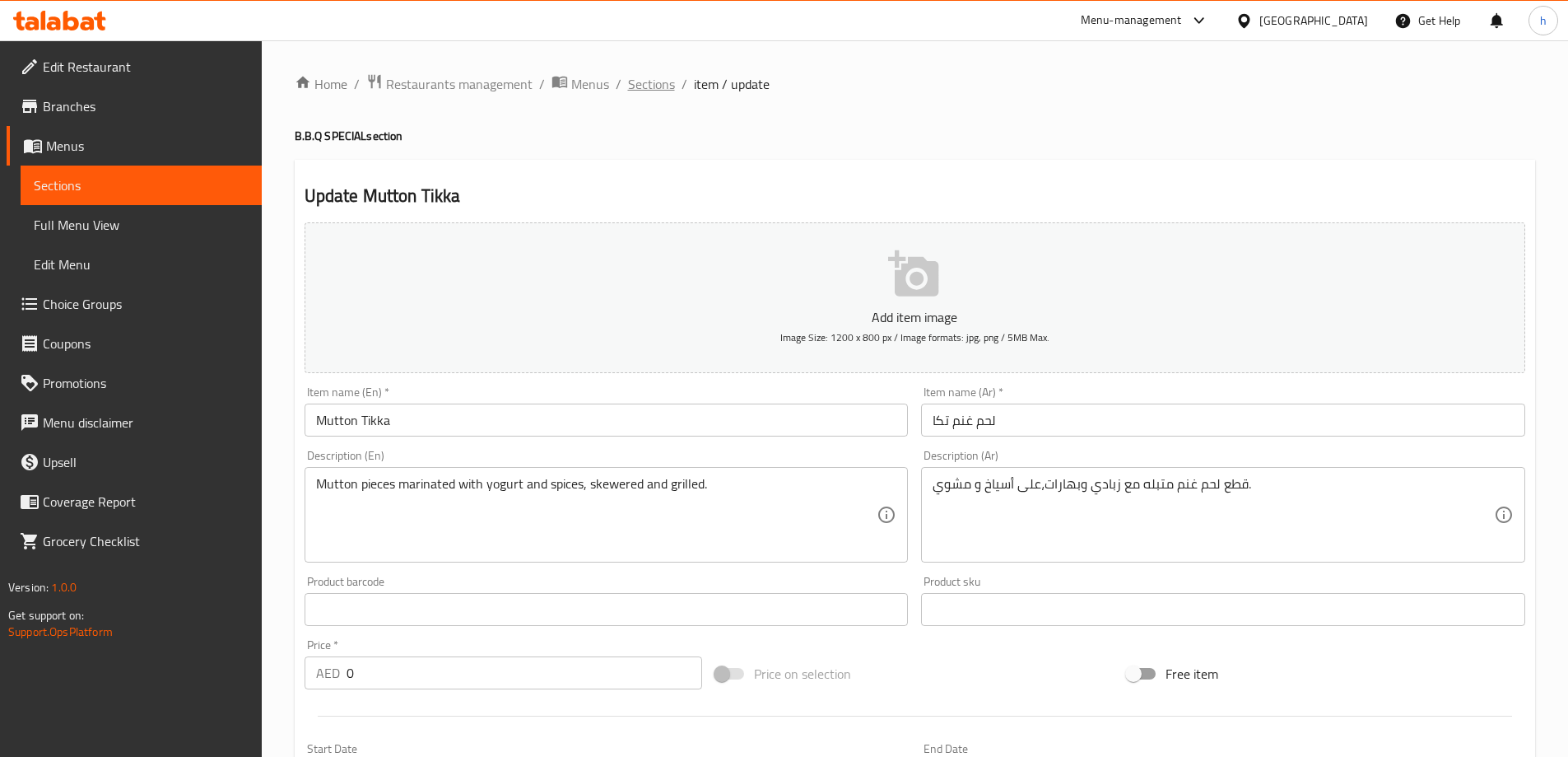
click at [664, 81] on span "Sections" at bounding box center [652, 84] width 47 height 20
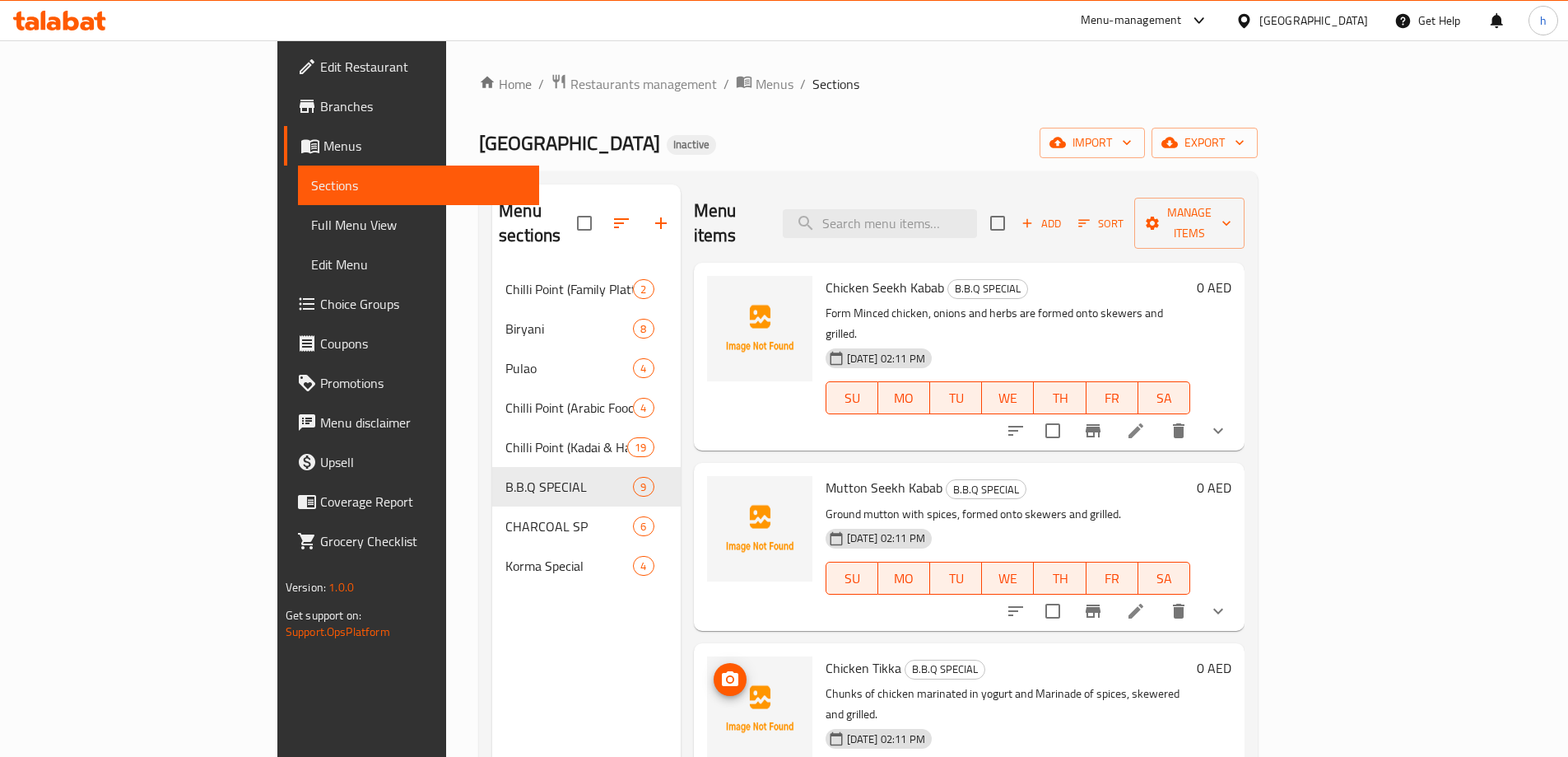
drag, startPoint x: 689, startPoint y: 612, endPoint x: 692, endPoint y: 603, distance: 9.5
click at [708, 657] on img at bounding box center [760, 710] width 106 height 106
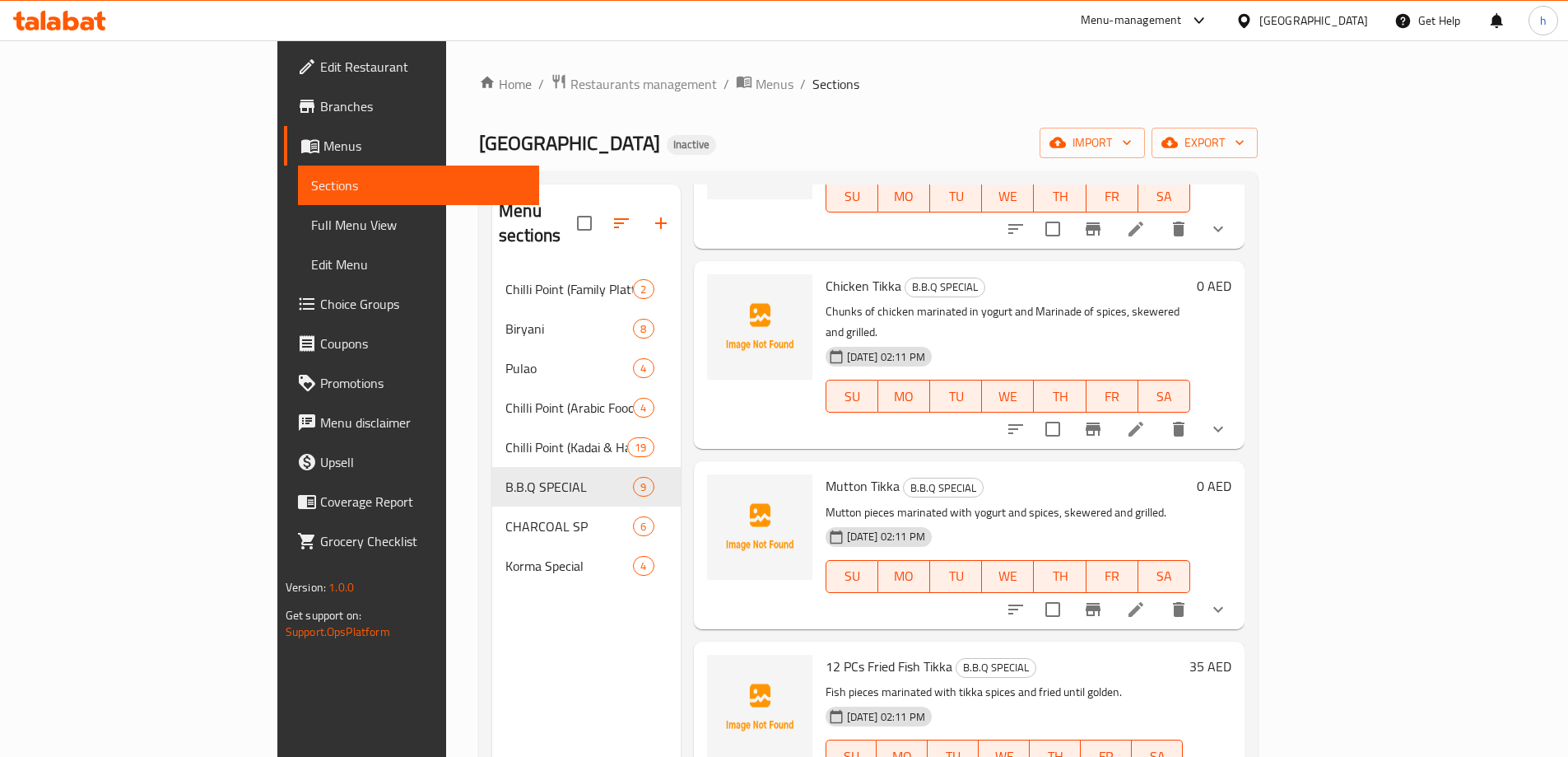
scroll to position [412, 0]
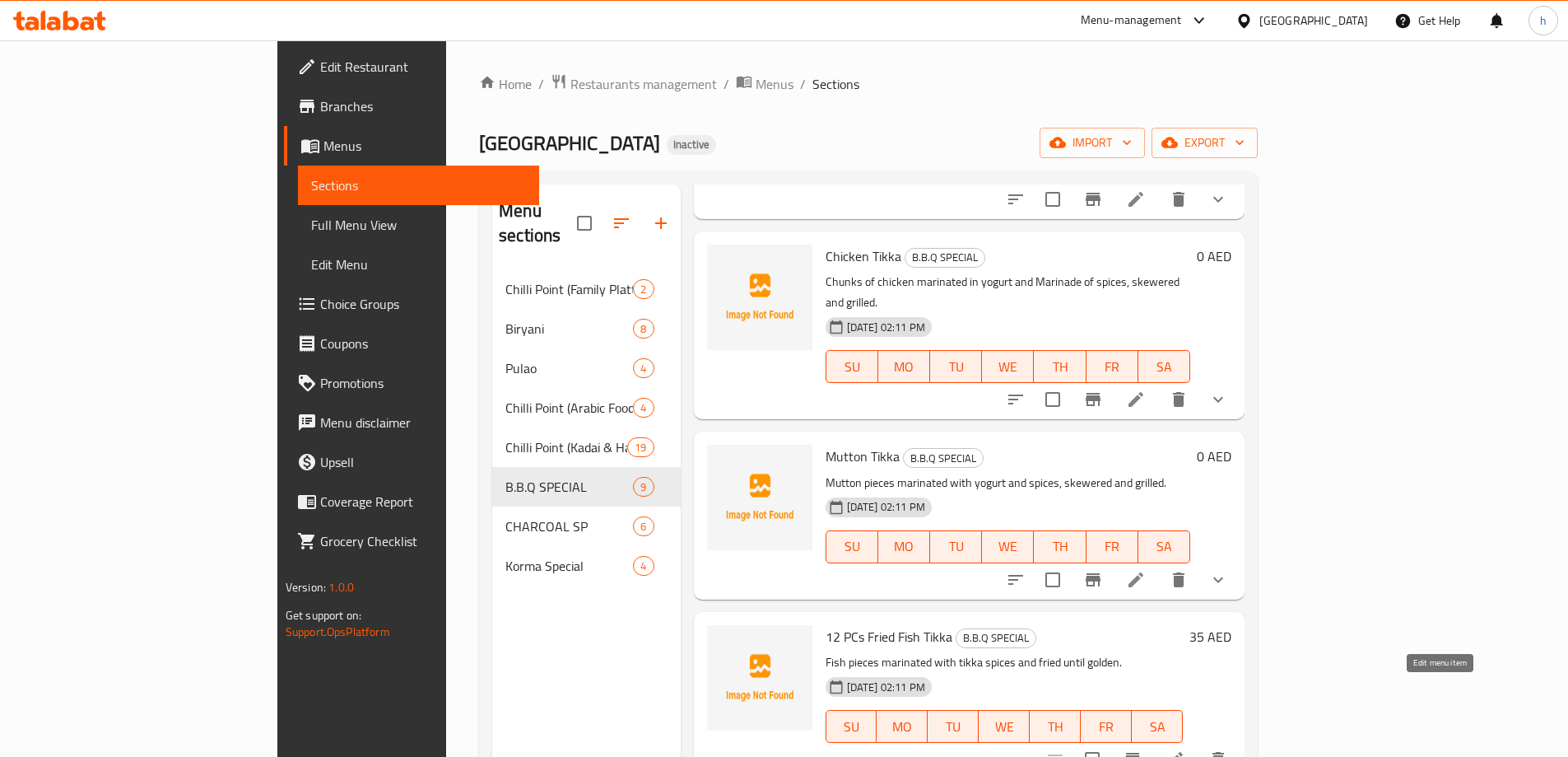
click at [1183, 752] on icon at bounding box center [1176, 760] width 15 height 15
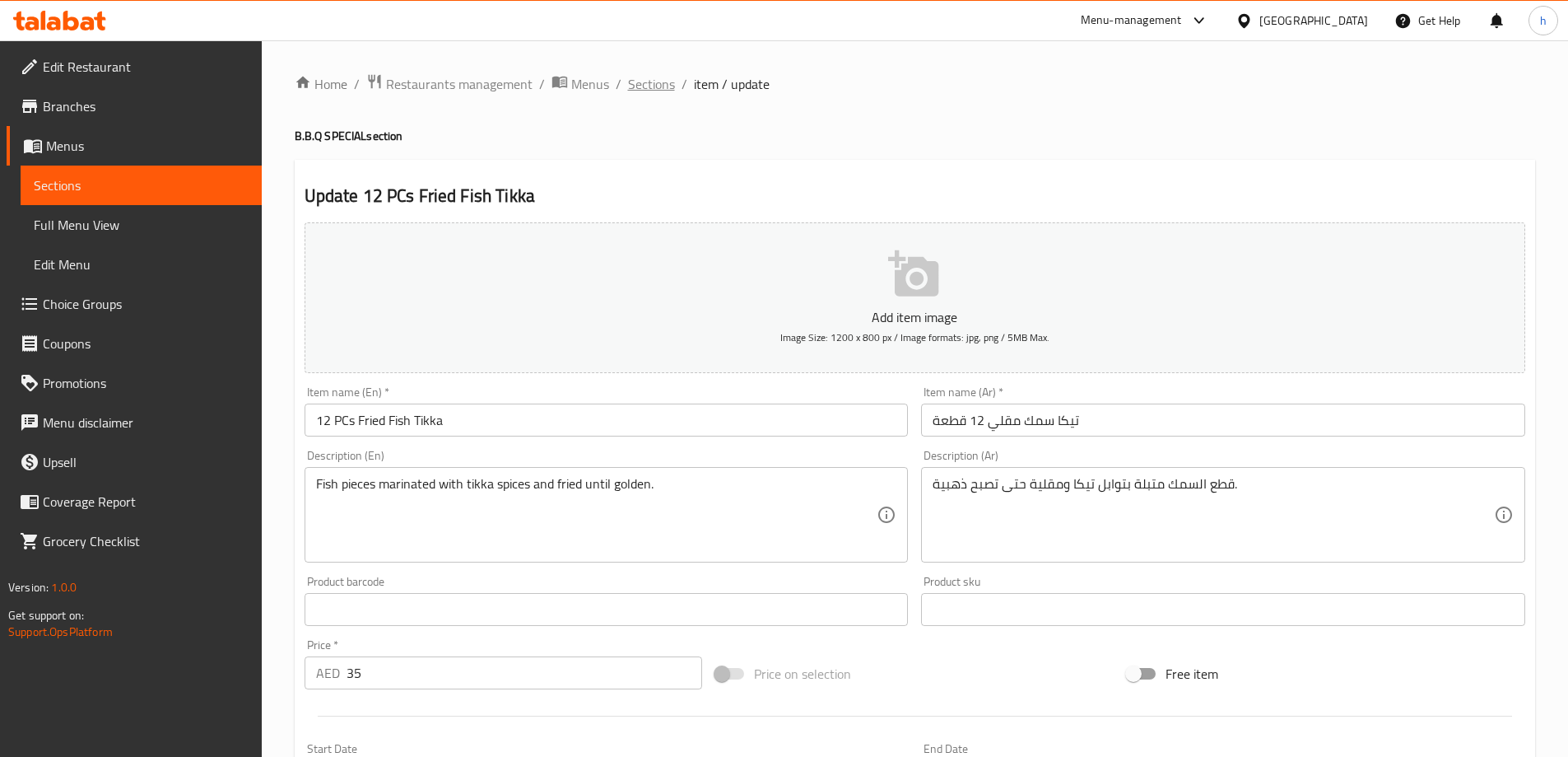
click at [659, 82] on span "Sections" at bounding box center [652, 84] width 47 height 20
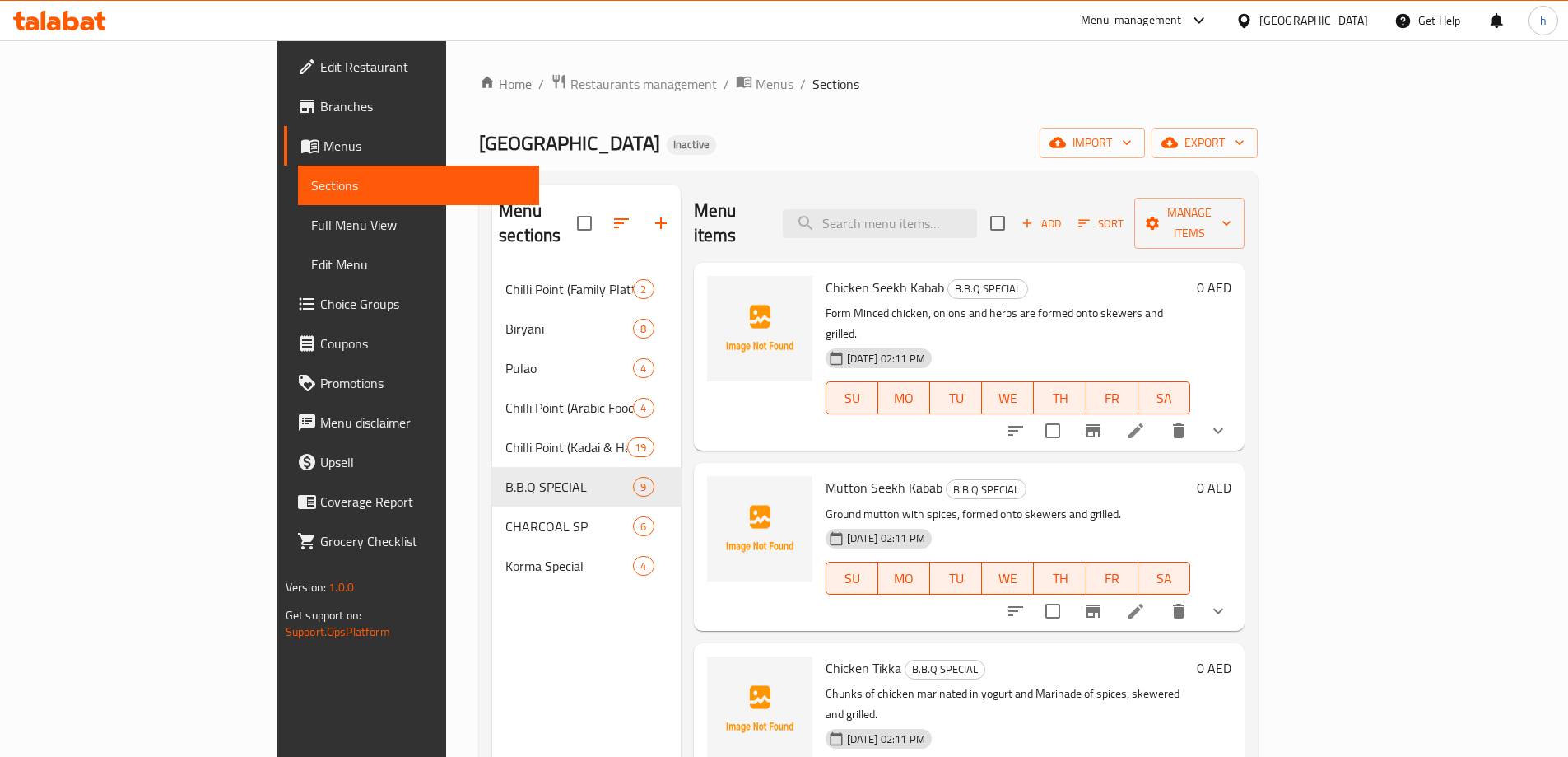
click at [494, 615] on div "Menu sections Chilli Point (Family Platter Special) 2 Biryani 8 Pulao 4 Chilli …" at bounding box center [587, 563] width 189 height 757
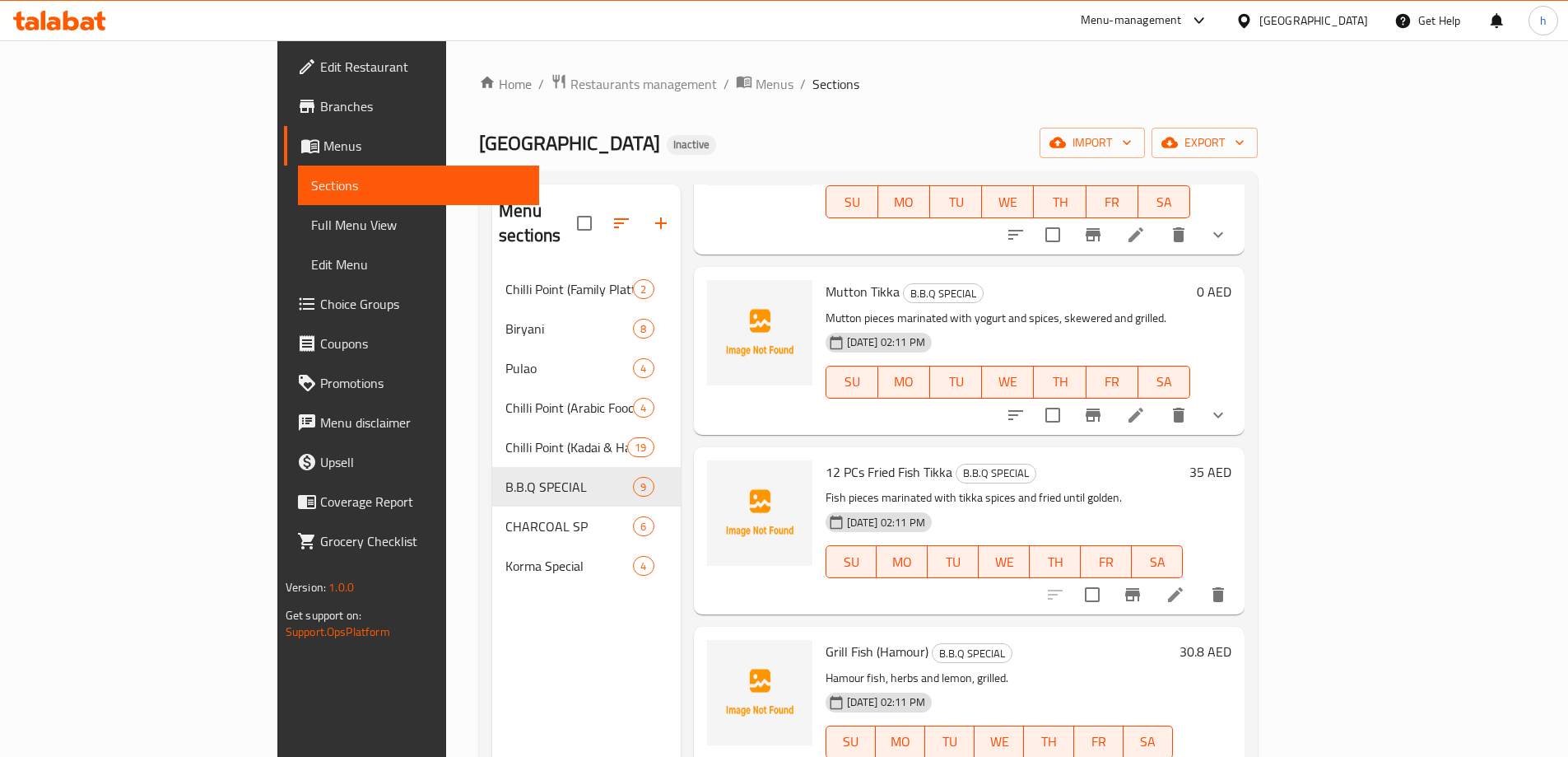
scroll to position [659, 0]
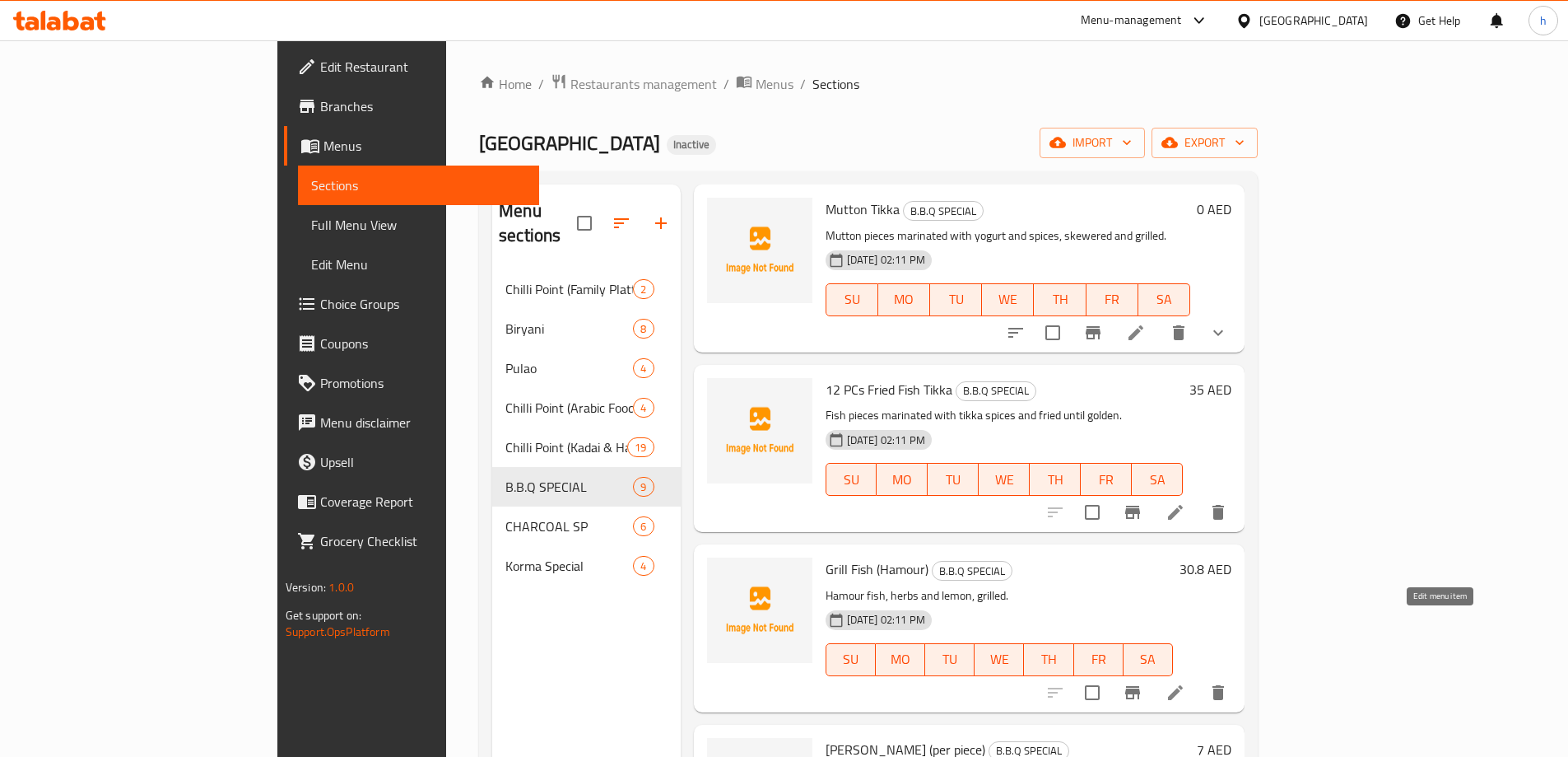
click at [1186, 682] on icon at bounding box center [1176, 692] width 20 height 20
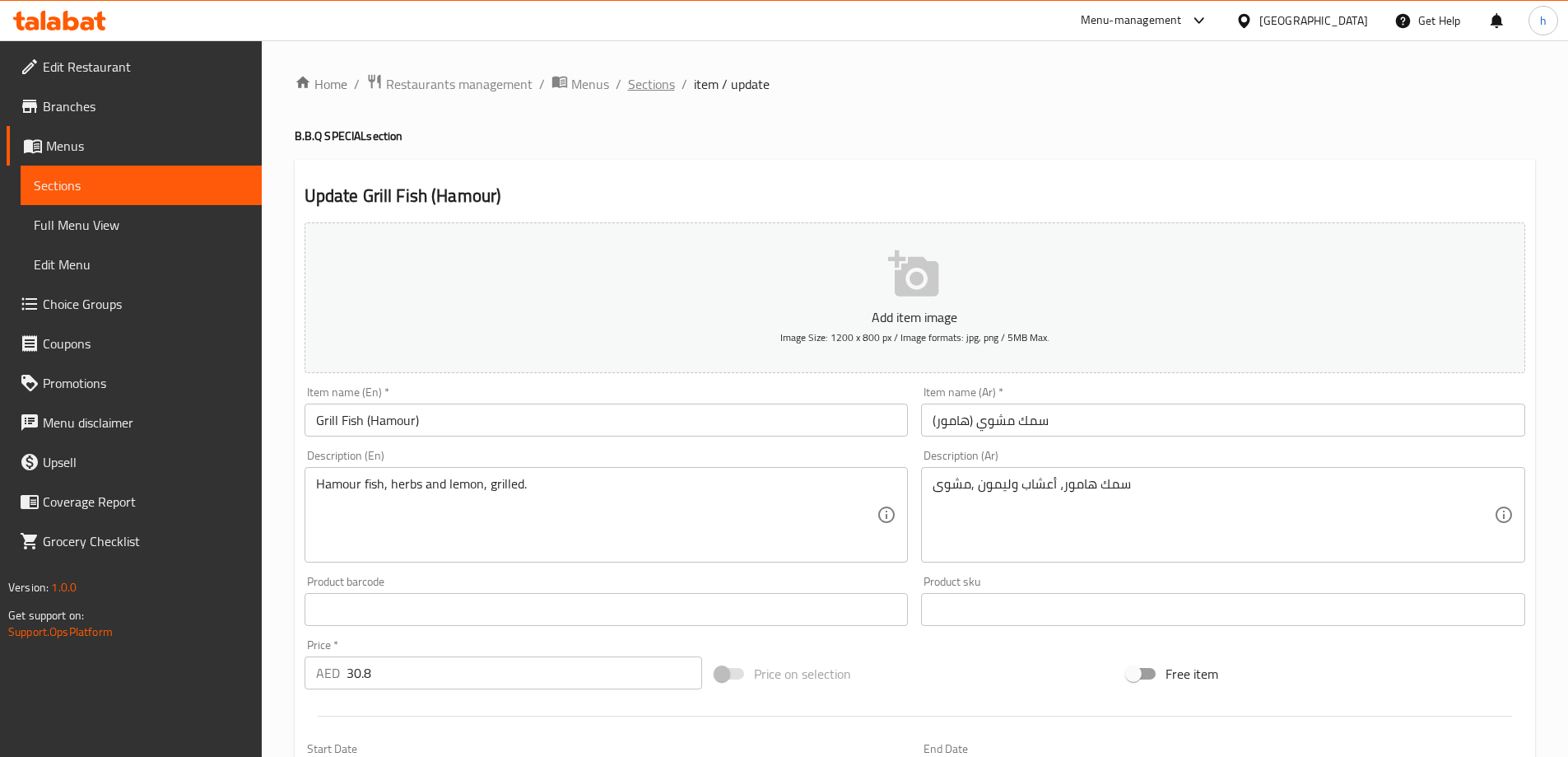
click at [651, 88] on span "Sections" at bounding box center [652, 84] width 47 height 20
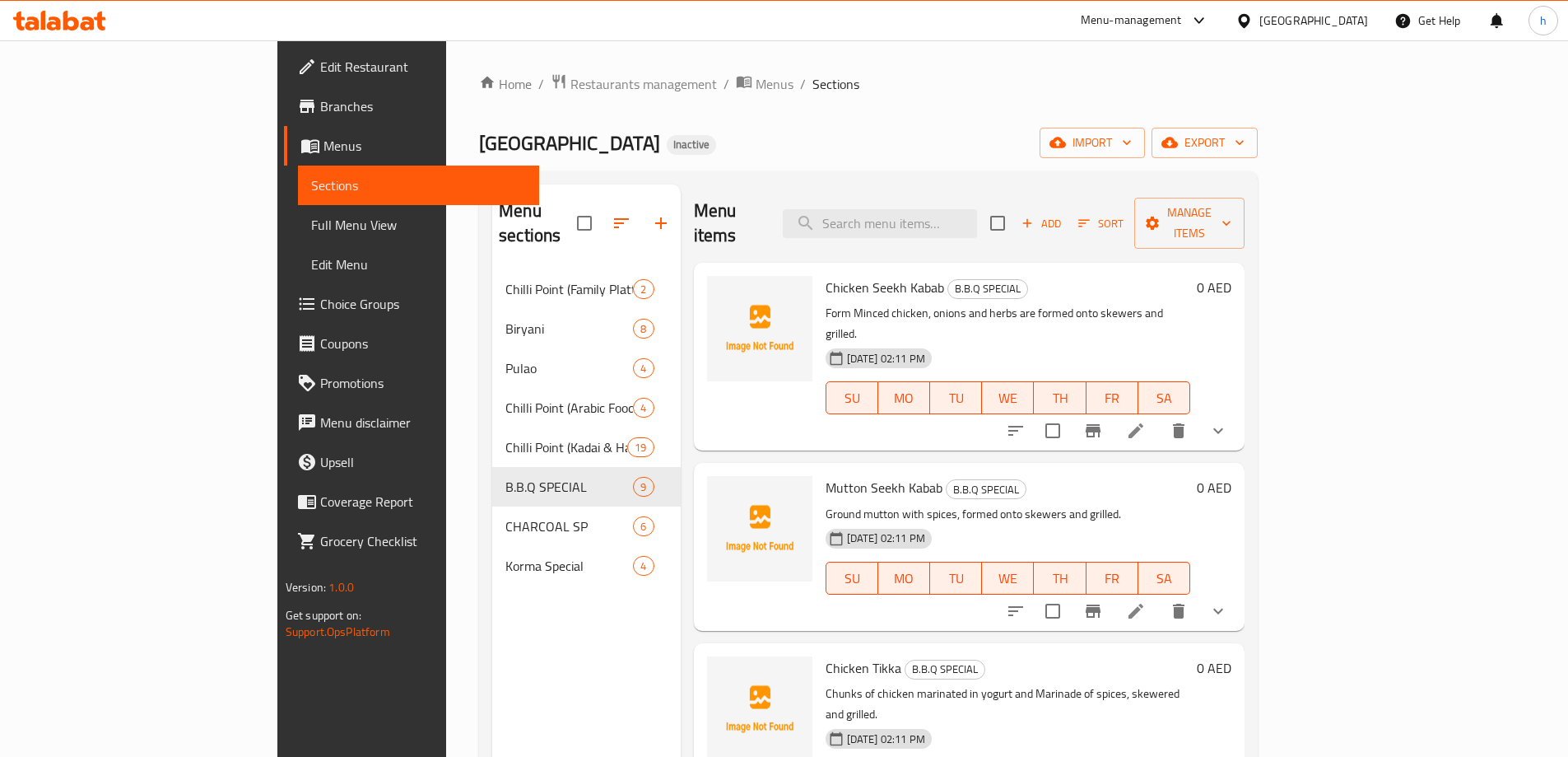
click at [979, 650] on div "Chicken Tikka B.B.Q SPECIAL Chunks of chicken marinated in yogurt and Marinade …" at bounding box center [1008, 737] width 378 height 175
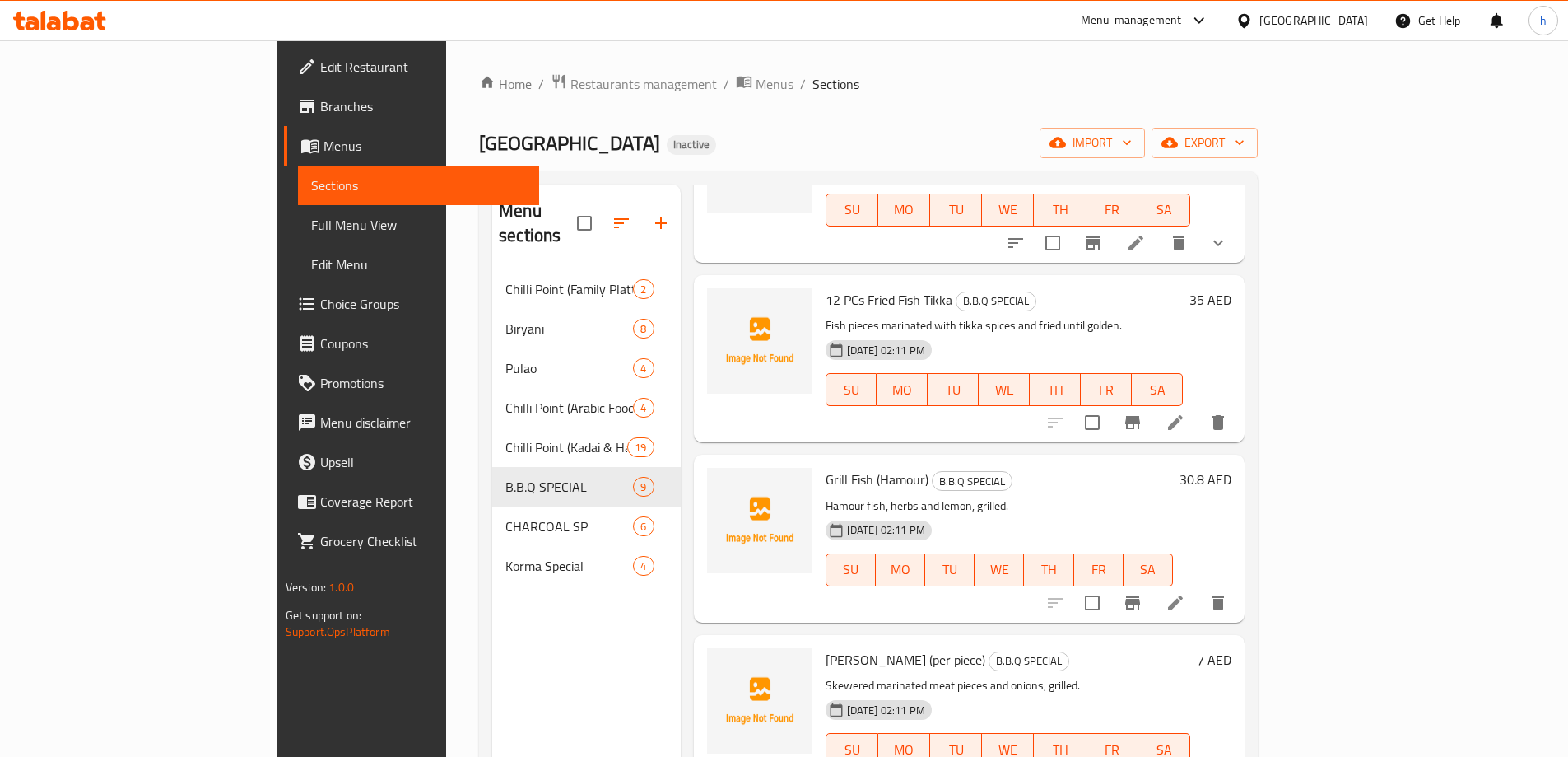
scroll to position [903, 0]
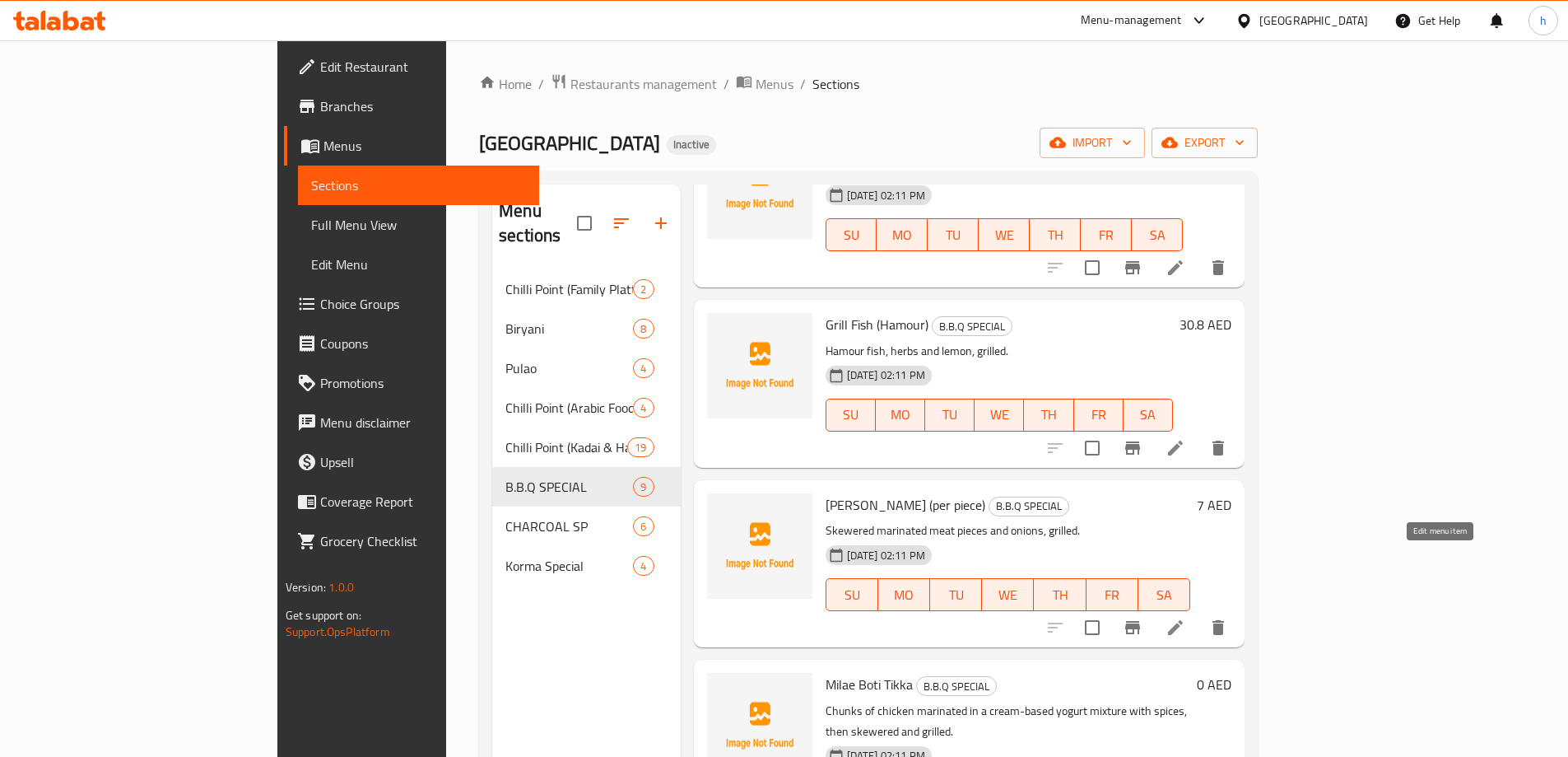
click at [1183, 620] on icon at bounding box center [1176, 628] width 15 height 15
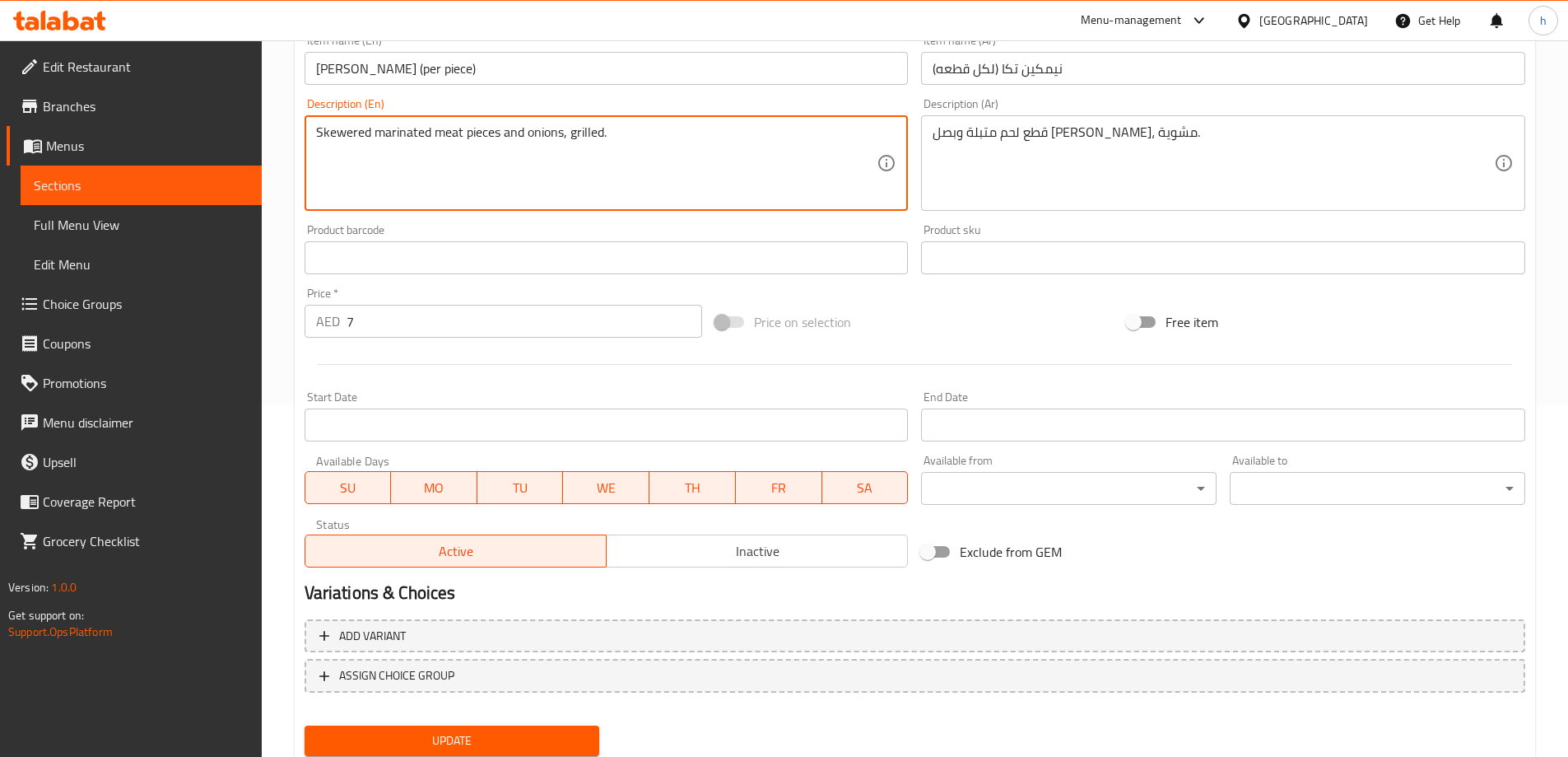
scroll to position [407, 0]
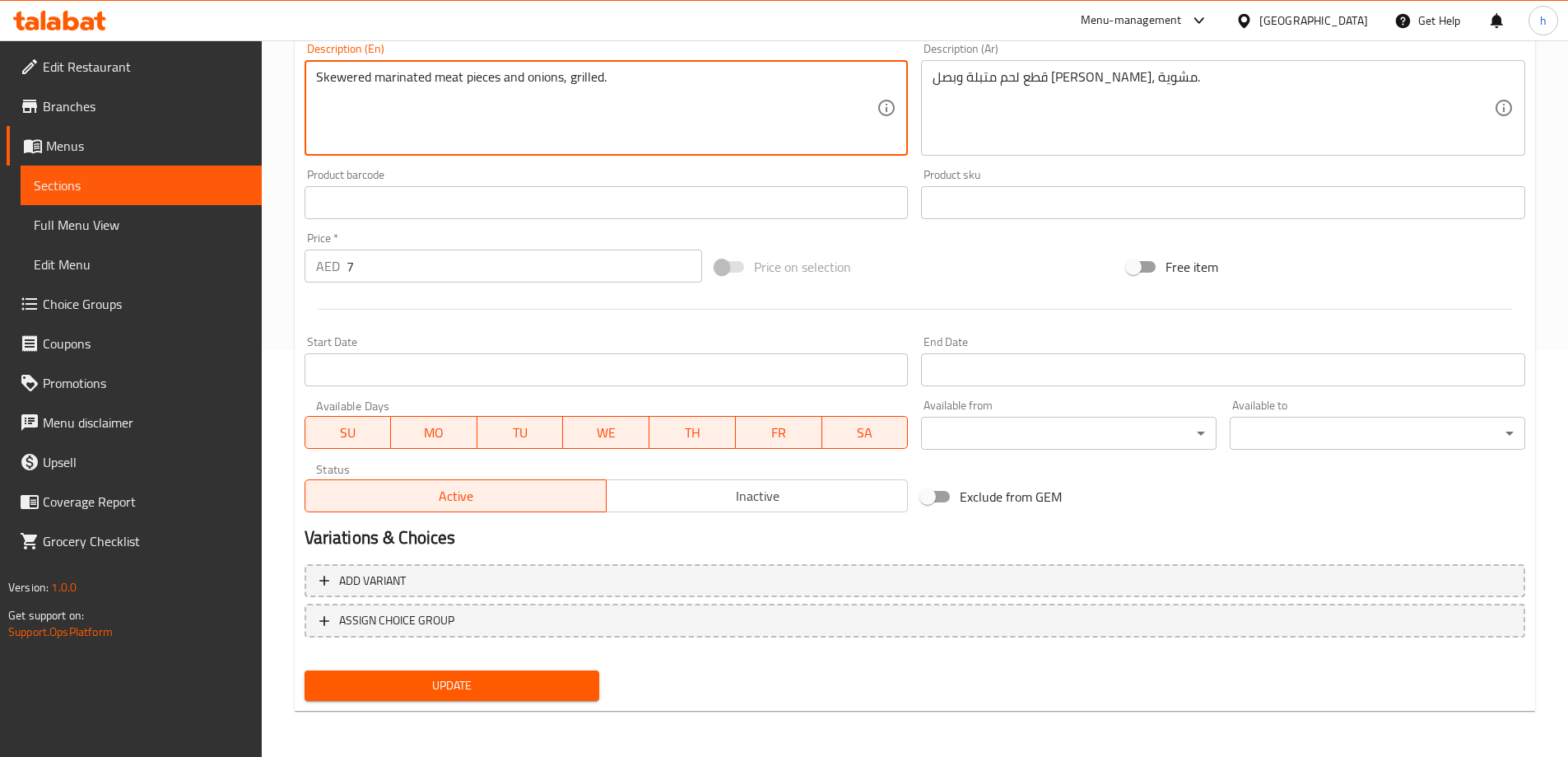
type textarea "Skewered marinated meat pieces and onions, grilled."
click at [456, 696] on span "Update" at bounding box center [452, 686] width 269 height 21
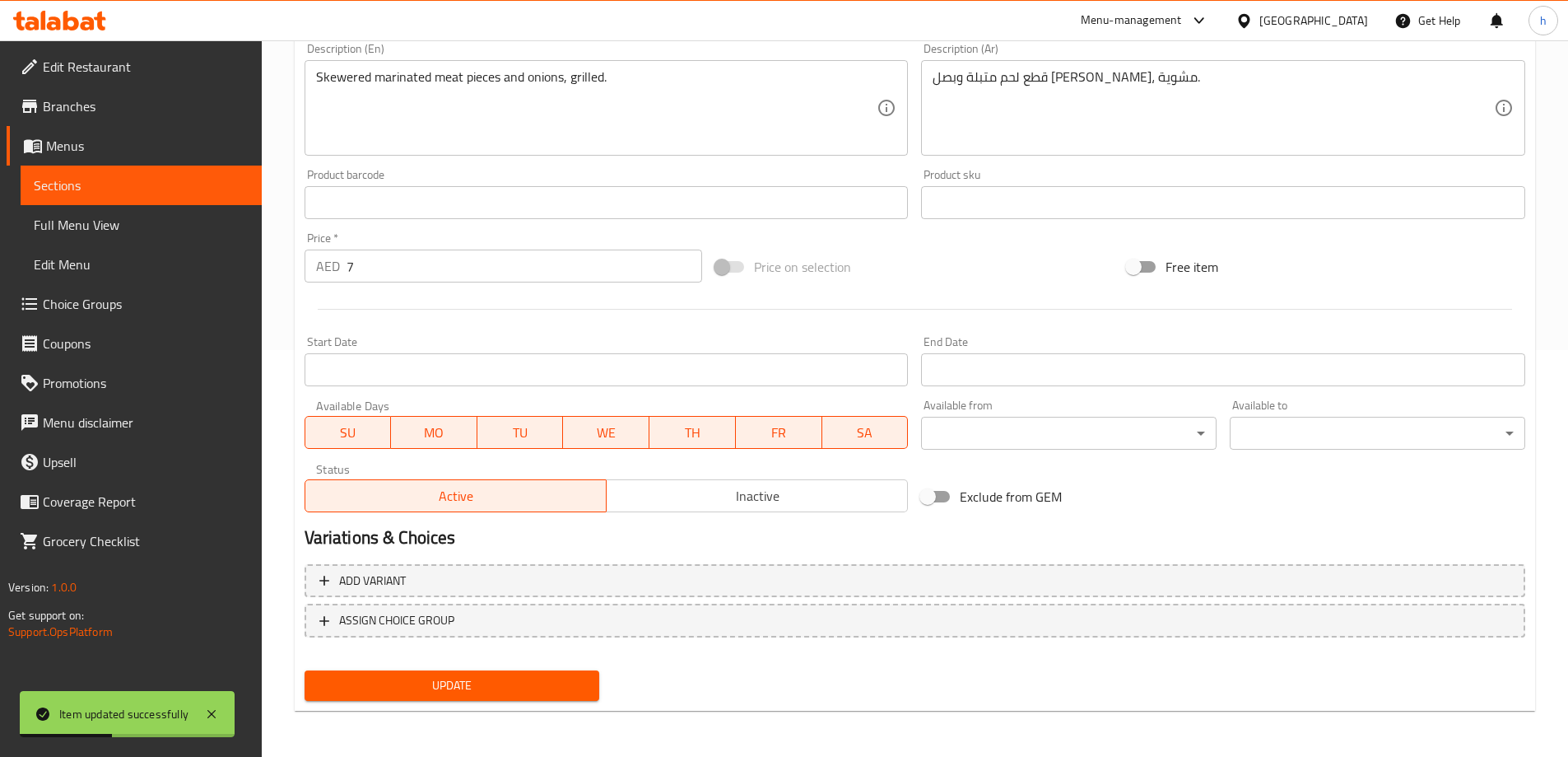
click at [882, 289] on div at bounding box center [915, 309] width 1234 height 41
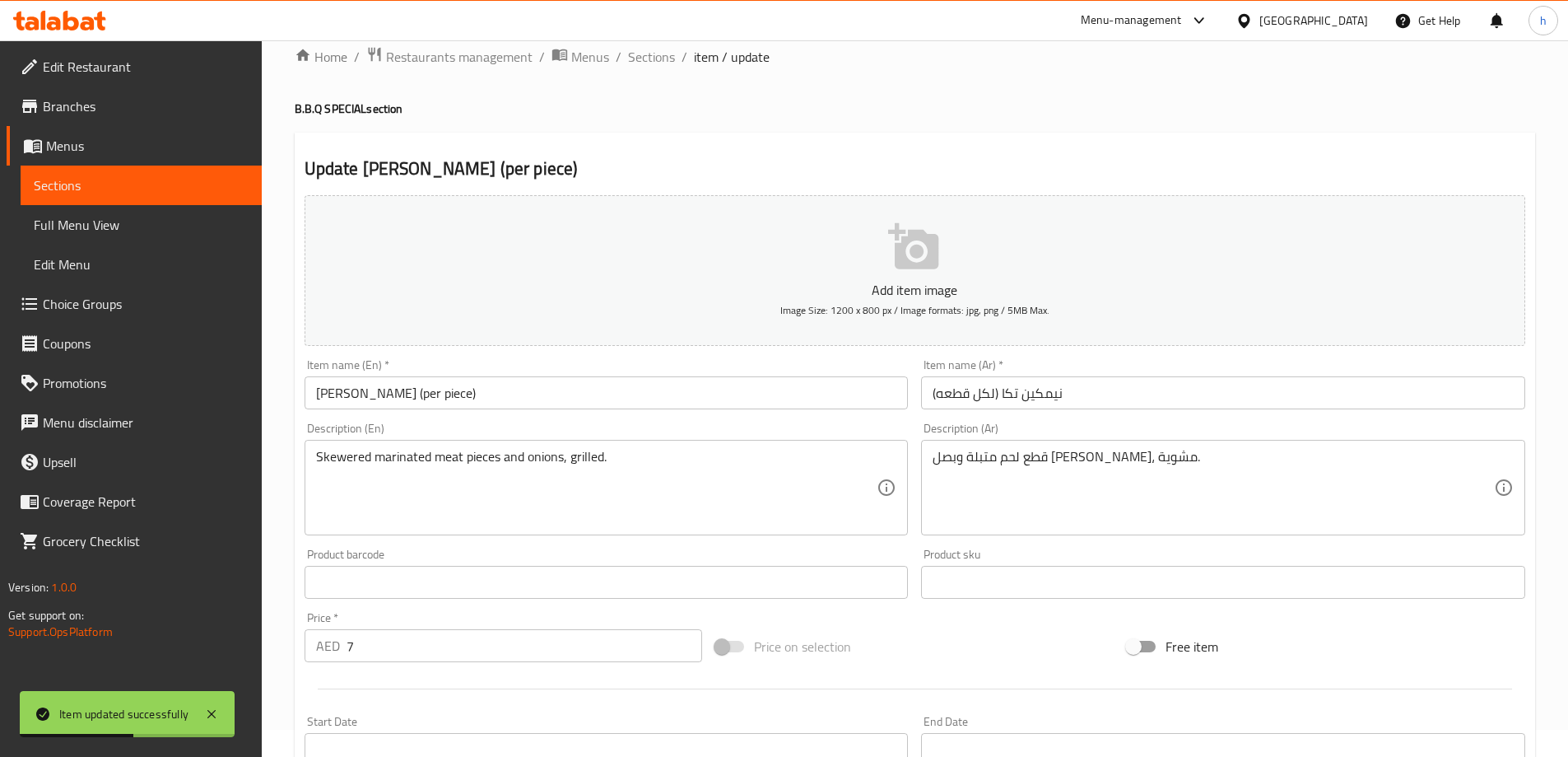
scroll to position [0, 0]
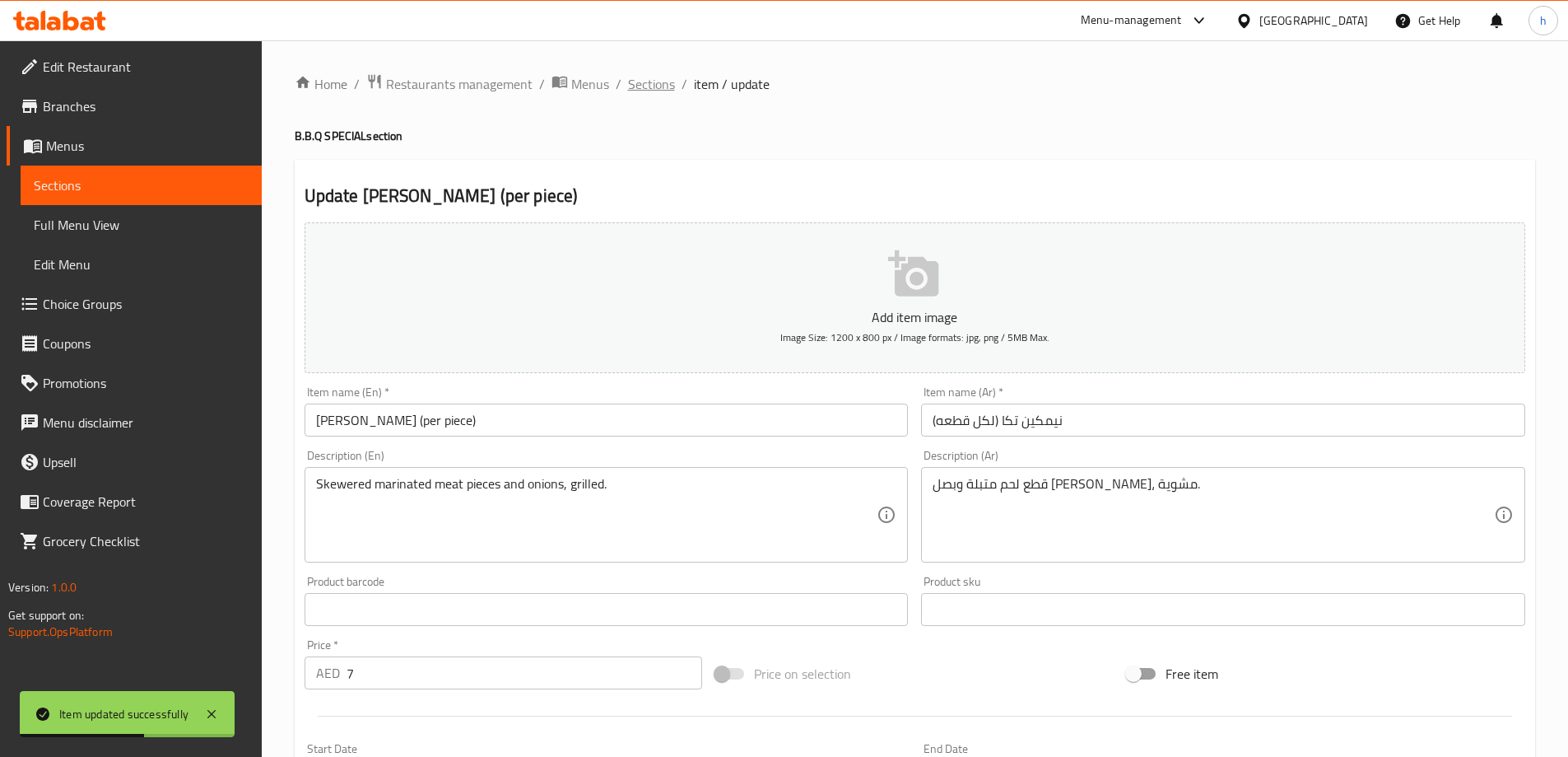
click at [663, 88] on span "Sections" at bounding box center [652, 84] width 47 height 20
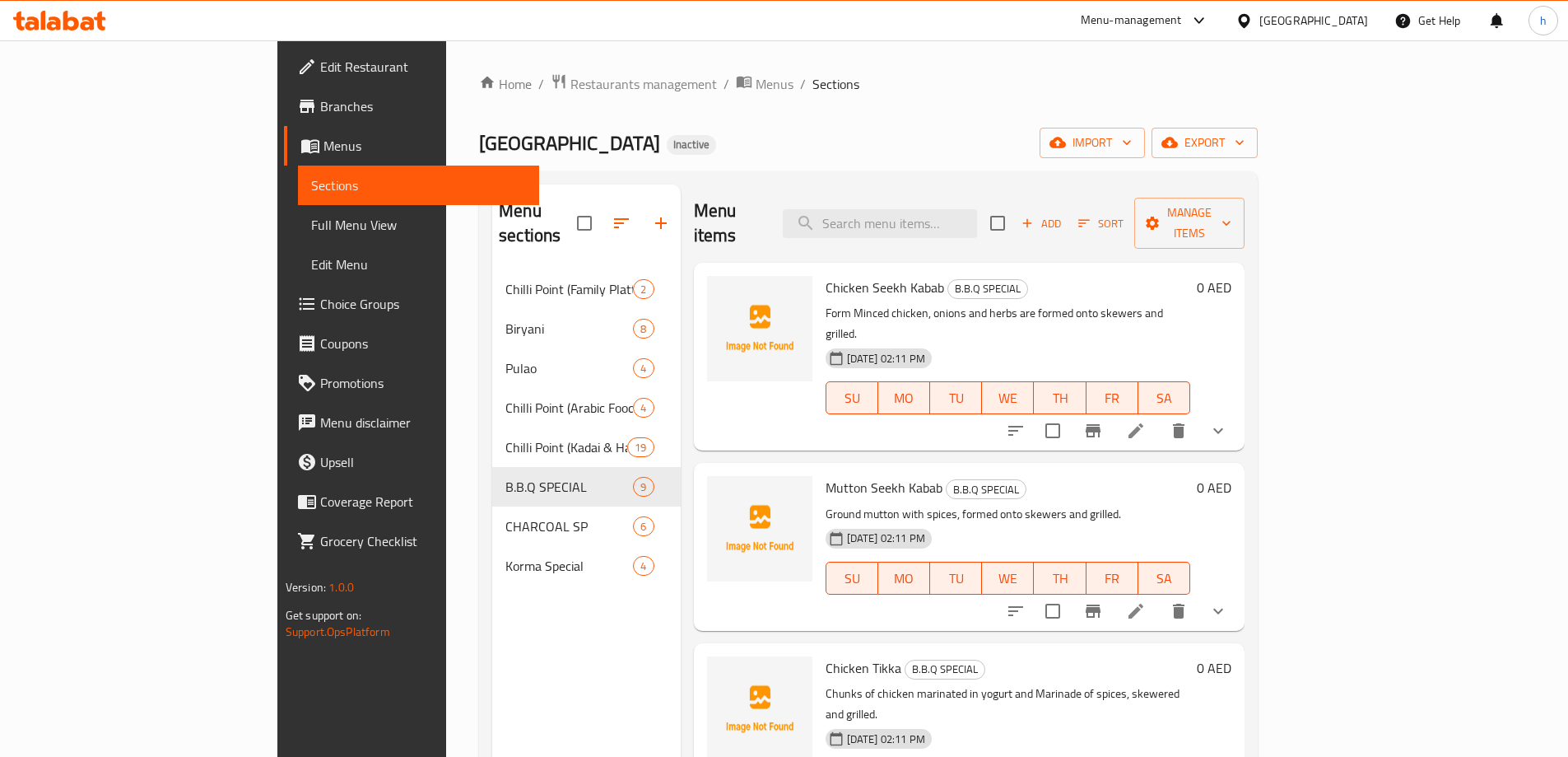
click at [492, 628] on div "Menu sections Chilli Point (Family Platter Special) 2 Biryani 8 Pulao 4 Chilli …" at bounding box center [587, 563] width 189 height 757
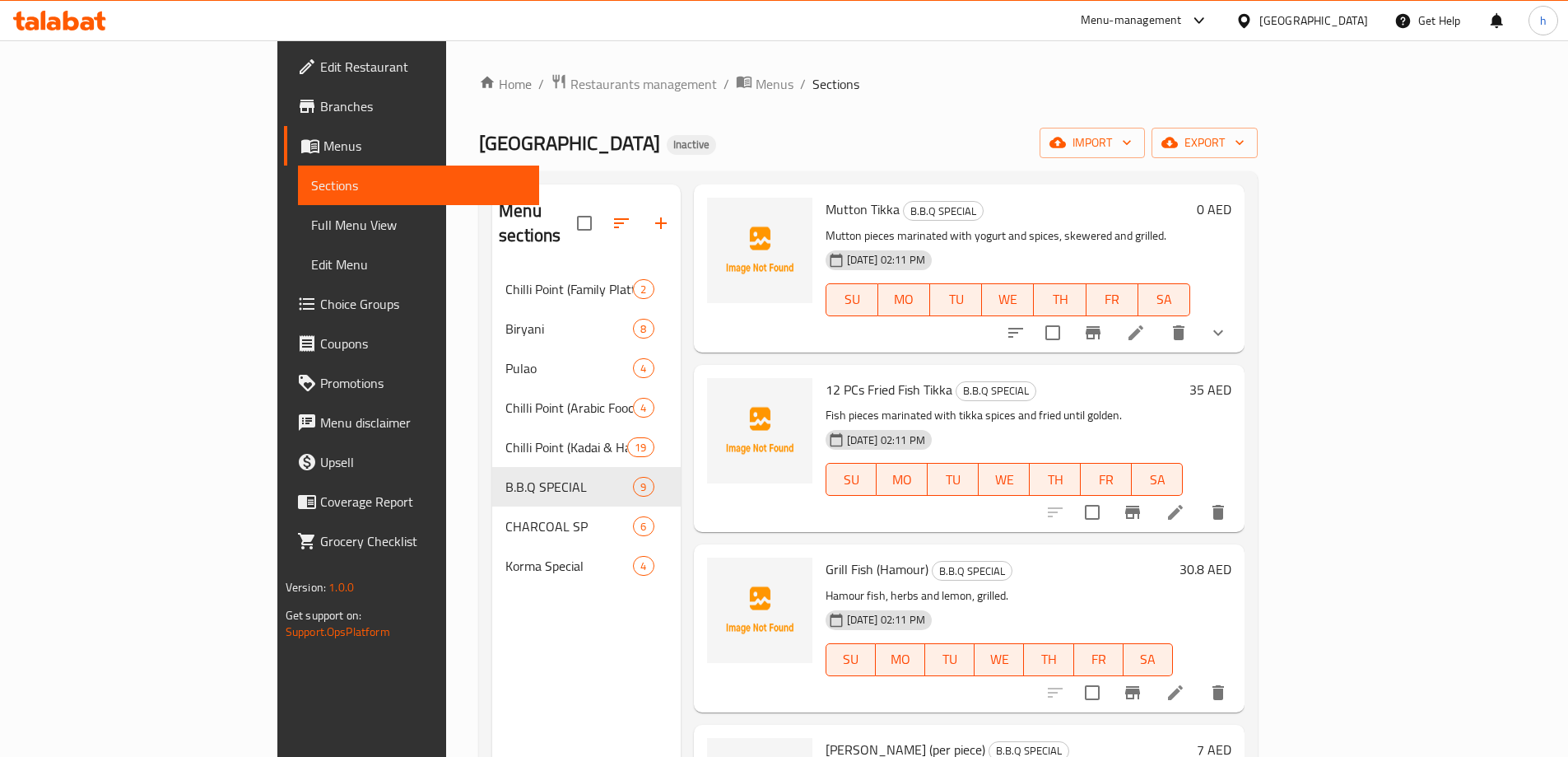
scroll to position [903, 0]
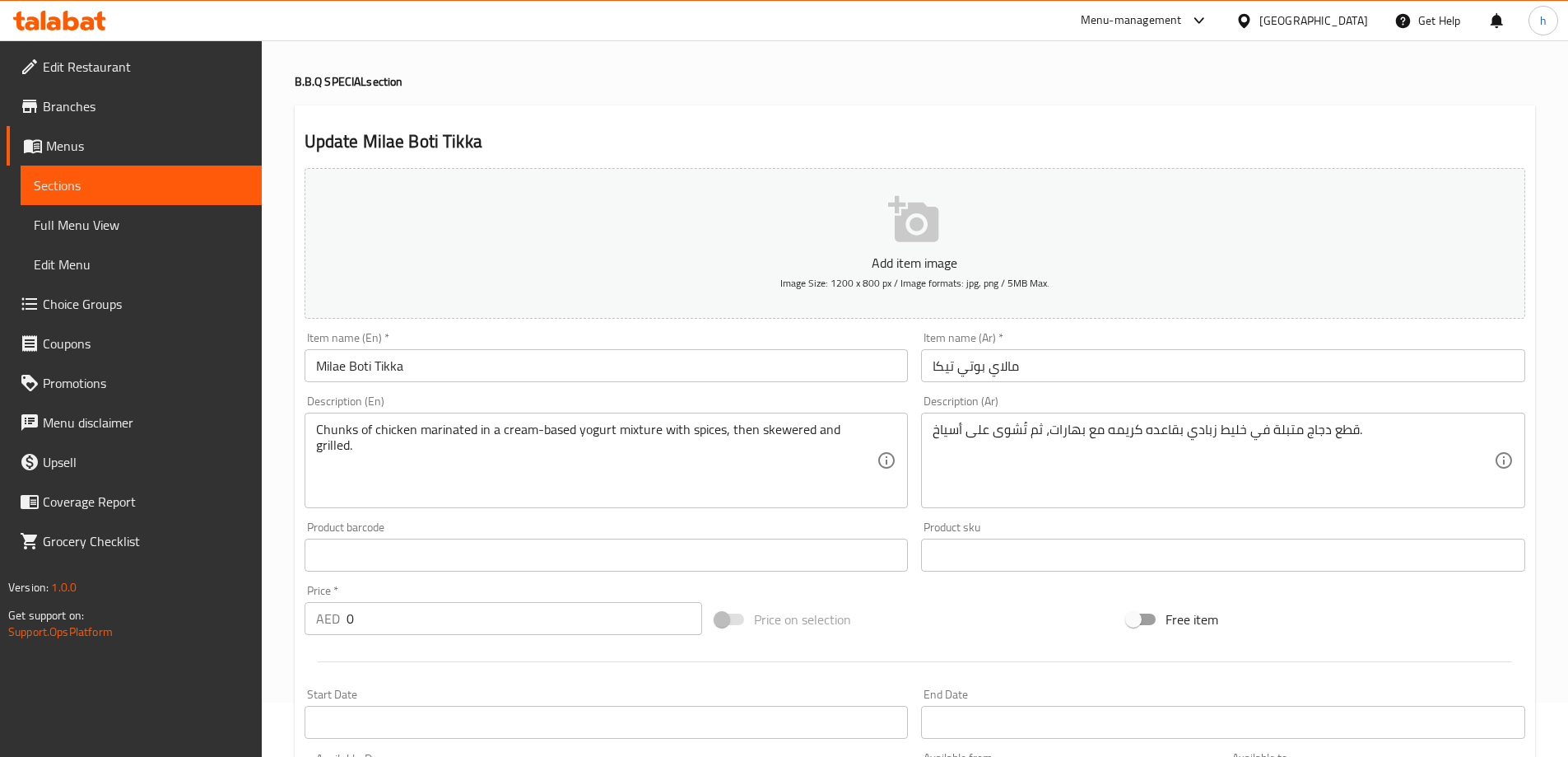
scroll to position [82, 0]
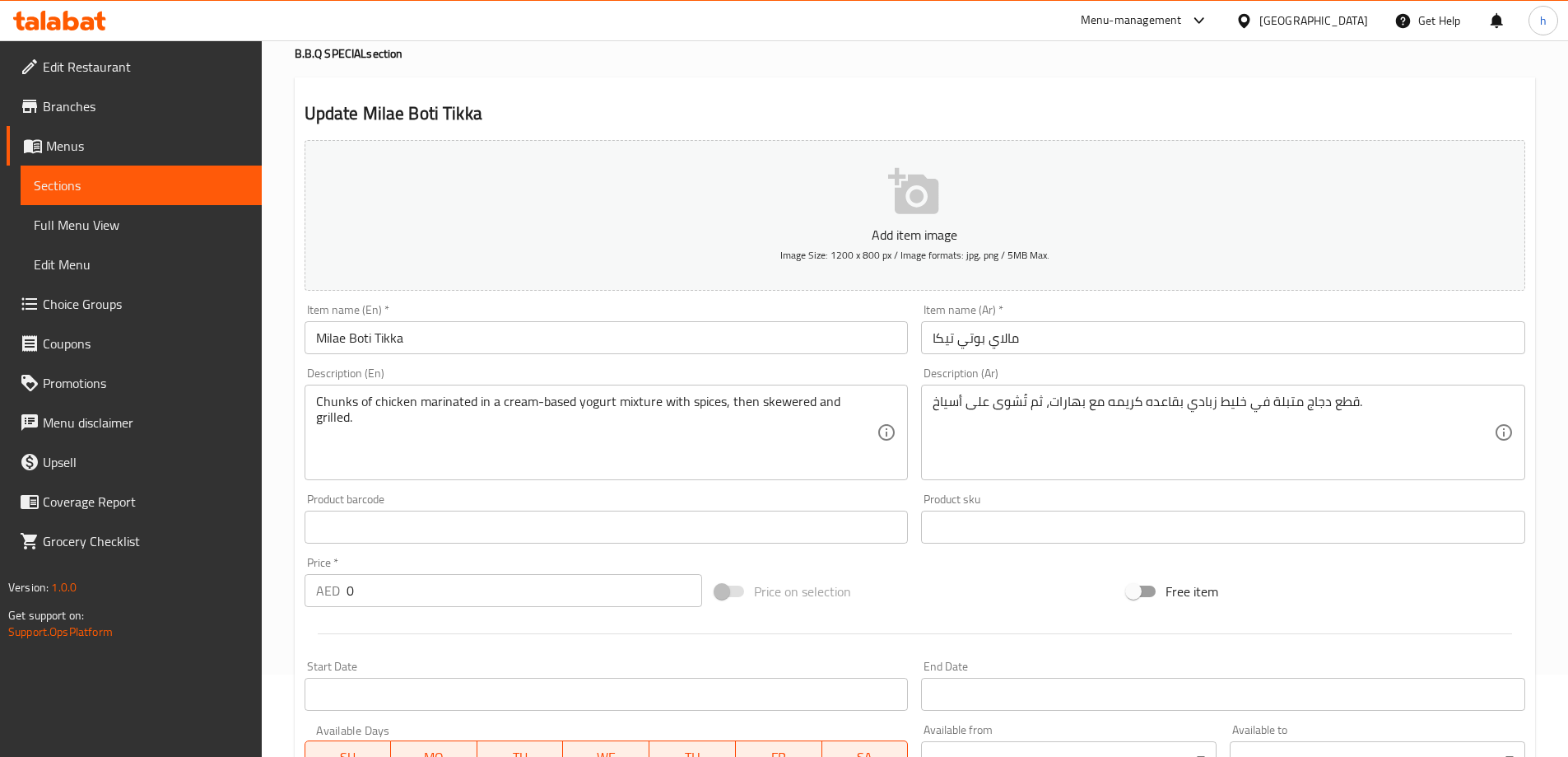
click at [340, 93] on div "Update Milae Boti Tikka Add item image Image Size: 1200 x 800 px / Image format…" at bounding box center [914, 575] width 1241 height 995
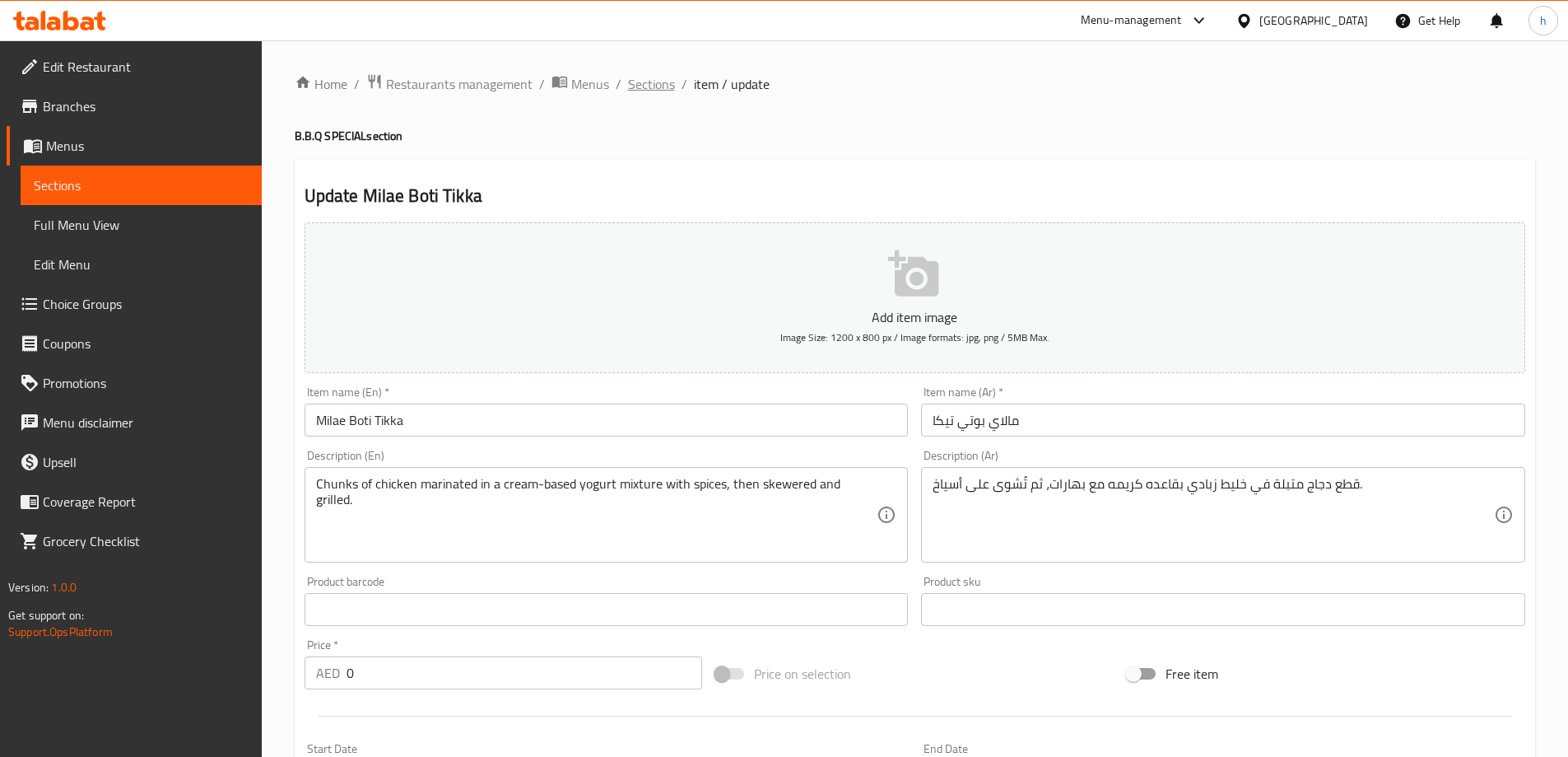
click at [663, 82] on span "Sections" at bounding box center [652, 84] width 47 height 20
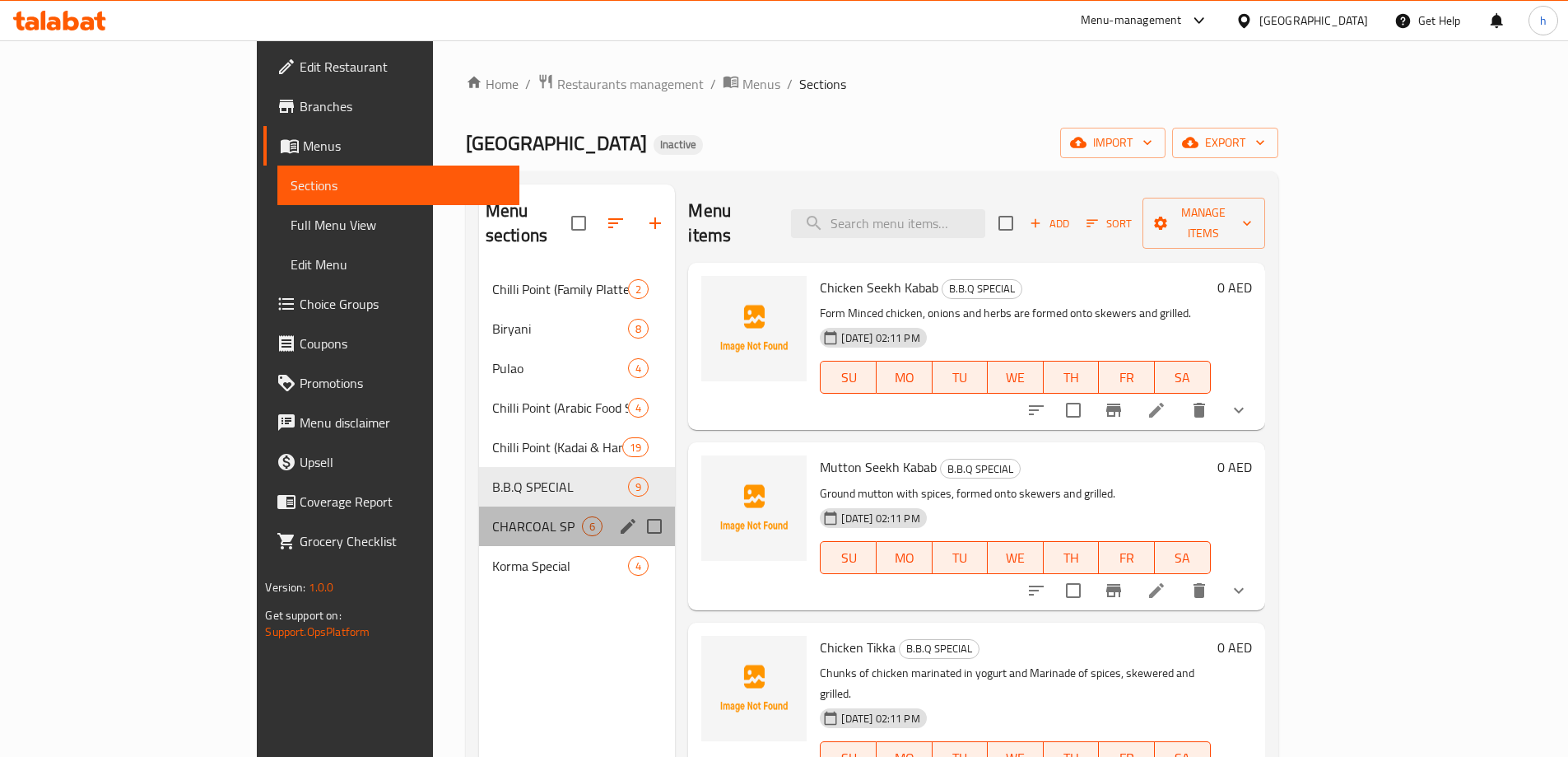
click at [479, 507] on div "CHARCOAL SP 6" at bounding box center [577, 527] width 197 height 40
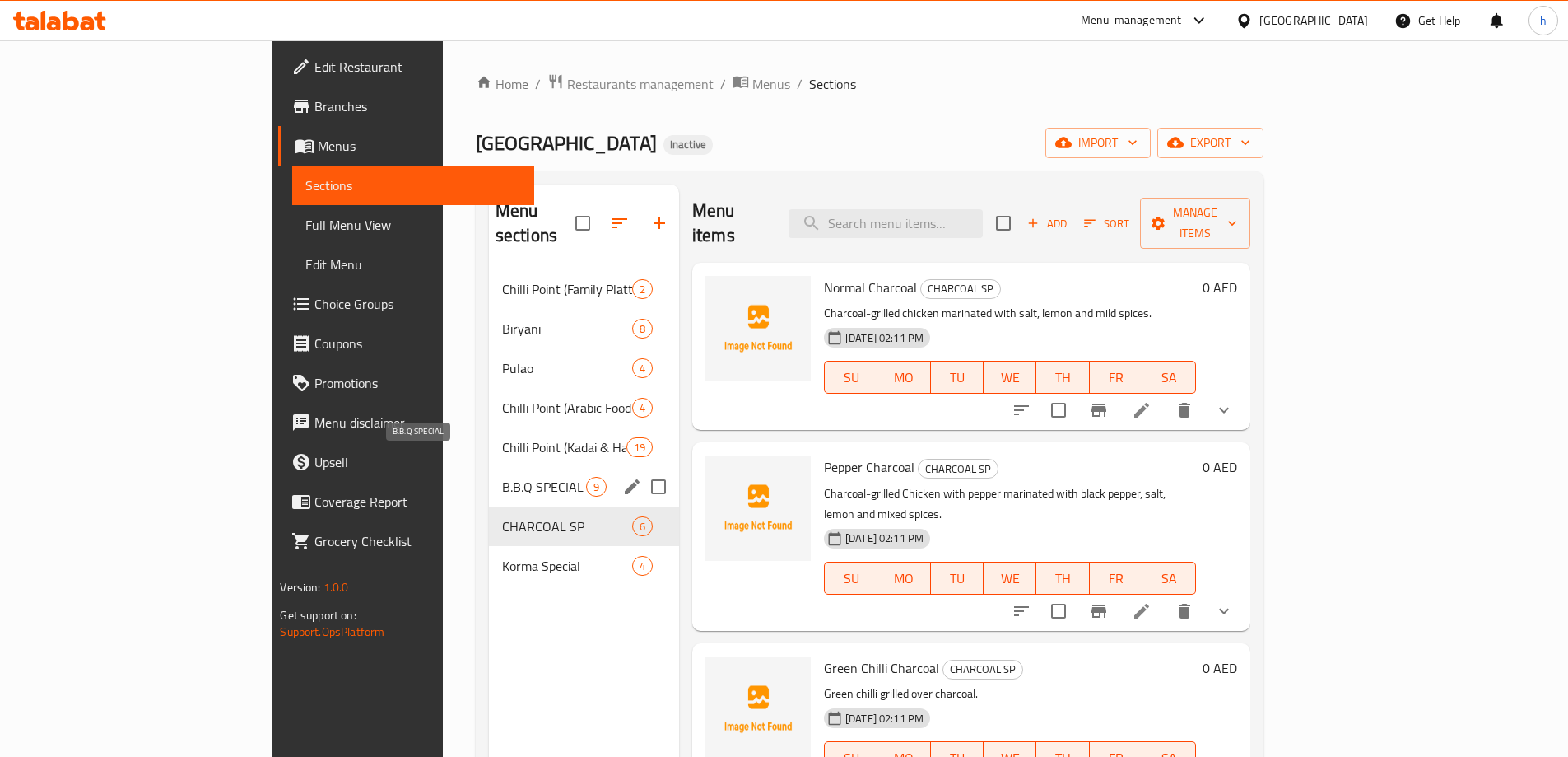
click at [502, 477] on span "B.B.Q SPECIAL" at bounding box center [543, 486] width 84 height 20
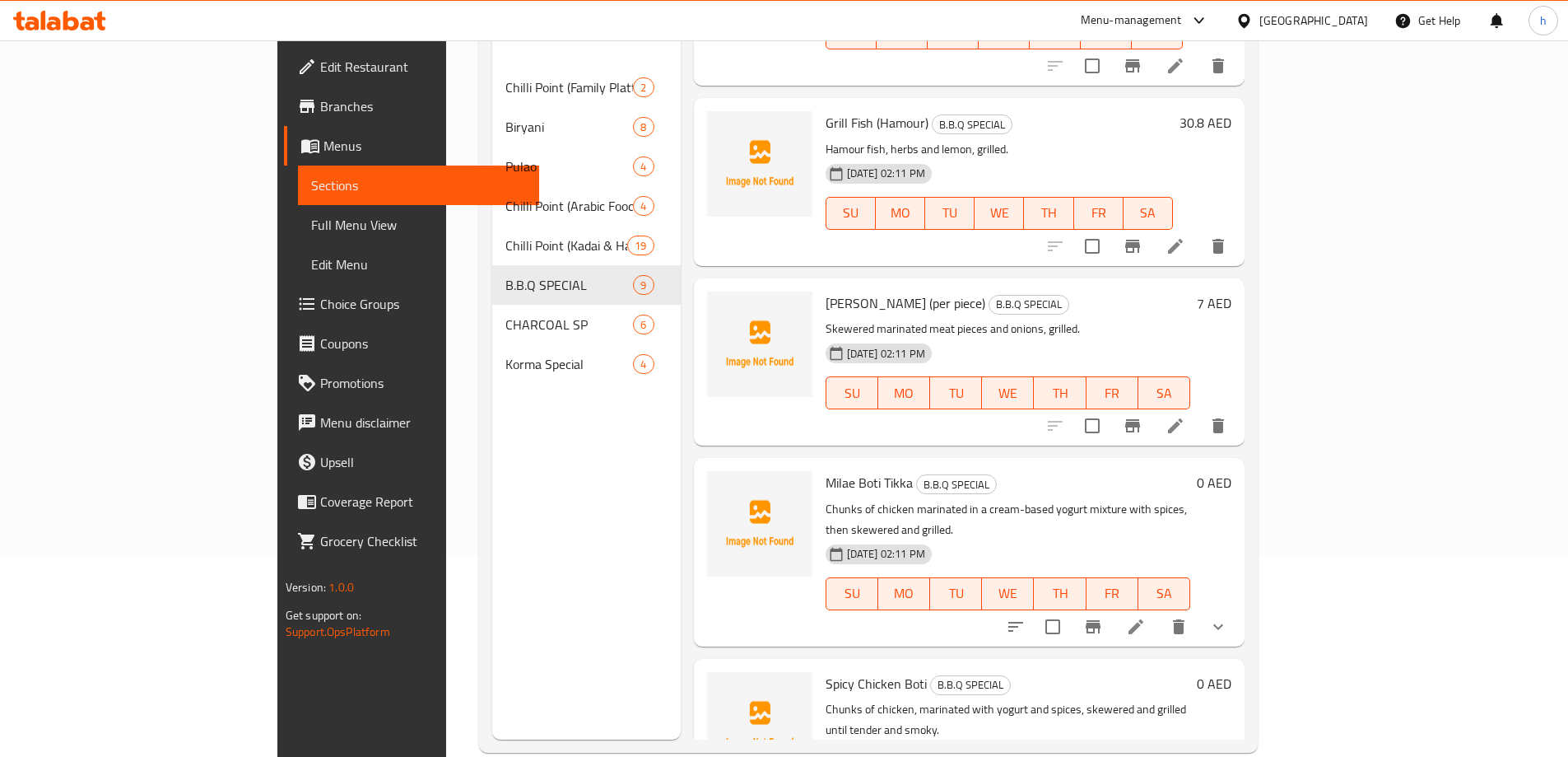
scroll to position [203, 0]
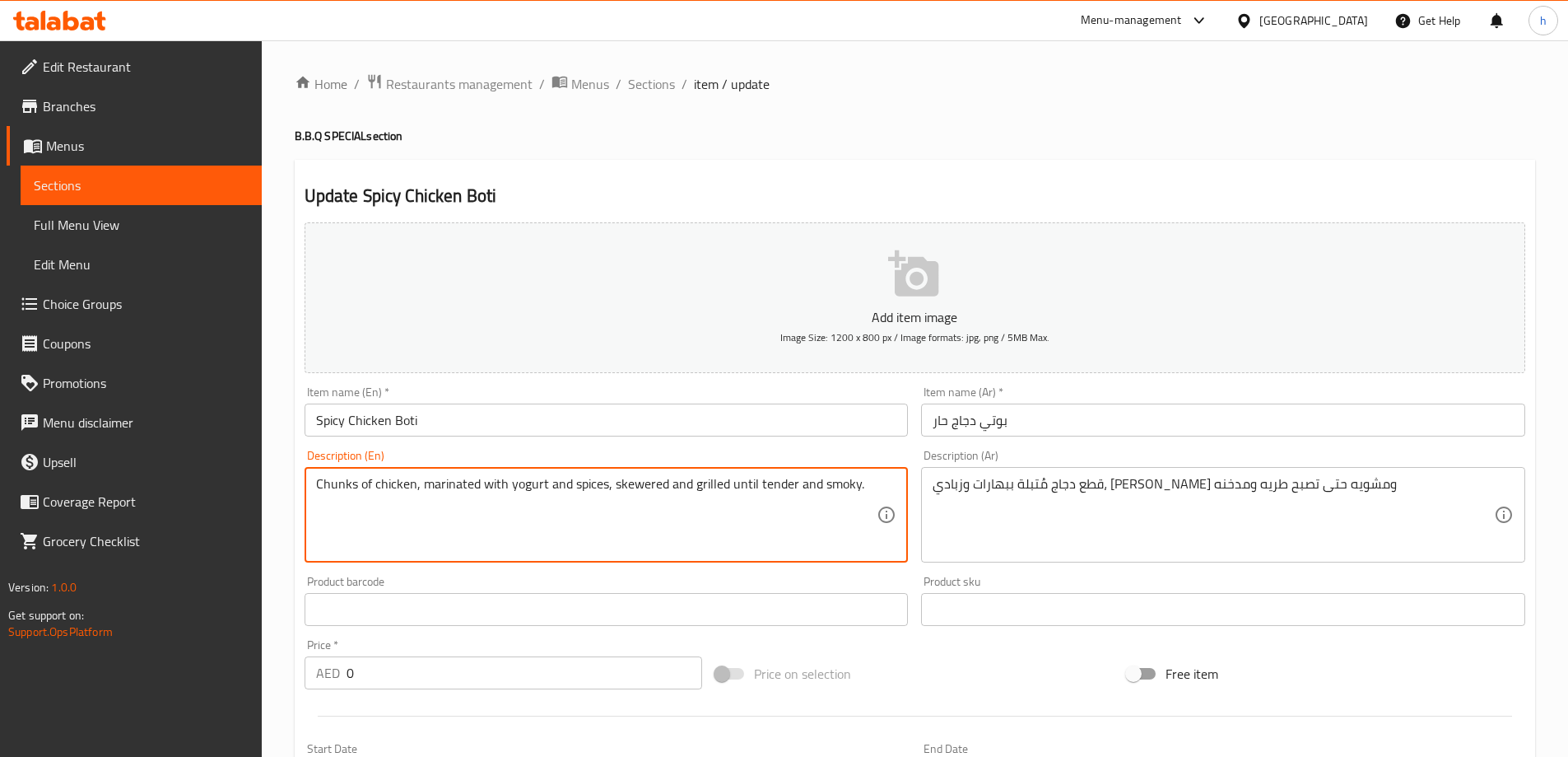
drag, startPoint x: 413, startPoint y: 485, endPoint x: 306, endPoint y: 495, distance: 107.5
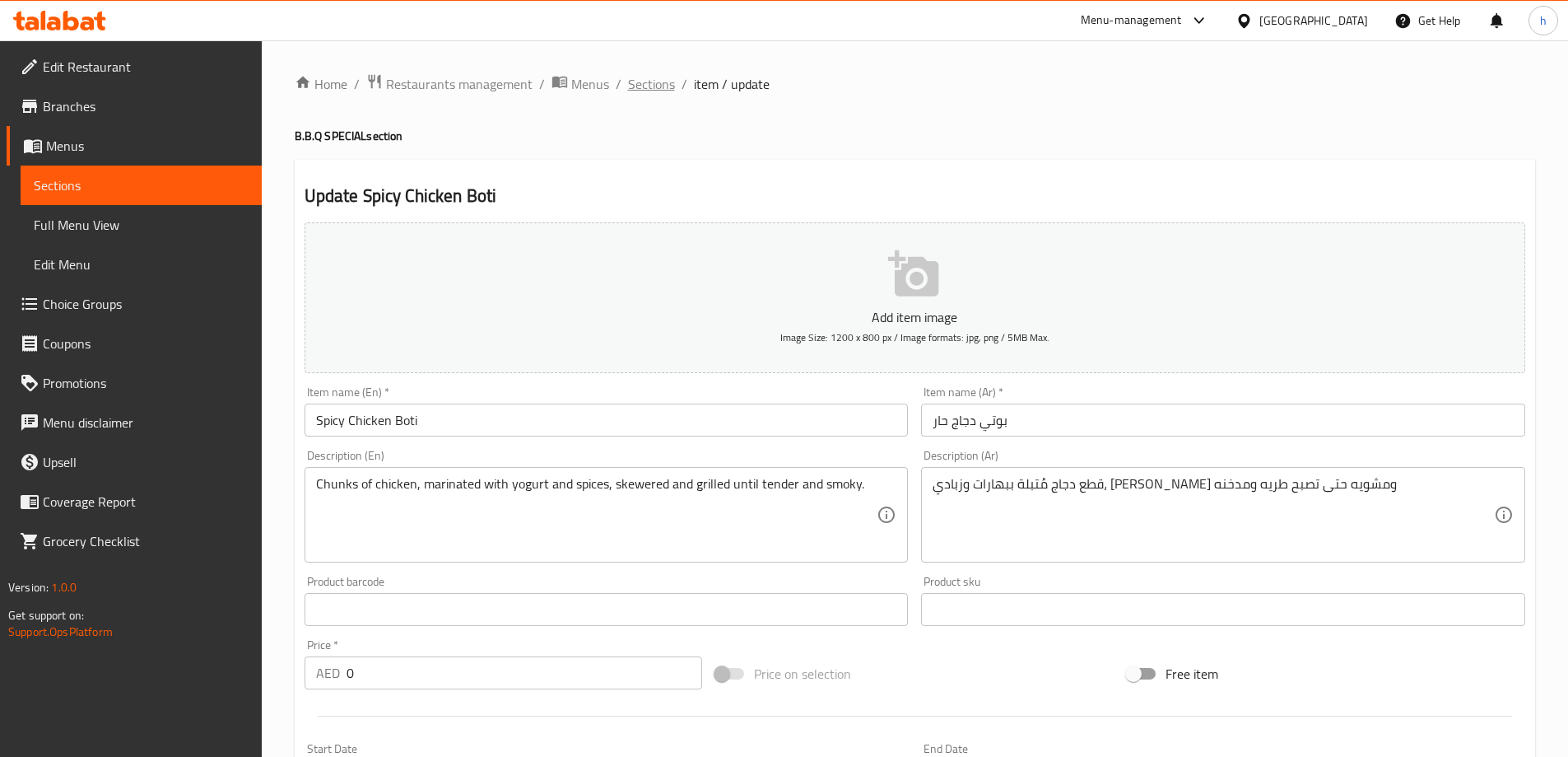
click at [662, 88] on span "Sections" at bounding box center [652, 84] width 47 height 20
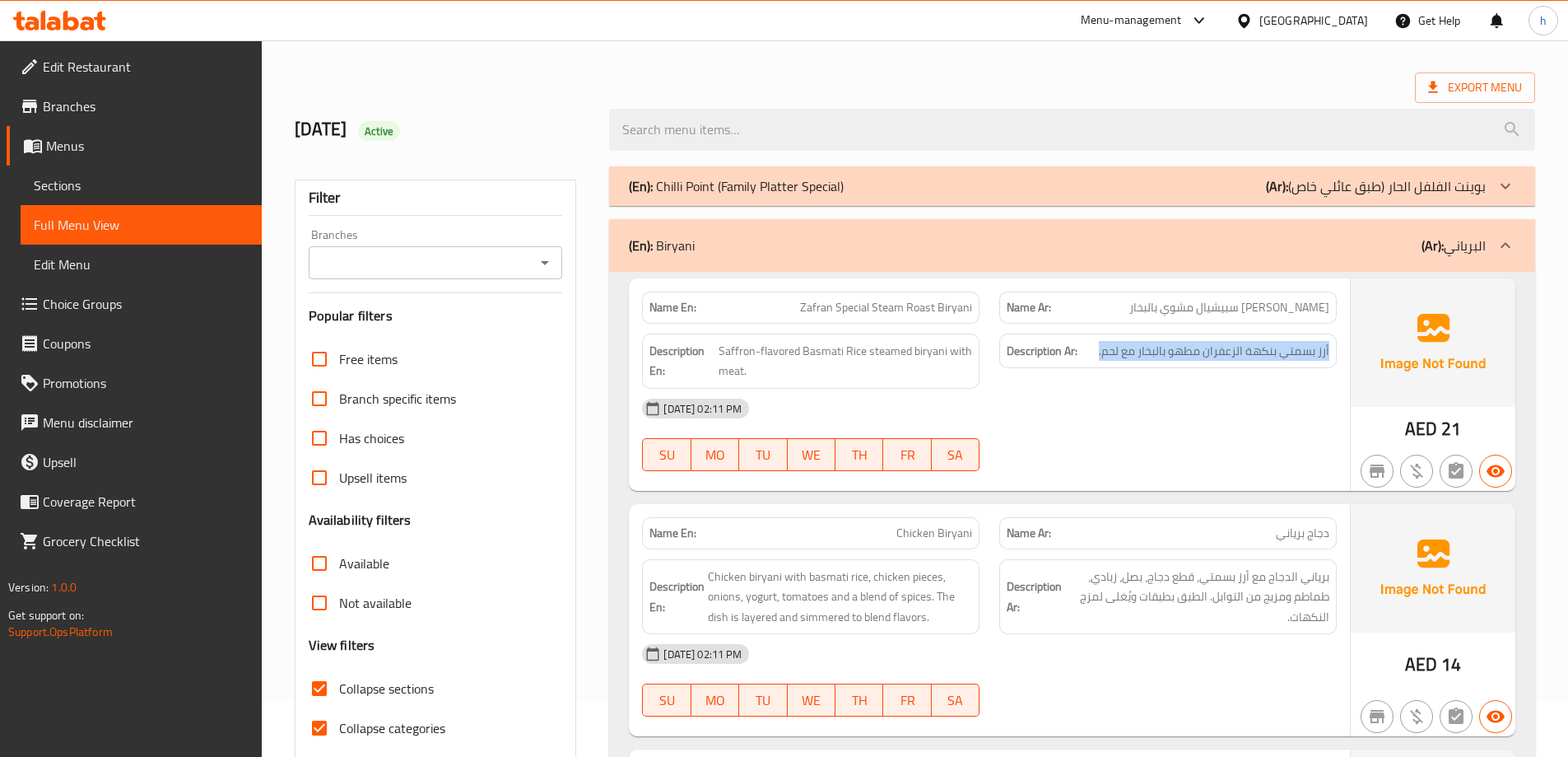
scroll to position [82, 0]
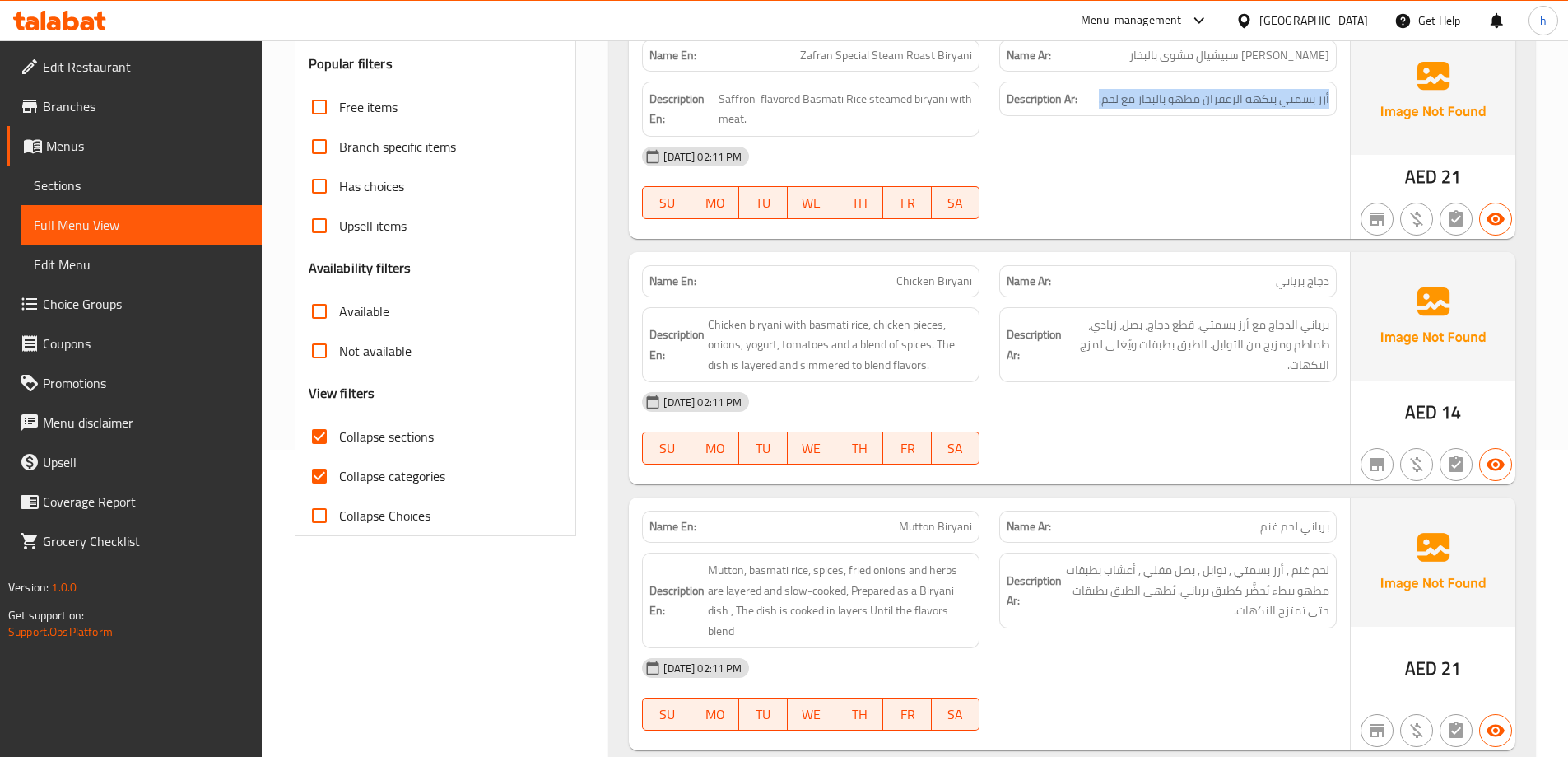
scroll to position [165, 0]
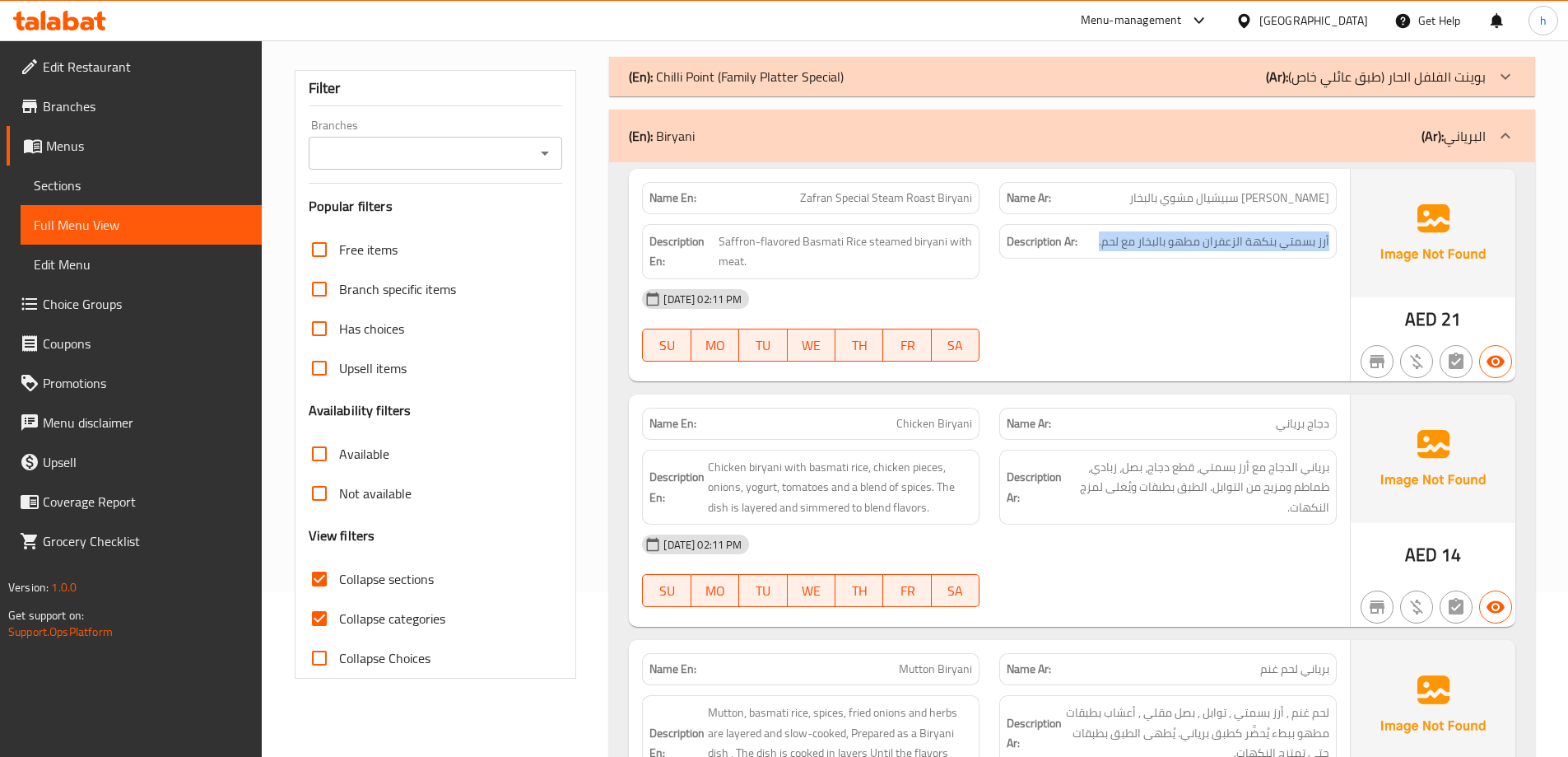
click at [733, 147] on div "(En): [PERSON_NAME] (Ar): البرياني" at bounding box center [1073, 136] width 926 height 53
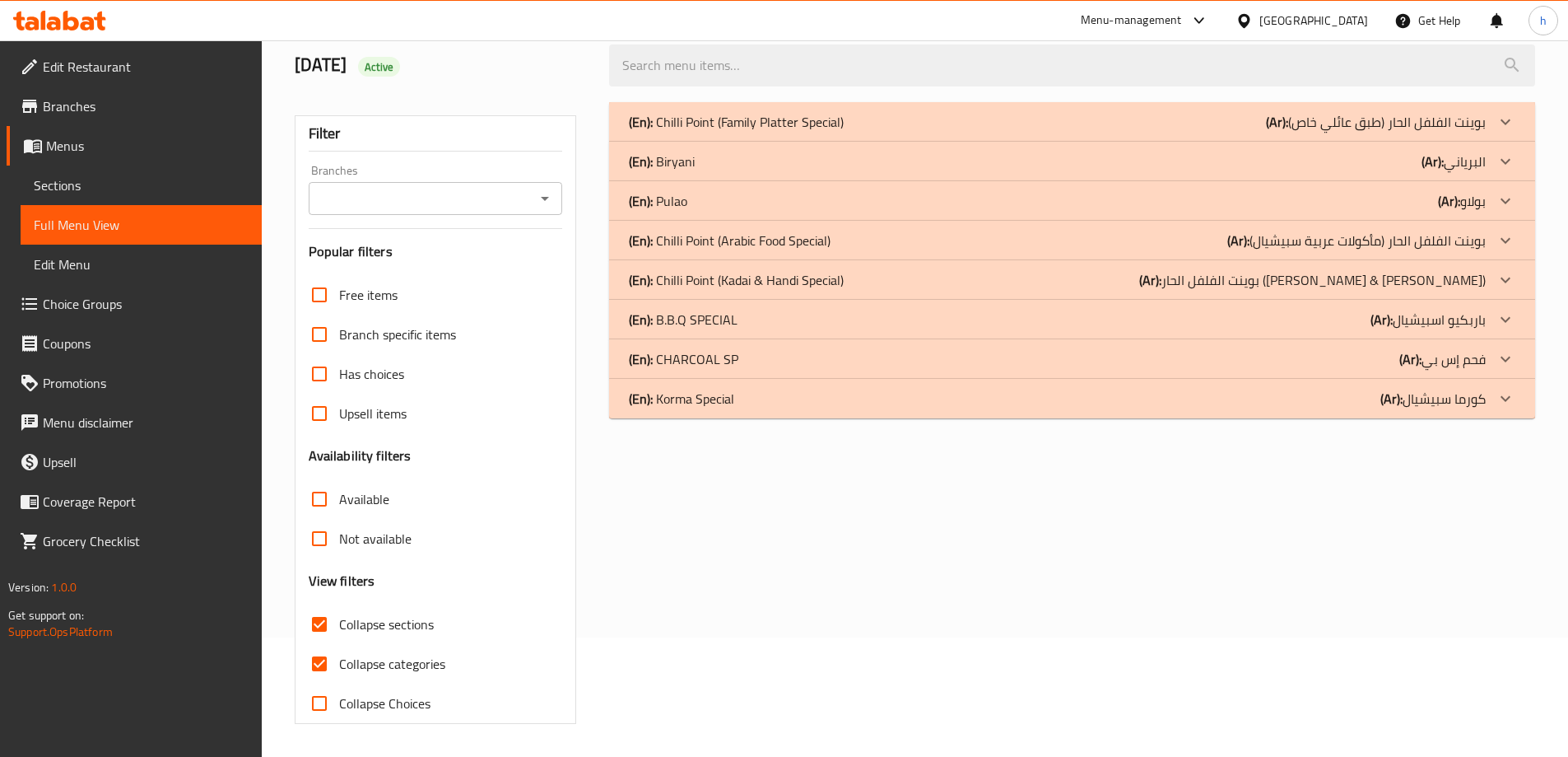
scroll to position [120, 0]
click at [1116, 362] on div "(En): CHARCOAL SP (Ar): فحم إس بي" at bounding box center [1058, 359] width 857 height 20
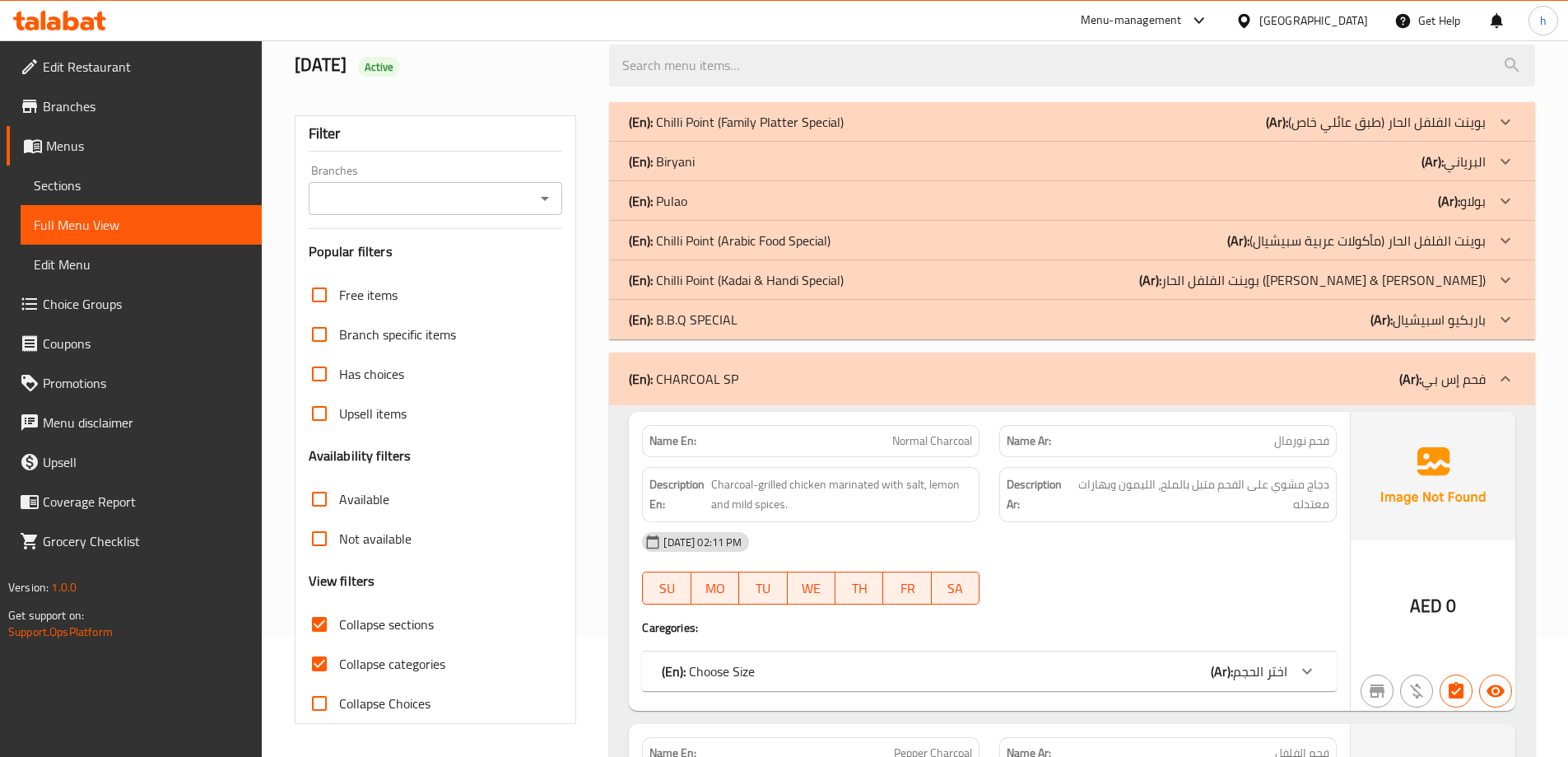
scroll to position [284, 0]
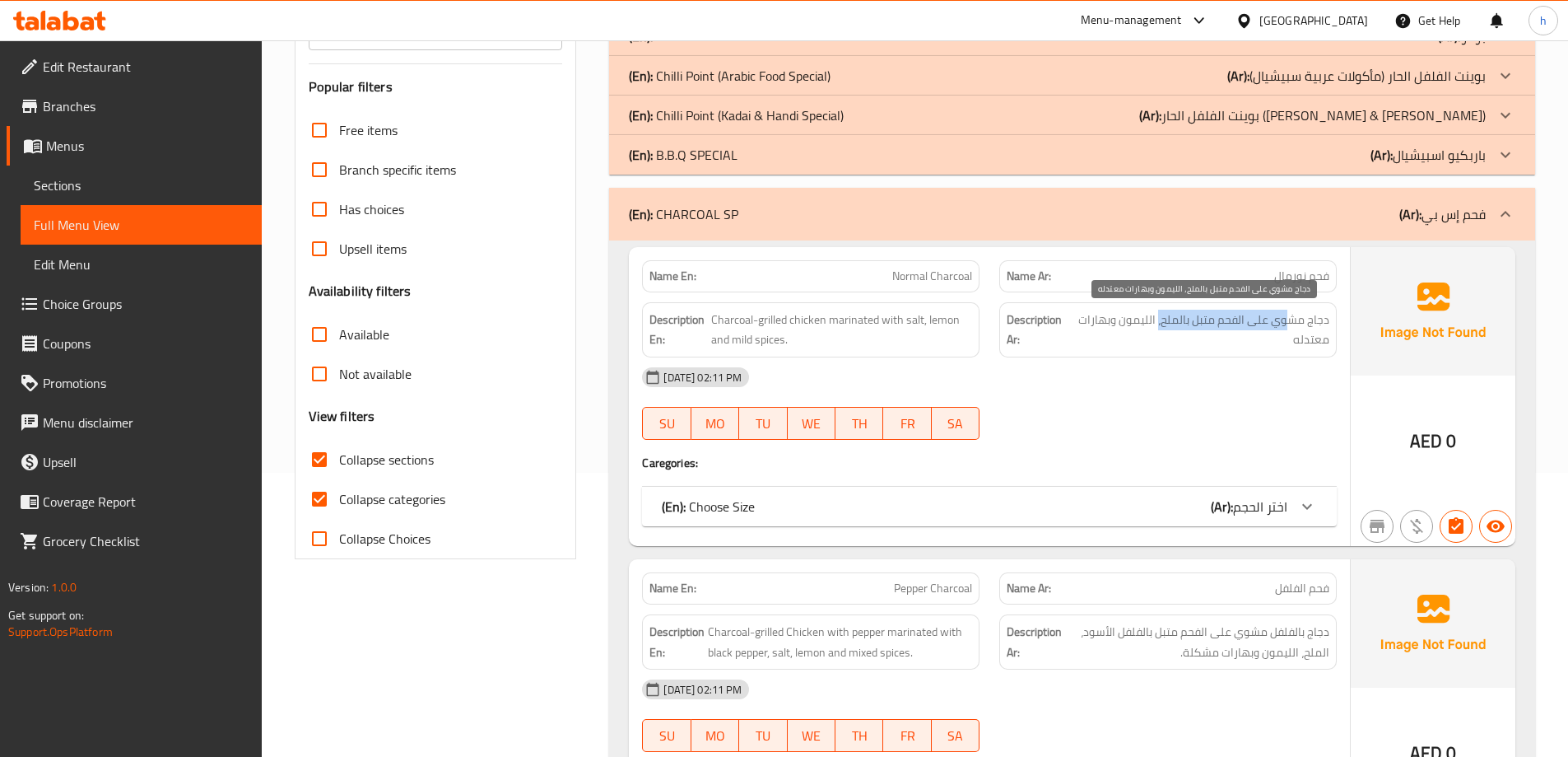
drag, startPoint x: 1288, startPoint y: 322, endPoint x: 1159, endPoint y: 327, distance: 129.1
click at [1159, 327] on span "دجاج مشوي على الفحم متبل بالملح، الليمون وبهارات معتدله" at bounding box center [1201, 329] width 257 height 41
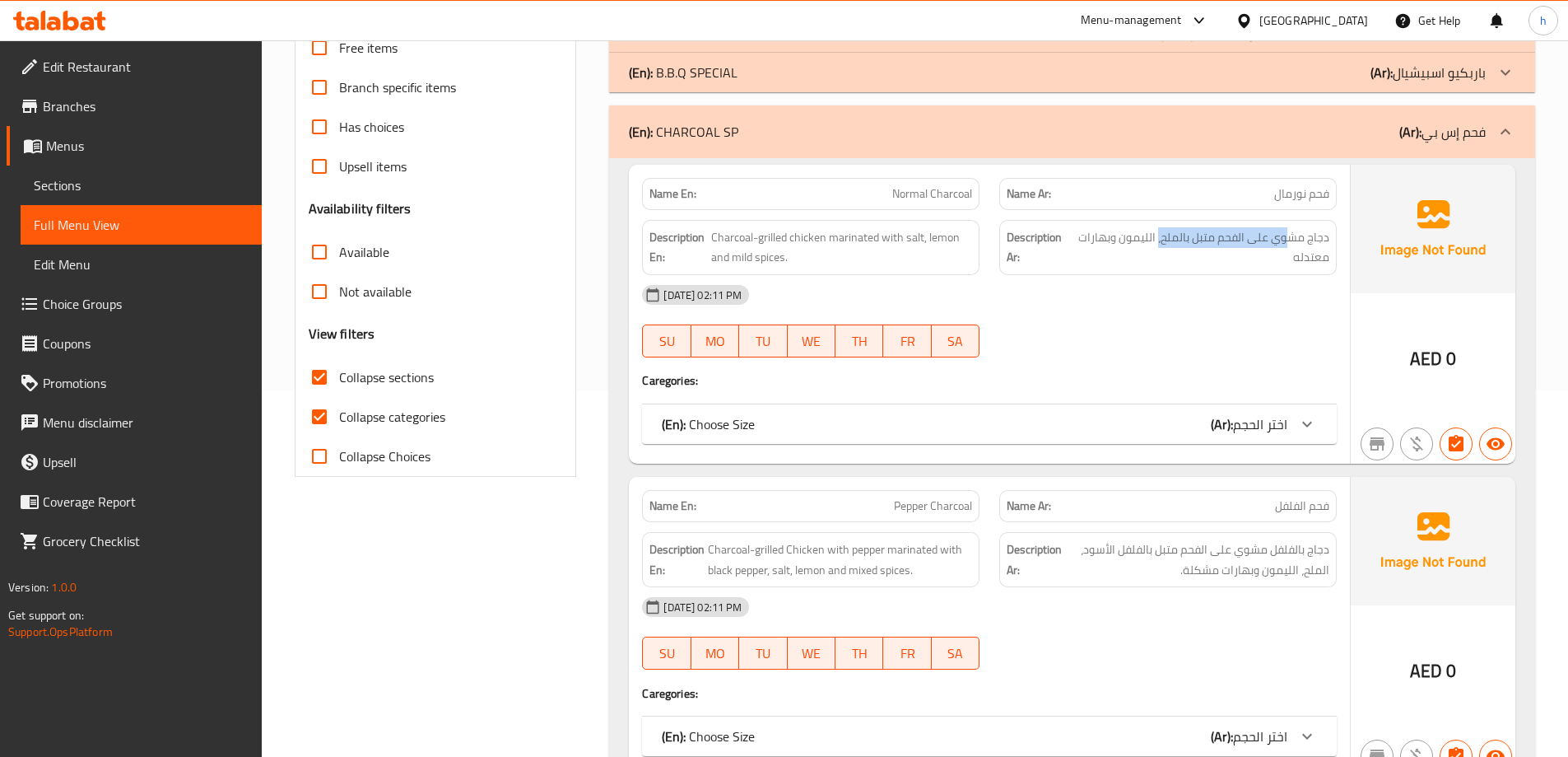
scroll to position [449, 0]
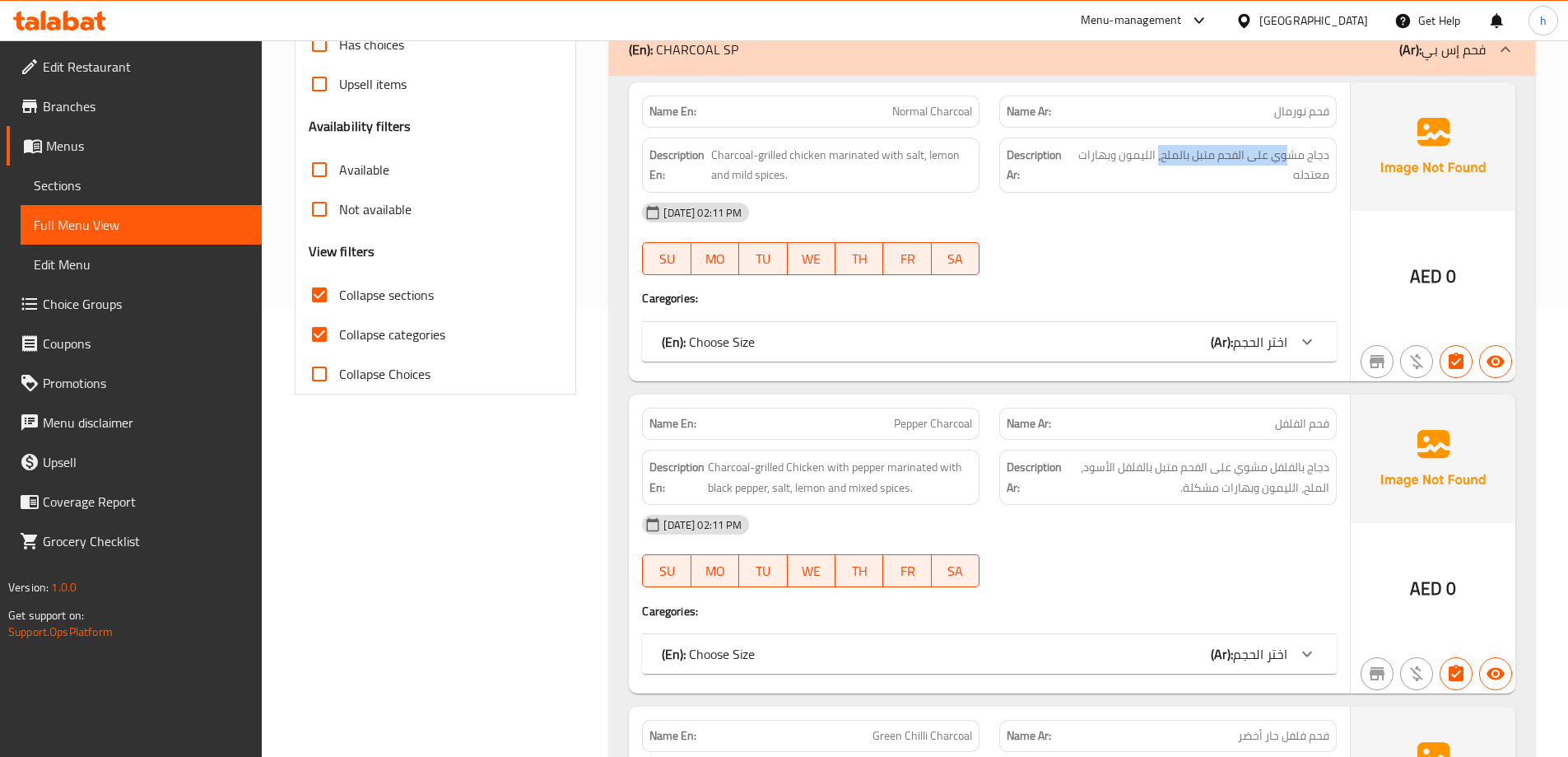
click at [1225, 513] on div "[DATE] 02:11 PM" at bounding box center [989, 525] width 714 height 40
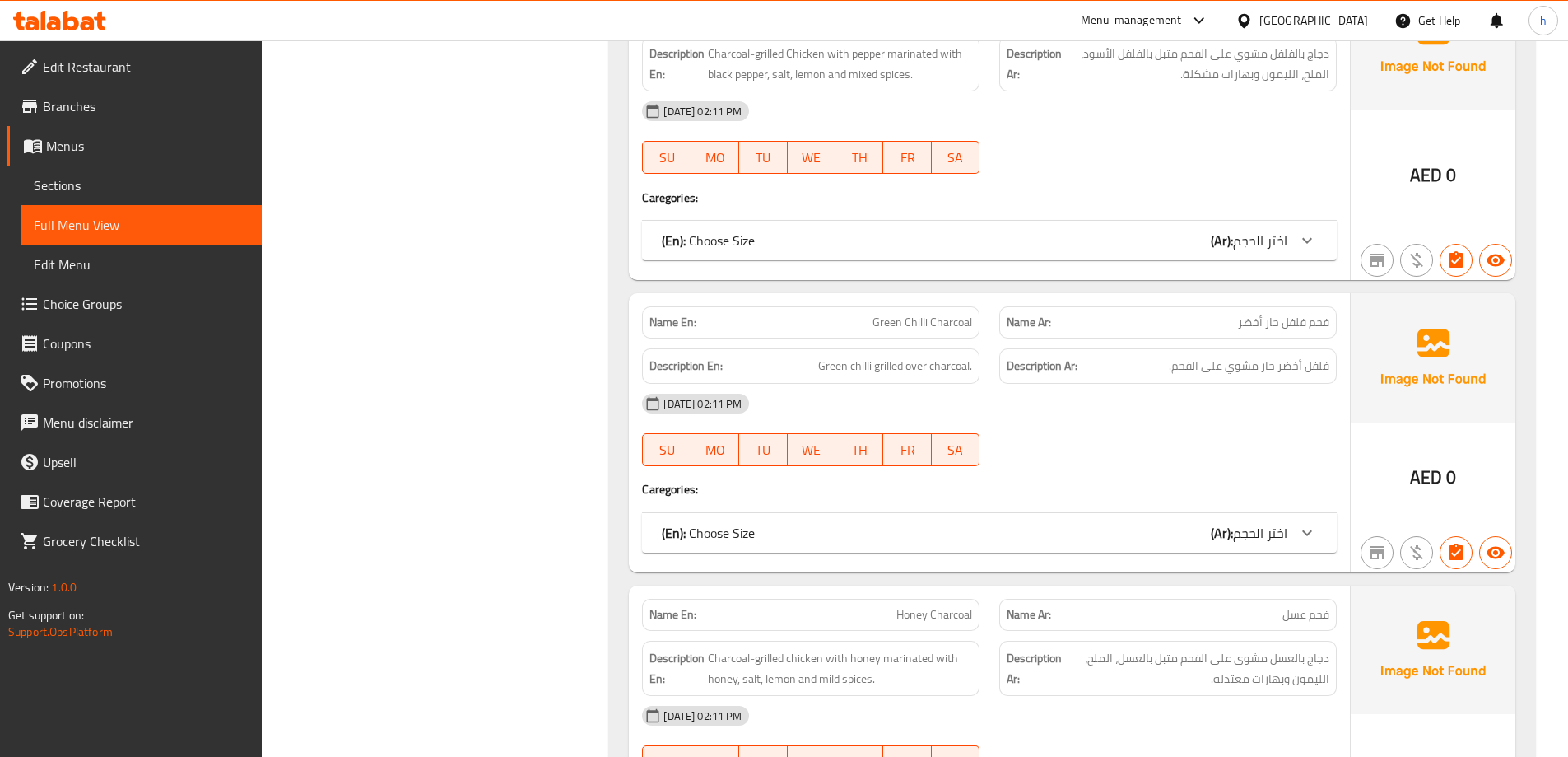
scroll to position [943, 0]
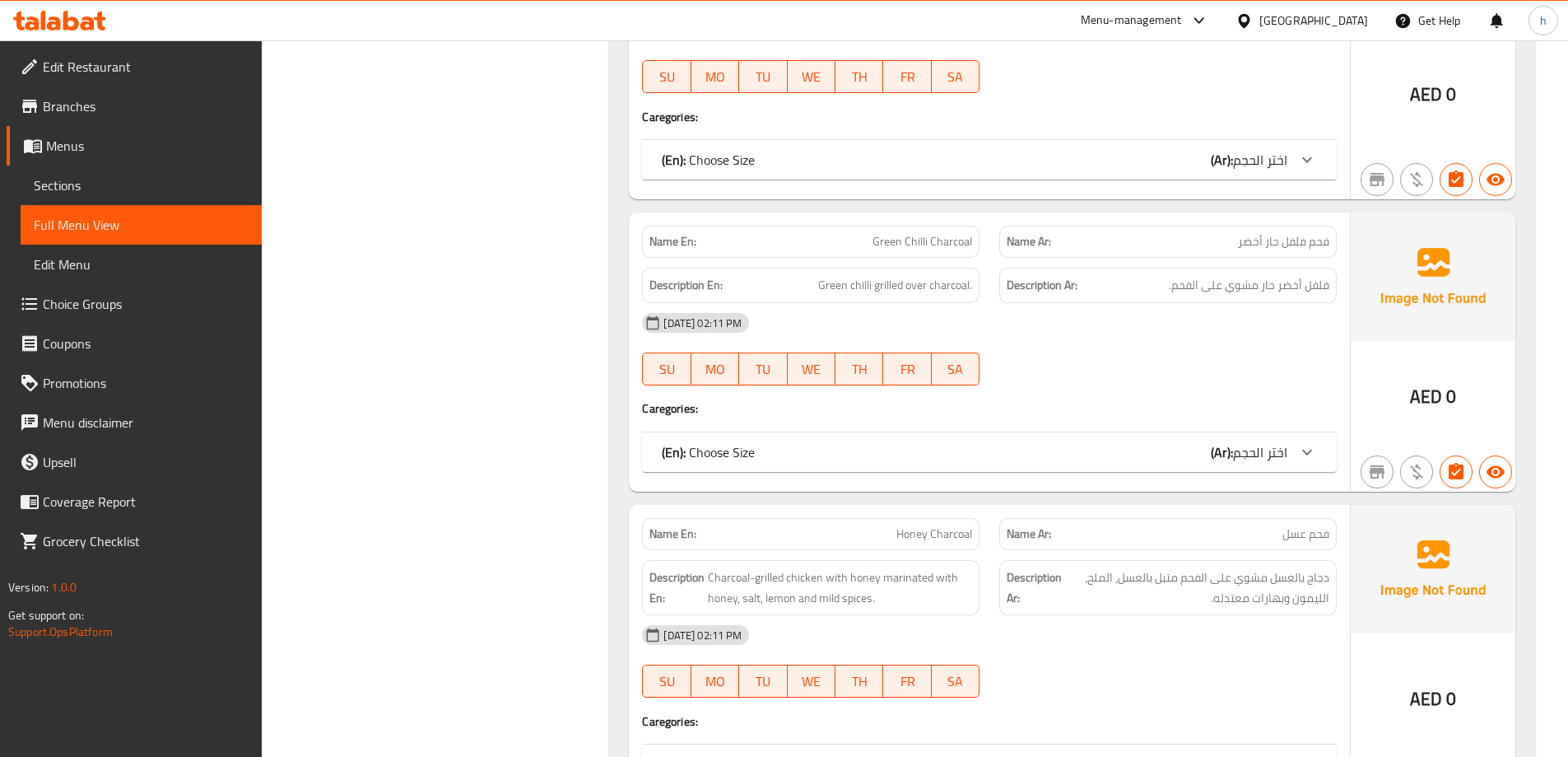
click at [1259, 462] on span "اختر الحجم" at bounding box center [1260, 452] width 55 height 25
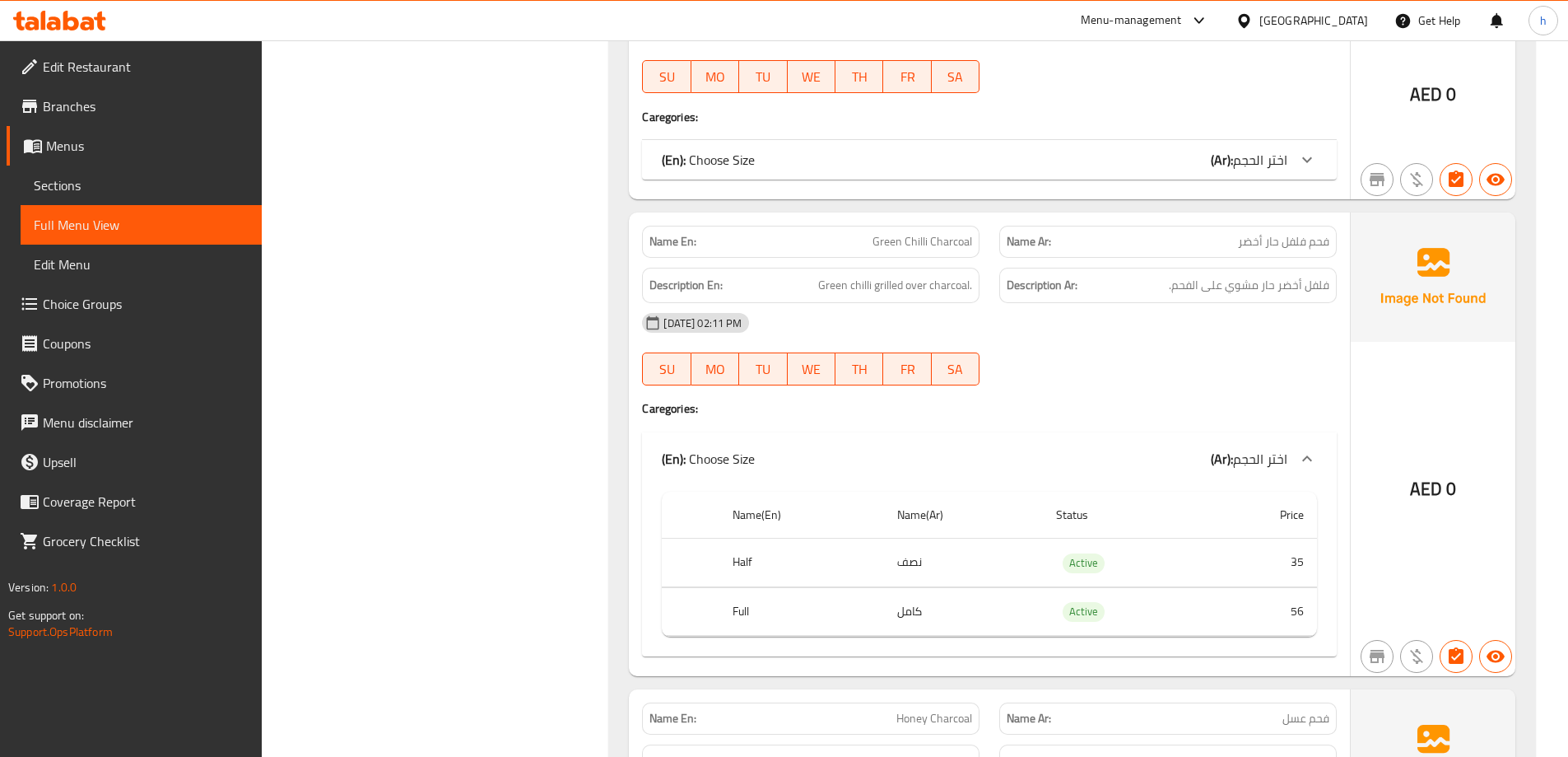
click at [1259, 462] on span "اختر الحجم" at bounding box center [1260, 459] width 55 height 25
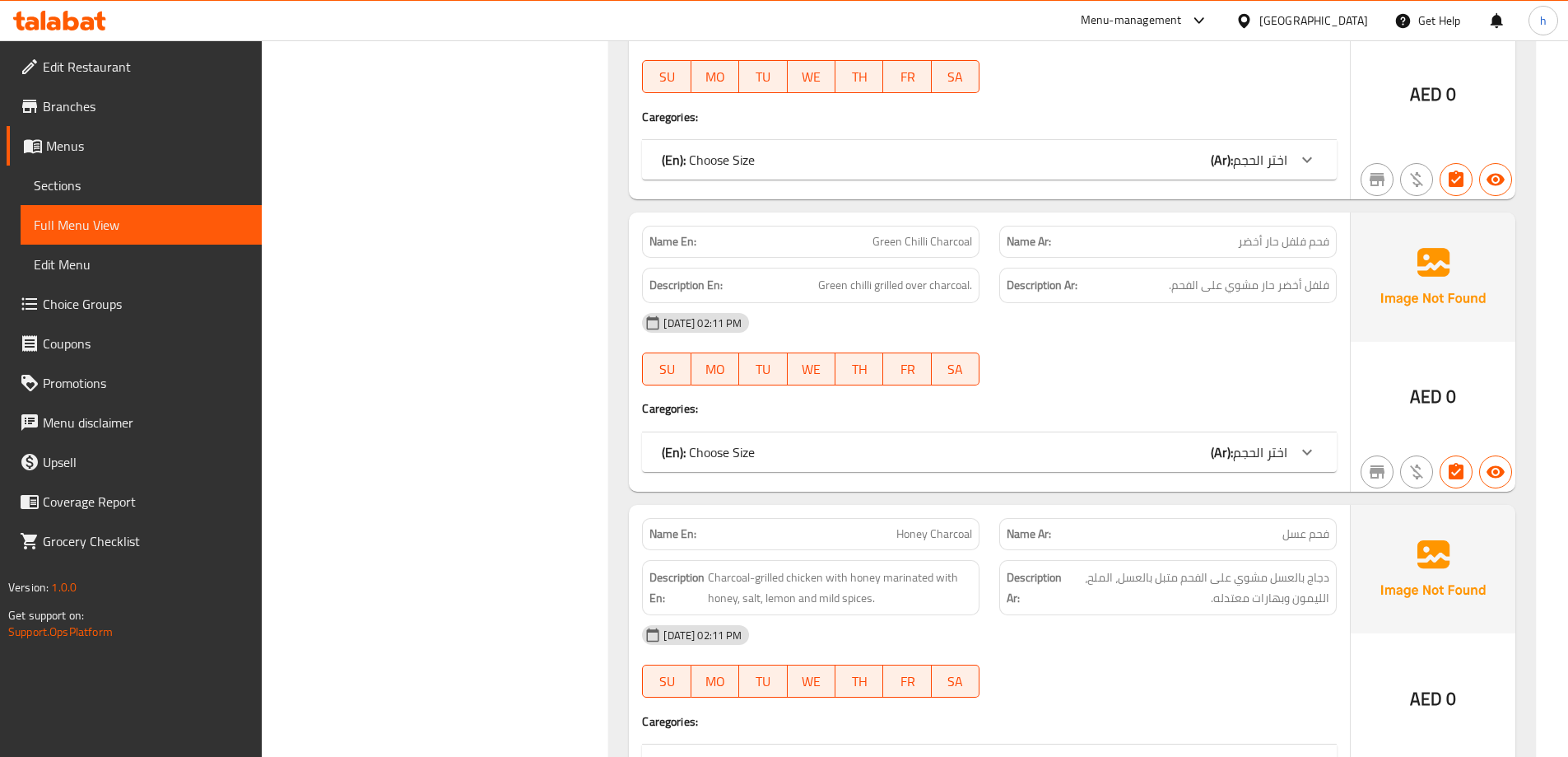
click at [1197, 325] on div "[DATE] 02:11 PM" at bounding box center [989, 323] width 714 height 40
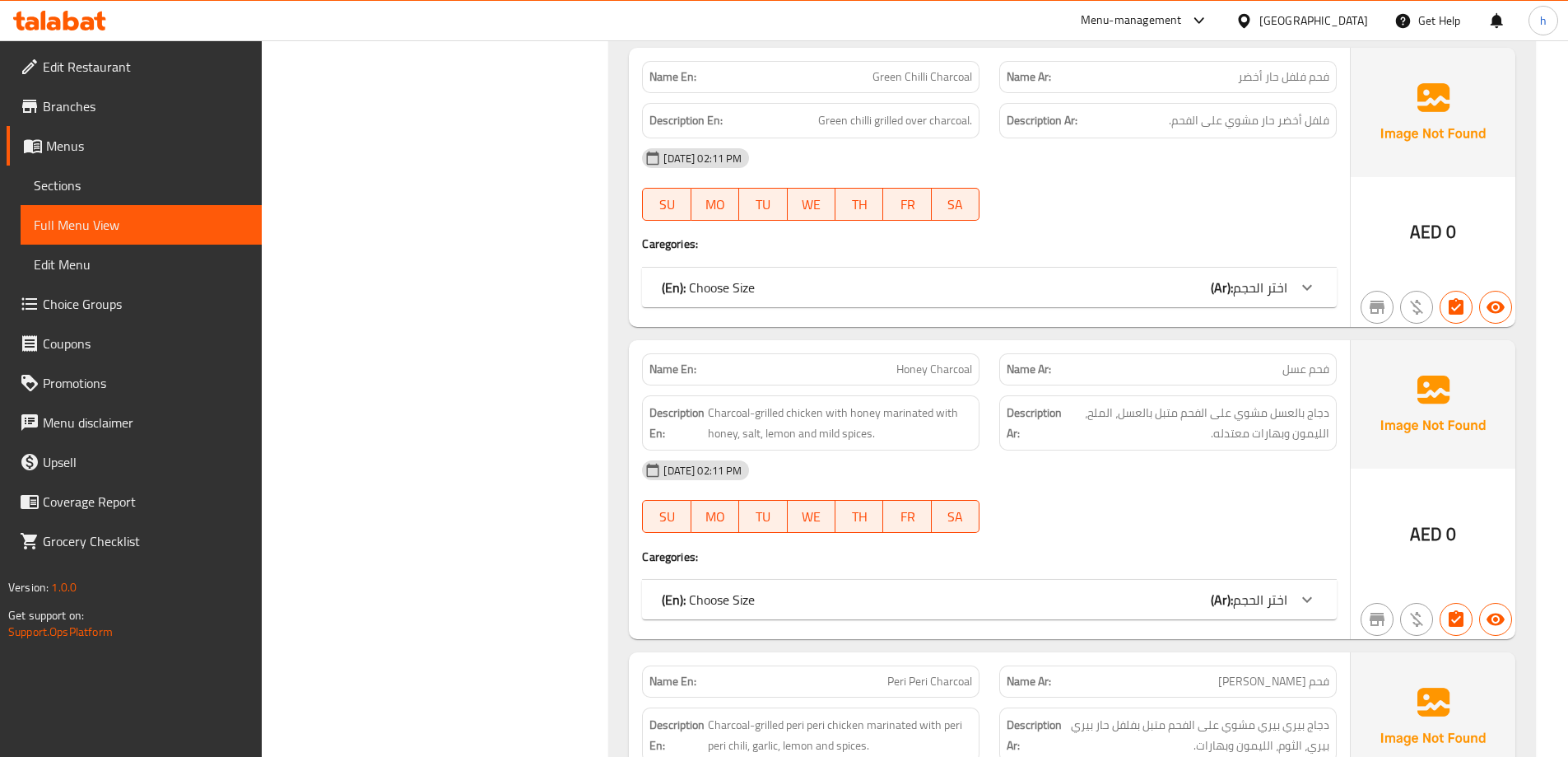
scroll to position [1190, 0]
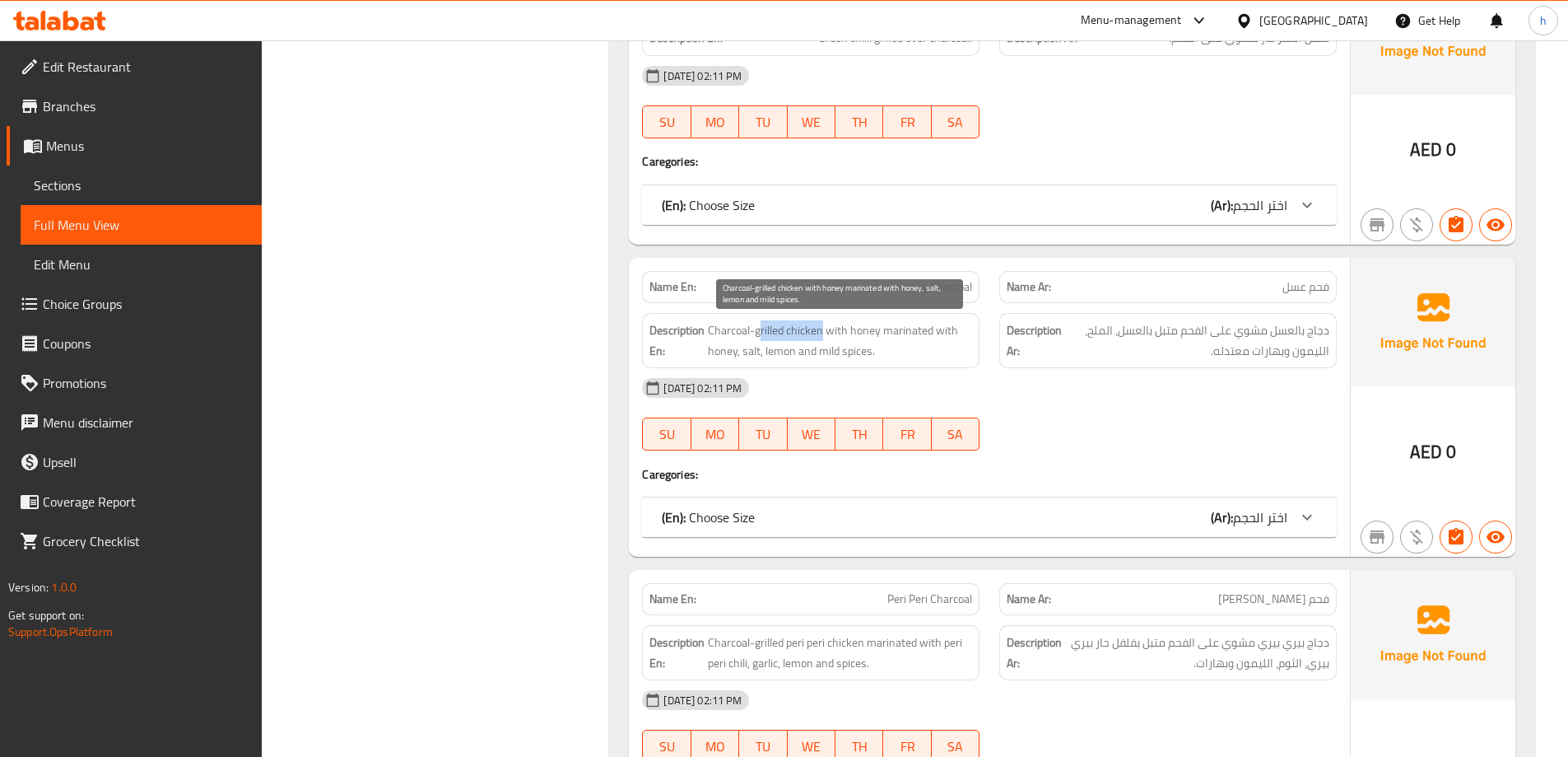
drag, startPoint x: 789, startPoint y: 333, endPoint x: 823, endPoint y: 333, distance: 34.0
click at [823, 333] on span "Charcoal-grilled chicken with honey marinated with honey, salt, lemon and mild …" at bounding box center [841, 340] width 264 height 41
click at [837, 348] on span "Charcoal-grilled chicken with honey marinated with honey, salt, lemon and mild …" at bounding box center [841, 340] width 264 height 41
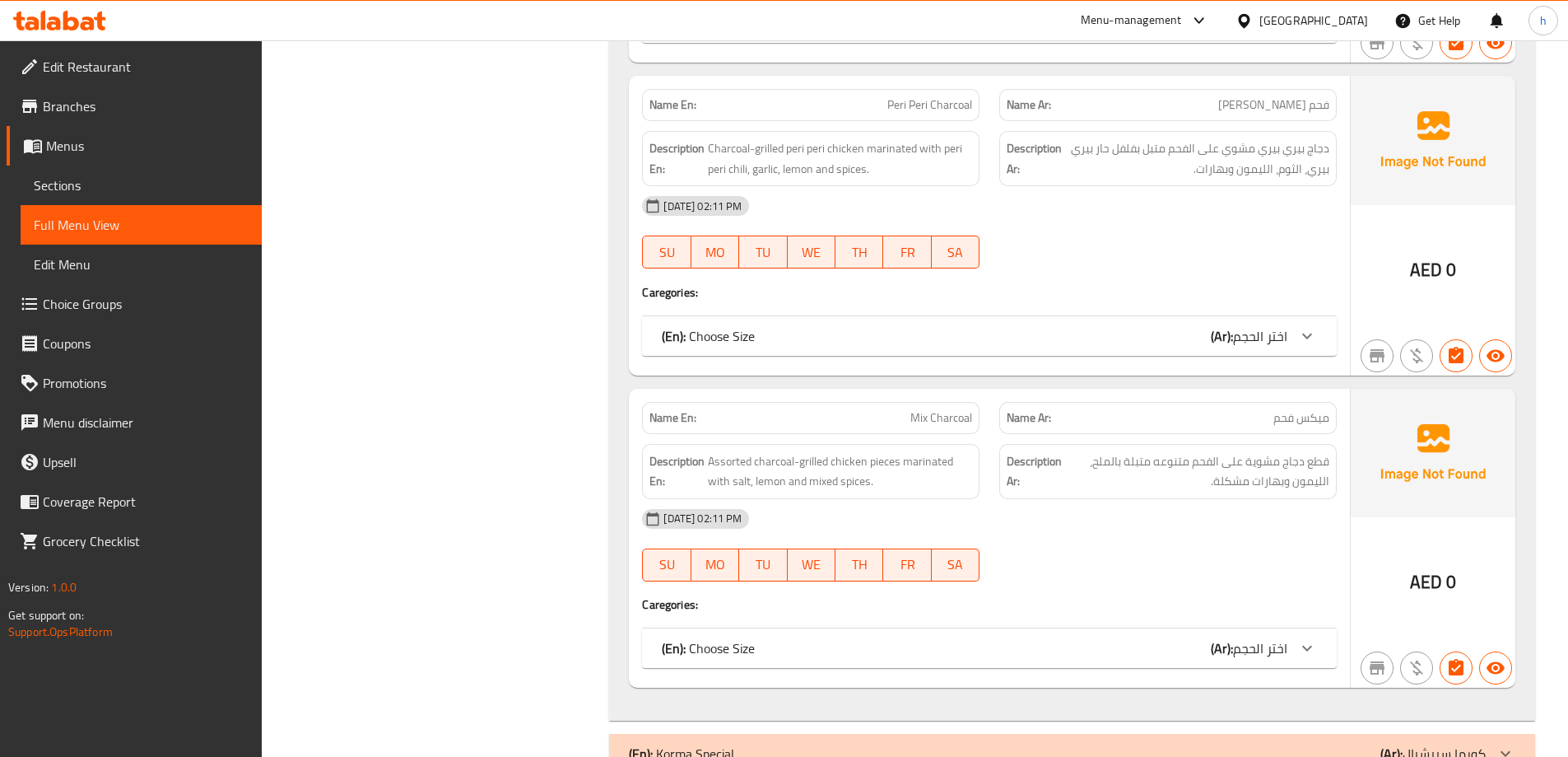
scroll to position [1734, 0]
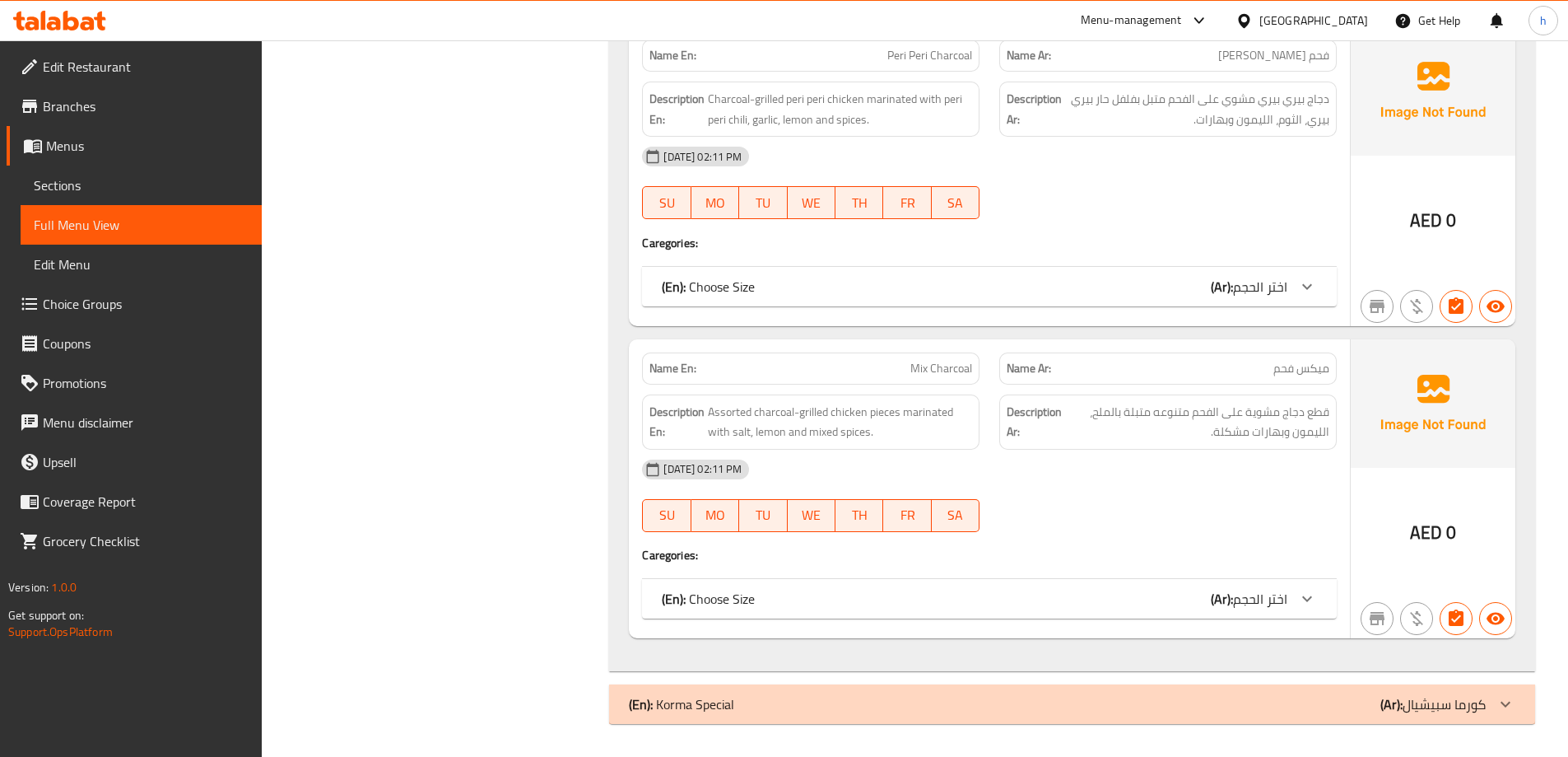
click at [1078, 712] on div "(En): Korma Special (Ar): كورما سبيشيال" at bounding box center [1058, 704] width 857 height 20
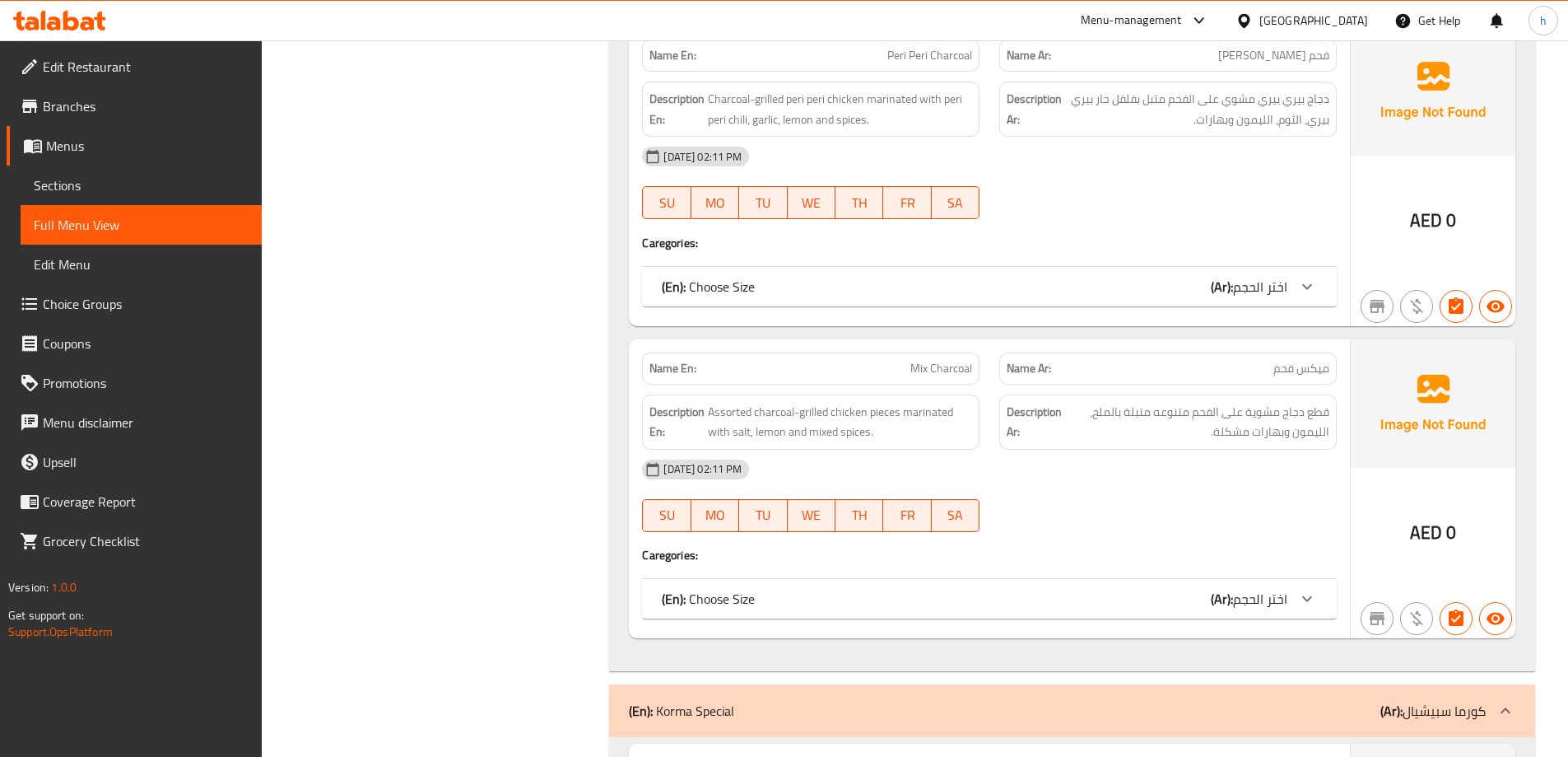
scroll to position [2311, 0]
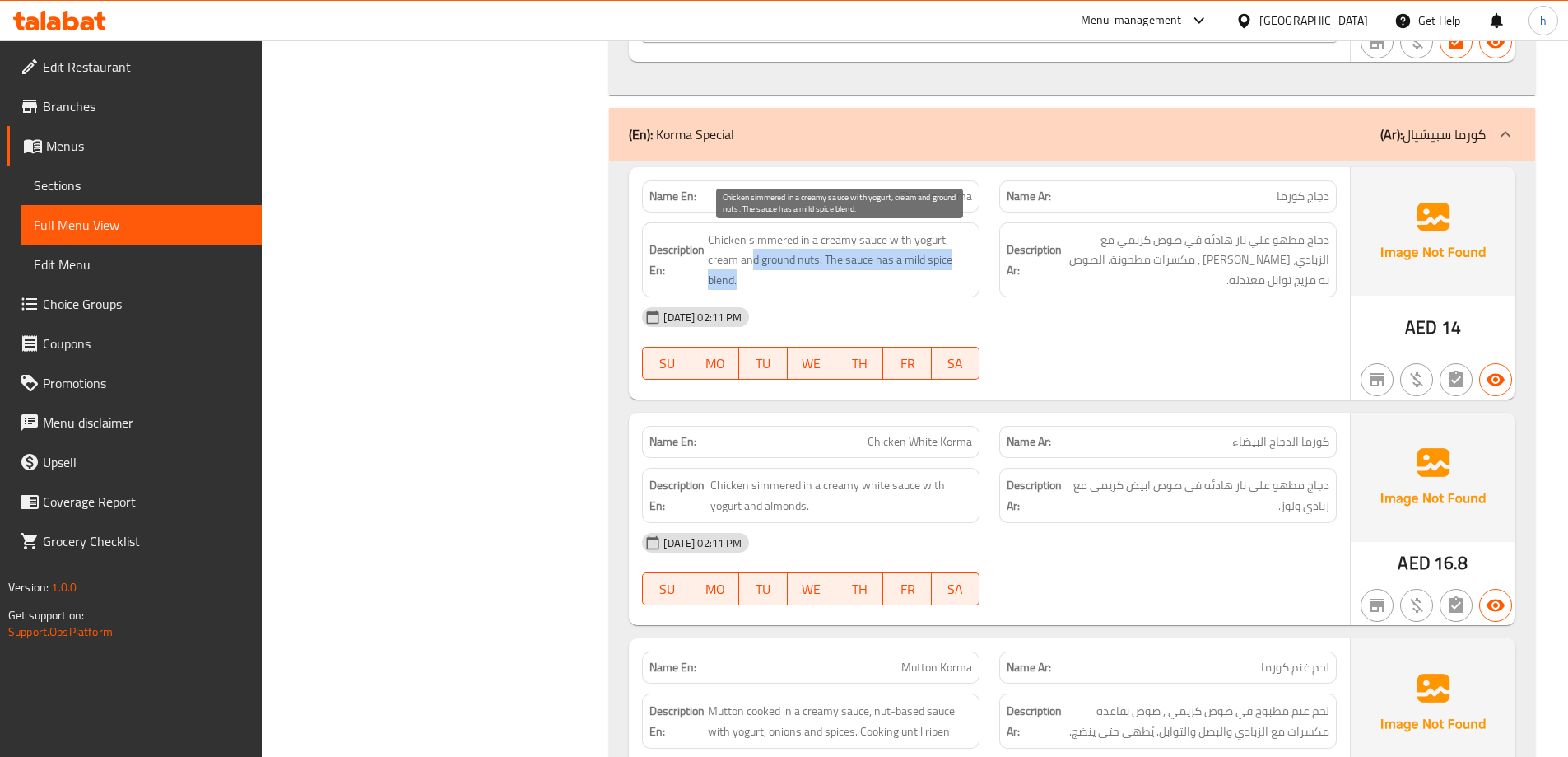
drag, startPoint x: 754, startPoint y: 264, endPoint x: 806, endPoint y: 273, distance: 52.8
click at [806, 273] on span "Chicken simmered in a creamy sauce with yogurt, cream and ground nuts. The sauc…" at bounding box center [841, 260] width 264 height 61
click at [809, 262] on span "Chicken simmered in a creamy sauce with yogurt, cream and ground nuts. The sauc…" at bounding box center [841, 260] width 264 height 61
drag, startPoint x: 828, startPoint y: 262, endPoint x: 882, endPoint y: 268, distance: 54.3
click at [882, 268] on span "Chicken simmered in a creamy sauce with yogurt, cream and ground nuts. The sauc…" at bounding box center [841, 260] width 264 height 61
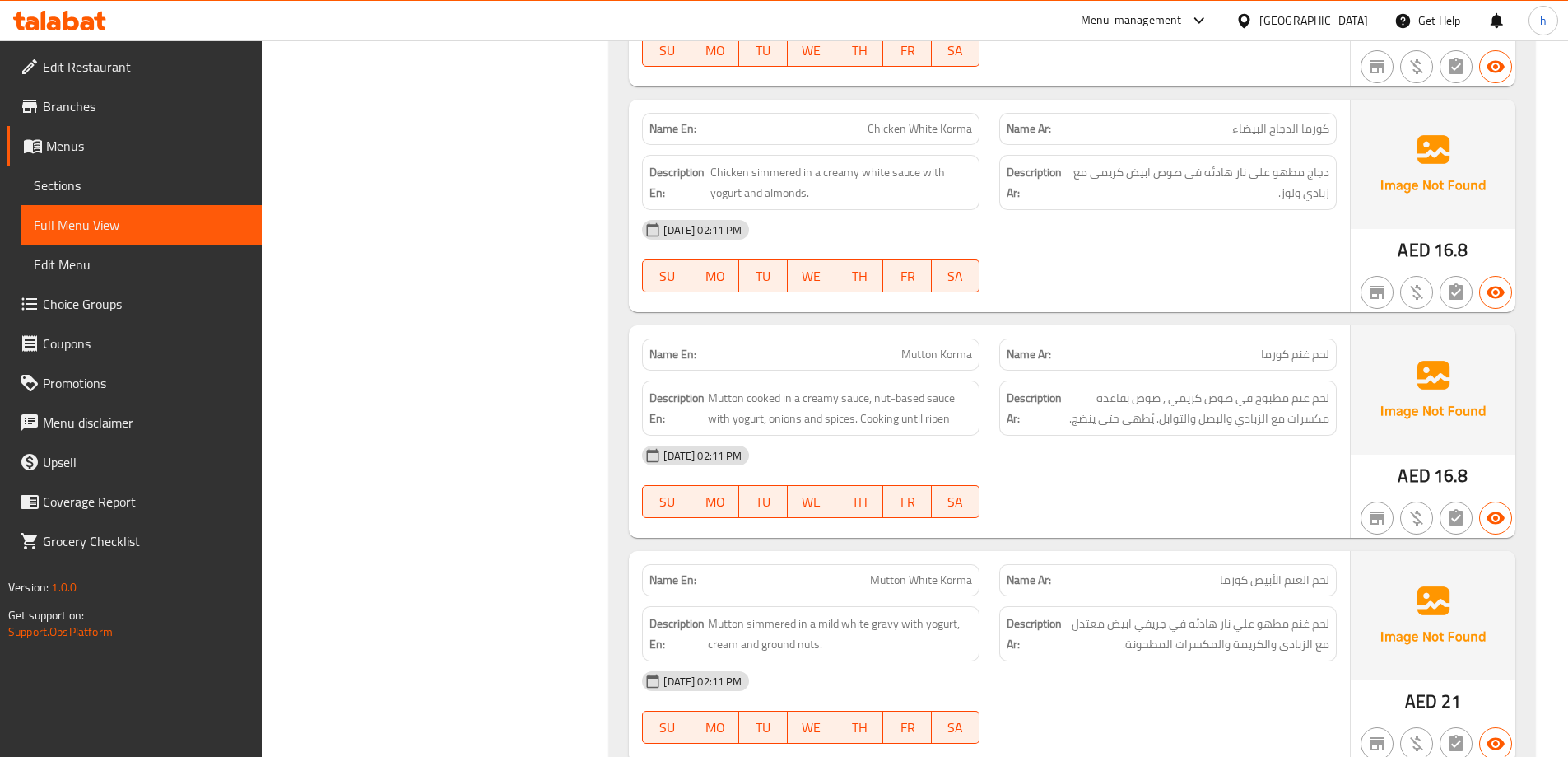
scroll to position [2640, 0]
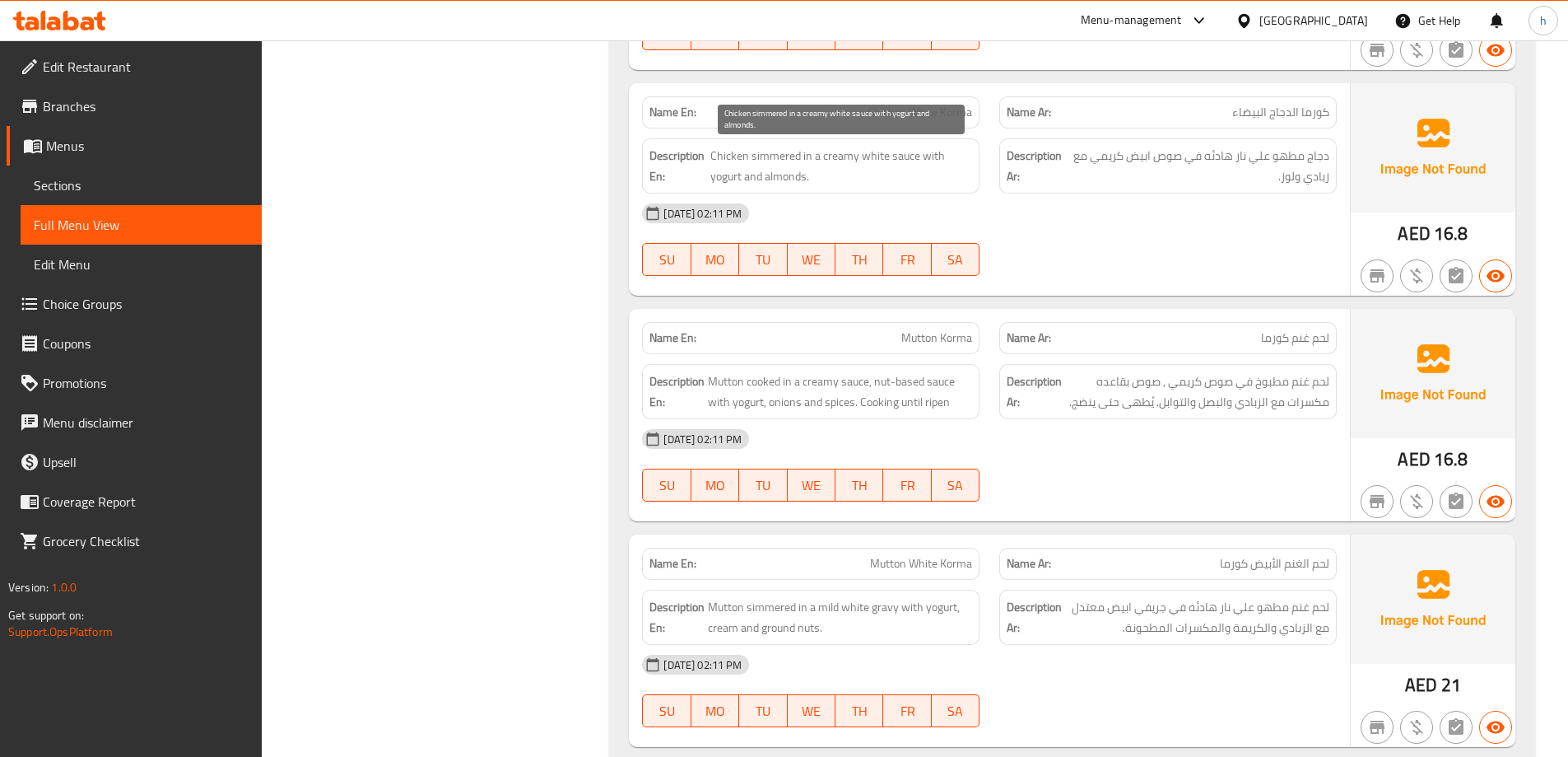
click at [850, 159] on span "Chicken simmered in a creamy white sauce with yogurt and almonds." at bounding box center [842, 165] width 262 height 41
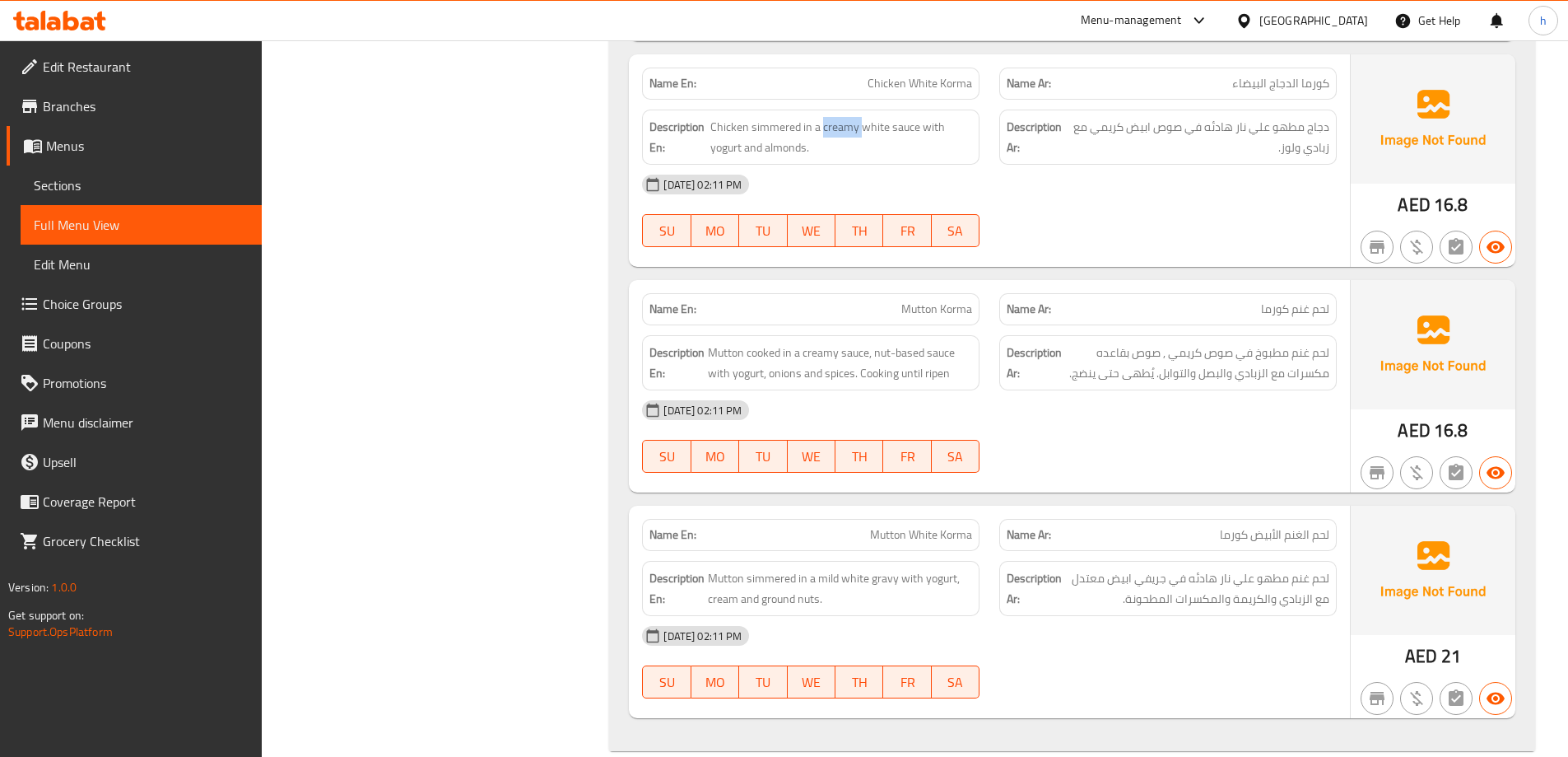
scroll to position [2696, 0]
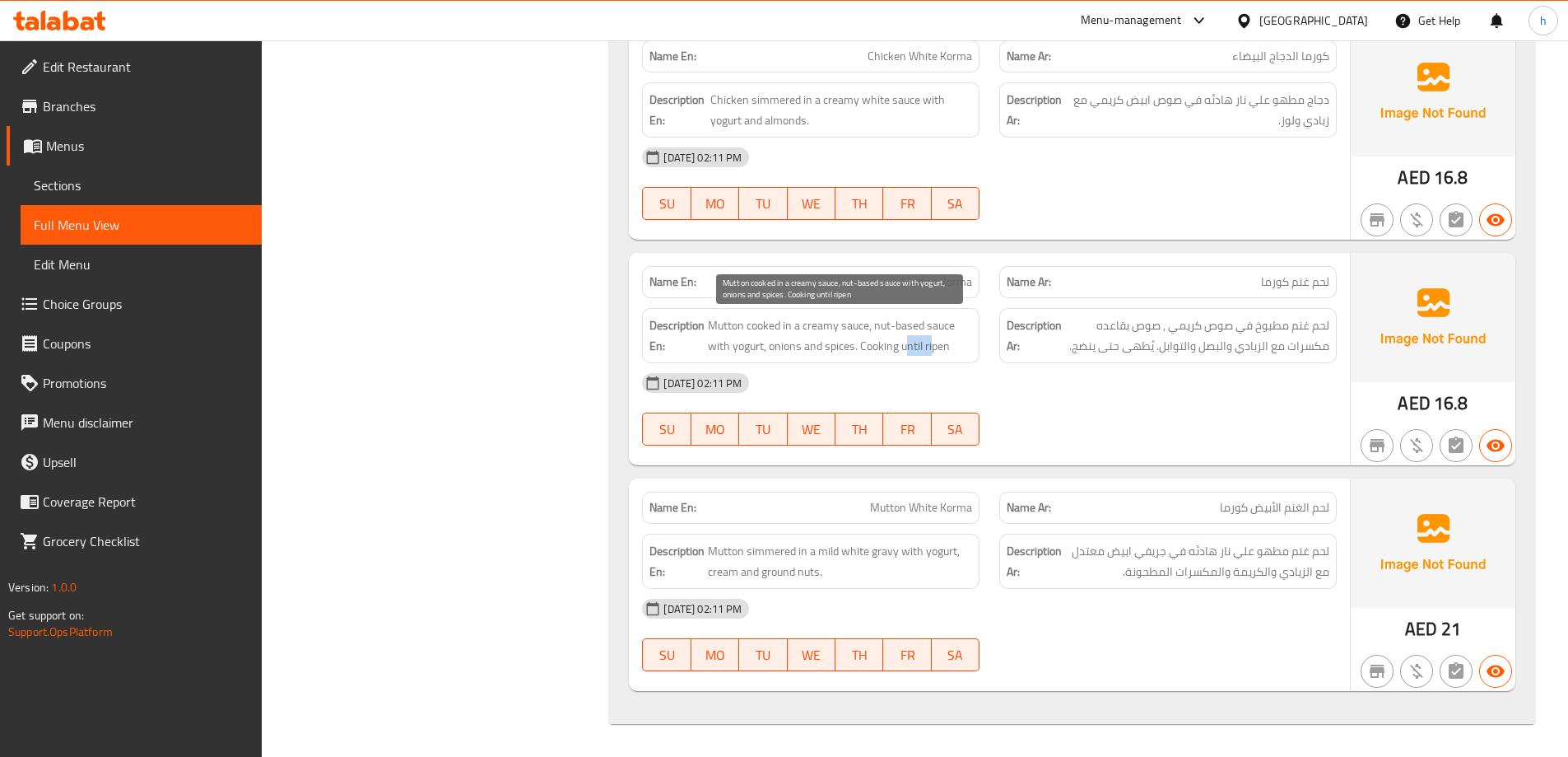
drag, startPoint x: 908, startPoint y: 349, endPoint x: 931, endPoint y: 349, distance: 23.0
click at [931, 349] on span "Mutton cooked in a creamy sauce, nut-based sauce with yogurt, onions and spices…" at bounding box center [841, 335] width 264 height 41
click at [944, 346] on span "Mutton cooked in a creamy sauce, nut-based sauce with yogurt, onions and spices…" at bounding box center [841, 335] width 264 height 41
drag, startPoint x: 1311, startPoint y: 513, endPoint x: 1264, endPoint y: 511, distance: 47.0
click at [1264, 511] on span "لحم الغنم الأبيض كورما" at bounding box center [1275, 508] width 109 height 17
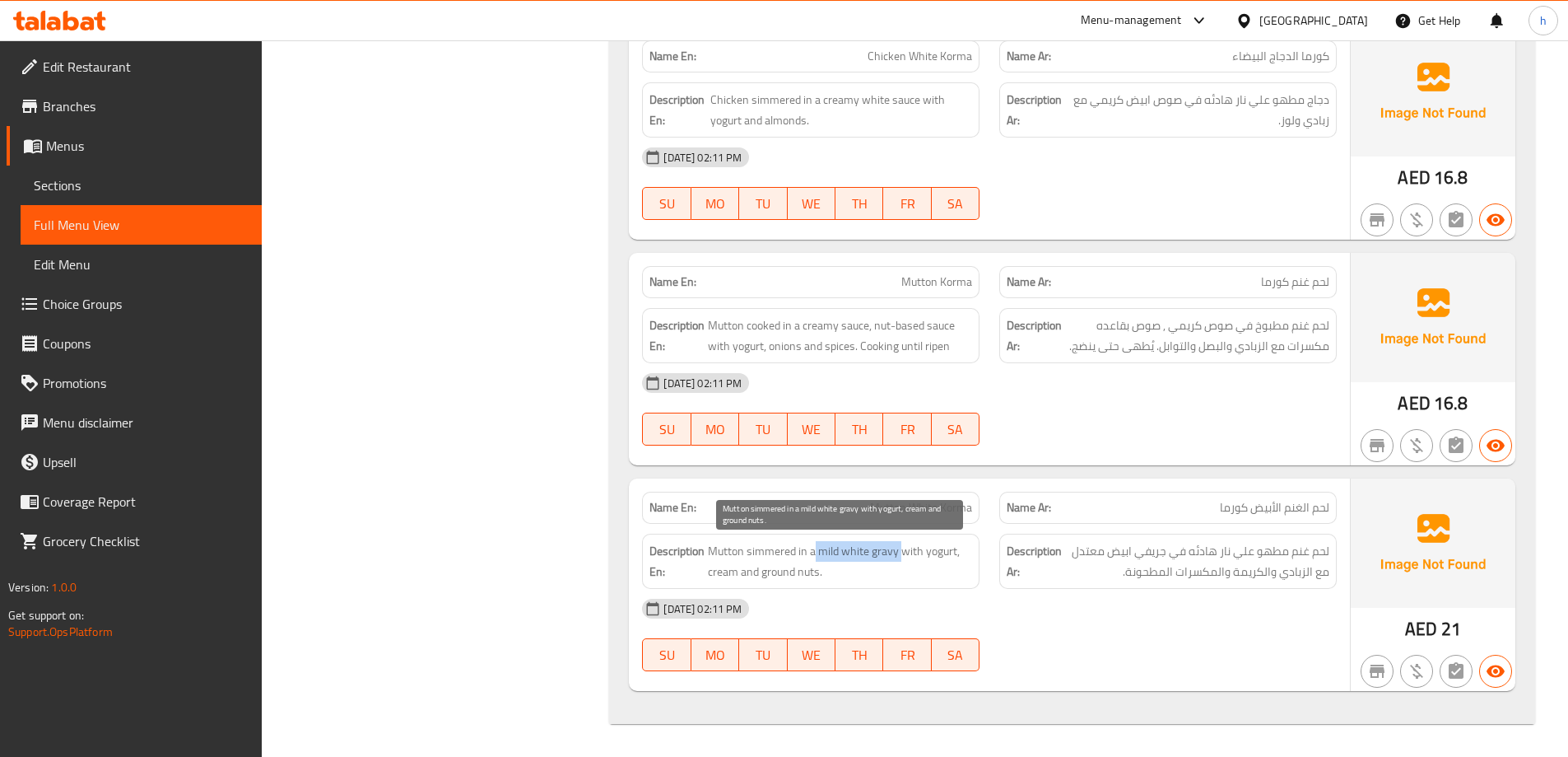
drag, startPoint x: 814, startPoint y: 555, endPoint x: 902, endPoint y: 561, distance: 88.2
click at [902, 561] on span "Mutton simmered in a mild white gravy with yogurt, cream and ground nuts." at bounding box center [841, 561] width 264 height 41
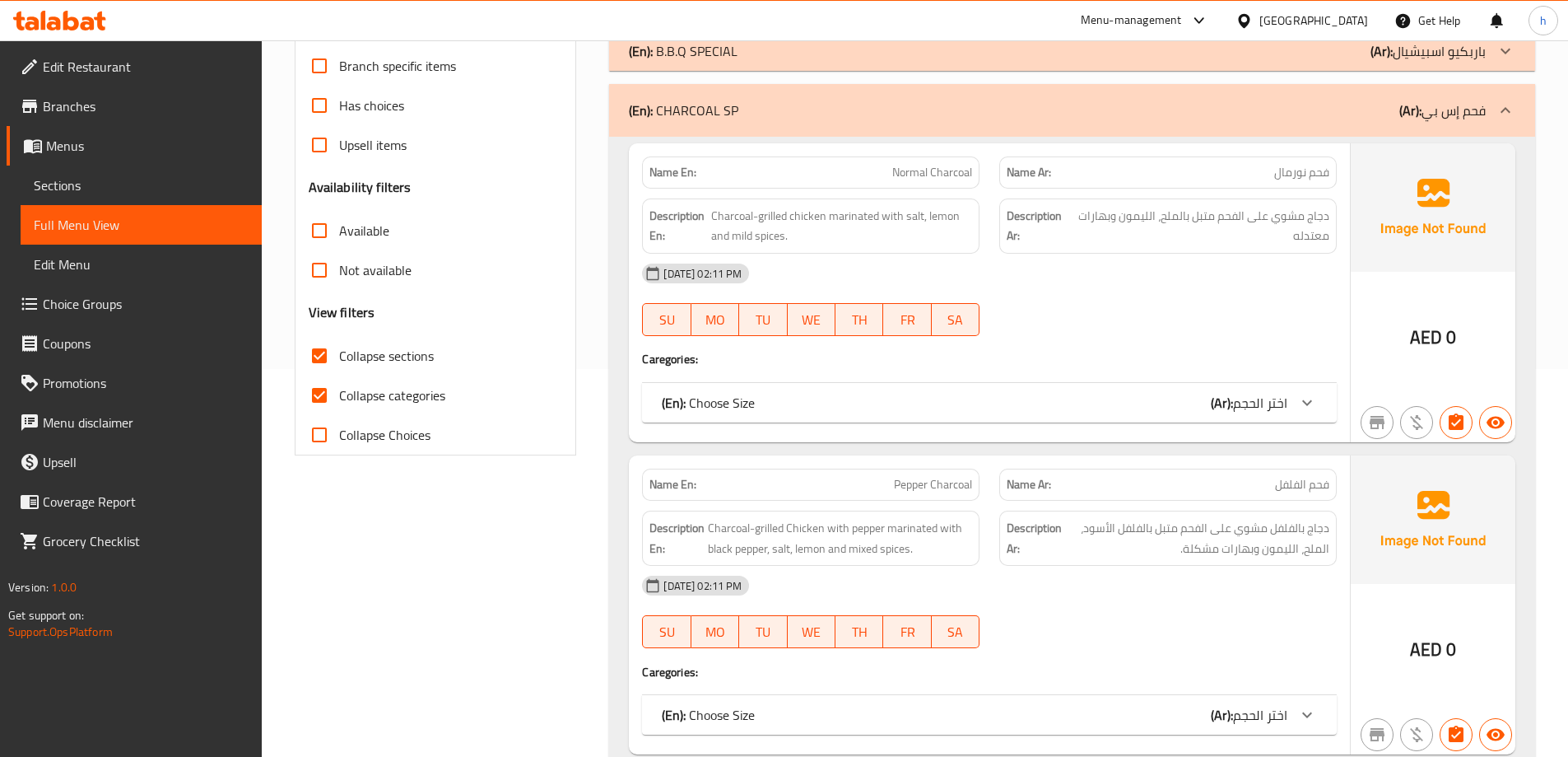
scroll to position [390, 0]
click at [384, 369] on label "Collapse sections" at bounding box center [367, 354] width 134 height 40
click at [340, 369] on input "Collapse sections" at bounding box center [320, 354] width 40 height 40
checkbox input "false"
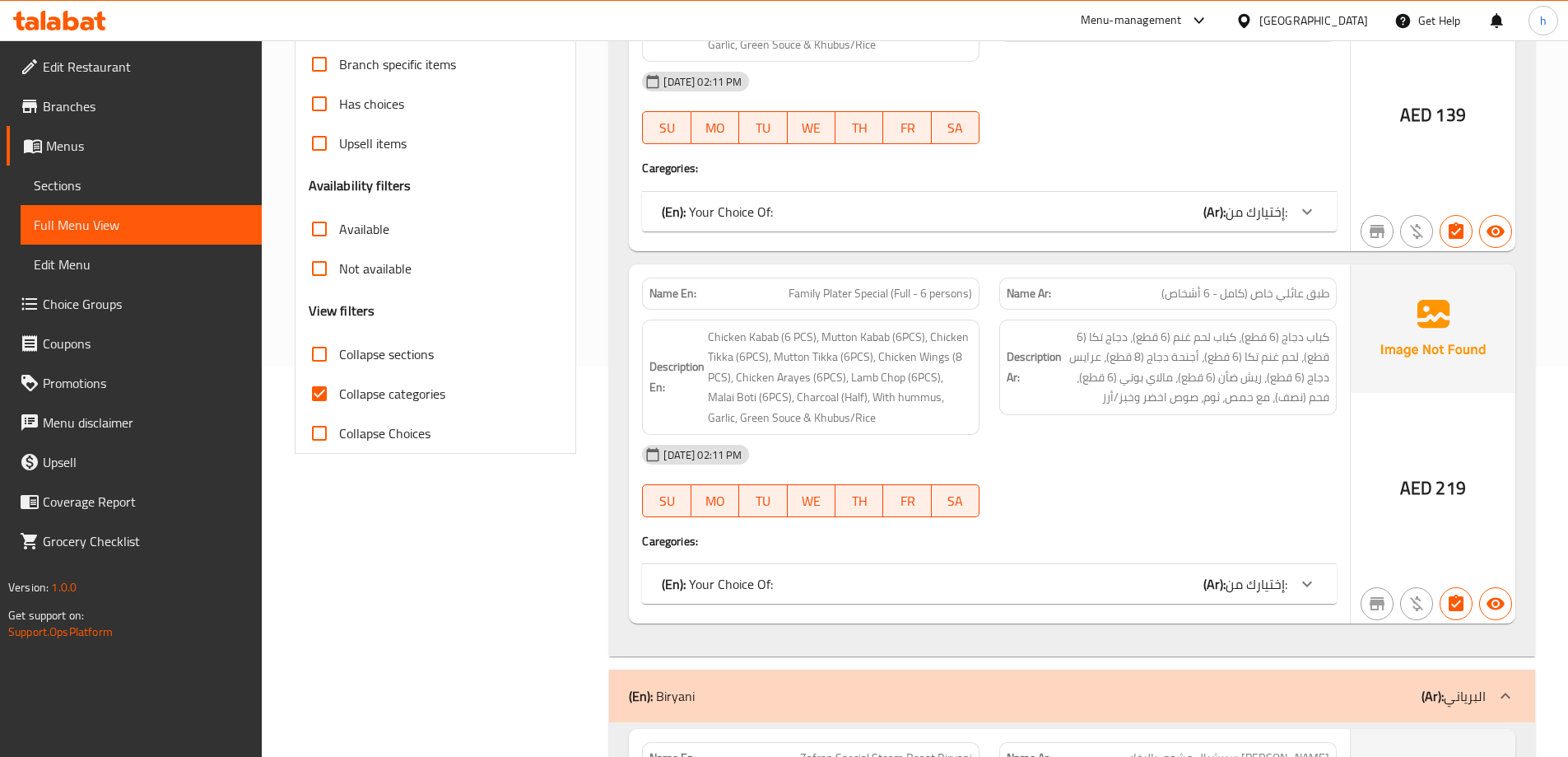
click at [375, 399] on span "Collapse categories" at bounding box center [392, 394] width 107 height 20
click at [340, 399] on input "Collapse categories" at bounding box center [320, 394] width 40 height 40
checkbox input "false"
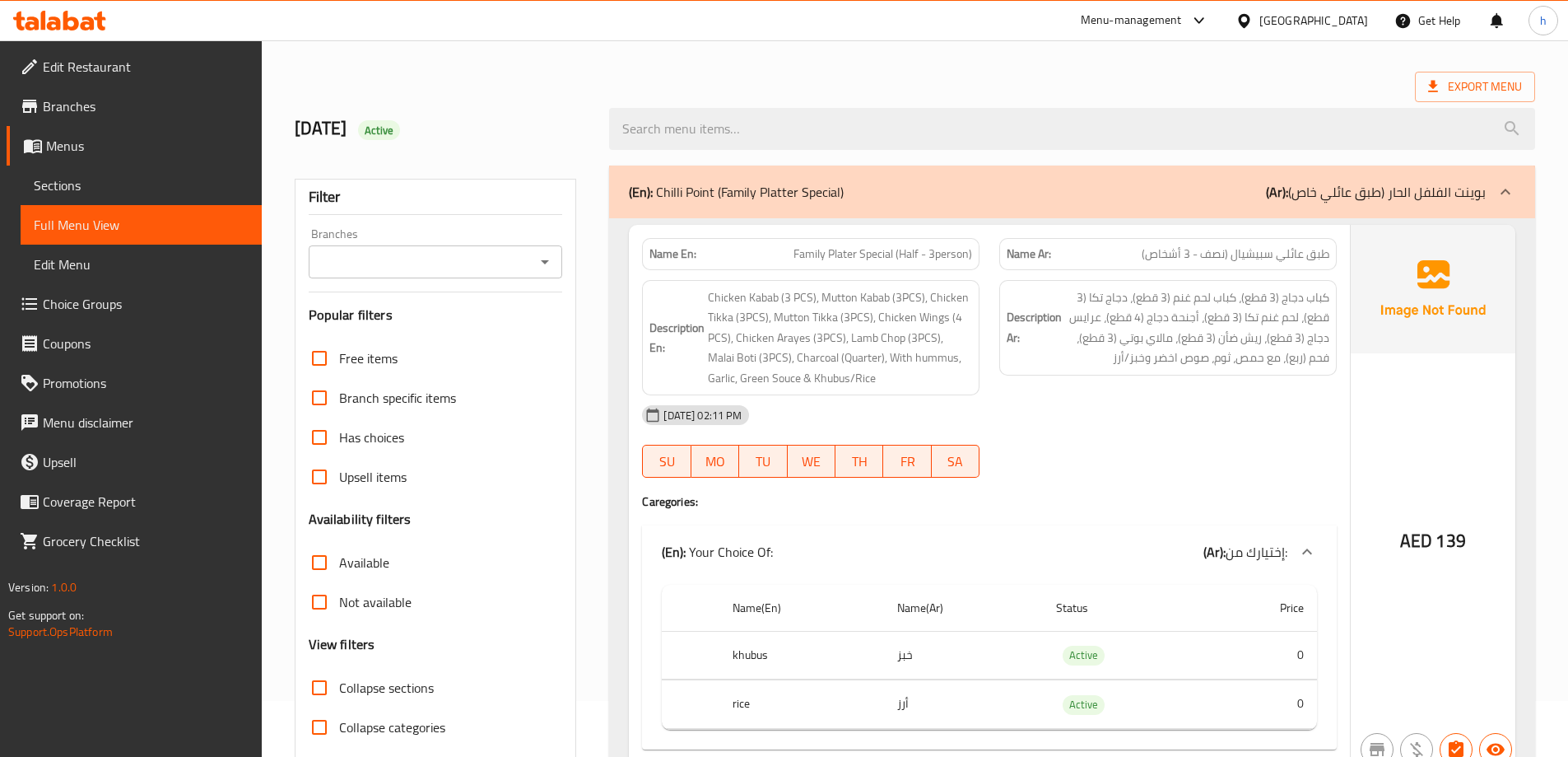
scroll to position [0, 0]
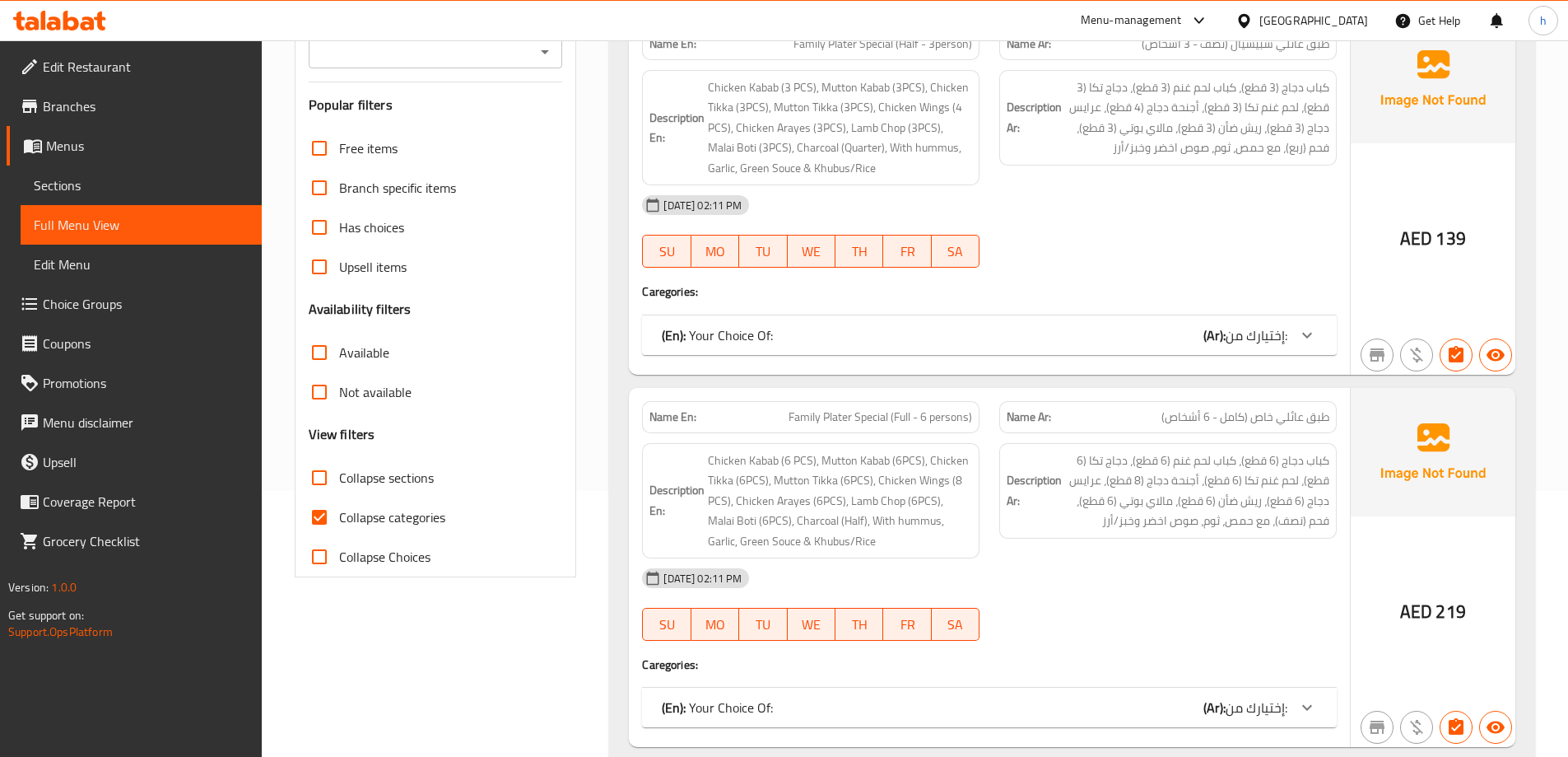
scroll to position [412, 0]
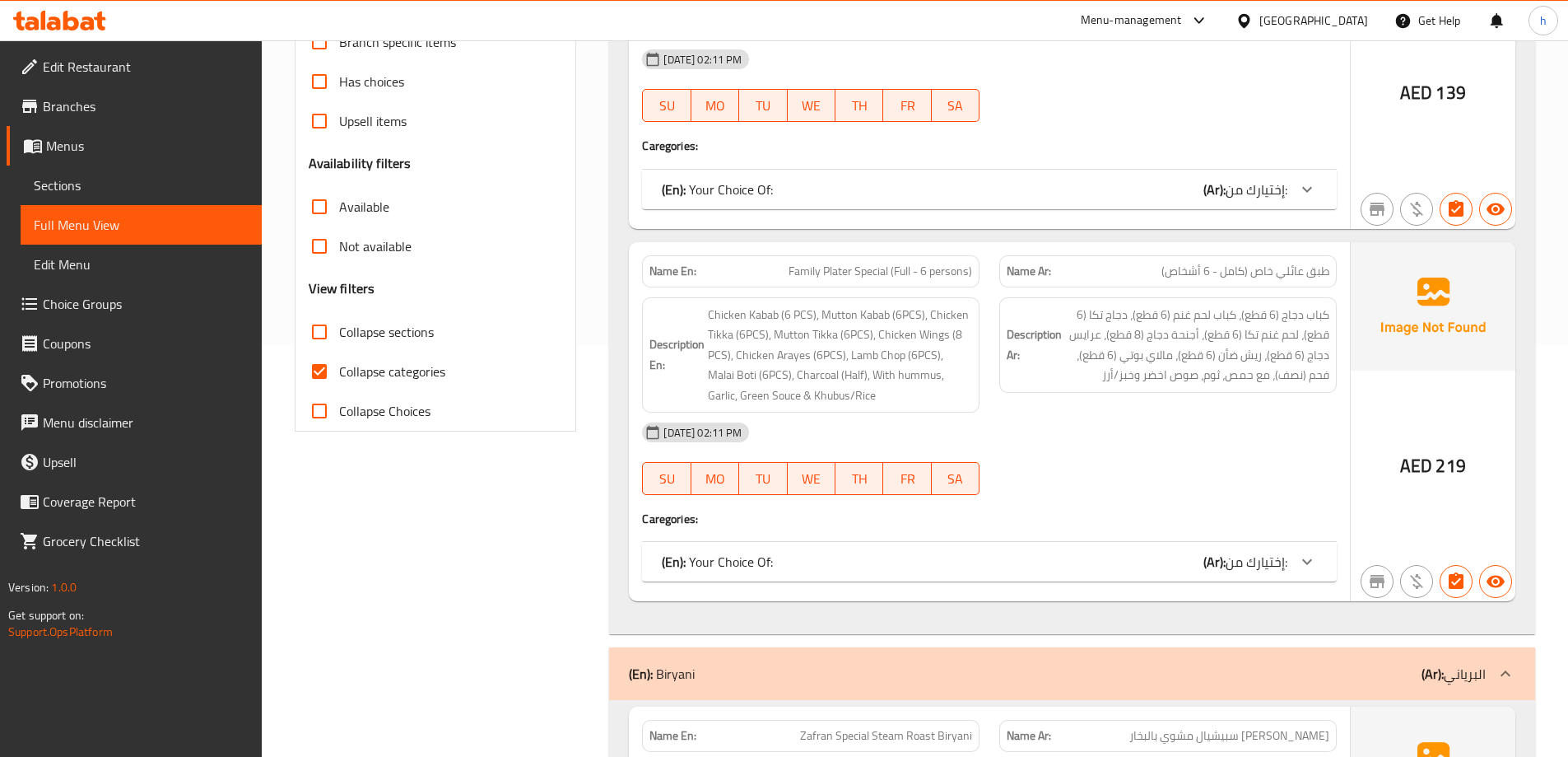
click at [410, 376] on span "Collapse categories" at bounding box center [392, 371] width 107 height 20
click at [340, 376] on input "Collapse categories" at bounding box center [320, 372] width 40 height 40
checkbox input "false"
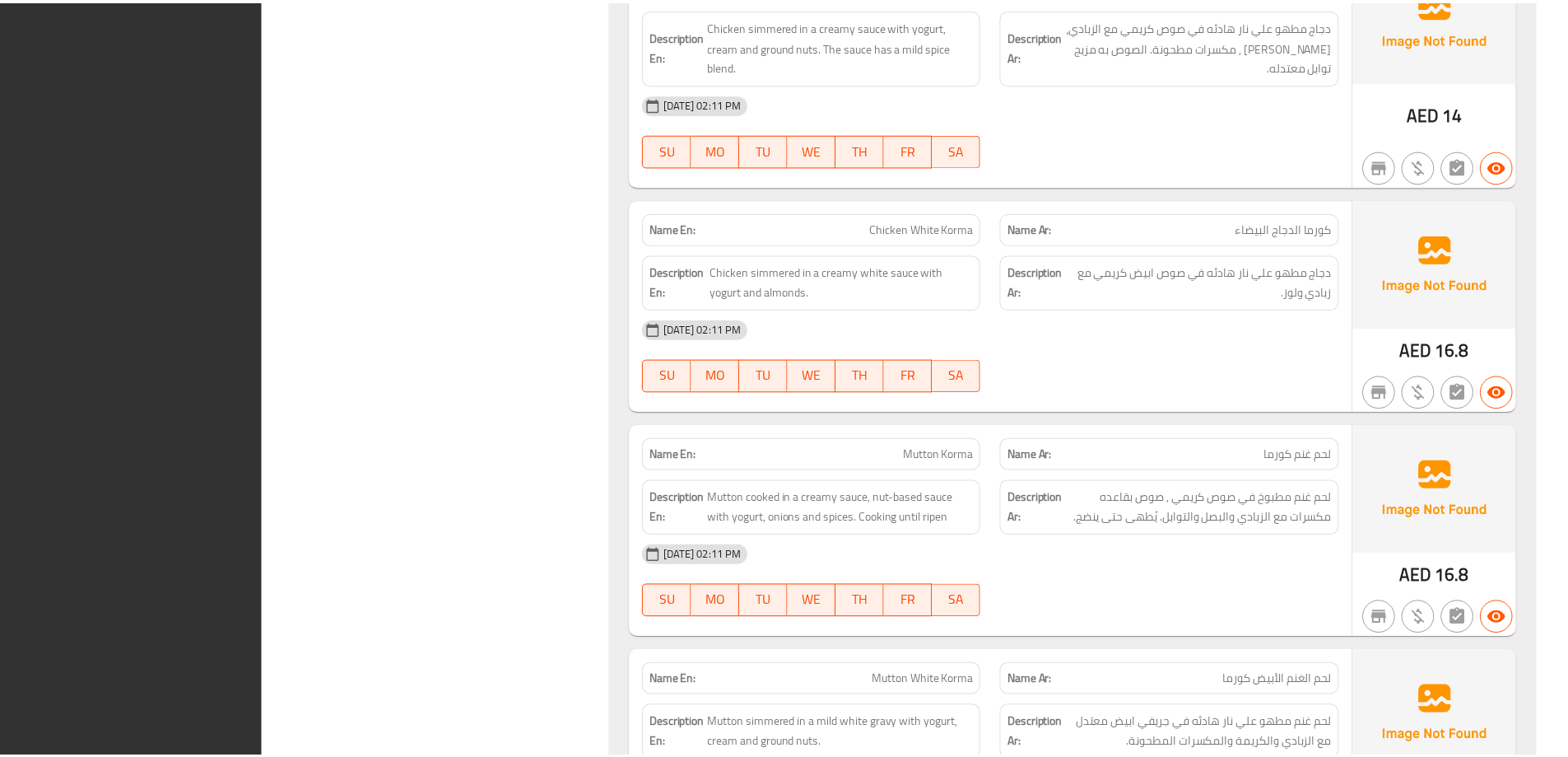
scroll to position [24342, 0]
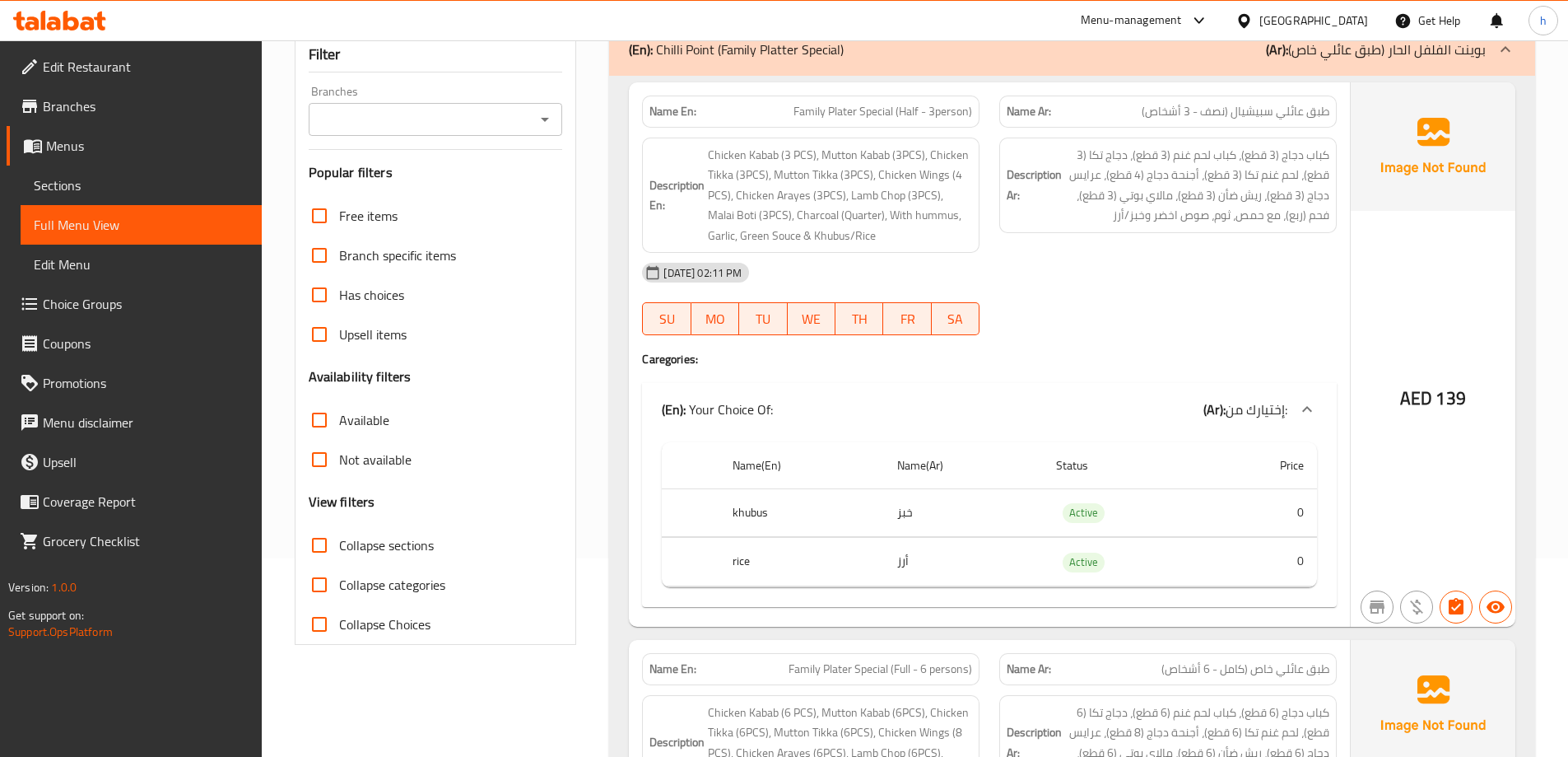
scroll to position [142, 0]
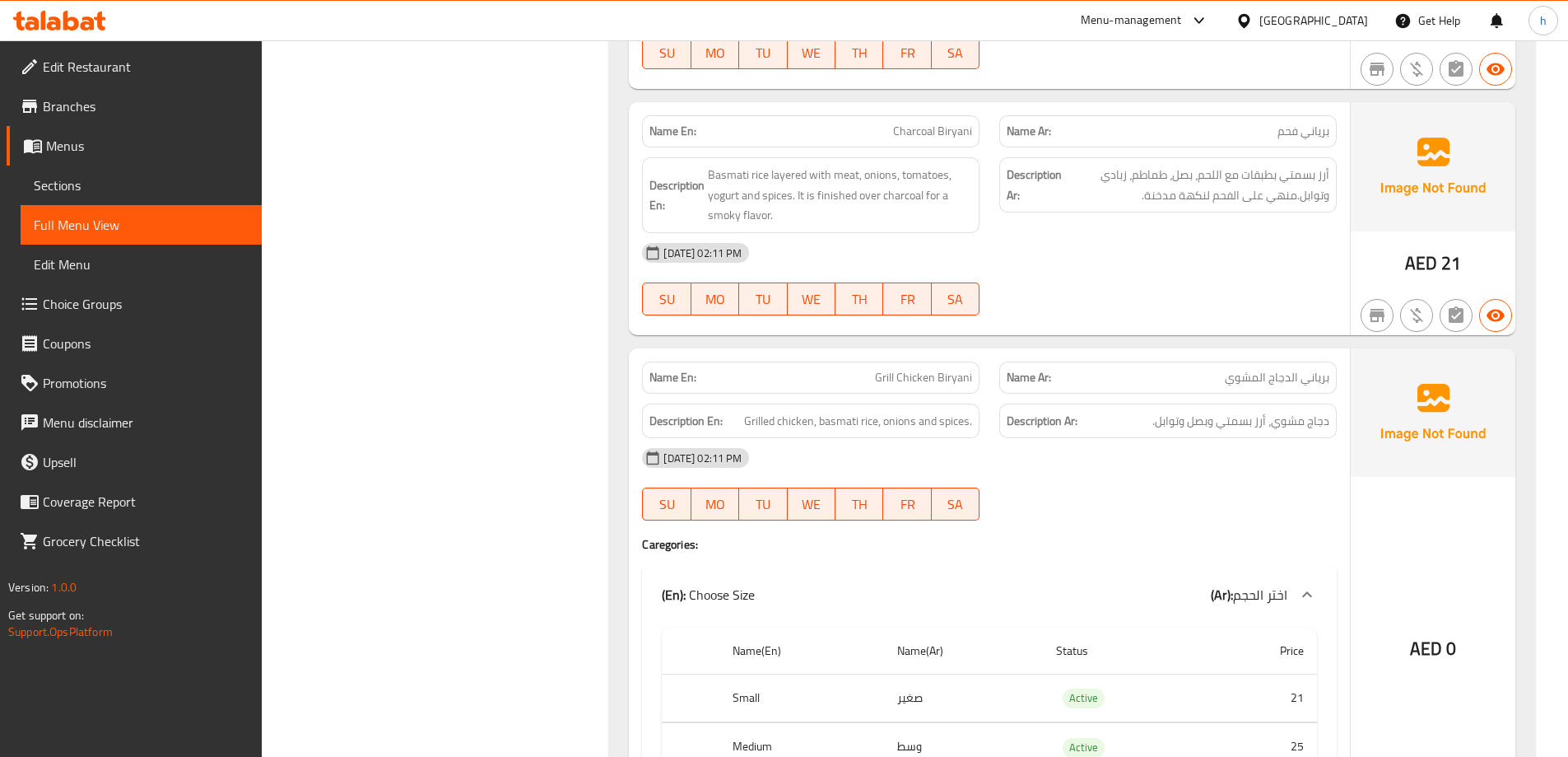
scroll to position [2860, 0]
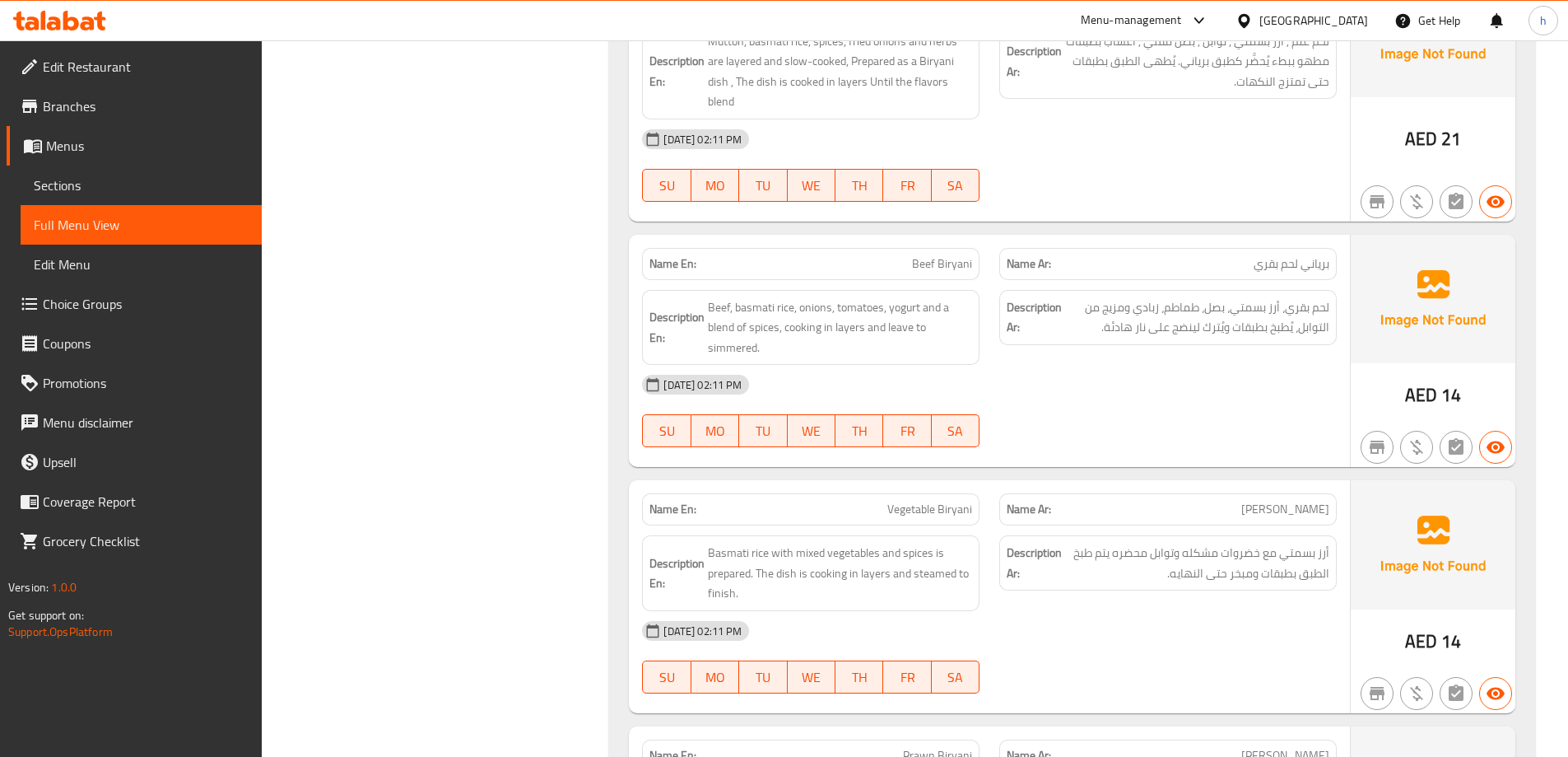
scroll to position [1954, 0]
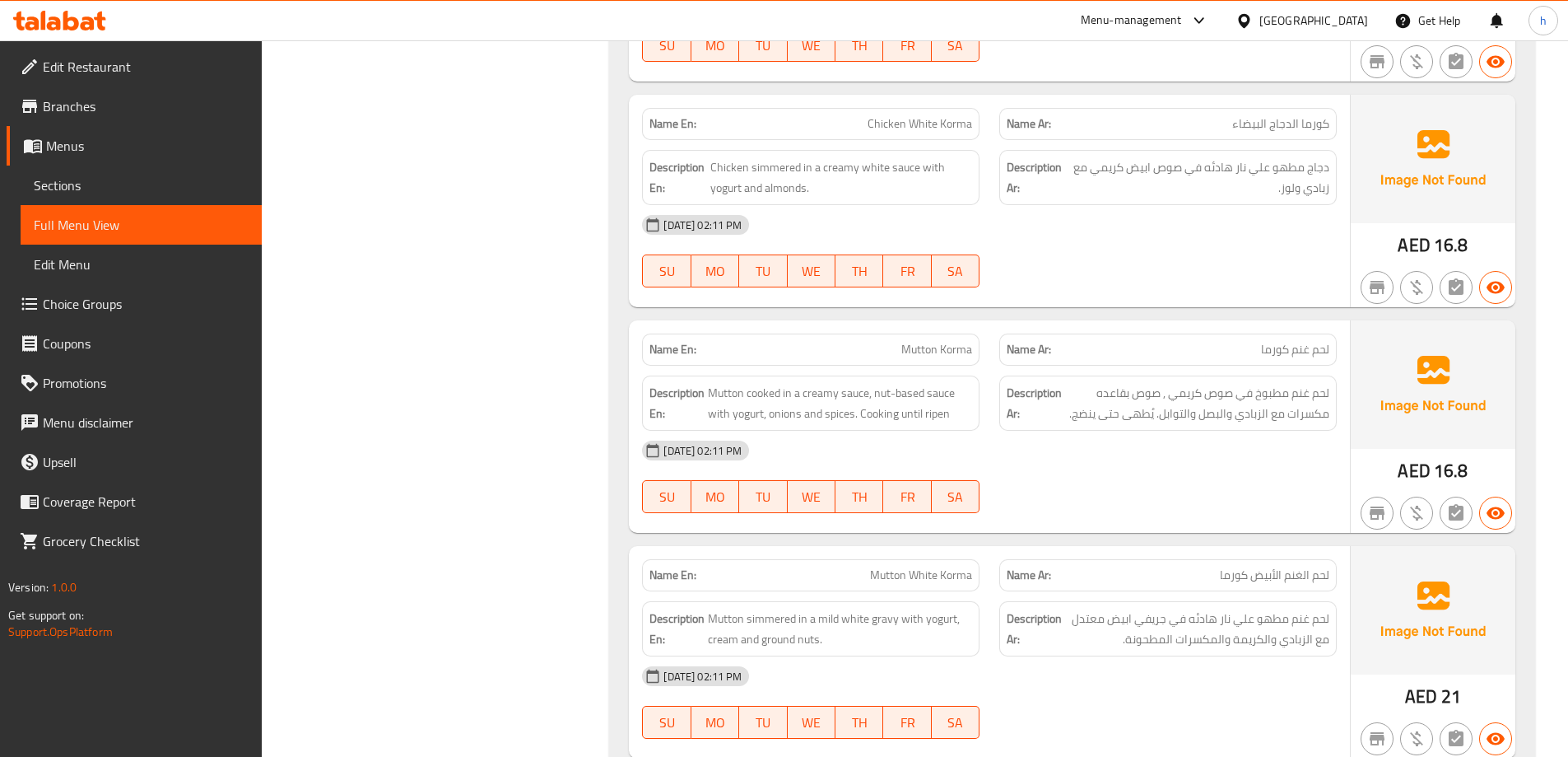
scroll to position [24383, 0]
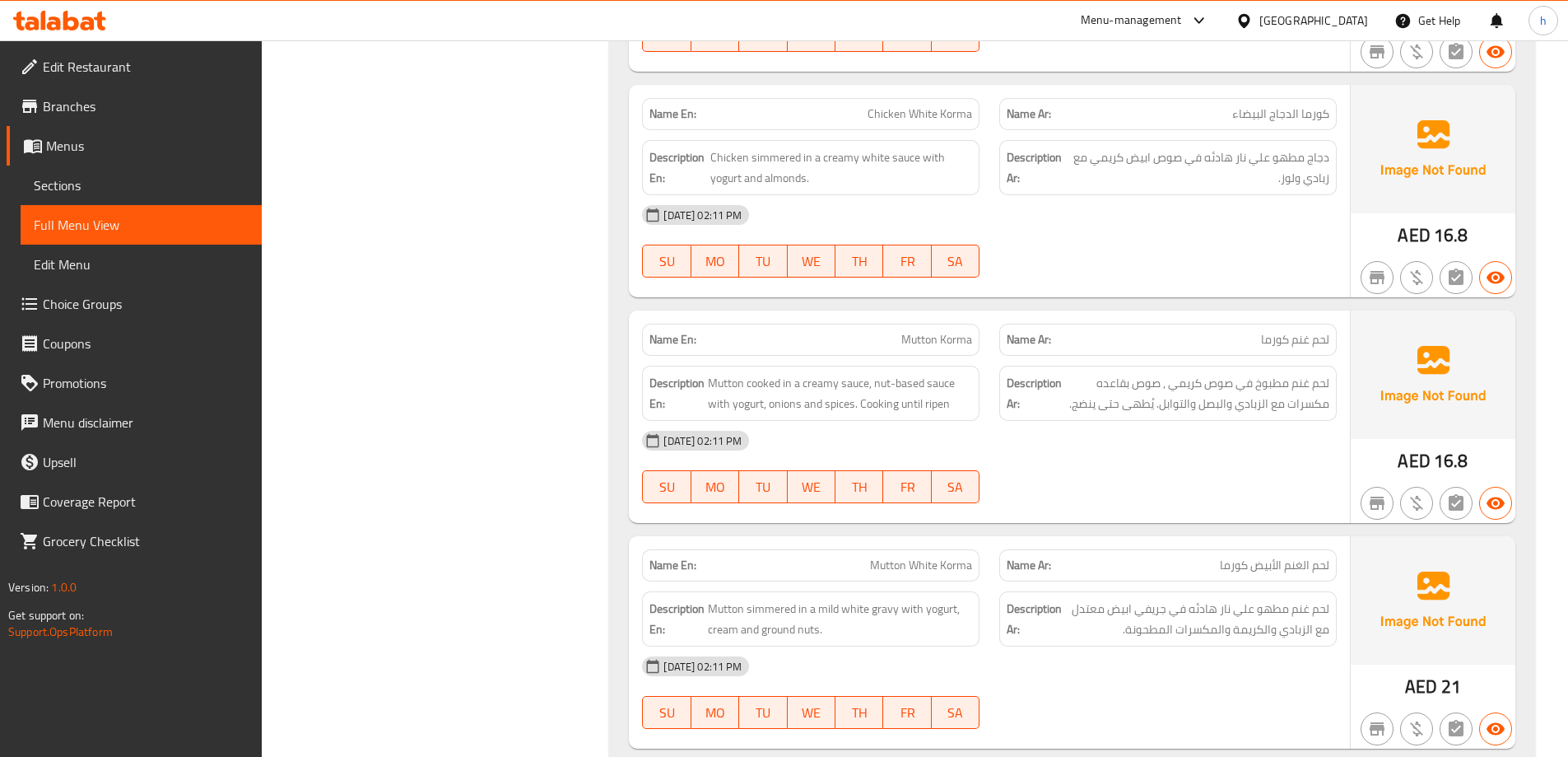
click at [78, 189] on span "Sections" at bounding box center [142, 185] width 215 height 20
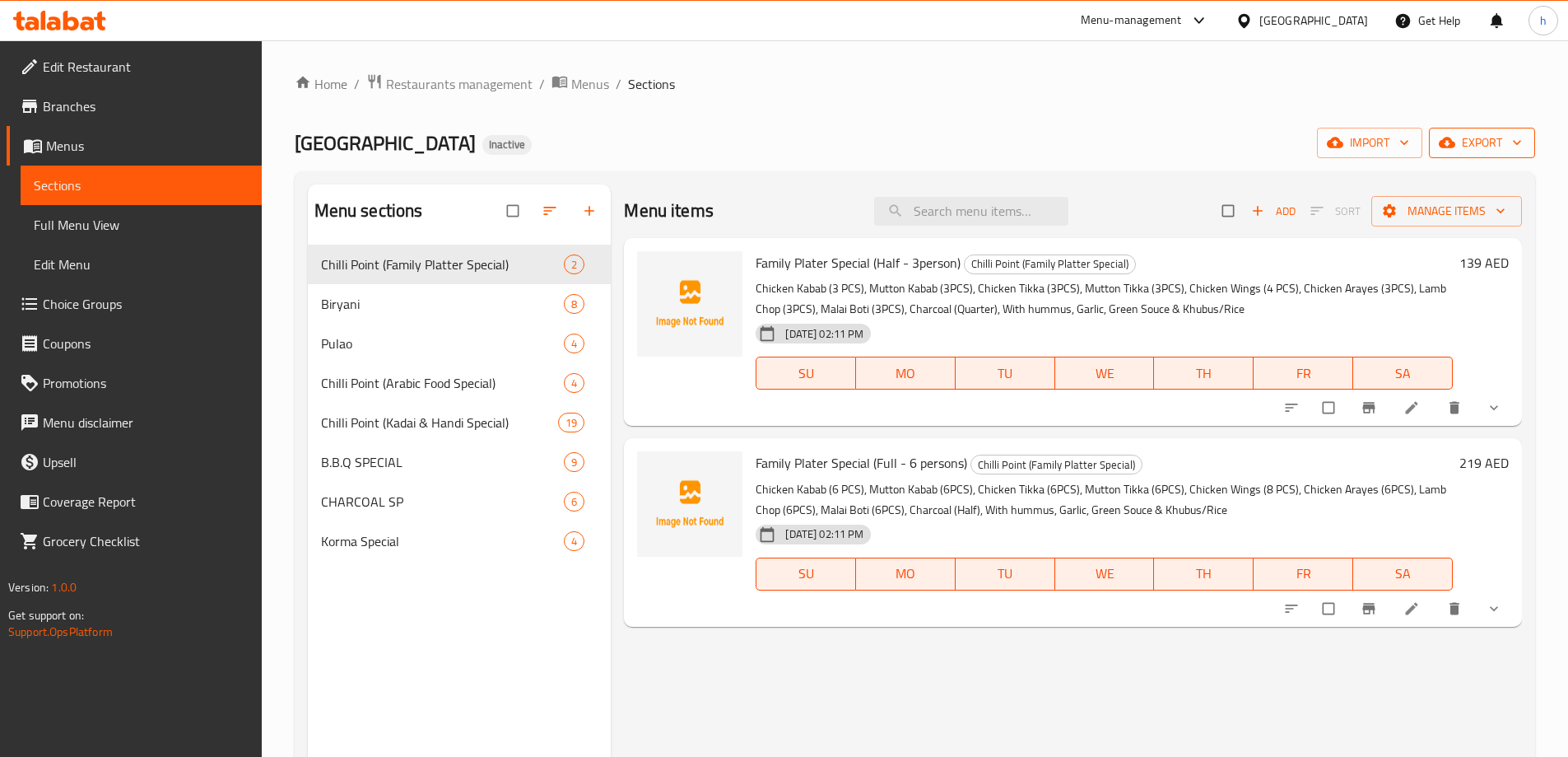
click at [1473, 146] on span "export" at bounding box center [1482, 143] width 80 height 21
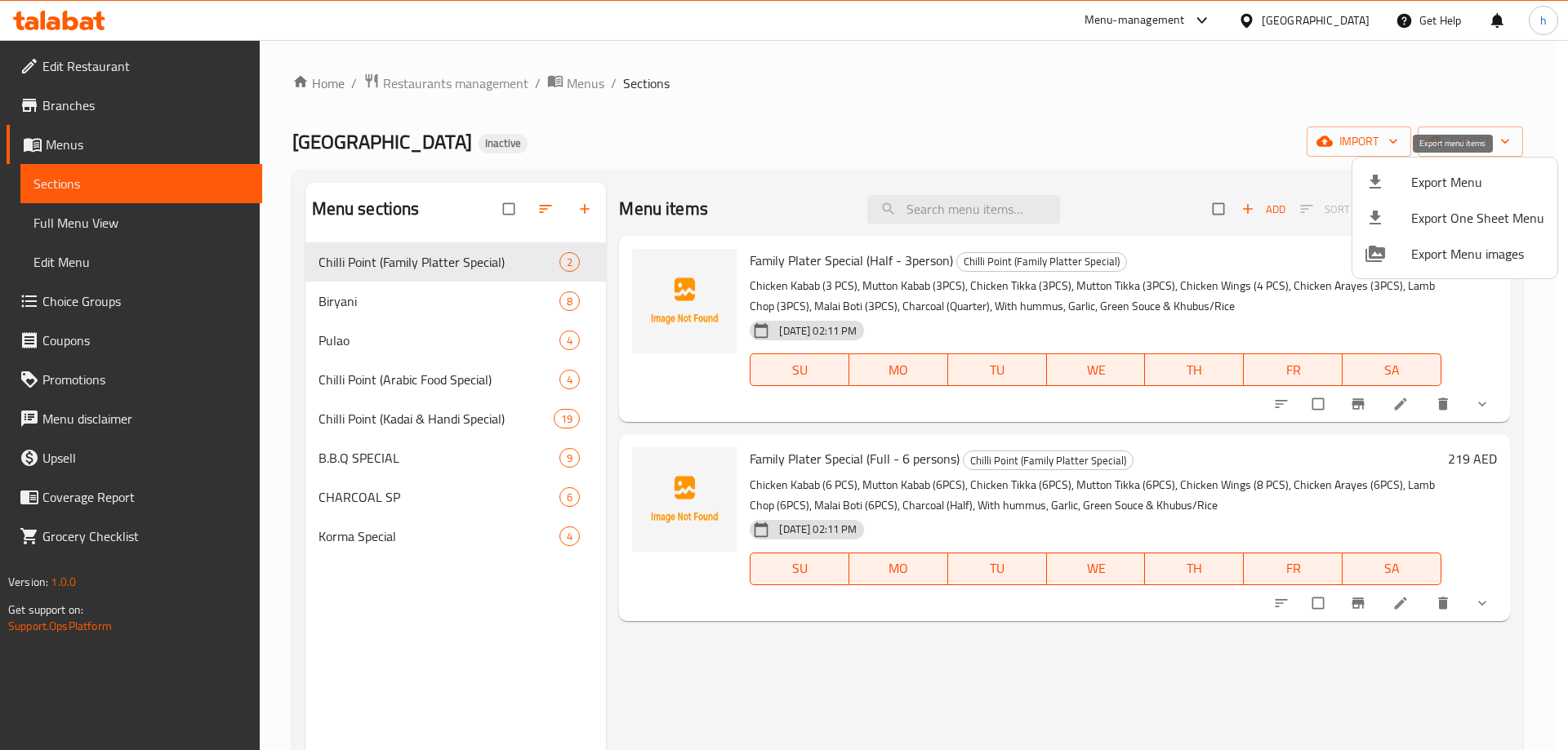
click at [1454, 180] on span "Export Menu" at bounding box center [1477, 181] width 133 height 20
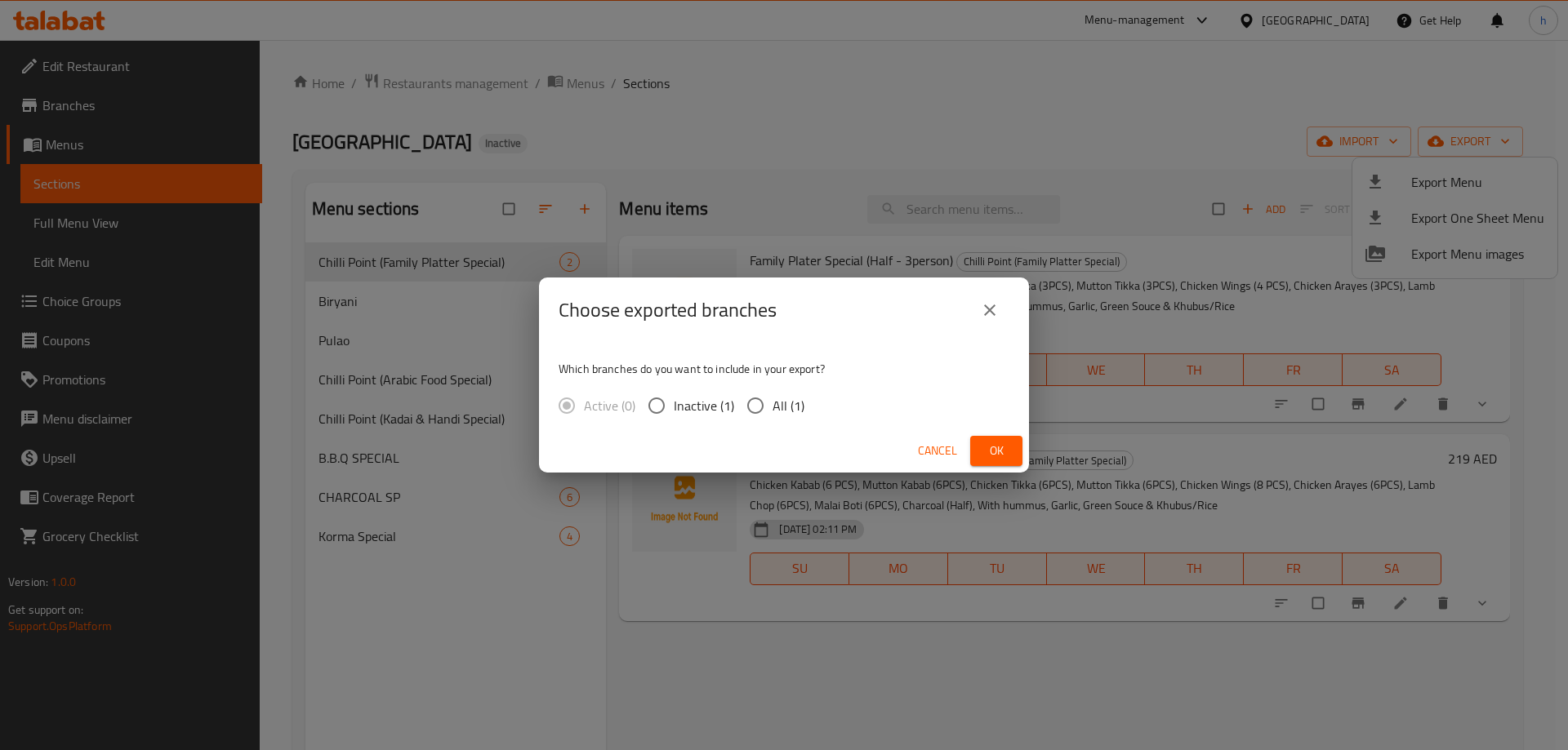
click at [792, 410] on span "All (1)" at bounding box center [789, 405] width 32 height 20
click at [773, 410] on input "All (1)" at bounding box center [755, 405] width 35 height 35
radio input "true"
click at [991, 452] on span "Ok" at bounding box center [996, 451] width 26 height 21
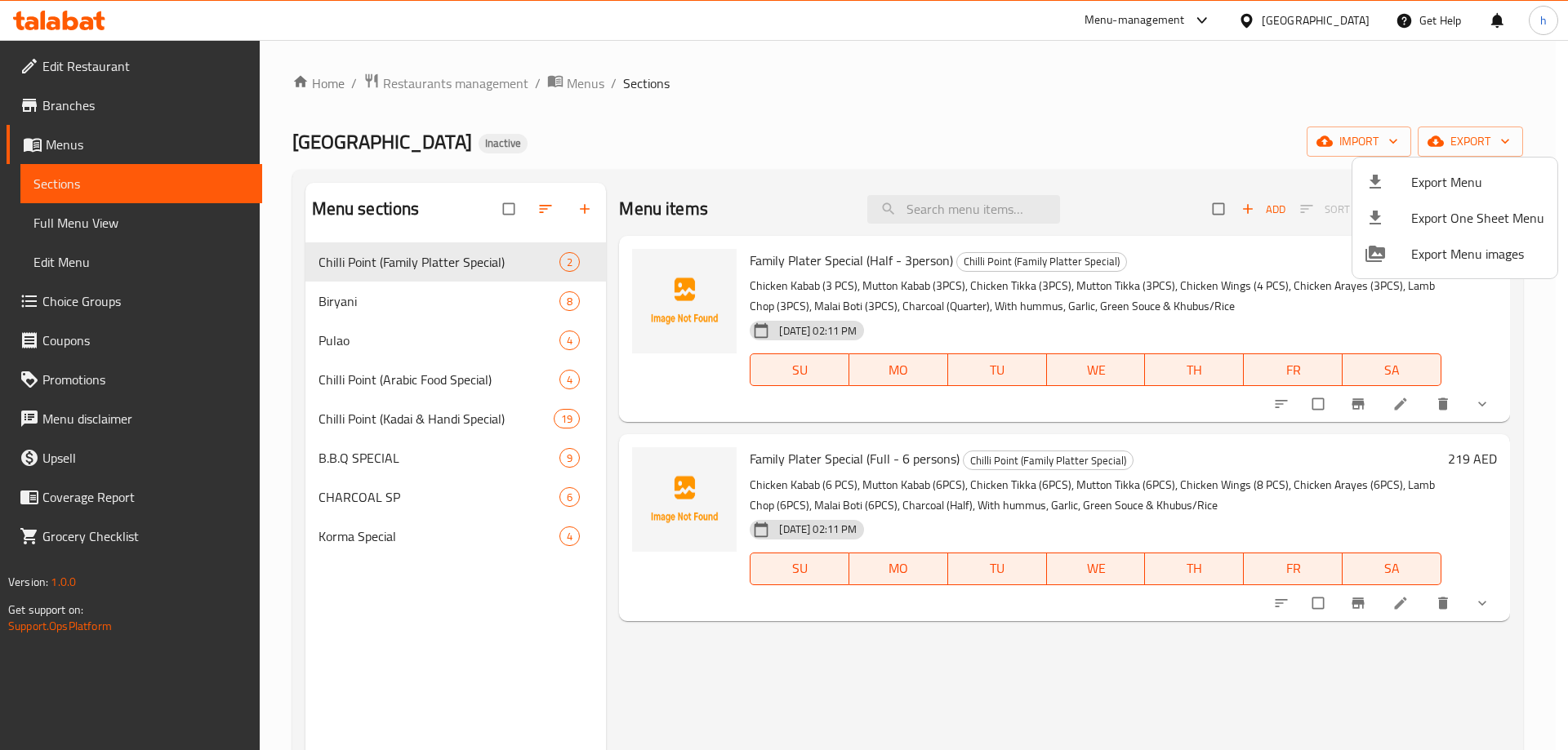
click at [119, 65] on div at bounding box center [784, 375] width 1568 height 750
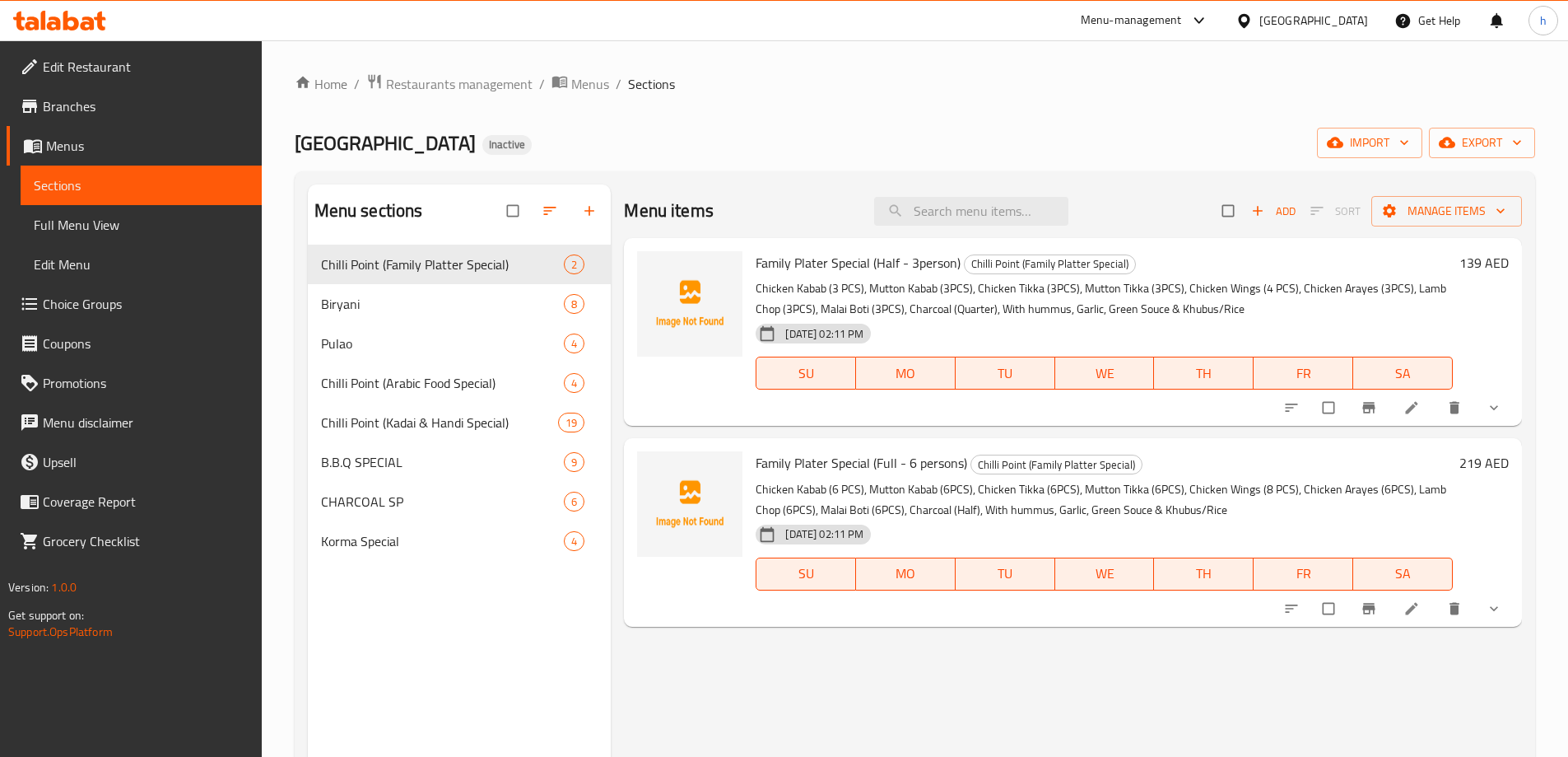
click at [126, 67] on span "Edit Restaurant" at bounding box center [145, 66] width 206 height 20
